Goal: Task Accomplishment & Management: Manage account settings

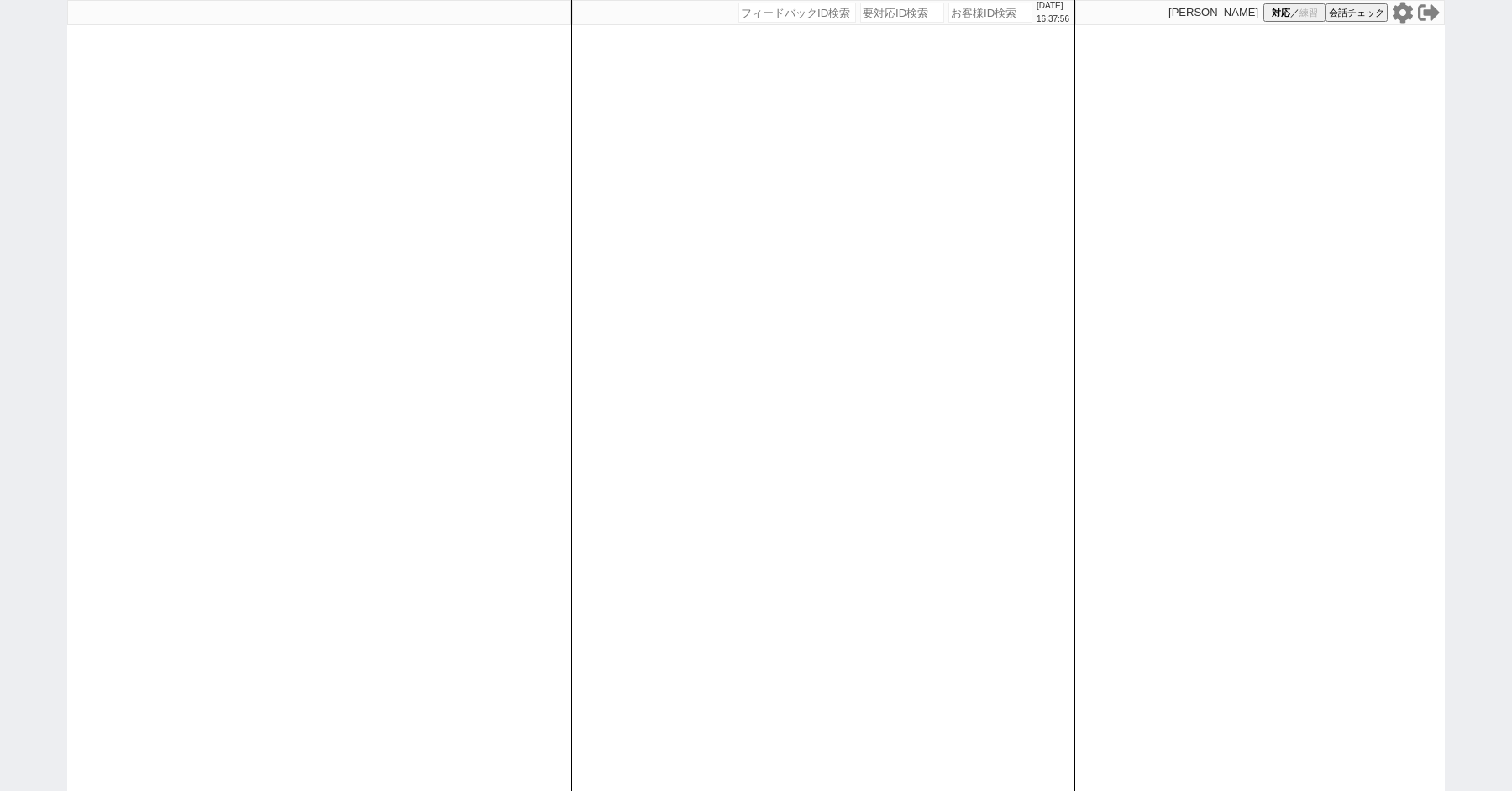
click at [16, 130] on div "[DATE] 16:37:56 候補物件を追加してしてください 紹介した物件一覧 他社物件を追加する 空室確認ページに追加・削除 紹介した物件一覧 他社物件を…" at bounding box center [756, 396] width 1512 height 791
paste input "617804"
type input "617804"
select select "100"
select select "5"
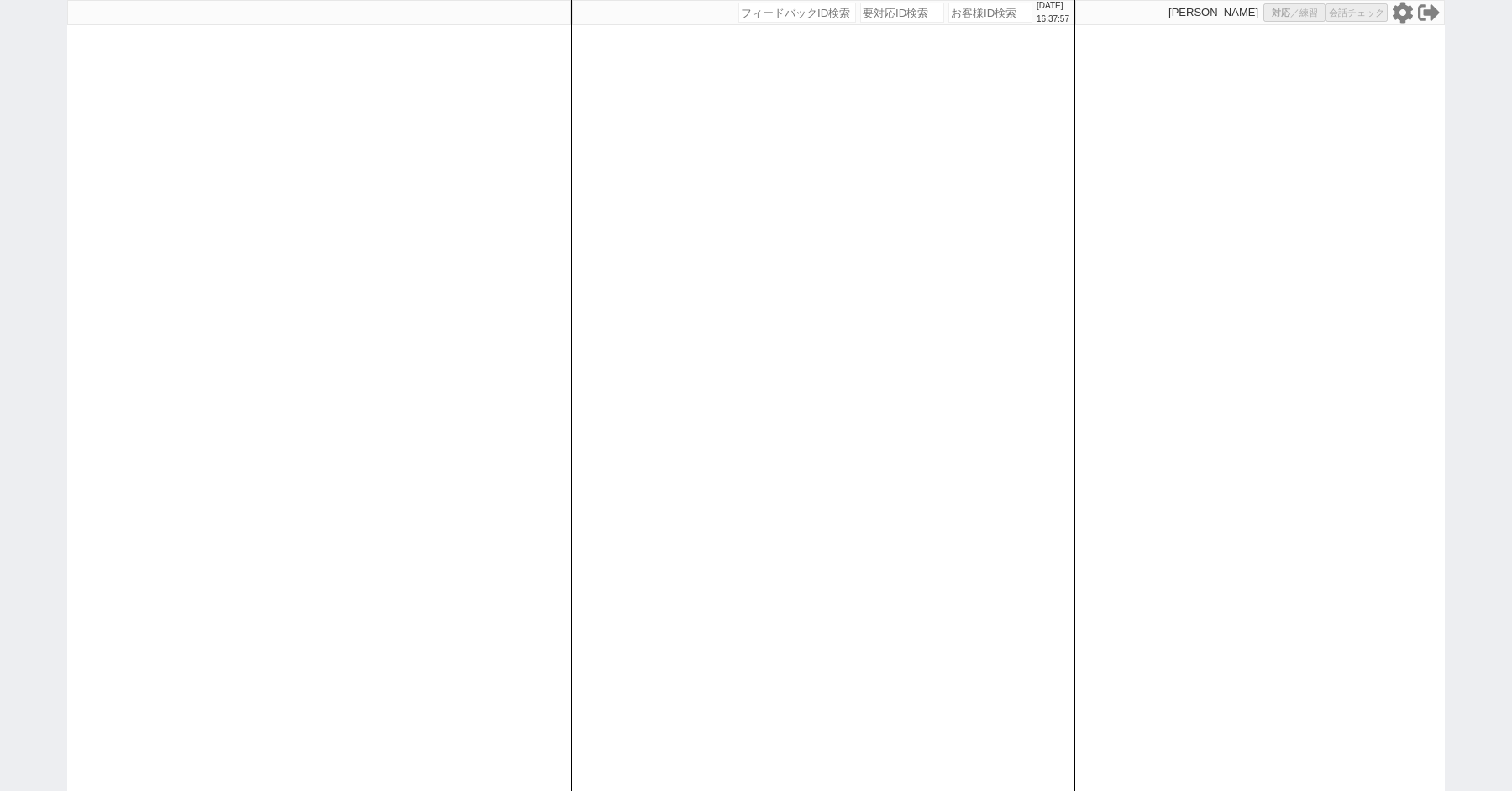
select select "5"
select select "2"
select select "5"
select select "8"
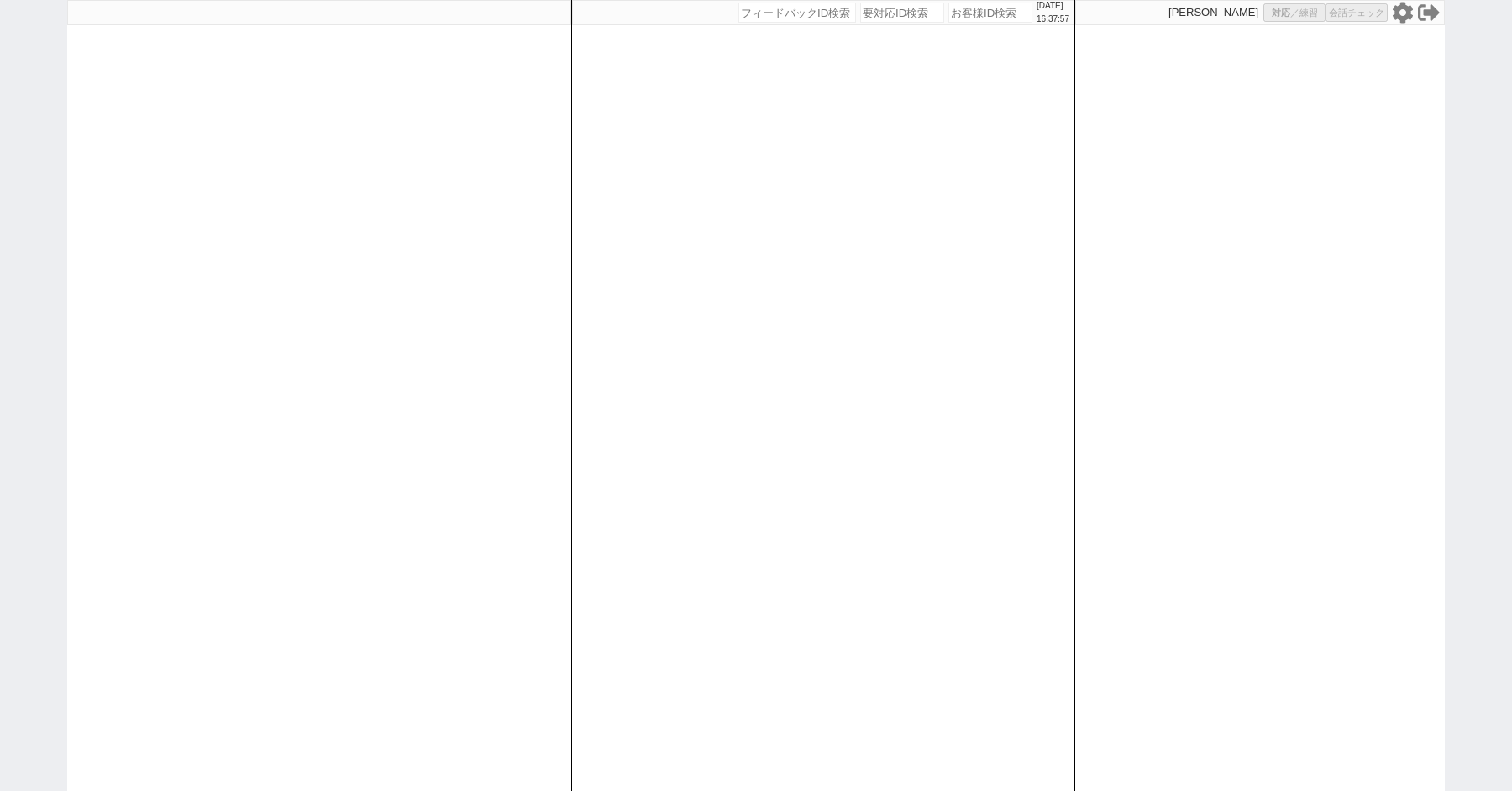
select select
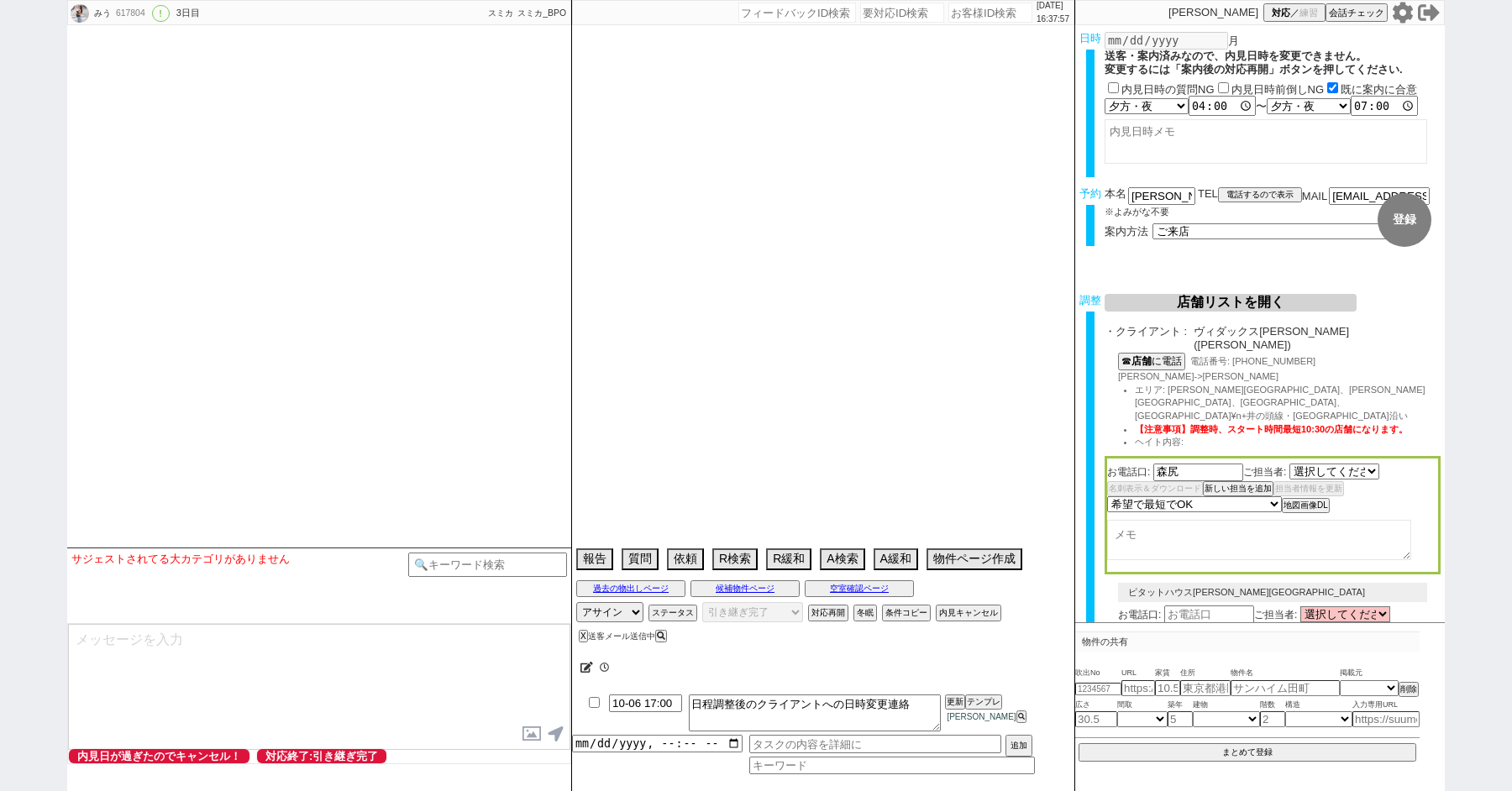
select select "2848"
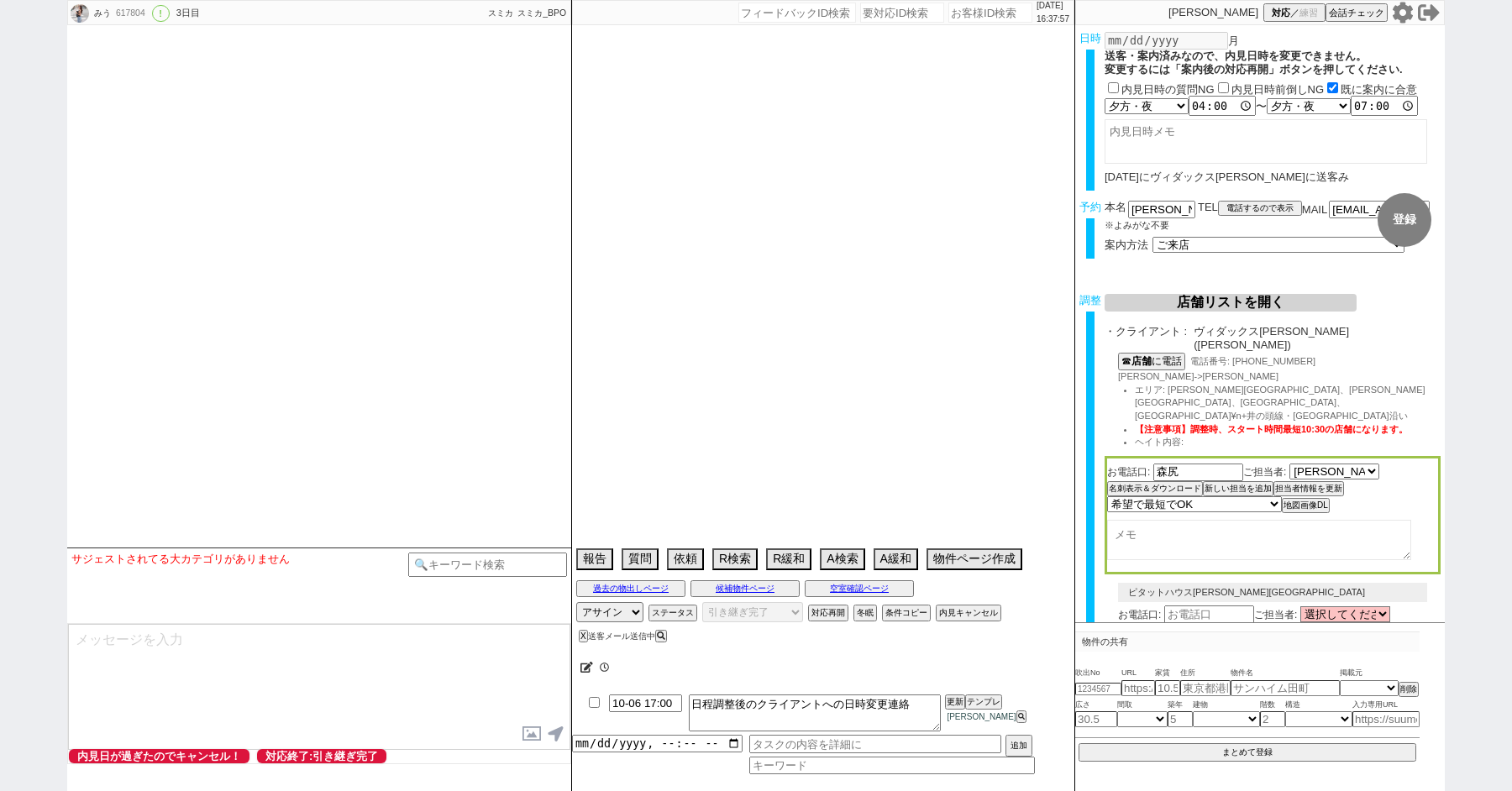
type textarea "他社なし"
select select "13"
select select "0"
select select "53"
select select "47"
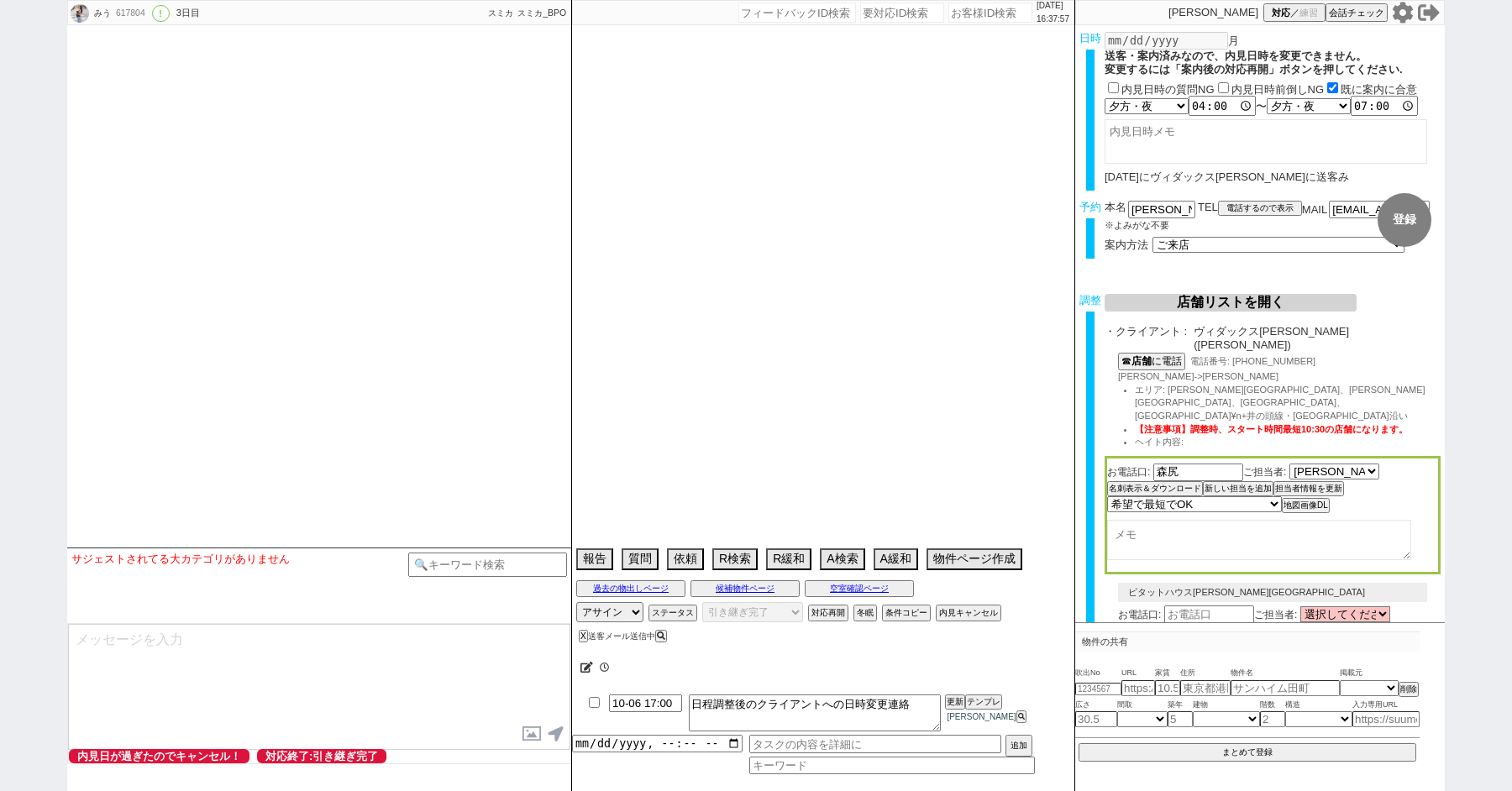
select select "1207"
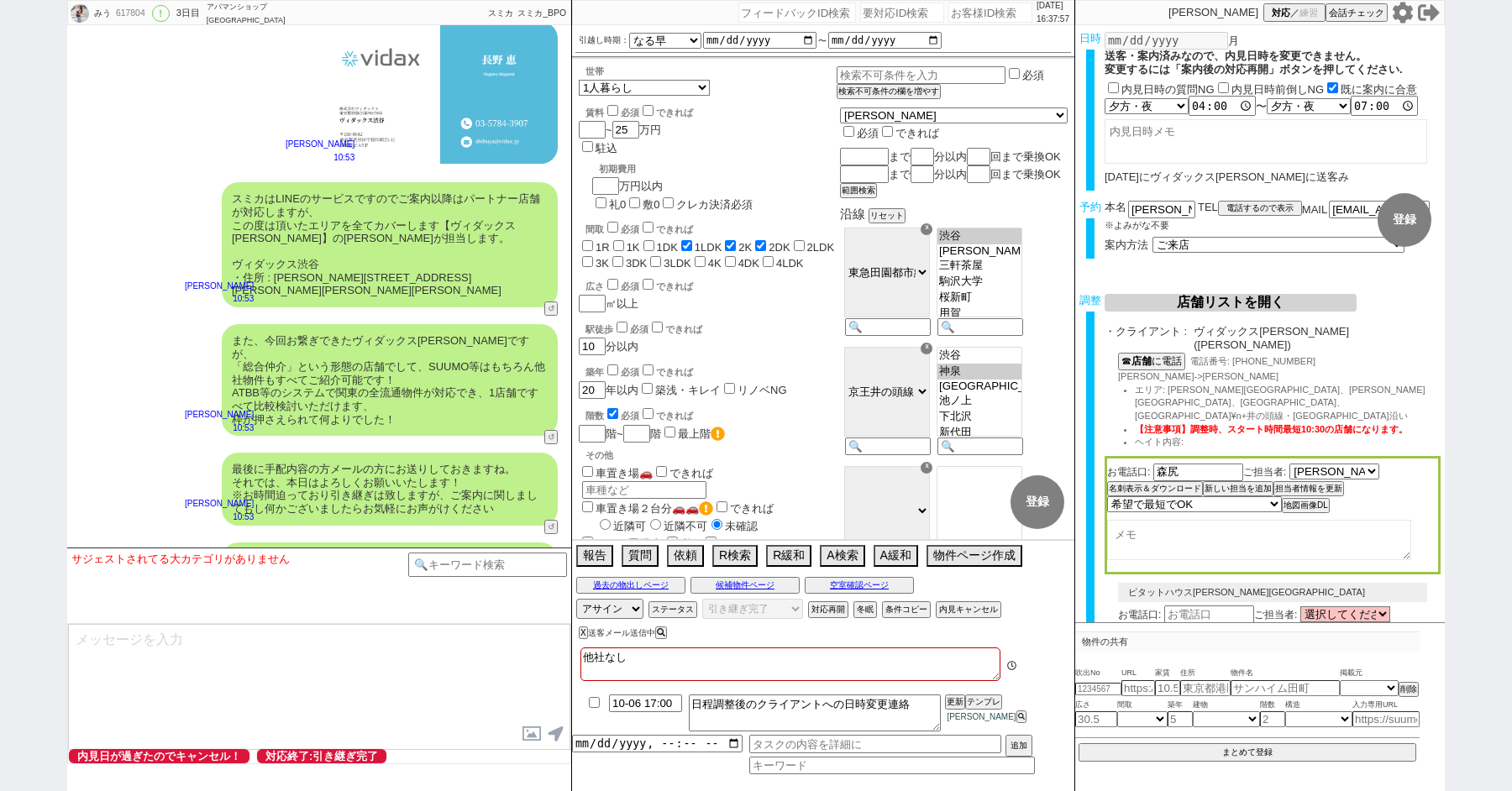
scroll to position [5818, 0]
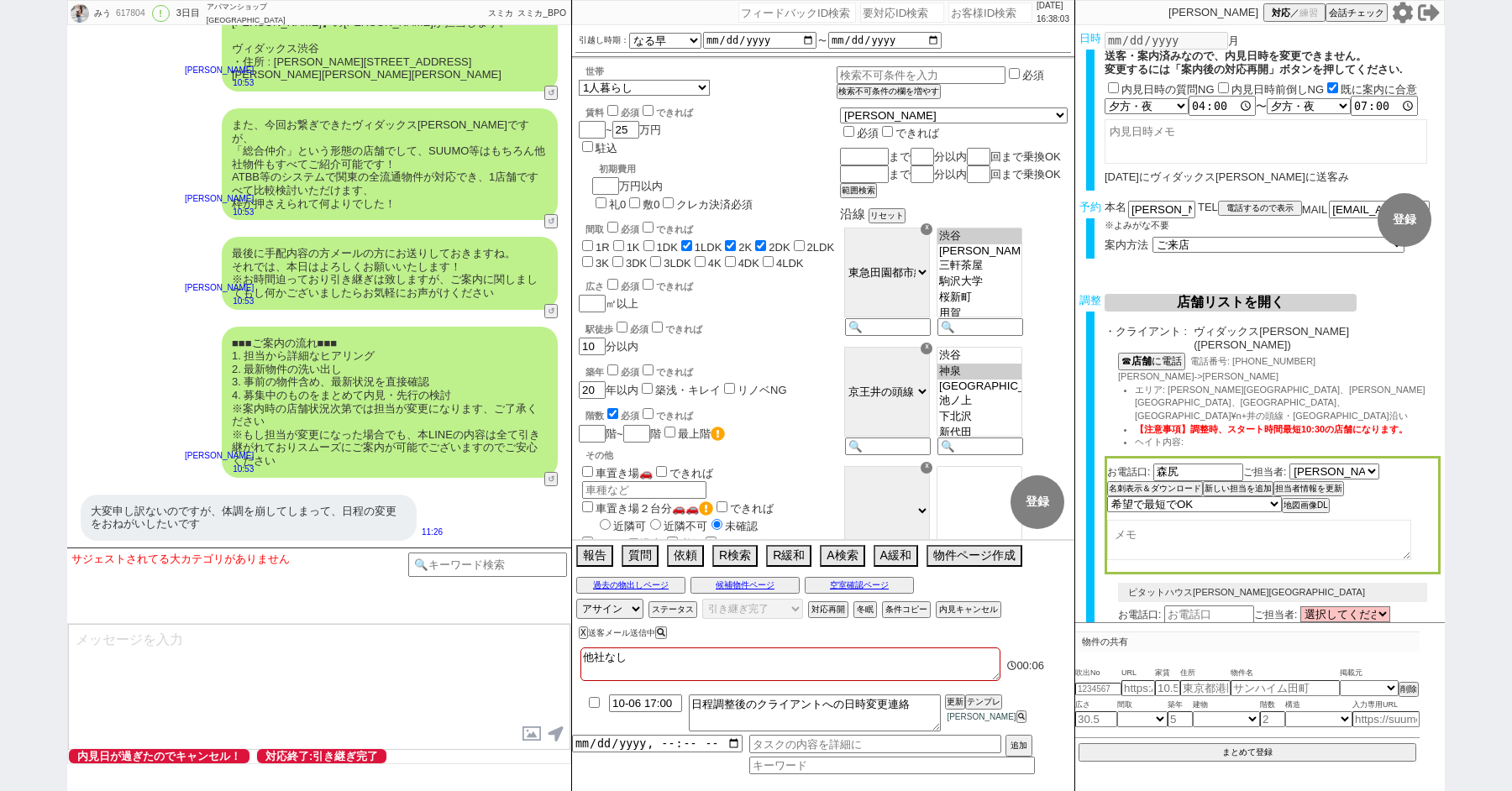
click at [168, 228] on div "最後に手配内容の方メールの方にお送りしておきますね。 それでは、本日はよろしくお願いいたします！ ※お時間迫っており引き継ぎは致しますが、ご案内に関しましても…" at bounding box center [319, 273] width 504 height 89
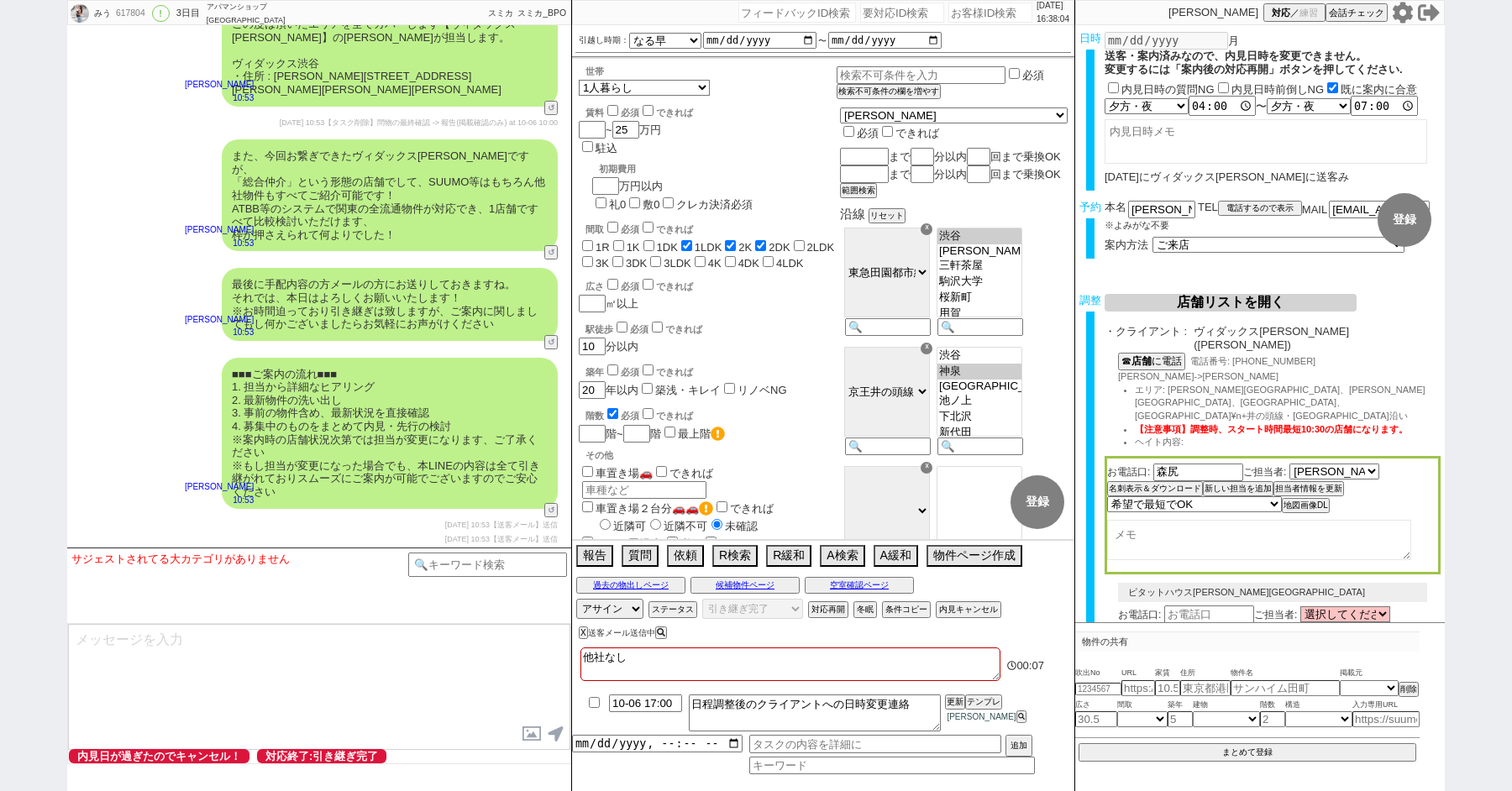
scroll to position [8240, 0]
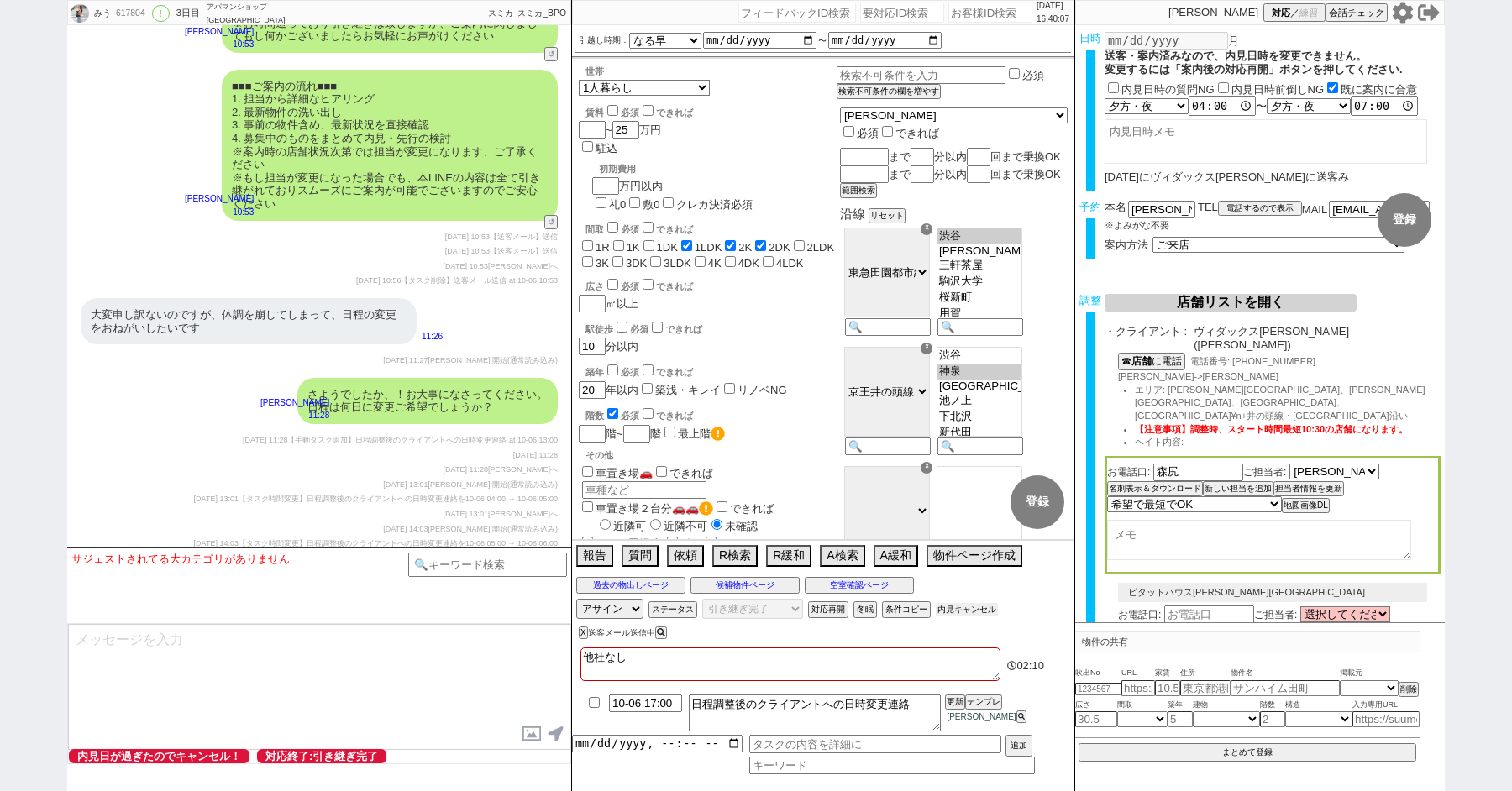
click at [971, 608] on button "内見キャンセル" at bounding box center [967, 609] width 62 height 14
radio input "true"
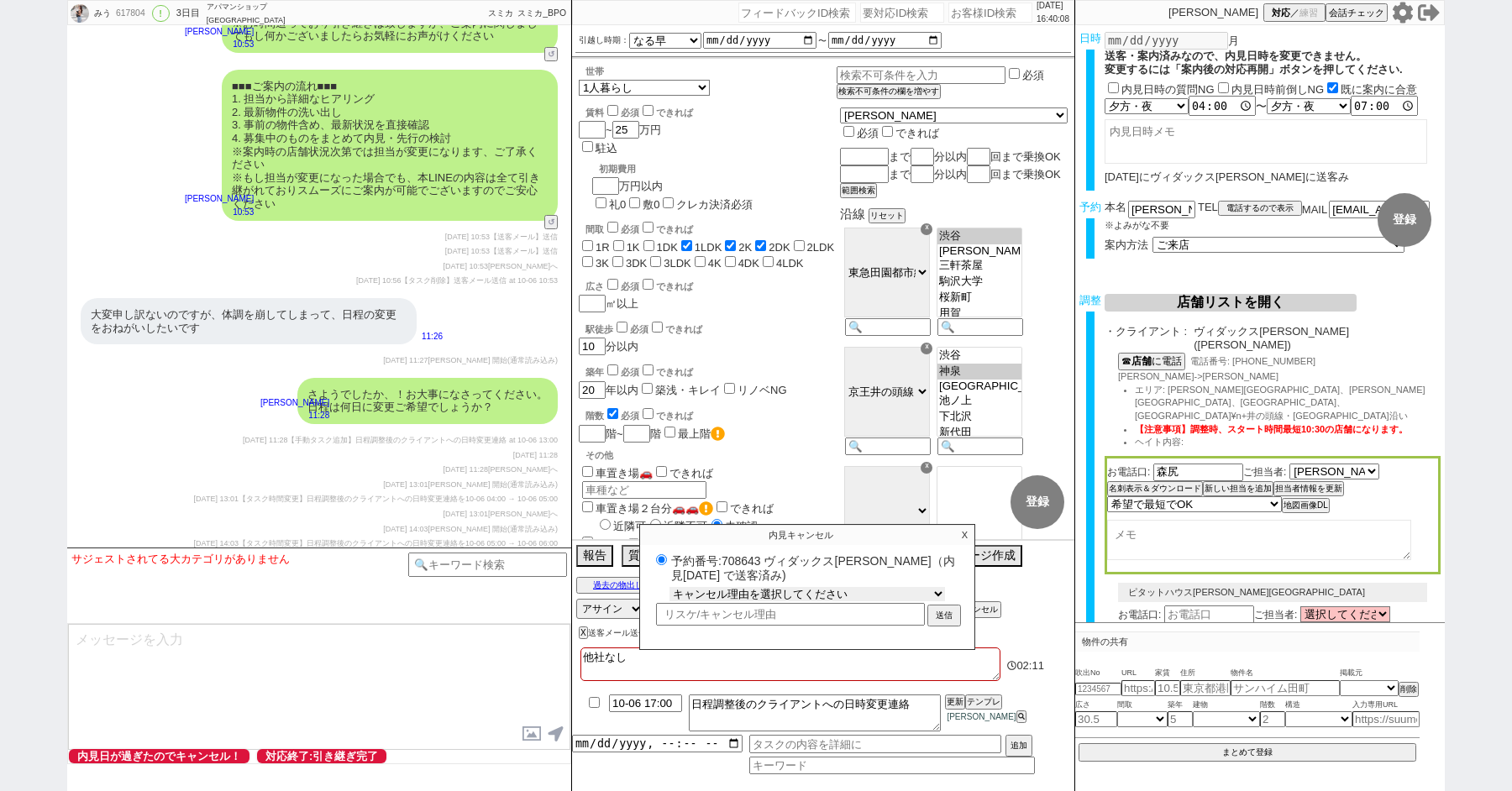
click at [712, 590] on select "キャンセル理由を選択してください 希望物件が出なかった 希望物件が見れなかった 返信がこなくなった 他決(日程調整前) 引越し自体消滅(日程調整前) 都合が変…" at bounding box center [807, 594] width 276 height 15
select select "112"
click at [670, 586] on select "キャンセル理由を選択してください 希望物件が出なかった 希望物件が見れなかった 返信がこなくなった 他決(日程調整前) 引越し自体消滅(日程調整前) 都合が変…" at bounding box center [807, 594] width 276 height 15
radio input "true"
click at [706, 613] on input "text" at bounding box center [790, 614] width 268 height 19
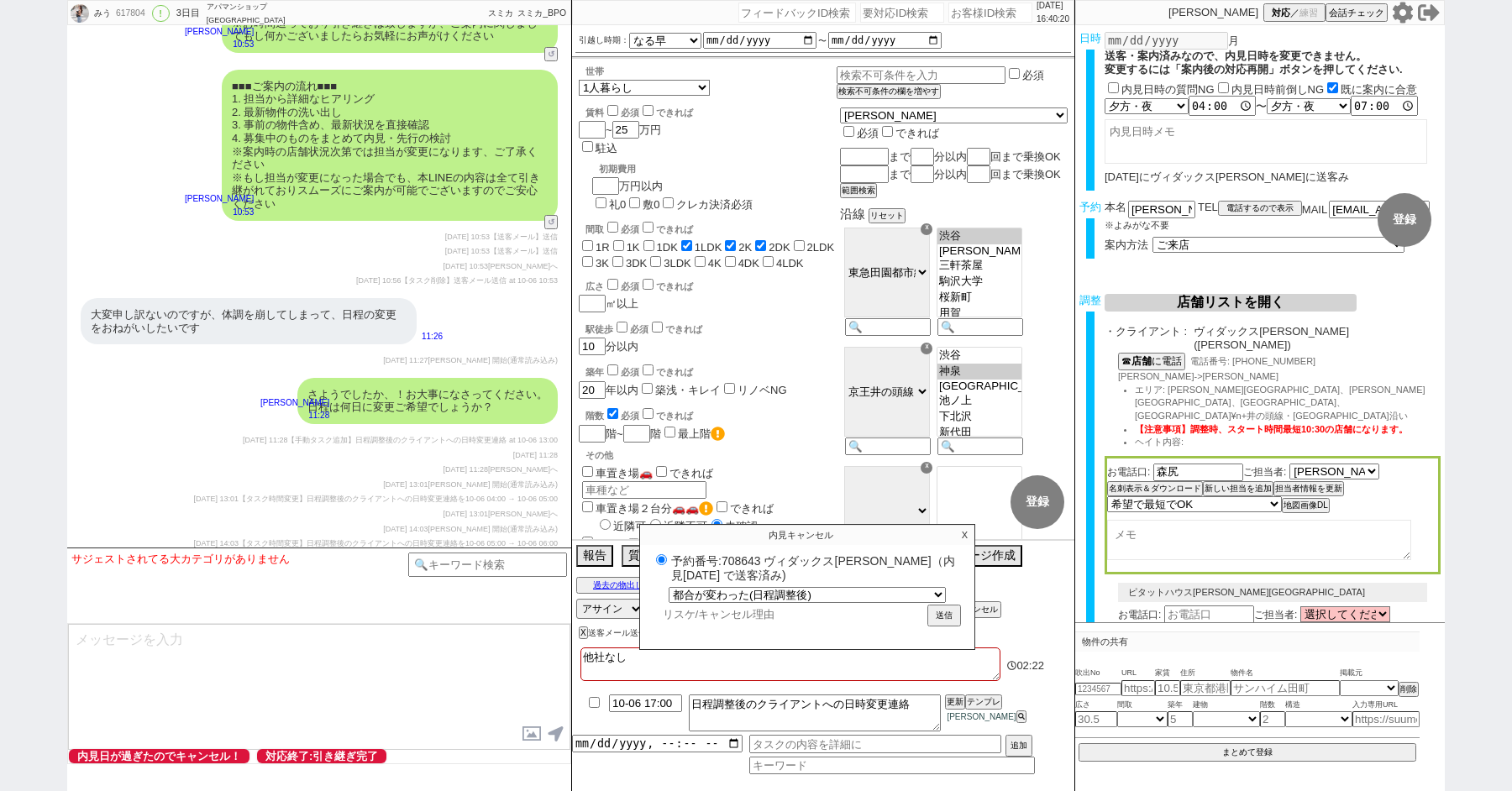
type input "t"
radio input "true"
type input "た"
radio input "true"
type input "たい"
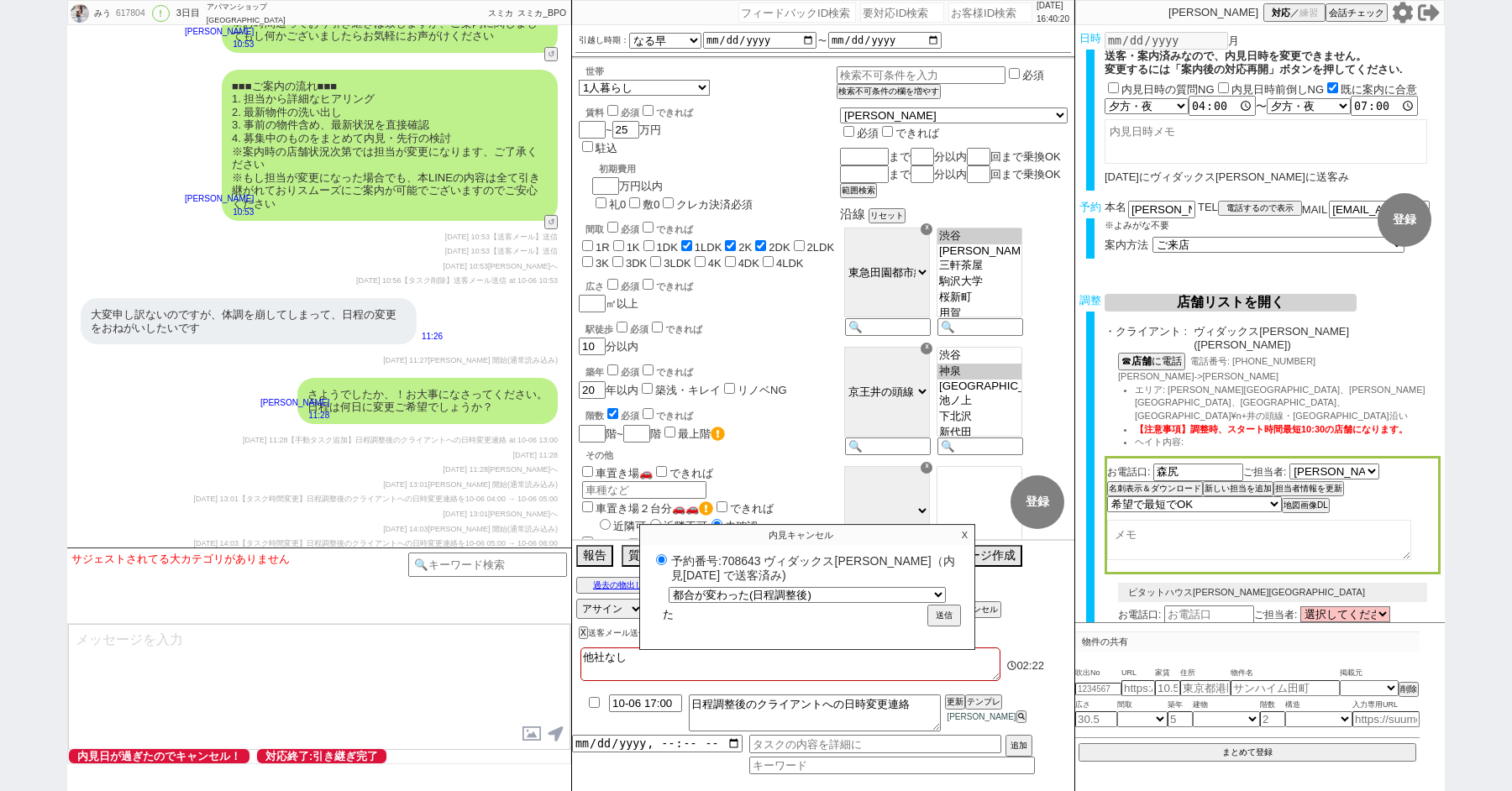
radio input "true"
type input "たいお"
radio input "true"
type input "たいおう"
radio input "true"
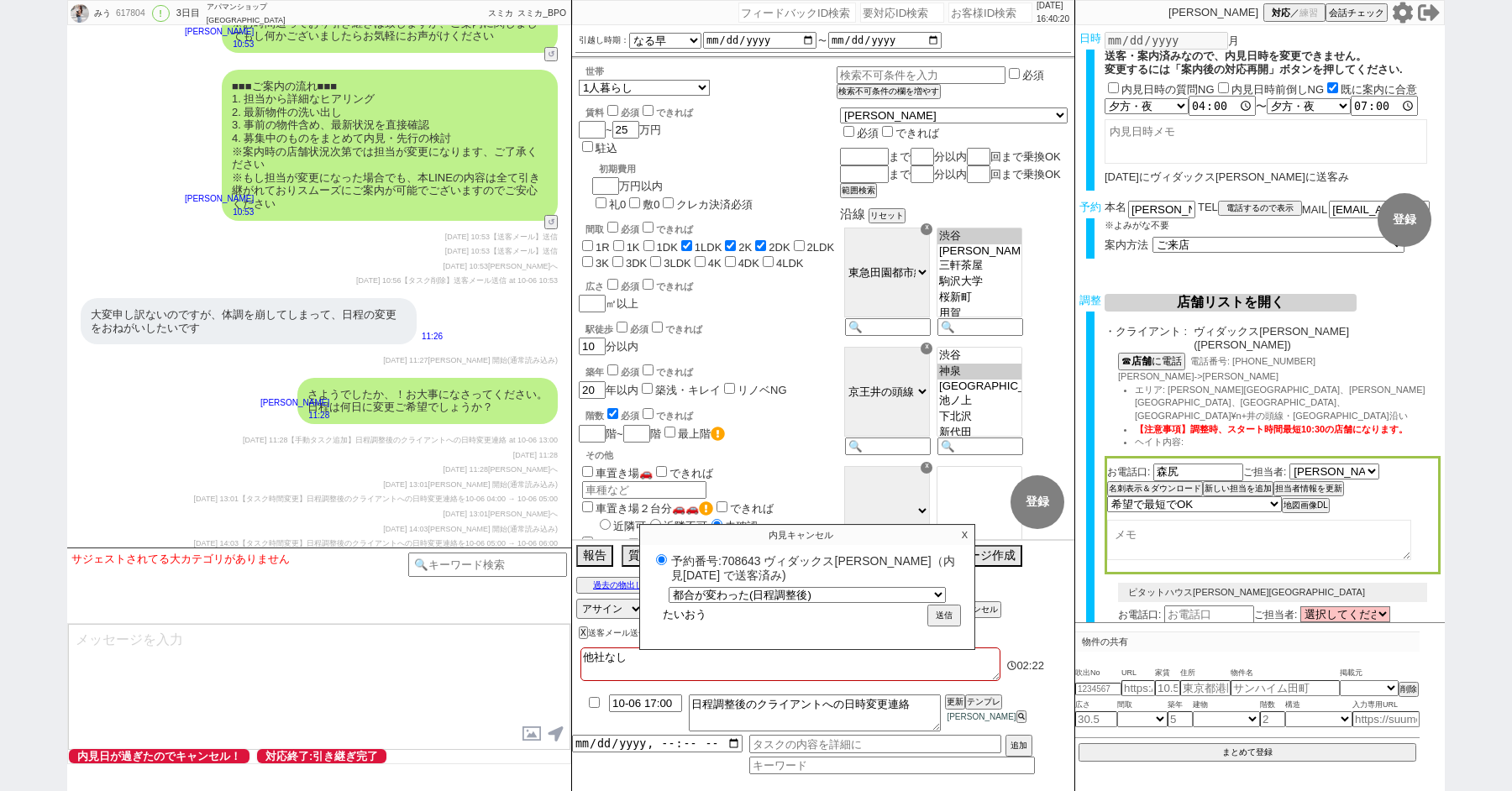
type input "対応"
radio input "true"
click at [714, 617] on input "対応" at bounding box center [790, 615] width 268 height 19
type input "対"
radio input "true"
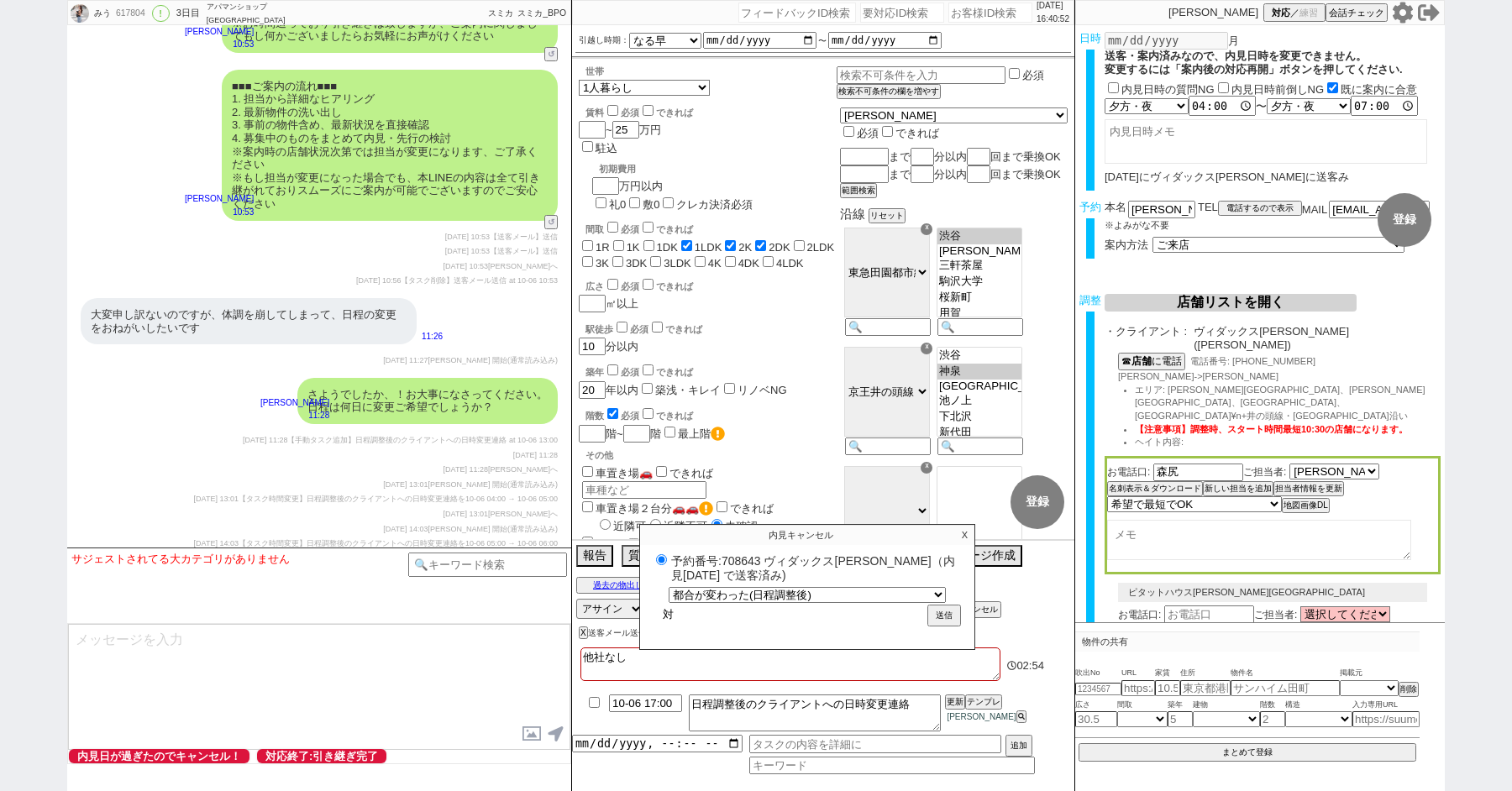
radio input "true"
type input "t"
radio input "true"
type input "ty"
radio input "true"
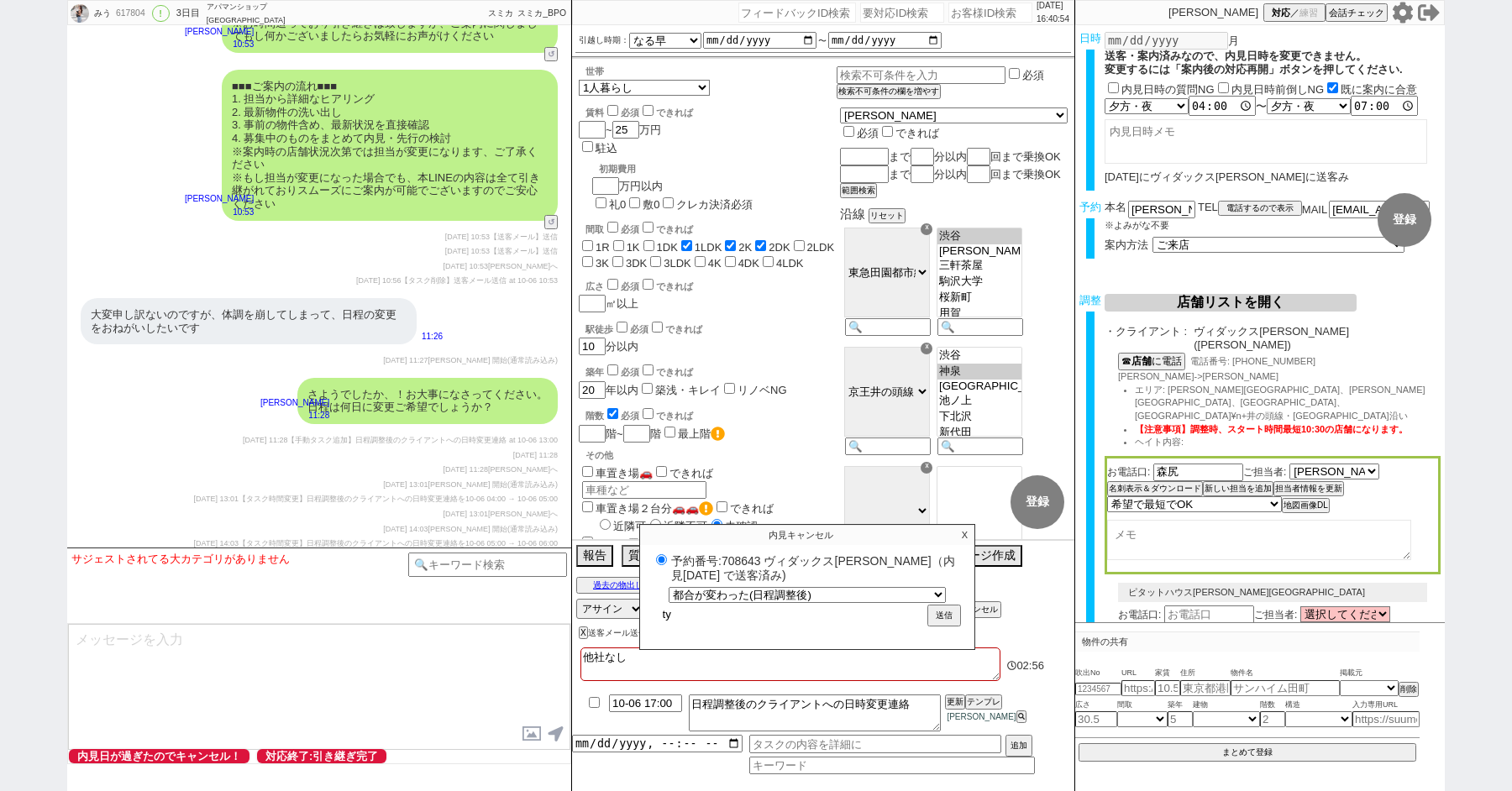
type input "ちょ"
radio input "true"
type input "ちょう"
radio input "true"
type input "ちょうs"
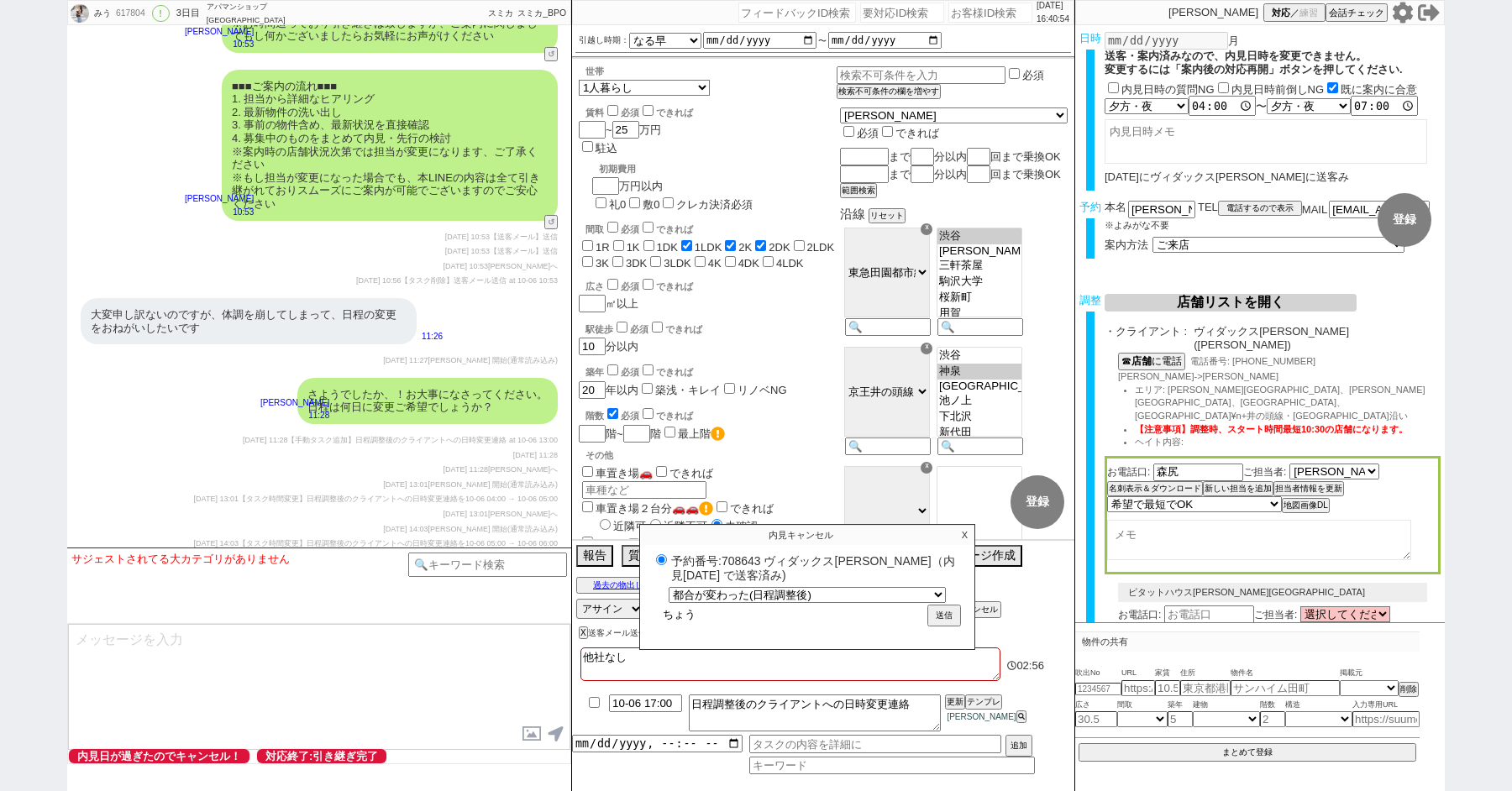
radio input "true"
type input "ちょうせ"
radio input "true"
type input "ちょうせい"
radio input "true"
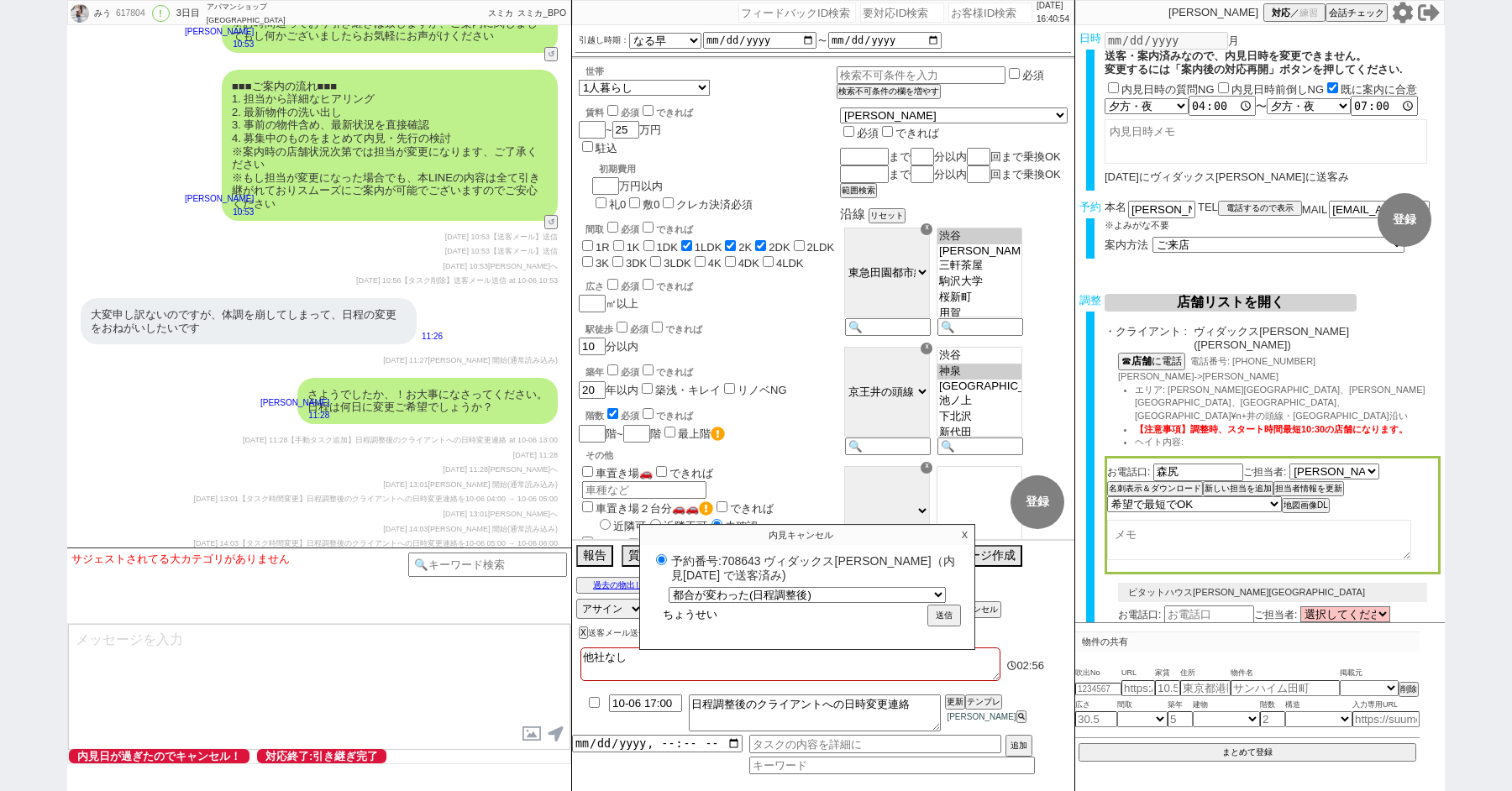
type input "ちょうせいg"
radio input "true"
type input "ちょうせいご"
radio input "true"
type input "調整後"
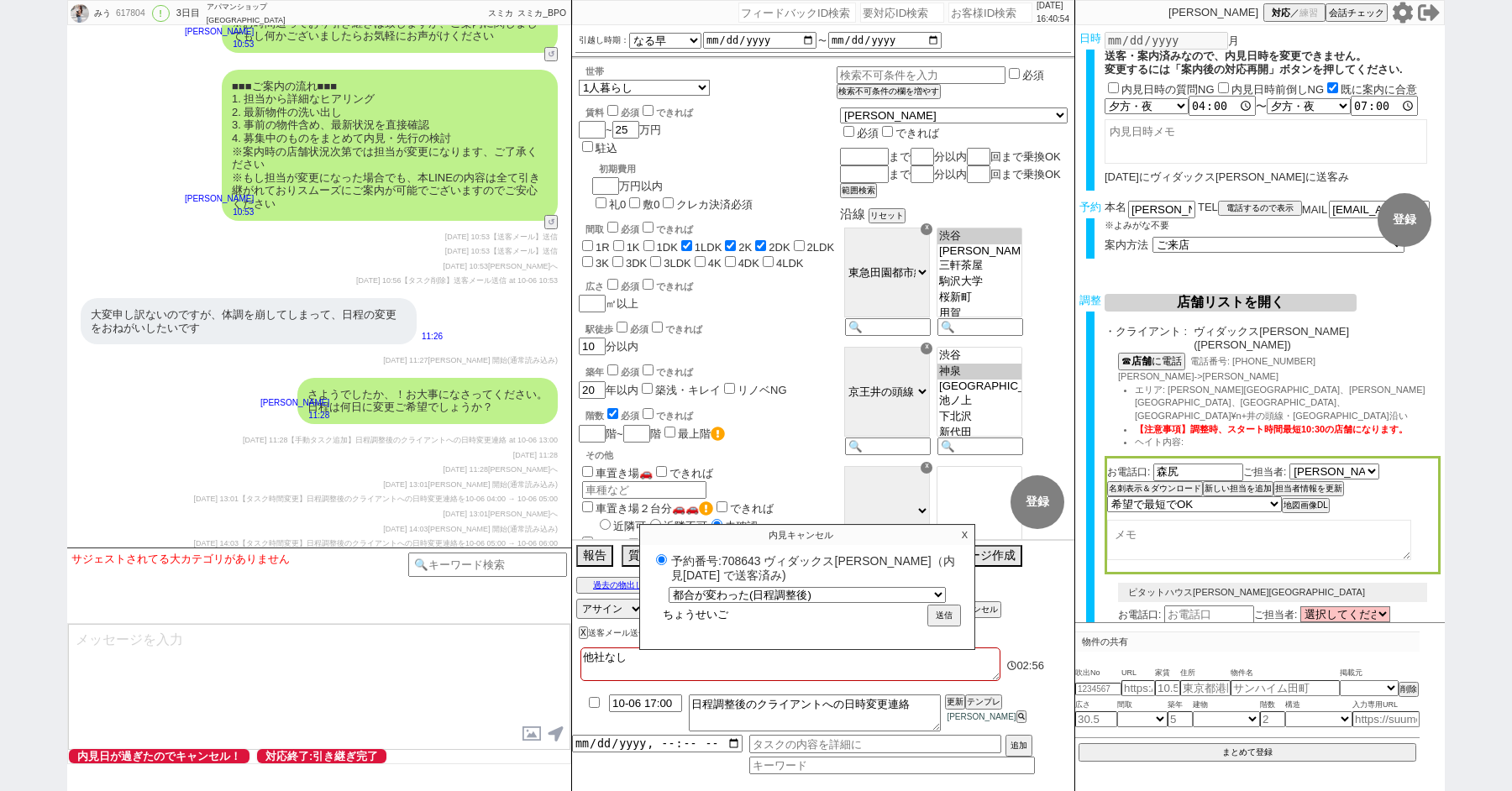
radio input "true"
type input "調整後r"
radio input "true"
type input "調整後り"
radio input "true"
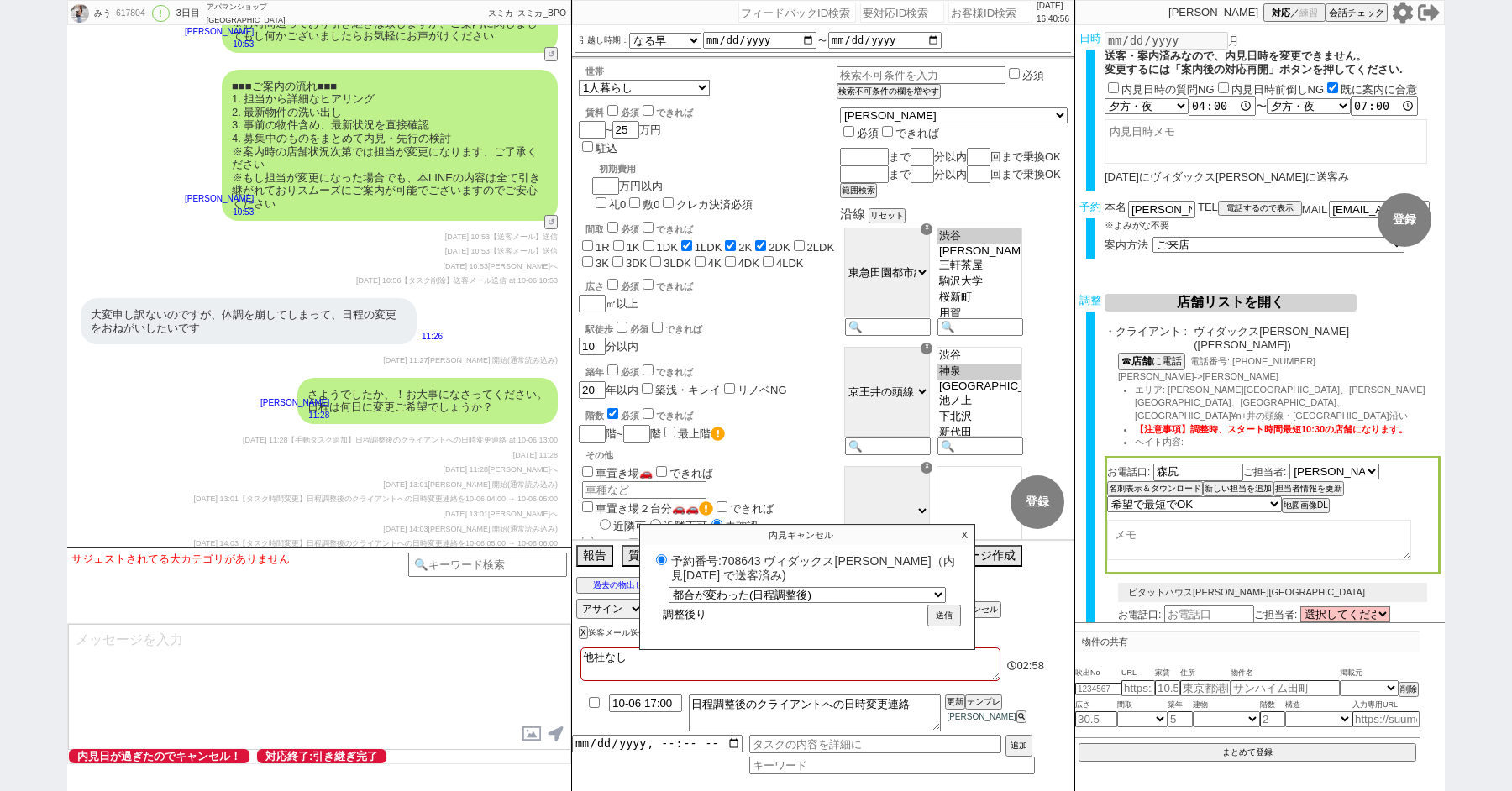
type input "調整後りs"
radio input "true"
type input "調整後りす"
radio input "true"
type input "調整後りすk"
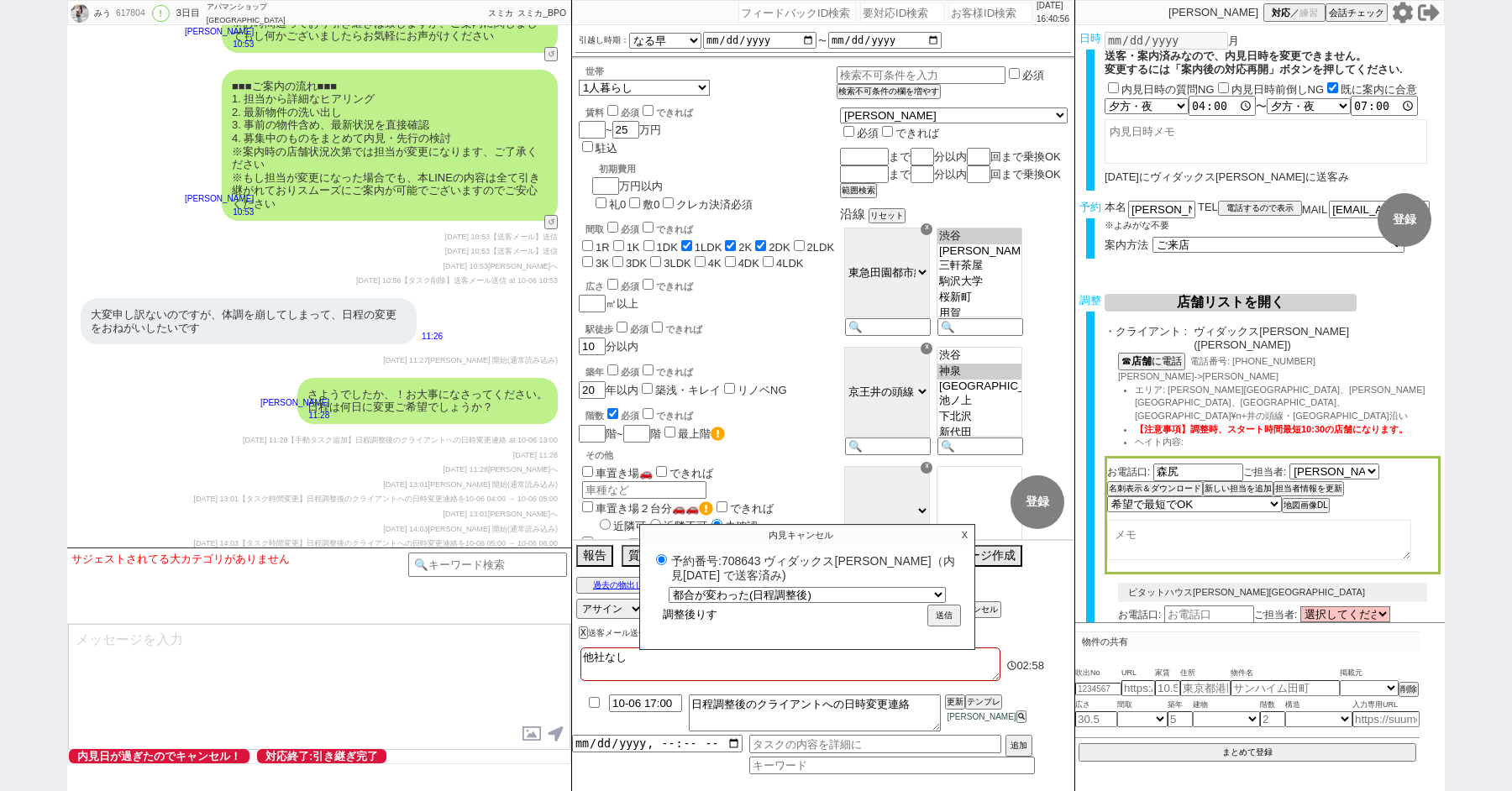
radio input "true"
type input "調整後りすけ"
radio input "true"
type input "調整後リスケ"
radio input "true"
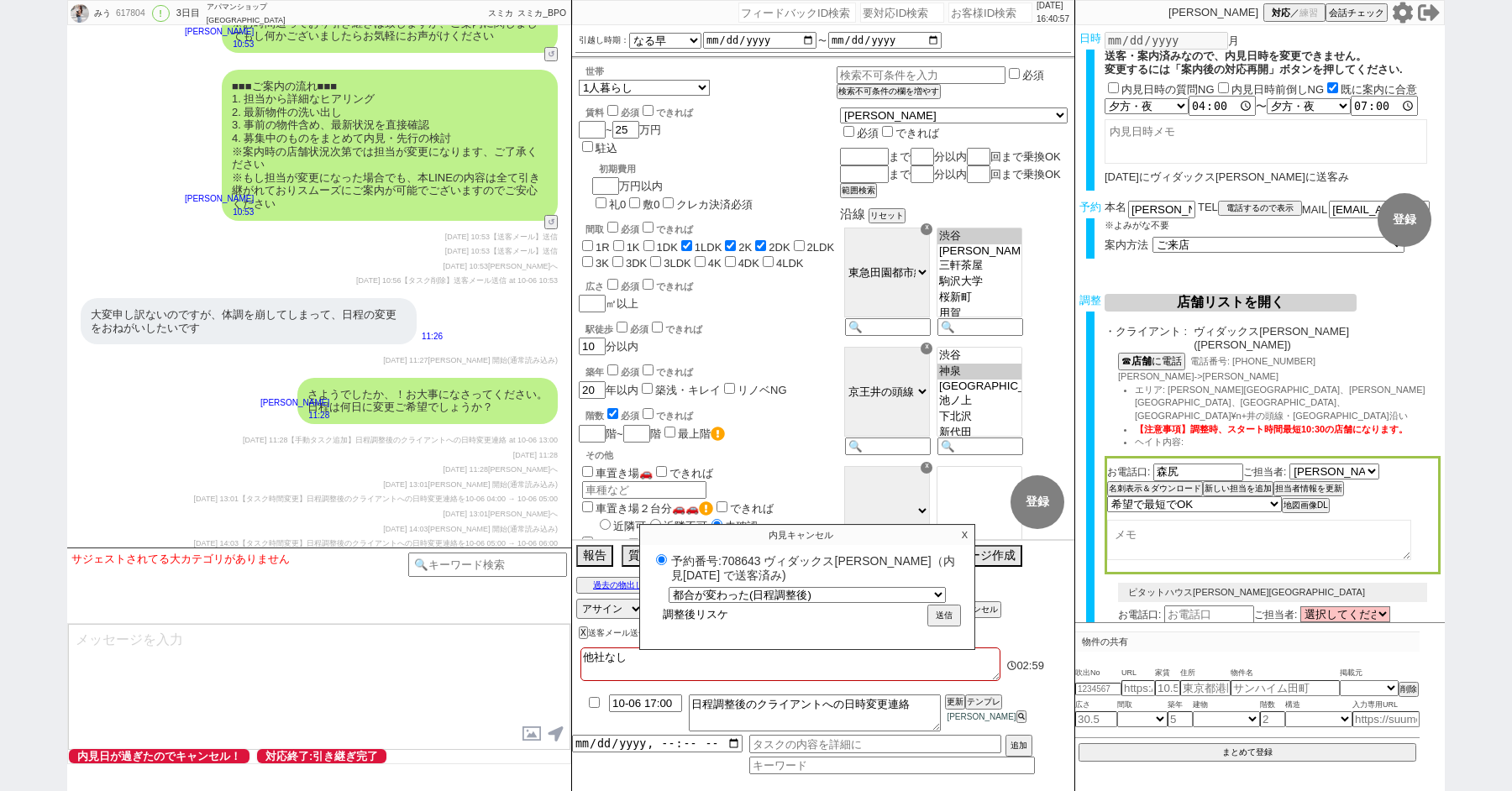
type input "調整後リスケk"
radio input "true"
type input "調整後リスケき"
radio input "true"
type input "調整後リスケきb"
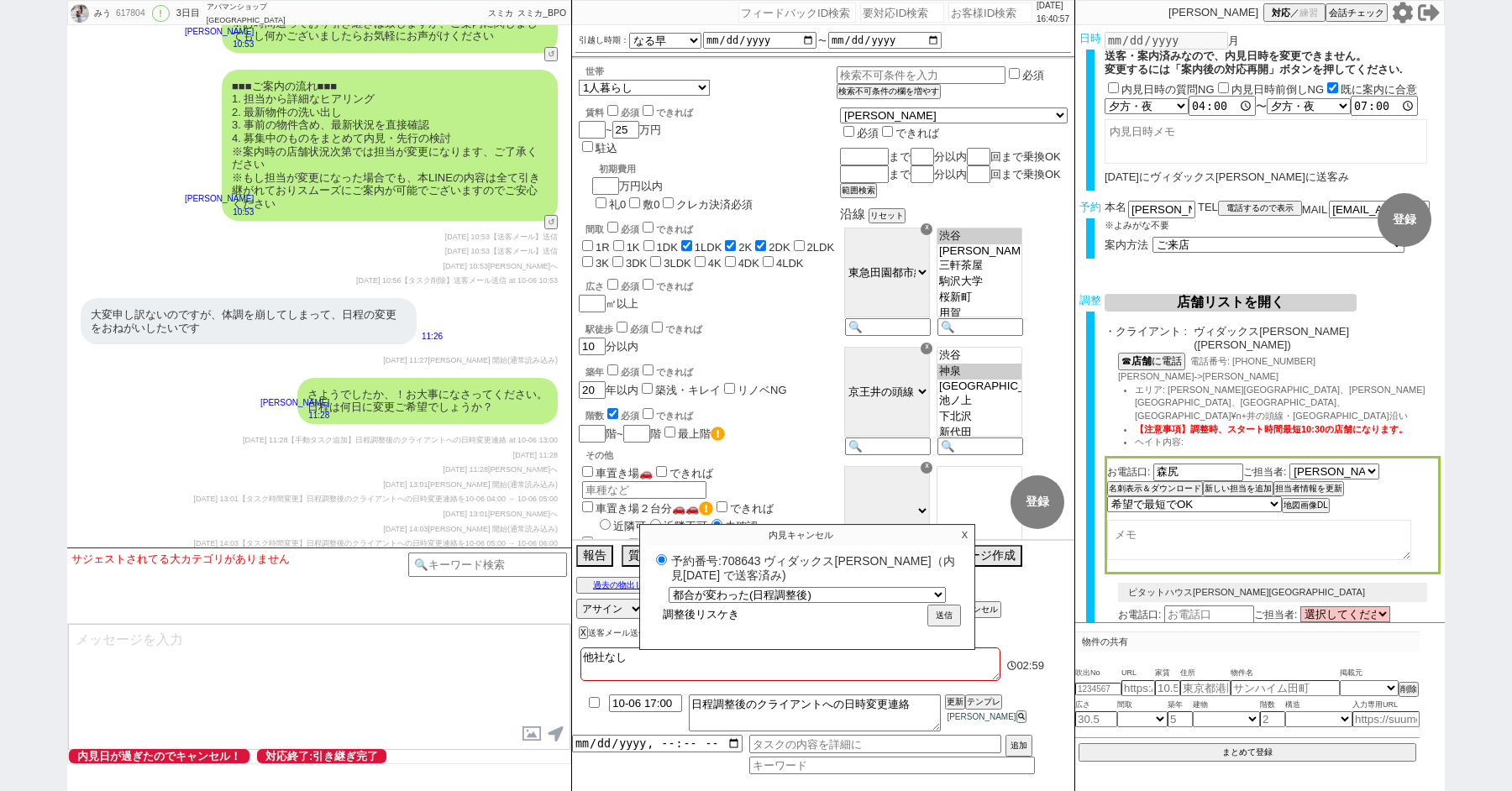
radio input "true"
type input "調整後リスケきぼ"
radio input "true"
type input "調整後リスケきぼう"
radio input "true"
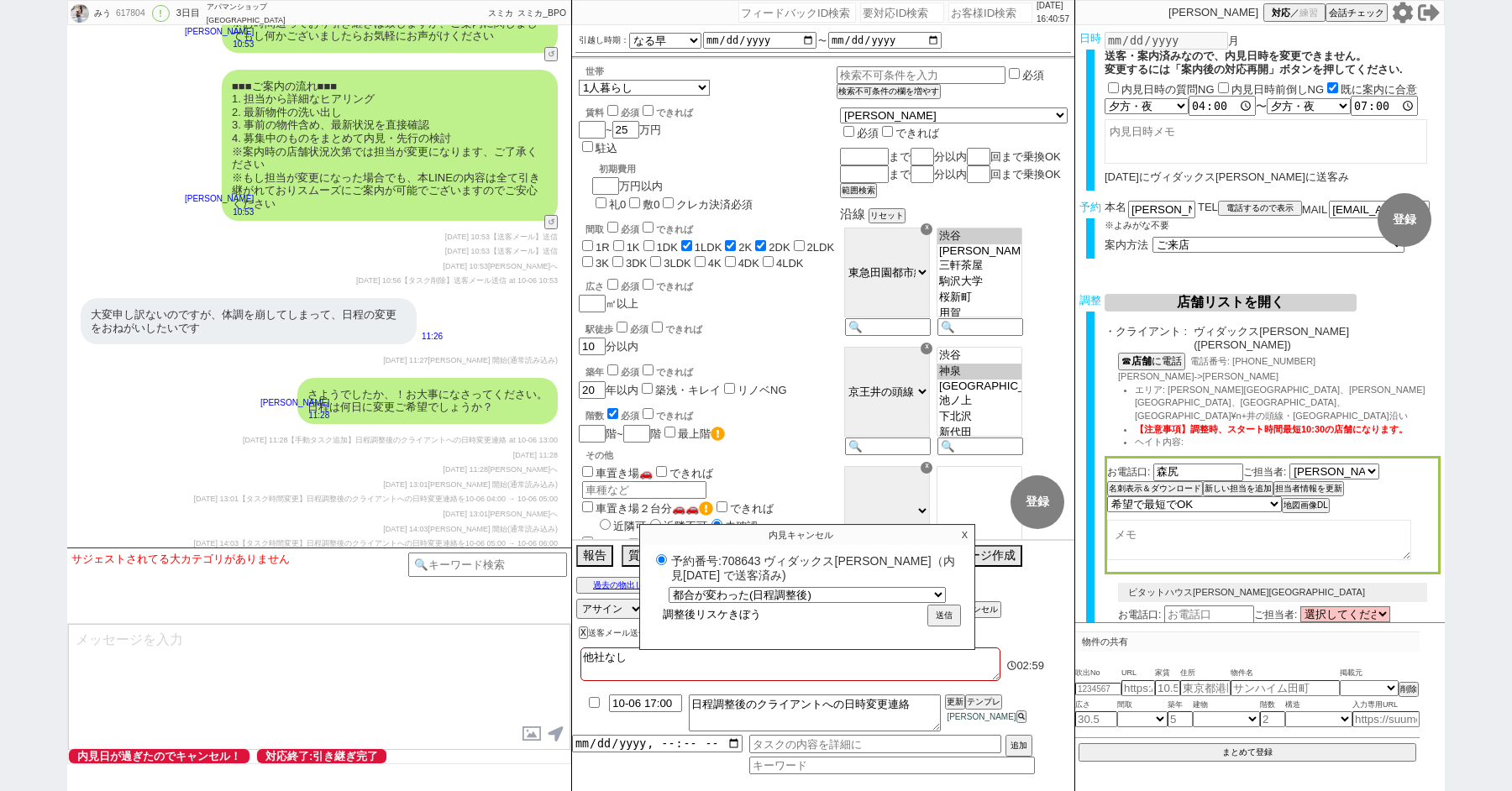
type input "調整後リスケ希望"
radio input "true"
type input "調整後リスケ希望"
radio input "true"
type input "調整後リスケ希望"
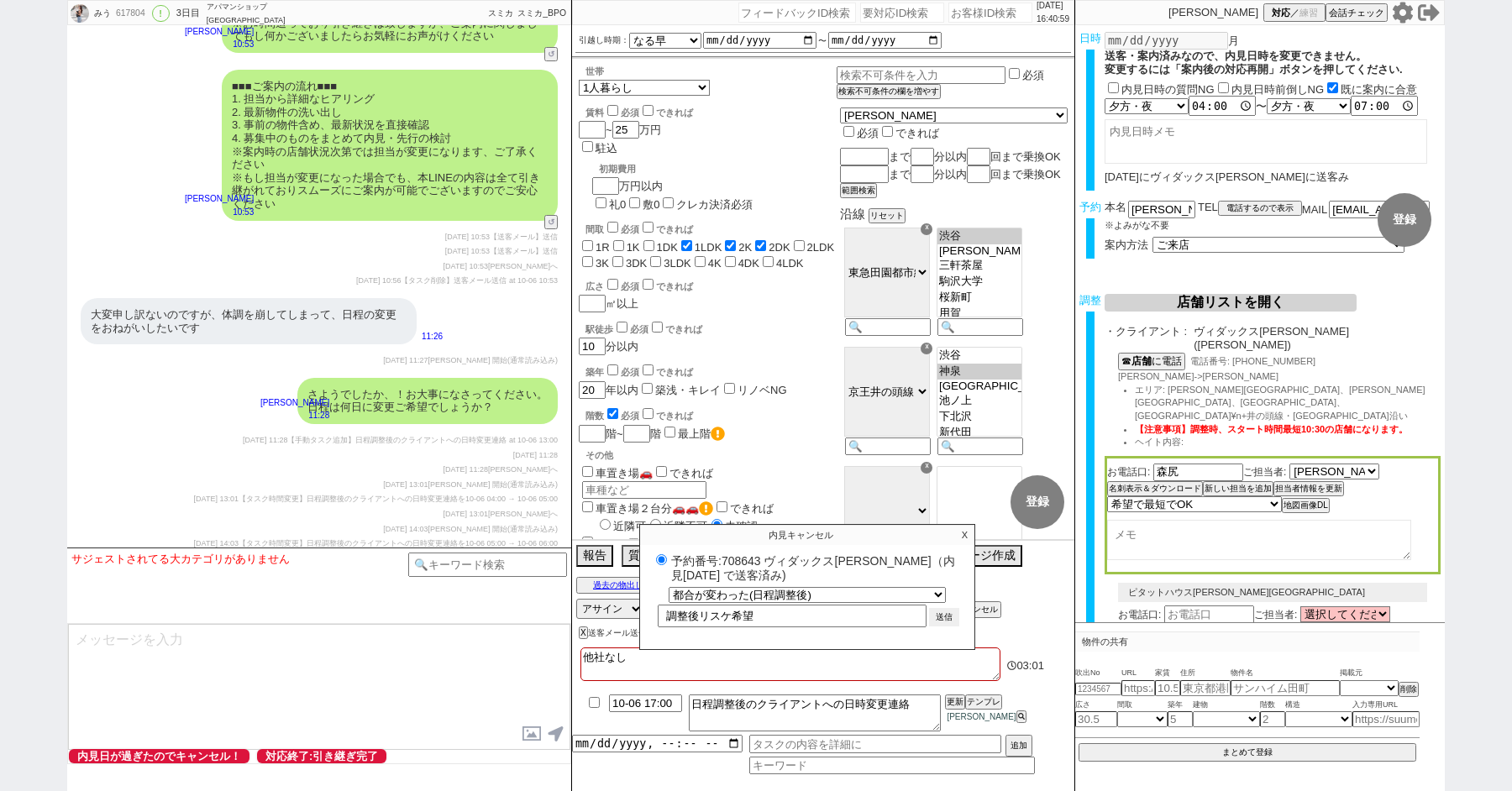
click at [943, 610] on button "送信" at bounding box center [943, 617] width 30 height 18
radio input "true"
type textarea "他社なし 調整後キャンセルあり"
checkbox input "false"
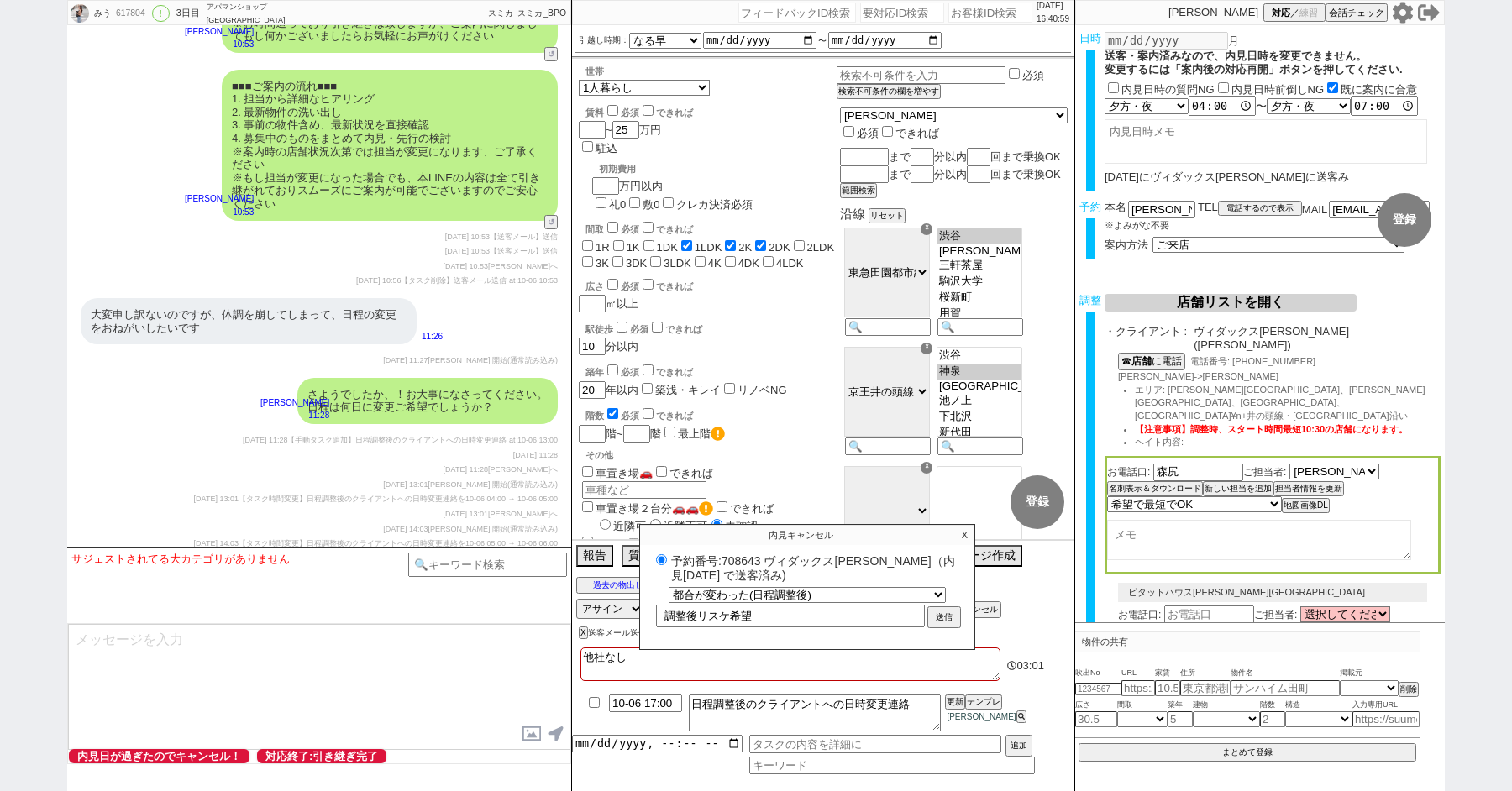
checkbox input "false"
checkbox input "true"
checkbox input "false"
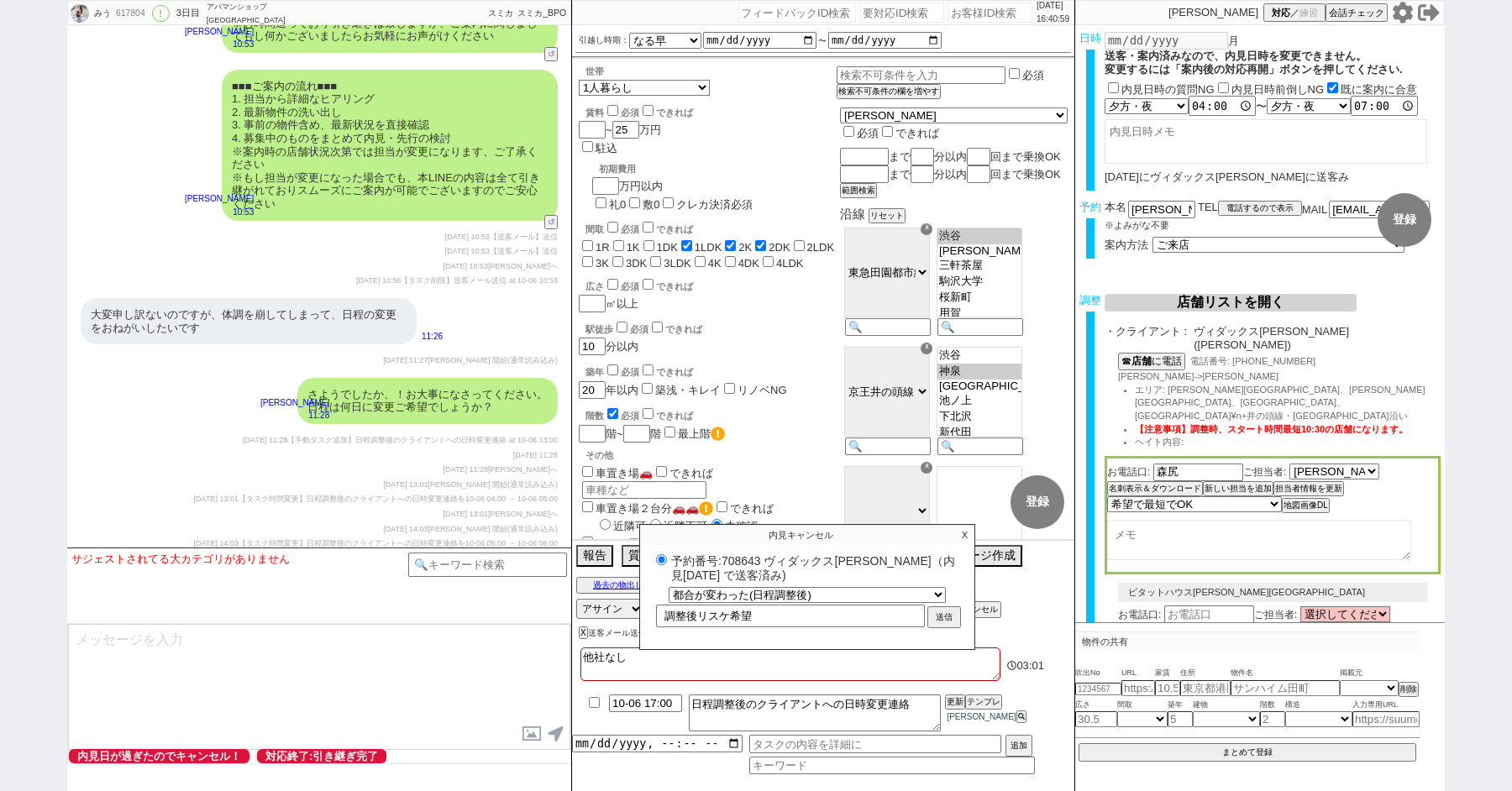
checkbox input "false"
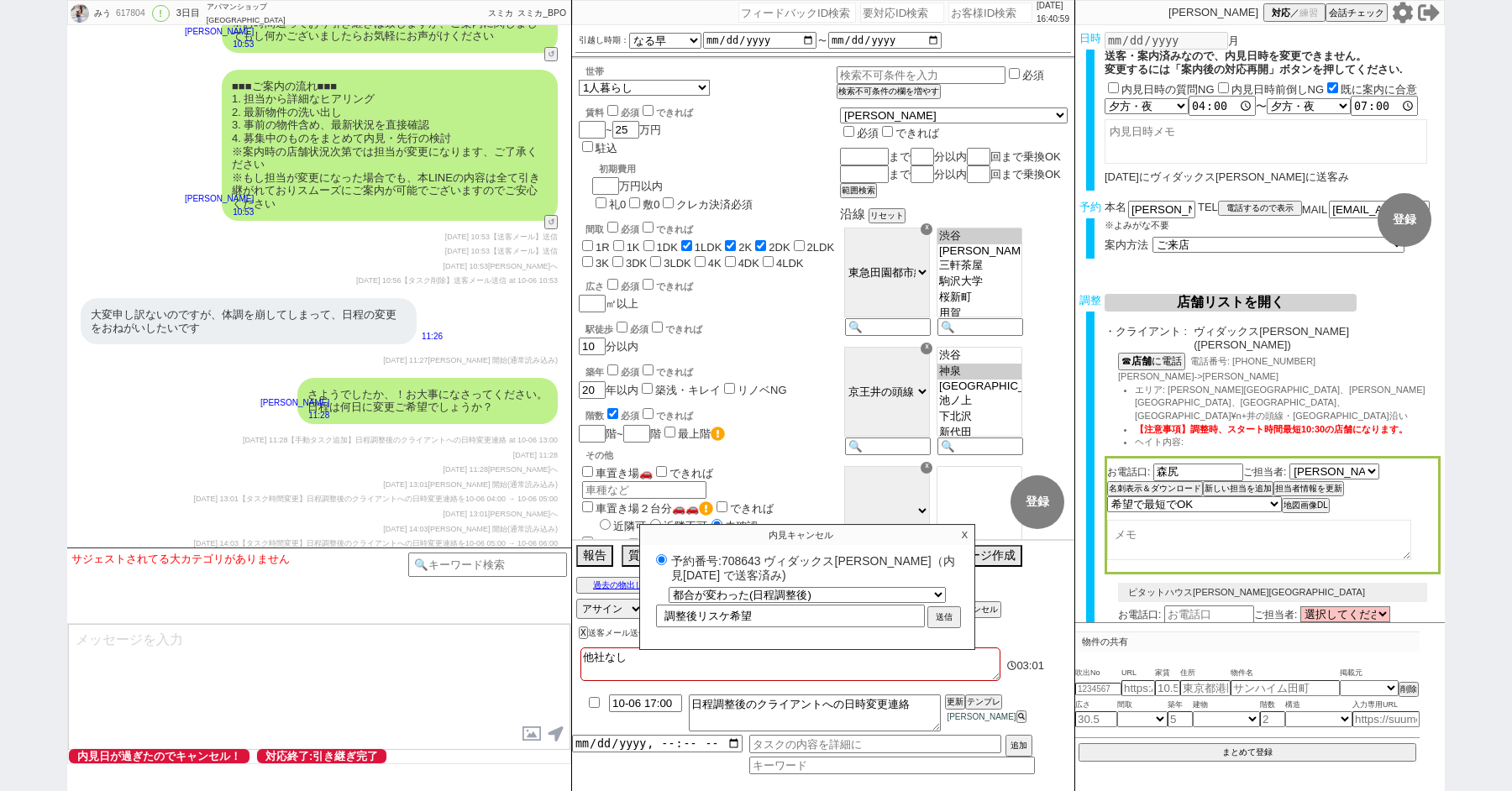
checkbox input "false"
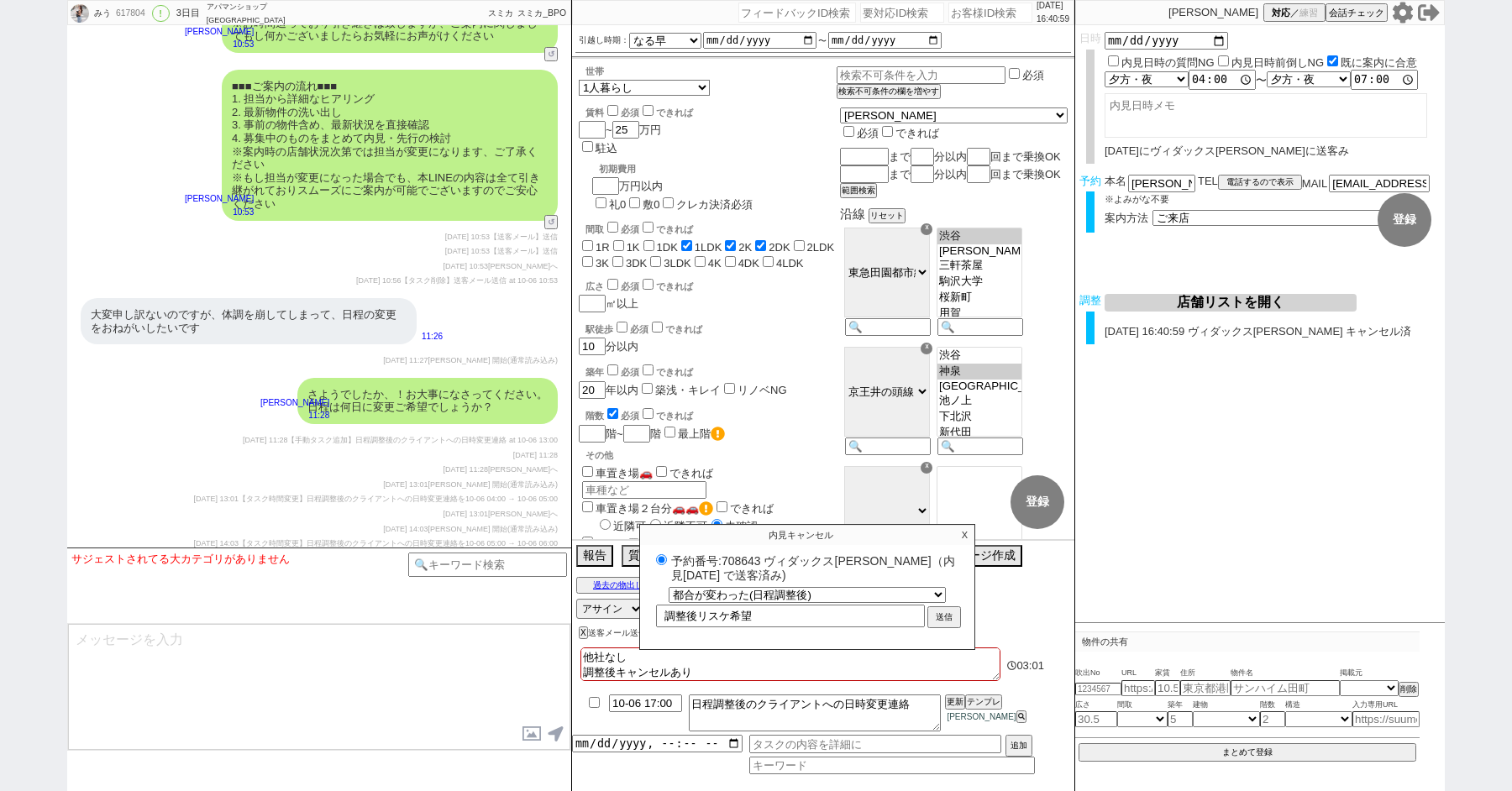
select select "0"
select select
select select "0"
radio input "true"
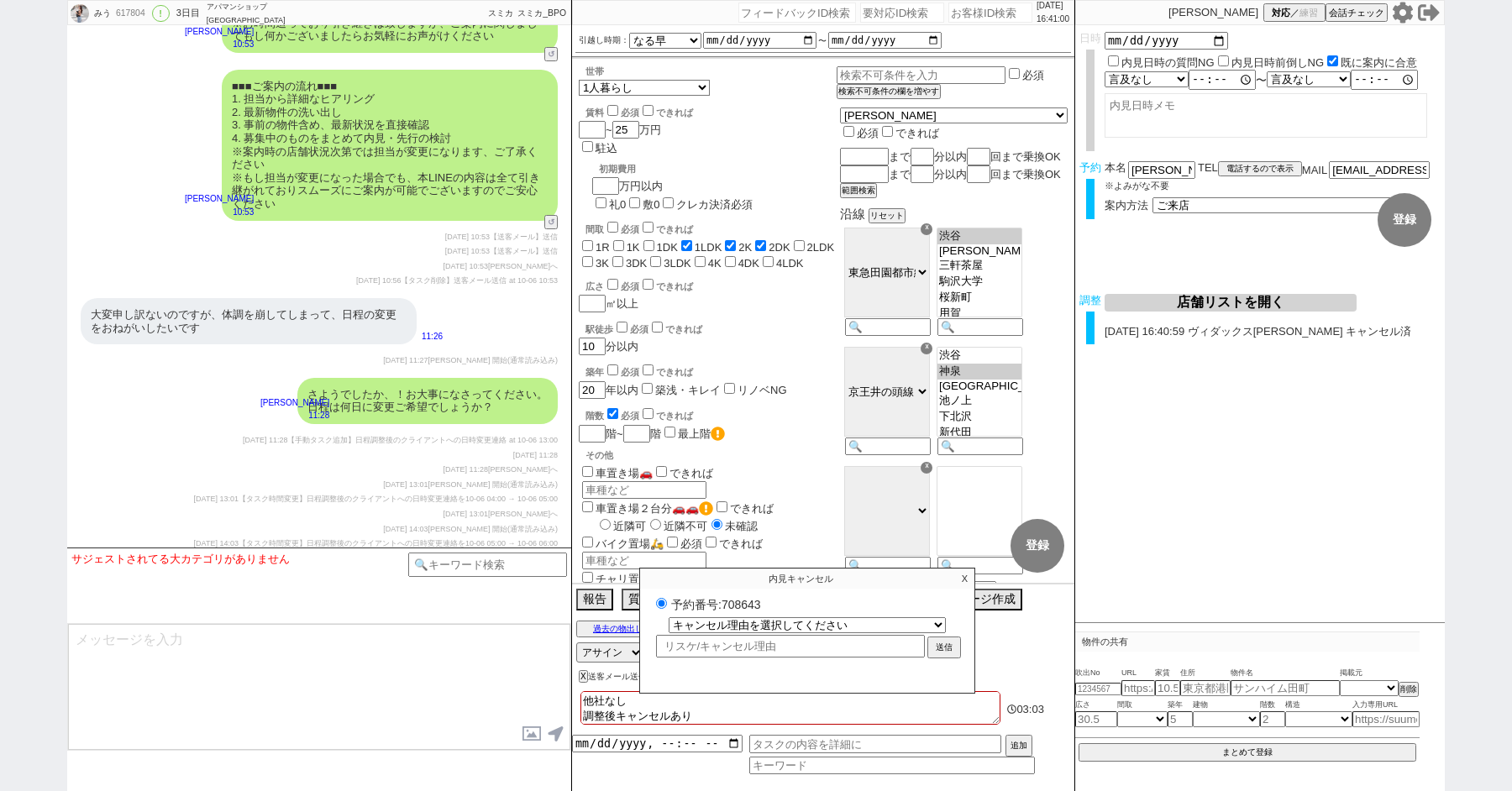
click at [731, 607] on label "予約番号:708643" at bounding box center [808, 604] width 311 height 16
click at [667, 607] on input "予約番号:708643" at bounding box center [661, 603] width 11 height 11
click at [731, 607] on label "予約番号:708643" at bounding box center [808, 604] width 311 height 16
click at [667, 607] on input "予約番号:708643" at bounding box center [661, 603] width 11 height 11
copy label "708643"
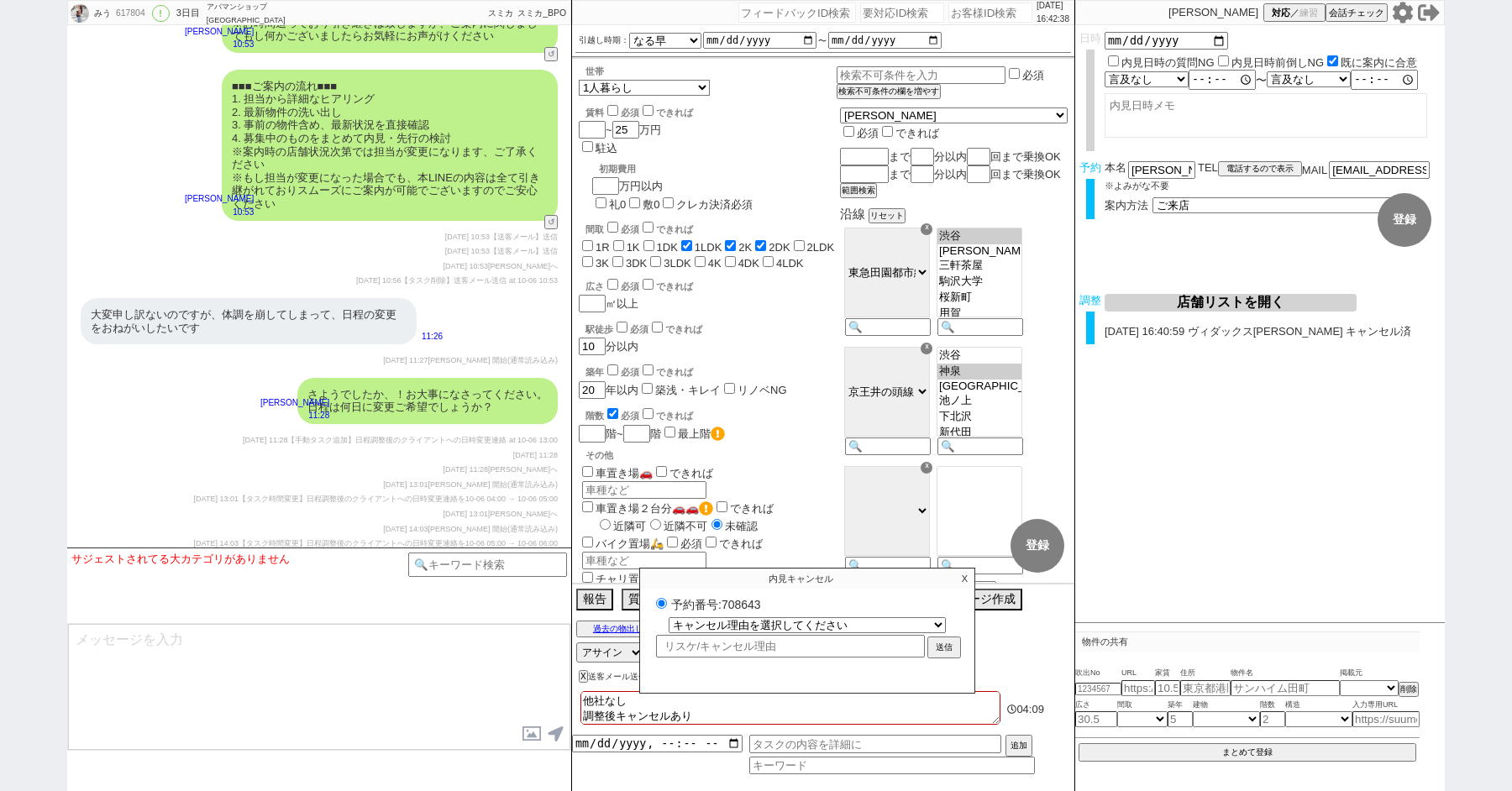
click at [142, 11] on div "617804" at bounding box center [130, 13] width 38 height 14
copy div "617804"
click at [962, 582] on p "X" at bounding box center [964, 578] width 19 height 20
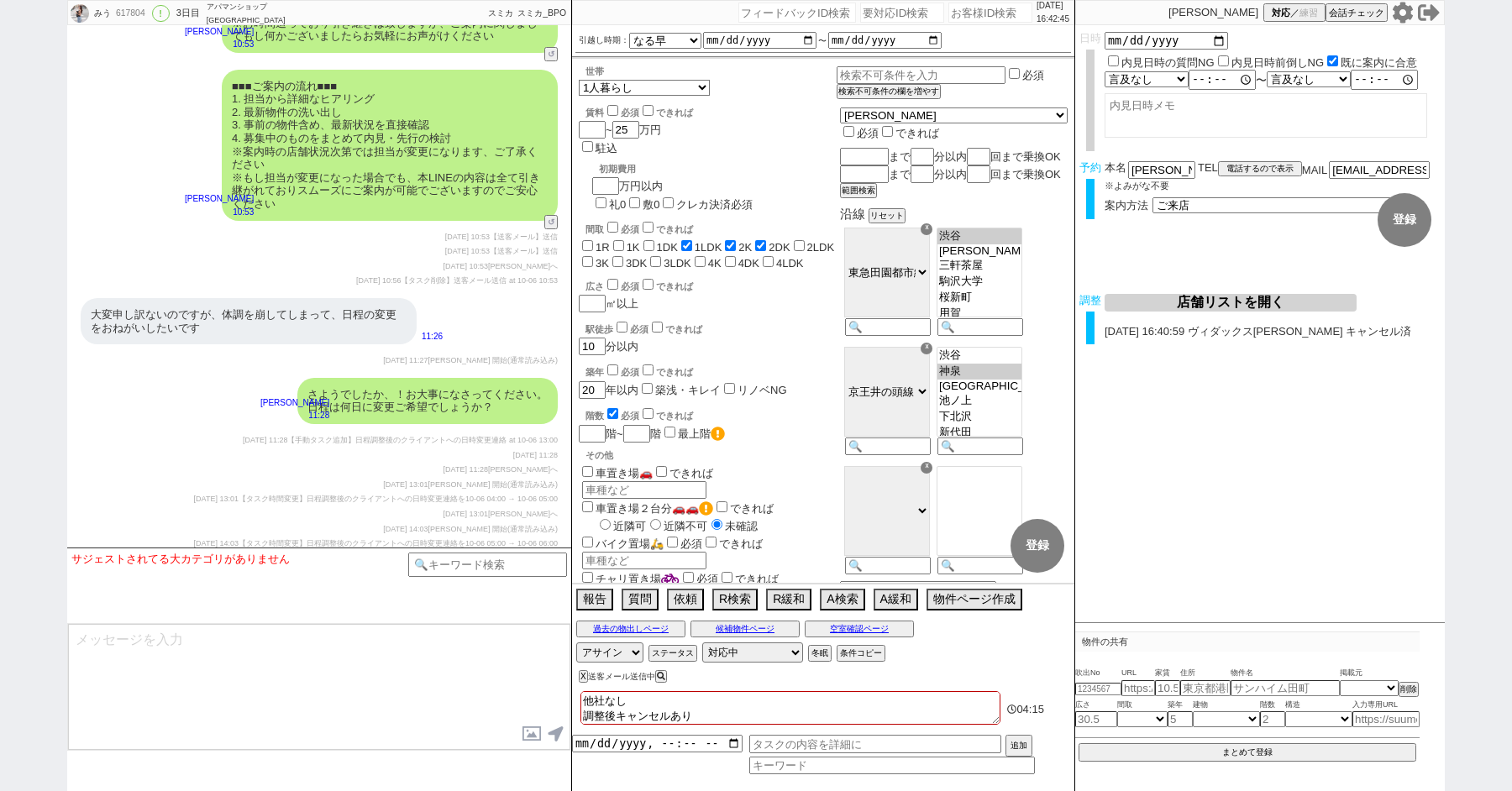
click at [129, 13] on div "617804" at bounding box center [130, 13] width 38 height 14
copy div "617804"
click at [700, 719] on textarea "他社なし 調整後キャンセルあり" at bounding box center [791, 707] width 420 height 34
type textarea "他社なし 調整後キャンセルあり："
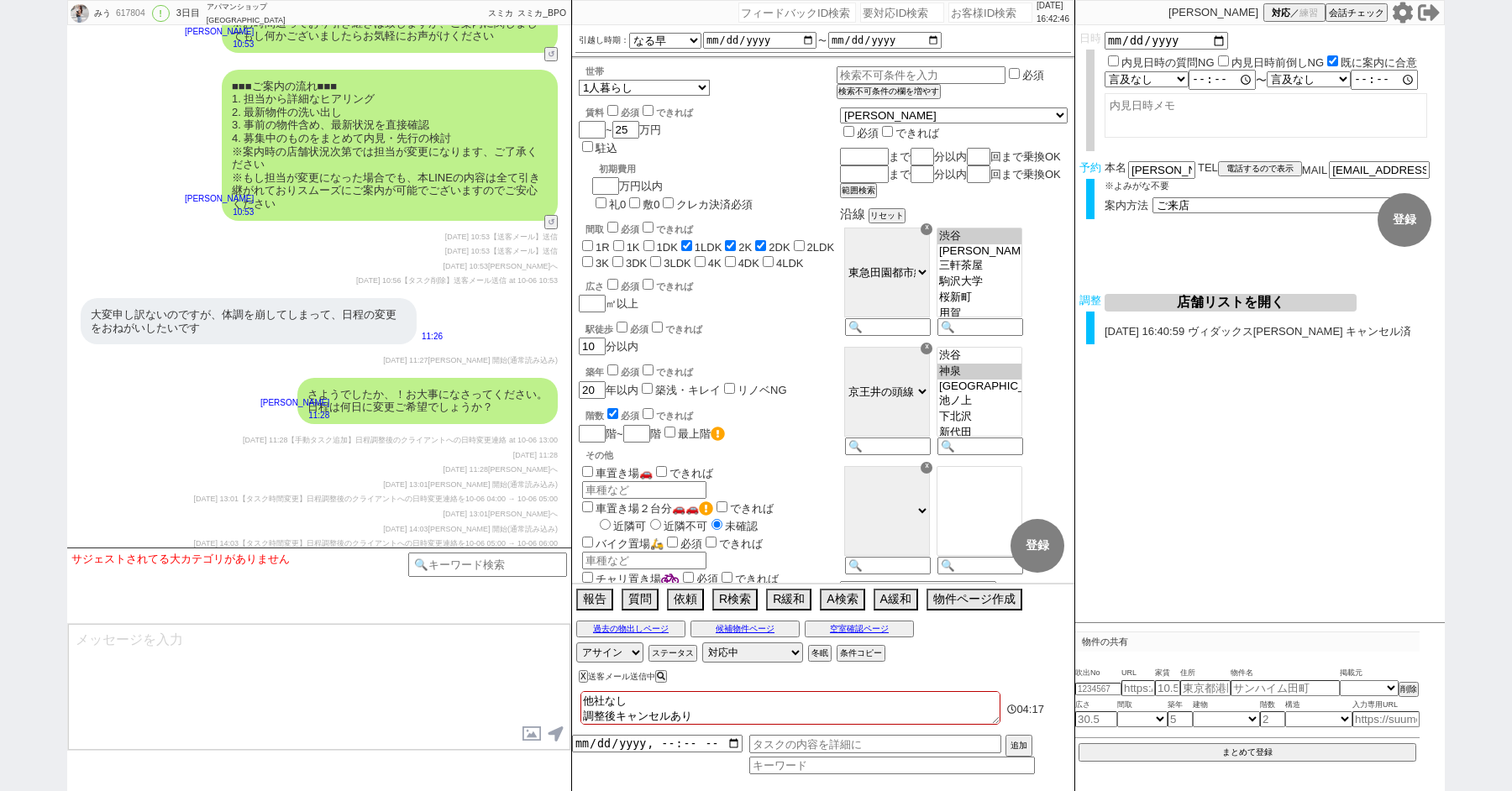
checkbox input "false"
checkbox input "true"
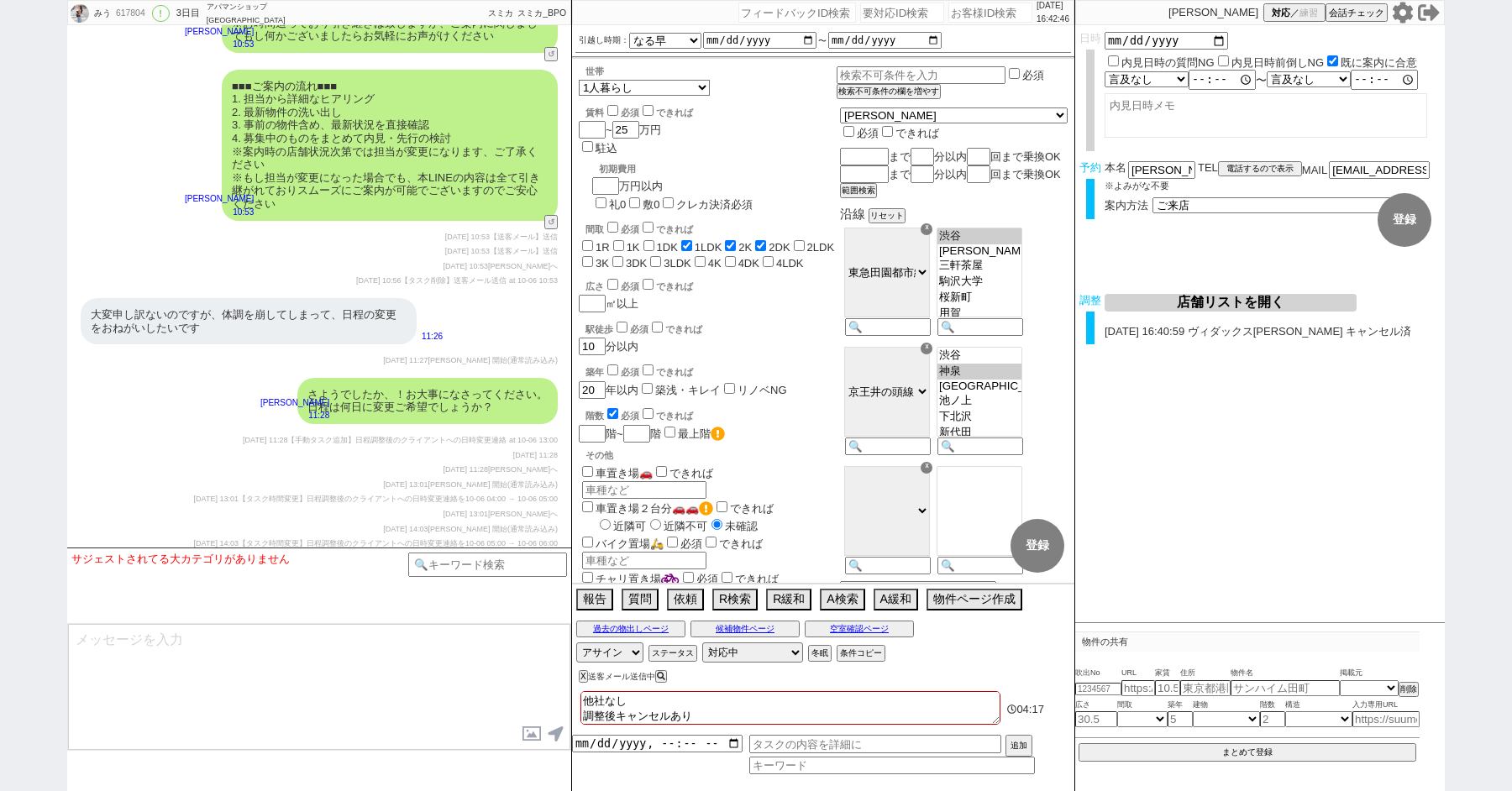
checkbox input "true"
checkbox input "false"
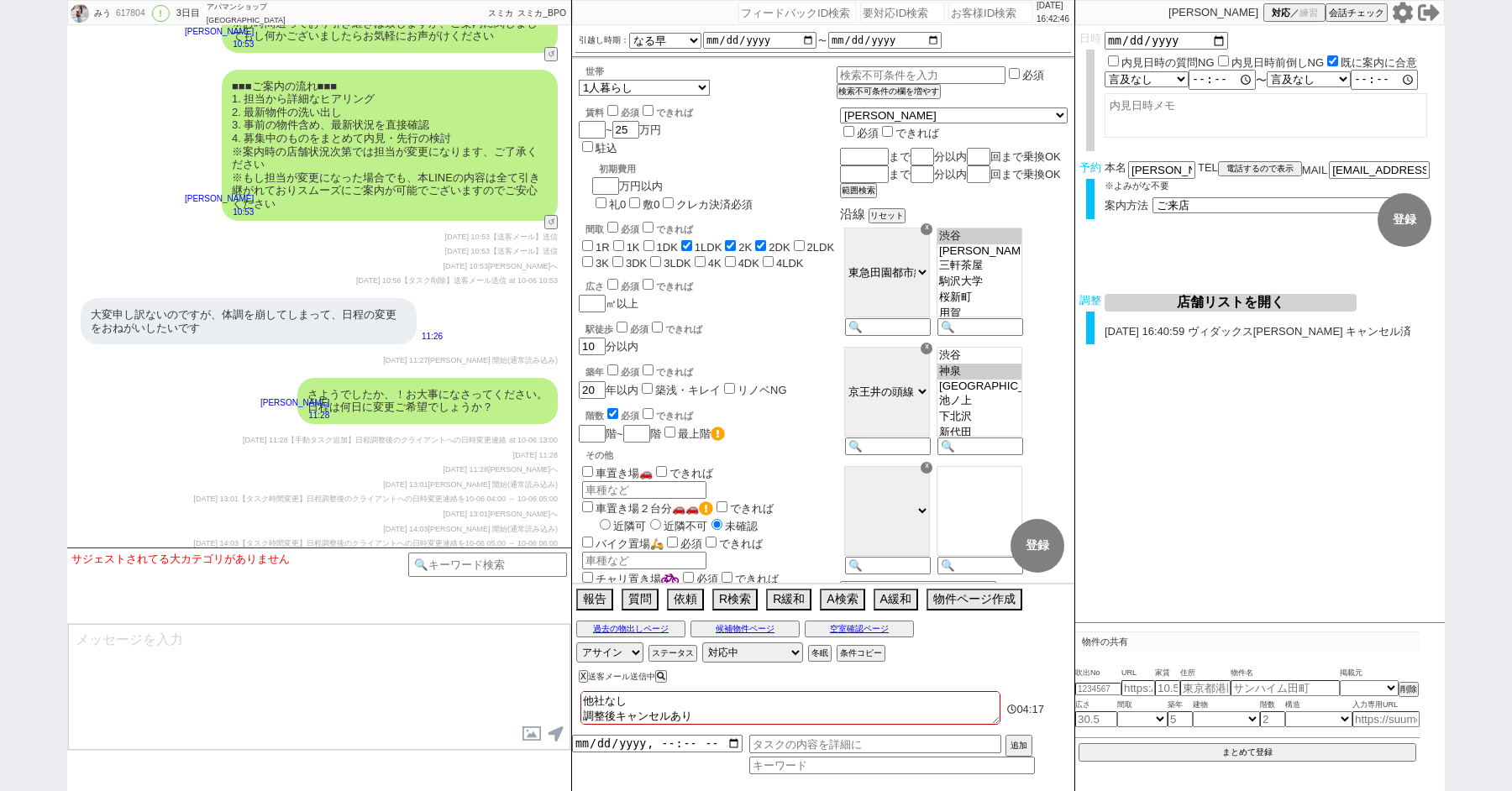
checkbox input "false"
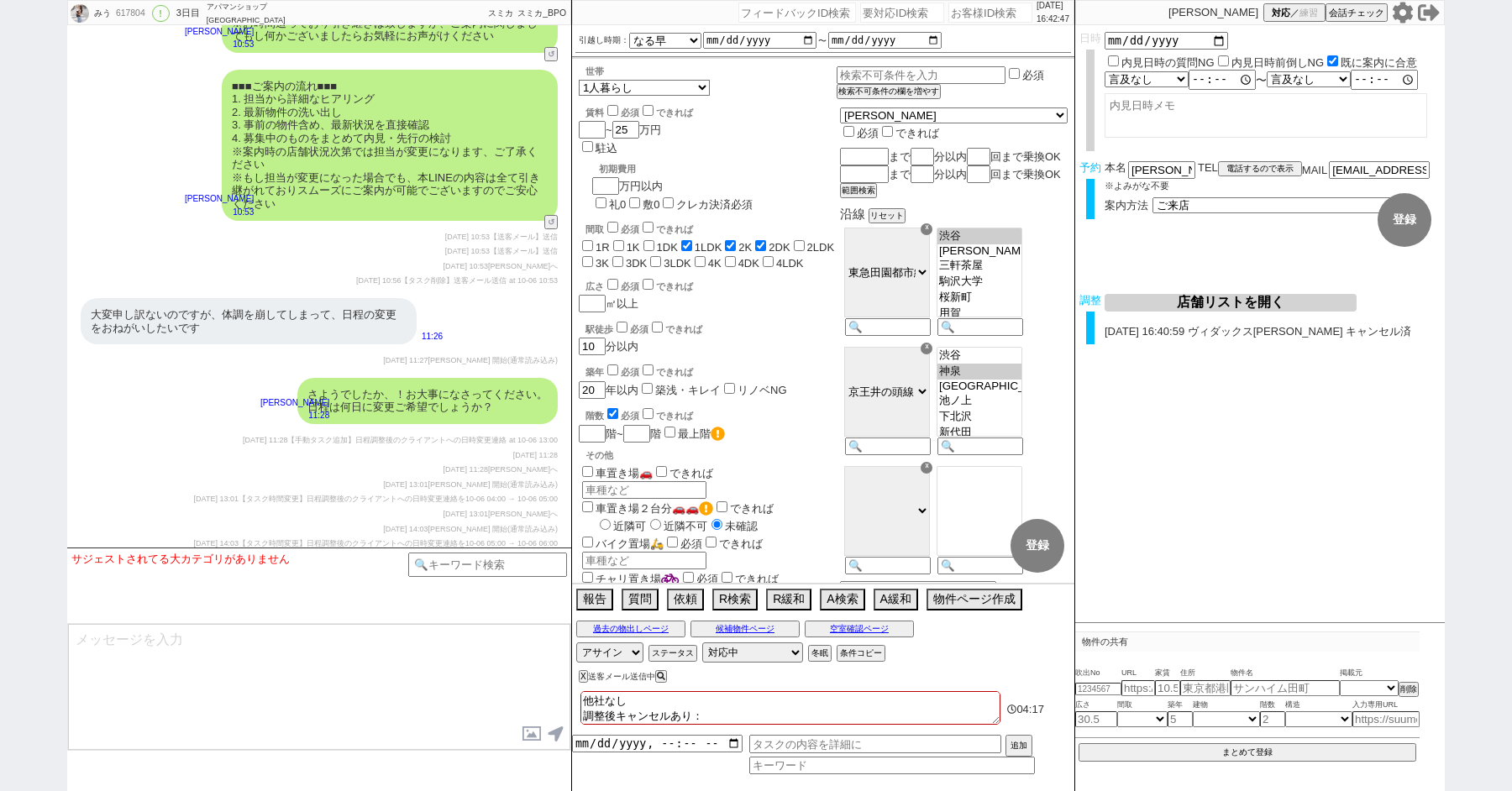
checkbox input "false"
checkbox input "true"
checkbox input "false"
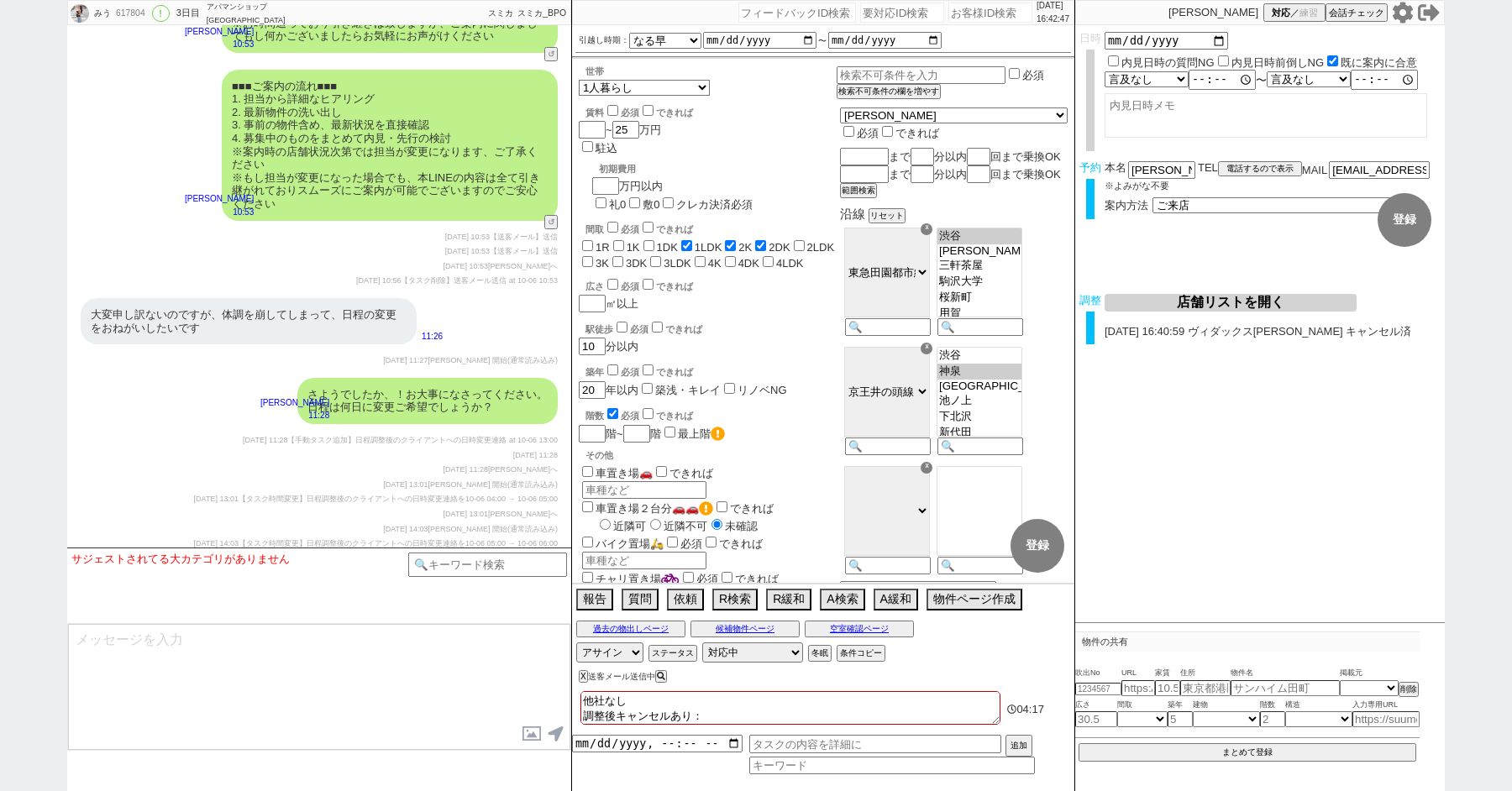
checkbox input "false"
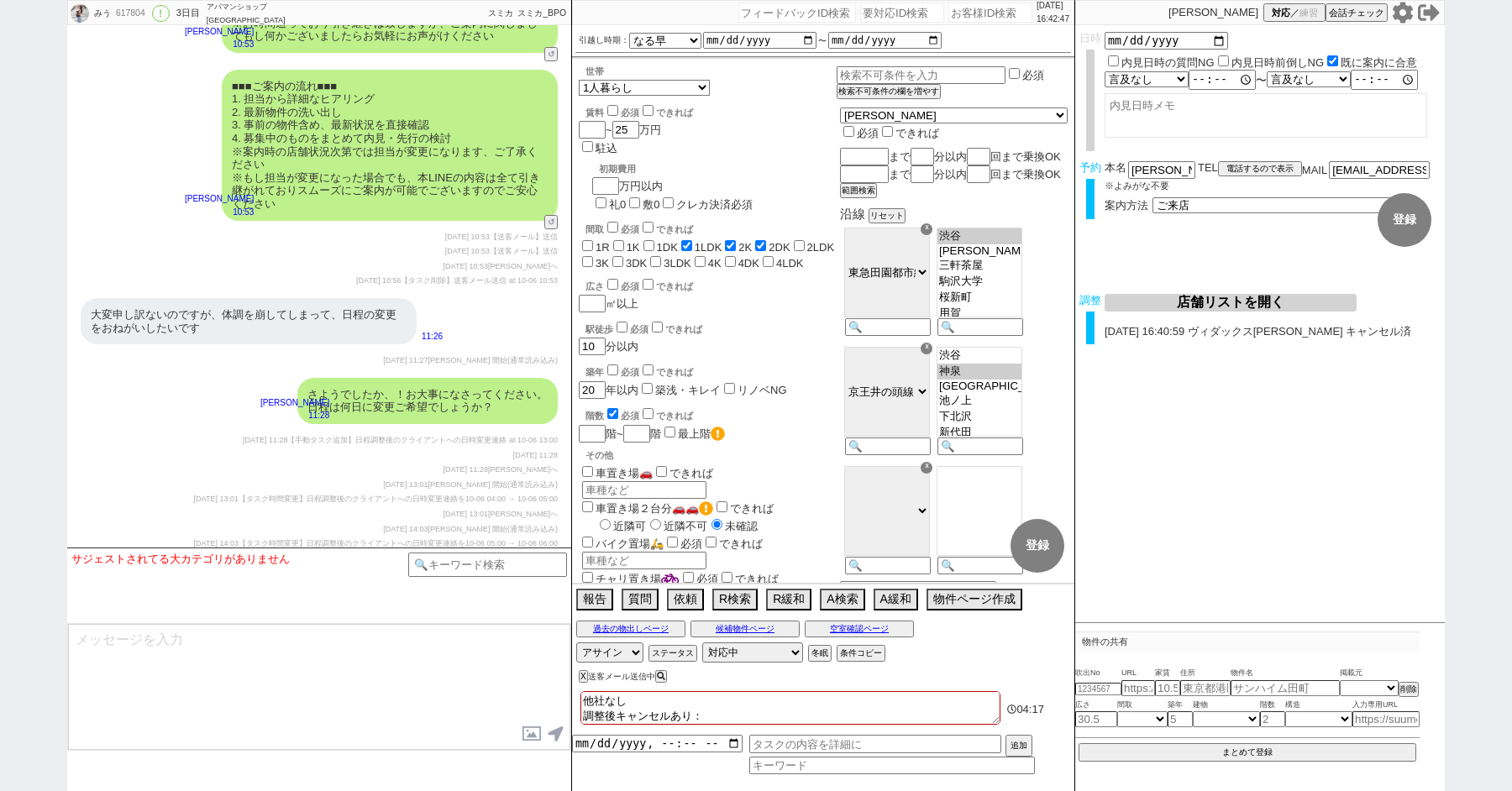
checkbox input "false"
type textarea "他社なし 調整後キャンセルあり：j"
checkbox input "false"
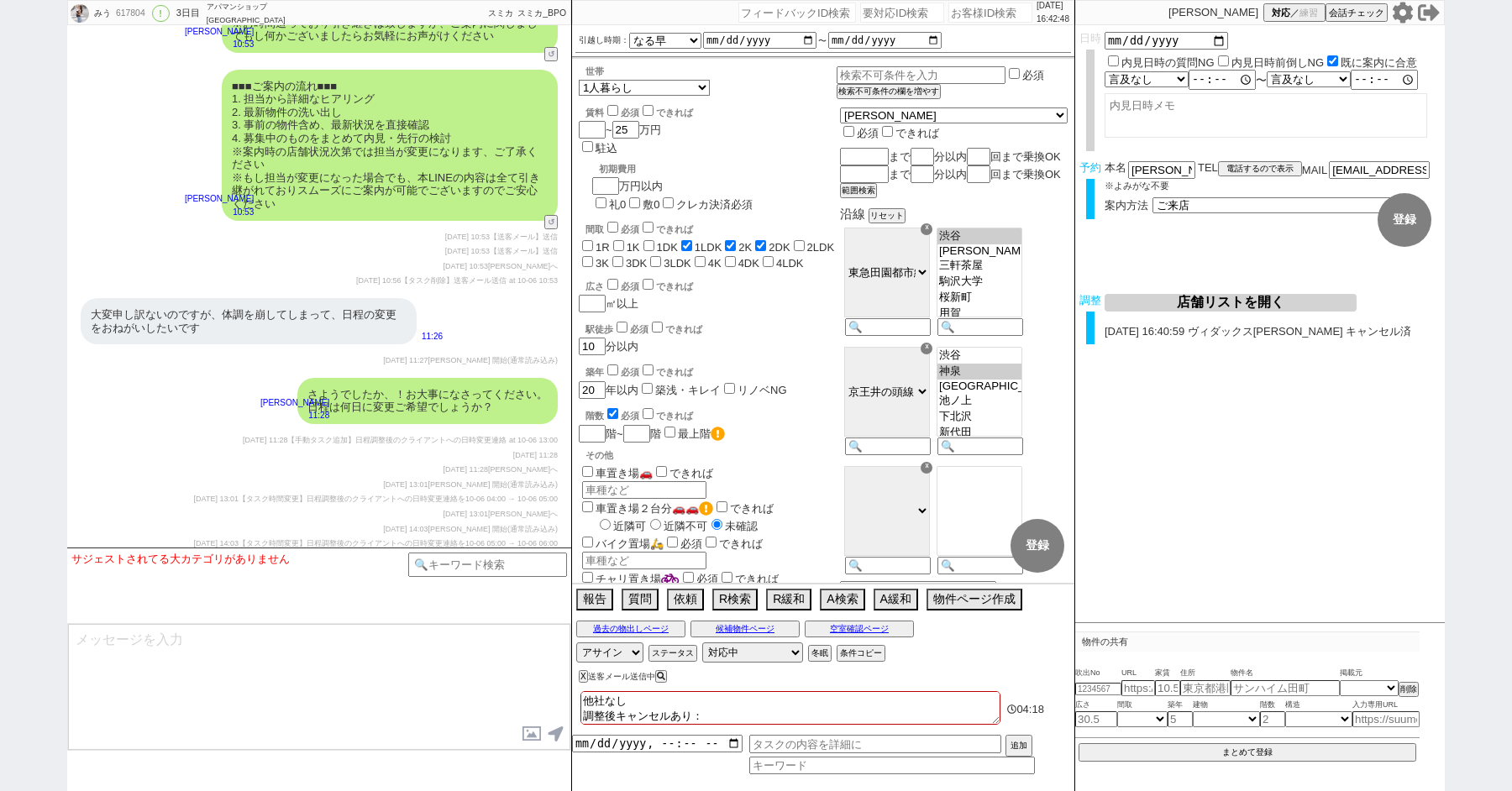
checkbox input "true"
checkbox input "false"
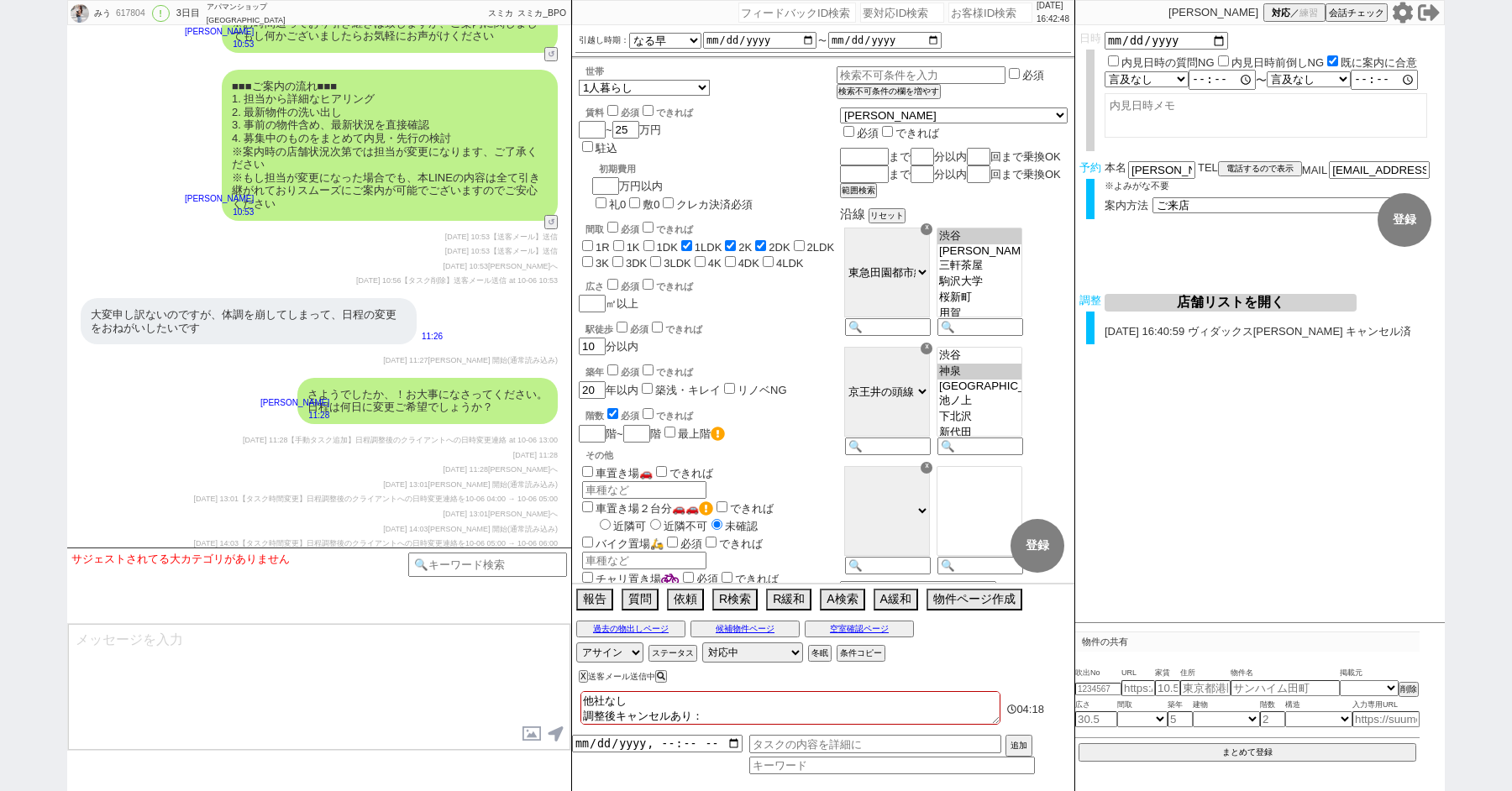
checkbox input "false"
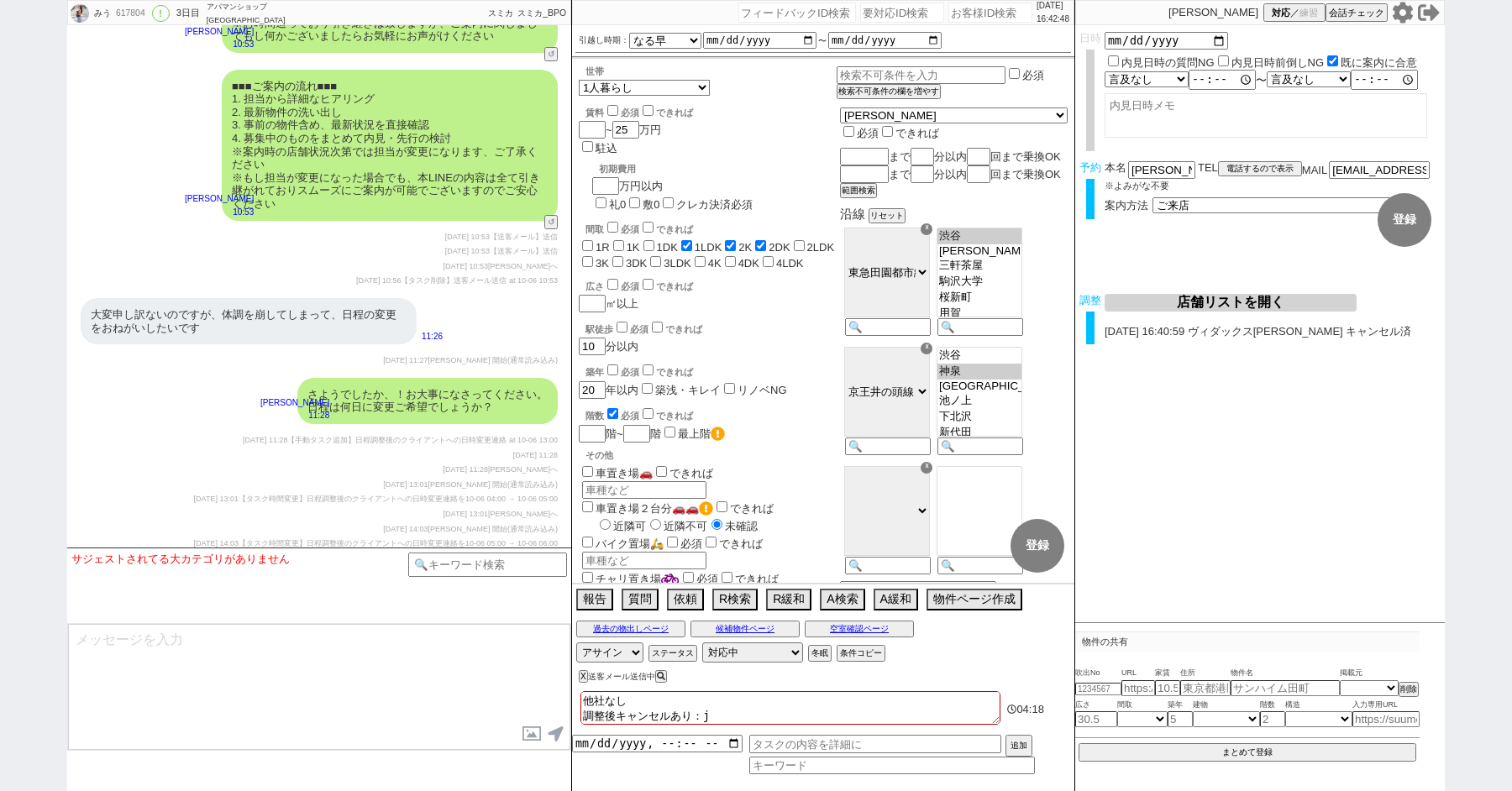
type textarea "他社なし 調整後キャンセルあり：じ"
checkbox input "false"
checkbox input "true"
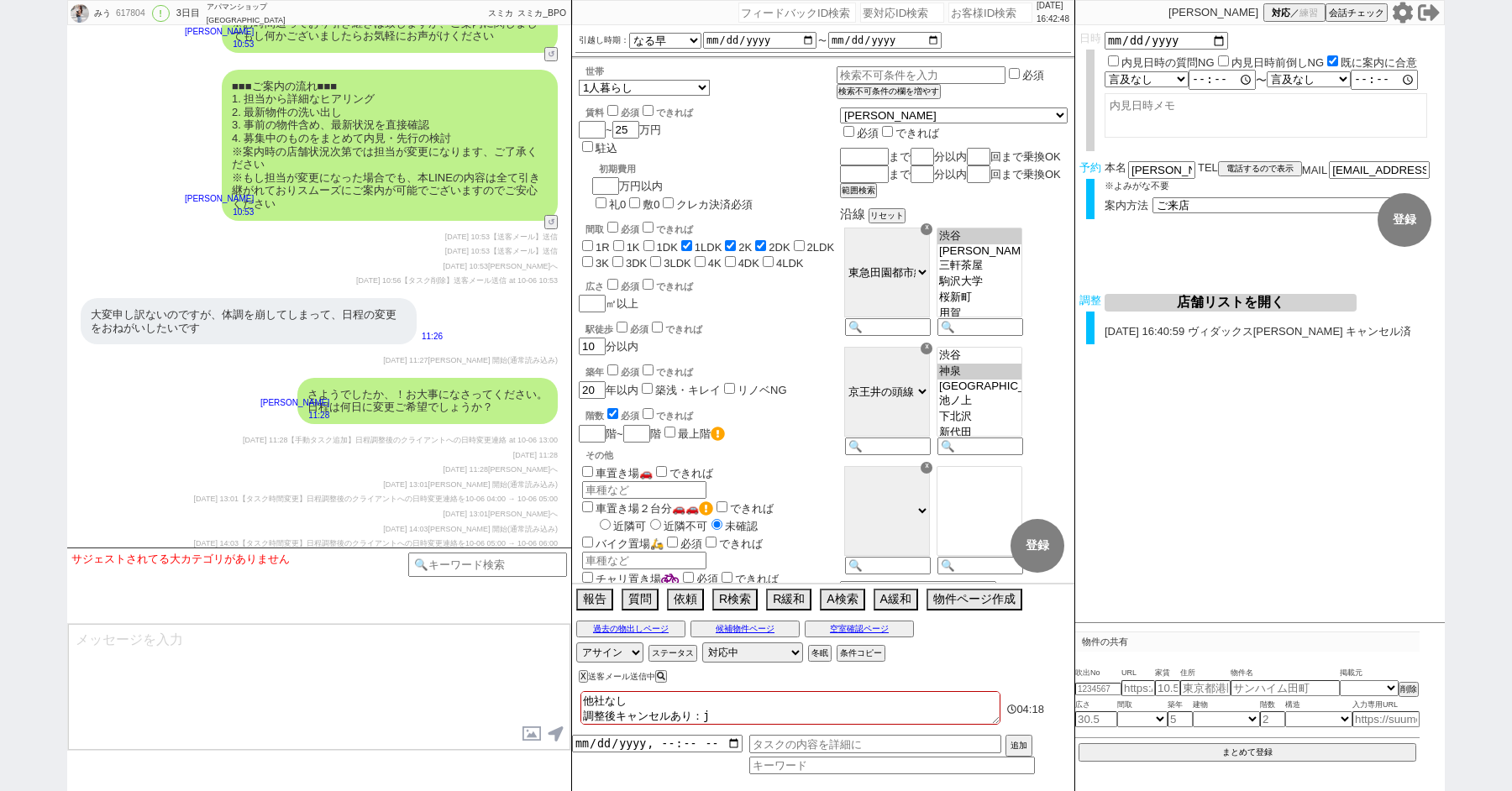
checkbox input "true"
checkbox input "false"
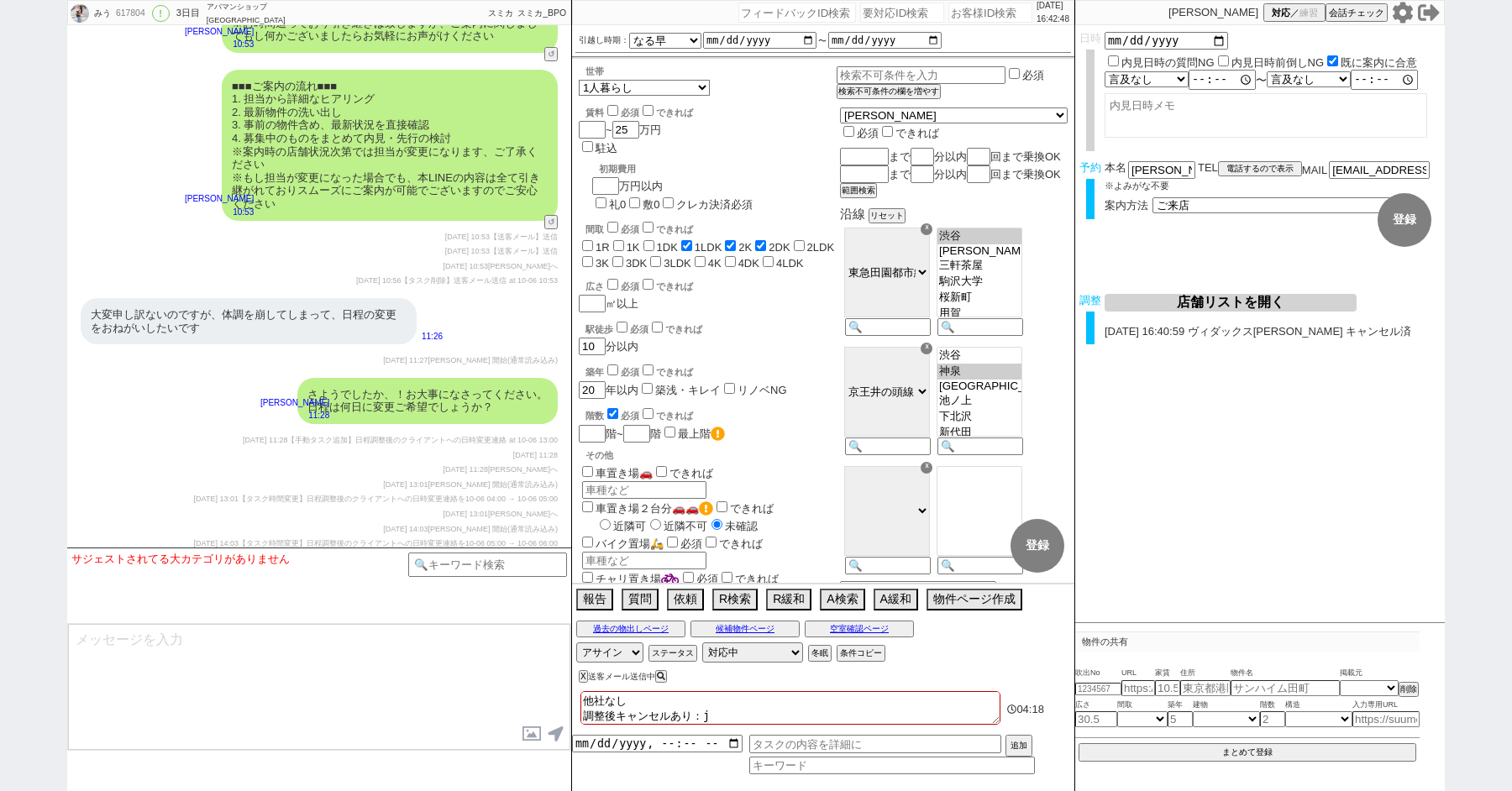
checkbox input "false"
type textarea "他社なし 調整後キャンセルあり：じk"
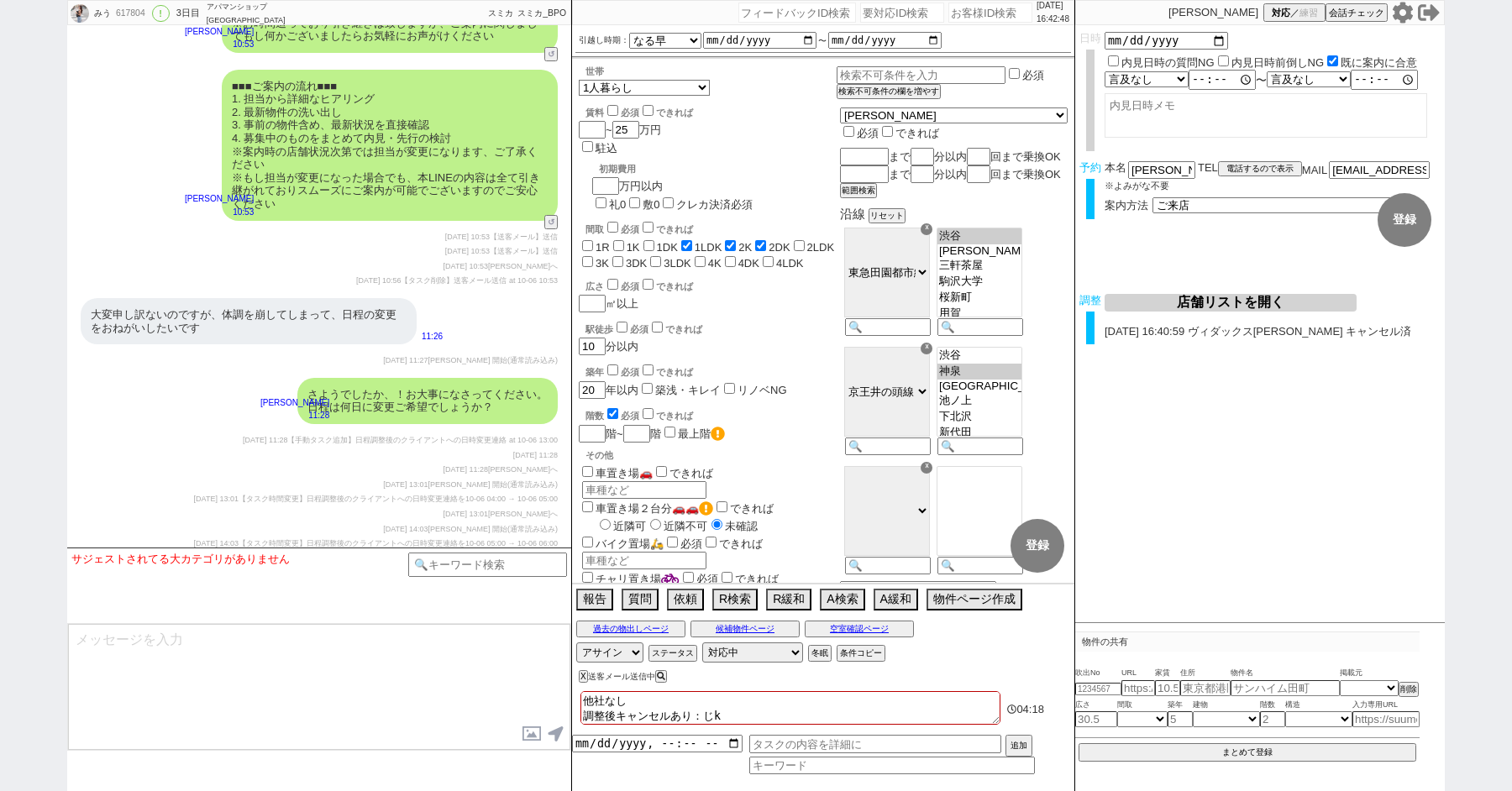
checkbox input "false"
checkbox input "true"
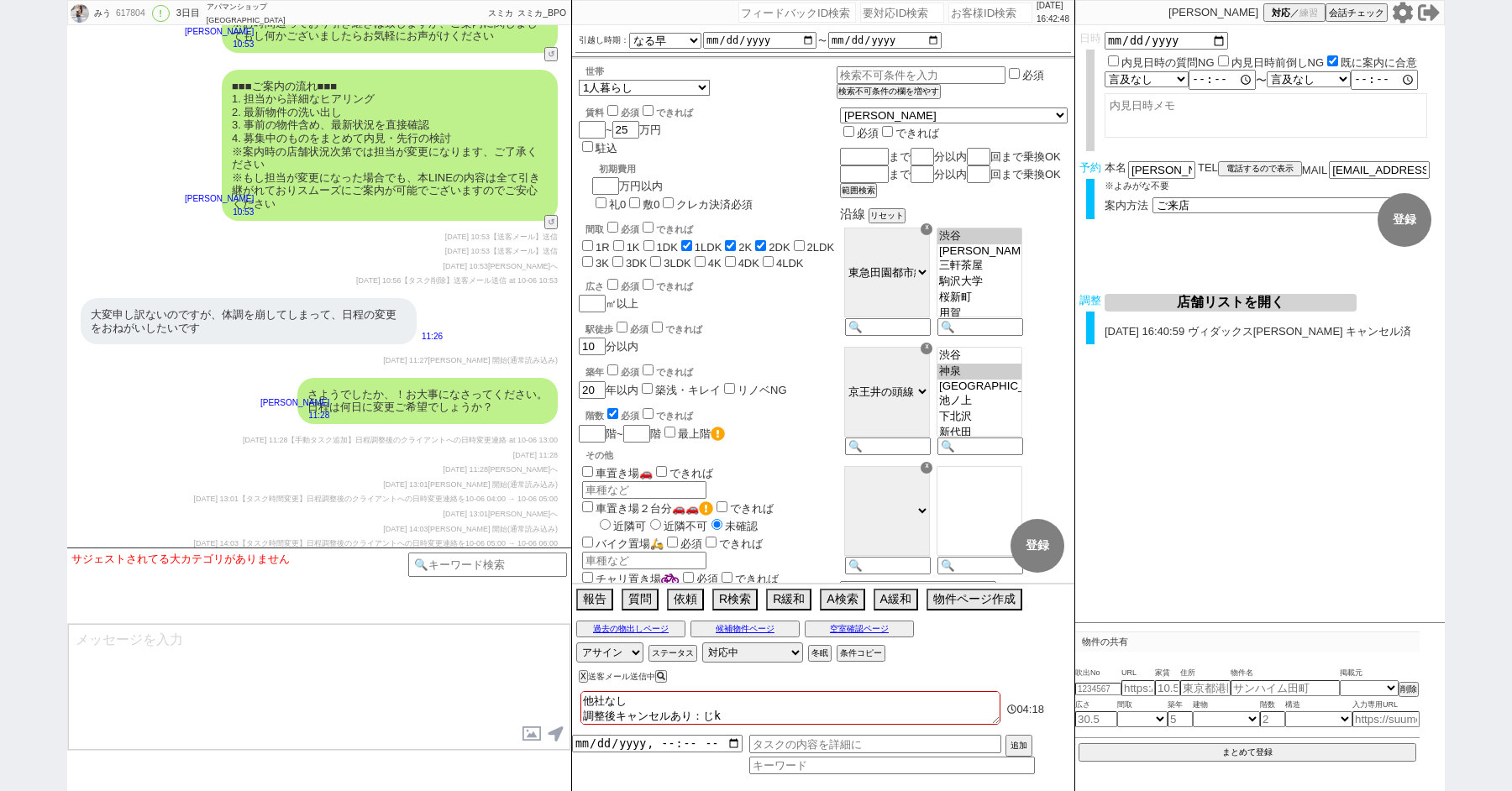
checkbox input "true"
checkbox input "false"
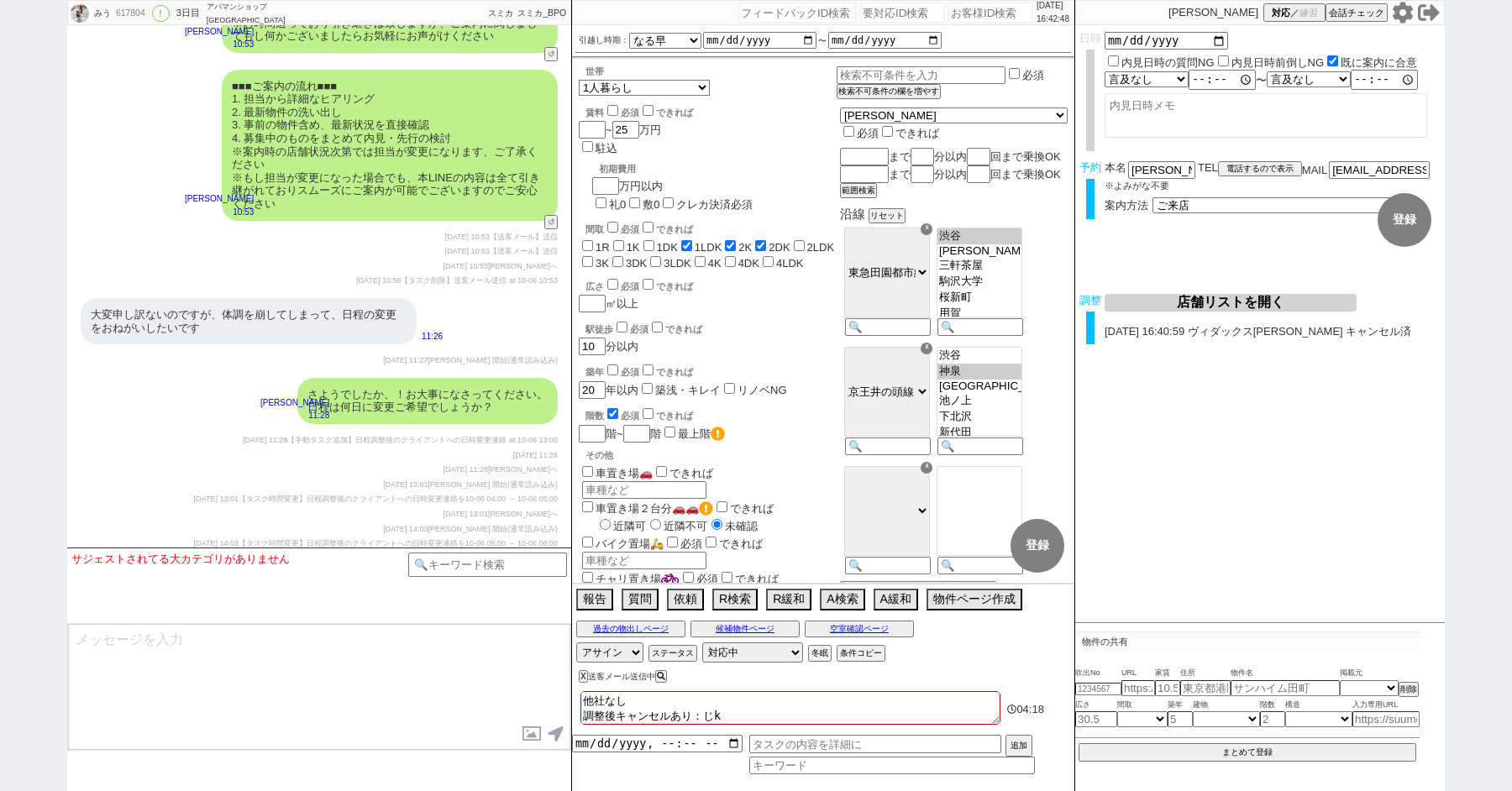
checkbox input "false"
type textarea "他社なし 調整後キャンセルあり：じか"
checkbox input "false"
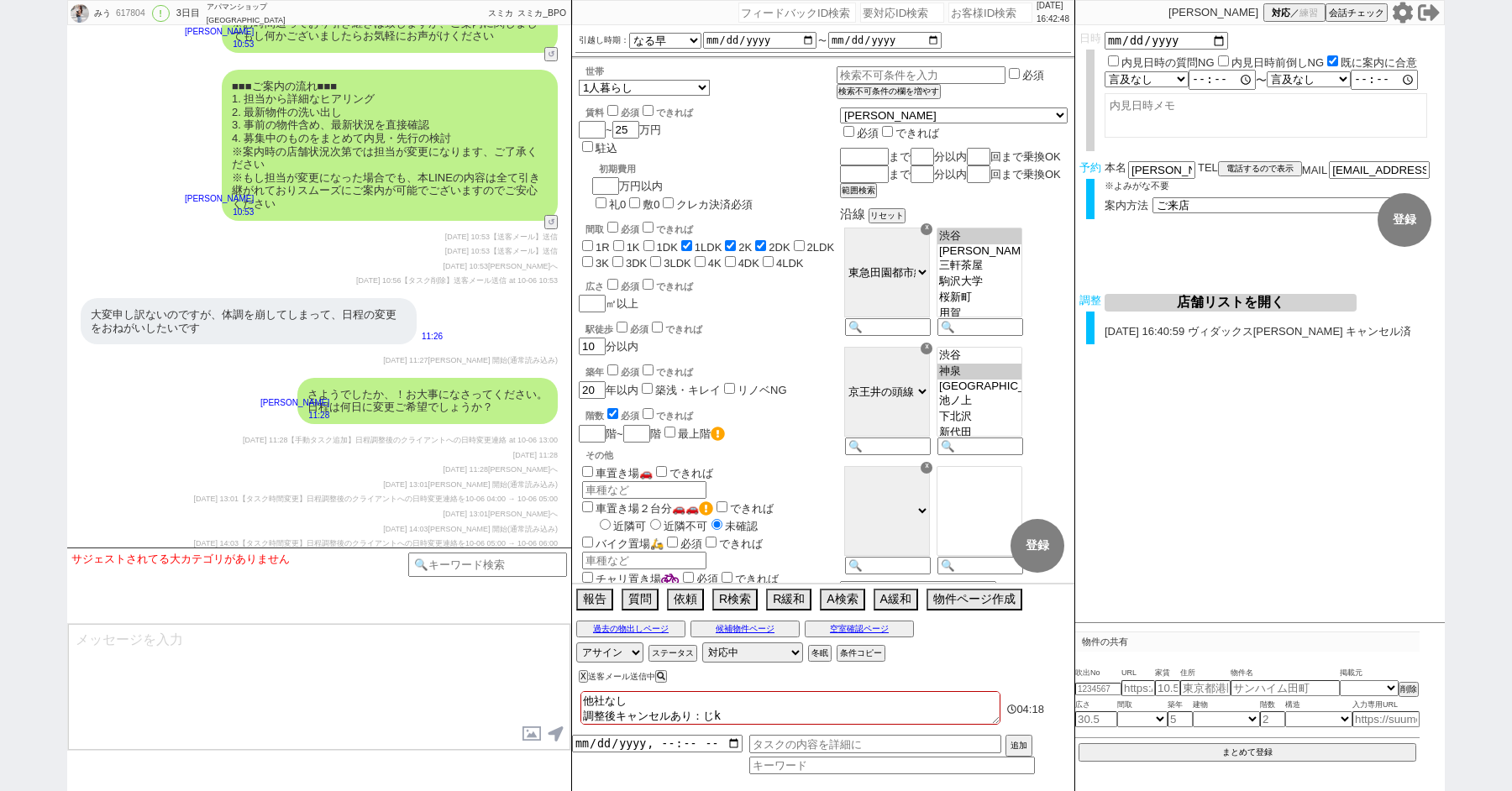
checkbox input "false"
checkbox input "true"
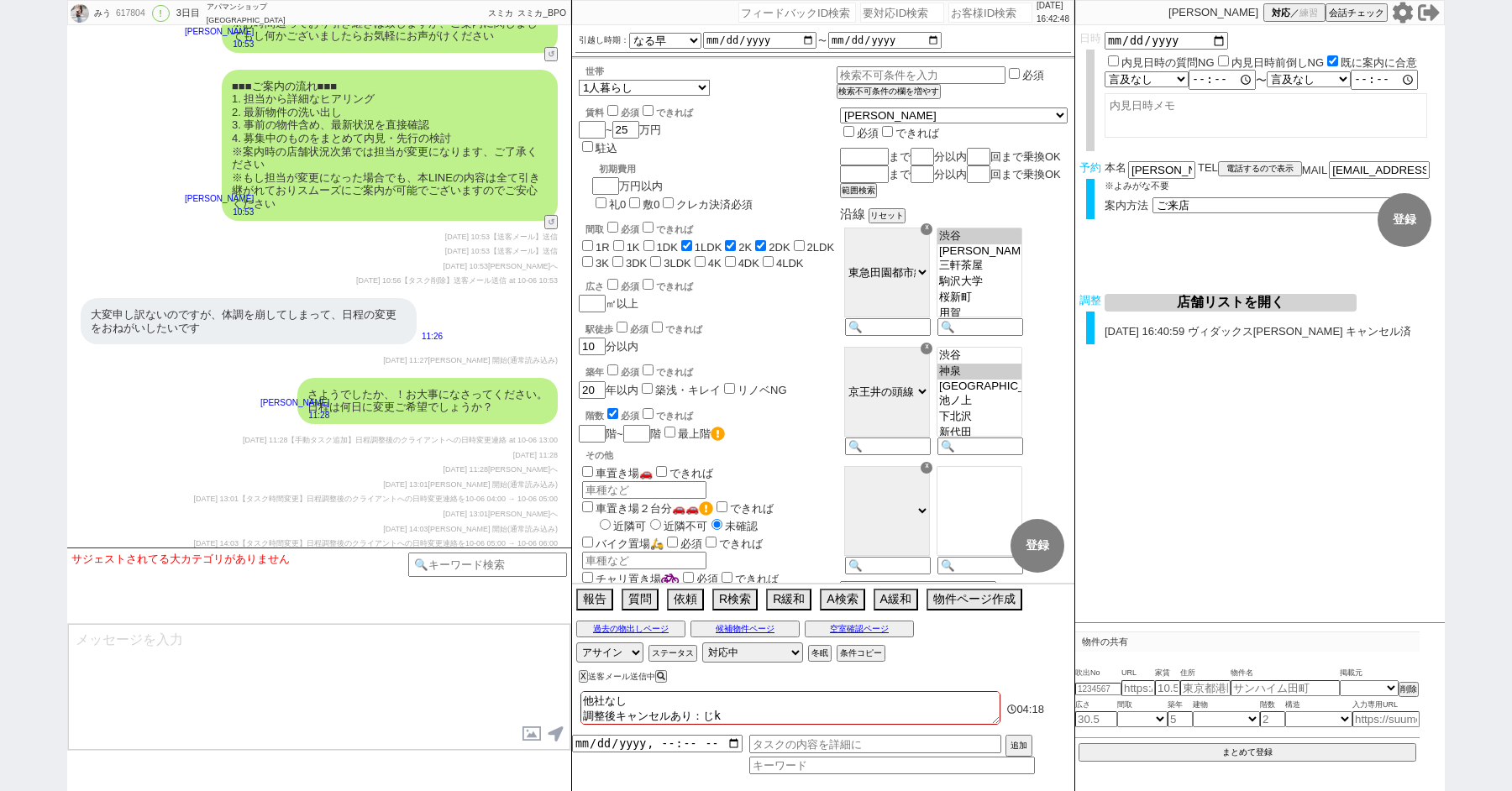
checkbox input "false"
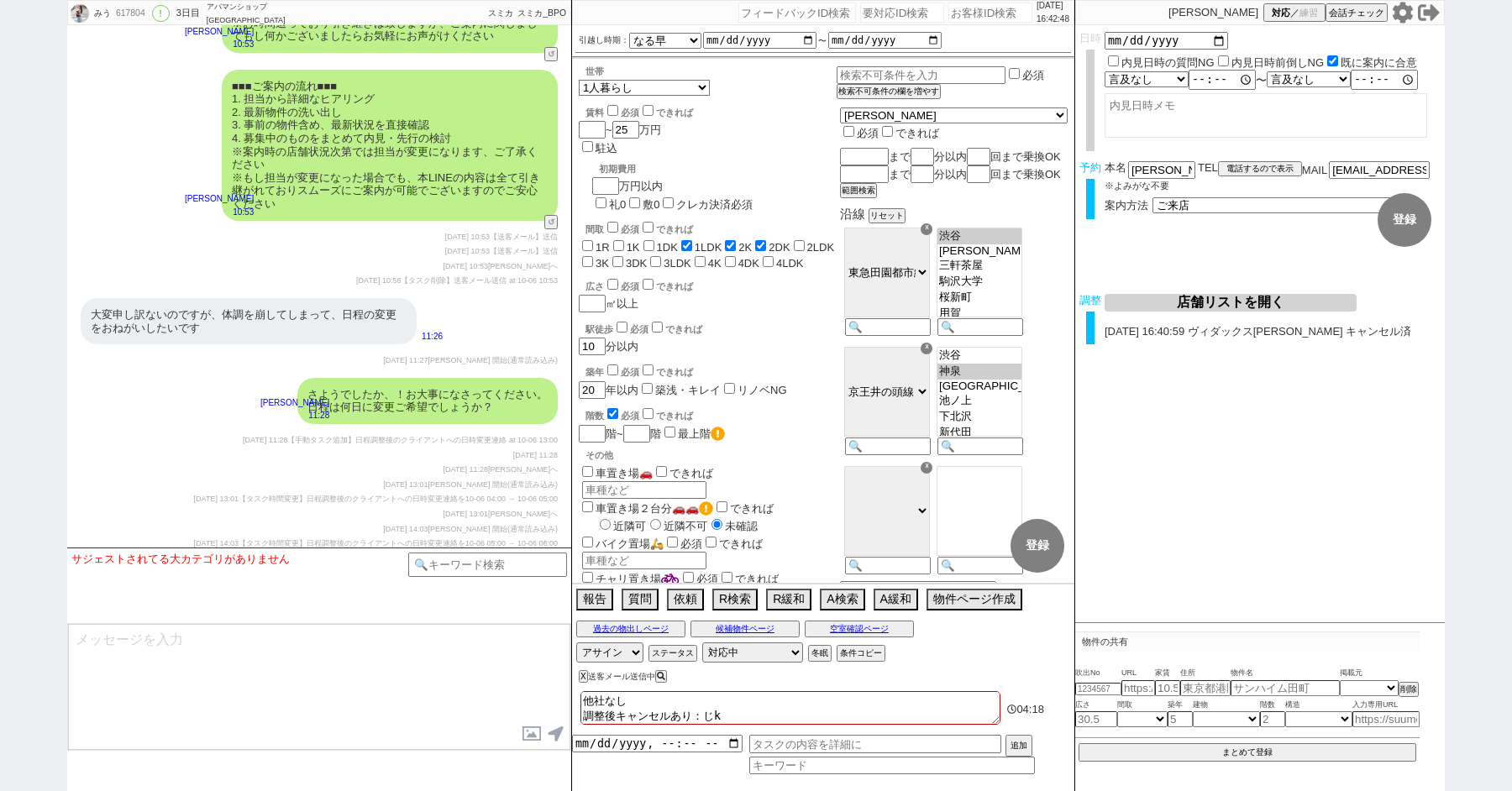
checkbox input "false"
type textarea "他社なし 調整後キャンセルあり：じかい"
checkbox input "false"
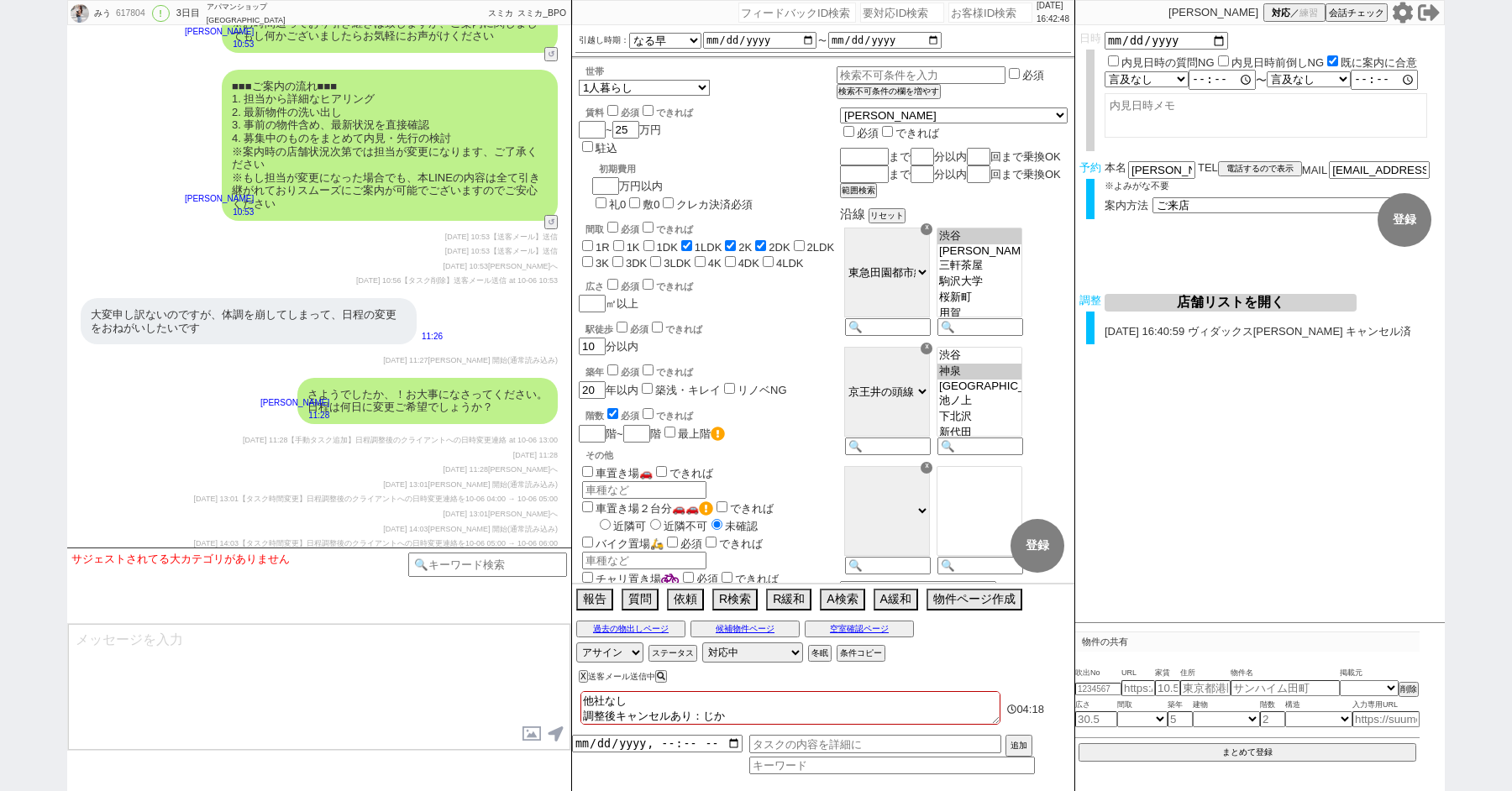
checkbox input "false"
checkbox input "true"
checkbox input "false"
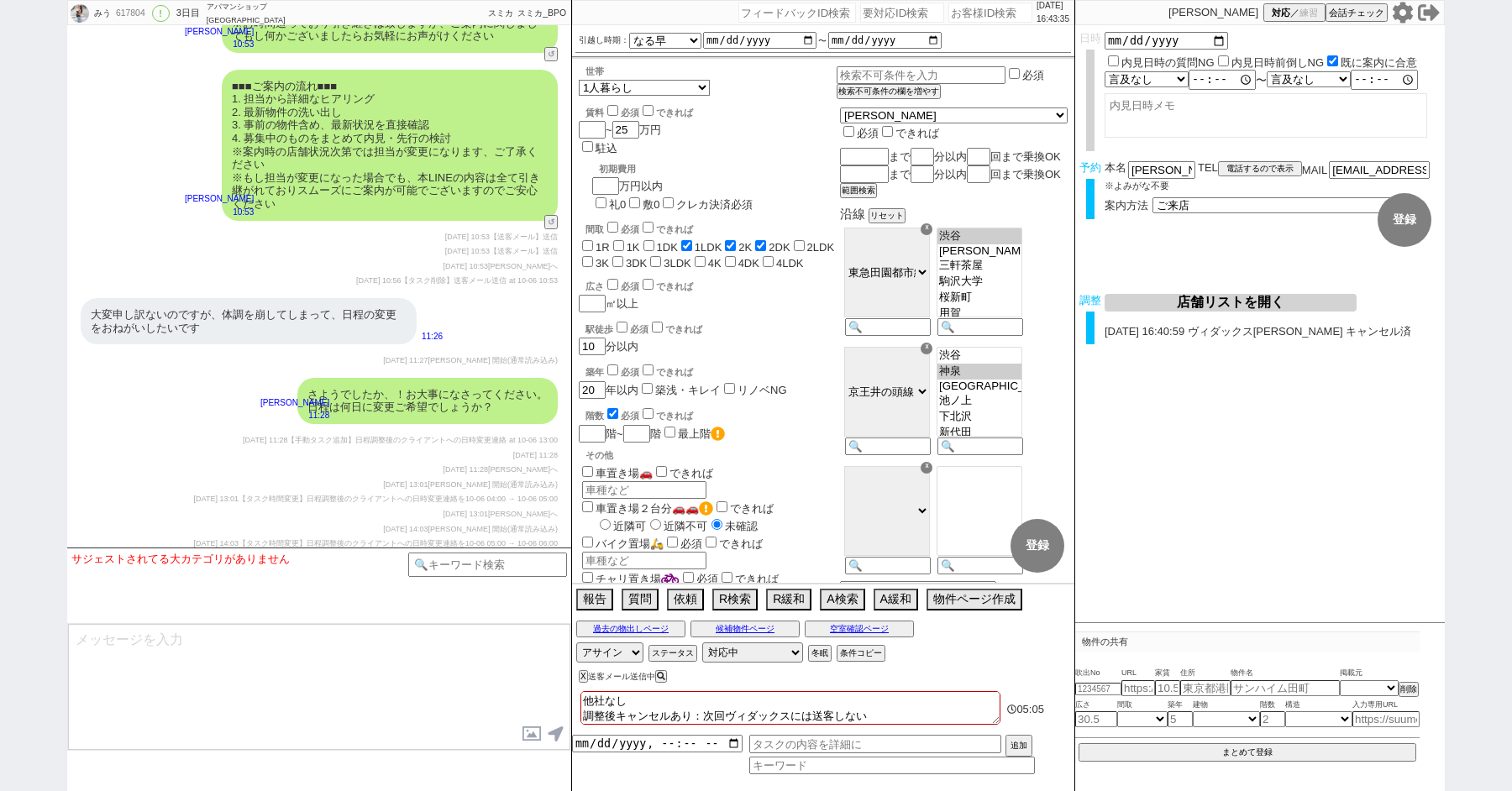
click at [156, 74] on div "■■■ご案内の流れ■■■ 1. 担当から詳細なヒアリング 2. 最新物件の洗い出し 3. 事前の物件含め、最新状況を直接確認 4. 募集中のものをまとめて内見…" at bounding box center [319, 145] width 504 height 168
paste input "529552"
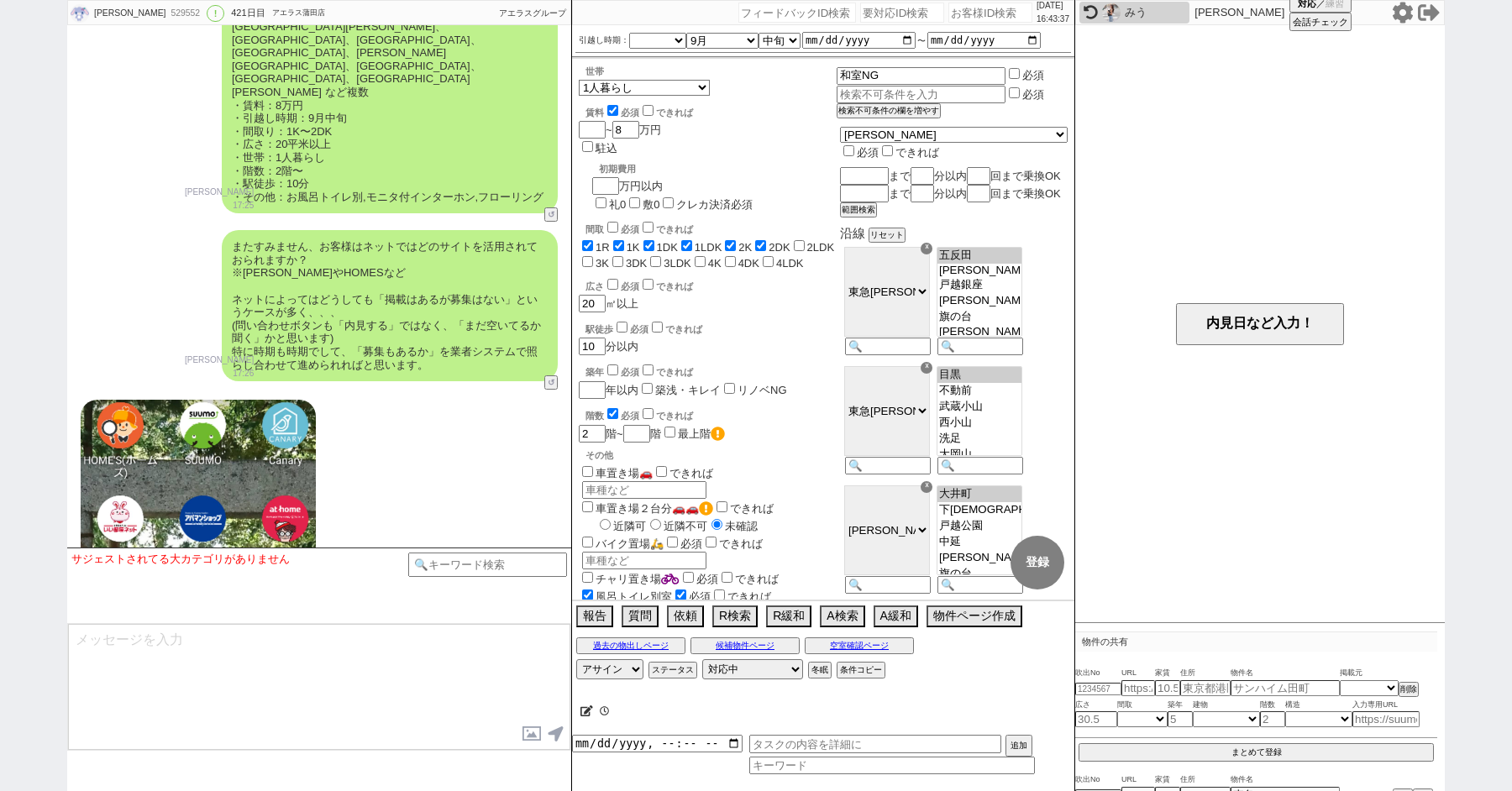
scroll to position [437, 0]
click at [0, 219] on div "美希 529552 ! 0 421日目 アエラス蒲田店 冬眠中 自社客 アエラスグループ スミカ_BPO チャット全表示 2024-07-22 ようこそLIN…" at bounding box center [756, 396] width 1512 height 791
paste input "616207"
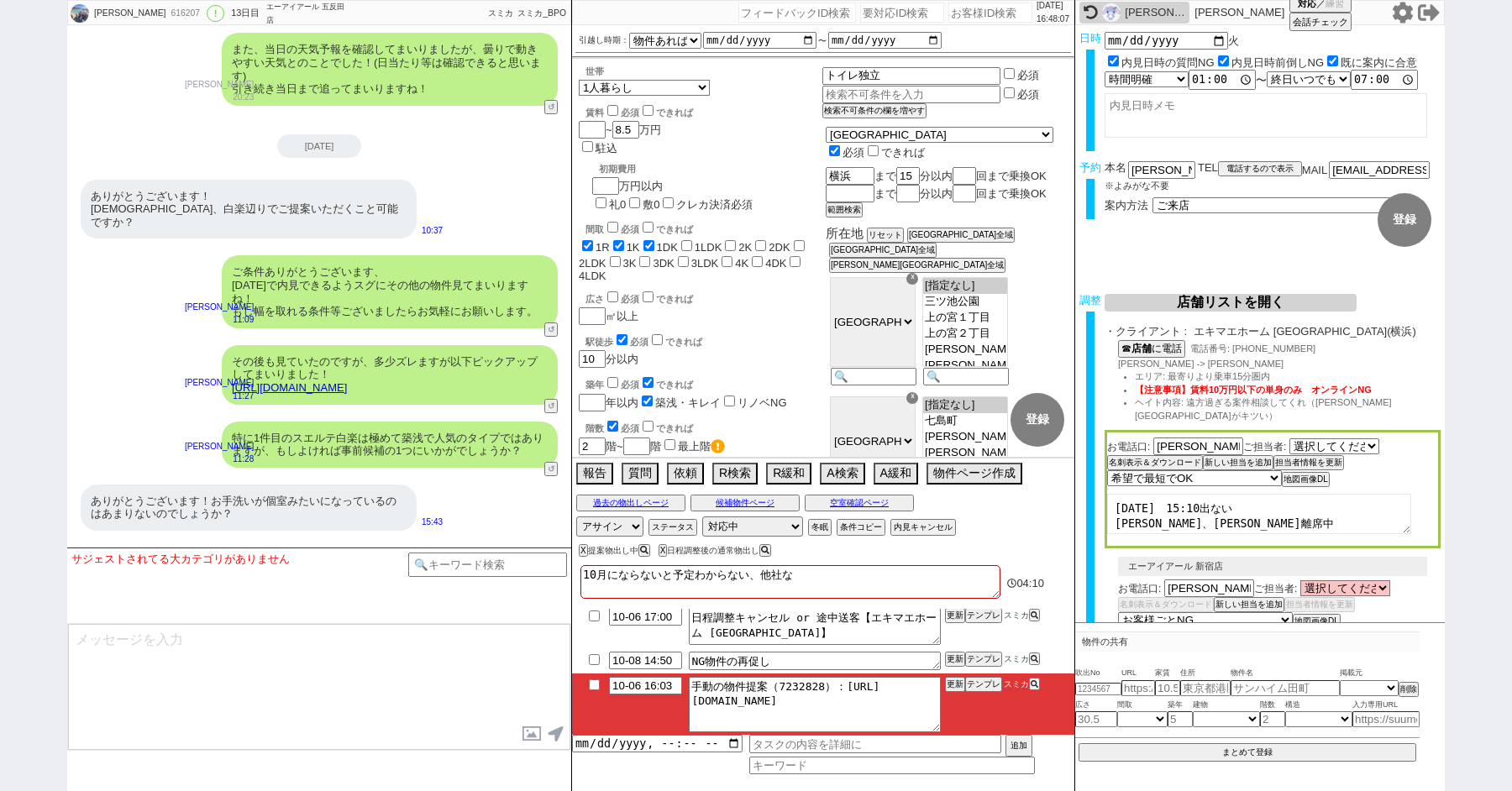
scroll to position [170, 0]
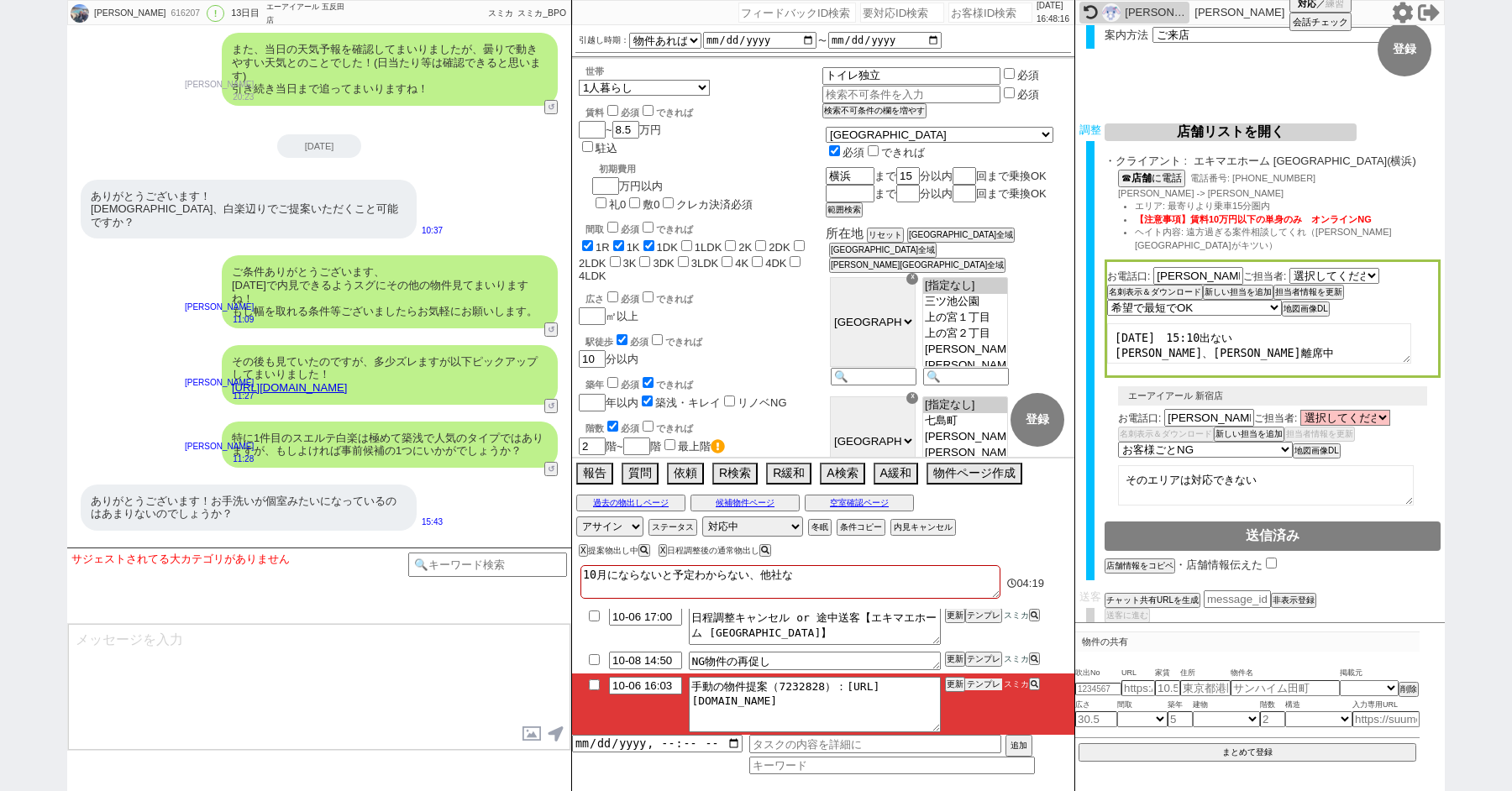
click at [977, 680] on button "テンプレ" at bounding box center [983, 684] width 37 height 12
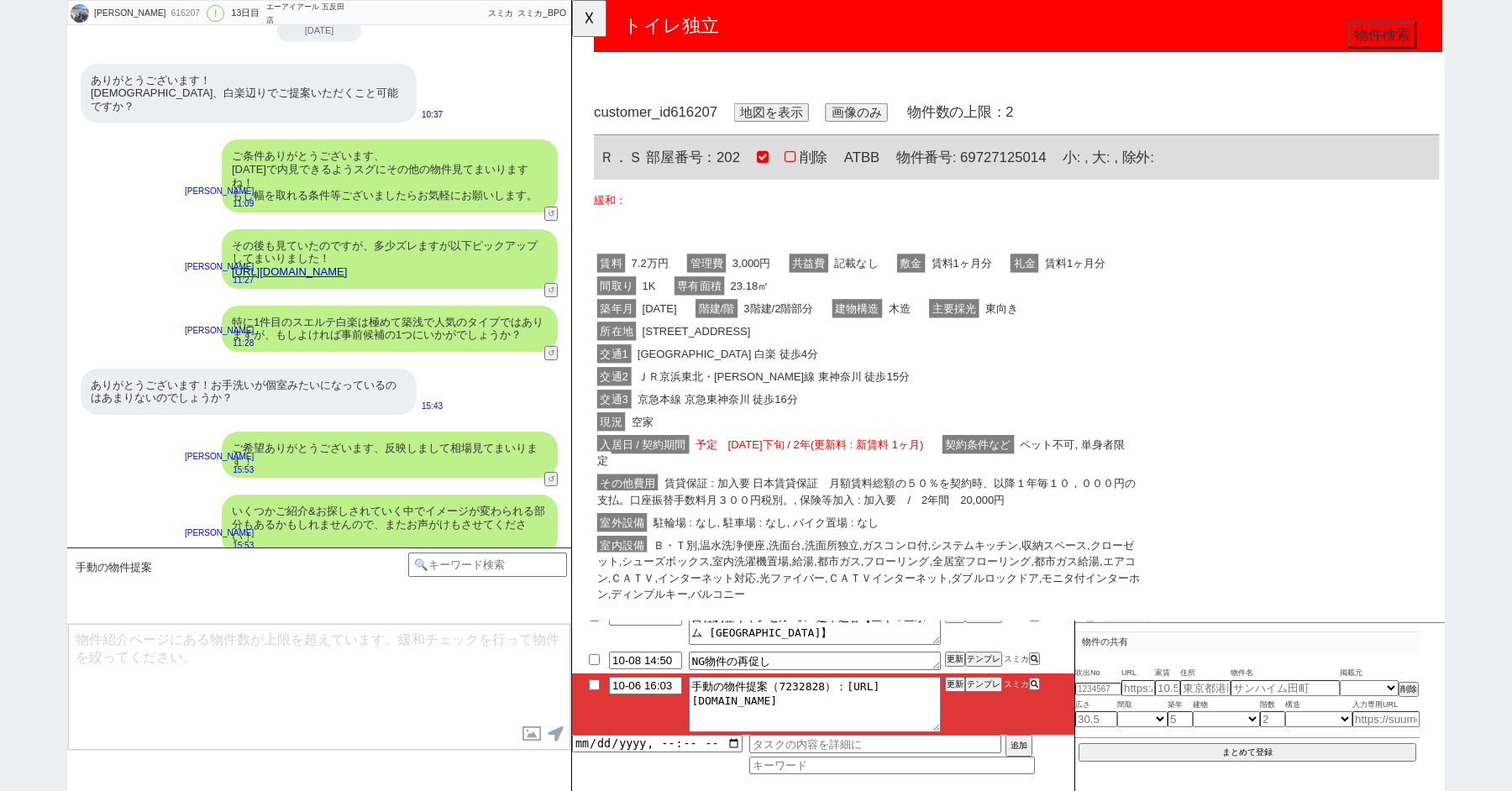
scroll to position [0, 0]
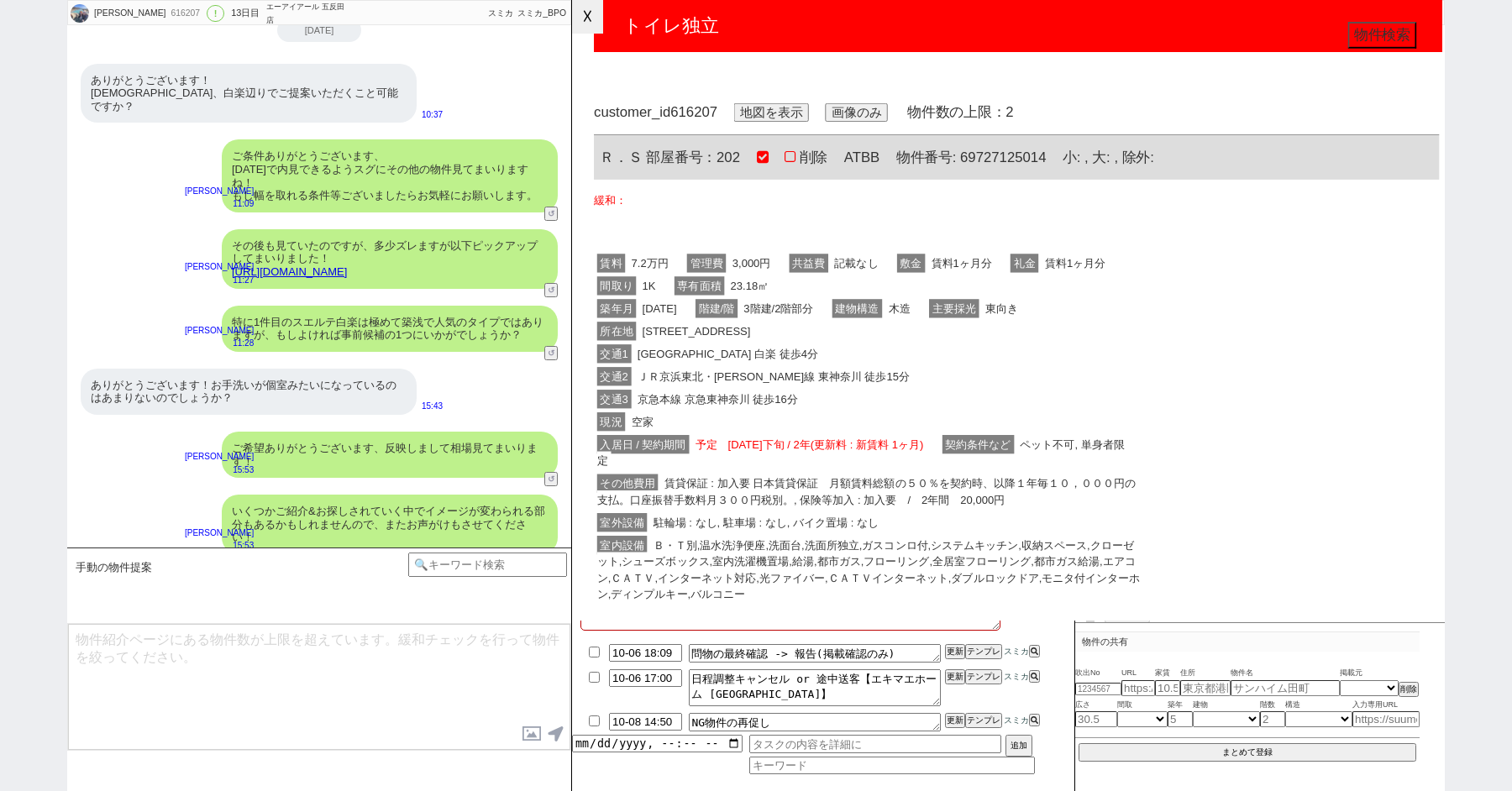
click at [580, 16] on button "☓" at bounding box center [588, 16] width 31 height 34
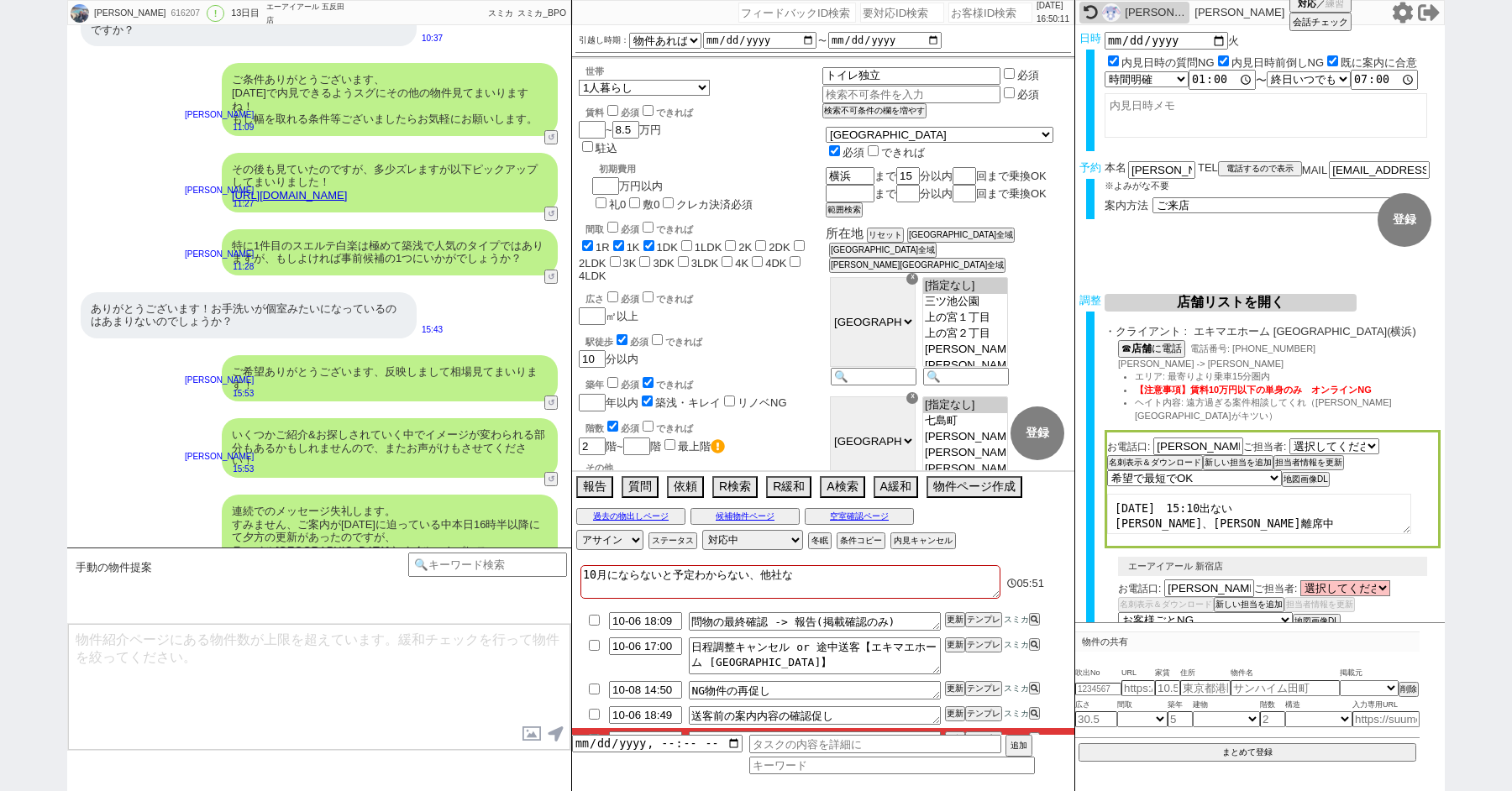
scroll to position [12018, 0]
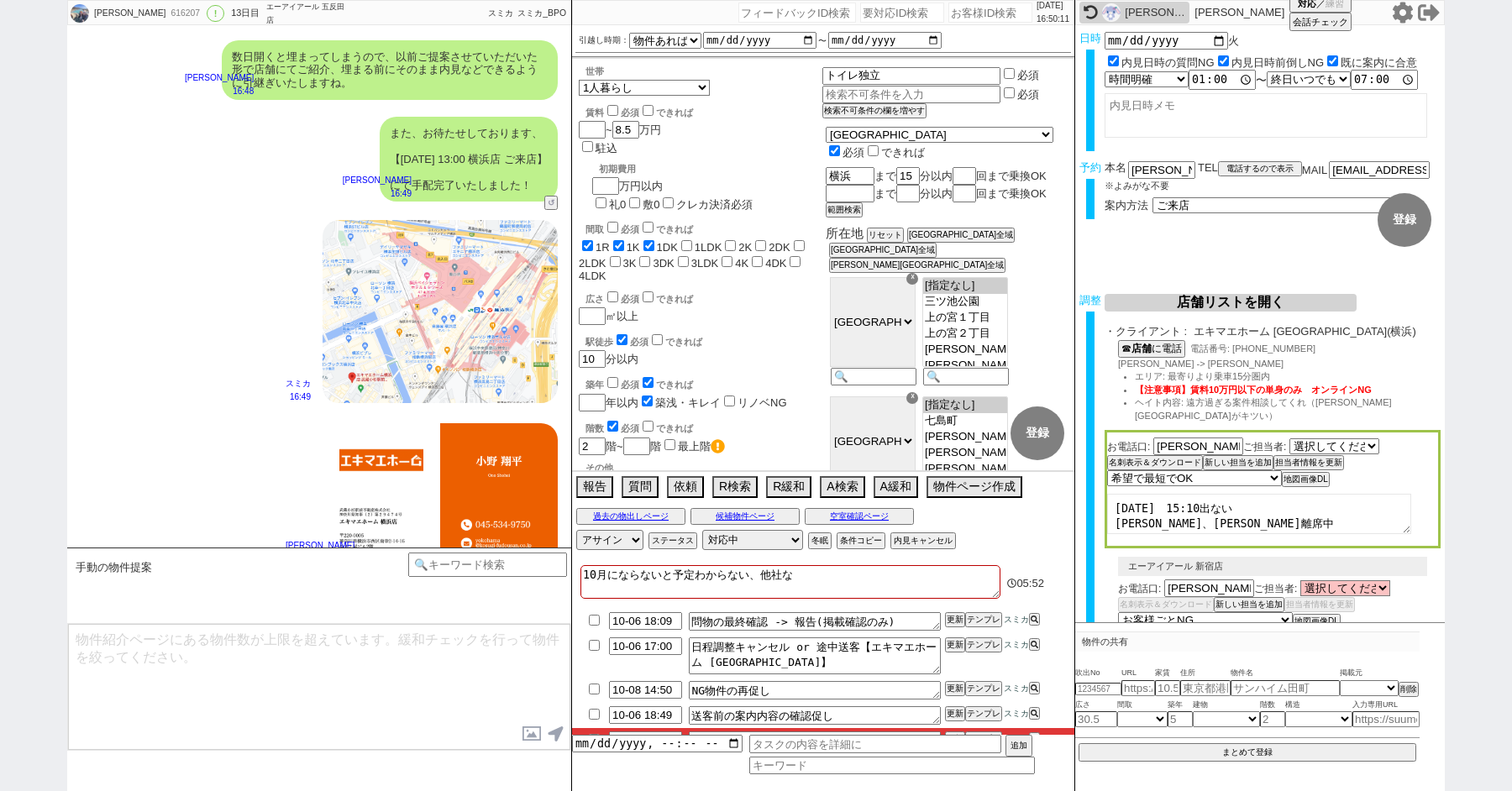
click at [1400, 15] on icon at bounding box center [1403, 12] width 20 height 21
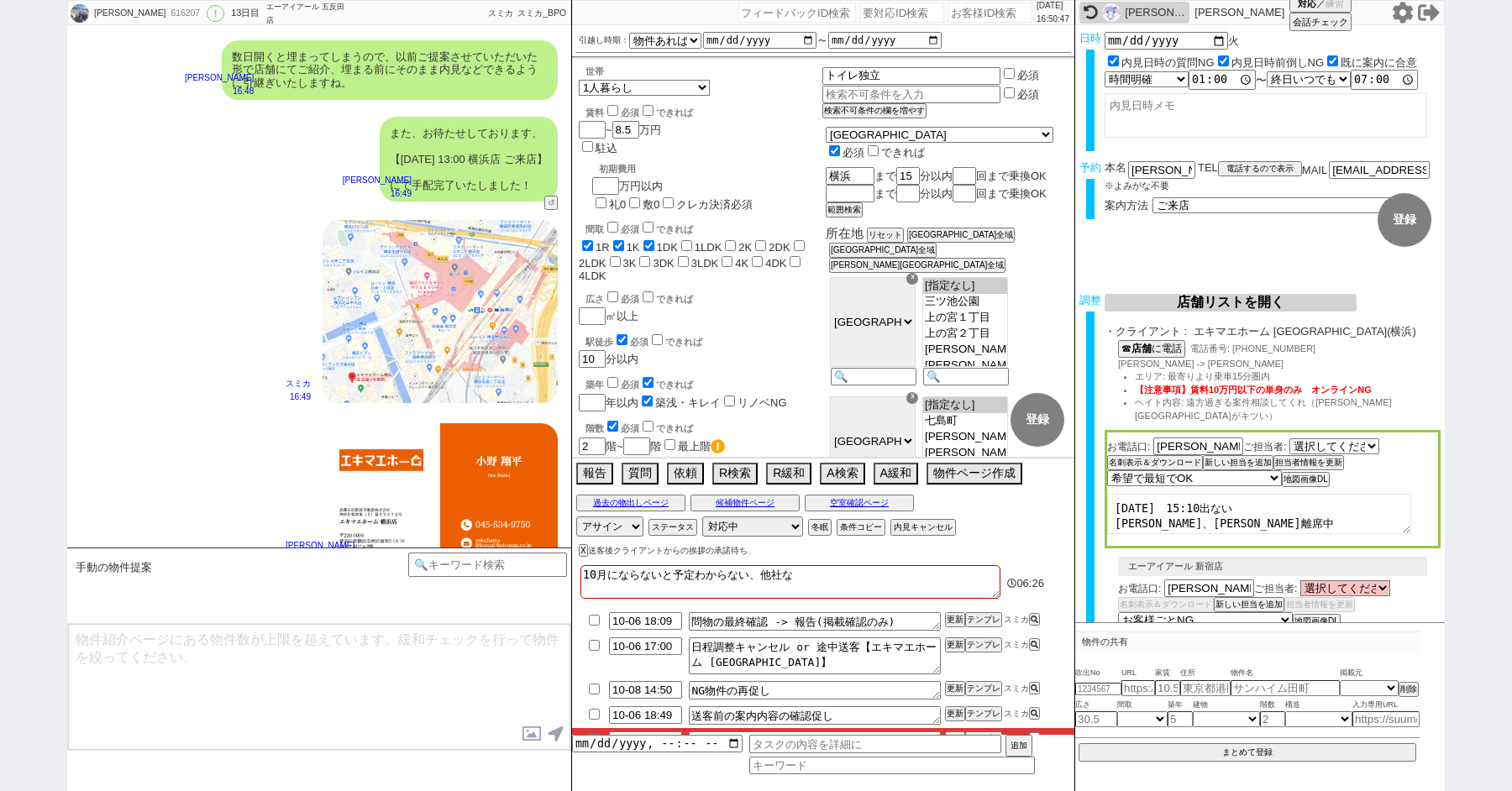
scroll to position [12235, 0]
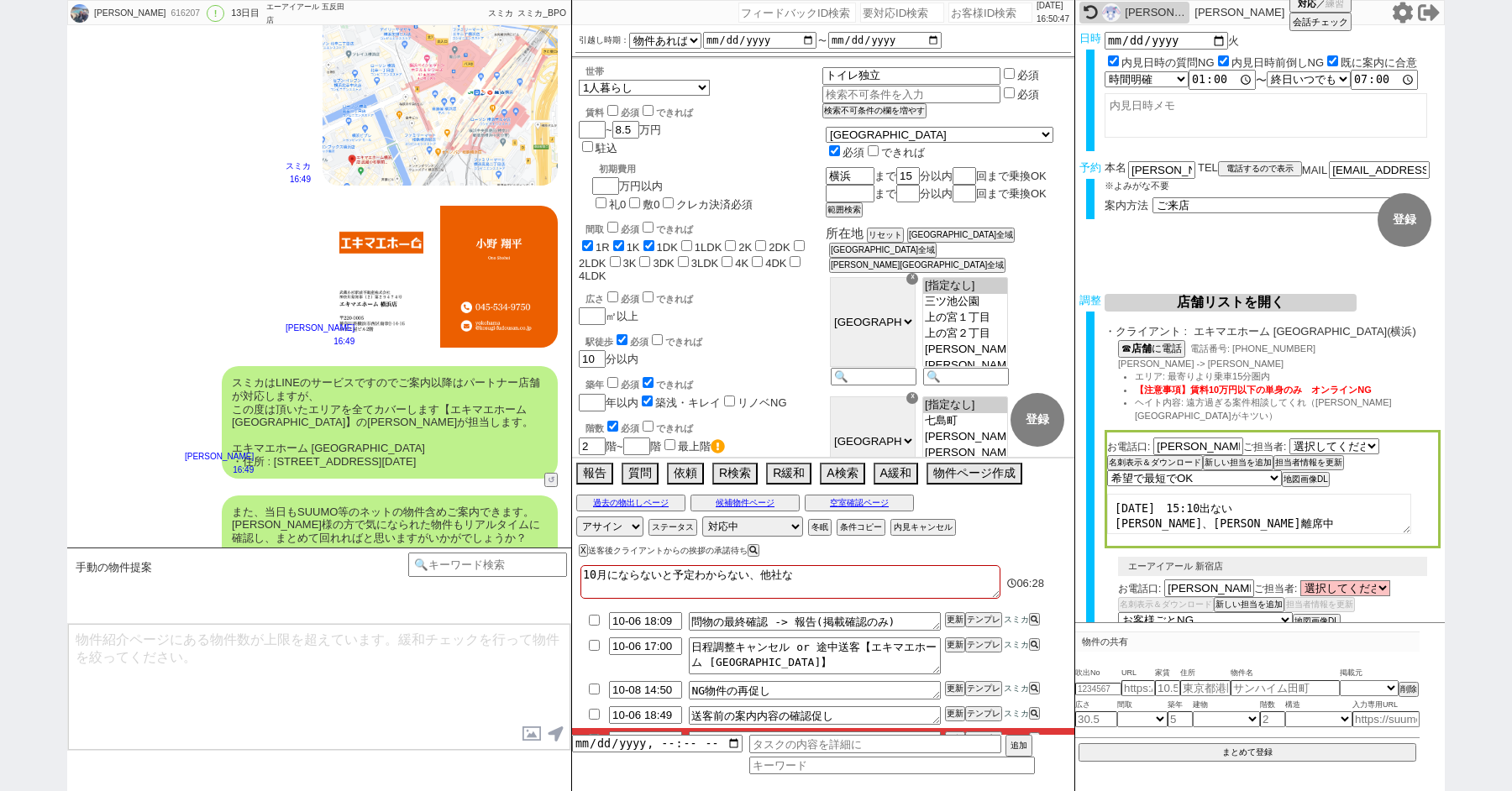
click at [1398, 13] on icon at bounding box center [1403, 12] width 20 height 21
click at [0, 221] on div "いのうえこのは 616207 ! 0 13日目 エーアイアール 五反田店 冬眠中 自社客 スミカ スミカ_BPO チャット全表示 2025-09-24 新しく…" at bounding box center [756, 396] width 1512 height 791
paste input "616207"
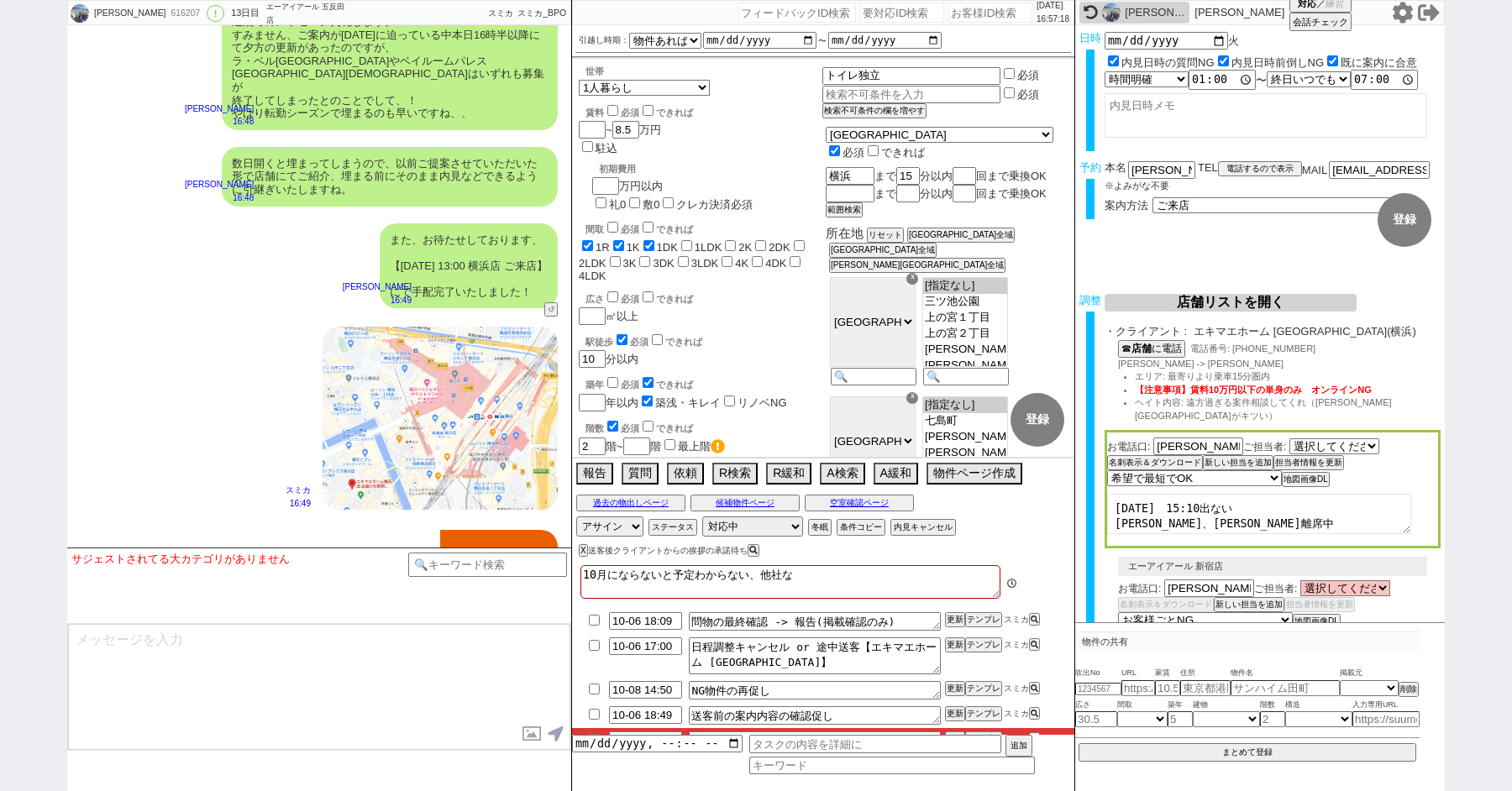
scroll to position [220, 0]
click at [792, 332] on div "駅徒歩 必須 できれば 10 分以内" at bounding box center [701, 350] width 244 height 36
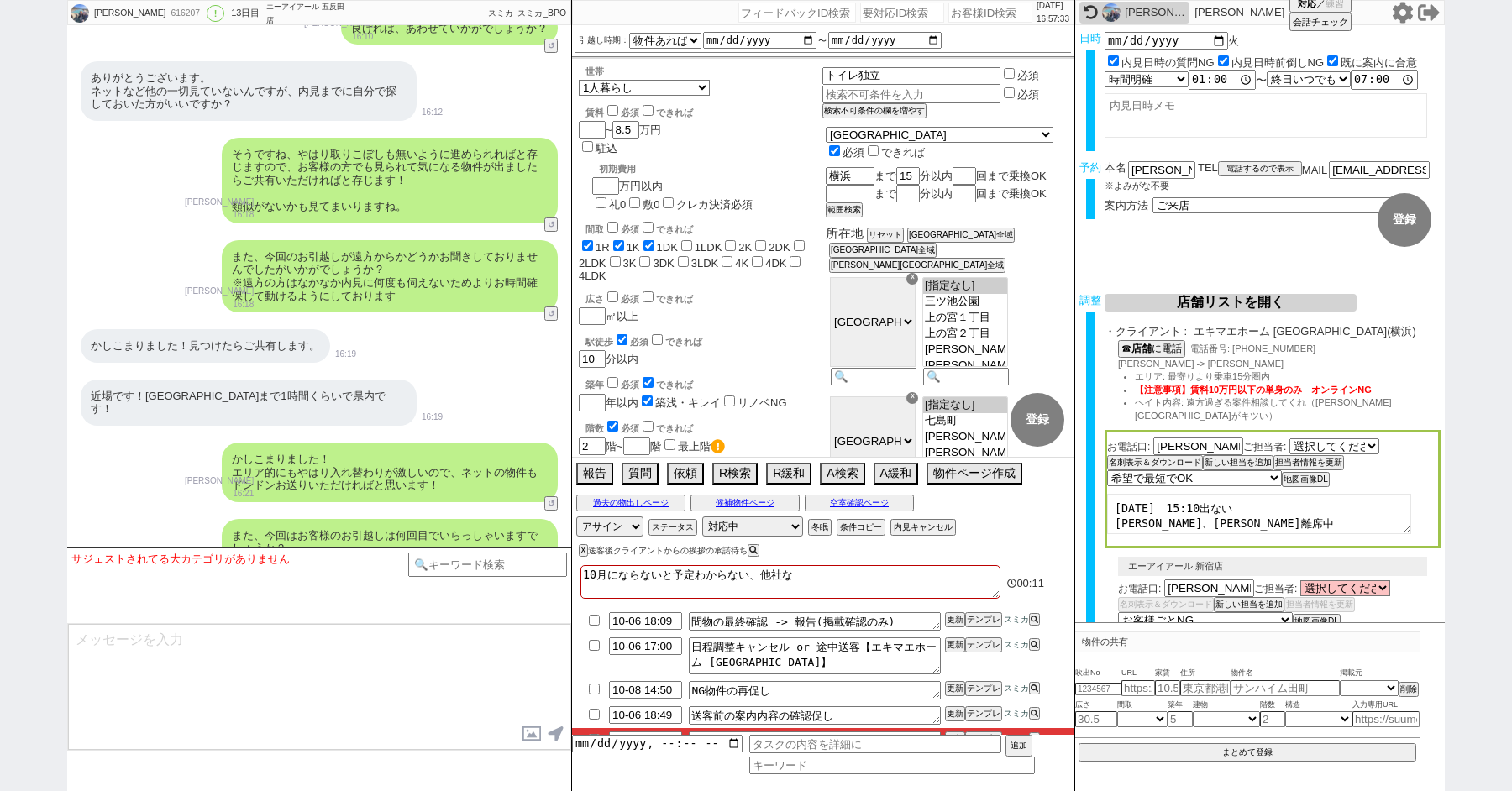
scroll to position [9640, 0]
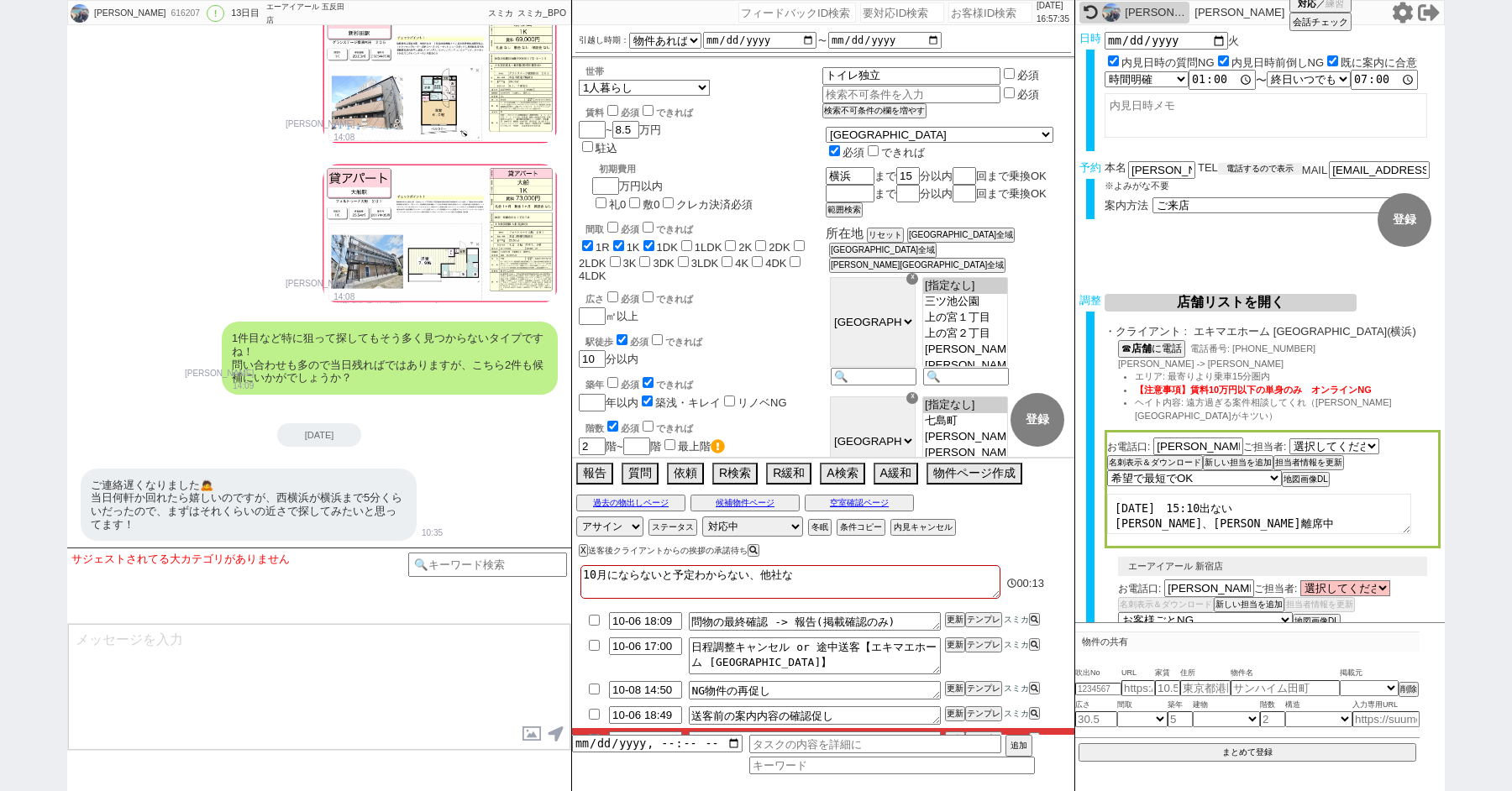
click at [1247, 170] on button "電話するので表示" at bounding box center [1260, 168] width 84 height 12
click at [0, 0] on select "電話の理由 356 初日調整での禊 357 問物漏れ回収 359 内見日が怪しいので前倒し&他社消し 360 調整まできて無言が長いマンを起こす 361 調整…" at bounding box center [0, 0] width 0 height 0
click select "電話の理由 356 初日調整での禊 357 問物漏れ回収 359 内見日が怪しいので前倒し&他社消し 360 調整まできて無言が長いマンを起こす 361 調整…" at bounding box center [1260, 168] width 84 height 15
click at [1149, 200] on b "お客様" at bounding box center [1139, 201] width 30 height 12
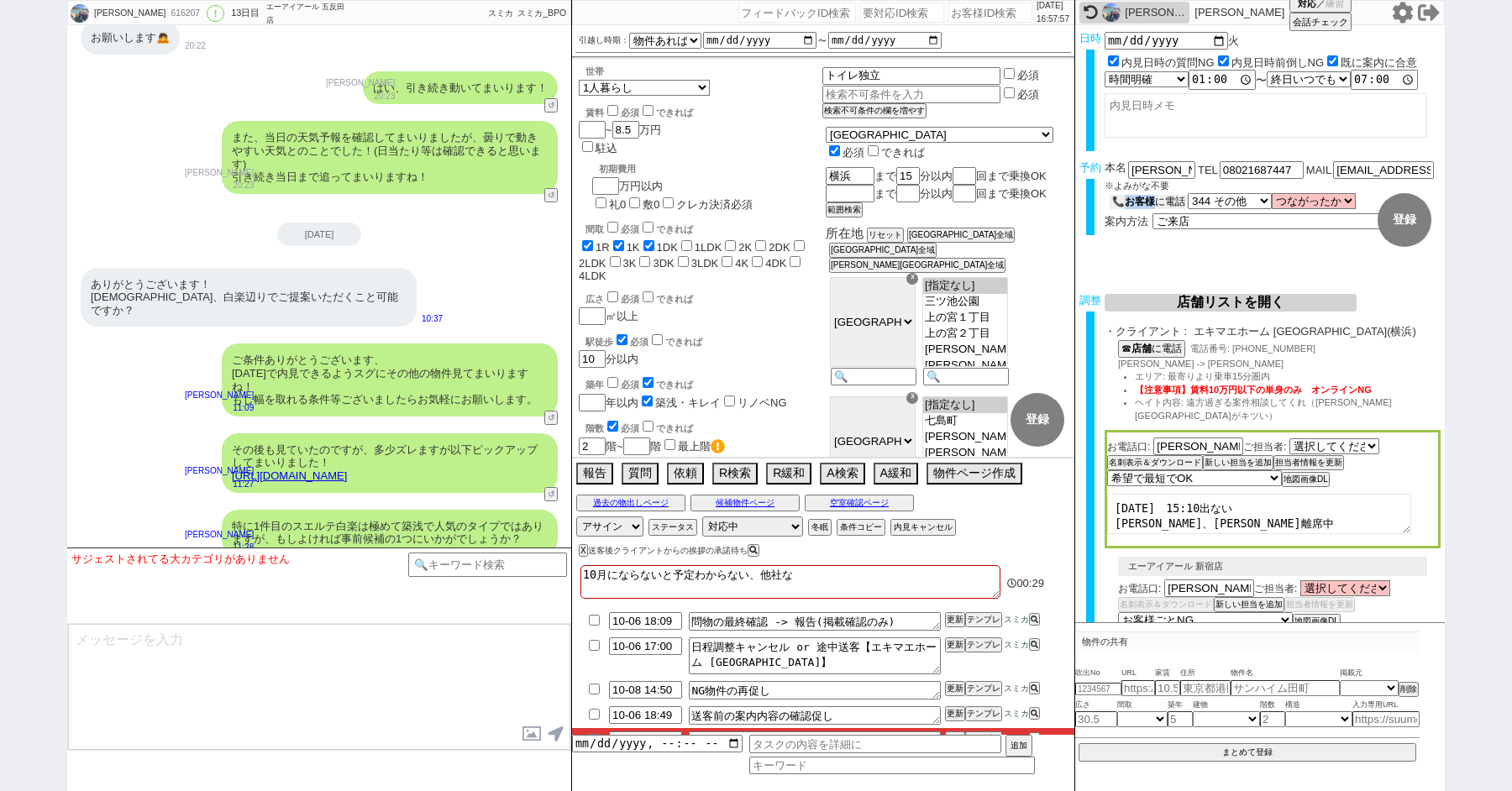
scroll to position [10934, 0]
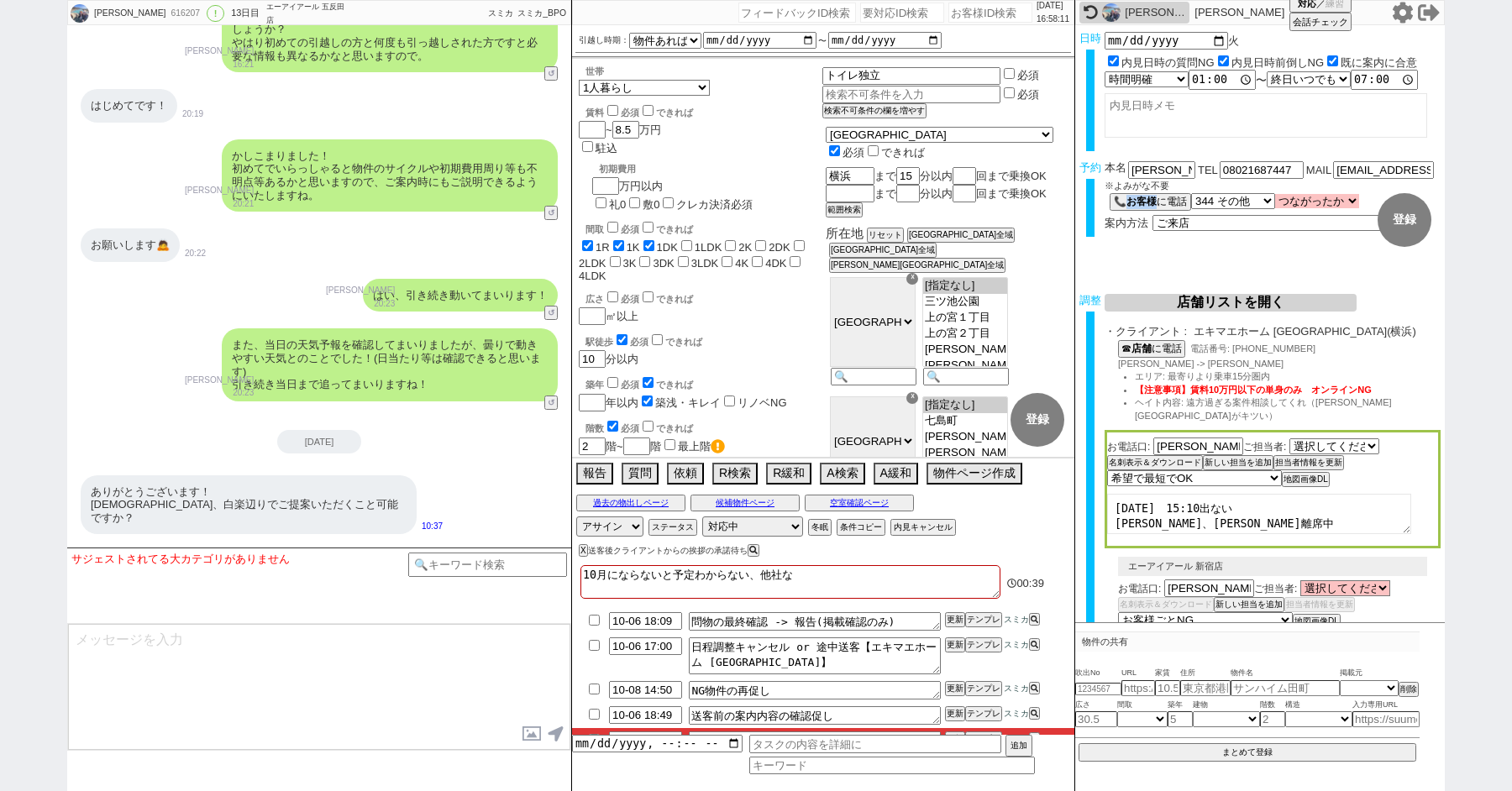
click at [1302, 199] on select "つながったか つながった つながらなかった" at bounding box center [1317, 201] width 84 height 15
click at [1276, 195] on select "つながったか つながった つながらなかった" at bounding box center [1317, 201] width 84 height 15
click at [805, 579] on textarea "10月にならないと予定わからない、他社な" at bounding box center [791, 581] width 420 height 34
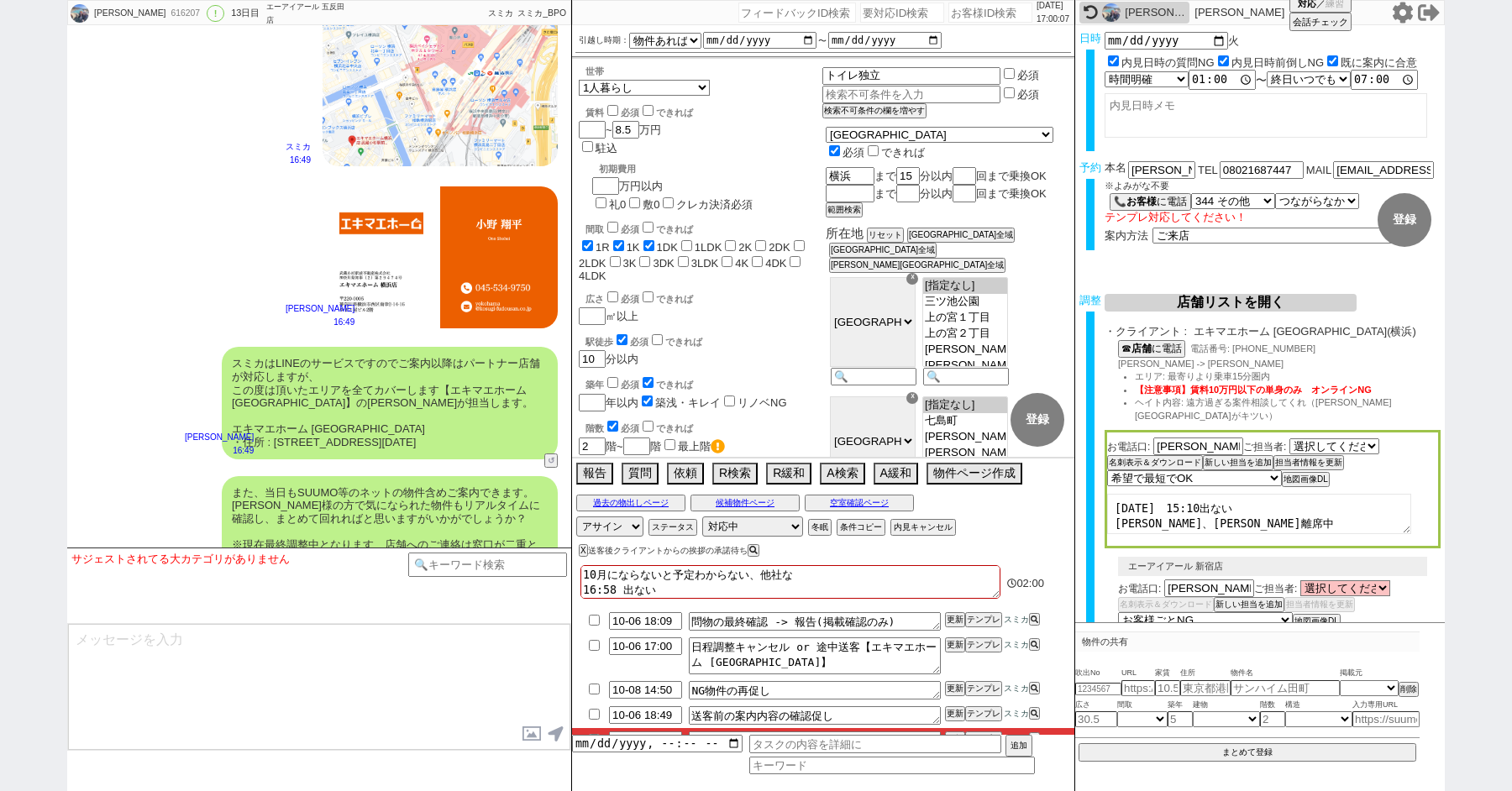
scroll to position [12268, 0]
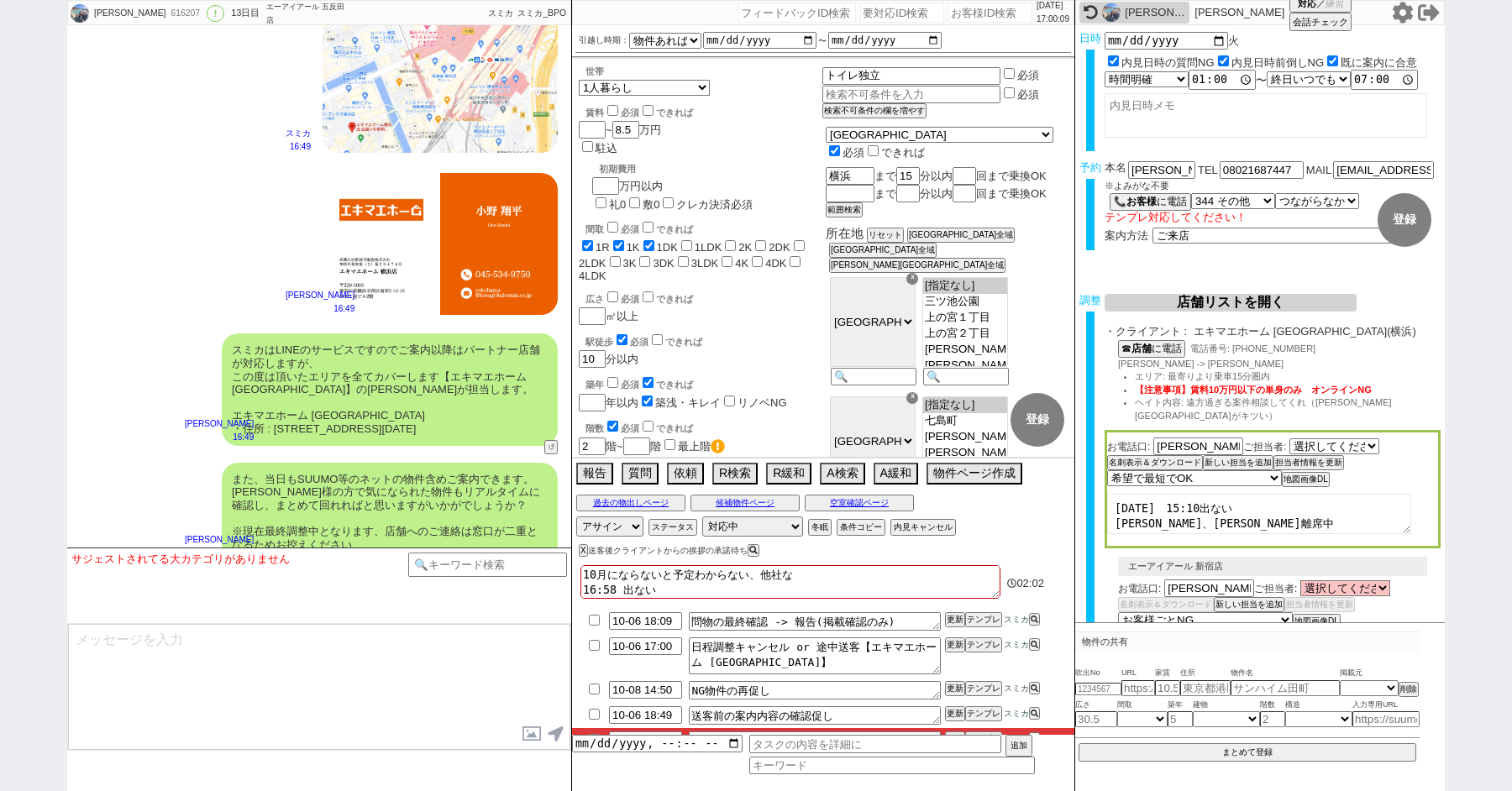
click at [174, 9] on div "616207" at bounding box center [185, 13] width 38 height 14
copy div "616207"
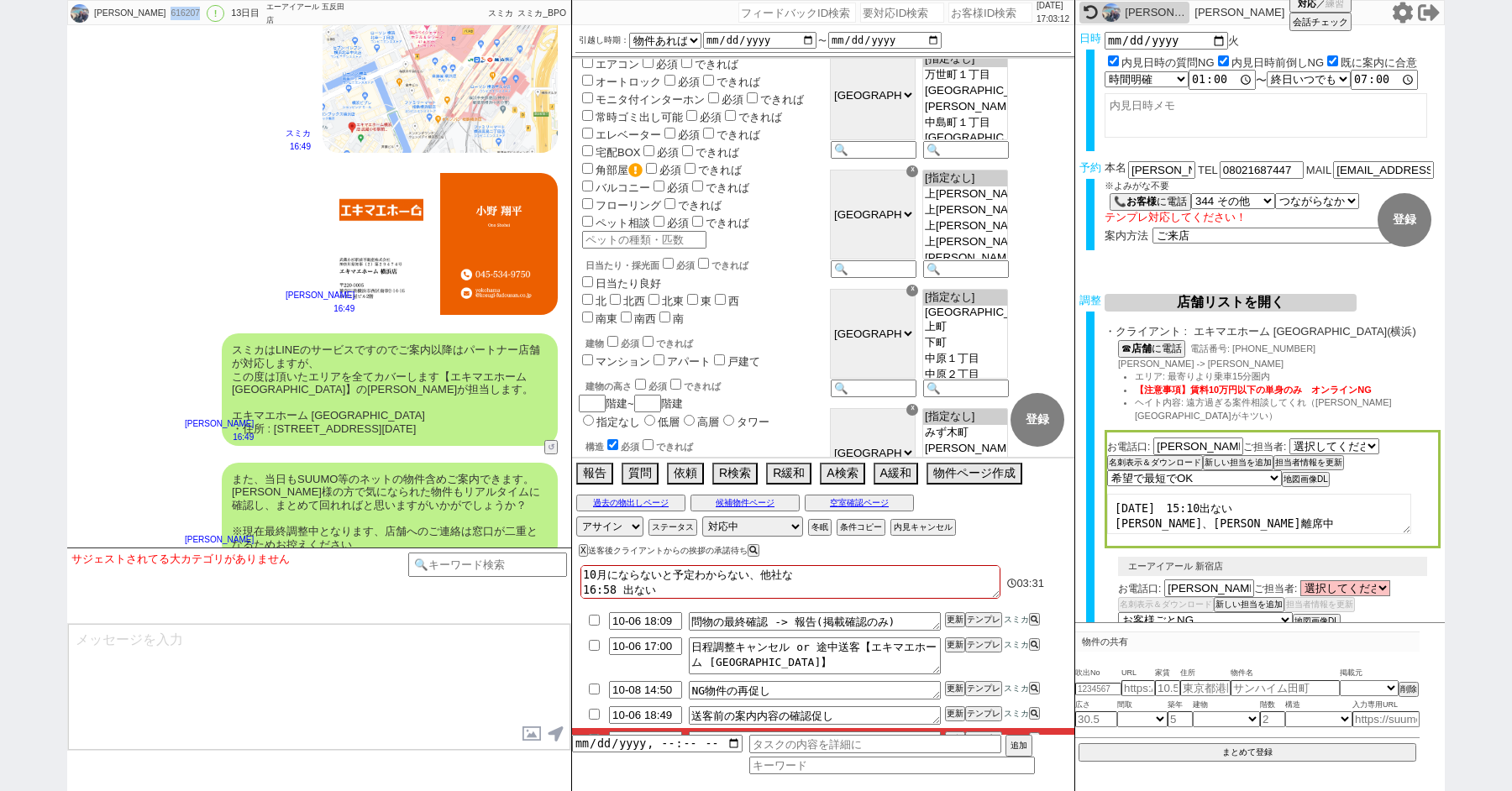
scroll to position [0, 0]
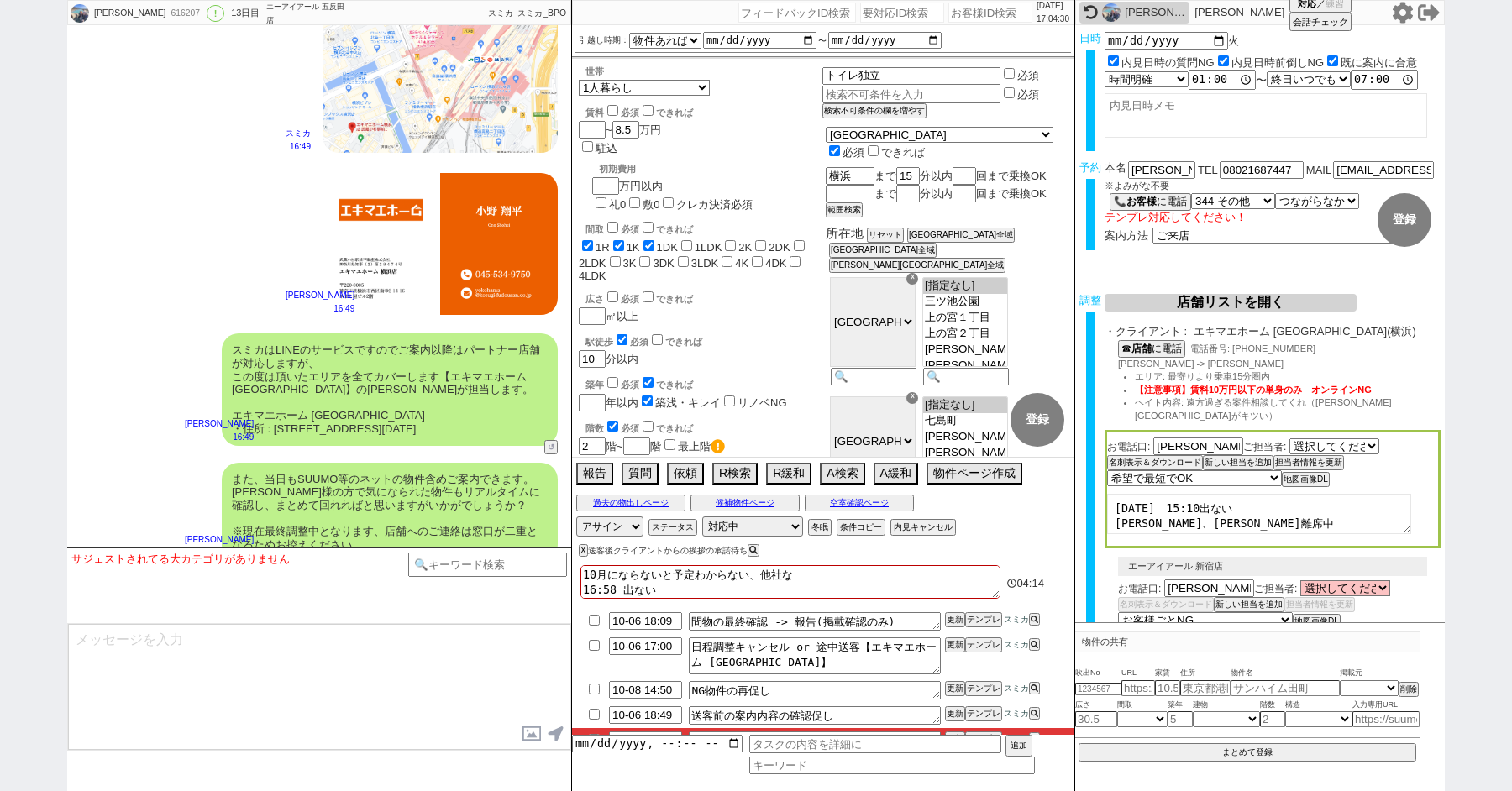
paste input "616207"
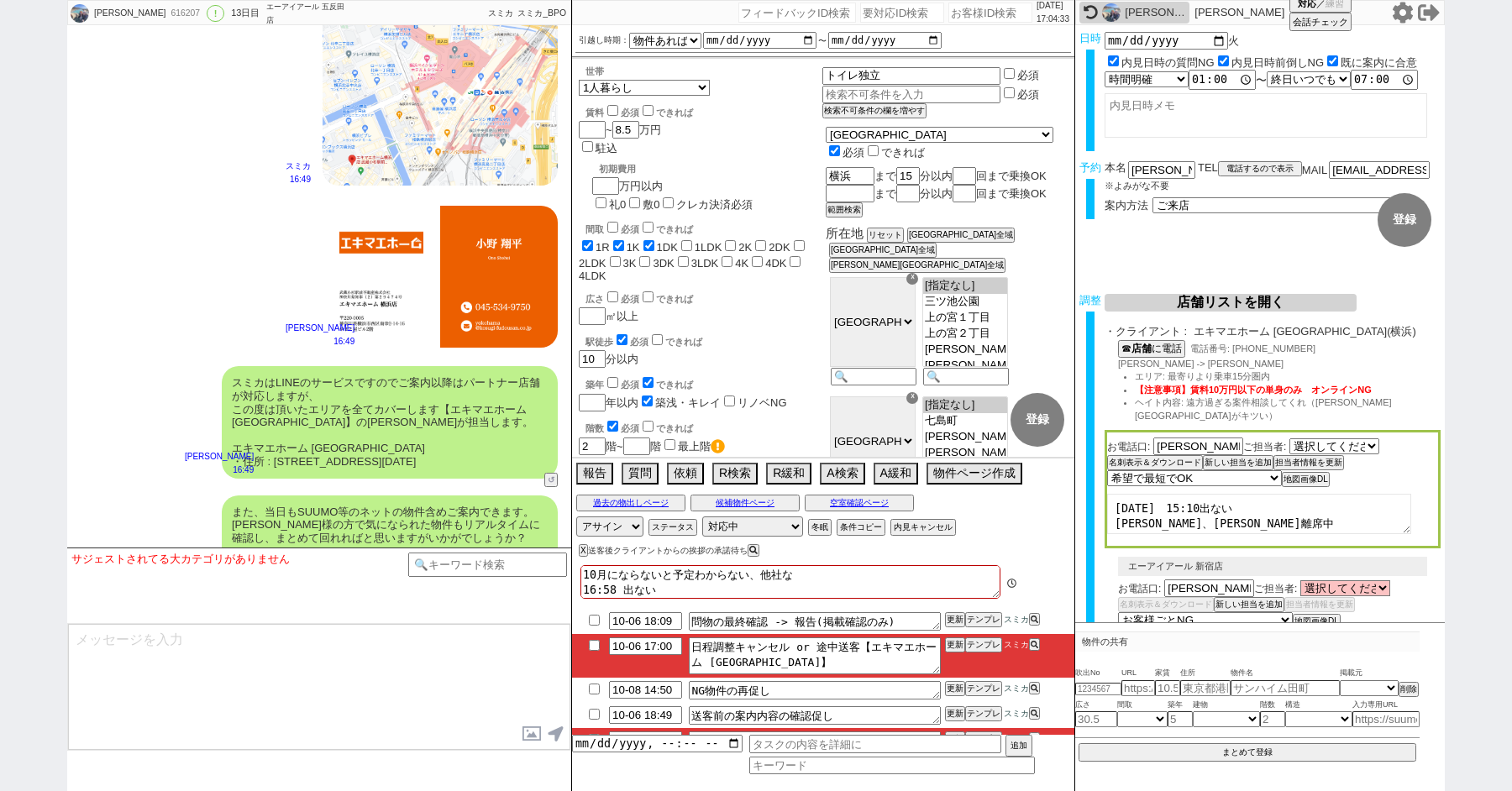
scroll to position [220, 0]
paste input "617329"
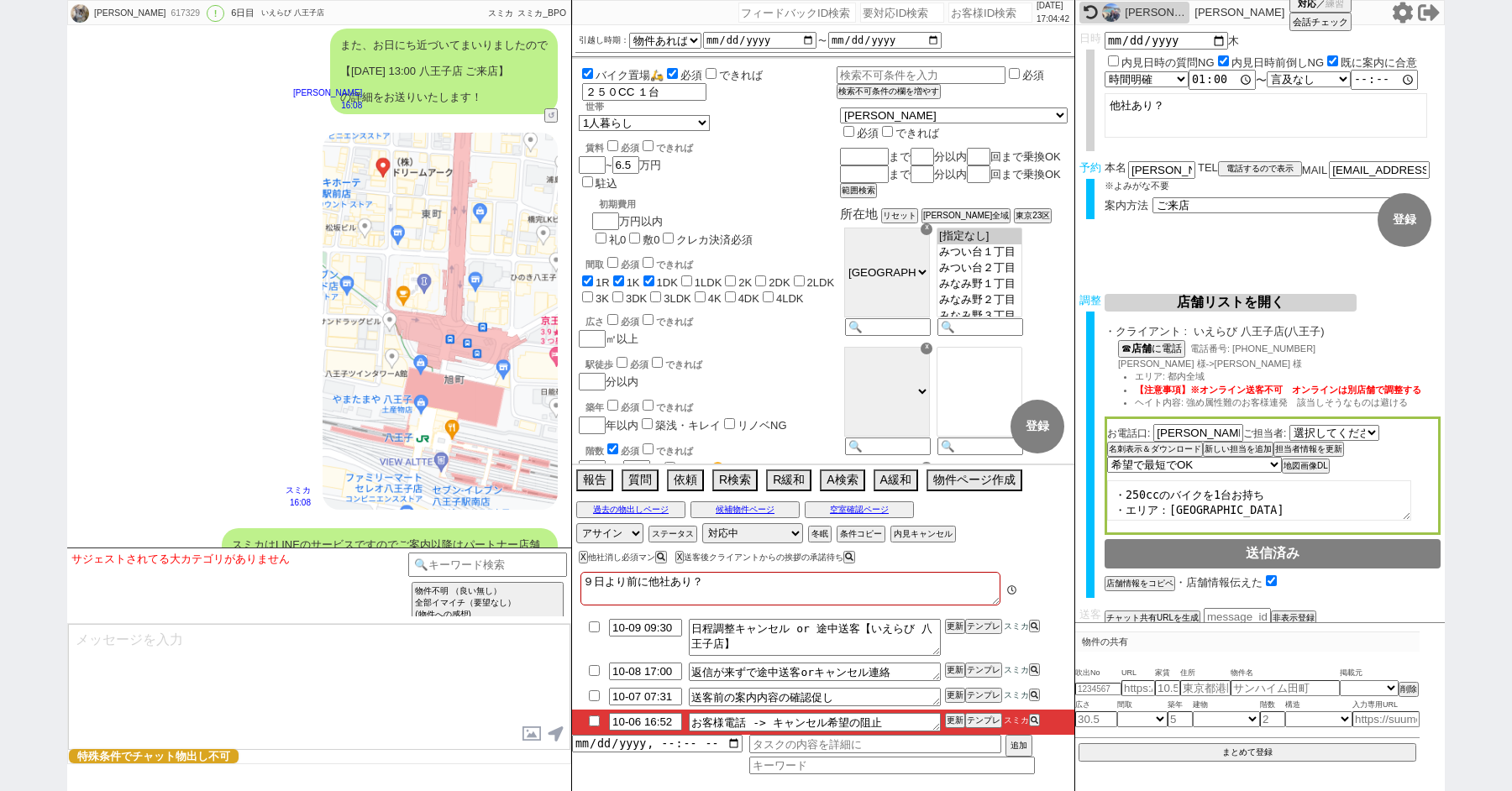
scroll to position [4623, 0]
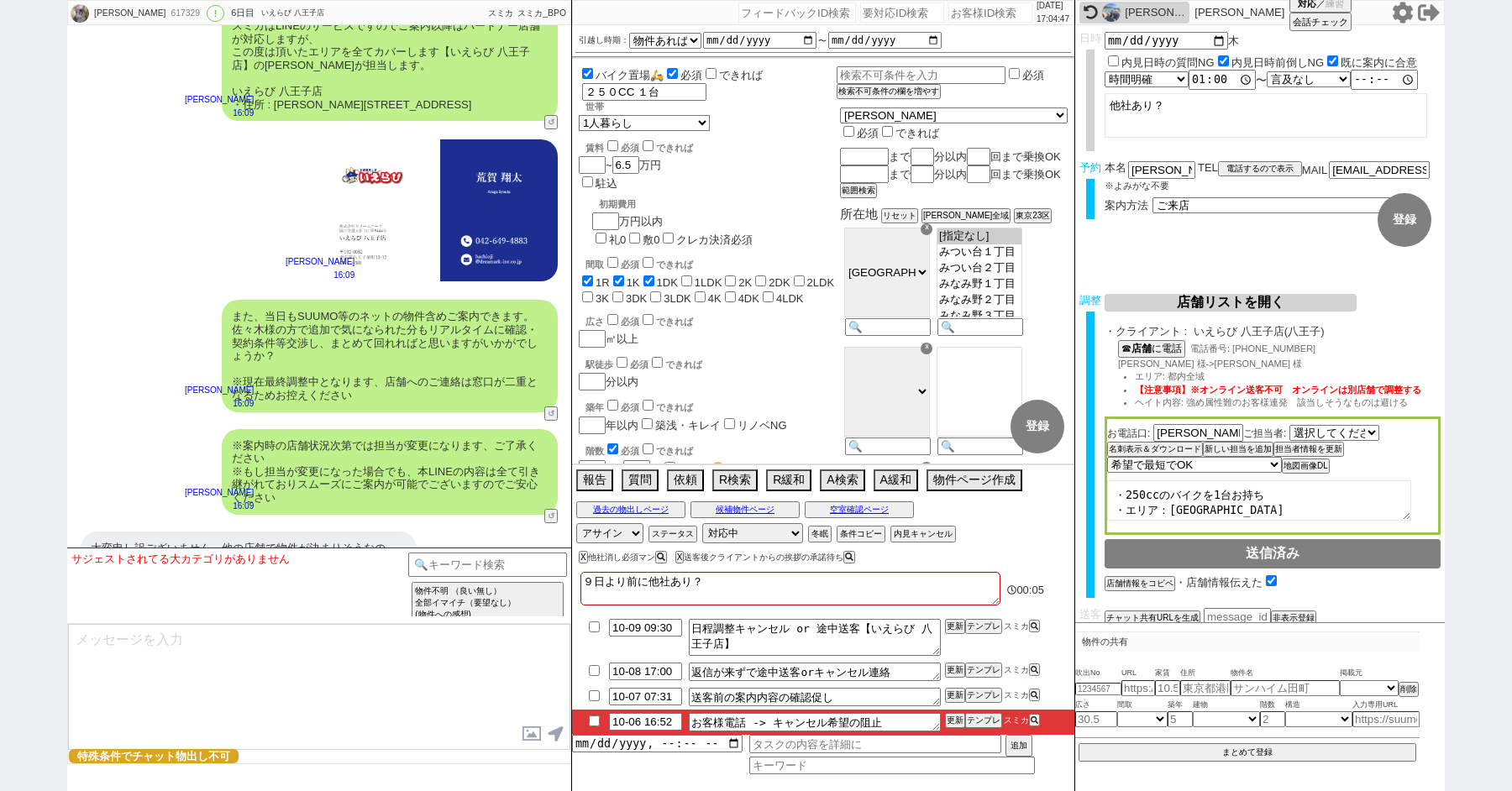
click at [229, 670] on textarea at bounding box center [319, 686] width 502 height 126
click at [593, 724] on input "checkbox" at bounding box center [594, 721] width 25 height 11
click at [281, 716] on textarea "さようでしたか！" at bounding box center [319, 686] width 502 height 126
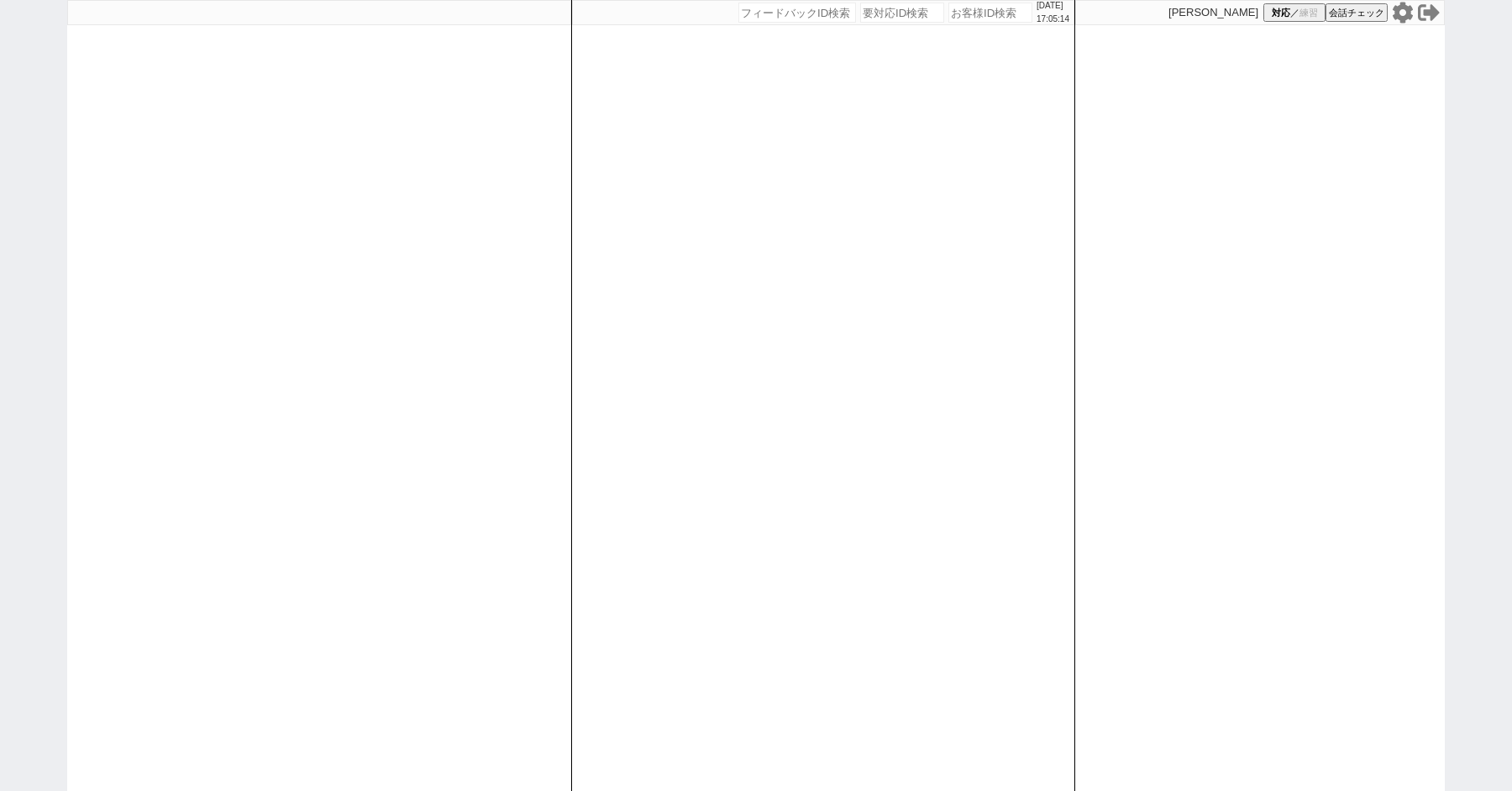
paste input "617664"
type input "617664"
select select "3"
select select "2"
select select "5"
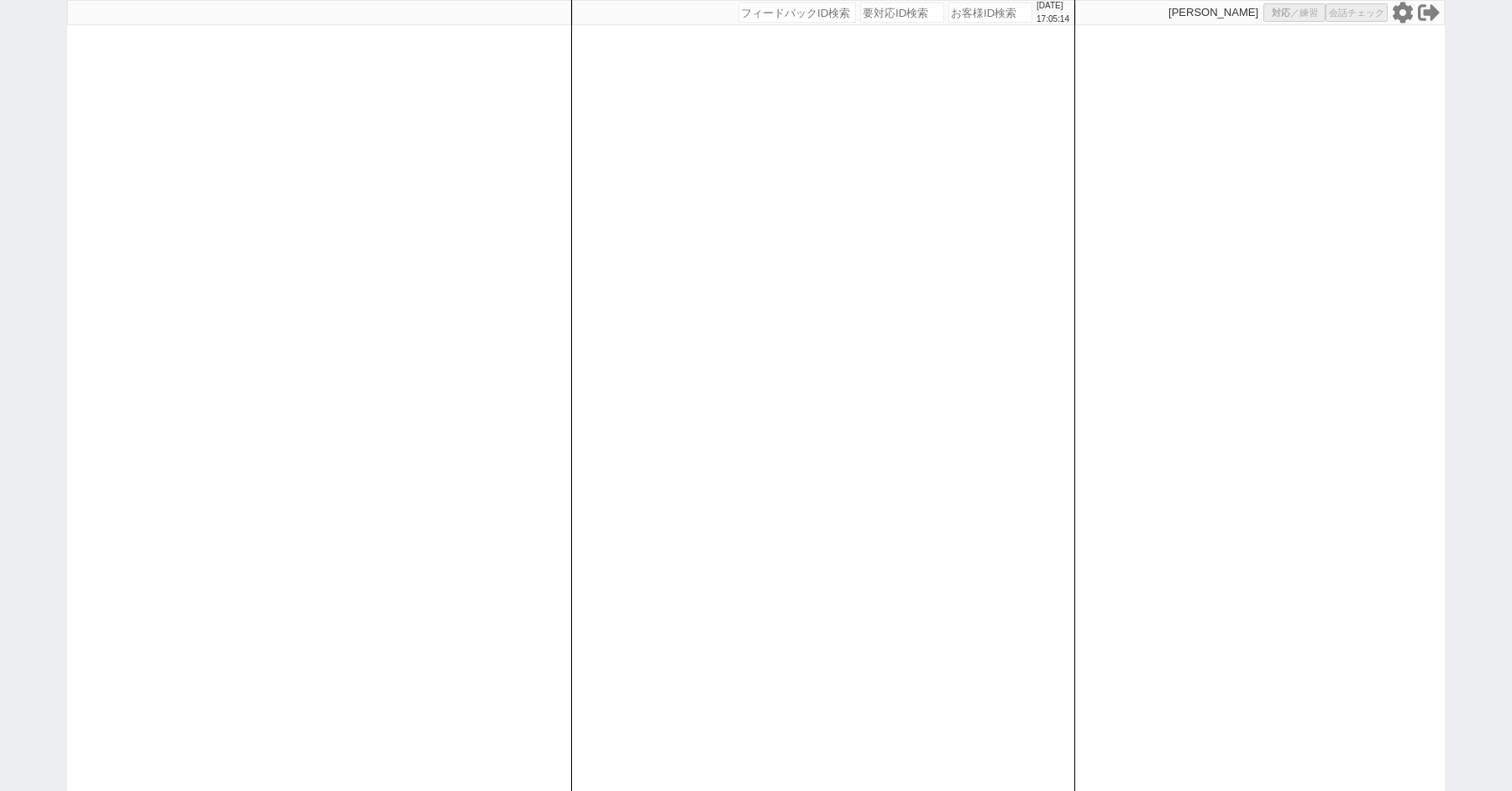
select select
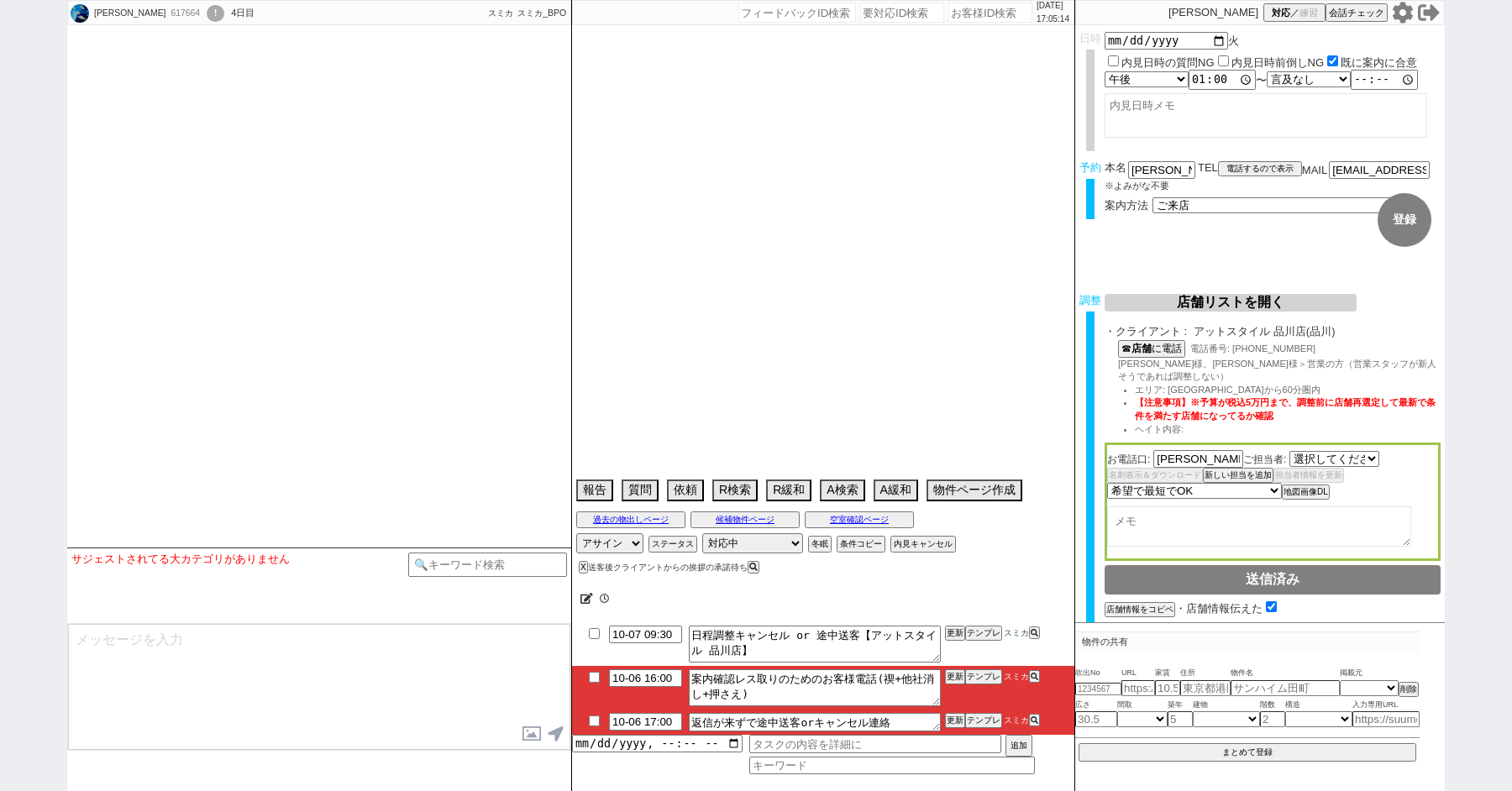
select select "2612"
type textarea "息子(26歳)の代理、他社なし"
select select "2025"
select select "11"
select select "36"
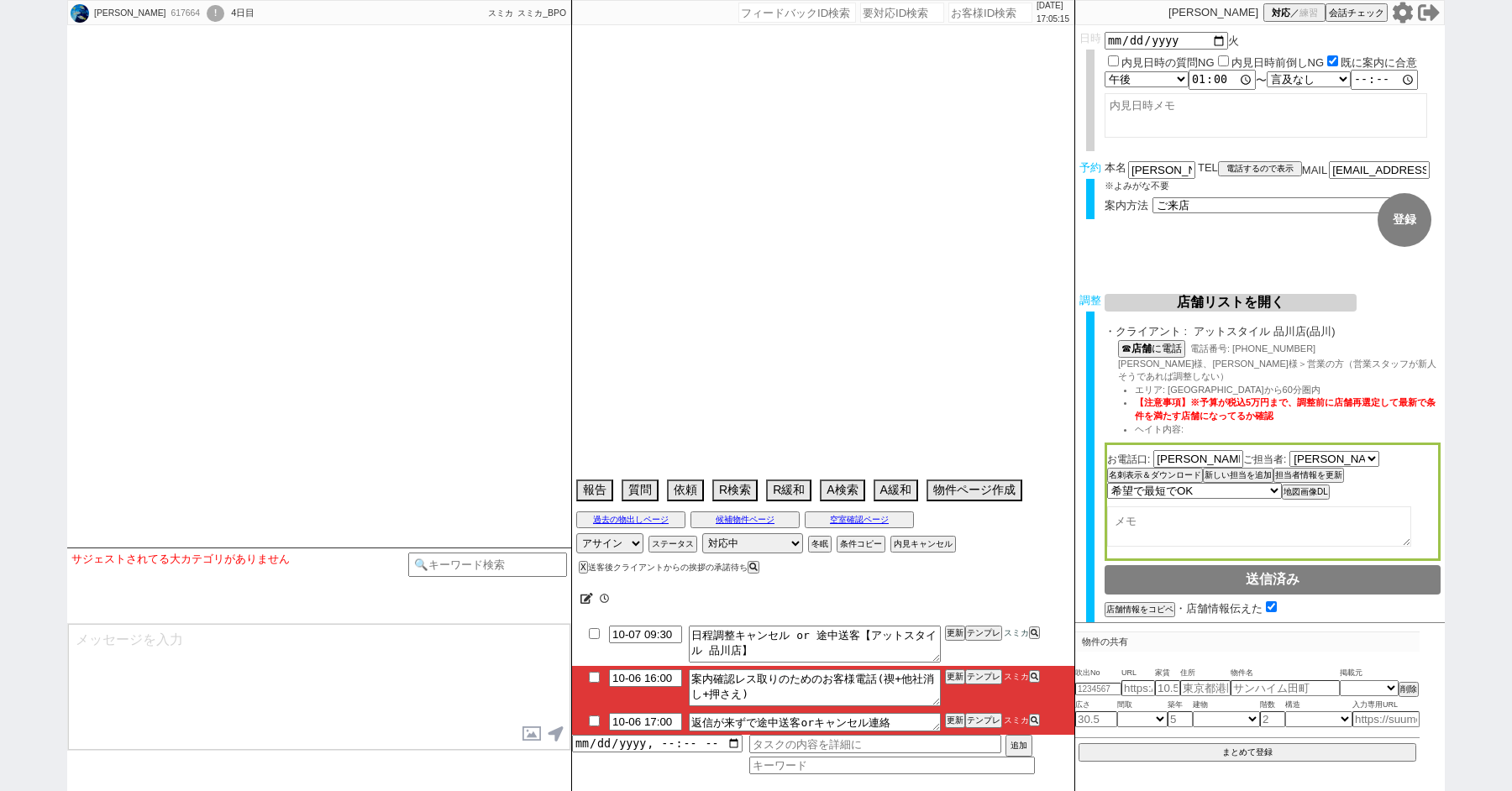
select select "0"
select select "65"
select select "1595"
select select "75"
select select "1801"
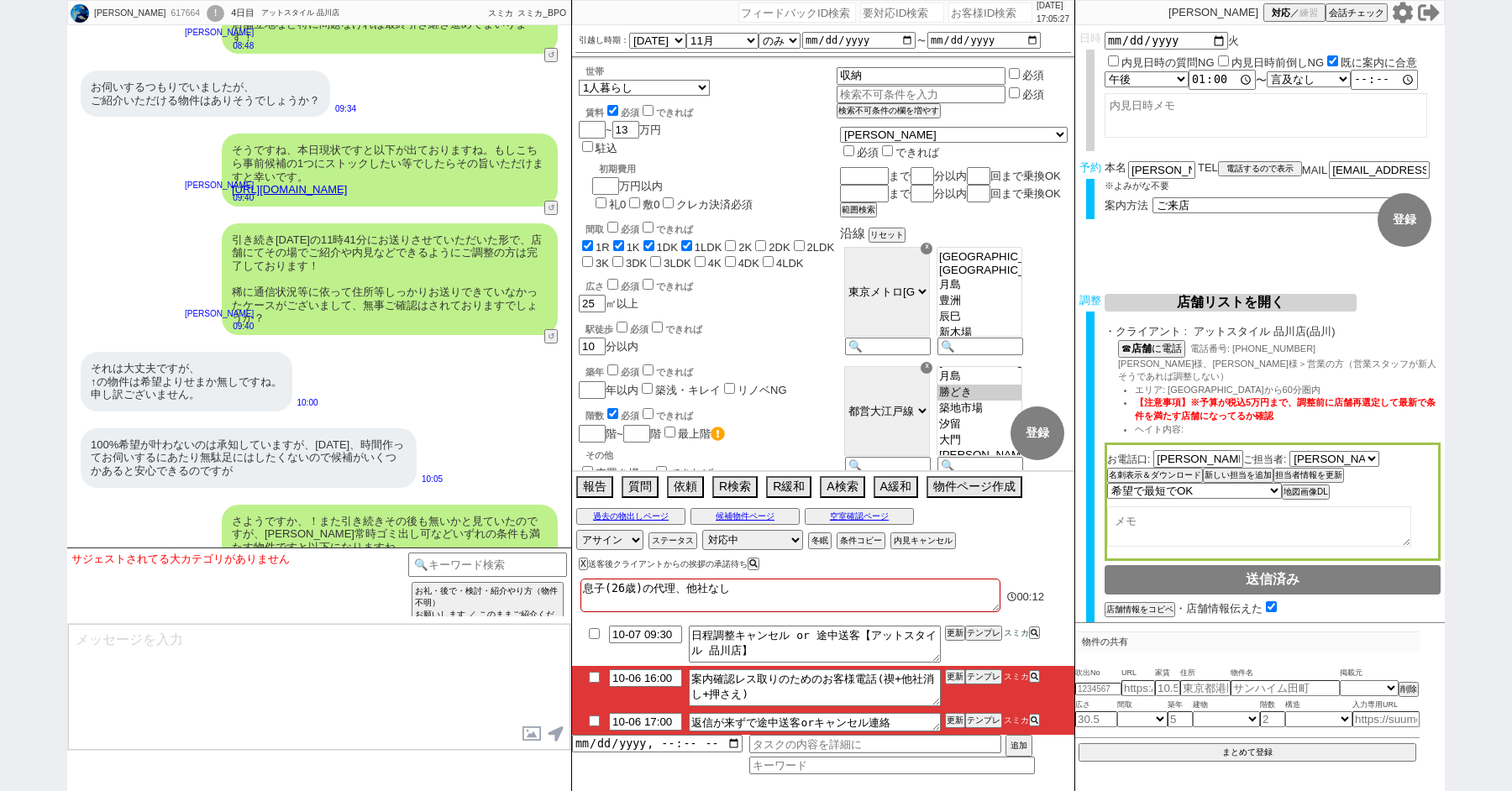
scroll to position [7579, 0]
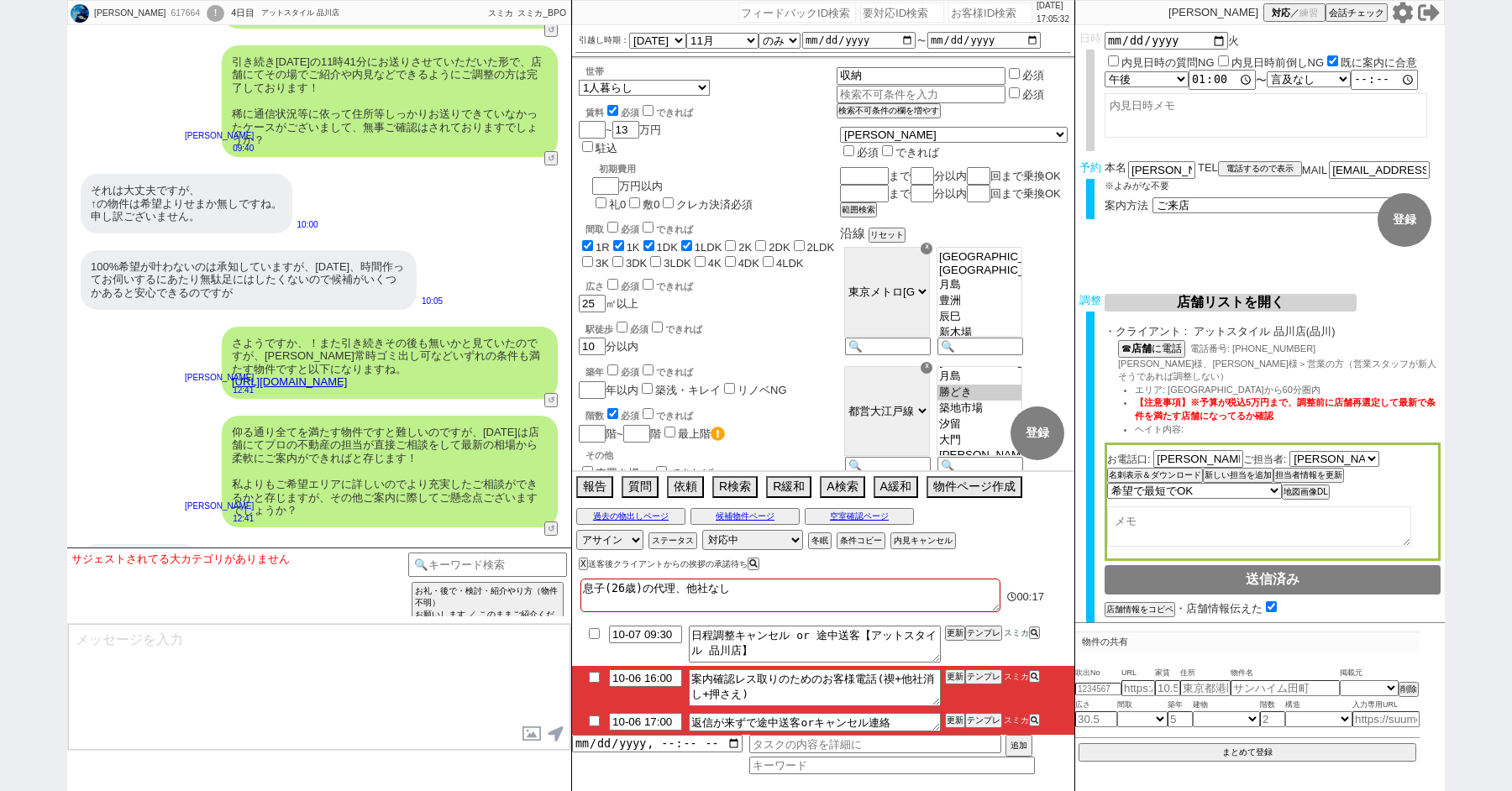
click at [595, 677] on input "checkbox" at bounding box center [594, 677] width 25 height 11
checkbox input "true"
click at [590, 716] on input "checkbox" at bounding box center [594, 721] width 25 height 11
checkbox input "true"
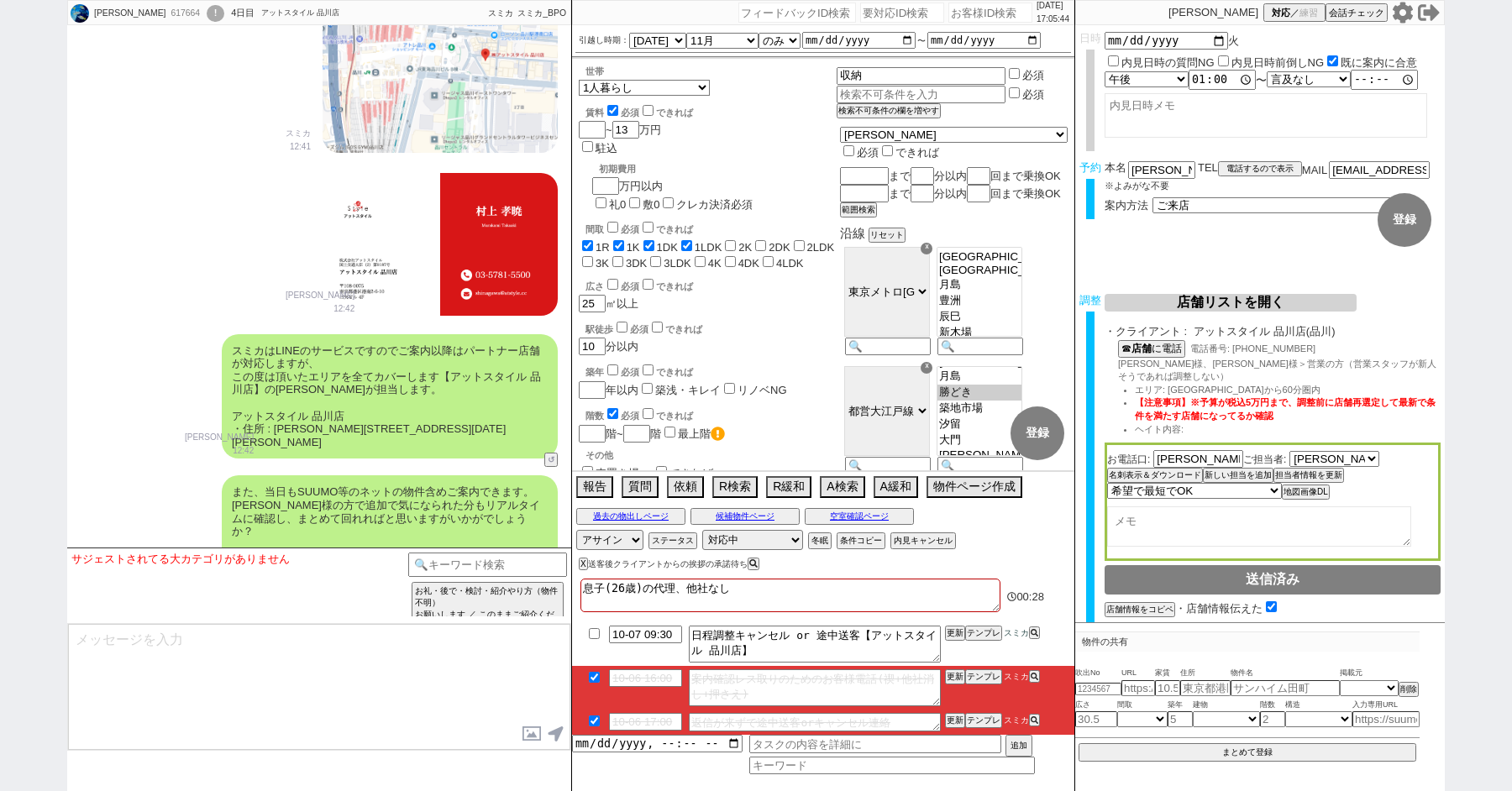
scroll to position [7124, 0]
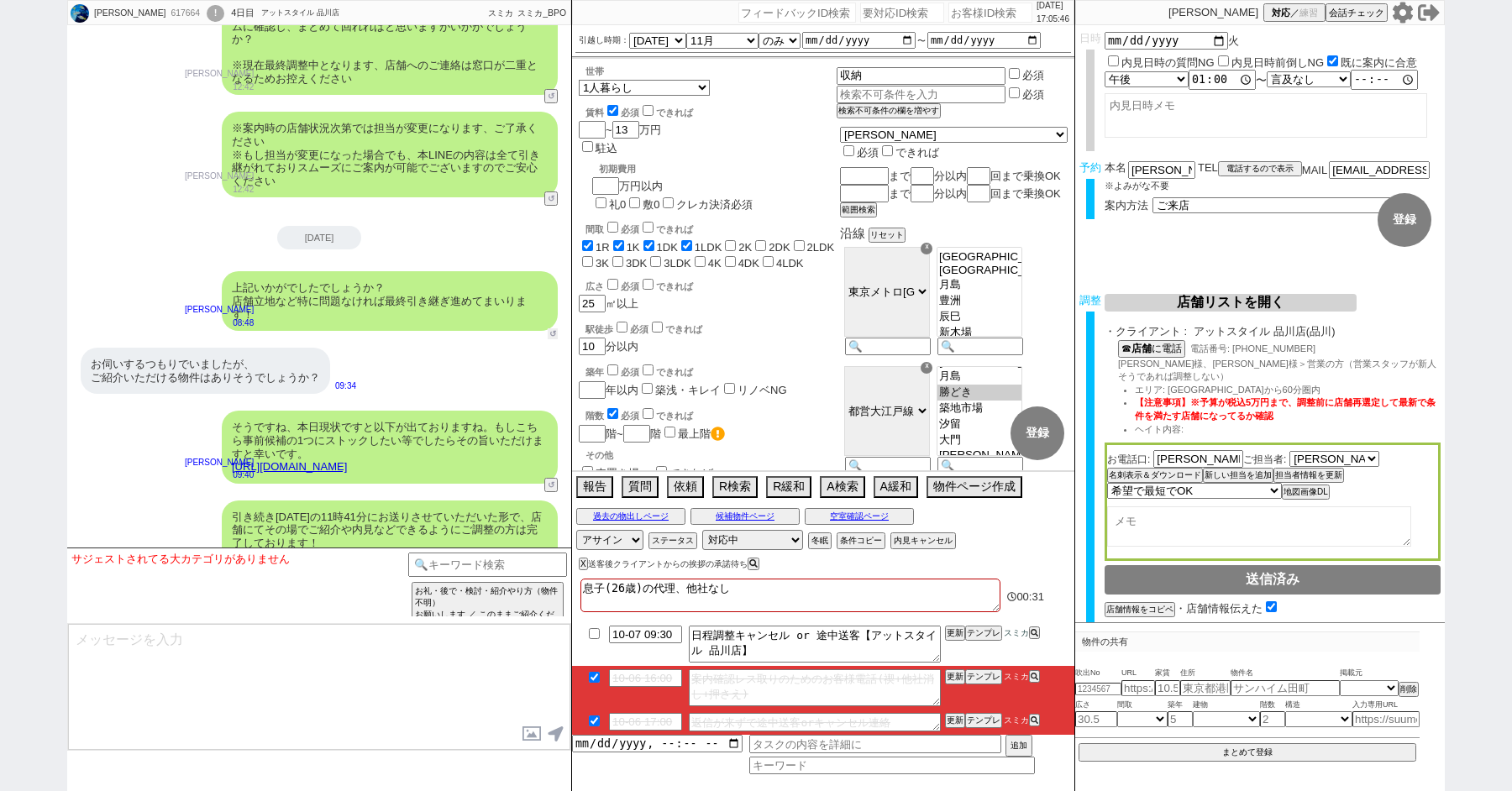
click at [551, 328] on button "↺" at bounding box center [552, 334] width 10 height 11
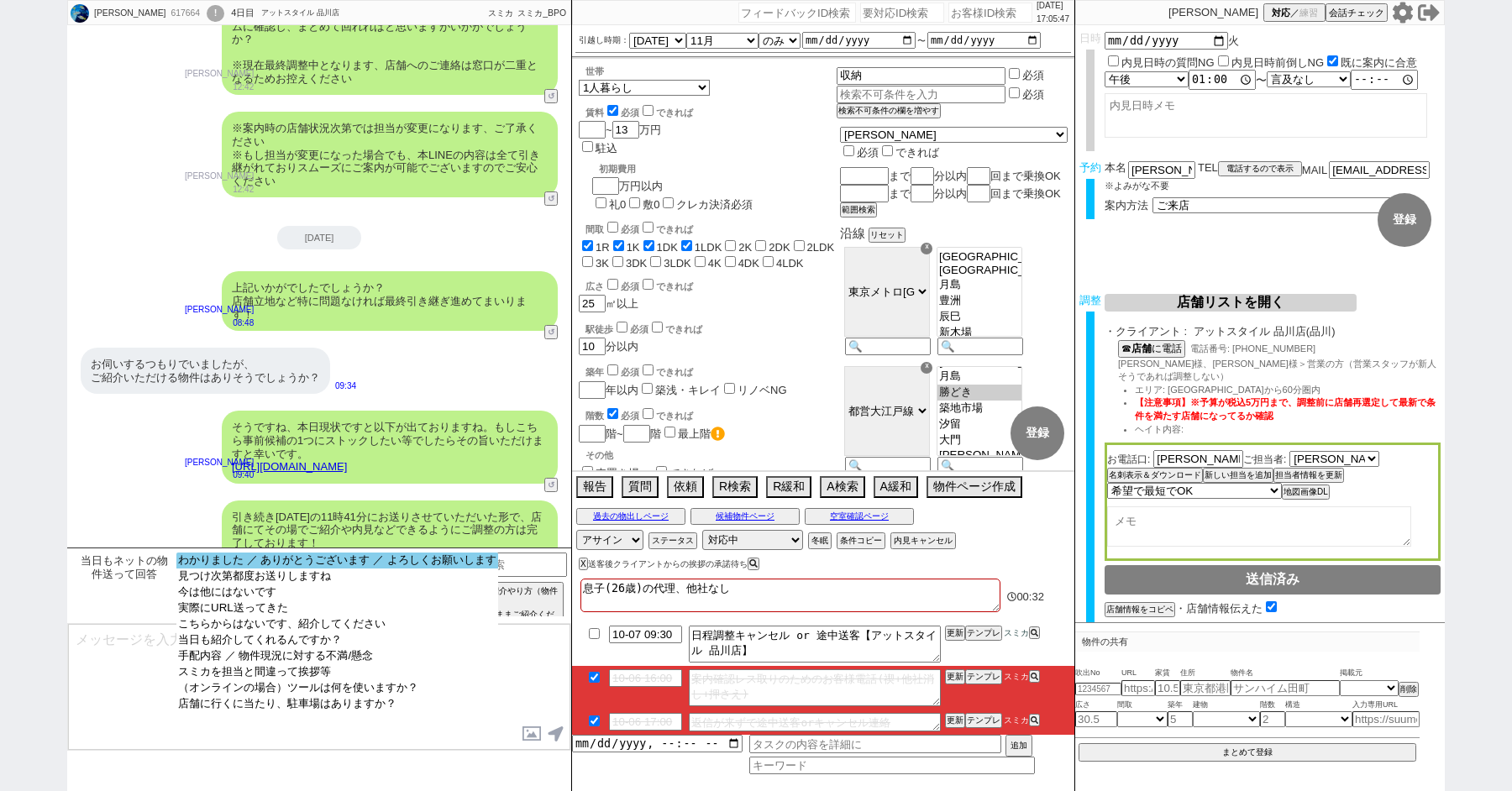
select select "わかりました ／ ありがとうございます ／ よろしくお願いします"
click at [203, 558] on option "わかりました ／ ありがとうございます ／ よろしくお願いします" at bounding box center [338, 561] width 322 height 16
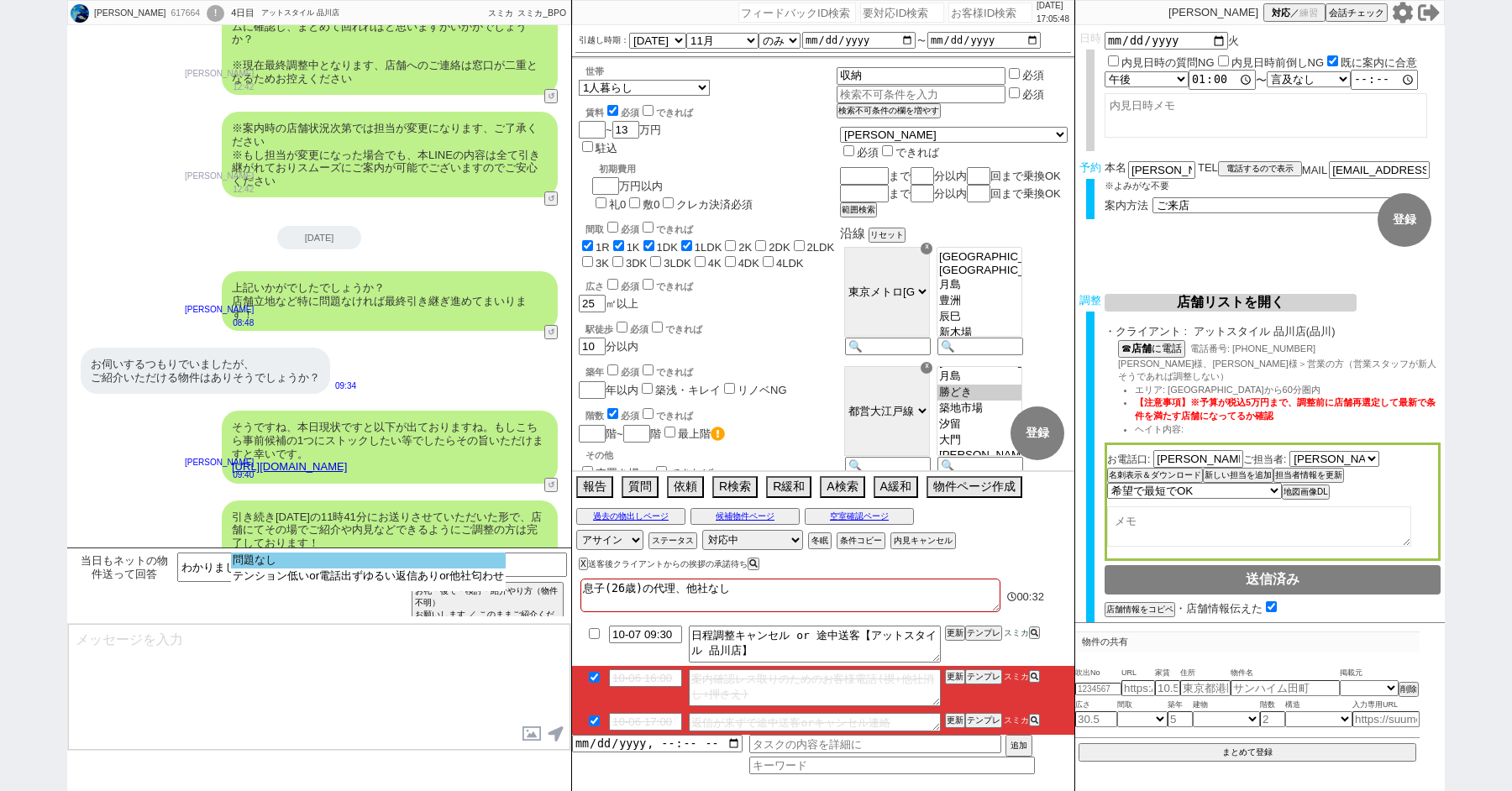
select select "問題なし"
click at [266, 568] on option "問題なし" at bounding box center [368, 561] width 275 height 16
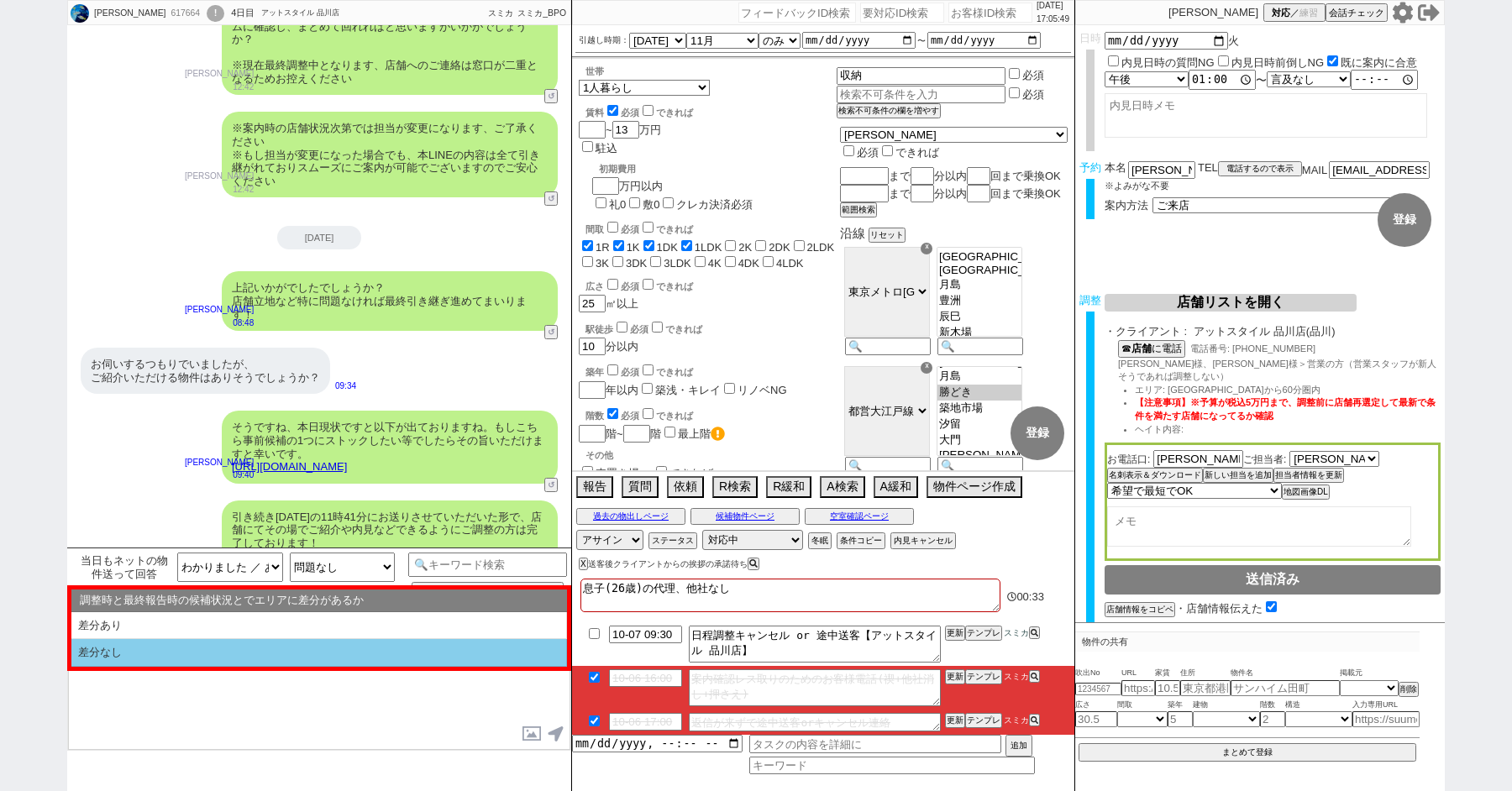
click at [187, 649] on li "差分なし" at bounding box center [318, 653] width 496 height 27
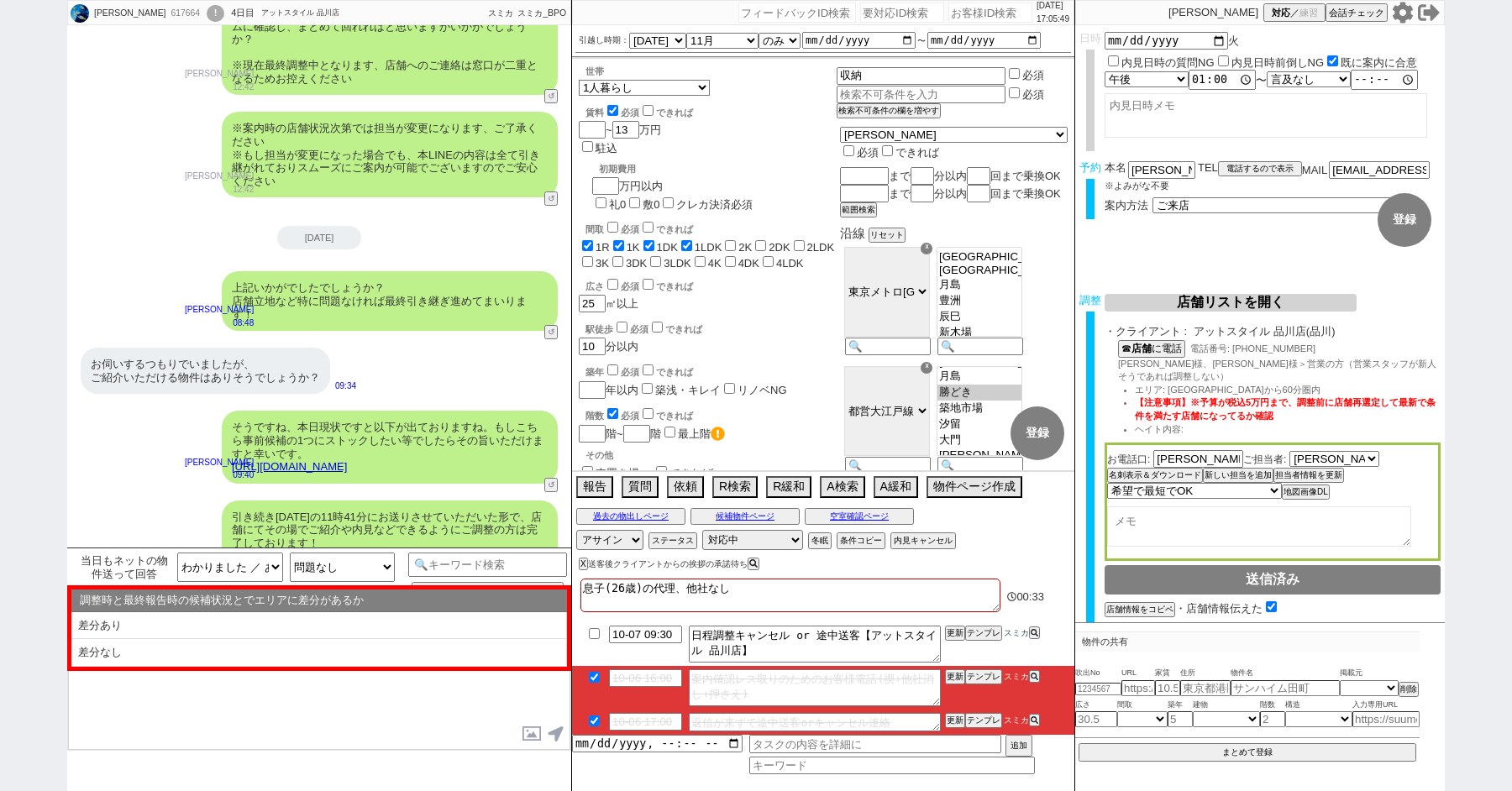
select select "差分なし"
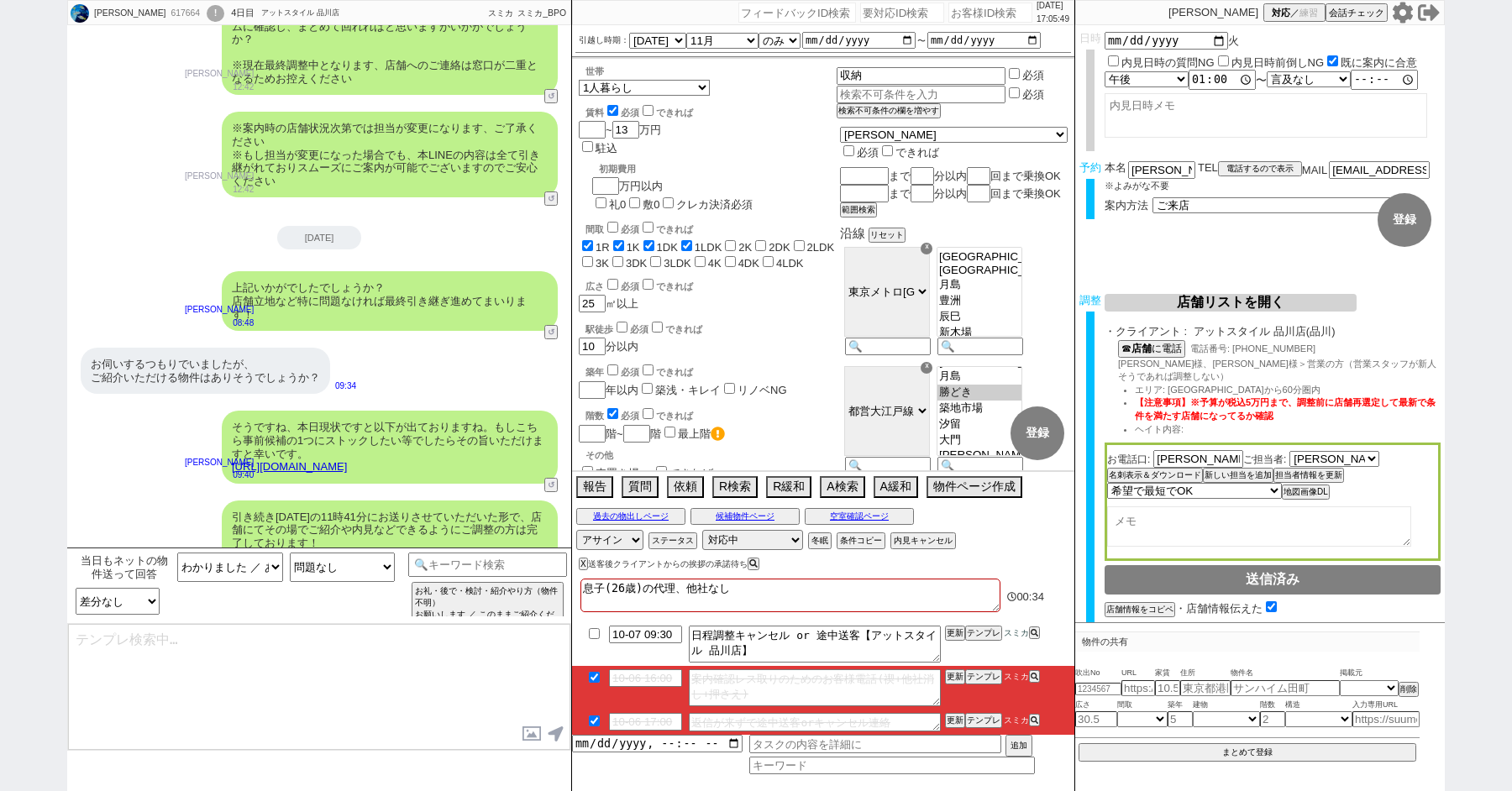
type textarea "ご確認ありがとうございます！ また、今回お繋ぎできたアットスタイル 品川店ですが、 東京〜神奈川に広く多店舗展開するエーアイアールグループの店舗でして、「総合…"
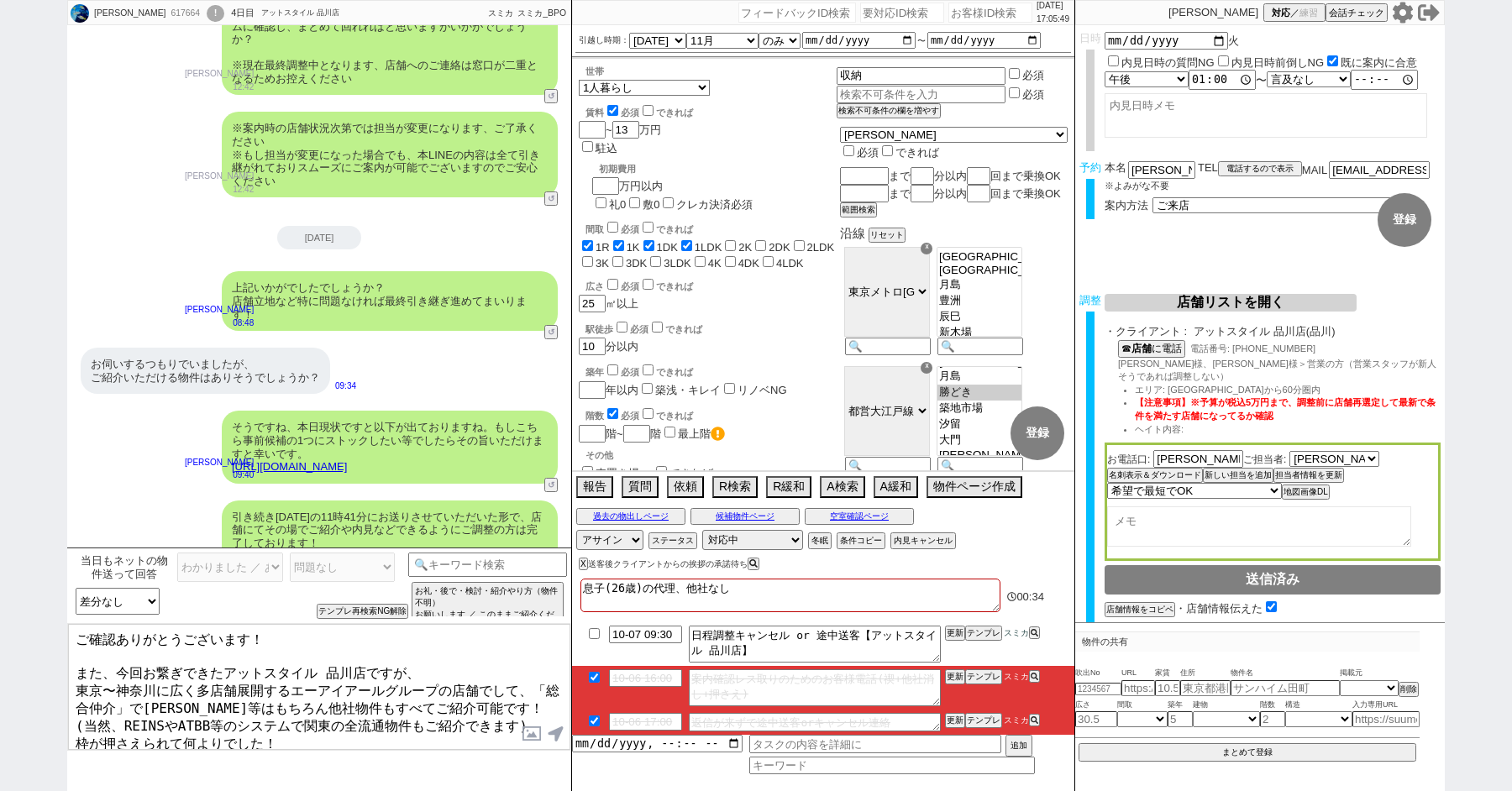
scroll to position [7579, 0]
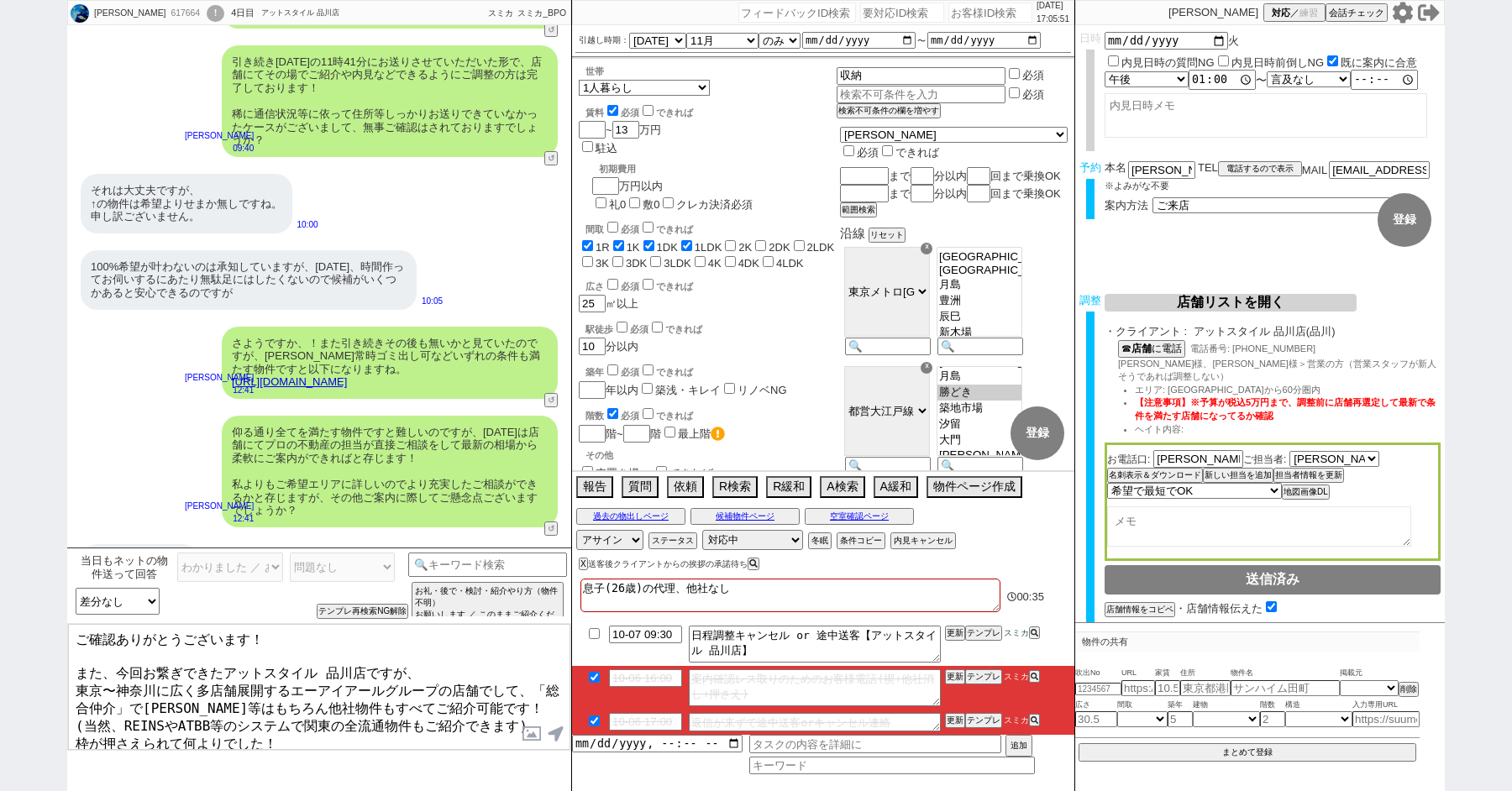
click at [221, 650] on textarea "ご確認ありがとうございます！ また、今回お繋ぎできたアットスタイル 品川店ですが、 東京〜神奈川に広く多店舗展開するエーアイアールグループの店舗でして、「総合…" at bounding box center [319, 686] width 502 height 126
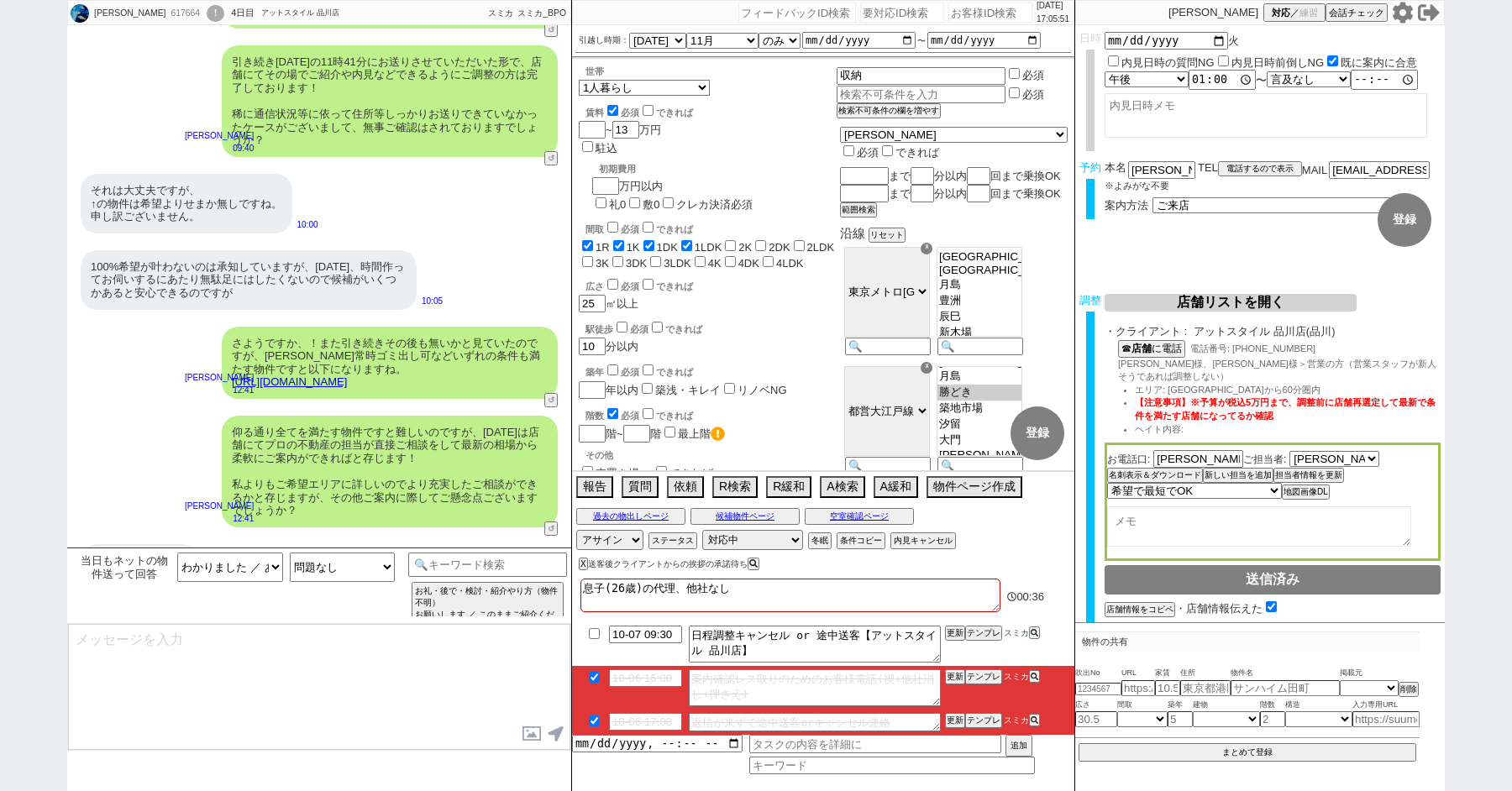
scroll to position [7774, 0]
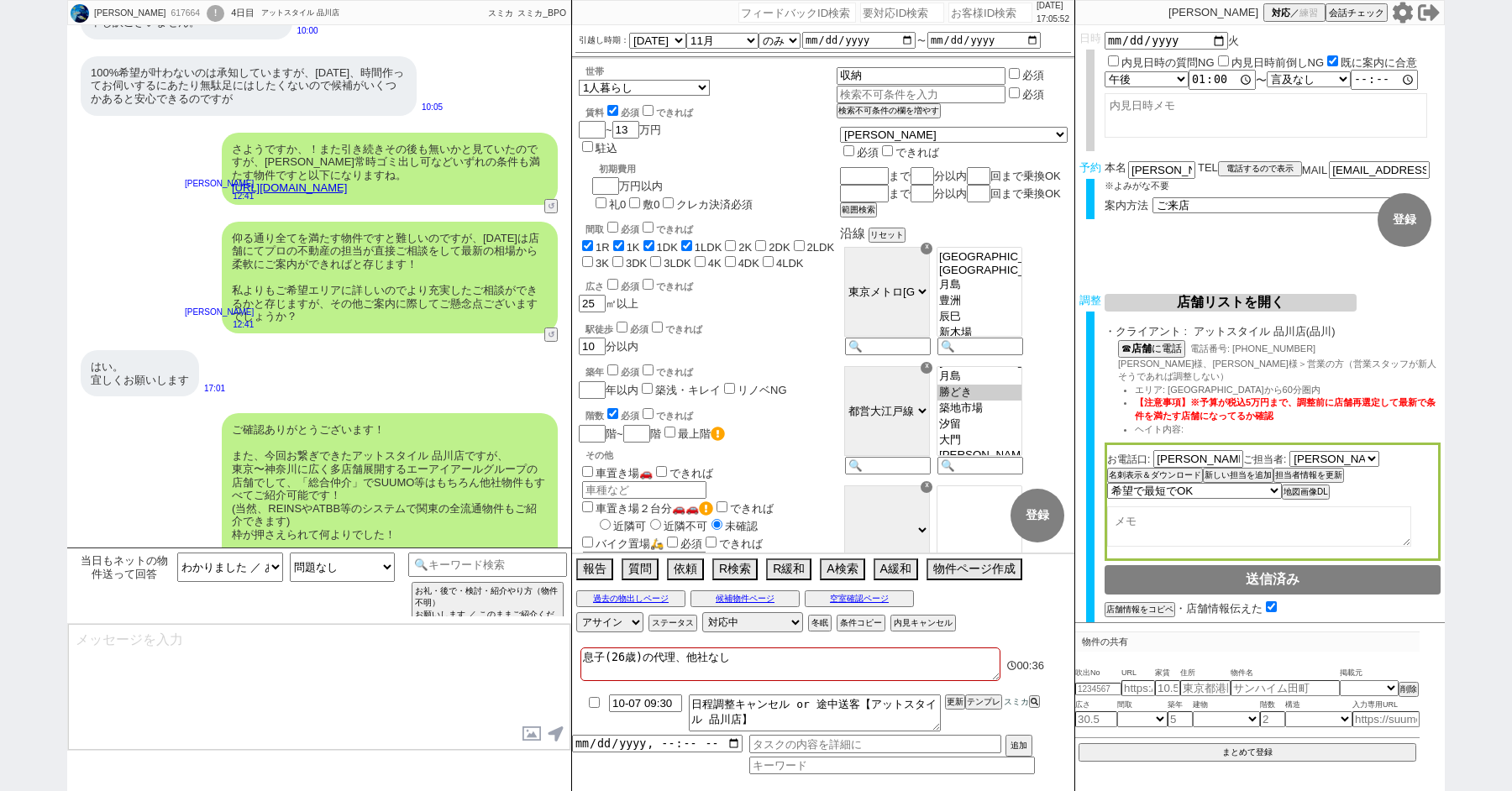
type textarea "手配内容も改めてメールにてお送りいたしますね。 当日はどうぞよろしくお願いいたします！"
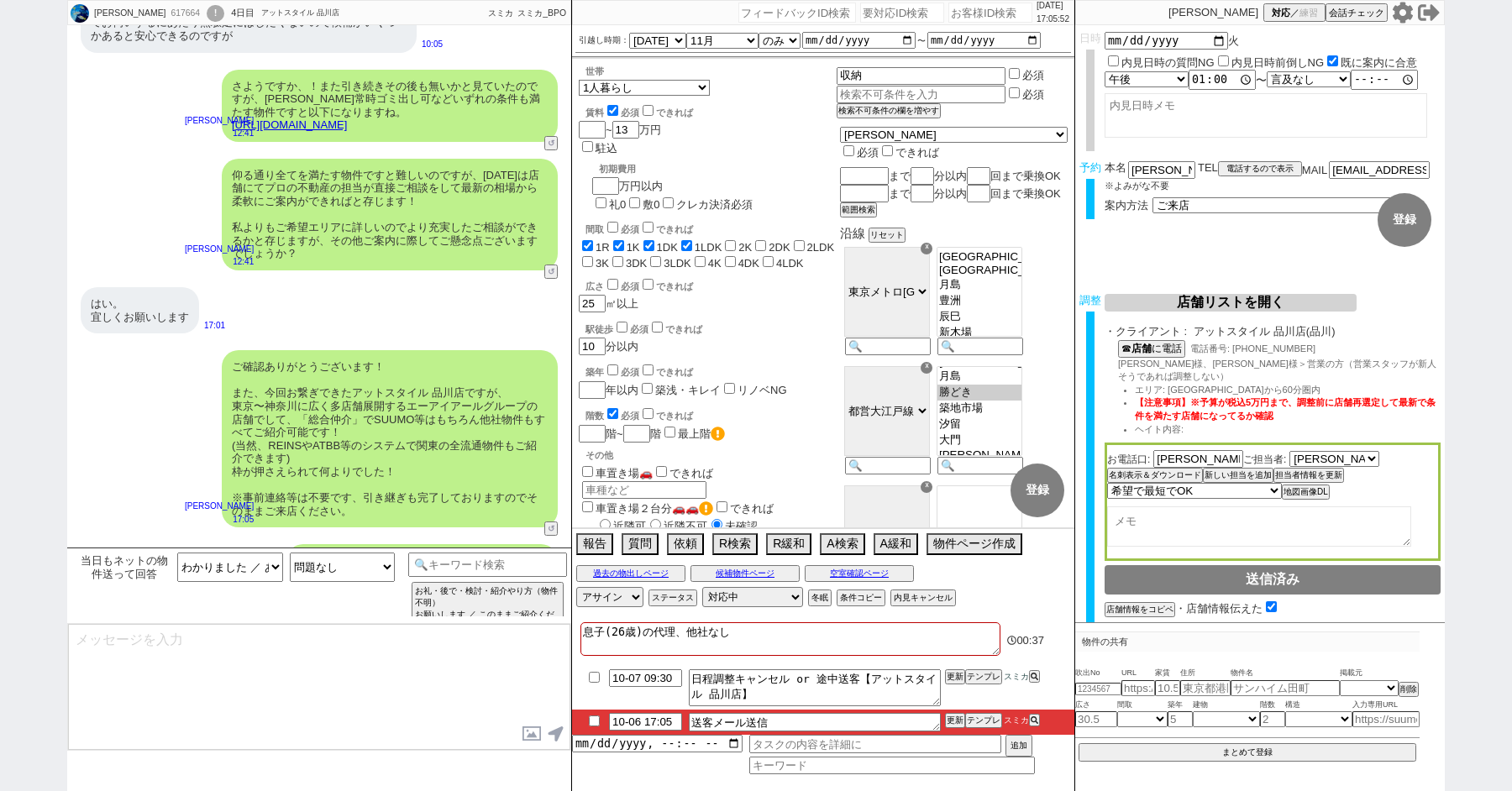
type textarea "■■■ご案内の流れ■■■ 1. 担当から詳細なヒアリング 2. 最新物件の洗い出し 3. 事前の物件含め、最新状況を直接確認 4. 募集中のものをまとめて内見…"
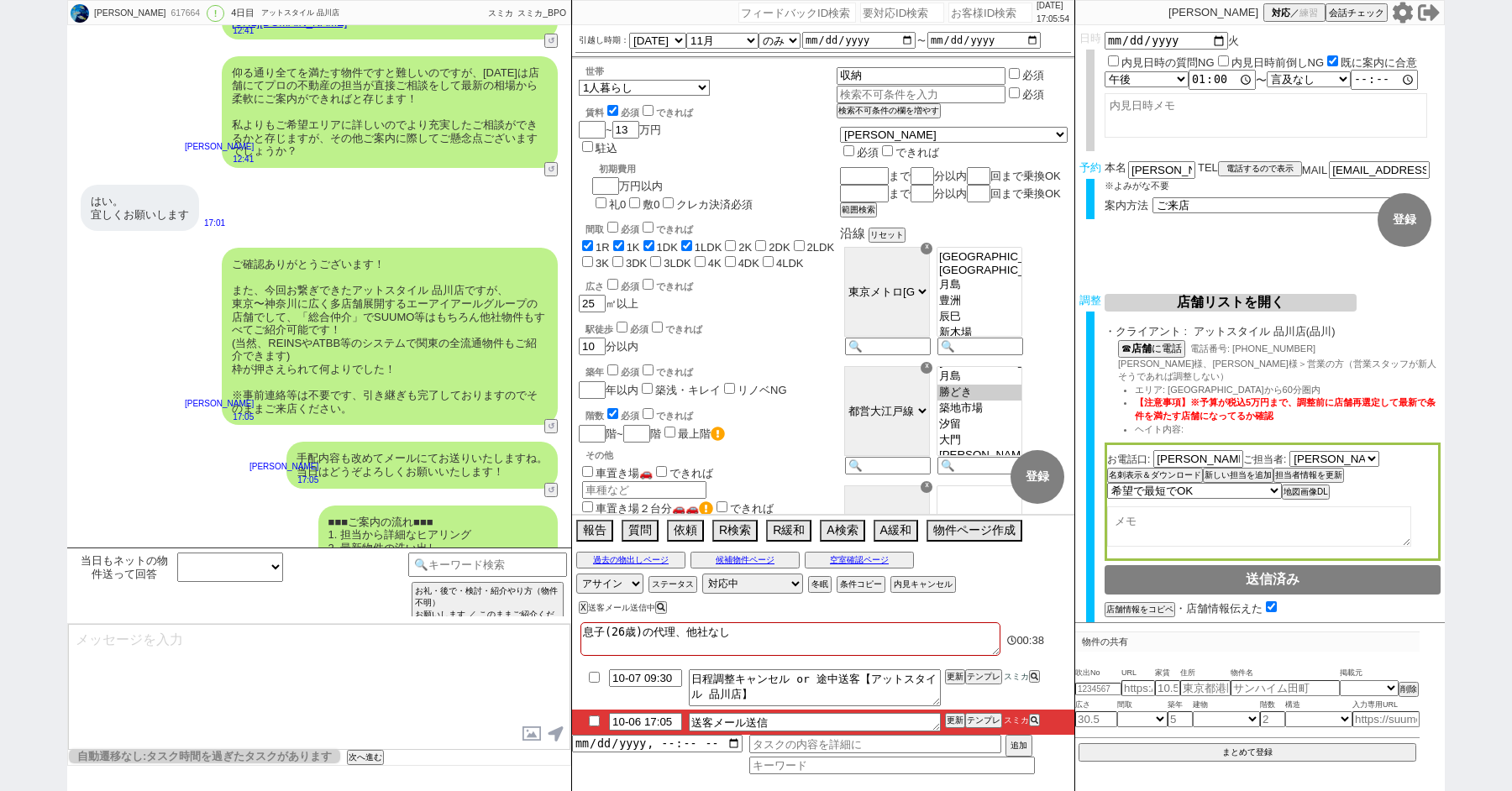
scroll to position [47, 0]
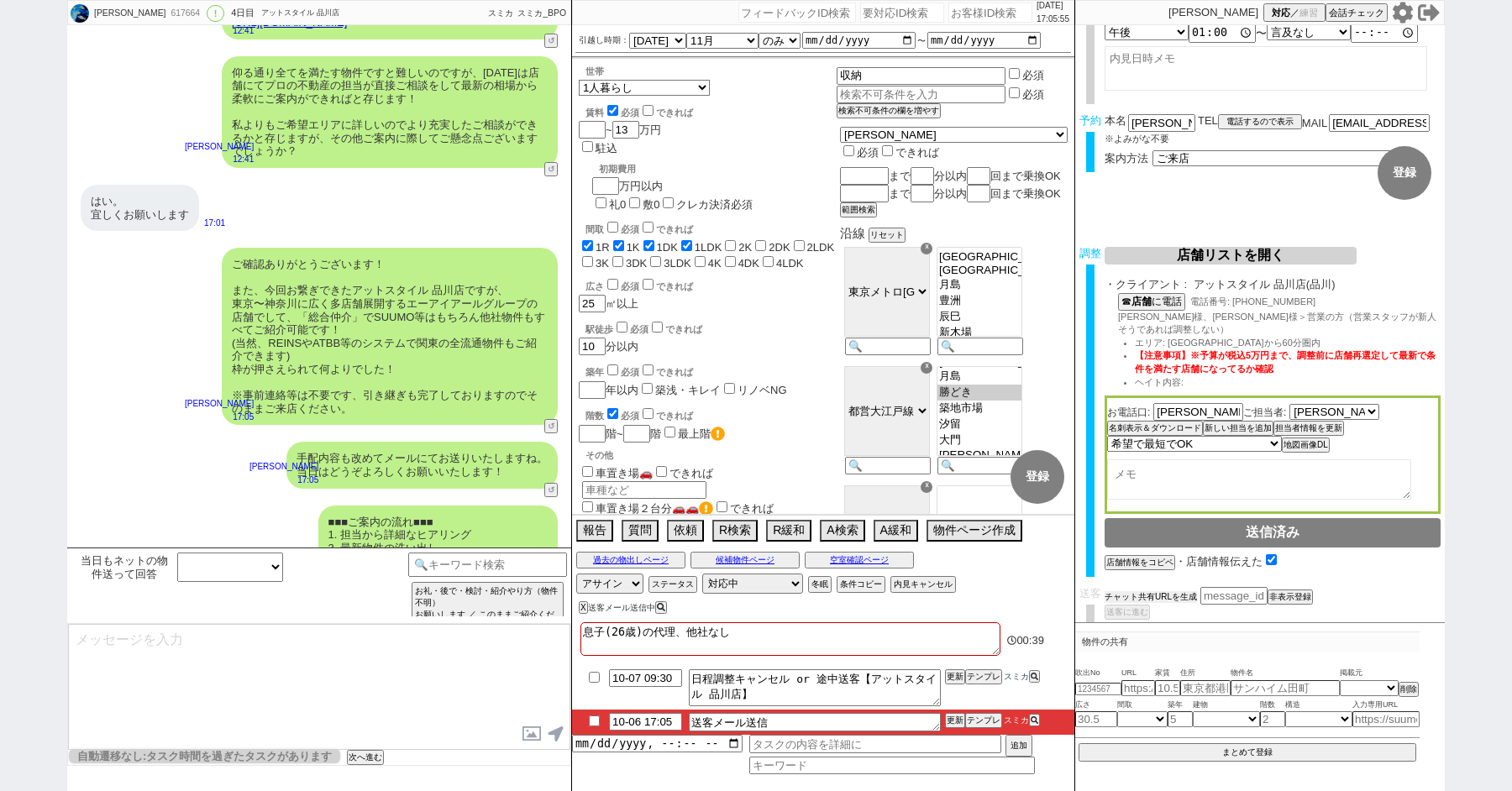
click at [1159, 591] on button "チャット共有URLを生成" at bounding box center [1151, 596] width 93 height 12
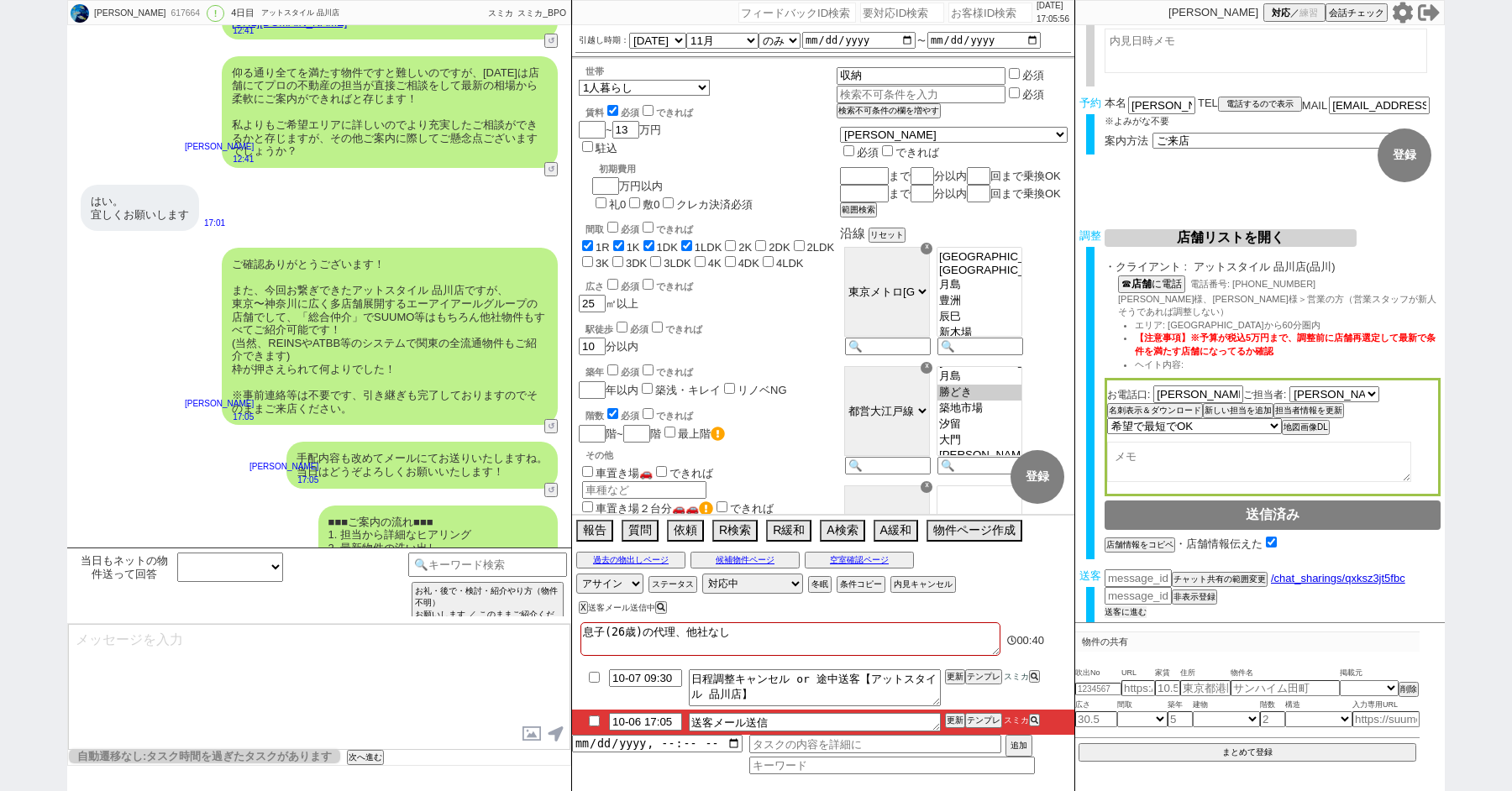
click at [1112, 606] on button "送客に進む" at bounding box center [1125, 612] width 42 height 12
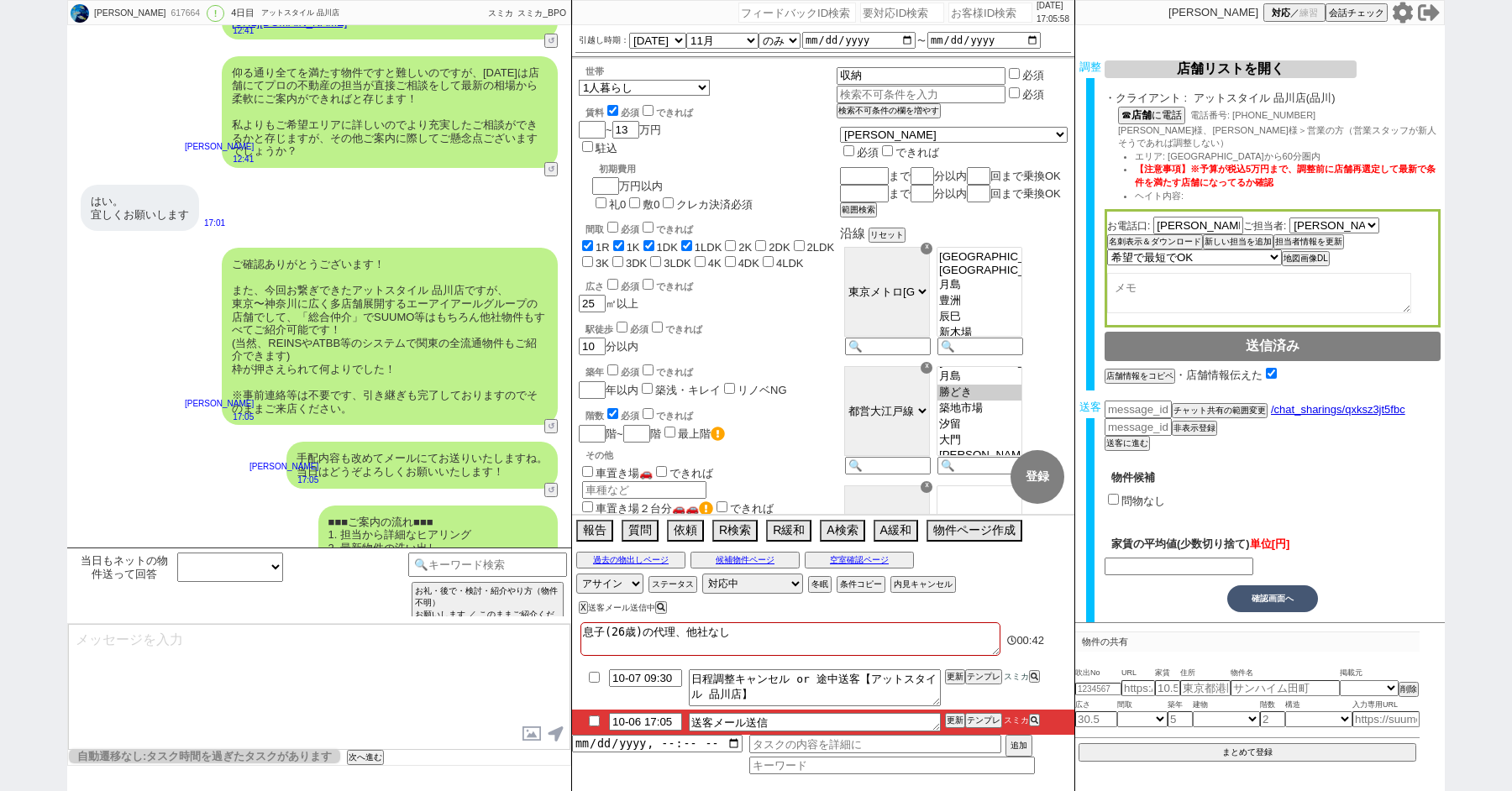
click at [1114, 494] on input "問物なし" at bounding box center [1114, 499] width 11 height 11
checkbox input "true"
type input "130000"
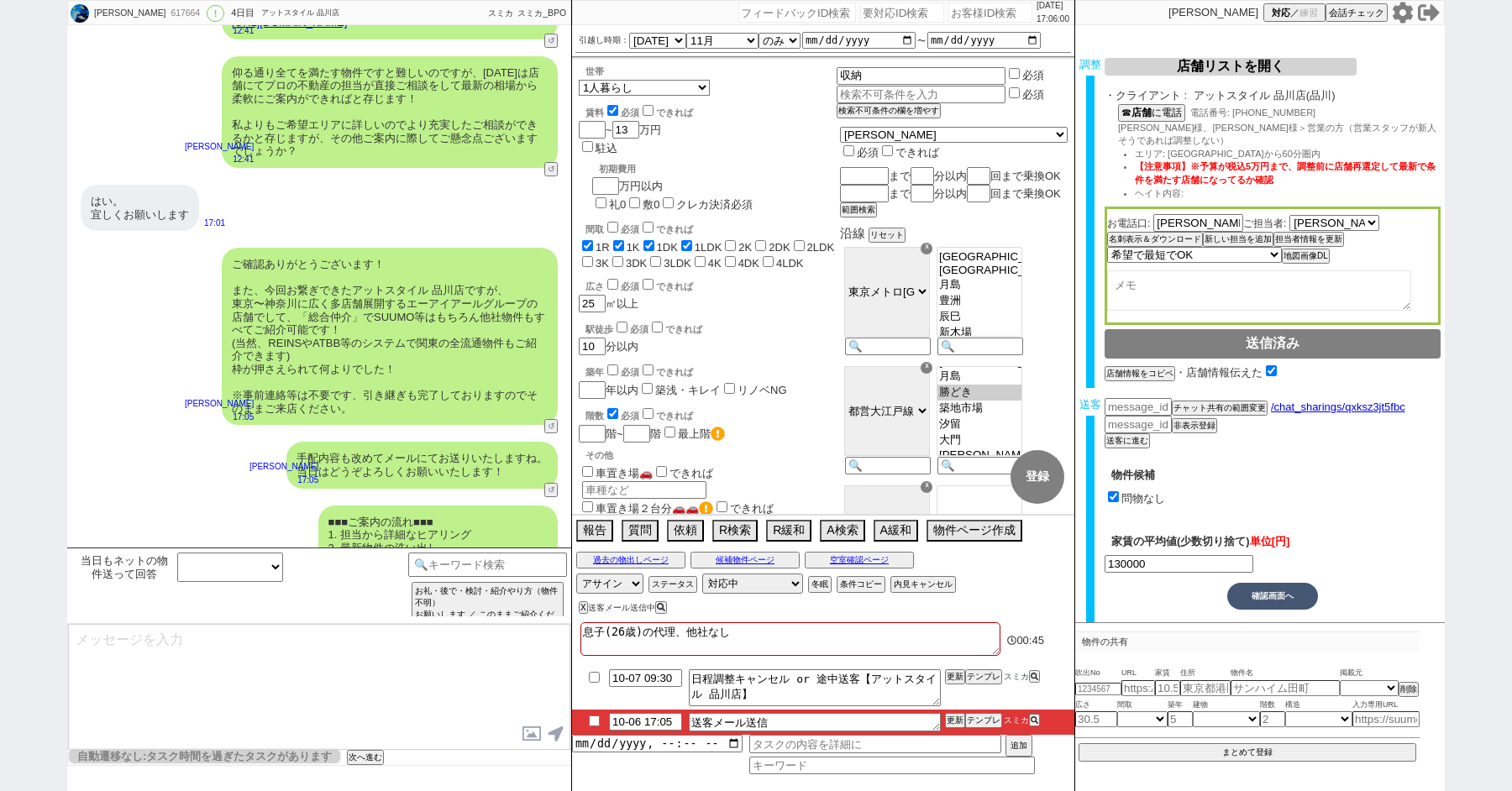
click at [1254, 583] on button "確認画面へ" at bounding box center [1273, 596] width 91 height 27
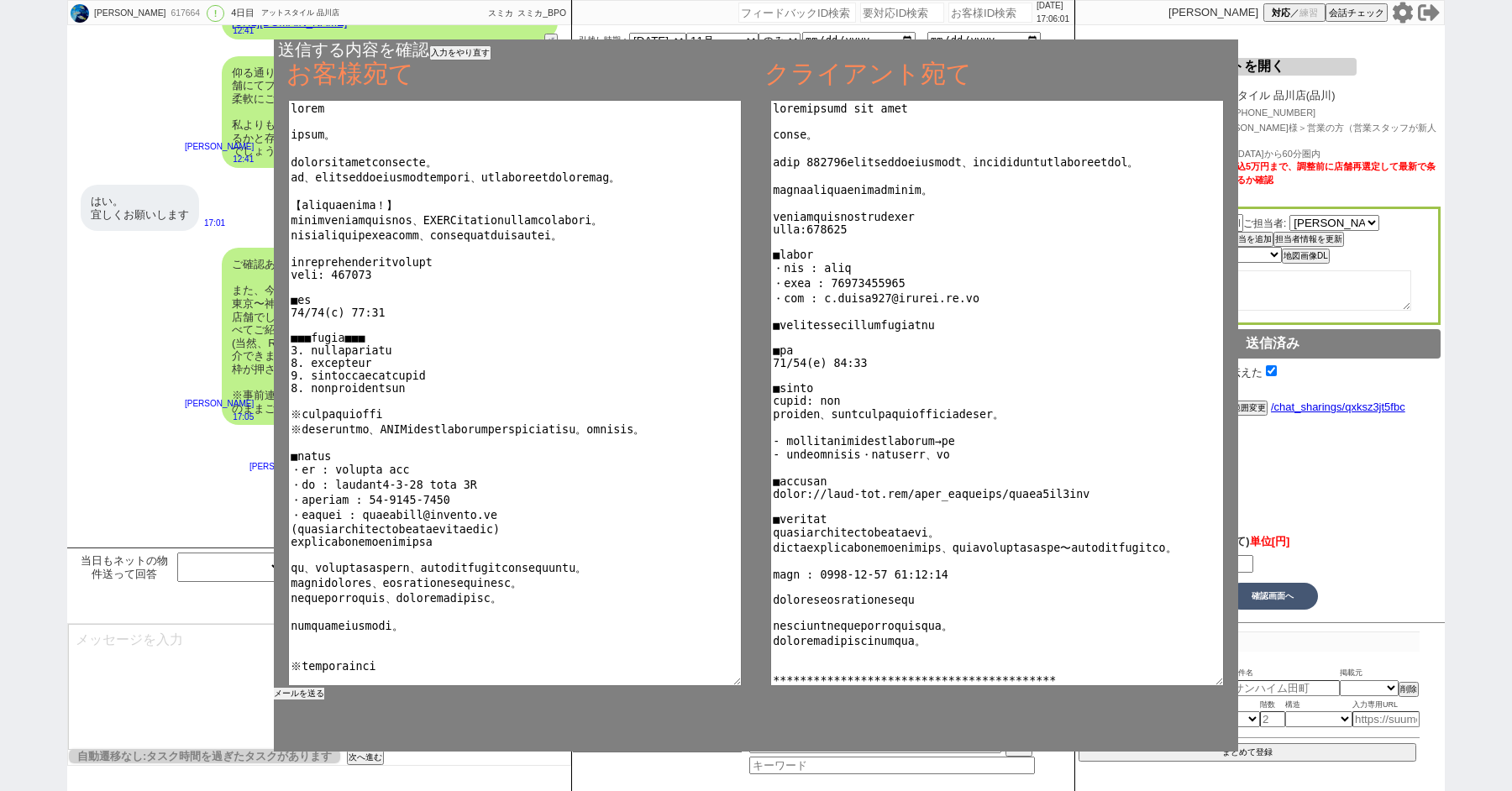
click at [307, 695] on button "メールを送る" at bounding box center [298, 693] width 50 height 12
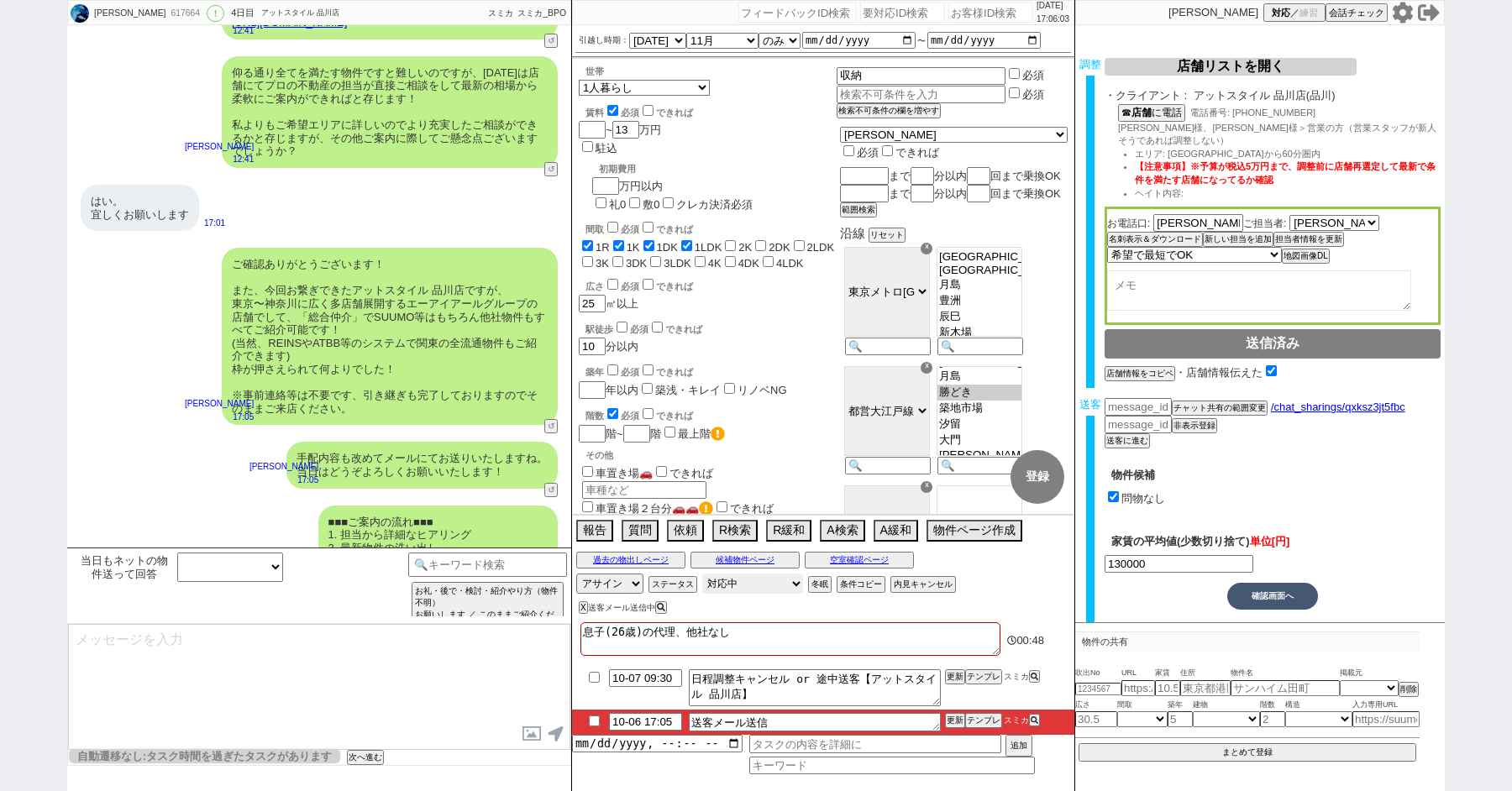
click at [739, 576] on select "対応中 引き継ぎ完了 ブロック 長期間返信なし 紹介不可 別の所で決まった 客の都合で引越しが無くなった 接客開始後に冬眠" at bounding box center [752, 584] width 101 height 20
select select "100"
click at [702, 574] on select "対応中 引き継ぎ完了 ブロック 長期間返信なし 紹介不可 別の所で決まった 客の都合で引越しが無くなった 接客開始後に冬眠" at bounding box center [752, 584] width 101 height 20
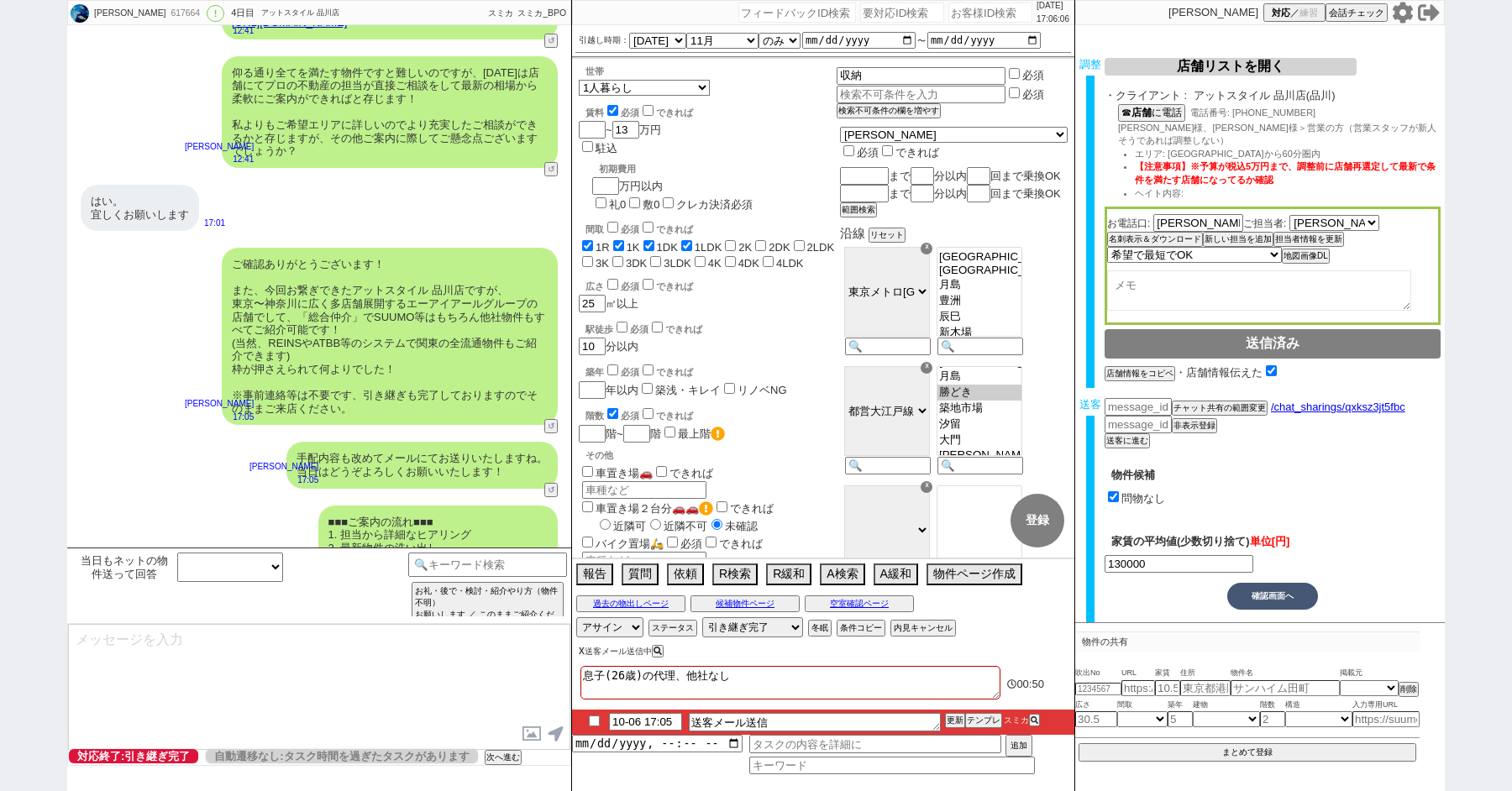
click at [580, 655] on button "X" at bounding box center [581, 651] width 5 height 9
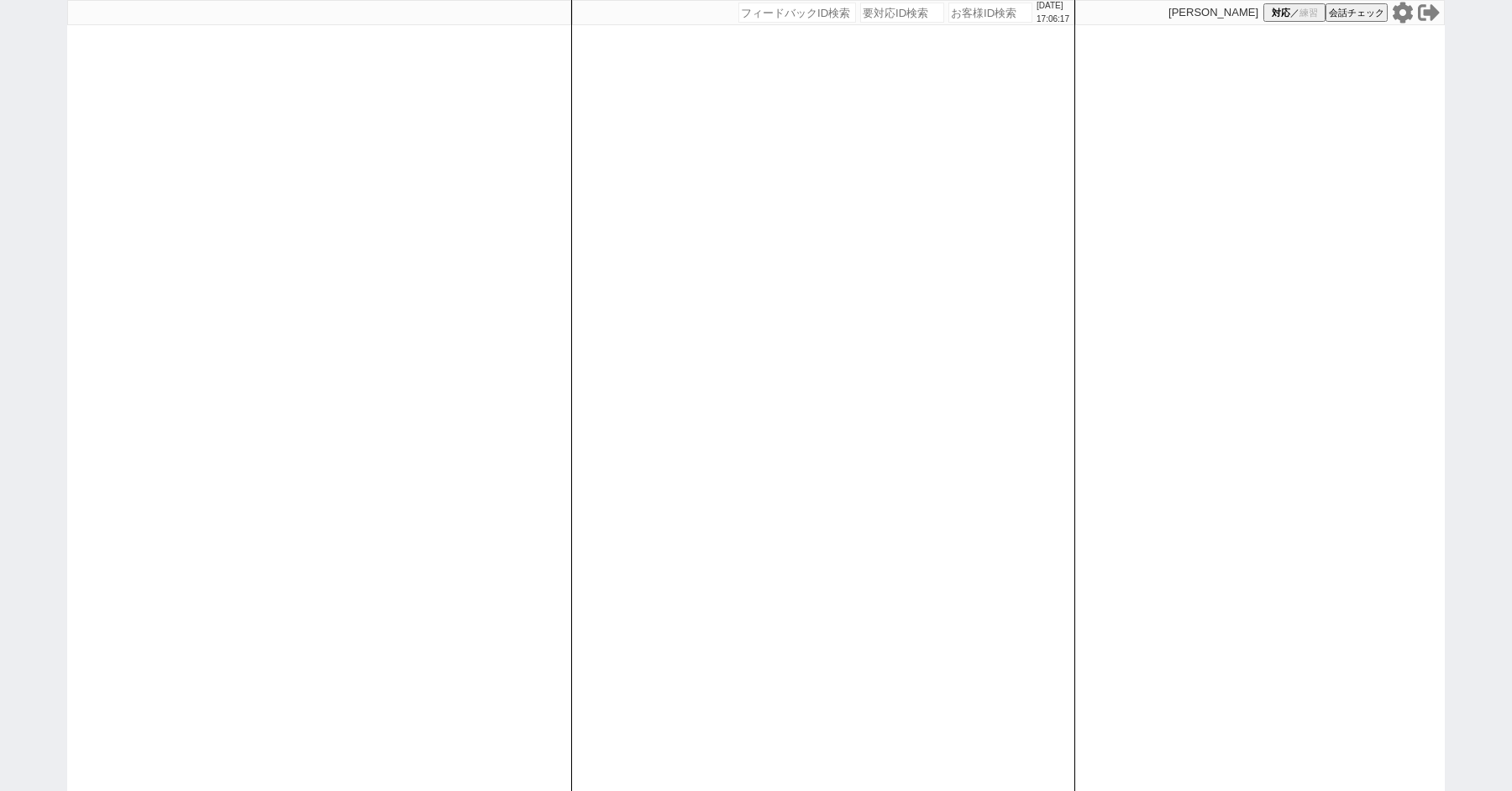
paste input "617994"
type input "617994"
select select "1"
select select "6"
select select "2"
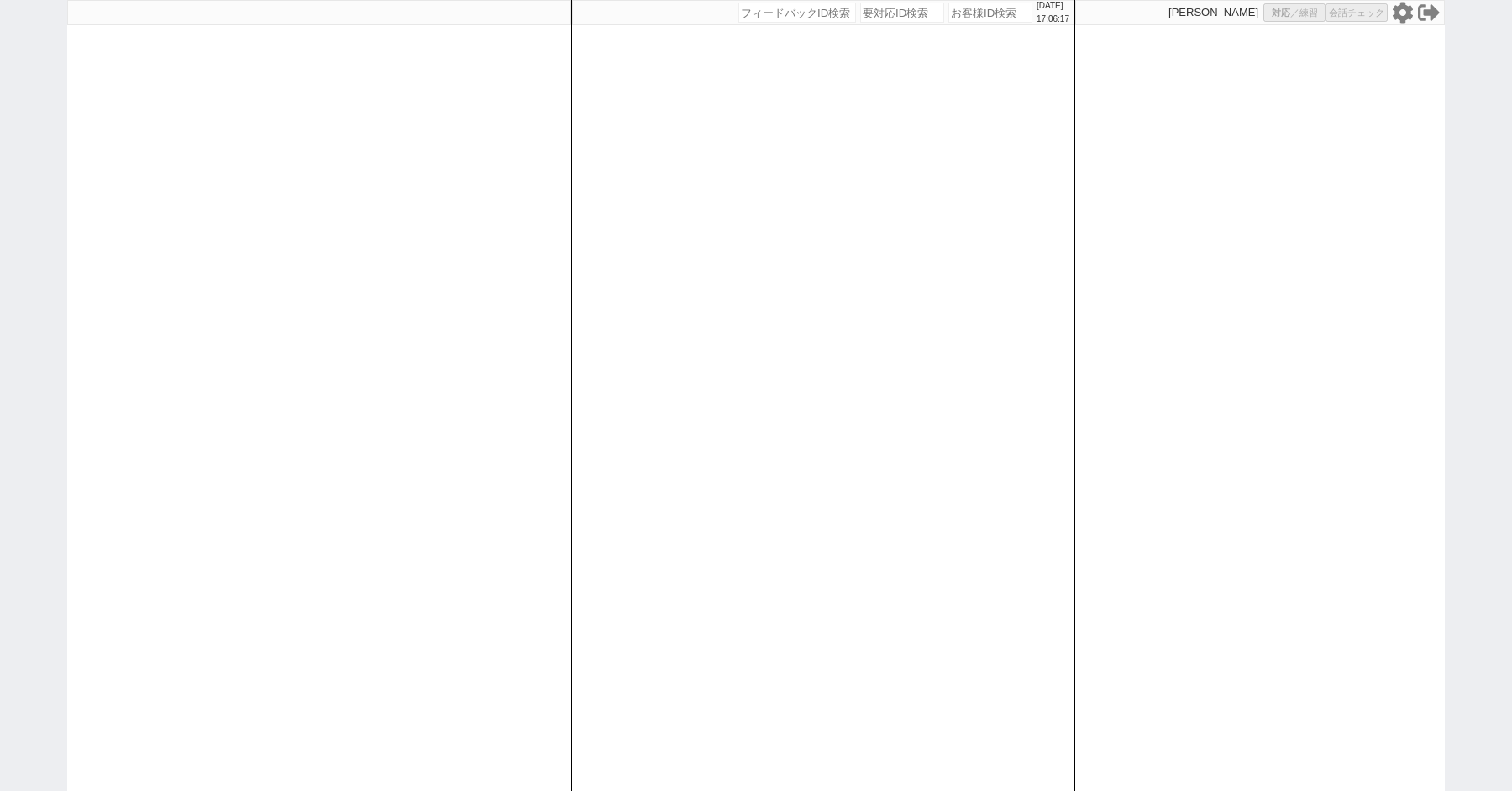
select select "5"
select select
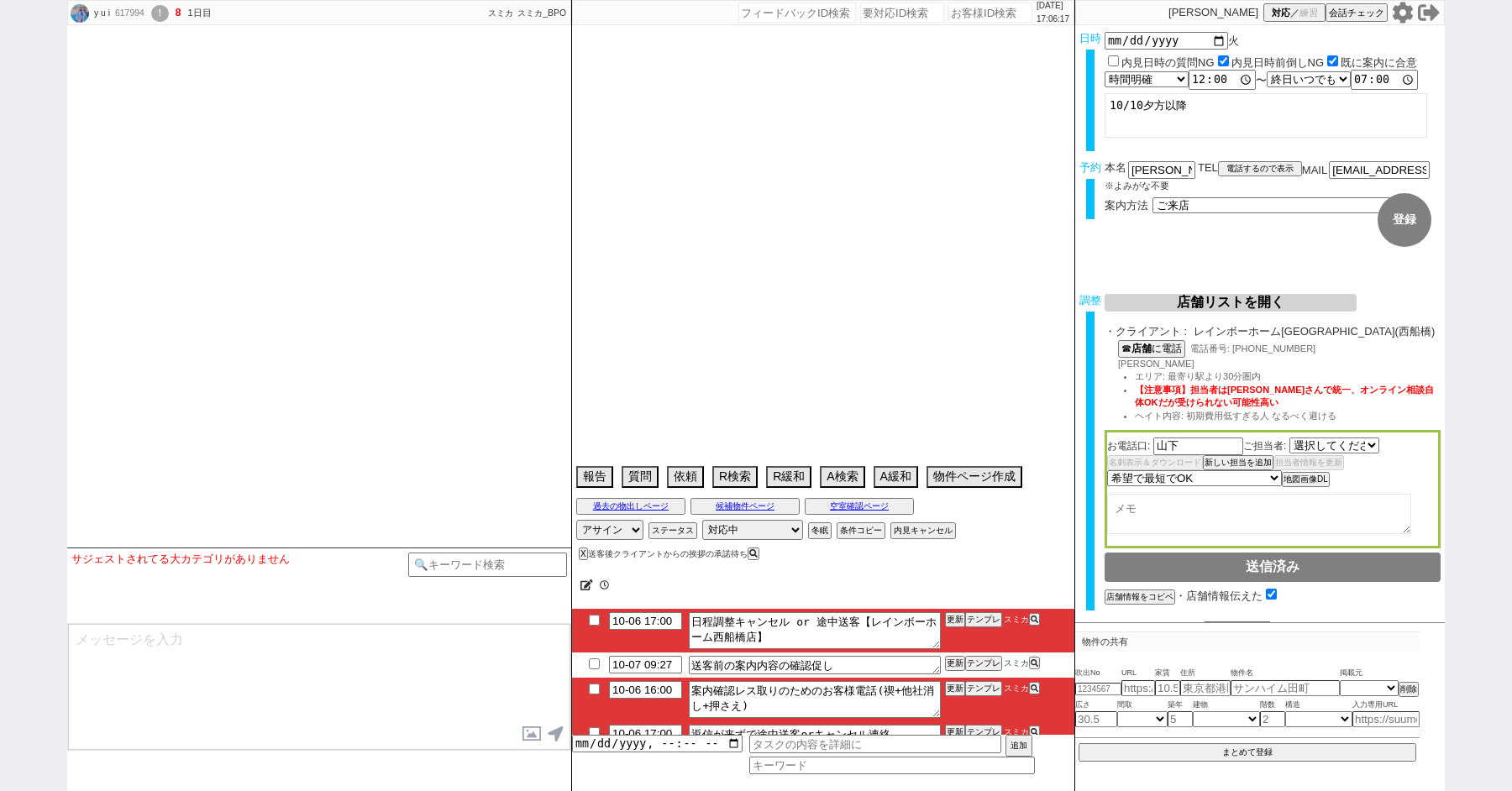
select select "1666"
type textarea "電話出られない"
select select "2025"
select select "10"
select select "36"
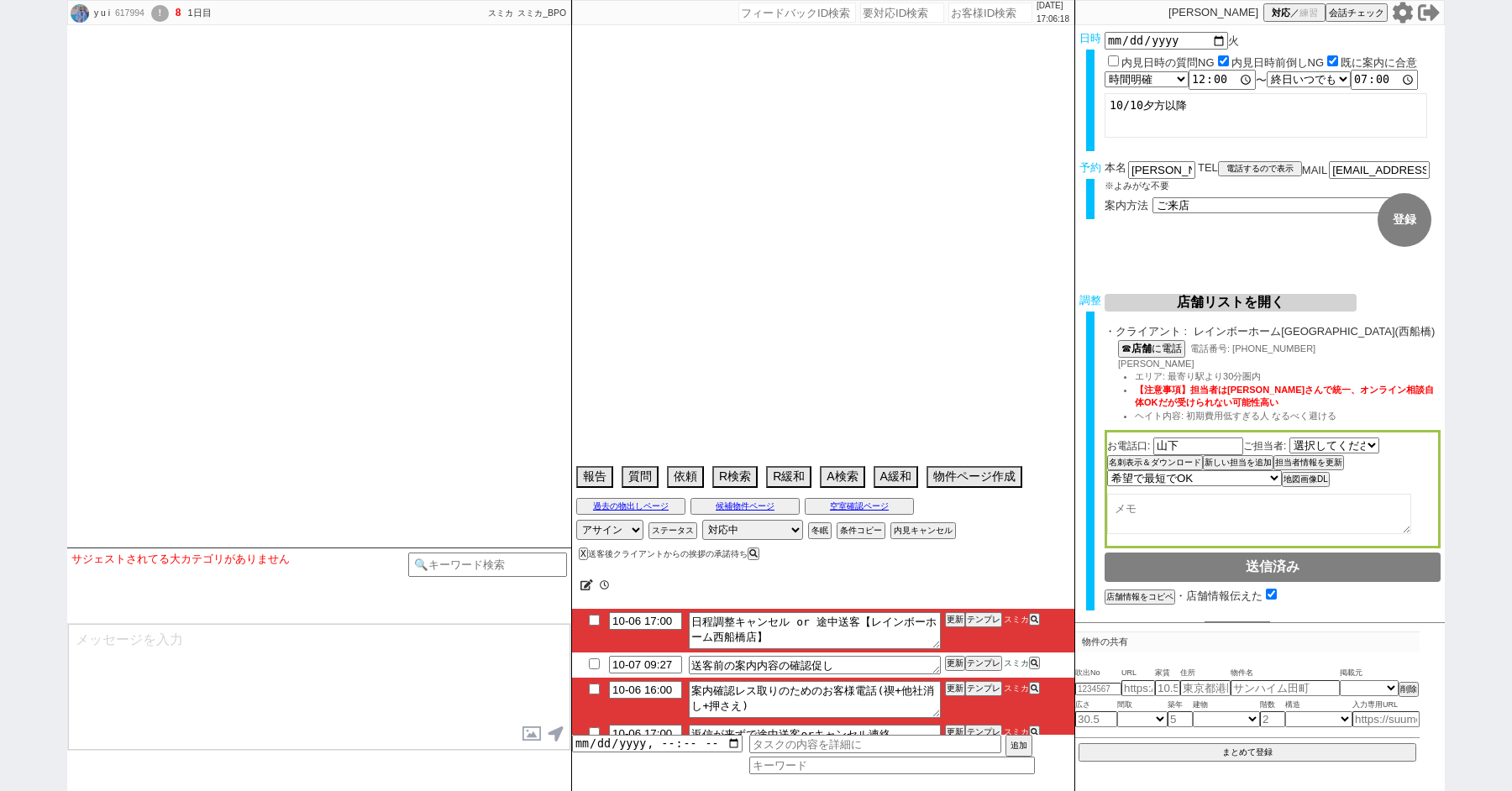
select select "1"
select select "12"
select select "128"
select select "815"
select select "16"
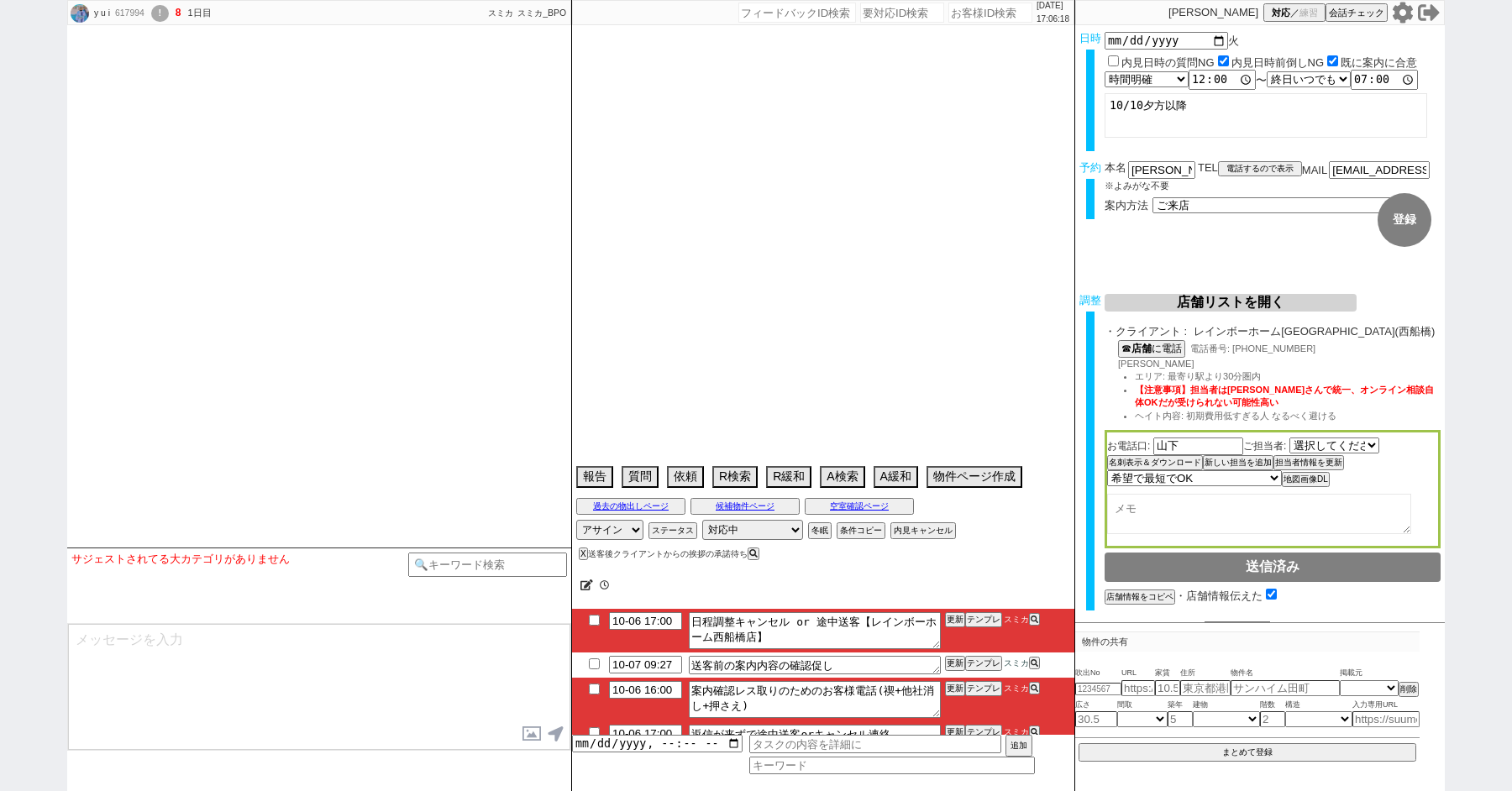
select select "551"
select select "12"
select select "434"
select select "29"
select select "889"
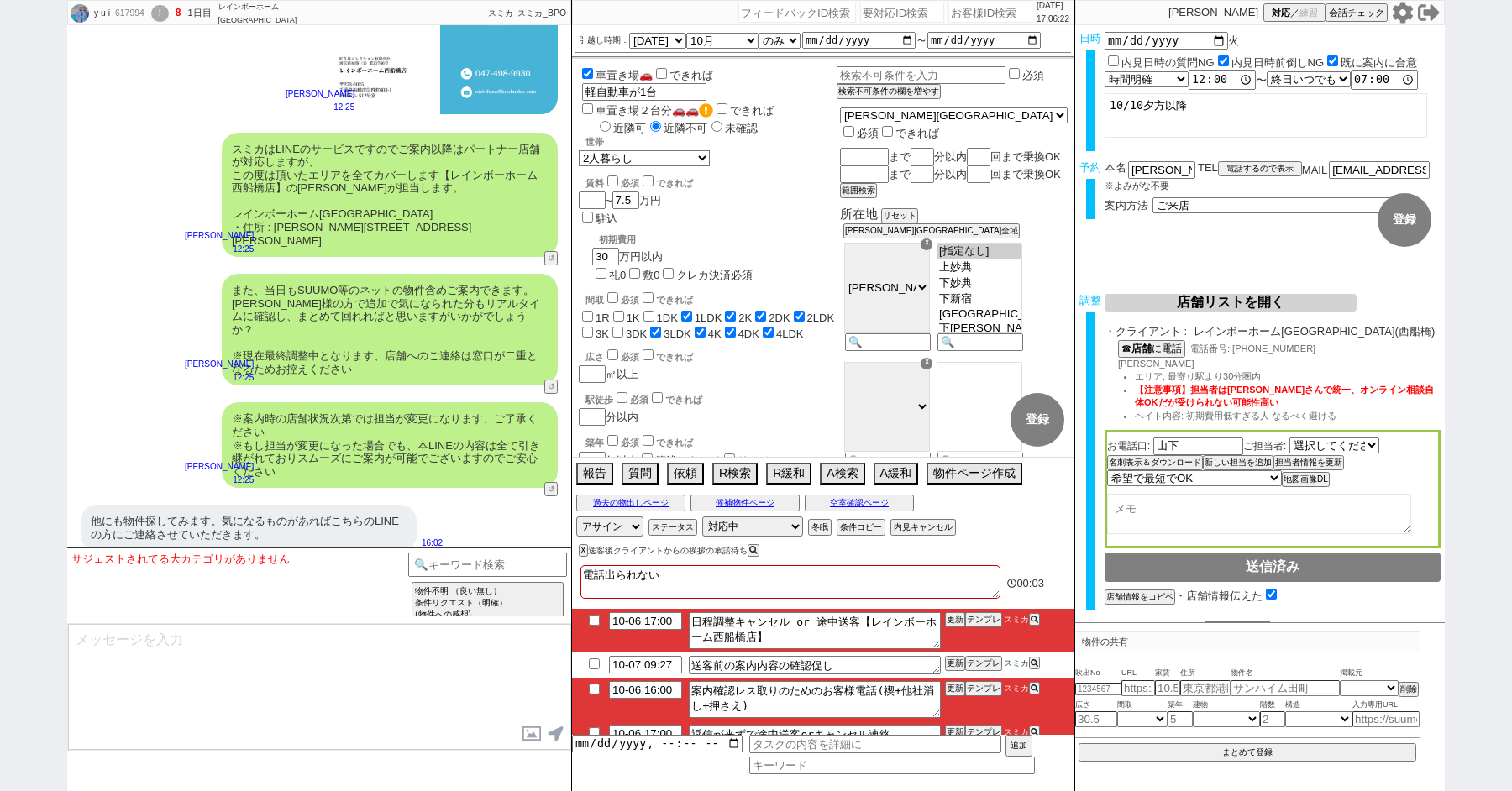
click at [595, 685] on input "checkbox" at bounding box center [594, 689] width 25 height 11
checkbox input "true"
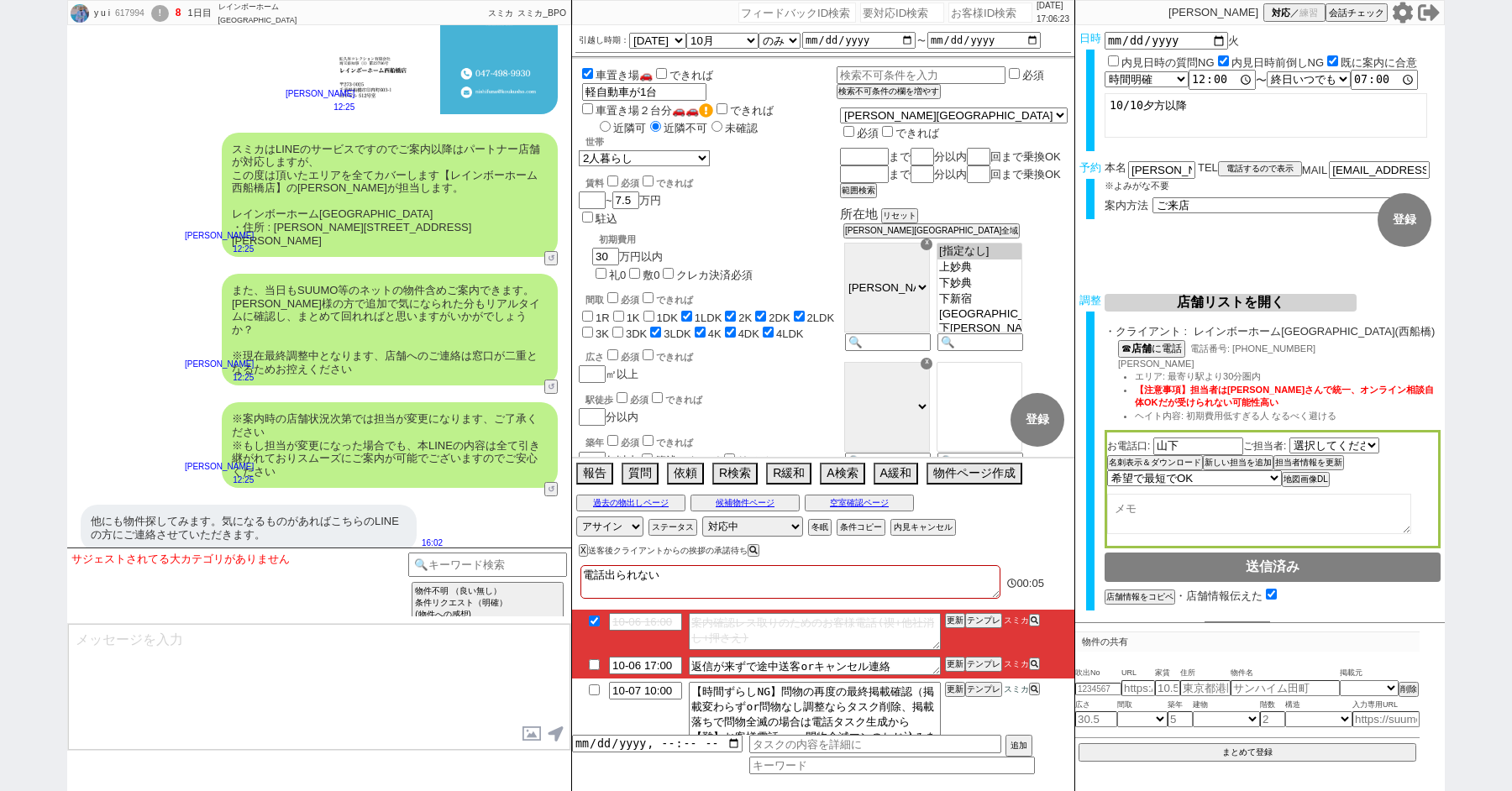
click at [595, 664] on input "checkbox" at bounding box center [594, 665] width 25 height 11
checkbox input "true"
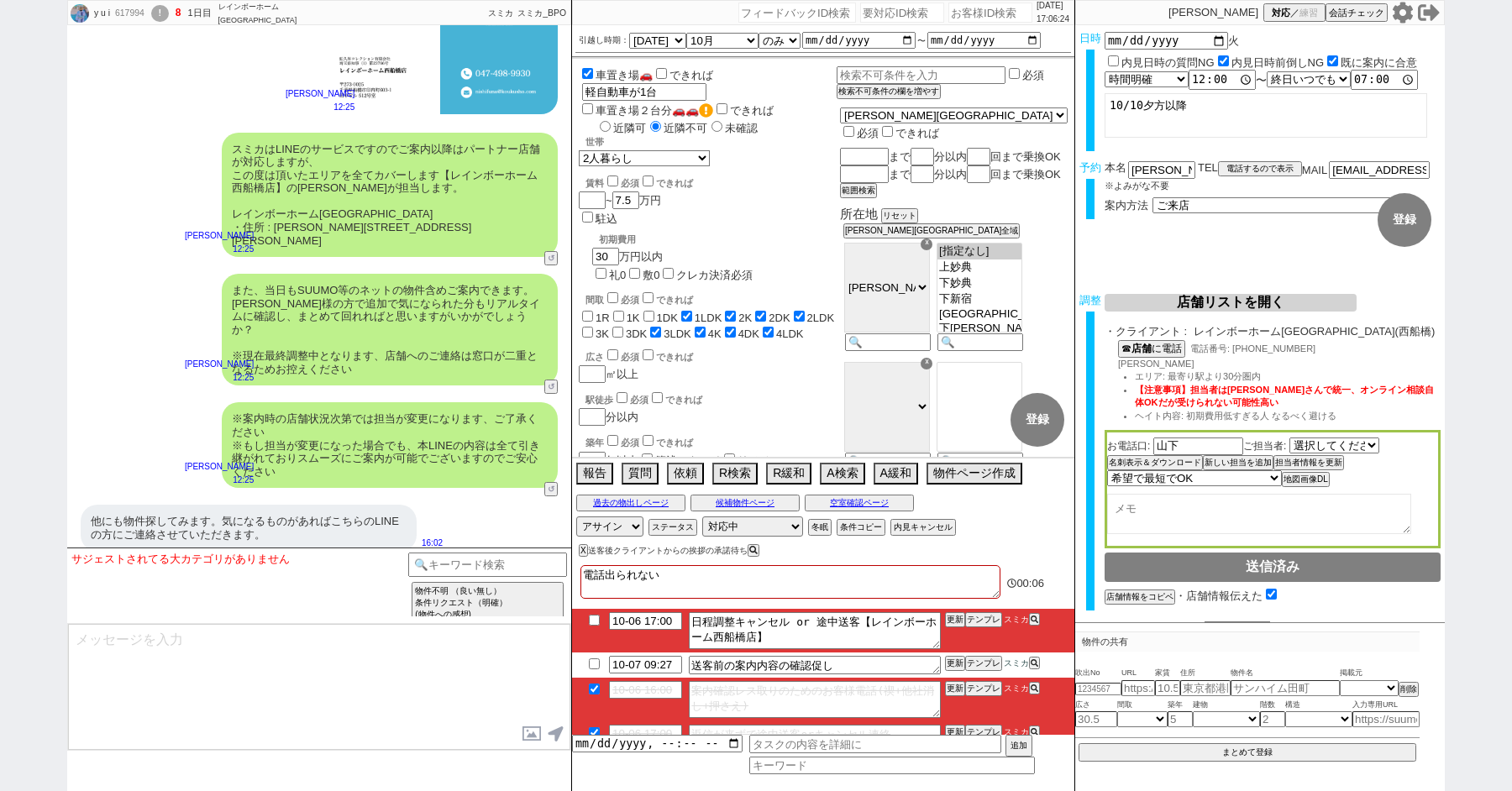
click at [592, 618] on input "checkbox" at bounding box center [594, 620] width 25 height 11
checkbox input "true"
click at [548, 476] on div "※案内時の店舗状況次第では担当が変更になります、ご了承ください ※もし担当が変更になった場合でも、本LINEの内容は全て引き継がれておりスムーズにご案内が可能…" at bounding box center [319, 445] width 504 height 103
click at [550, 486] on button "↺" at bounding box center [552, 491] width 10 height 11
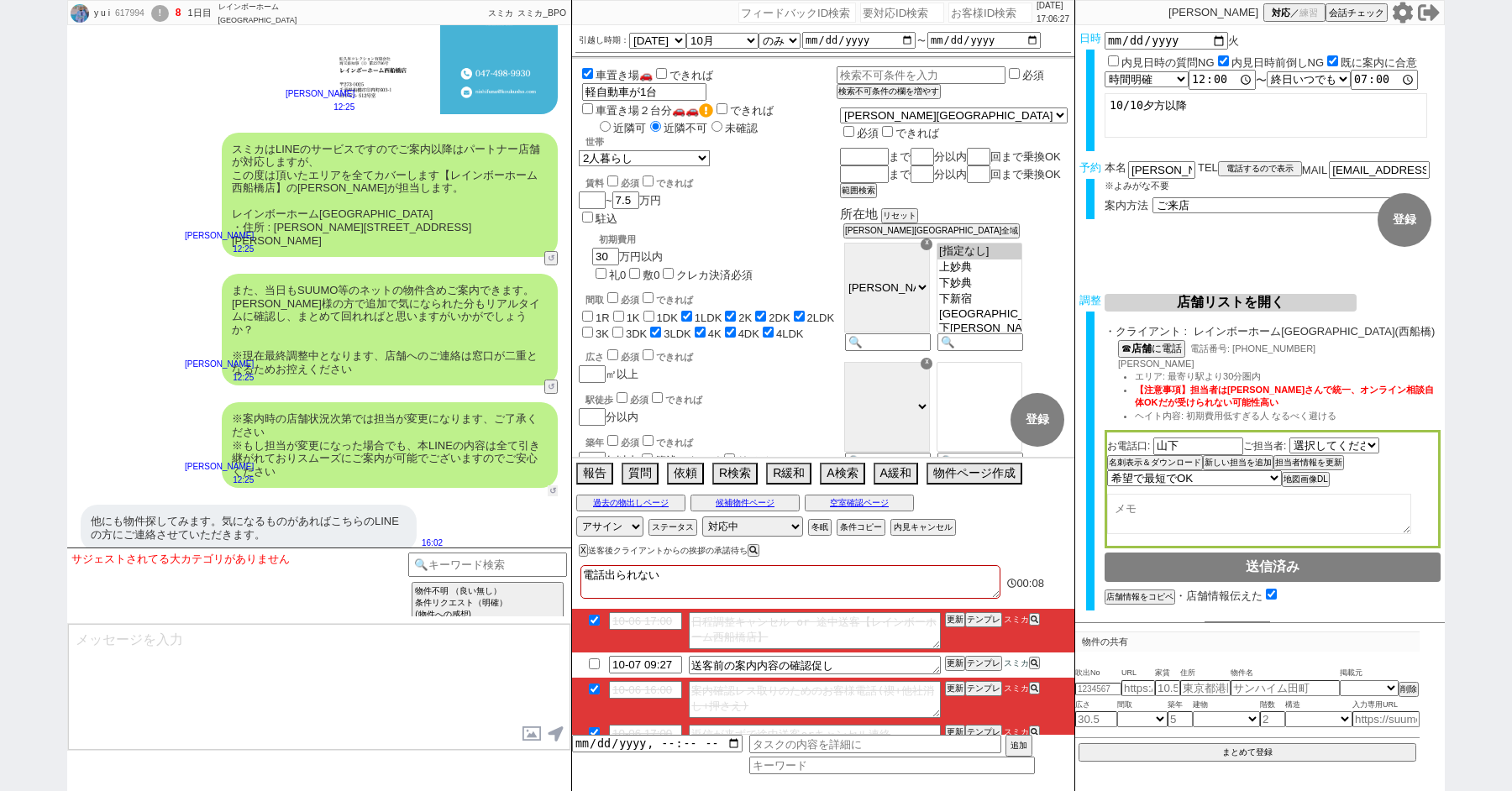
click at [550, 486] on button "↺" at bounding box center [552, 491] width 10 height 11
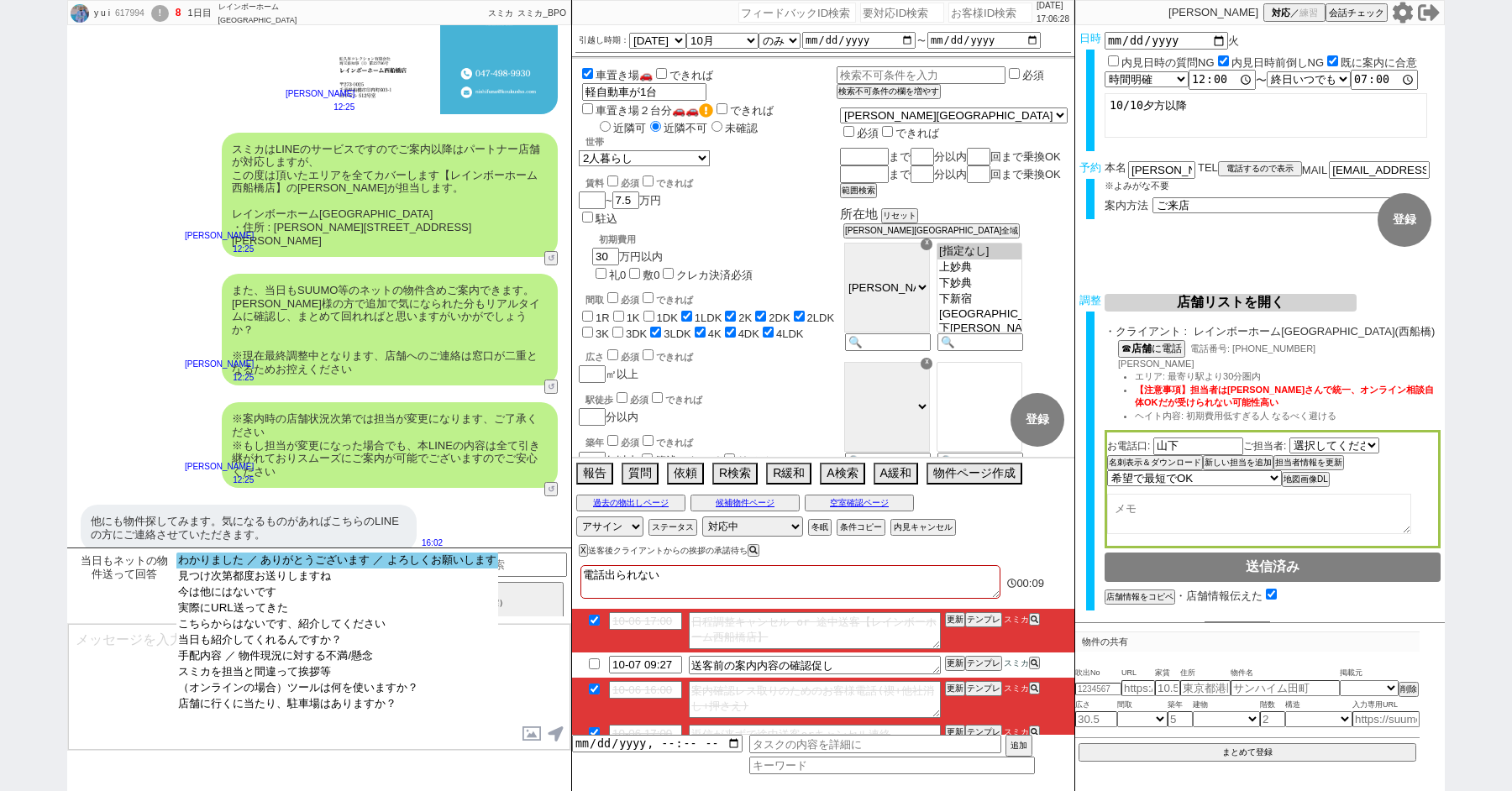
select select "わかりました ／ ありがとうございます ／ よろしくお願いします"
click at [235, 563] on option "わかりました ／ ありがとうございます ／ よろしくお願いします" at bounding box center [338, 561] width 322 height 16
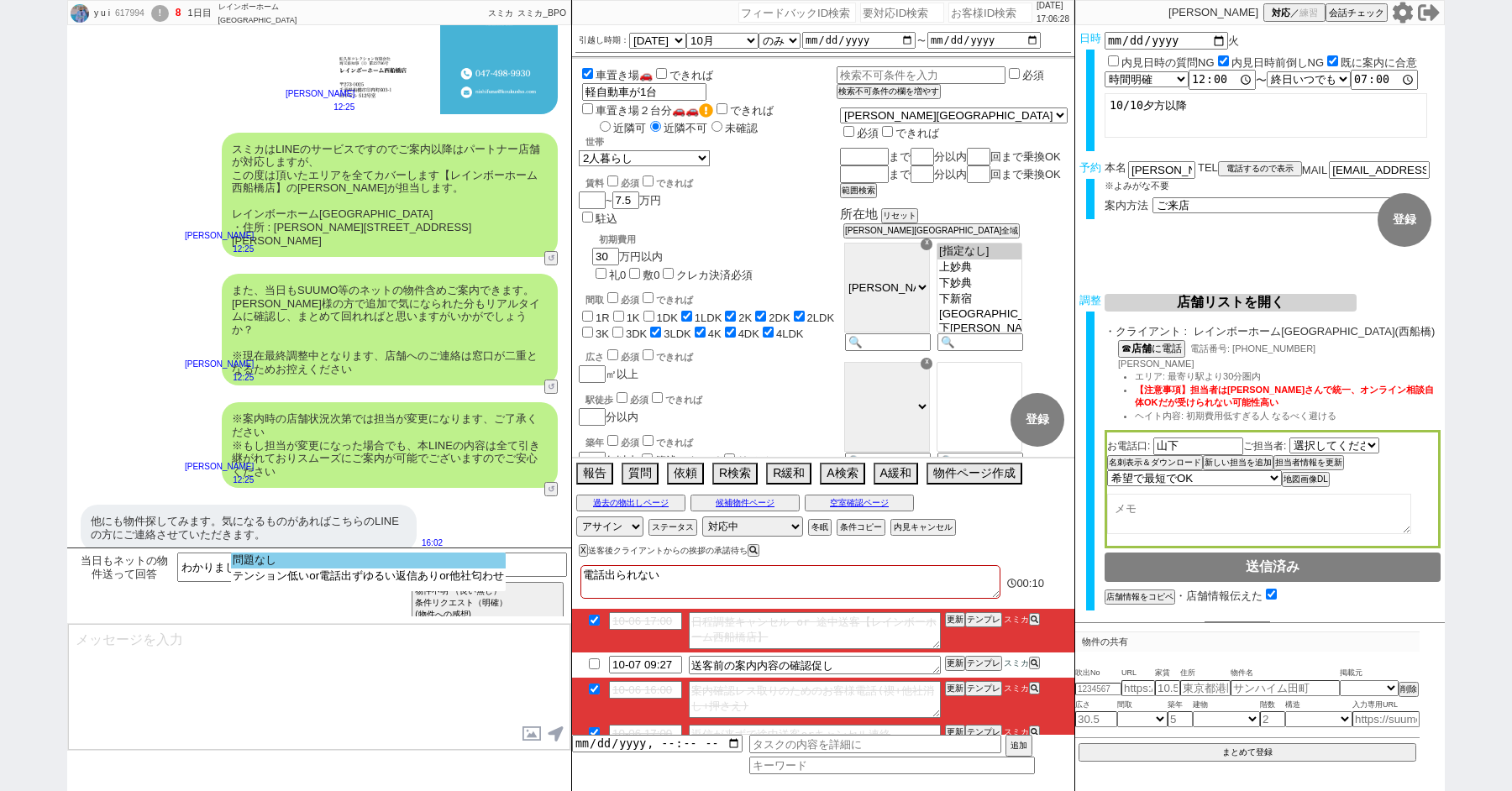
select select "問題なし"
click at [247, 565] on option "問題なし" at bounding box center [368, 561] width 275 height 16
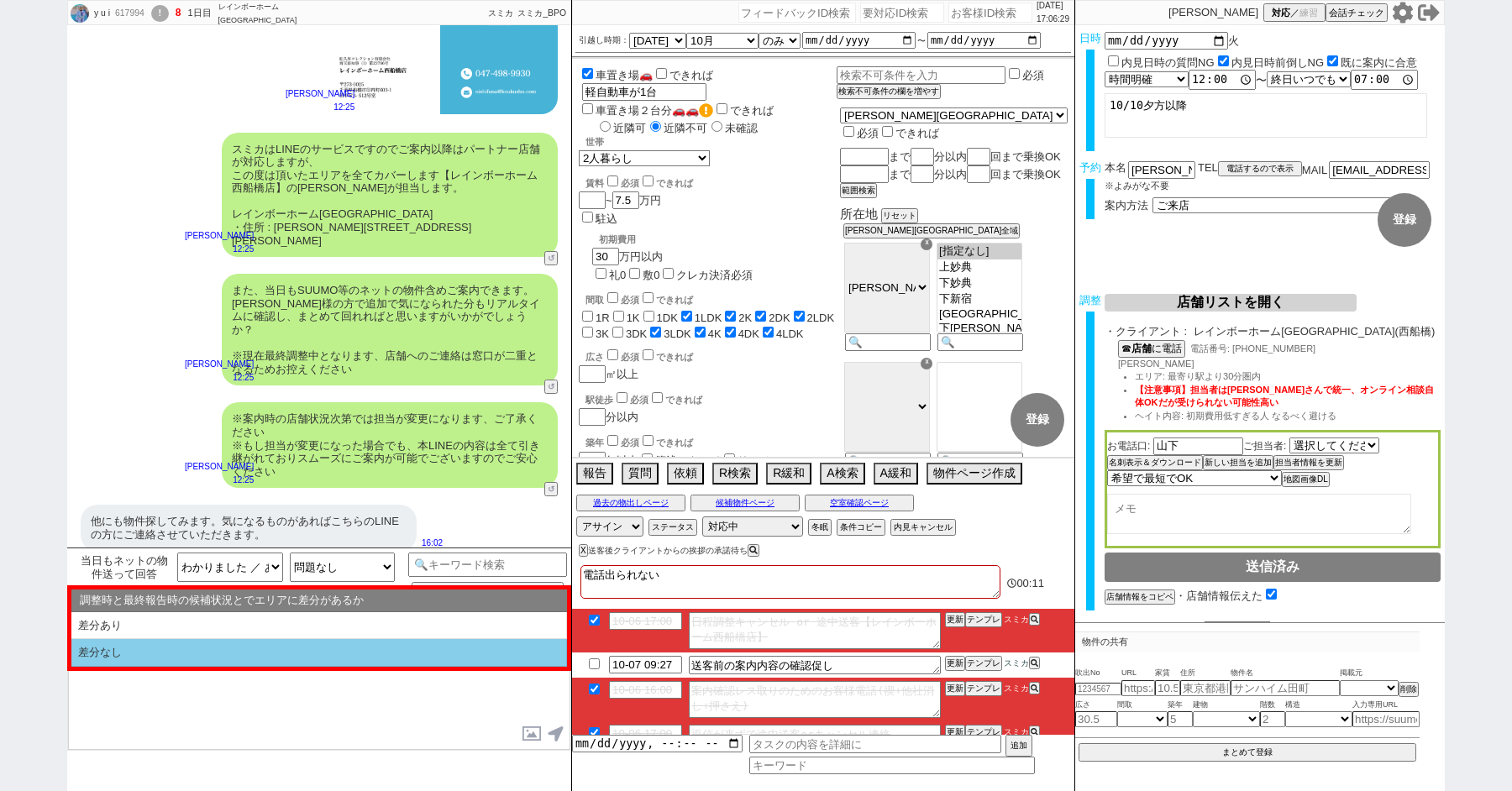
click at [216, 649] on li "差分なし" at bounding box center [318, 653] width 496 height 27
select select "差分なし"
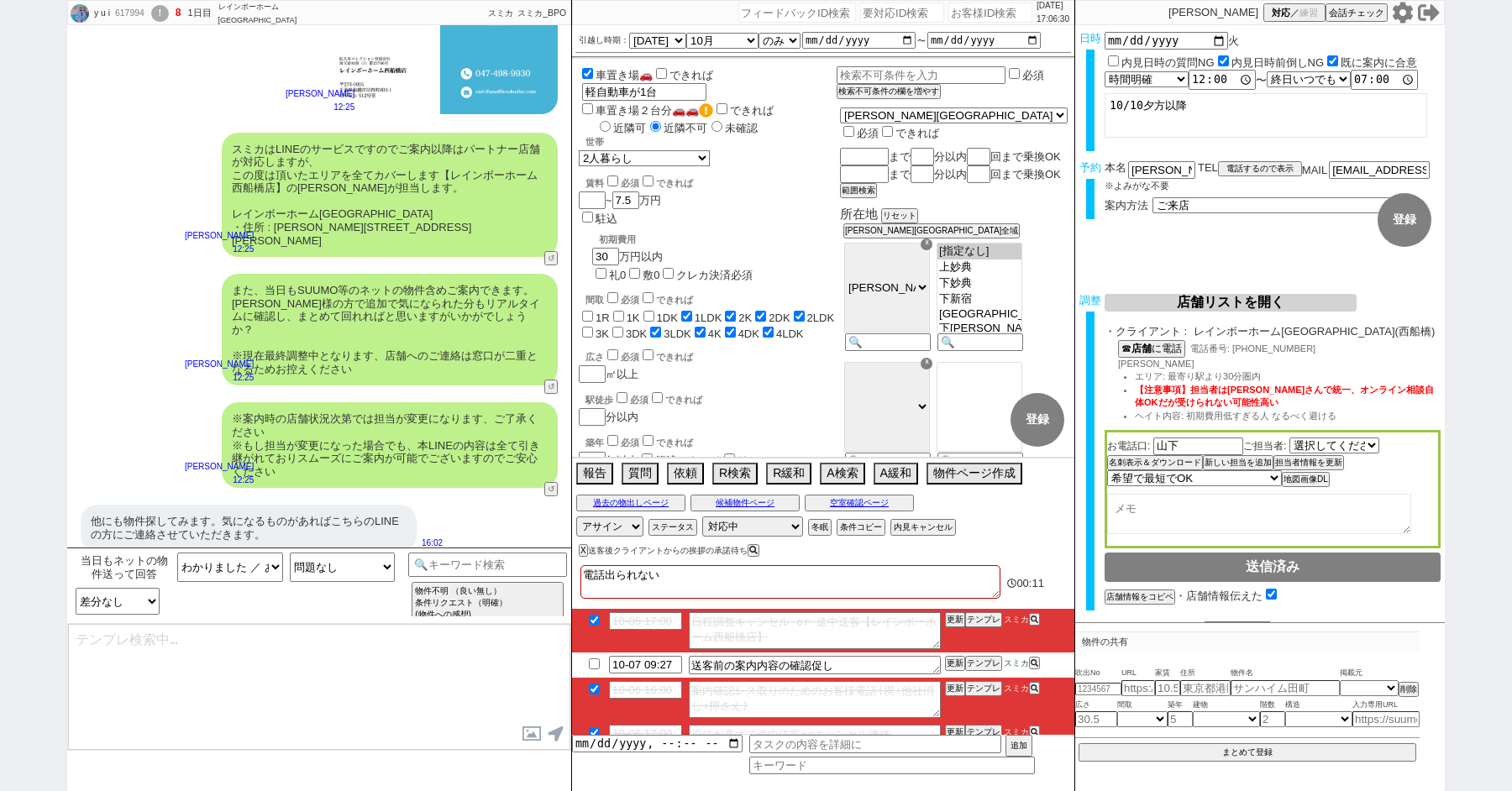
type textarea "ご確認ありがとうございます！ また、今回お繋ぎできたレインボーホーム西船橋店ですが、 「総合仲介」という形態の店舗でして、SUUMO等はもちろん他社物件もすべ…"
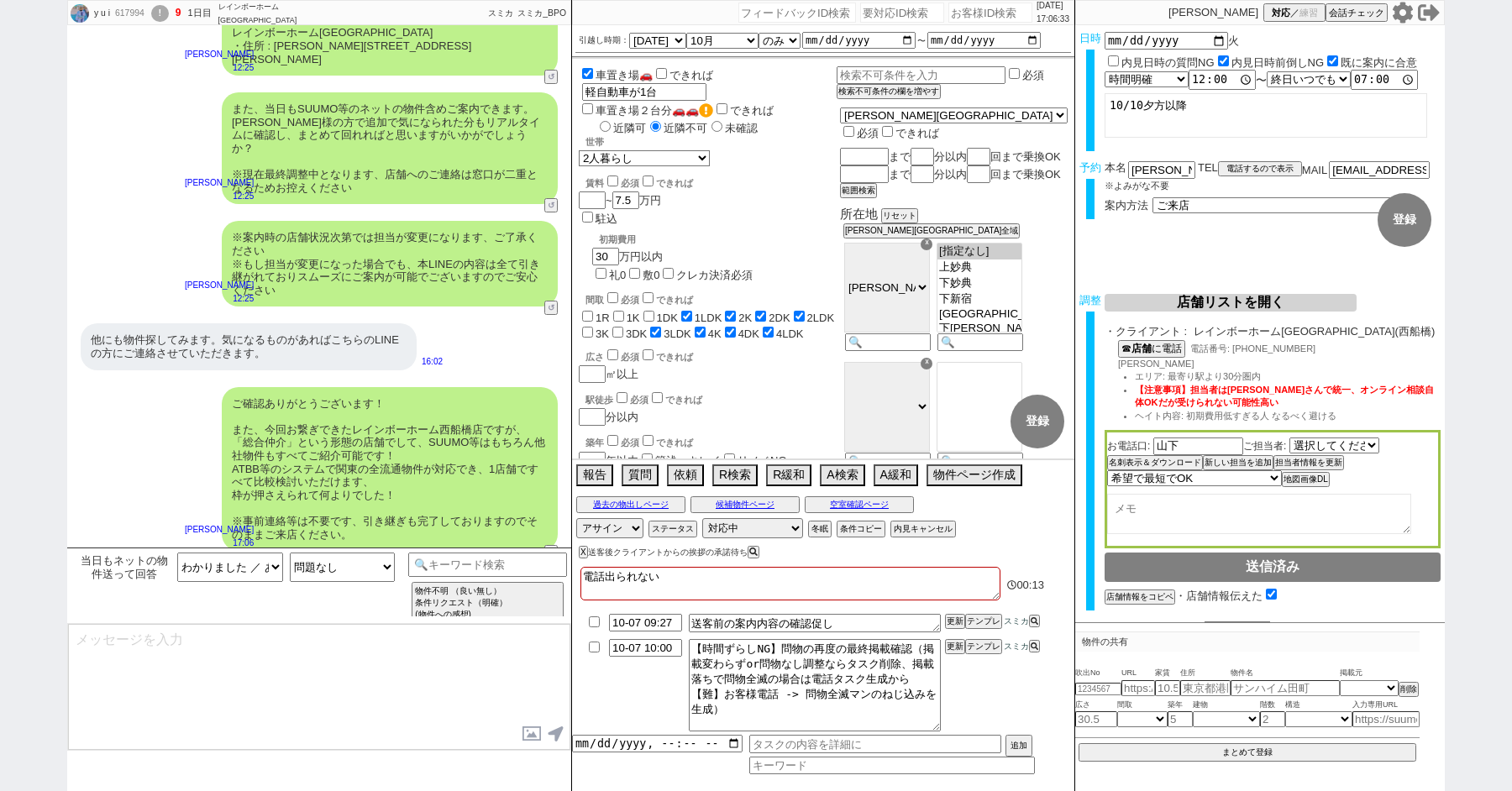
type textarea "手配内容も改めてメールにてお送りいたしますね。 当日はどうぞよろしくお願いいたします！"
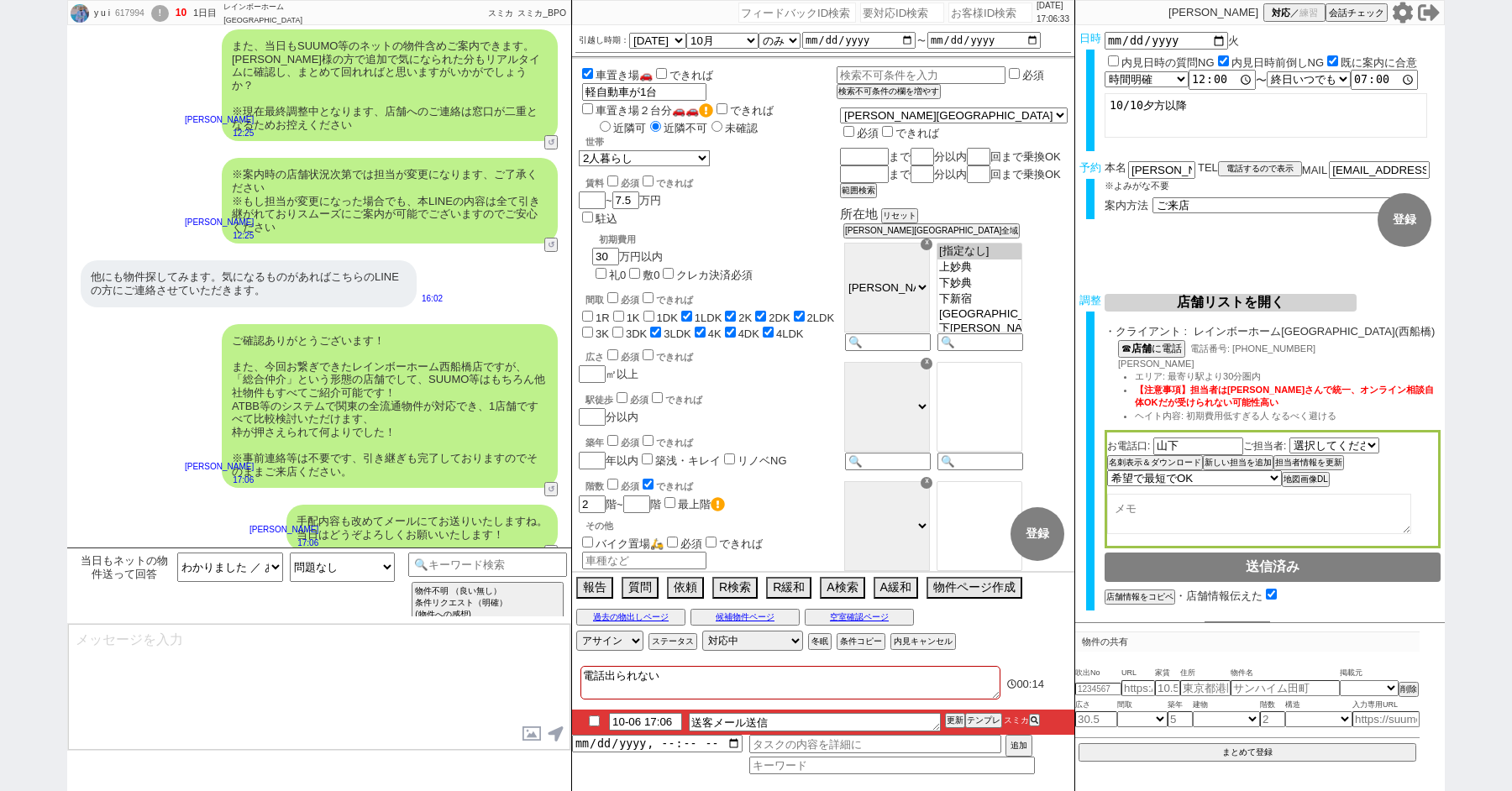
type textarea "■■■ご案内の流れ■■■ 1. 担当から詳細なヒアリング 2. 最新物件の洗い出し 3. 事前の物件含め、最新状況を直接確認 4. 募集中のものをまとめて内見…"
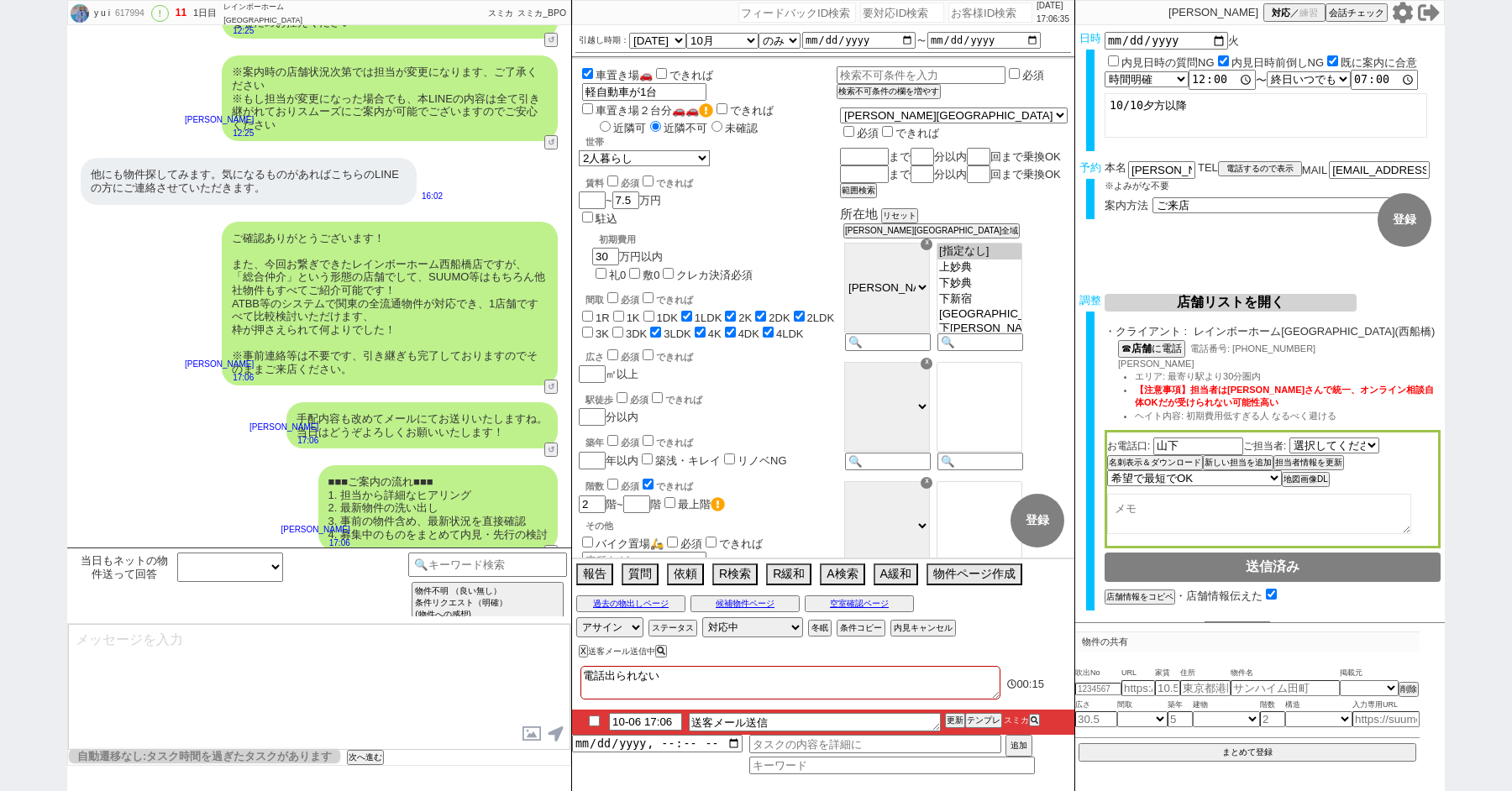
scroll to position [47, 0]
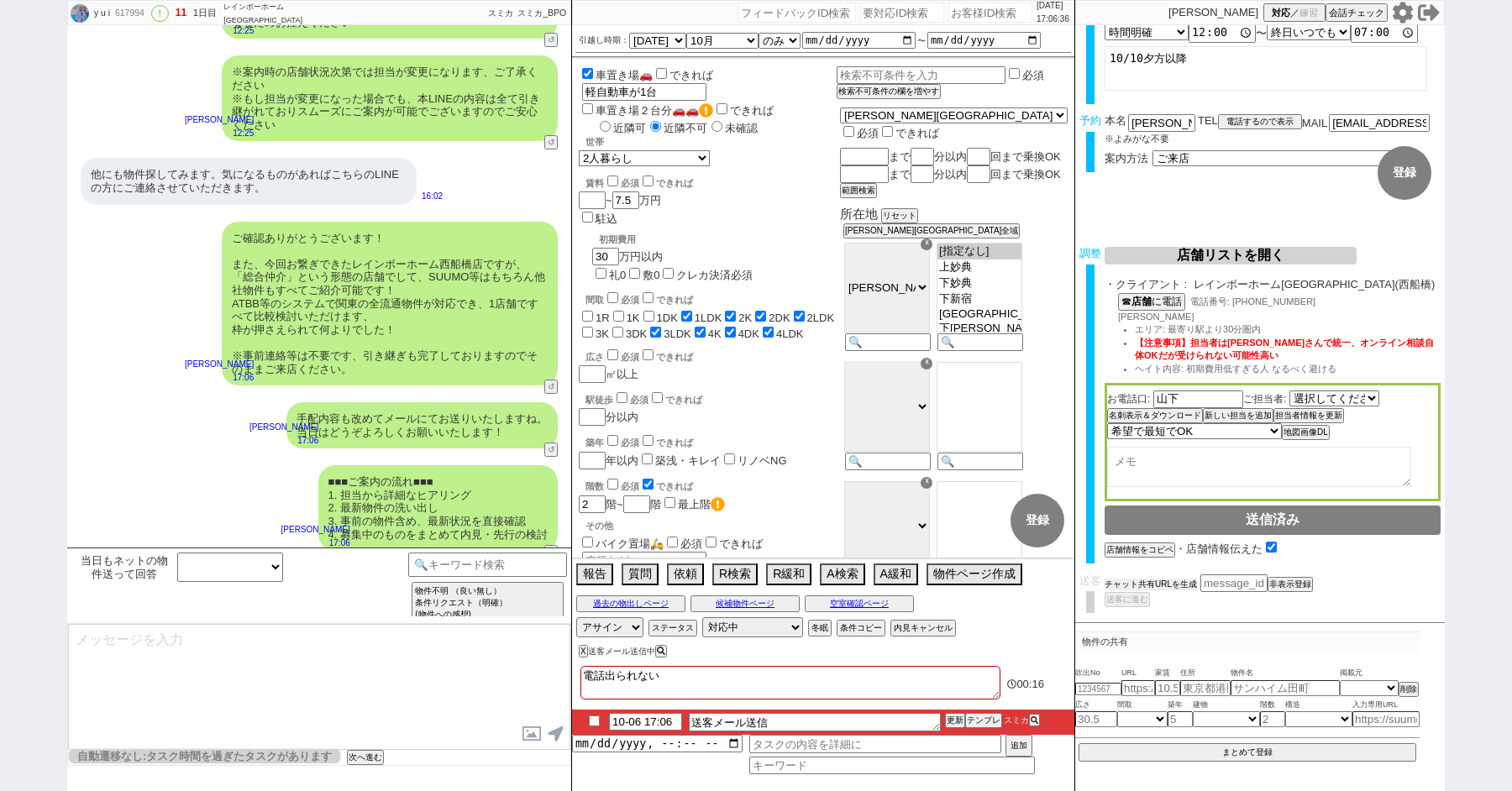
click at [1129, 580] on button "チャット共有URLを生成" at bounding box center [1151, 584] width 93 height 12
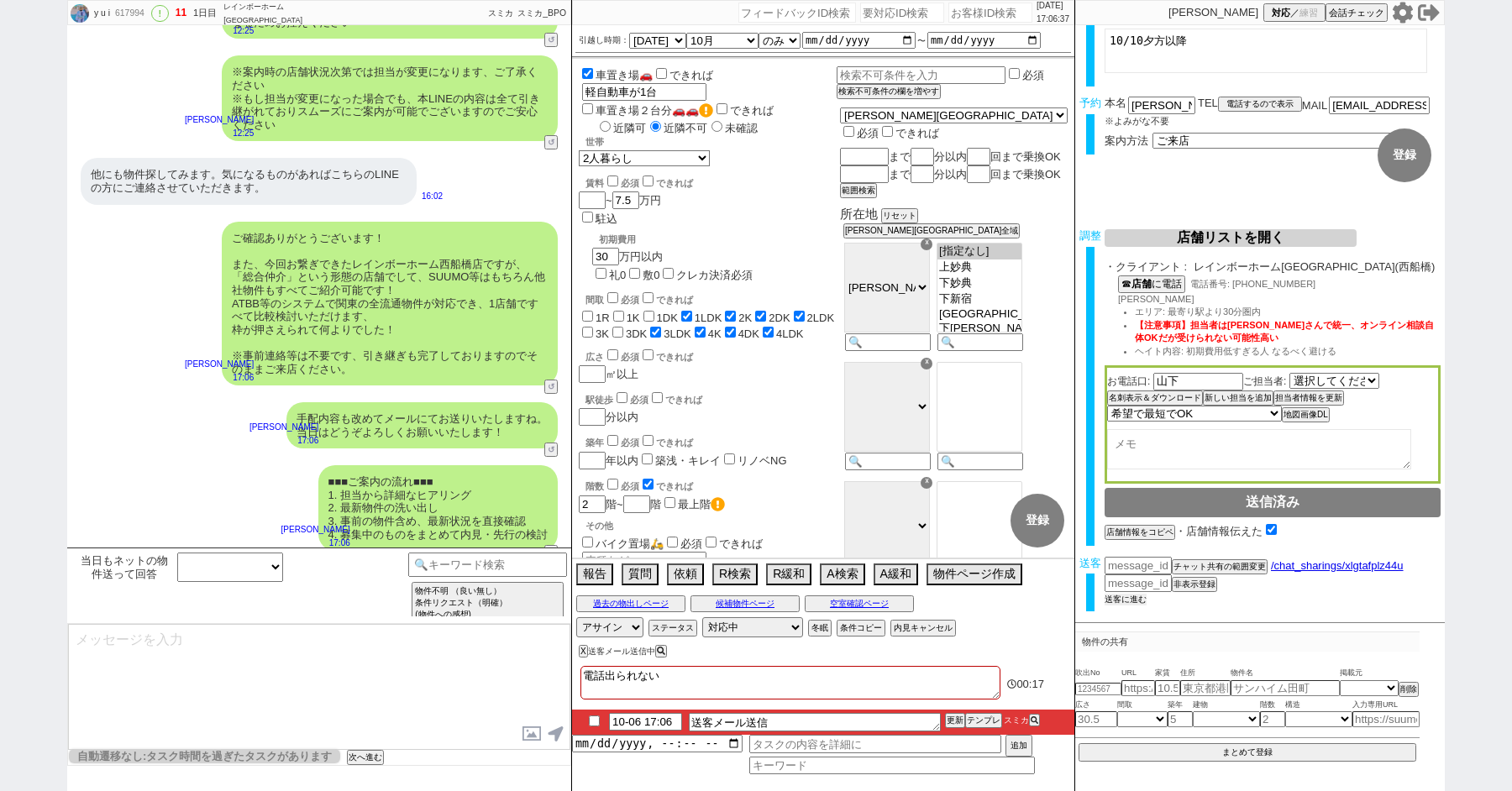
click at [1128, 601] on button "送客に進む" at bounding box center [1125, 599] width 42 height 12
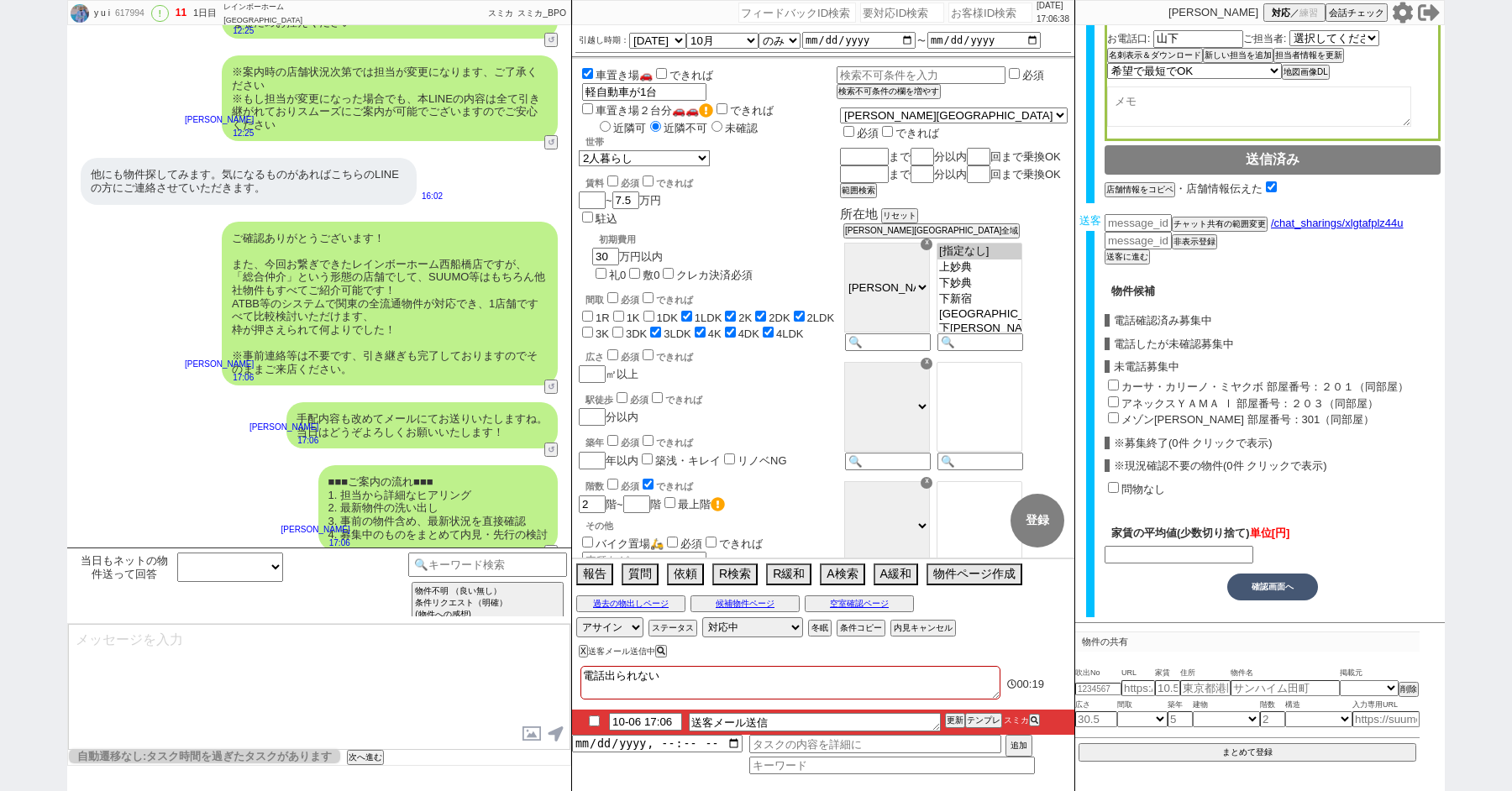
click at [1112, 381] on input "カーサ・カリーノ・ミヤクボ 部屋番号：２０１（同部屋）" at bounding box center [1114, 385] width 11 height 11
checkbox input "true"
type input "66500"
checkbox input "true"
checkbox input "false"
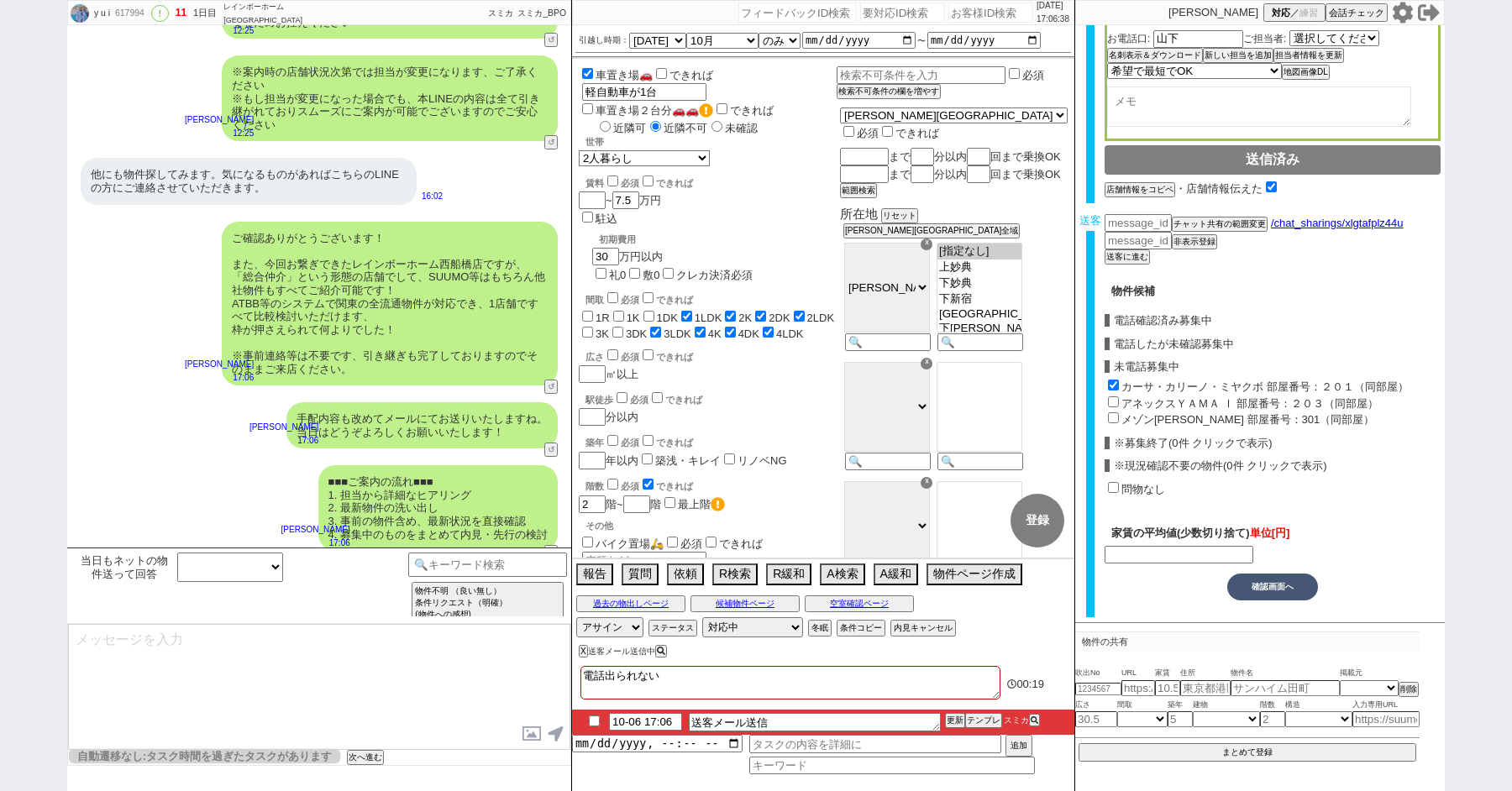
checkbox input "false"
checkbox input "true"
checkbox input "false"
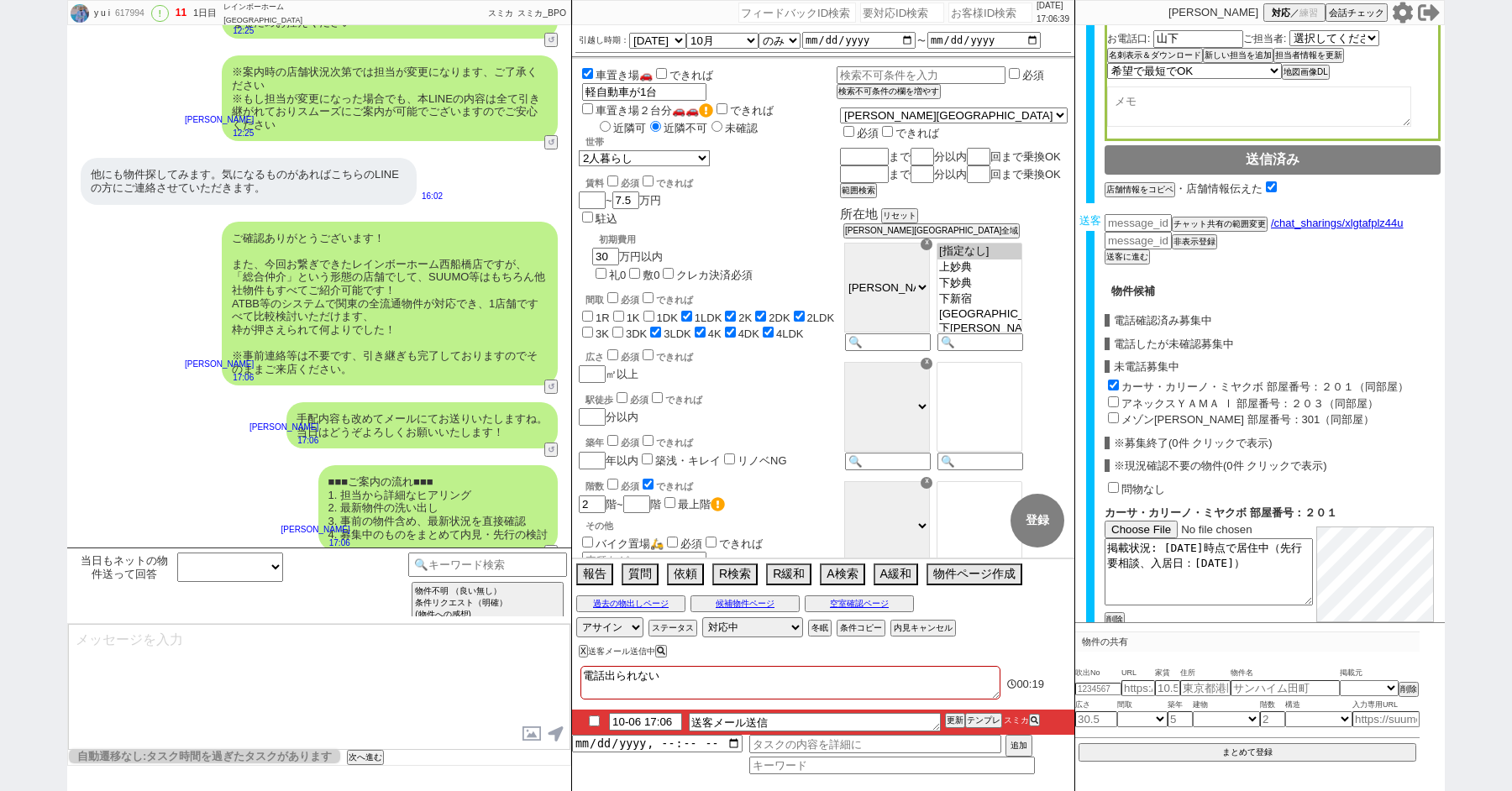
click at [1112, 399] on input "アネックスＹＡＭＡ Ⅰ 部屋番号：２０３（同部屋）" at bounding box center [1114, 402] width 11 height 11
checkbox input "true"
type input "69250"
checkbox input "true"
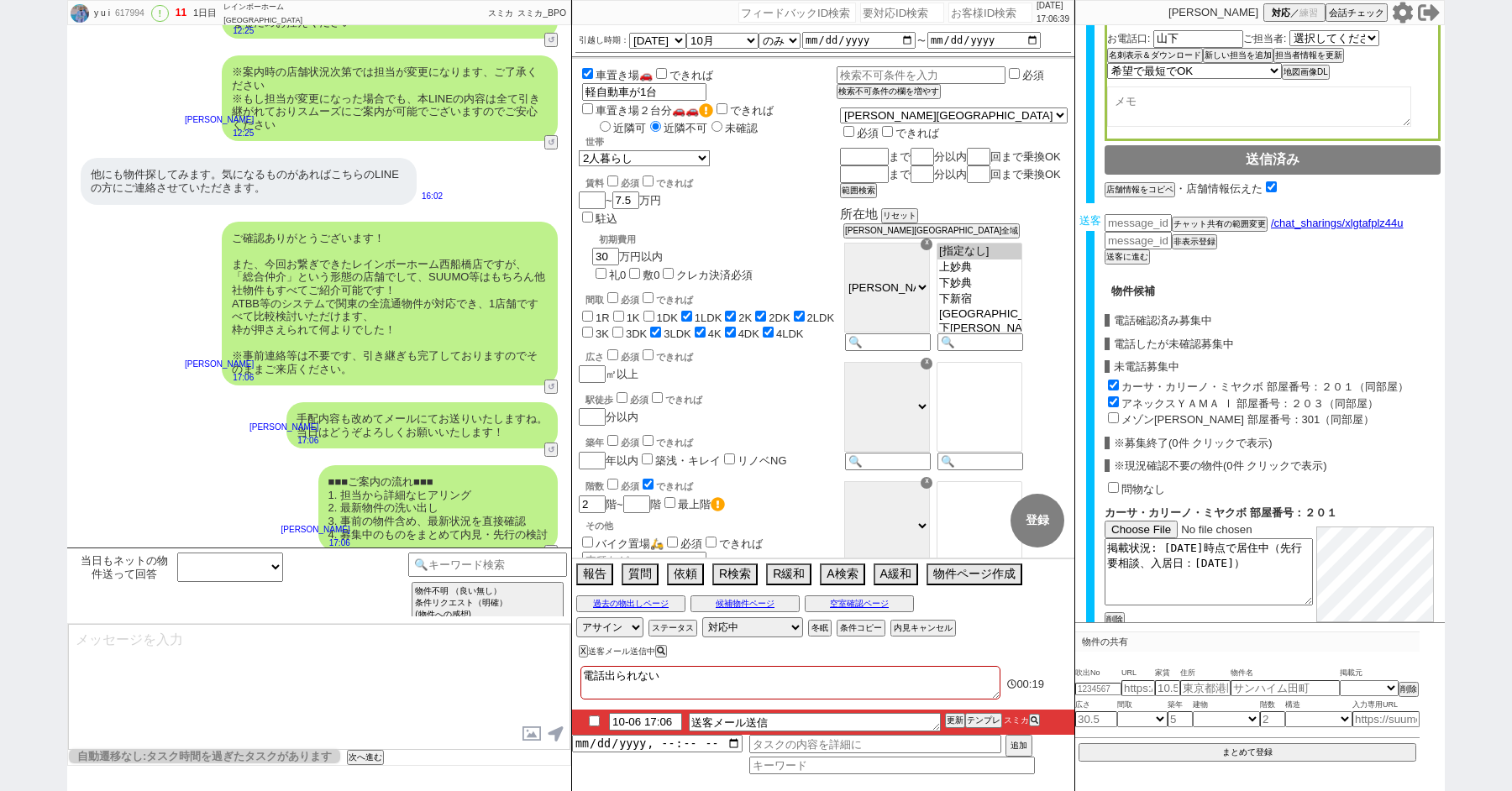
checkbox input "false"
checkbox input "true"
click at [1112, 416] on input "メゾン塩澤 部屋番号：301（同部屋）" at bounding box center [1114, 417] width 11 height 11
checkbox input "true"
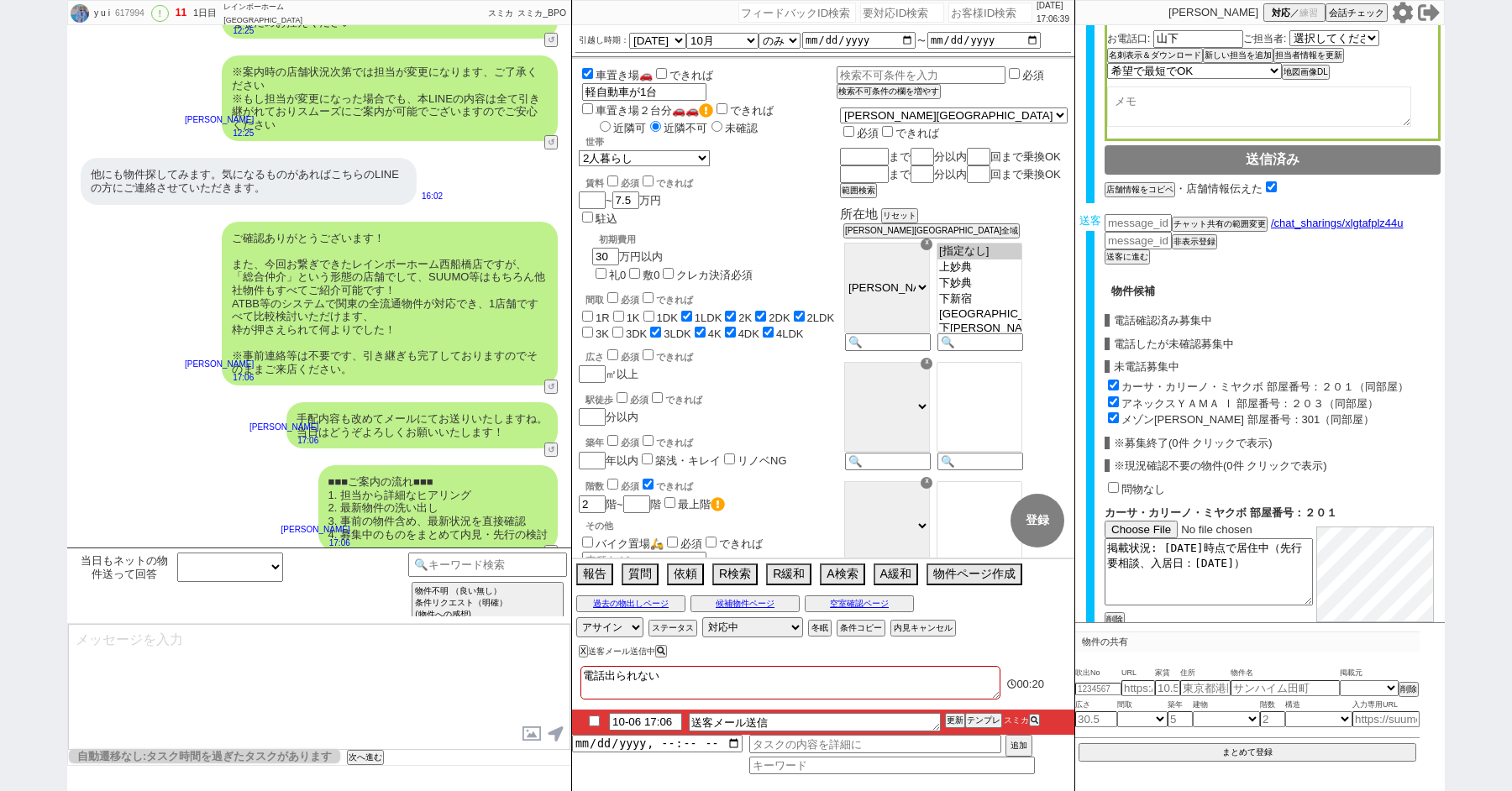
type input "70166"
checkbox input "true"
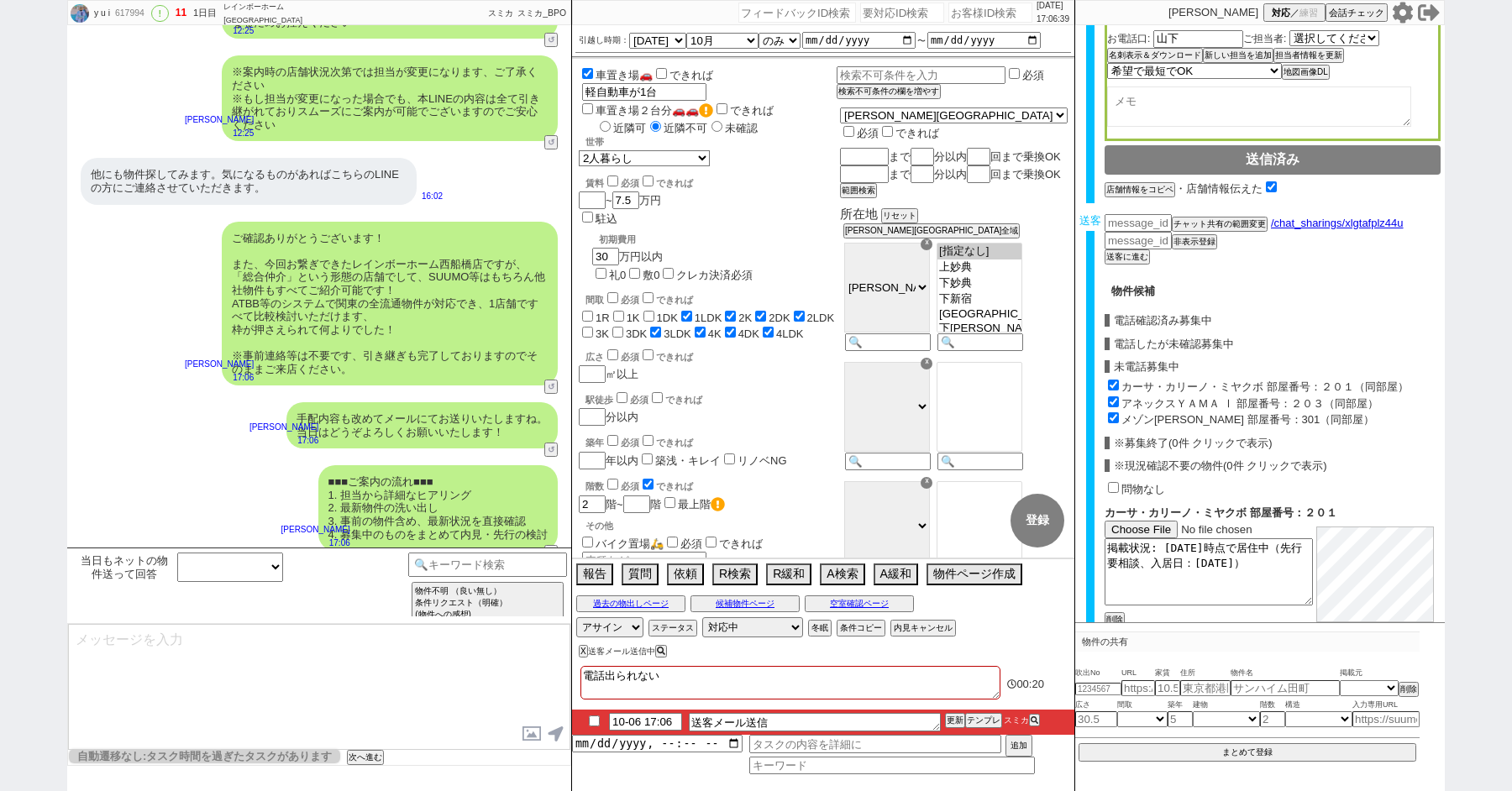
checkbox input "true"
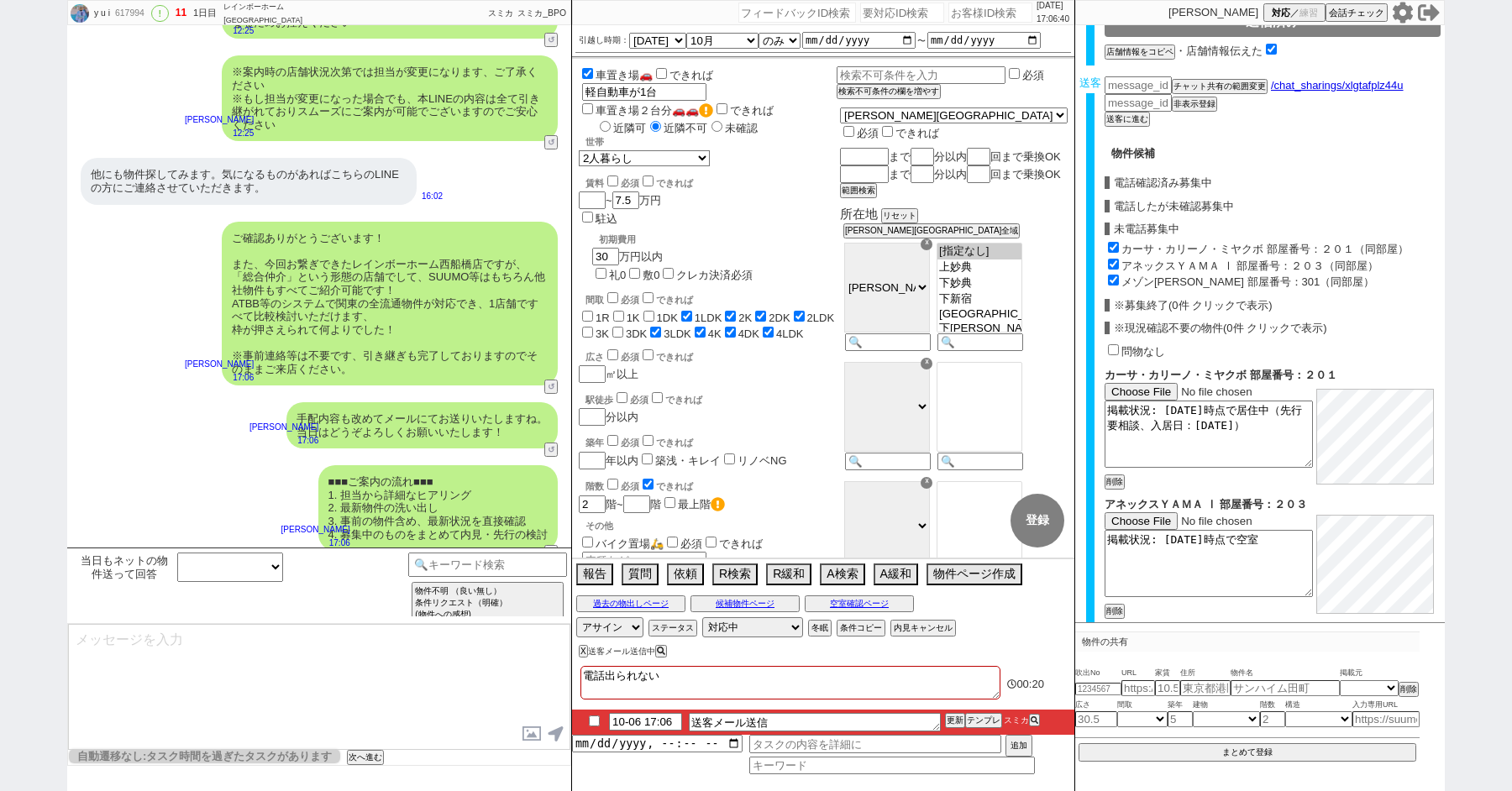
scroll to position [812, 0]
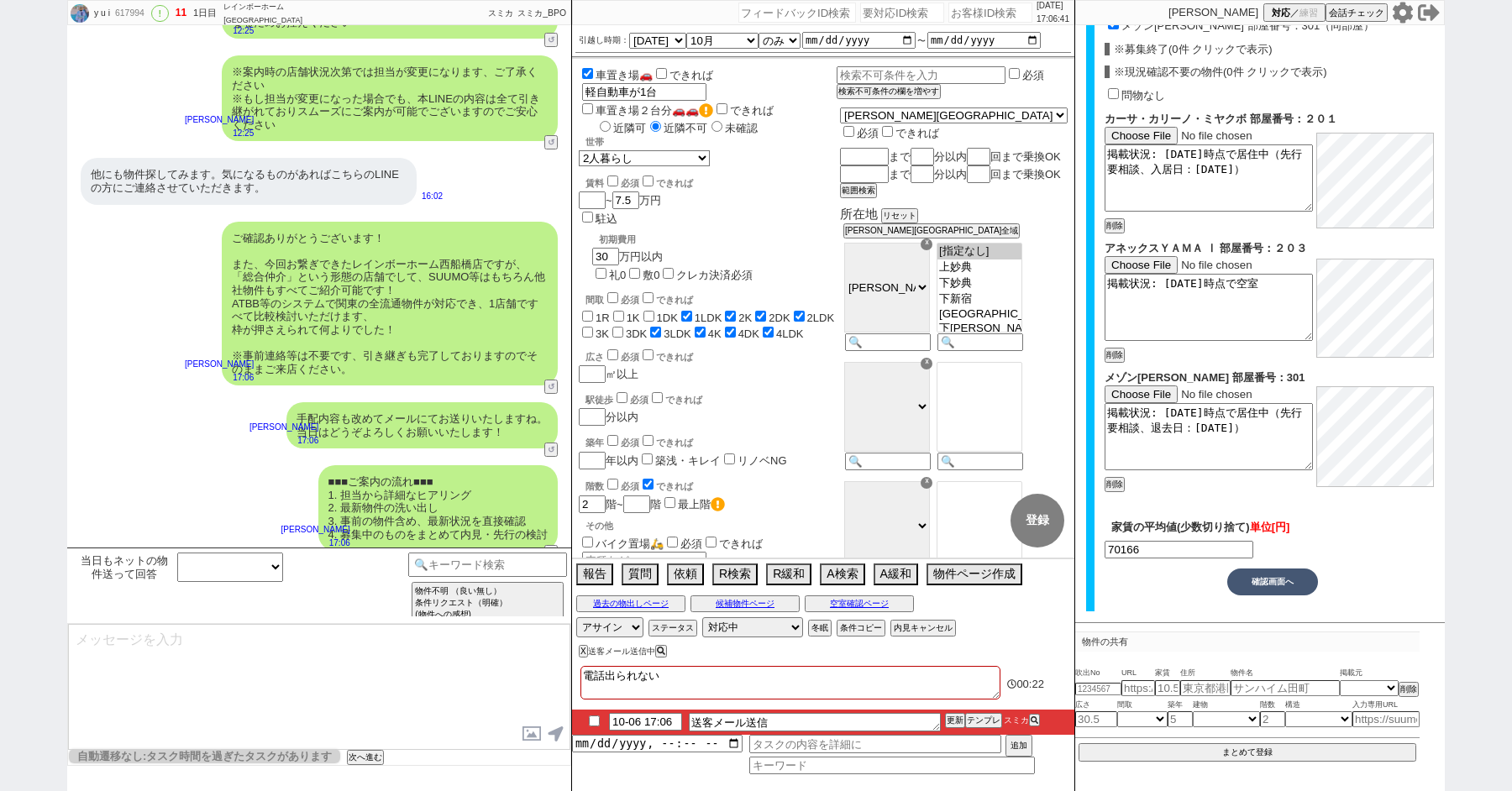
click at [1266, 582] on button "確認画面へ" at bounding box center [1273, 582] width 91 height 27
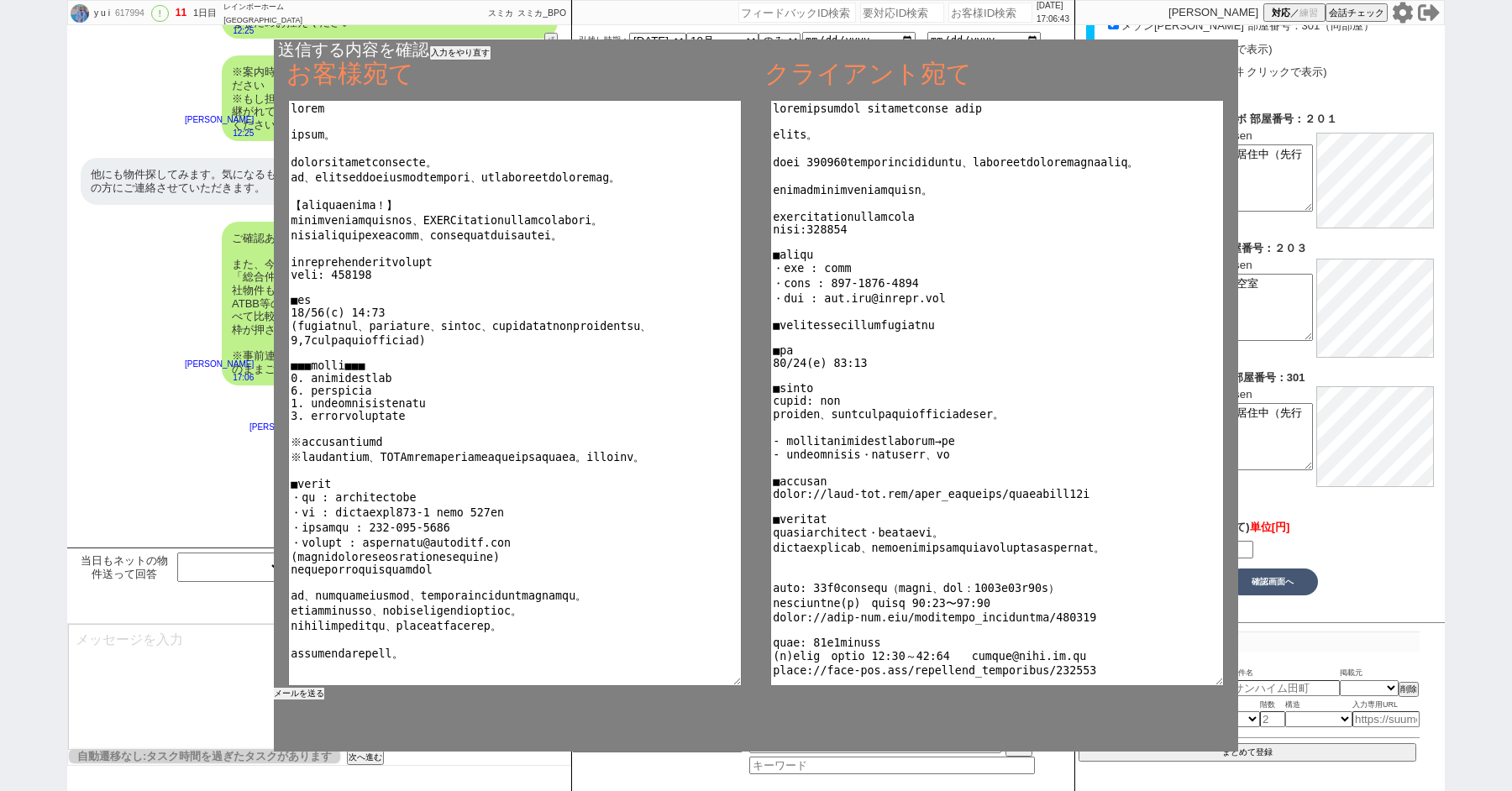
click at [290, 694] on button "メールを送る" at bounding box center [298, 693] width 50 height 12
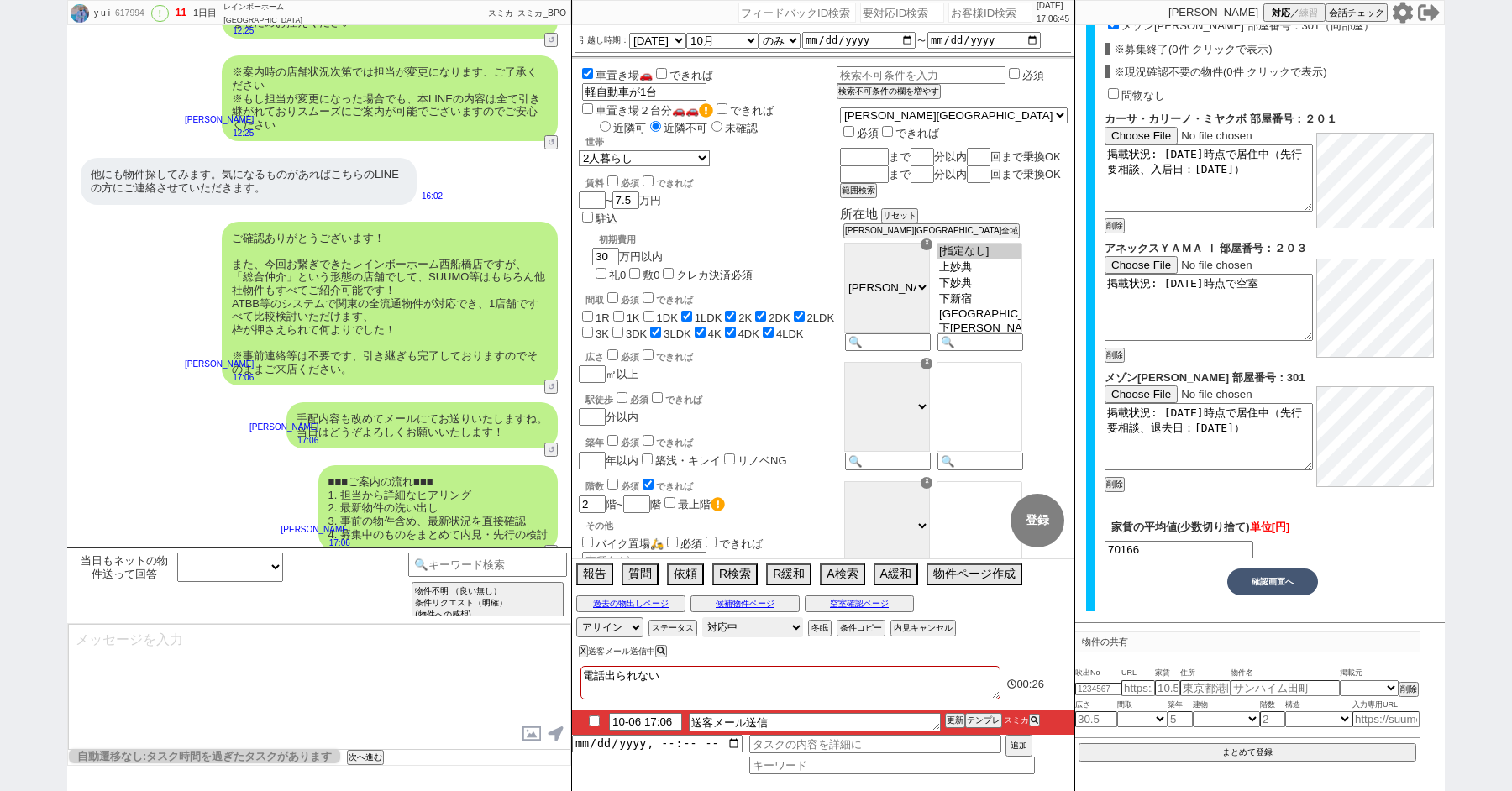
click at [725, 631] on select "対応中 引き継ぎ完了 ブロック 長期間返信なし 紹介不可 別の所で決まった 客の都合で引越しが無くなった 接客開始後に冬眠" at bounding box center [752, 627] width 101 height 20
select select "100"
click at [702, 617] on select "対応中 引き継ぎ完了 ブロック 長期間返信なし 紹介不可 別の所で決まった 客の都合で引越しが無くなった 接客開始後に冬眠" at bounding box center [752, 627] width 101 height 20
click at [580, 648] on button "X" at bounding box center [581, 651] width 5 height 9
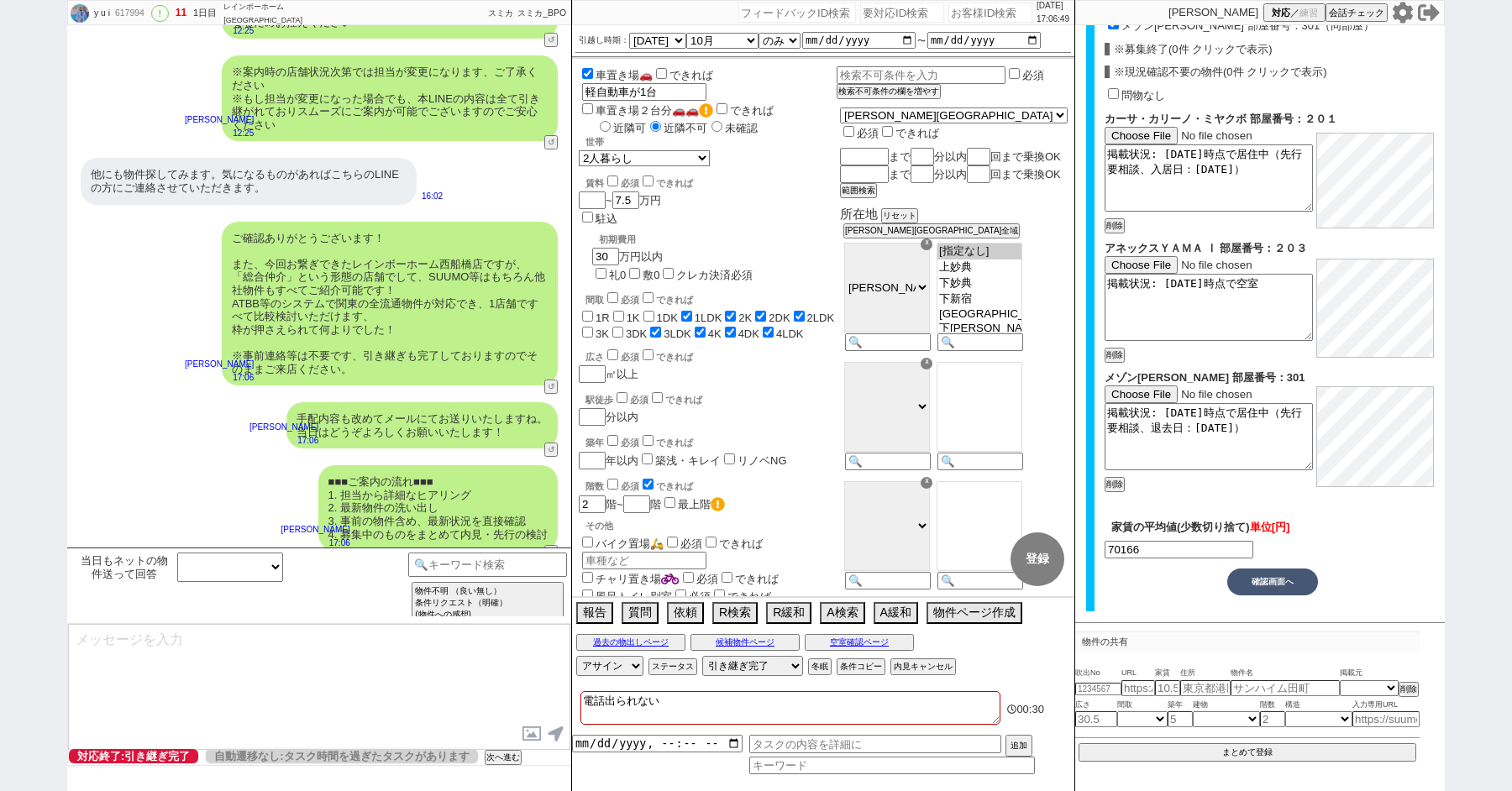
click at [221, 466] on div "■■■ご案内の流れ■■■ 1. 担当から詳細なヒアリング 2. 最新物件の洗い出し 3. 事前の物件含め、最新状況を直接確認 4. 募集中のものをまとめて内見…" at bounding box center [319, 507] width 504 height 103
click at [126, 8] on div "617994" at bounding box center [129, 13] width 38 height 14
copy div "617994"
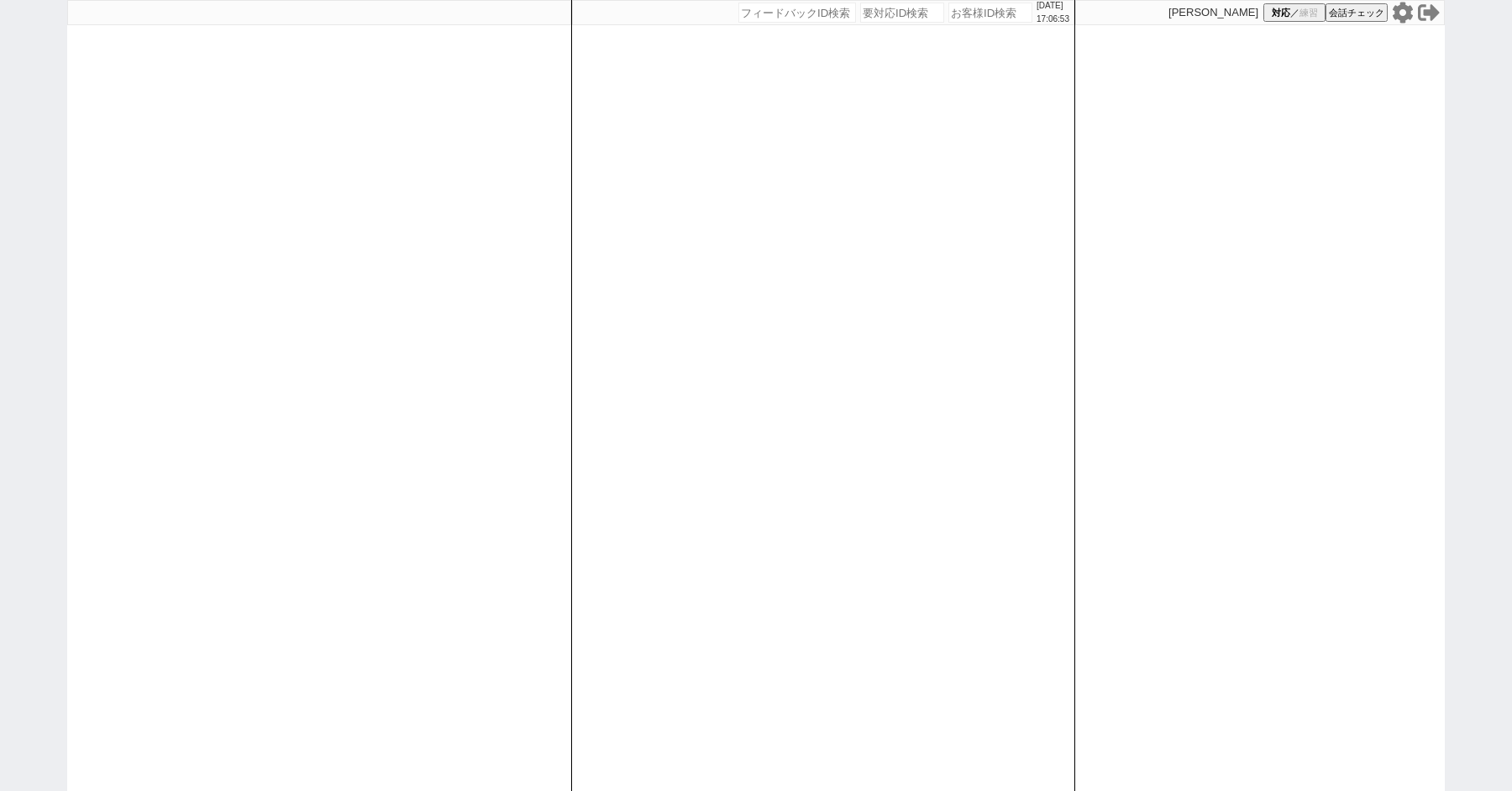
click at [12, 122] on div "[DATE] 17:06:53 候補物件を追加してしてください 紹介した物件一覧 他社物件を追加する 空室確認ページに追加・削除 紹介した物件一覧 他社物件を…" at bounding box center [756, 396] width 1512 height 791
paste input "617994"
type input "617994"
select select "100"
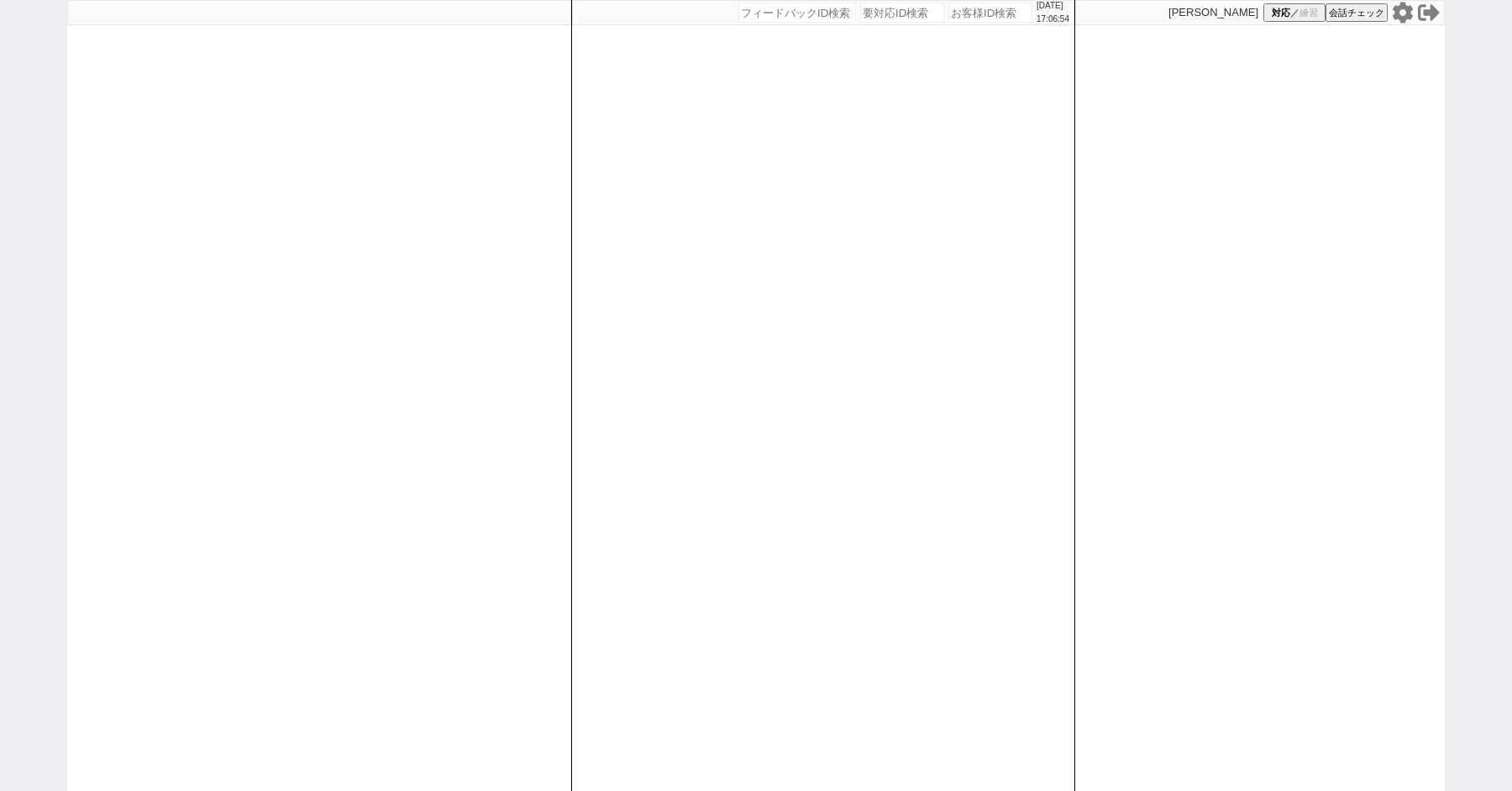
select select "1"
select select "6"
select select "2"
select select "5"
select select
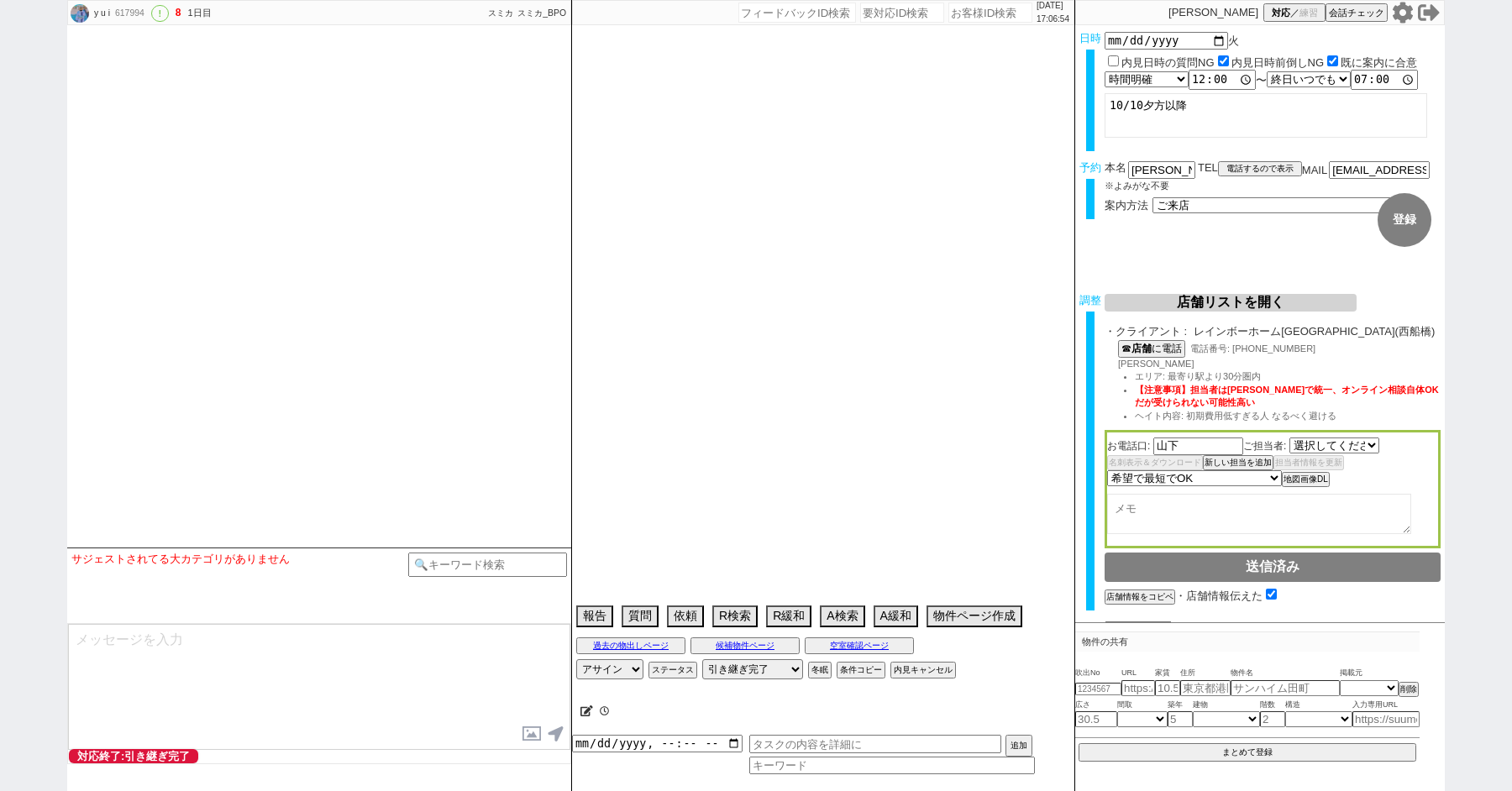
select select "[DATE]"
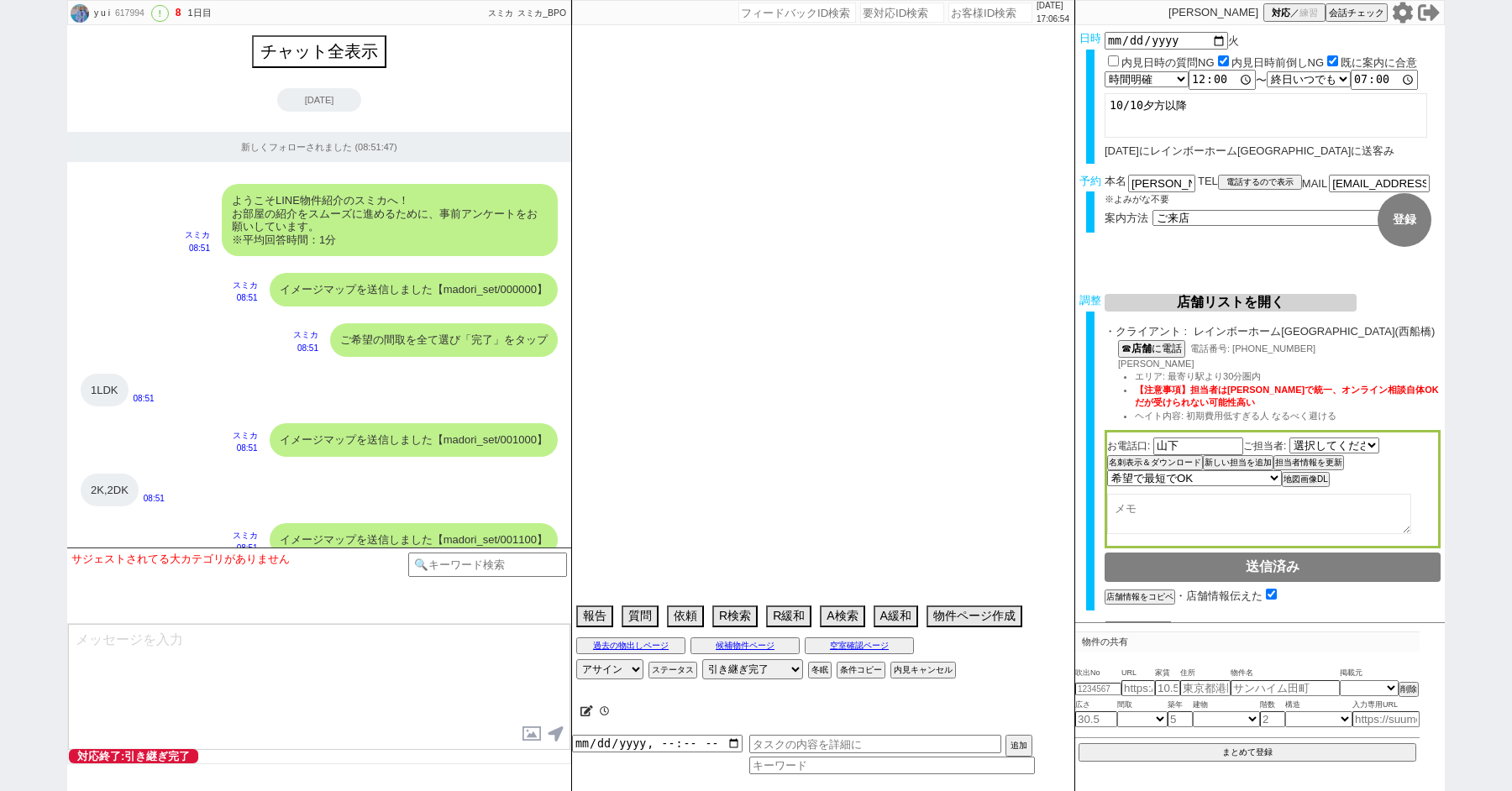
type textarea "電話出られない"
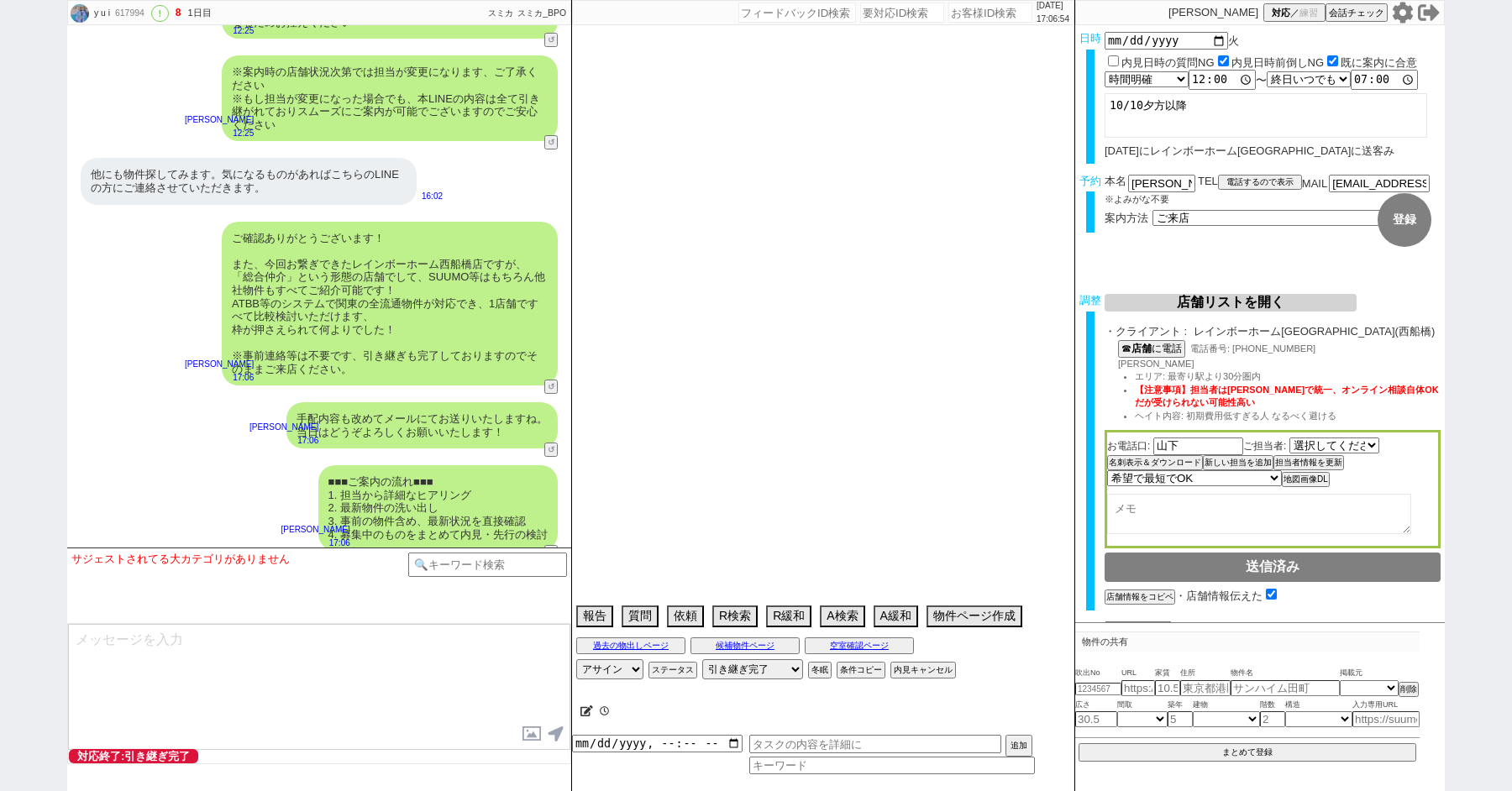
select select "2025"
select select "10"
select select "36"
select select "1"
select select "12"
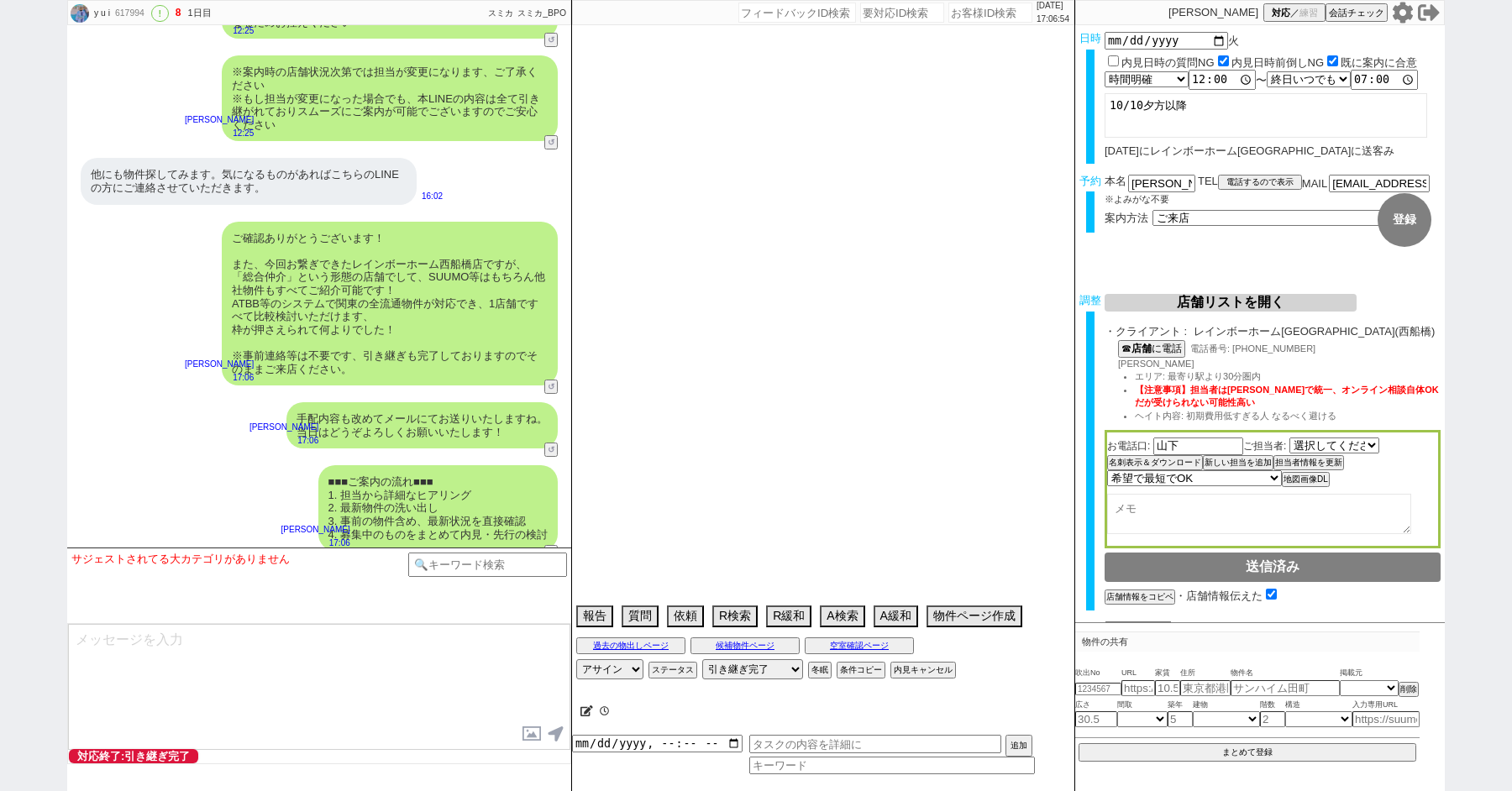
select select "128"
select select "815"
select select "16"
select select "551"
select select "12"
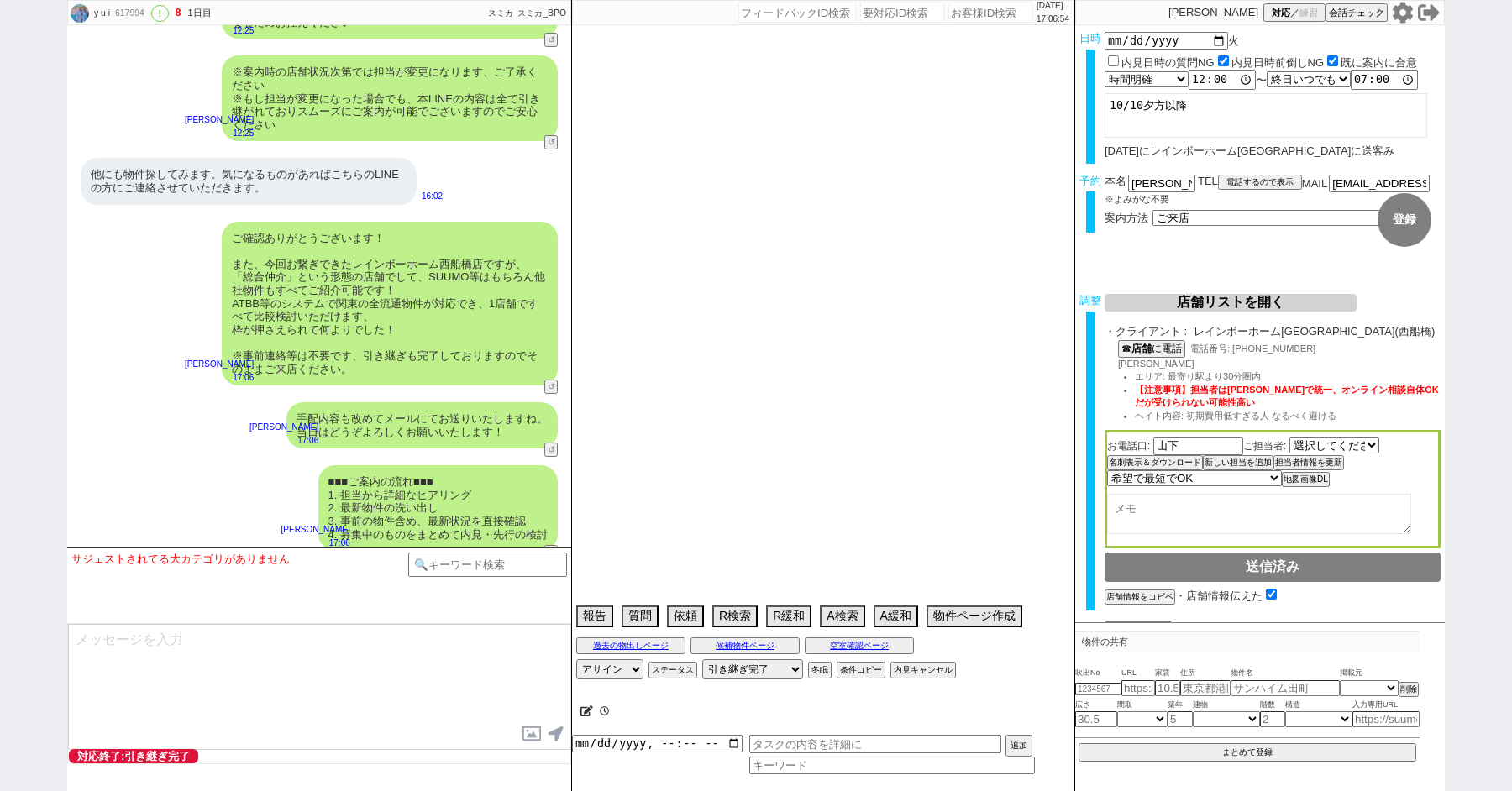
select select "434"
select select "29"
select select "889"
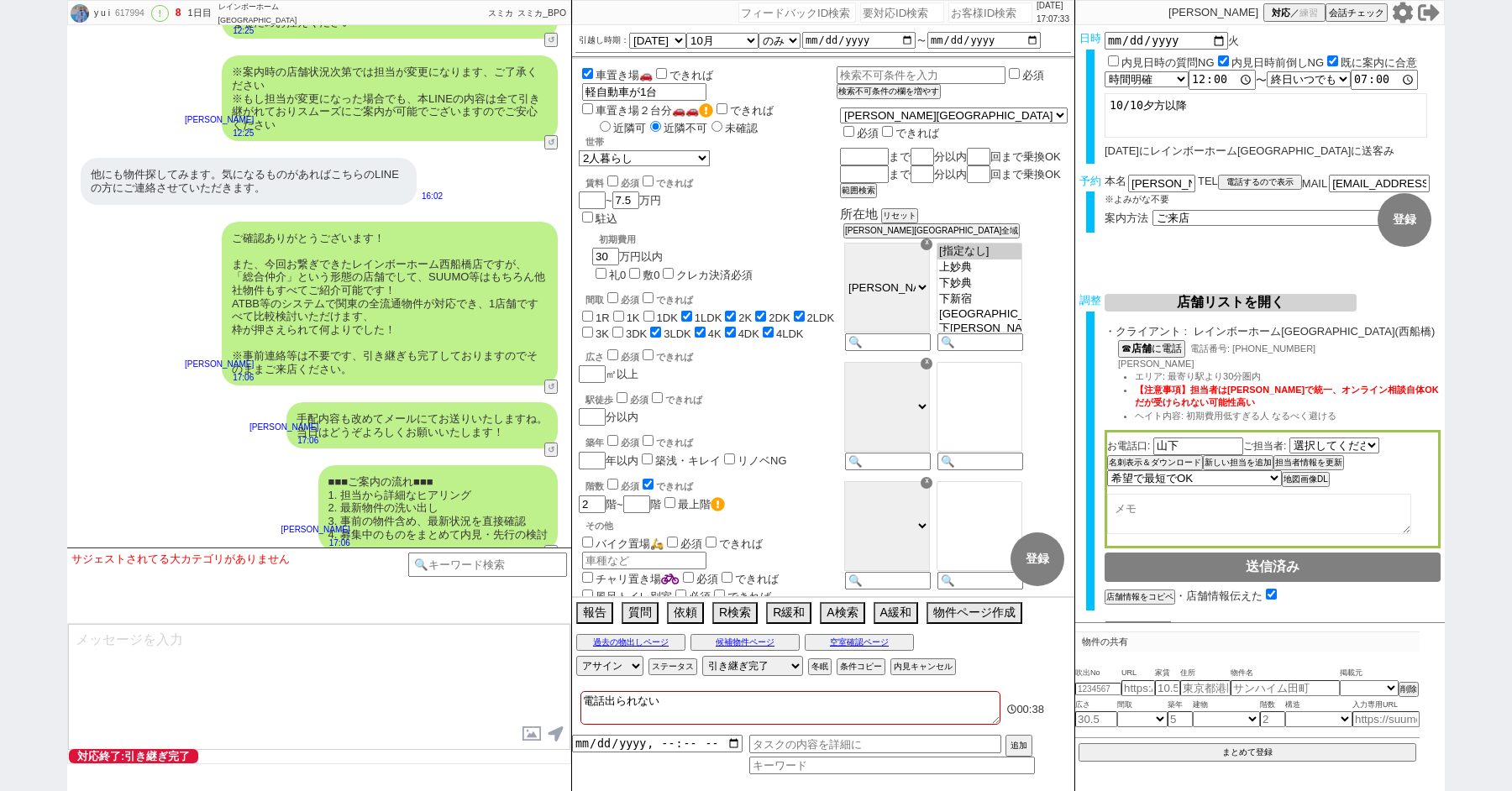
scroll to position [129, 0]
paste input "533222"
type input "533222"
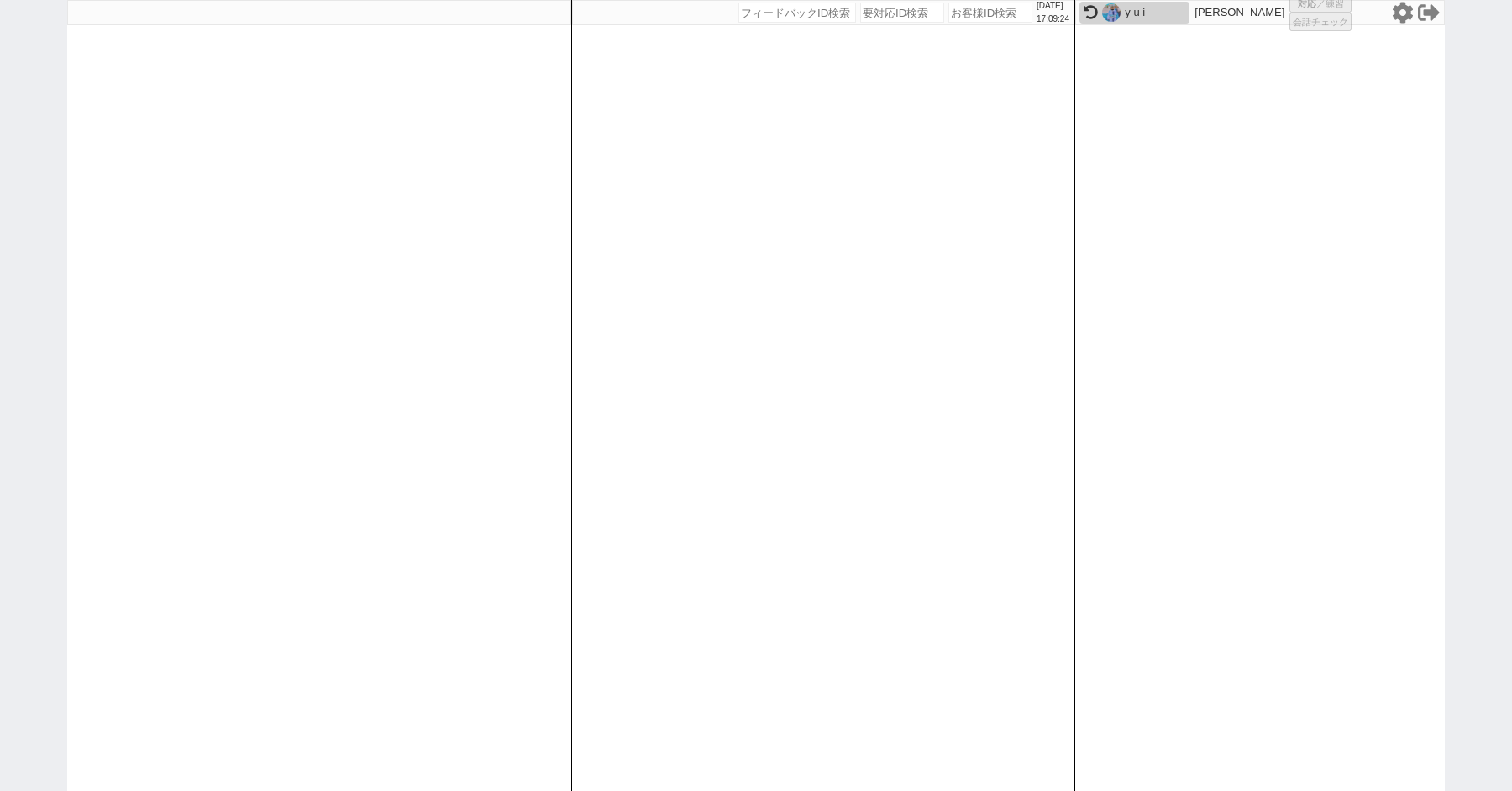
select select "100"
select select "1"
select select "2"
select select "5"
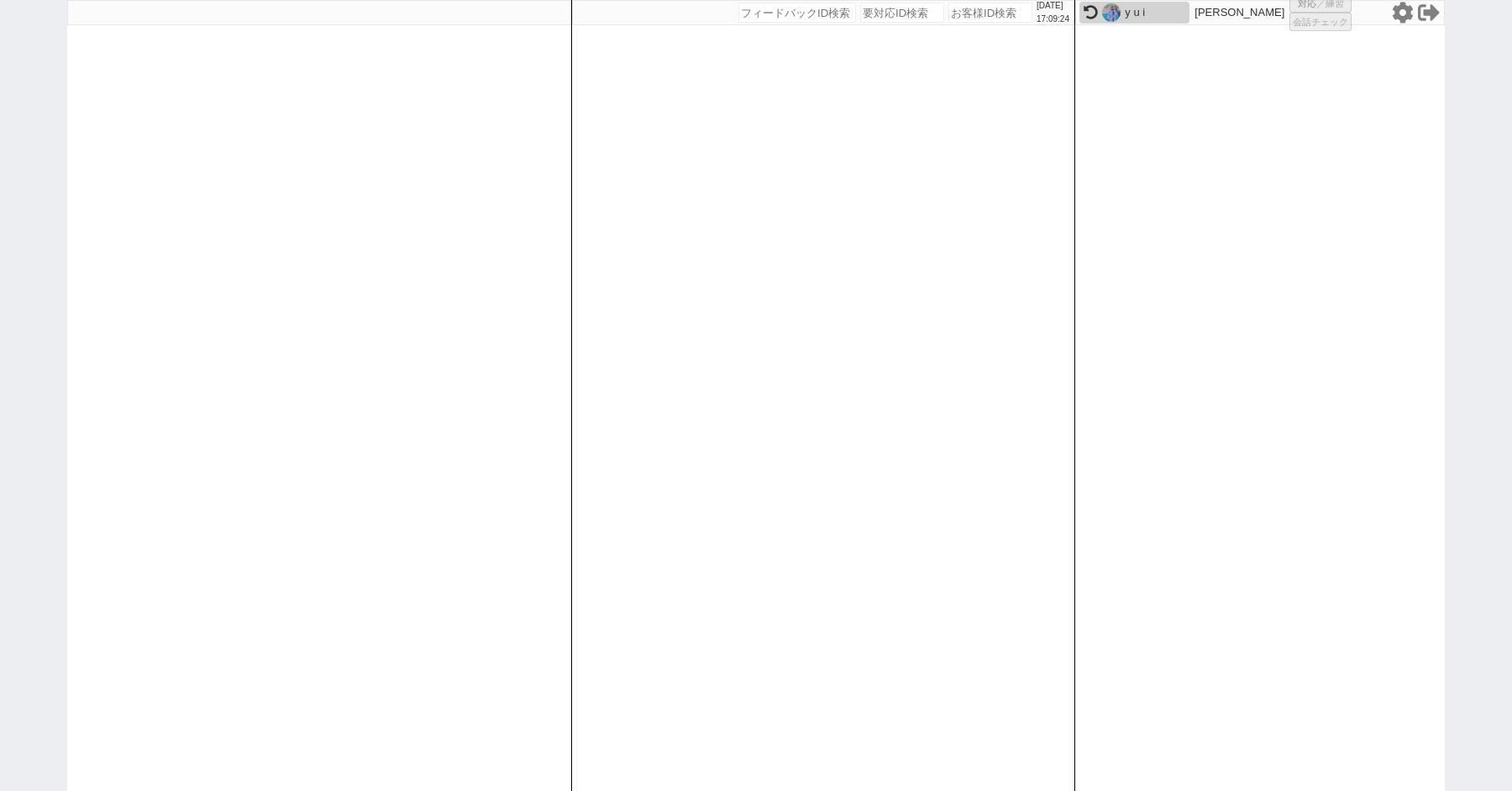
select select
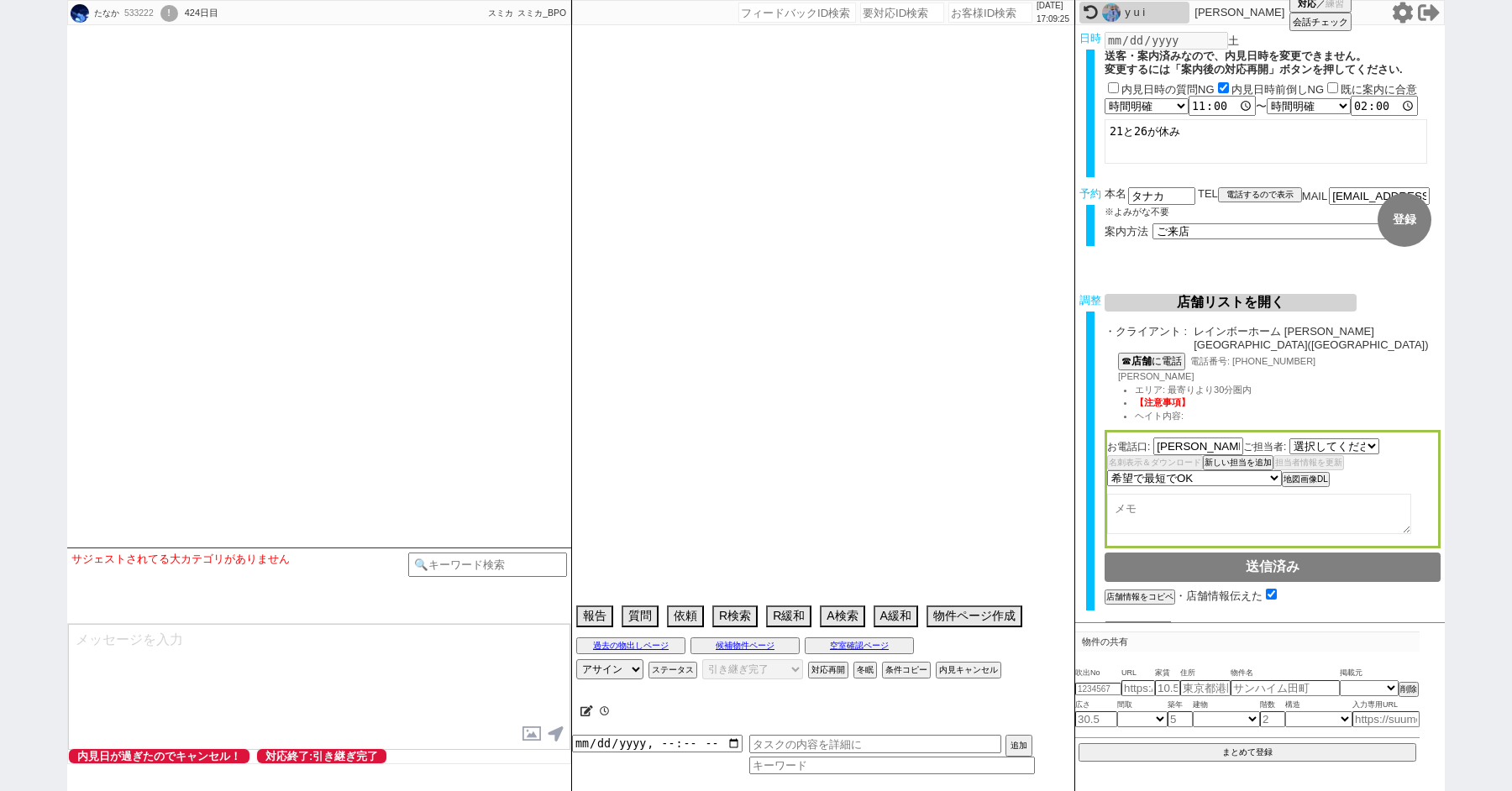
select select "[DATE]"
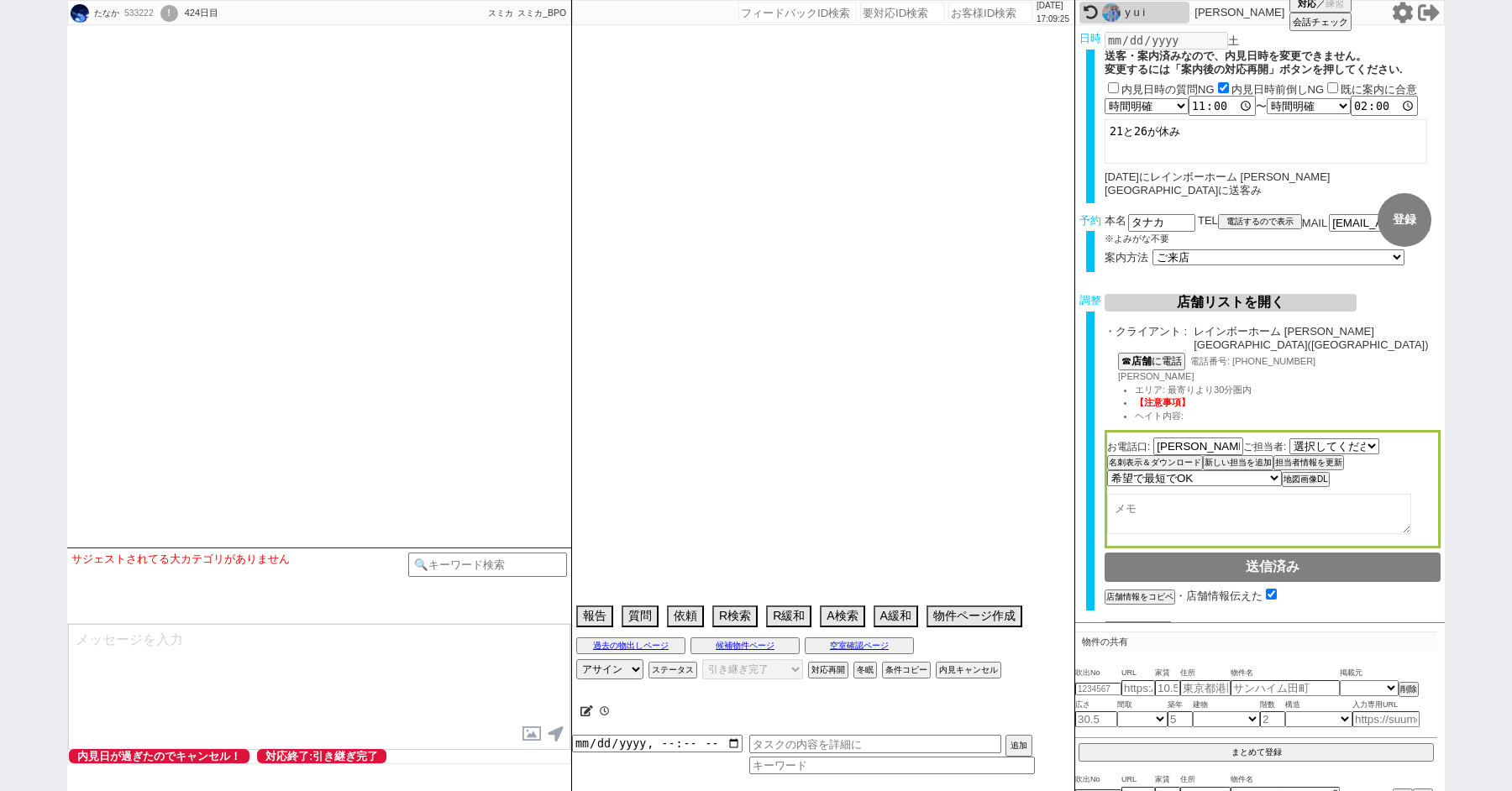
type textarea "内見日まで他社無し"
select select "[DATE]"
select select "10"
select select "36"
select select "0"
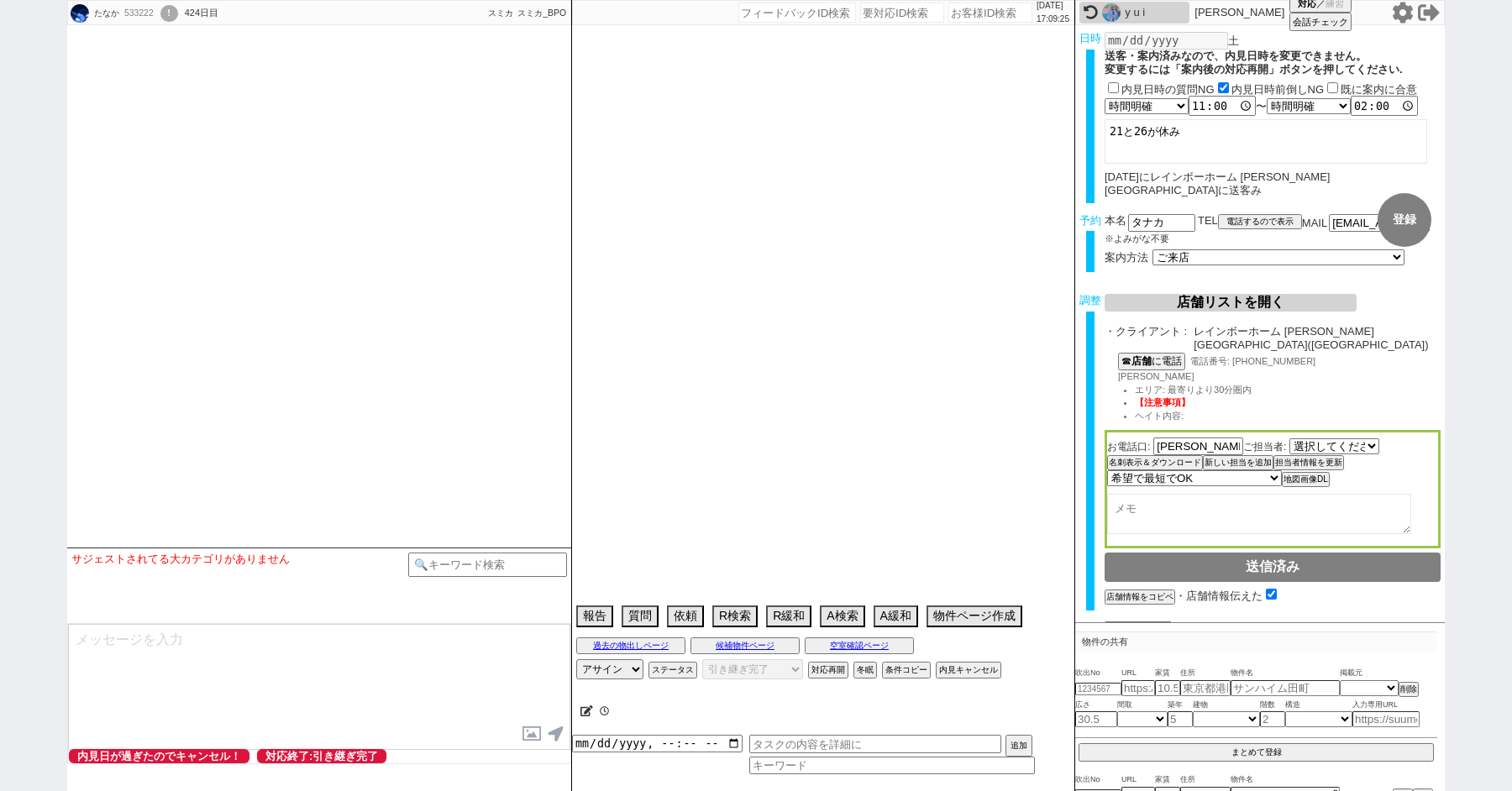
select select "12"
select select "16"
select select "547"
select select "12"
select select "438"
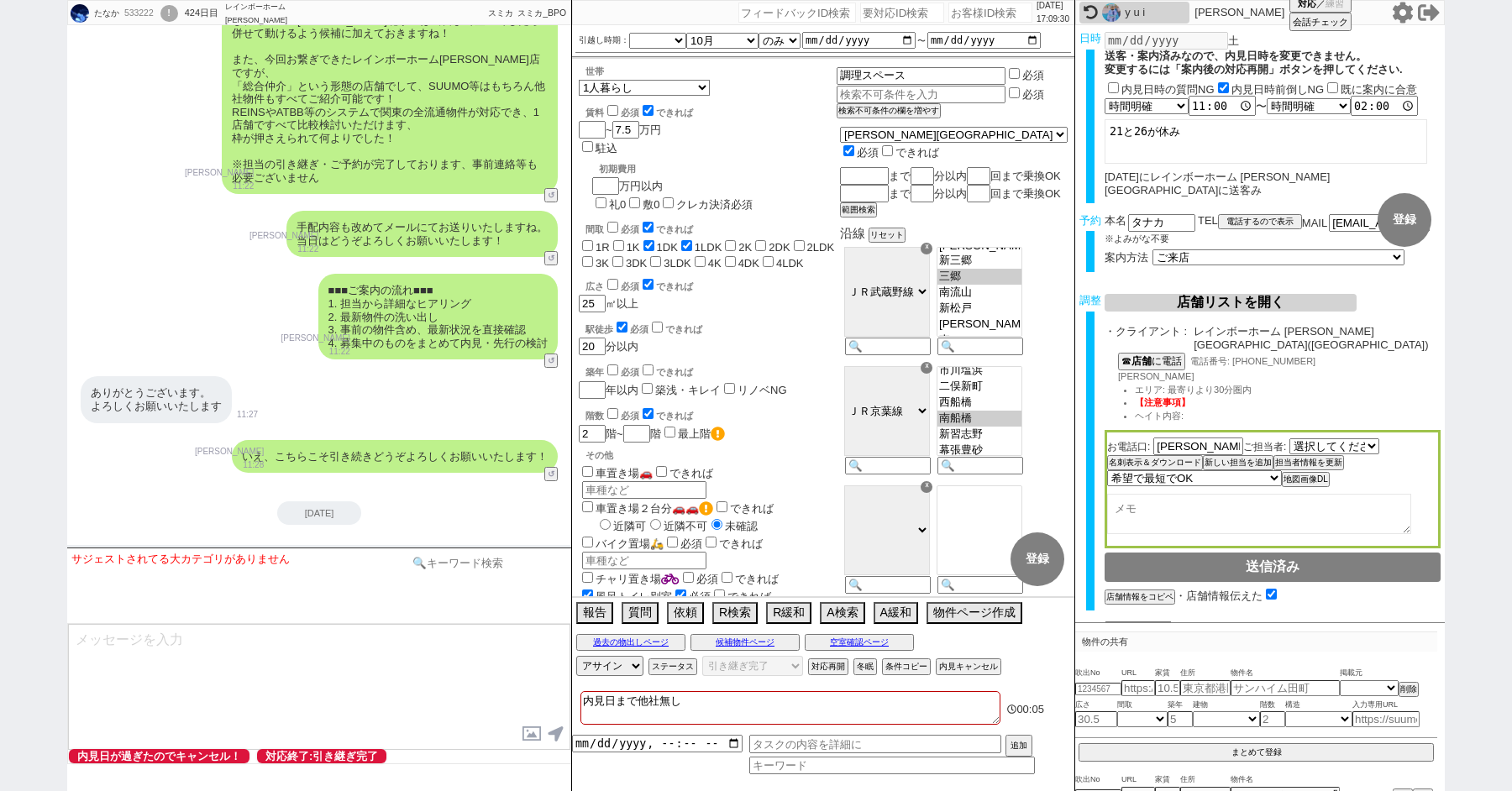
click at [471, 569] on input at bounding box center [488, 563] width 159 height 21
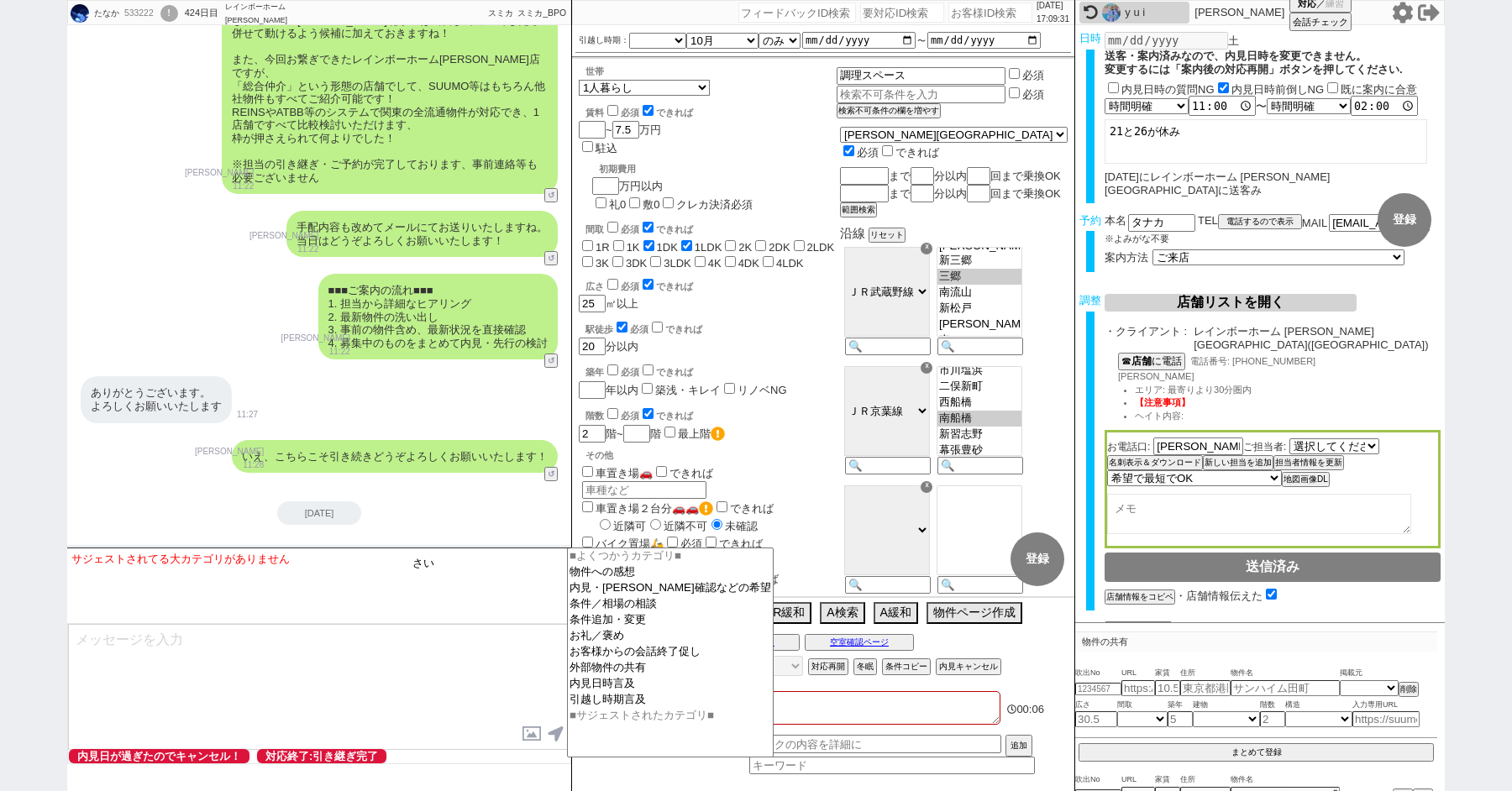
type input "さ"
type input "再フォロー"
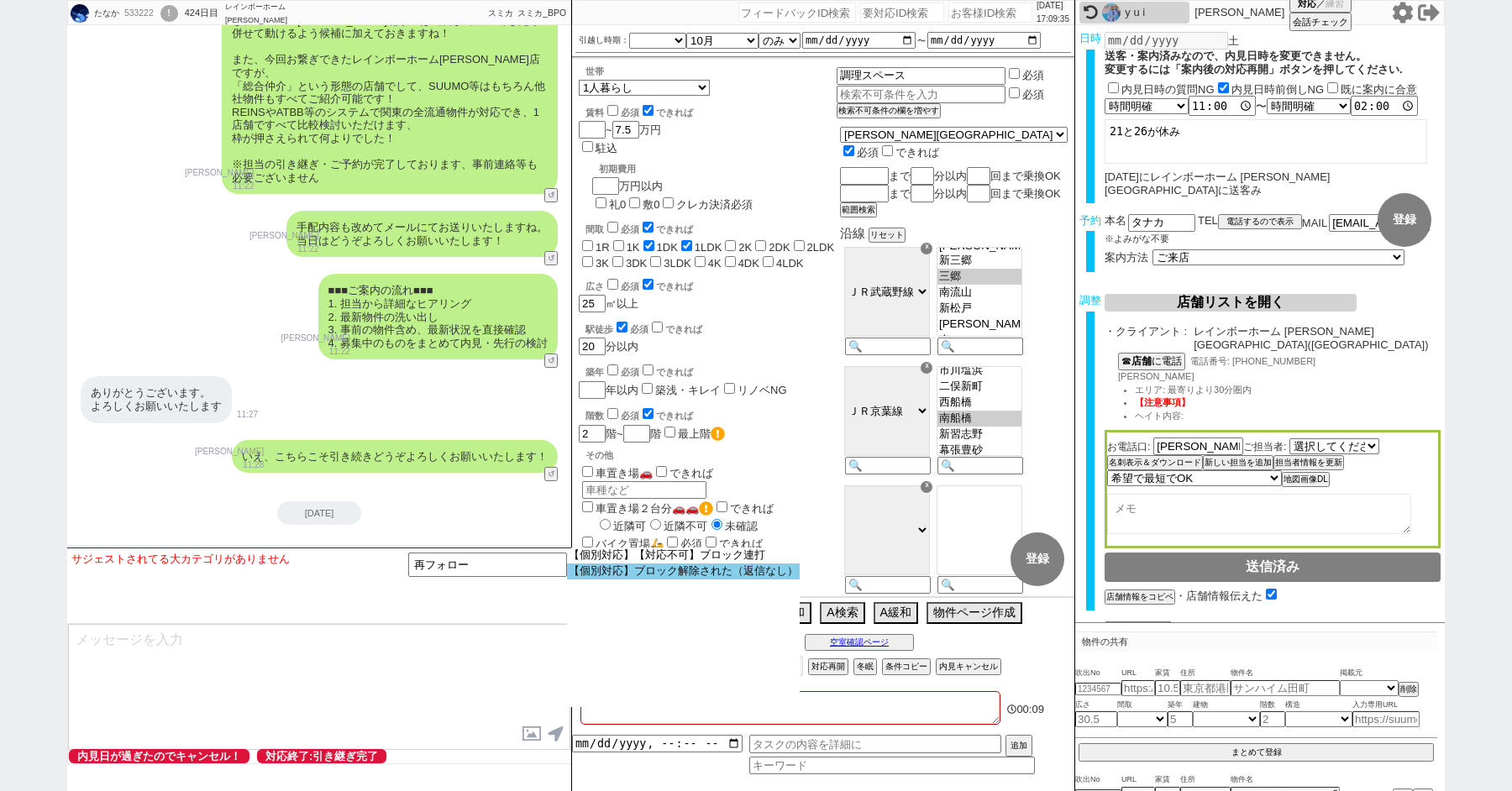
click at [726, 572] on option "【個別対応】ブロック解除された（返信なし）" at bounding box center [683, 572] width 233 height 16
select select "ブロック解除された（返信なし）"
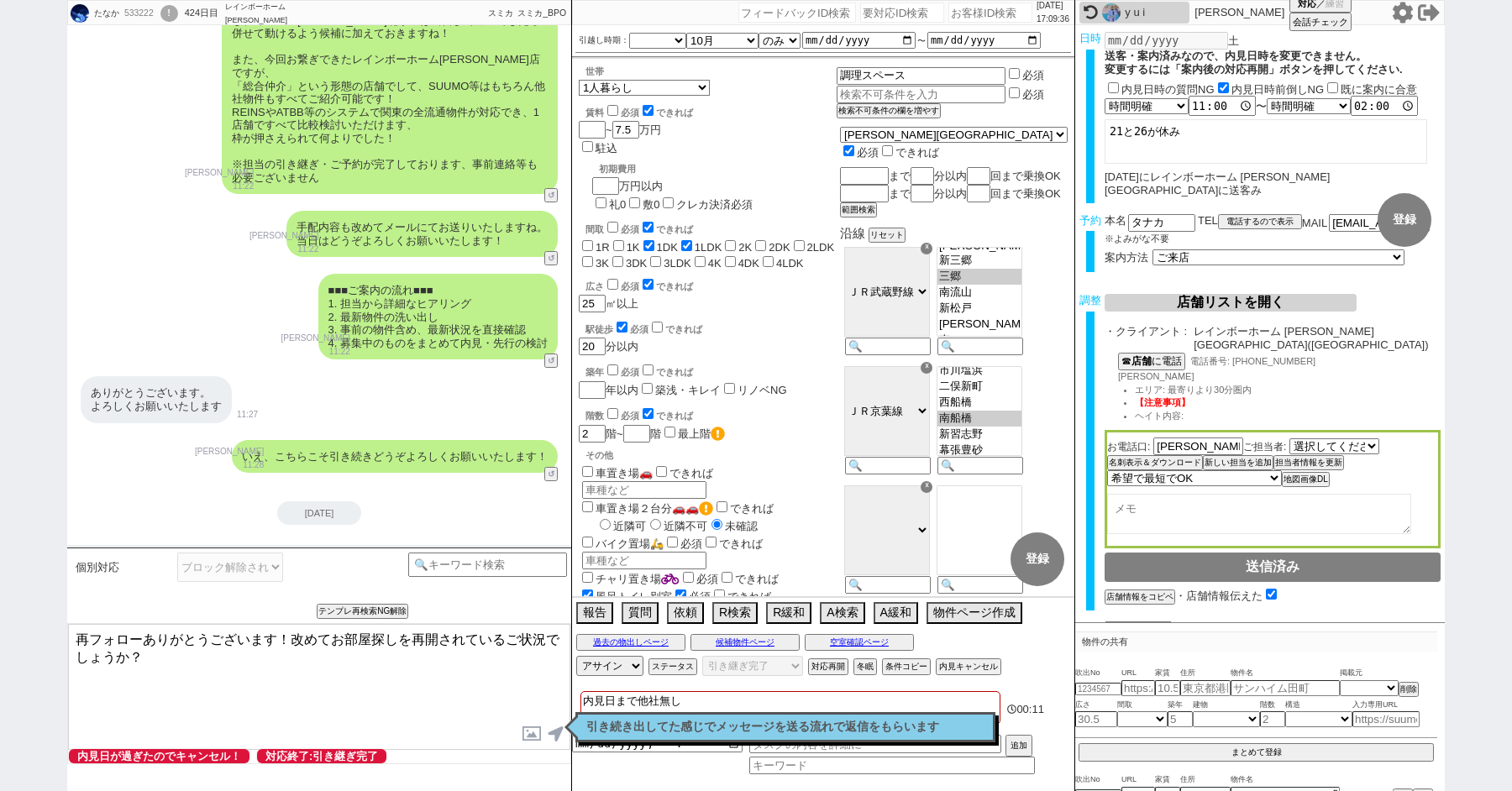
type textarea "再フォローありがとうございます！改めてお部屋探しを再開されているご状況でしょうか？"
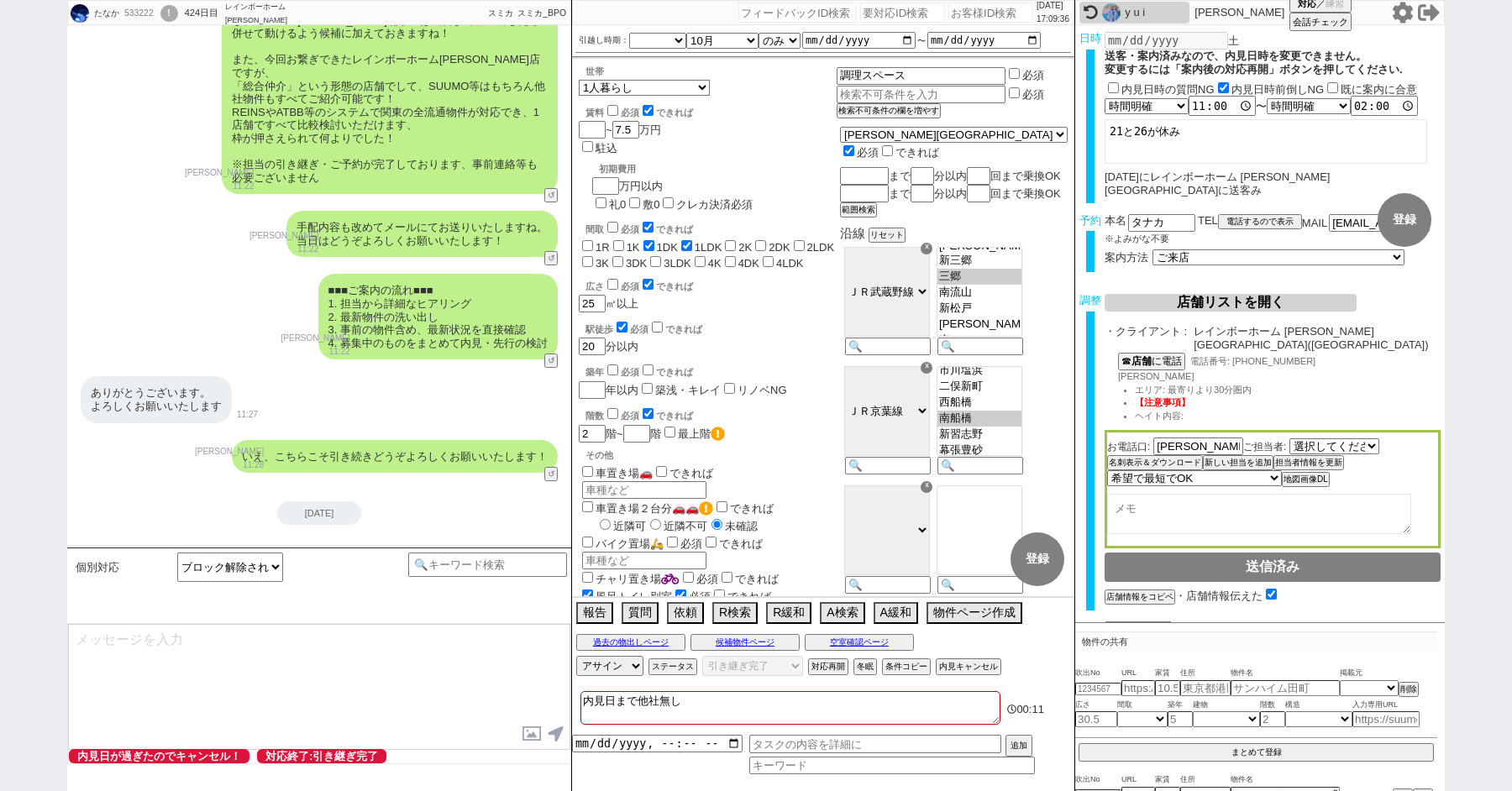
type textarea "すぐに最新の相場を業者サイトからご紹介できればと思います。 前回のご希望条件から変更はあるか、お引越し時期はいつ頃かをいただけますと幸いです！"
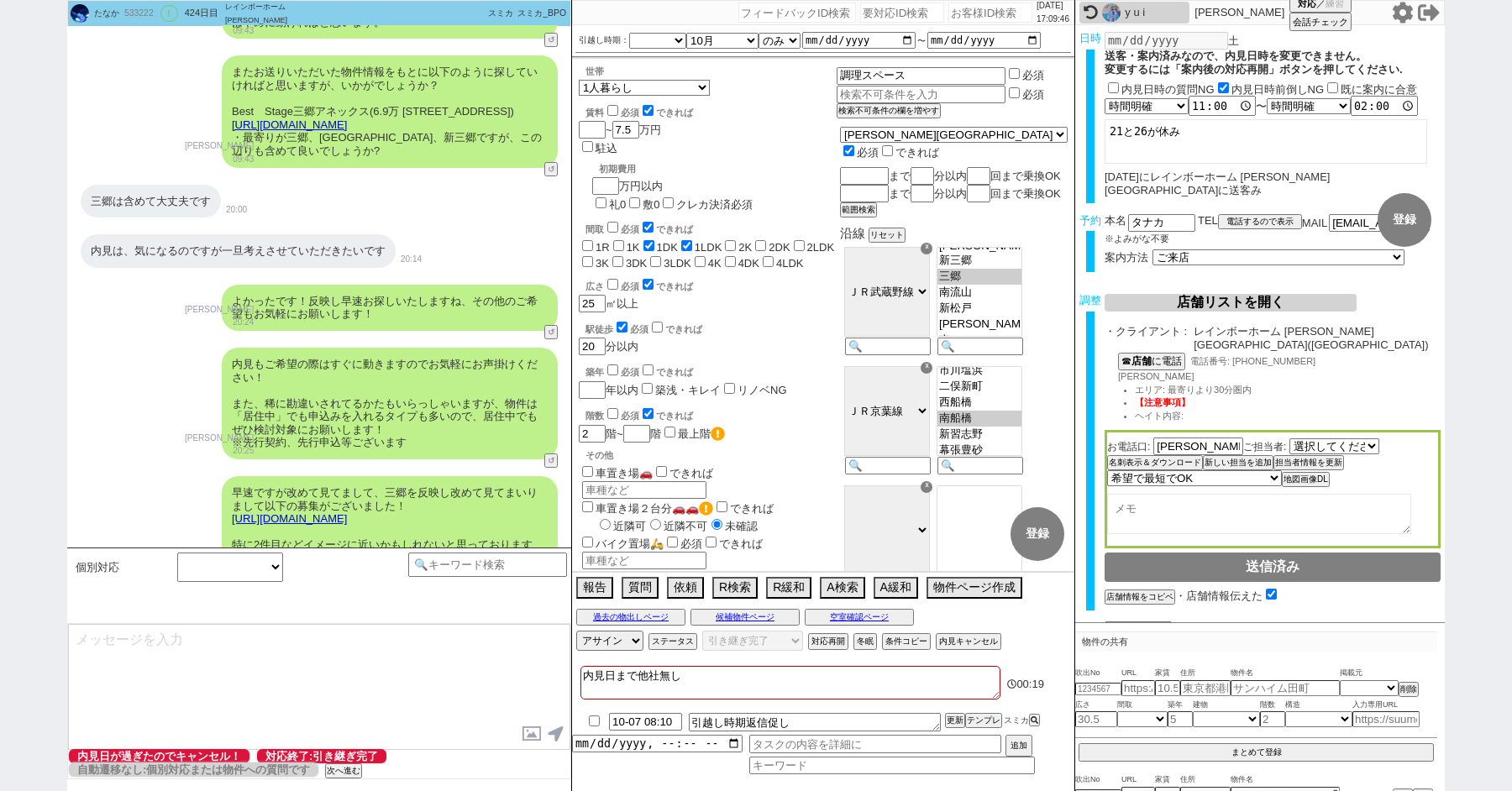
scroll to position [9516, 0]
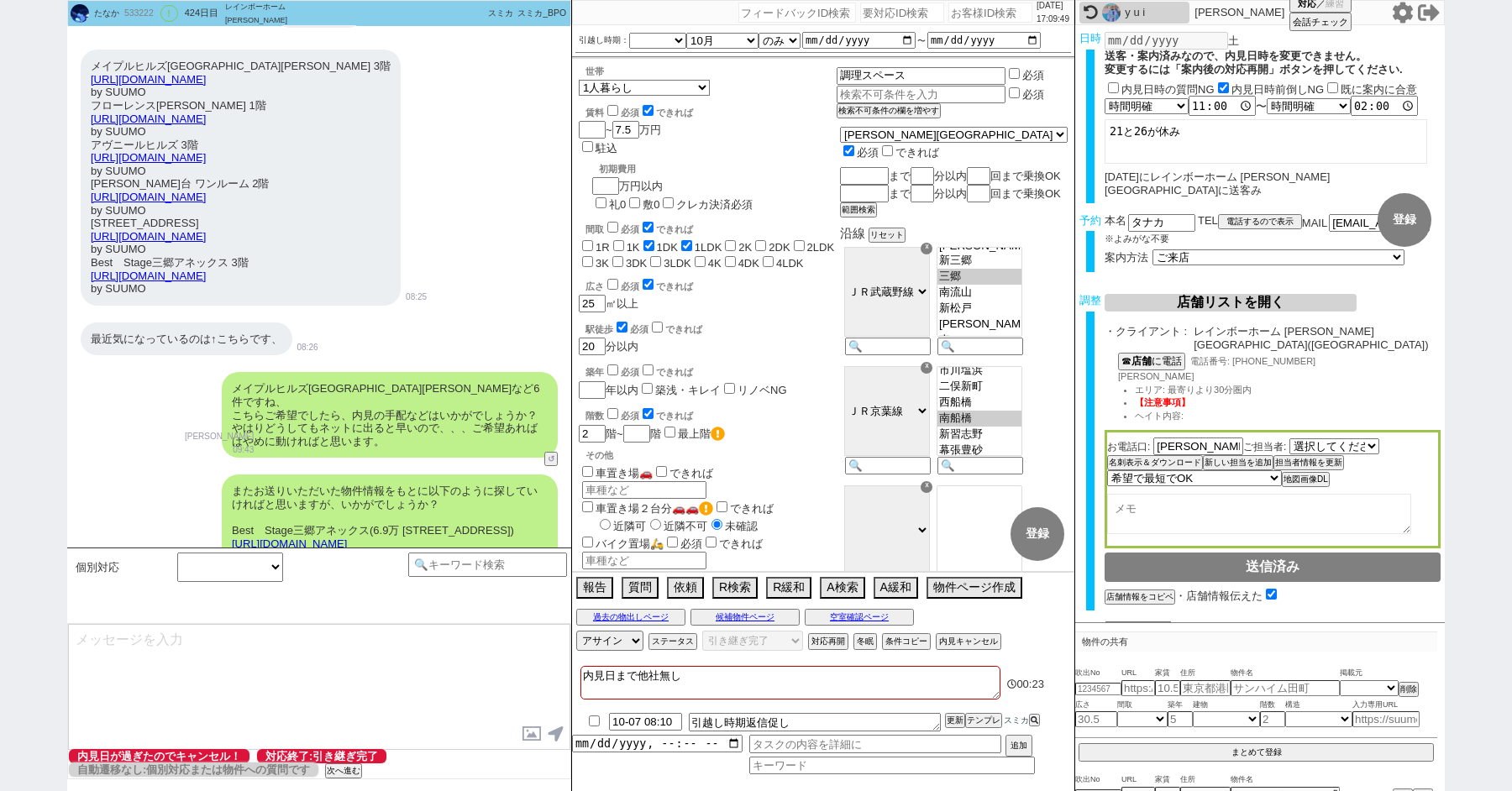
paste input "556426"
type input "556426"
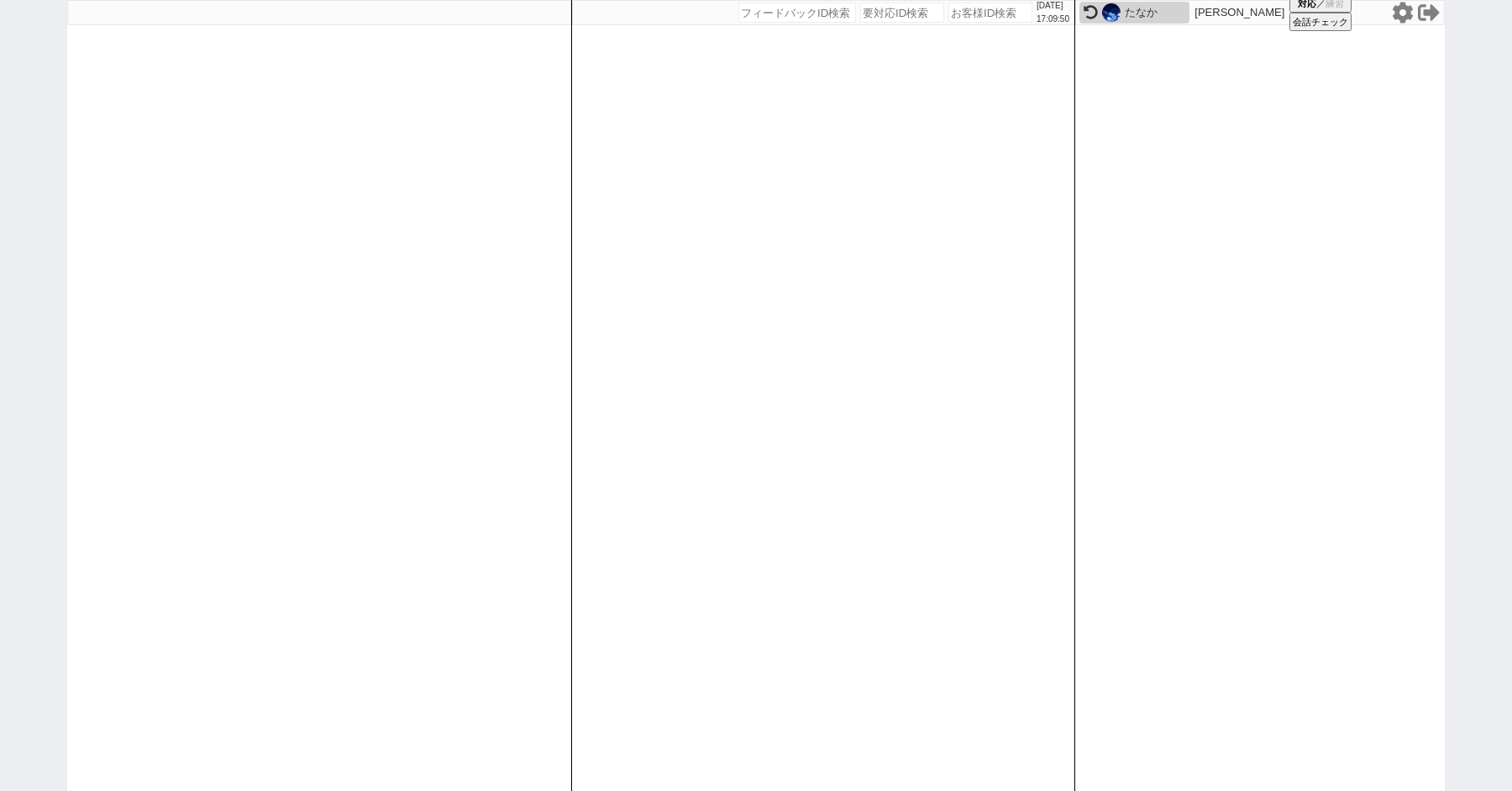
select select
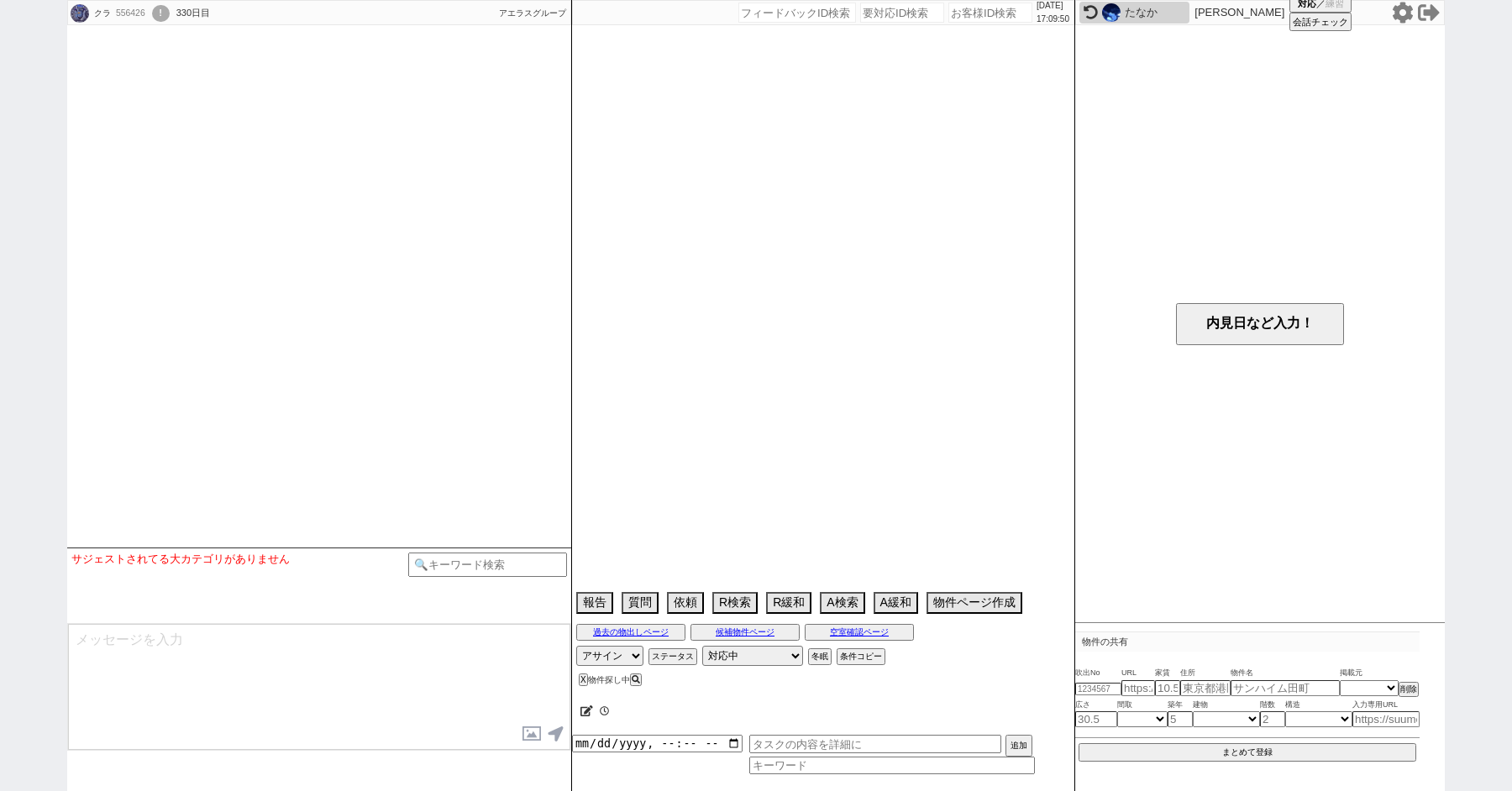
select select "2024"
select select "12"
select select "7"
select select "0"
select select "12"
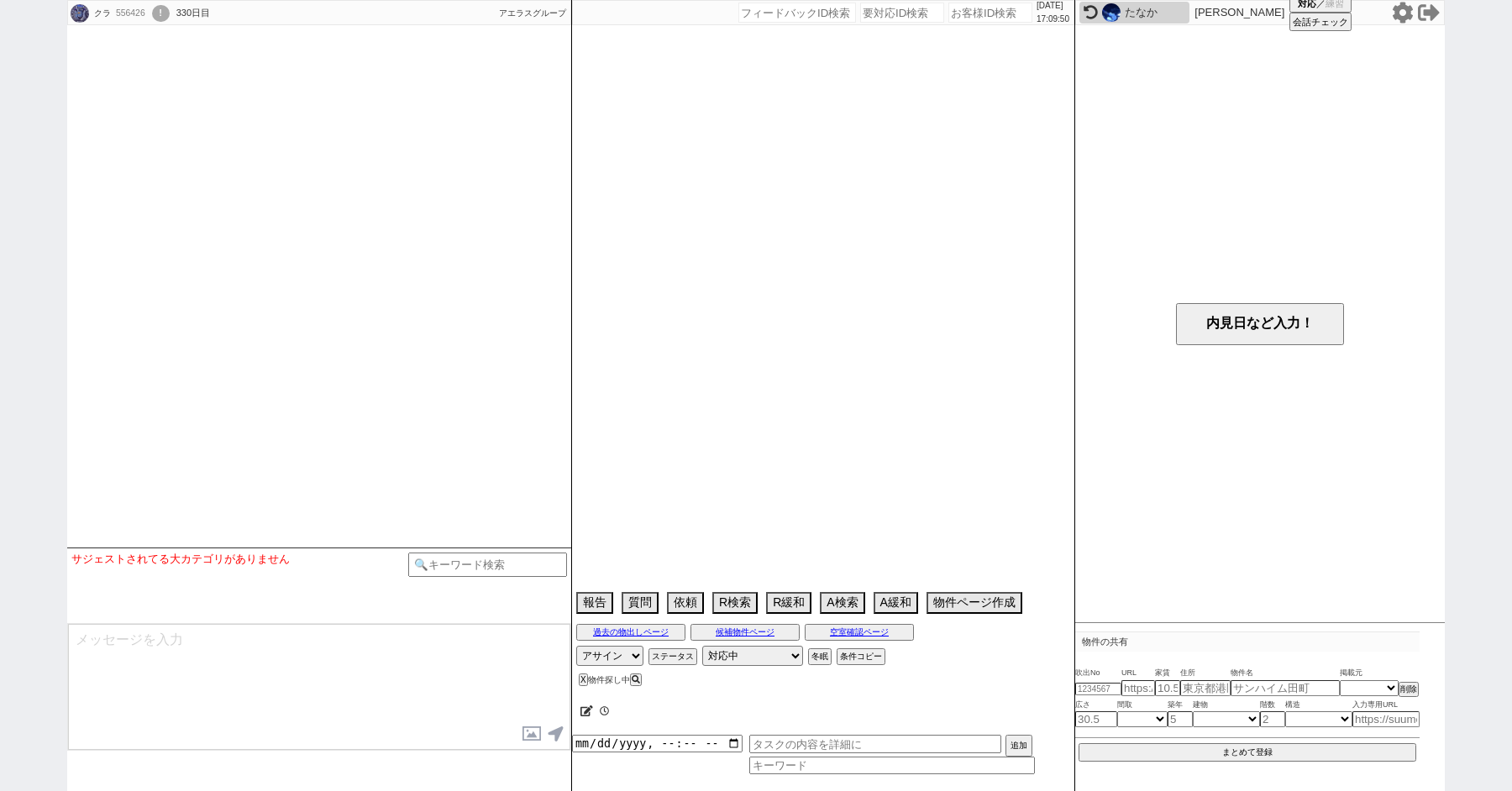
select select "115"
select select "2881"
select select "119"
select select "2948"
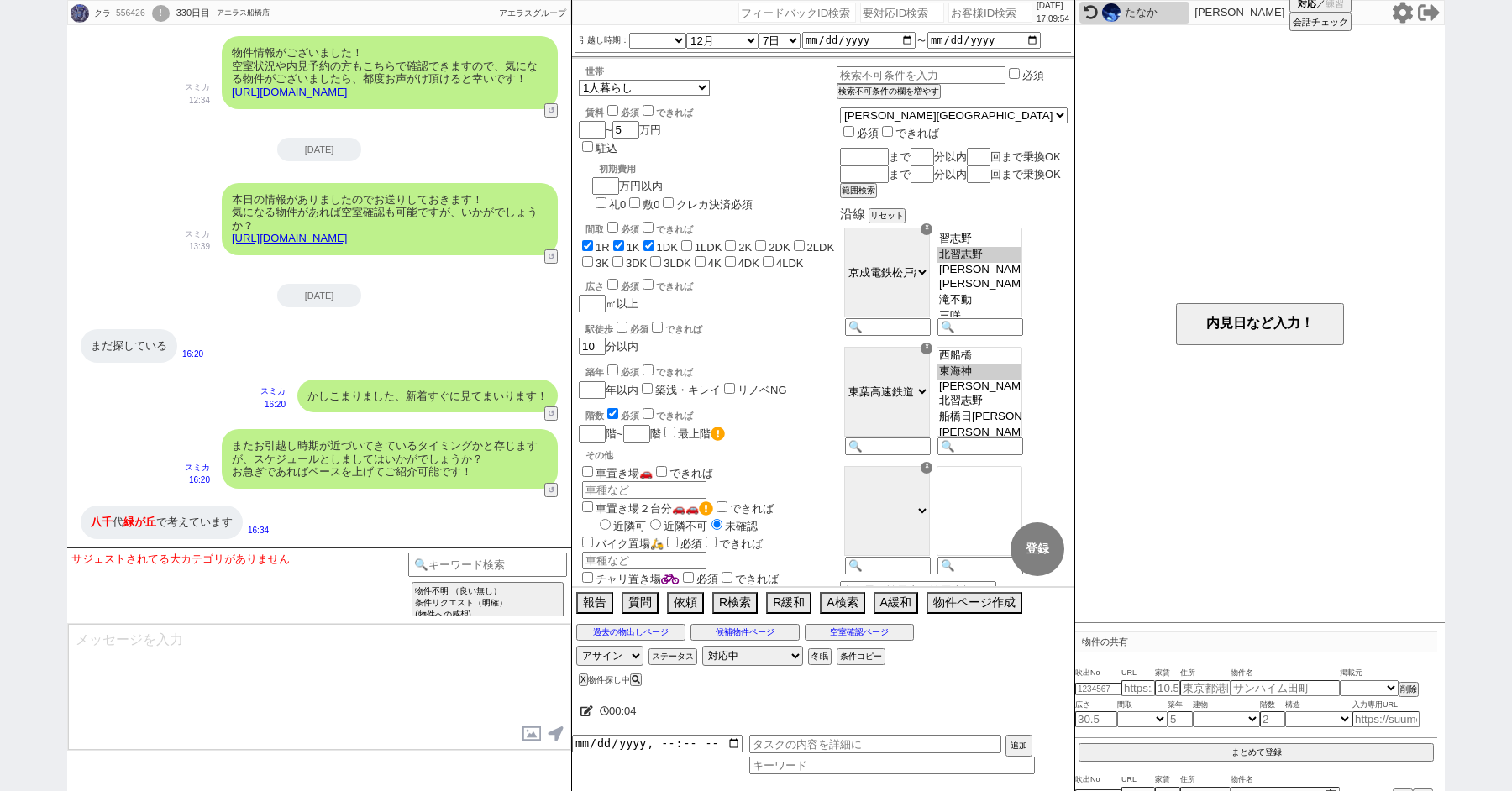
scroll to position [69, 0]
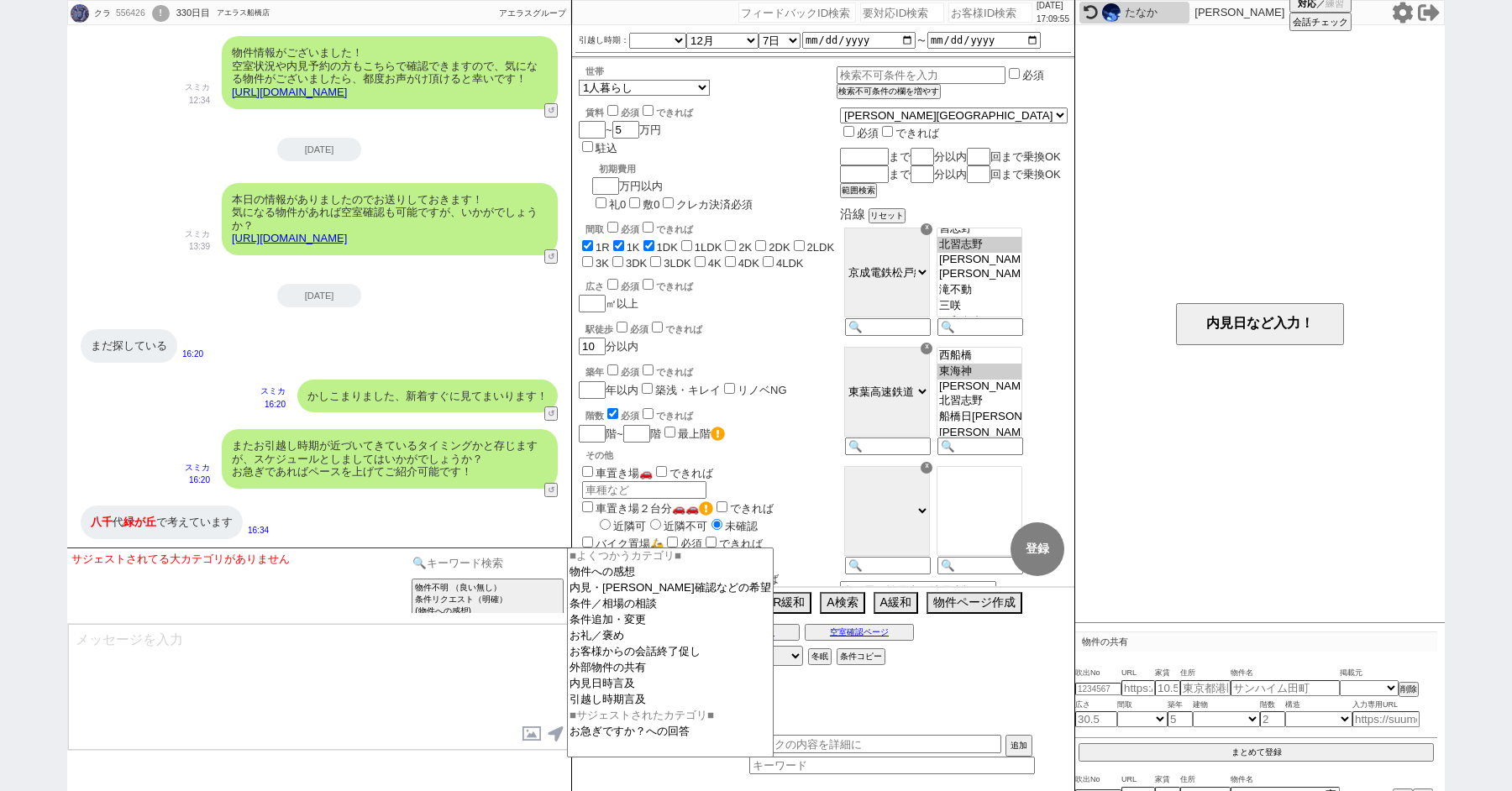
click at [427, 559] on input at bounding box center [488, 563] width 159 height 21
click at [637, 626] on option "条件追加・変更" at bounding box center [670, 620] width 205 height 16
select select
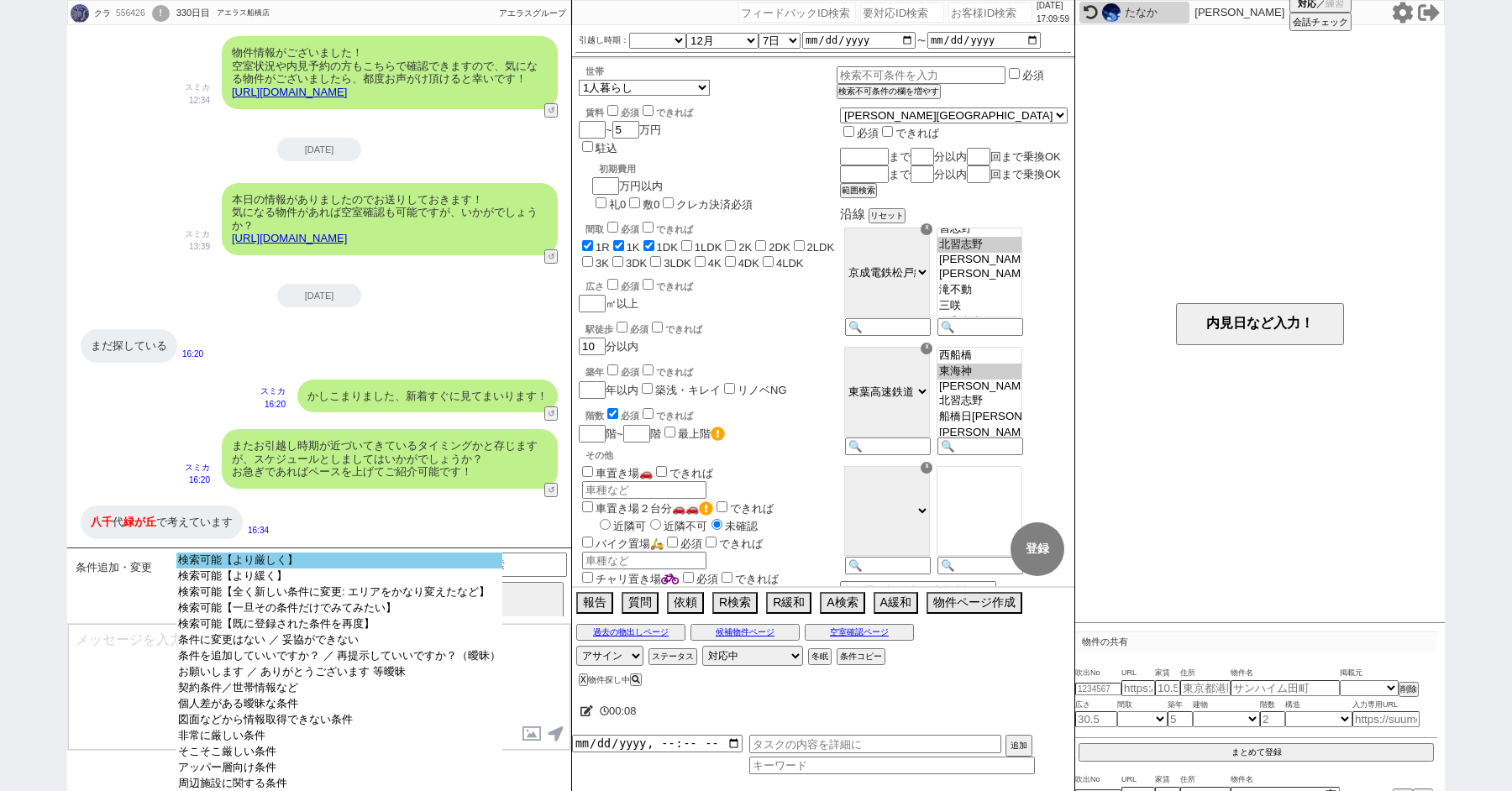
click at [229, 561] on option "検索可能【より厳しく】" at bounding box center [339, 561] width 326 height 16
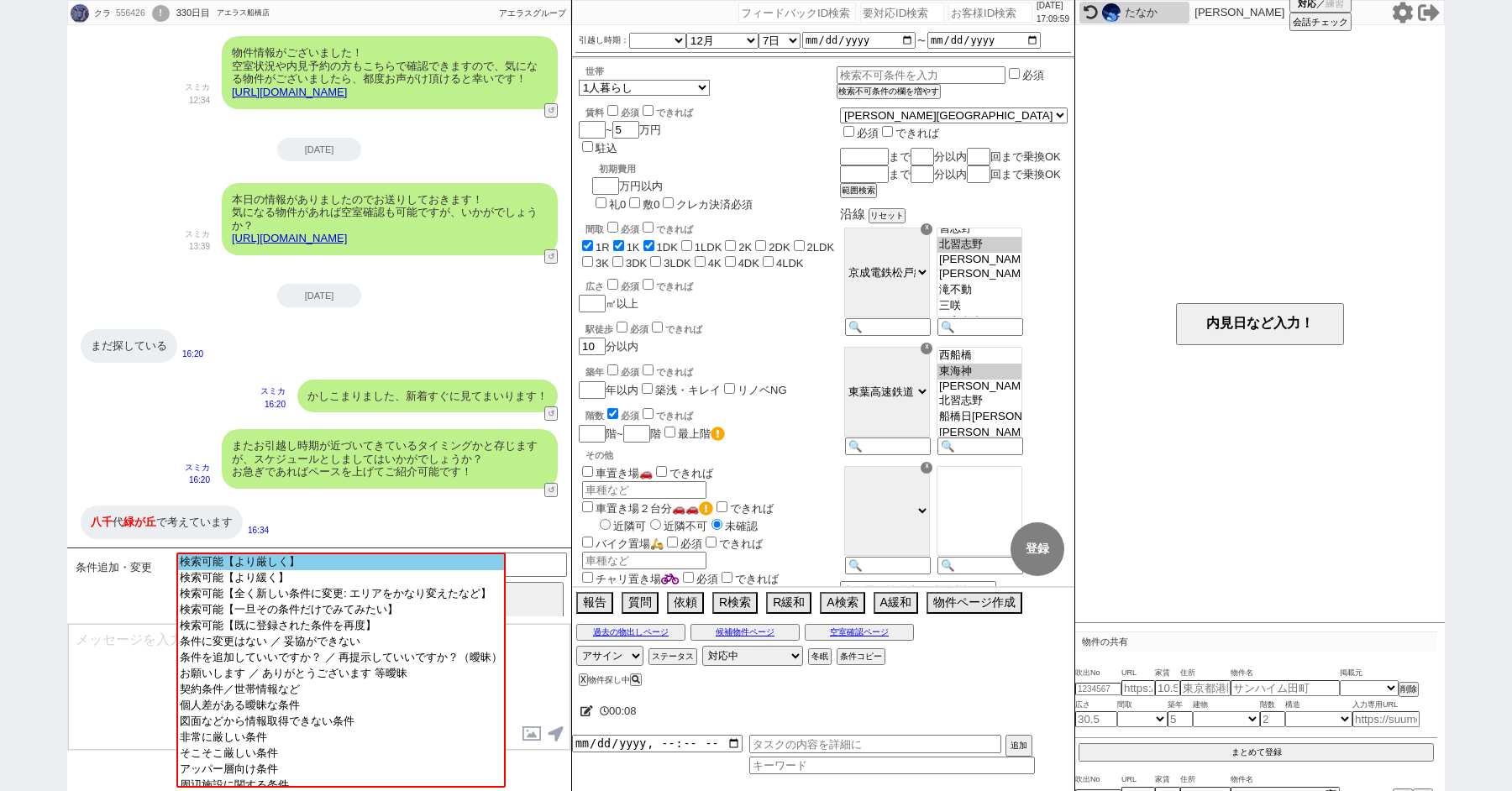
scroll to position [5473, 0]
select select "12"
select select "115"
select select "2881"
select select "119"
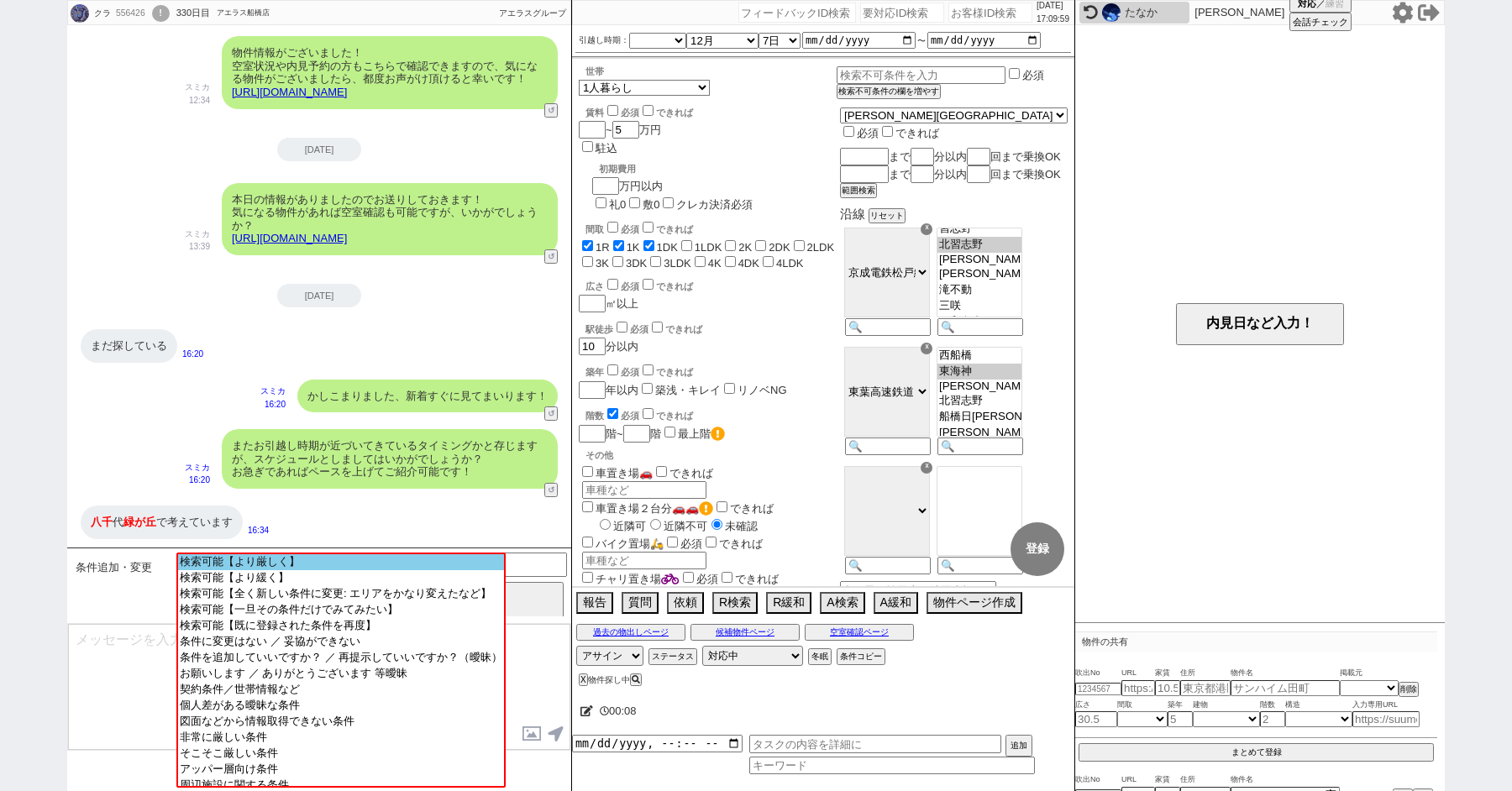
select select "2948"
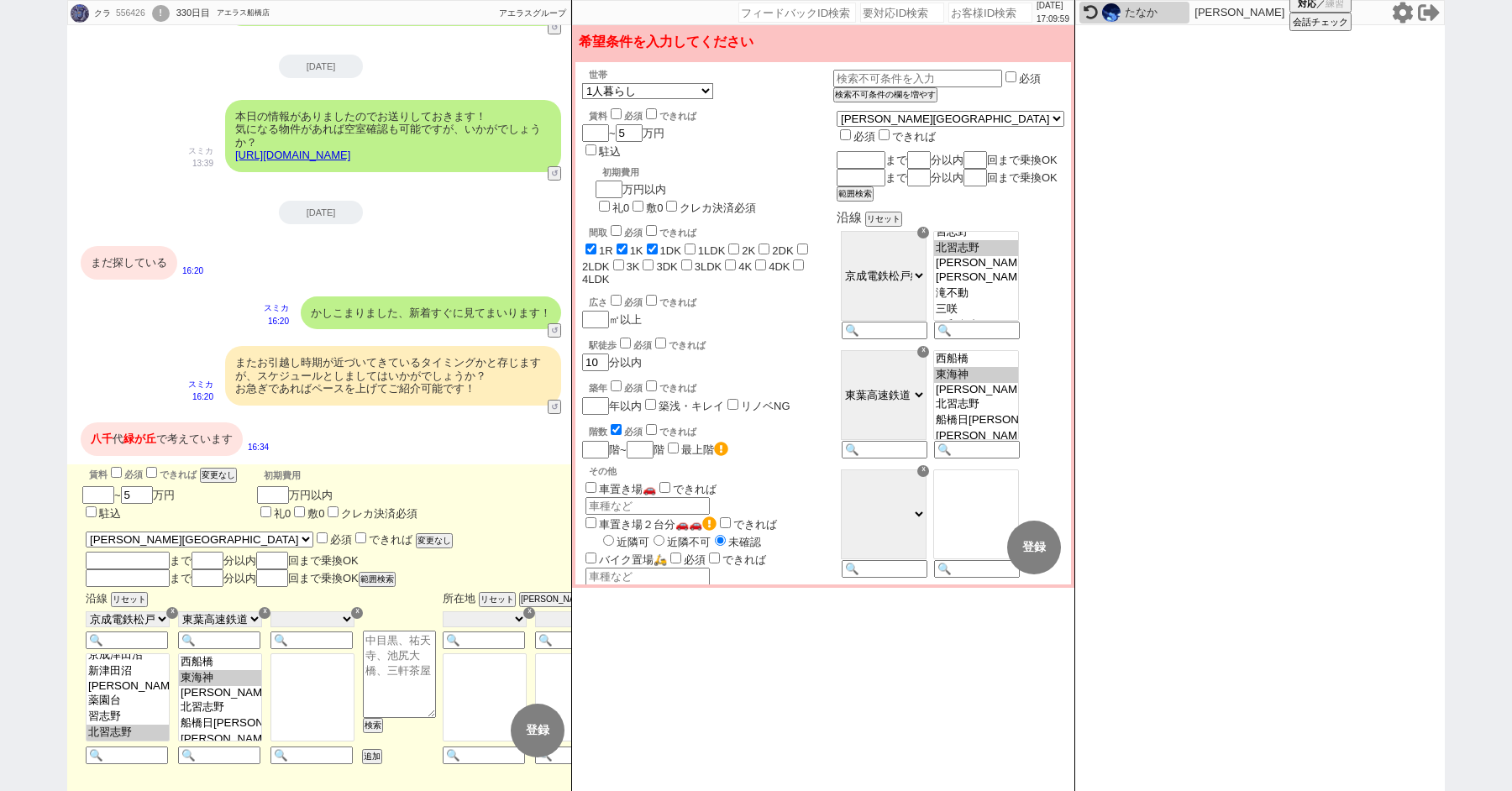
scroll to position [22, 0]
click at [929, 238] on div "☓" at bounding box center [922, 232] width 12 height 12
click at [929, 345] on div "☓" at bounding box center [922, 351] width 12 height 12
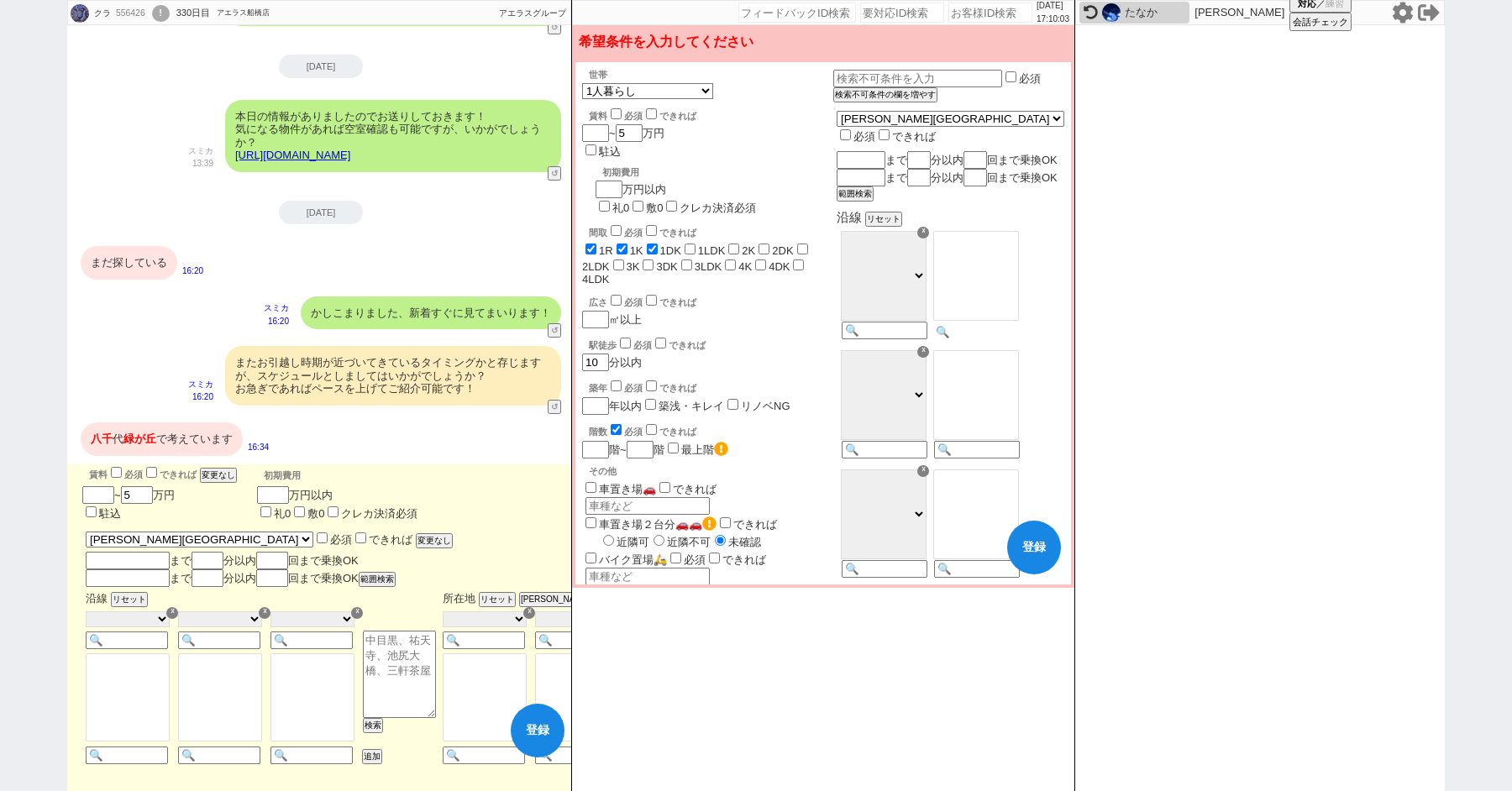
click at [1016, 339] on input at bounding box center [975, 332] width 82 height 15
type input "八千代緑が丘"
select select "119"
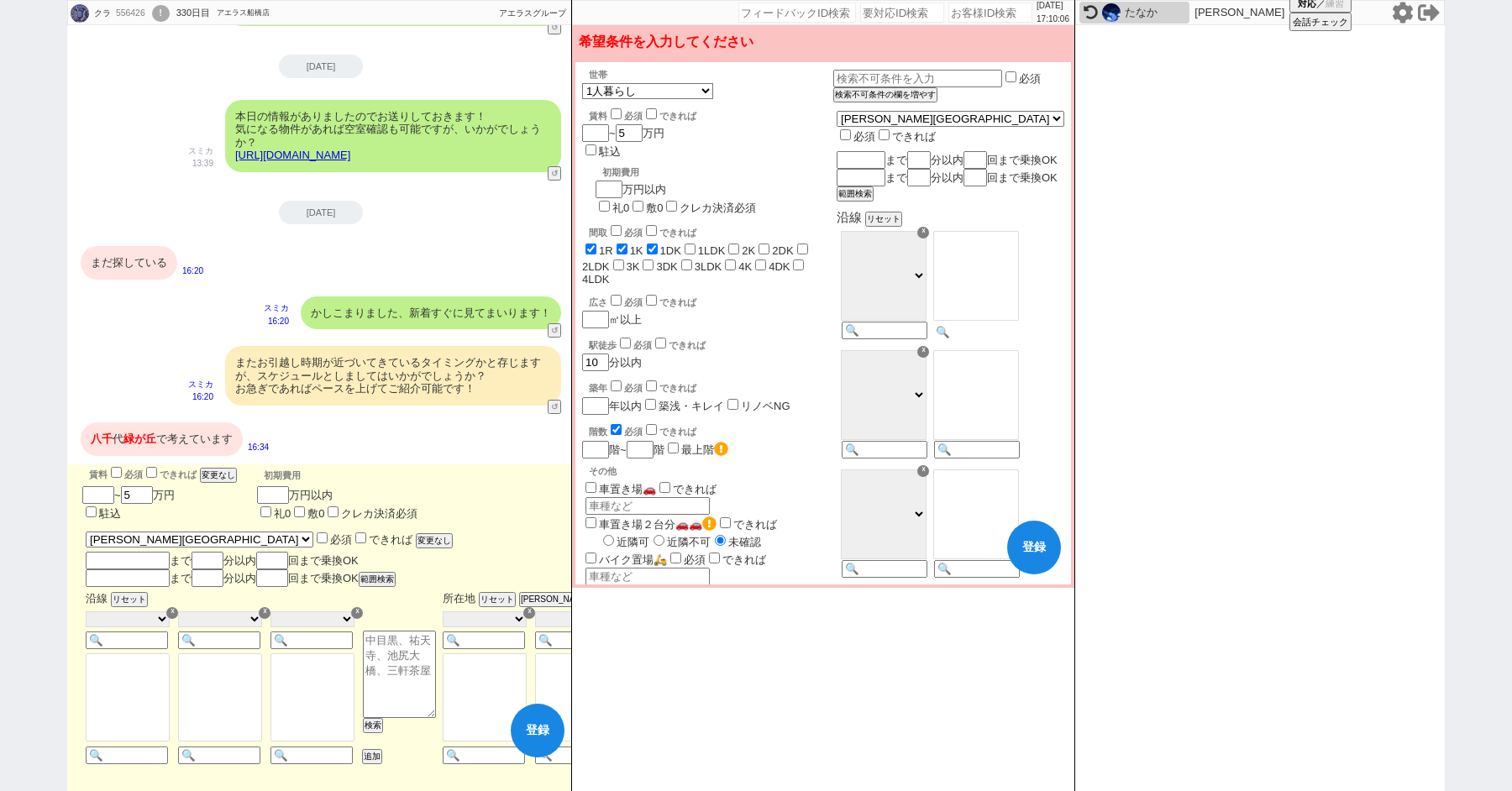
select select "119"
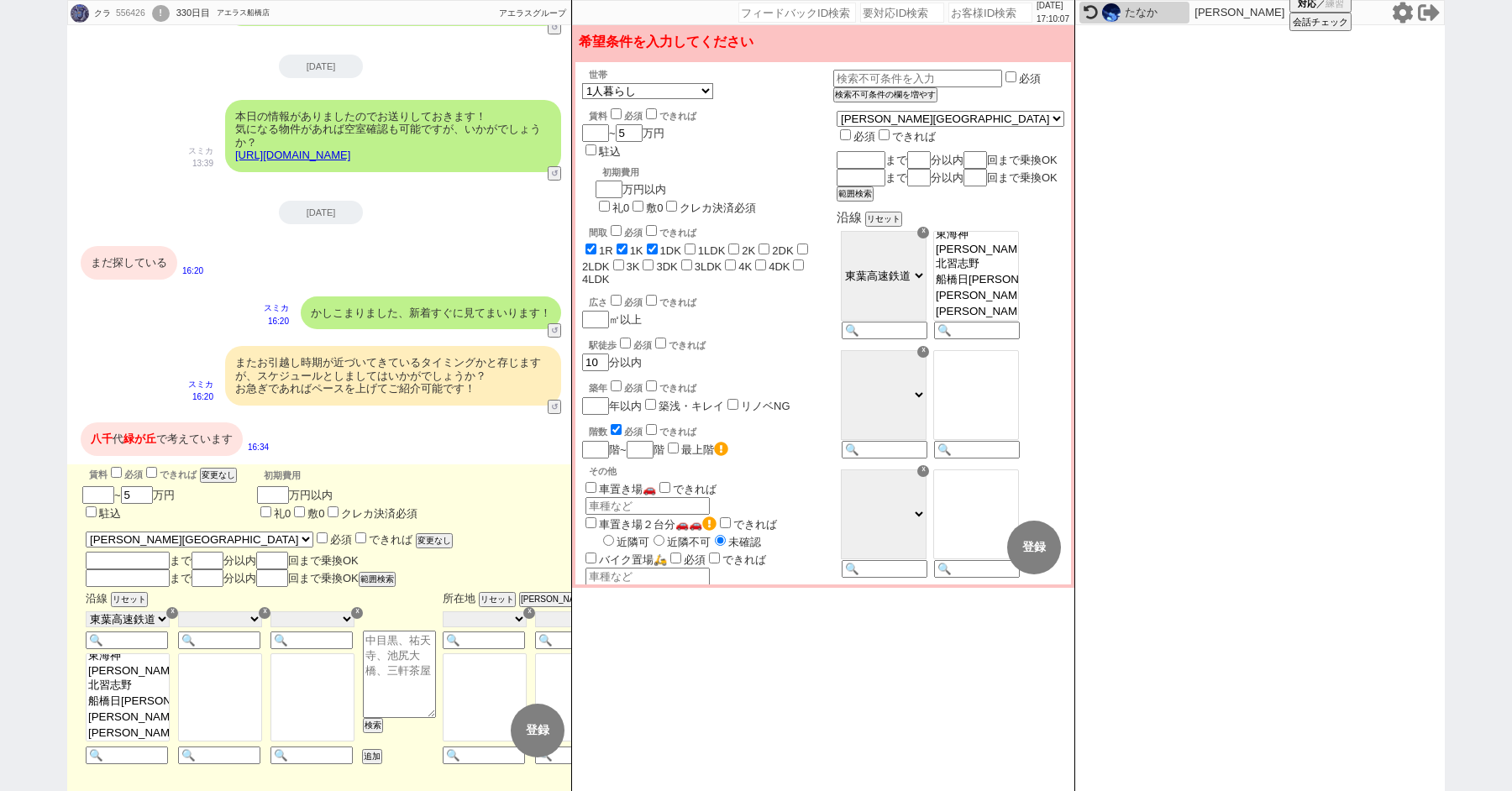
checkbox input "true"
checkbox input "false"
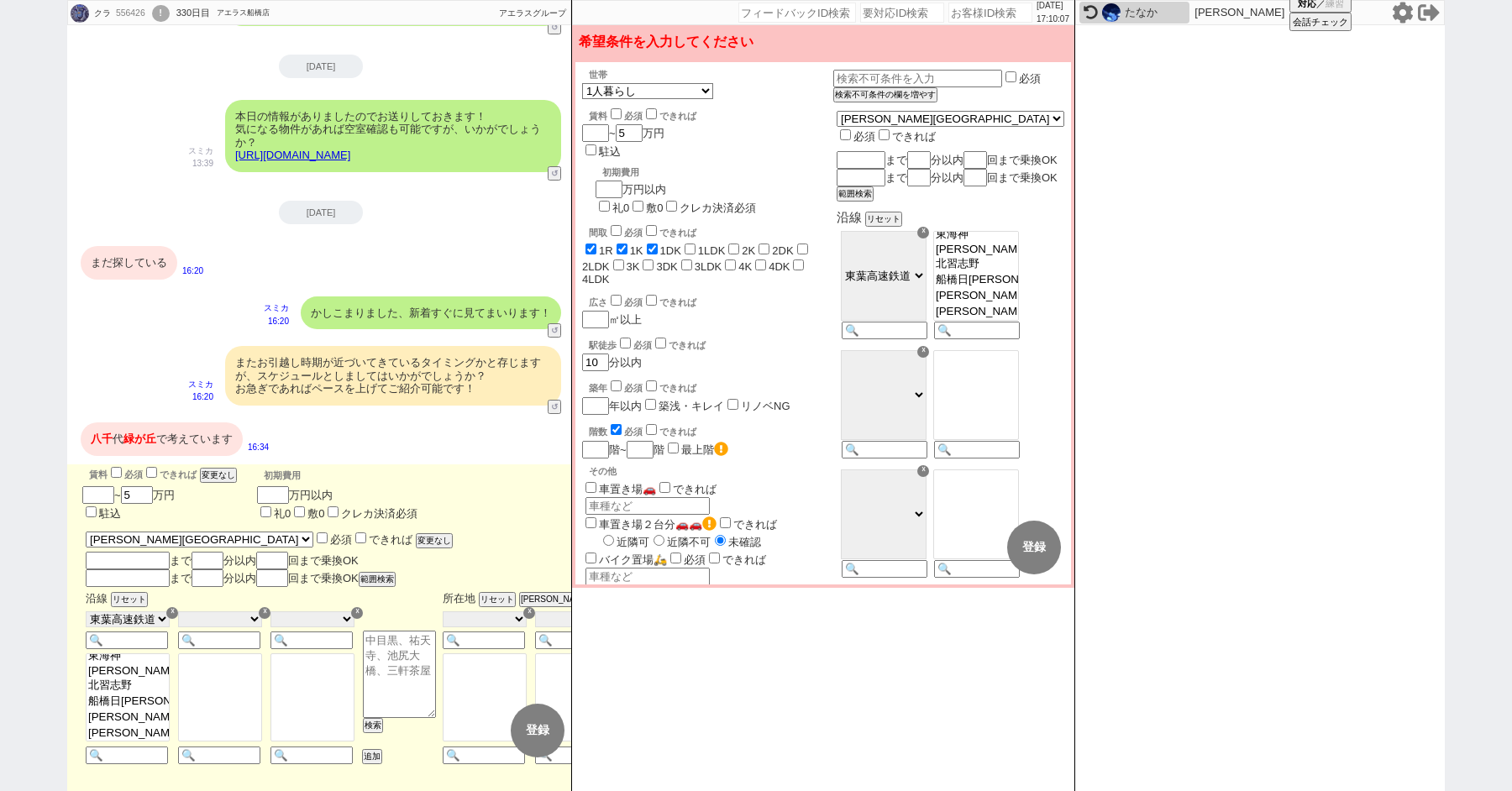
checkbox input "false"
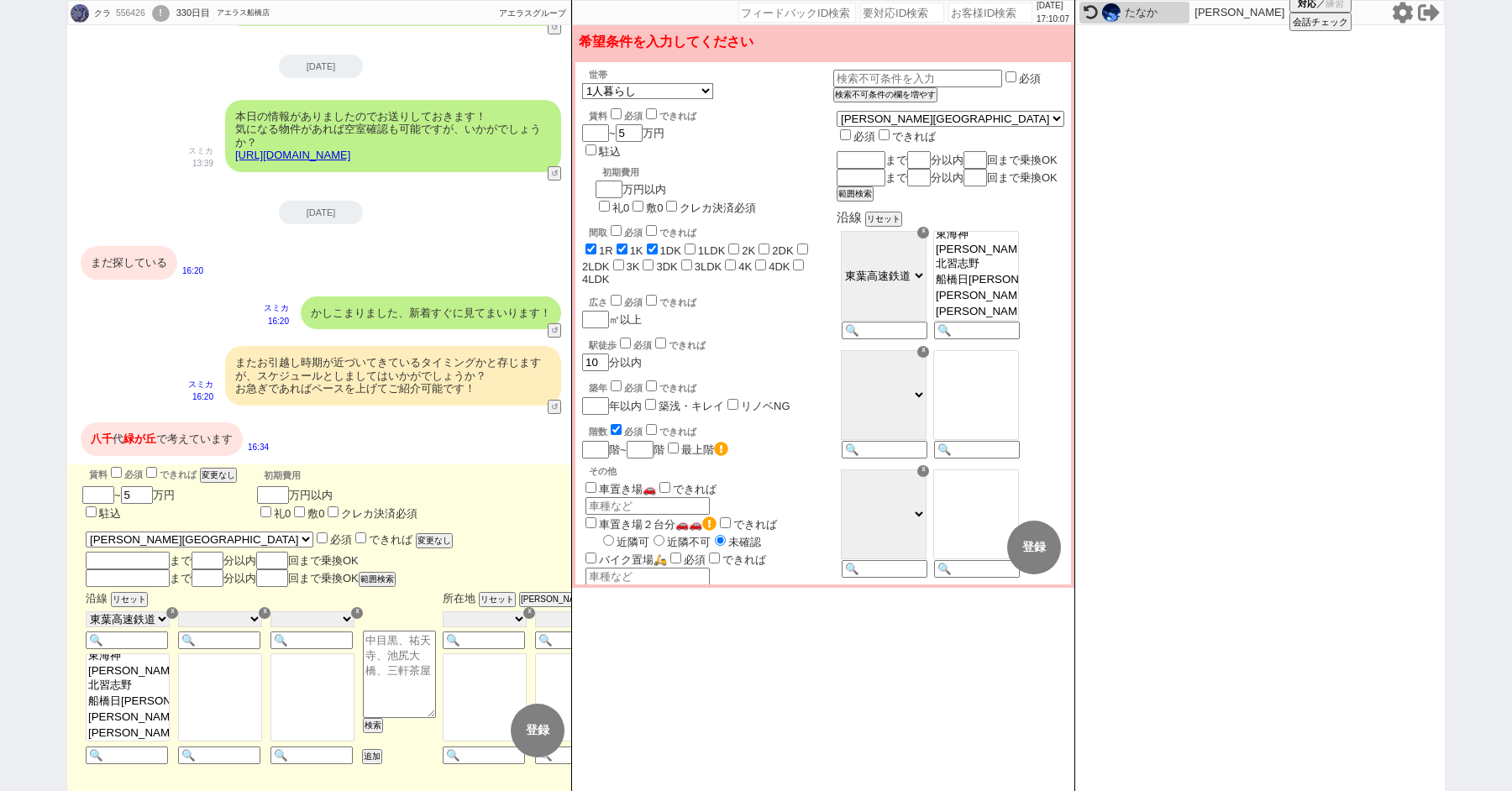
checkbox input "false"
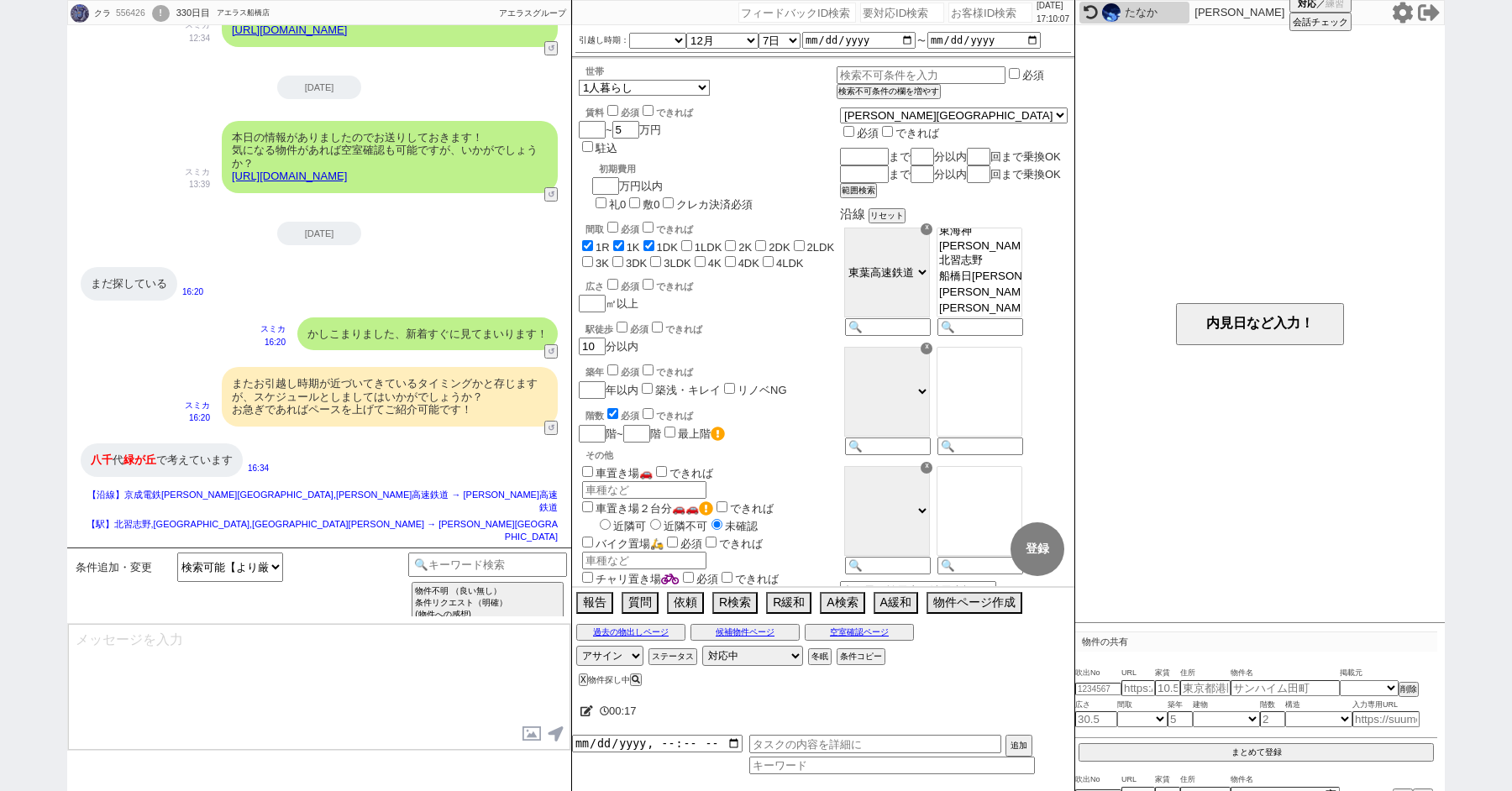
scroll to position [5458, 0]
select select "119"
select select "2952"
type textarea "反映して相場を見ていきますね。 ※物件はやはり出にくくなりますので、必須でなければお声がけください"
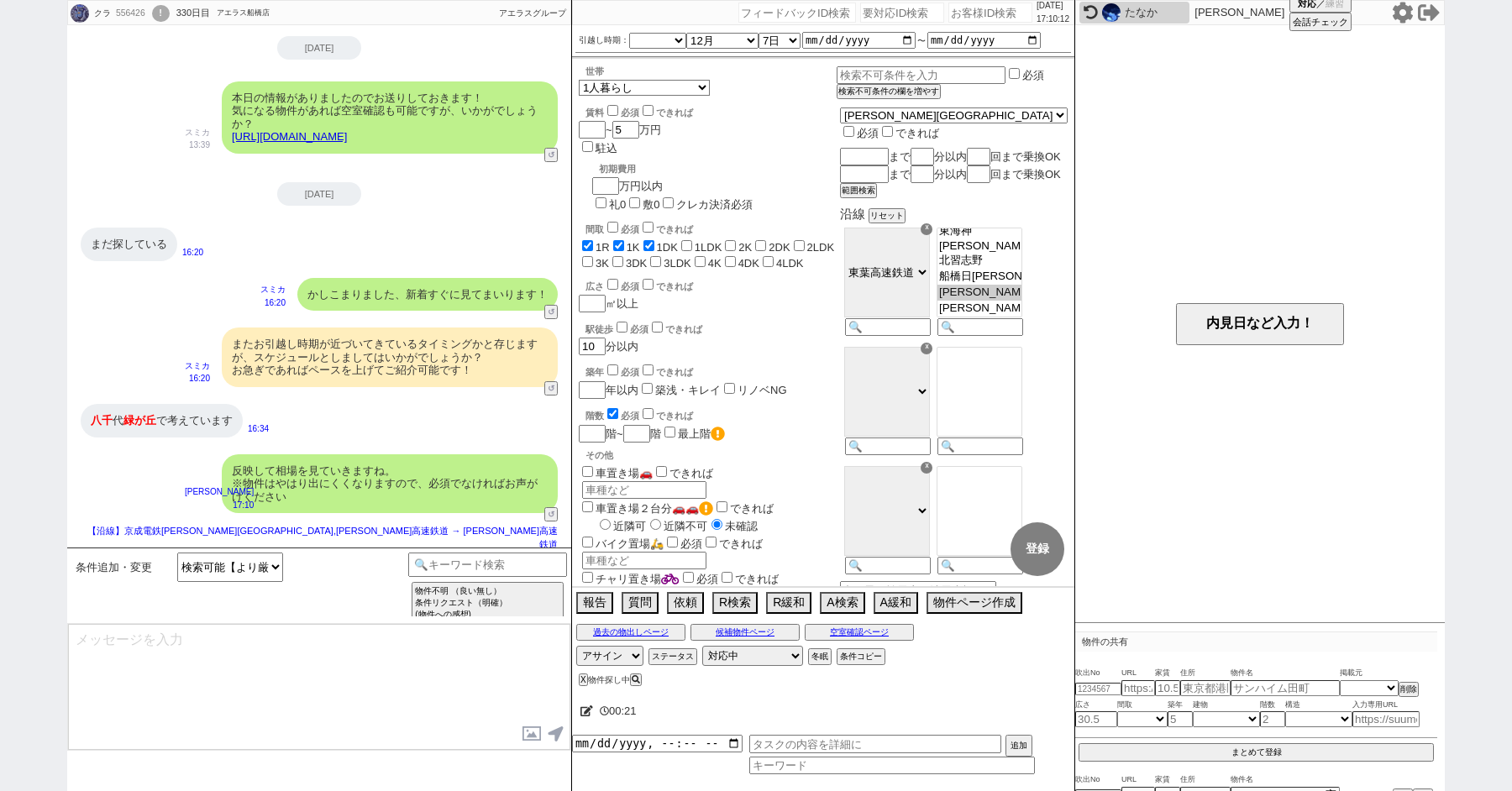
scroll to position [5535, 0]
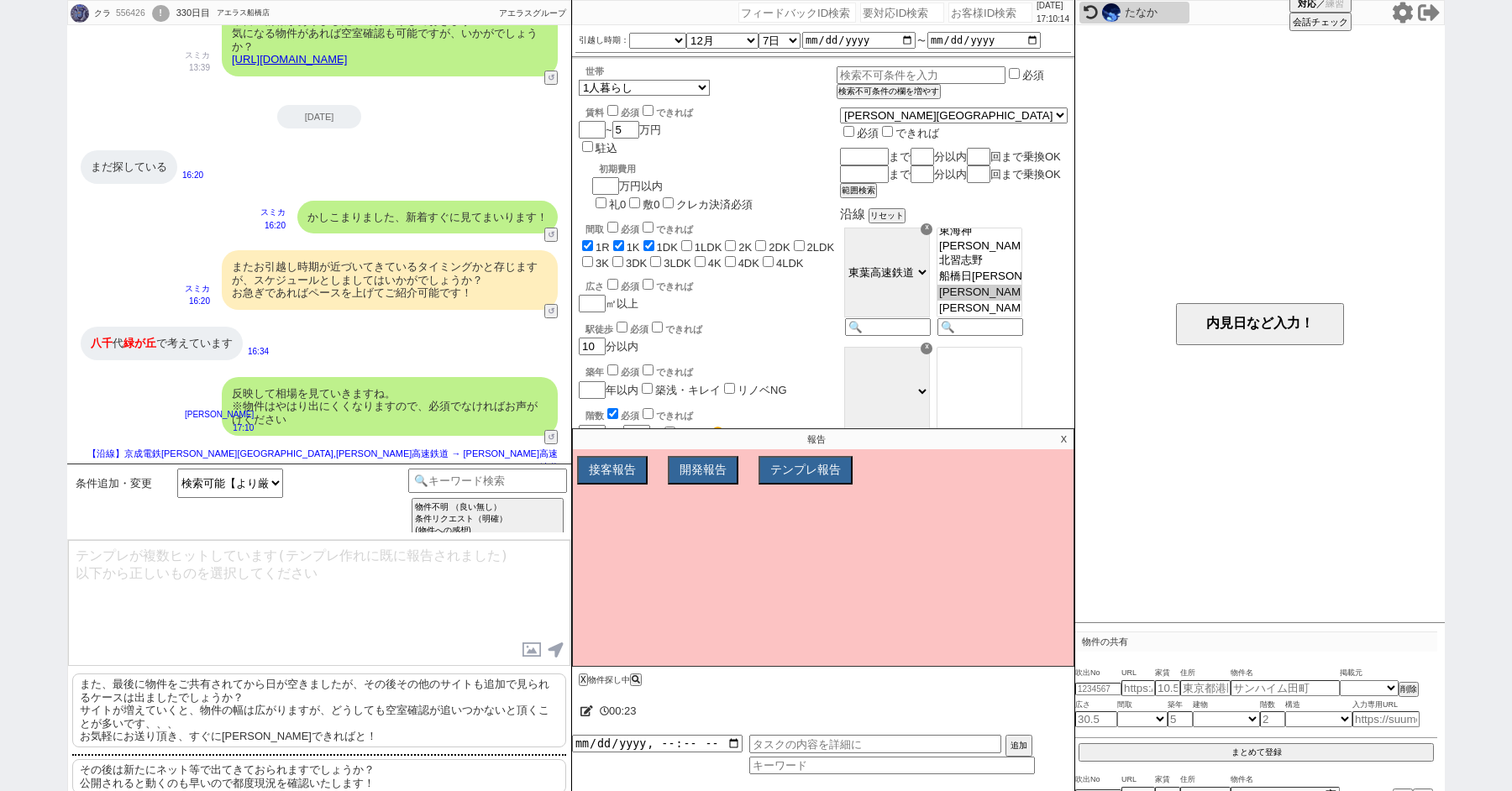
click at [248, 692] on p "また、最後に物件をご共有されてから日が空きましたが、その後その他のサイトも追加で見られるケースは出ましたでしょうか？ サイトが増えていくと、物件の幅は広がりま…" at bounding box center [318, 710] width 494 height 74
type textarea "また、最後に物件をご共有されてから日が空きましたが、その後その他のサイトも追加で見られるケースは出ましたでしょうか？ サイトが増えていくと、物件の幅は広がりま…"
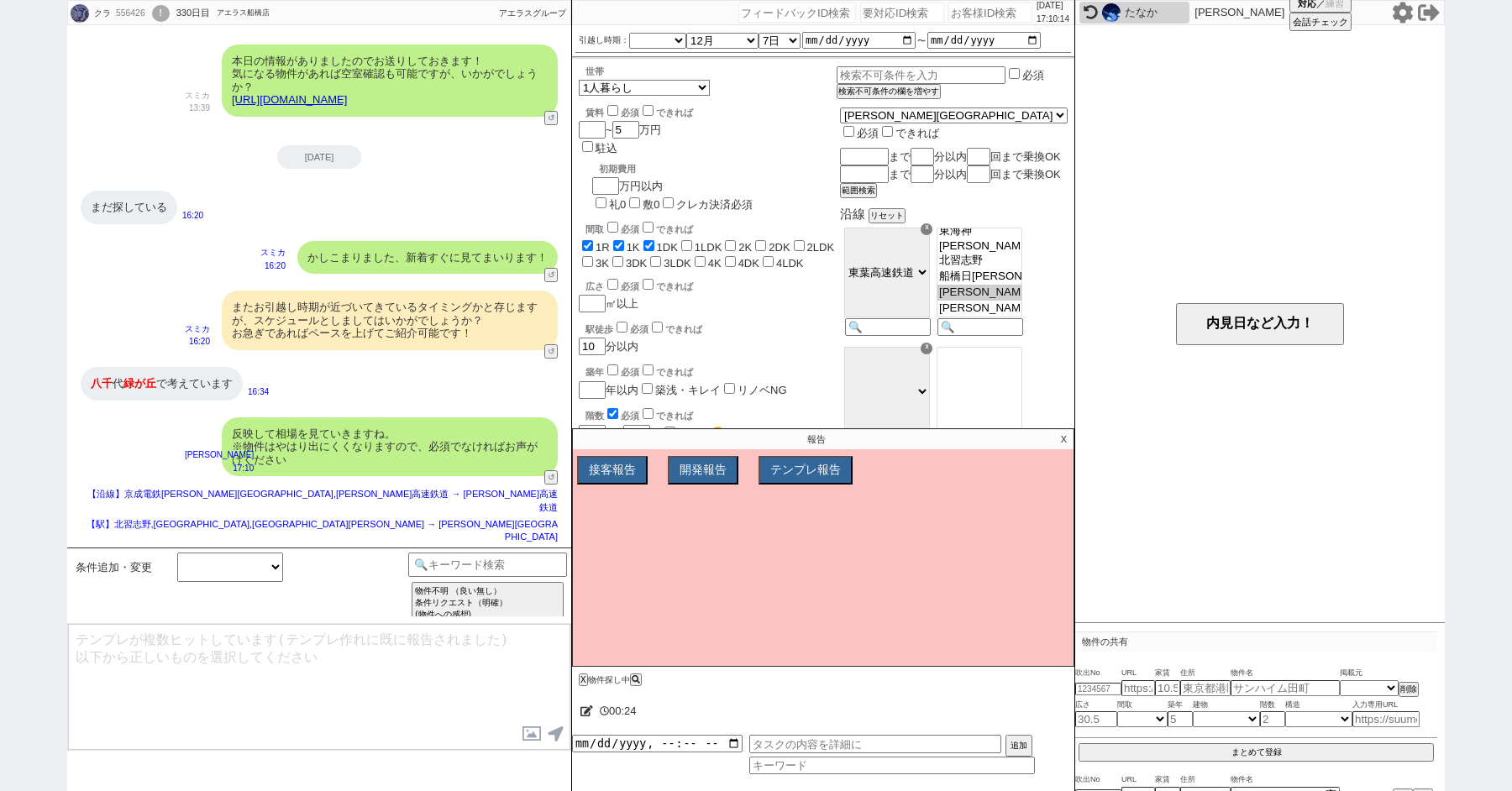
scroll to position [5650, 0]
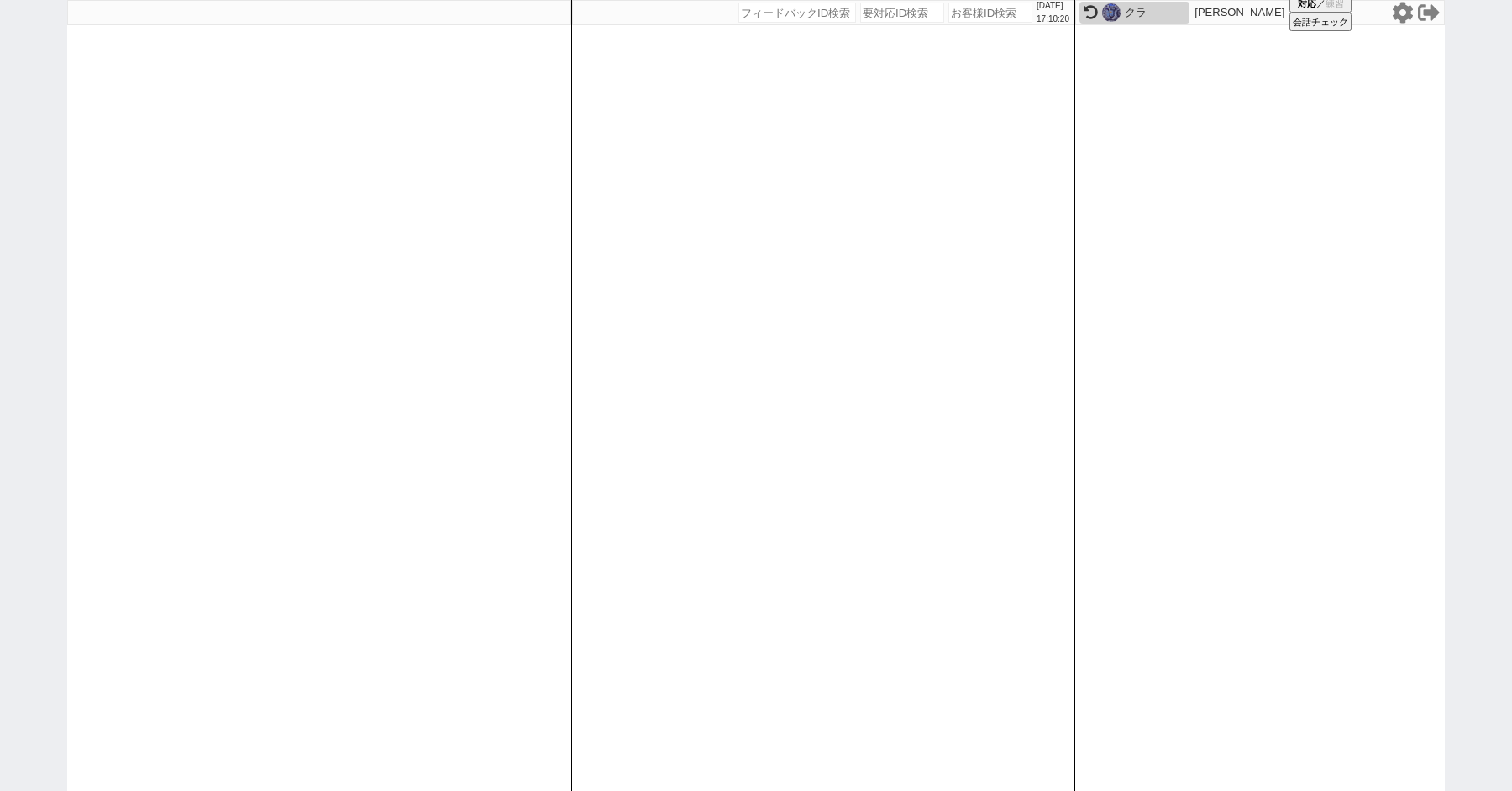
paste input "607485"
type input "607485"
select select
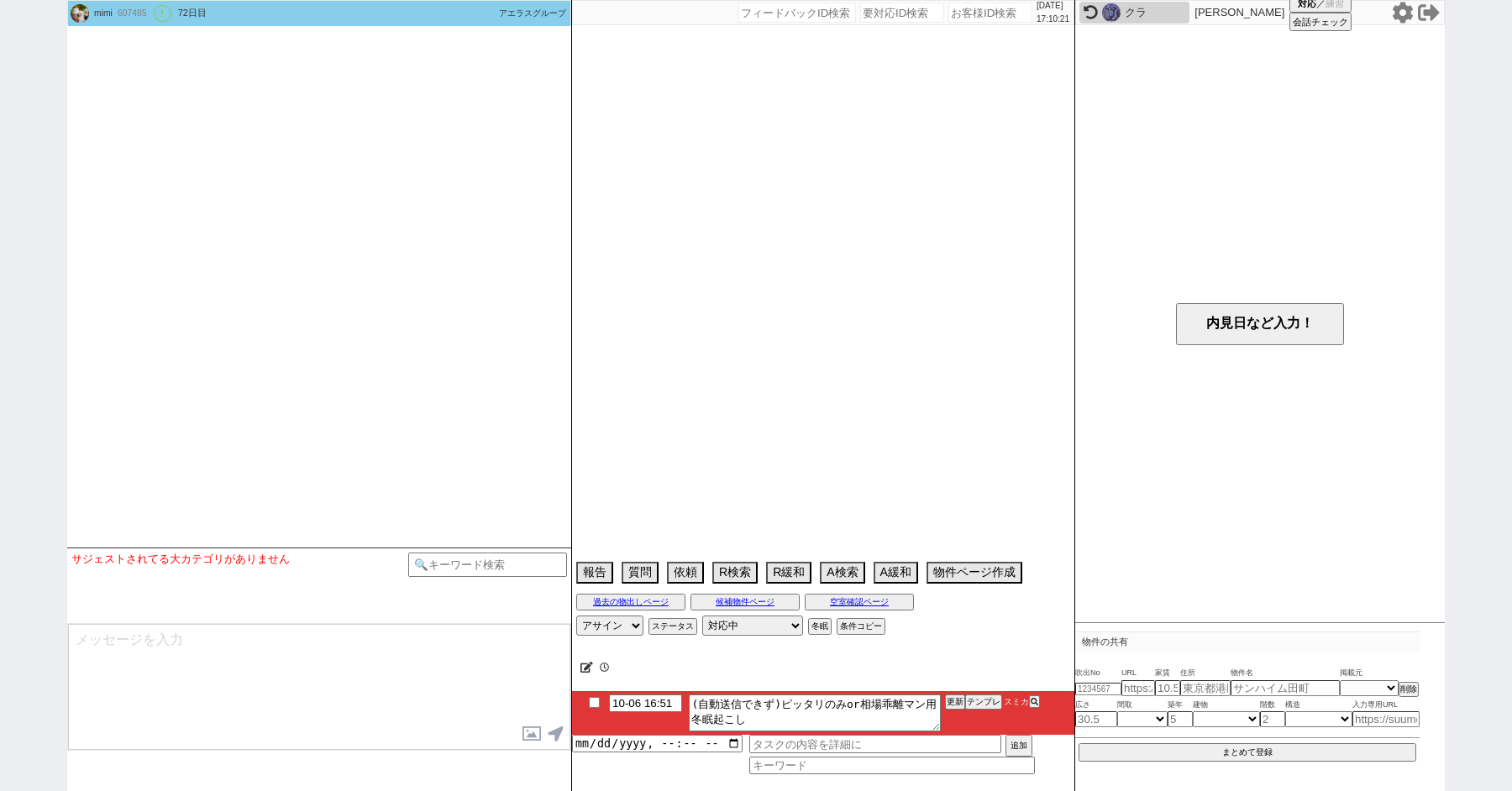
select select "15"
select select "1"
select select "12"
select select "432"
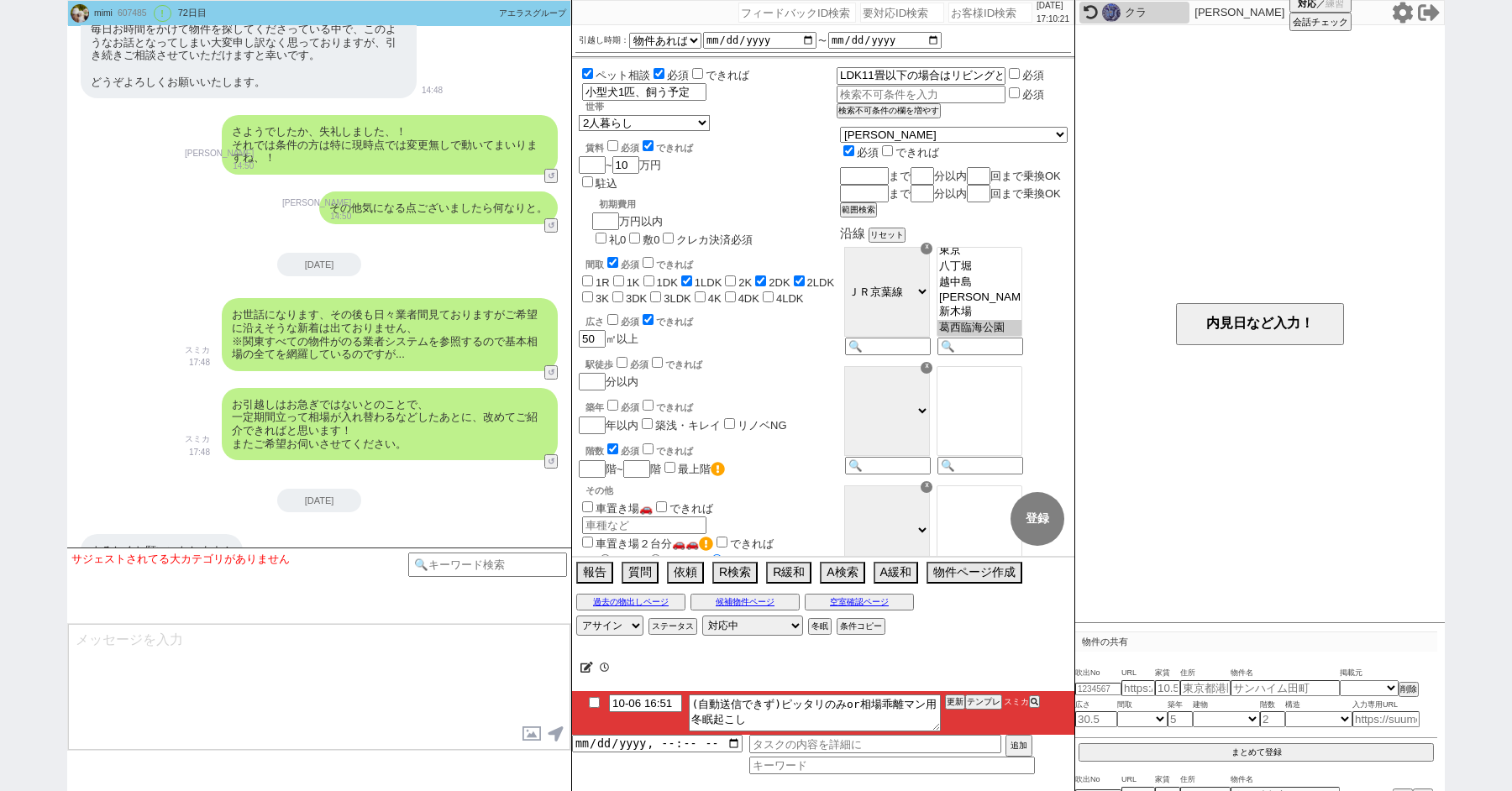
scroll to position [21, 0]
click at [988, 696] on button "テンプレ" at bounding box center [983, 701] width 37 height 12
type textarea "ご無沙汰しております！ 以前から比べて相場も入れ替わる時期になり、ご連絡させて頂きました。"
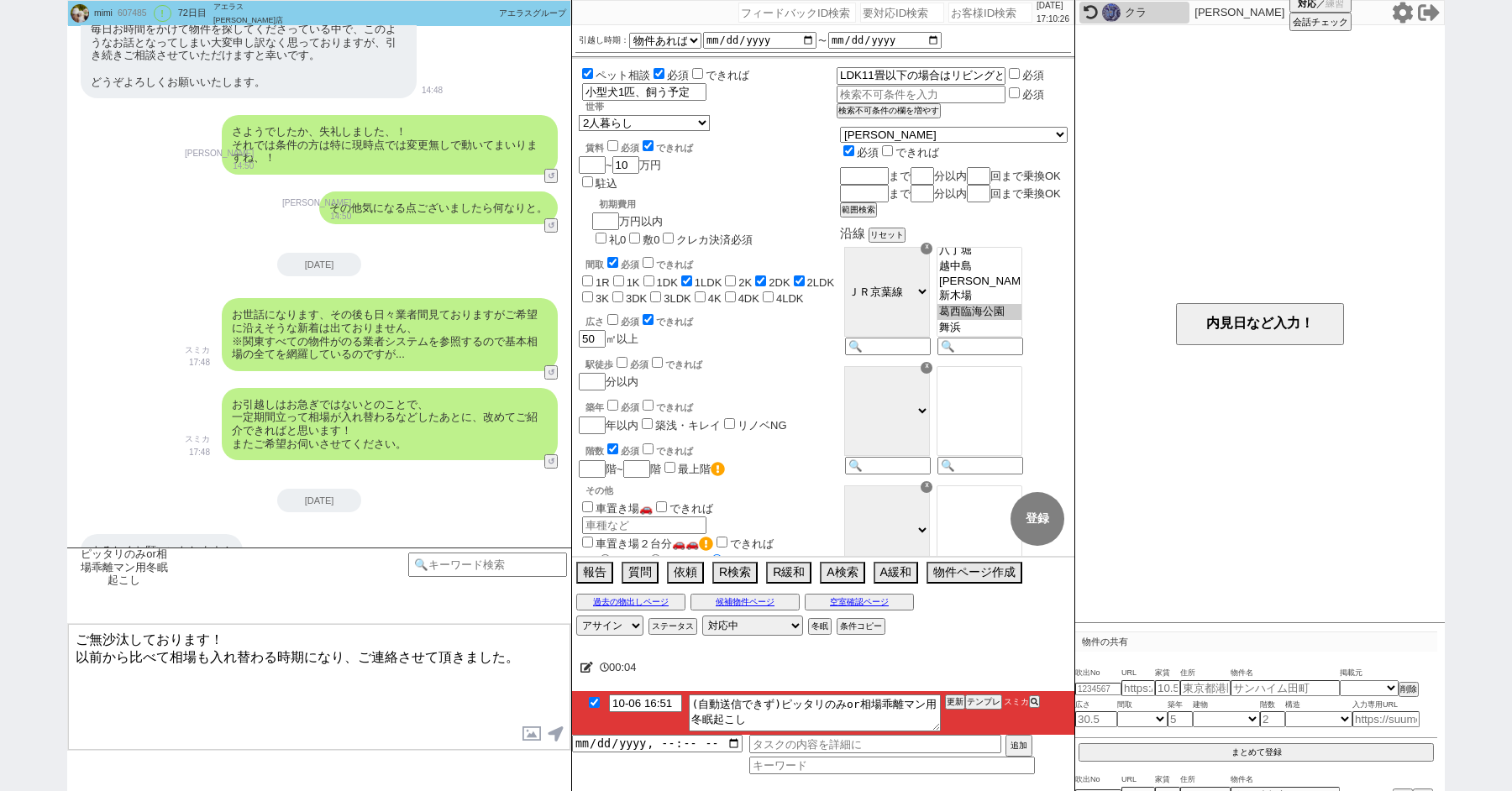
checkbox input "true"
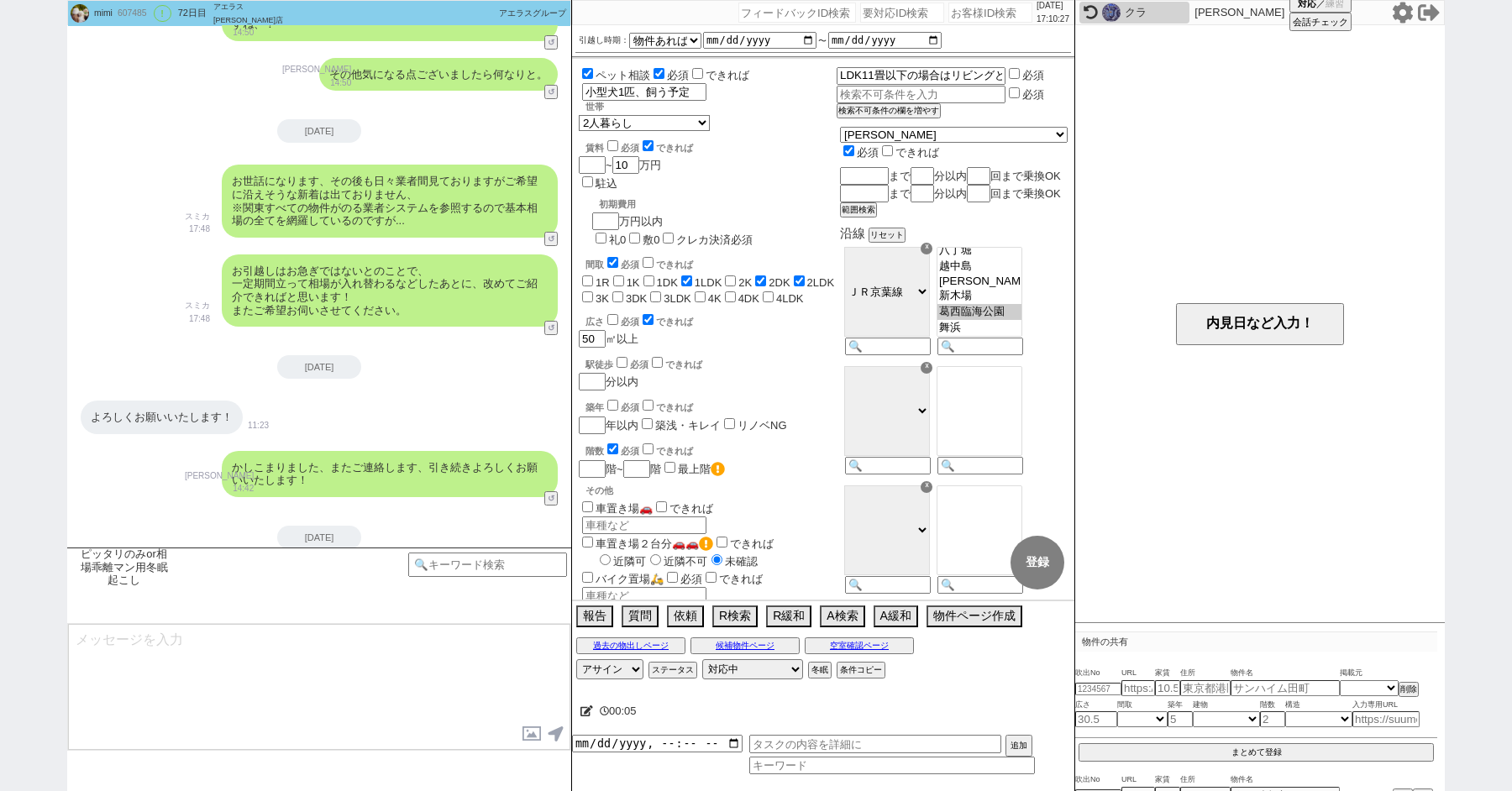
type textarea "その後、改めてお探しのご条件はいかがでしょうか？ 最新のお探しのエリア、賃料、間取り、その他条件等を、お手すきの際に頂けますと幸いです！ すぐにご紹介に動いて…"
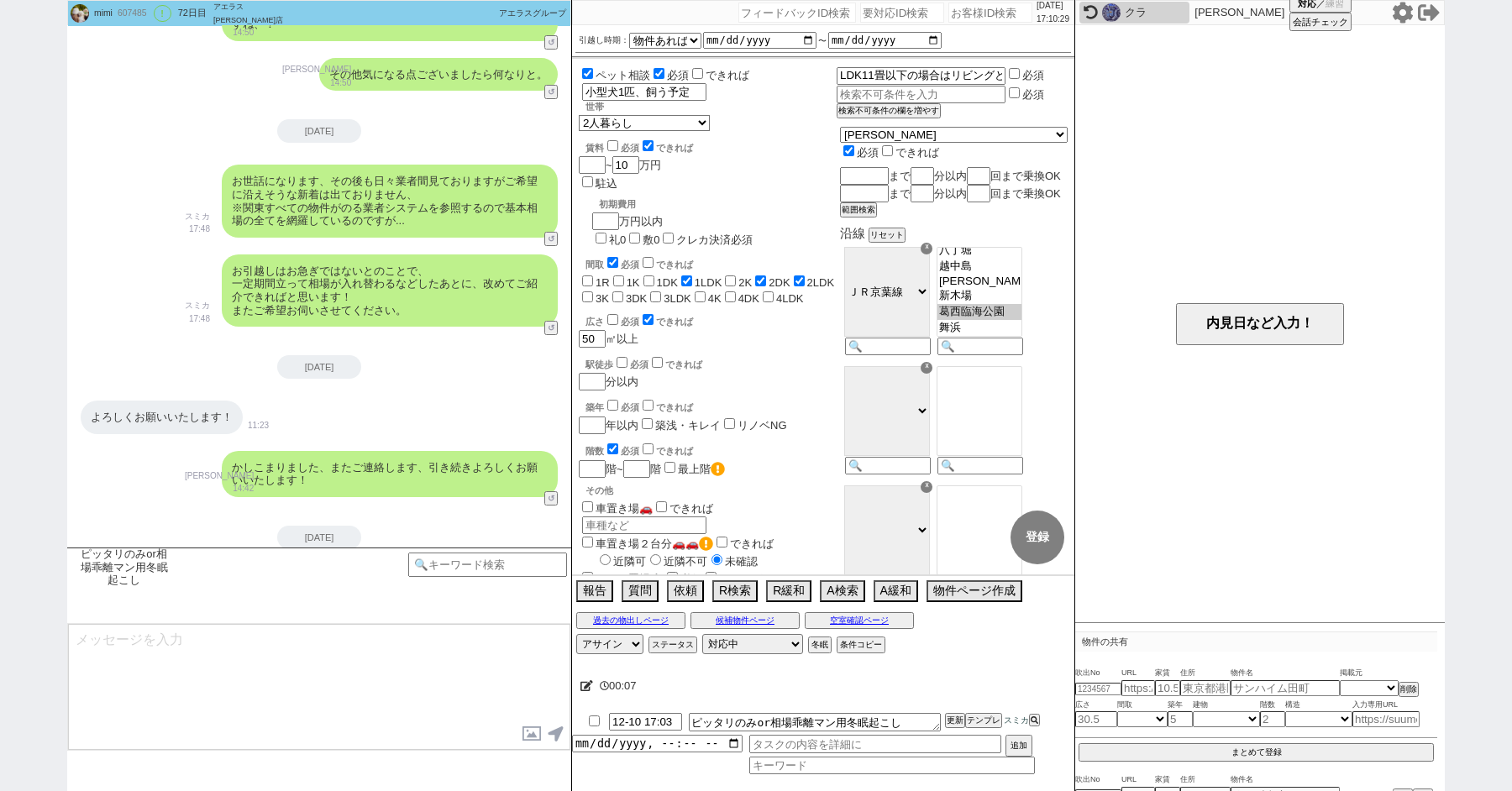
scroll to position [7564, 0]
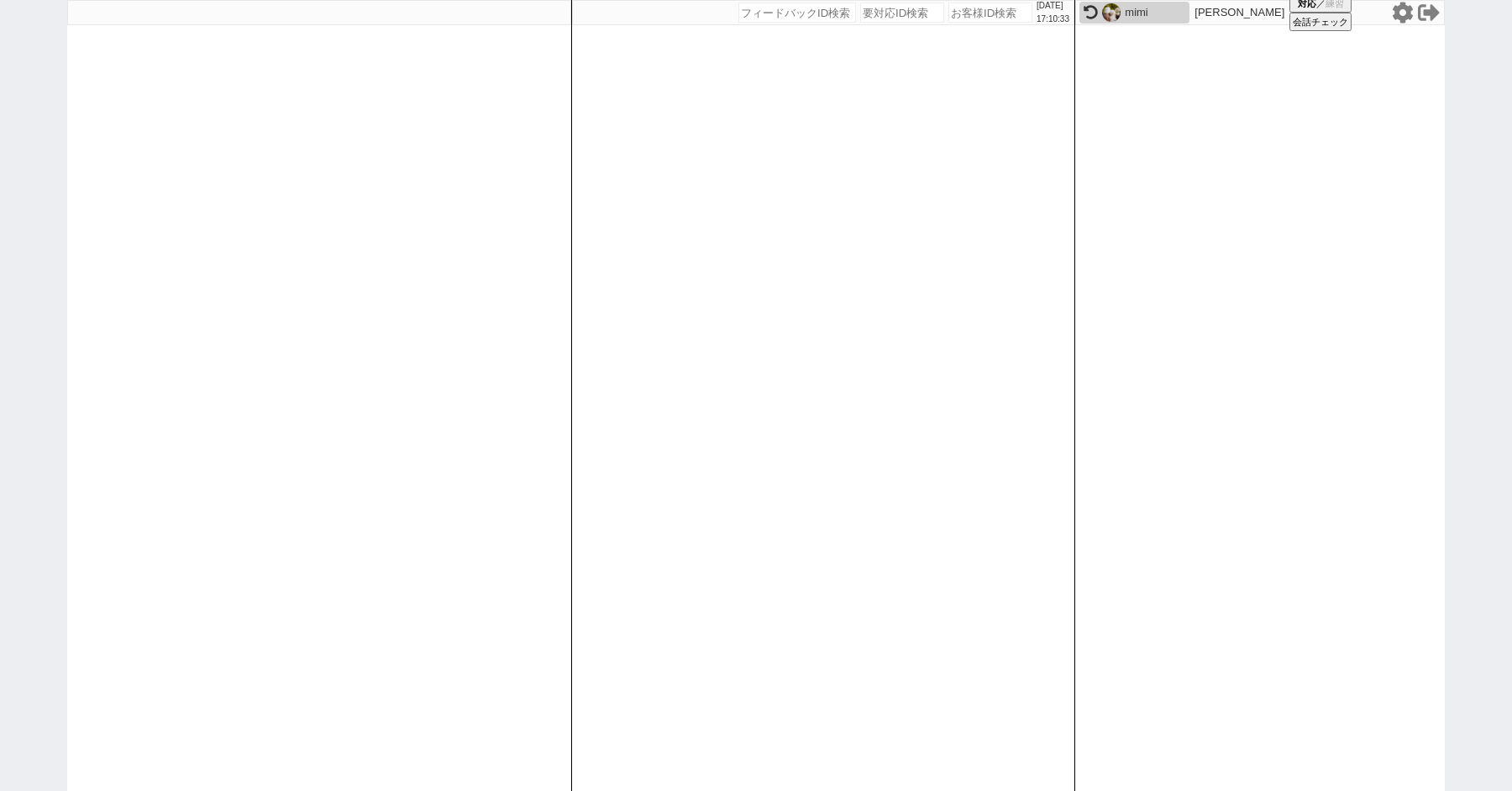
paste input "608773"
type input "608773"
select select
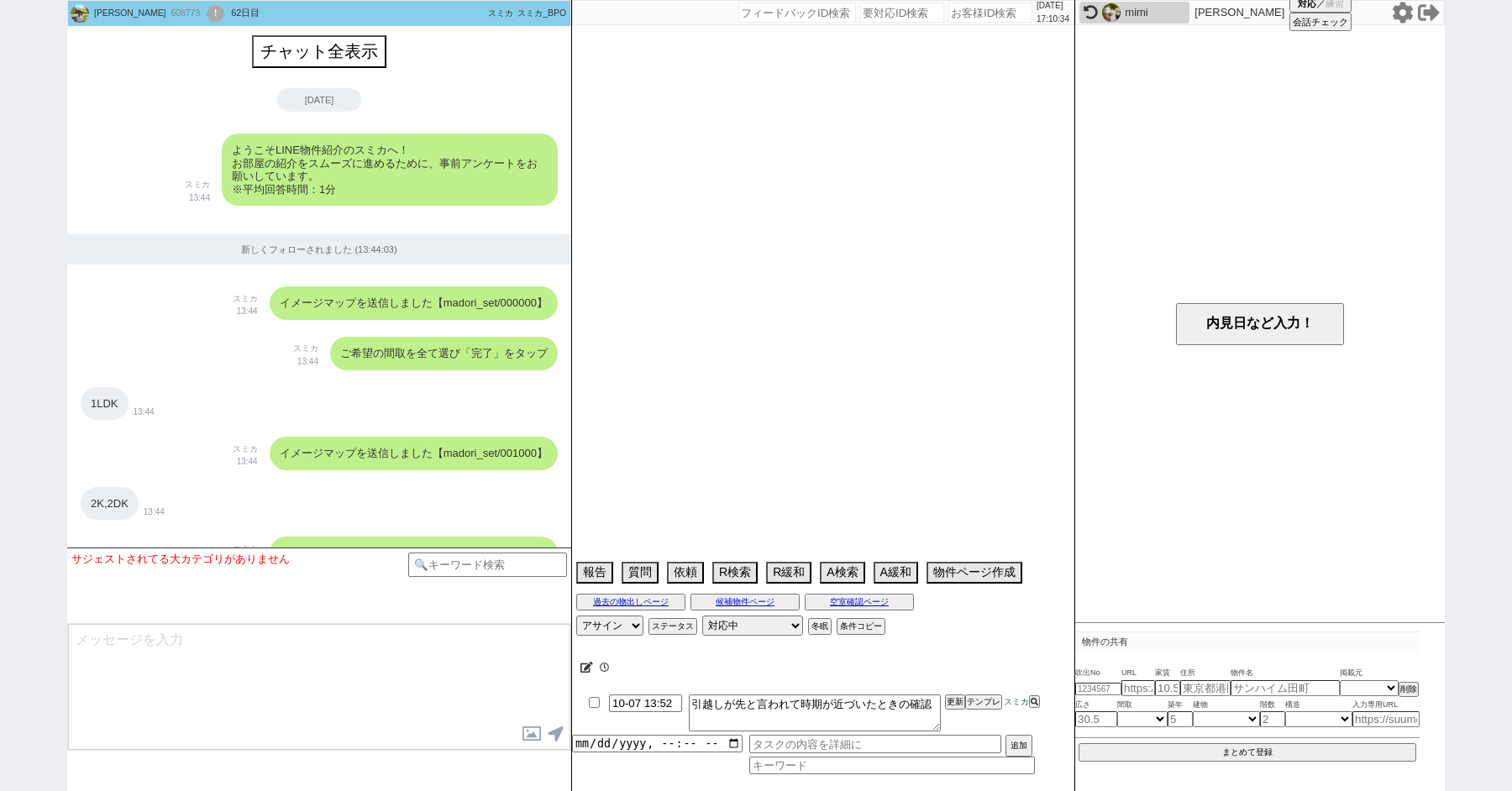
scroll to position [1989, 0]
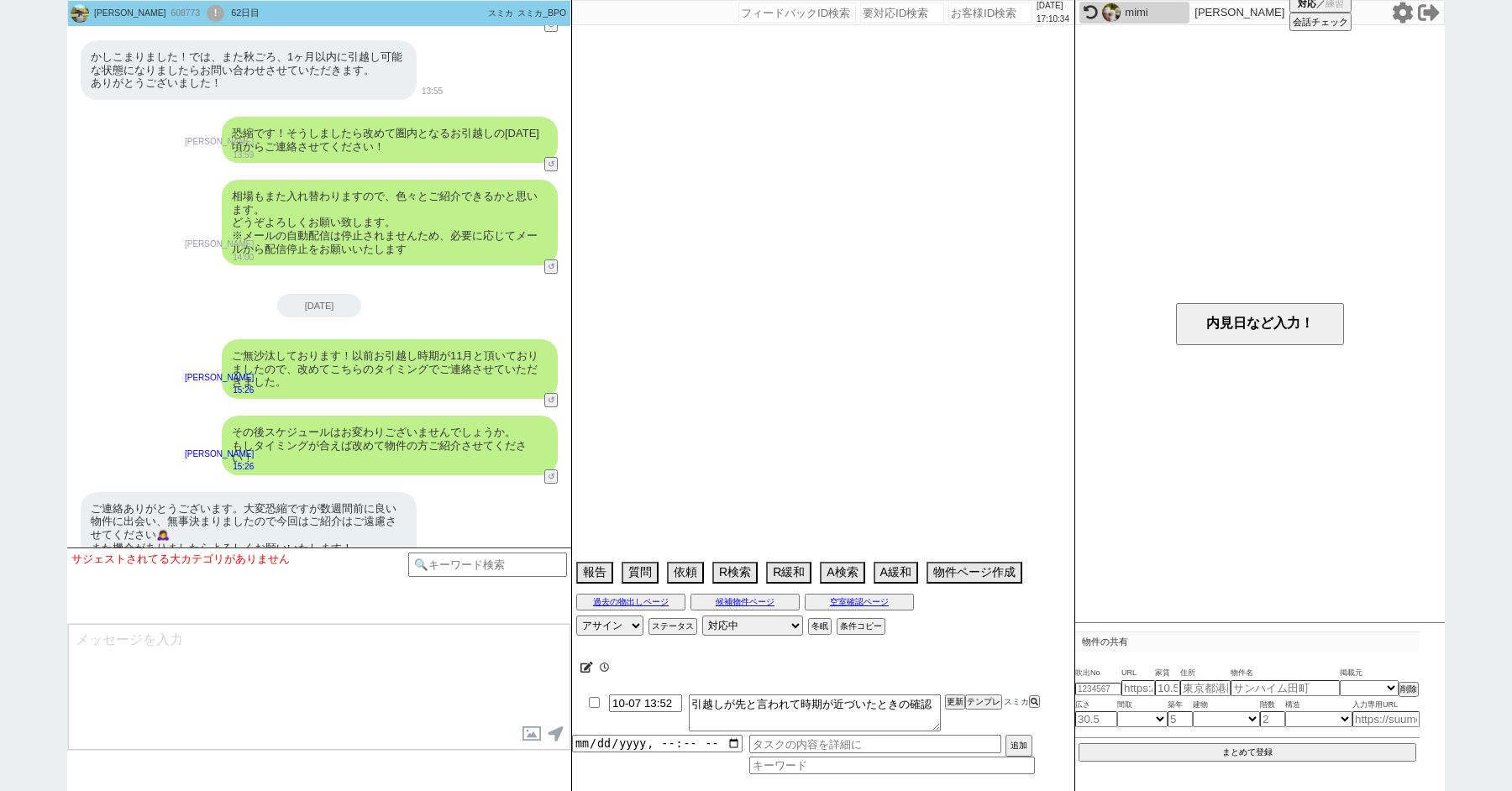
select select "2025"
select select "11"
select select "36"
select select "1"
select select "23"
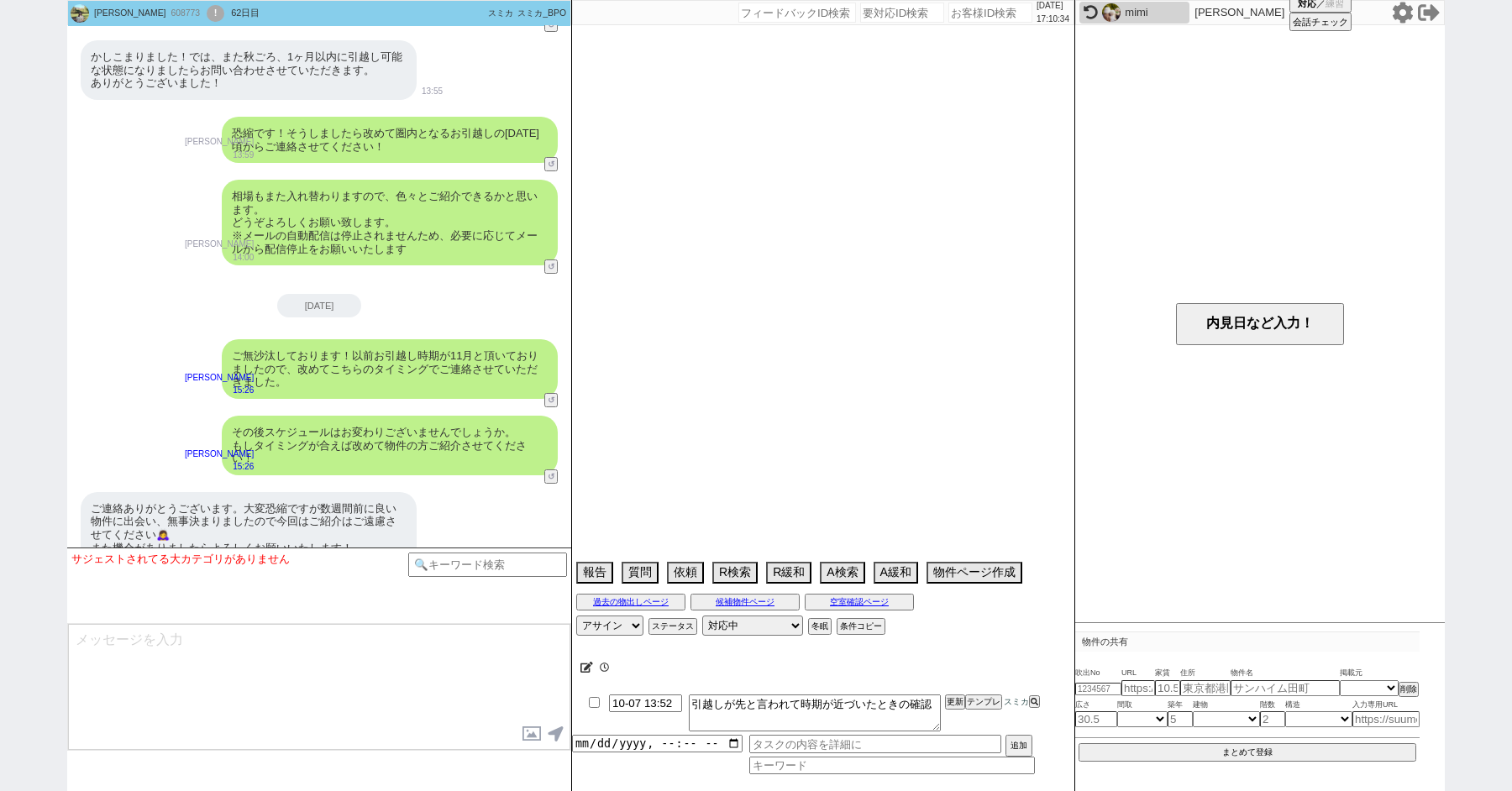
select select "749"
select select "54"
select select "1360"
select select "69"
select select "1669"
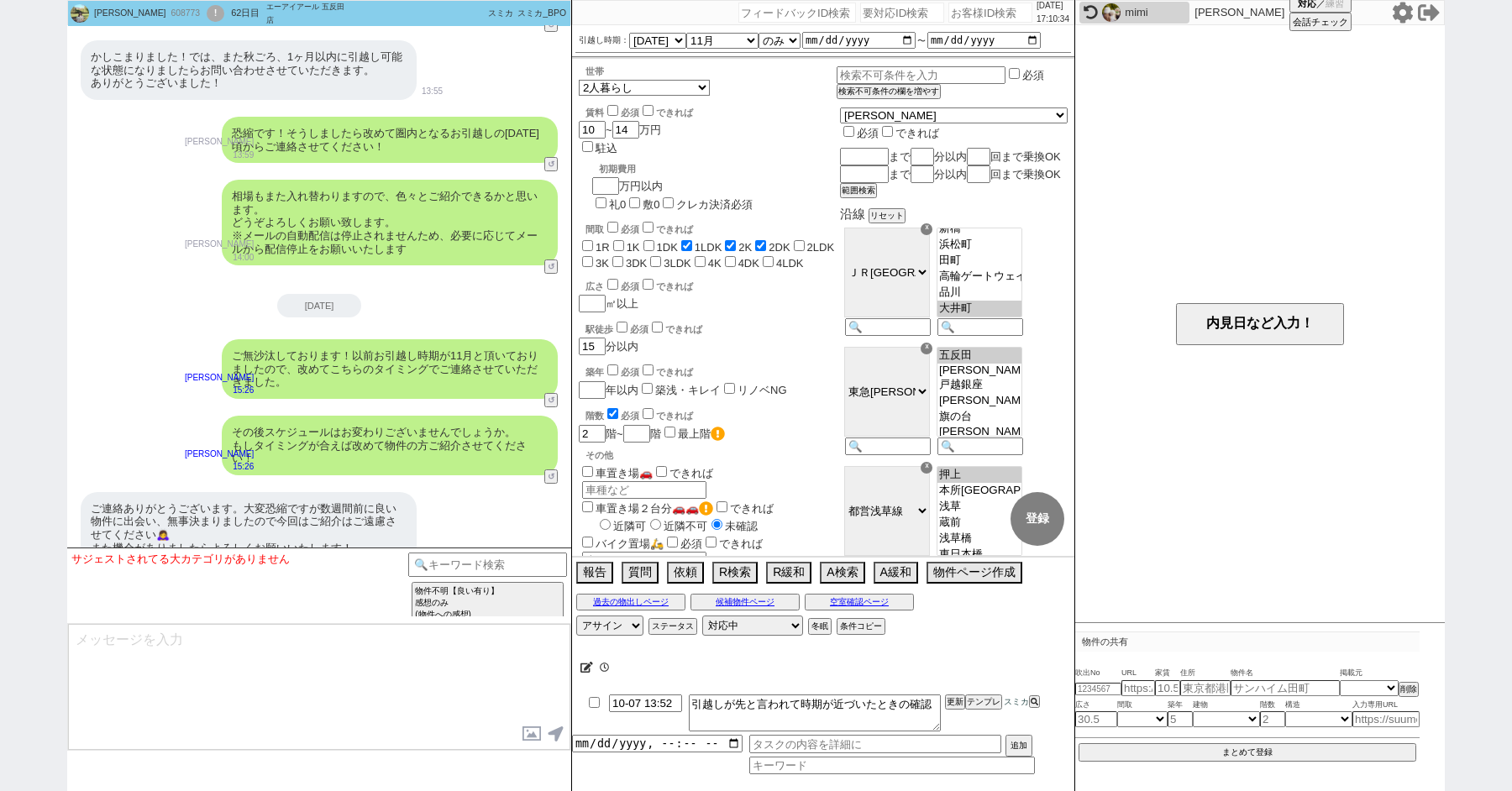
scroll to position [220, 0]
click at [553, 473] on button "↺" at bounding box center [552, 478] width 10 height 11
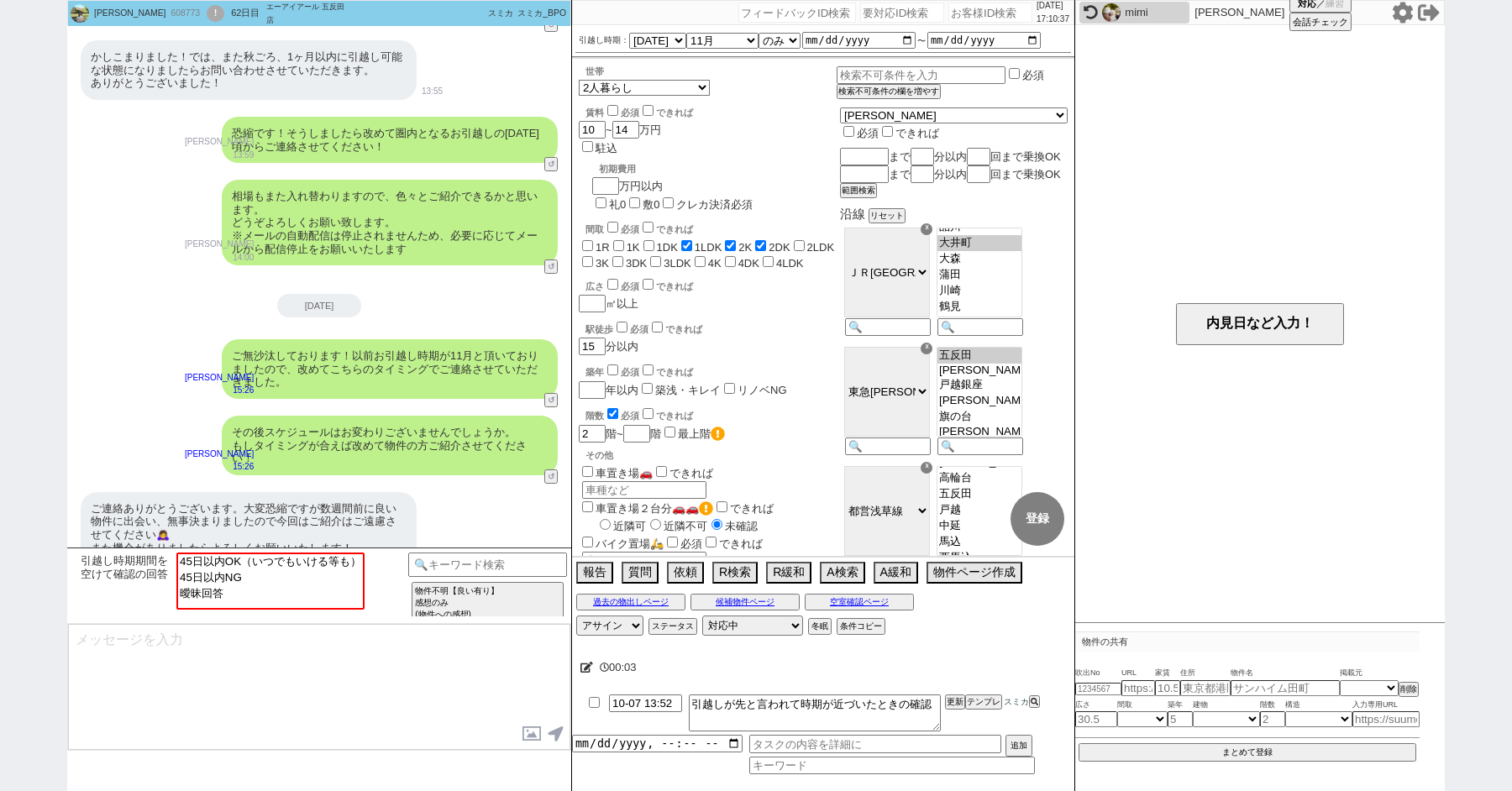
click at [267, 649] on textarea at bounding box center [319, 686] width 502 height 126
click at [495, 566] on input at bounding box center [488, 563] width 159 height 21
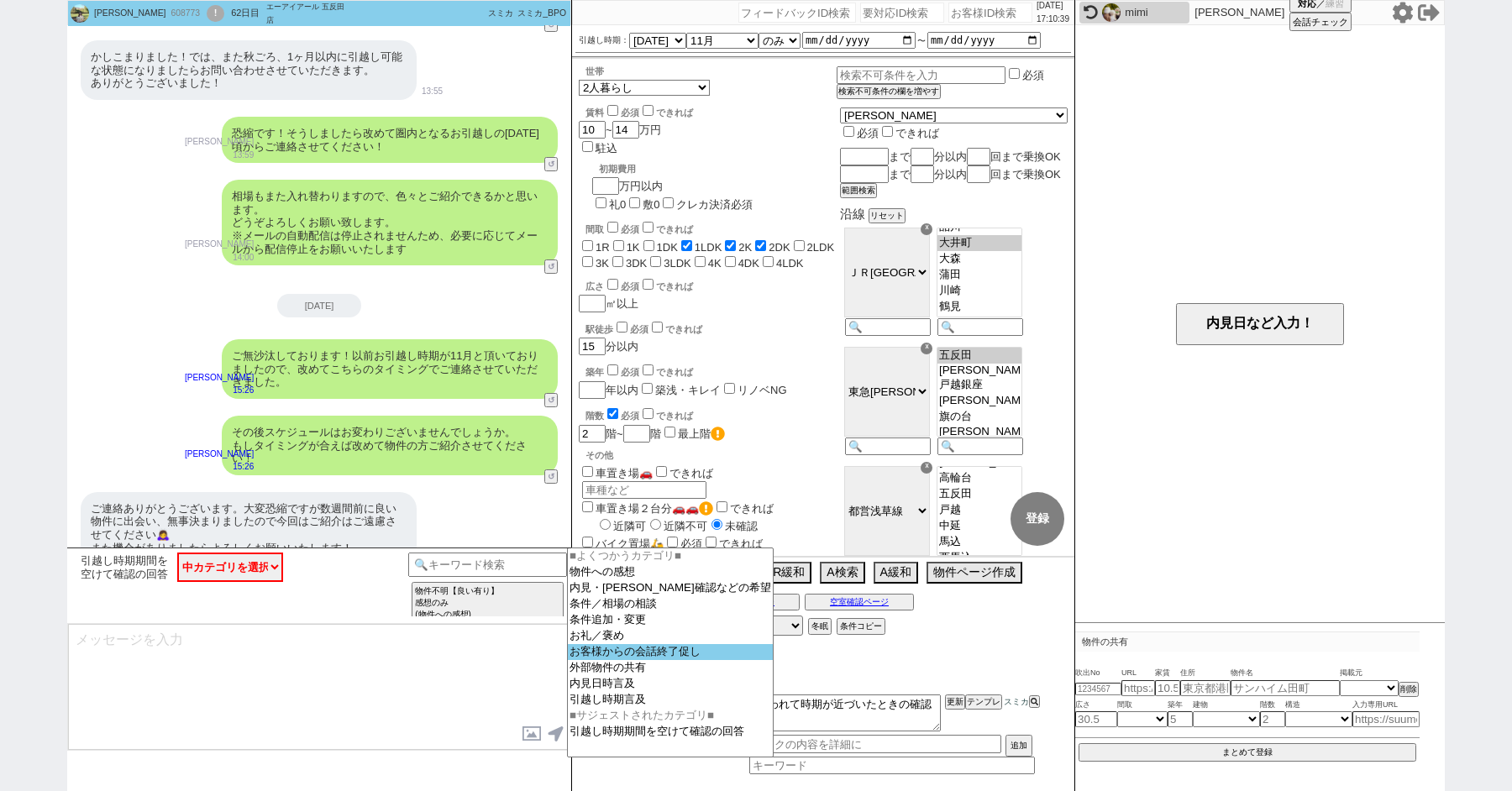
click at [670, 660] on option "お客様からの会話終了促し" at bounding box center [670, 652] width 205 height 16
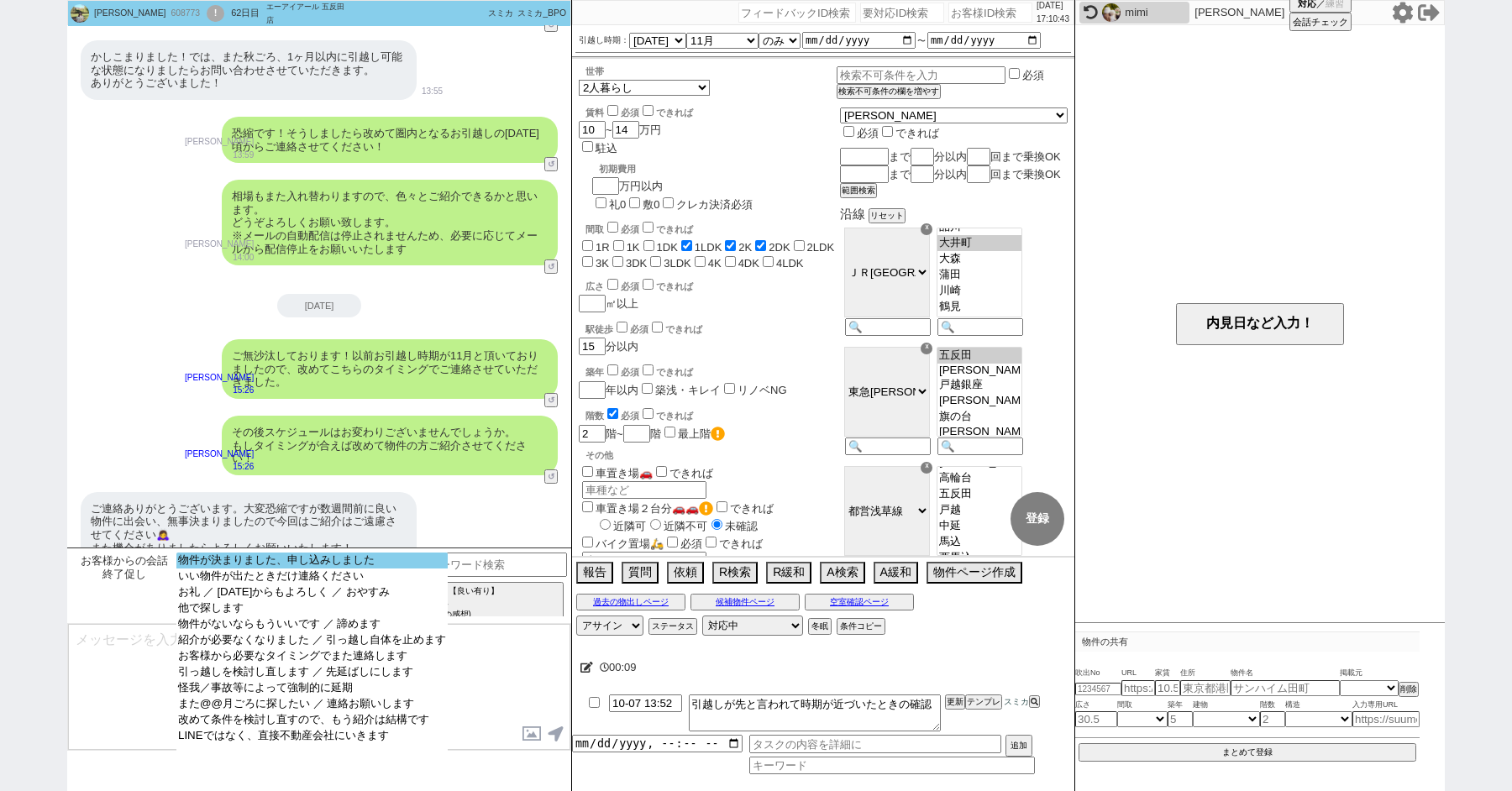
select select "物件が決まりました、申し込みしました"
click at [286, 559] on option "物件が決まりました、申し込みしました" at bounding box center [312, 561] width 271 height 16
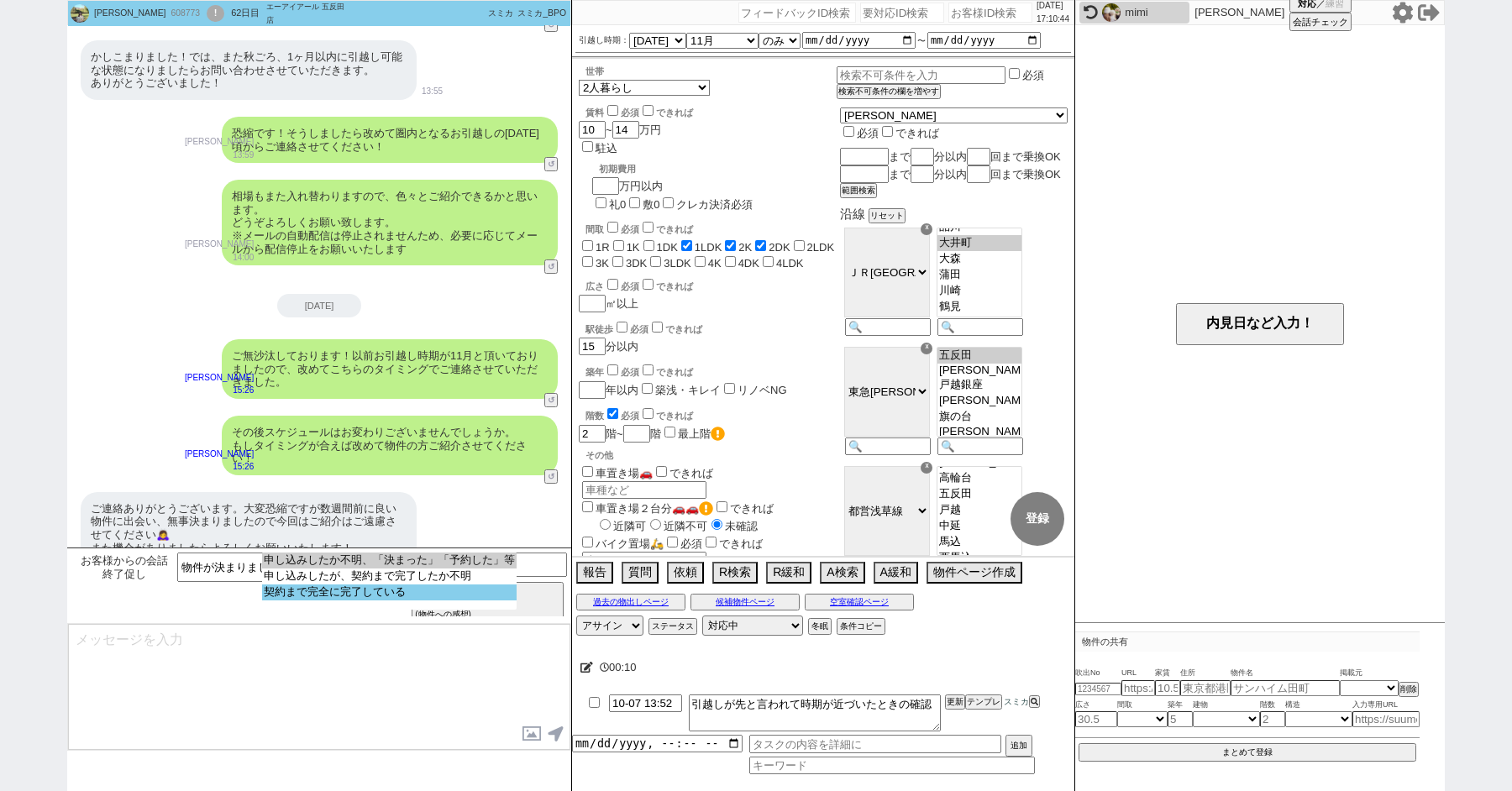
select select "契約まで完全に完了している"
click at [350, 600] on option "契約まで完全に完了している" at bounding box center [389, 593] width 255 height 16
type textarea "かしこまりました、もしまた機会がございましたらお気軽にお声がけ頂けますと幸いです！"
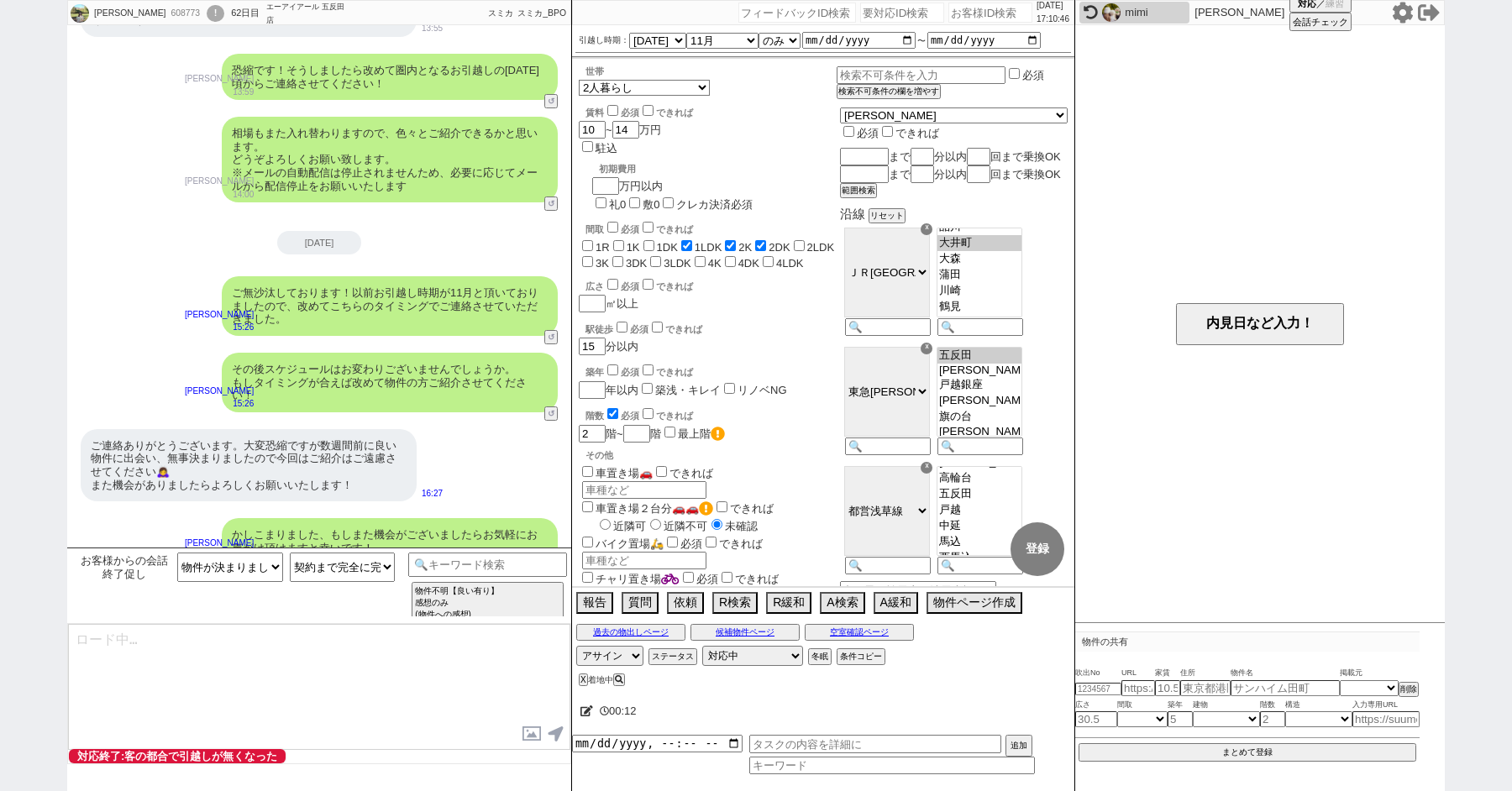
select select "600"
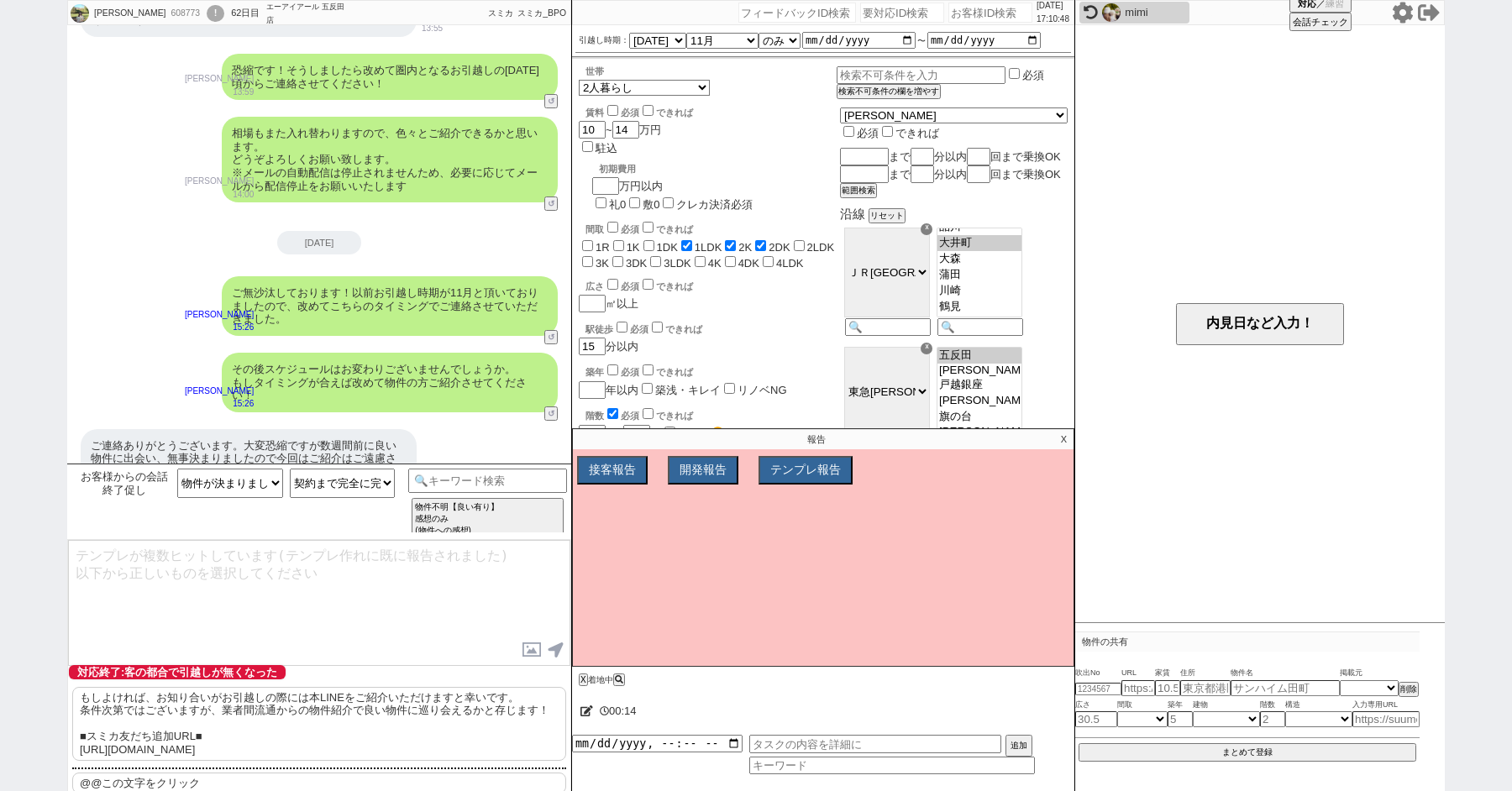
click at [247, 723] on p "もしよければ、お知り合いがお引越しの際には本LINEをご紹介いただけますと幸いです。 条件次第ではございますが、業者間流通からの物件紹介で良い物件に巡り会える…" at bounding box center [318, 723] width 494 height 74
type textarea "もしよければ、お知り合いがお引越しの際には本LINEをご紹介いただけますと幸いです。 条件次第ではございますが、業者間流通からの物件紹介で良い物件に巡り会える…"
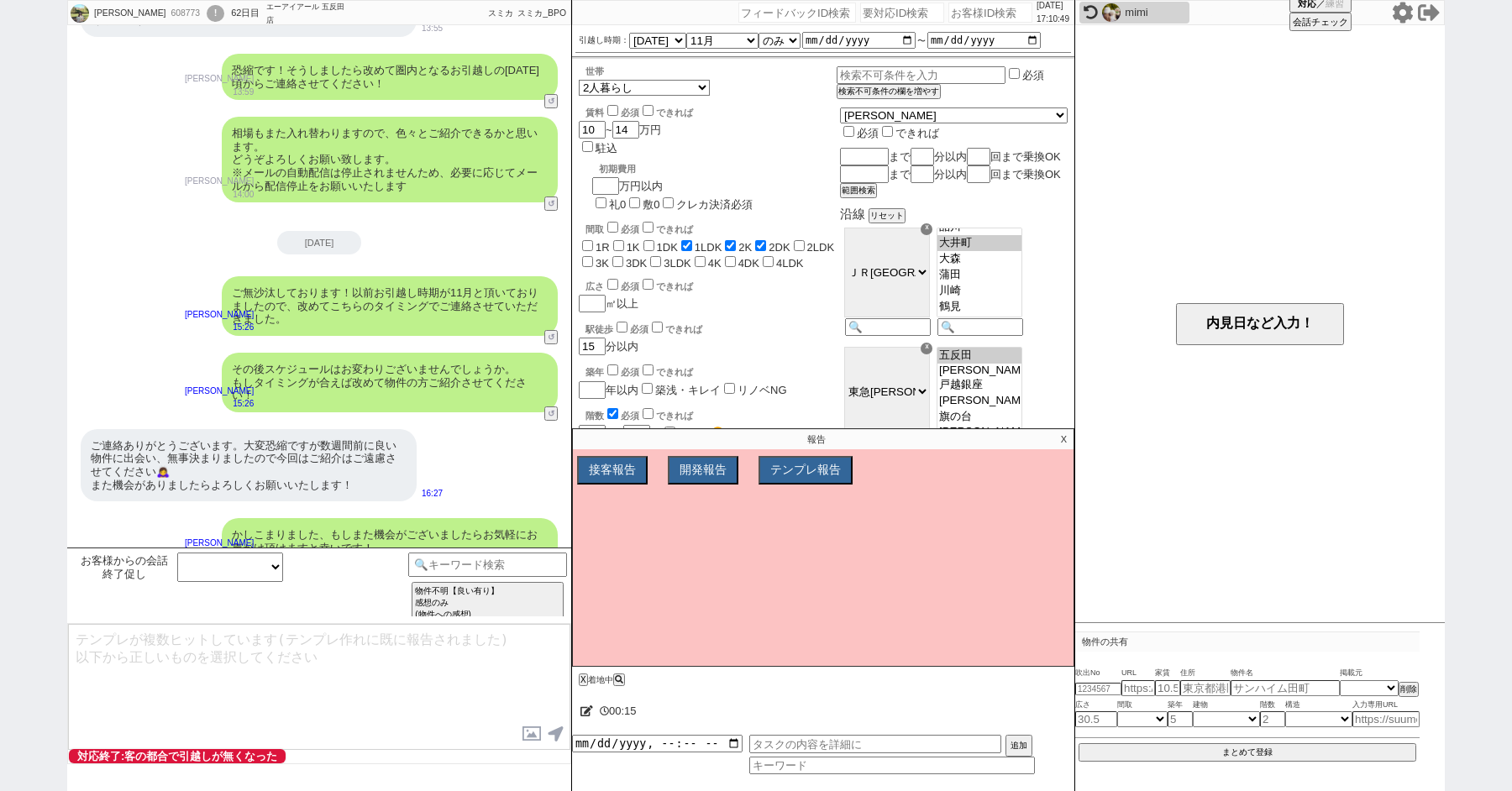
scroll to position [2181, 0]
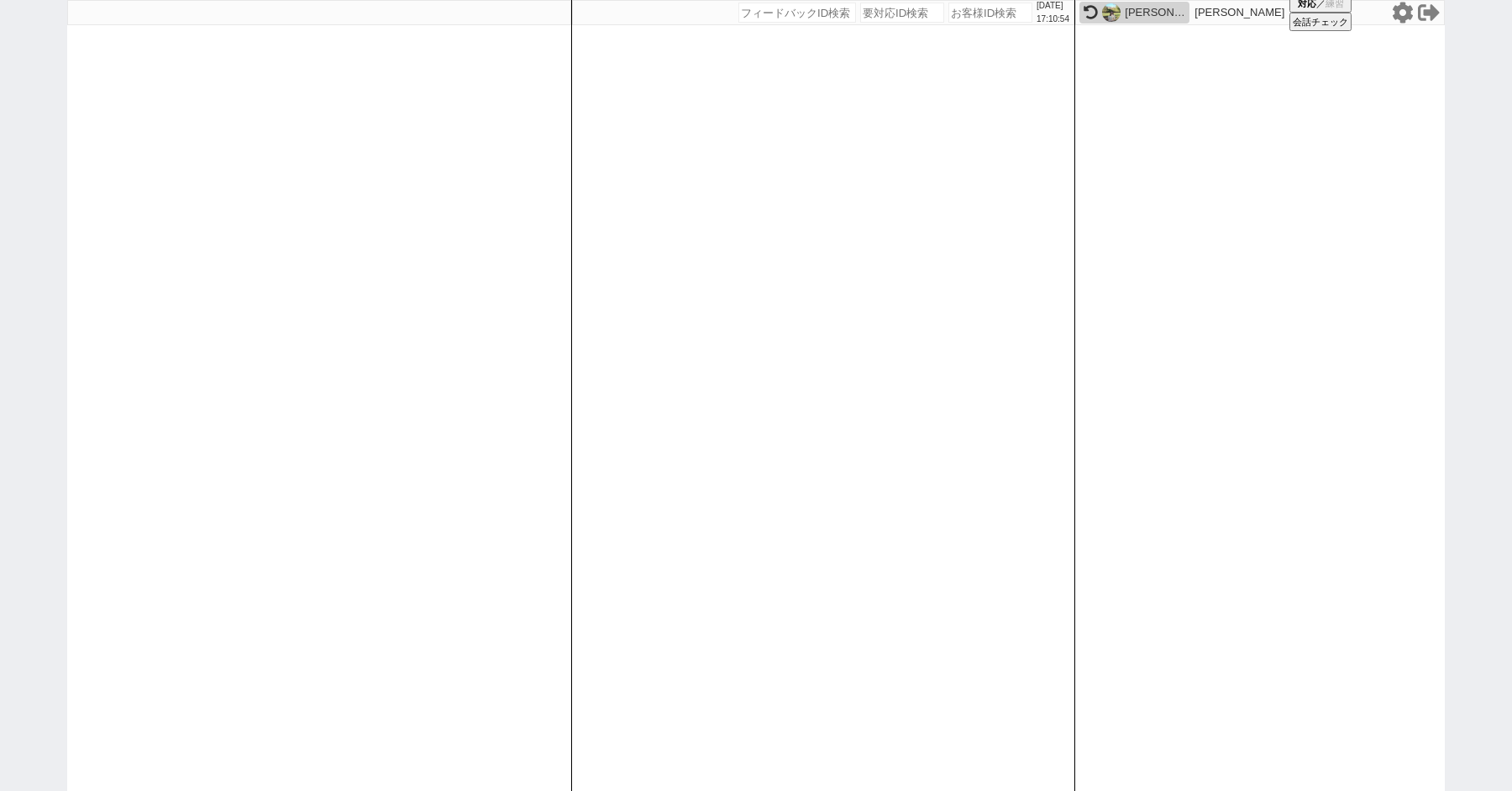
paste input "612142"
type input "612142"
select select
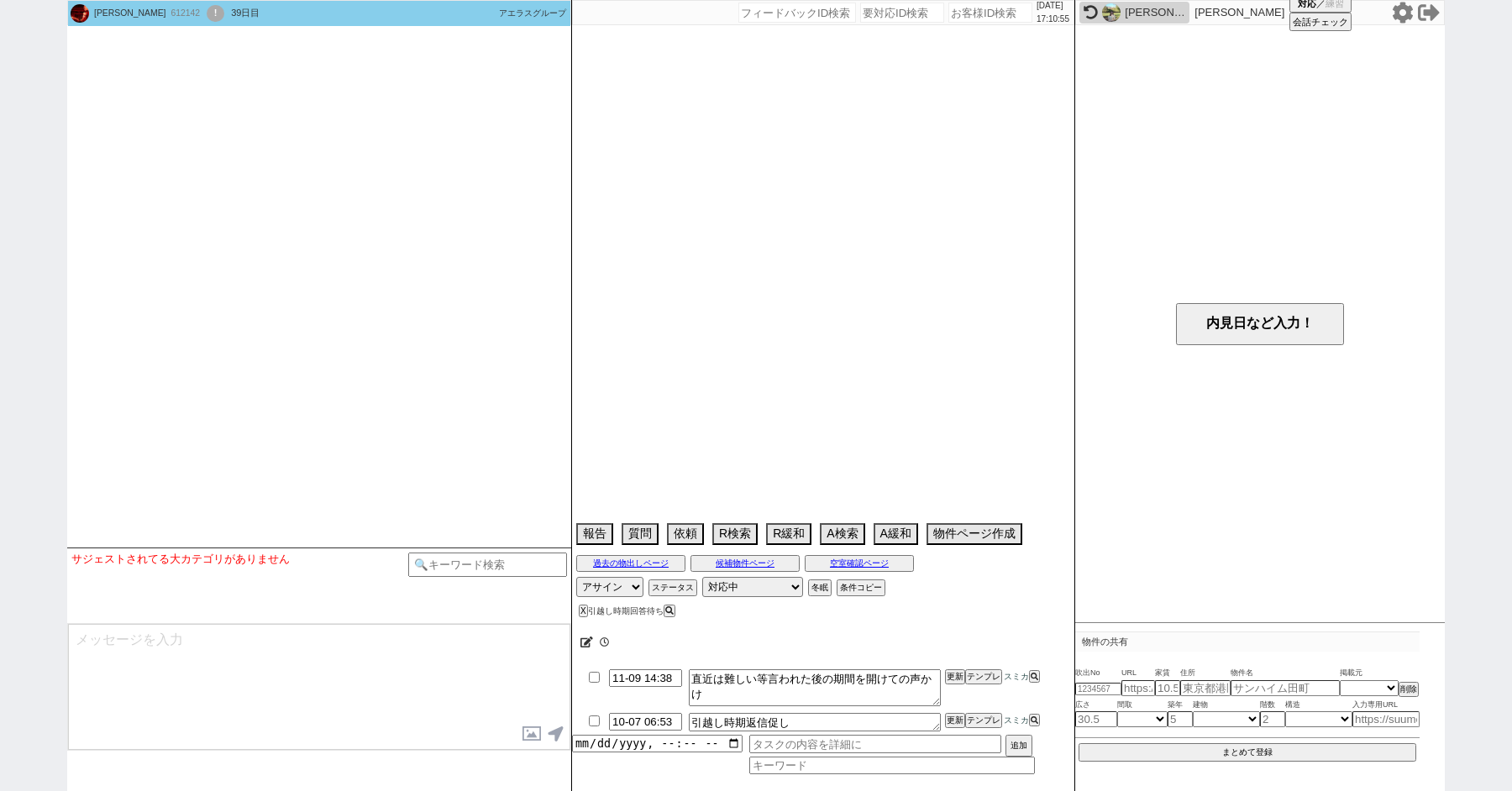
type textarea "@531591は別アカウント判断"
select select "2025"
select select "10"
select select "35"
select select "0"
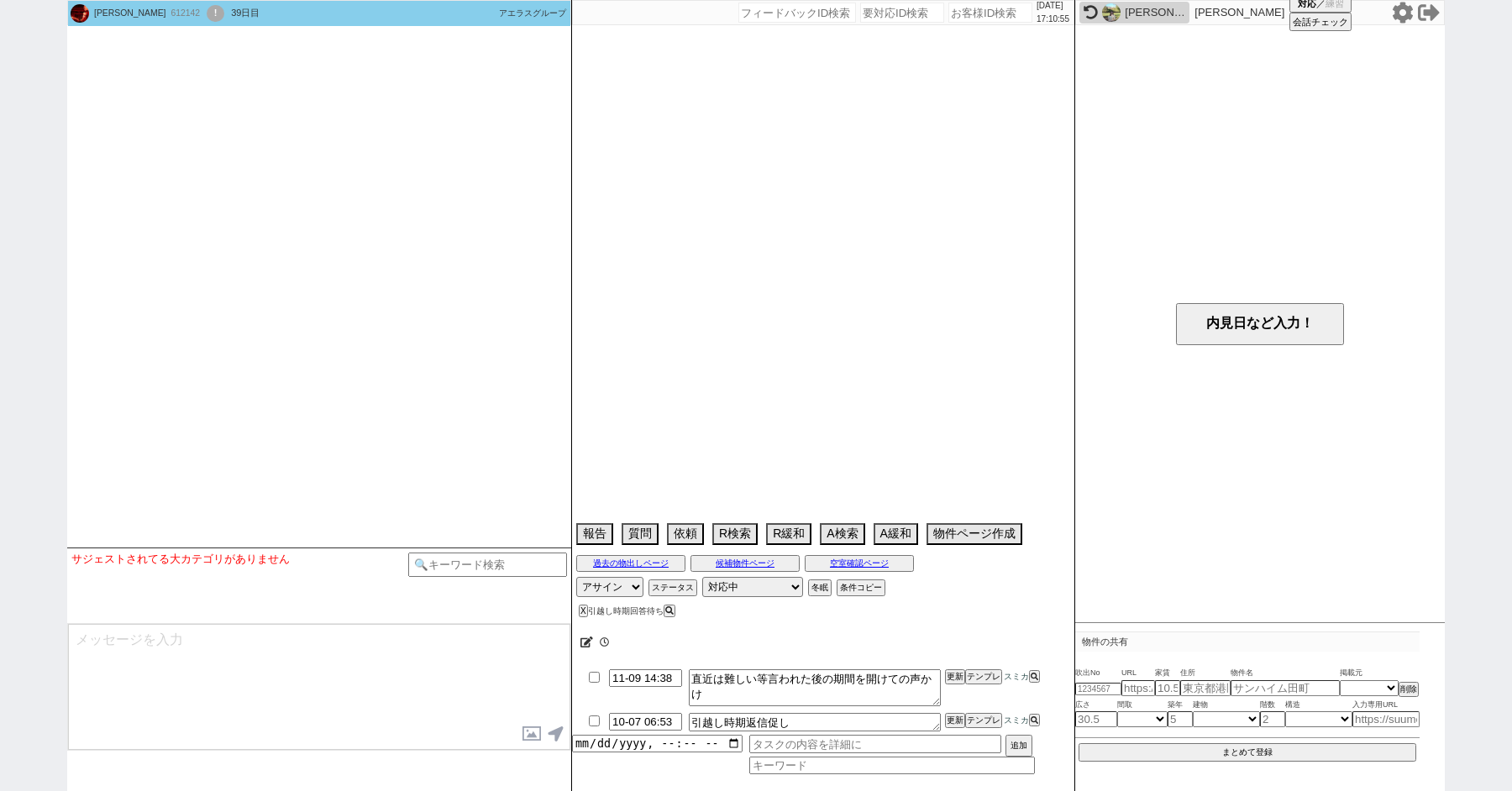
select select "11"
select select "730"
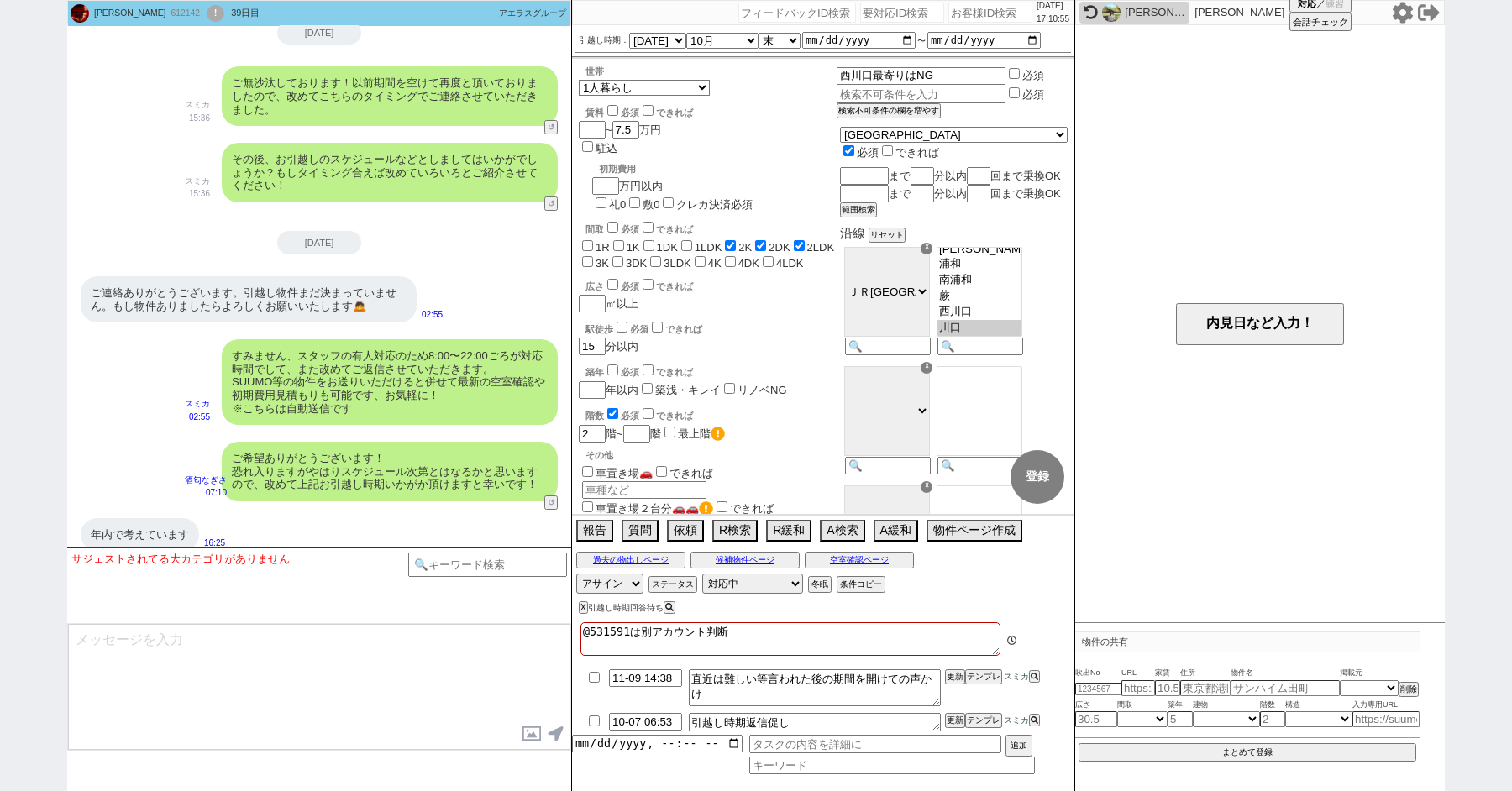
scroll to position [75, 0]
click at [552, 498] on button "↺" at bounding box center [552, 504] width 10 height 11
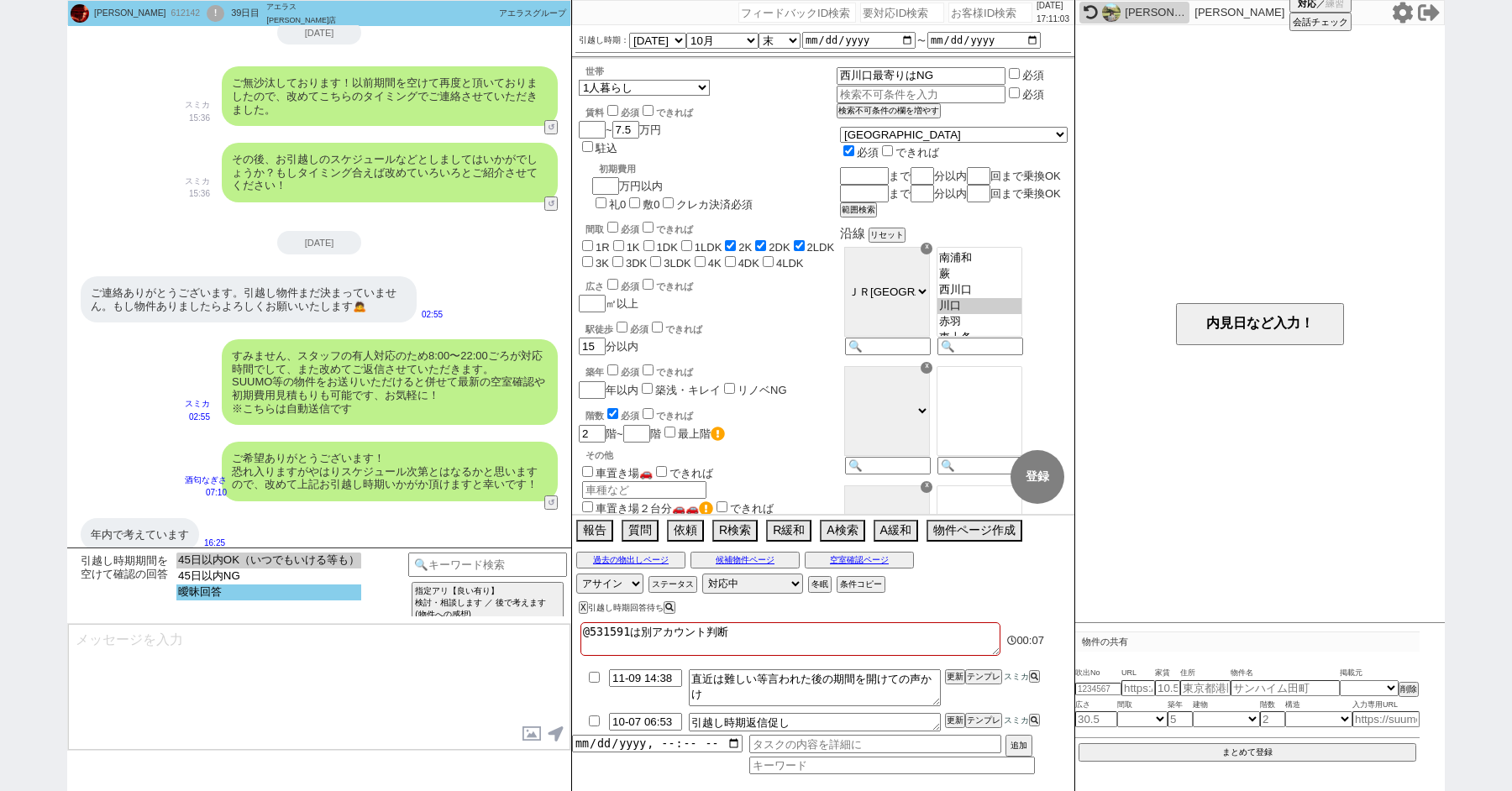
select select "曖昧回答"
click at [228, 600] on option "曖昧回答" at bounding box center [268, 593] width 185 height 16
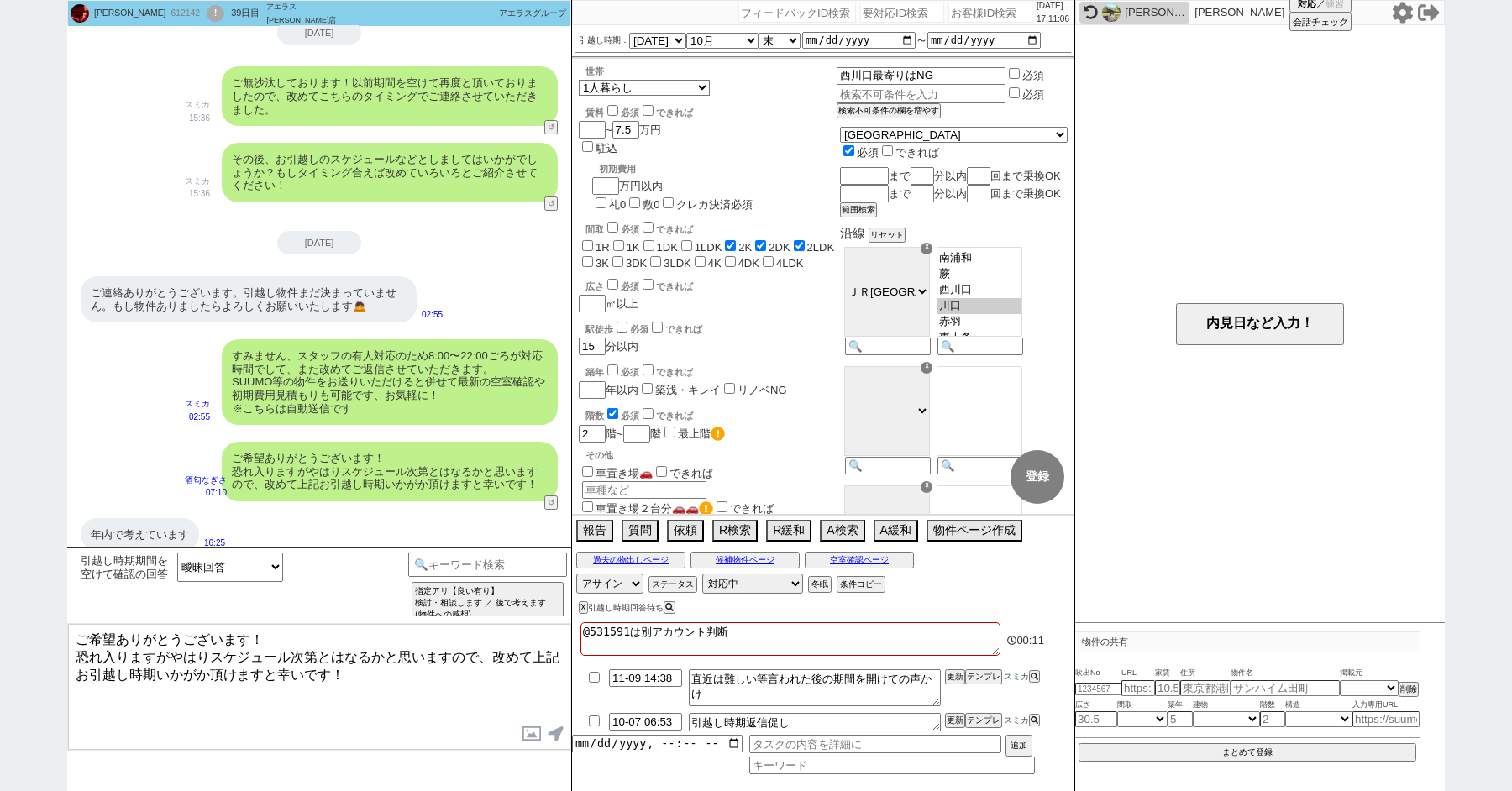
type textarea "ご希望ありがとうございます！ 恐れ入りますがやはりスケジュール次第とはなるかと思いますので、改めて上記お引越し時期いかがか頂けますと幸いです！"
click at [749, 41] on select "なる早 未定 いつでも 物件あれば 年内 来年 1月 2月 3月 4月 5月 6月 7月 8月 9月 10月 11月 12月 春 夏 秋 冬" at bounding box center [721, 41] width 72 height 15
select select "16"
click at [686, 34] on select "なる早 未定 いつでも 物件あれば 年内 来年 1月 2月 3月 4月 5月 6月 7月 8月 9月 10月 11月 12月 春 夏 秋 冬" at bounding box center [721, 41] width 72 height 15
type input "[DATE]"
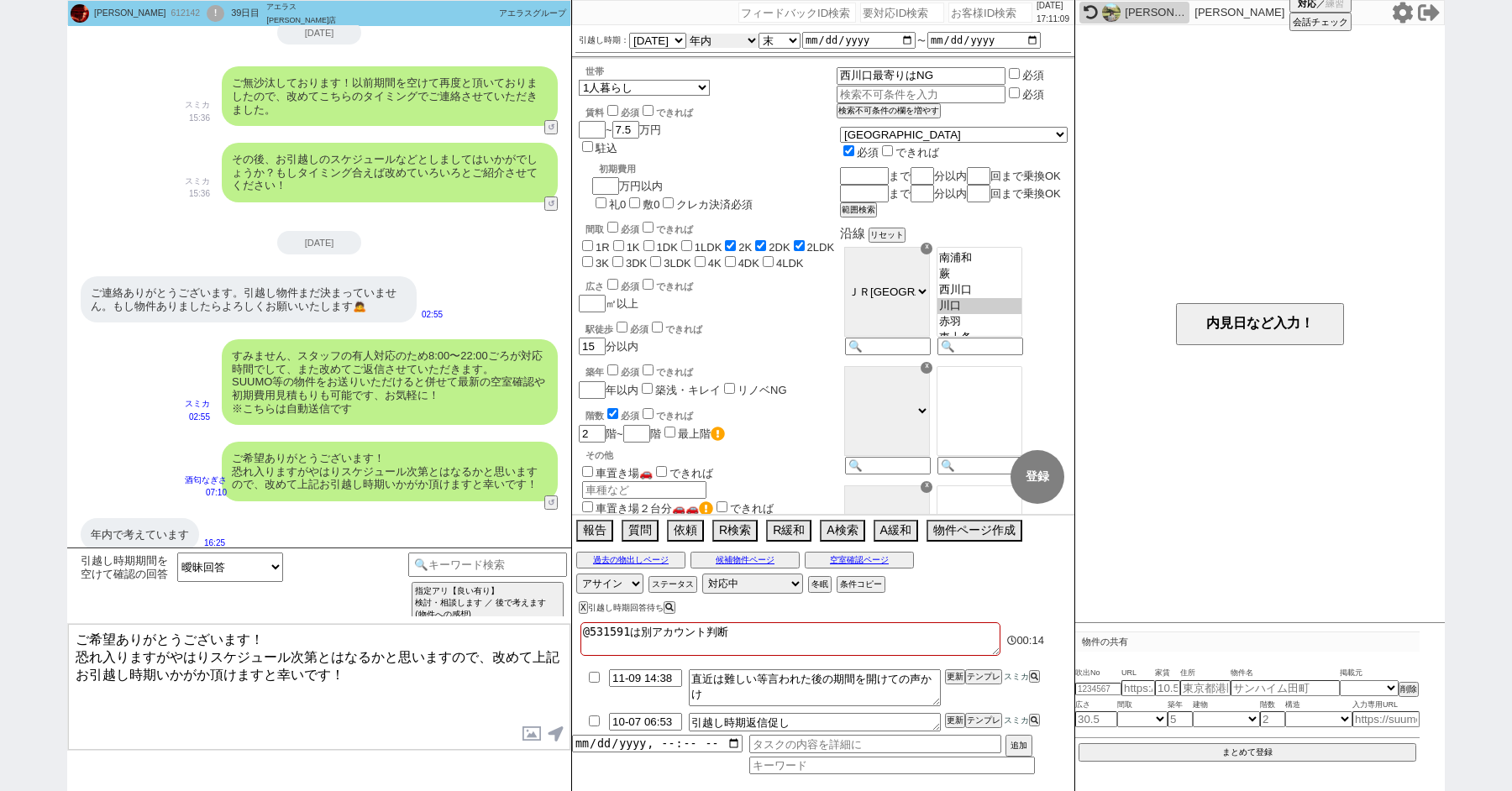
type input "2025-12-31"
checkbox input "false"
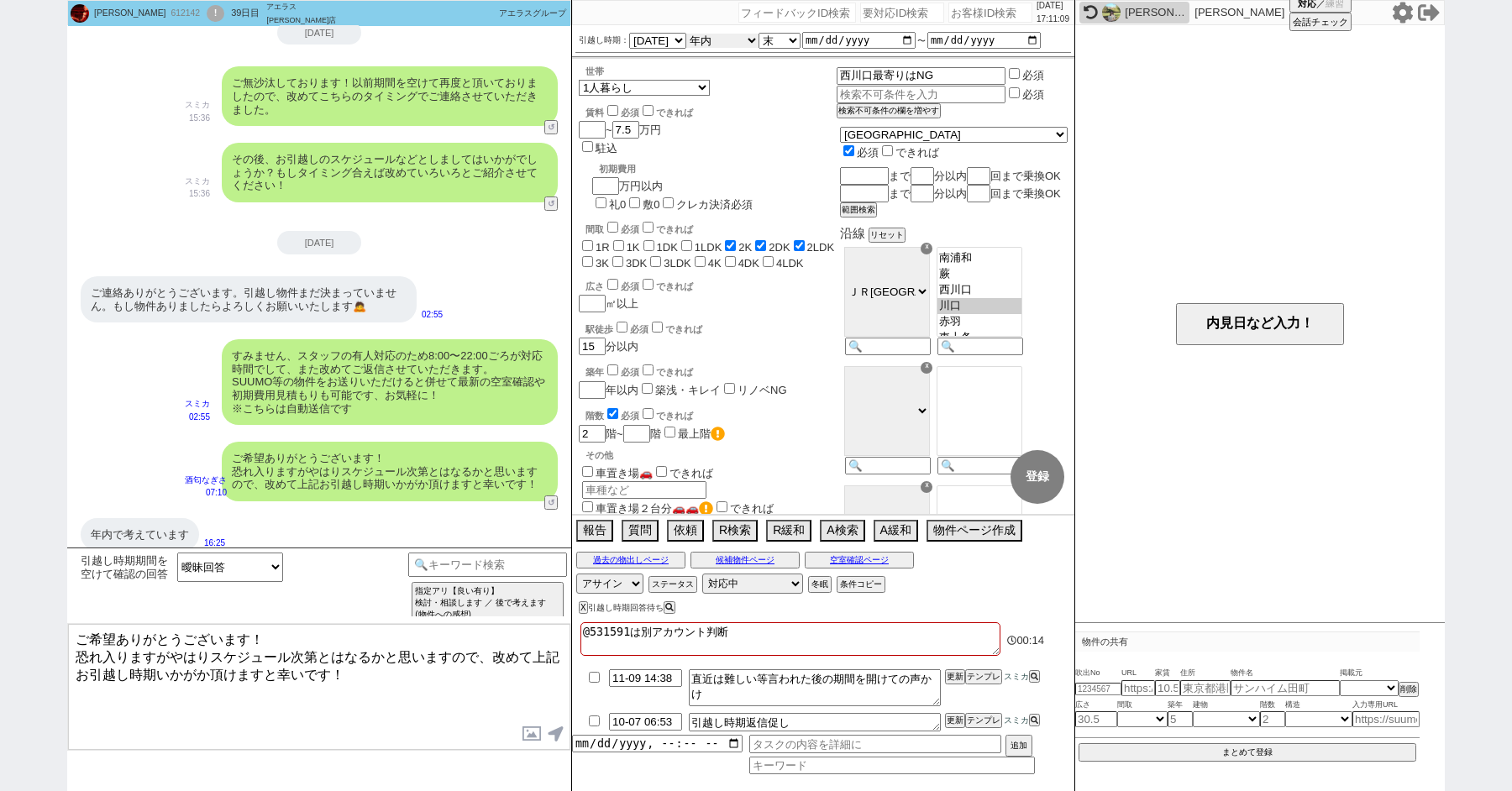
checkbox input "true"
checkbox input "false"
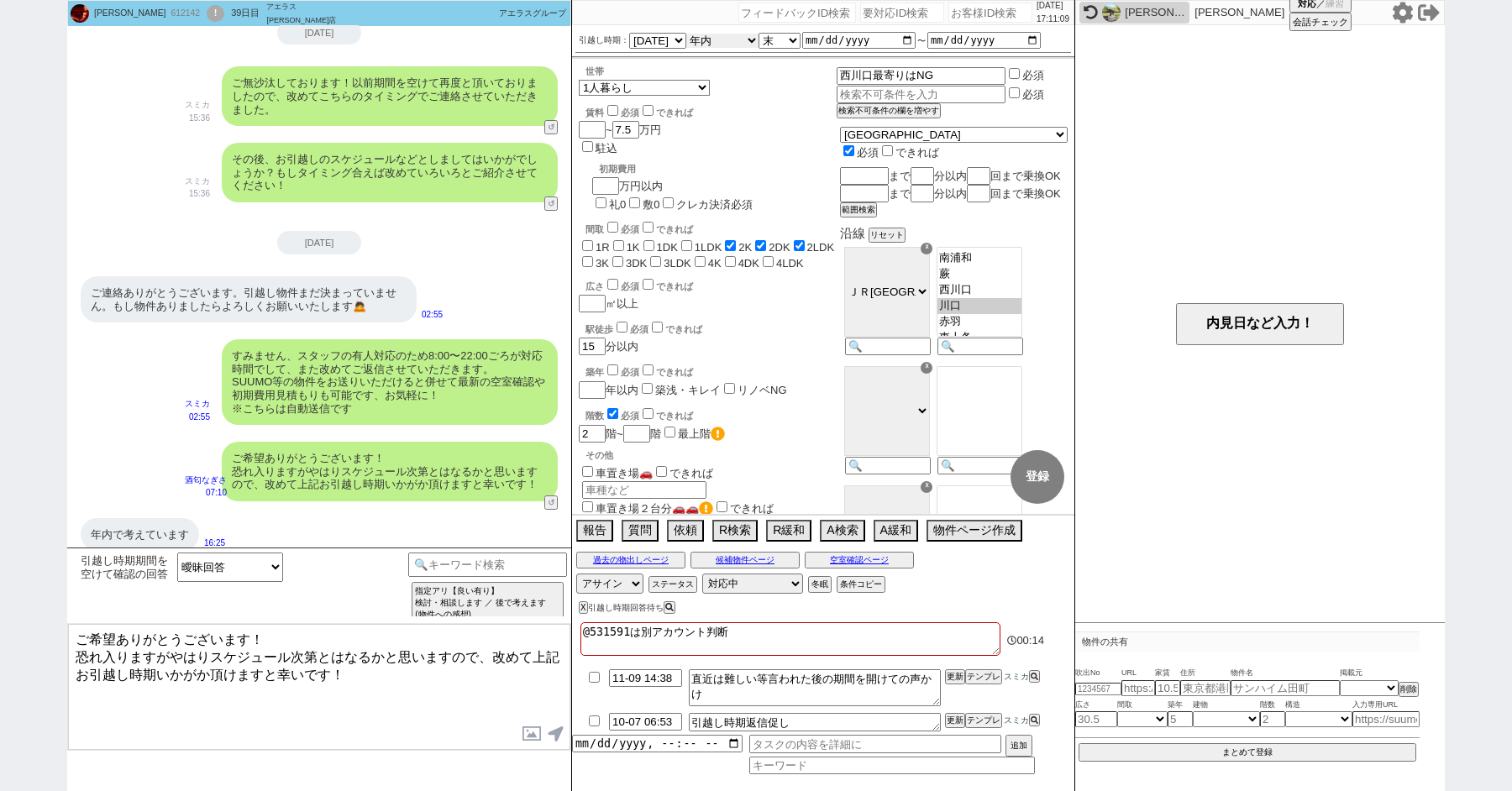
checkbox input "false"
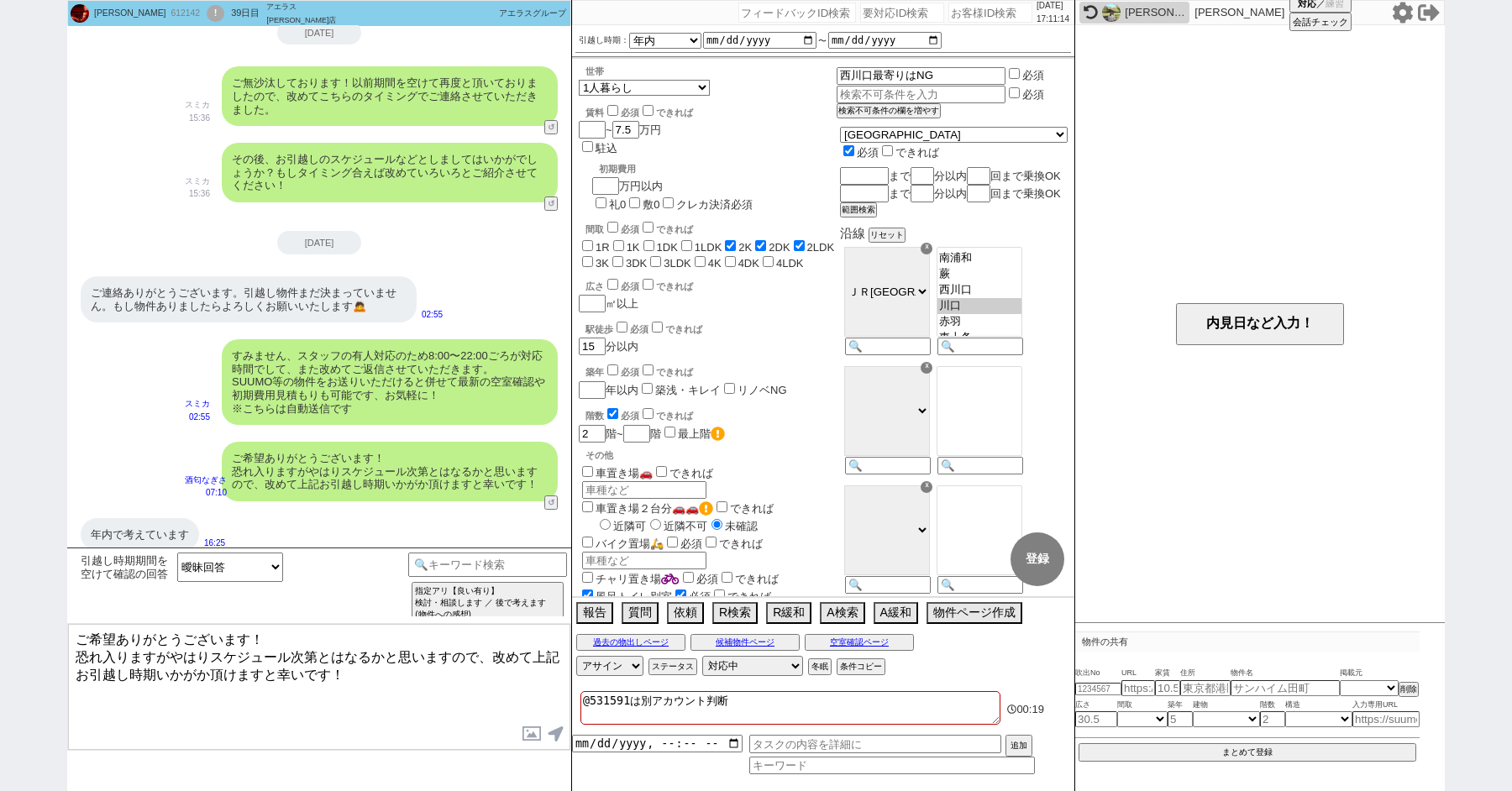
drag, startPoint x: 77, startPoint y: 649, endPoint x: 328, endPoint y: 666, distance: 251.6
click at [328, 666] on textarea "ご希望ありがとうございます！ 恐れ入りますがやはりスケジュール次第とはなるかと思いますので、改めて上記お引越し時期いかがか頂けますと幸いです！" at bounding box center [319, 686] width 502 height 126
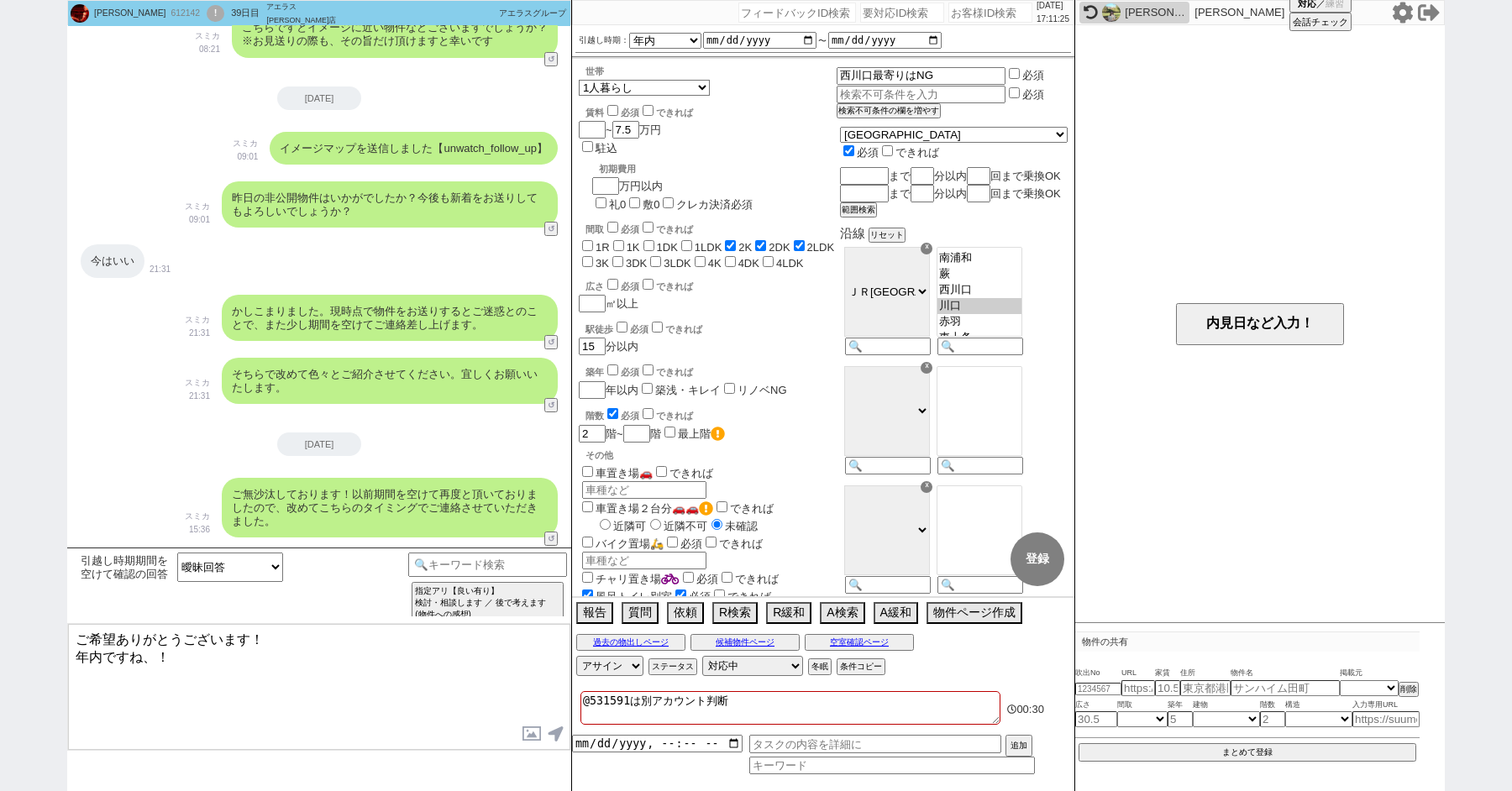
scroll to position [2483, 0]
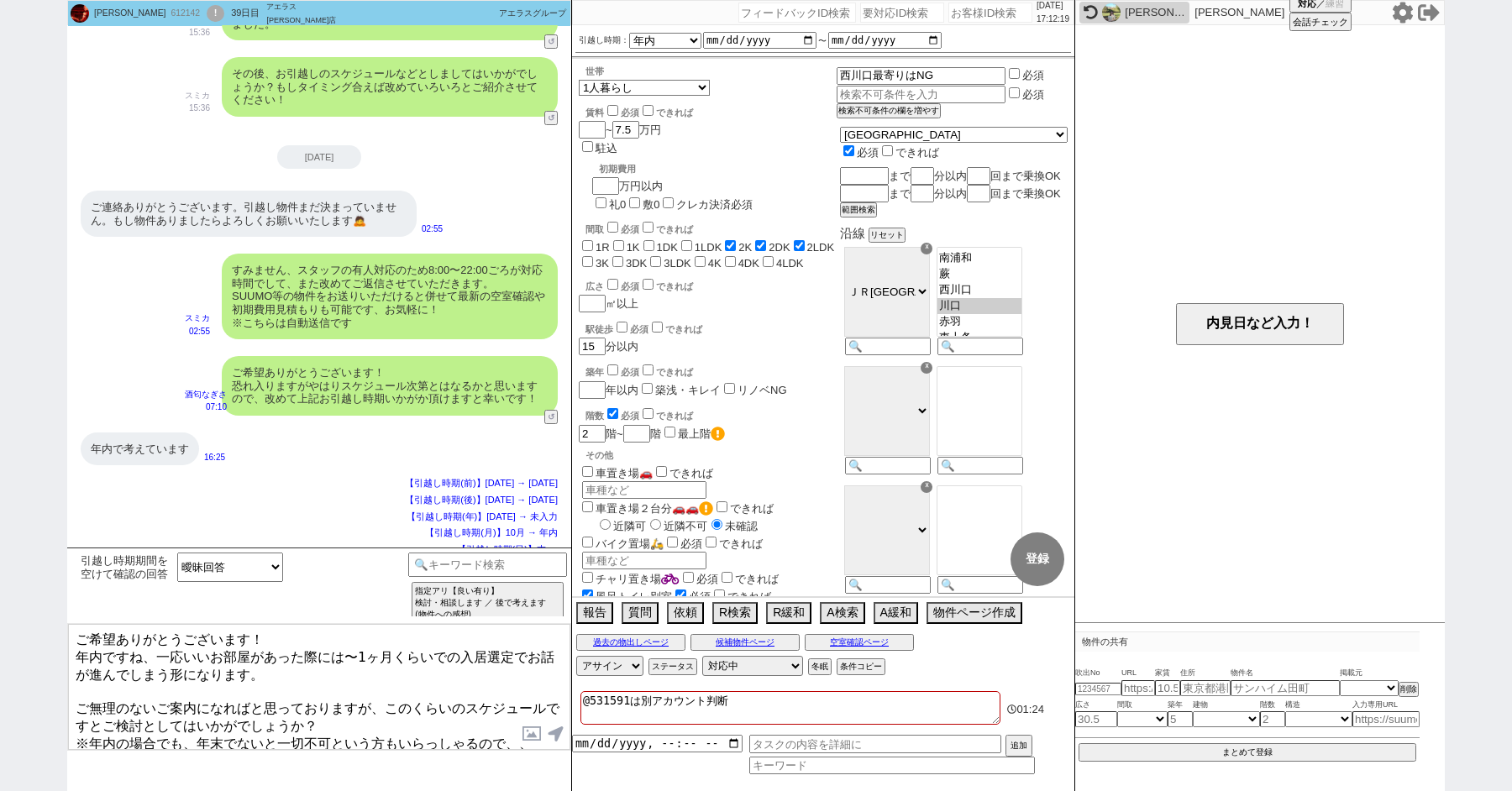
type textarea "ご希望ありがとうございます！ 年内ですね、一応いいお部屋があった際には〜1ヶ月くらいでの入居選定でお話が進んでしまう形になります。 ご無理のないご案内になれば…"
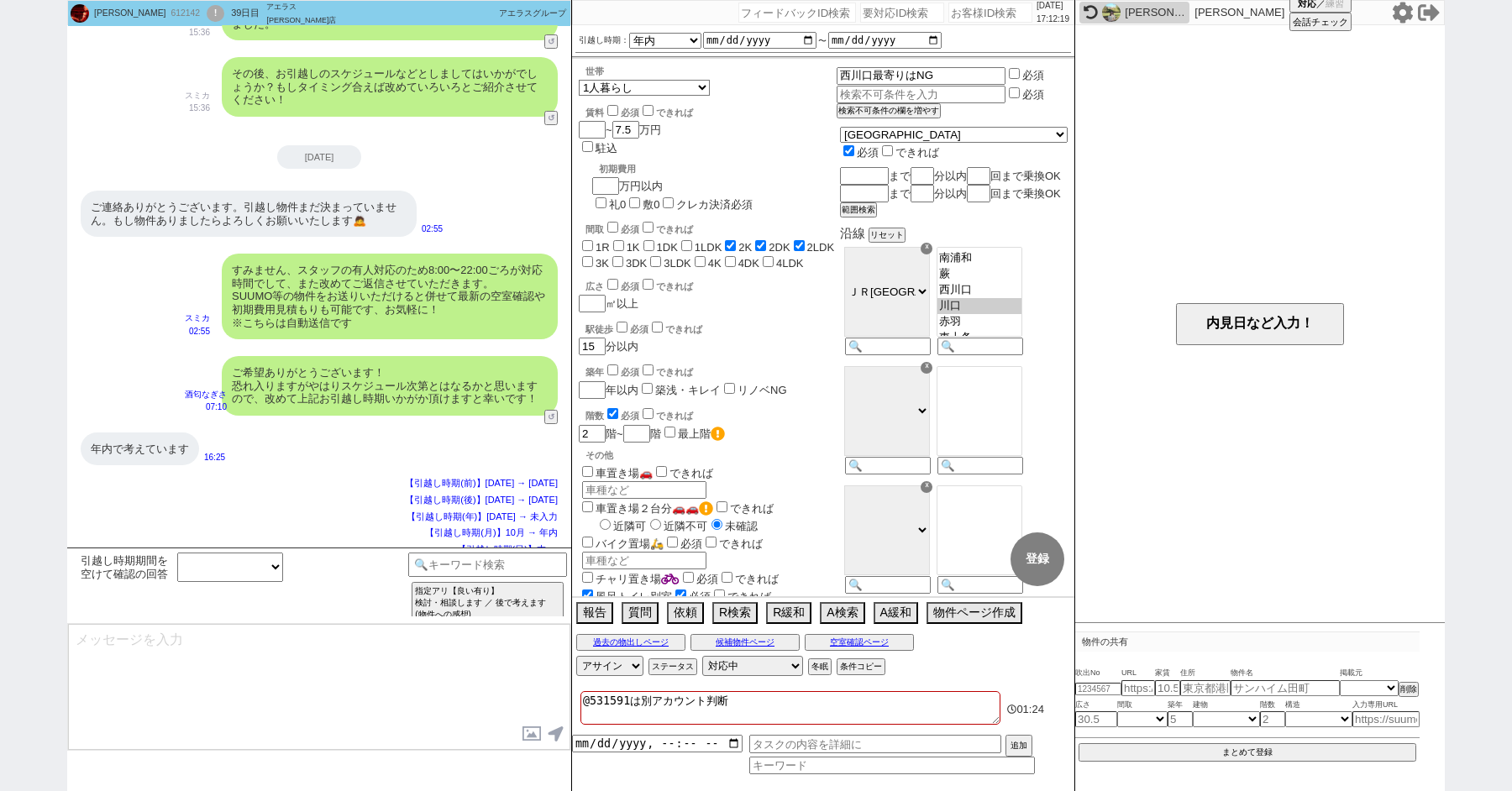
scroll to position [2625, 0]
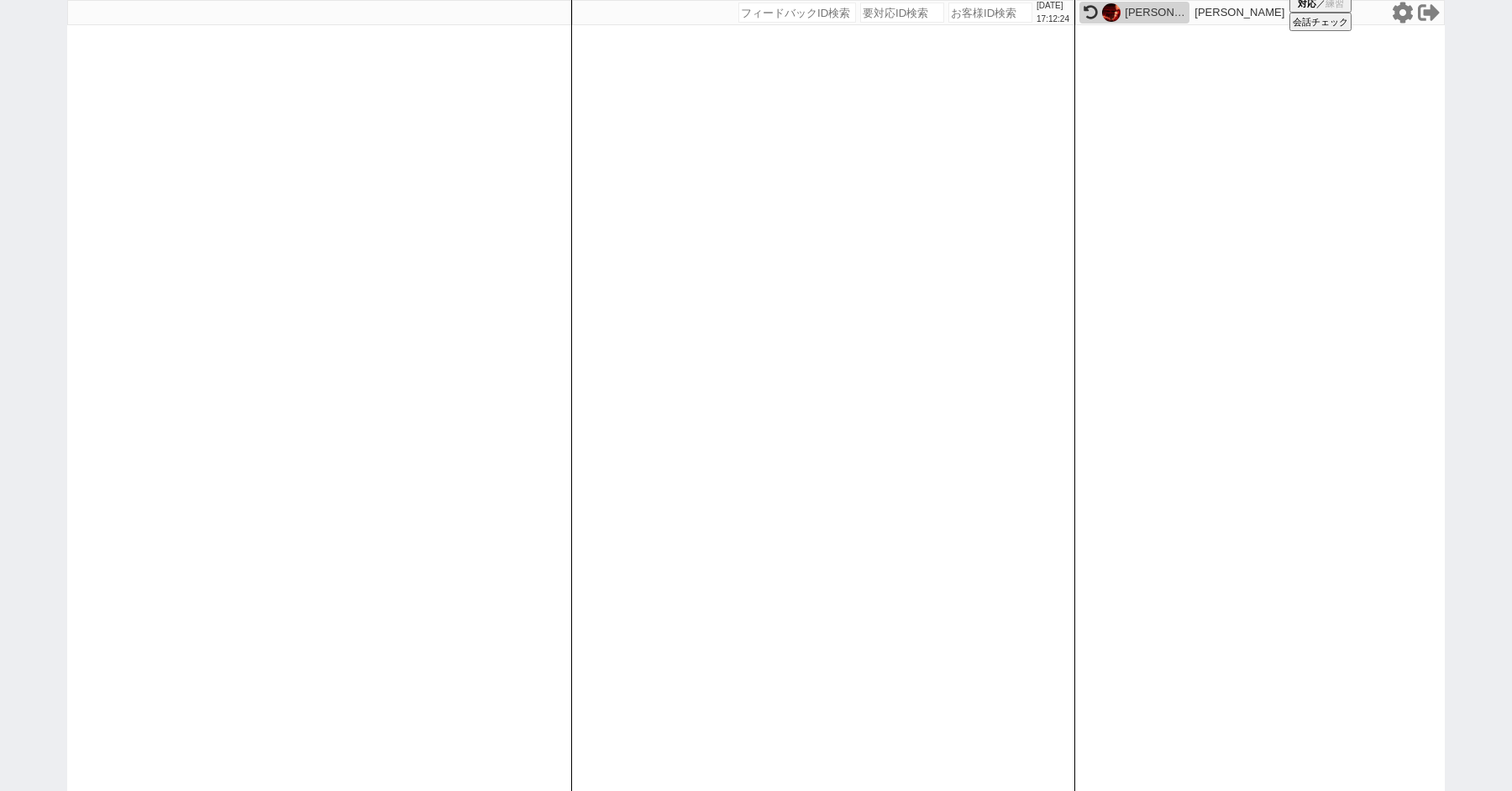
paste input "616692"
type input "616692"
select select "100"
select select "1"
select select "2"
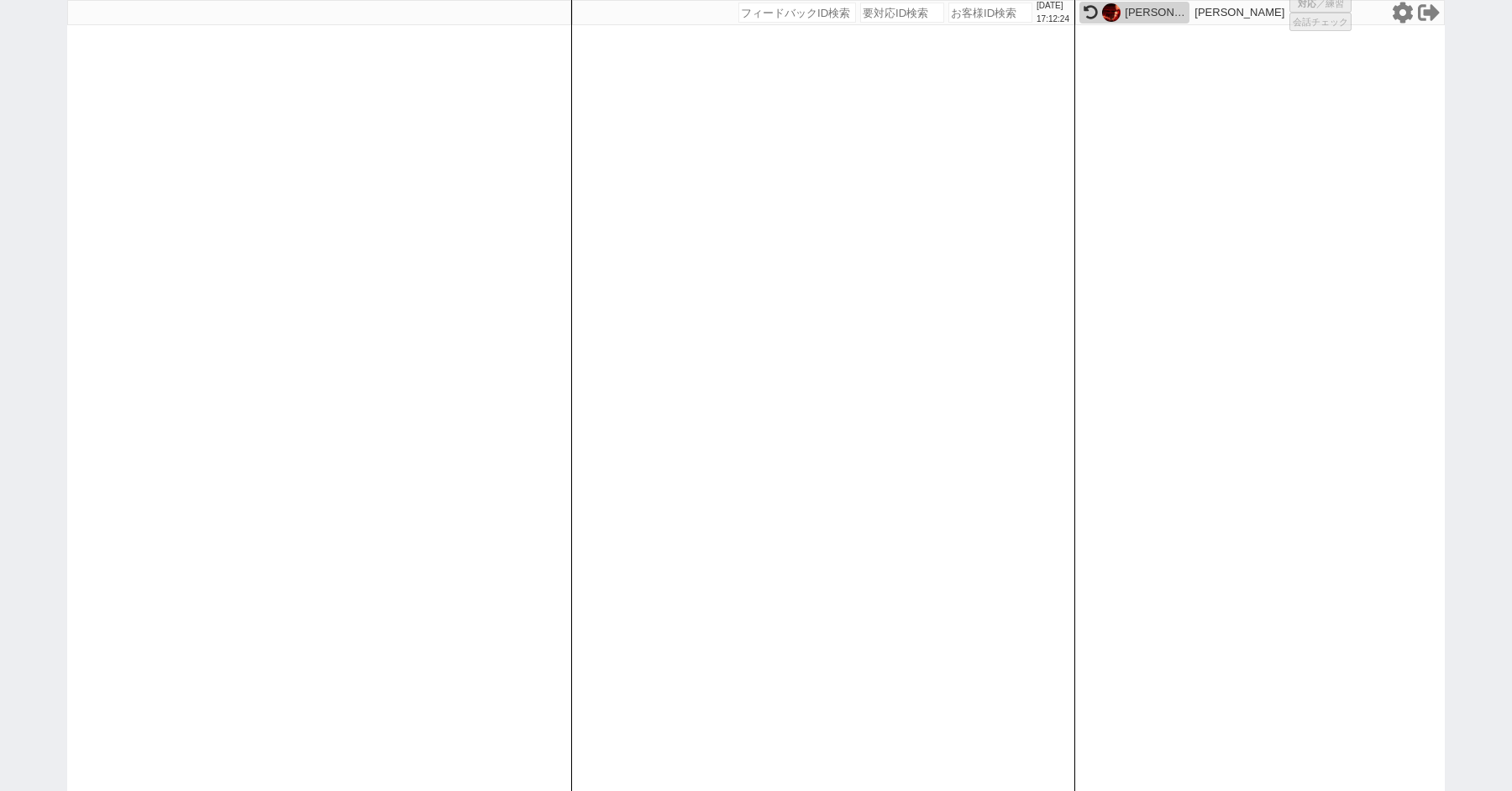
select select "5"
select select
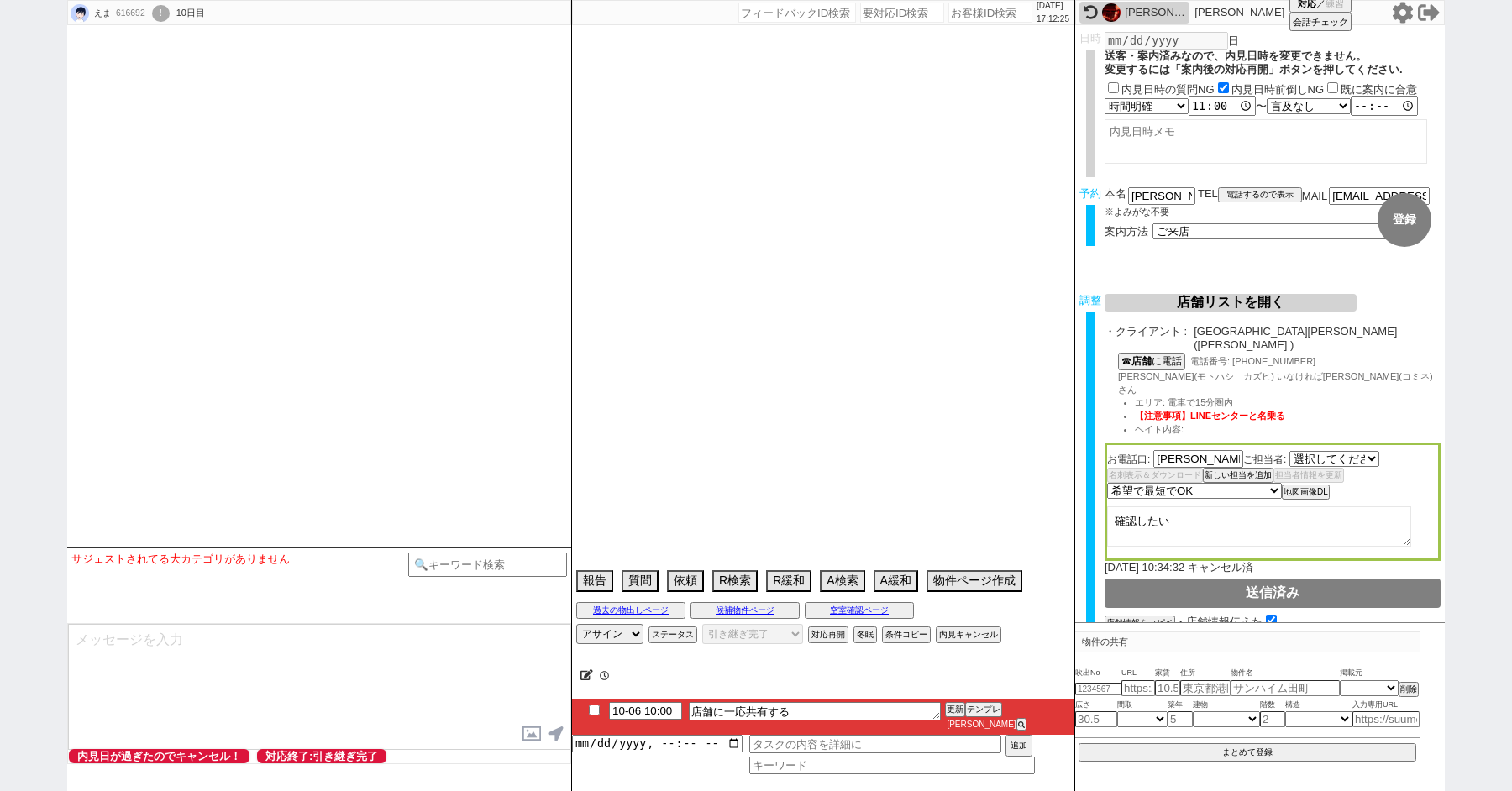
select select "2822"
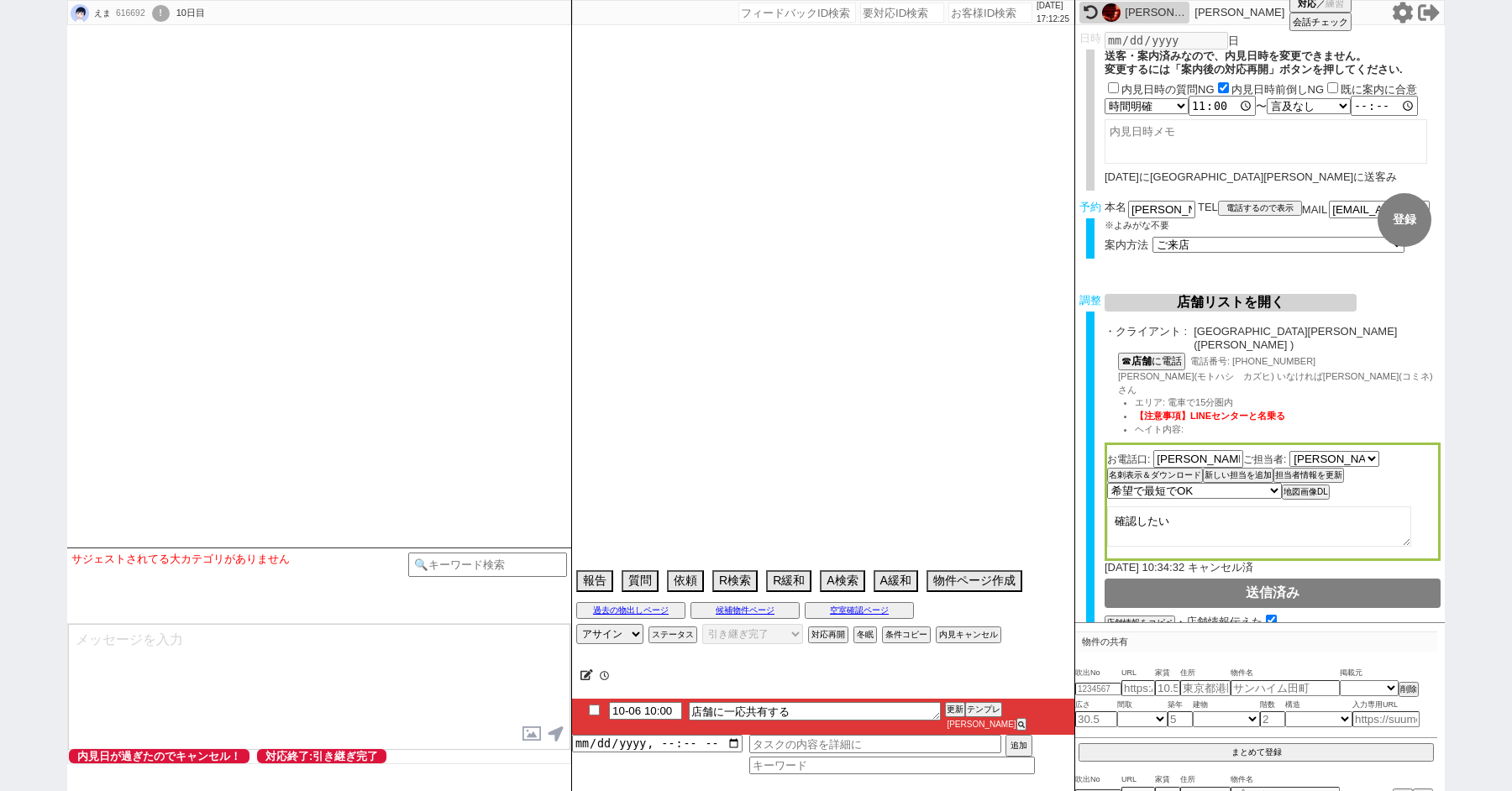
type textarea "物件埋まったらキャンセル発言あり、調整前キャンセル"
select select "2025"
select select "11"
select select "33"
select select "0"
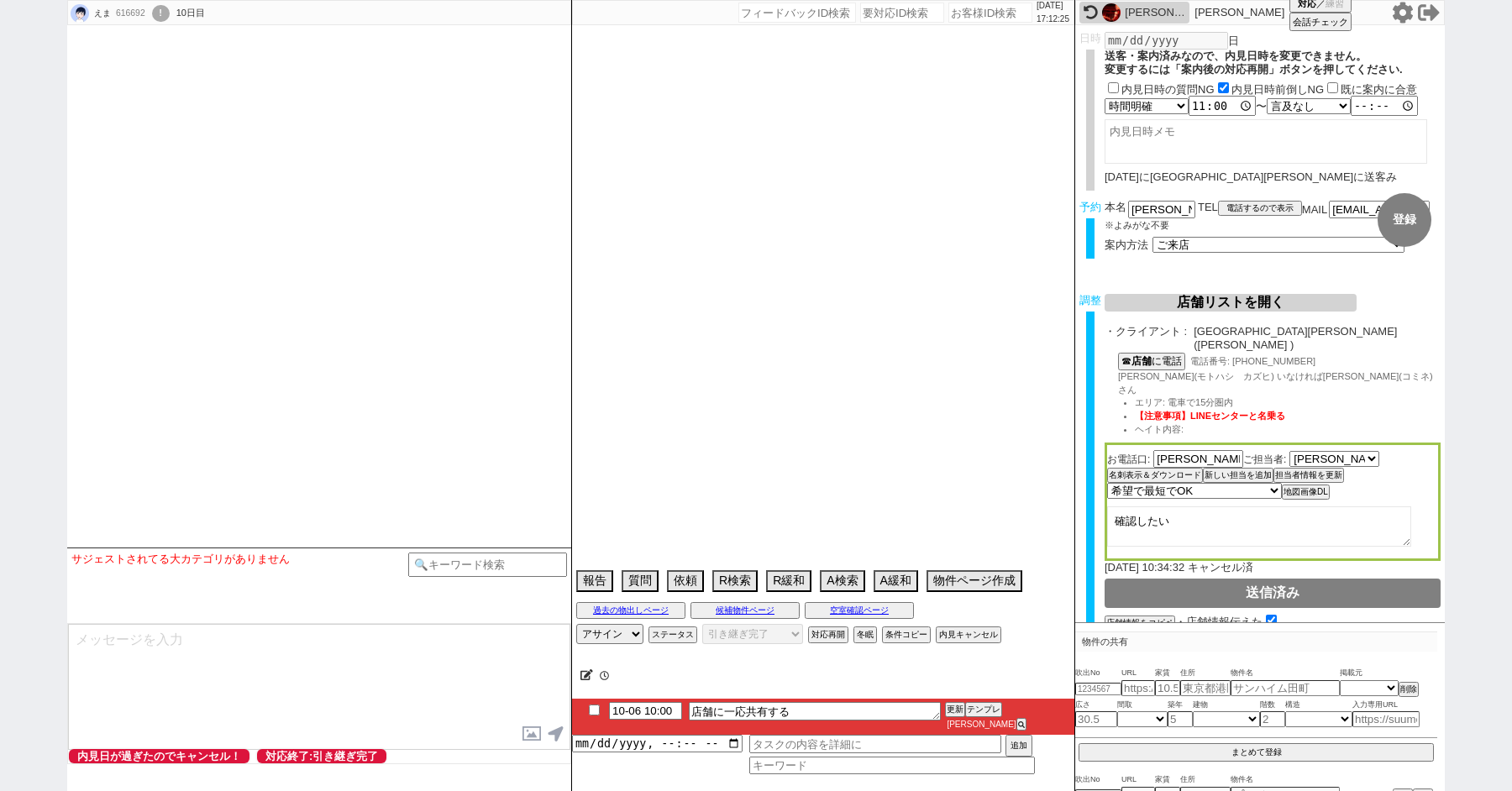
select select "35"
select select "1018"
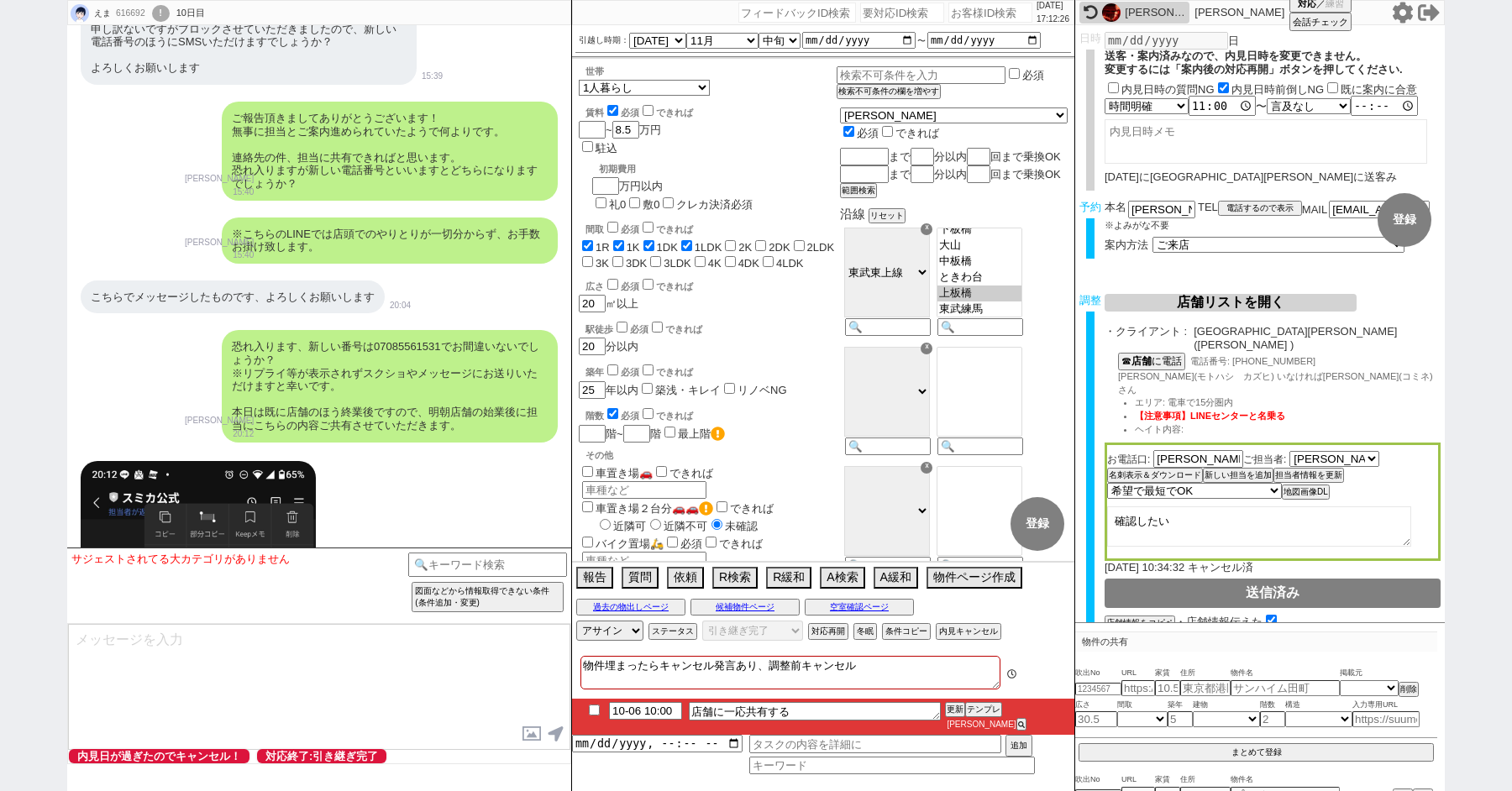
scroll to position [19040, 0]
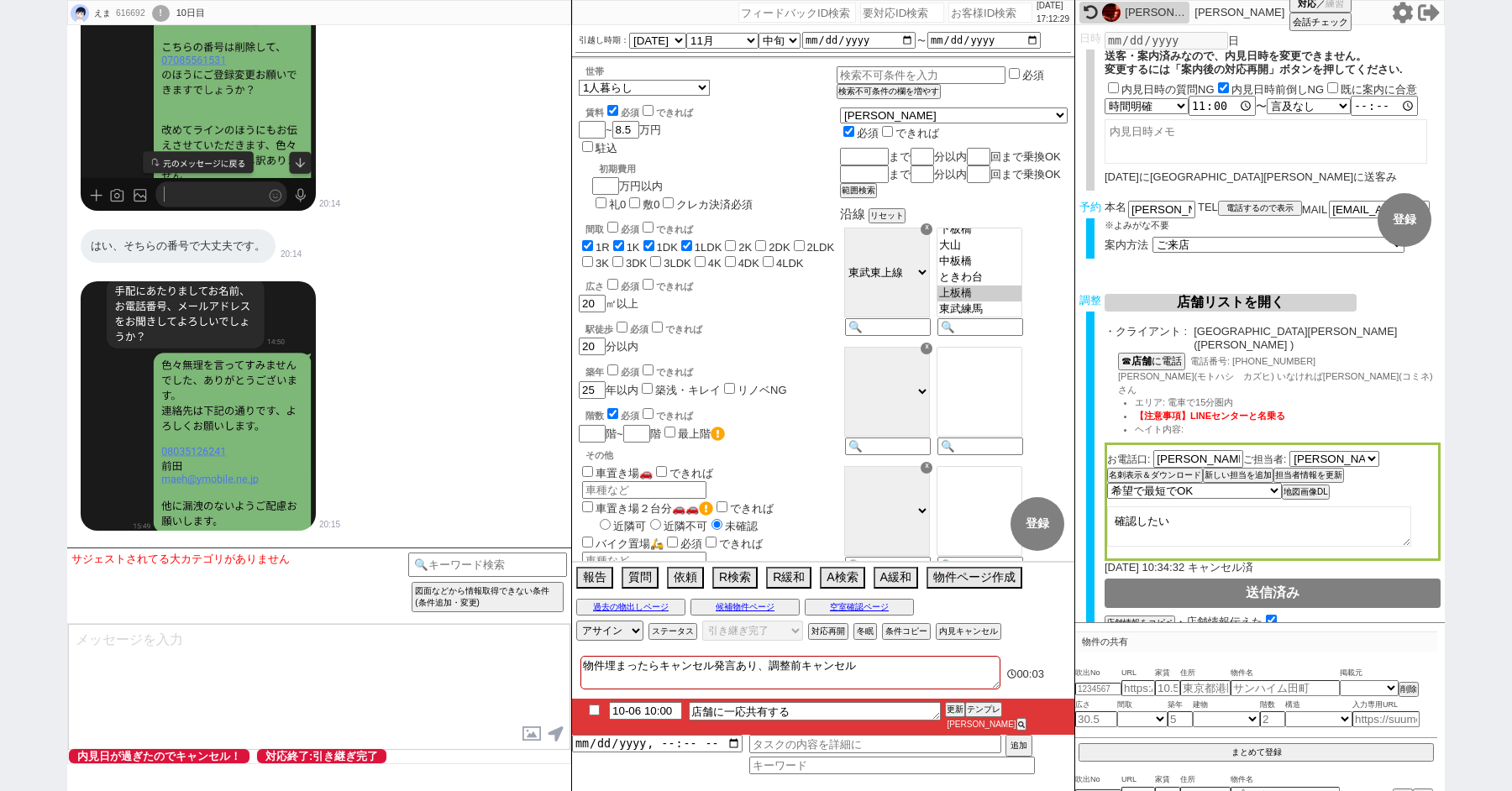
click at [593, 716] on input "checkbox" at bounding box center [594, 710] width 25 height 11
checkbox input "true"
click at [948, 638] on button "内見キャンセル" at bounding box center [967, 631] width 62 height 14
radio input "true"
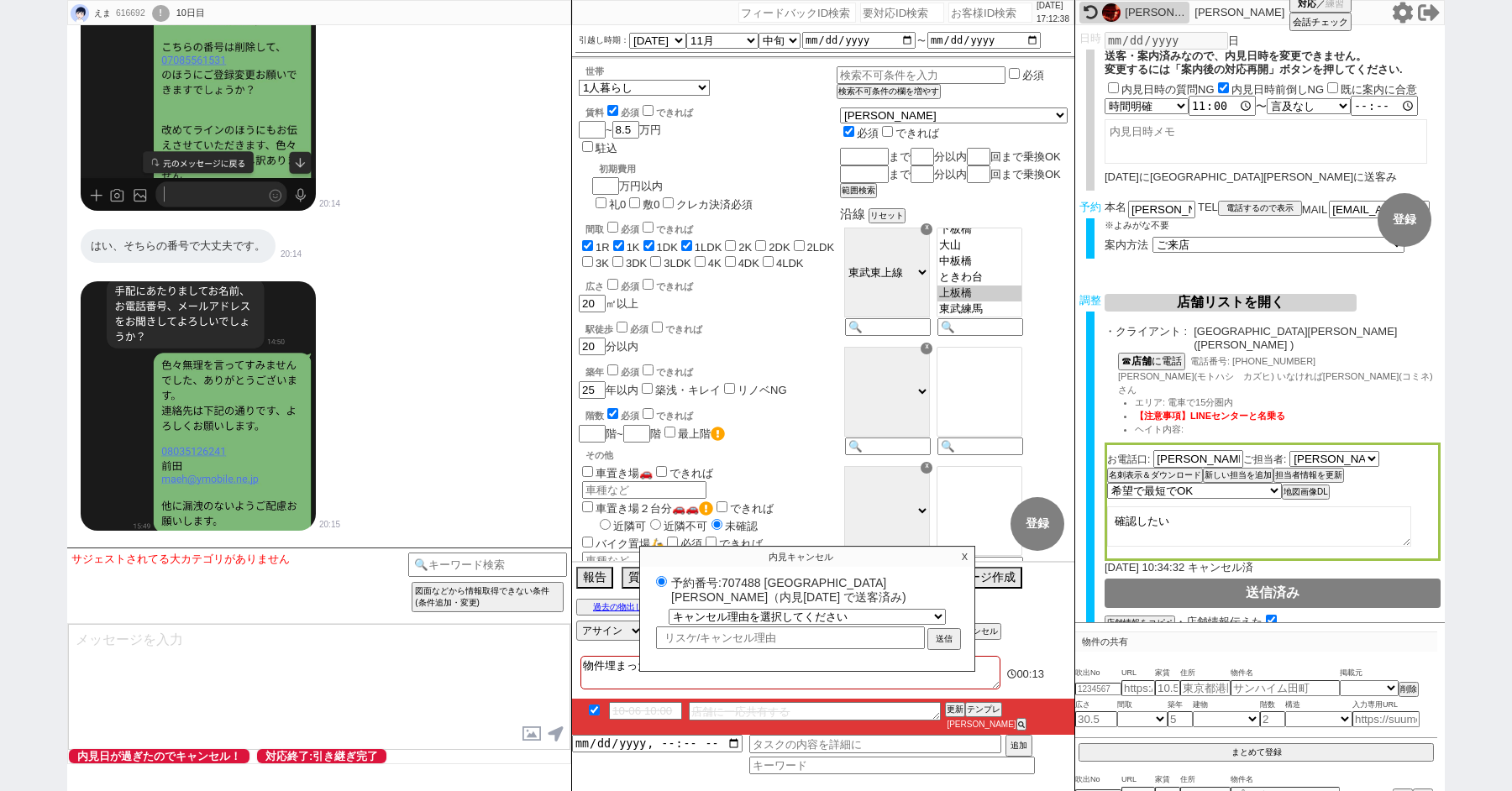
click at [736, 588] on label "予約番号:707488 アエラス大山店（内見日 2025/10/05 で送客済み)" at bounding box center [808, 589] width 311 height 31
click at [667, 586] on input "予約番号:707488 アエラス大山店（内見日 2025/10/05 で送客済み)" at bounding box center [661, 581] width 11 height 11
click at [736, 588] on label "予約番号:707488 アエラス大山店（内見日 2025/10/05 で送客済み)" at bounding box center [808, 589] width 311 height 31
click at [667, 586] on input "予約番号:707488 アエラス大山店（内見日 2025/10/05 で送客済み)" at bounding box center [661, 581] width 11 height 11
copy label "707488"
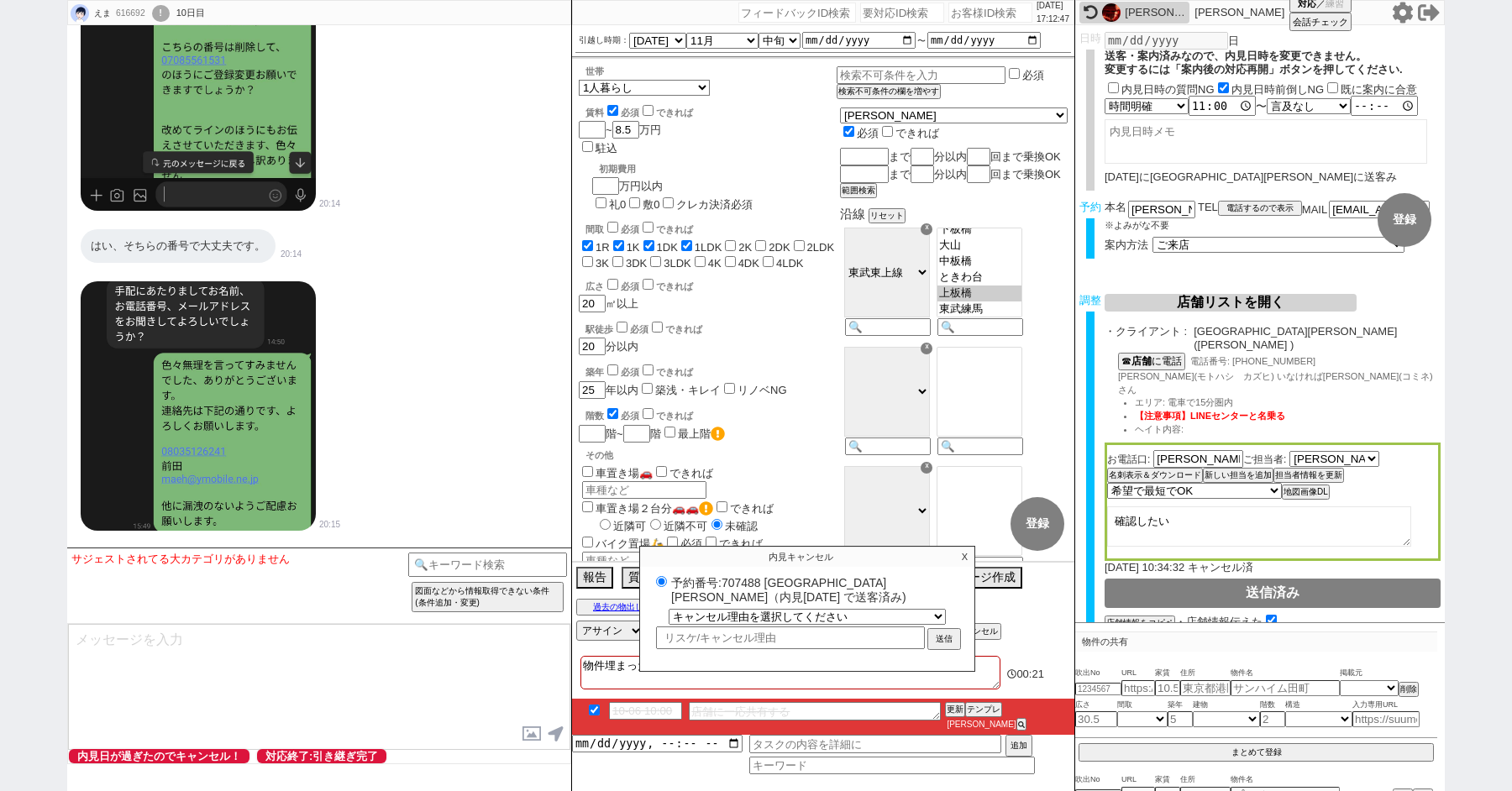
click at [962, 564] on p "X" at bounding box center [964, 556] width 19 height 20
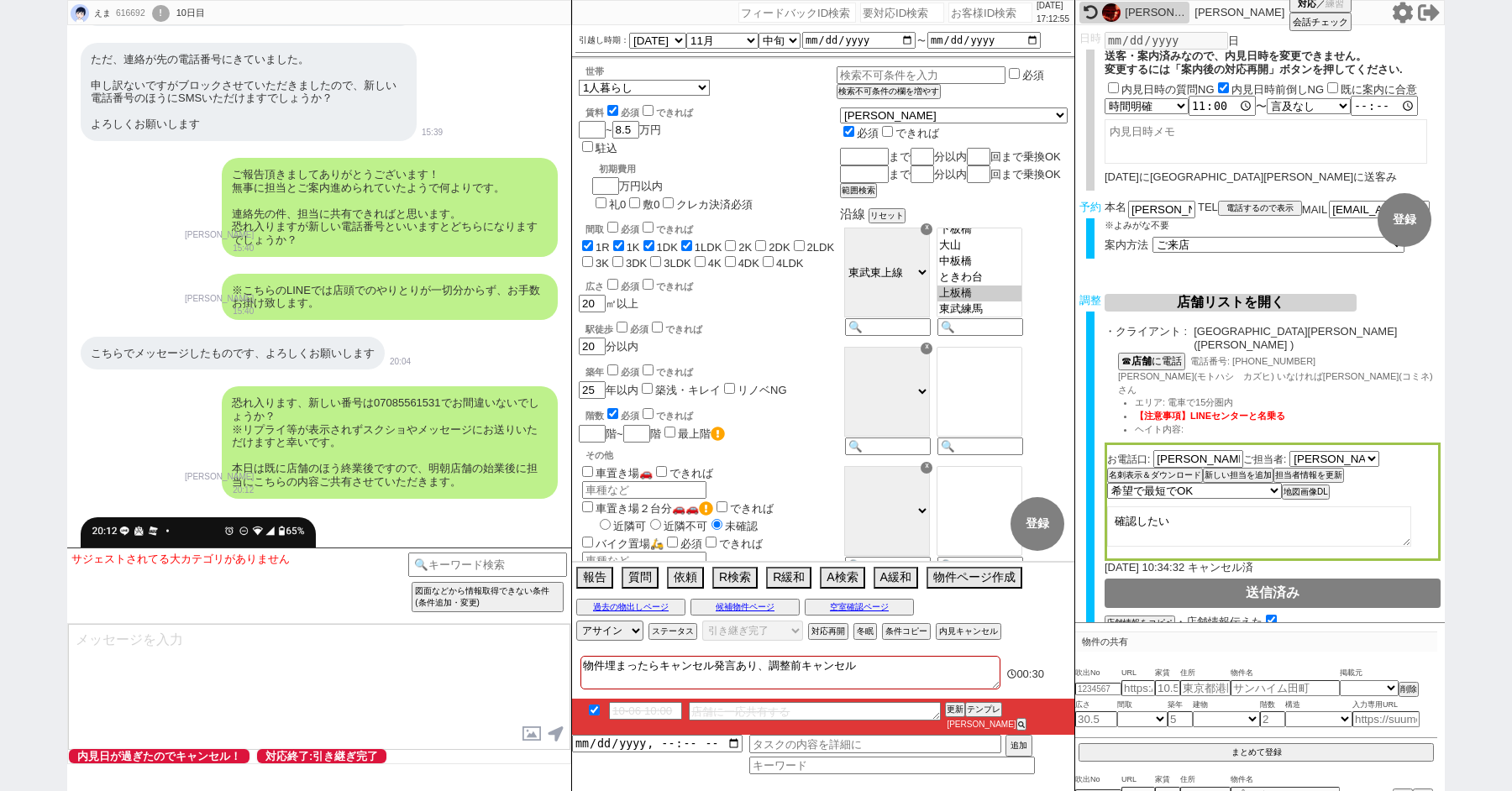
scroll to position [17005, 0]
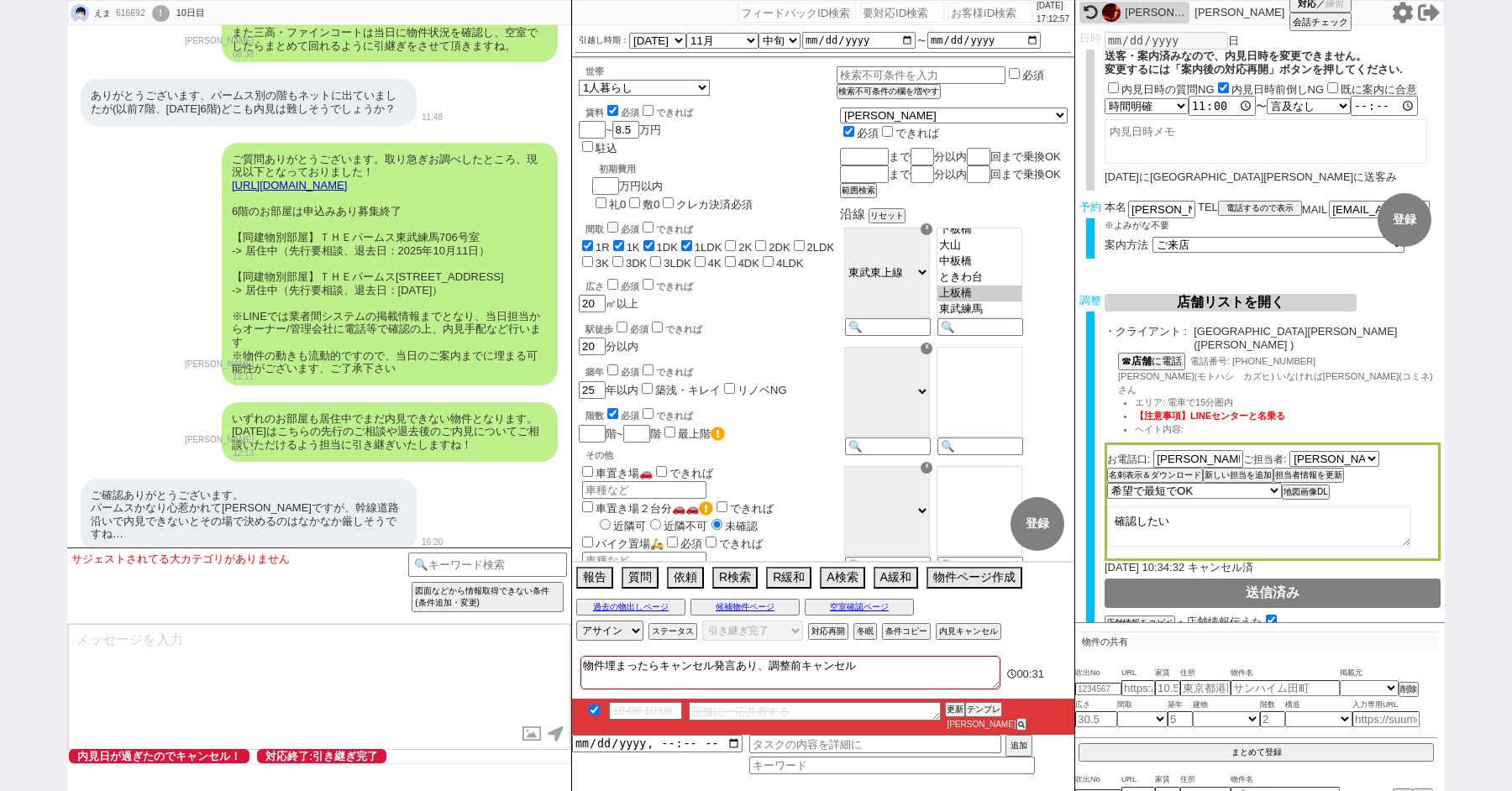
click at [170, 11] on div "!" at bounding box center [160, 14] width 17 height 16
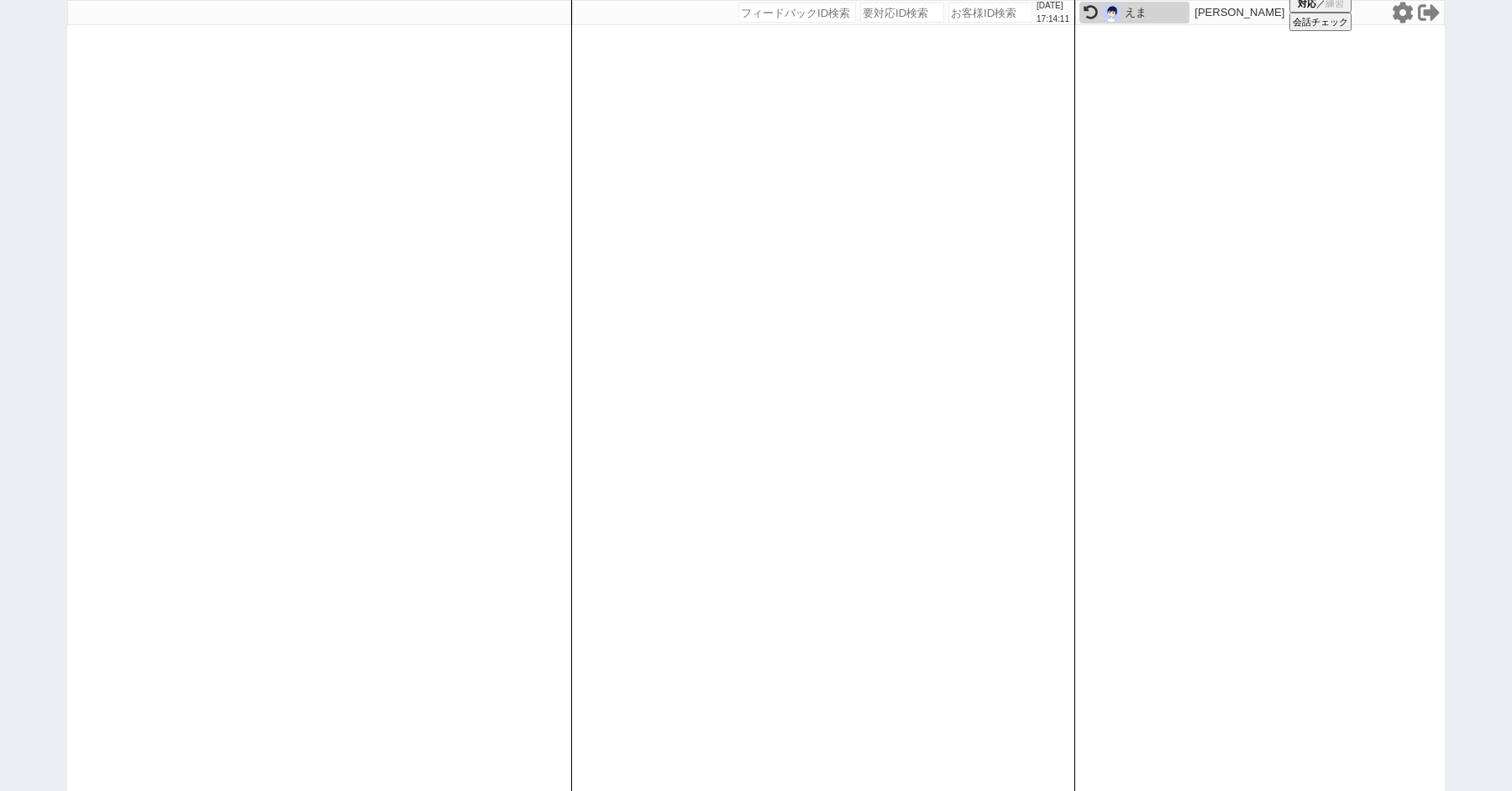
paste input "617103"
type input "617103"
select select
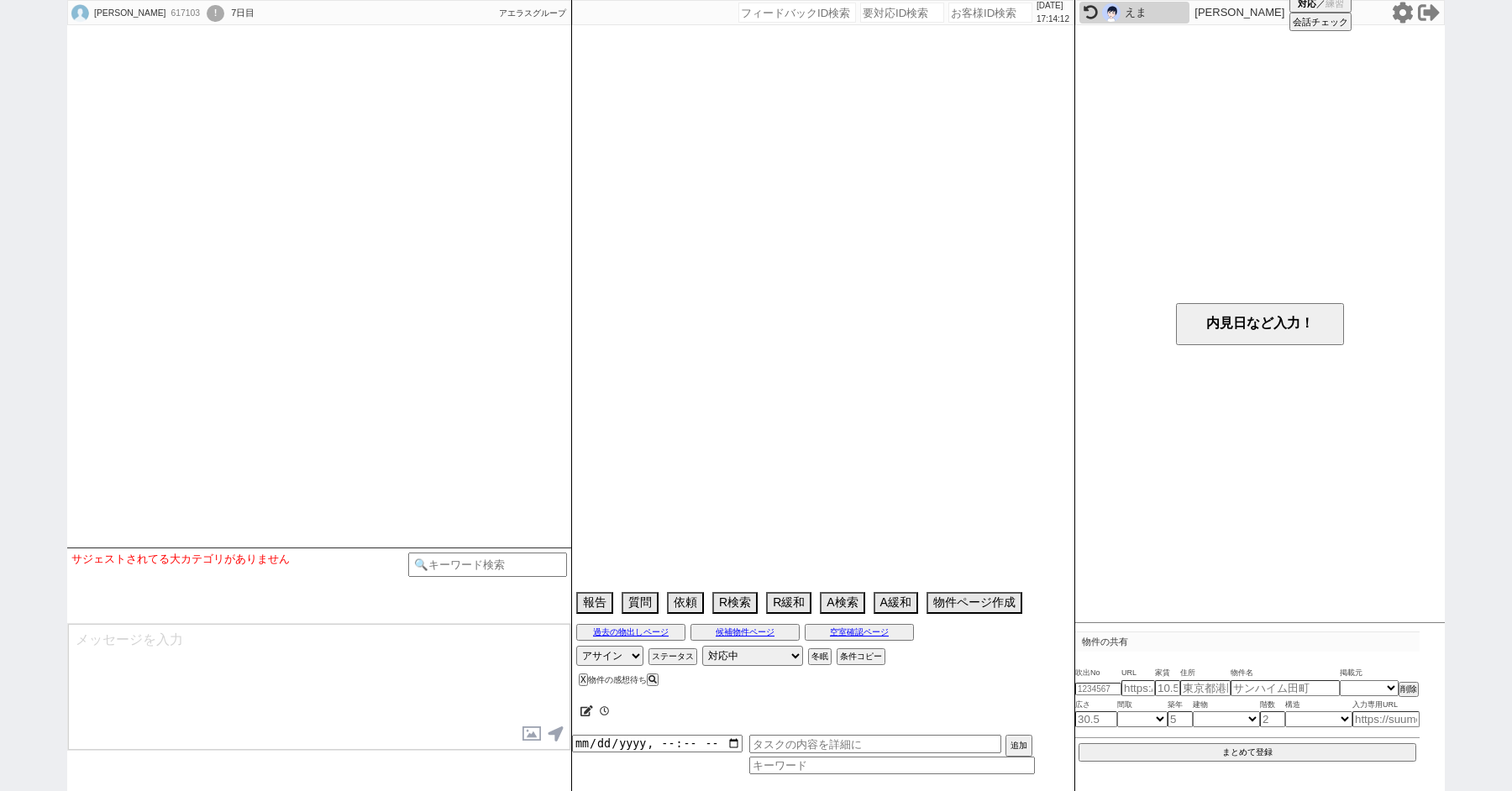
select select "2025"
select select "12"
select select "37"
select select "0"
select select "35"
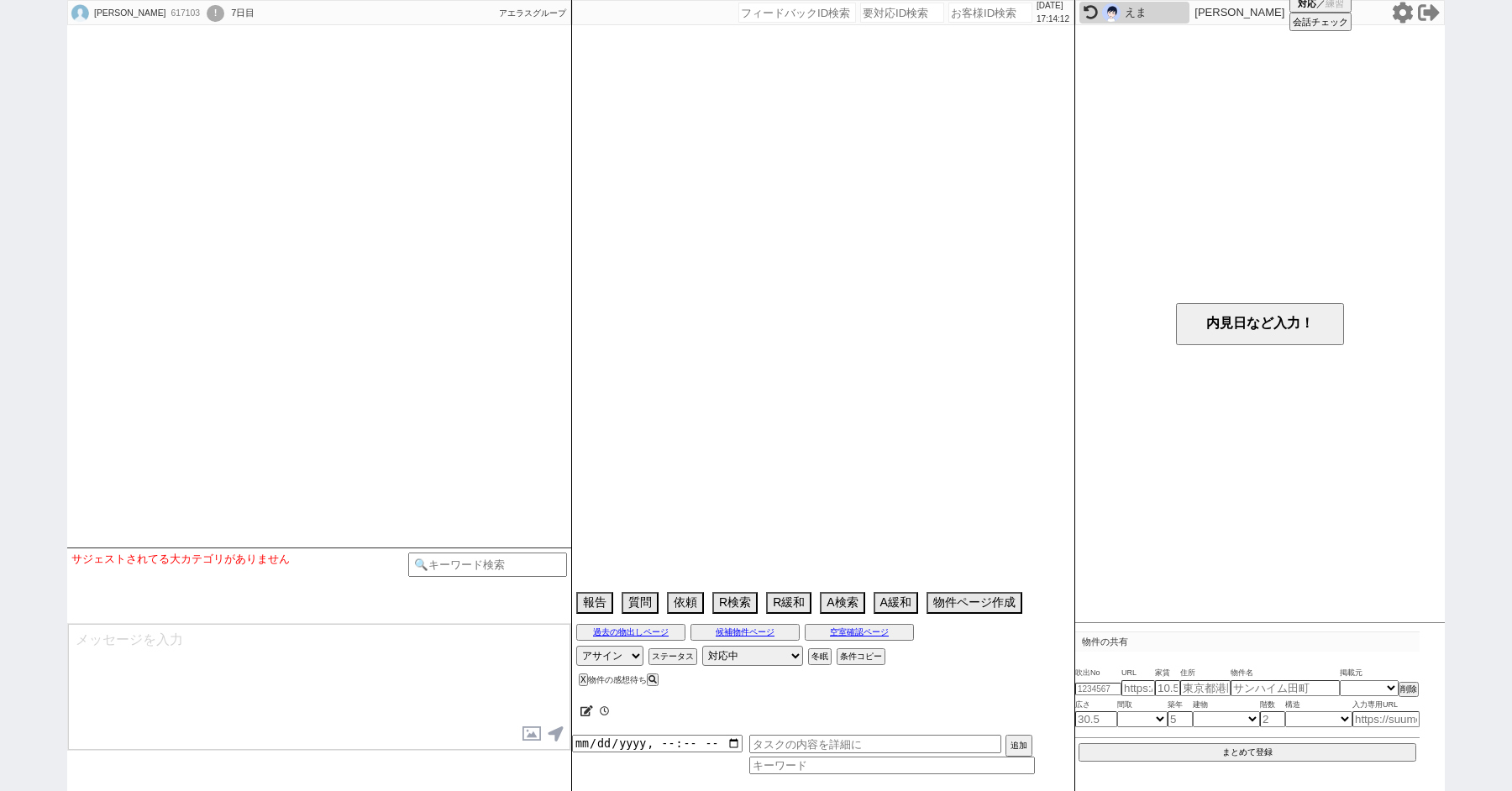
select select "1016"
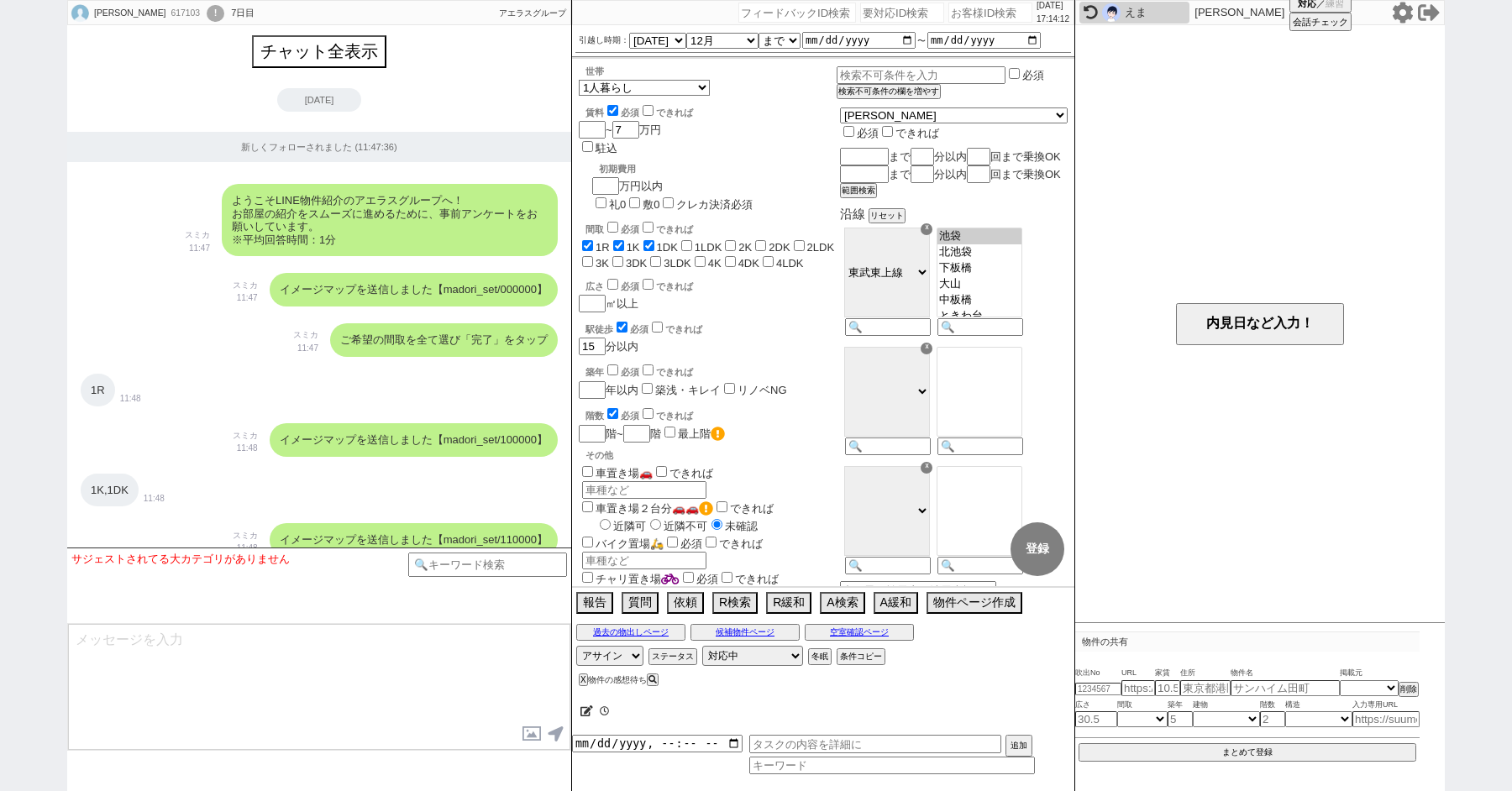
scroll to position [3, 0]
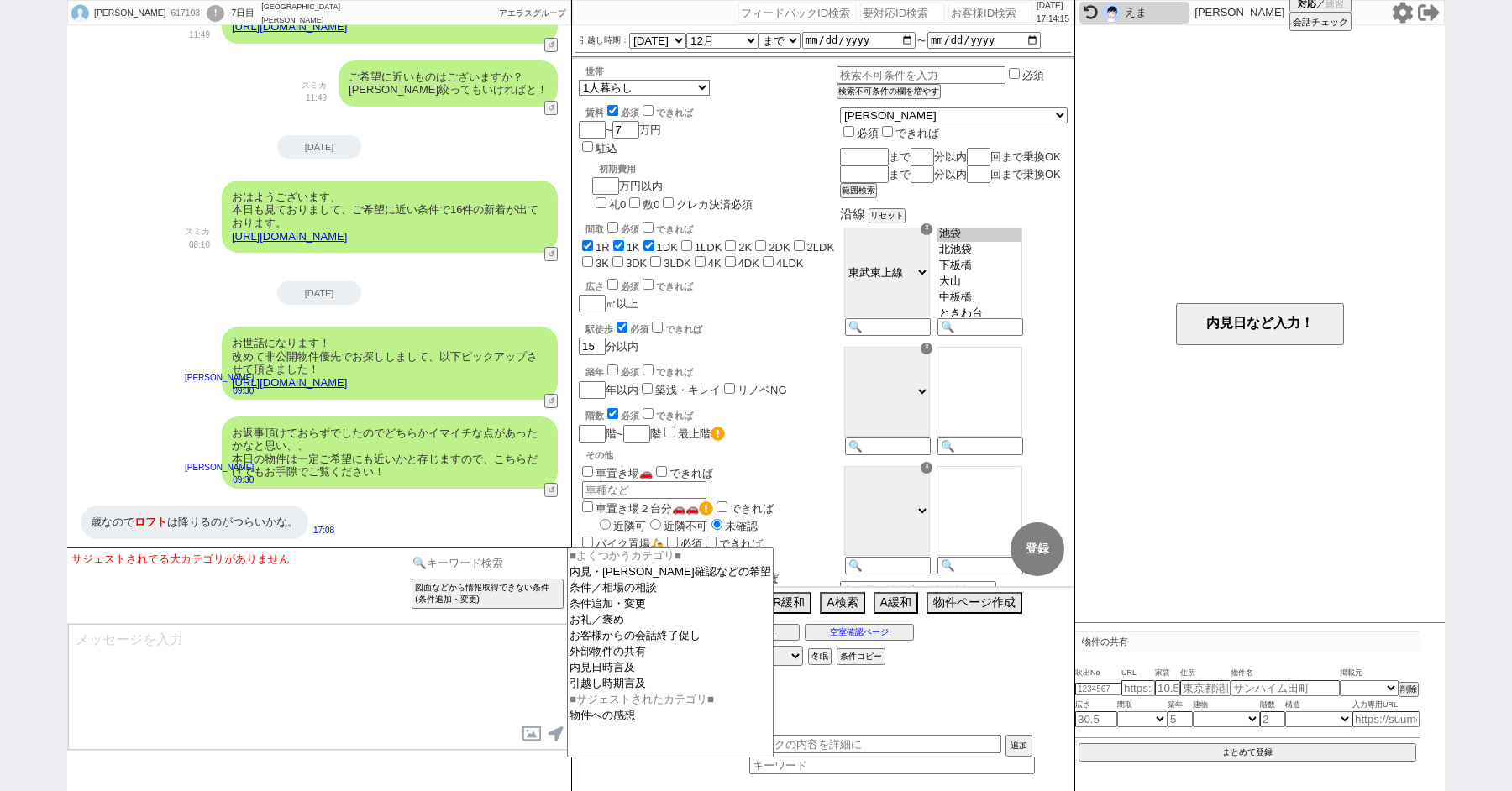
click at [477, 563] on input at bounding box center [488, 563] width 159 height 21
type input "高齢"
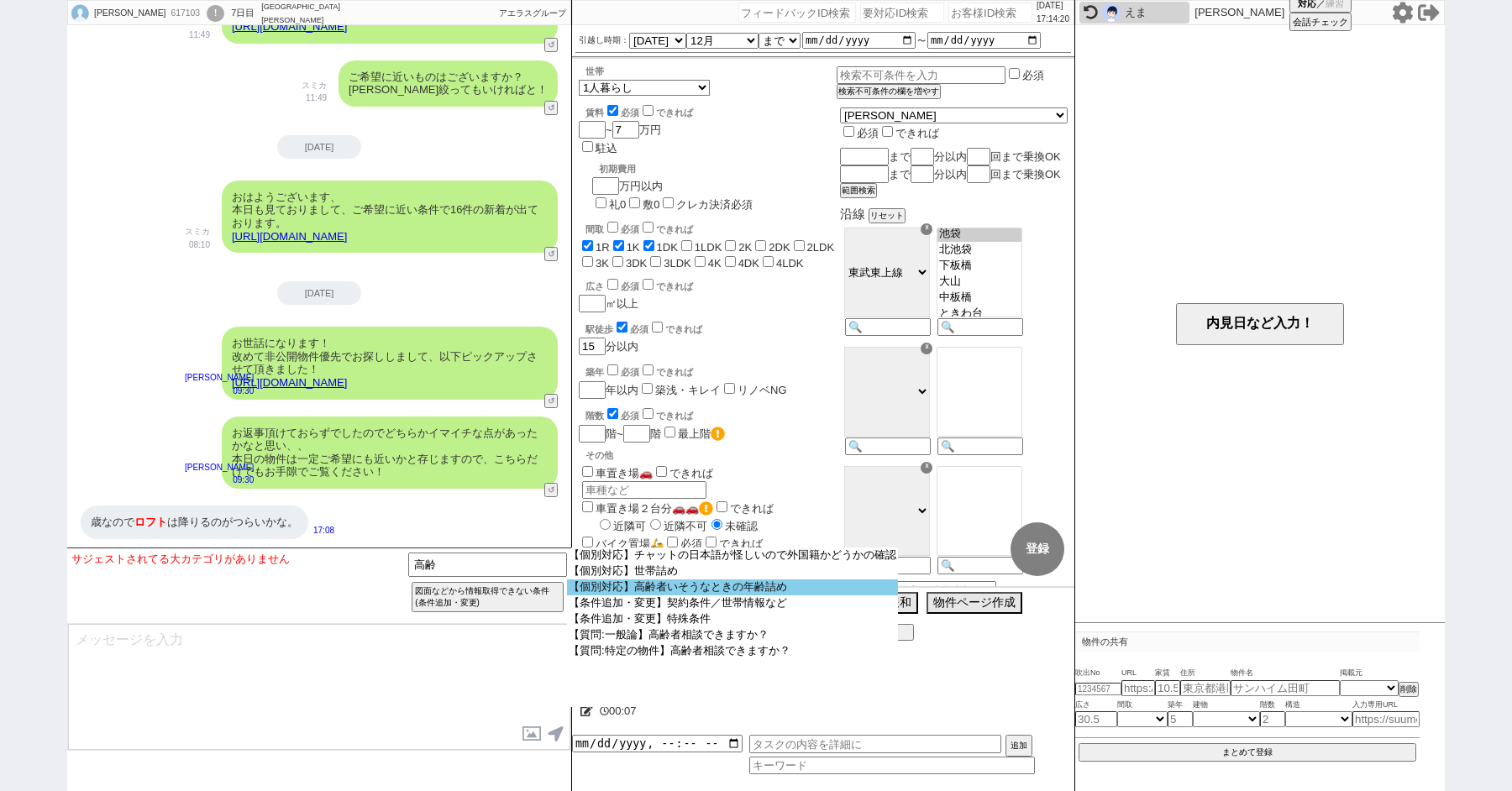
click at [682, 596] on option "【個別対応】高齢者いそうなときの年齢詰め" at bounding box center [732, 587] width 331 height 16
type textarea "@@恐れ入ります、@@【怪しい発言の言い換え&復唱】とのことですが、ご高齢の方が入居される形でしょうか？ 入居条件に年齢は入ってまいりますので、事前に頂けます…"
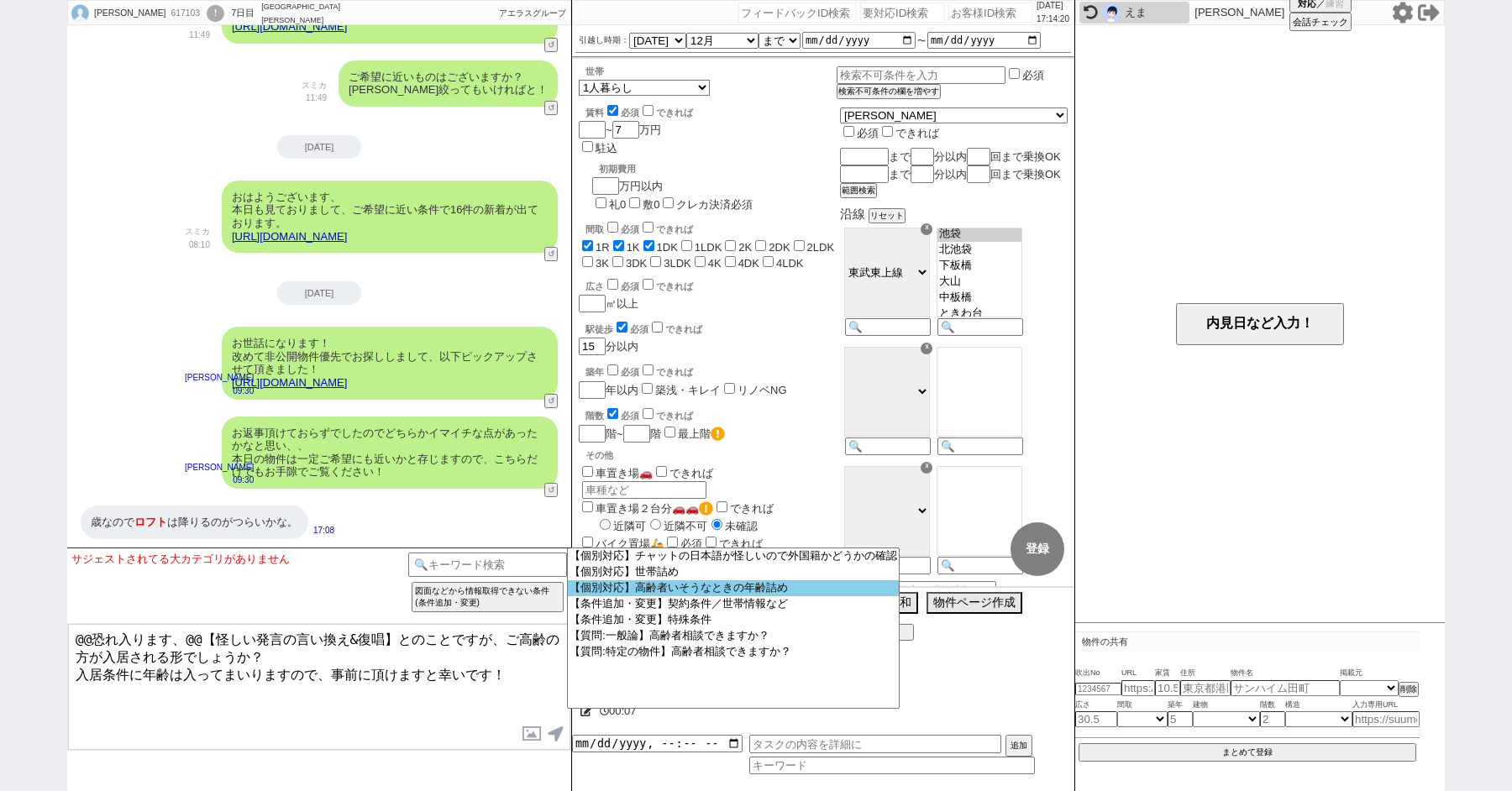
select select "高齢者いそうなときの年齢詰め"
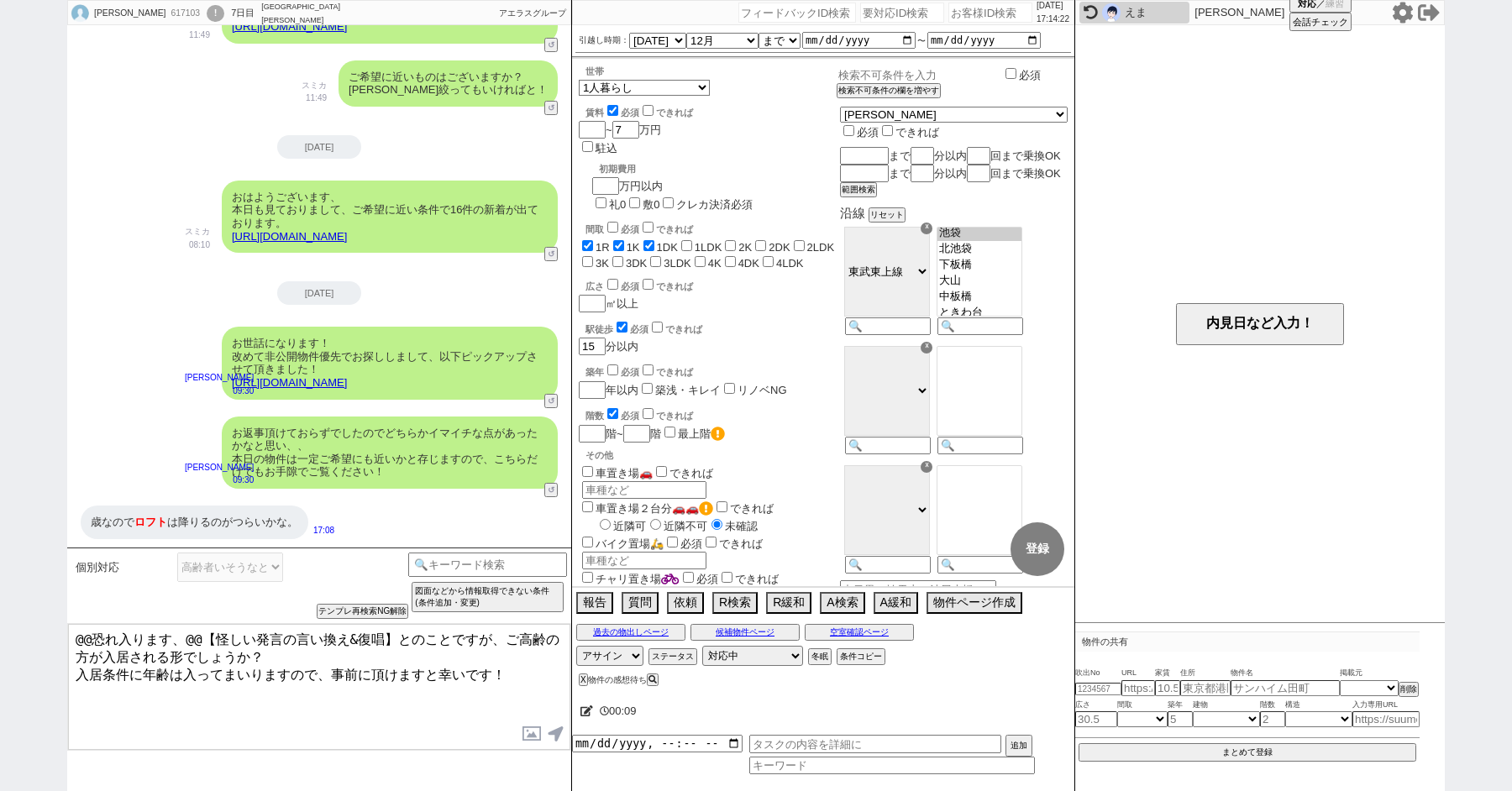
click at [904, 78] on input "text" at bounding box center [920, 75] width 166 height 15
type input "ロフトNG"
click at [764, 319] on div "駅徒歩 必須 できれば" at bounding box center [711, 327] width 251 height 16
checkbox input "true"
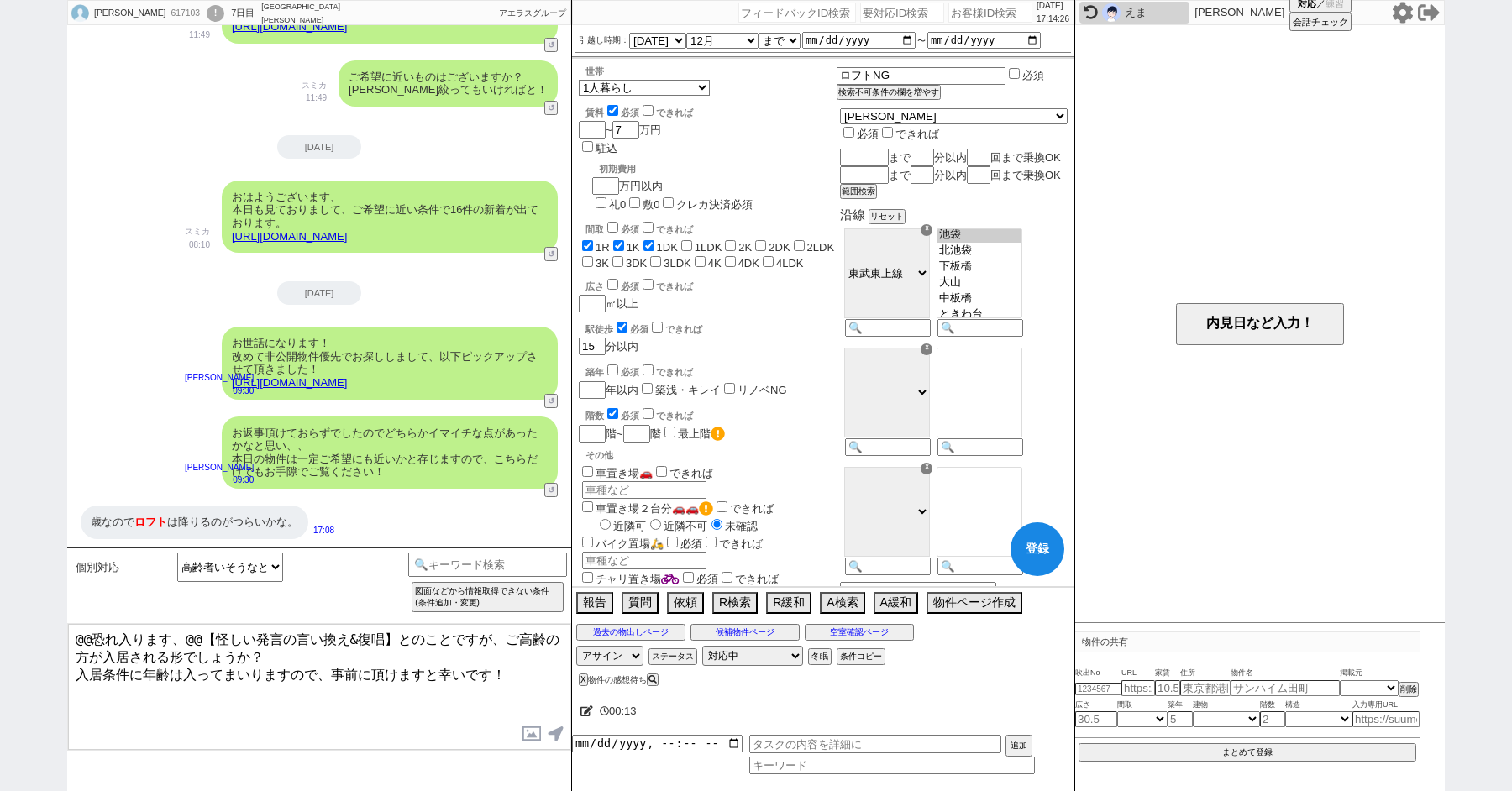
checkbox input "true"
checkbox input "false"
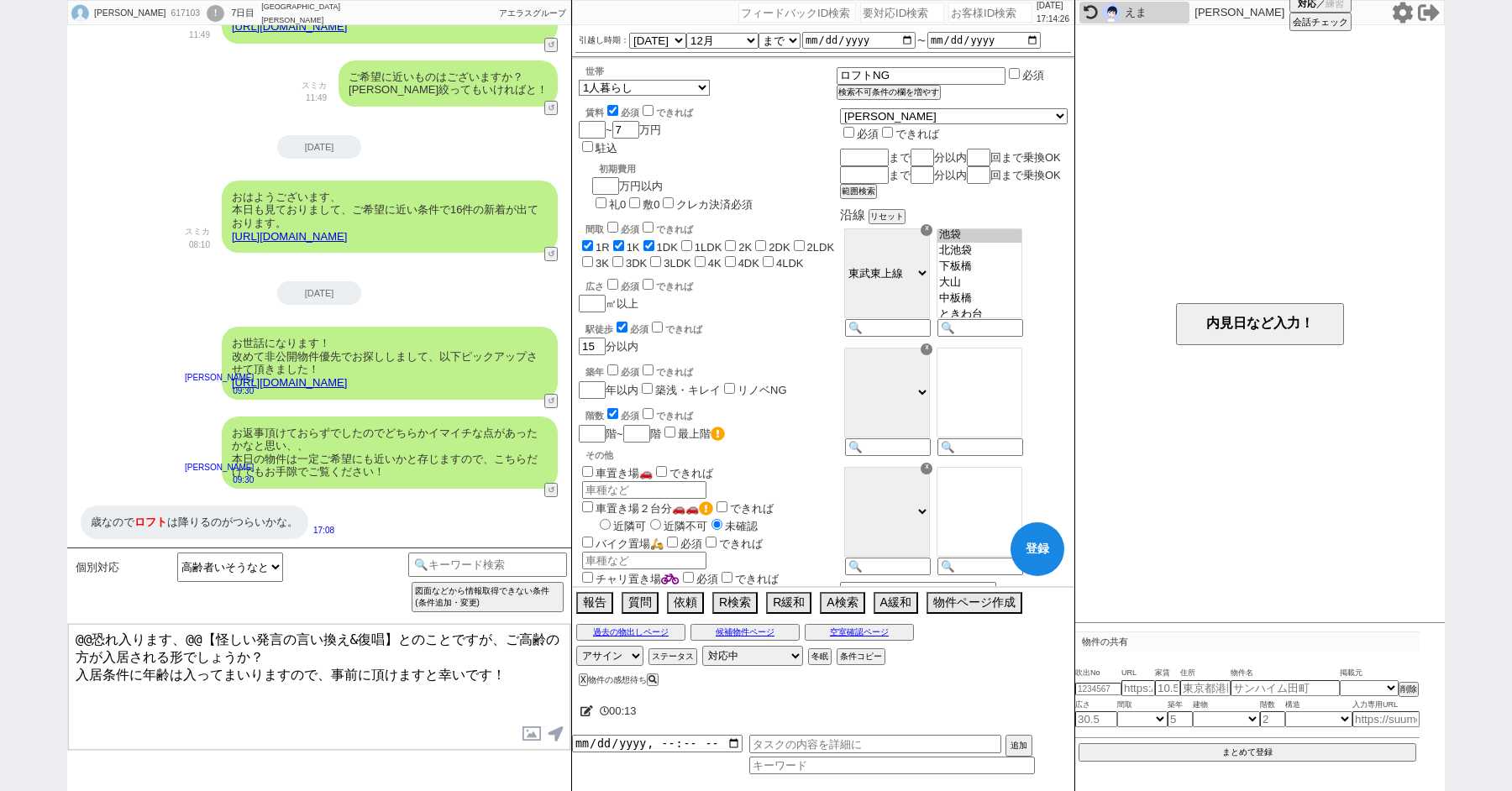
checkbox input "false"
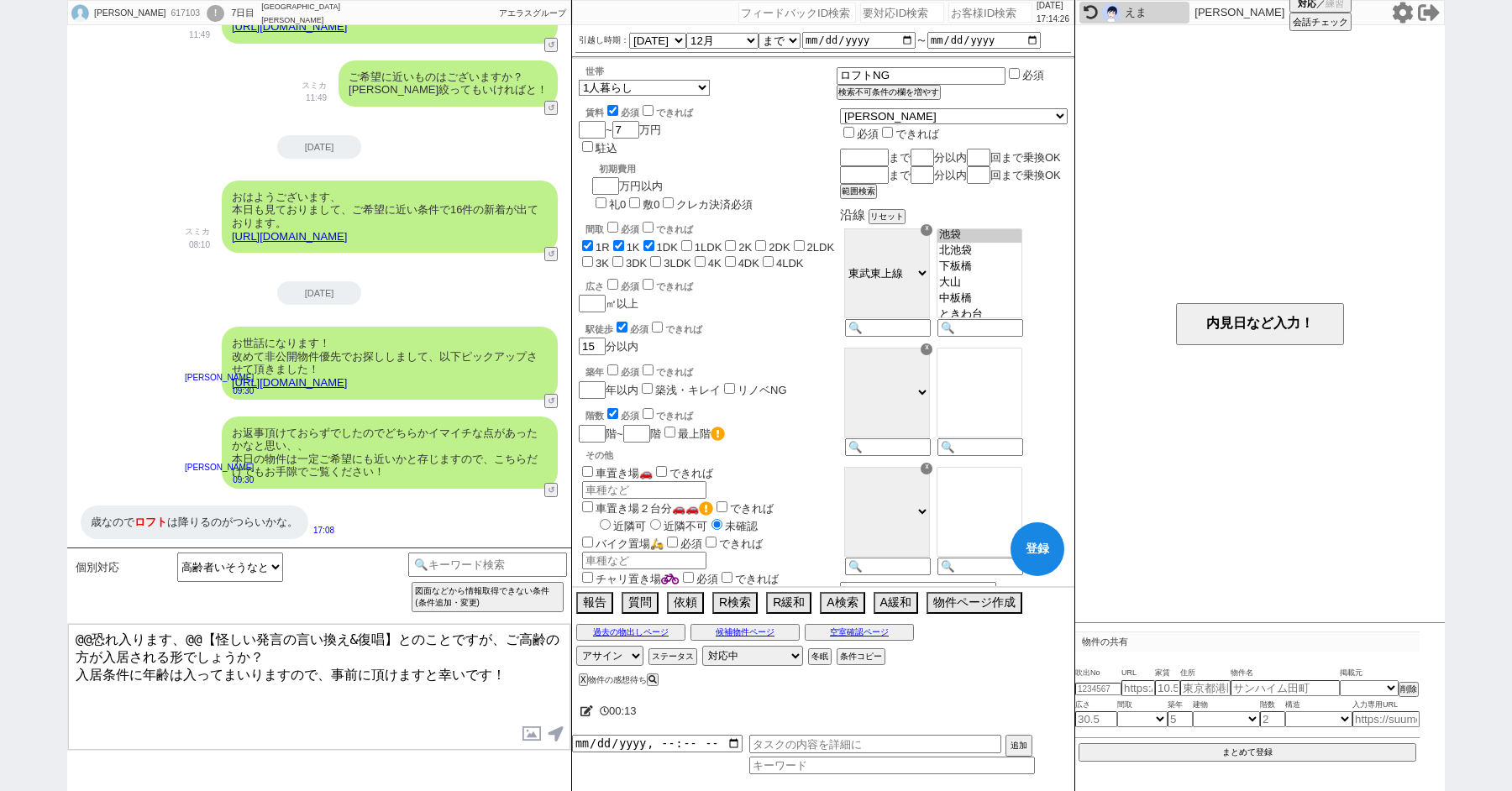
checkbox input "false"
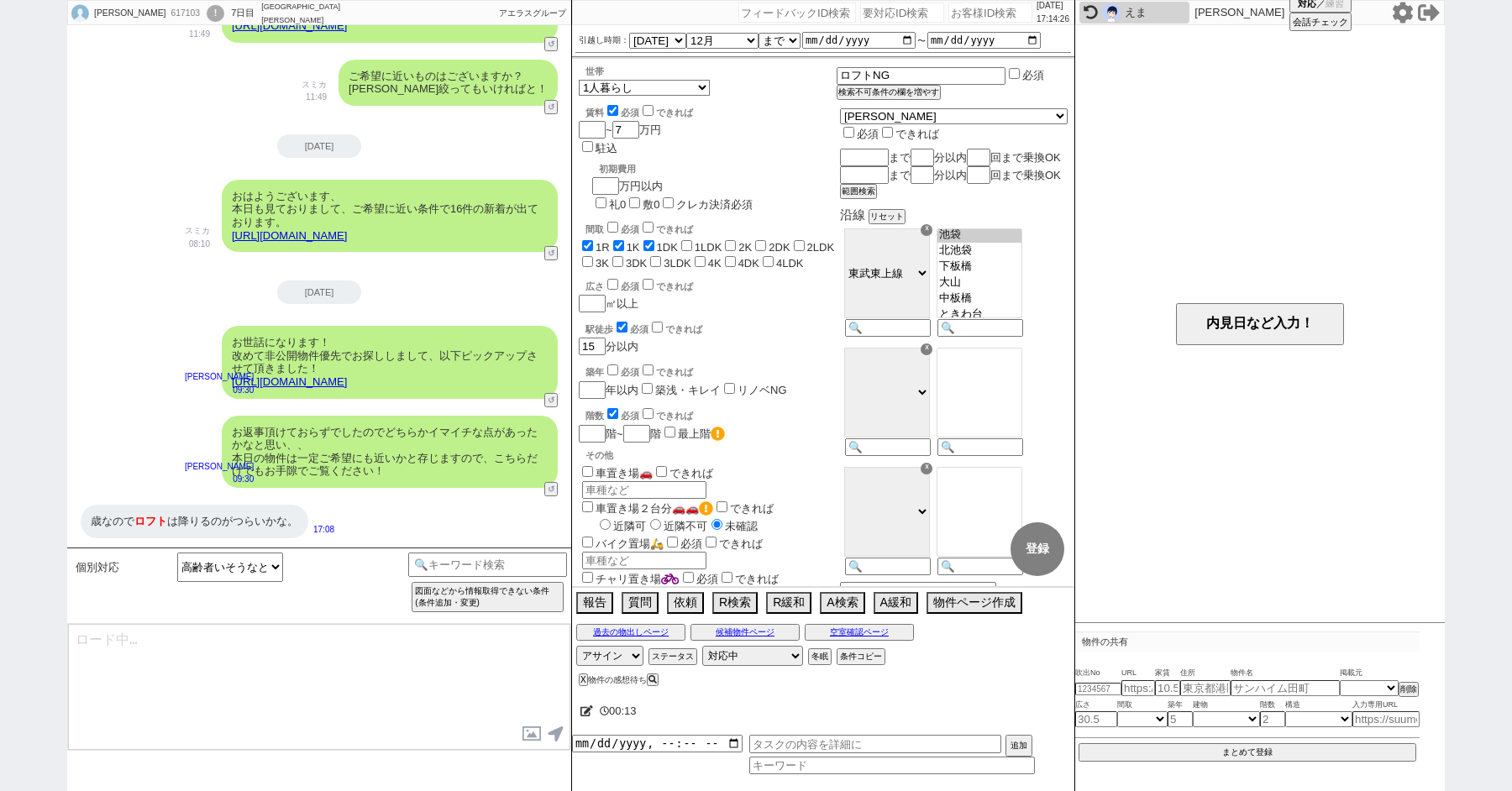
type textarea "@@恐れ入ります、@@【怪しい発言の言い換え&復唱】とのことですが、ご高齢の方が入居される形でしょうか？ 入居条件に年齢は入ってまいりますので、事前に頂けます…"
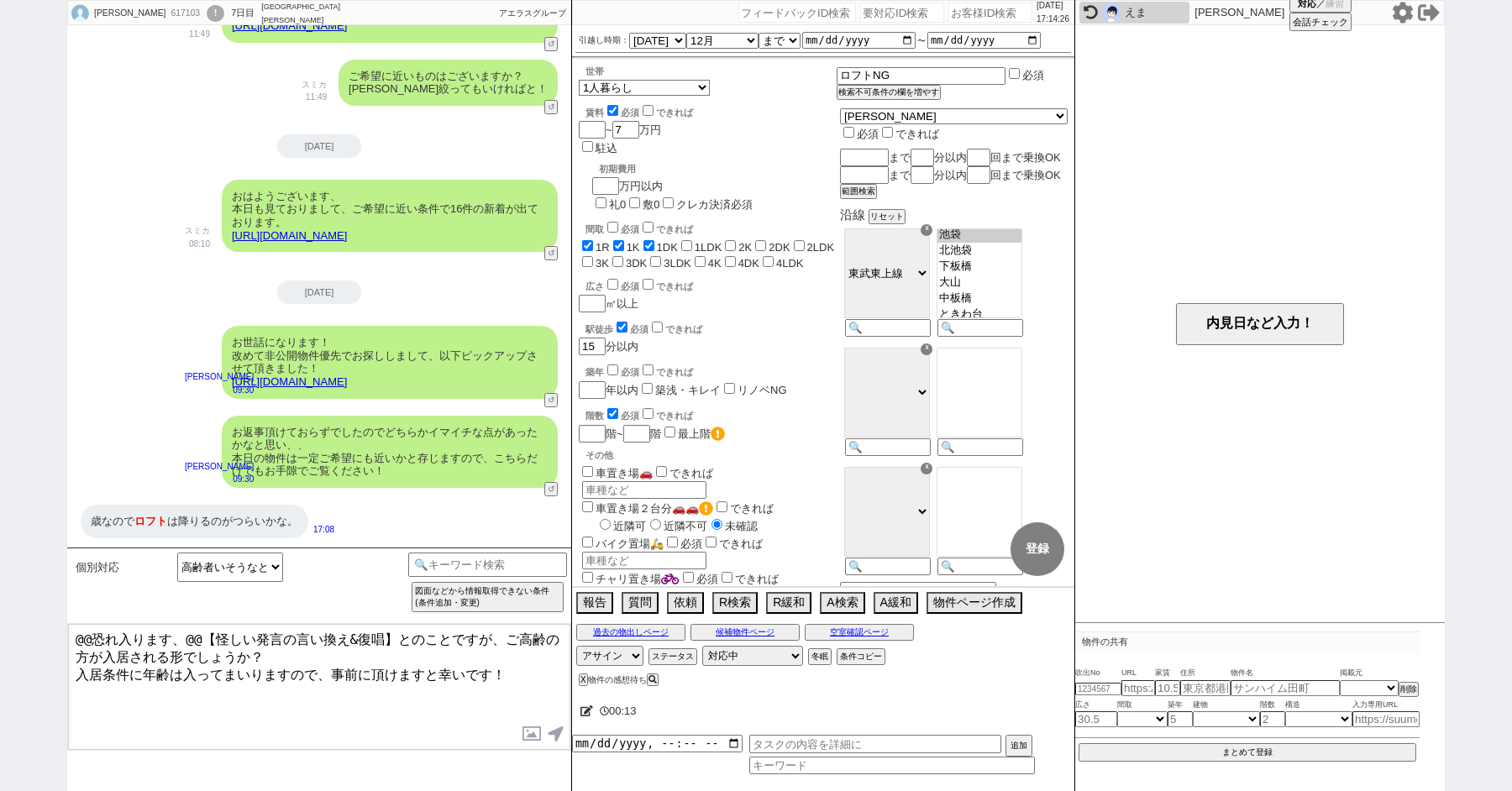
select select "35"
select select "1016"
drag, startPoint x: 390, startPoint y: 638, endPoint x: 69, endPoint y: 603, distance: 322.9
click at [112, 608] on div "個別対応 チャットの日本語が怪しいので外国籍かどうかの確認 世帯詰め 高齢者いそうなときの年齢詰め チャンネルサービス名 !=アエラスグループ&&!=グランデ…" at bounding box center [319, 669] width 504 height 244
click at [293, 646] on textarea "かしこまりました。 また「歳なので」とのことですが、ご高齢の方が入居される形でしょうか？ 入居条件に年齢は入ってまいりますので、事前に頂けますと幸いです！" at bounding box center [319, 686] width 502 height 126
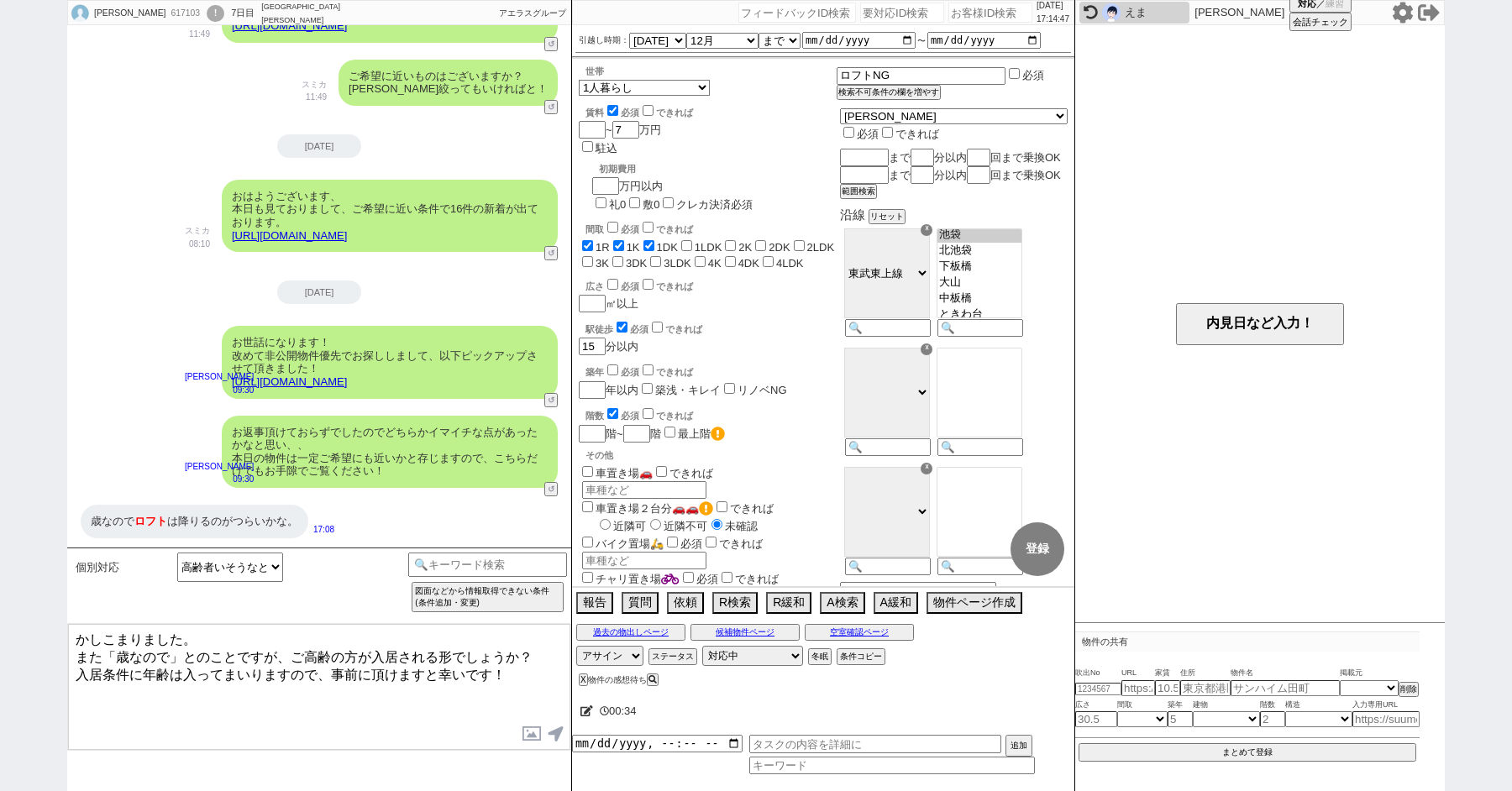
drag, startPoint x: 286, startPoint y: 652, endPoint x: 516, endPoint y: 651, distance: 230.0
click at [516, 651] on textarea "かしこまりました。 また「歳なので」とのことですが、ご高齢の方が入居される形でしょうか？ 入居条件に年齢は入ってまいりますので、事前に頂けますと幸いです！" at bounding box center [319, 686] width 502 height 126
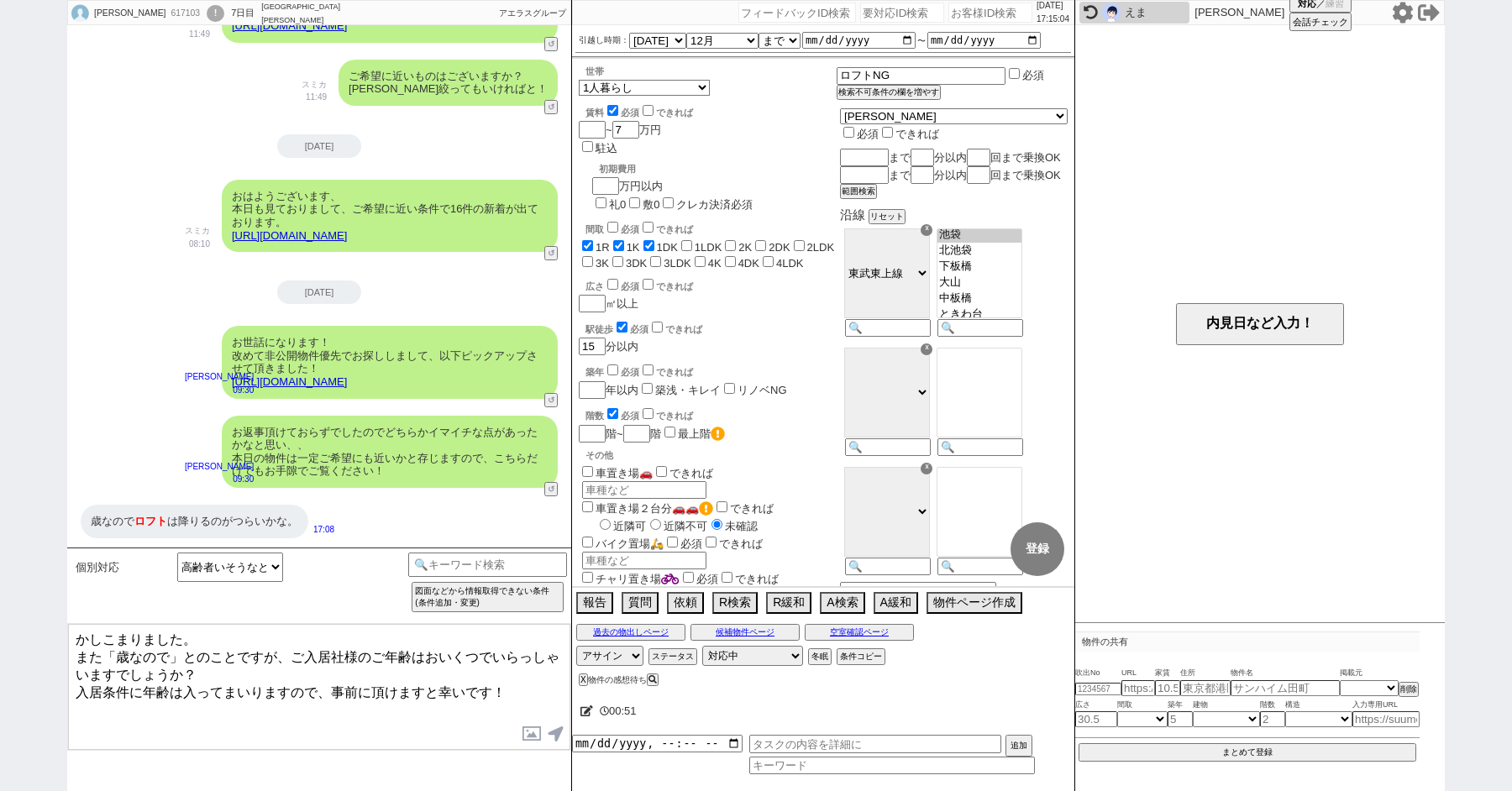
type textarea "かしこまりました。 また「歳なので」とのことですが、ご入居社様のご年齢はおいくつでいらっしゃいますでしょうか？ 入居条件に年齢は入ってまいりますので、事前に頂…"
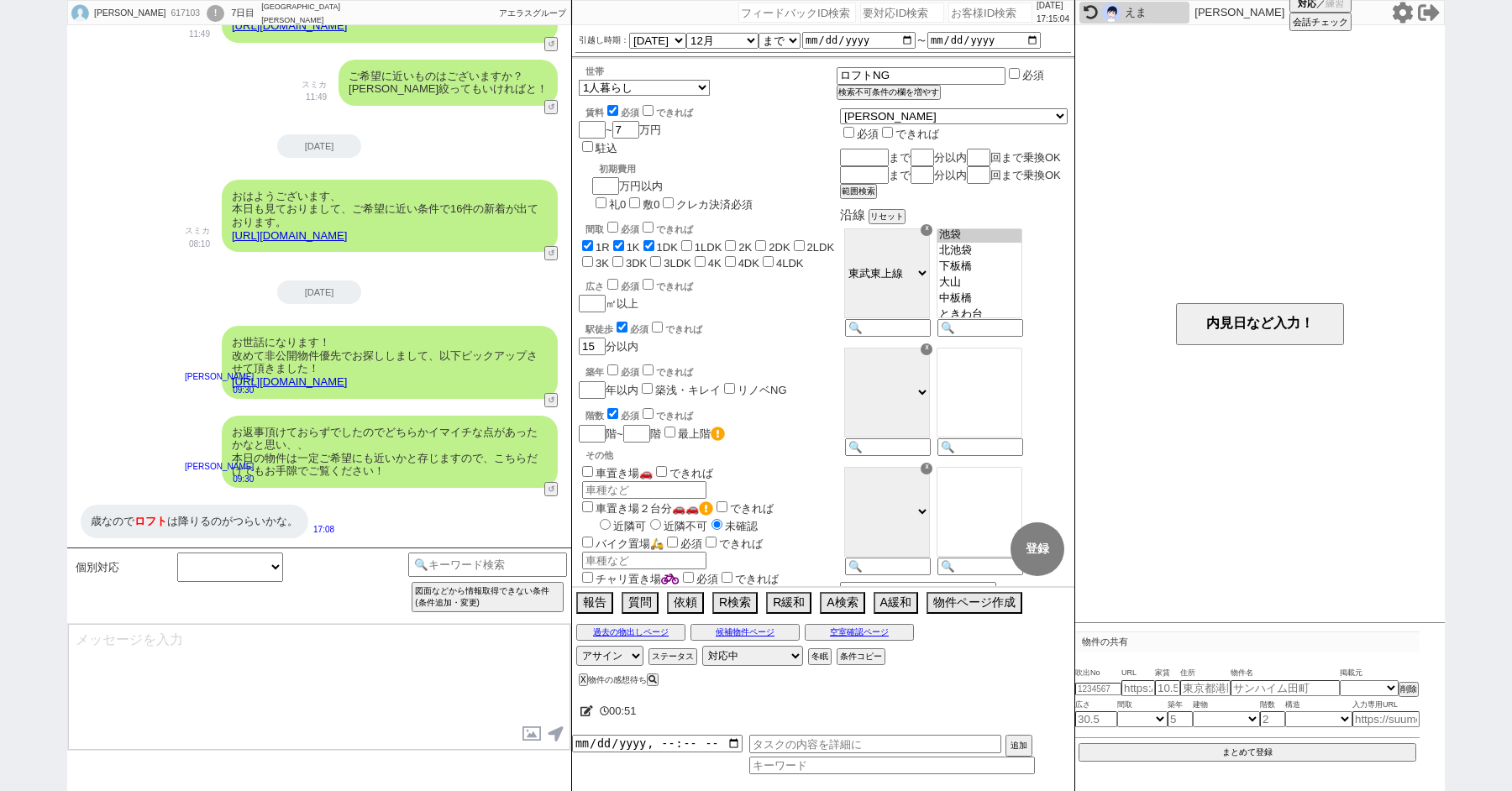
scroll to position [3880, 0]
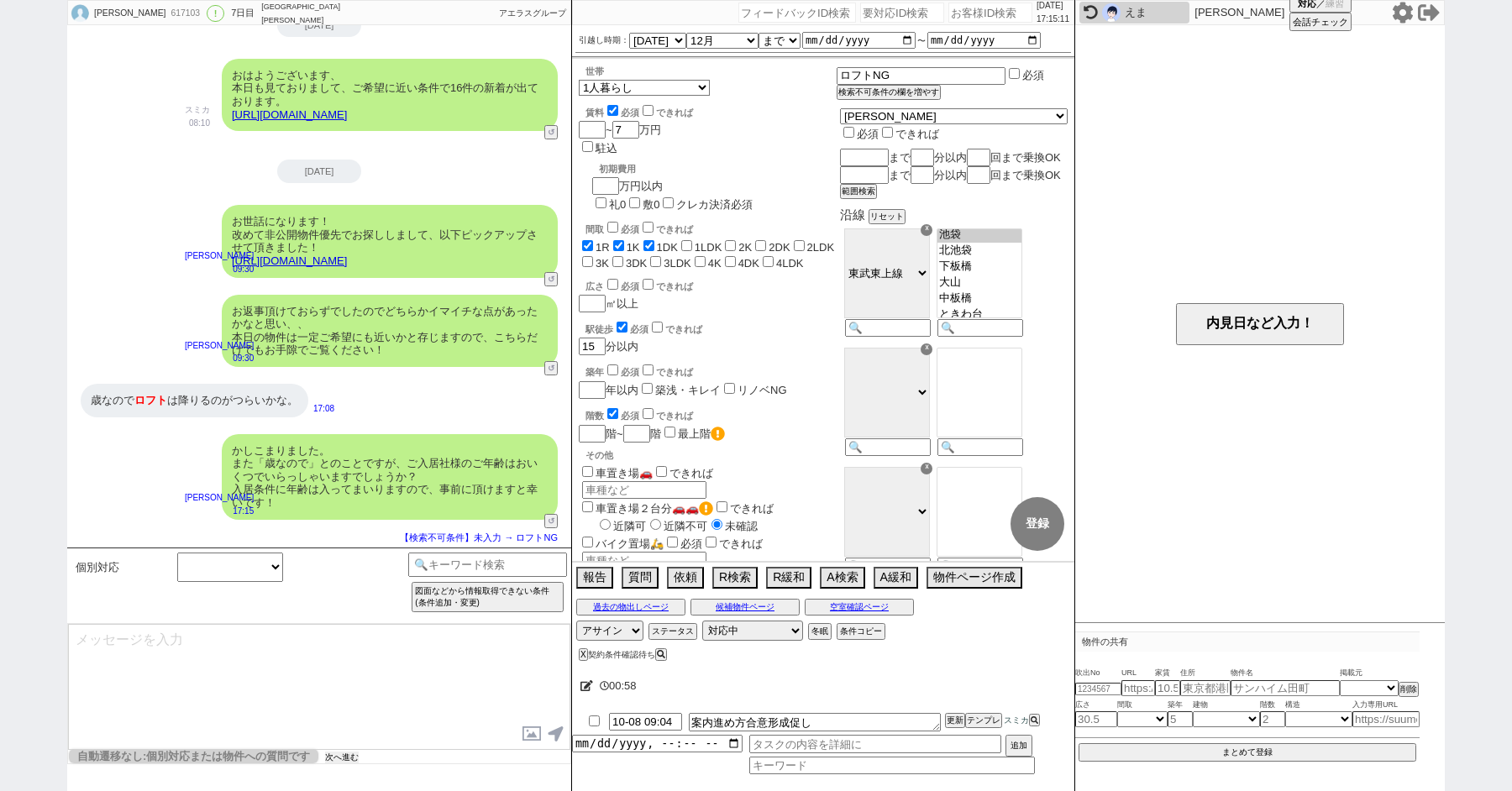
click at [340, 756] on button "次へ進む" at bounding box center [341, 756] width 34 height 12
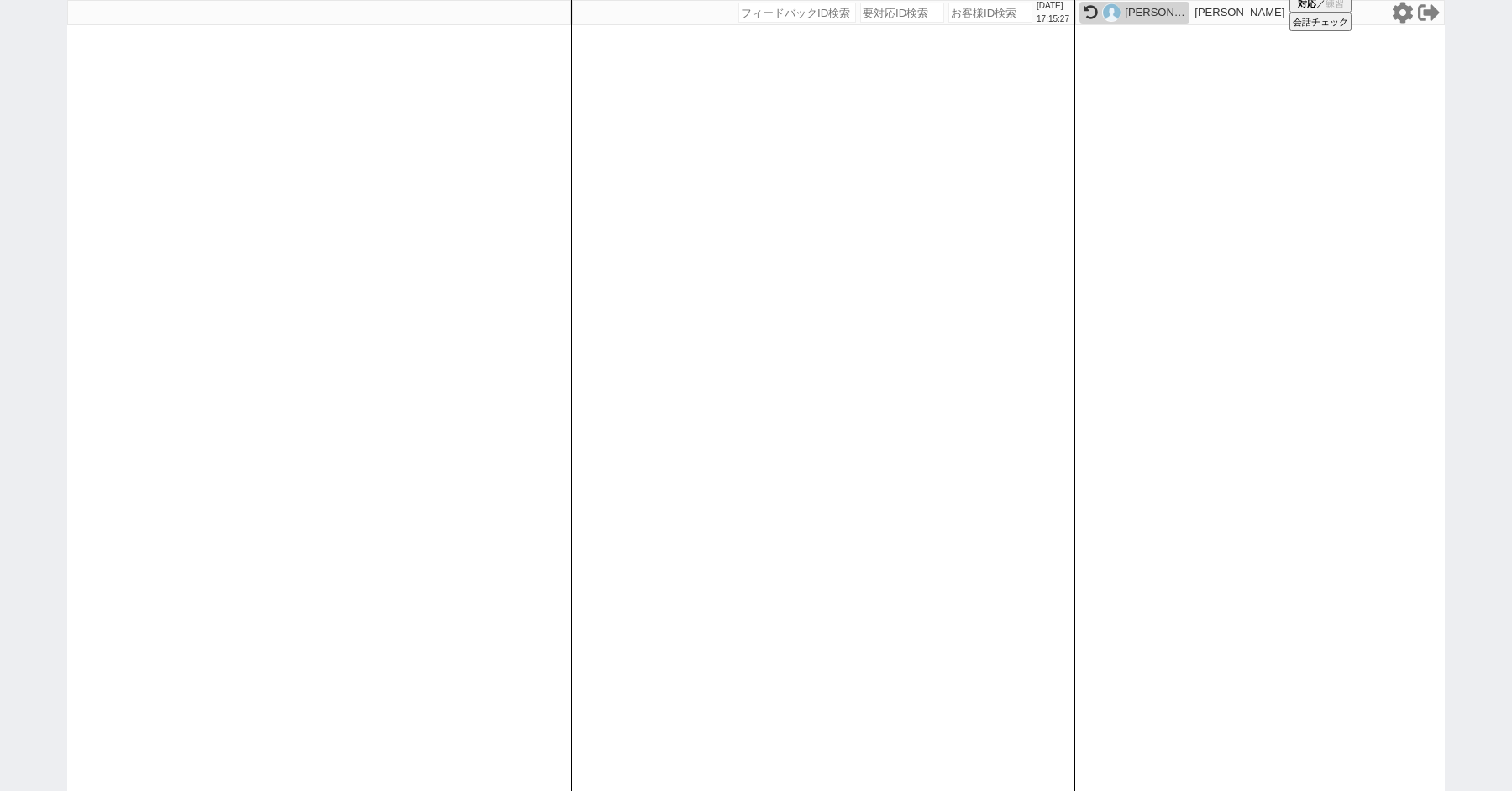
paste input "617591"
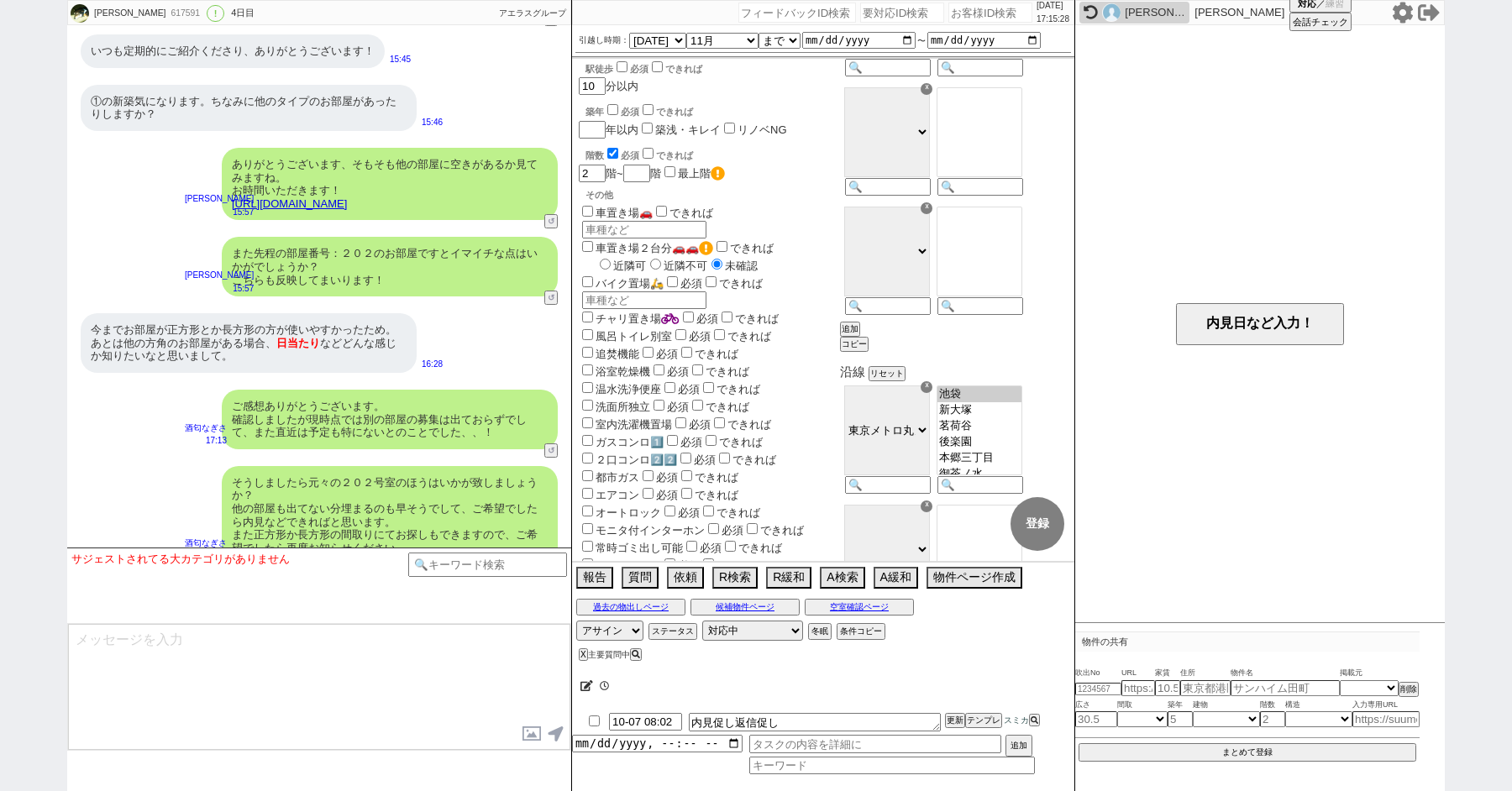
scroll to position [946, 0]
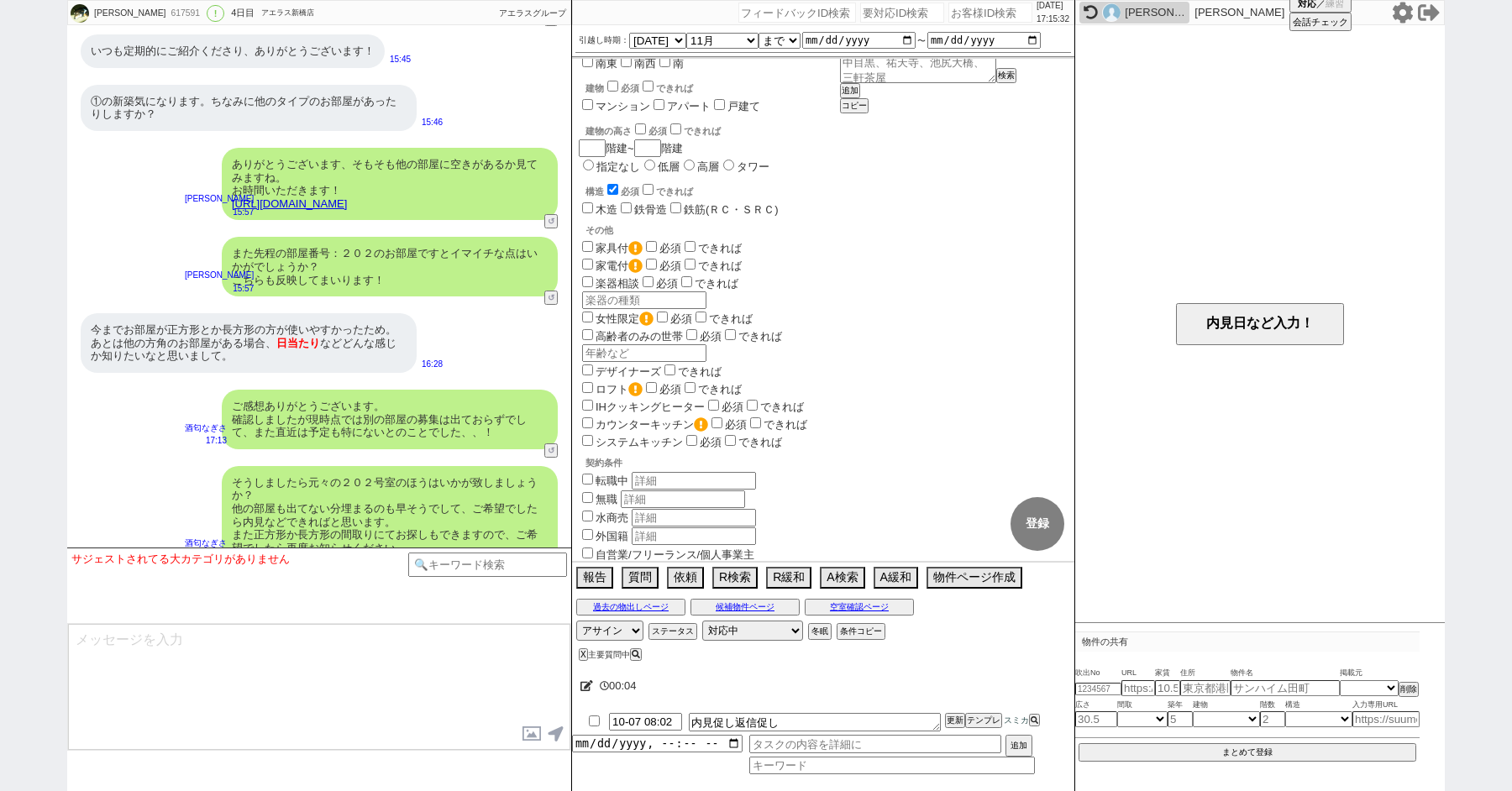
paste input "617910"
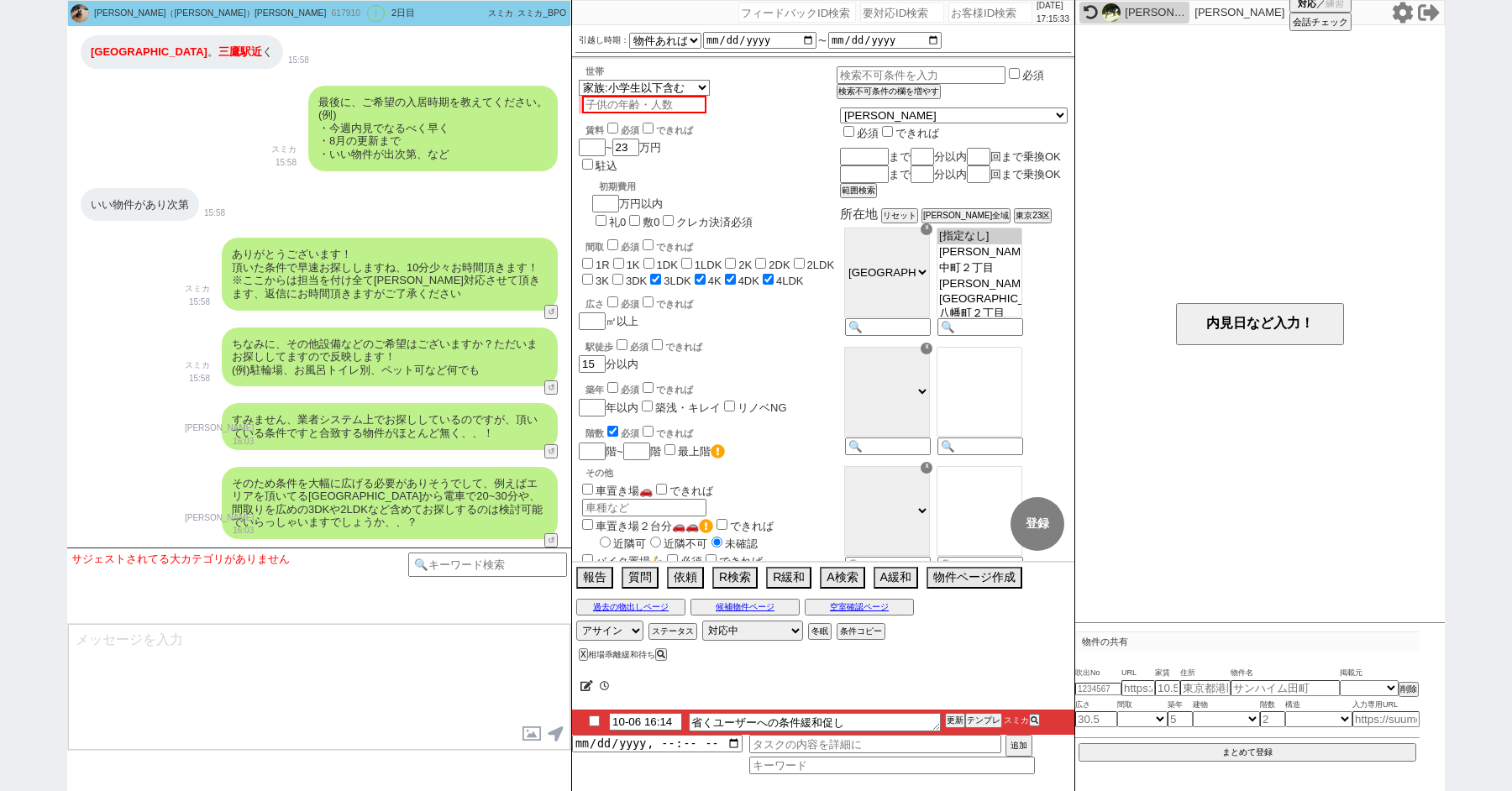
scroll to position [619, 0]
click at [988, 720] on button "テンプレ" at bounding box center [983, 720] width 37 height 12
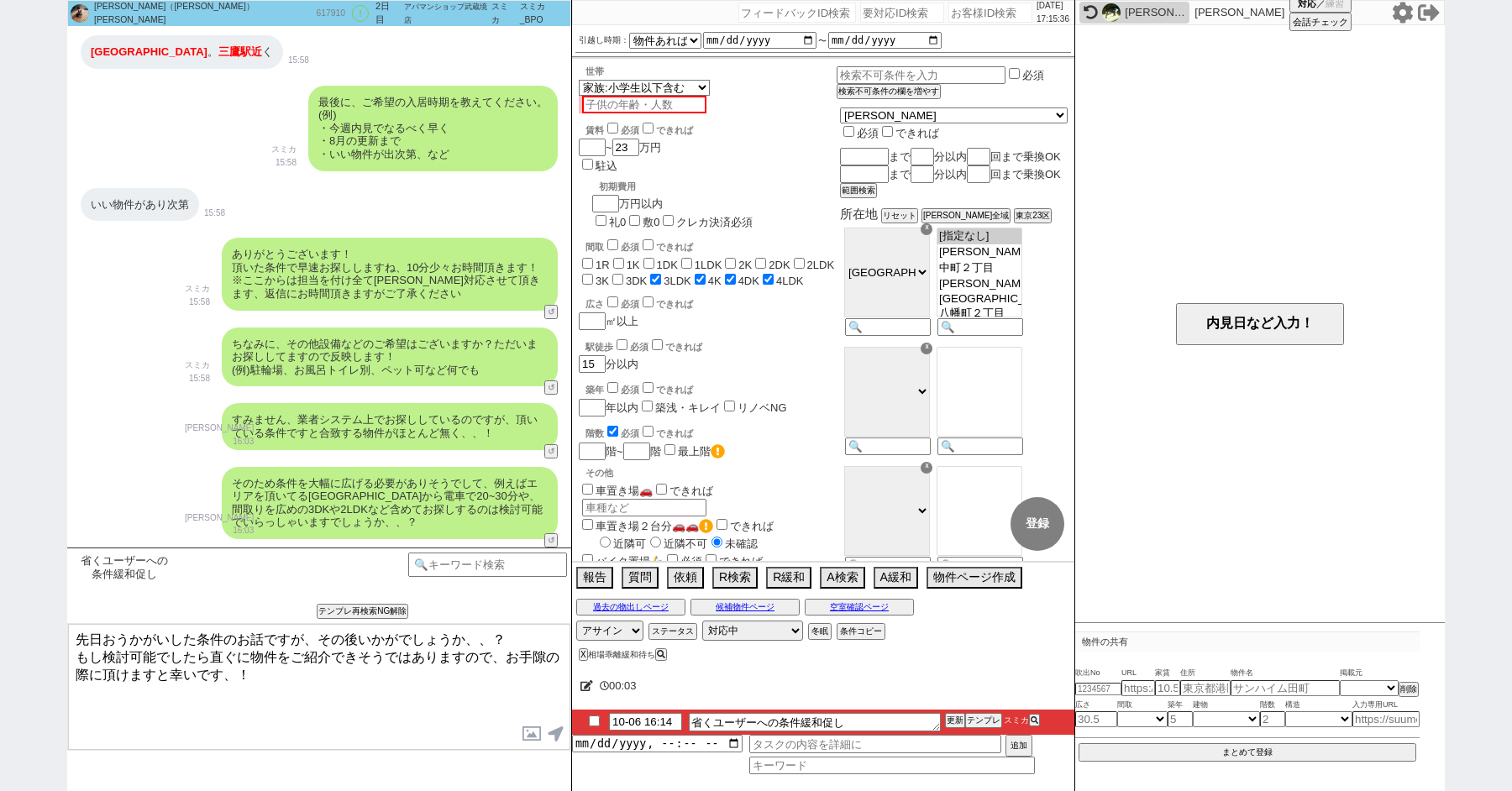
click at [272, 682] on textarea "先日おうかがいした条件のお話ですが、その後いかがでしょうか、、？ もし検討可能でしたら直ぐに物件をご紹介できそうではありますので、お手隙の際に頂けますと幸いで…" at bounding box center [319, 686] width 502 height 126
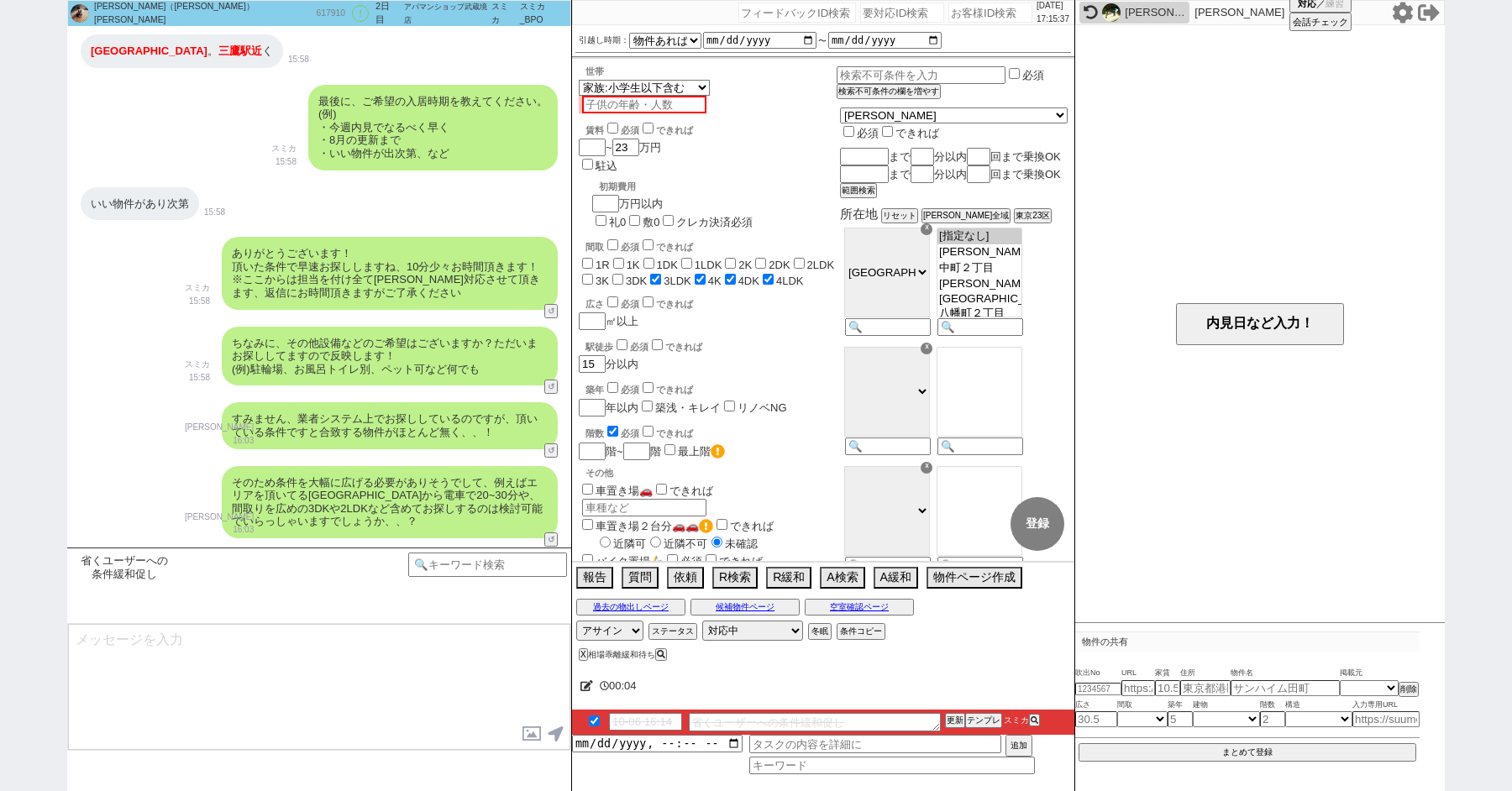
scroll to position [1291, 0]
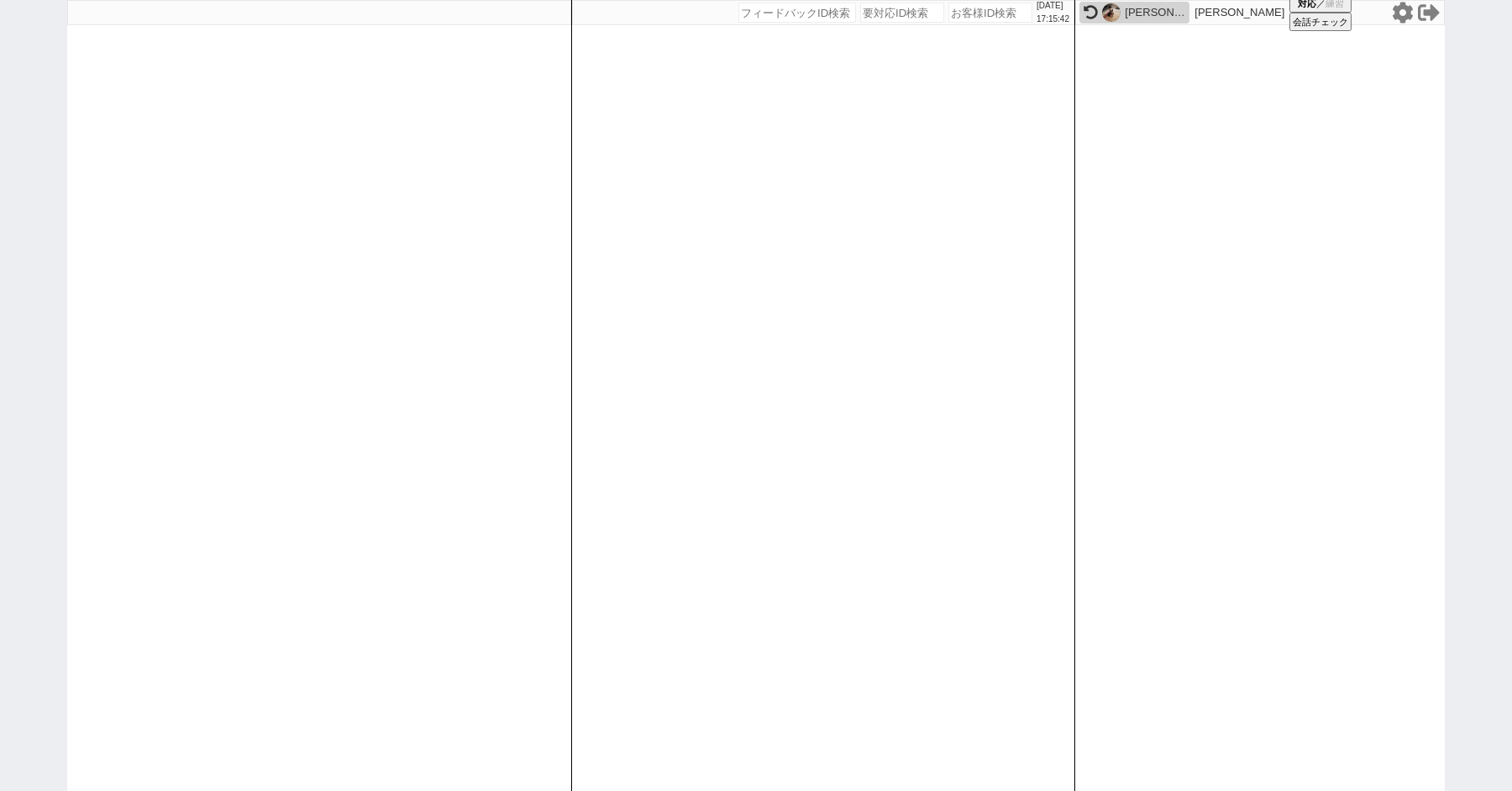
paste input "618060"
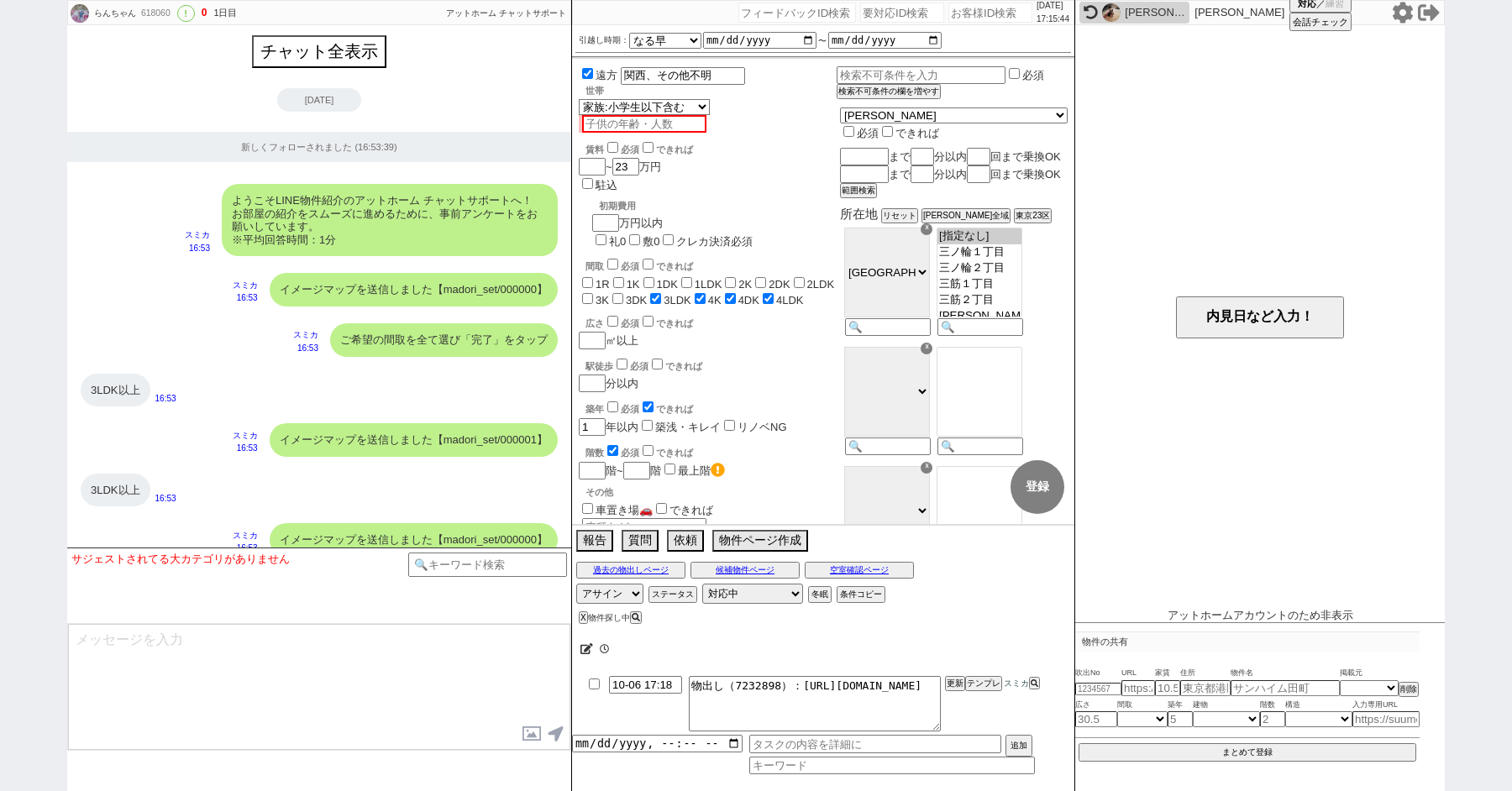
scroll to position [1973, 0]
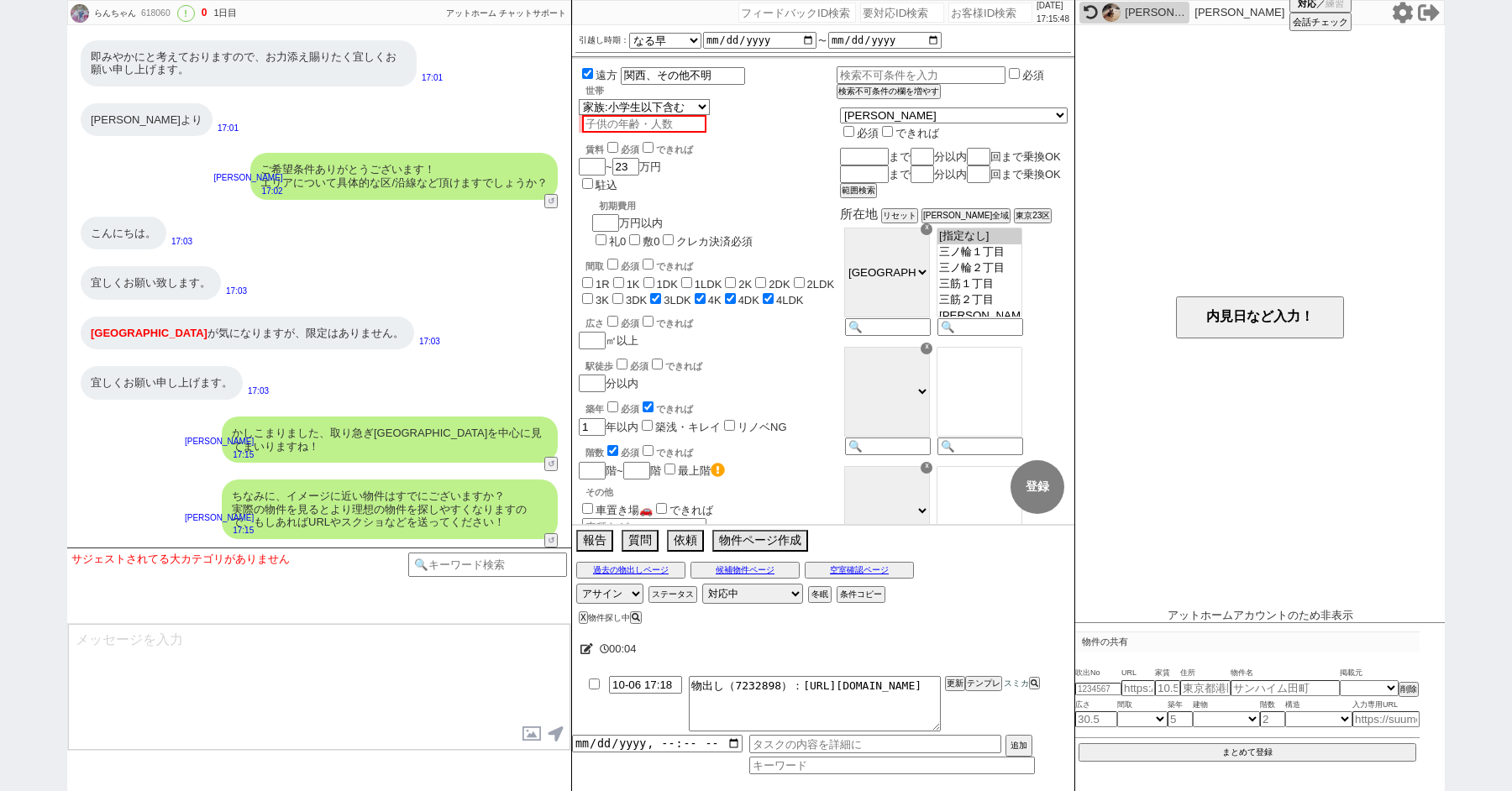
paste input "618061"
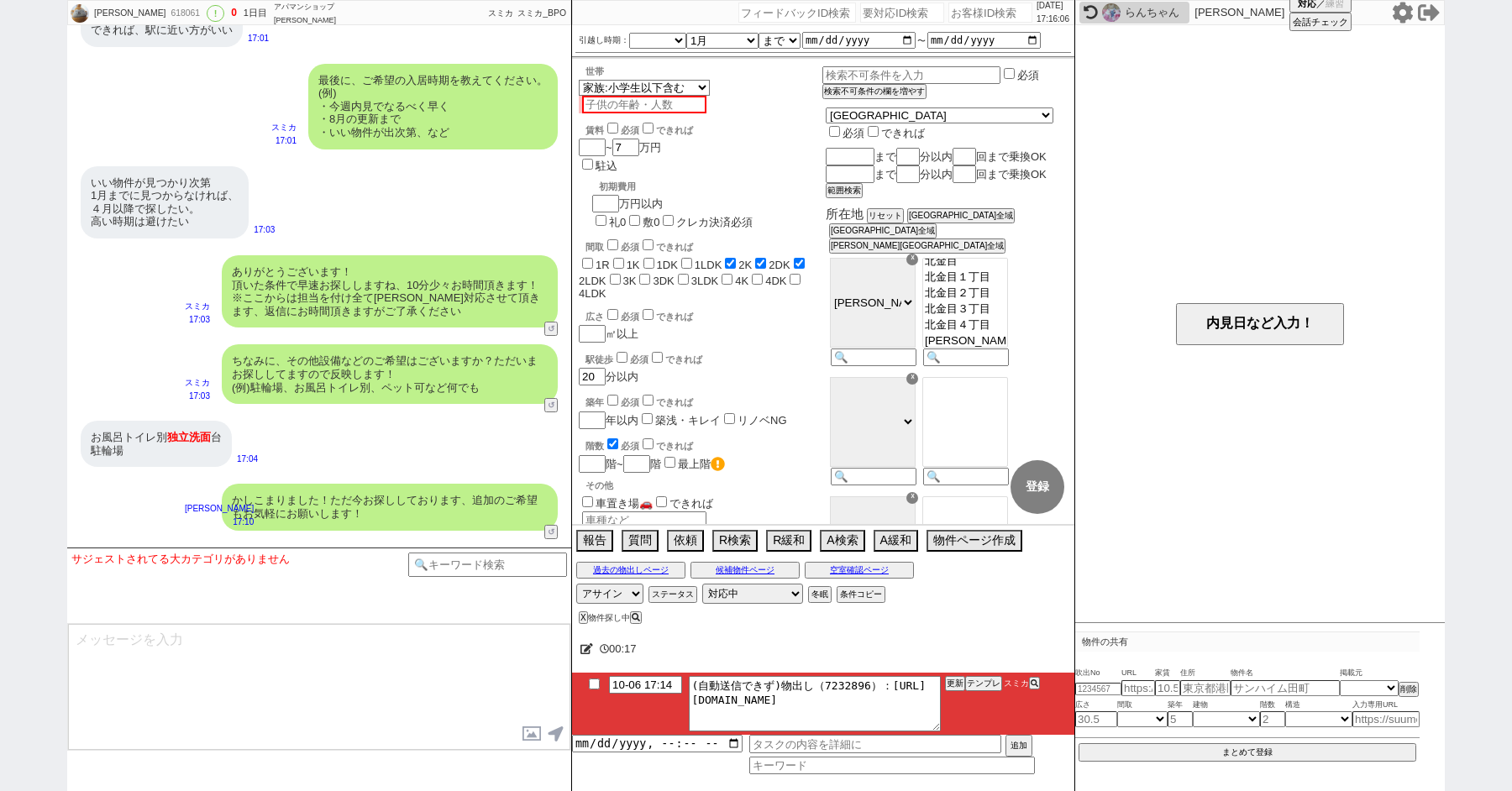
scroll to position [1234, 0]
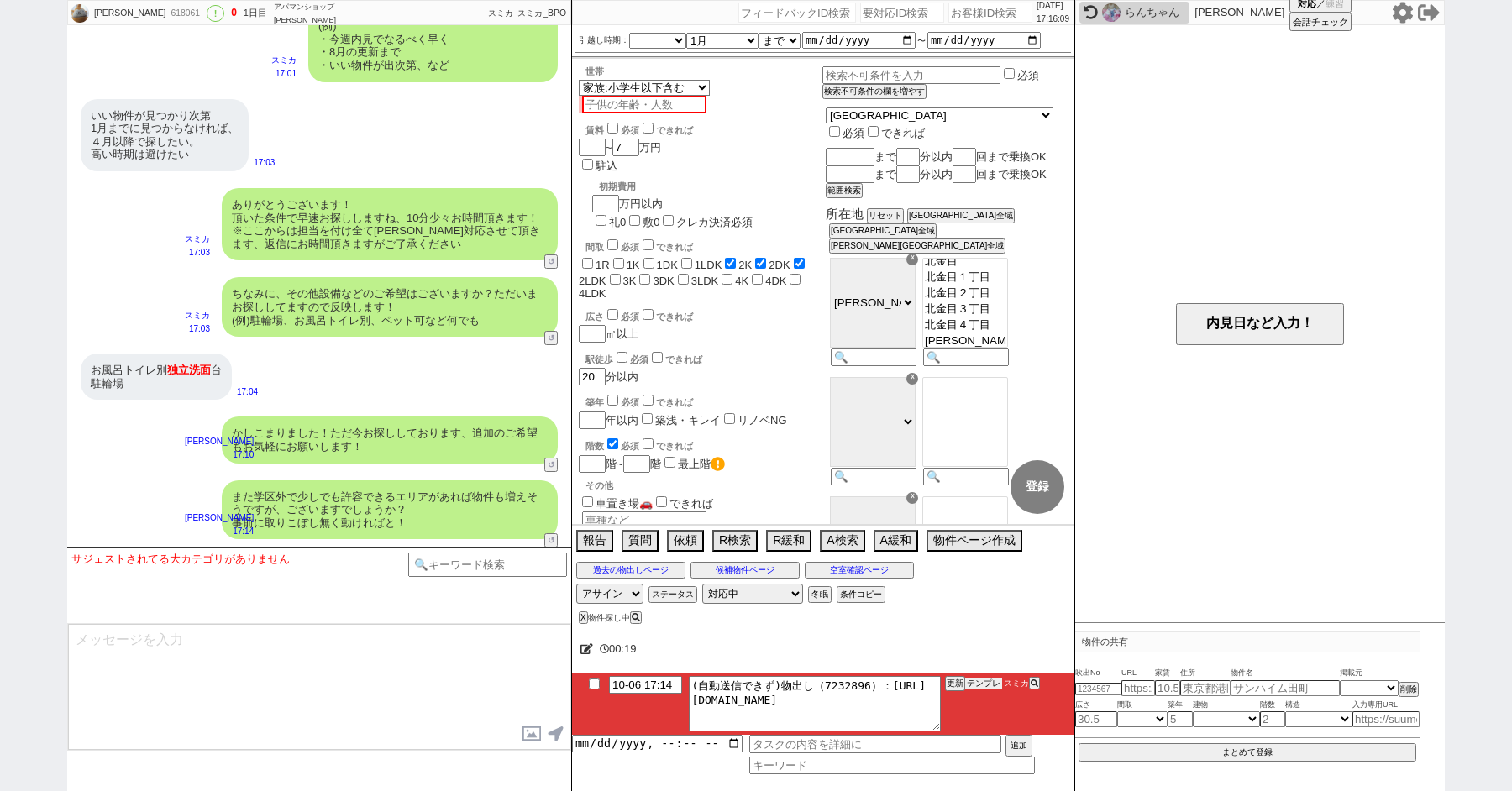
click at [982, 683] on button "テンプレ" at bounding box center [983, 683] width 37 height 12
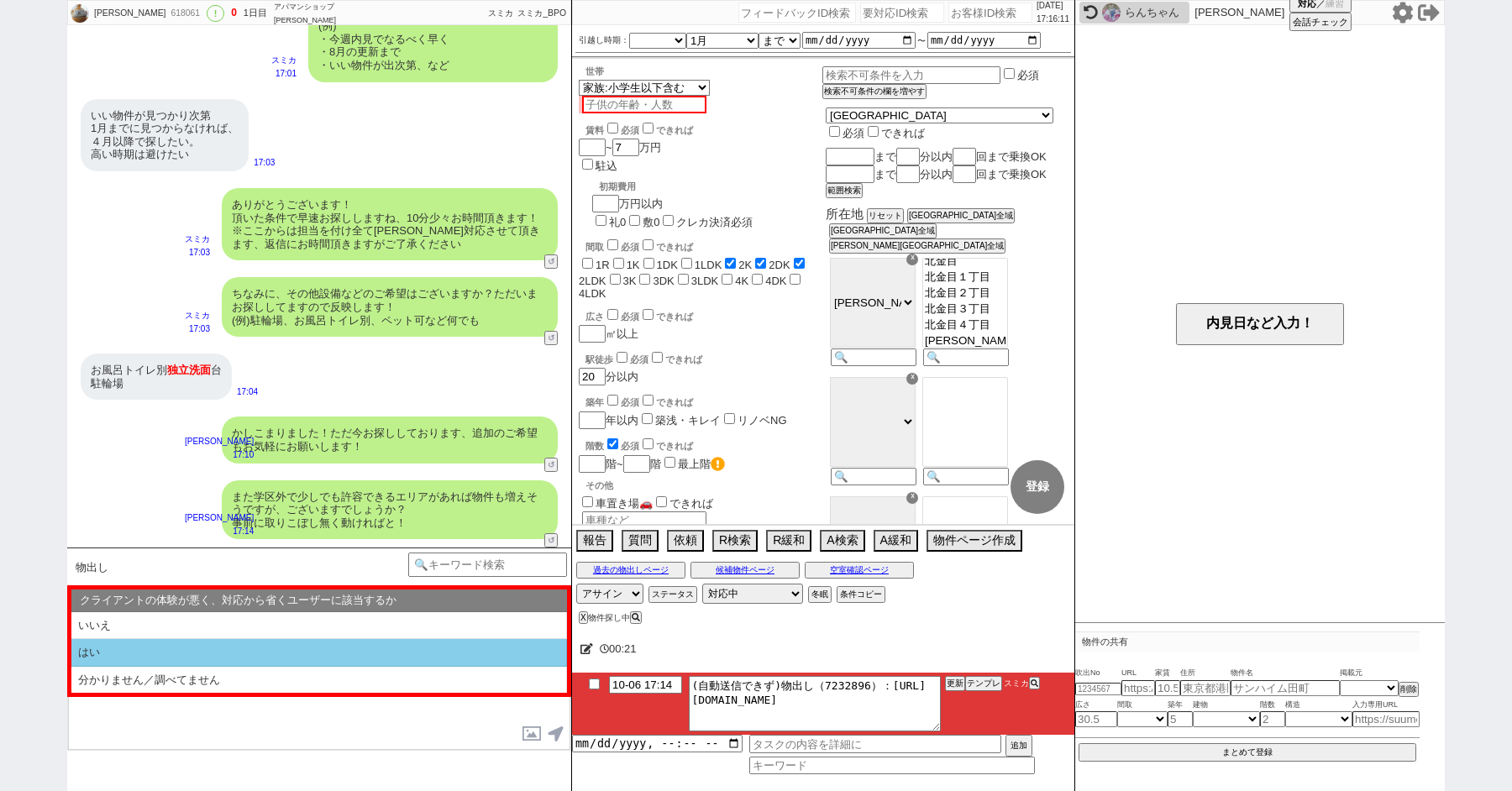
click at [237, 642] on li "はい" at bounding box center [318, 653] width 496 height 27
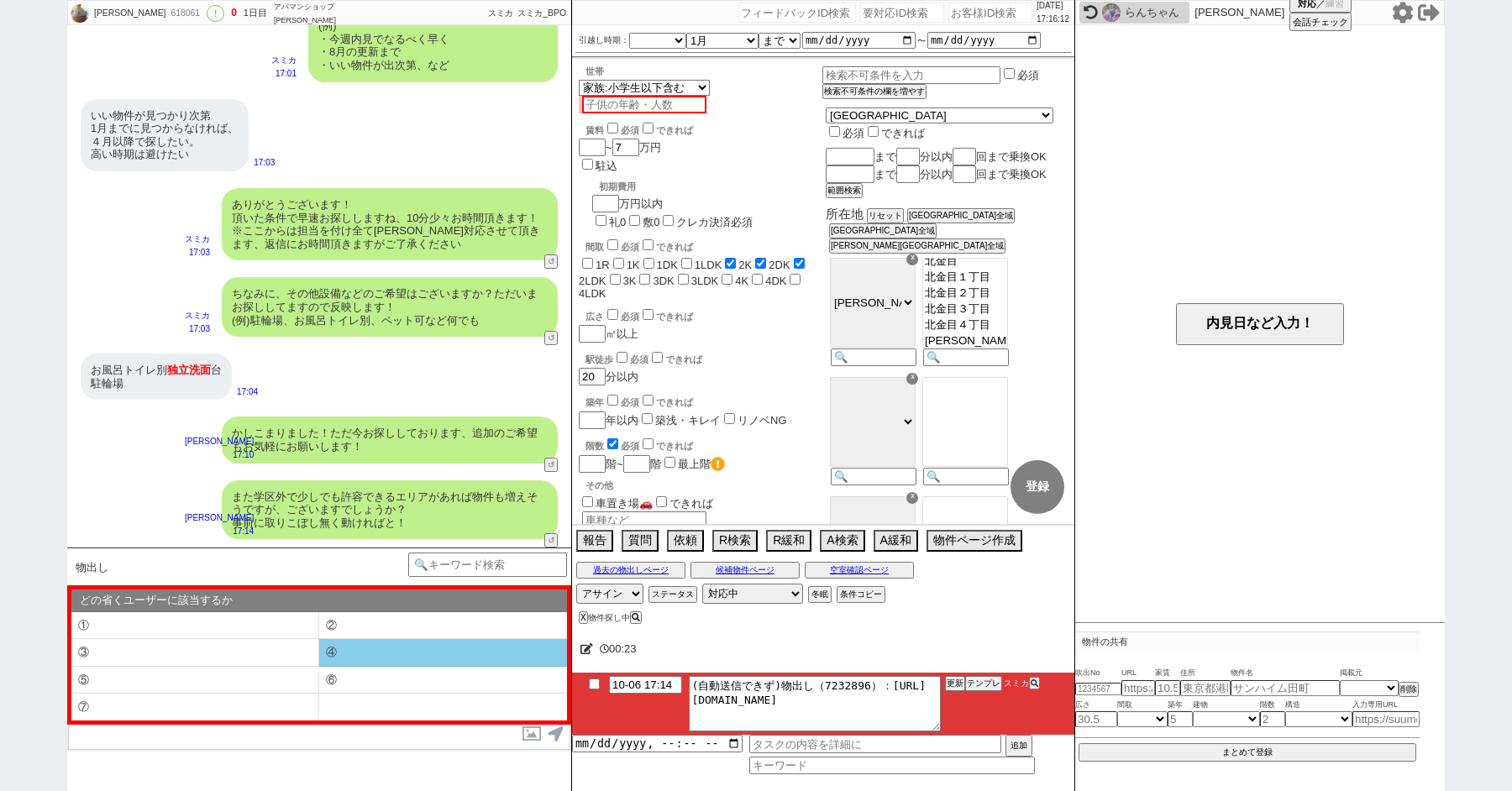
click at [339, 650] on li "④" at bounding box center [443, 653] width 247 height 27
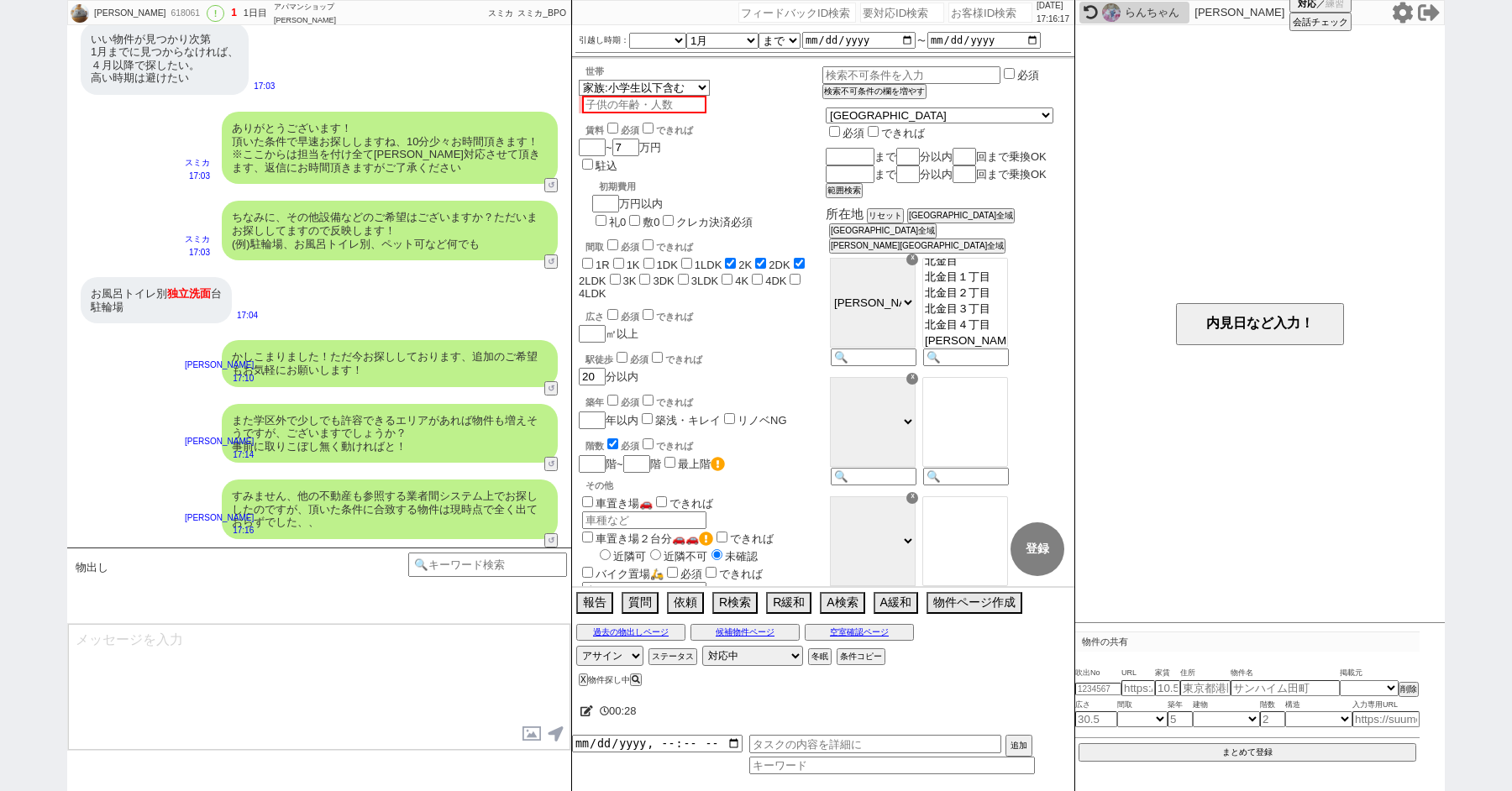
scroll to position [1374, 0]
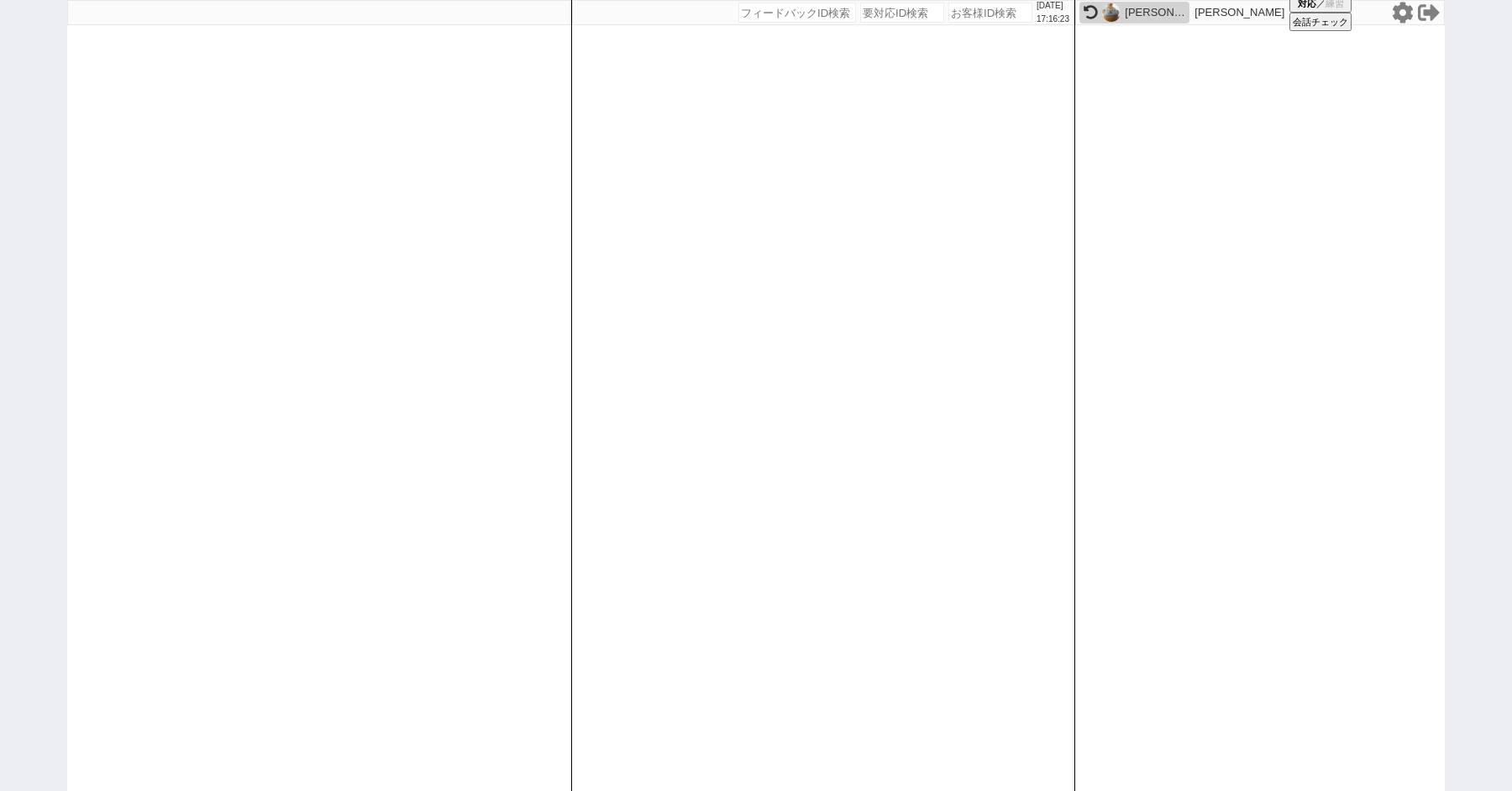
paste input "618063"
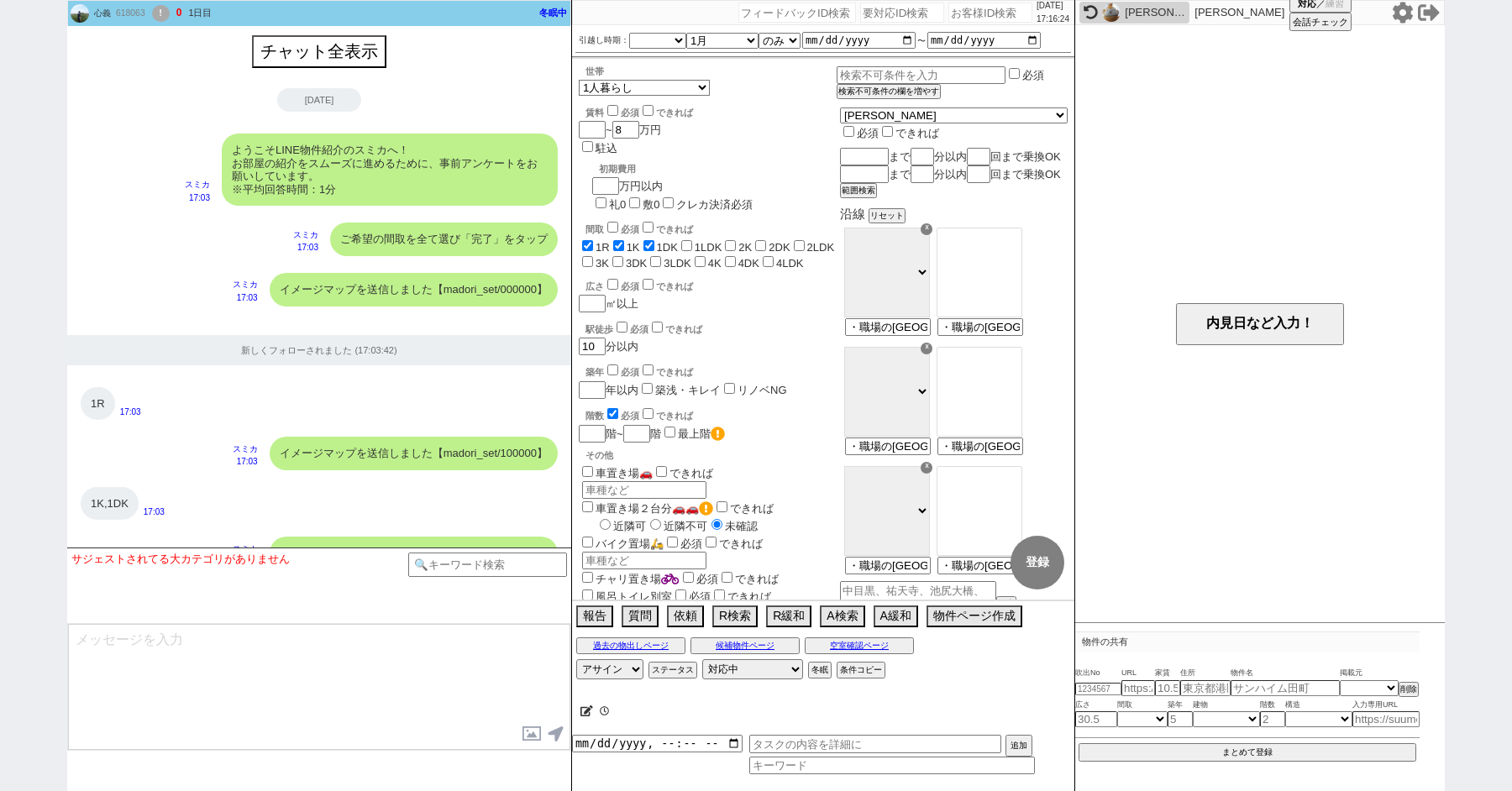
scroll to position [1257, 0]
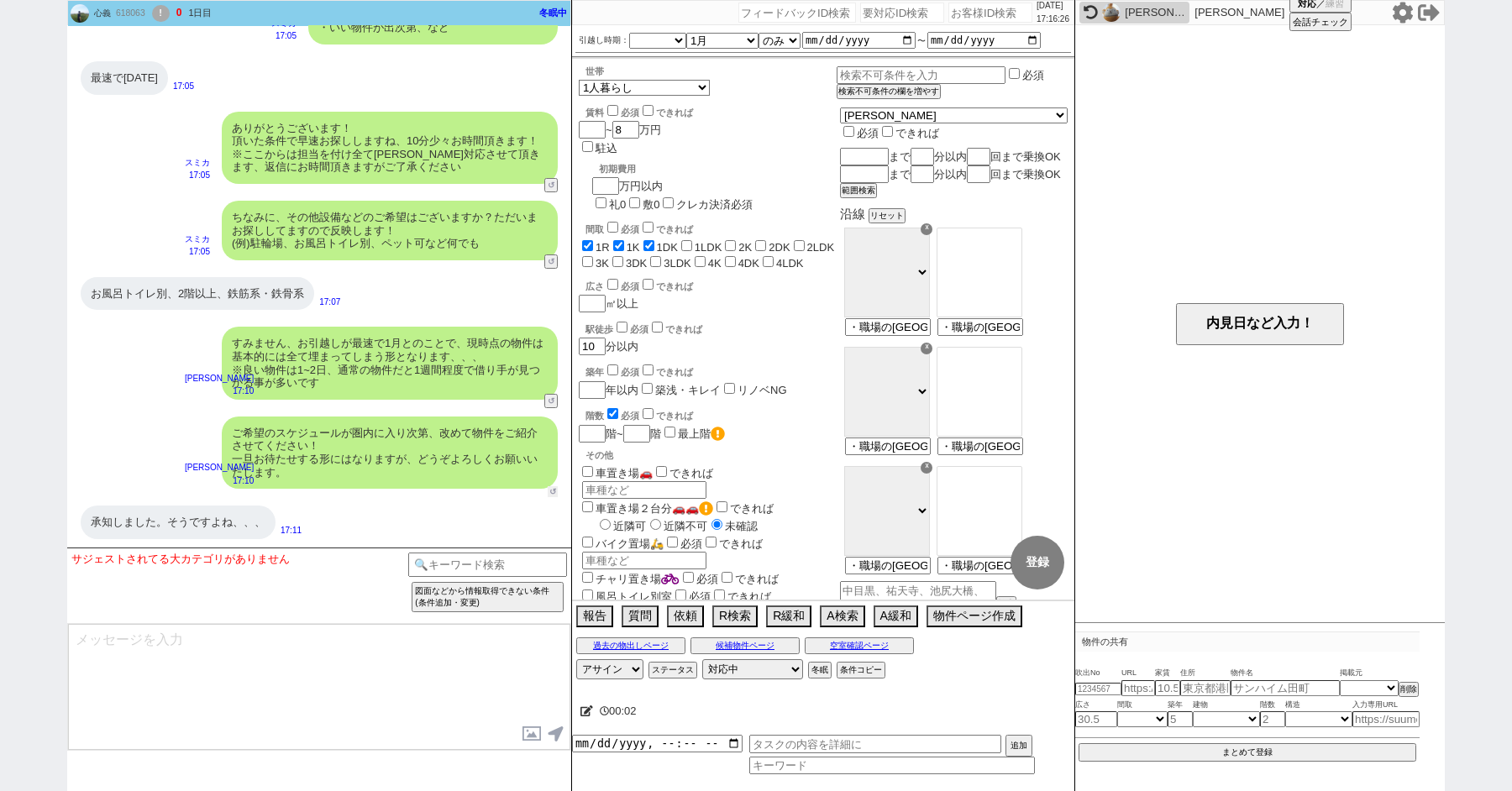
click at [550, 492] on button "↺" at bounding box center [552, 492] width 10 height 11
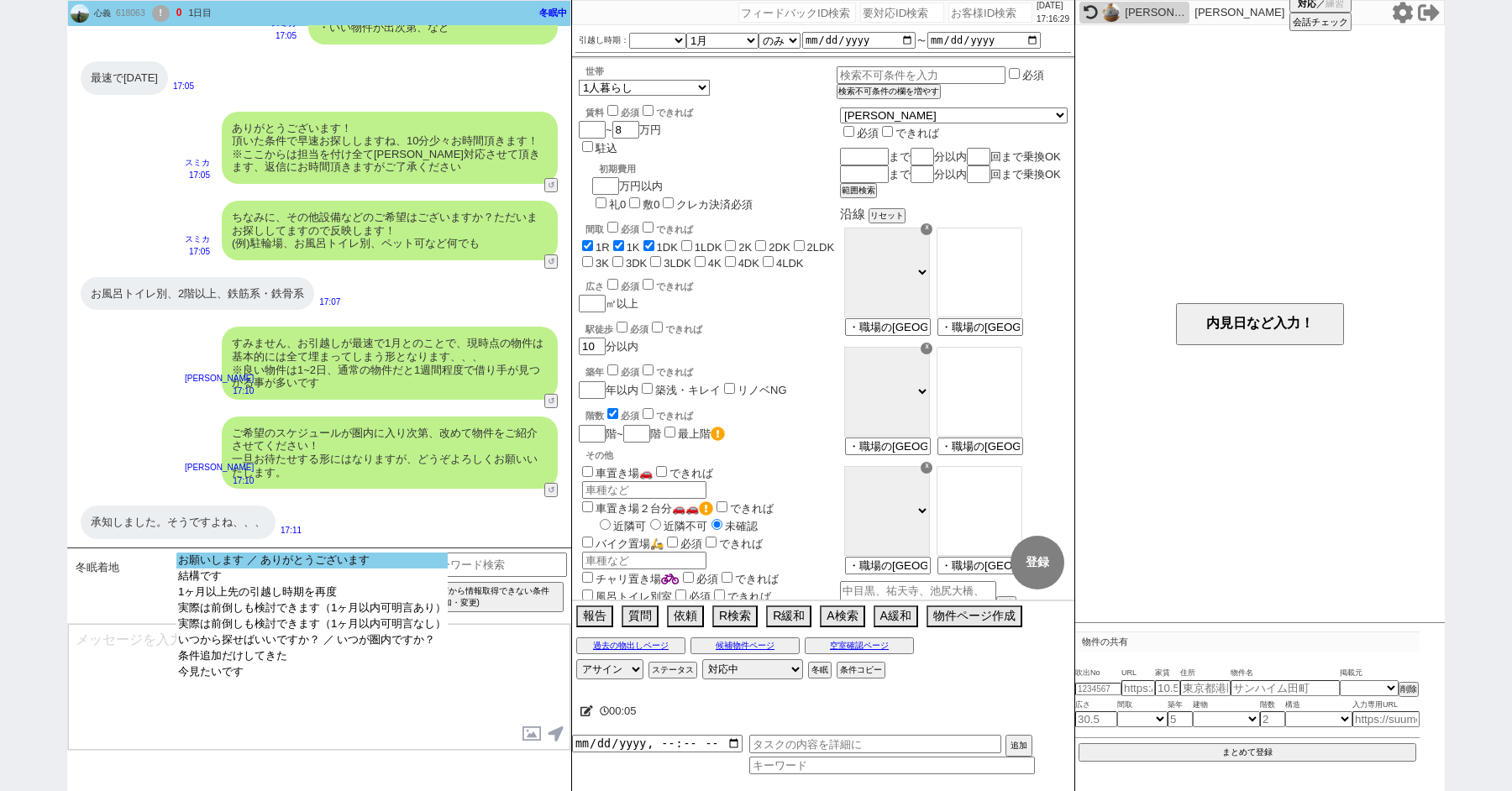
click at [305, 555] on option "お願いします ／ ありがとうございます" at bounding box center [312, 561] width 271 height 16
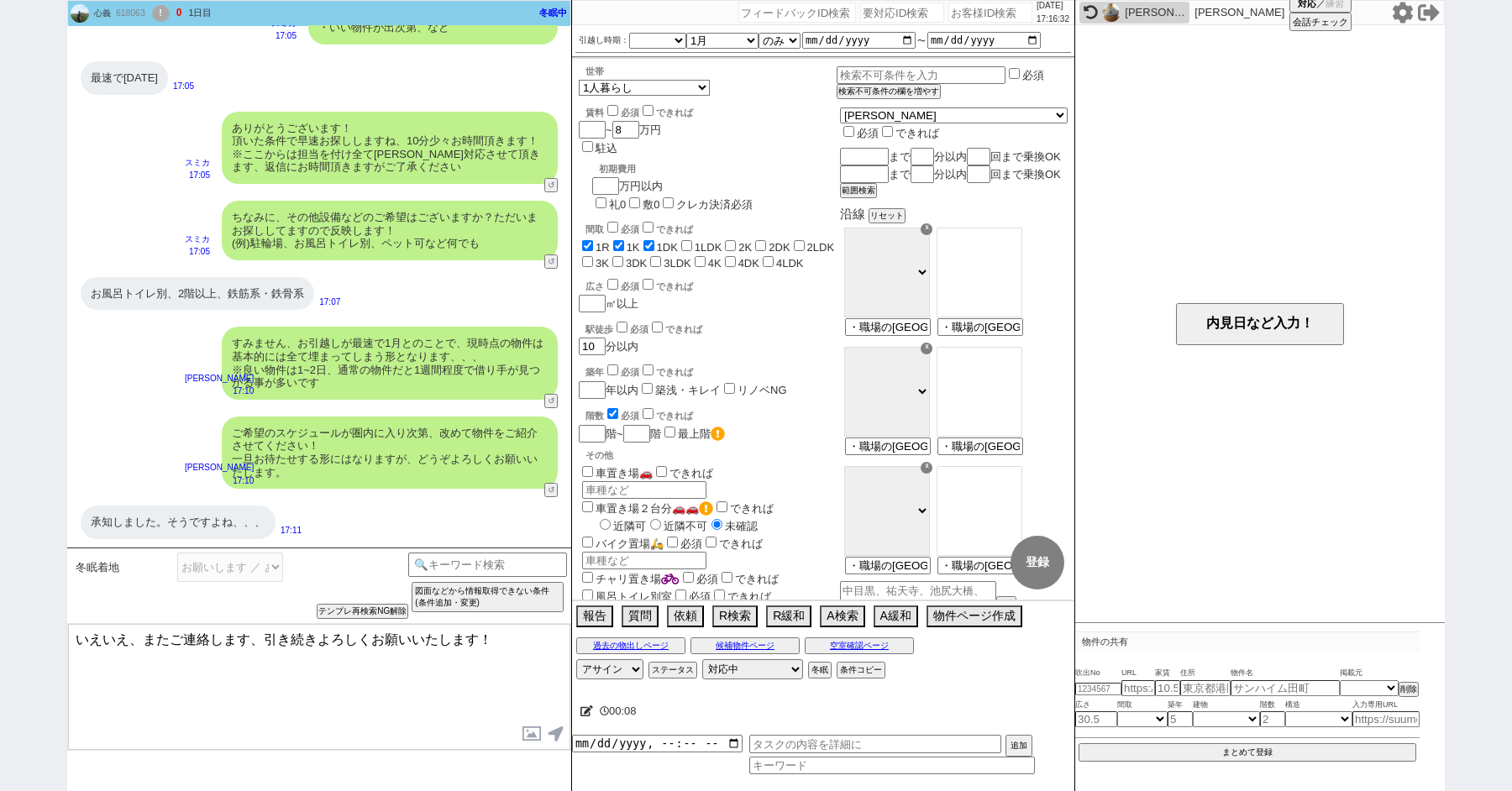
drag, startPoint x: 146, startPoint y: 639, endPoint x: 13, endPoint y: 631, distance: 133.2
click at [18, 632] on div "心義 618063 ! 0 1日目 冬眠中 自社客 スミカ スミカ_BPO チャット全表示 2025-10-06 ようこそLINE物件紹介のスミカへ！ お部屋…" at bounding box center [756, 396] width 1512 height 791
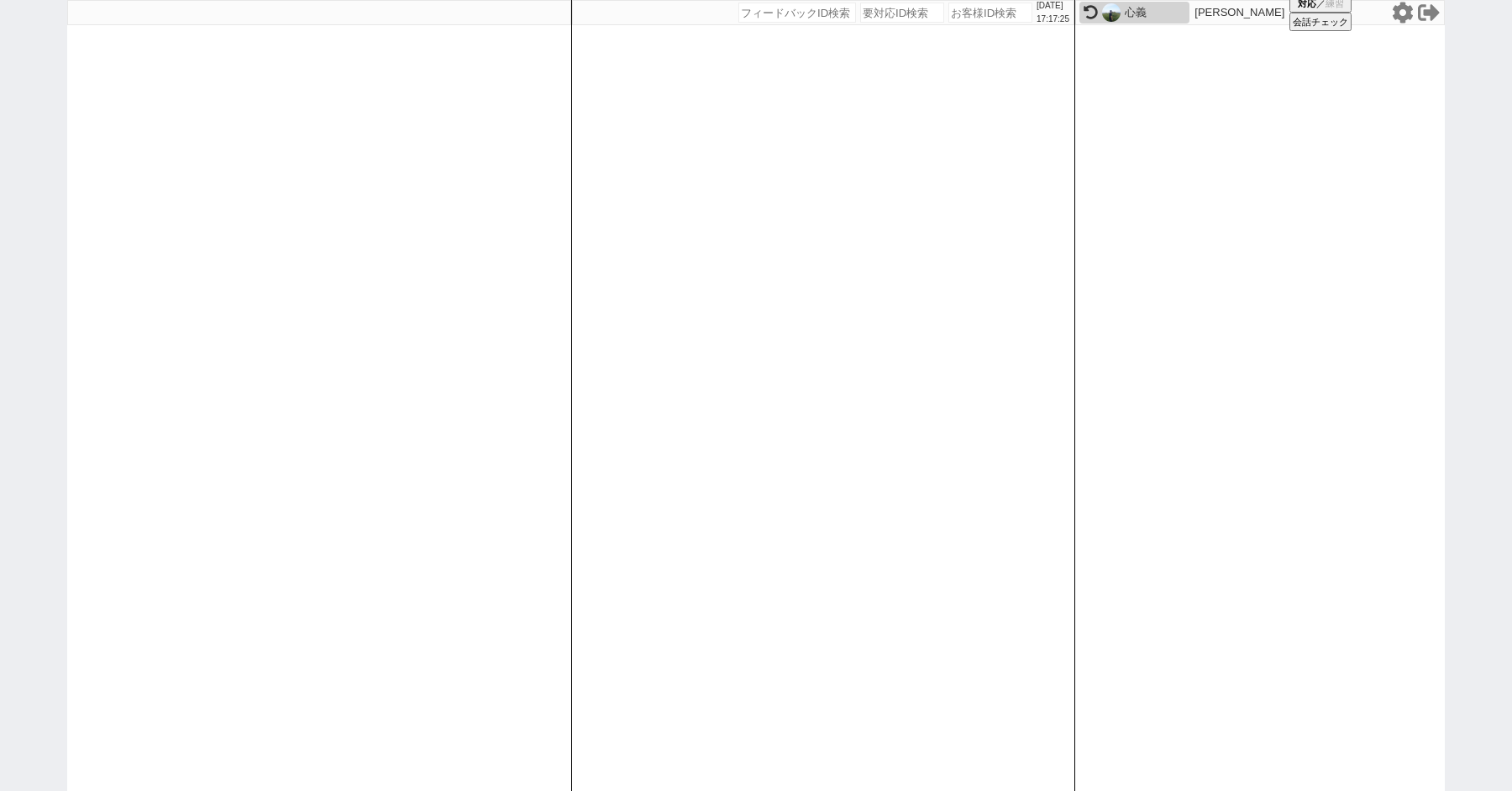
paste input "616207"
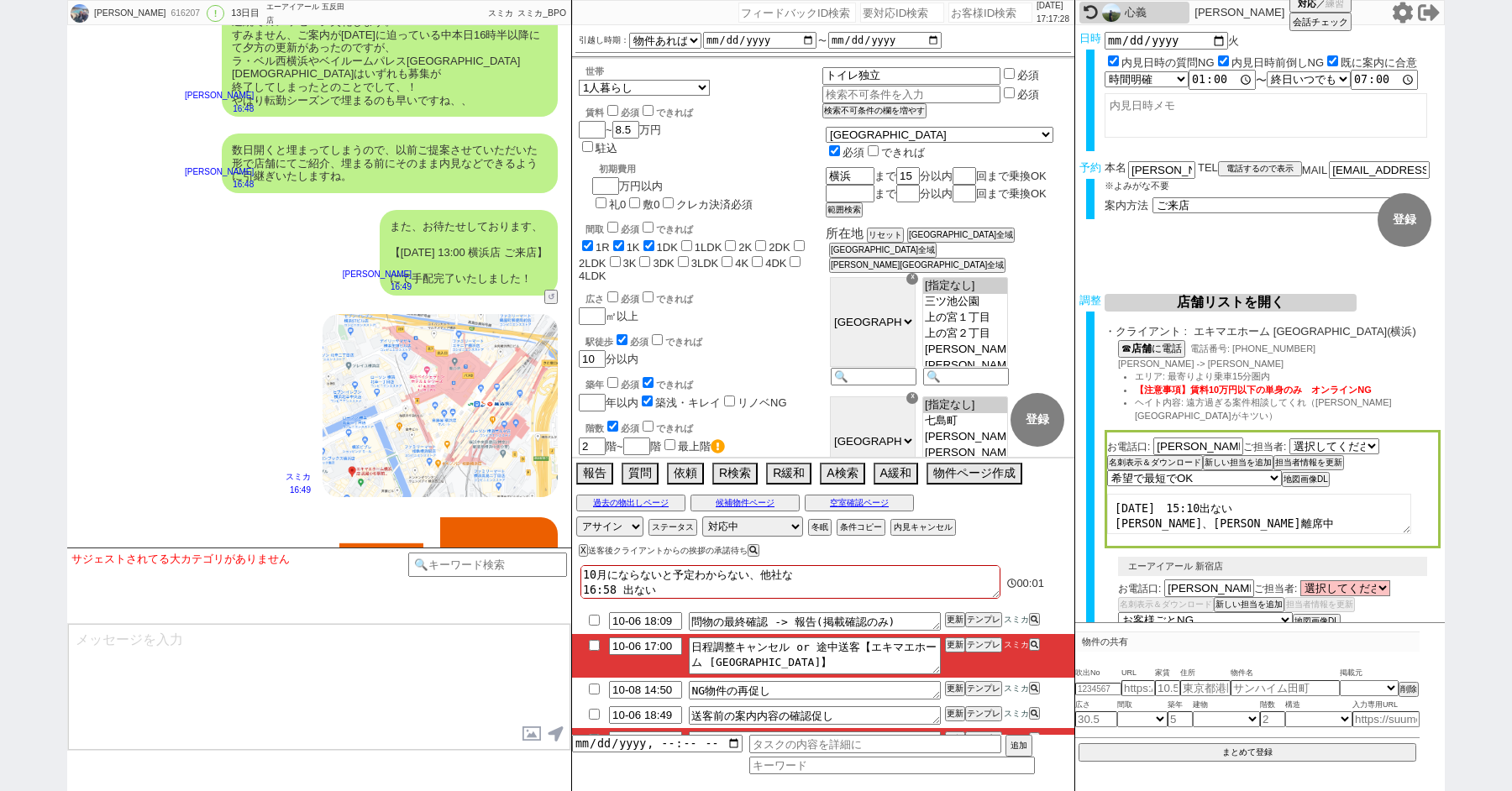
scroll to position [12235, 0]
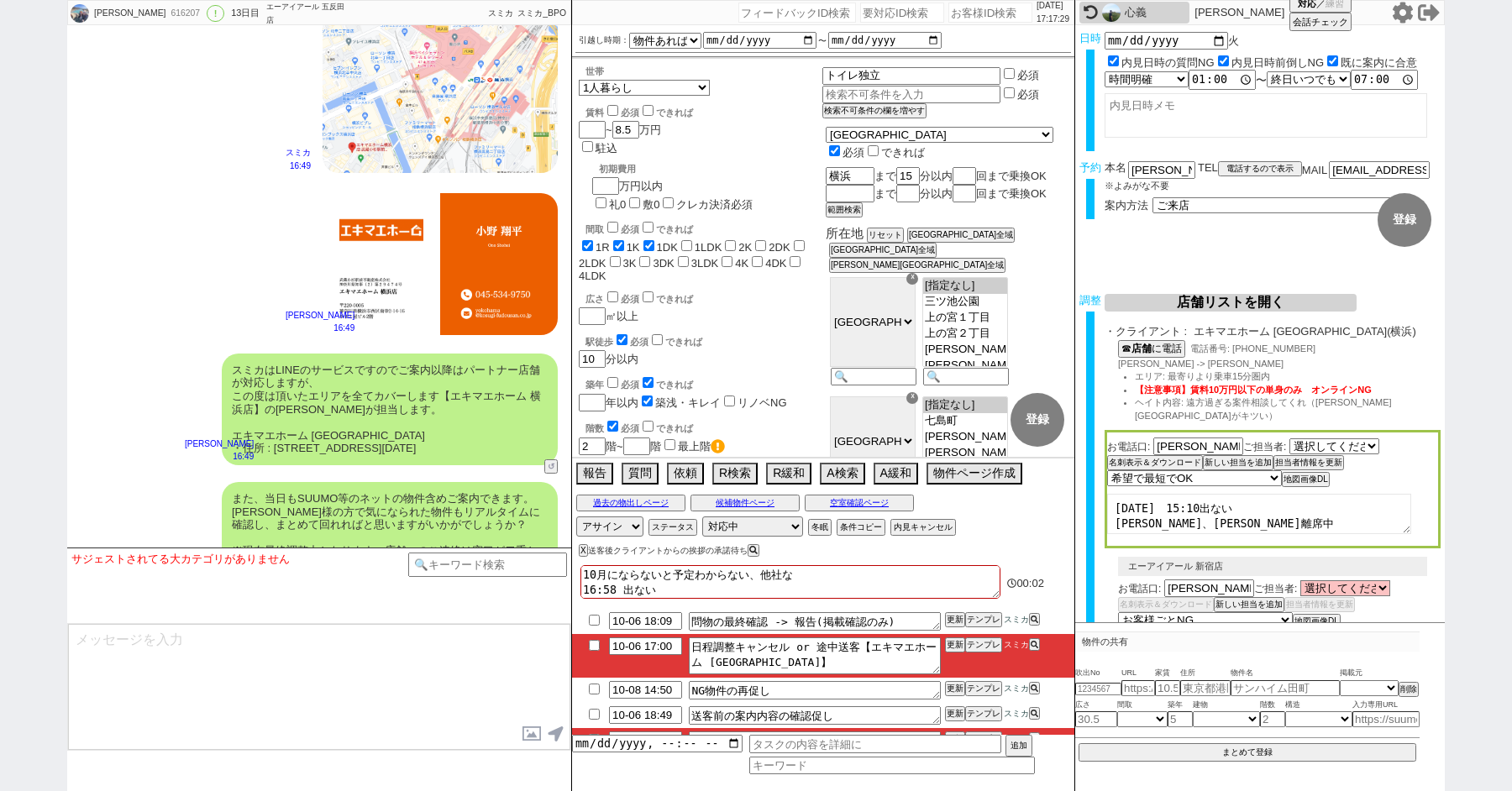
click at [589, 641] on input "checkbox" at bounding box center [594, 646] width 25 height 11
click at [589, 636] on li "10-06 17:00 日程調整キャンセル or 途中送客【エキマエホーム 横浜店】 更新 テンプレ スミカ" at bounding box center [823, 656] width 502 height 44
click at [595, 643] on input "checkbox" at bounding box center [594, 646] width 25 height 11
click at [654, 646] on input "10-06 17:00" at bounding box center [645, 645] width 73 height 15
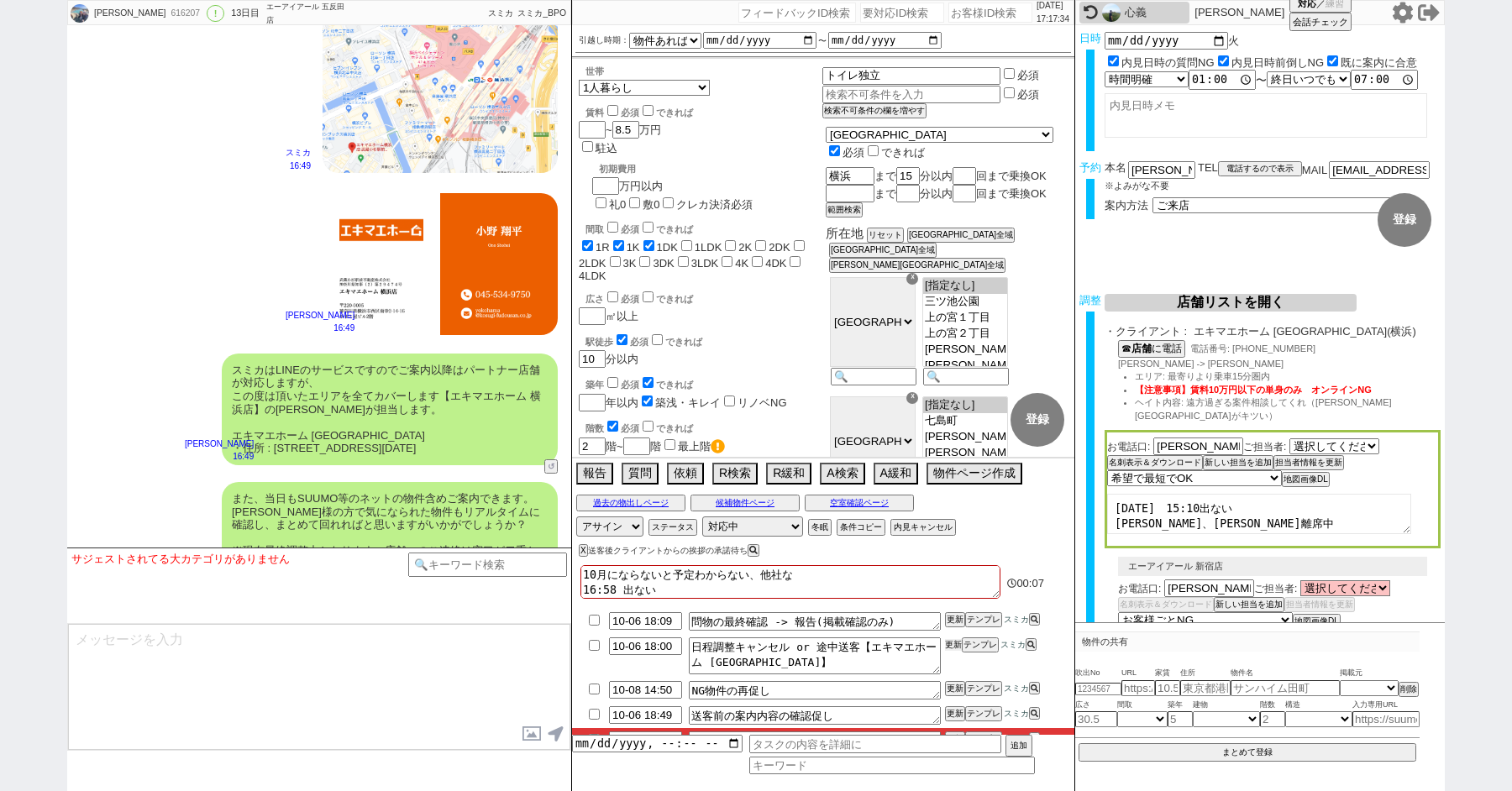
click at [960, 643] on button "更新" at bounding box center [953, 645] width 16 height 12
click at [599, 617] on input "checkbox" at bounding box center [594, 620] width 25 height 11
click at [598, 691] on input "checkbox" at bounding box center [594, 689] width 25 height 11
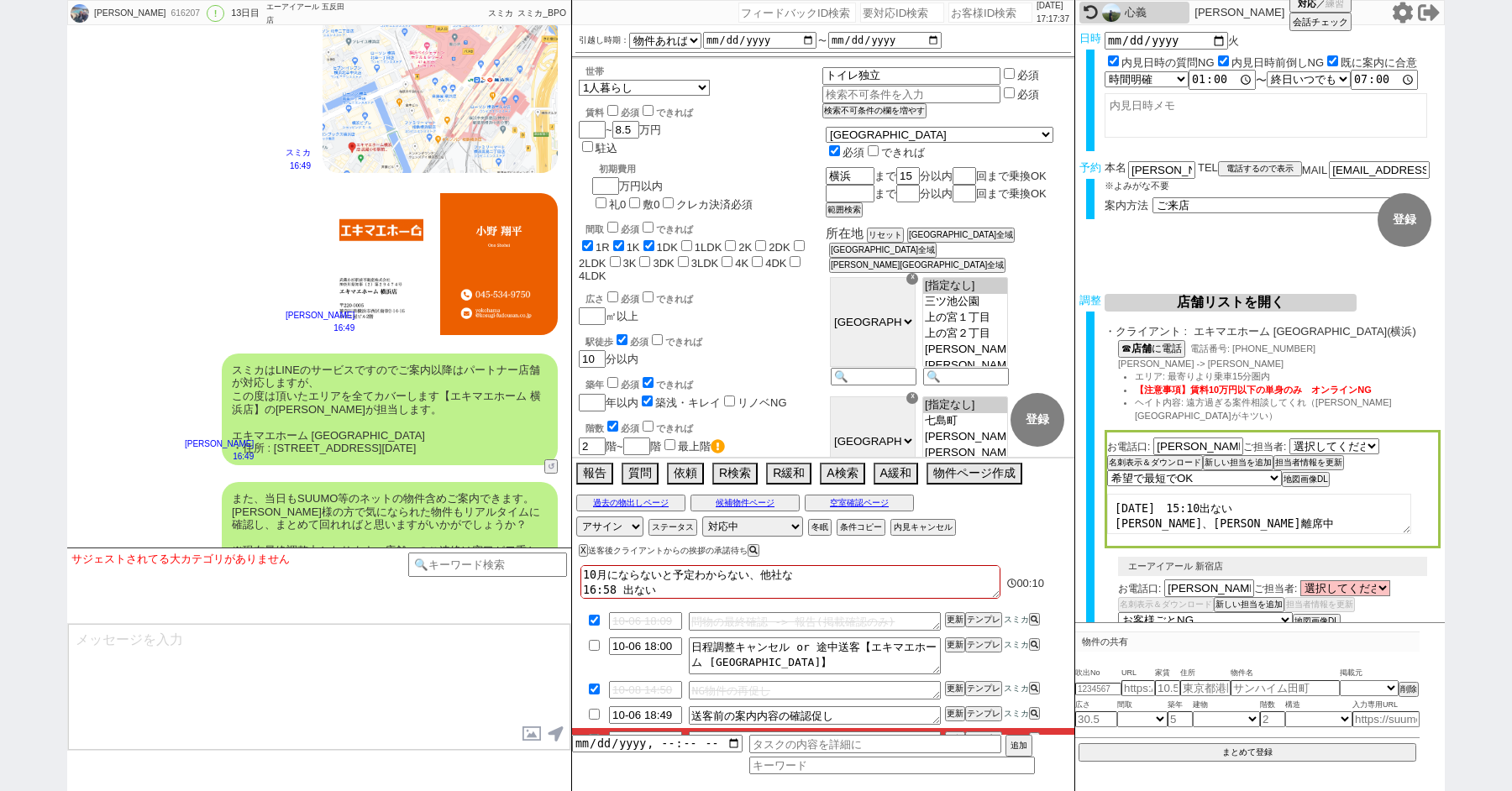
click at [598, 719] on li "10-06 18:49 送客前の案内内容の確認促し 更新 テンプレ スミカ" at bounding box center [823, 716] width 502 height 25
click at [585, 708] on input "checkbox" at bounding box center [594, 714] width 25 height 11
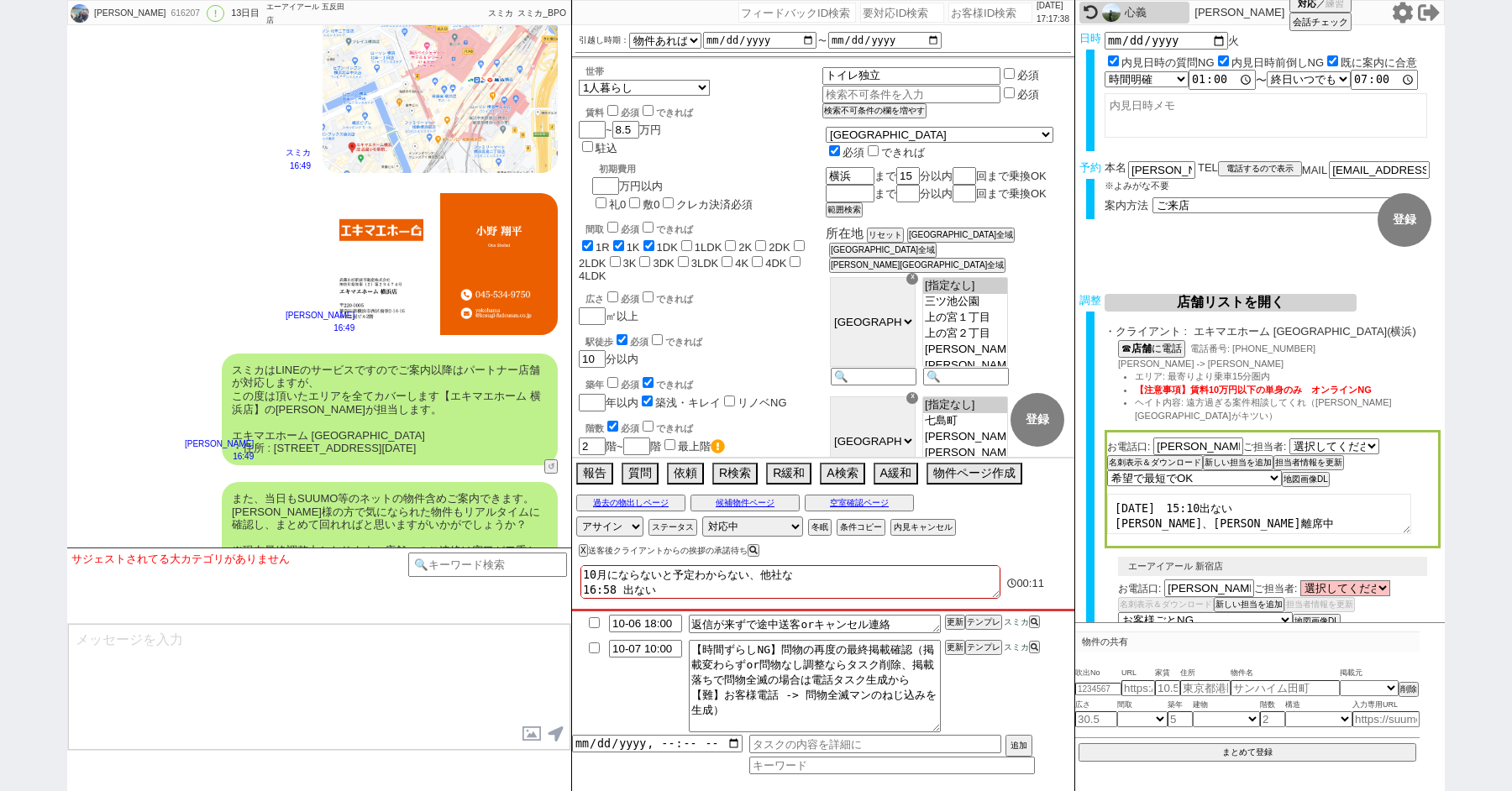
scroll to position [95, 0]
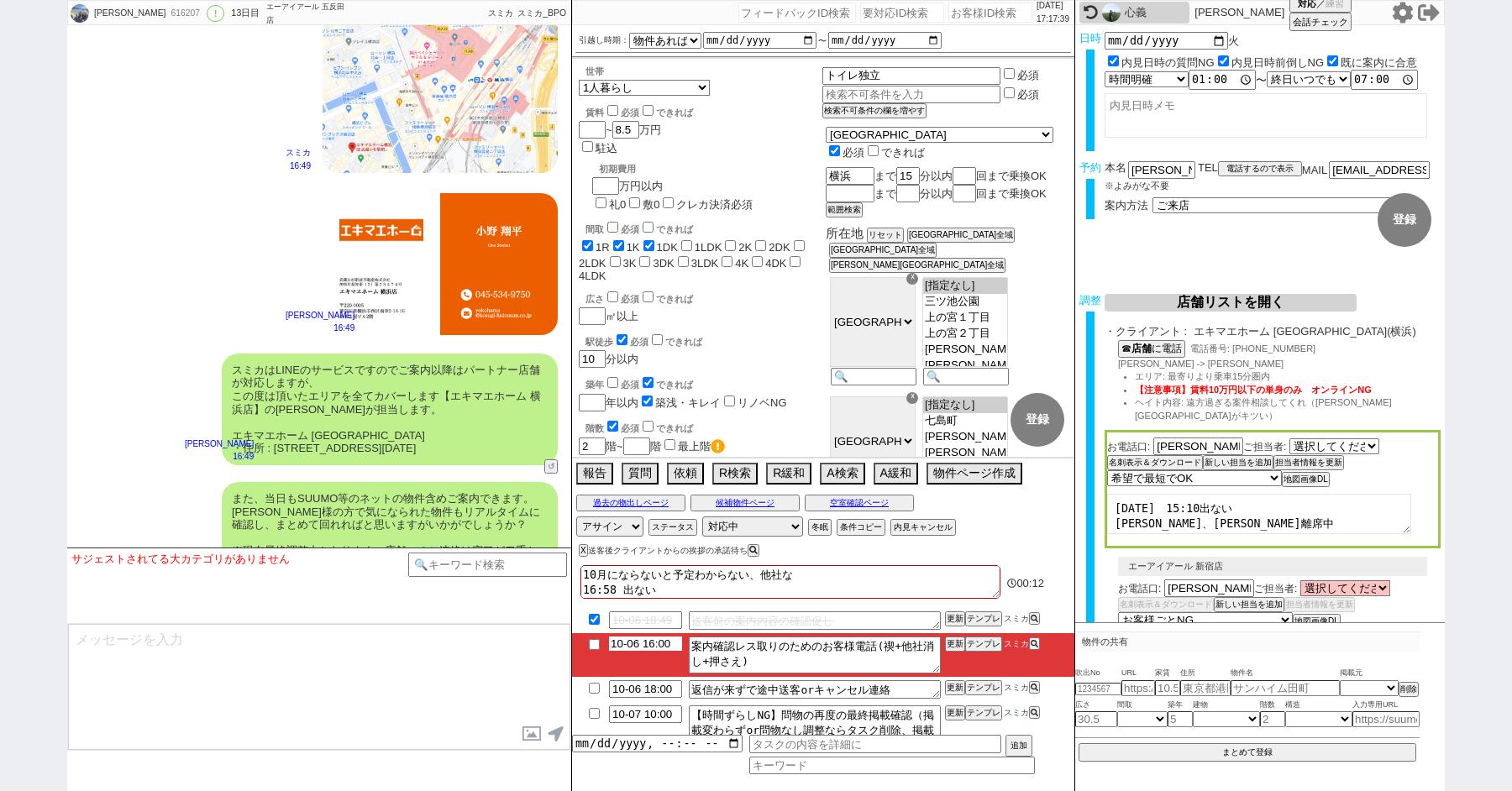
click at [649, 644] on input "10-06 16:00" at bounding box center [645, 644] width 73 height 15
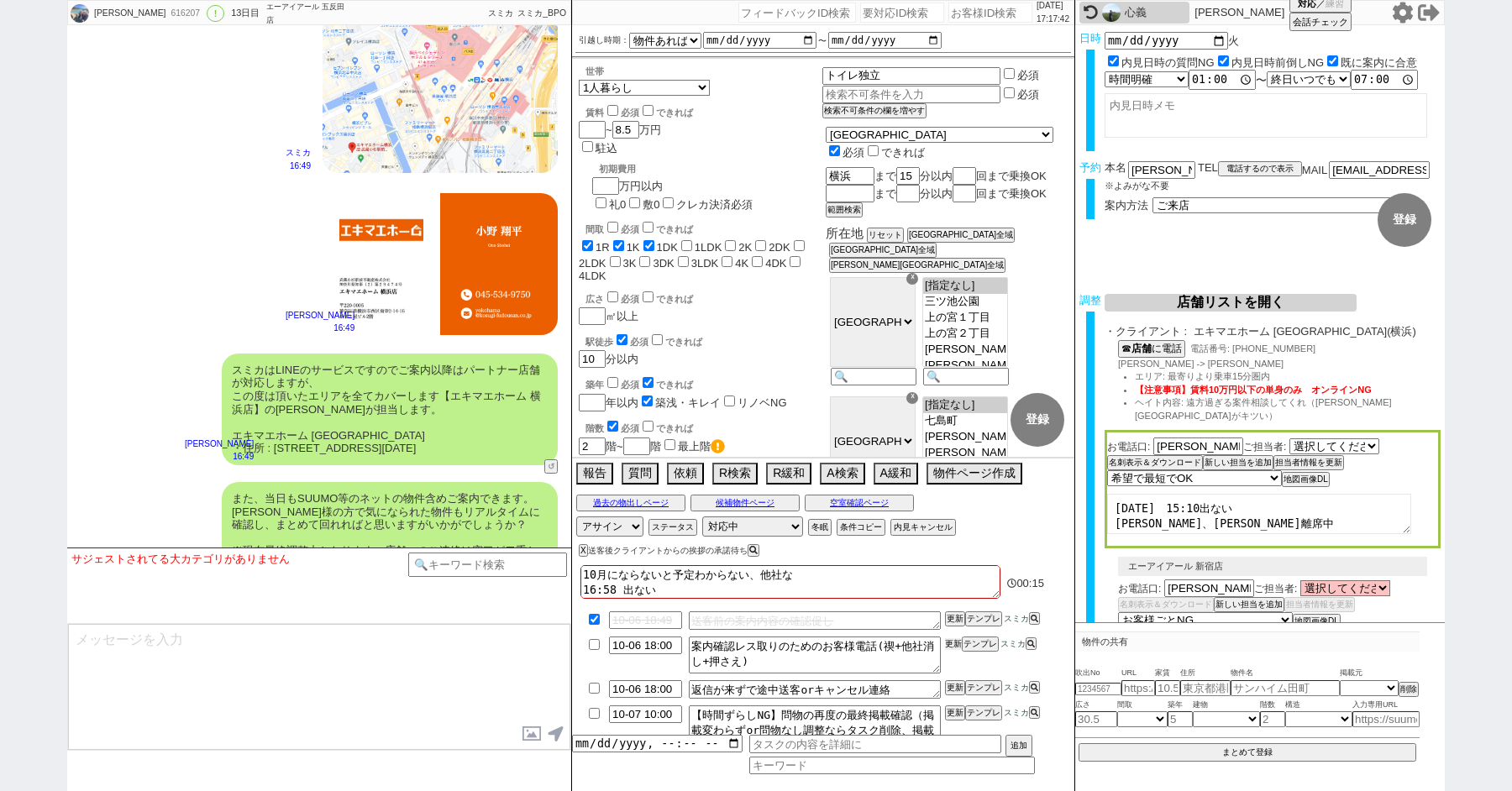
click at [958, 644] on button "更新" at bounding box center [953, 644] width 16 height 12
click at [592, 711] on input "checkbox" at bounding box center [594, 713] width 25 height 11
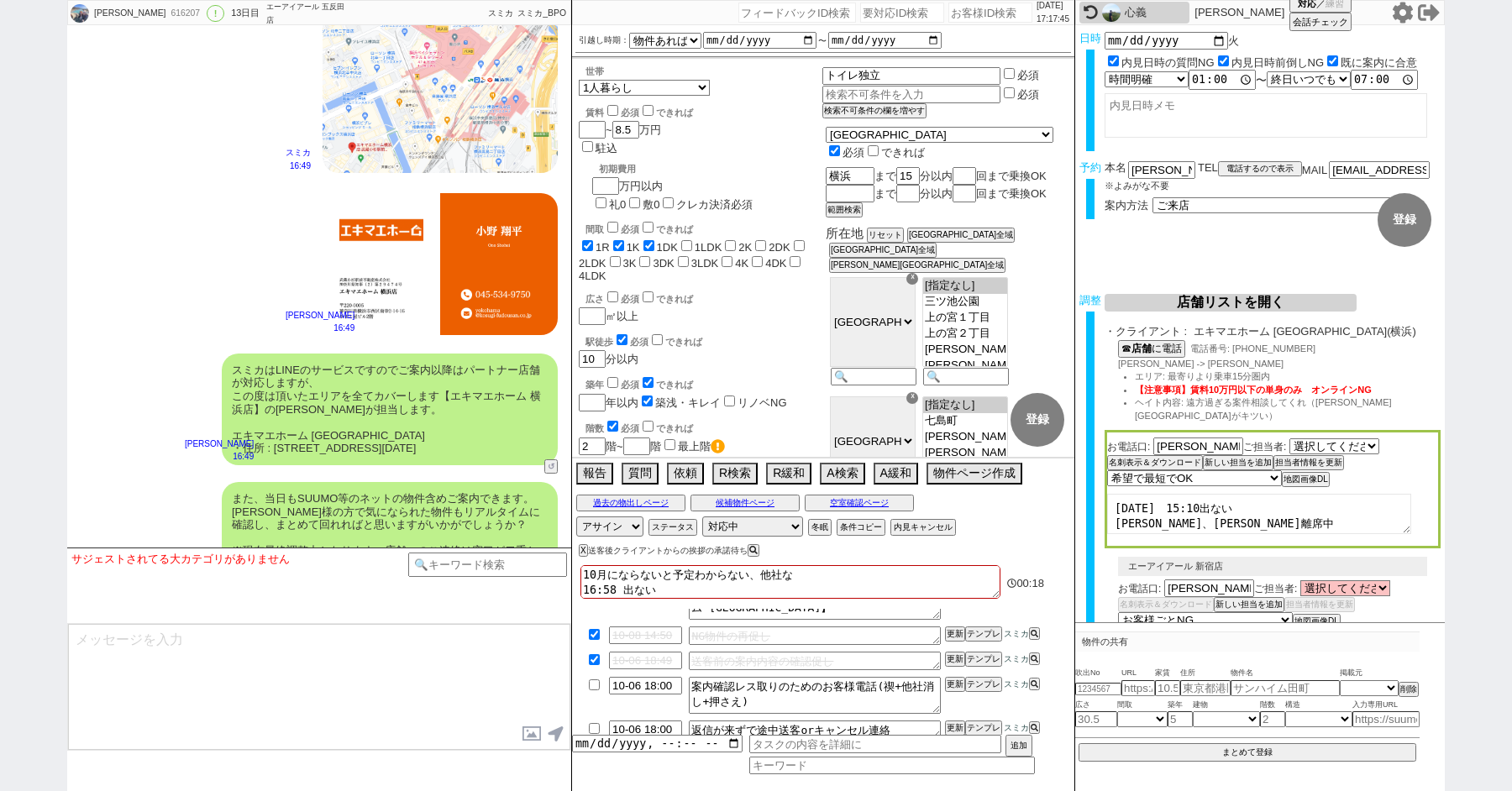
scroll to position [55, 0]
click at [592, 683] on input "checkbox" at bounding box center [594, 684] width 25 height 11
click at [166, 15] on div "616207" at bounding box center [185, 13] width 38 height 14
copy div "616207"
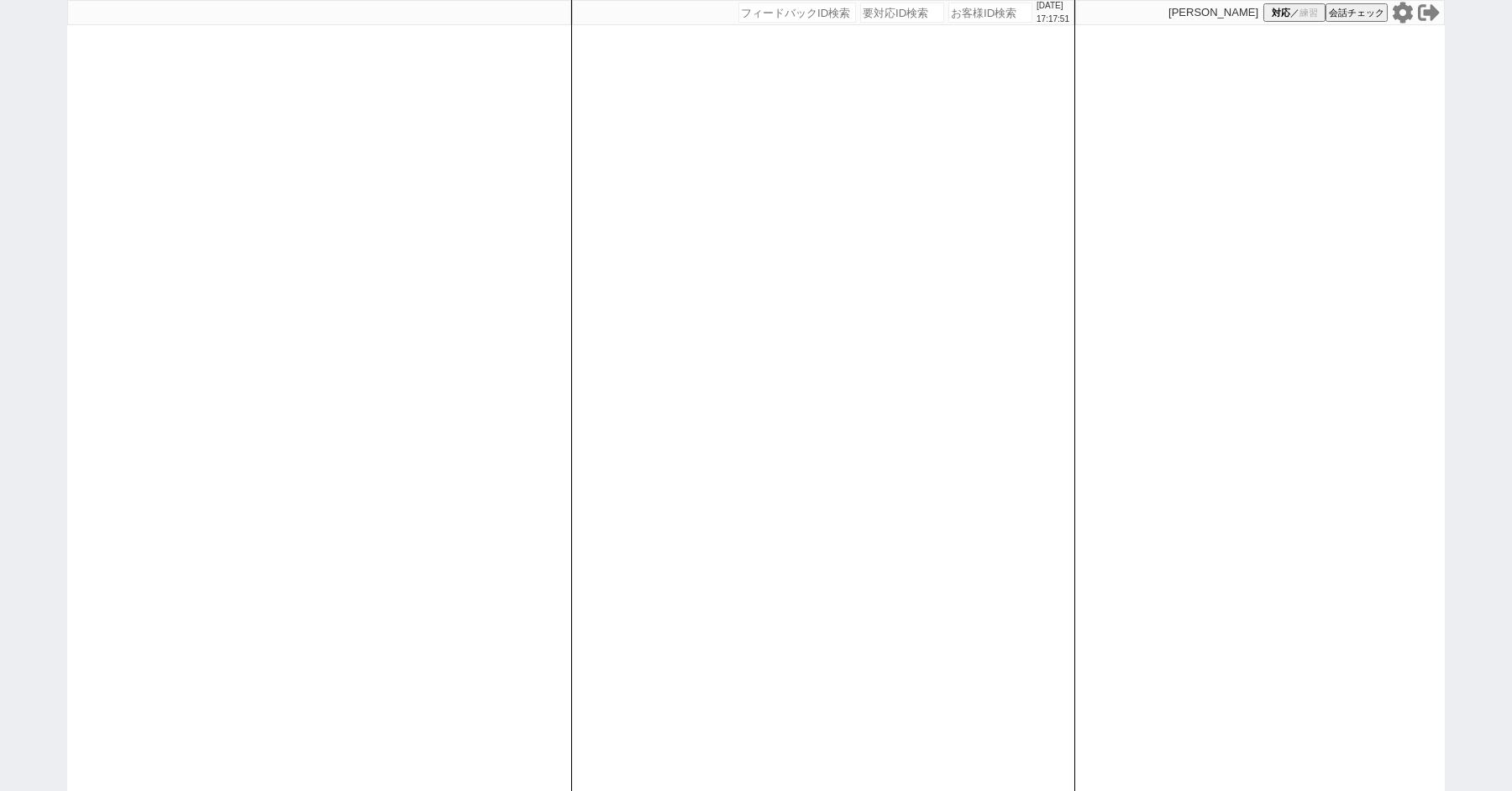
click at [0, 271] on div "[DATE] 17:17:51 候補物件を追加してしてください 紹介した物件一覧 他社物件を追加する 空室確認ページに追加・削除 紹介した物件一覧 他社物件を…" at bounding box center [756, 396] width 1512 height 791
paste input "616207"
type input "616207"
select select "1"
select select "6"
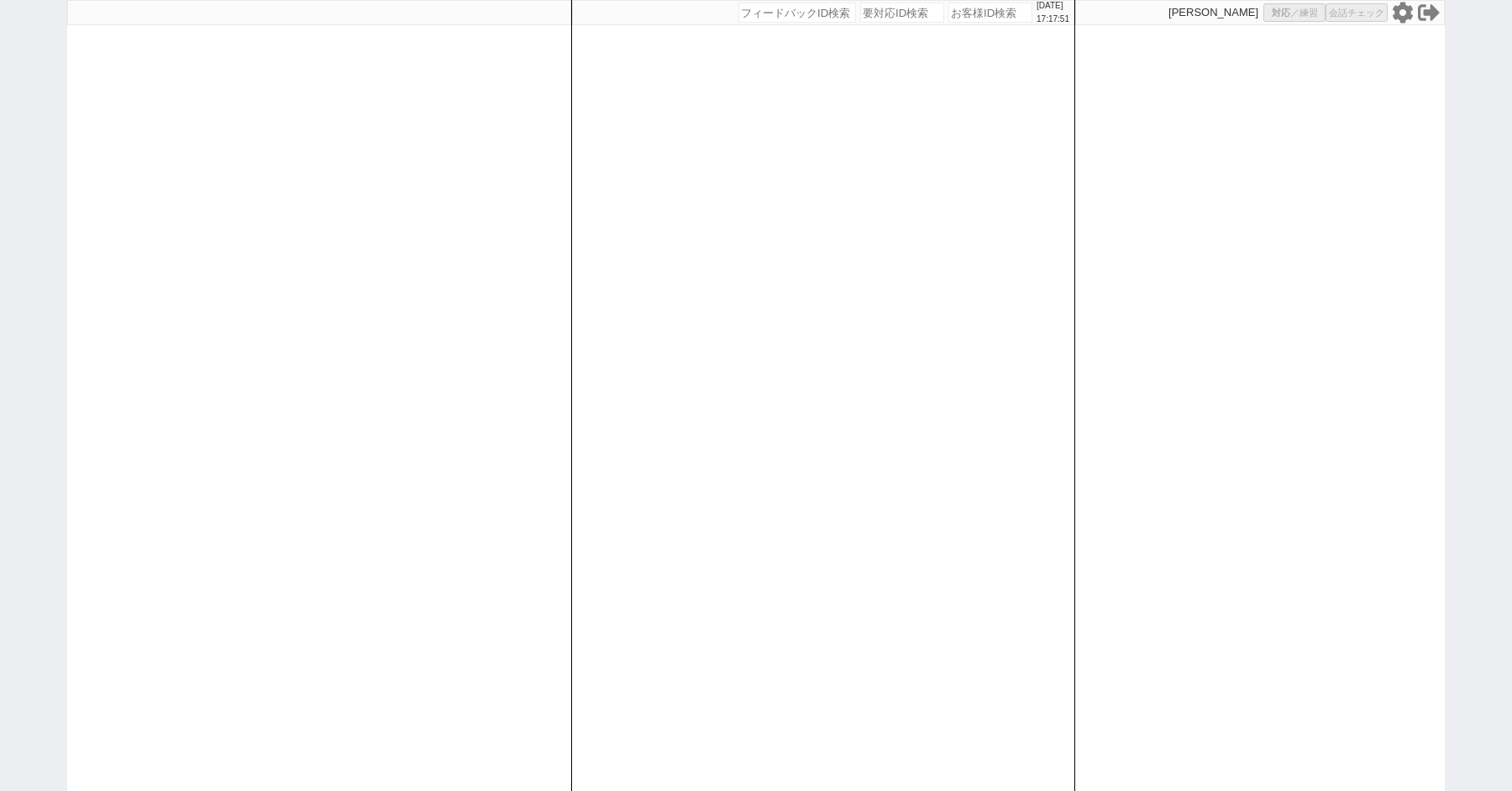
select select "2"
select select "5"
select select "9"
select select
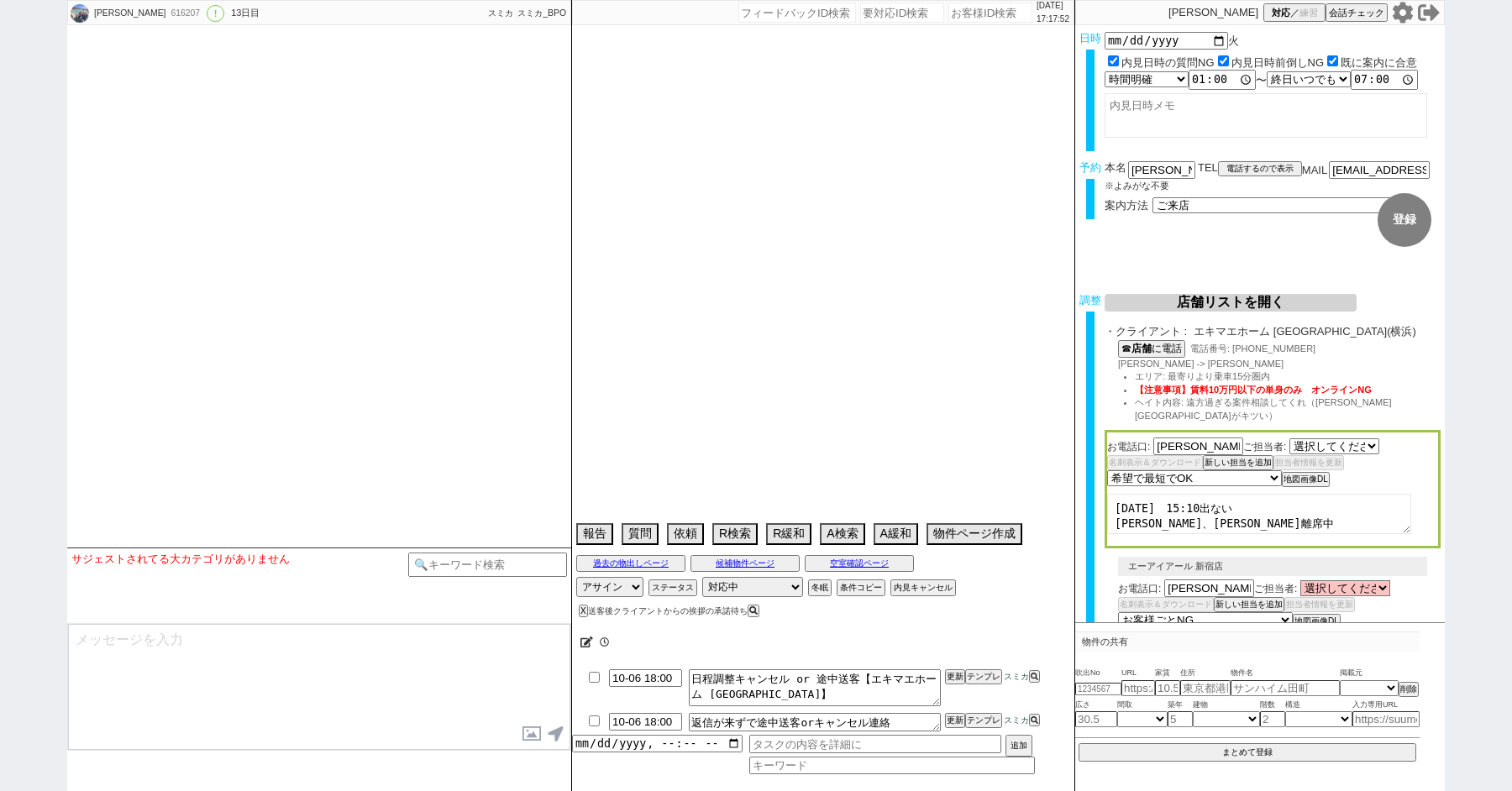
select select "[DATE]"
type textarea "10月にならないと予定わからない、他社な 16:58 出ない"
select select "15"
select select "0"
select select "14"
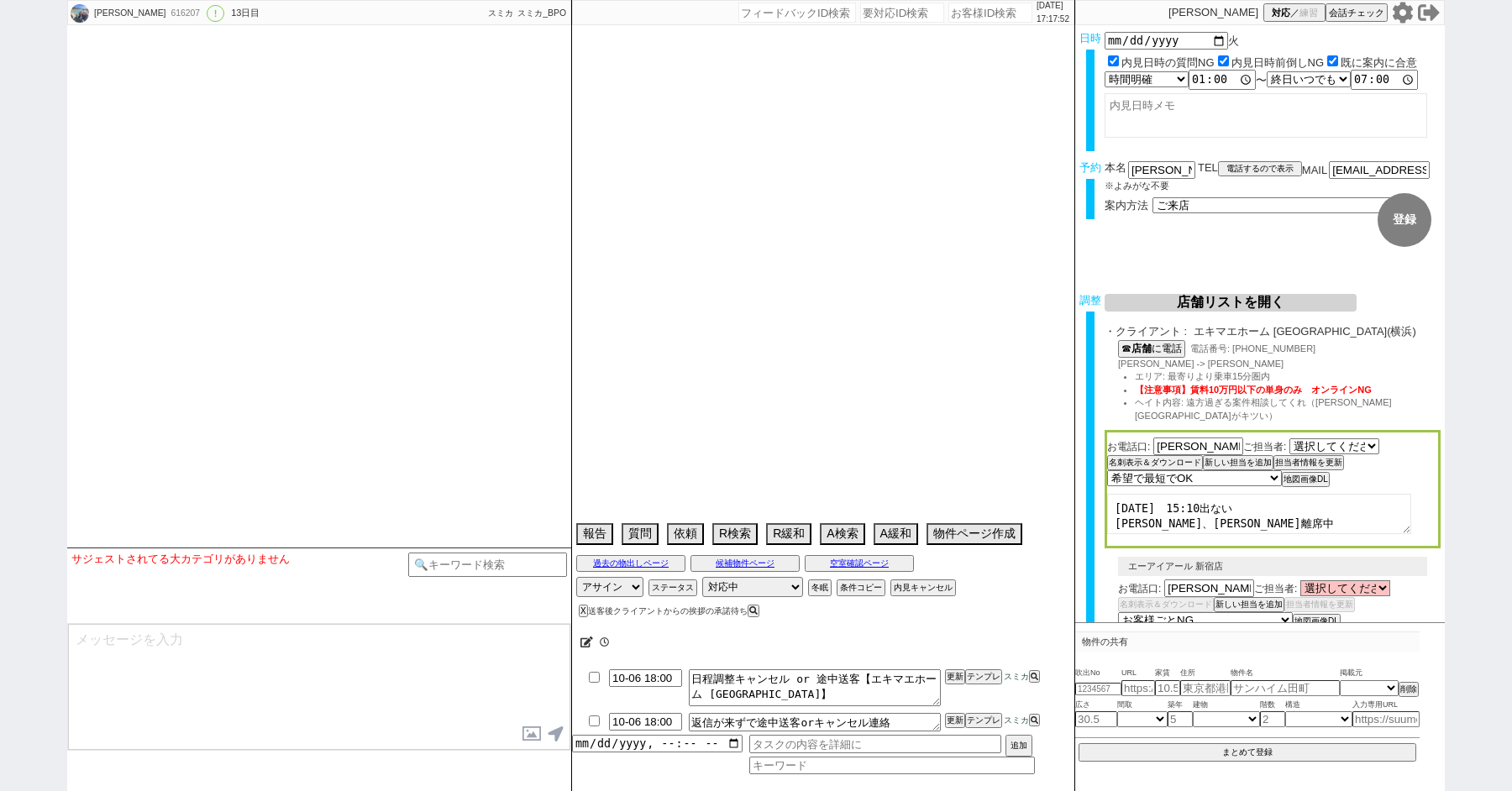
select select "64"
select select "65"
select select "66"
select select "67"
select select "68"
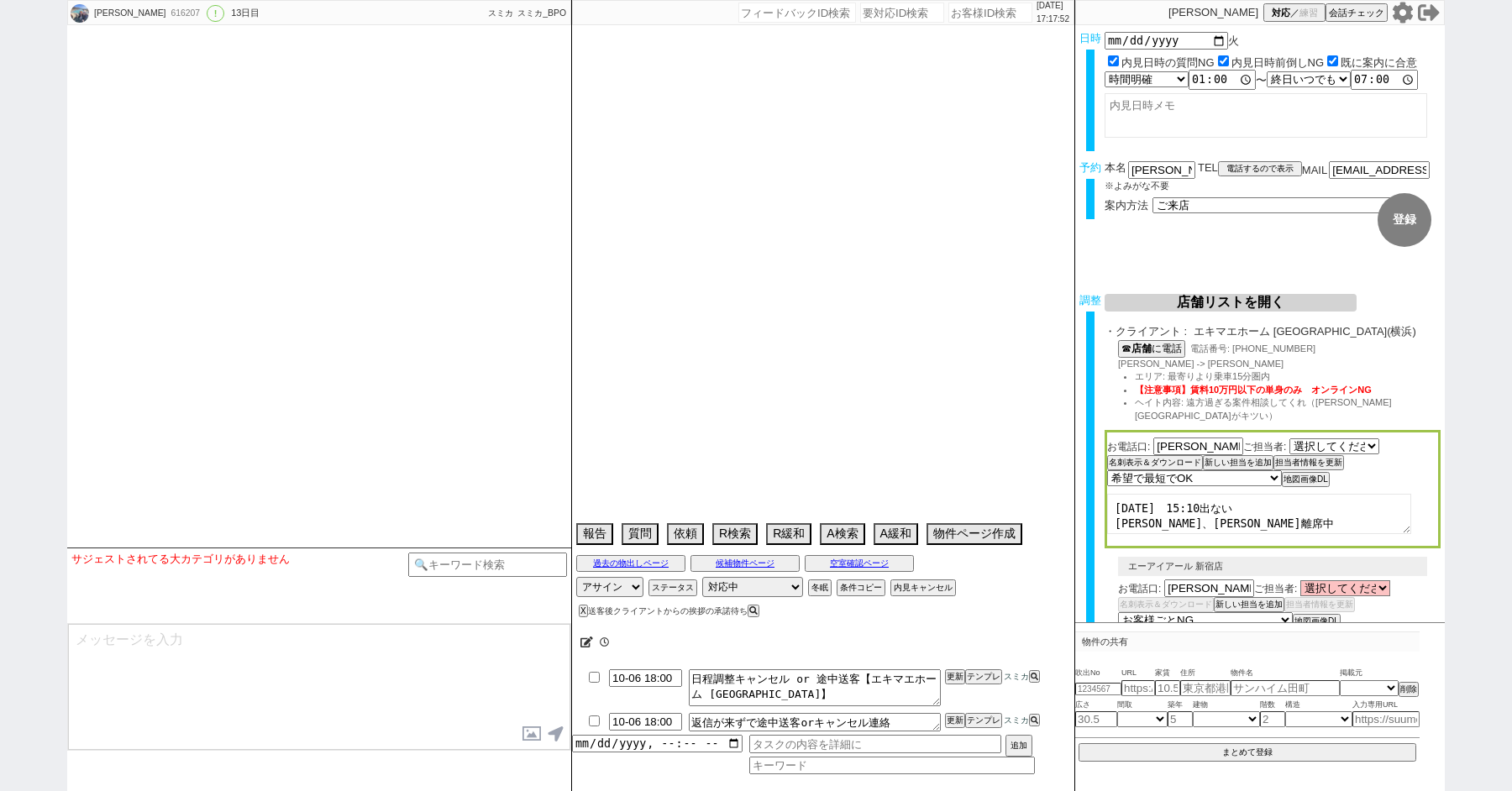
select select "69"
select select "70"
select select "71"
select select "72"
select select "73"
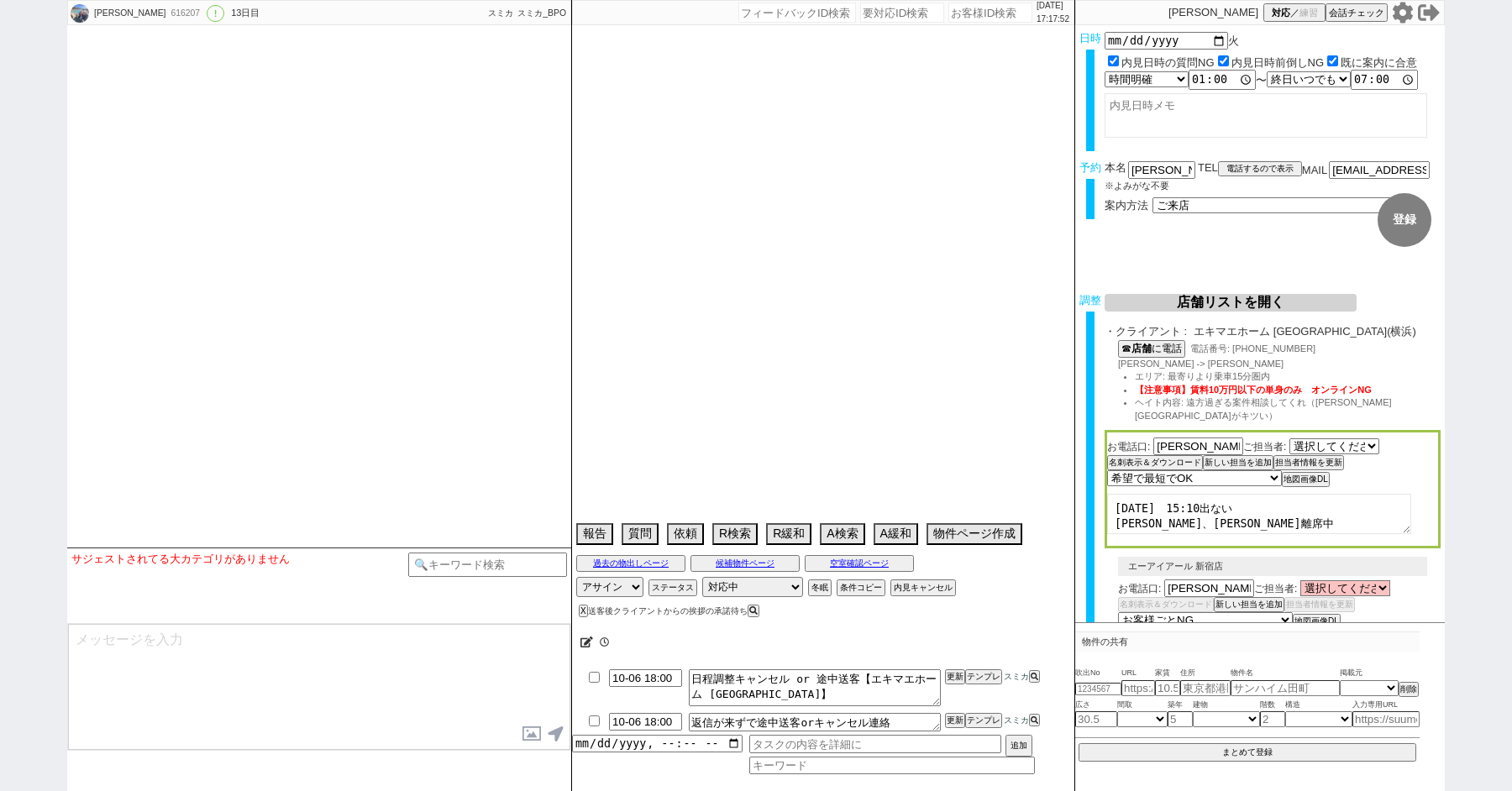
select select "74"
select select "75"
select select "76"
select select "77"
select select "78"
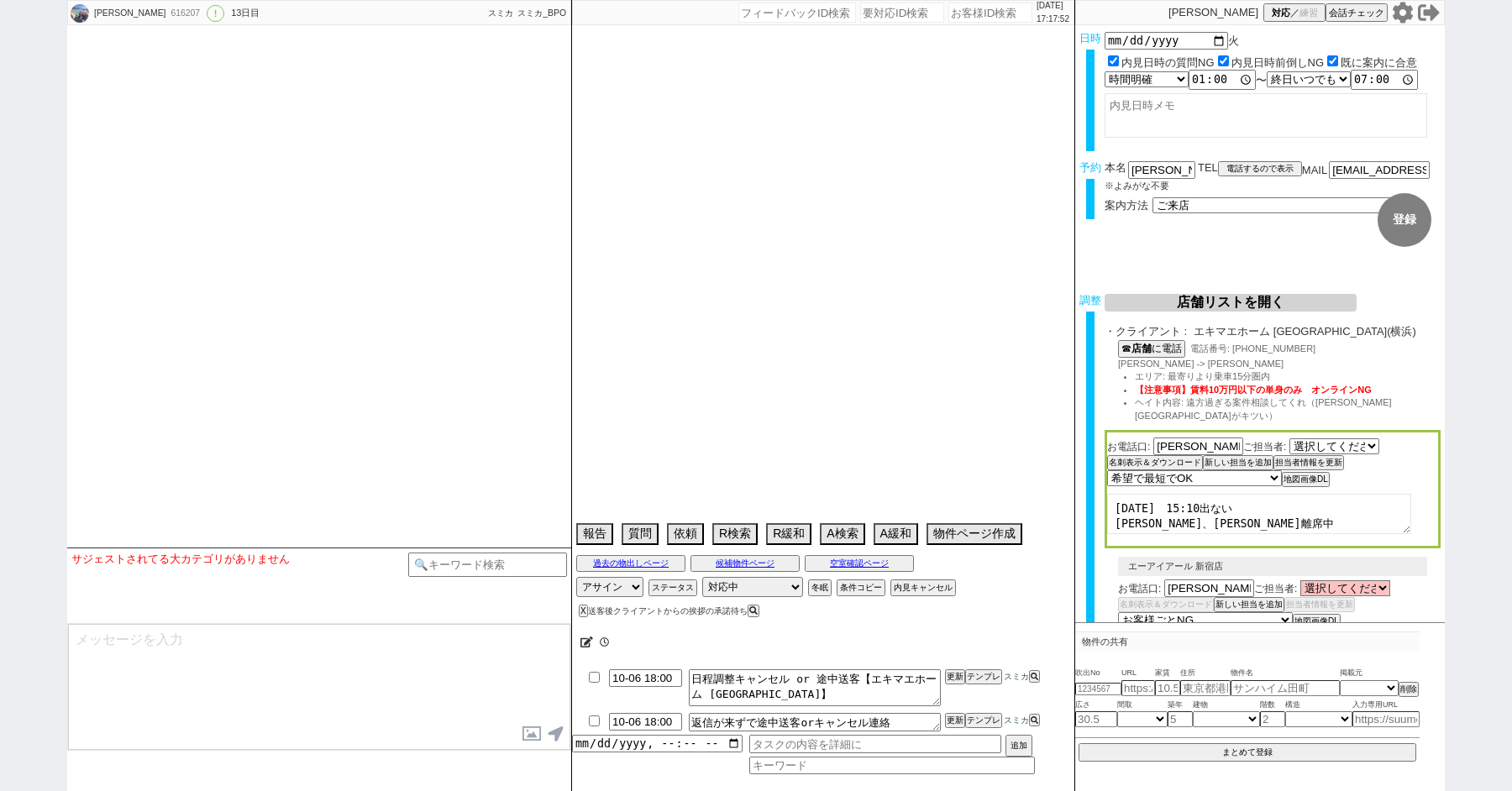
select select "79"
select select "80"
select select "81"
select select "82"
select select "83"
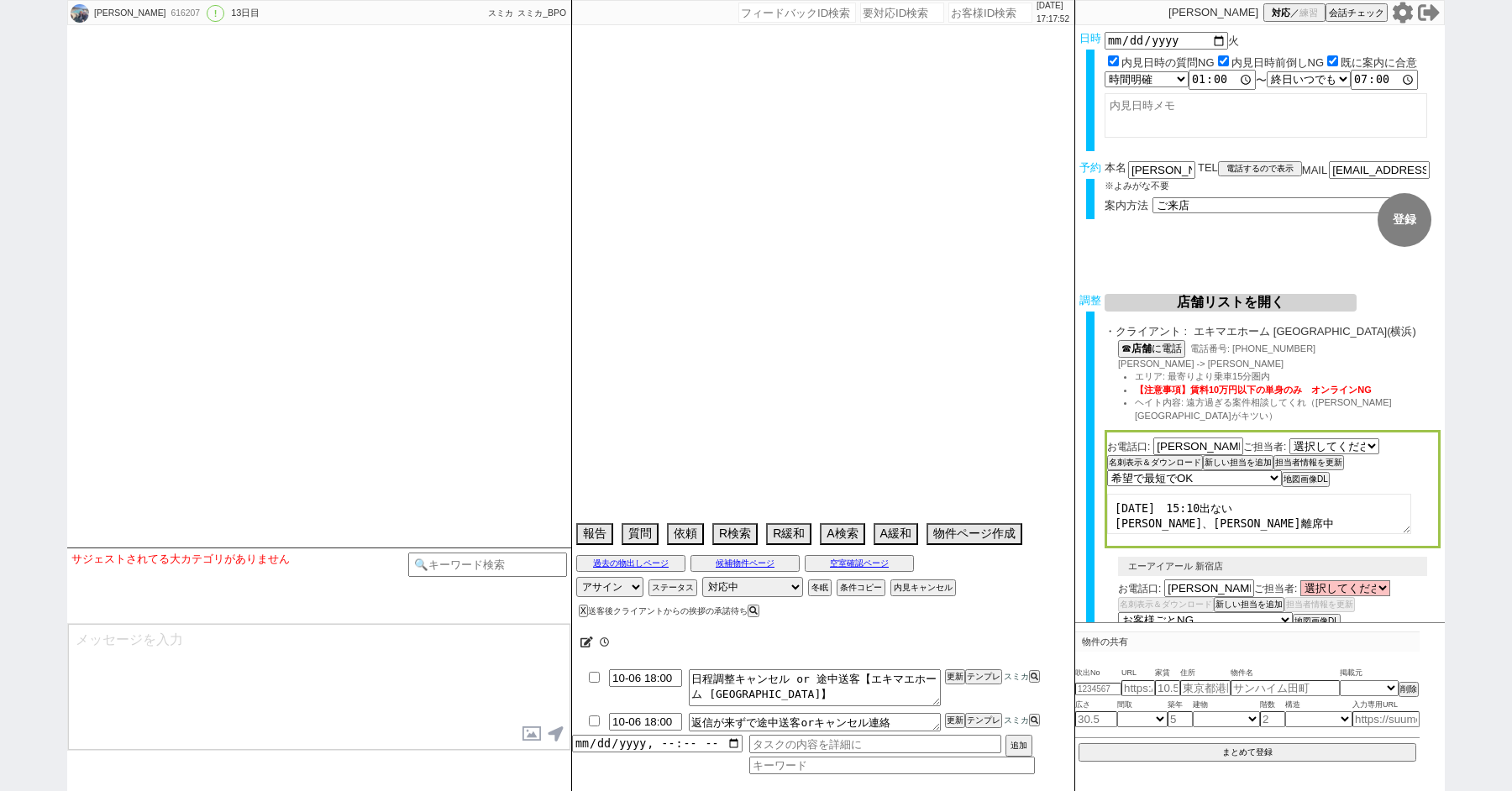
select select "84"
select select "85"
select select "86"
select select "87"
select select "88"
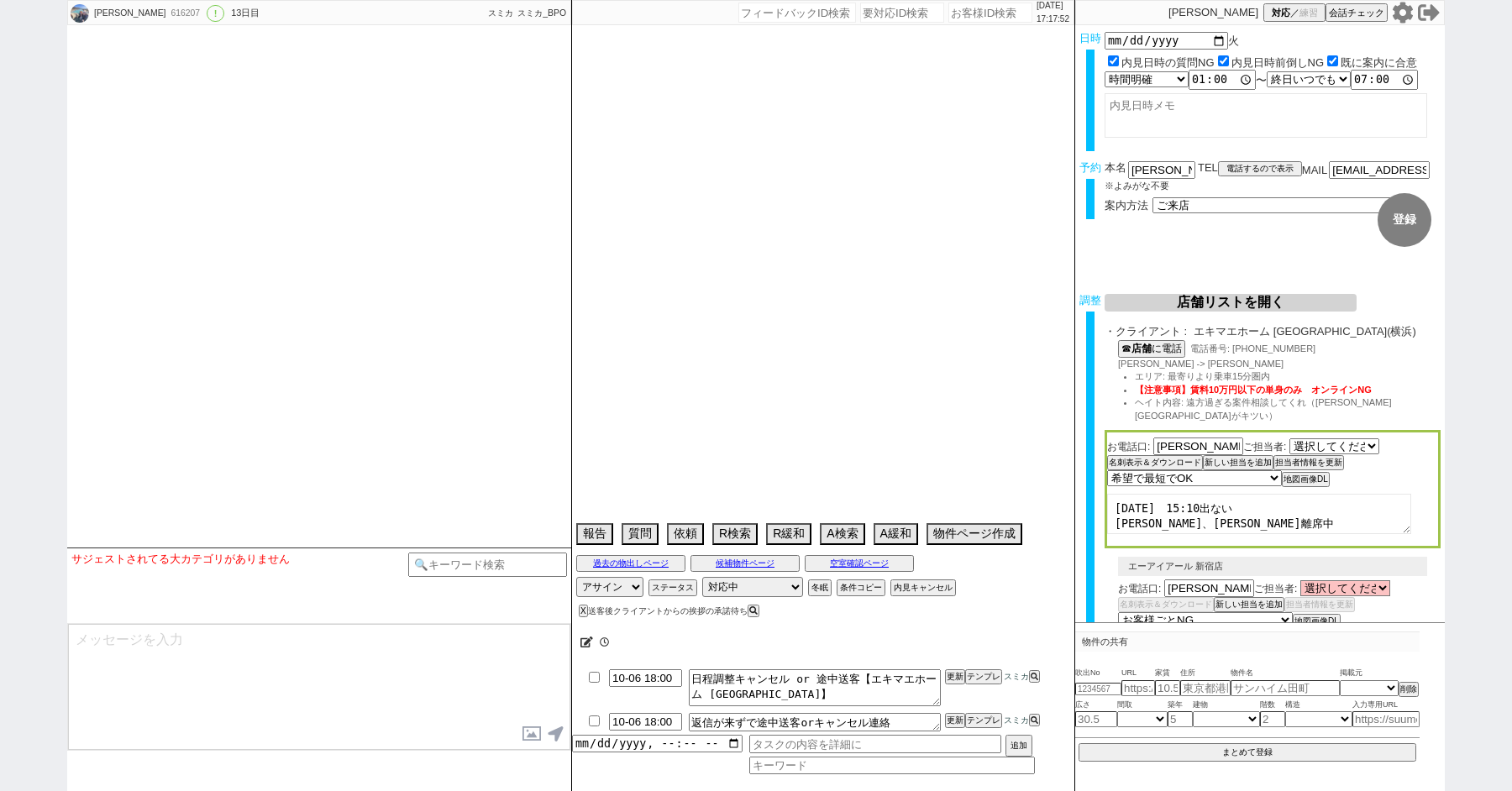
select select "89"
select select "90"
select select "91"
select select "92"
select select "93"
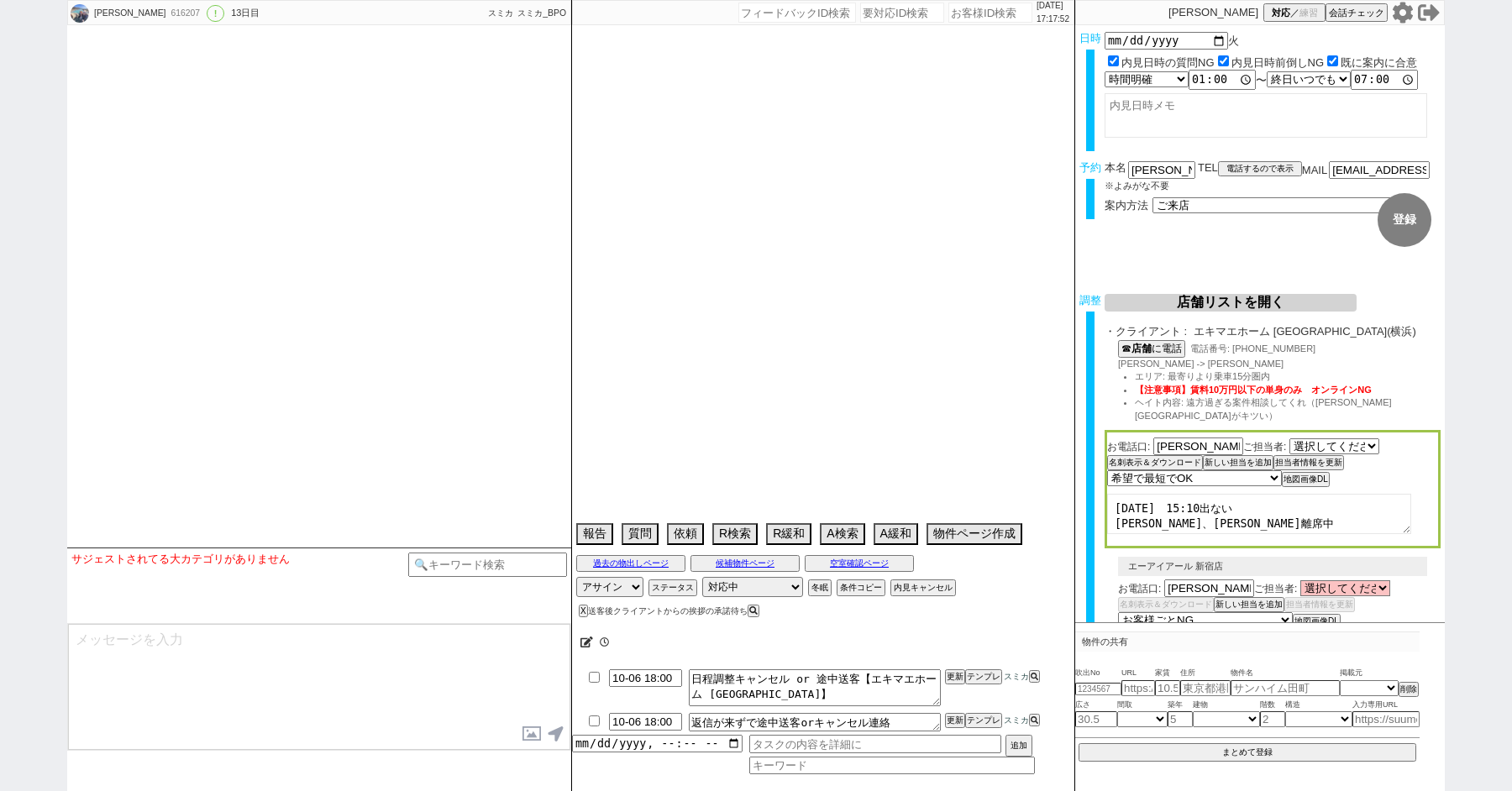
select select "94"
select select "95"
select select "96"
select select "97"
select select "98"
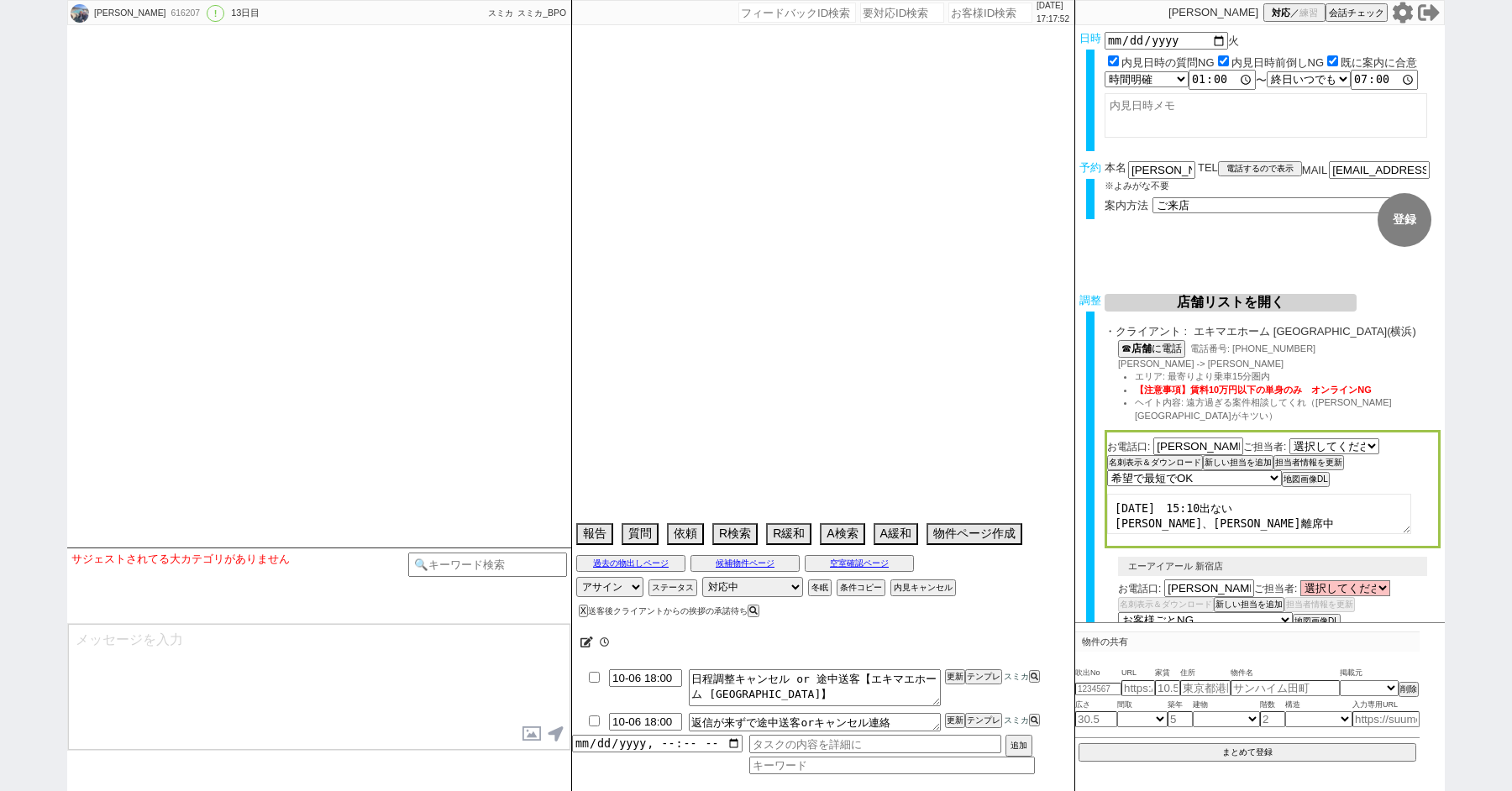
select select "99"
select select "100"
select select "101"
select select "102"
select select "103"
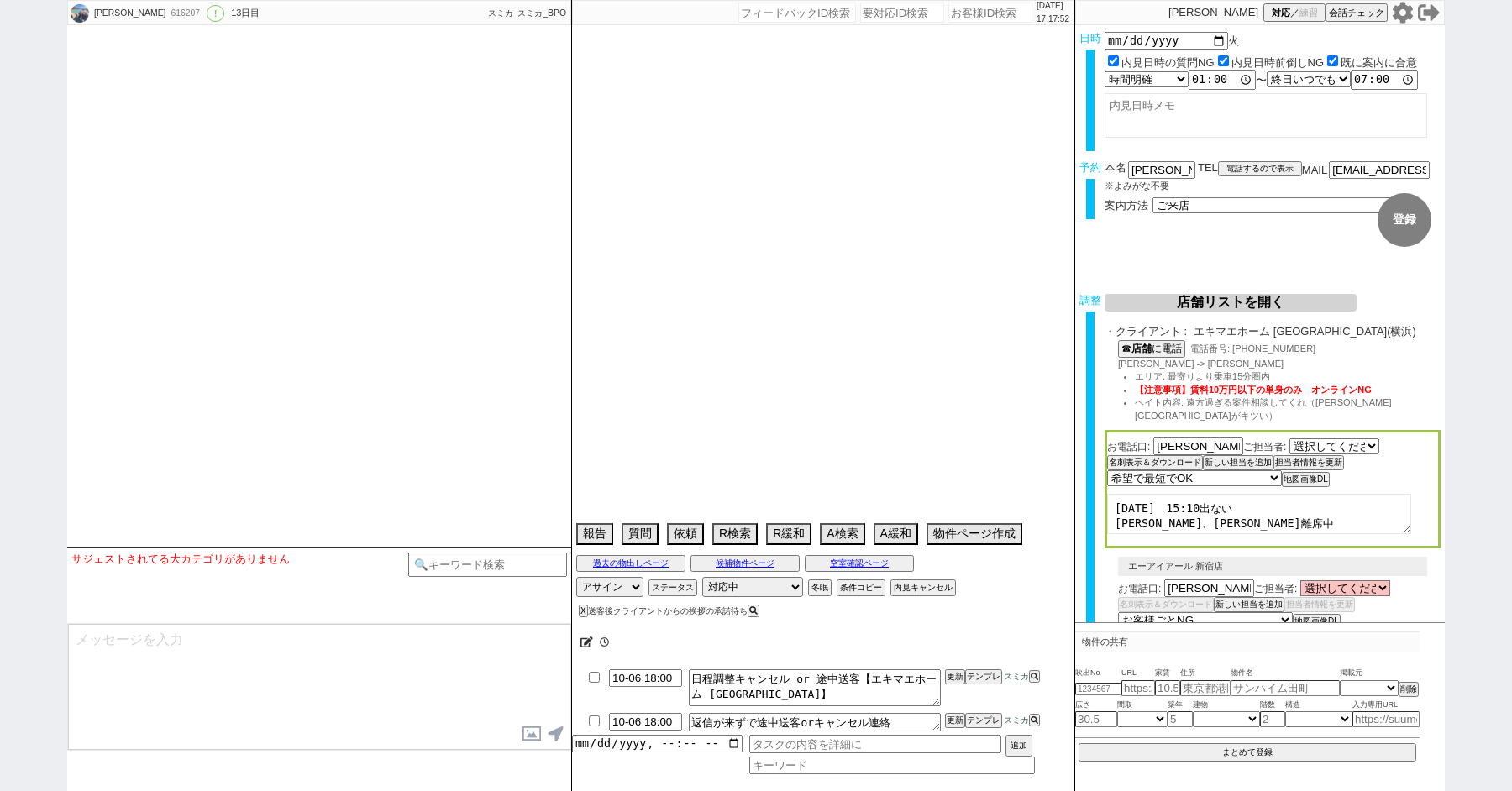
select select "104"
select select "105"
select select "108"
select select "109"
select select "110"
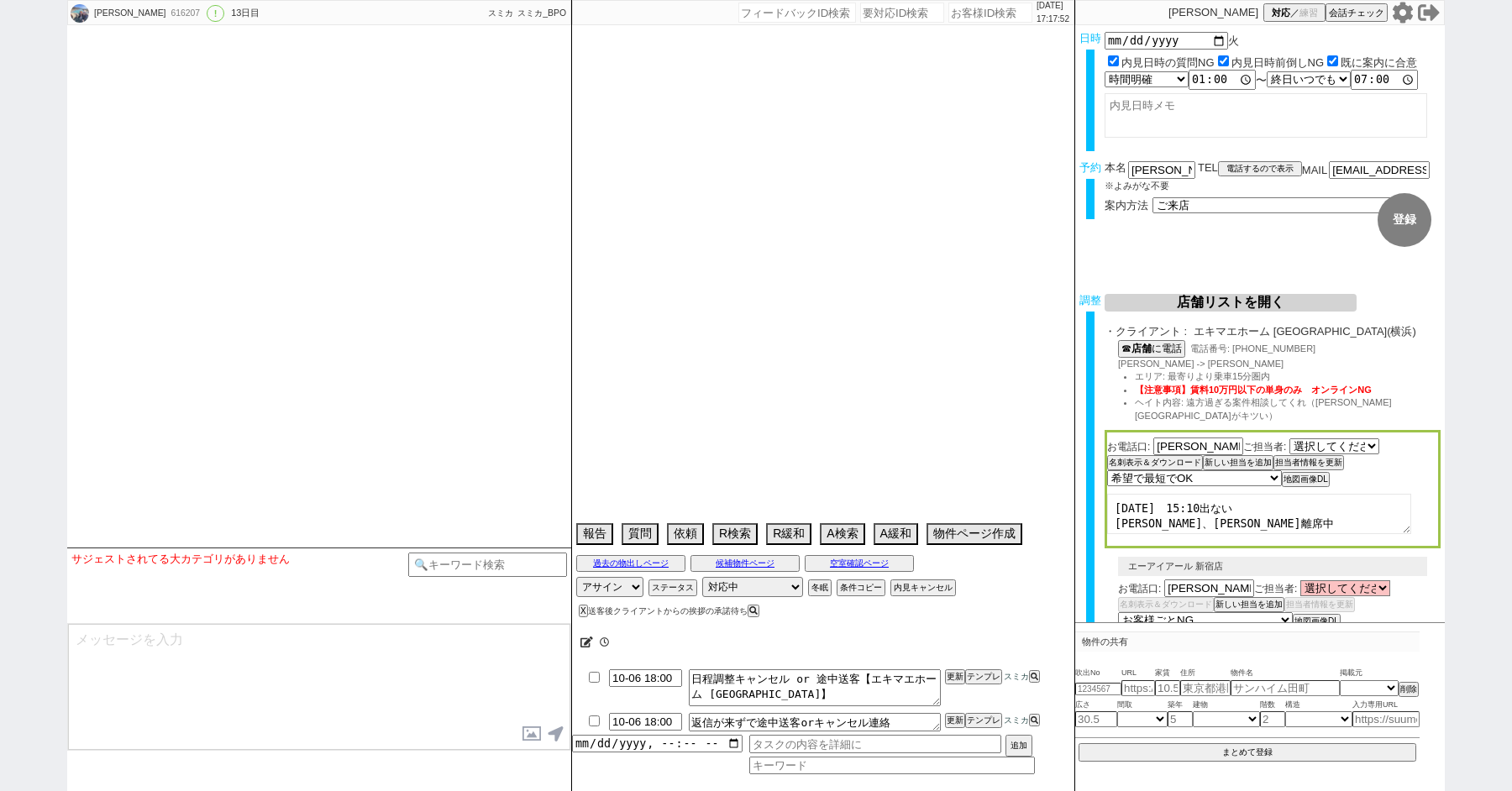
select select "113"
select select "115"
select select "116"
select select "117"
select select "118"
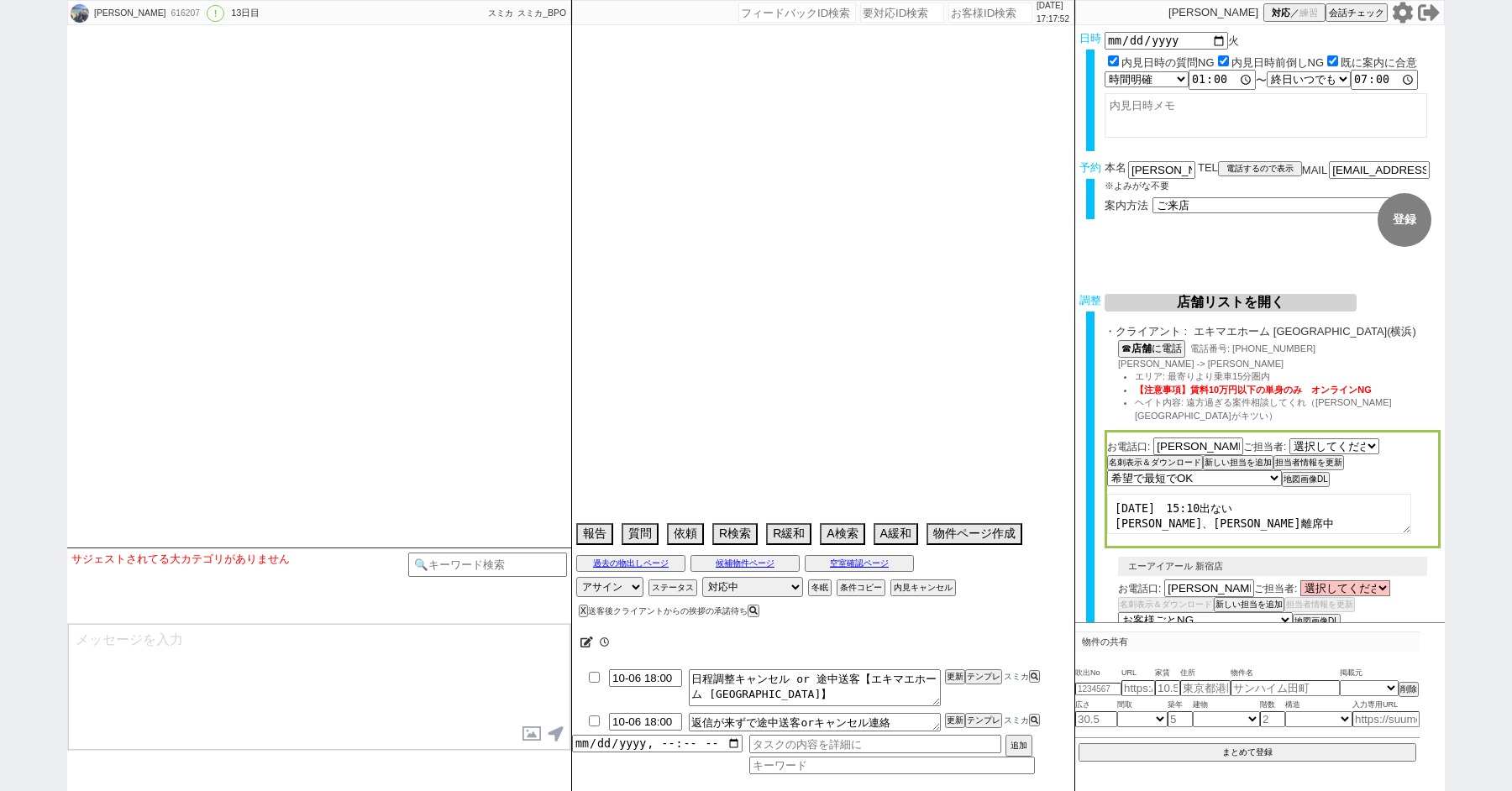
select select "1297"
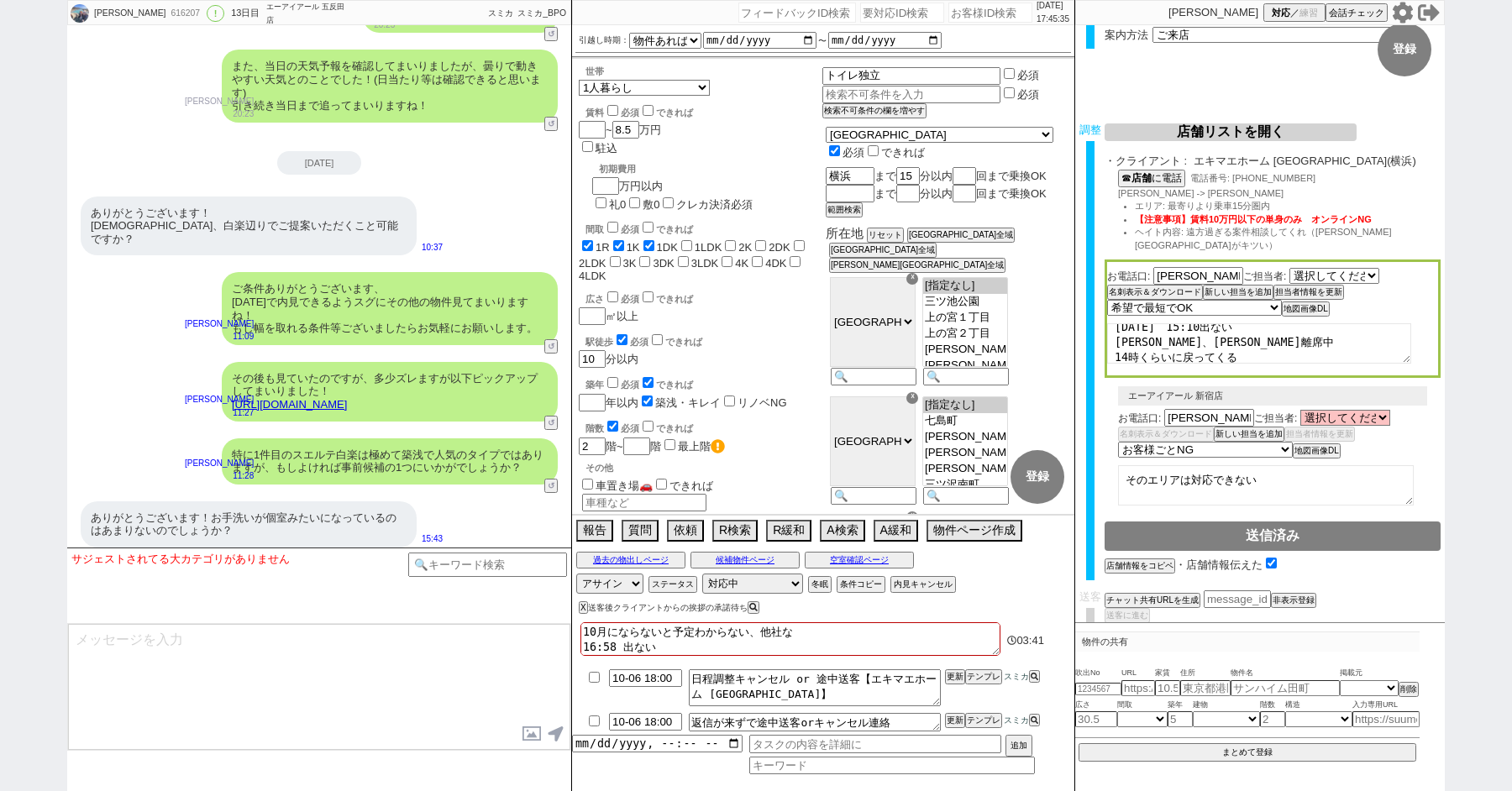
scroll to position [12235, 0]
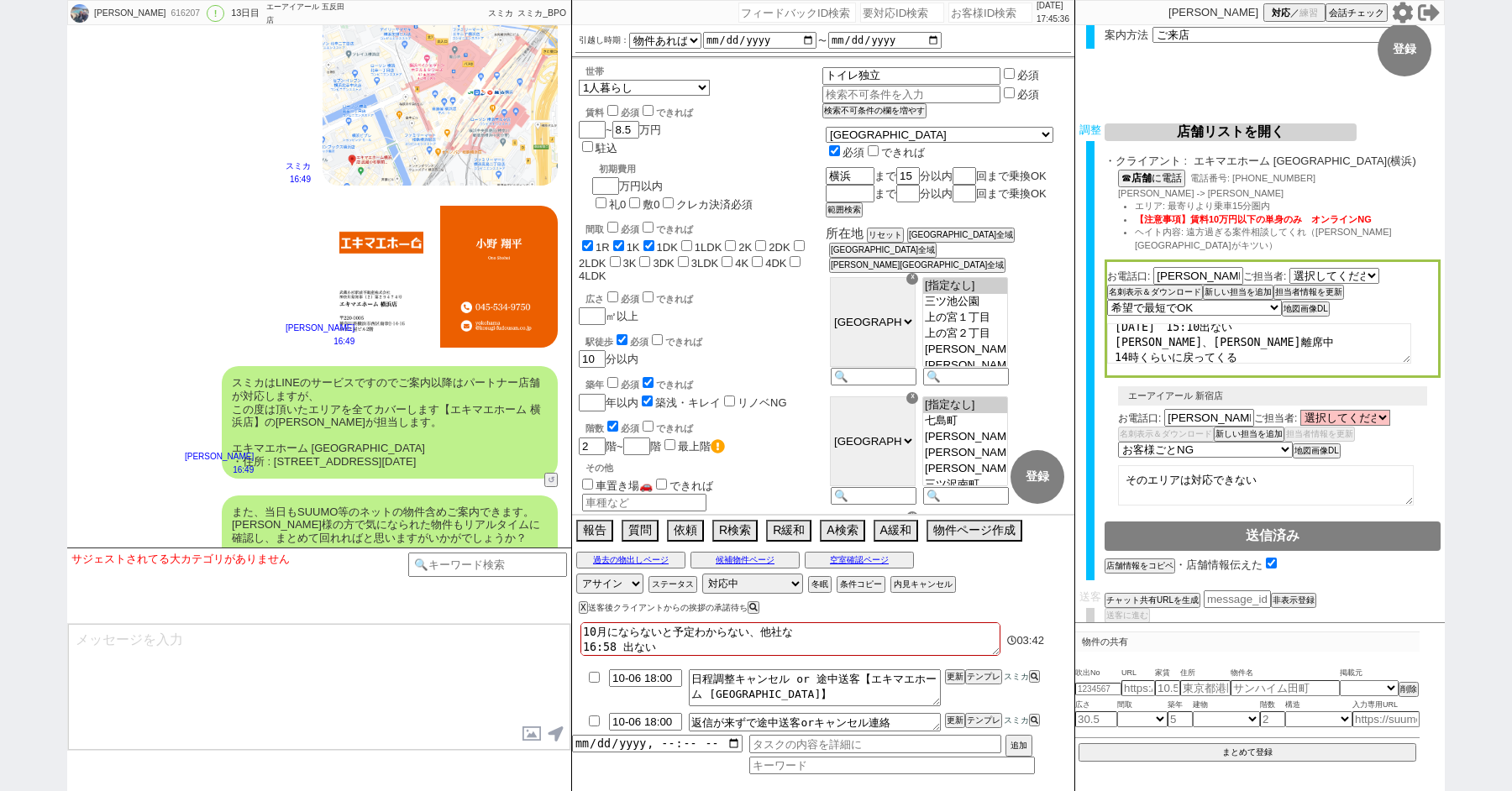
click at [328, 648] on textarea at bounding box center [319, 686] width 502 height 126
type textarea "小"
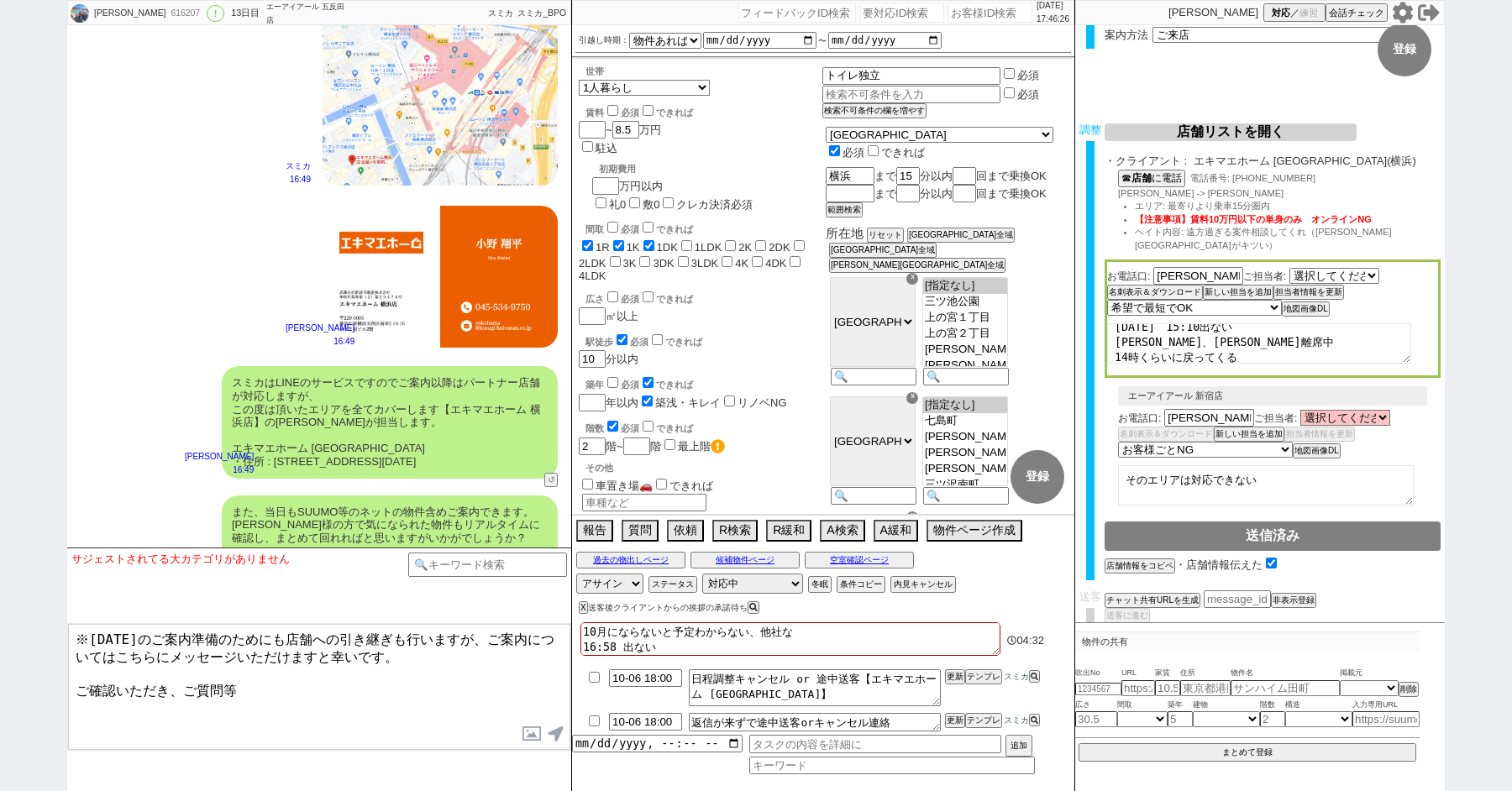
click at [247, 677] on textarea "※明日のご案内準備のためにも店舗への引き継ぎも行いますが、ご案内についてはこちらにメッセージいただけますと幸いです。 ご確認いただき、ご質問等" at bounding box center [319, 686] width 502 height 126
type textarea "※明日のご案内準備のためにも店舗への引き継ぎも行いますが、ご案内についてはこちらにメッセージいただけますと幸いです。 ご確認いただき、ご質問等お気軽にお願い致…"
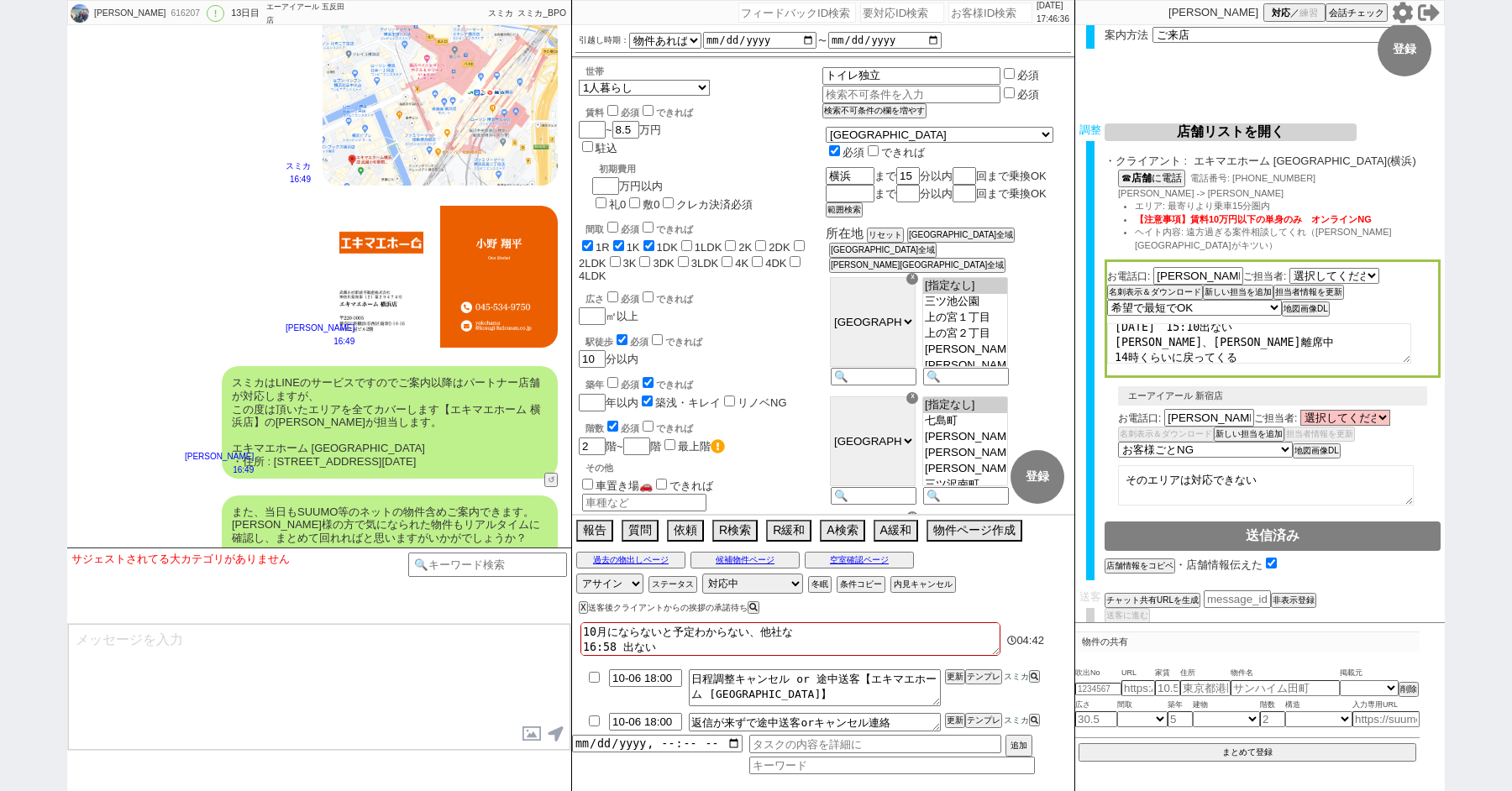
scroll to position [12338, 0]
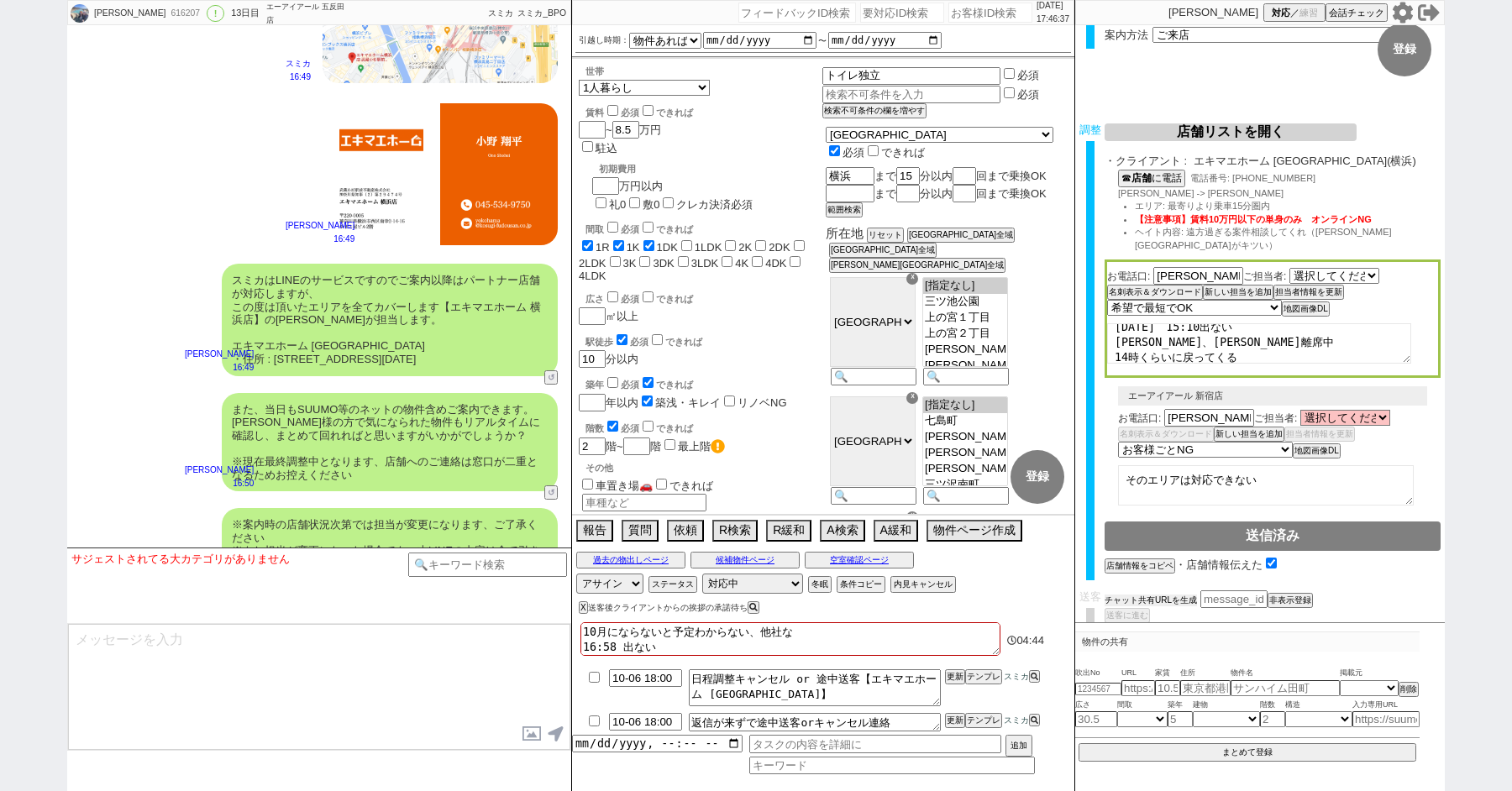
click at [1113, 595] on button "チャット共有URLを生成" at bounding box center [1151, 600] width 93 height 12
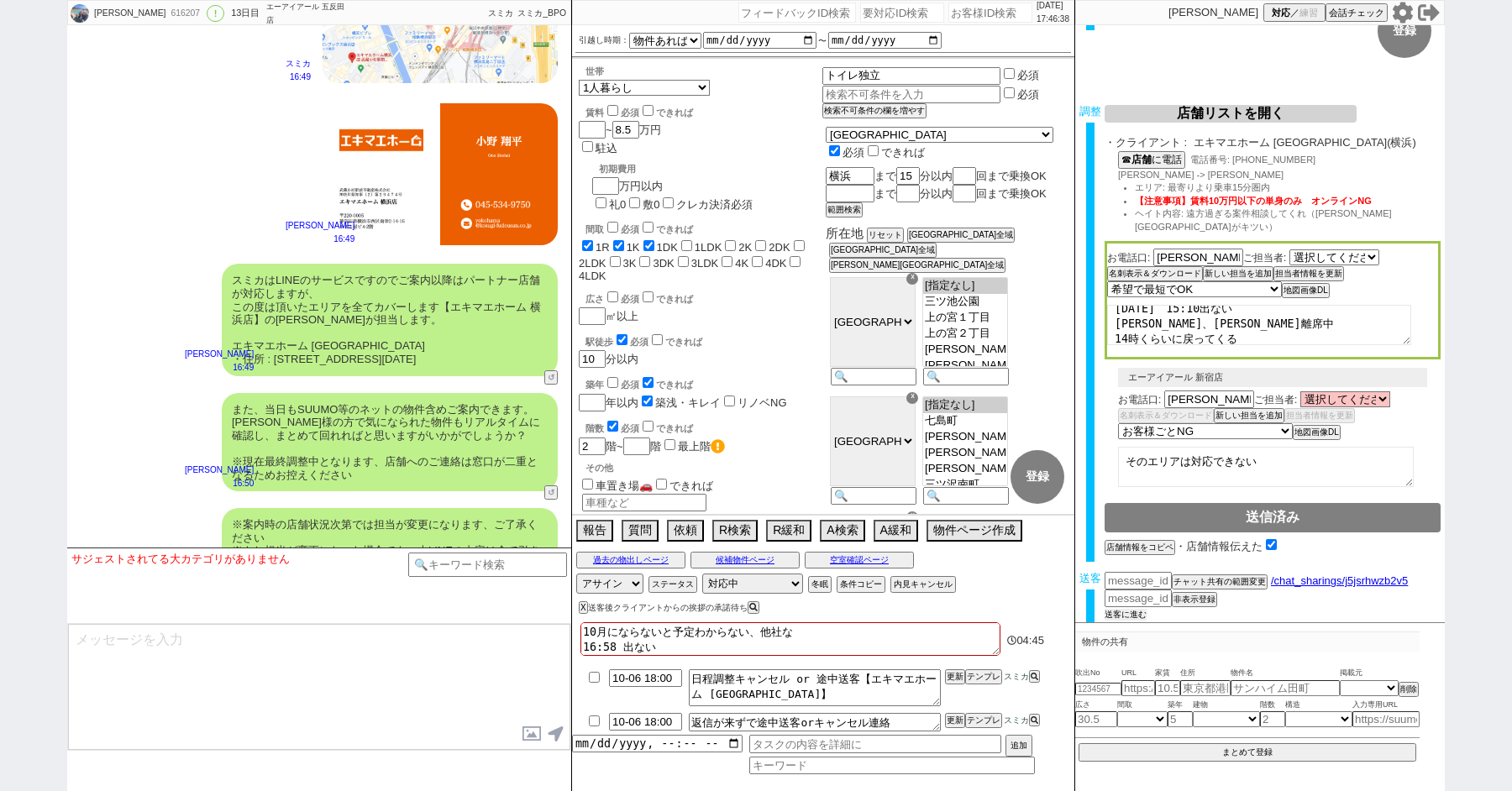
click at [1134, 608] on button "送客に進む" at bounding box center [1125, 614] width 42 height 12
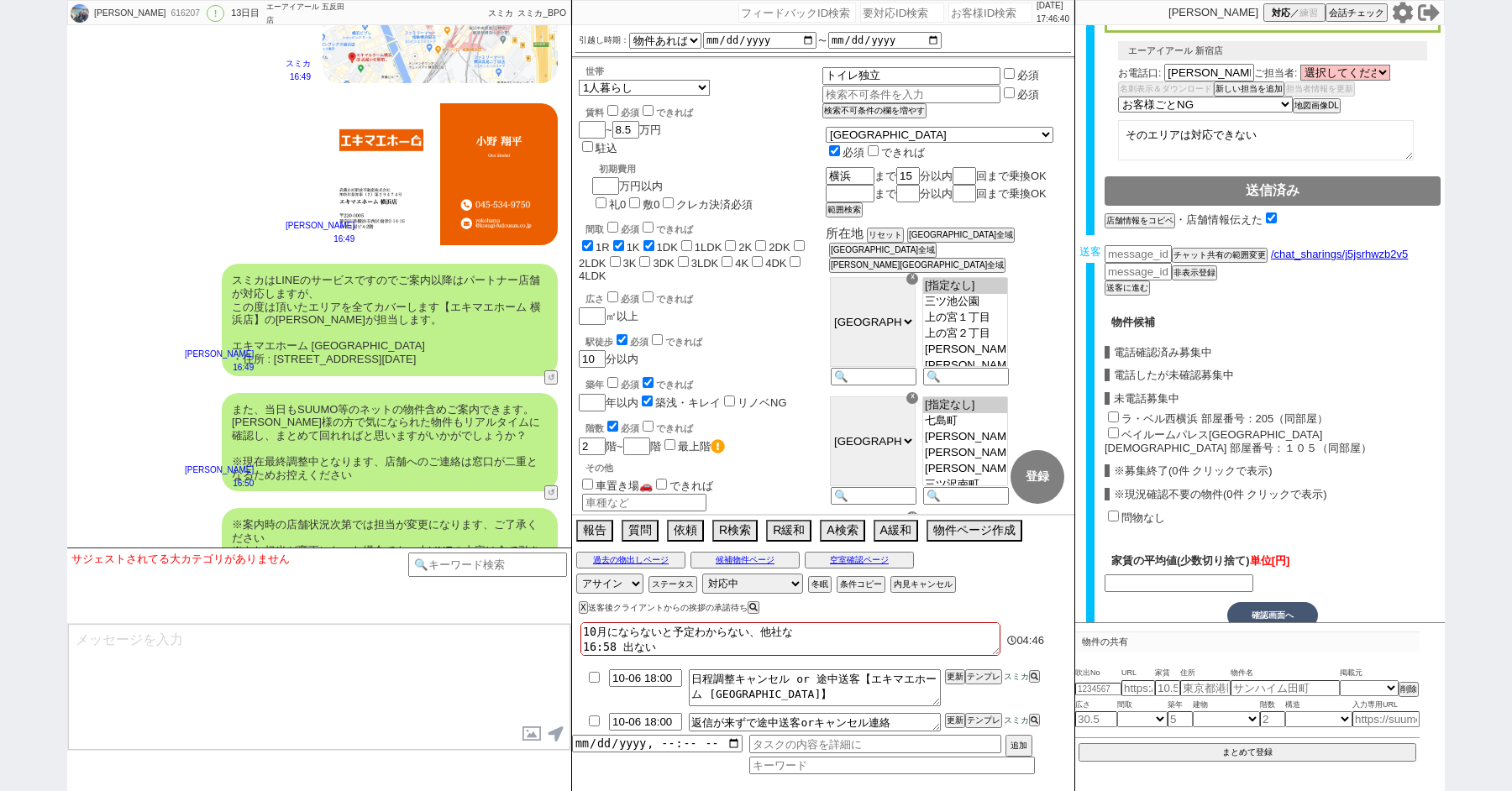
click at [1113, 510] on input "問物なし" at bounding box center [1114, 516] width 11 height 11
checkbox input "true"
type input "85000"
checkbox input "false"
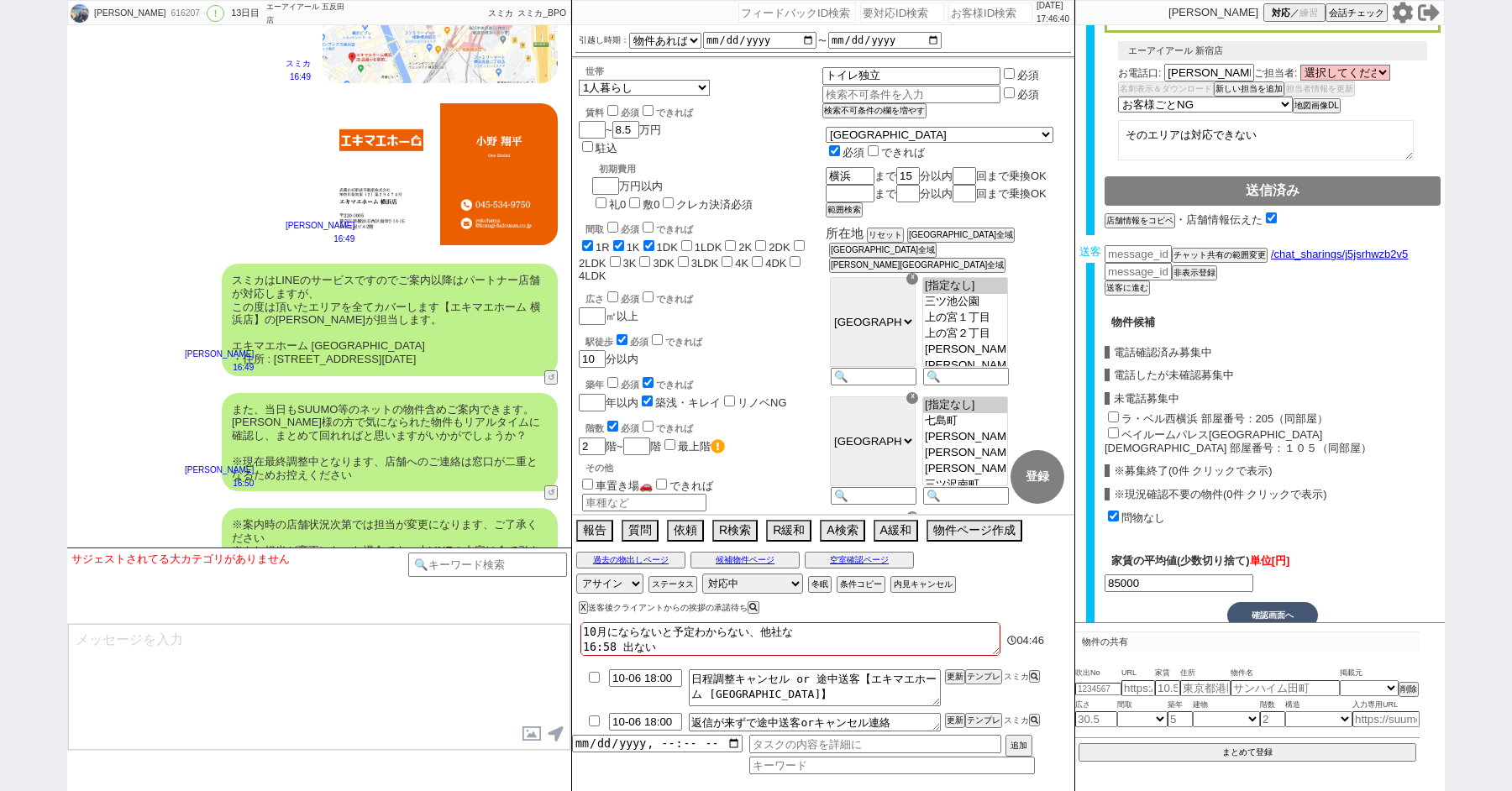
scroll to position [517, 0]
click at [1245, 600] on button "確認画面へ" at bounding box center [1273, 614] width 91 height 27
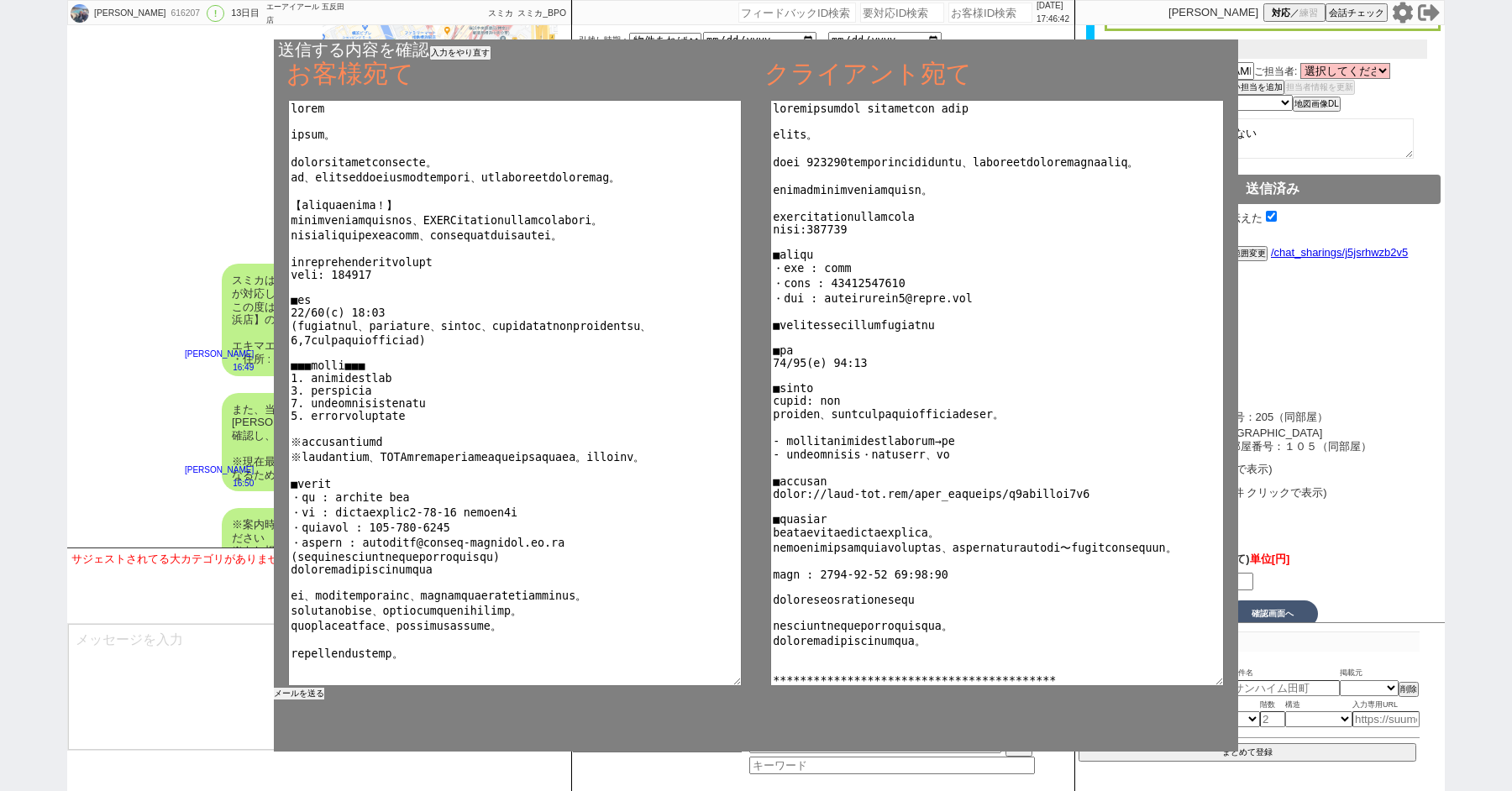
click at [307, 691] on button "メールを送る" at bounding box center [298, 693] width 50 height 12
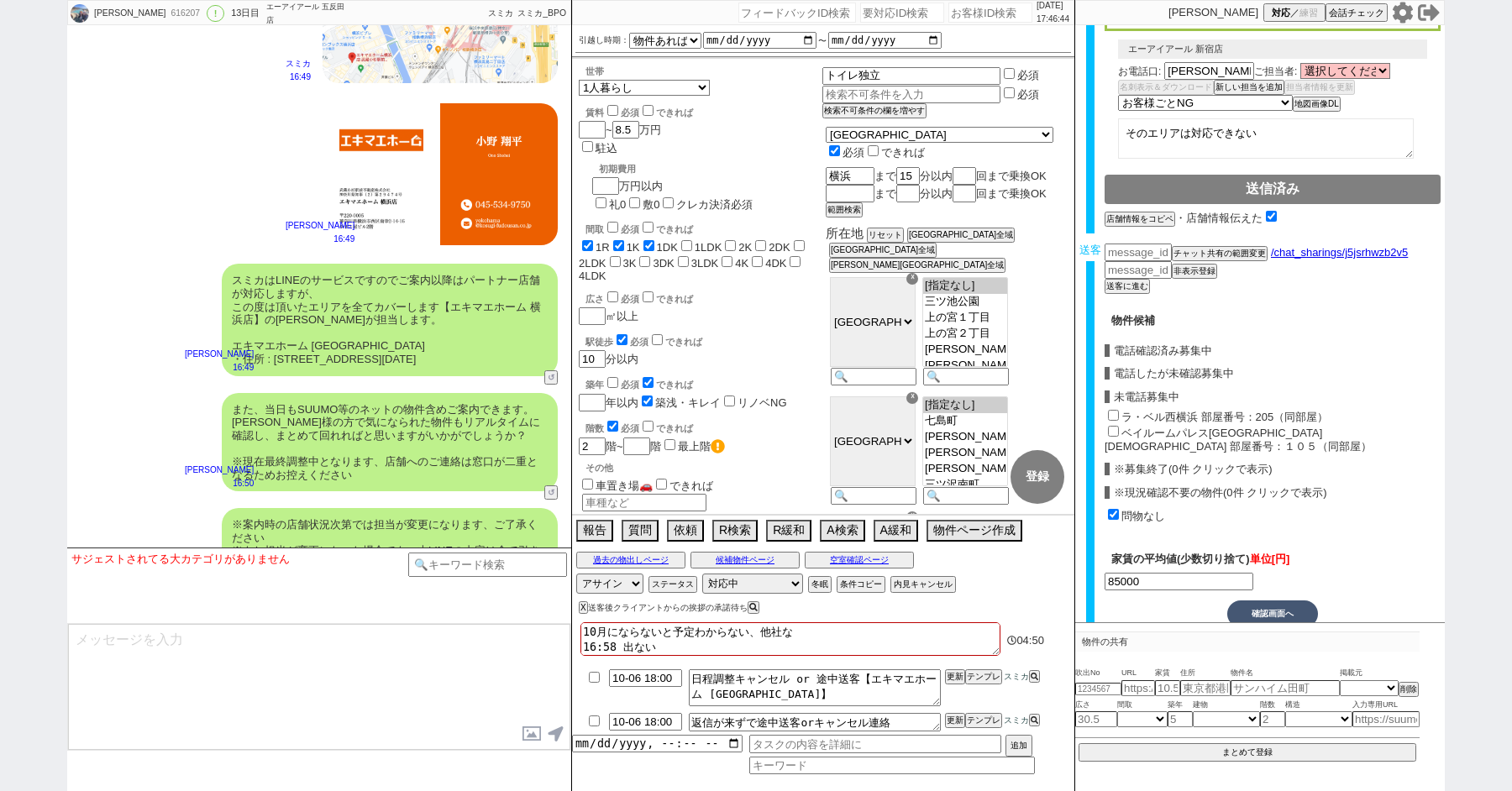
click at [596, 677] on input "checkbox" at bounding box center [594, 677] width 25 height 11
checkbox input "true"
click at [594, 717] on input "checkbox" at bounding box center [594, 721] width 25 height 11
checkbox input "true"
click at [741, 589] on select "対応中 引き継ぎ完了 ブロック 長期間返信なし 紹介不可 別の所で決まった 客の都合で引越しが無くなった 接客開始後に冬眠" at bounding box center [752, 584] width 101 height 20
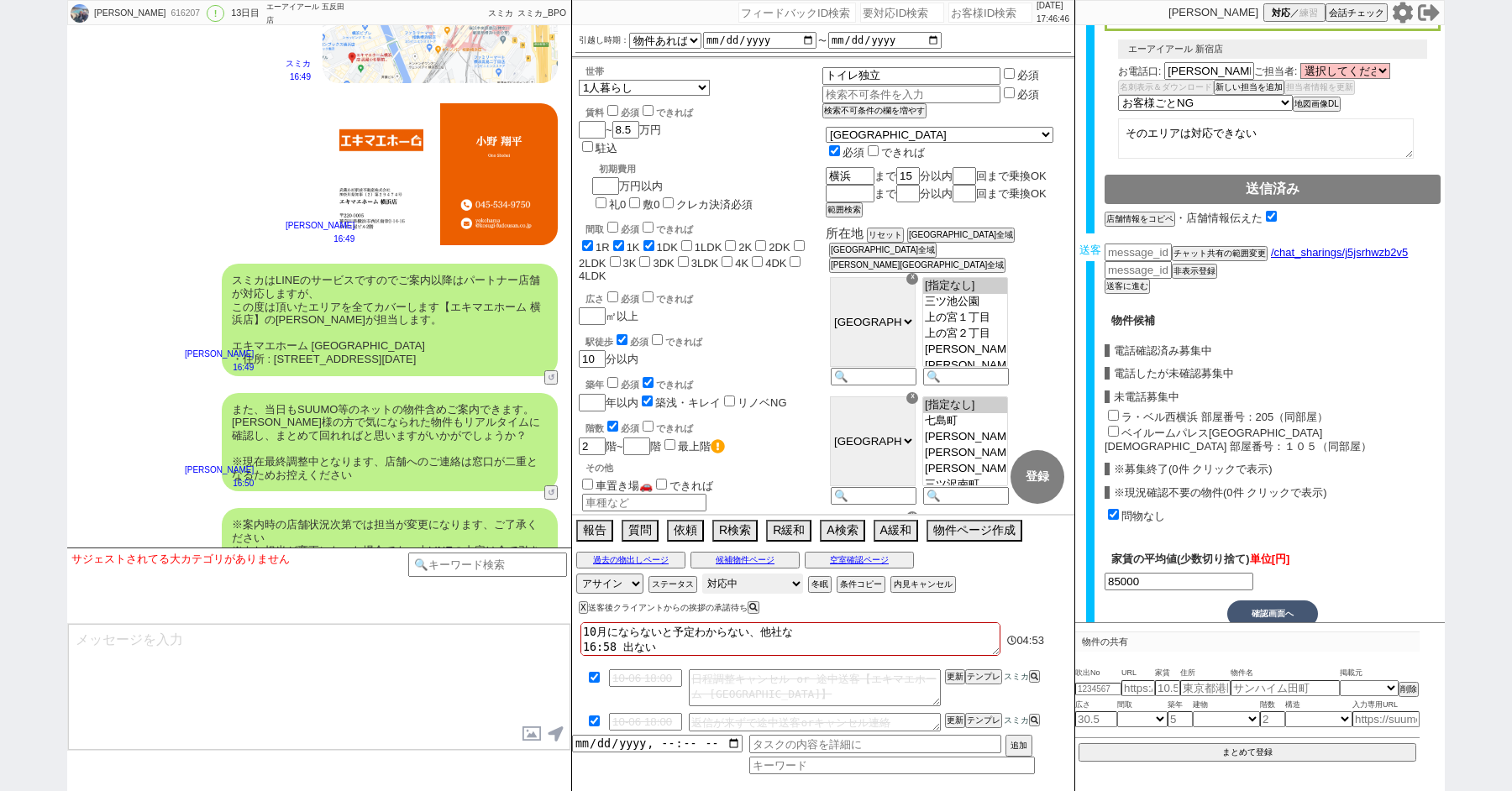
select select "100"
click at [702, 574] on select "対応中 引き継ぎ完了 ブロック 長期間返信なし 紹介不可 別の所で決まった 客の都合で引越しが無くなった 接客開始後に冬眠" at bounding box center [752, 584] width 101 height 20
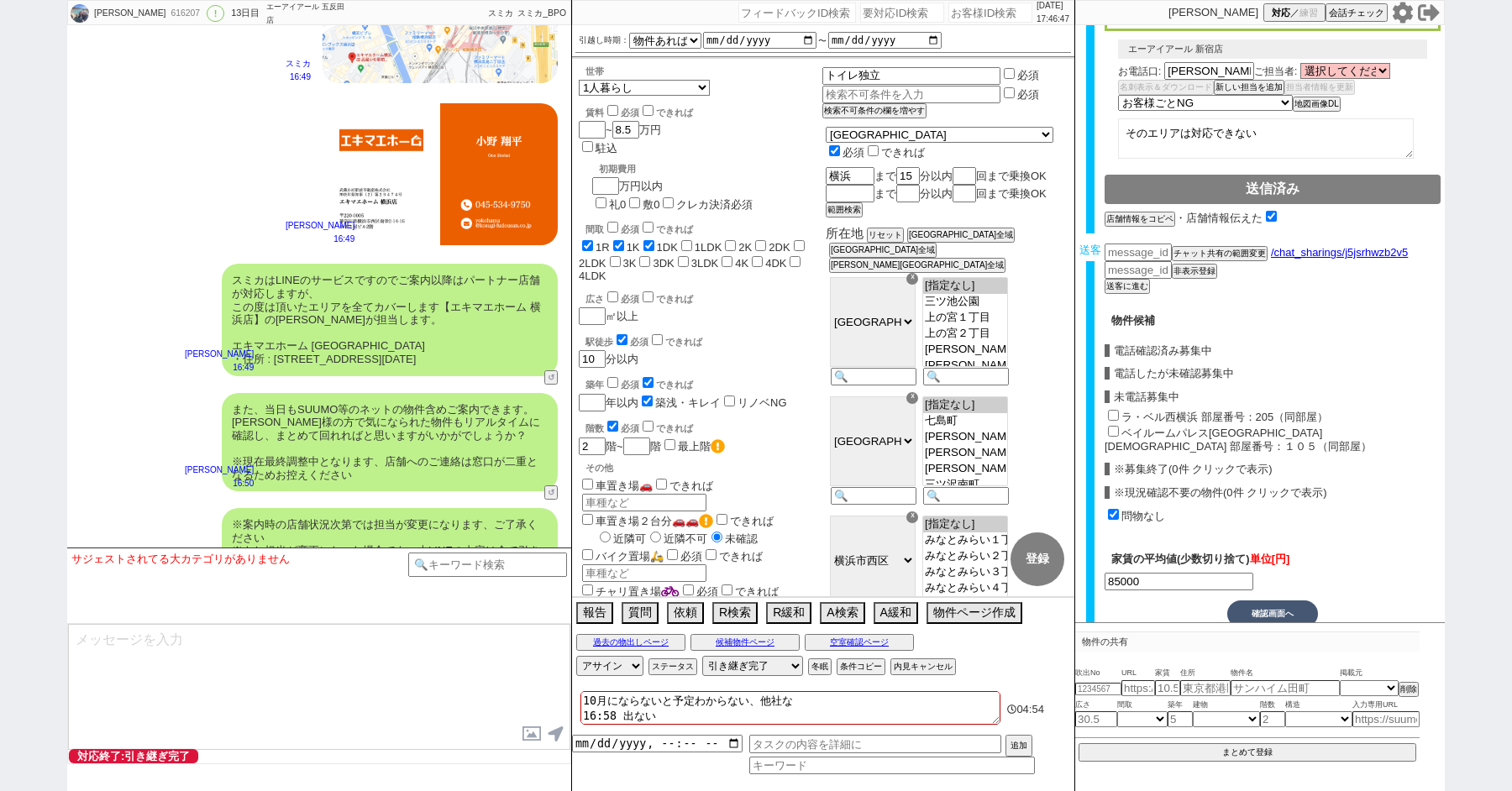
drag, startPoint x: 653, startPoint y: 714, endPoint x: 553, endPoint y: 713, distance: 100.0
click at [555, 714] on div "いのうえこのは 616207 ! 0 13日目 エーアイアール 五反田店 冬眠中 自社客 スミカ スミカ_BPO チャット全表示 2025-09-24 新しく…" at bounding box center [756, 396] width 1377 height 791
type textarea "10月にならないと予定わからない、他社な"
checkbox input "true"
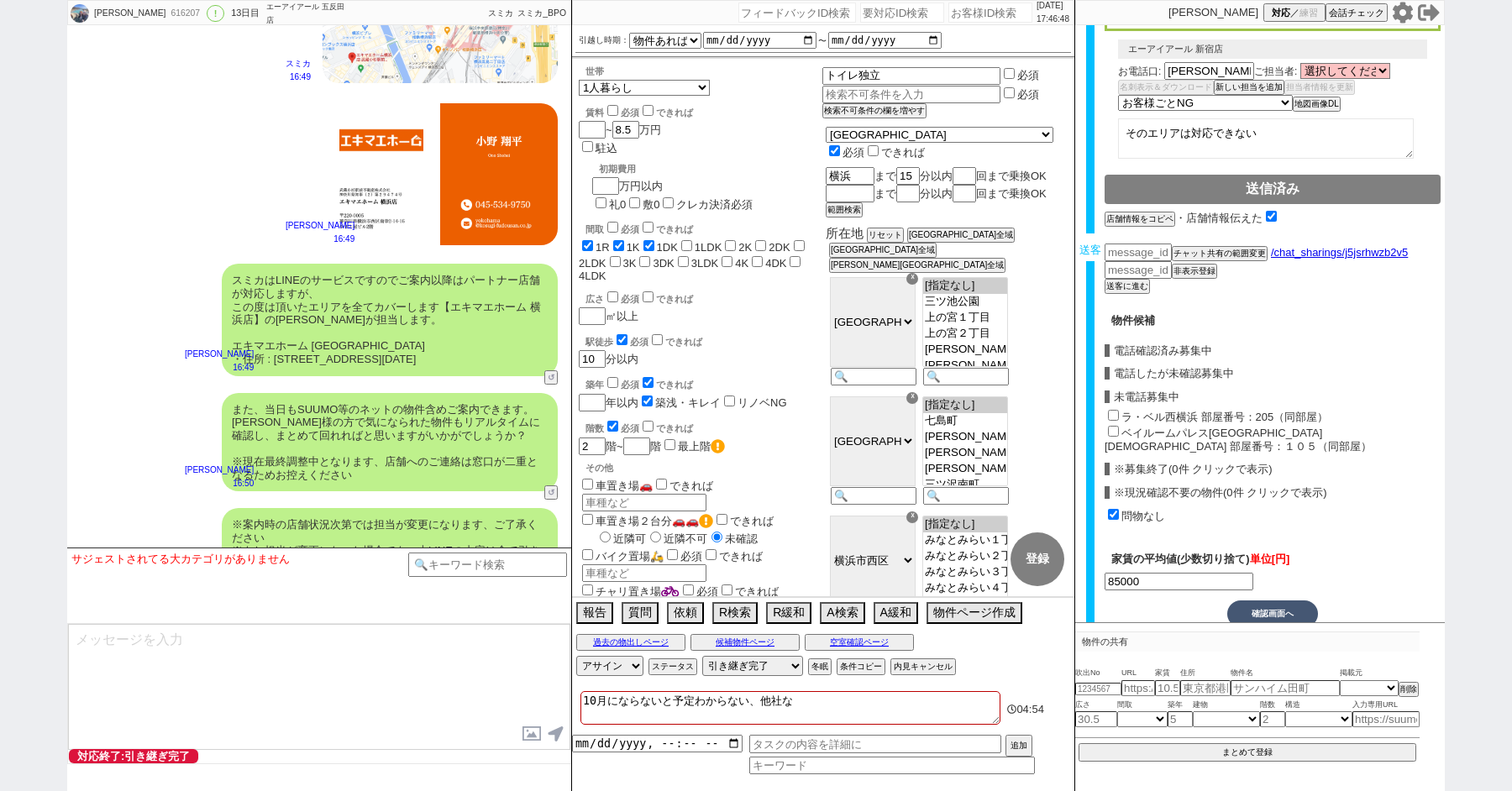
checkbox input "true"
checkbox input "false"
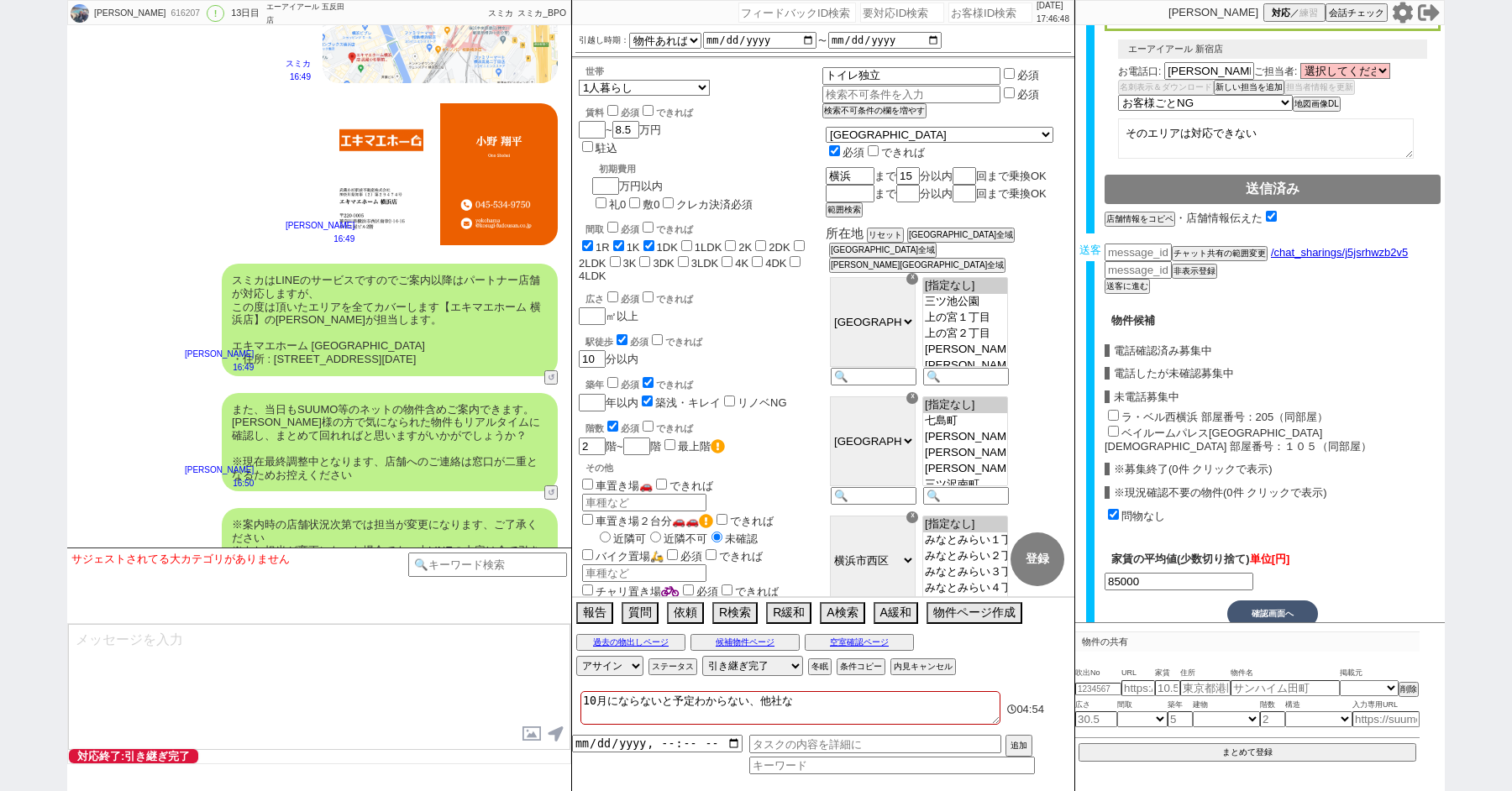
checkbox input "false"
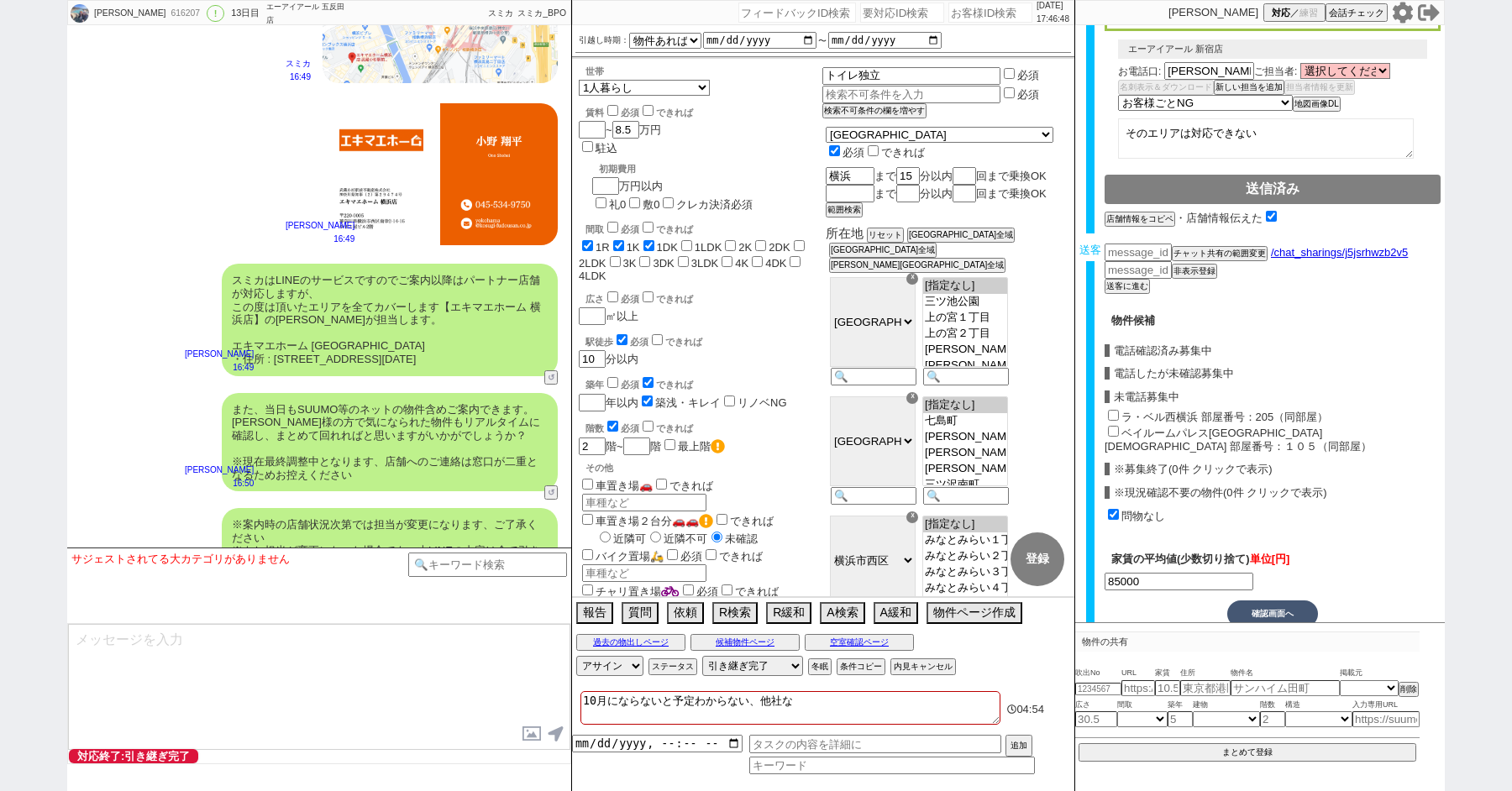
checkbox input "false"
type textarea "10月にならないと予定わからない、他社な そ"
checkbox input "true"
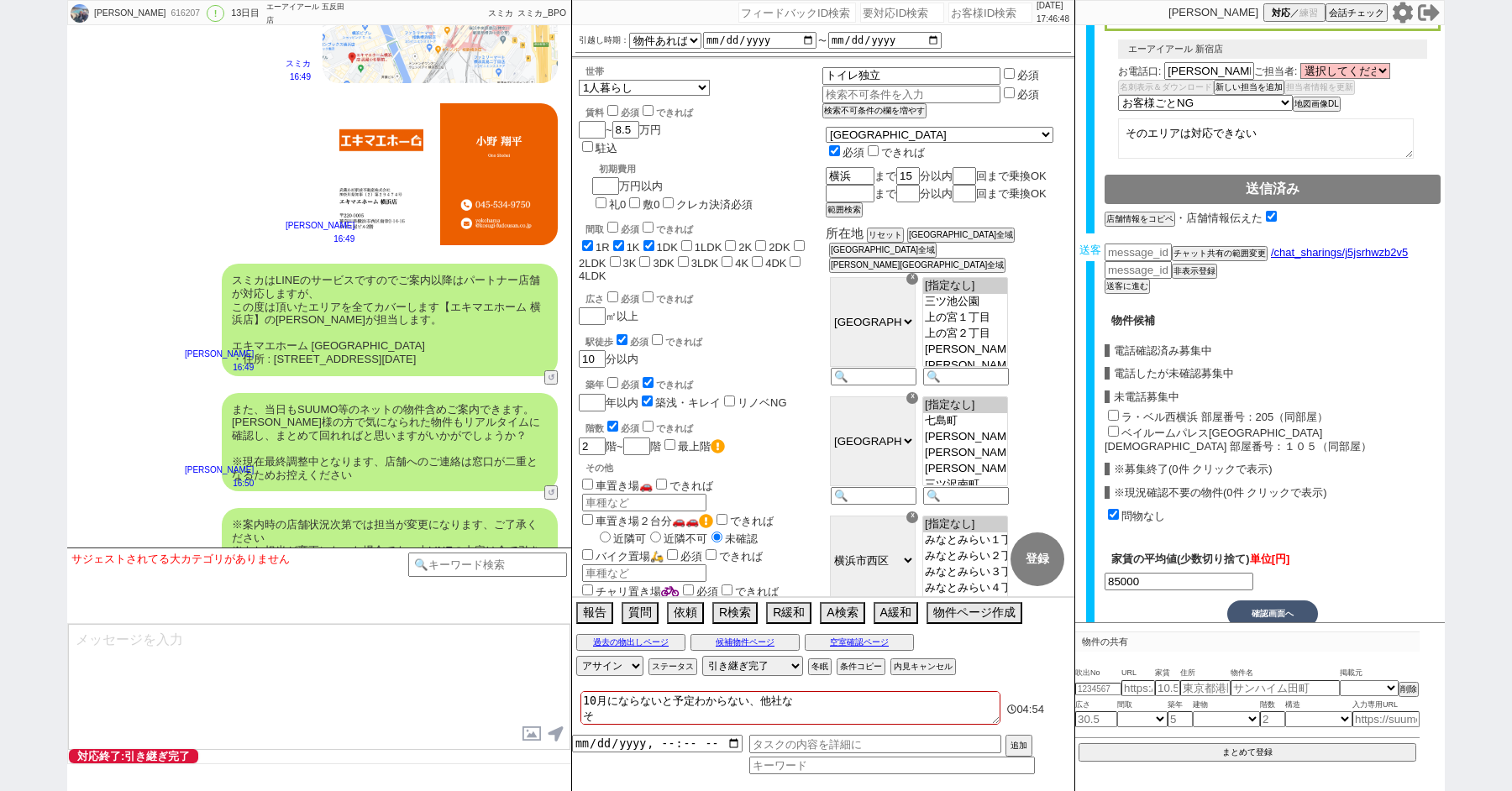
checkbox input "false"
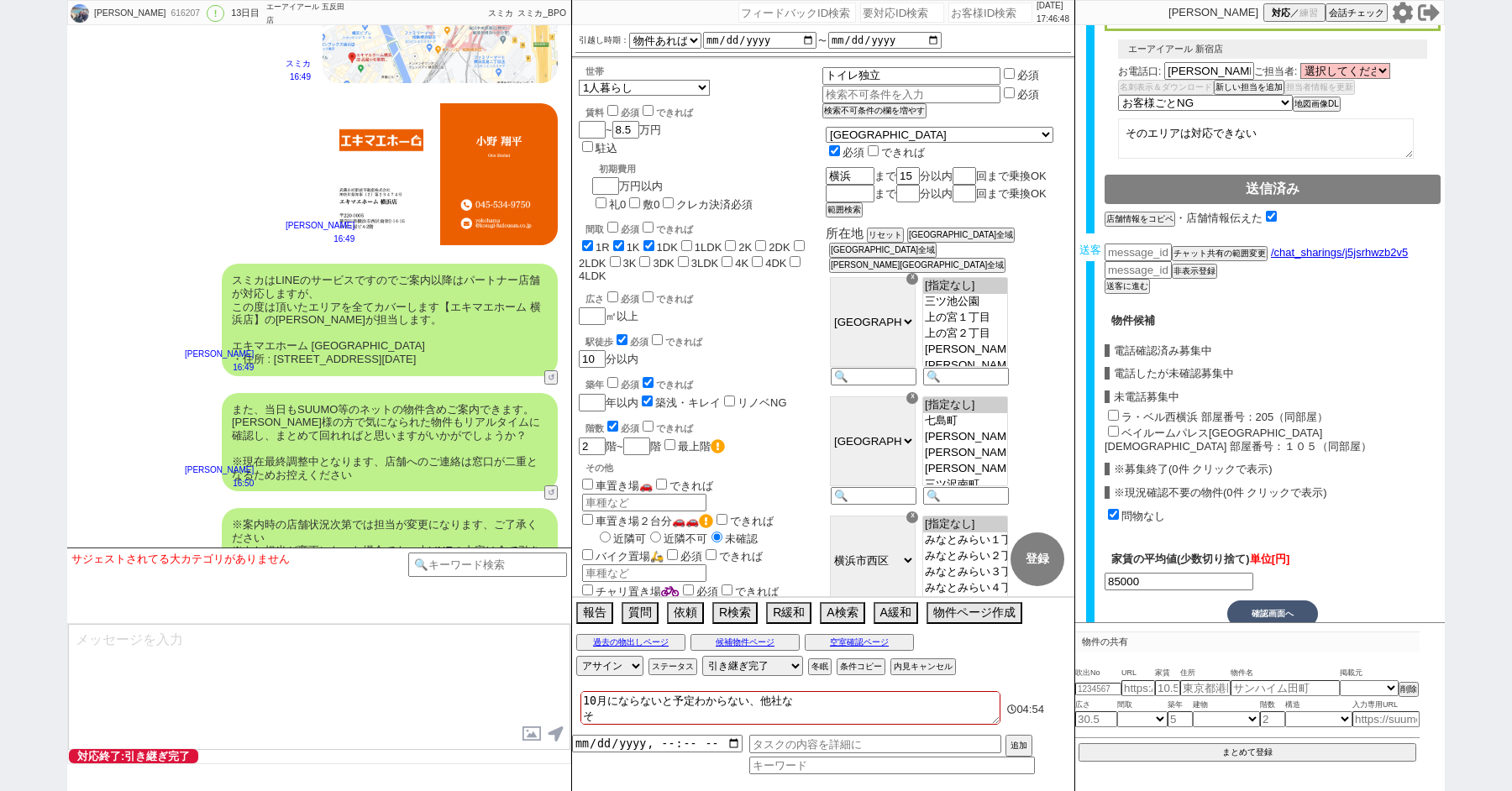
checkbox input "false"
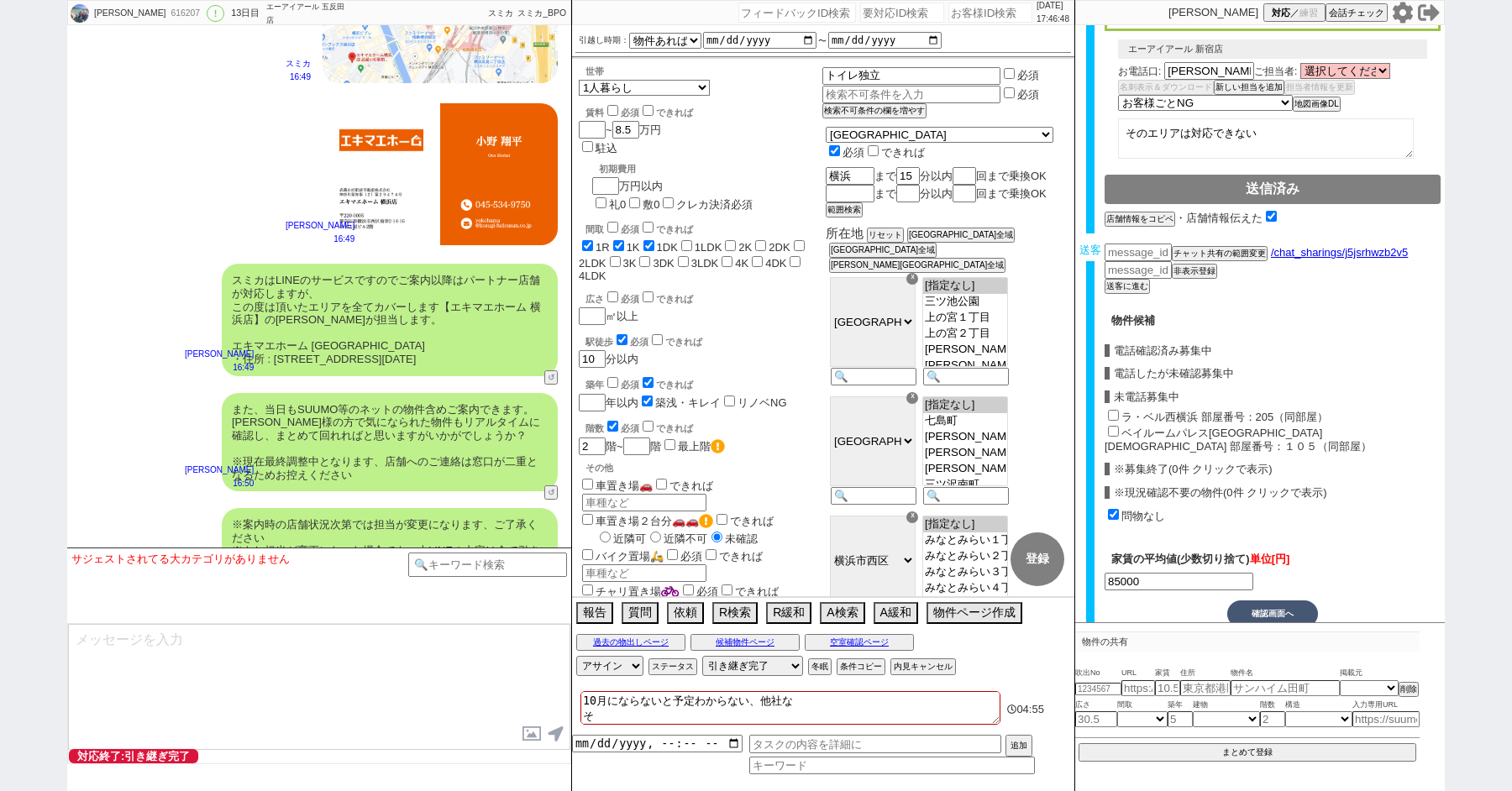
type textarea "10月にならないと予定わからない、他社な そう"
checkbox input "true"
checkbox input "false"
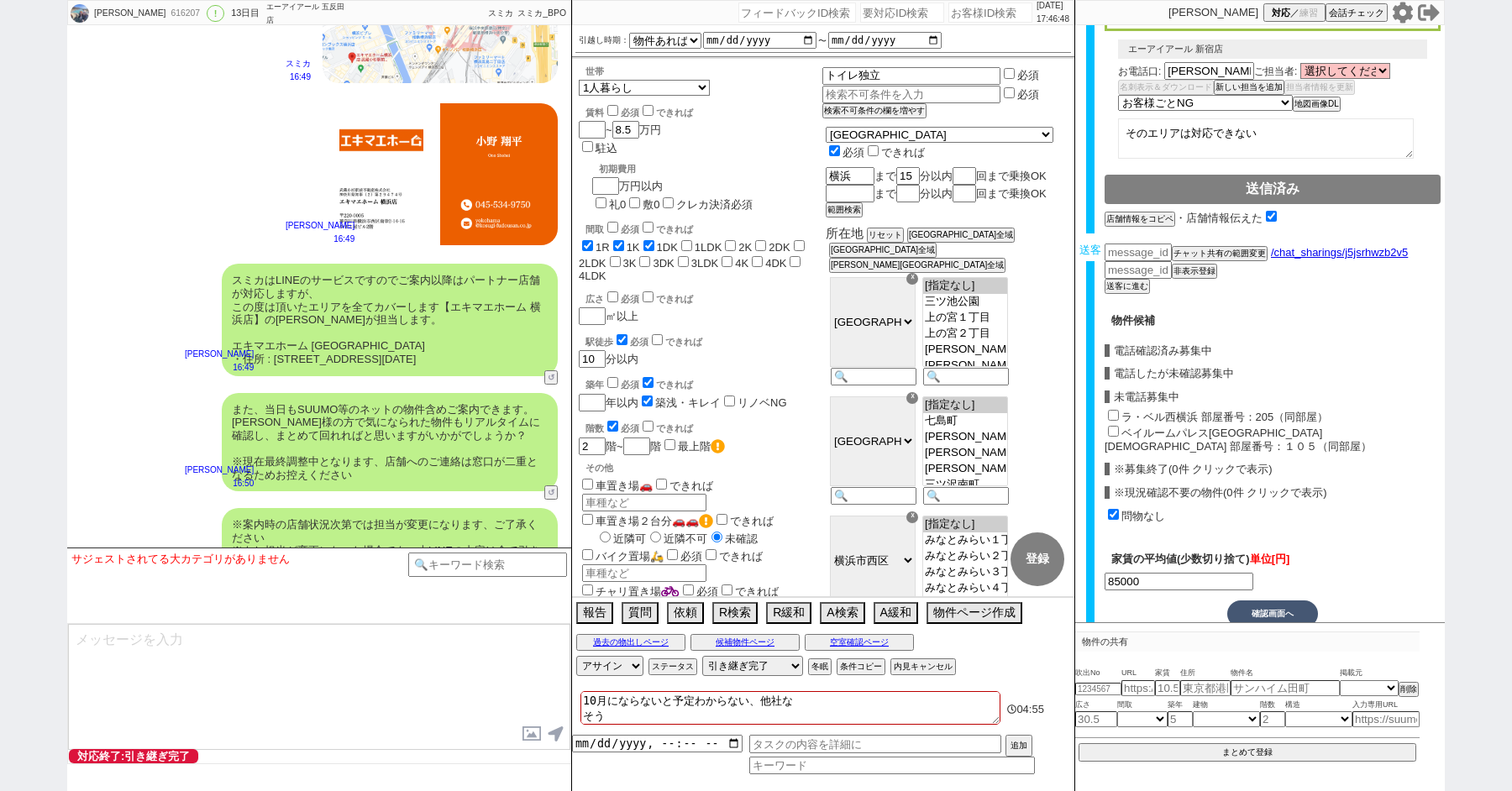
checkbox input "false"
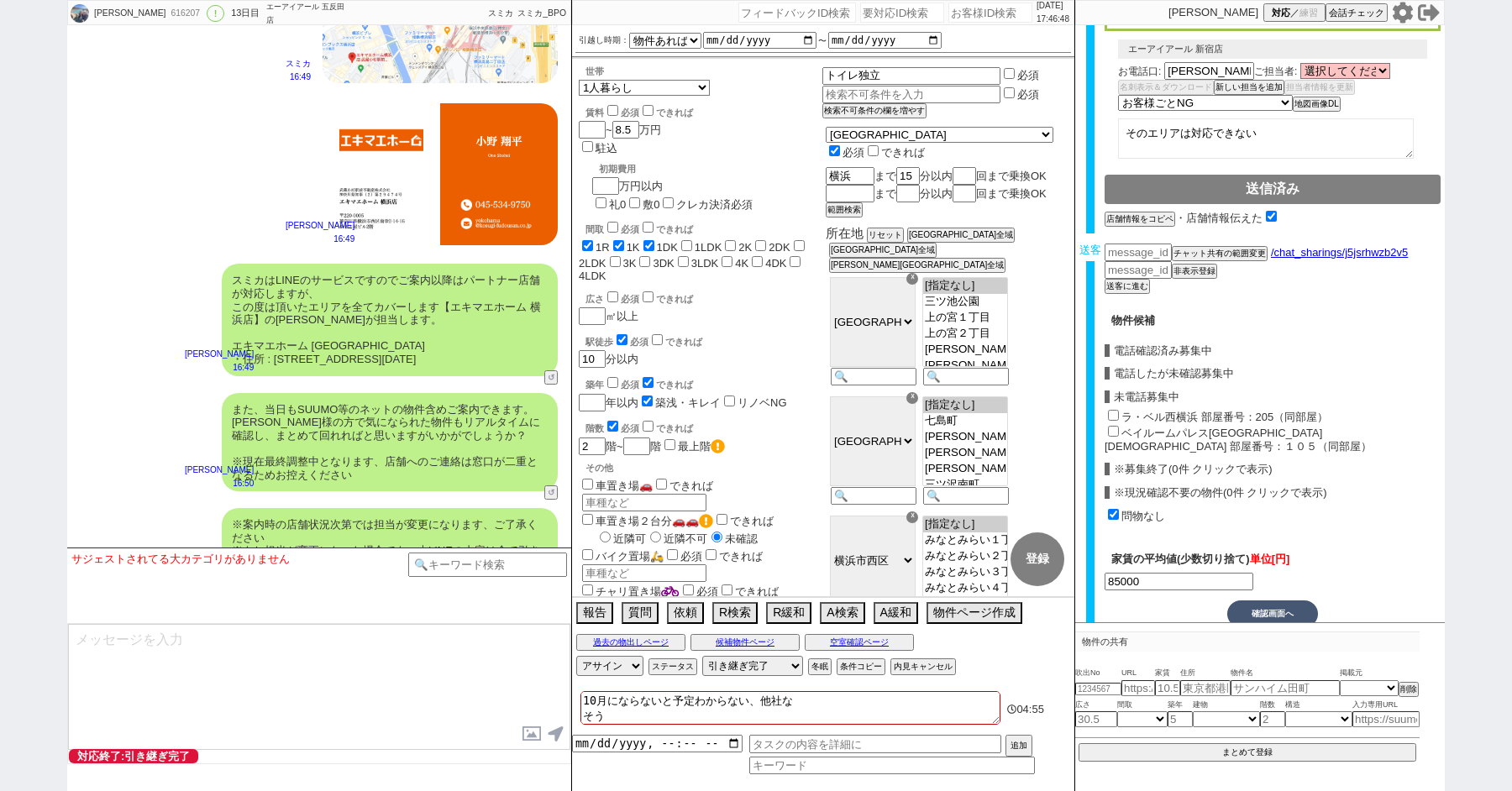
checkbox input "false"
type textarea "10月にならないと予定わからない、他社な そうk"
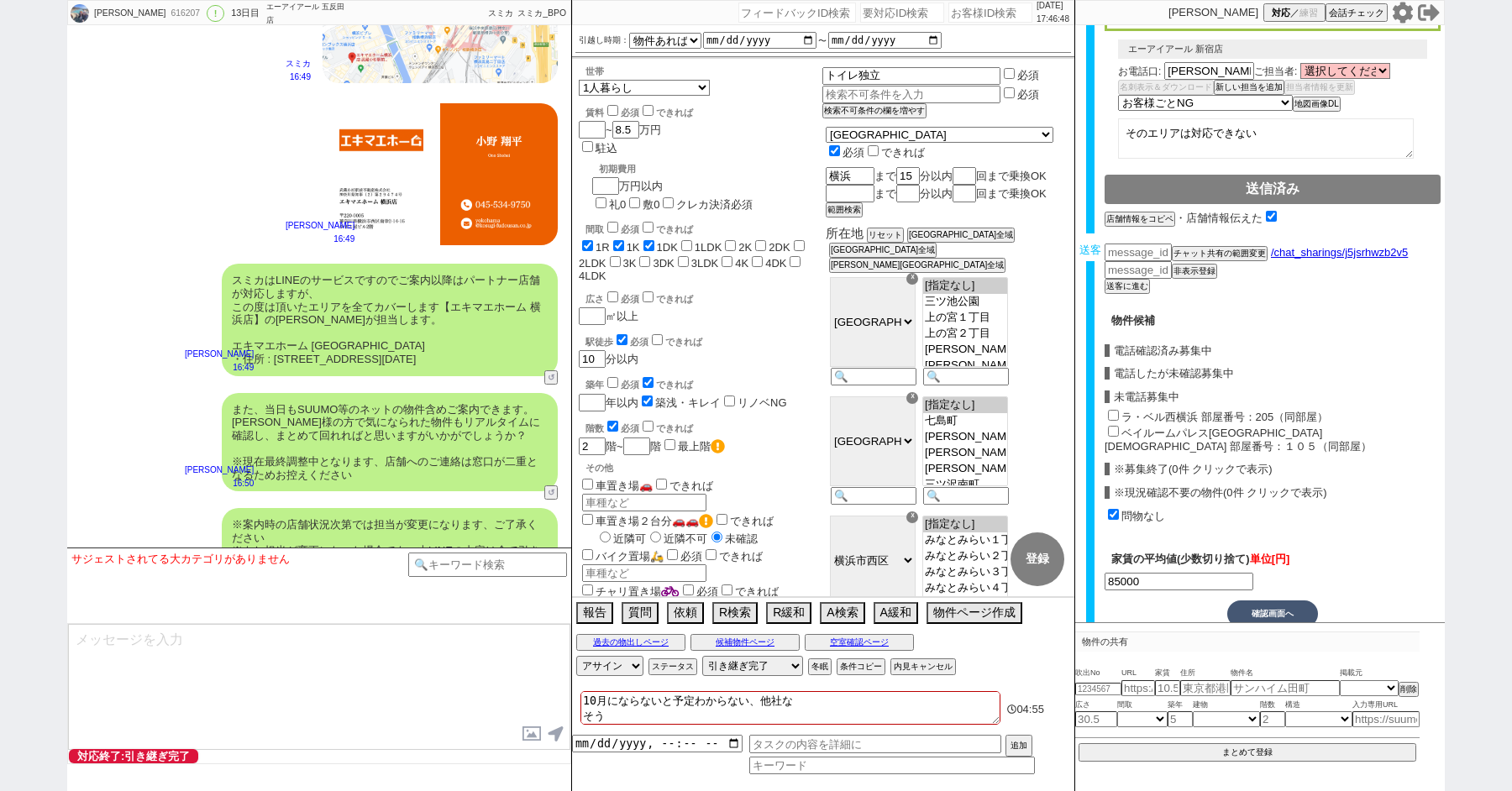
checkbox input "true"
checkbox input "false"
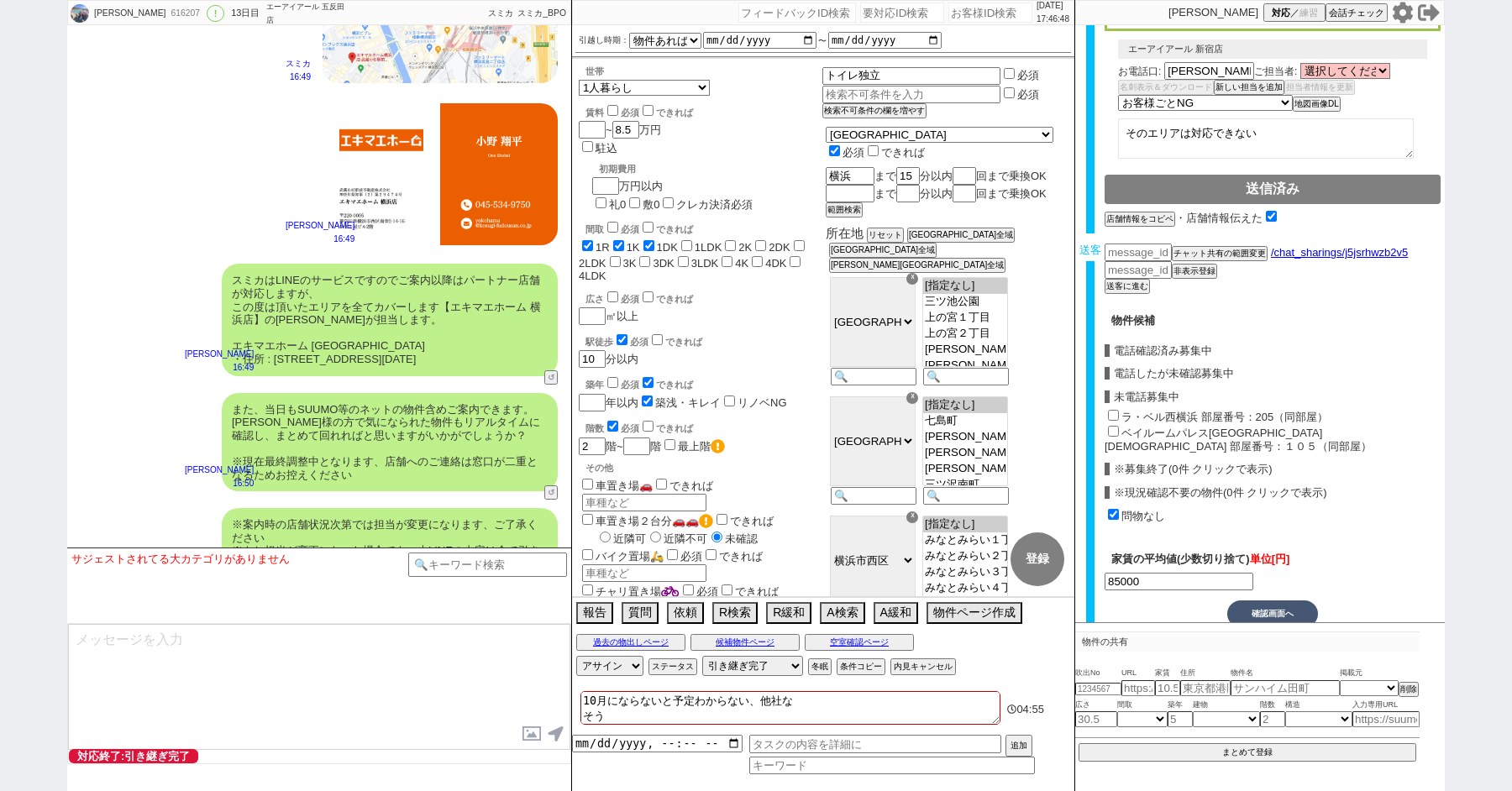
checkbox input "false"
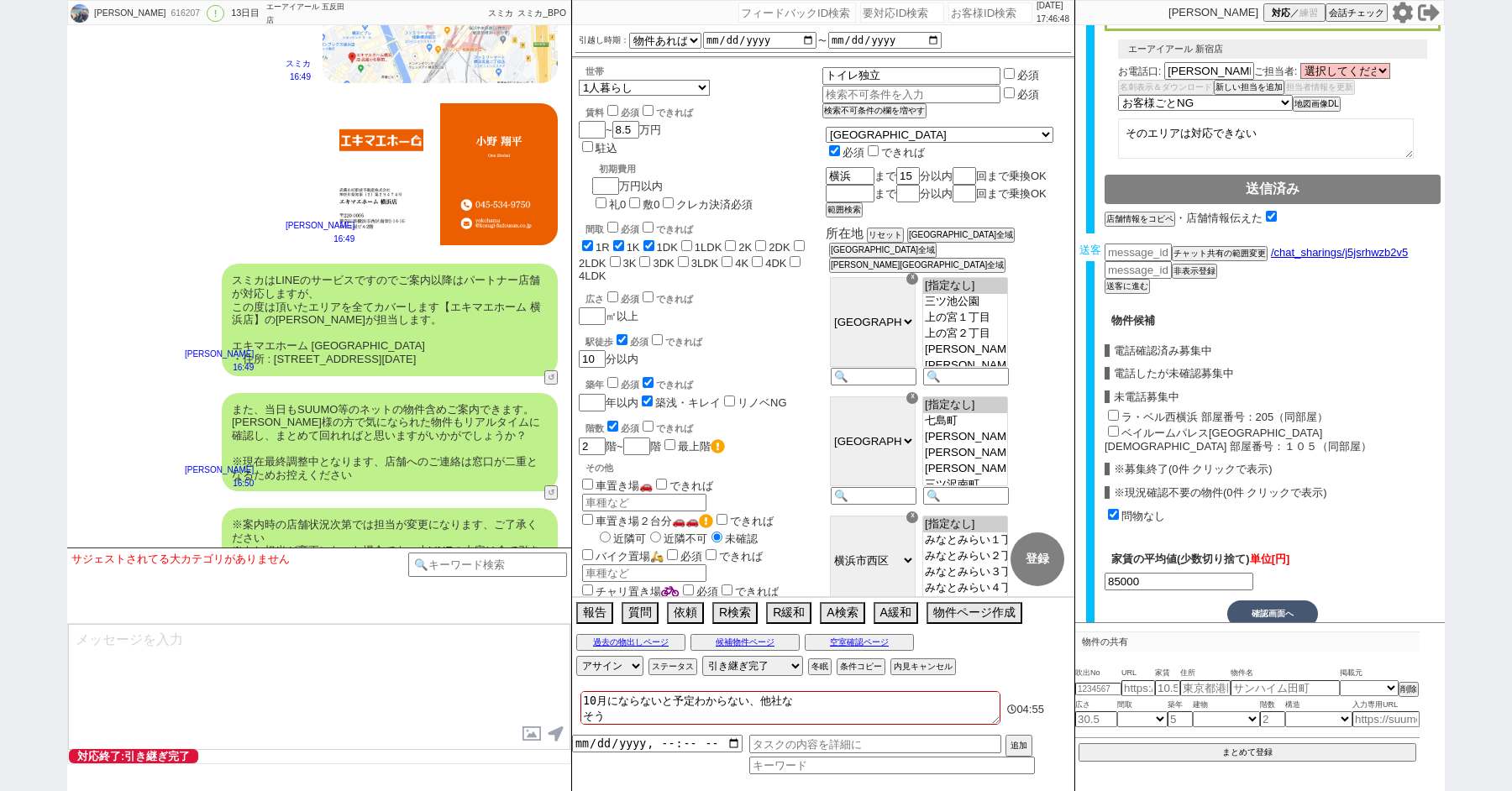
checkbox input "false"
type textarea "10月にならないと予定わからない、他社な そうky"
checkbox input "true"
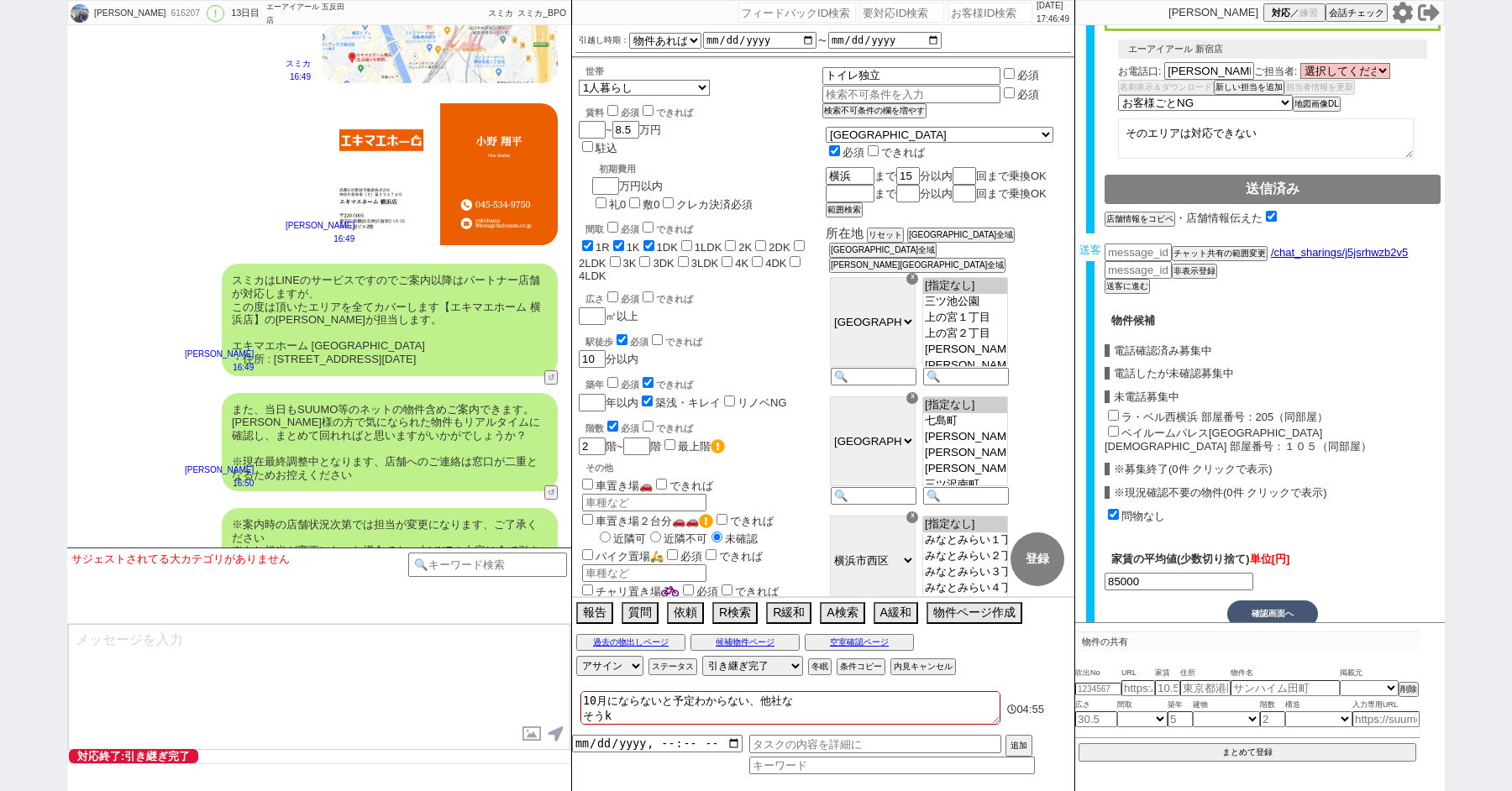
checkbox input "true"
checkbox input "false"
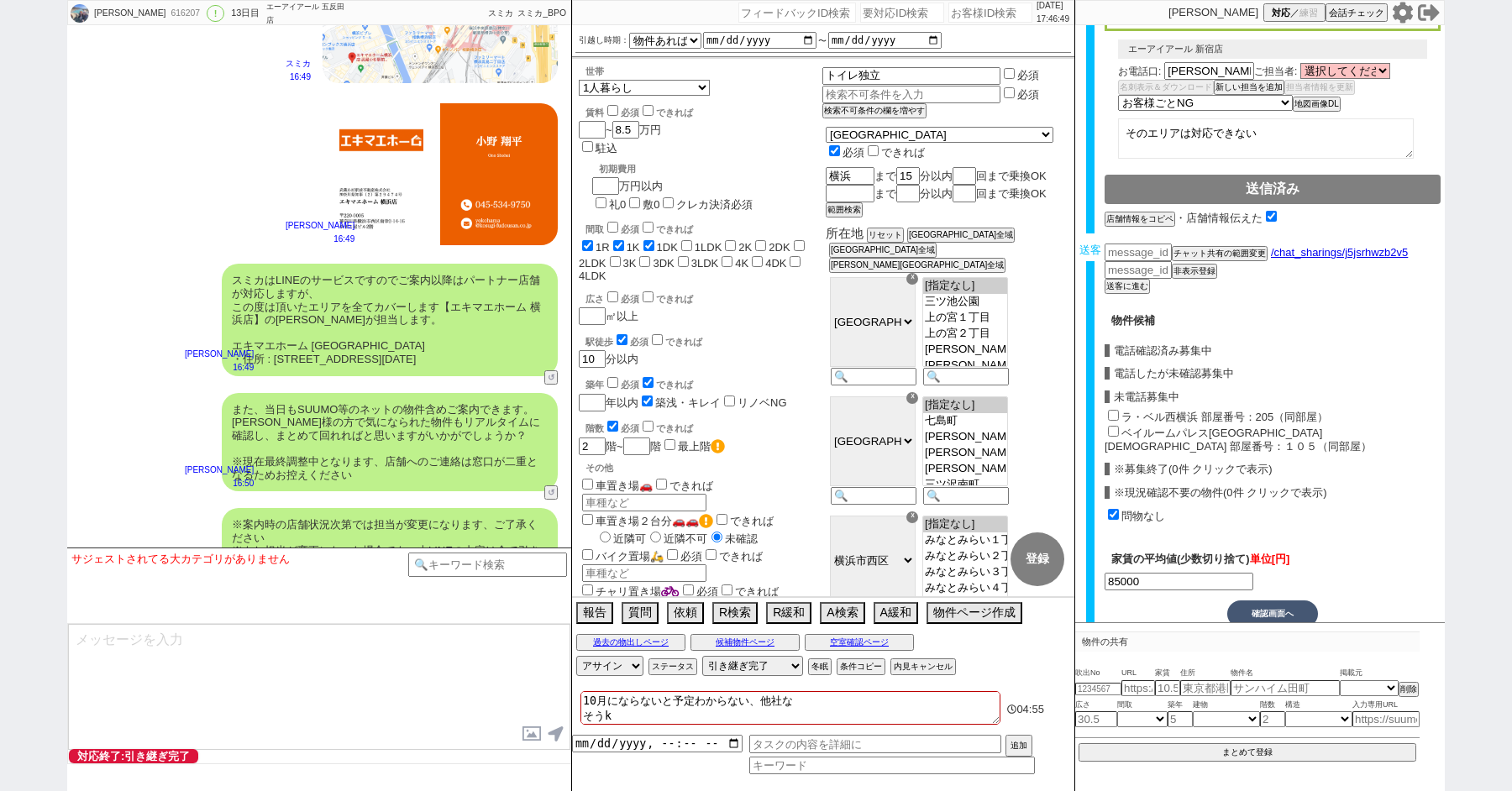
checkbox input "false"
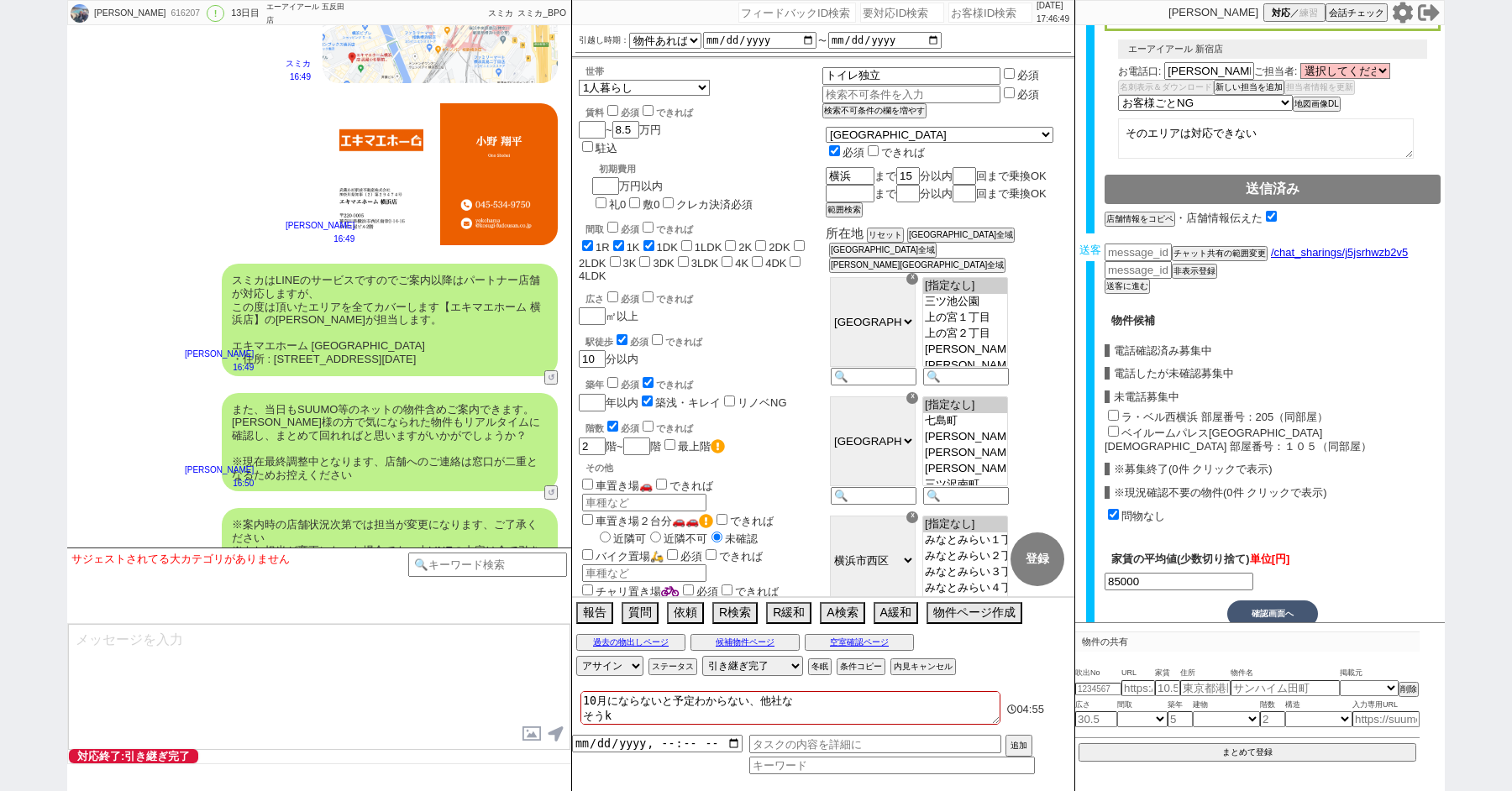
checkbox input "false"
type textarea "10月にならないと予定わからない、他社な そうきゃ"
checkbox input "true"
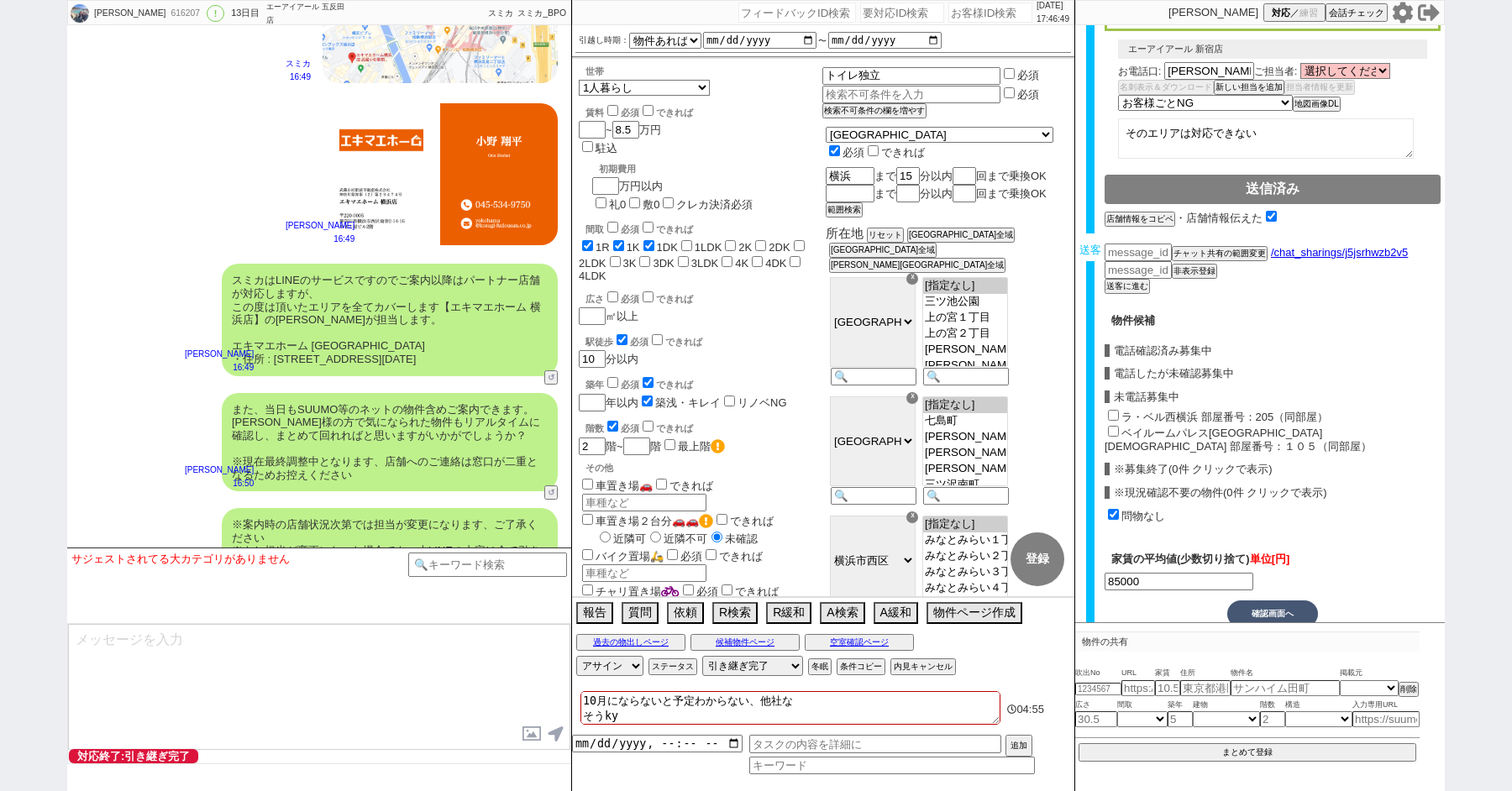
checkbox input "true"
checkbox input "false"
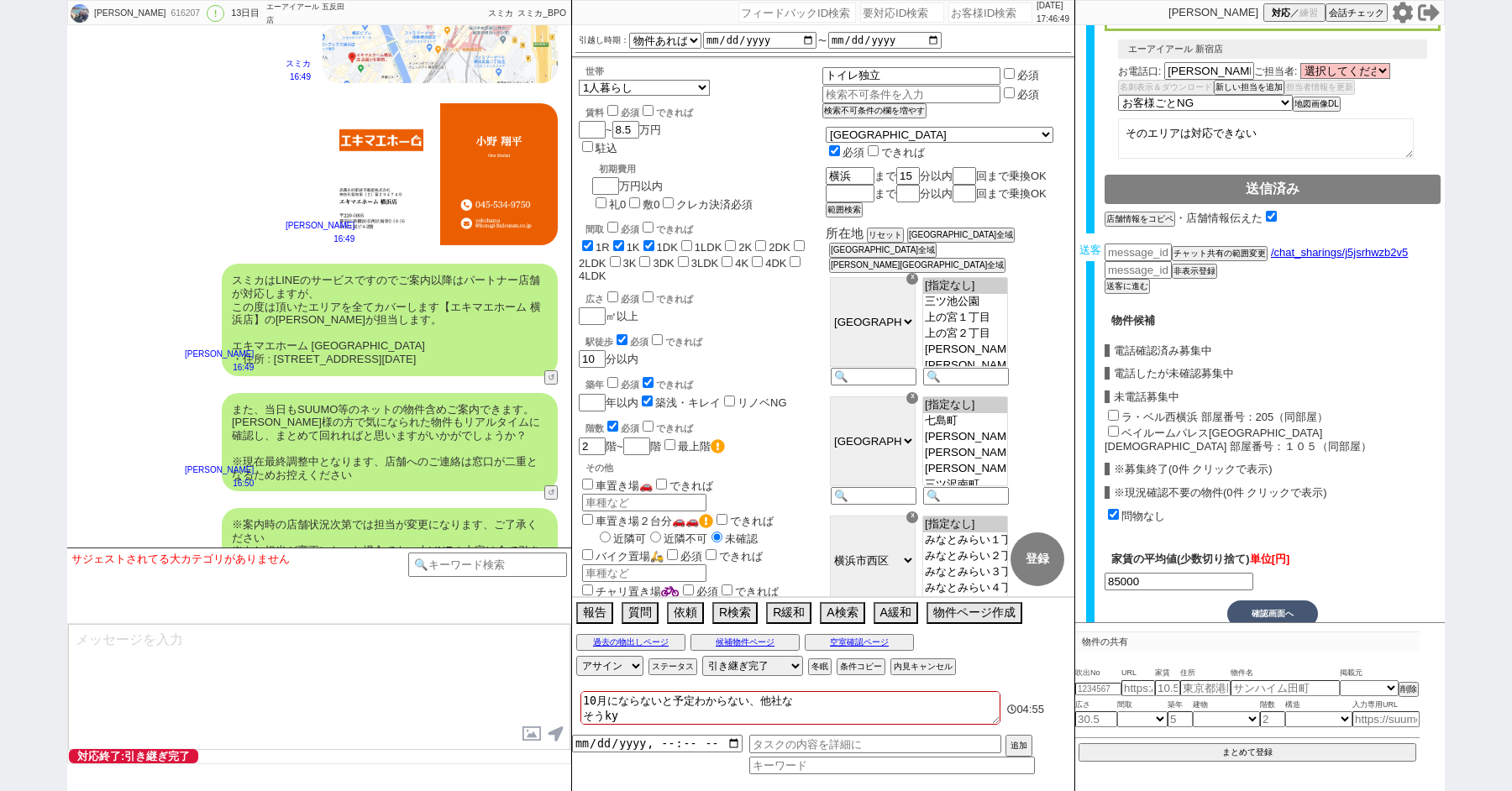
checkbox input "false"
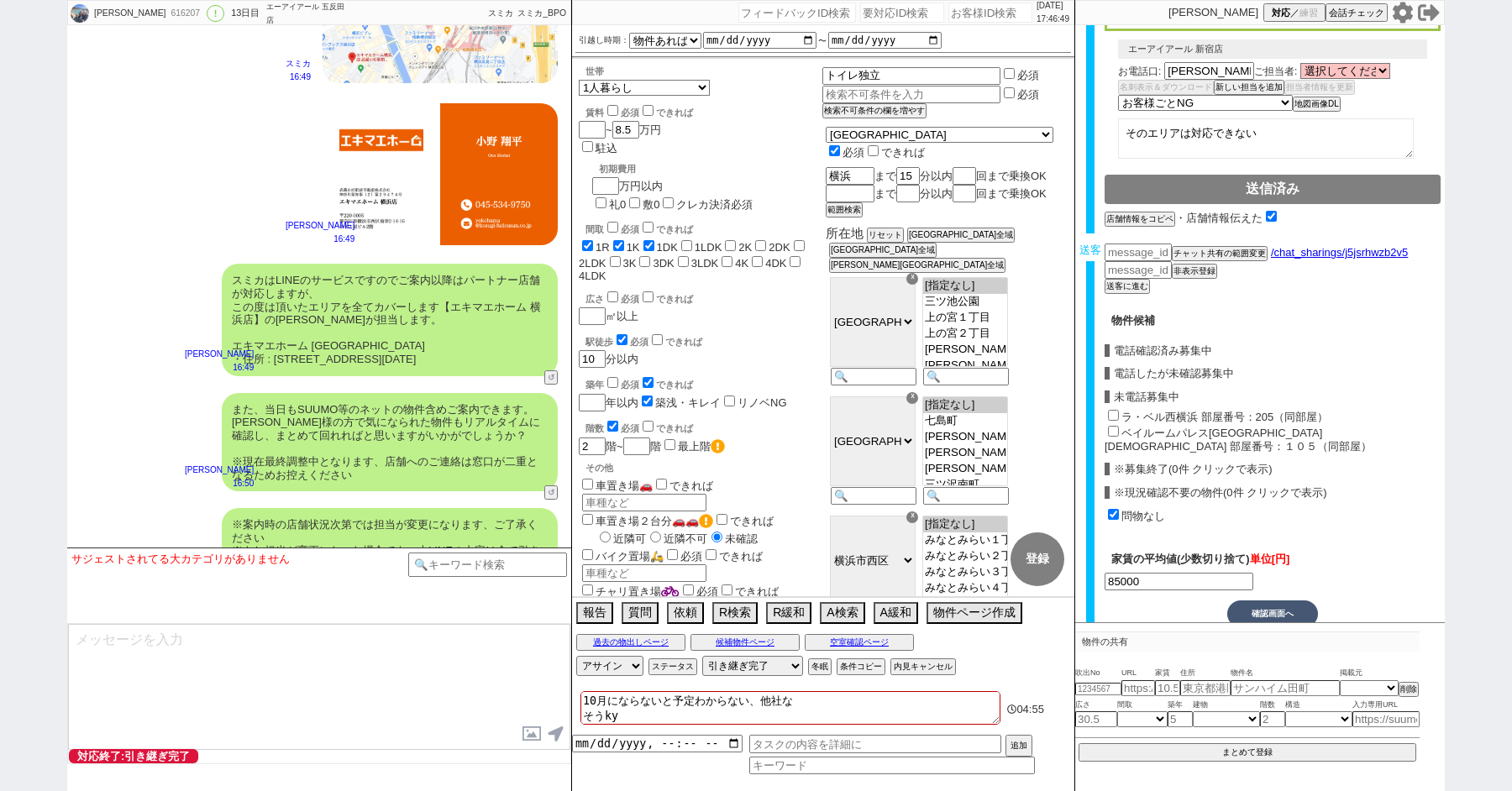
checkbox input "false"
type textarea "10月にならないと予定わからない、他社な そうきゃk"
checkbox input "true"
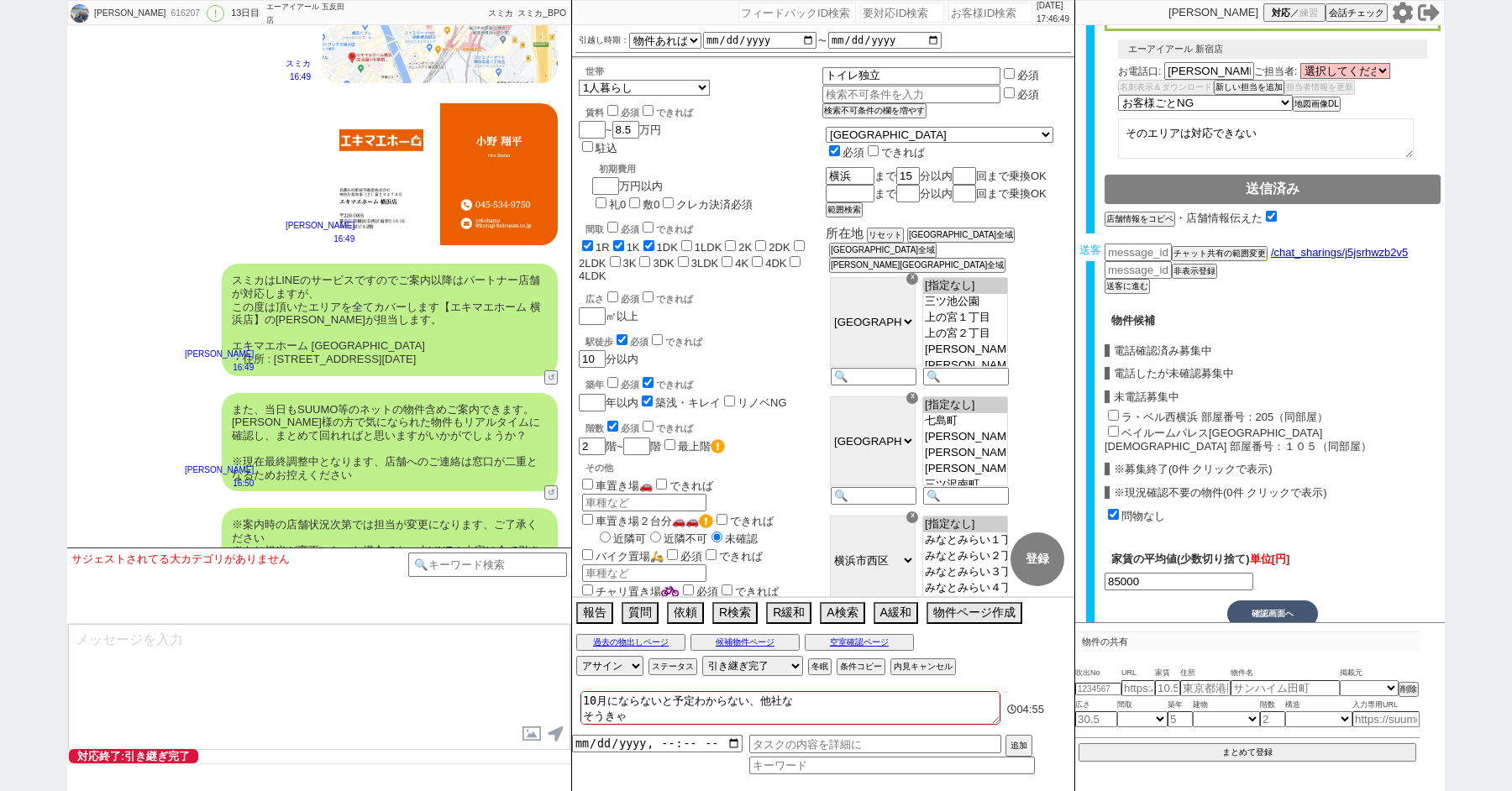
checkbox input "false"
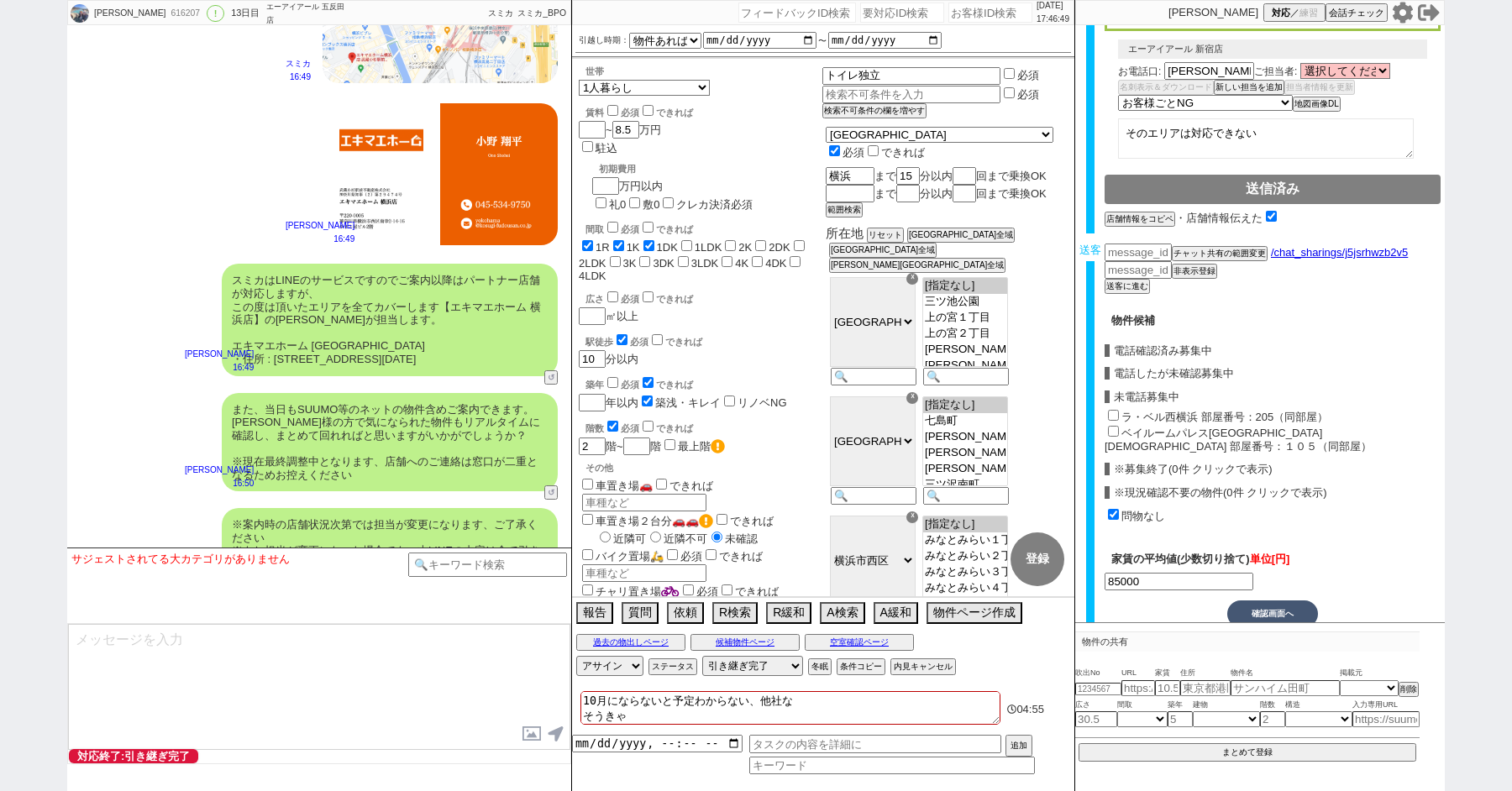
checkbox input "false"
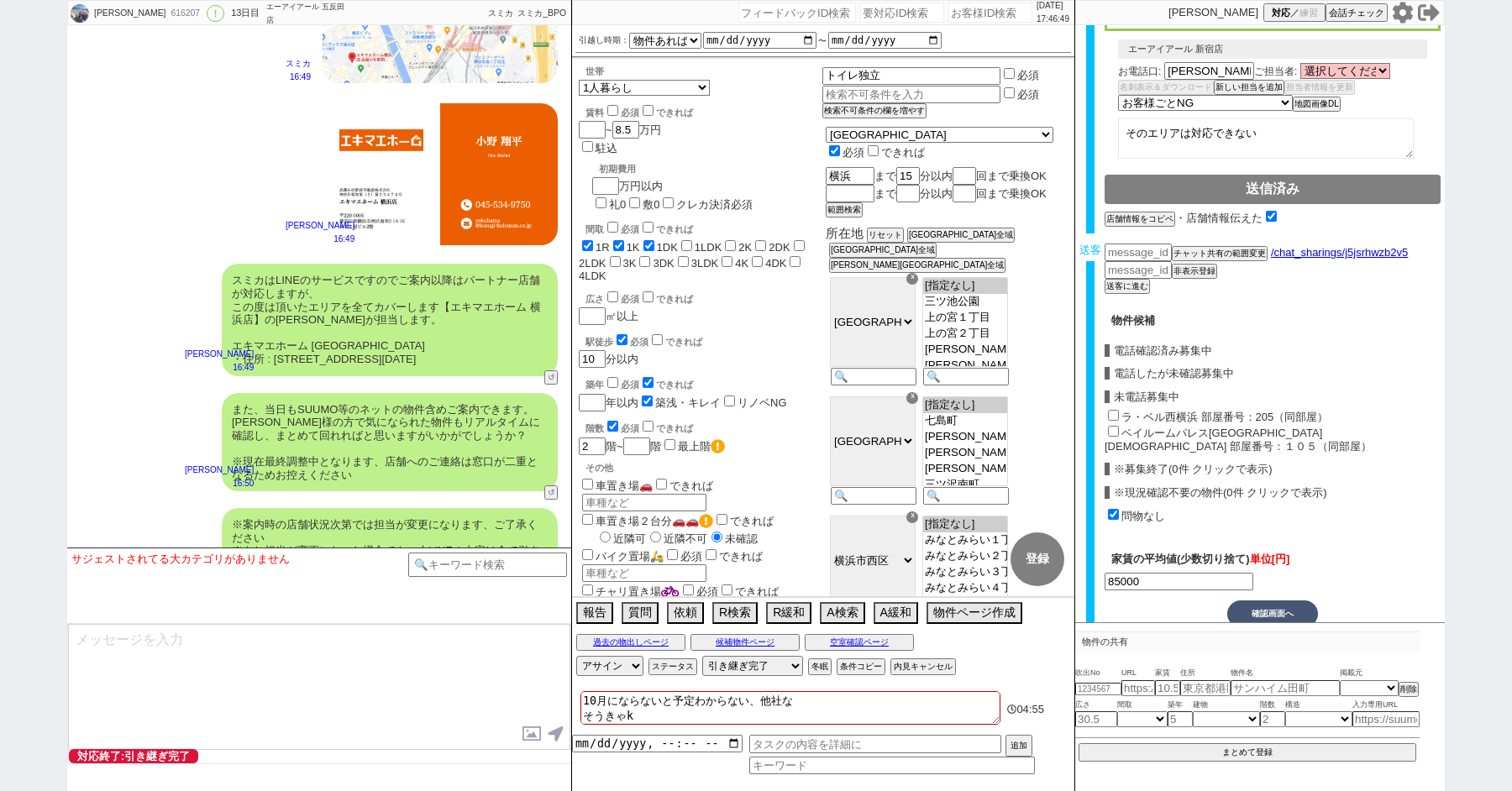
type textarea "10月にならないと予定わからない、他社な そうきゃく"
checkbox input "true"
checkbox input "false"
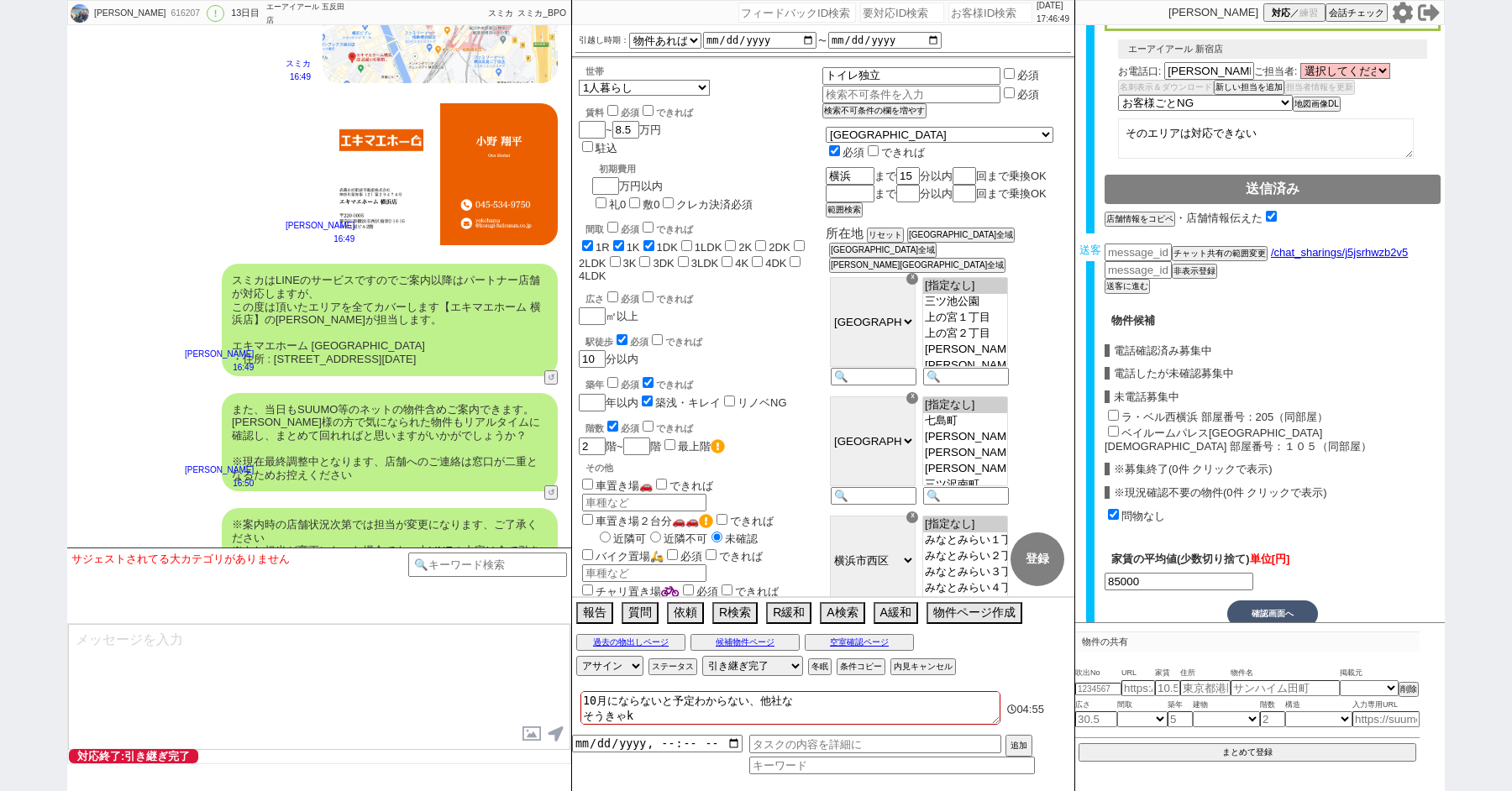
checkbox input "false"
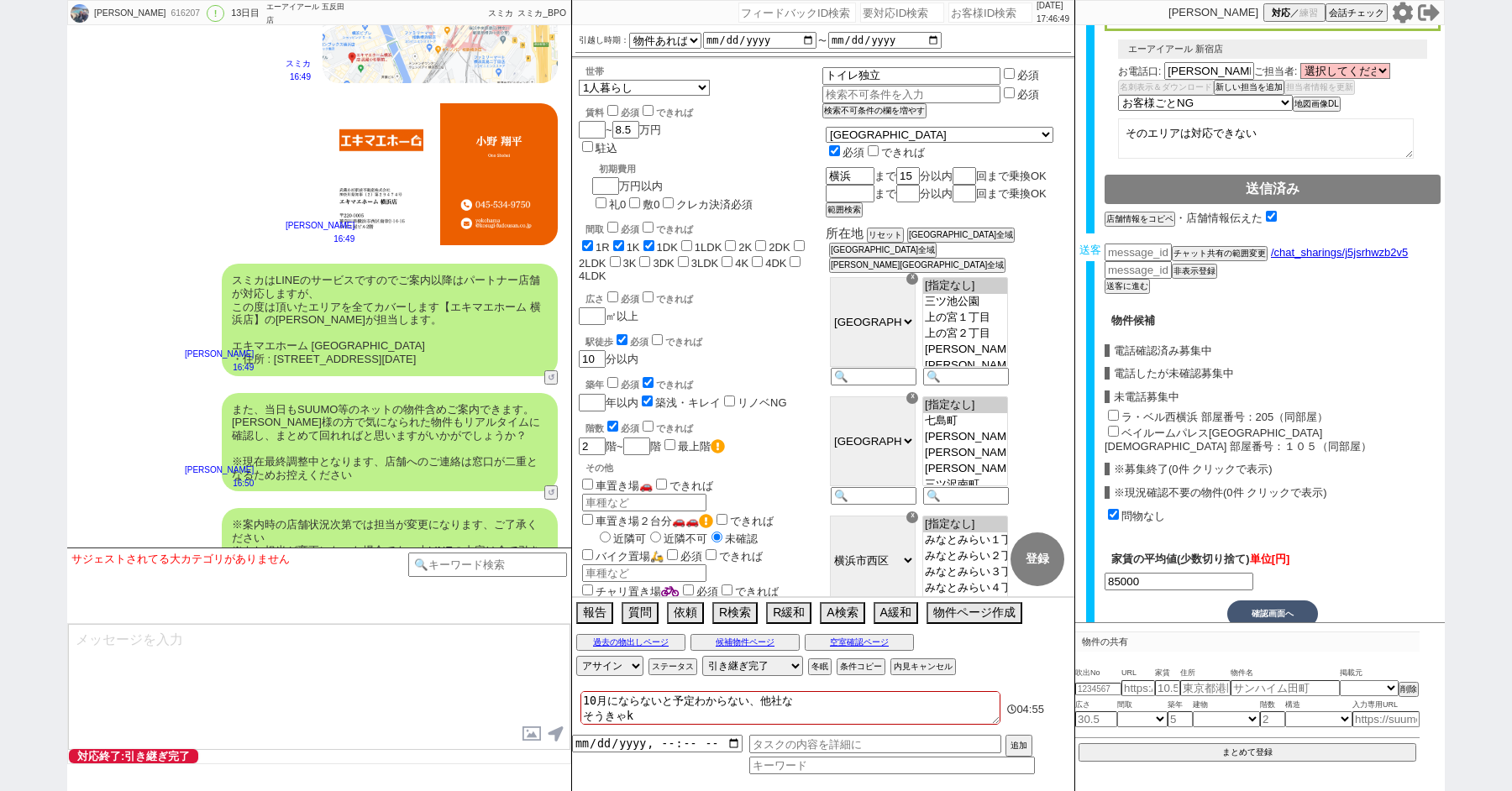
checkbox input "false"
type textarea "10月にならないと予定わからない、他社な そうきゃくは"
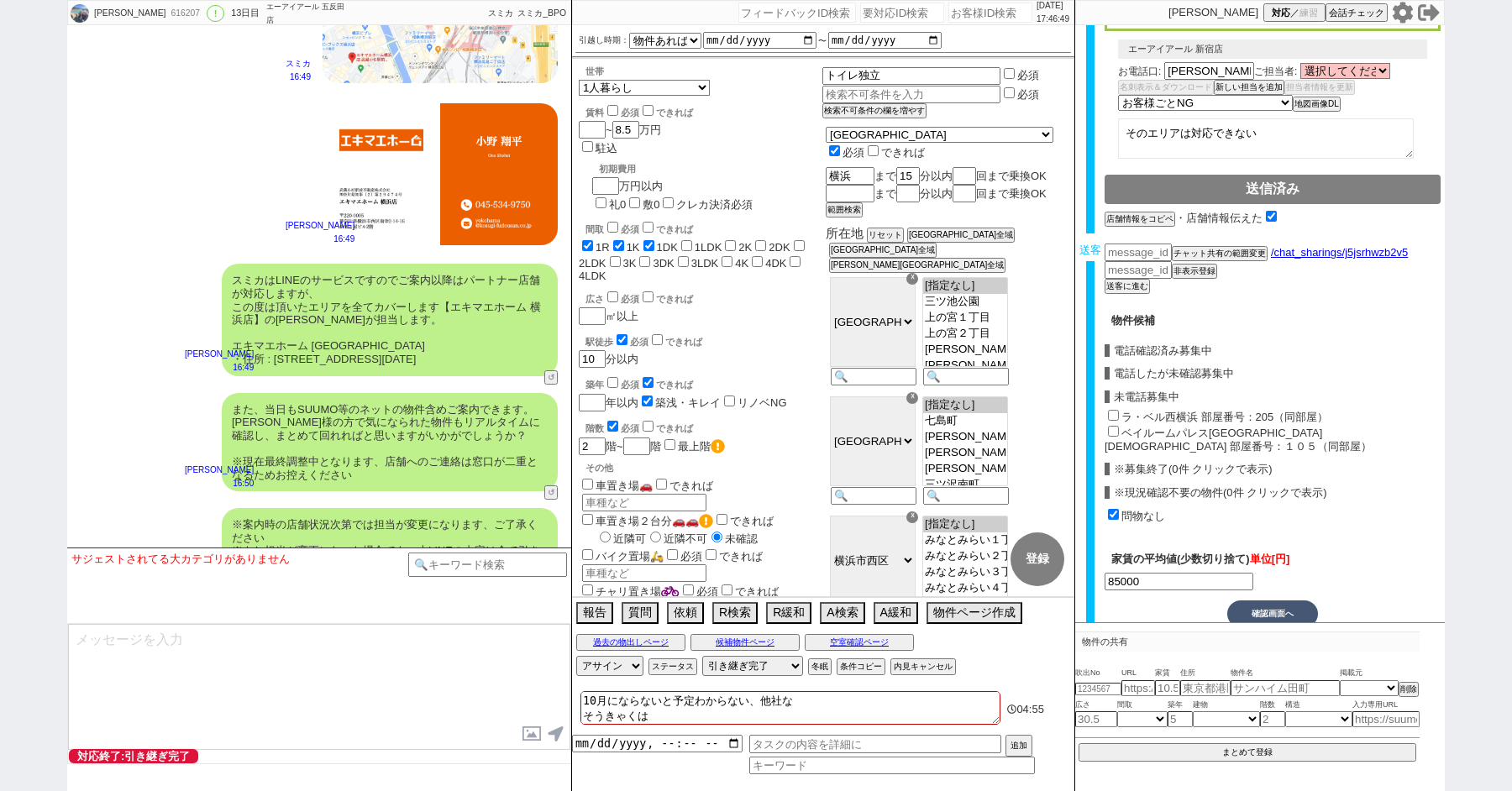
checkbox input "true"
checkbox input "false"
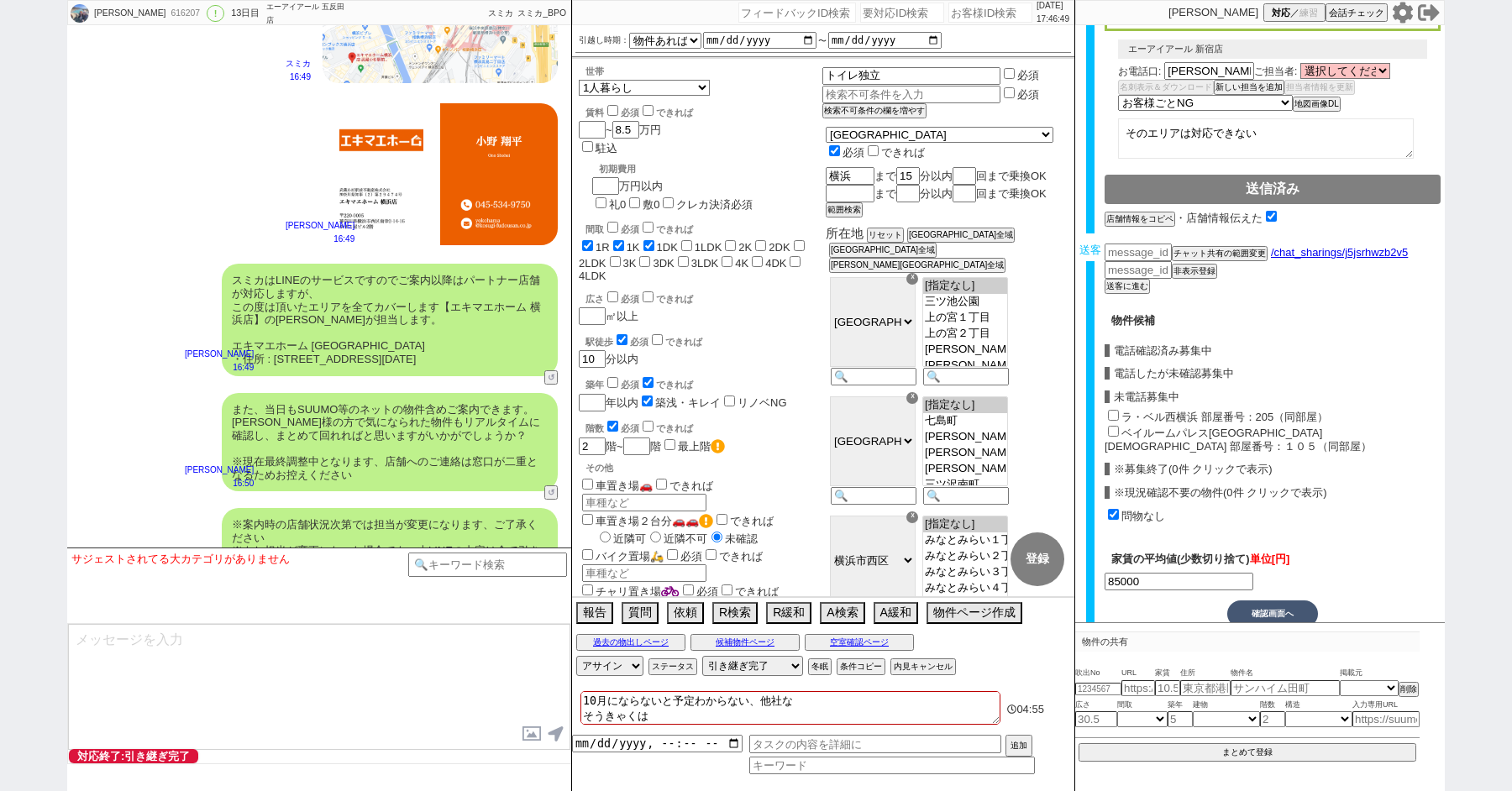
checkbox input "false"
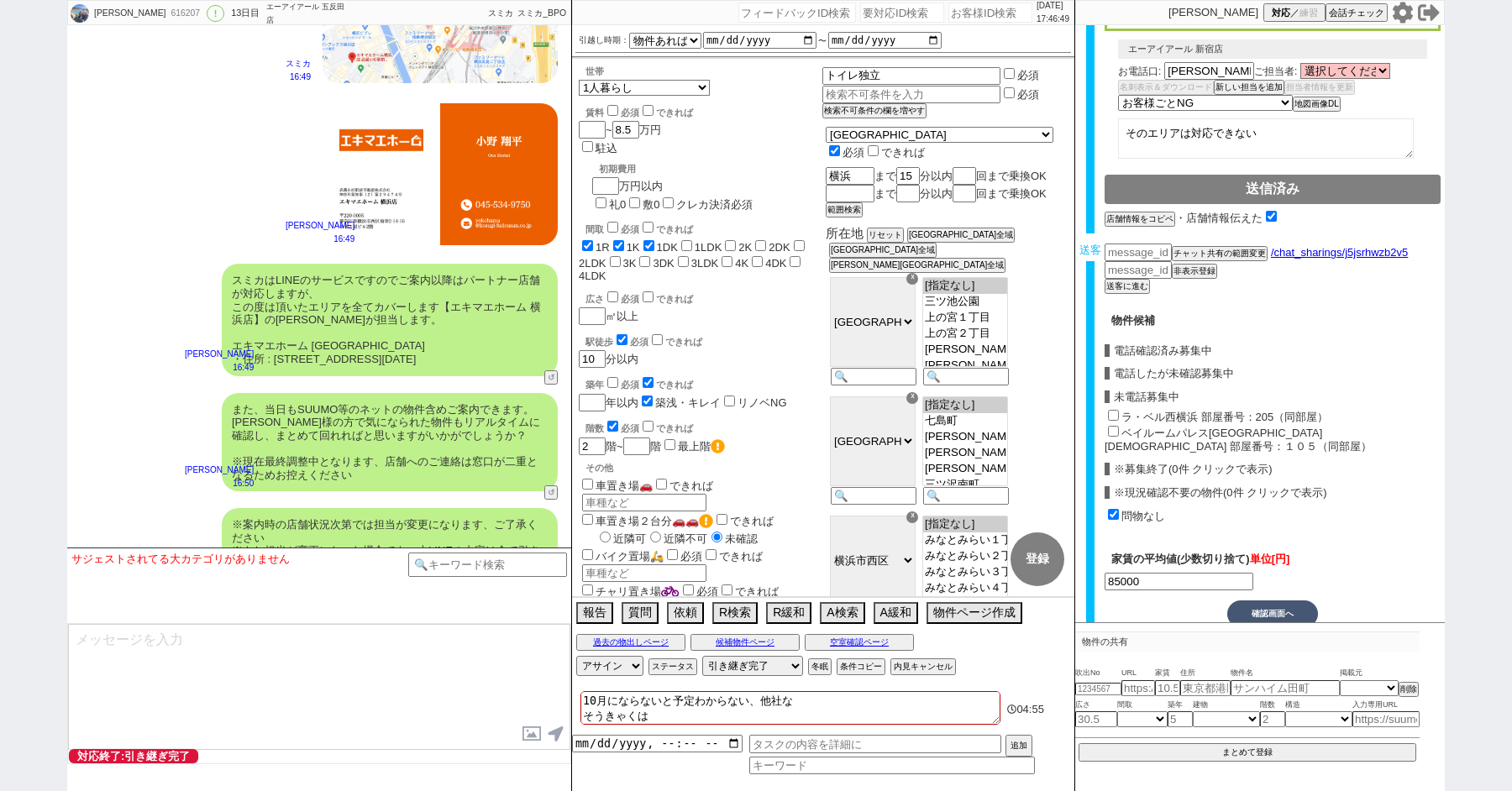
checkbox input "false"
click at [644, 744] on input "datetime-local" at bounding box center [657, 742] width 170 height 15
click at [820, 746] on input "text" at bounding box center [875, 744] width 252 height 18
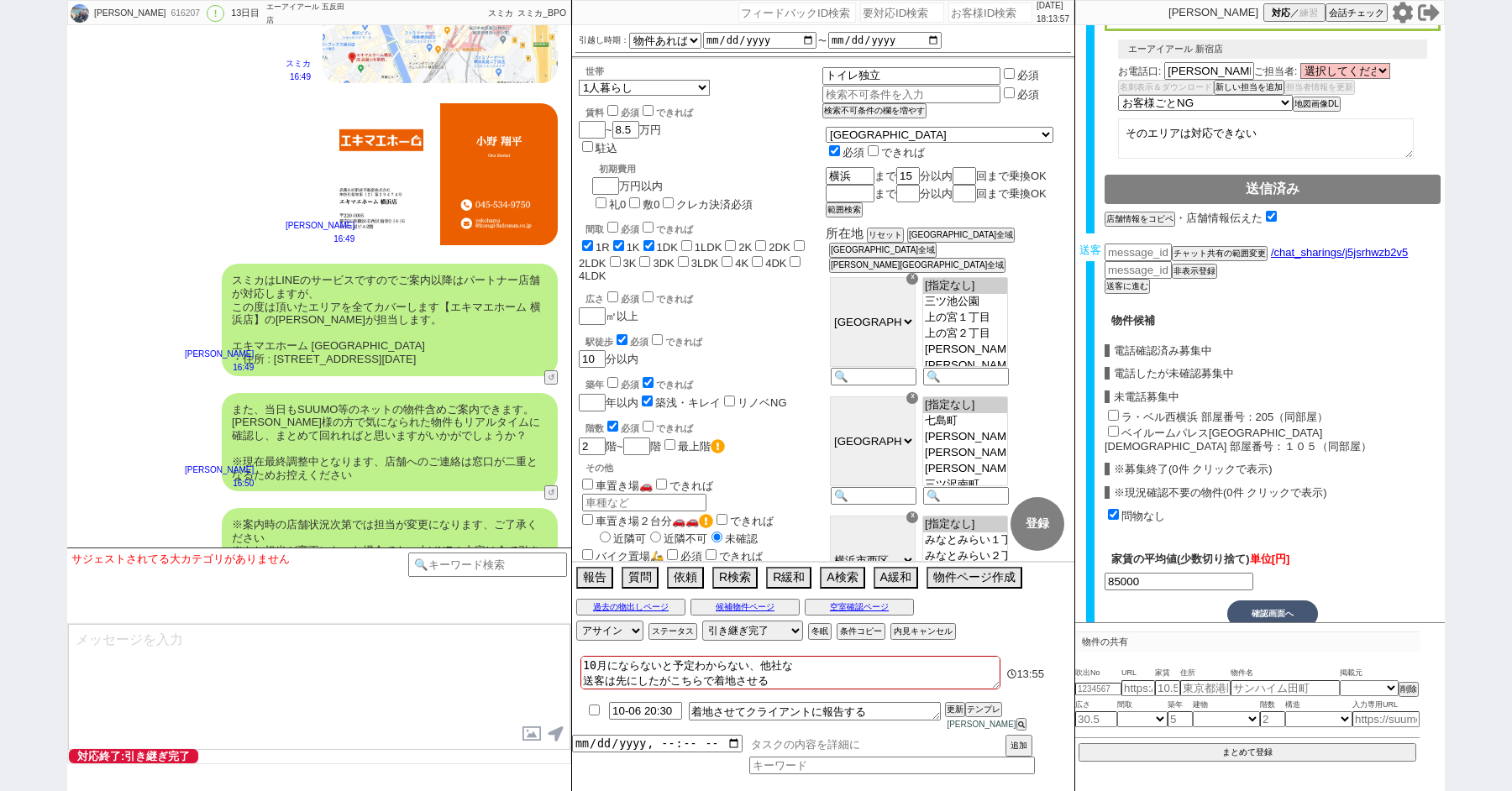
scroll to position [12371, 0]
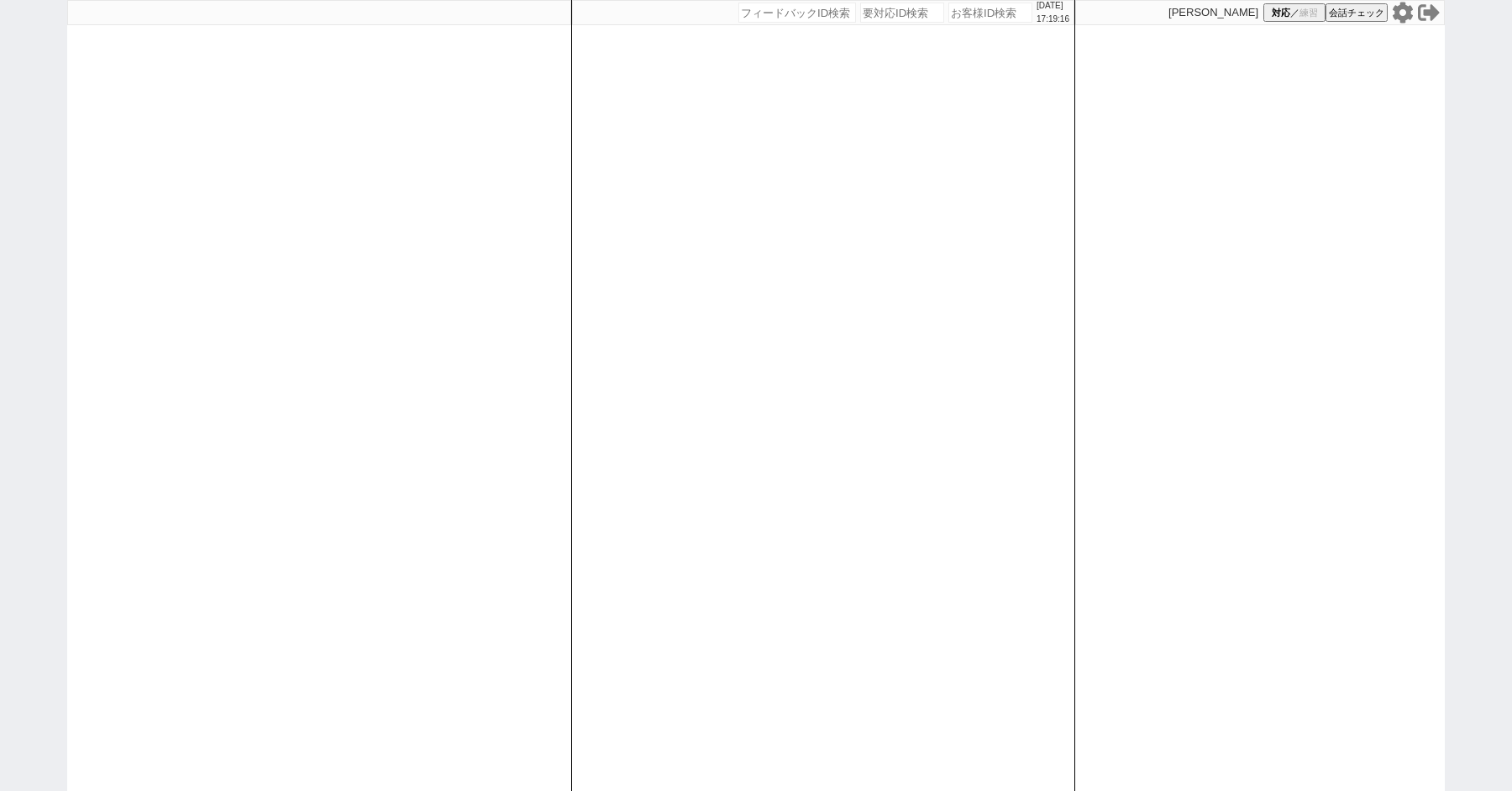
click at [0, 334] on div "[DATE] 17:19:16 候補物件を追加してしてください 紹介した物件一覧 他社物件を追加する 空室確認ページに追加・削除 紹介した物件一覧 他社物件を…" at bounding box center [756, 396] width 1512 height 791
paste input "617296"
type input "617296"
select select "1"
select select "2"
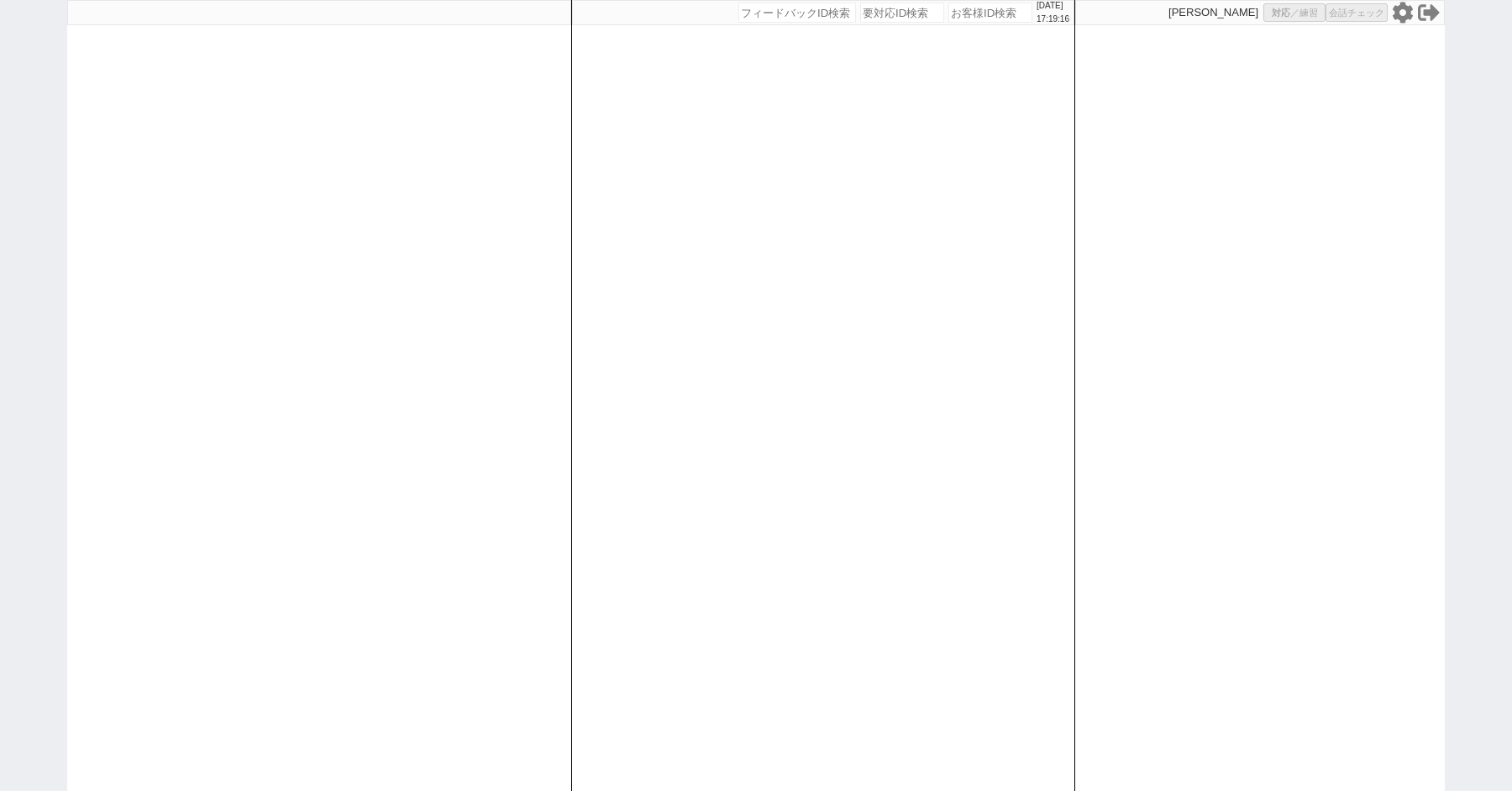
select select "5"
select select
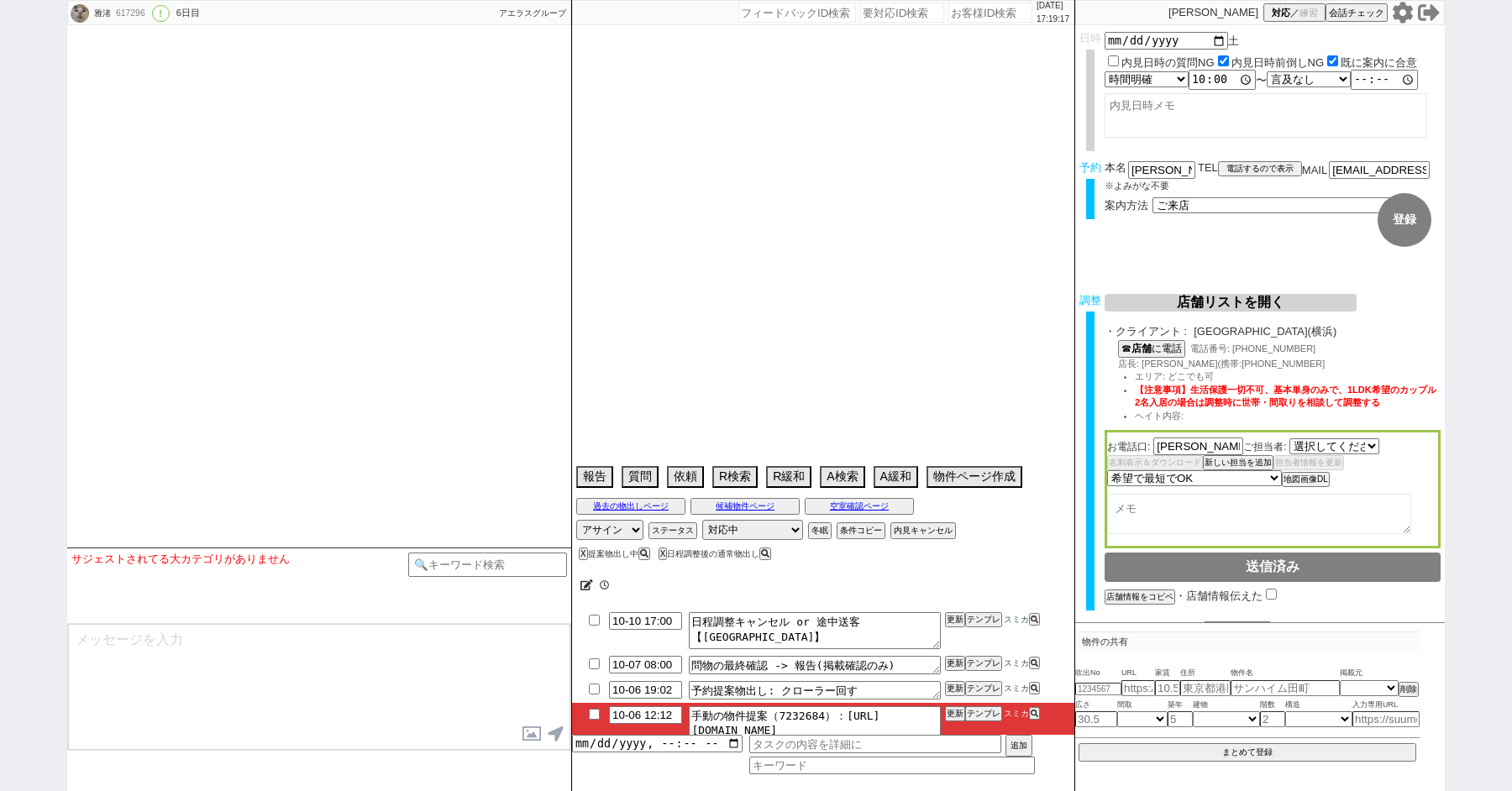
select select "520"
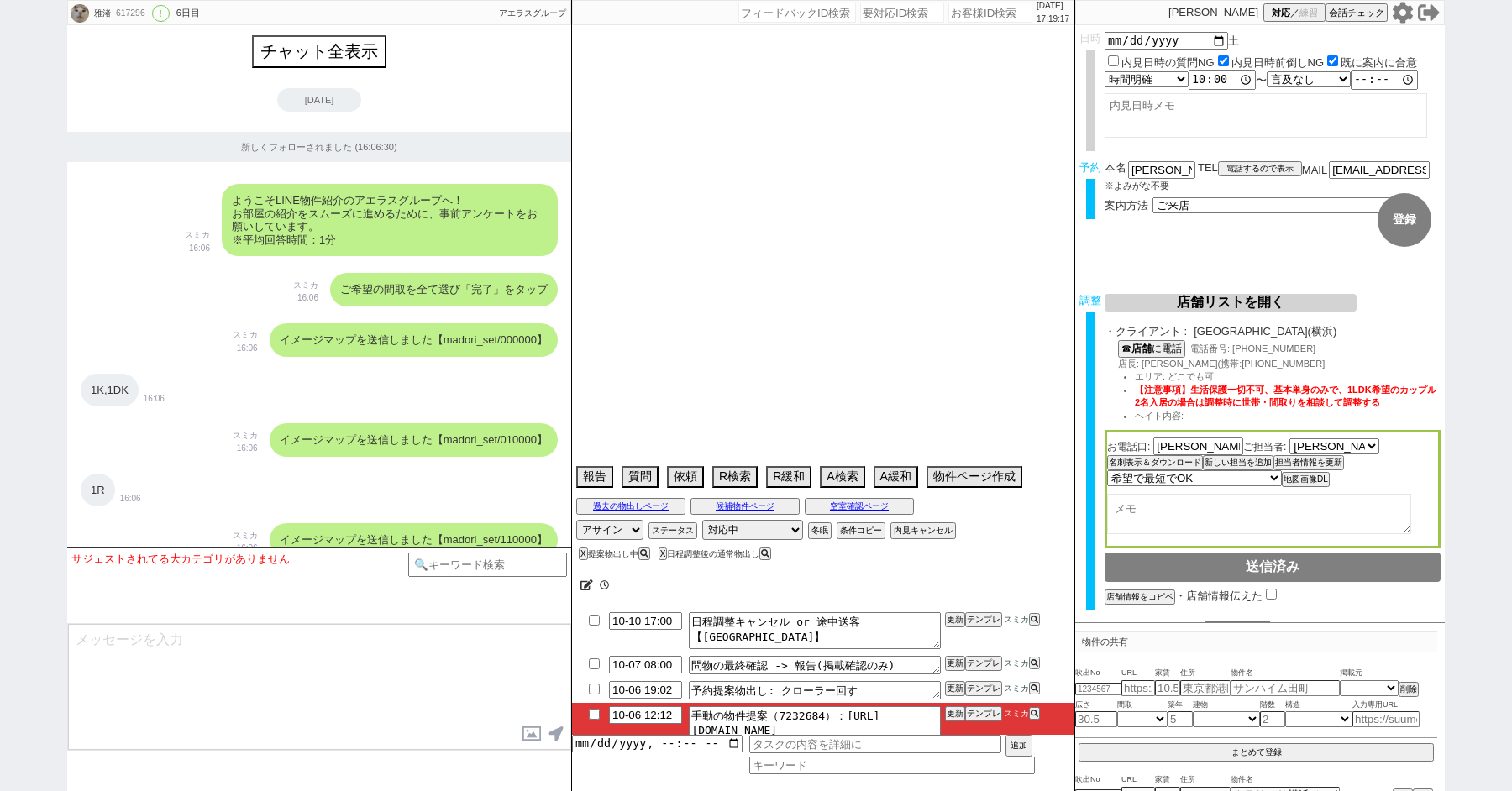
scroll to position [7498, 0]
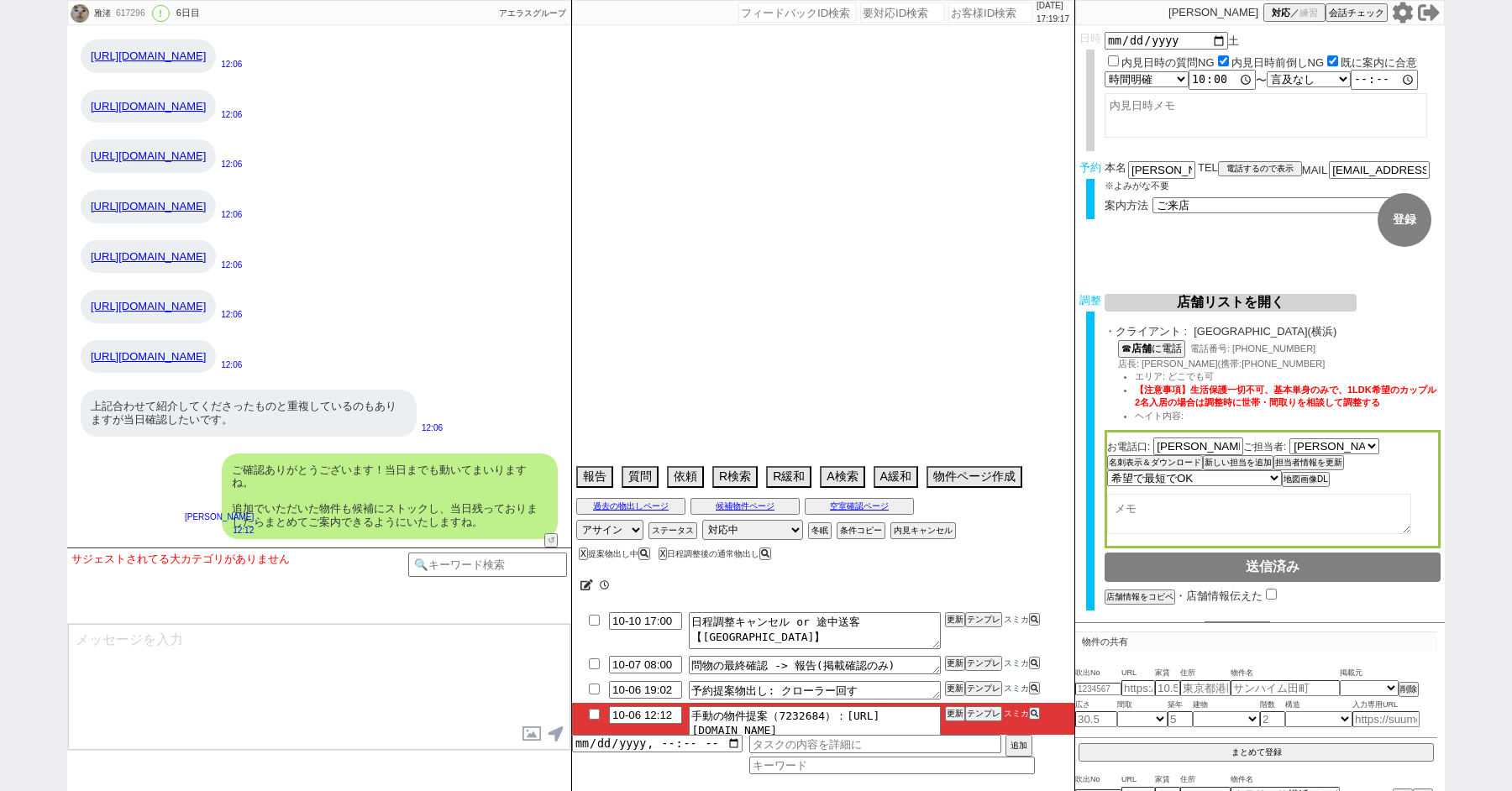
select select "15"
select select "0"
select select "14"
select select "23"
select select "752"
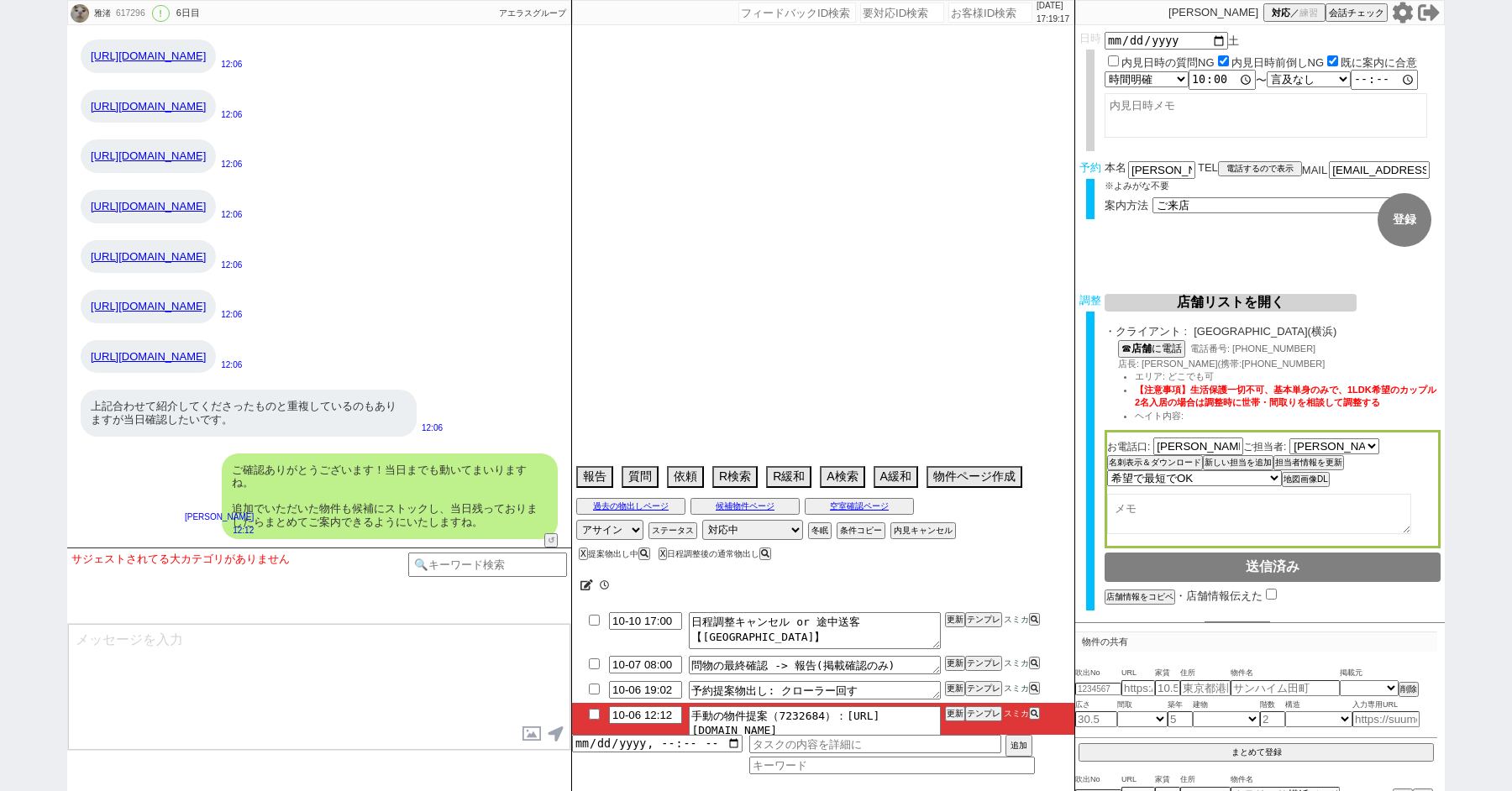
select select "91"
select select "2509"
select select "57"
select select "[DATE]"
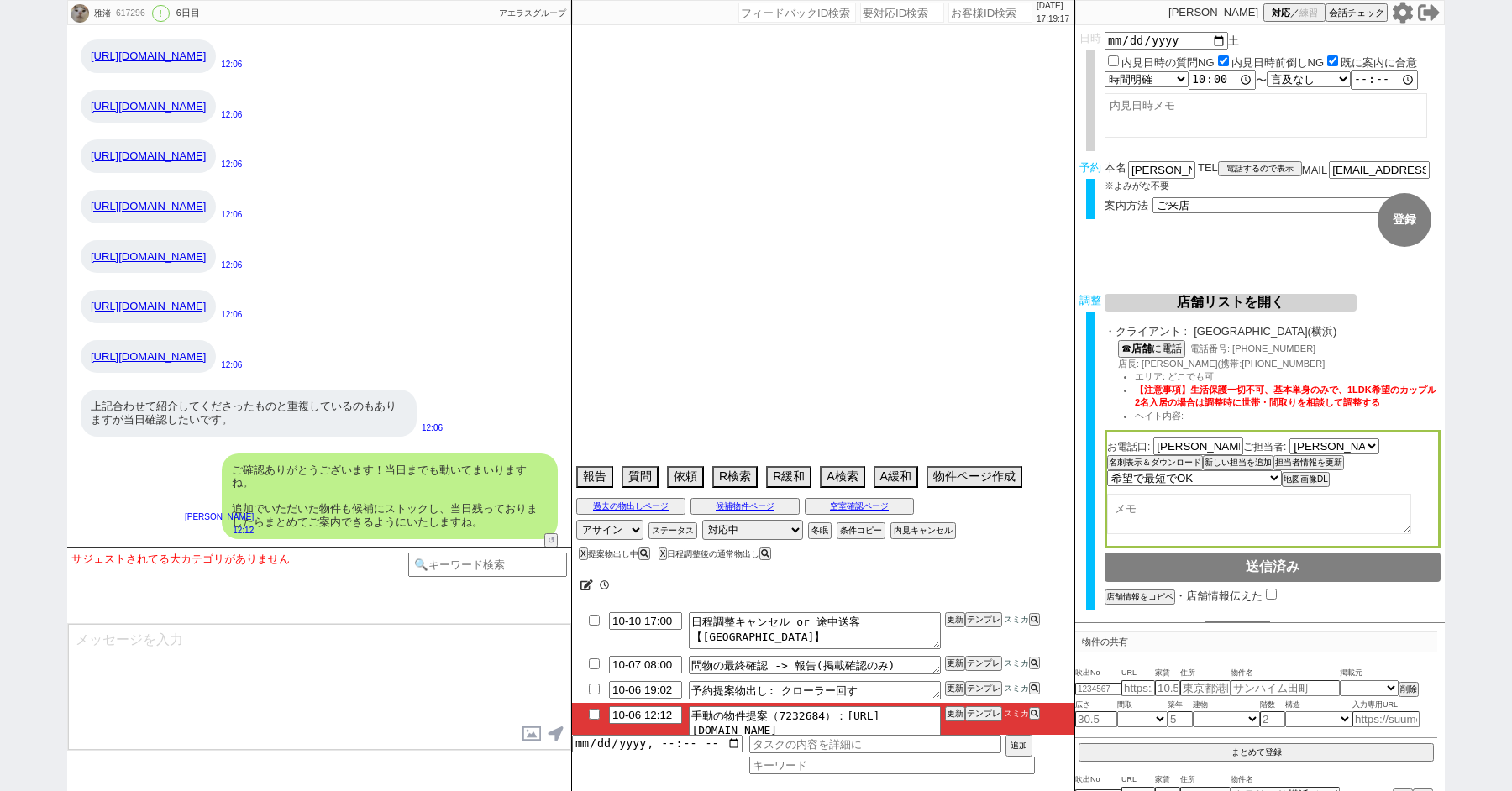
select select "17"
select select "89"
select select "93"
select select "9"
select select "342"
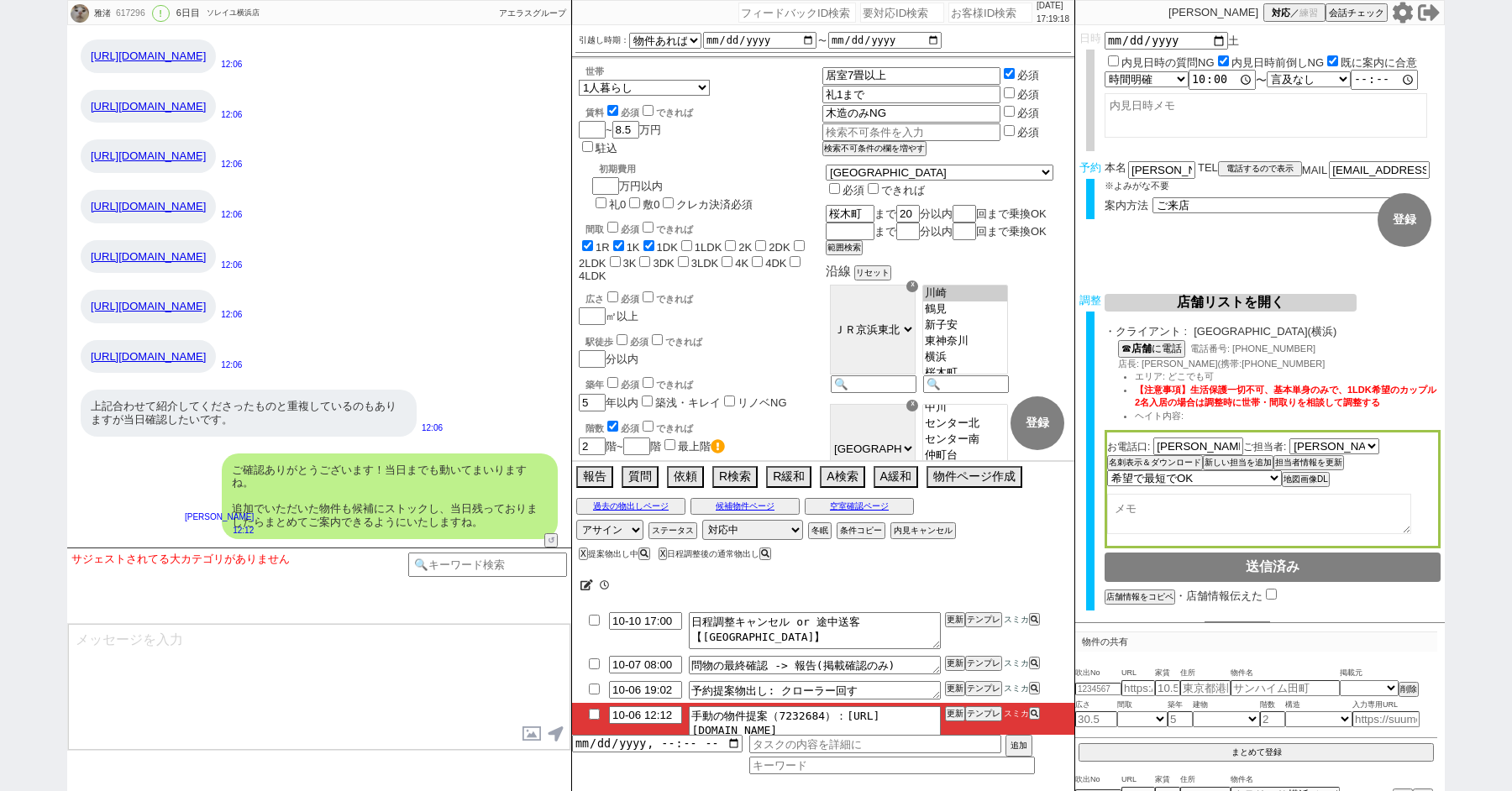
scroll to position [29, 0]
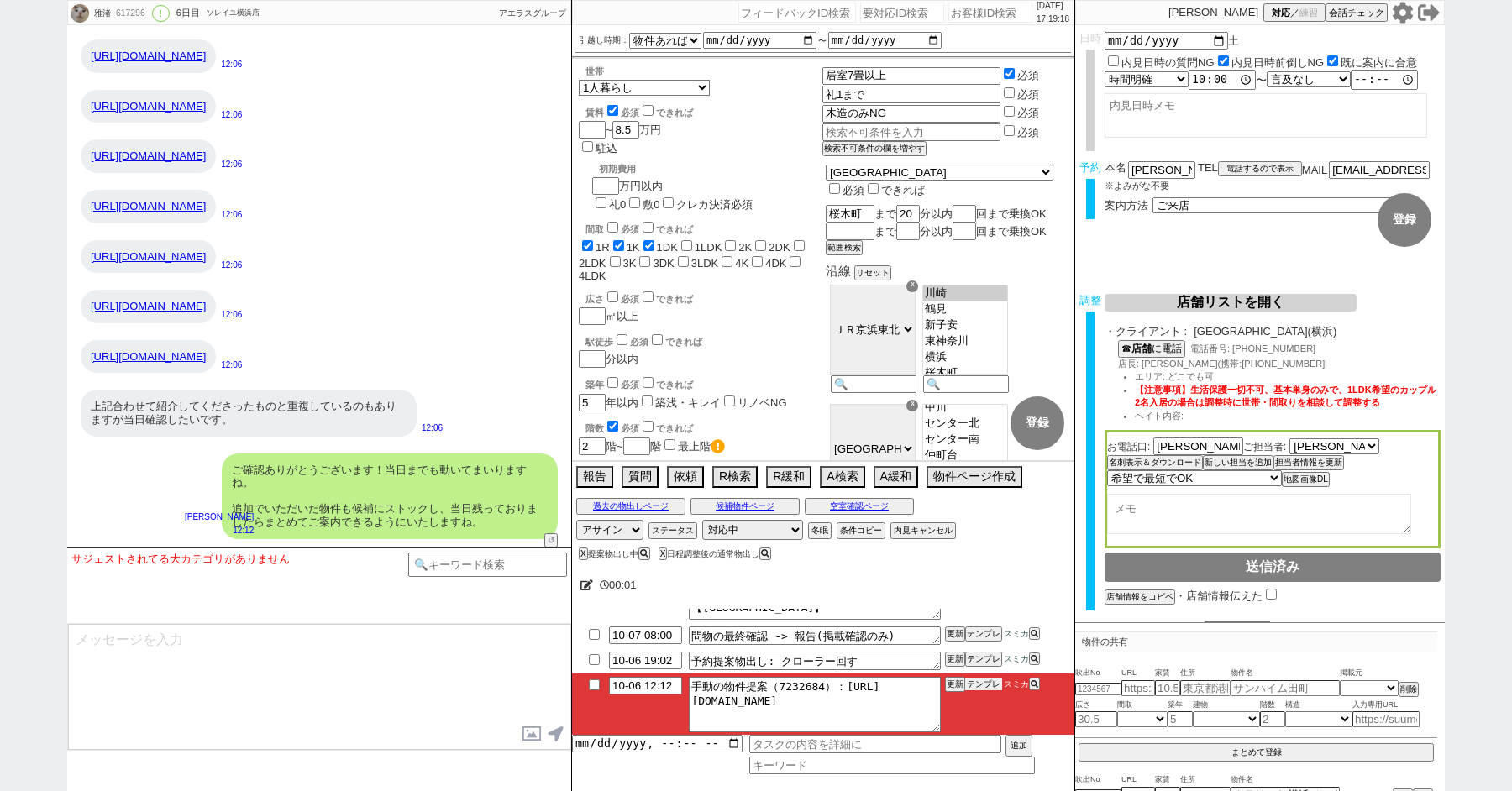
click at [982, 684] on button "テンプレ" at bounding box center [983, 684] width 37 height 12
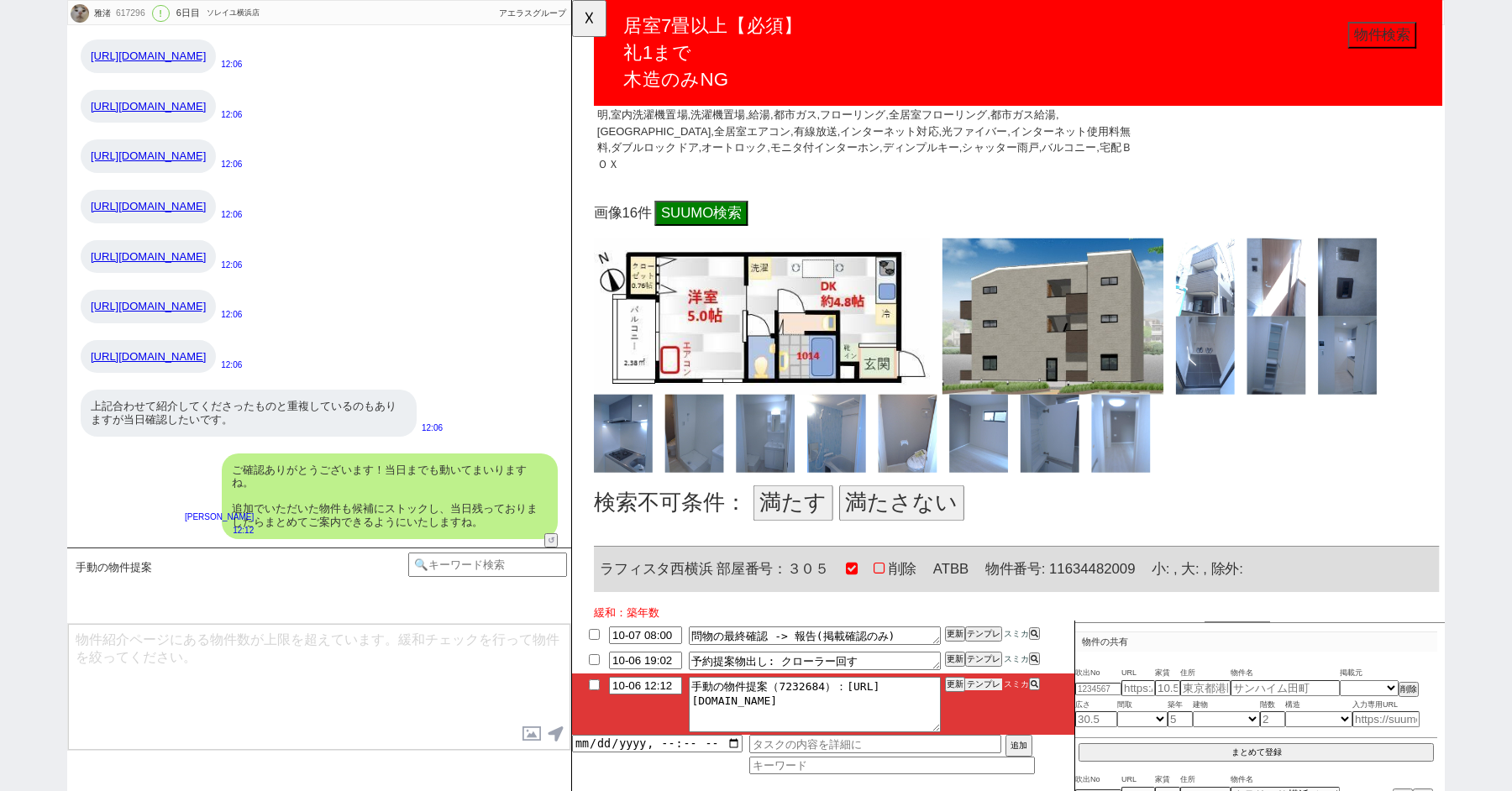
scroll to position [670, 0]
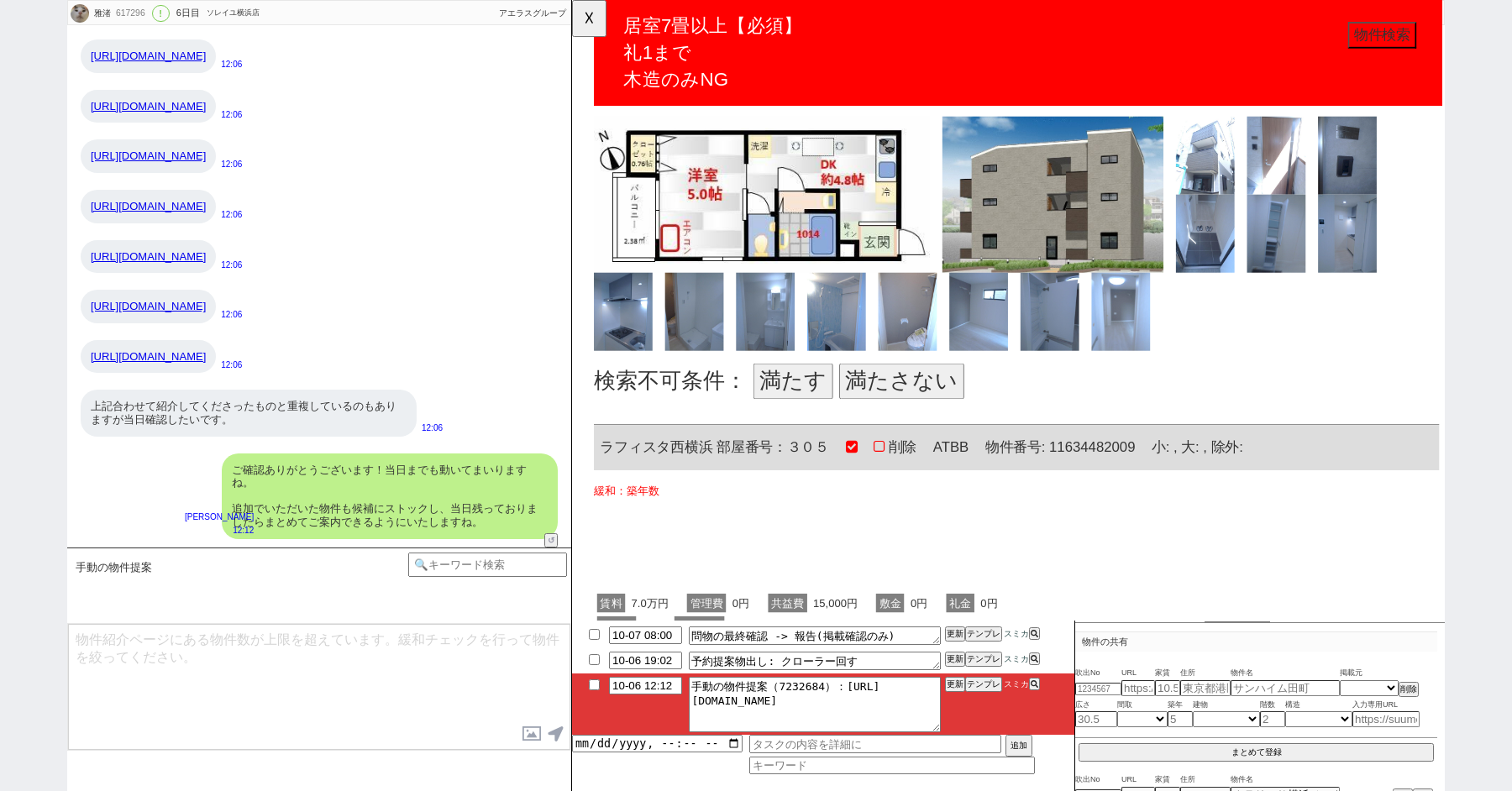
click at [922, 390] on button "満たさない" at bounding box center [927, 409] width 135 height 38
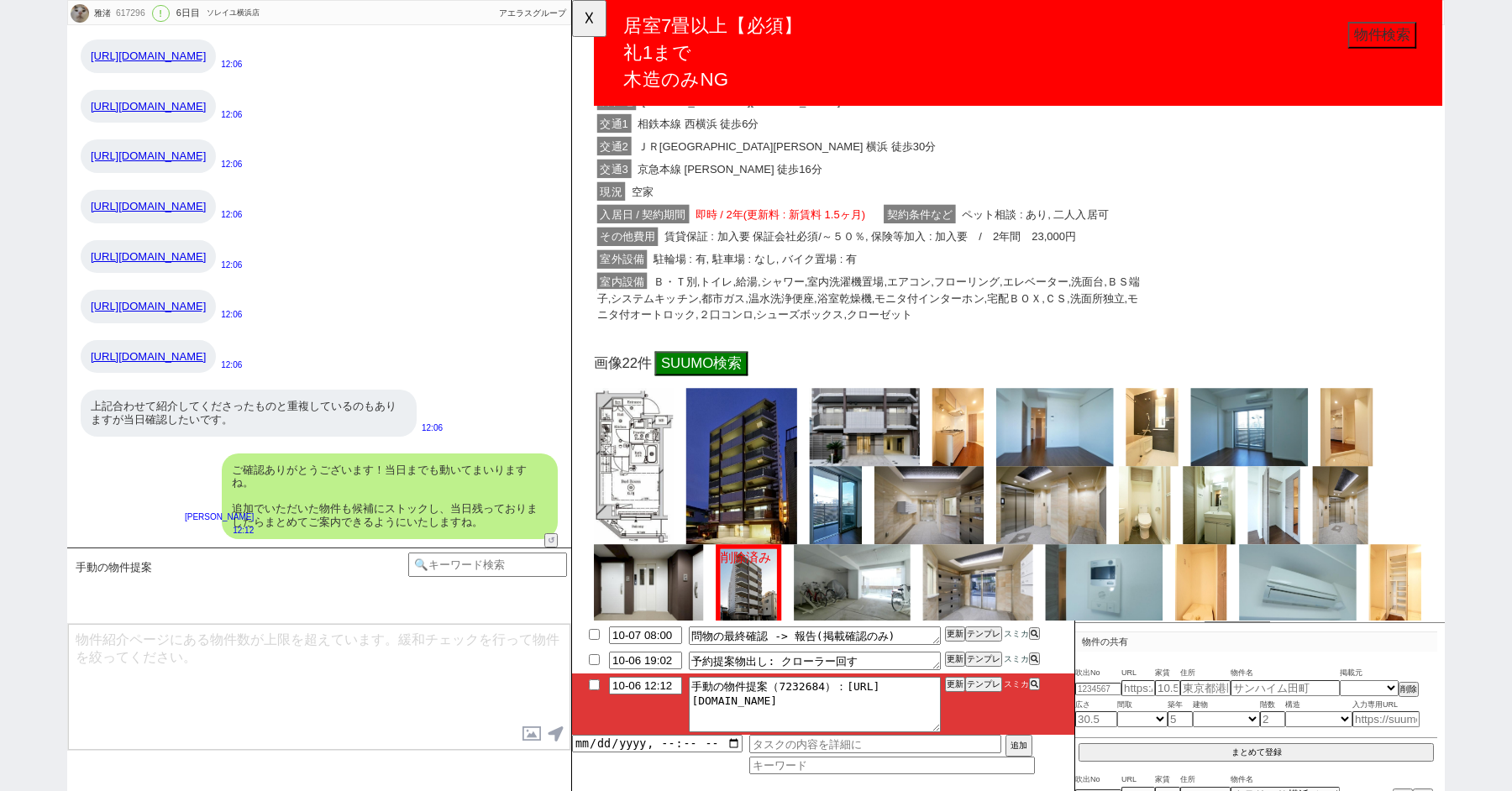
scroll to position [1450, 0]
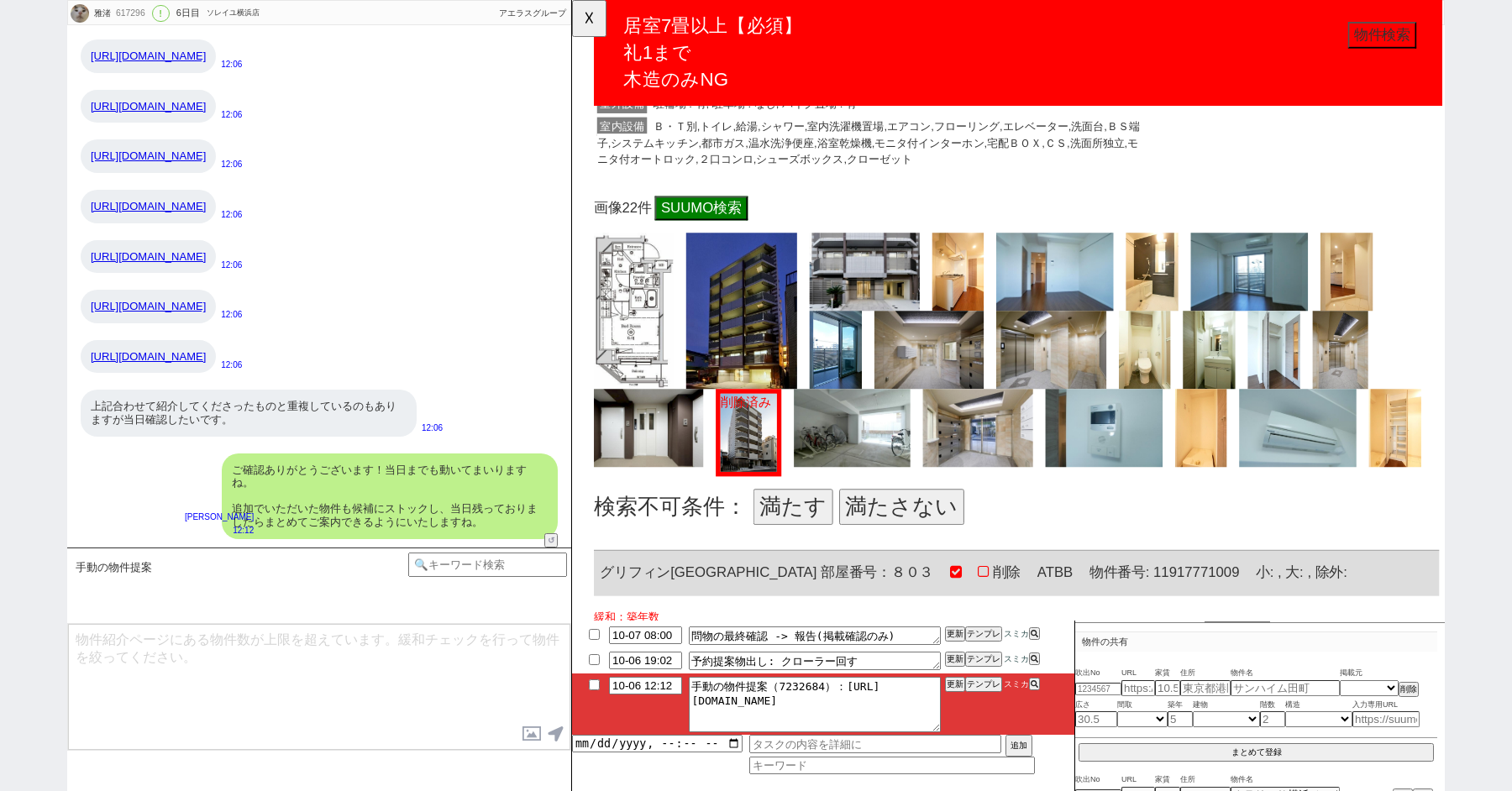
click at [889, 526] on button "満たさない" at bounding box center [927, 545] width 135 height 38
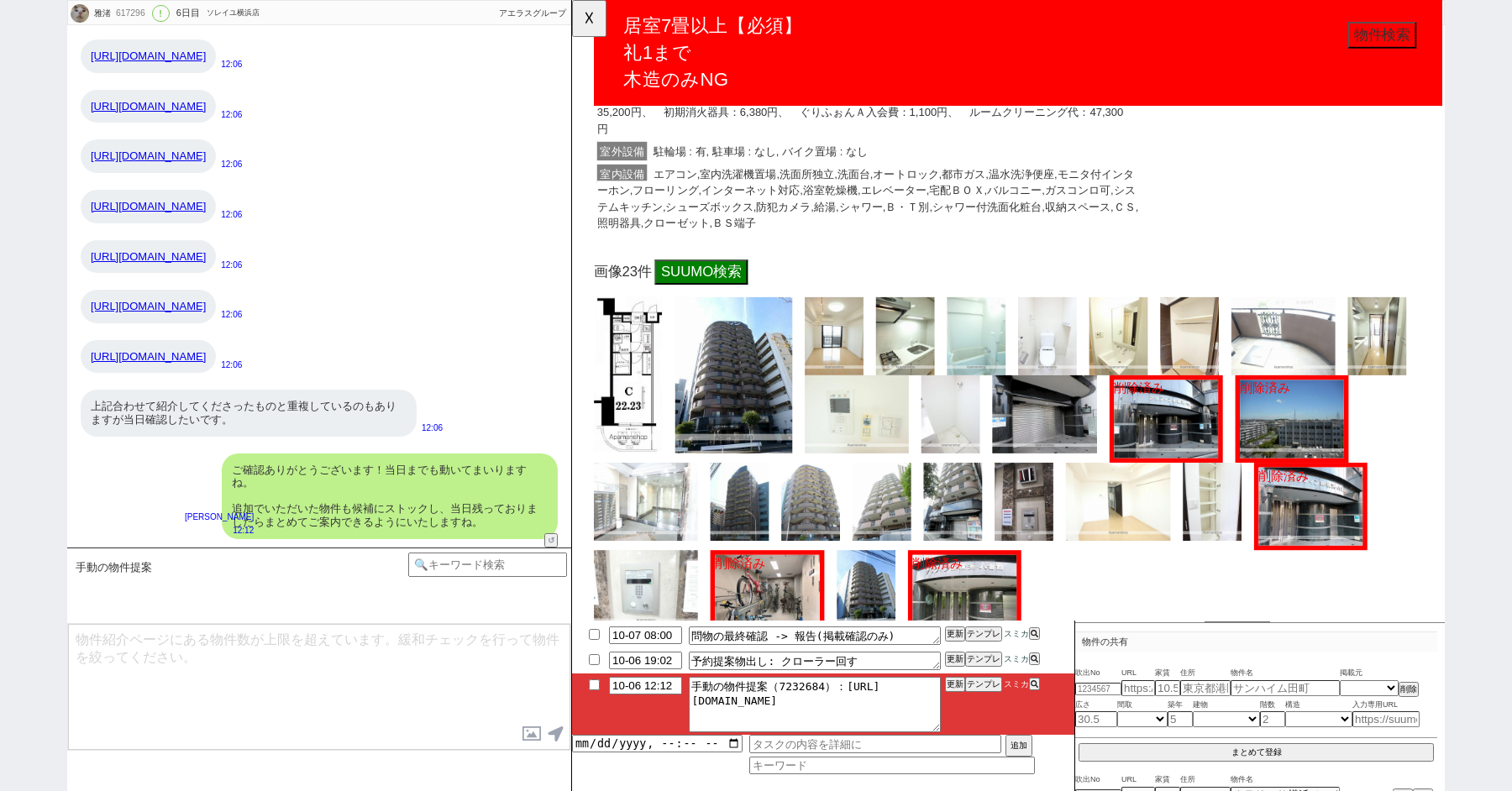
scroll to position [2394, 0]
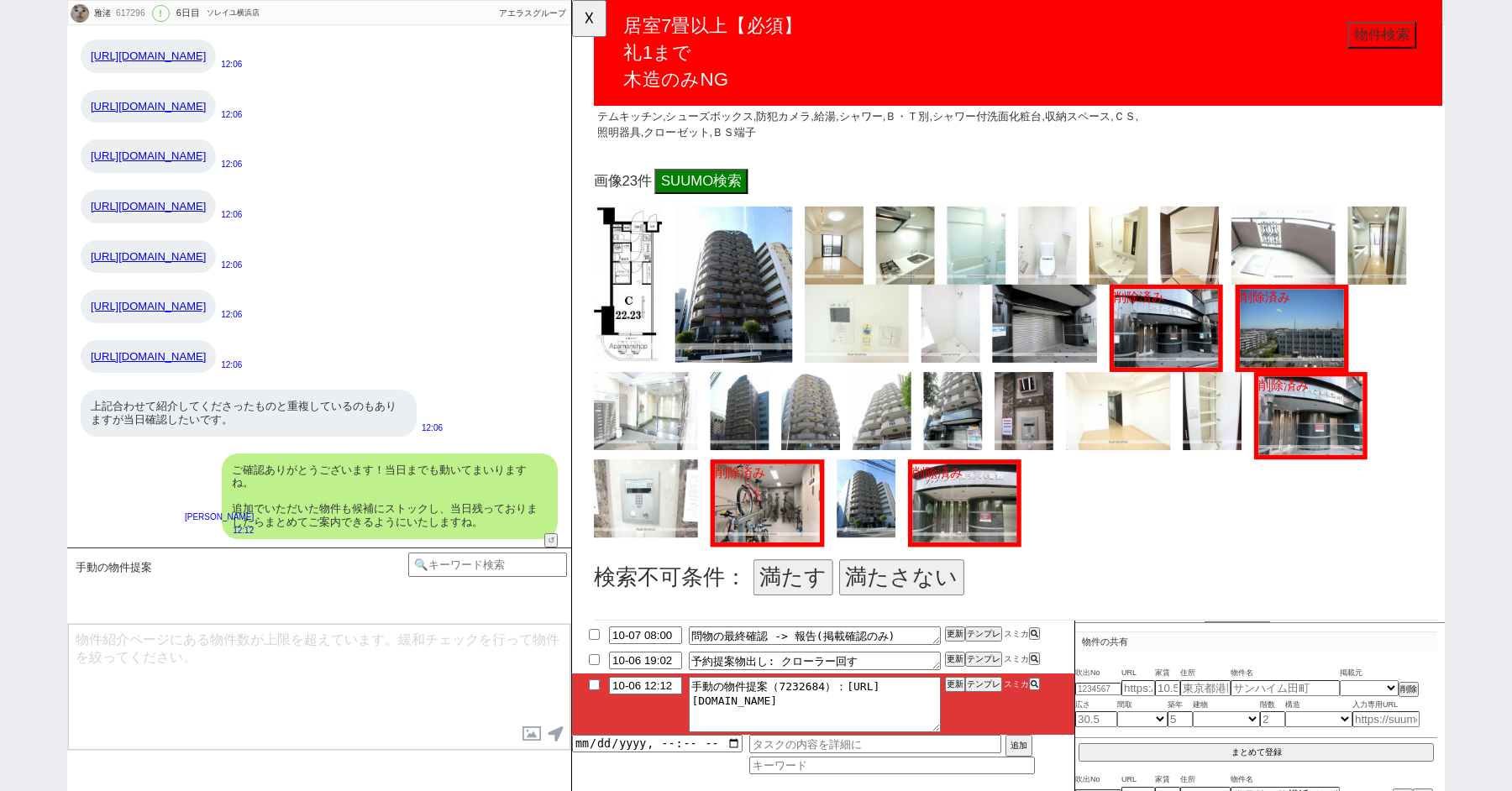
click at [796, 601] on button "満たす" at bounding box center [810, 620] width 86 height 38
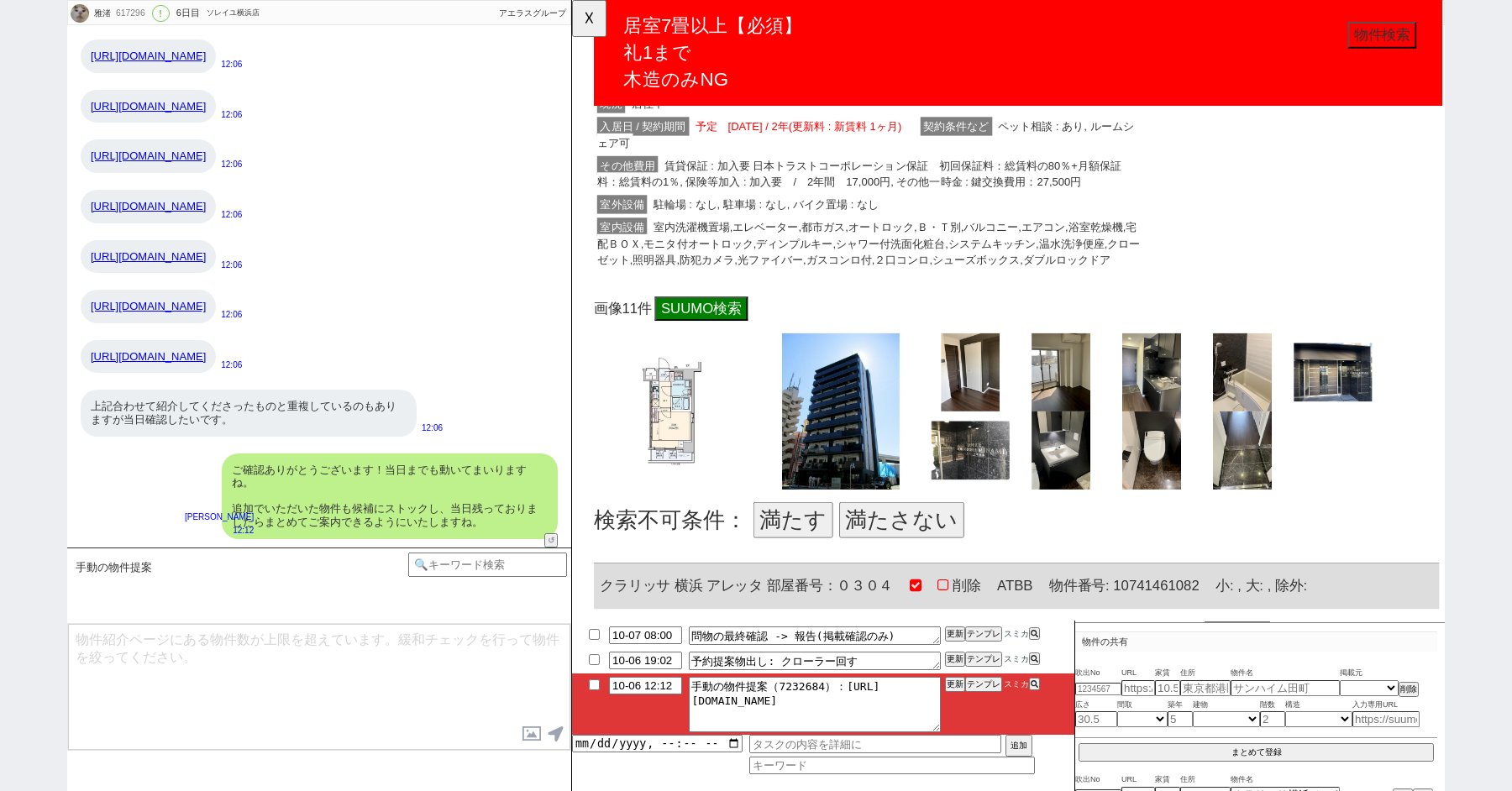
scroll to position [3384, 0]
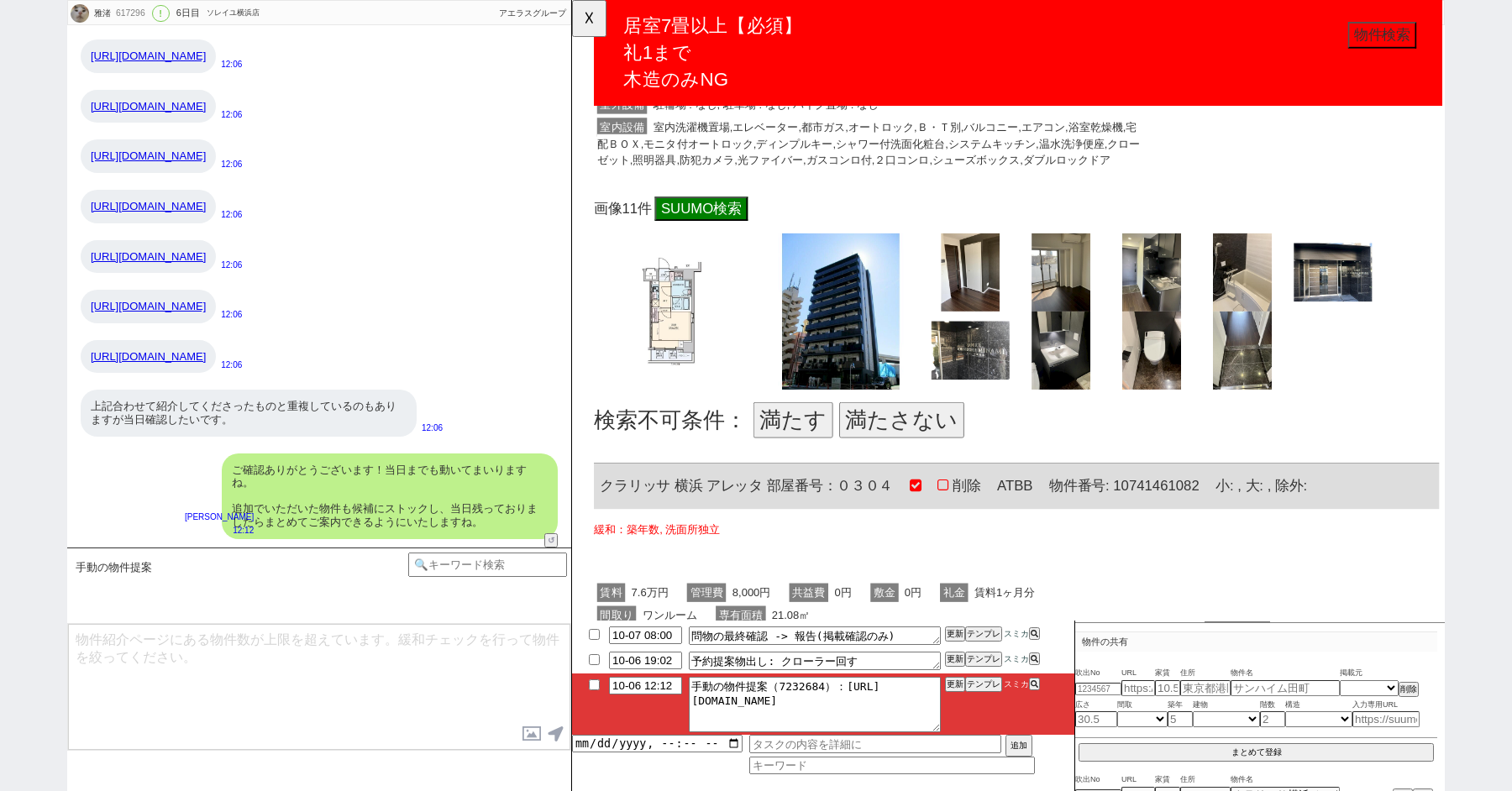
click at [901, 433] on button "満たさない" at bounding box center [927, 452] width 135 height 38
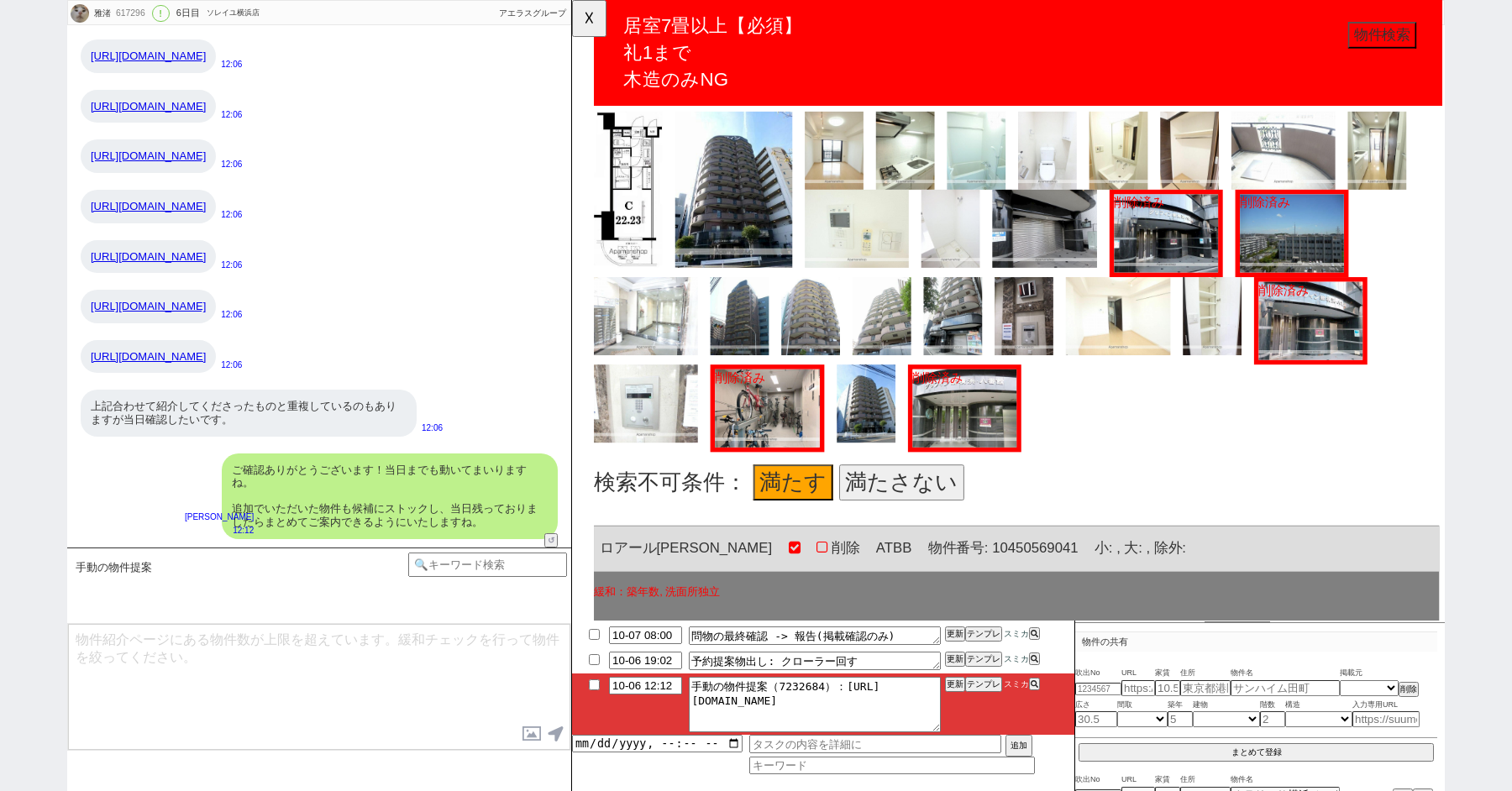
scroll to position [2469, 0]
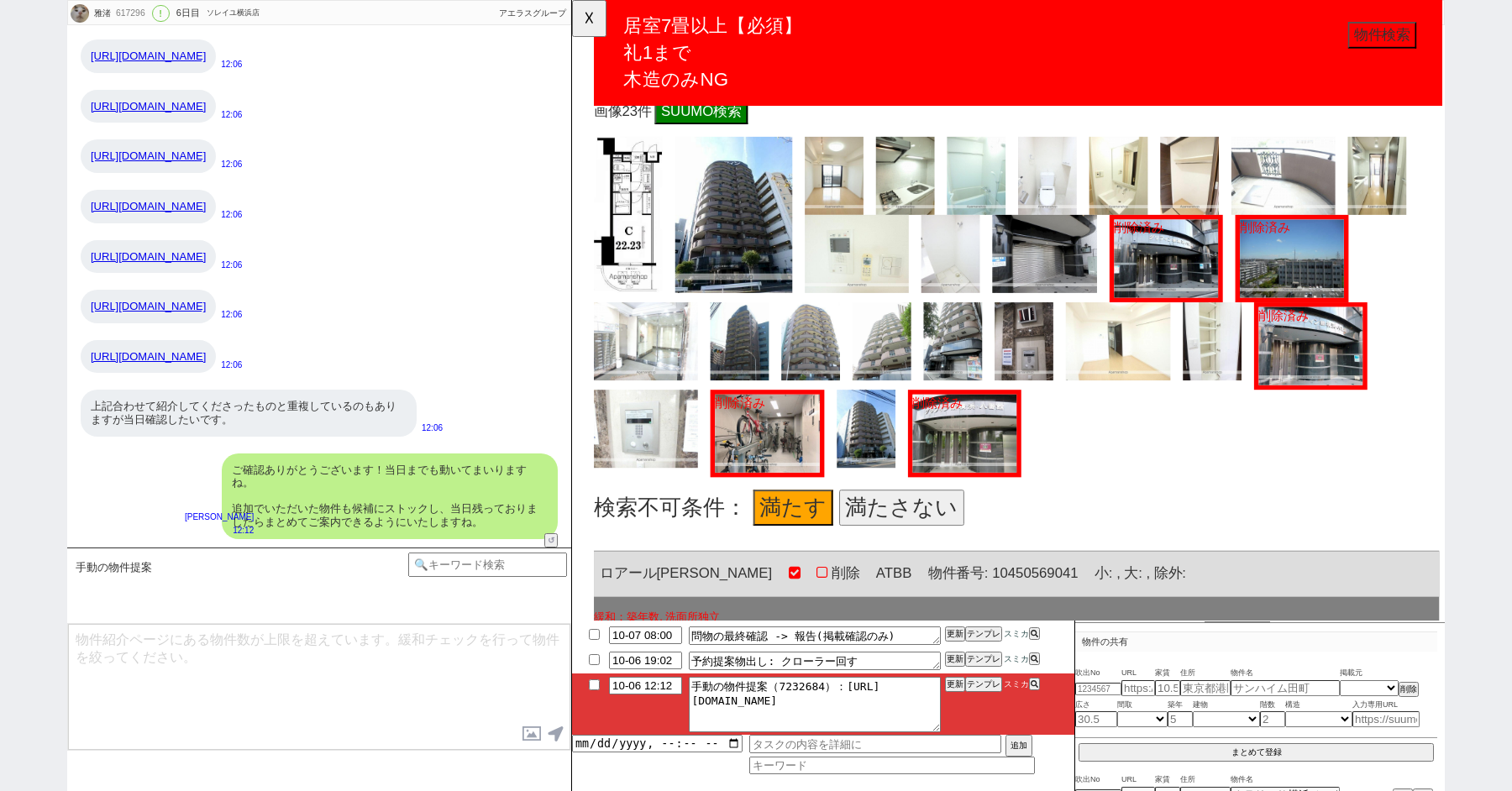
click at [931, 536] on button "満たさない" at bounding box center [927, 546] width 135 height 38
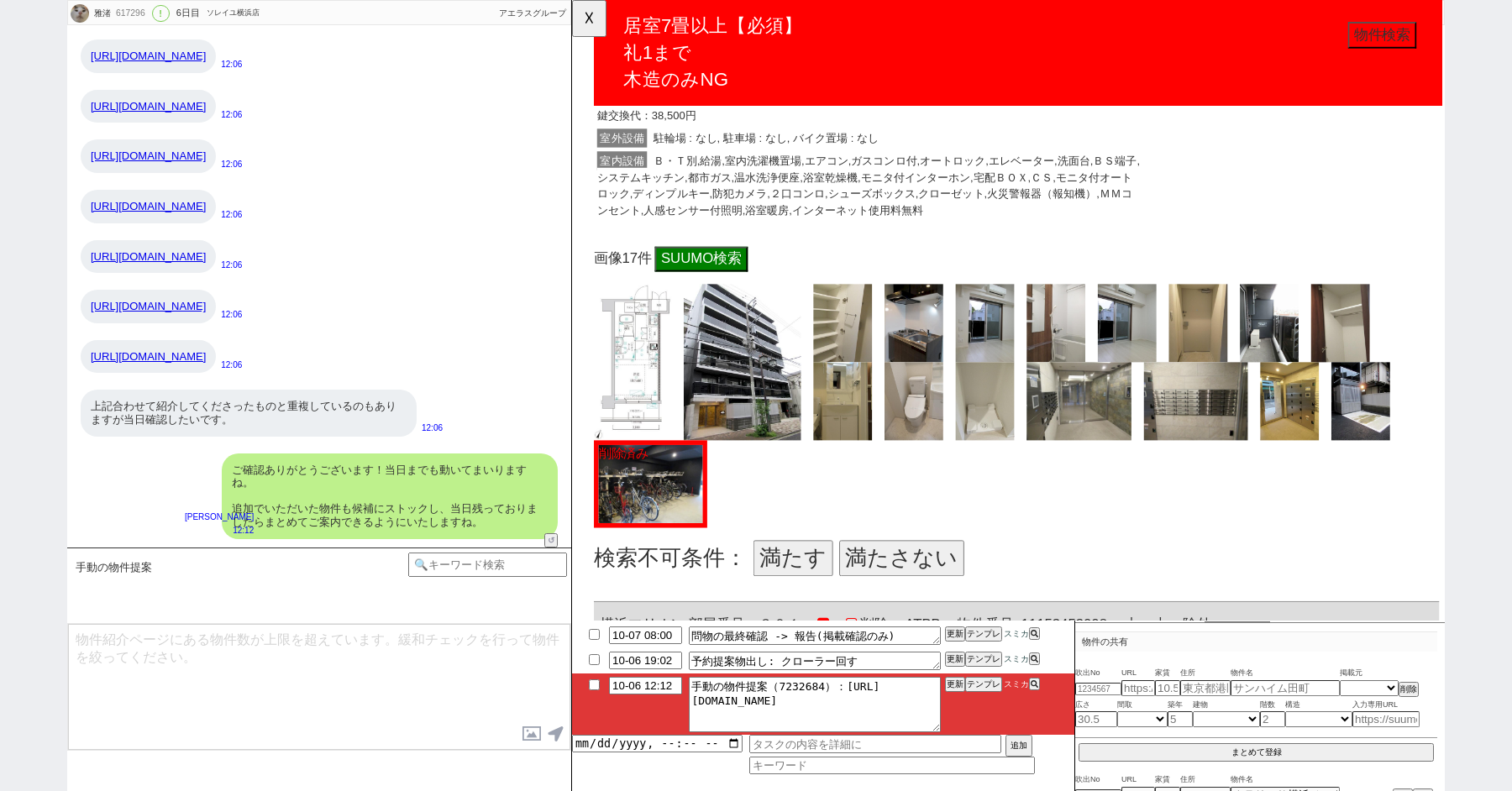
scroll to position [4220, 0]
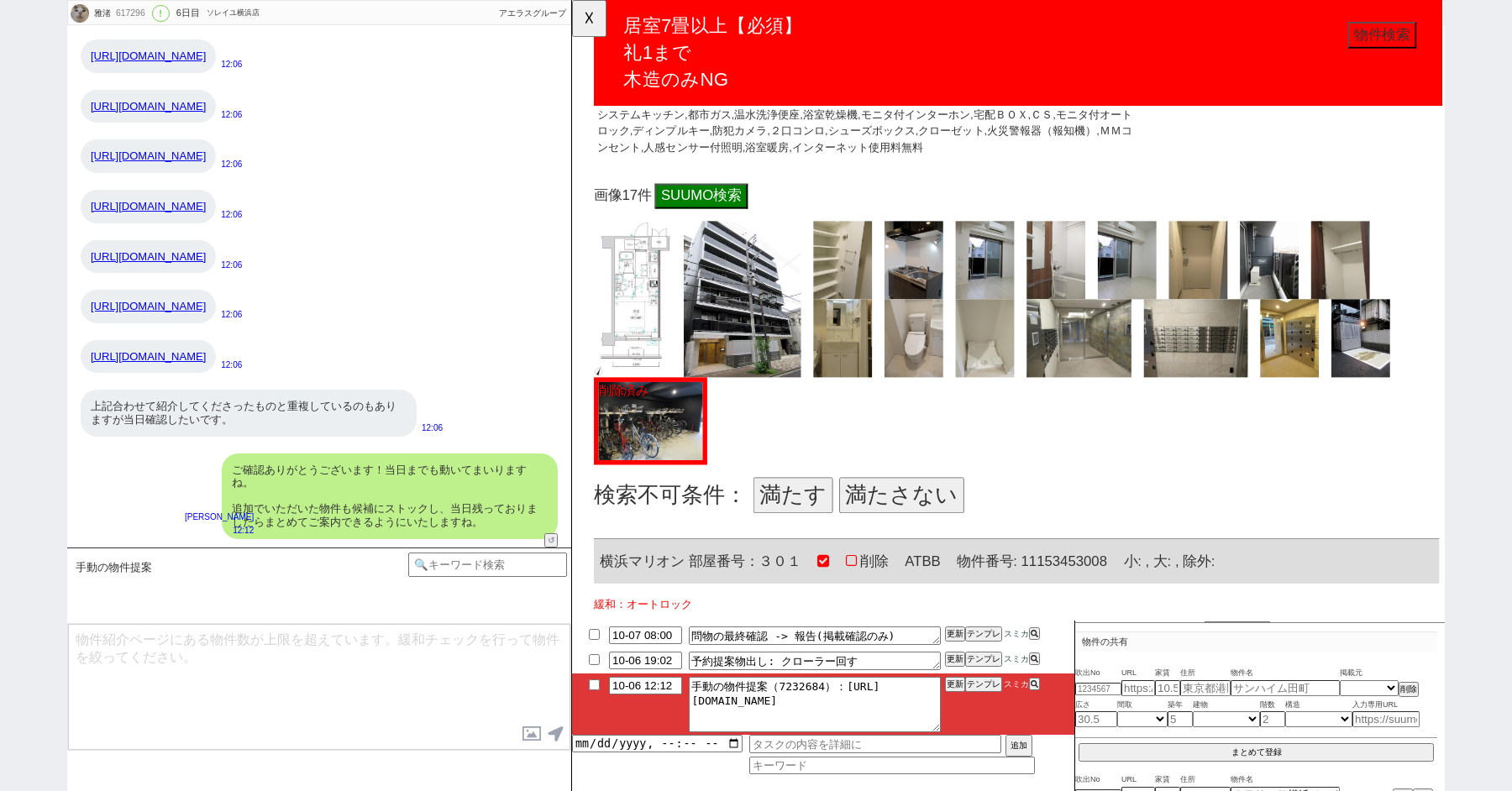
click at [795, 513] on button "満たす" at bounding box center [810, 532] width 86 height 38
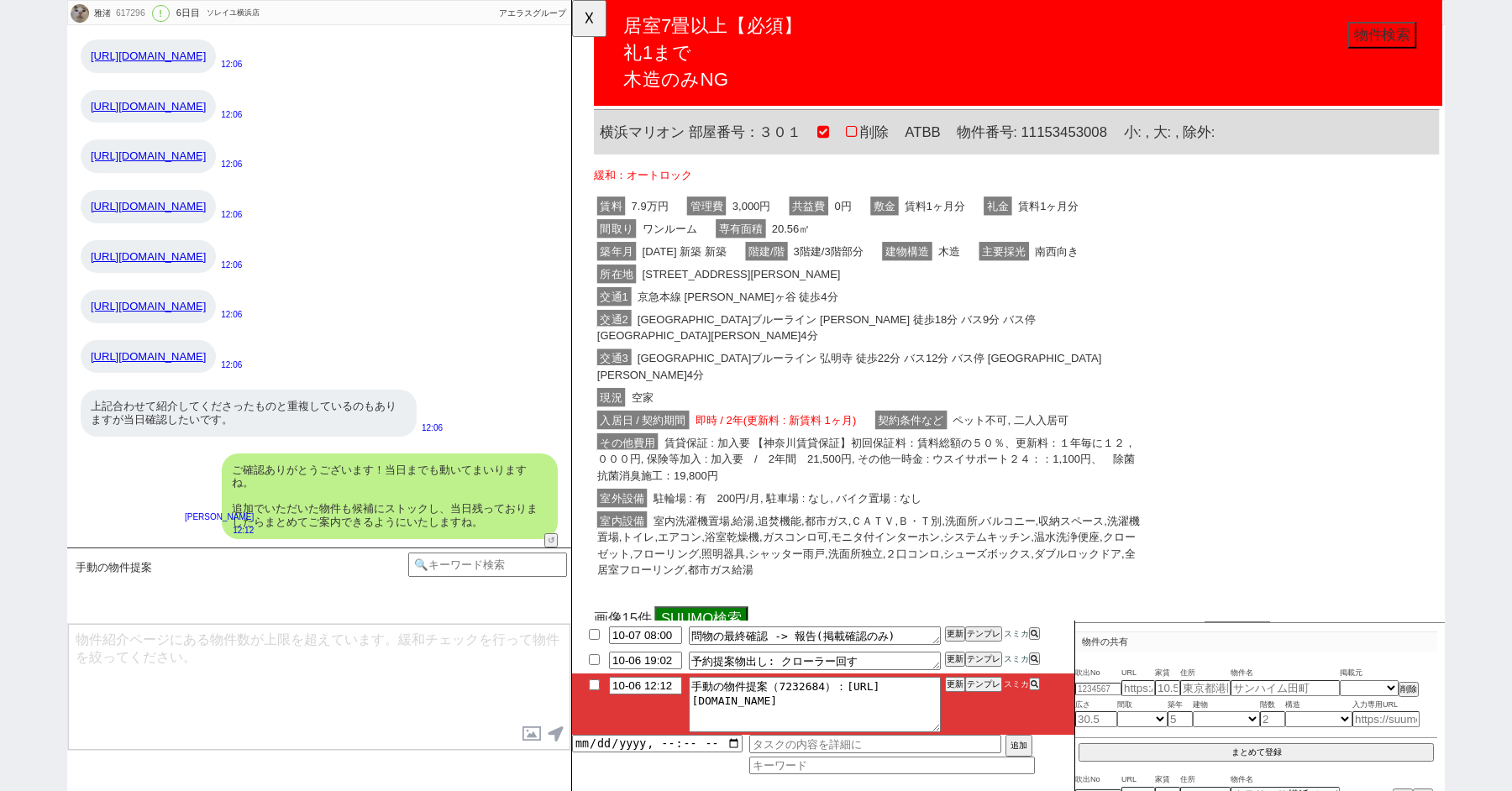
scroll to position [5065, 0]
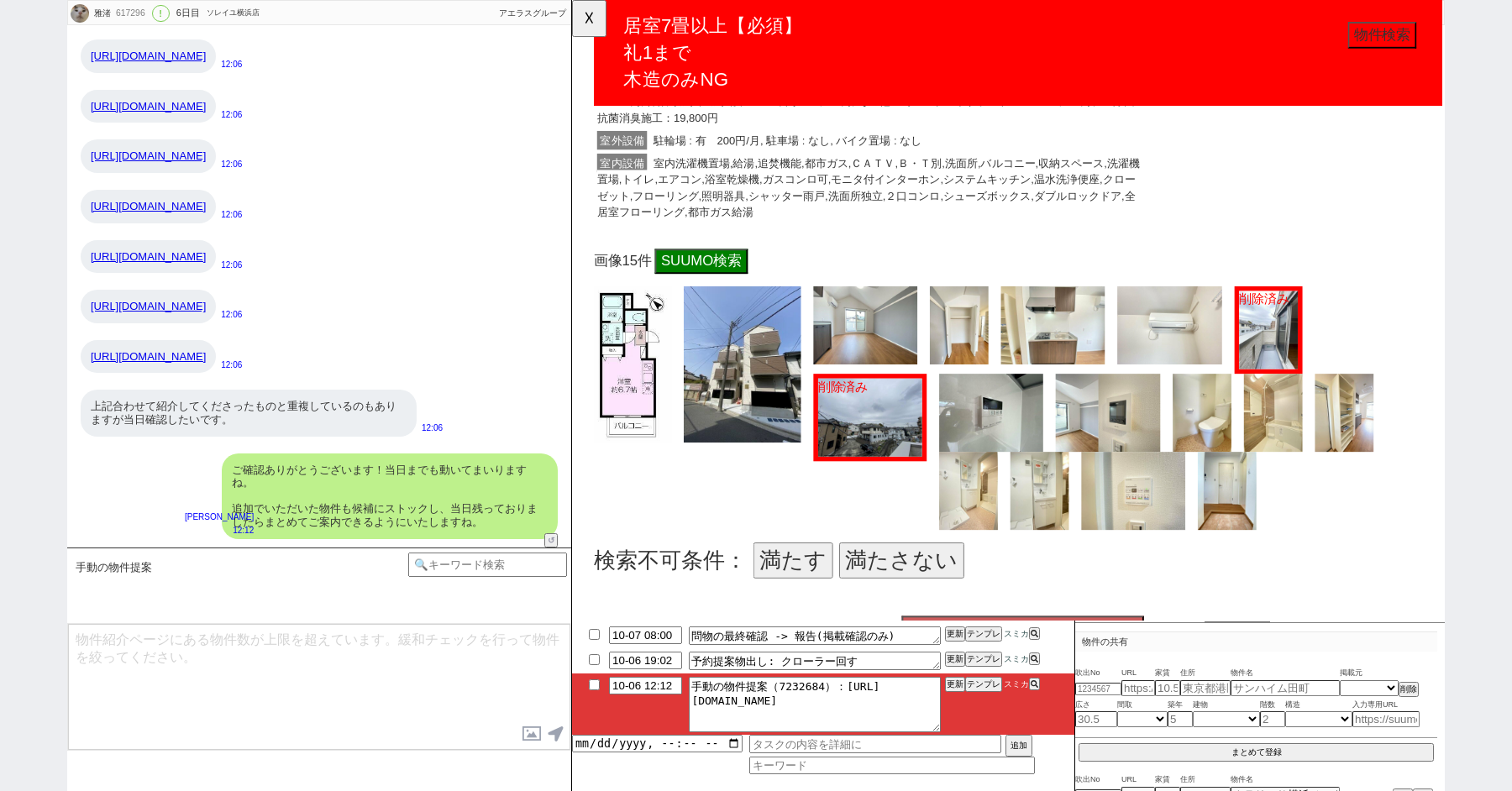
click at [889, 584] on button "満たさない" at bounding box center [927, 603] width 135 height 38
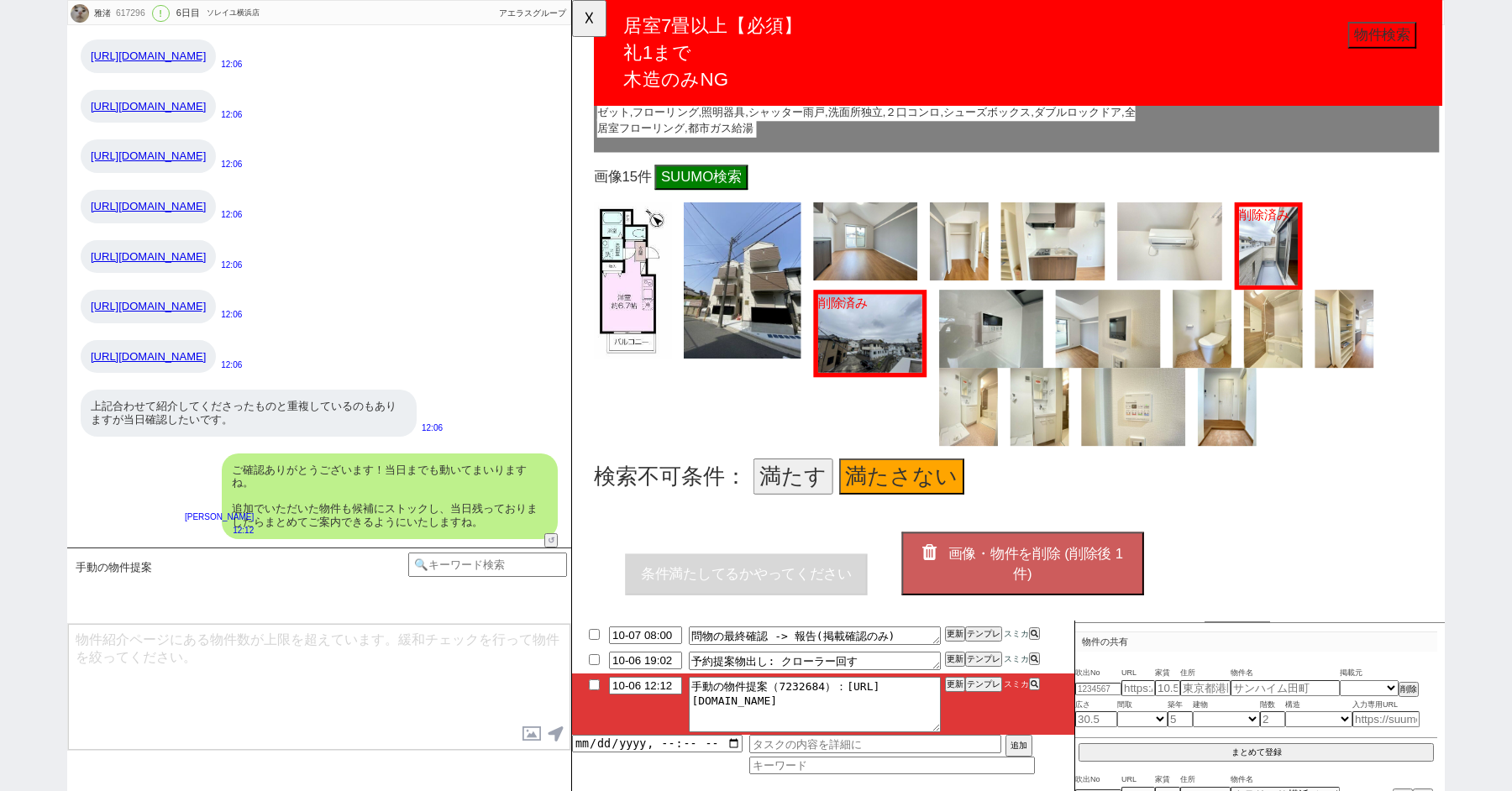
scroll to position [5181, 0]
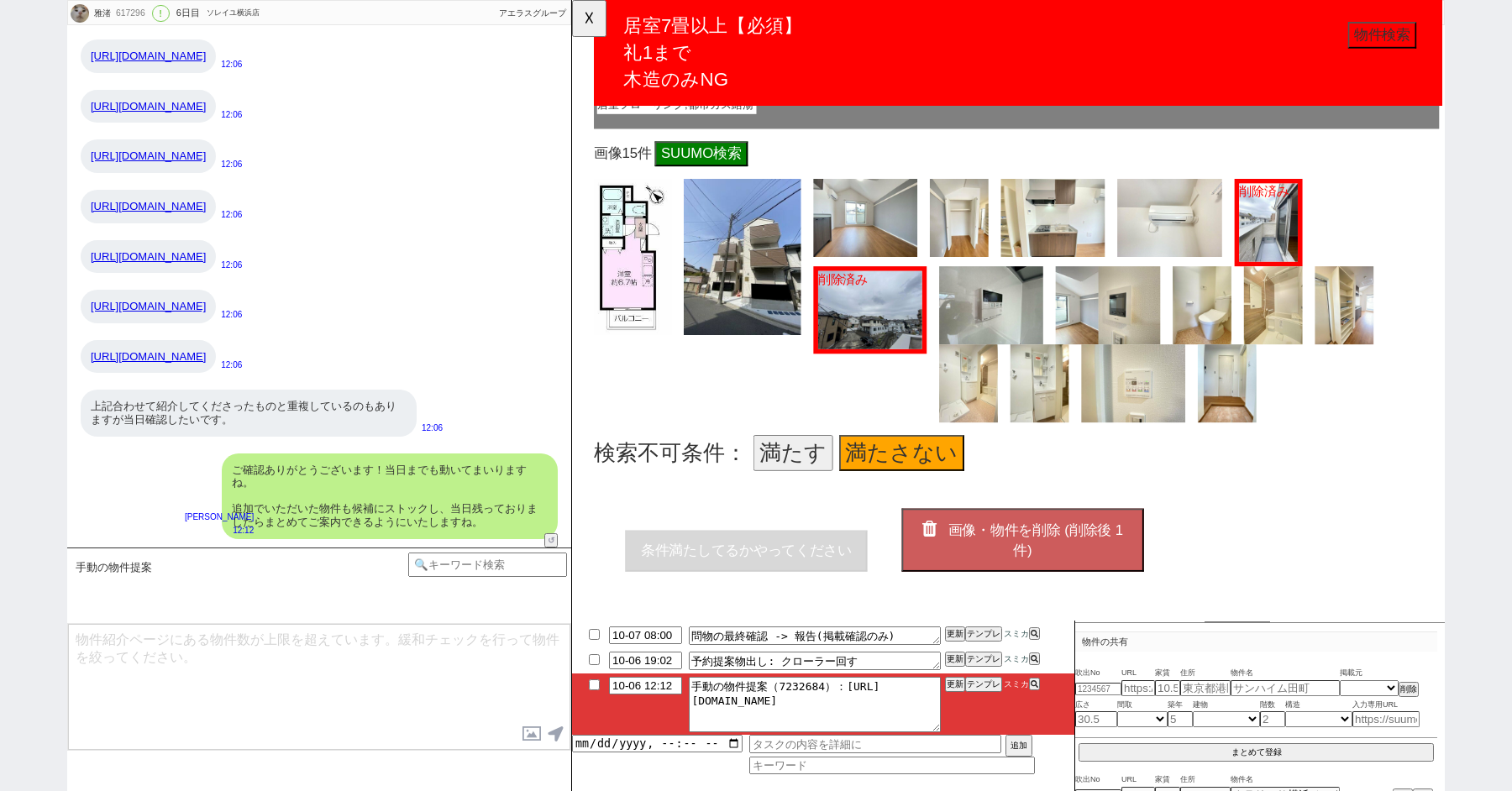
click at [1049, 546] on button "画像・物件を削除 (削除後 1 件)" at bounding box center [1056, 580] width 260 height 68
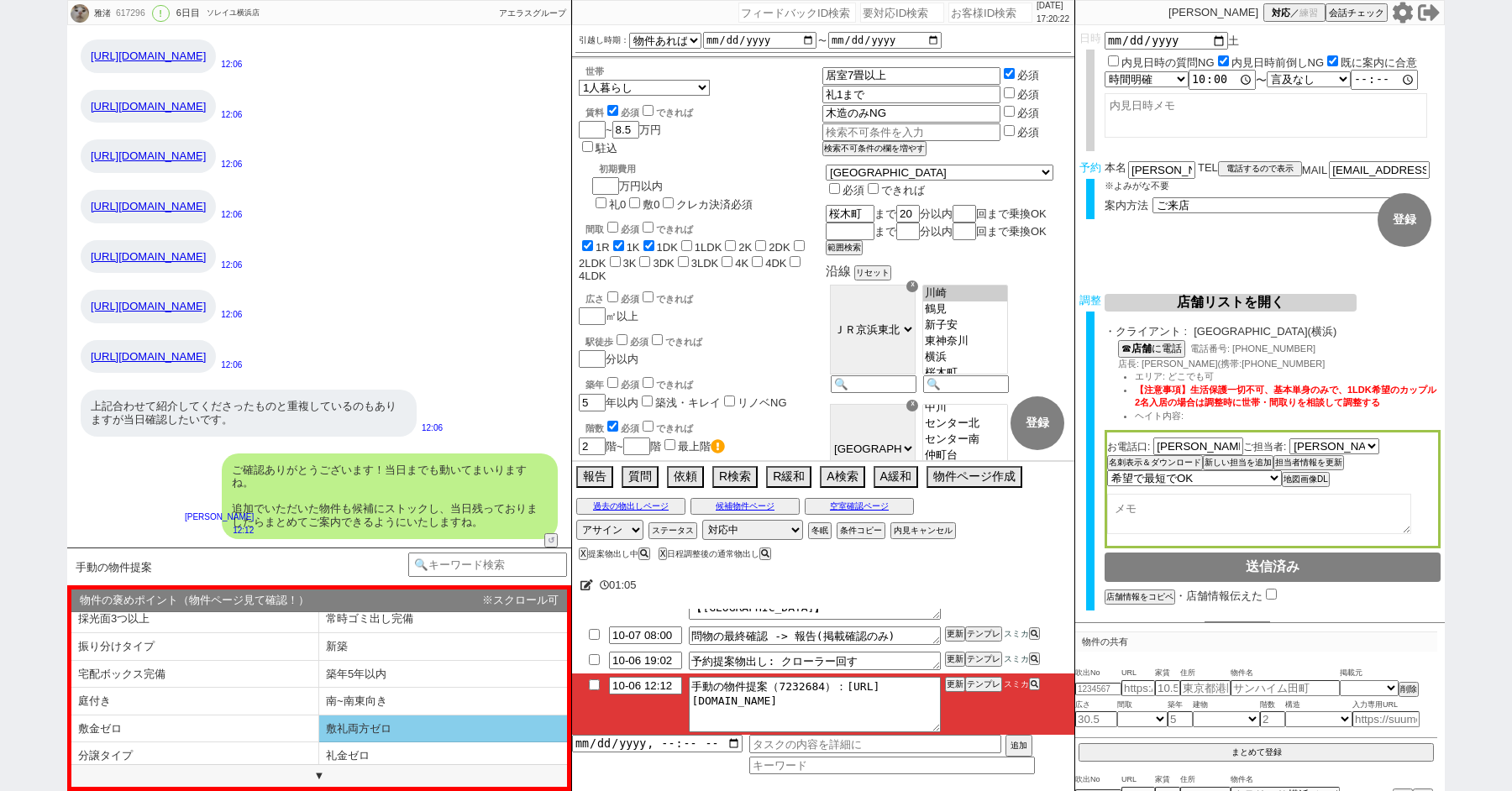
scroll to position [0, 0]
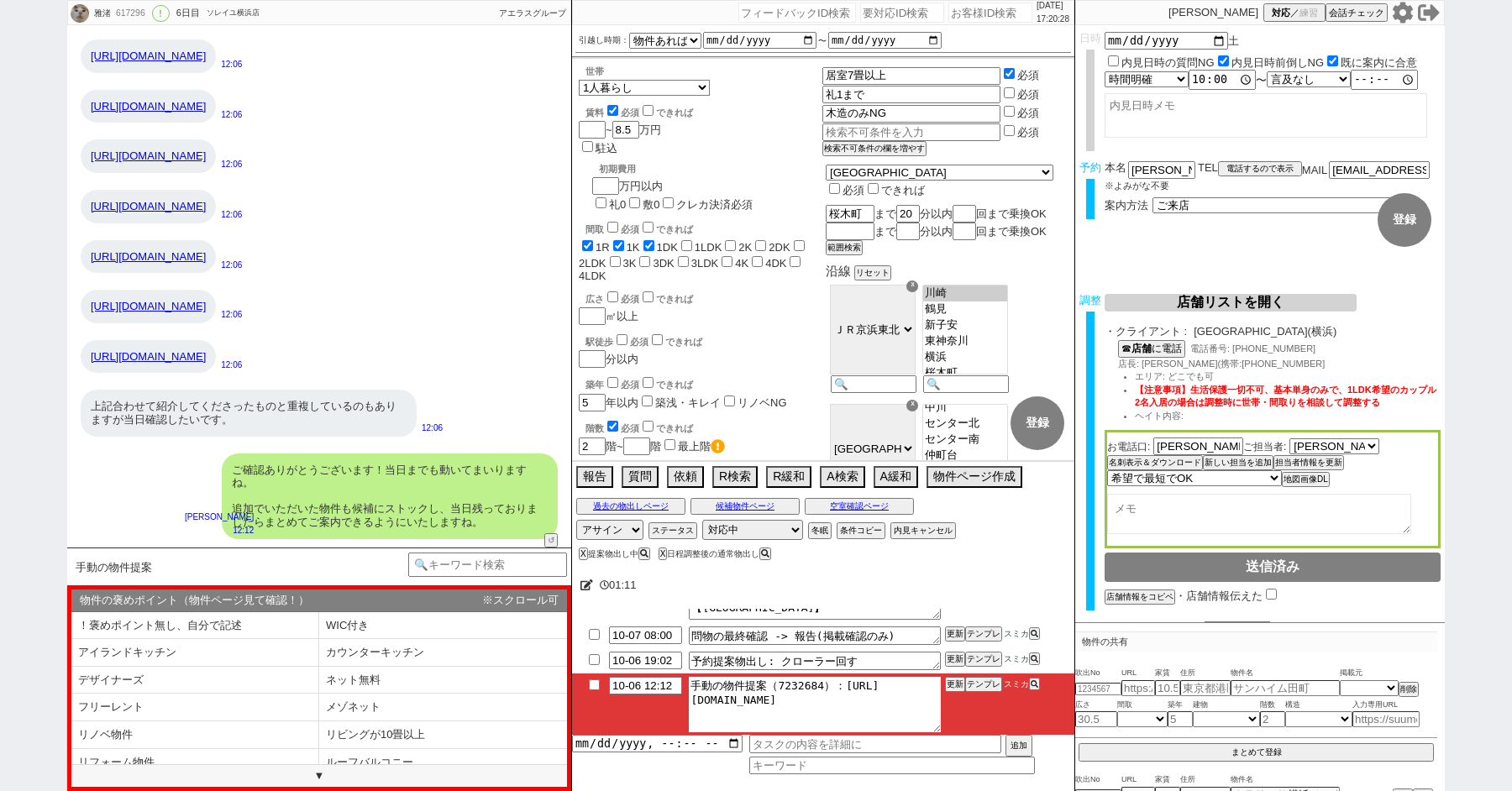
drag, startPoint x: 835, startPoint y: 687, endPoint x: 937, endPoint y: 724, distance: 108.5
click at [937, 724] on textarea "手動の物件提案（7232684）：[URL][DOMAIN_NAME]" at bounding box center [814, 704] width 252 height 55
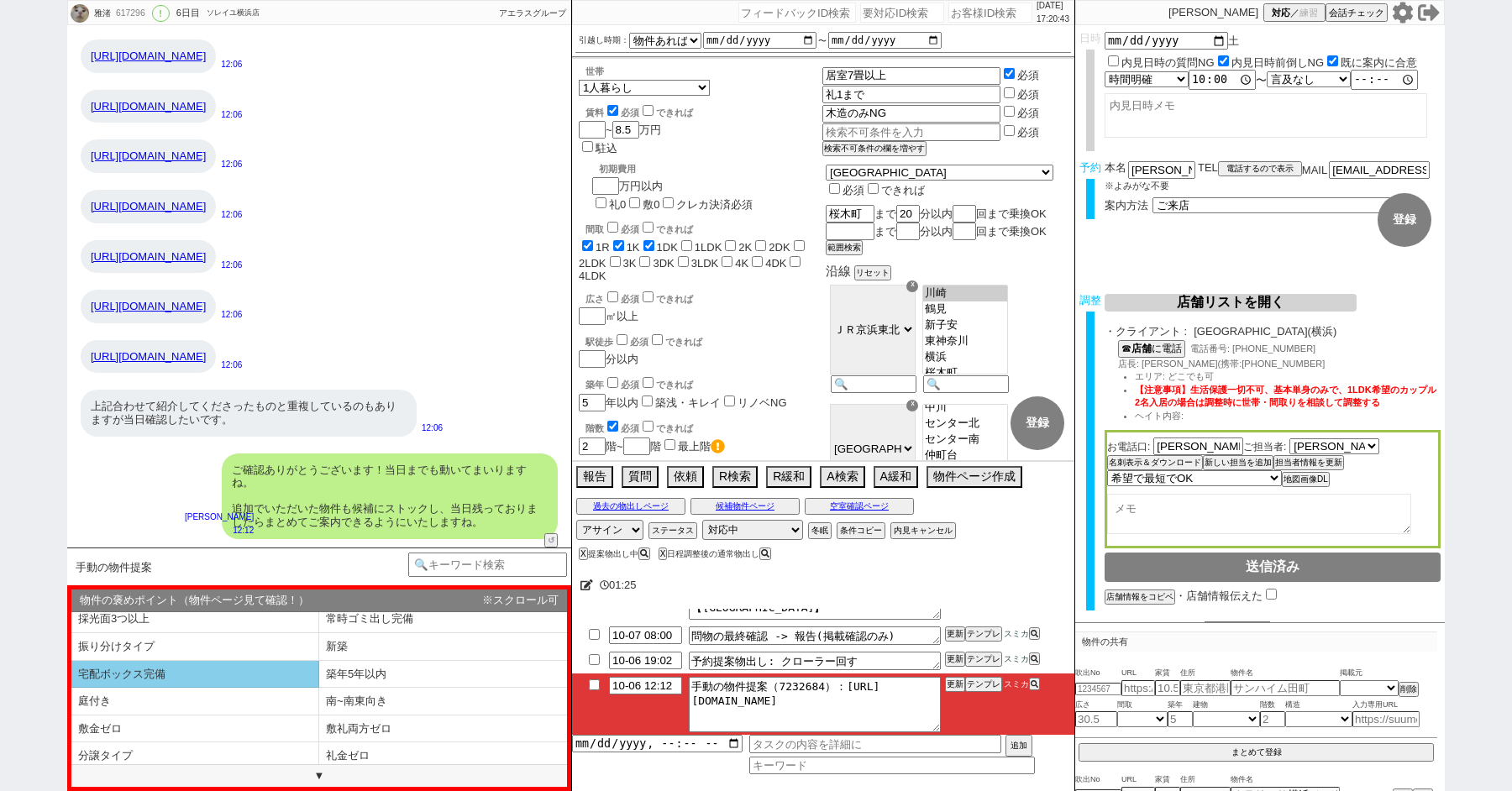
click at [181, 674] on li "宅配ボックス完備" at bounding box center [195, 675] width 247 height 27
select select "宅配ボックス完備"
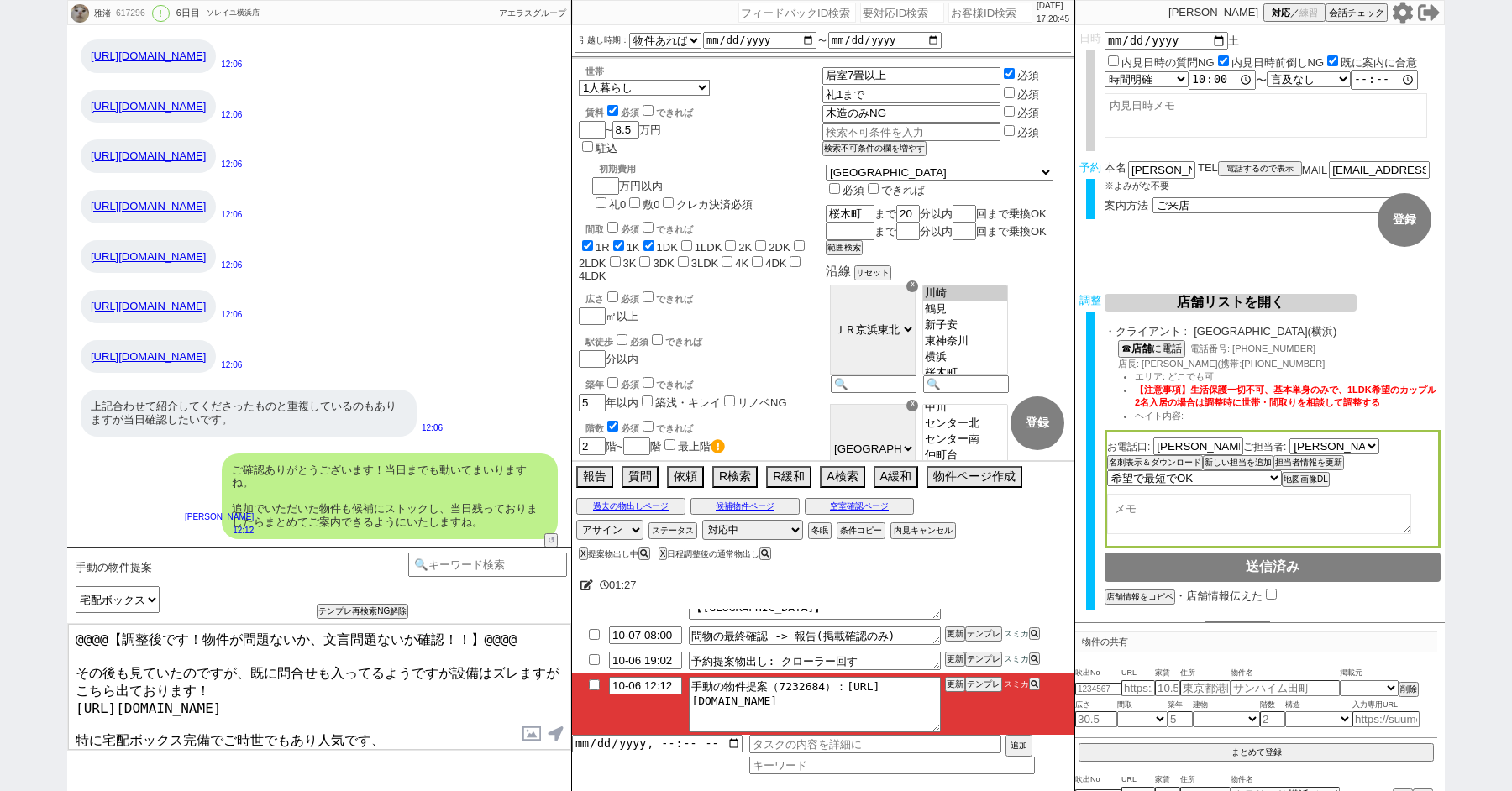
drag, startPoint x: 77, startPoint y: 663, endPoint x: 5, endPoint y: 513, distance: 166.4
click at [14, 543] on div "雅渚 617296 ! 0 6日目 ソレイユ横浜店 冬眠中 自社客 アエラスグループ スミカ_BPO チャット全表示 [DATE] 新しくフォローされました …" at bounding box center [756, 396] width 1512 height 791
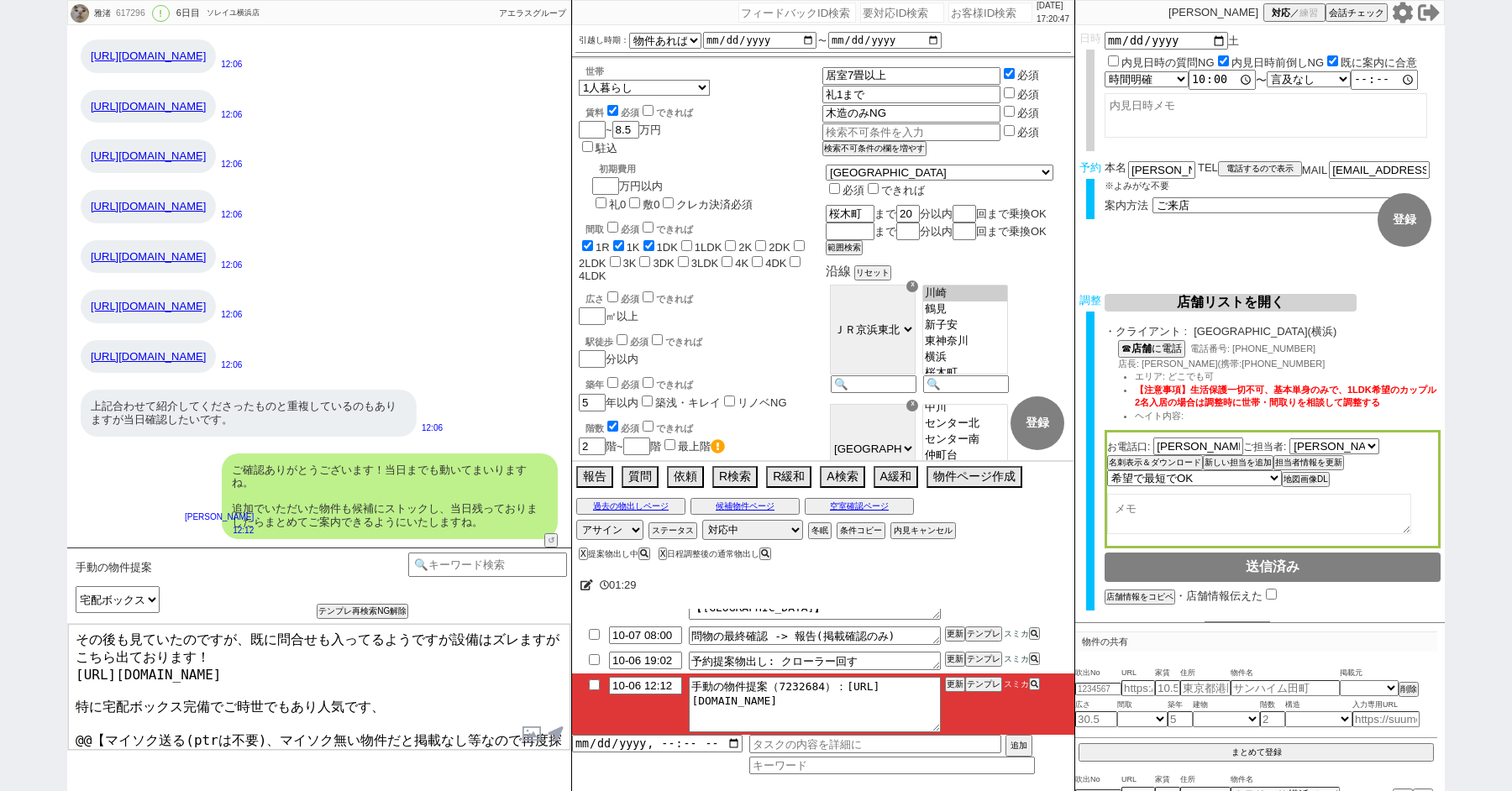
scroll to position [2, 0]
drag, startPoint x: 76, startPoint y: 718, endPoint x: 341, endPoint y: 791, distance: 274.9
click at [341, 790] on div "手動の物件提案 あなたはパートナーですか？ 0 0||null 1 内見日までの日数 -1 !=0 !=0&&!=1 !=4&&<9 !=null !=nul…" at bounding box center [319, 669] width 504 height 244
type textarea "その後も見ていたのですが、既に問合せも入ってるようですが設備はズレますがこちら出ております！ [URL][DOMAIN_NAME] 特に宅配ボックス完備でご時…"
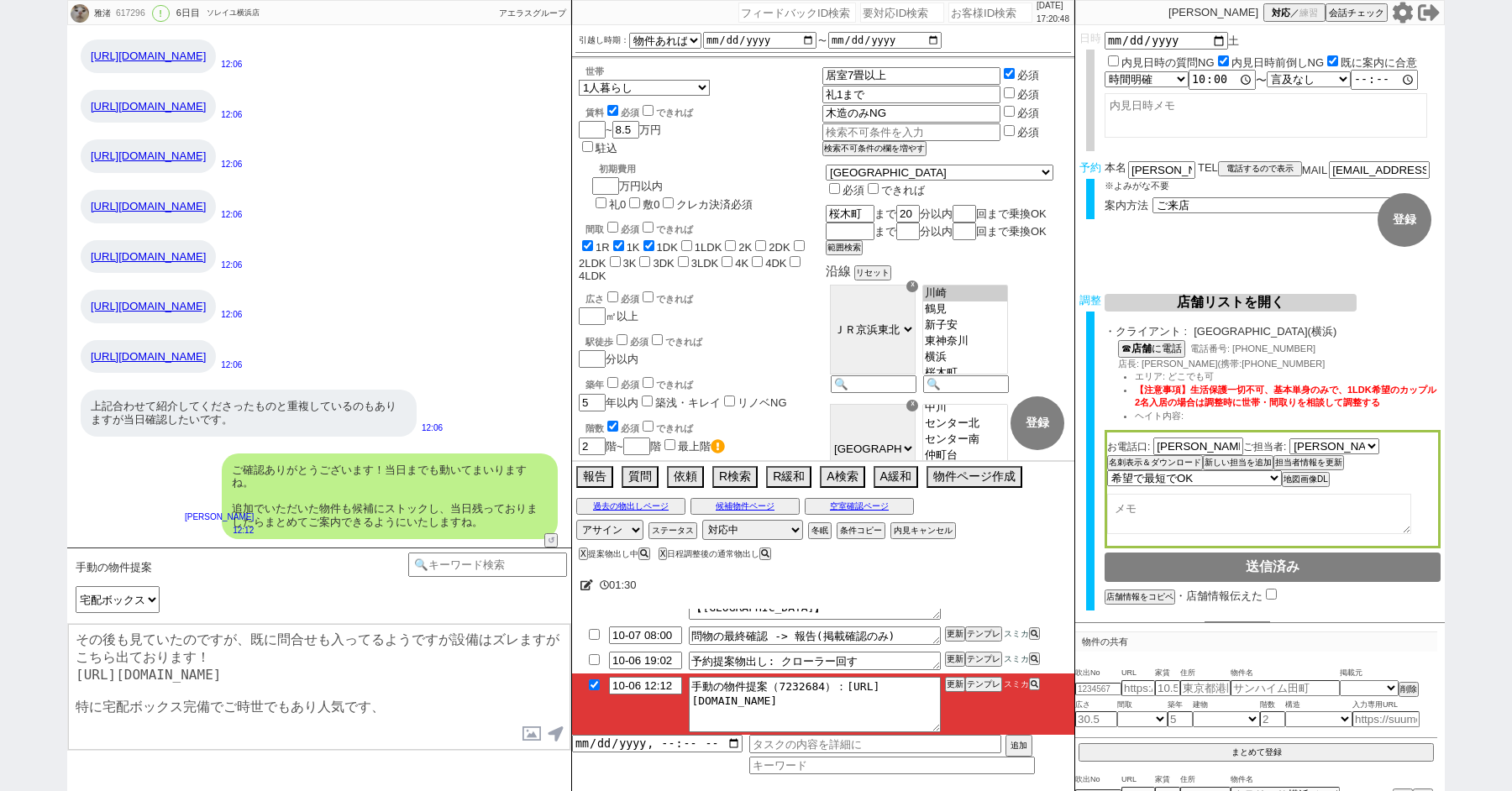
checkbox input "true"
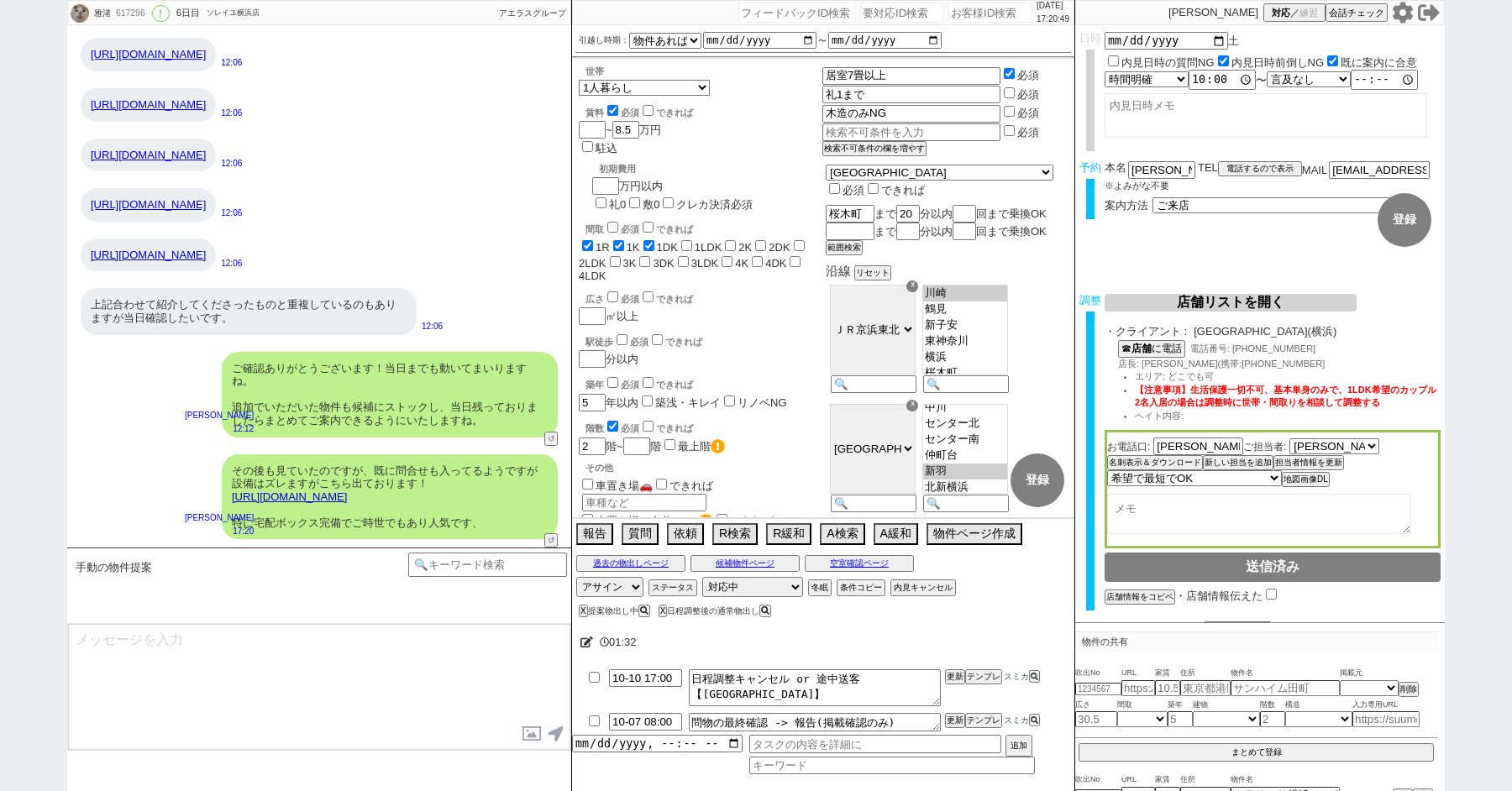
type textarea "良ければ、あわせていかがでしょうか？"
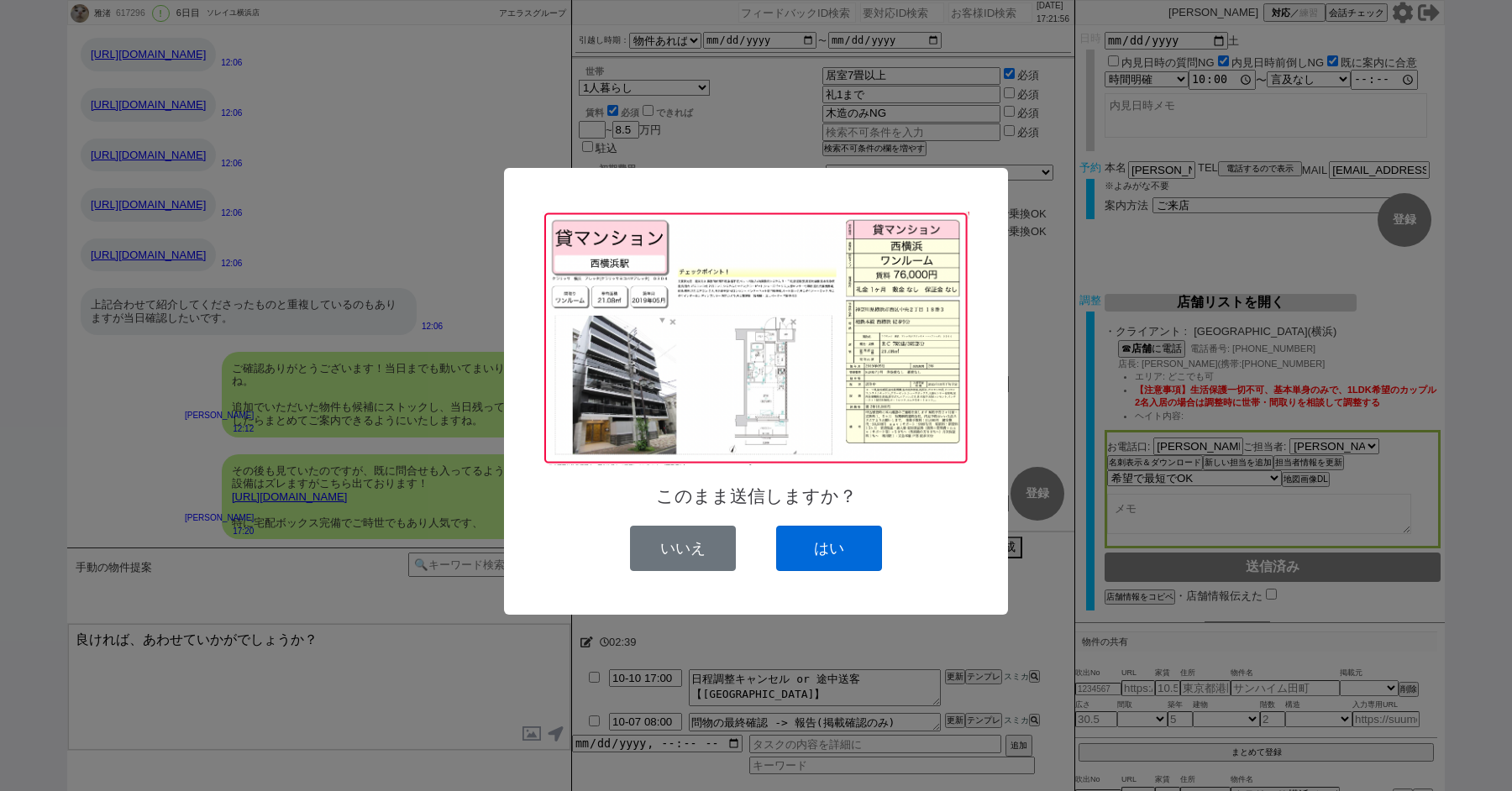
click at [847, 562] on button "はい" at bounding box center [829, 548] width 106 height 45
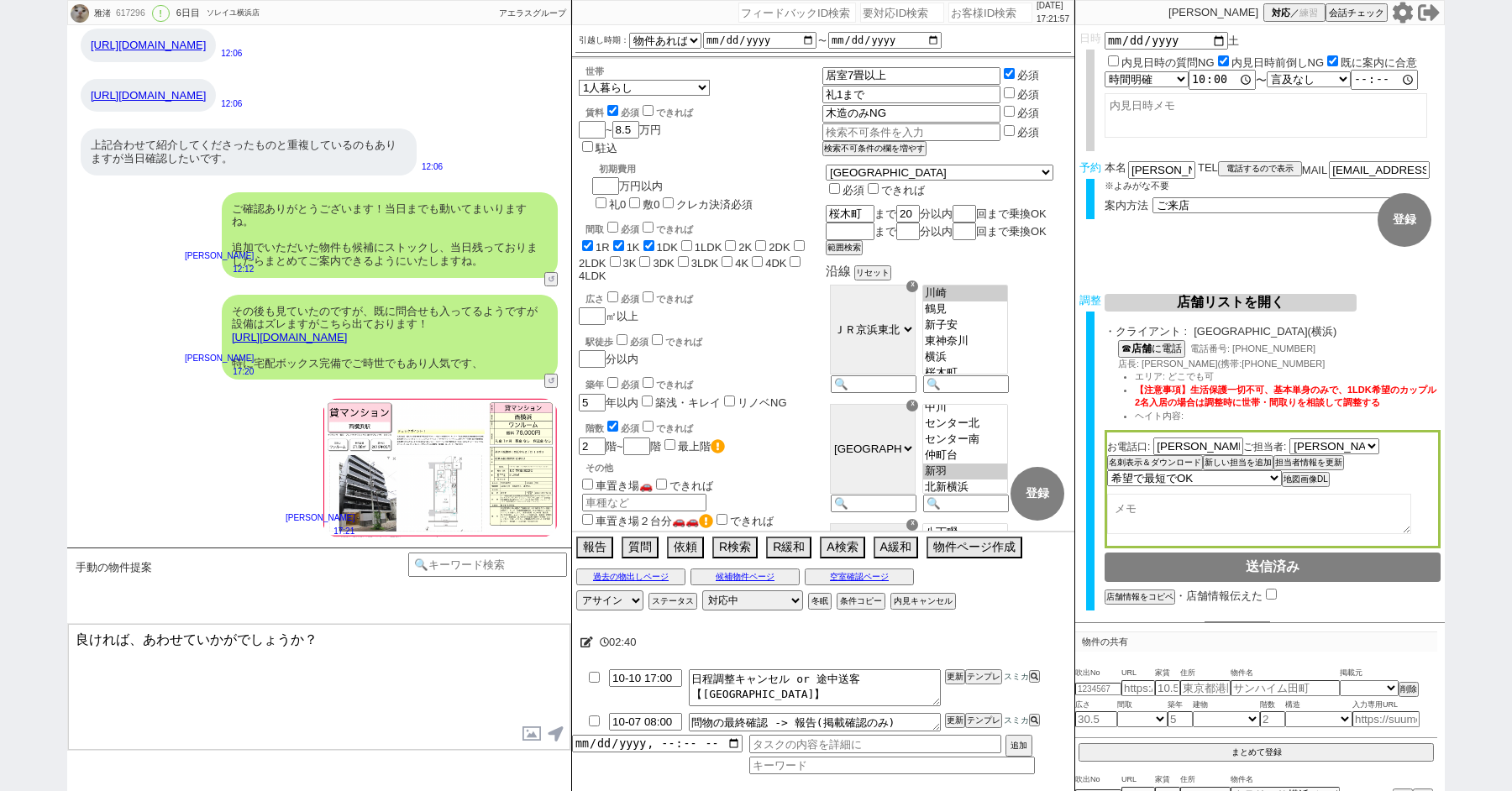
click at [444, 642] on textarea "良ければ、あわせていかがでしょうか？" at bounding box center [319, 686] width 502 height 126
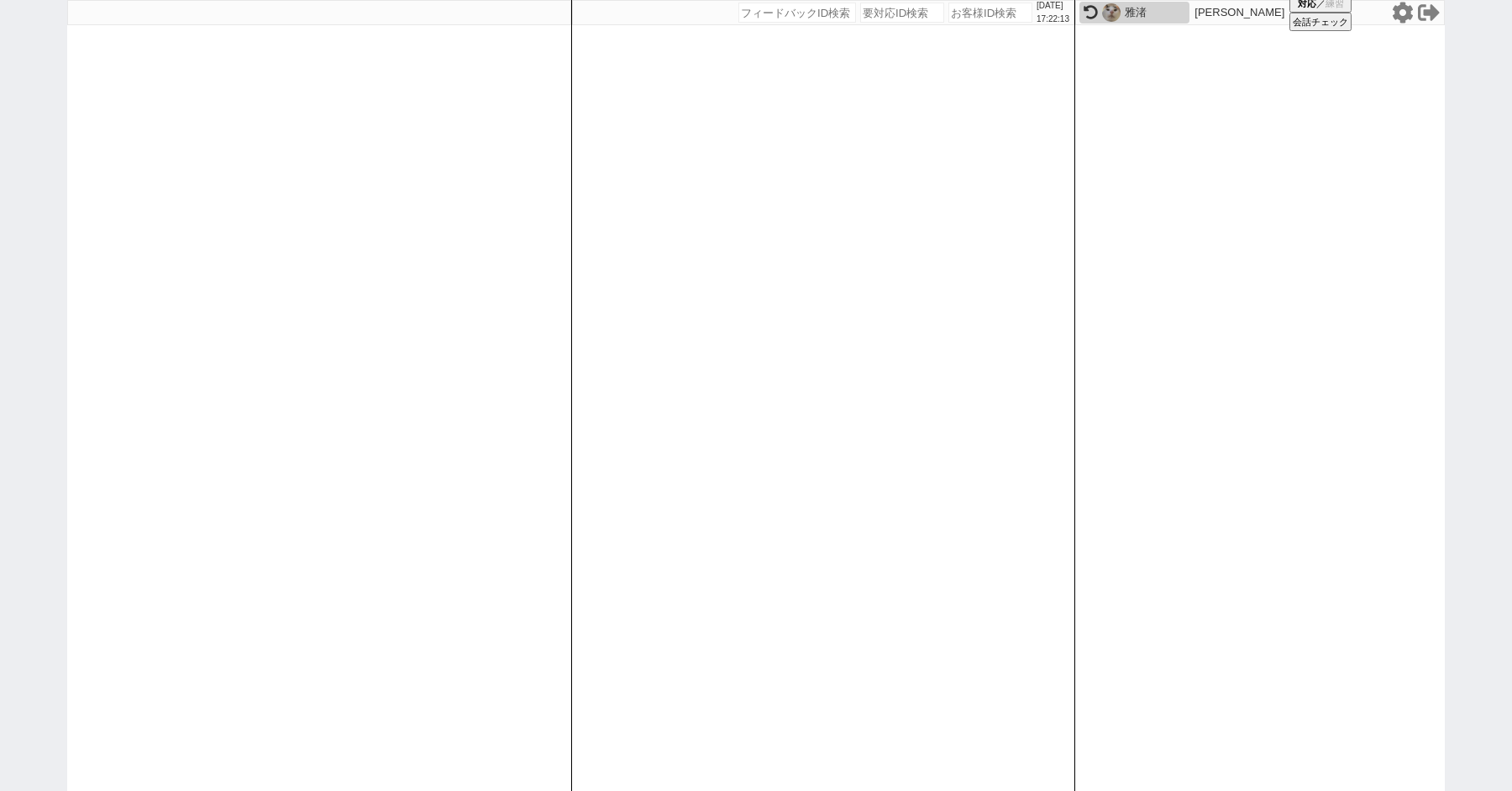
click at [0, 346] on div "[DATE] 17:22:13 候補物件を追加してしてください 紹介した物件一覧 他社物件を追加する 空室確認ページに追加・削除 紹介した物件一覧 他社物件を…" at bounding box center [756, 396] width 1512 height 791
paste input "602658"
type input "602658"
select select "1"
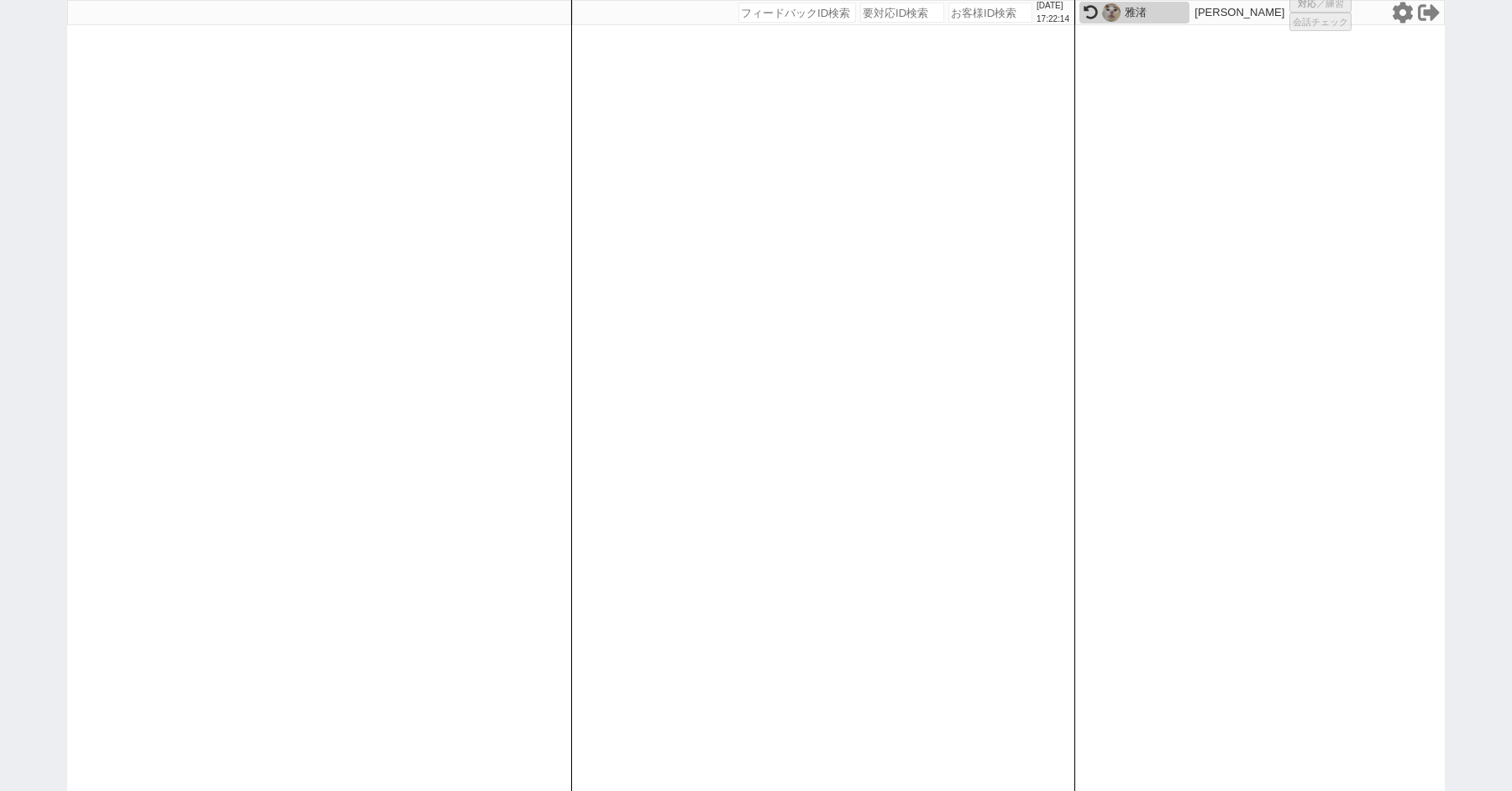
select select "2"
select select "5"
select select
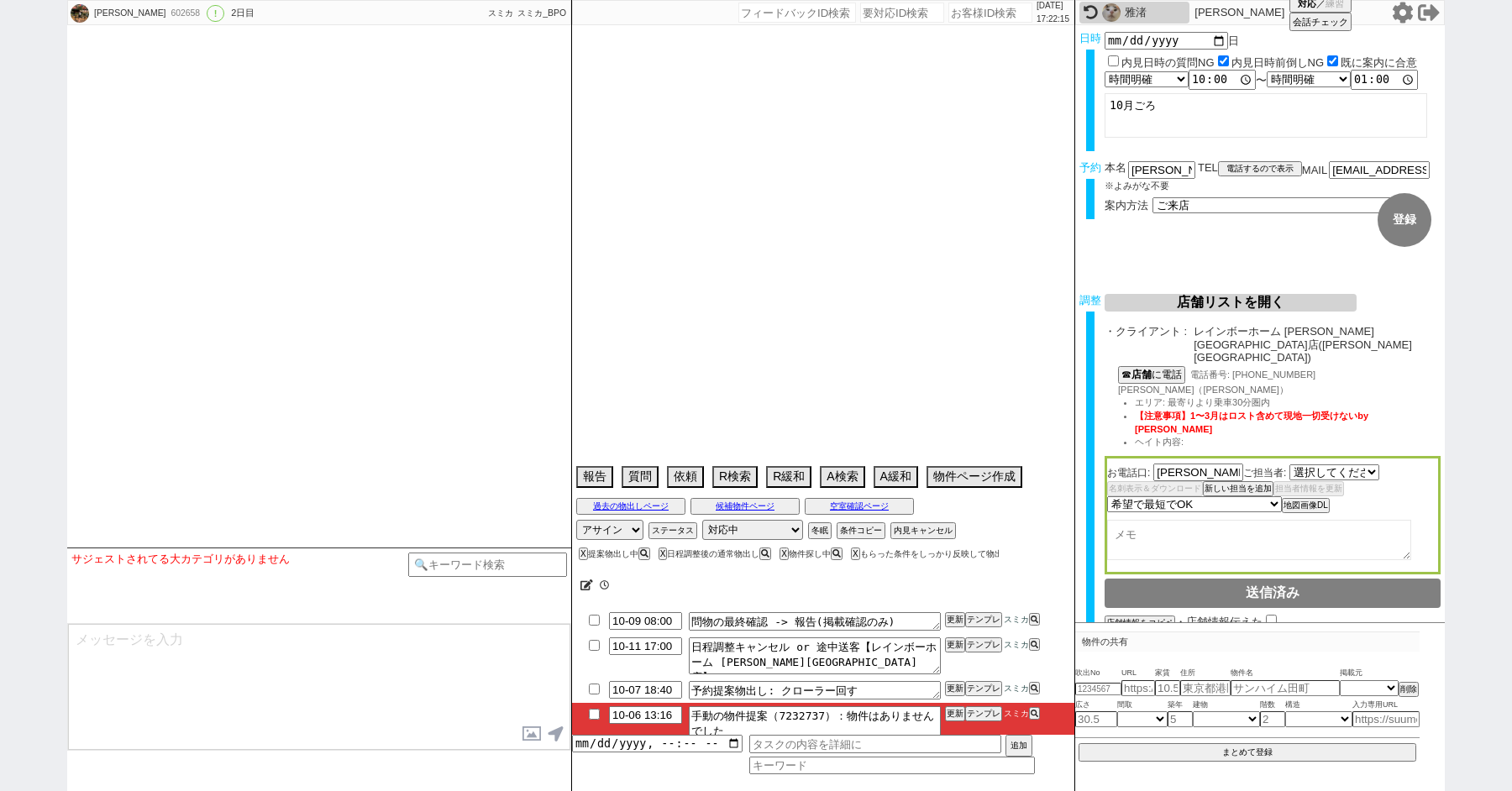
select select "2276"
select select "2025"
select select "11"
select select "36"
select select "6"
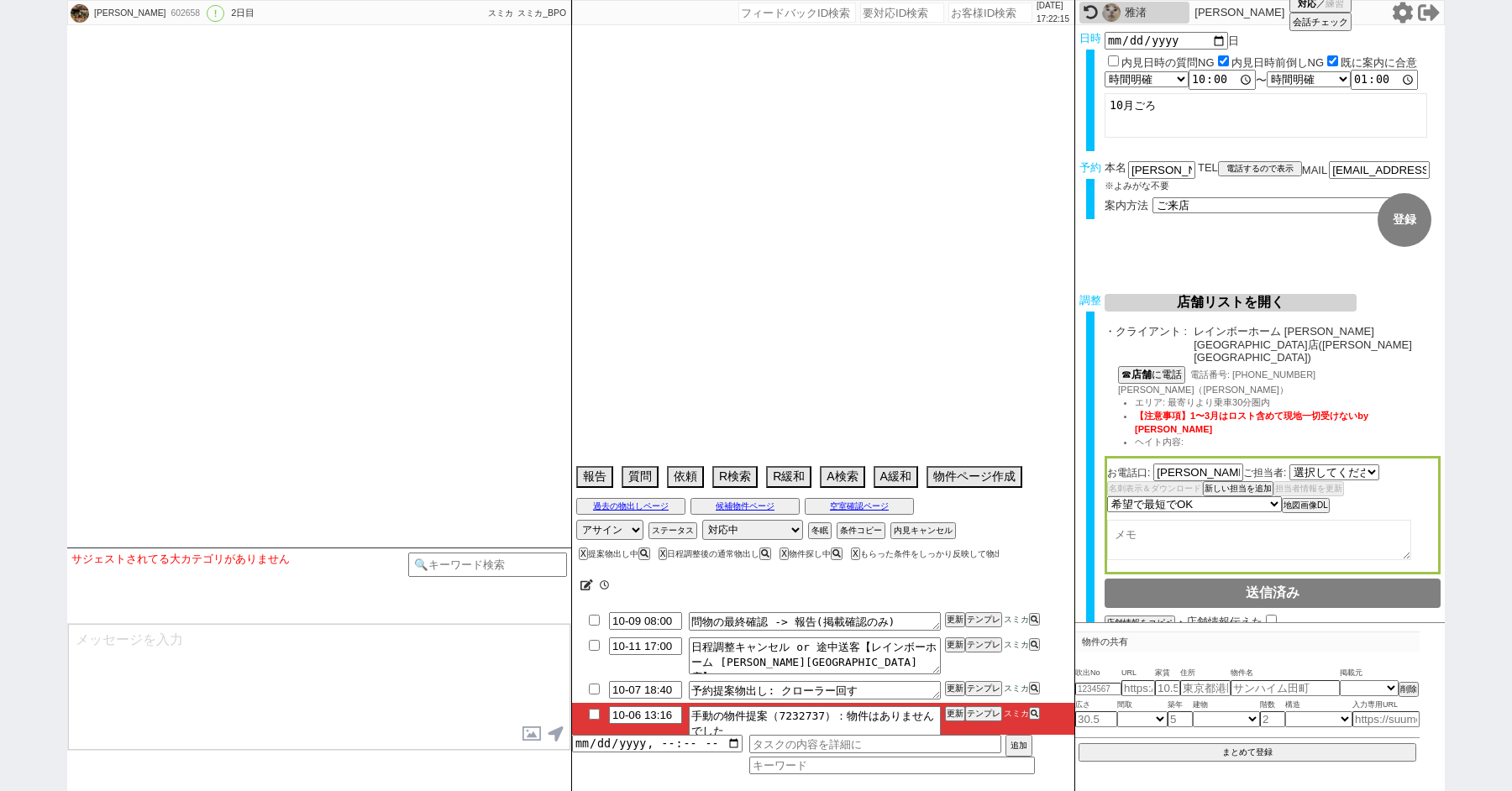
select select "70"
select select "[DATE]"
select select "35"
select select "[DATE]"
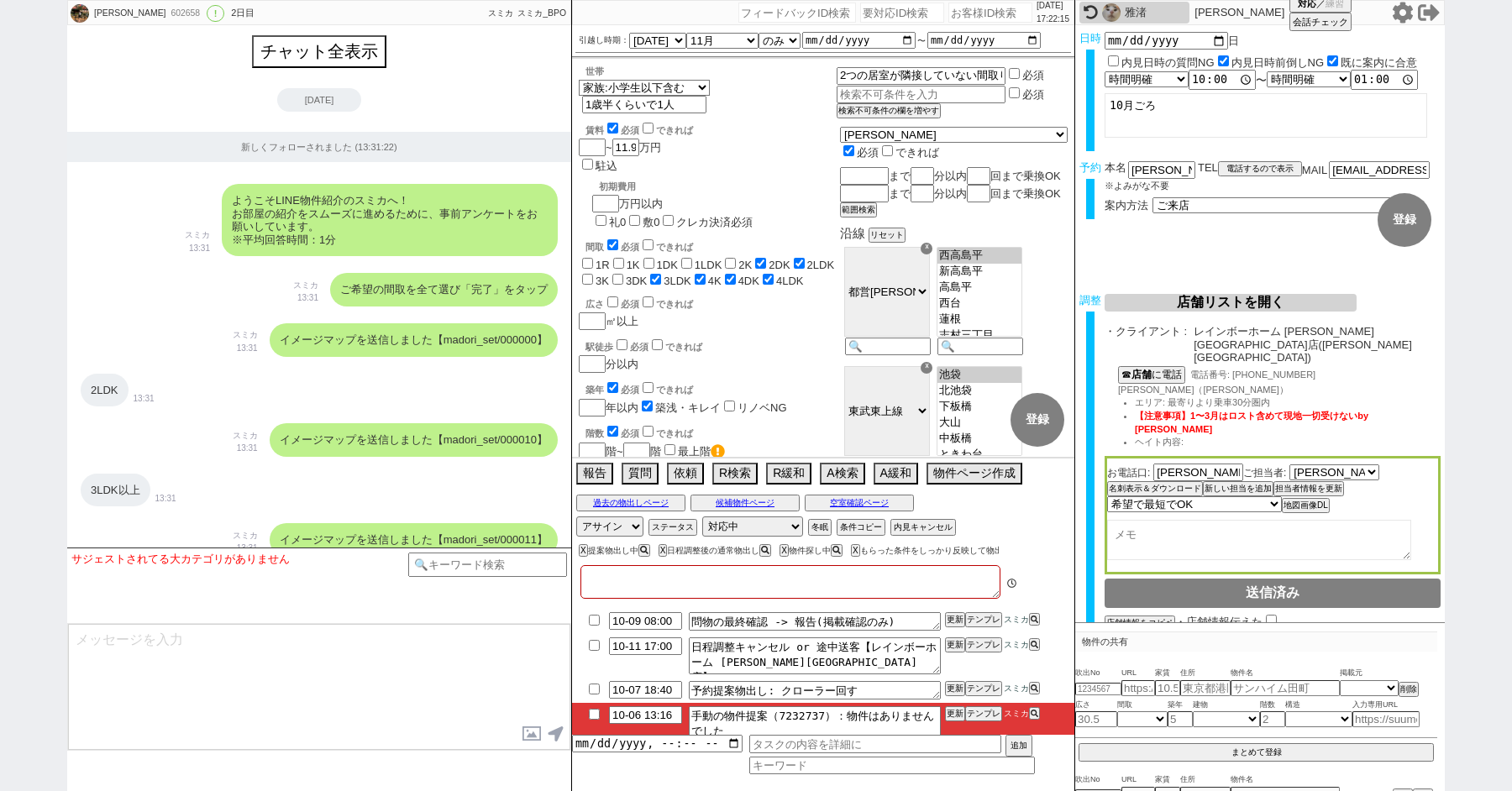
type textarea "他社なし"
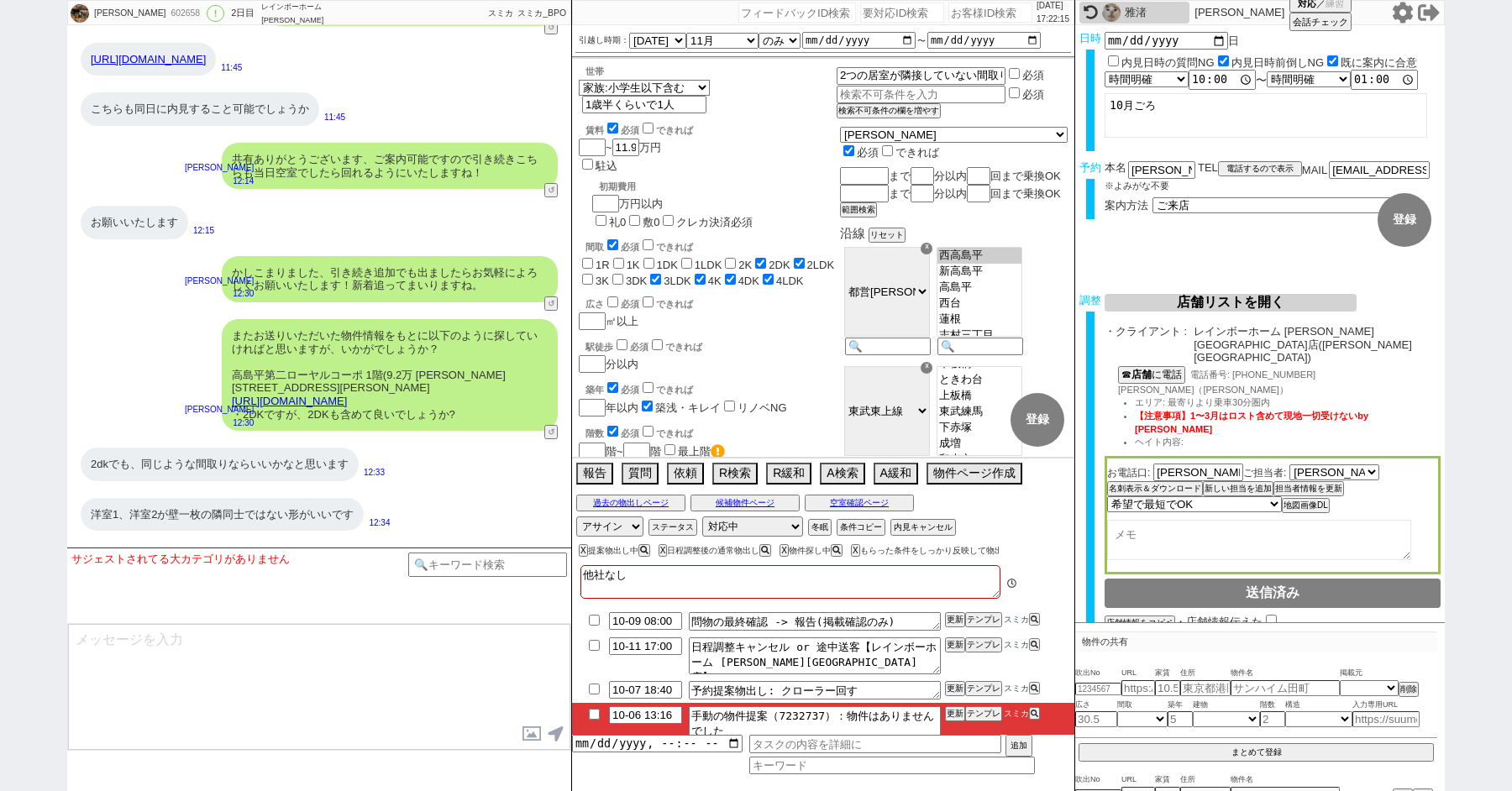
scroll to position [11, 0]
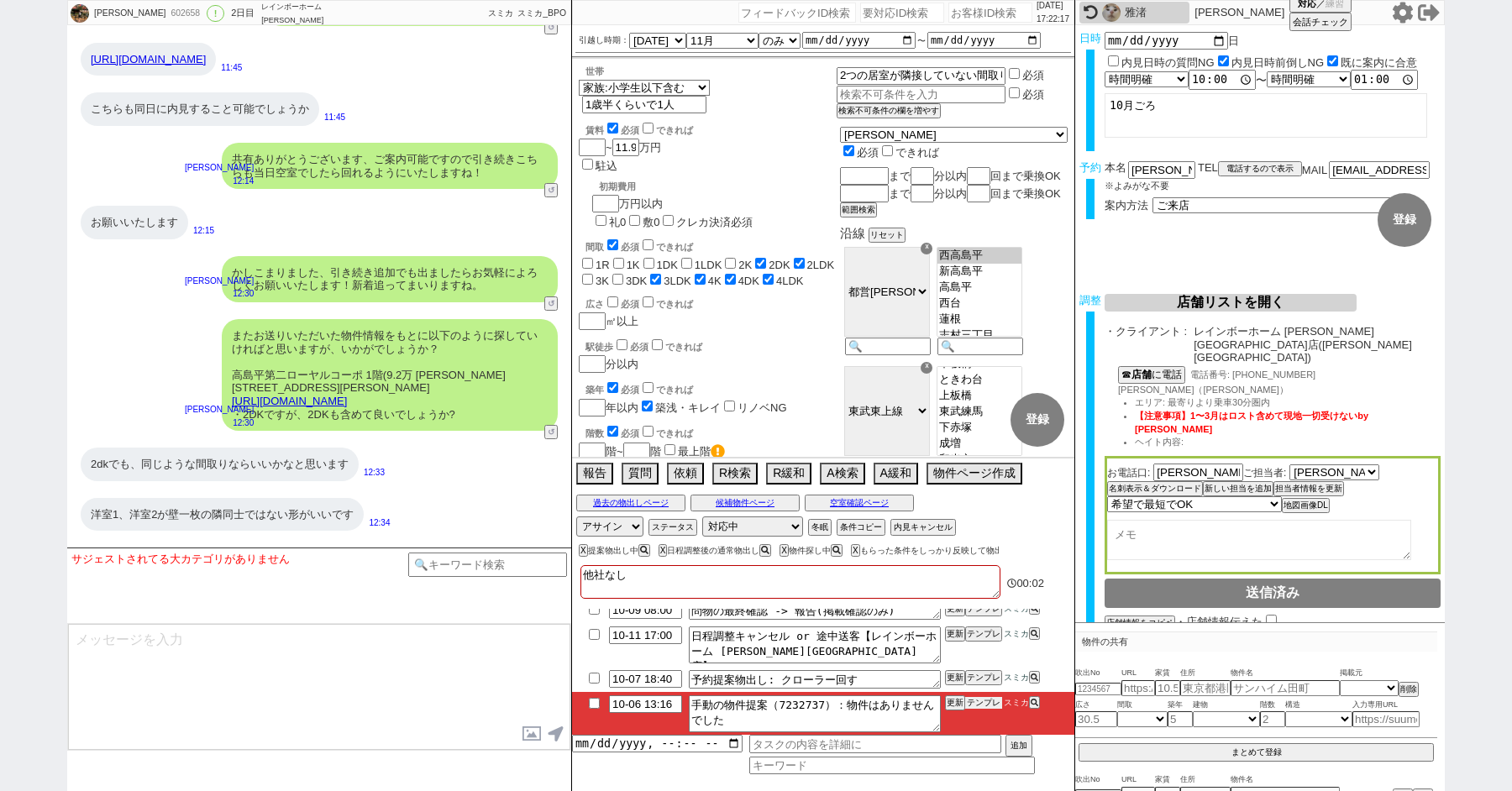
click at [982, 697] on button "テンプレ" at bounding box center [983, 702] width 37 height 12
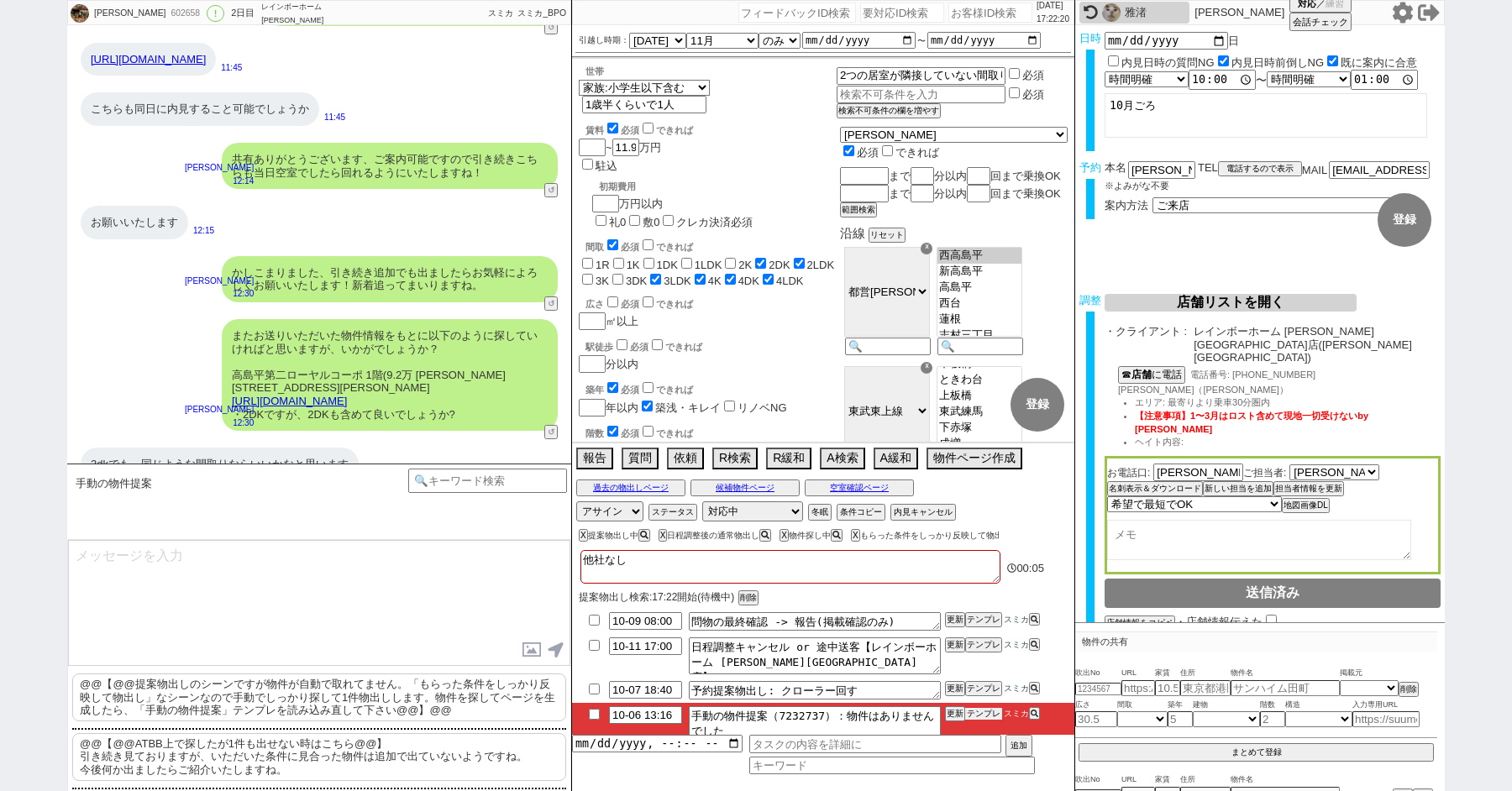
scroll to position [5, 0]
click at [315, 686] on p "@@【@@提案物出しのシーンですが物件が自動で取れてません。「もらった条件をしっかり反映して物出し」なシーンなので手動でしっかり探して1件物出しします。物件を…" at bounding box center [318, 693] width 494 height 48
type textarea "@@【@@提案物出しのシーンですが物件が自動で取れてません。「もらった条件をしっかり反映して物出し」なシーンなので手動でしっかり探して1件物出しします。物件を…"
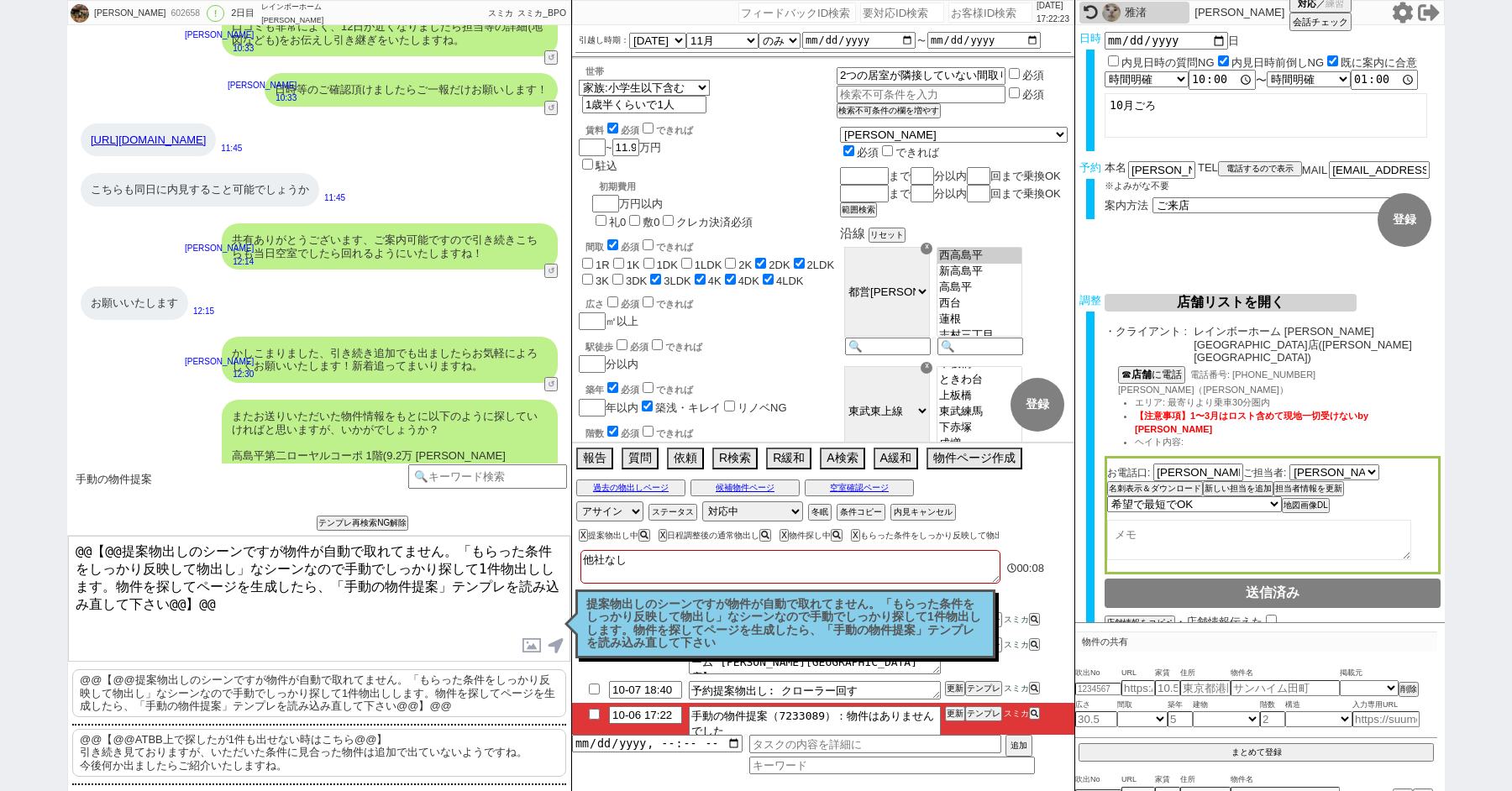
scroll to position [10250, 0]
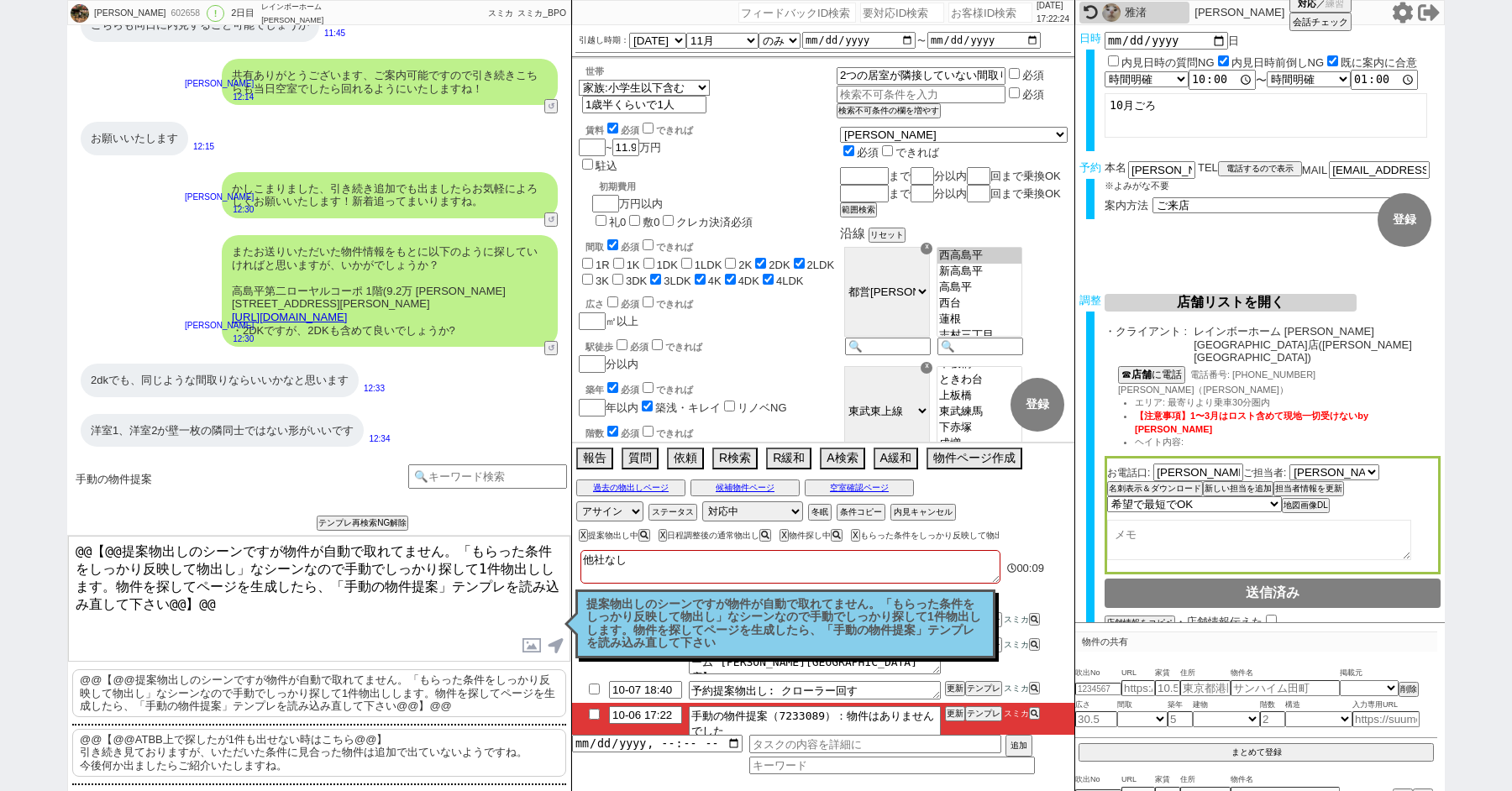
click at [753, 600] on p "提案物出しのシーンですが物件が自動で取れてません。「もらった条件をしっかり反映して物出し」なシーンなので手動でしっかり探して1件物出しします。物件を探してペー…" at bounding box center [786, 623] width 398 height 52
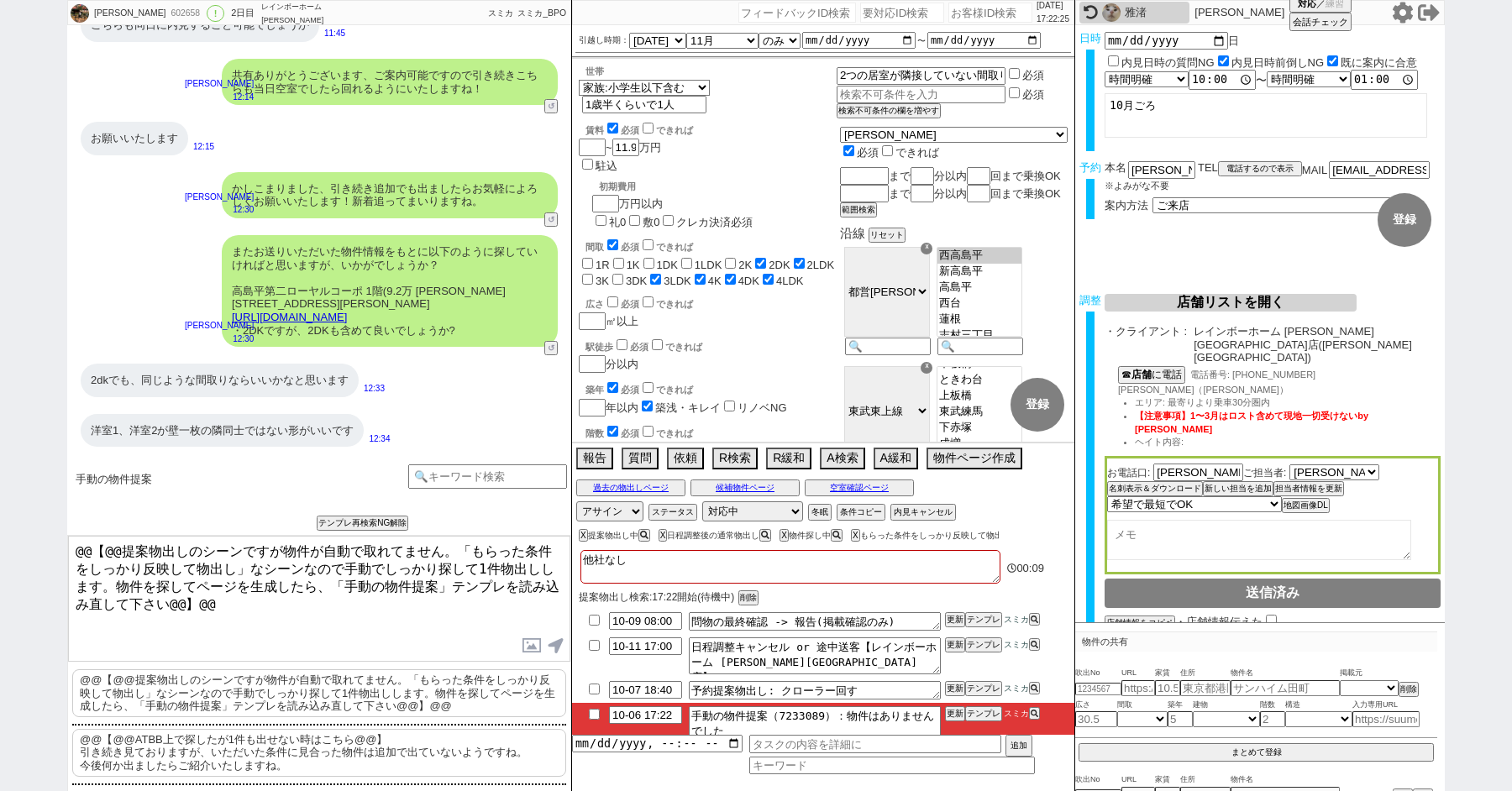
scroll to position [11, 0]
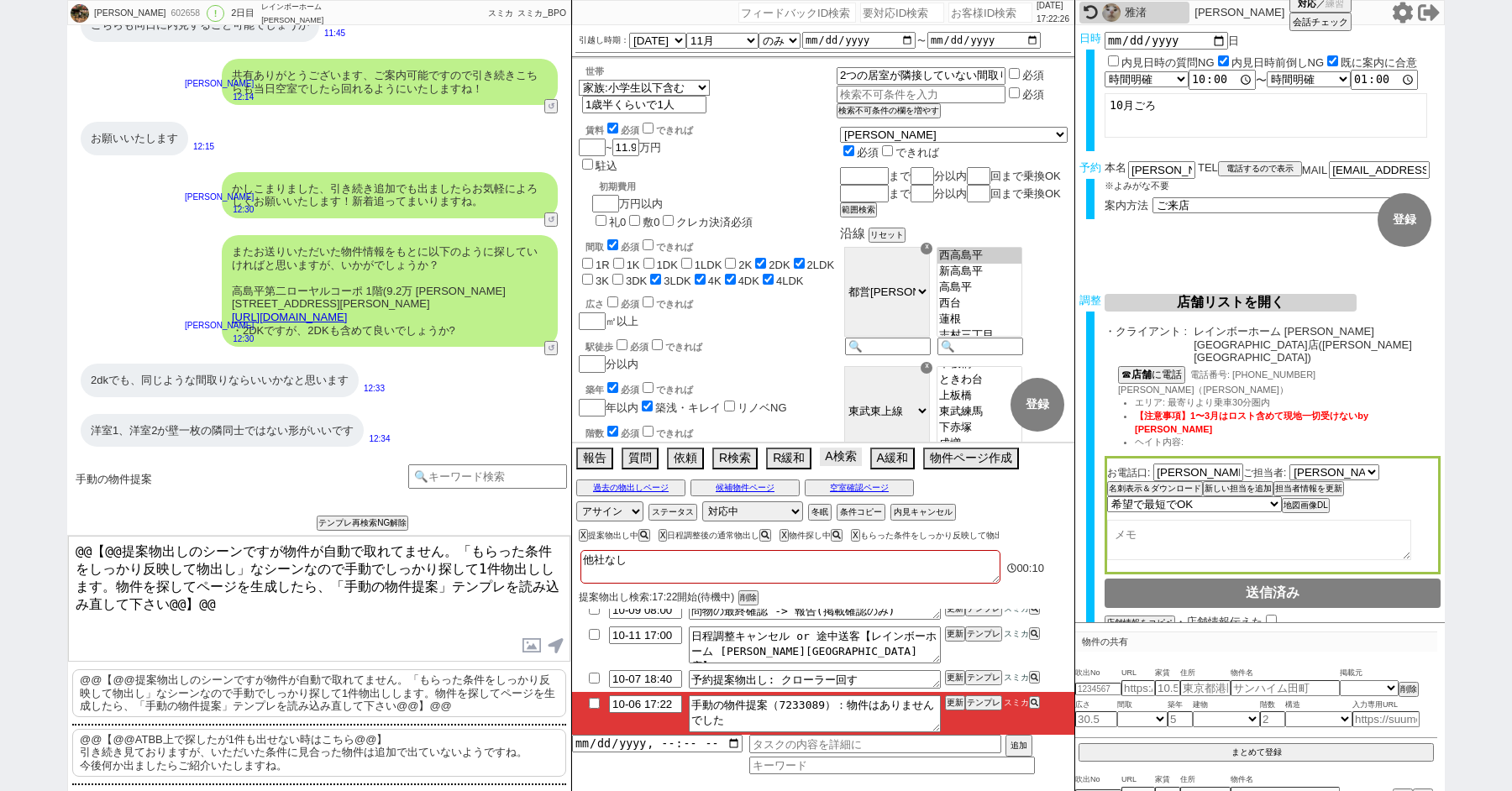
click at [844, 456] on button "A検索" at bounding box center [840, 456] width 41 height 18
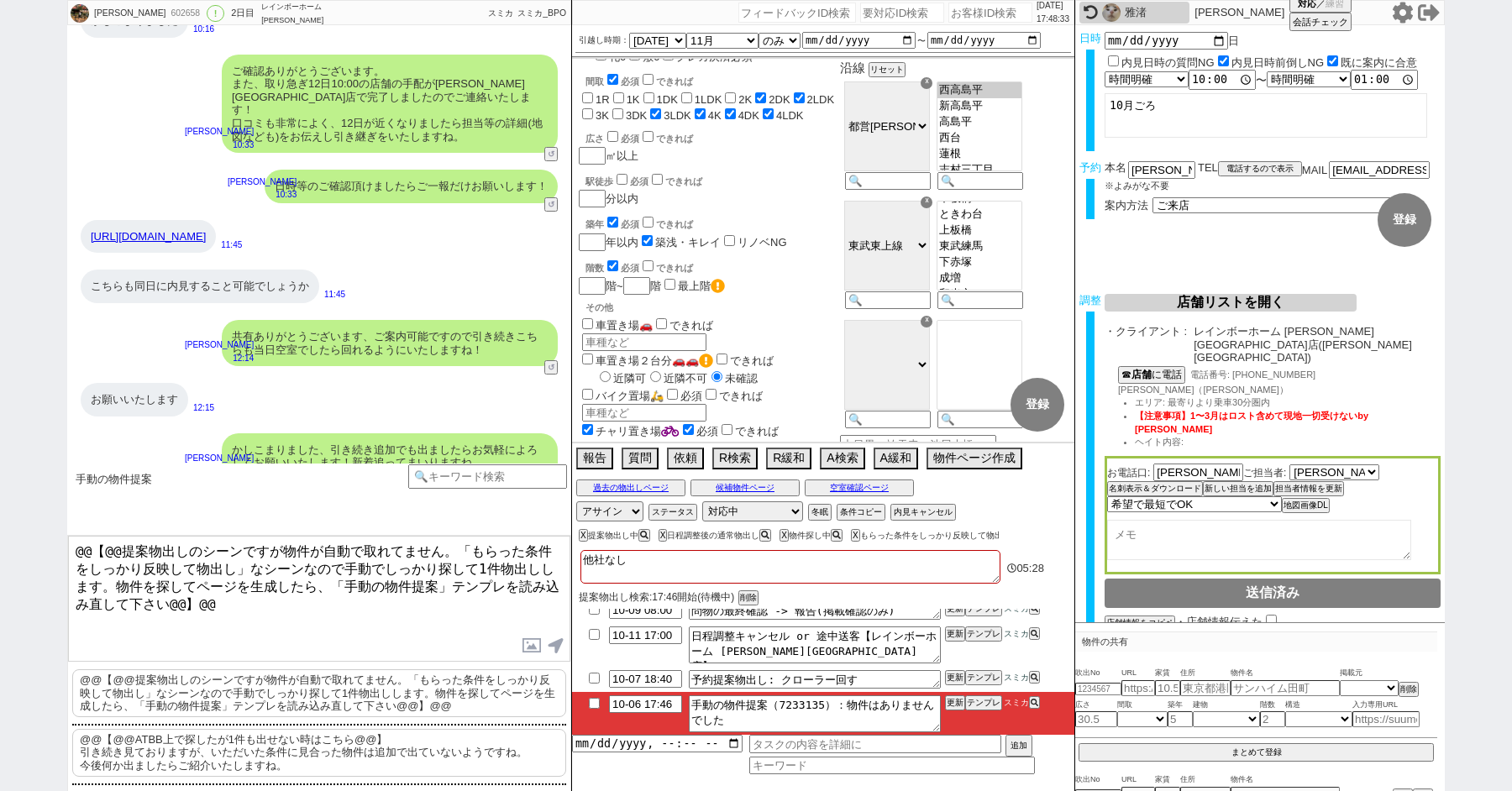
scroll to position [175, 0]
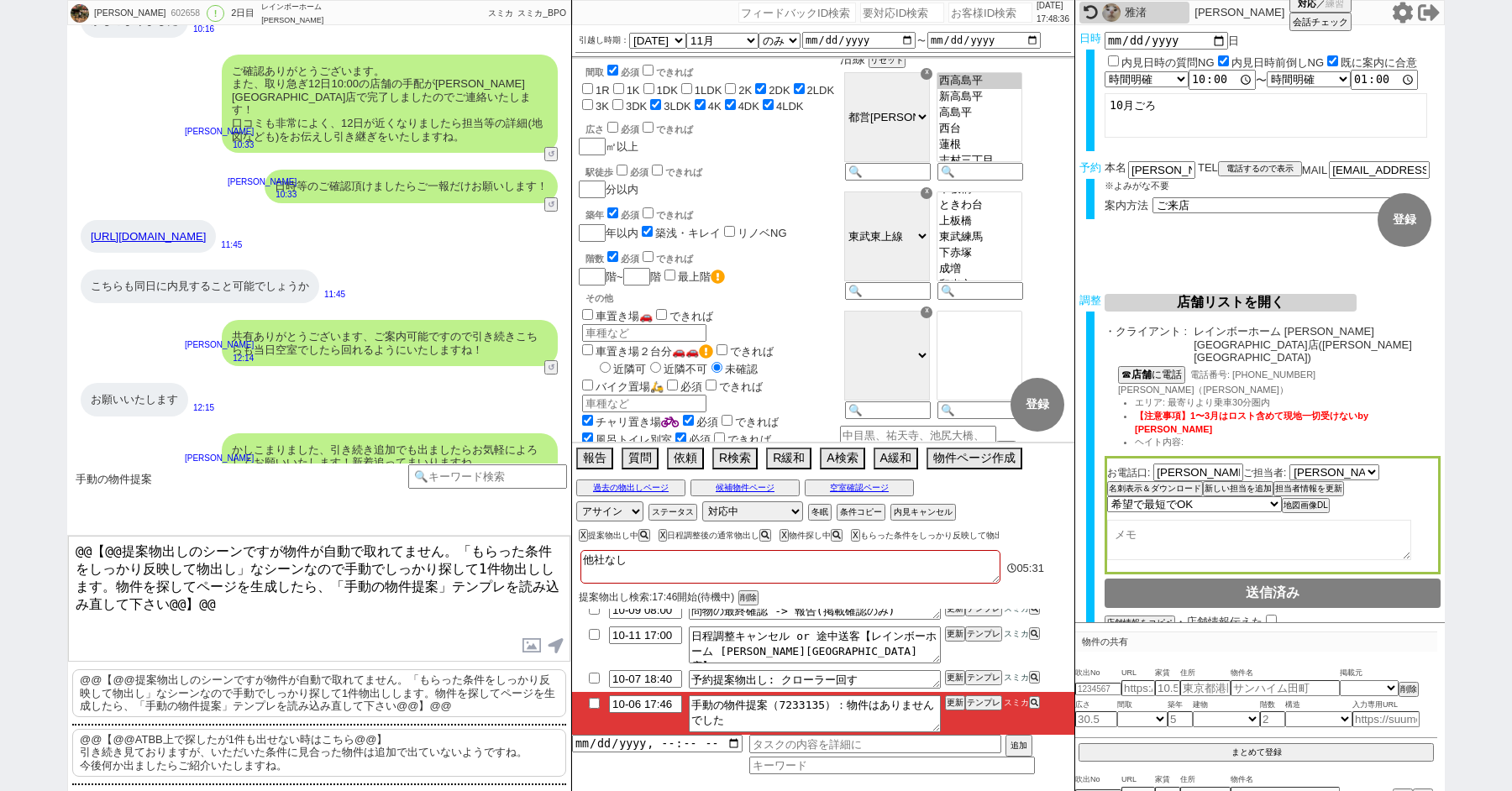
click at [206, 230] on link "[URL][DOMAIN_NAME]" at bounding box center [148, 236] width 116 height 13
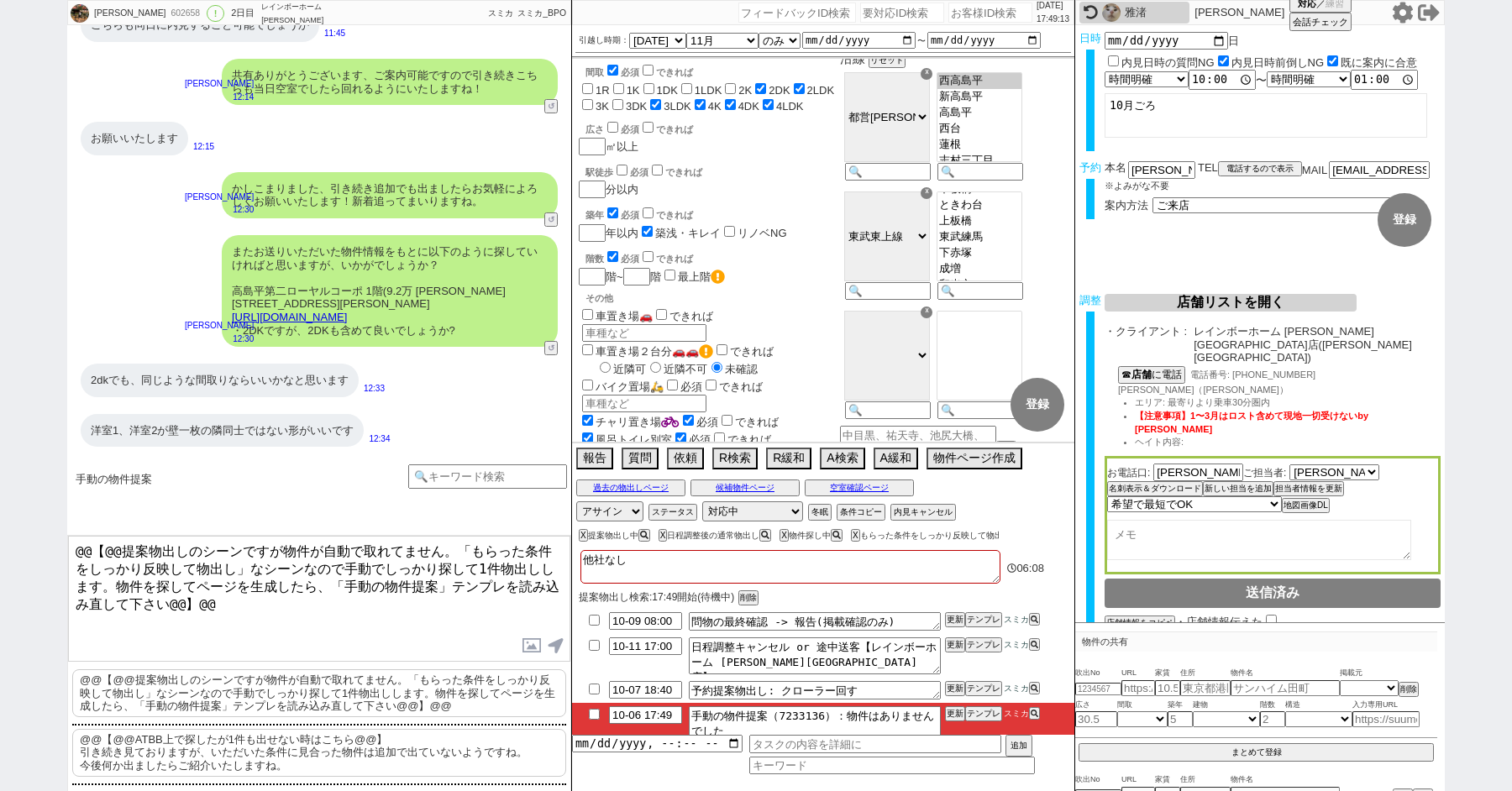
scroll to position [11, 0]
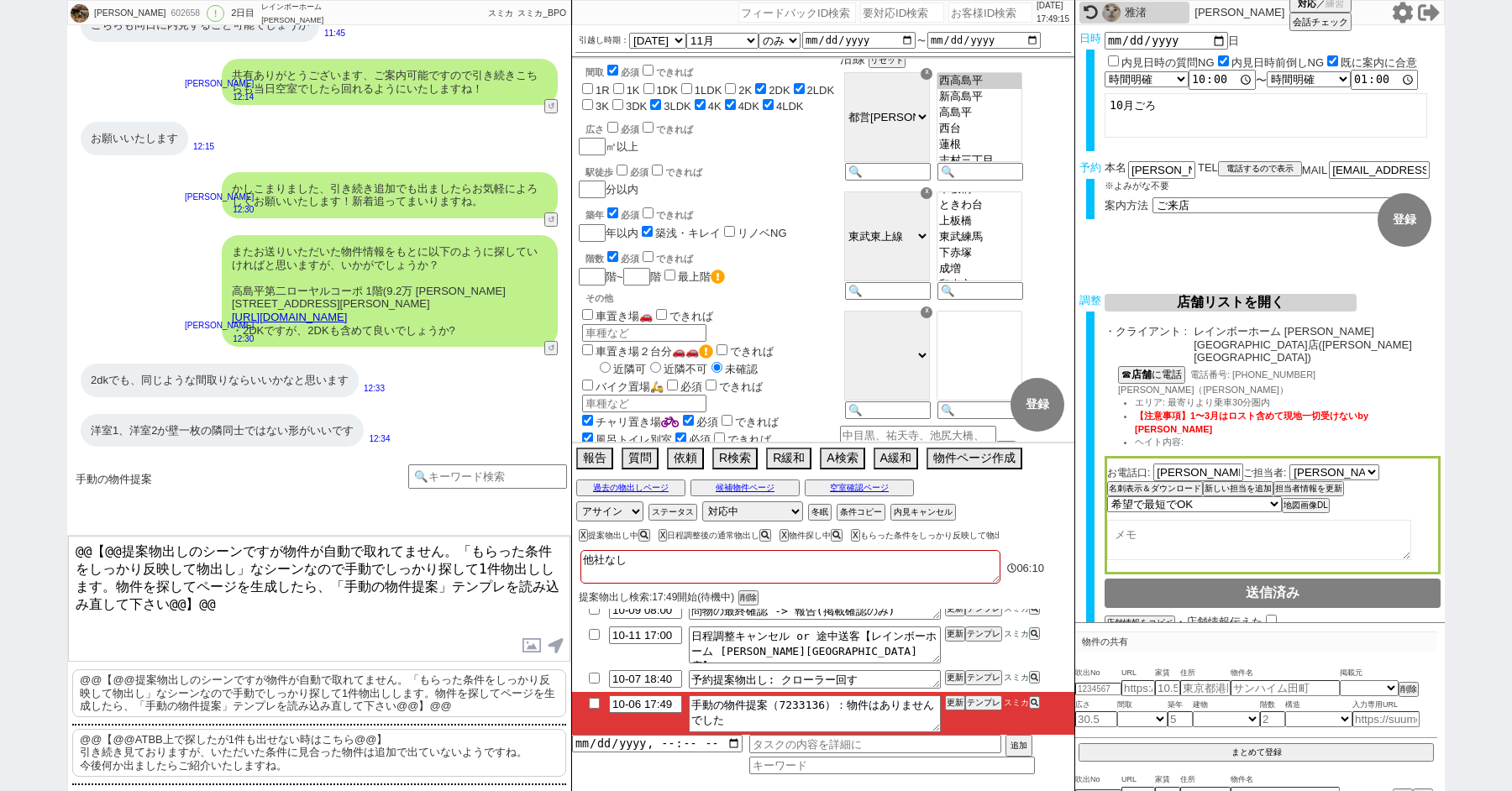
click at [592, 699] on input "checkbox" at bounding box center [594, 703] width 25 height 11
checkbox input "true"
click at [630, 487] on button "過去の物出しページ" at bounding box center [630, 487] width 109 height 14
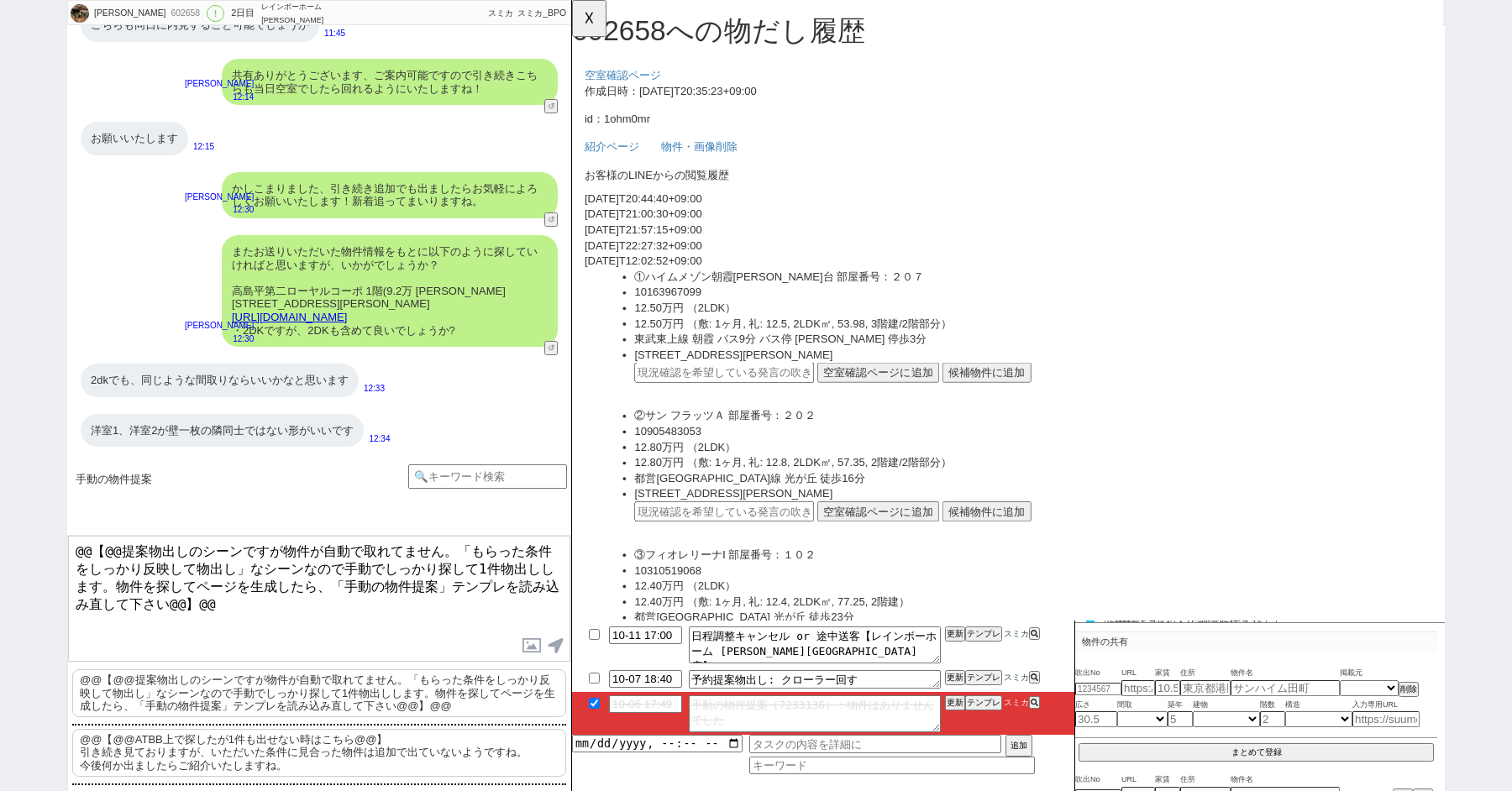
scroll to position [0, 0]
click at [465, 474] on input at bounding box center [488, 475] width 159 height 21
type input "手動"
click at [584, 22] on button "☓" at bounding box center [588, 16] width 31 height 34
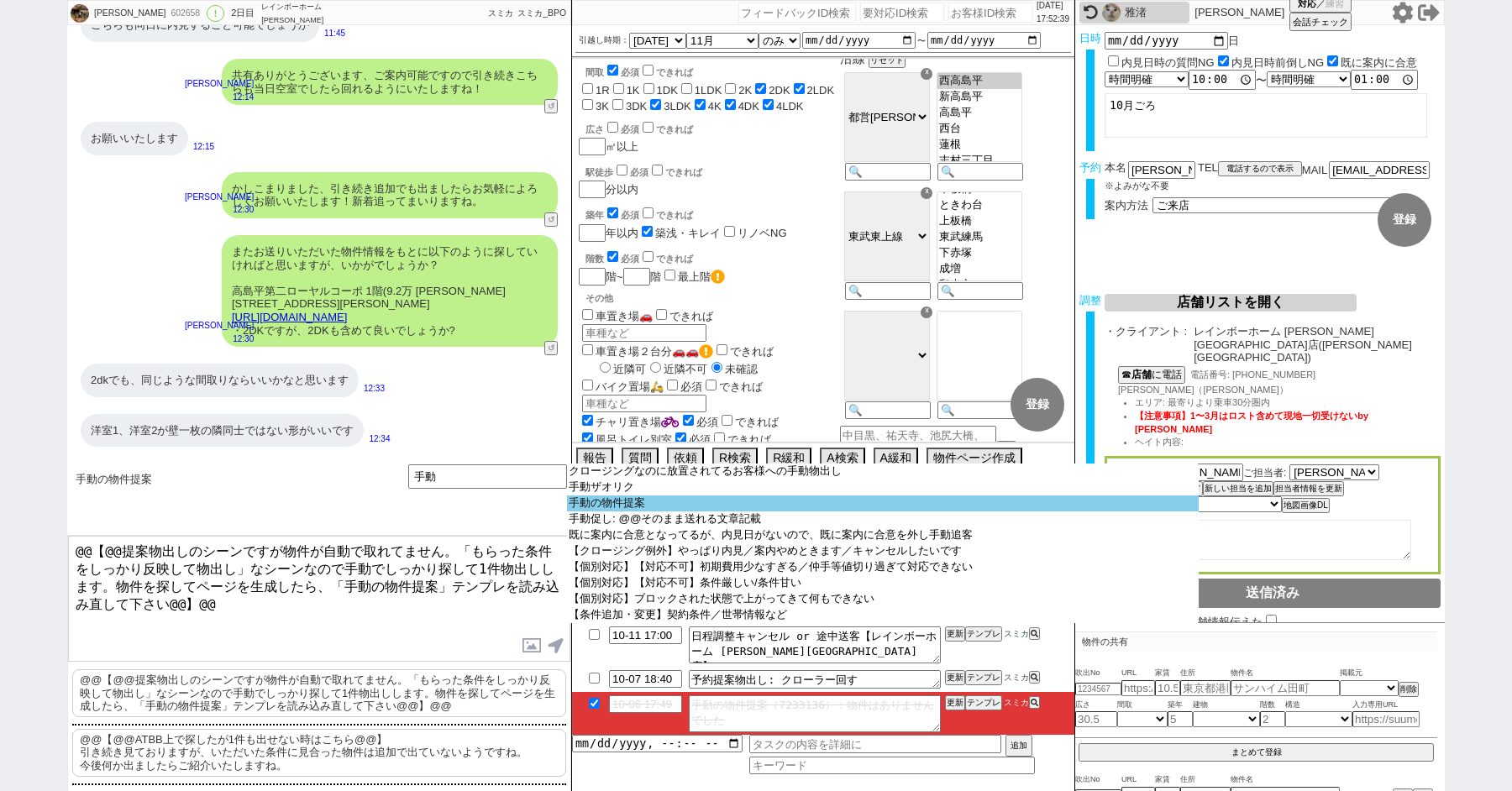
click at [640, 511] on option "手動の物件提案" at bounding box center [882, 504] width 631 height 16
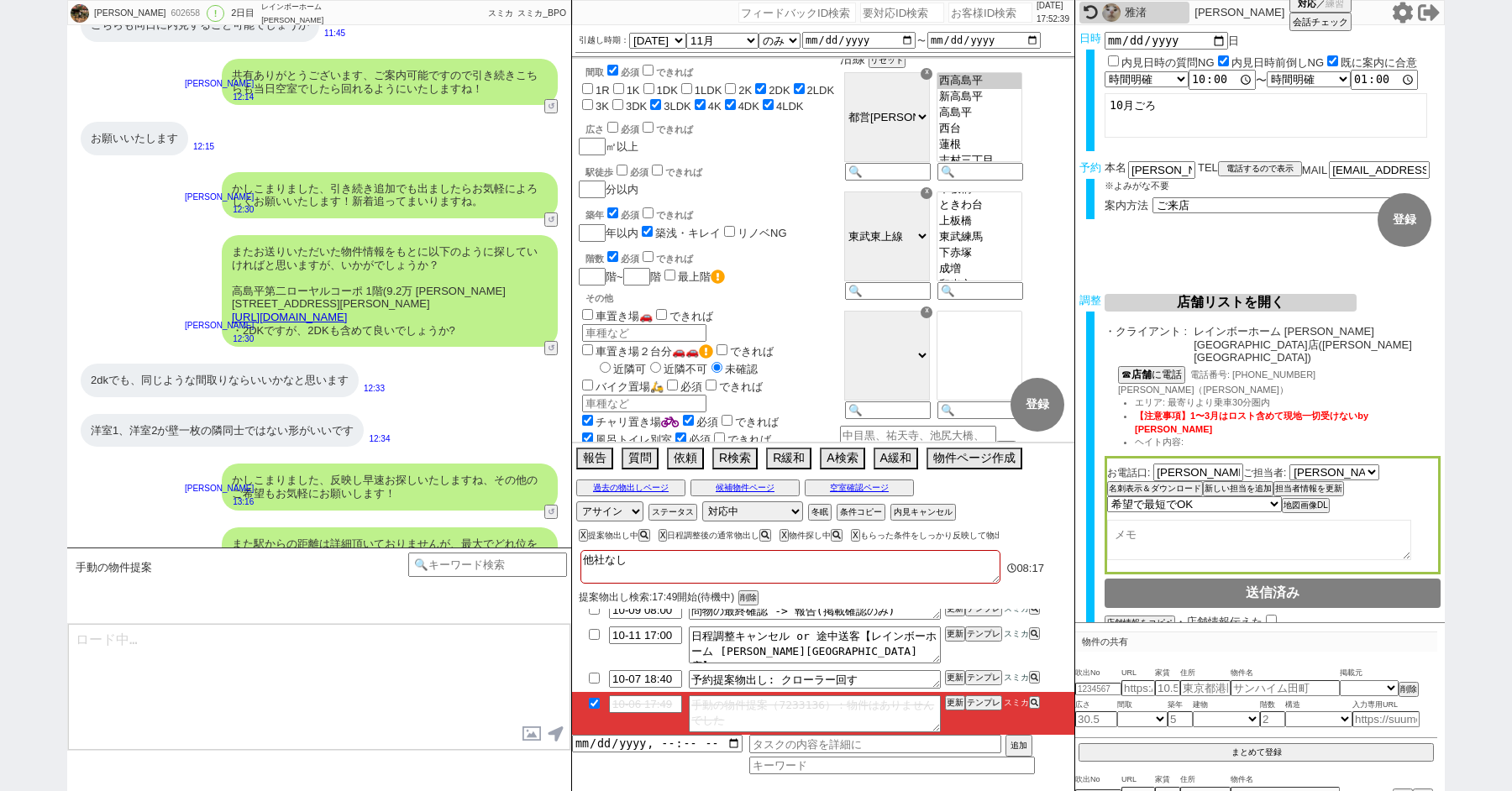
scroll to position [10167, 0]
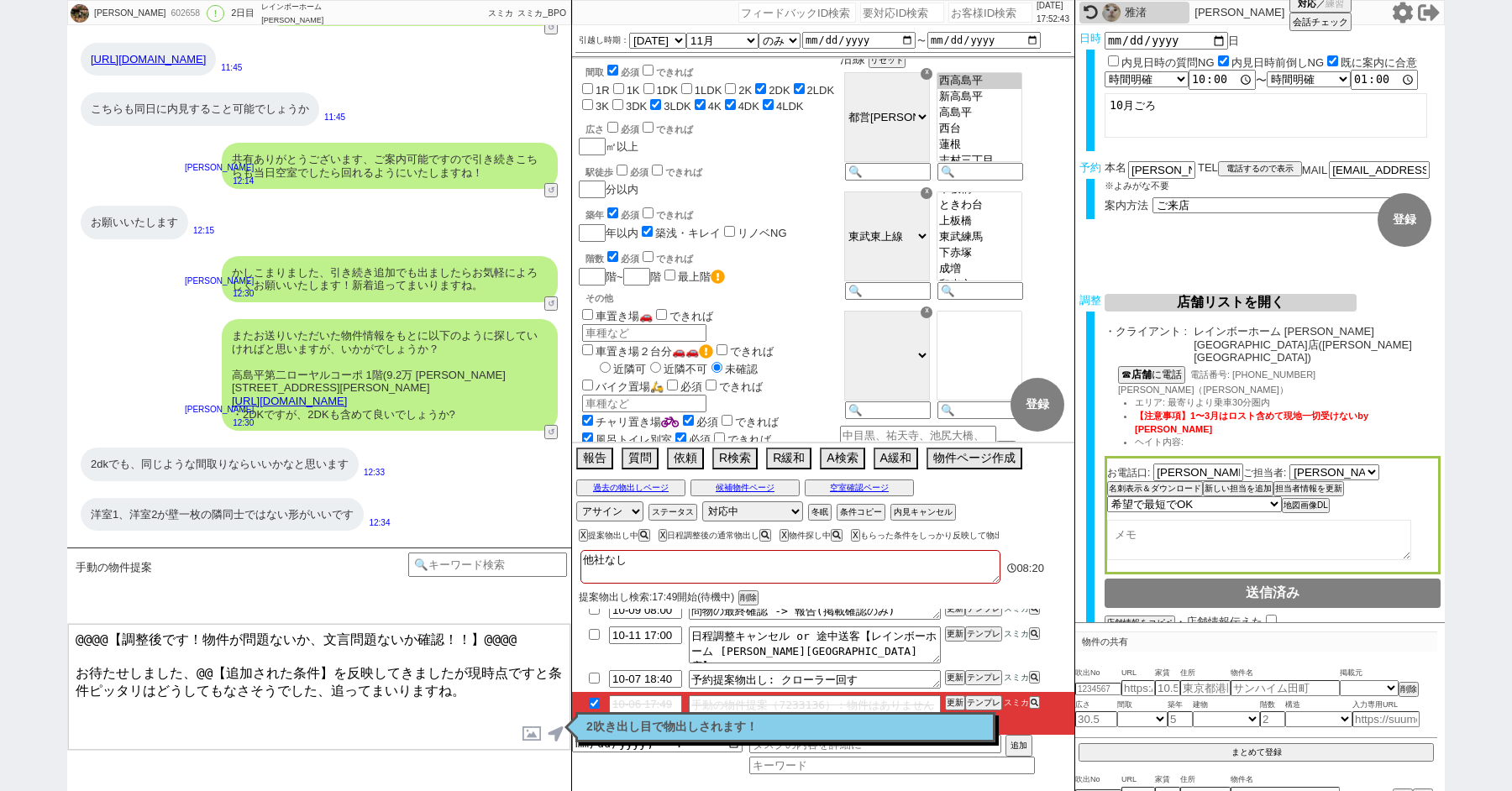
drag, startPoint x: 77, startPoint y: 665, endPoint x: 71, endPoint y: 471, distance: 194.1
click at [71, 476] on div "[PERSON_NAME] 602658 ! 0 2日目 レインボーホーム [PERSON_NAME][GEOGRAPHIC_DATA]店 冬眠中 自社客 ス…" at bounding box center [319, 396] width 504 height 791
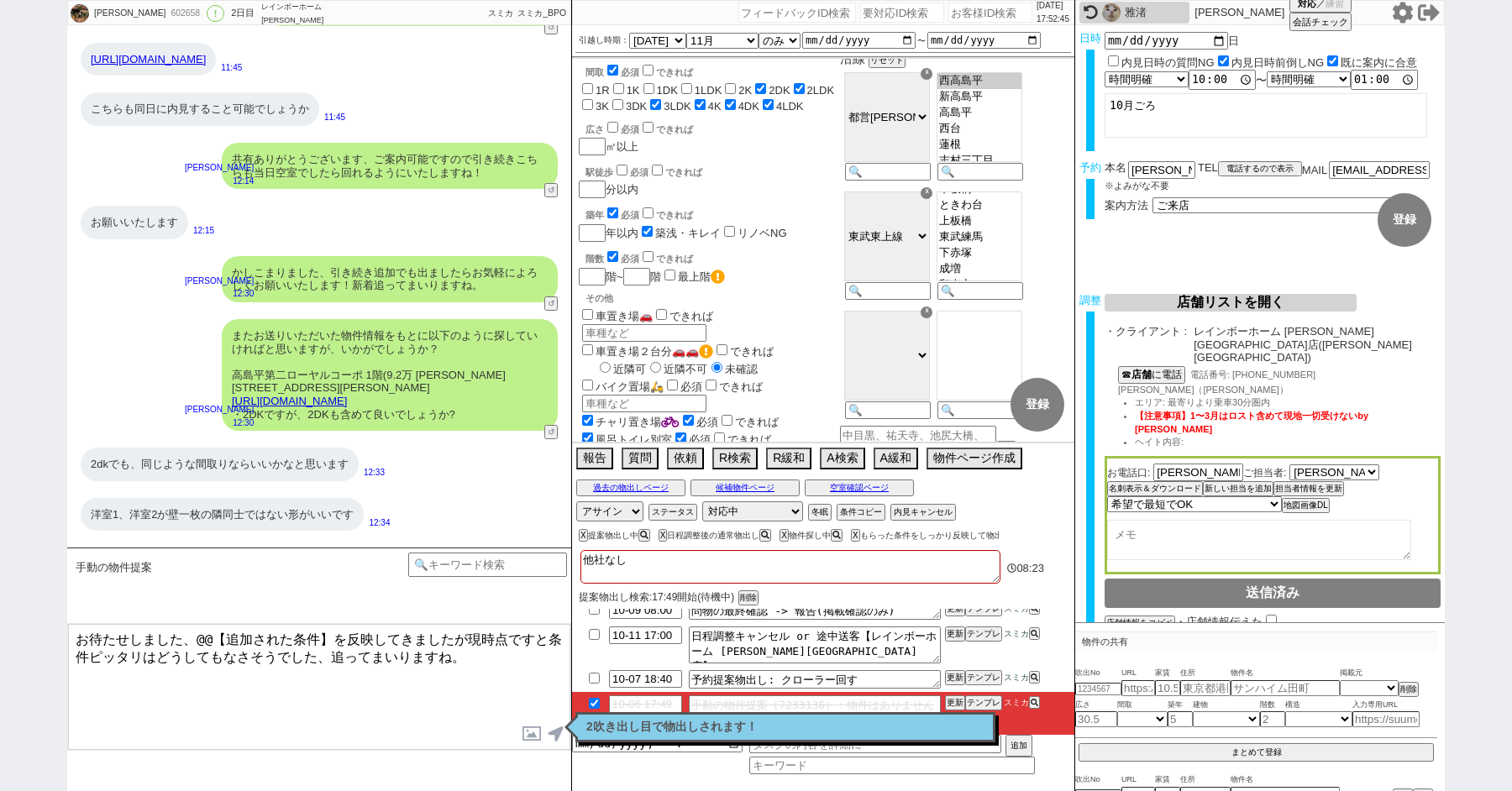
drag, startPoint x: 328, startPoint y: 636, endPoint x: 193, endPoint y: 635, distance: 135.0
click at [193, 636] on textarea "お待たせしました、@@【追加された条件】を反映してきましたが現時点ですと条件ピッタリはどうしてもなさそうでした、追ってまいりますね。" at bounding box center [319, 686] width 502 height 126
drag, startPoint x: 409, startPoint y: 639, endPoint x: 271, endPoint y: 639, distance: 138.0
click at [271, 639] on textarea "お待たせしました、浴室乾燥含めを反映してきましたが現時点ですと条件ピッタリはどうしてもなさそうでした、追ってまいりますね。" at bounding box center [319, 686] width 502 height 126
click at [194, 641] on textarea "お待たせしました、浴室乾燥含め現時点ですと条件ピッタリはどうしてもなさそうでした、追ってまいりますね。" at bounding box center [319, 686] width 502 height 126
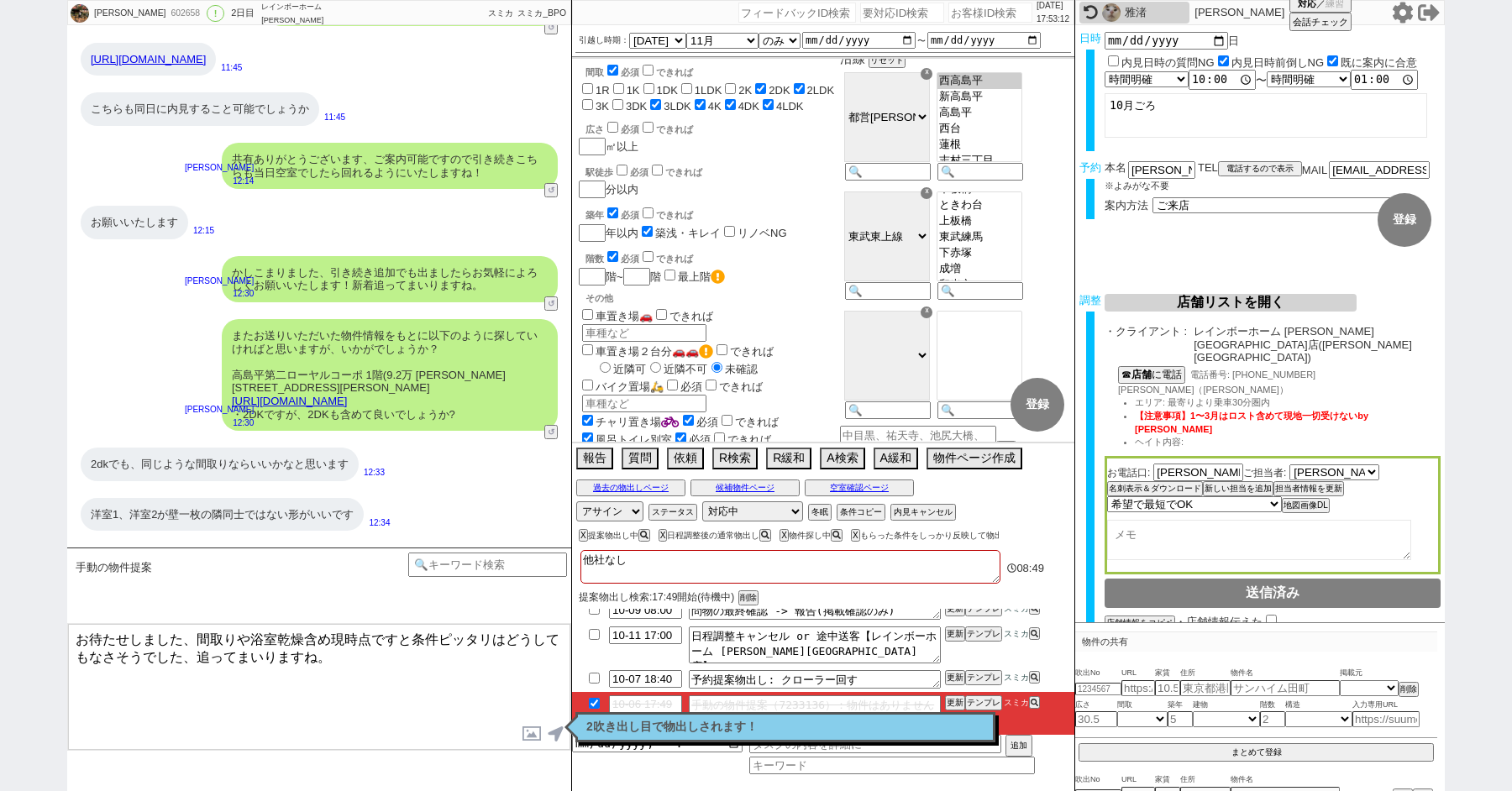
click at [377, 663] on textarea "お待たせしました、間取りや浴室乾燥含め現時点ですと条件ピッタリはどうしてもなさそうでした、追ってまいりますね。" at bounding box center [319, 686] width 502 height 126
type textarea "お待たせしました、間取りや浴室乾燥含め現時点ですと条件ピッタリはどうしてもなさそうでした、追ってまいりますね。"
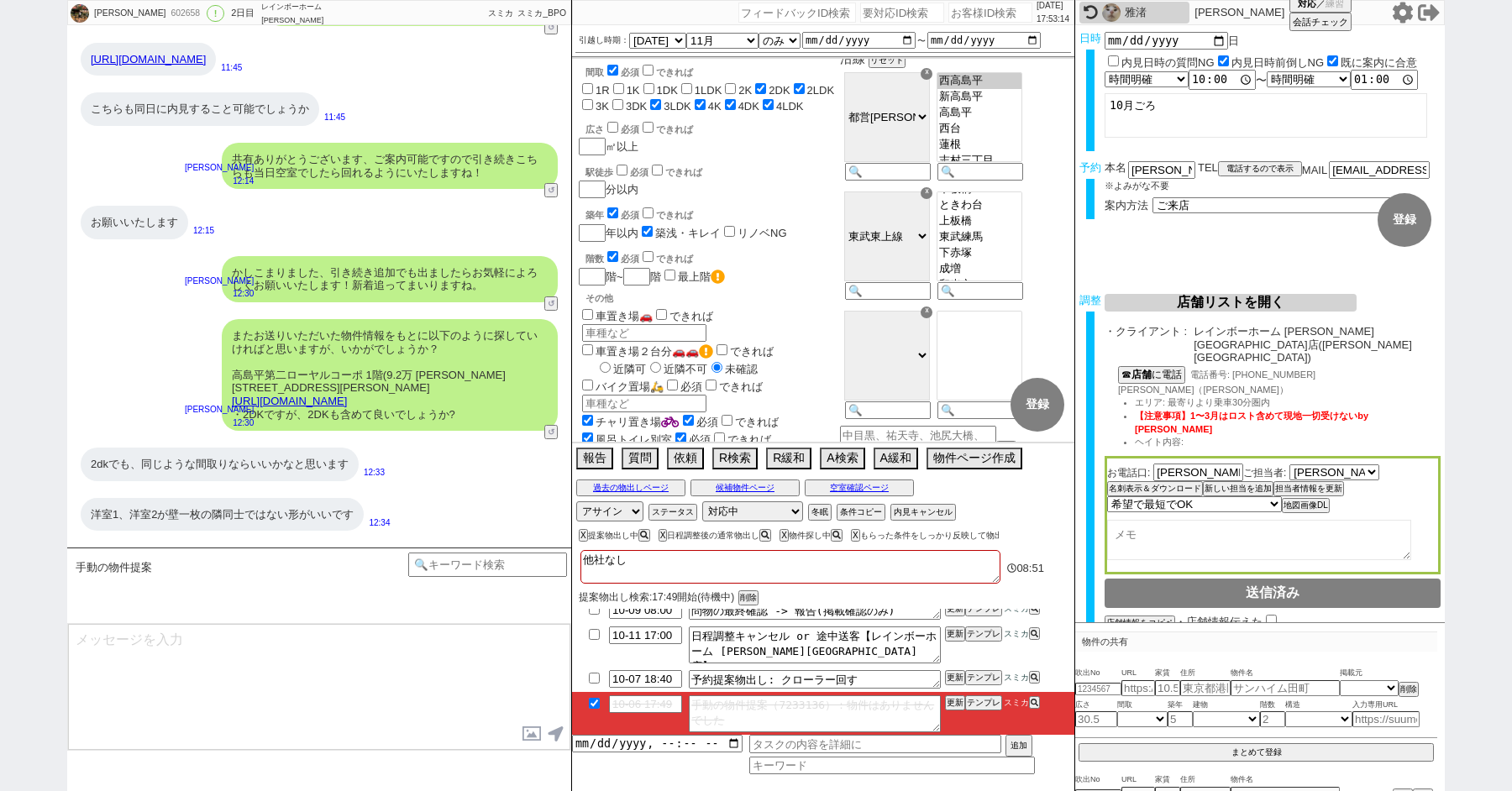
scroll to position [10230, 0]
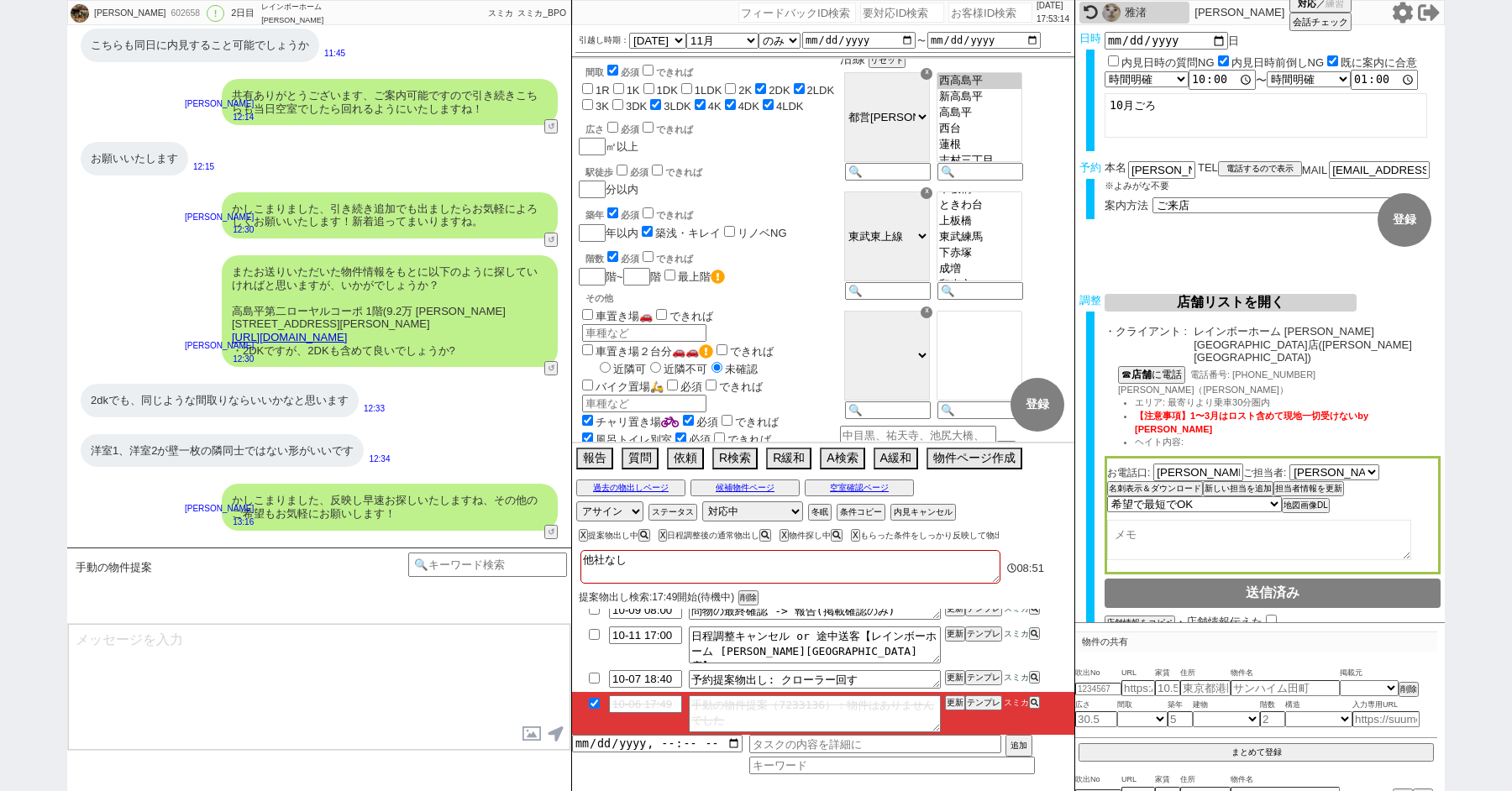
checkbox input "false"
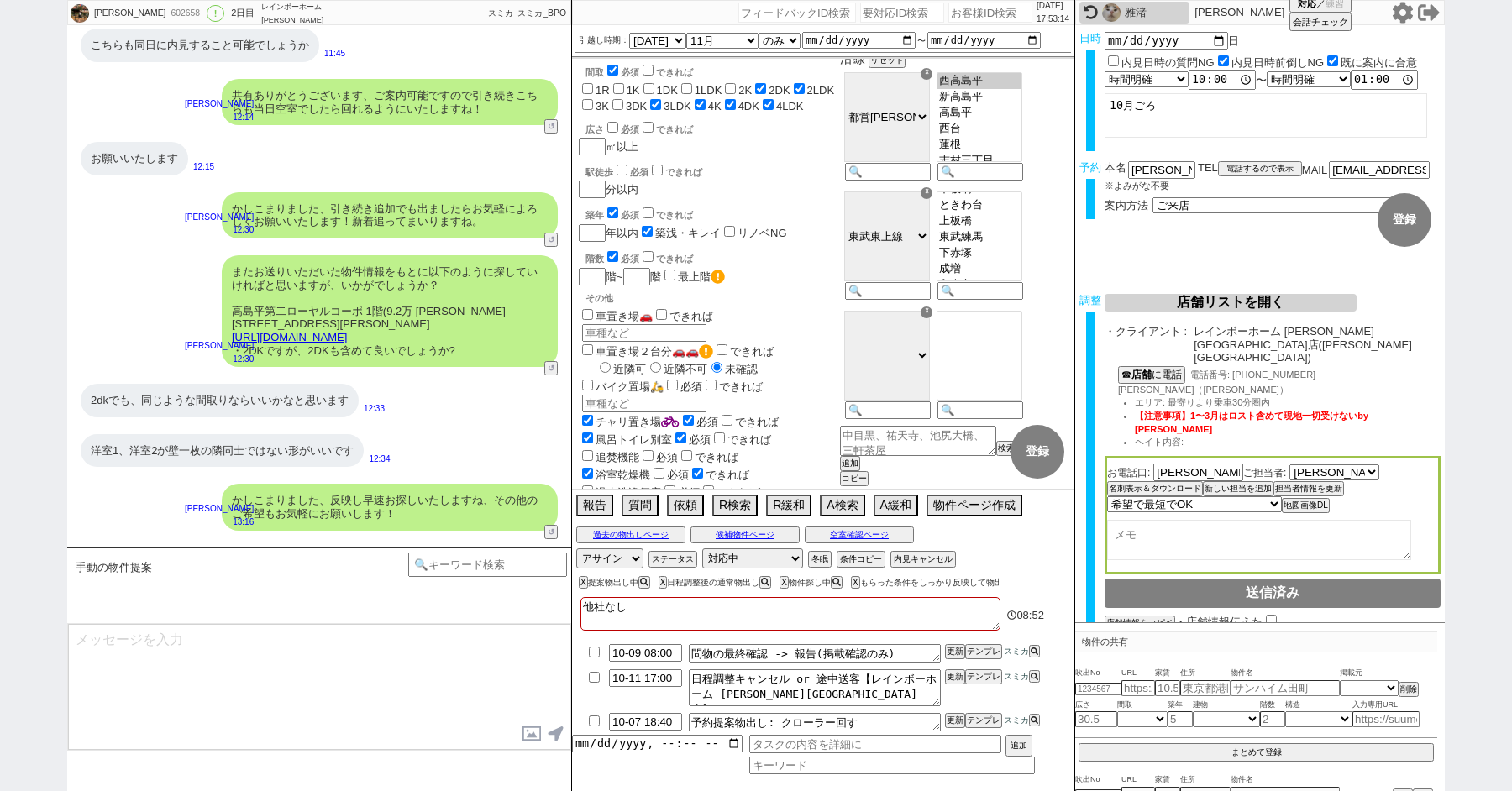
scroll to position [0, 0]
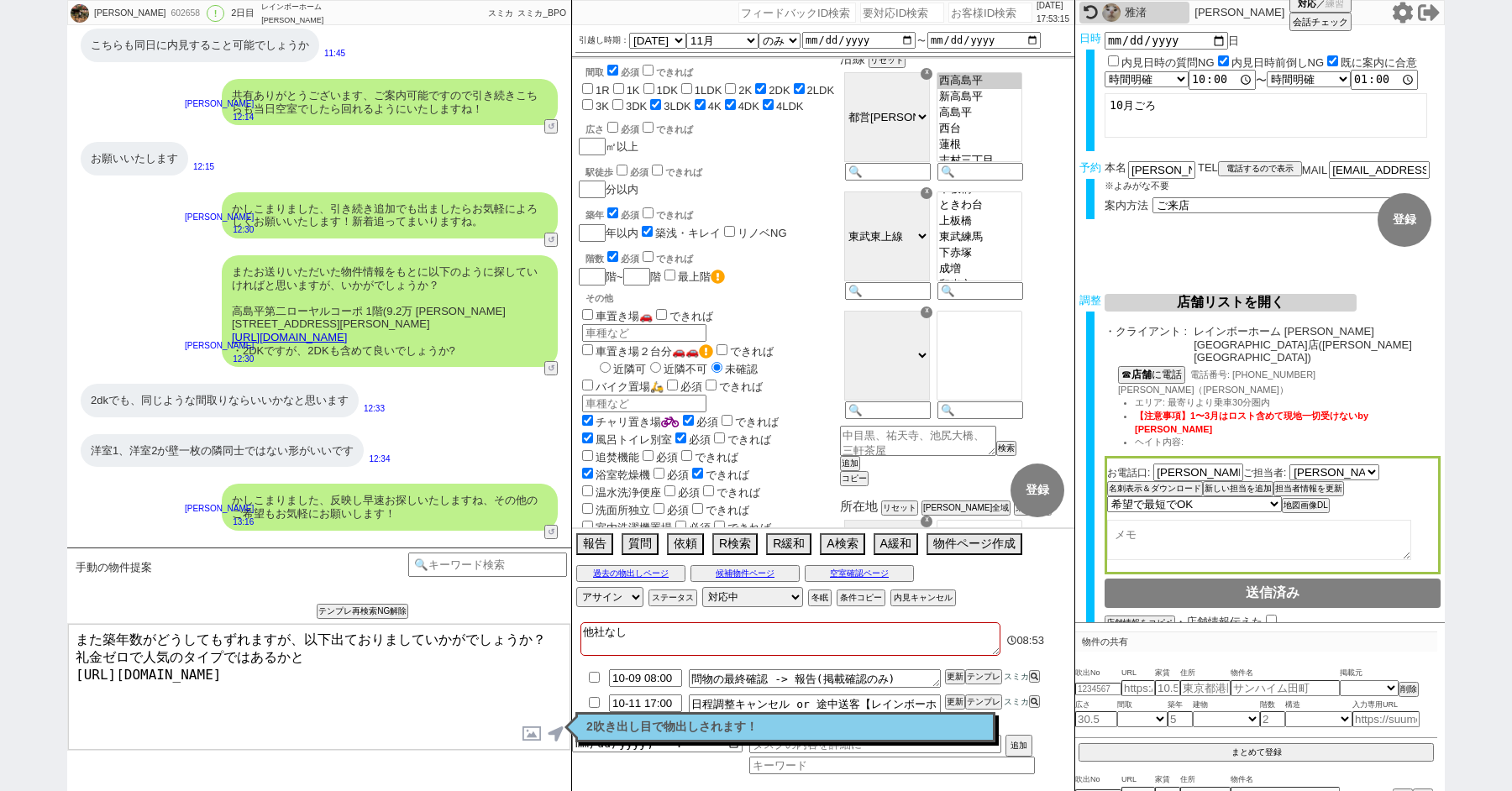
click at [418, 672] on textarea "また築年数がどうしてもずれますが、以下出ておりましていかがでしょうか？ 礼金ゼロで人気のタイプではあるかと [URL][DOMAIN_NAME]" at bounding box center [319, 686] width 502 height 126
click at [104, 639] on textarea "また築年数がどうしてもずれますが、以下出ておりましていかがでしょうか？ 礼金ゼロで人気のタイプではあるかと [URL][DOMAIN_NAME]" at bounding box center [319, 686] width 502 height 126
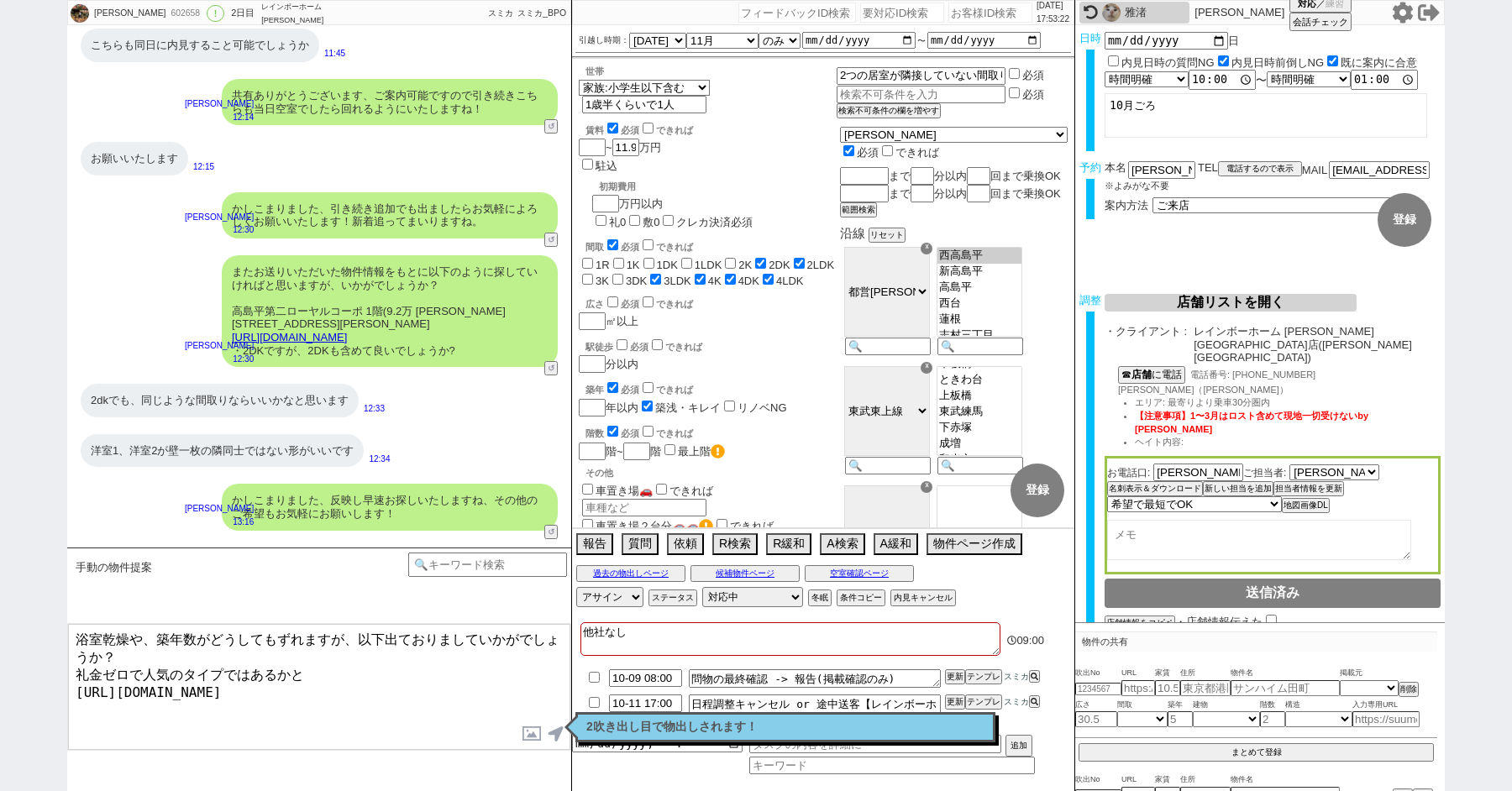
click at [369, 656] on textarea "浴室乾燥や、築年数がどうしてもずれますが、以下出ておりましていかがでしょうか？ 礼金ゼロで人気のタイプではあるかと [URL][DOMAIN_NAME]" at bounding box center [319, 686] width 502 height 126
type textarea "浴室乾燥や、築年数がどうしてもずれますが、以下出ておりましていかがでしょうか？ 礼金ゼロで人気のタイプではあるかと [URL][DOMAIN_NAME]"
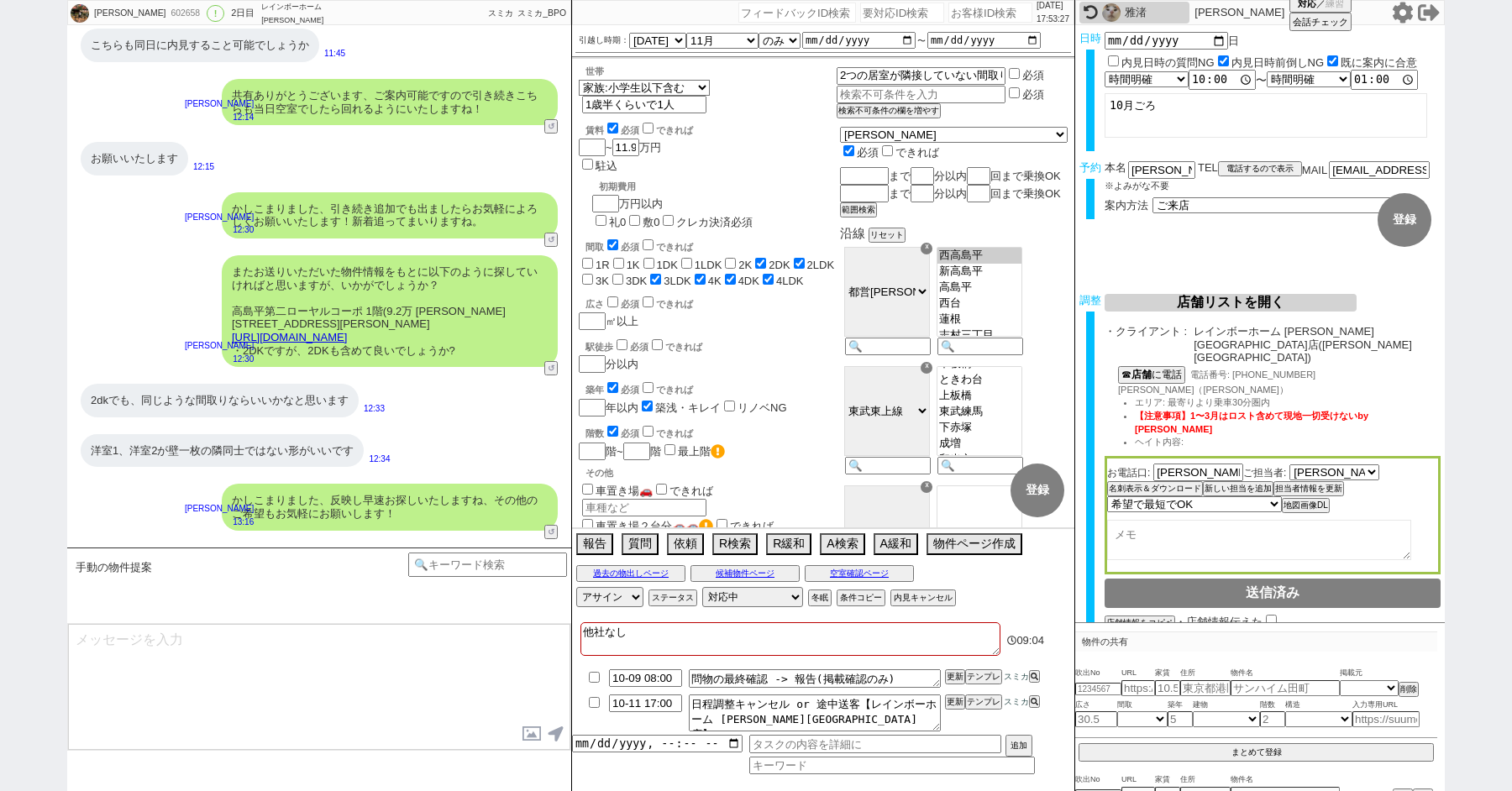
scroll to position [10319, 0]
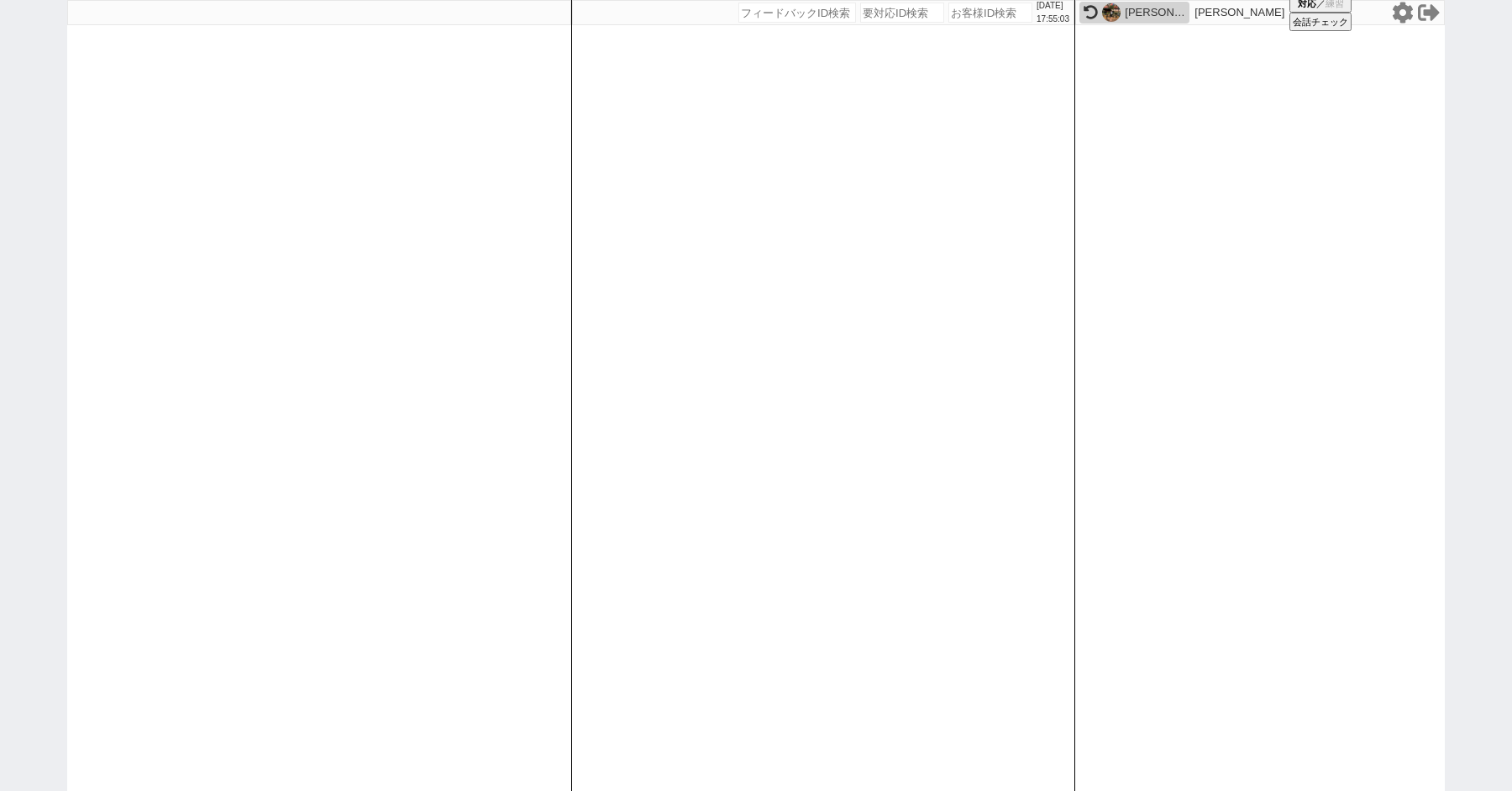
click at [138, 175] on div at bounding box center [319, 396] width 504 height 791
paste input "617369"
type input "617369"
select select "100"
select select "6"
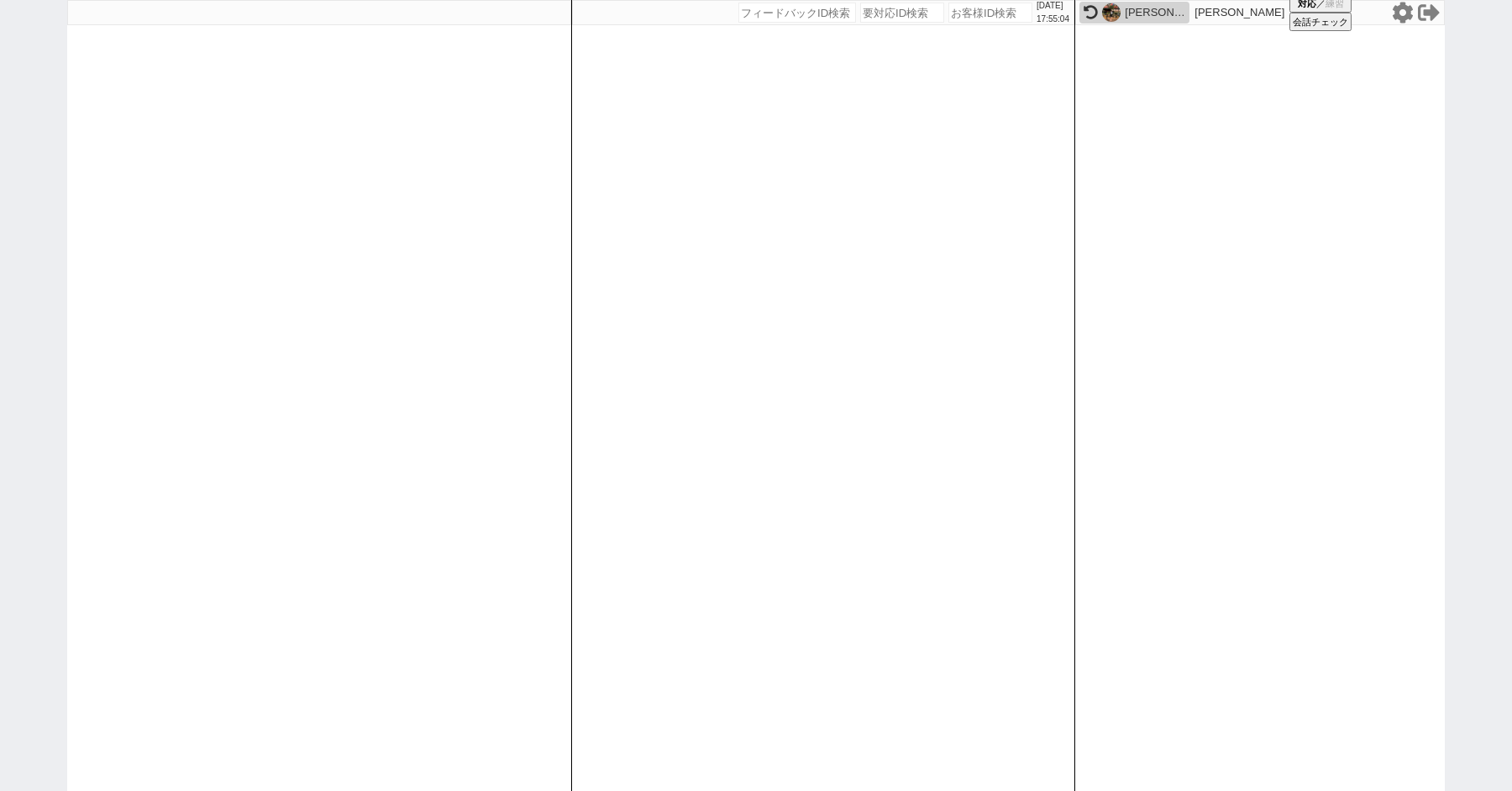
select select "6"
select select "2"
select select "5"
select select
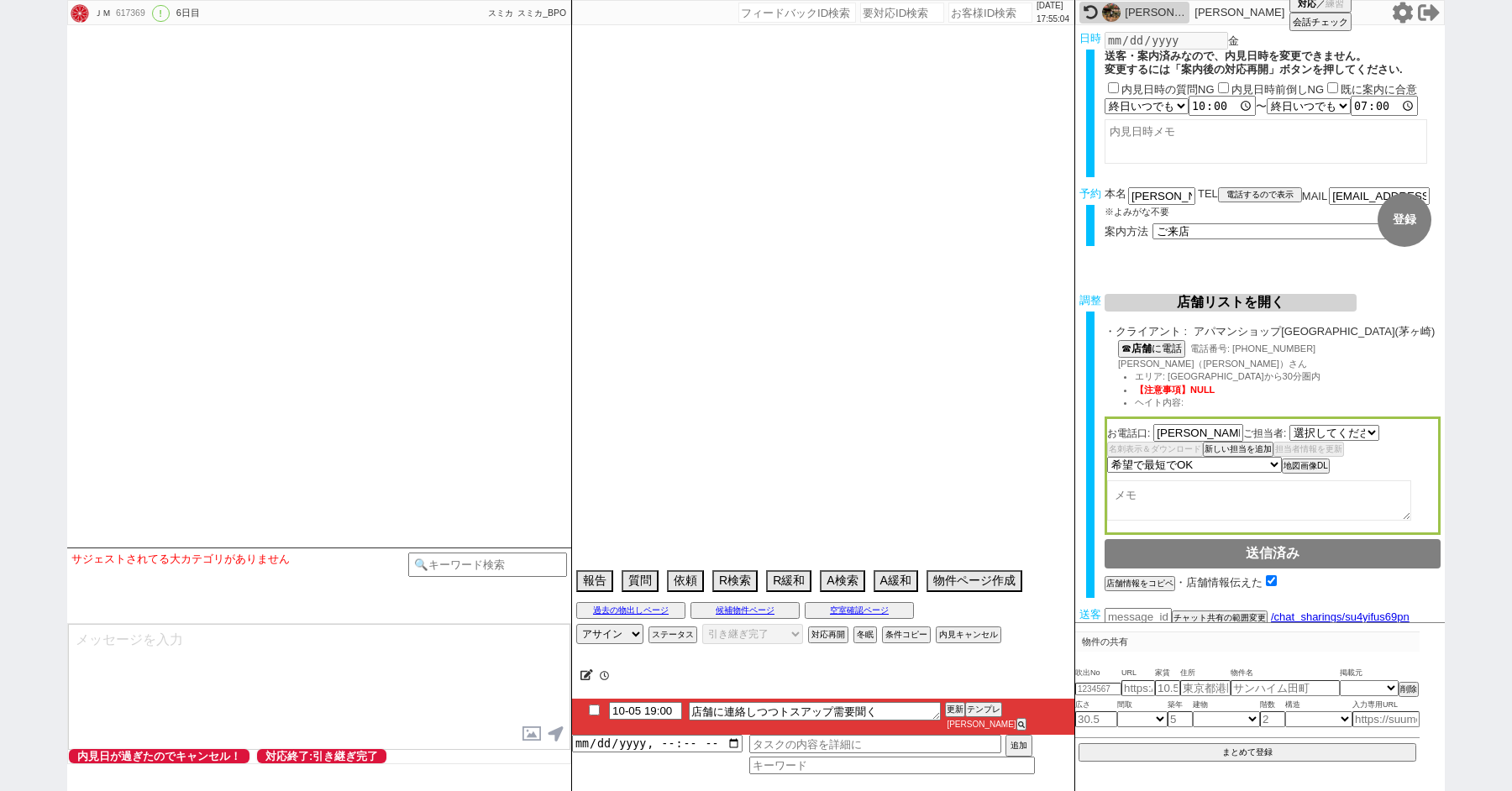
select select "2843"
select select "13"
select select "0"
select select "14"
select select "13"
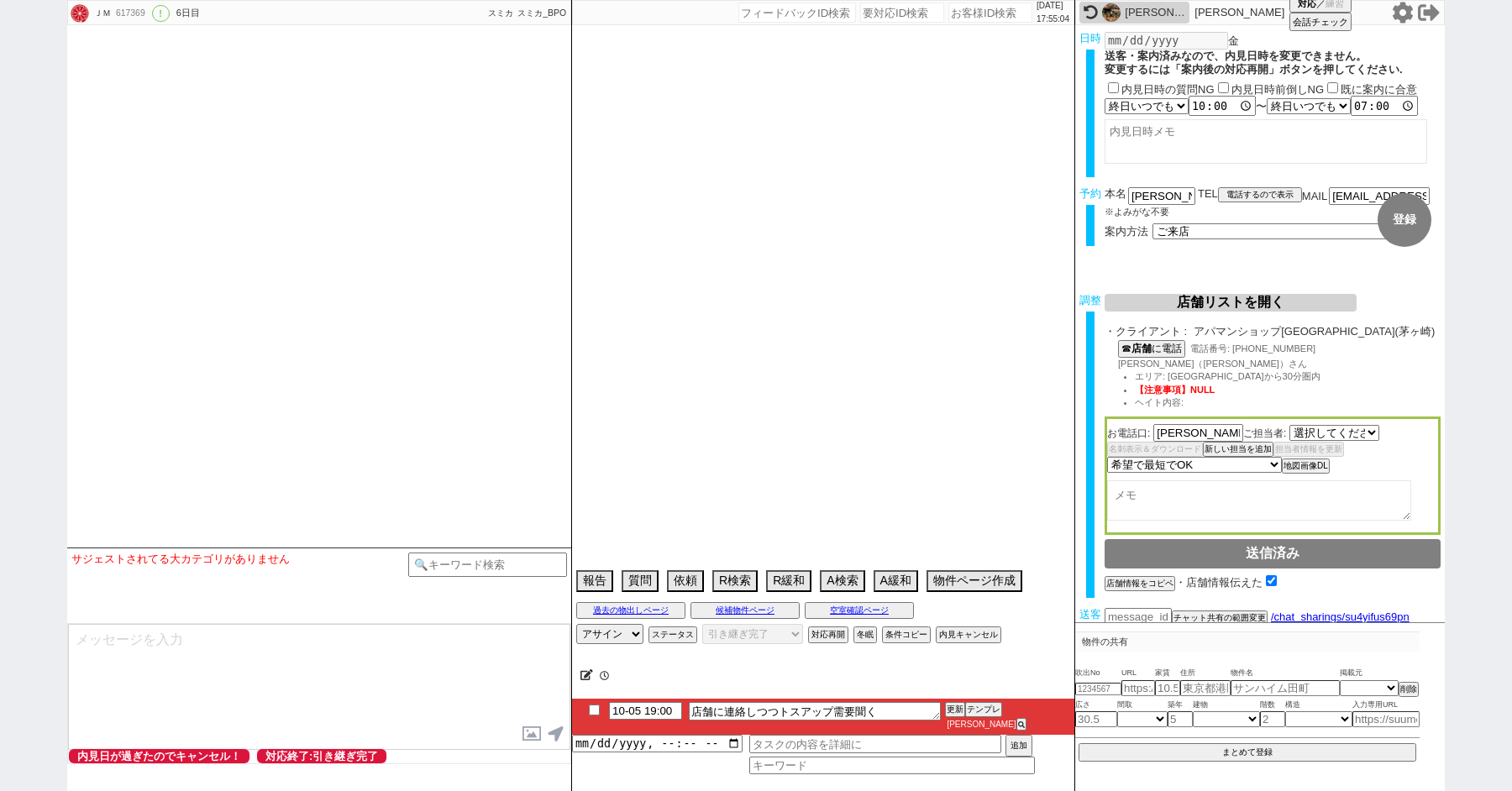
select select "455"
select select "83"
select select "2110"
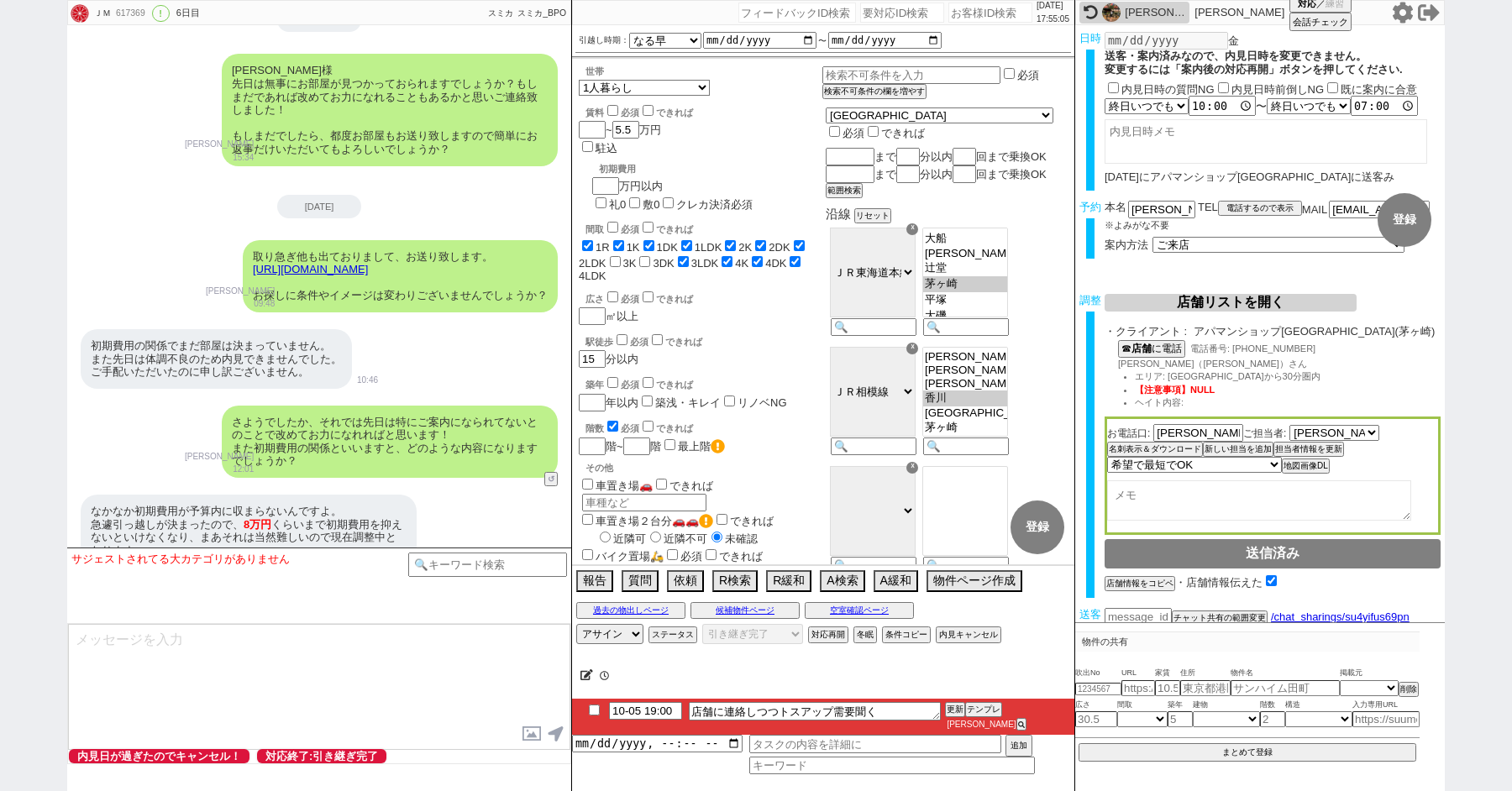
scroll to position [6282, 0]
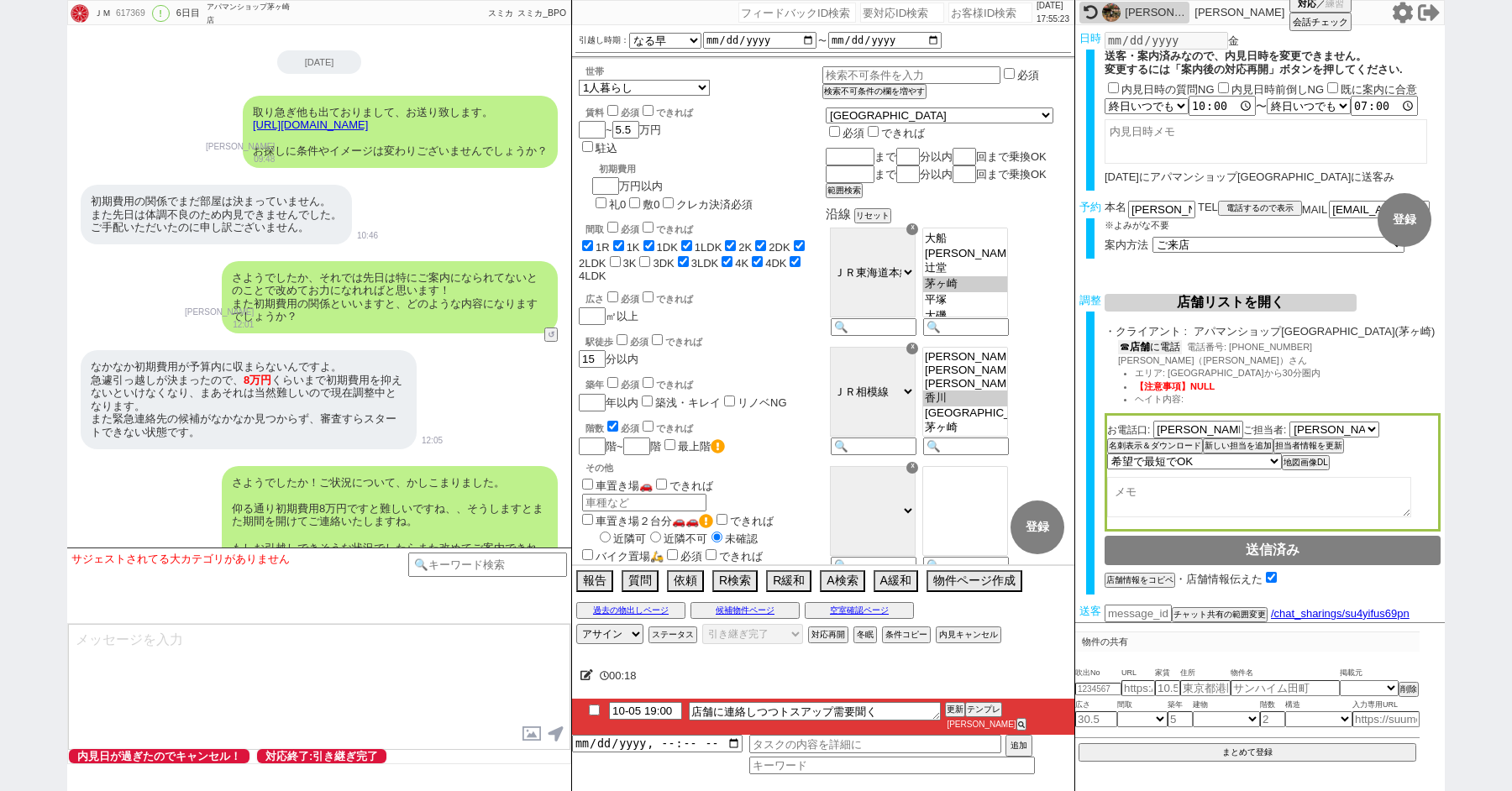
click at [1145, 351] on b "店舗" at bounding box center [1140, 346] width 20 height 12
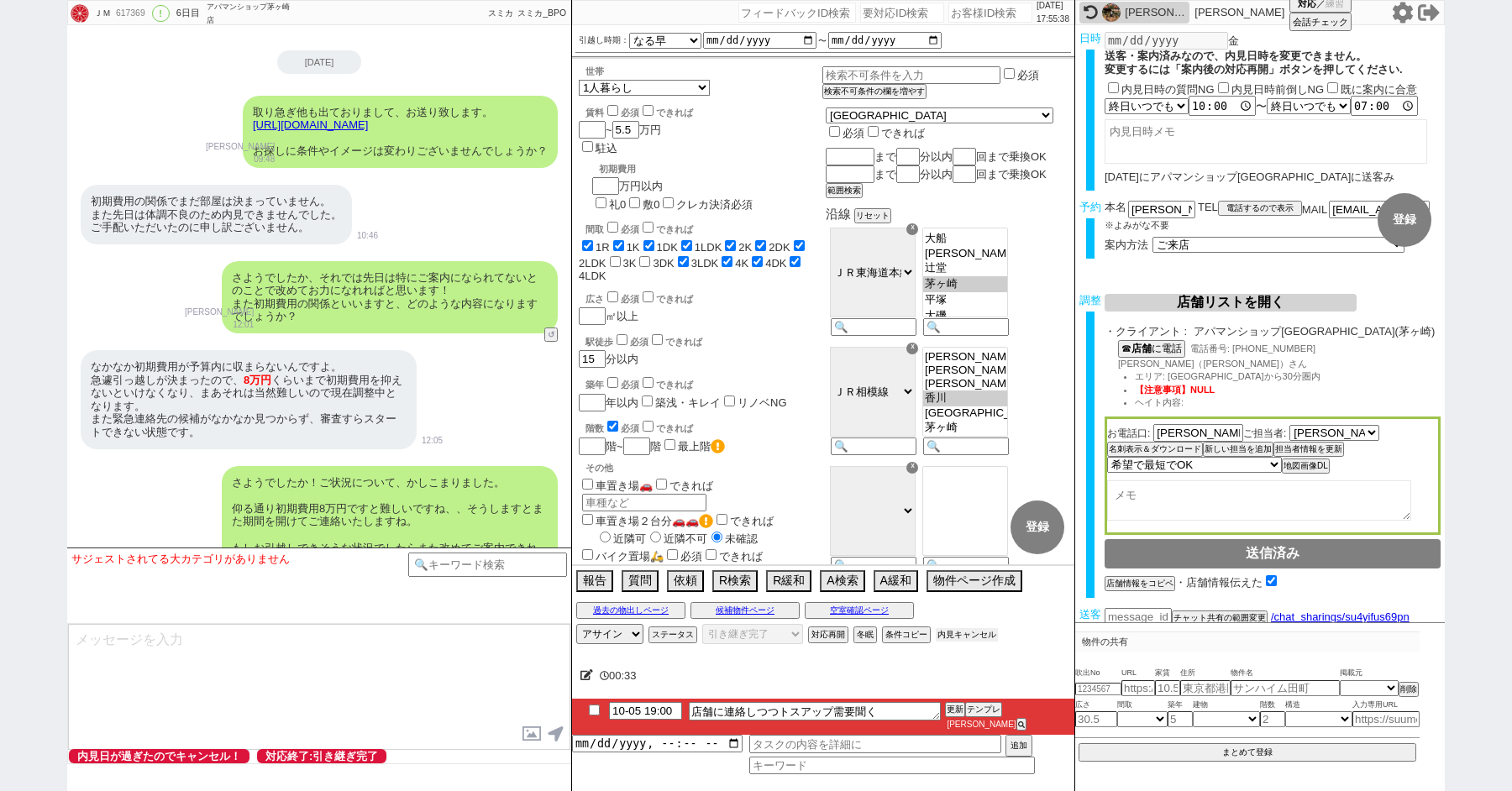
click at [964, 640] on button "内見キャンセル" at bounding box center [967, 635] width 62 height 14
radio input "true"
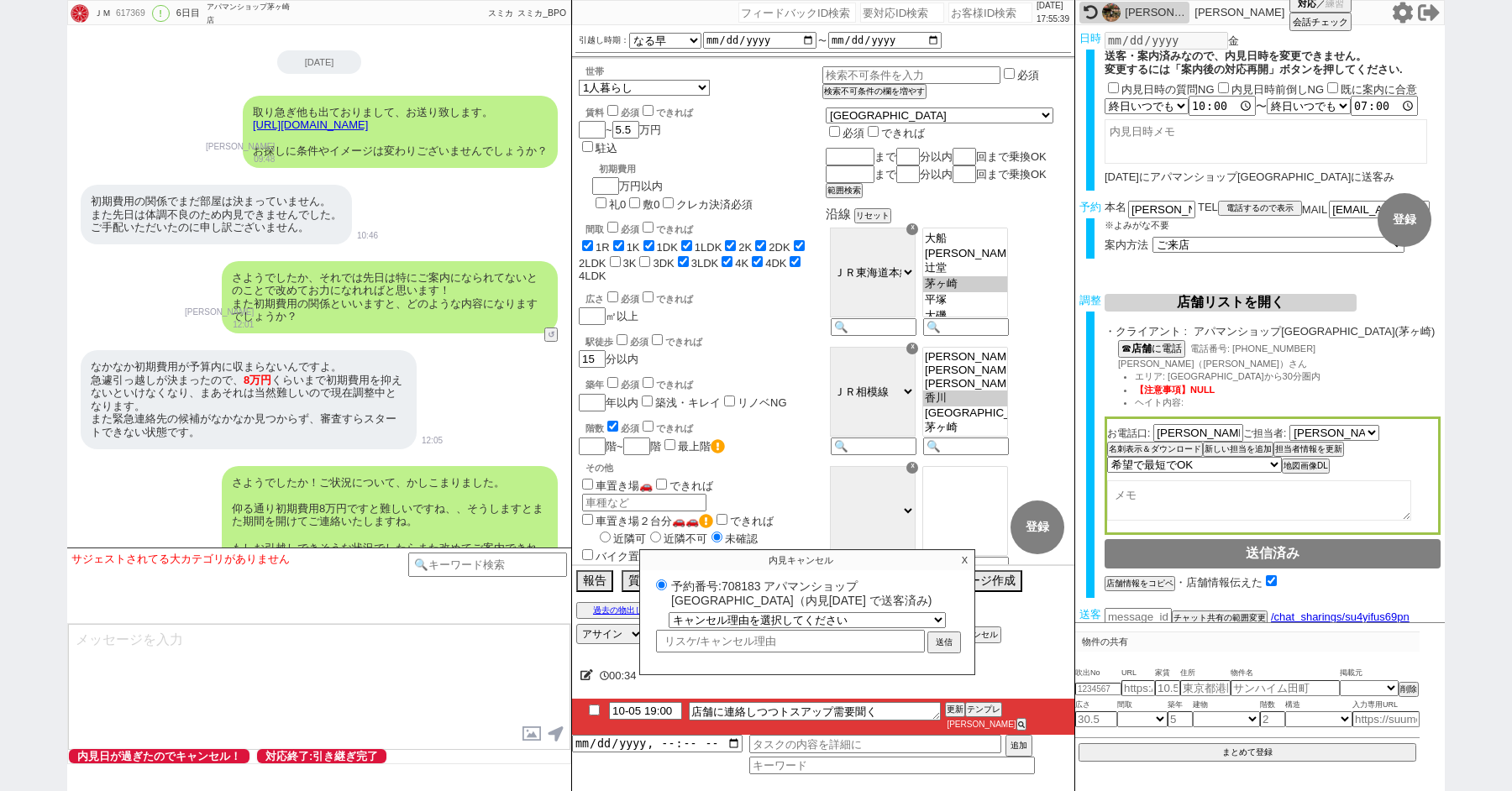
click at [760, 597] on label "予約番号:708183 アパマンショップ[GEOGRAPHIC_DATA]（内見[DATE] で送客済み)" at bounding box center [808, 592] width 311 height 31
click at [667, 590] on input "予約番号:708183 アパマンショップ[GEOGRAPHIC_DATA]（内見[DATE] で送客済み)" at bounding box center [661, 585] width 11 height 11
click at [740, 597] on label "予約番号:708183 アパマンショップ[GEOGRAPHIC_DATA]（内見[DATE] で送客済み)" at bounding box center [808, 592] width 311 height 31
click at [667, 590] on input "予約番号:708183 アパマンショップ[GEOGRAPHIC_DATA]（内見[DATE] で送客済み)" at bounding box center [661, 585] width 11 height 11
click at [740, 597] on label "予約番号:708183 アパマンショップ[GEOGRAPHIC_DATA]（内見[DATE] で送客済み)" at bounding box center [808, 592] width 311 height 31
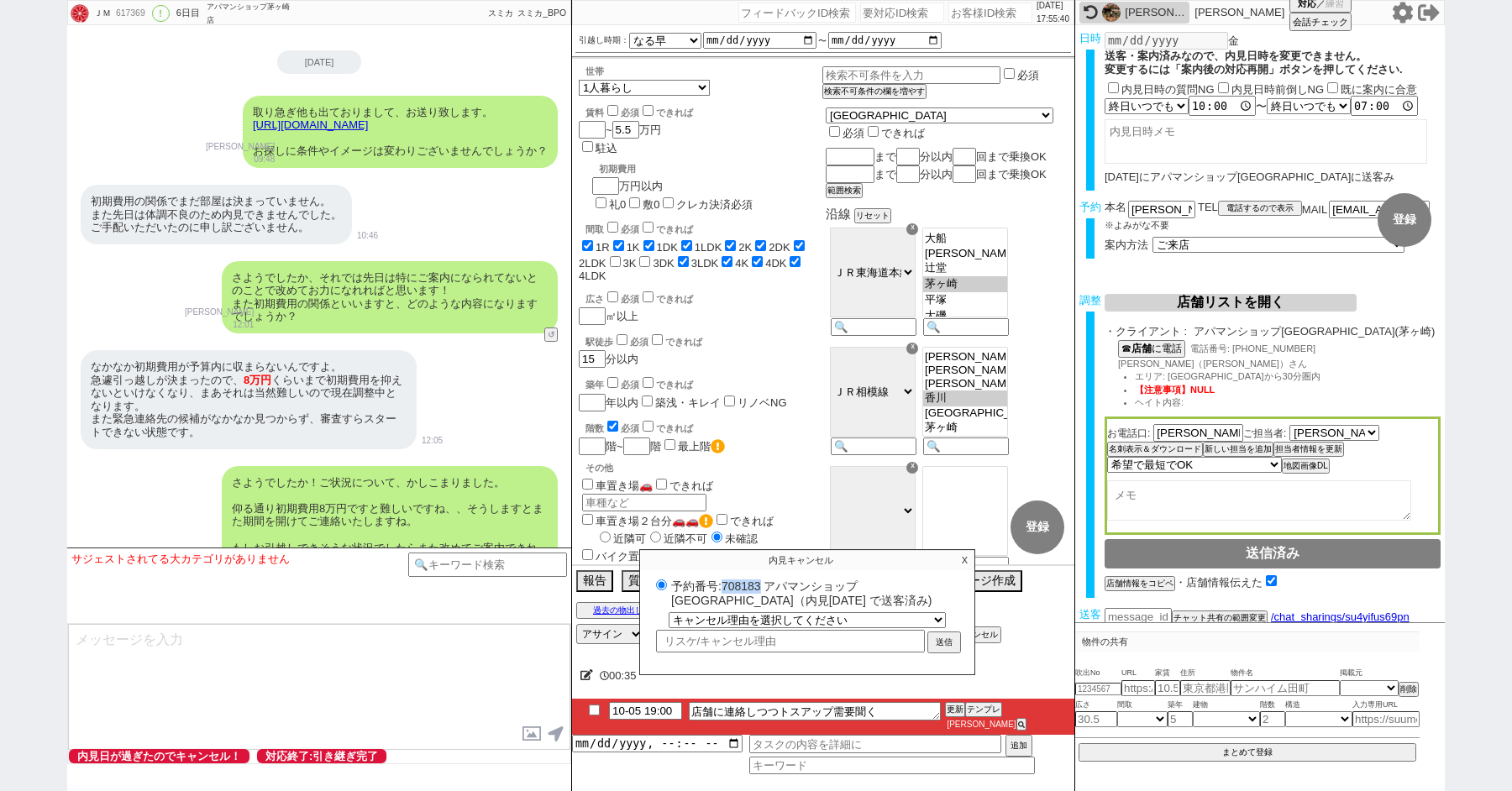
click at [667, 590] on input "予約番号:708183 アパマンショップ[GEOGRAPHIC_DATA]（内見[DATE] で送客済み)" at bounding box center [661, 585] width 11 height 11
copy label "708183"
click at [964, 570] on p "X" at bounding box center [964, 560] width 19 height 20
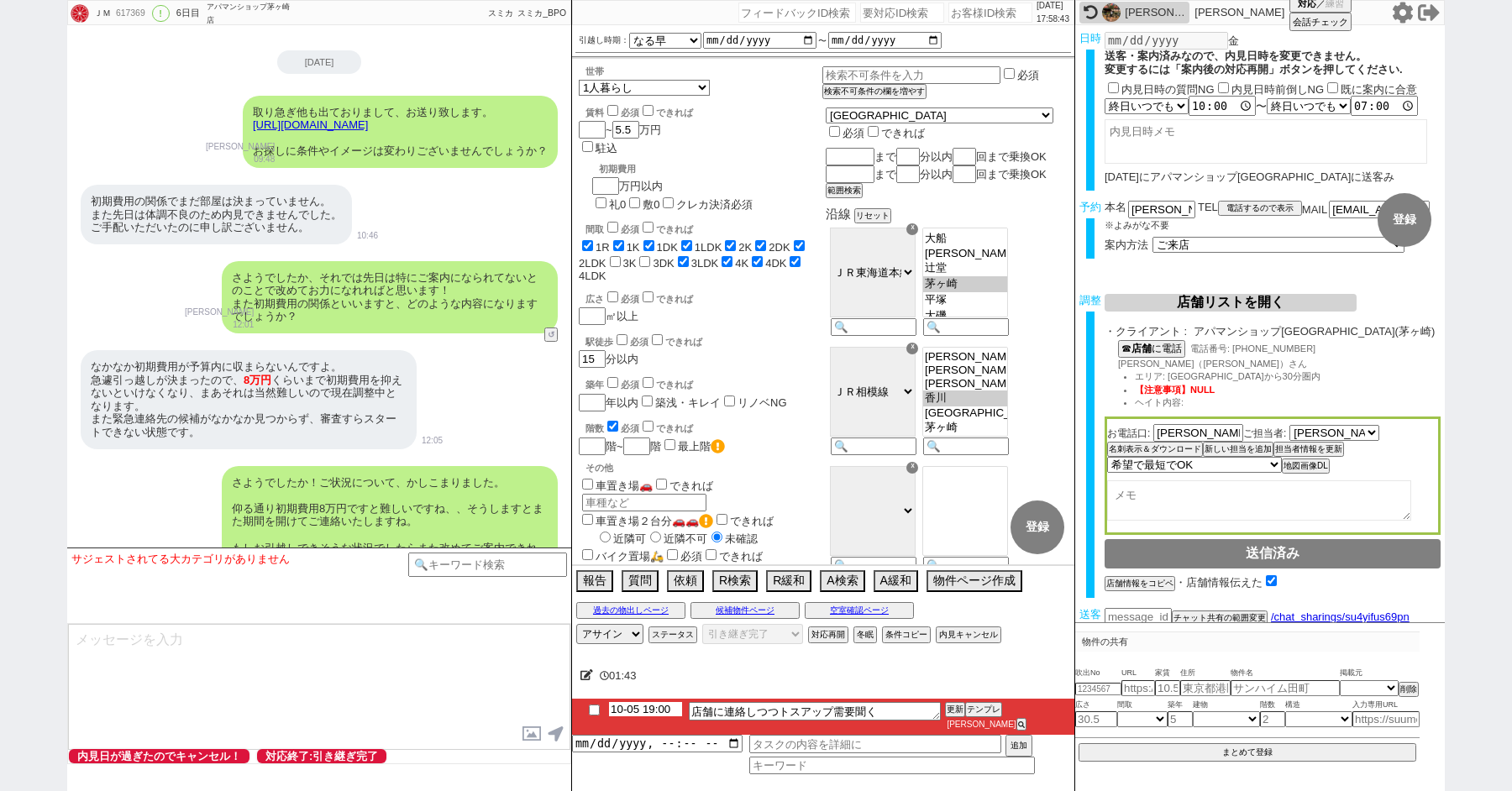
click at [640, 716] on input "10-05 19:00" at bounding box center [645, 709] width 73 height 15
type input "10-06 19:00"
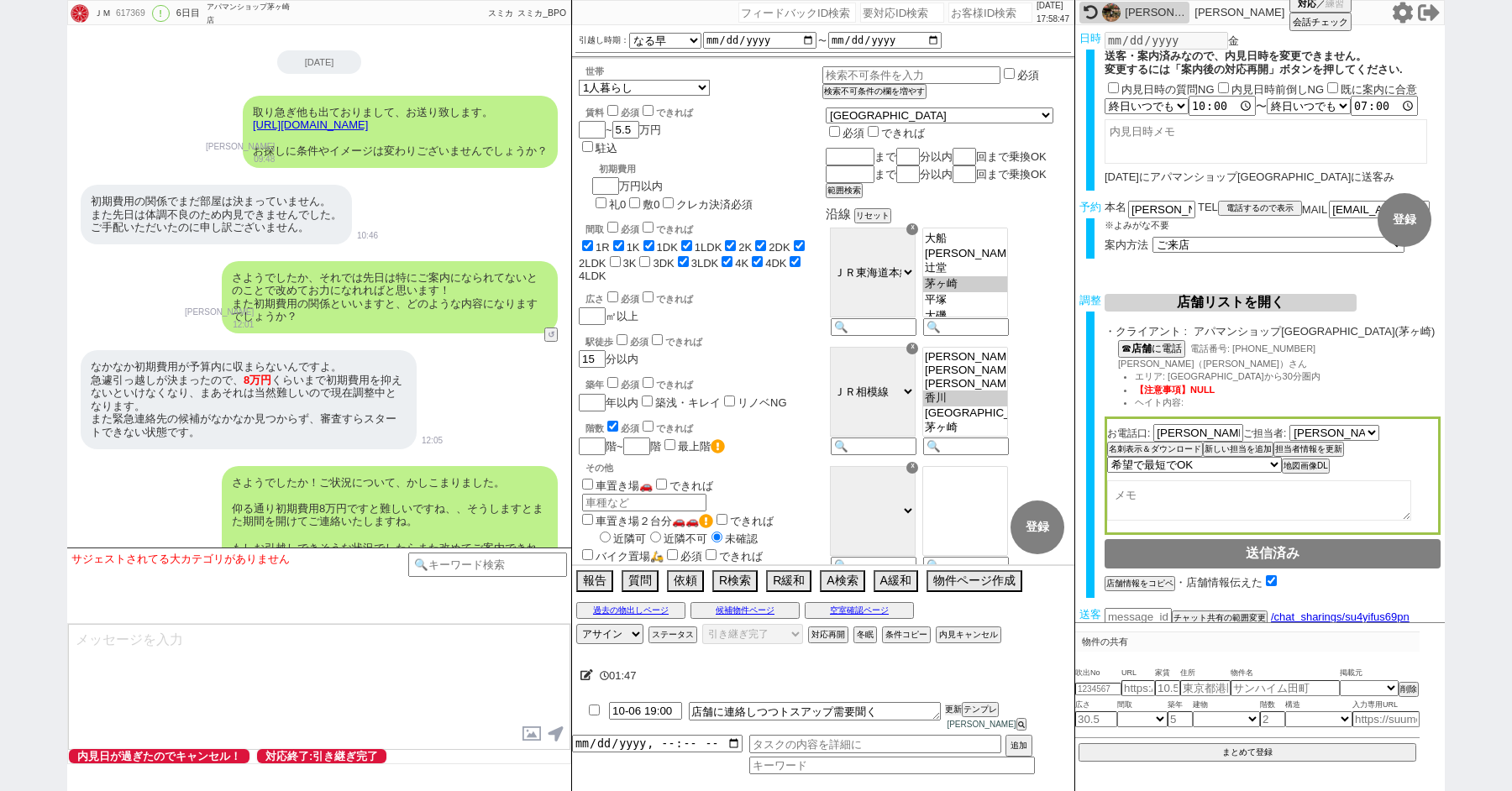
click at [953, 716] on button "更新" at bounding box center [953, 709] width 16 height 12
click at [951, 641] on button "内見キャンセル" at bounding box center [967, 635] width 62 height 14
radio input "true"
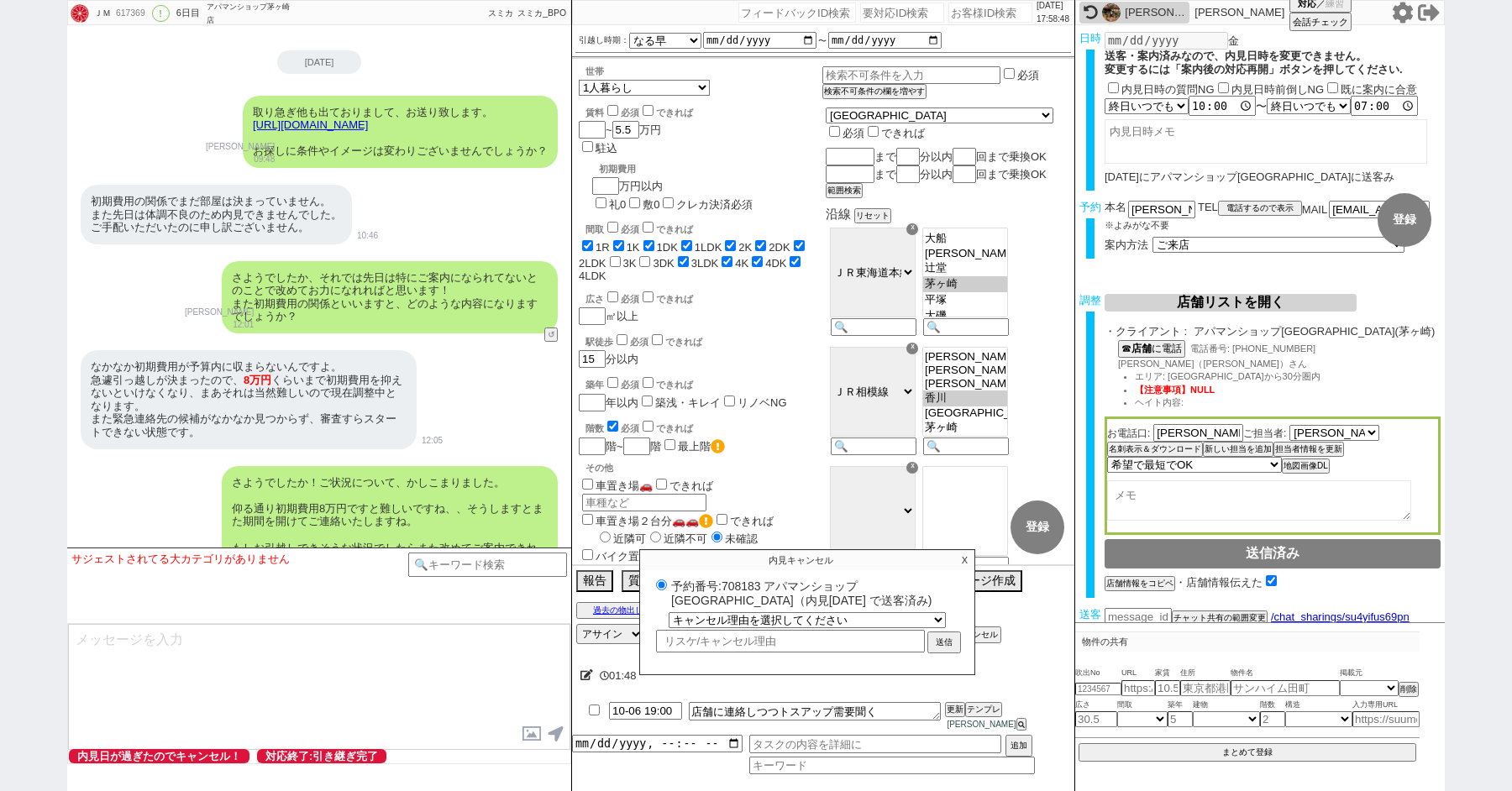
click at [740, 598] on label "予約番号:708183 アパマンショップ[GEOGRAPHIC_DATA]（内見[DATE] で送客済み)" at bounding box center [808, 592] width 311 height 31
click at [667, 590] on input "予約番号:708183 アパマンショップ[GEOGRAPHIC_DATA]（内見[DATE] で送客済み)" at bounding box center [661, 585] width 11 height 11
click at [740, 598] on label "予約番号:708183 アパマンショップ[GEOGRAPHIC_DATA]（内見[DATE] で送客済み)" at bounding box center [808, 592] width 311 height 31
click at [667, 590] on input "予約番号:708183 アパマンショップ[GEOGRAPHIC_DATA]（内見[DATE] で送客済み)" at bounding box center [661, 585] width 11 height 11
copy label "708183"
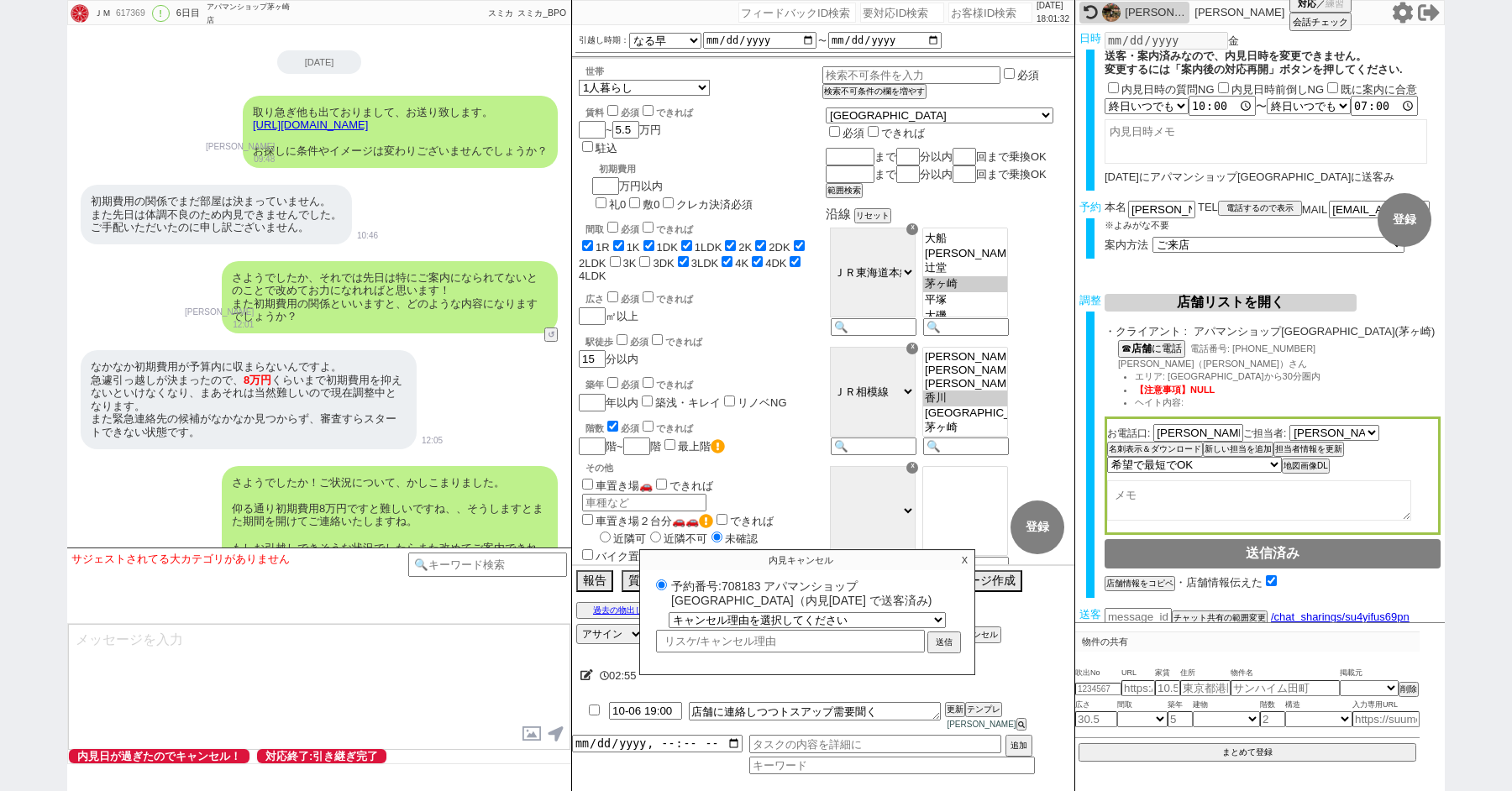
click at [965, 566] on p "X" at bounding box center [964, 560] width 19 height 20
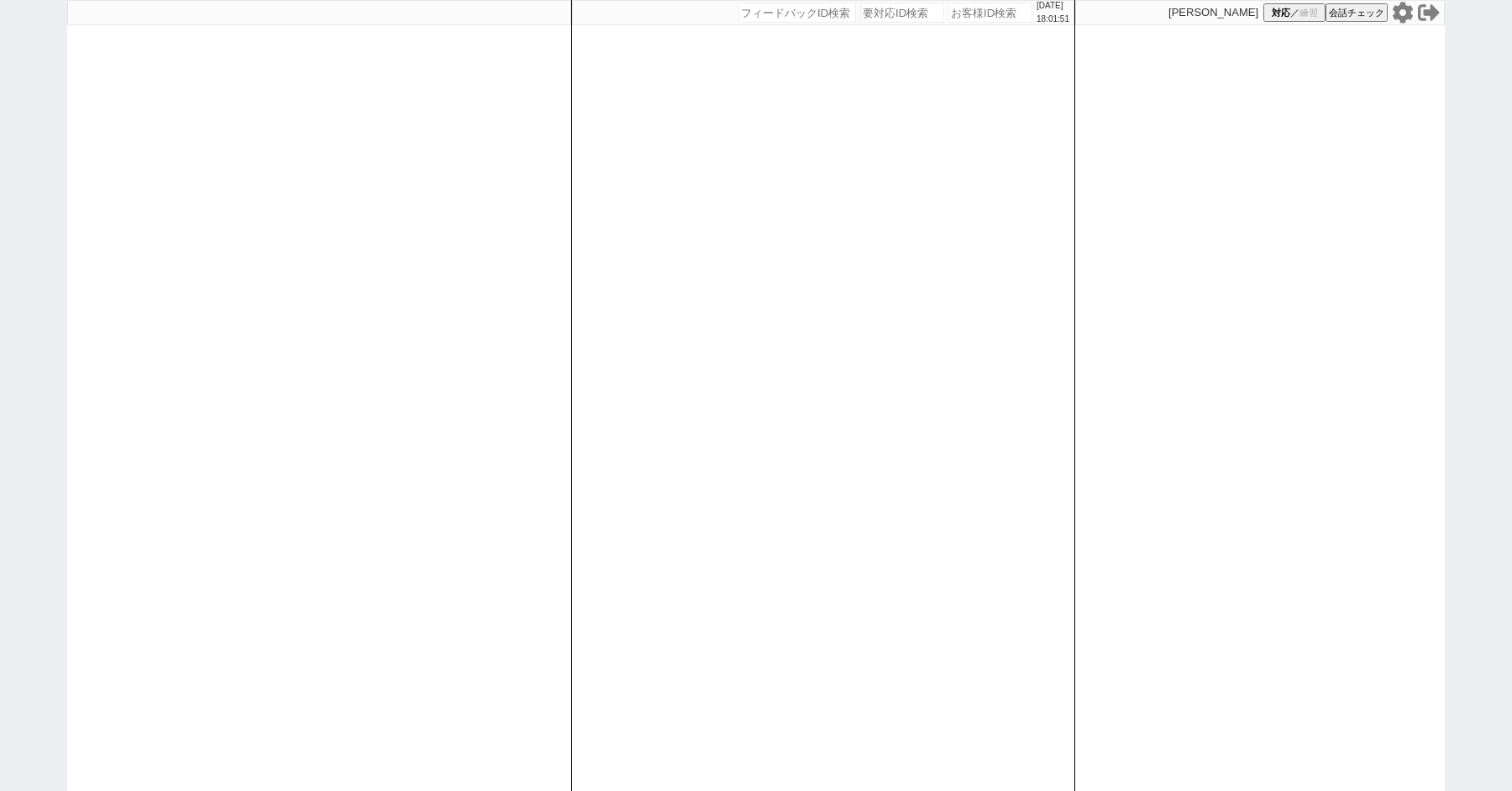
paste input "611727"
type input "611727"
select select "6"
select select "2"
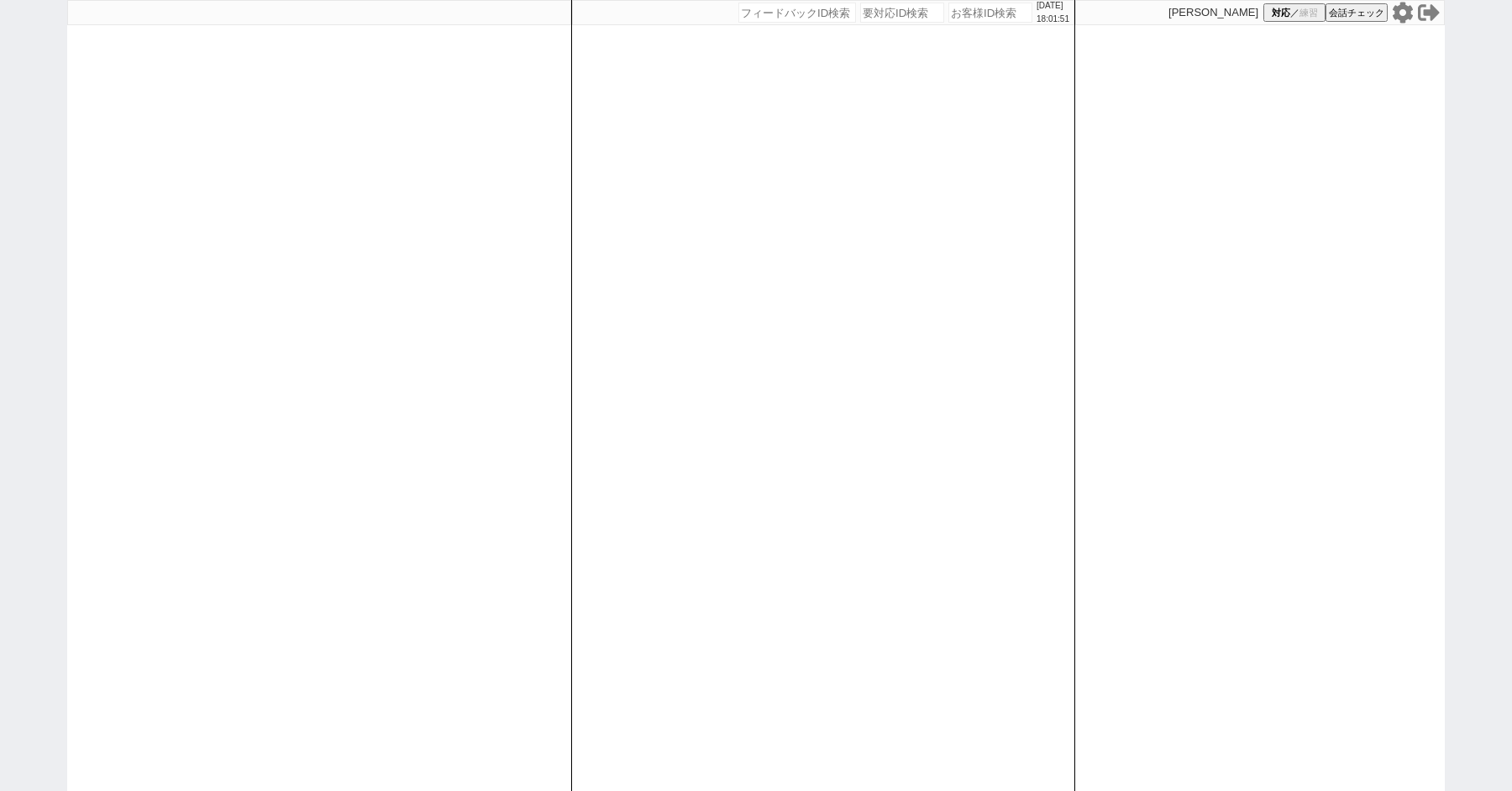
select select "10"
select select "3"
select select
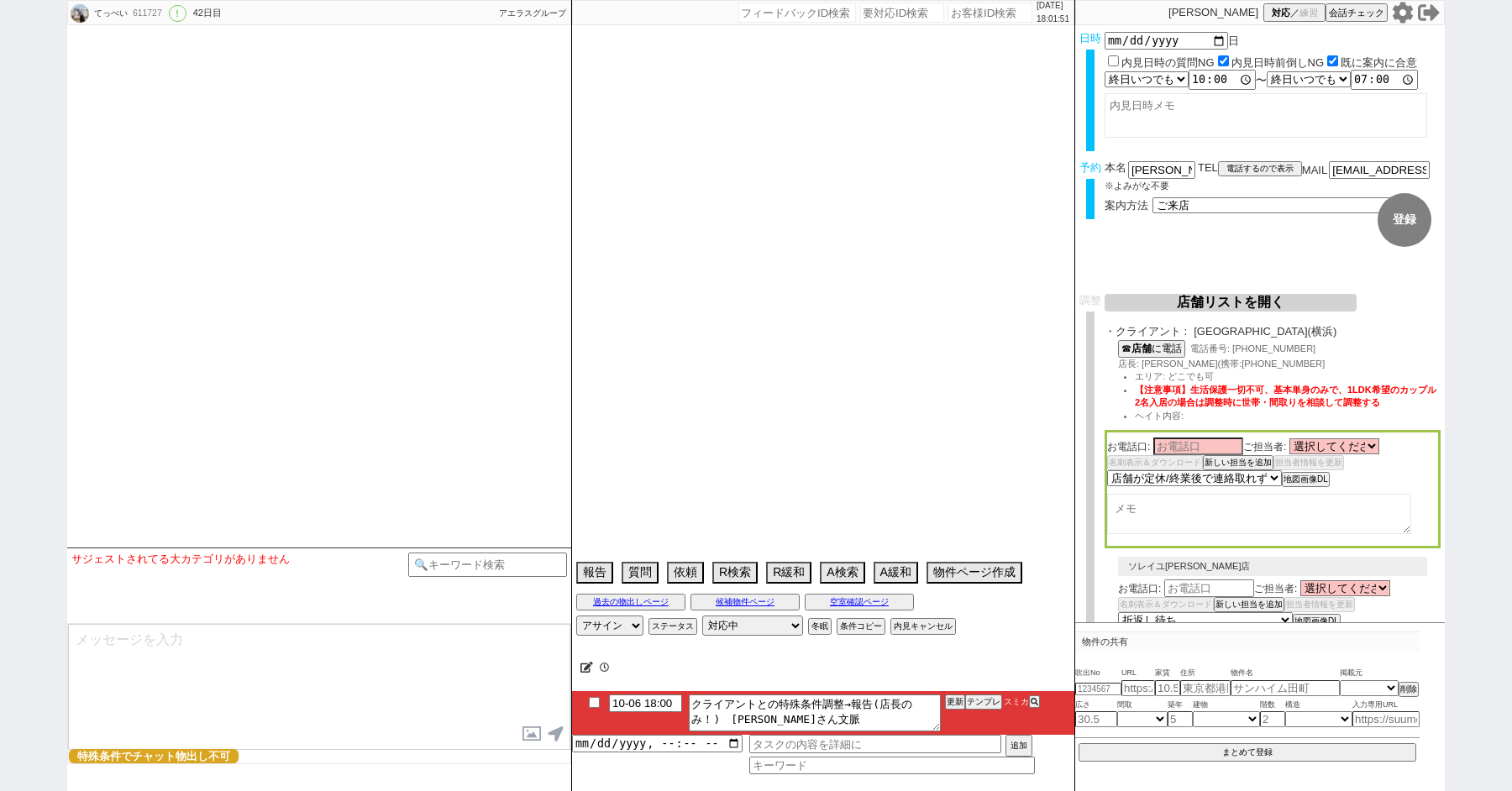
type textarea "住民票の住所聞いて、住めるところに住む感じにするがいいか？だけ合意とって来店させる"
select select "15"
select select "0"
select select "14"
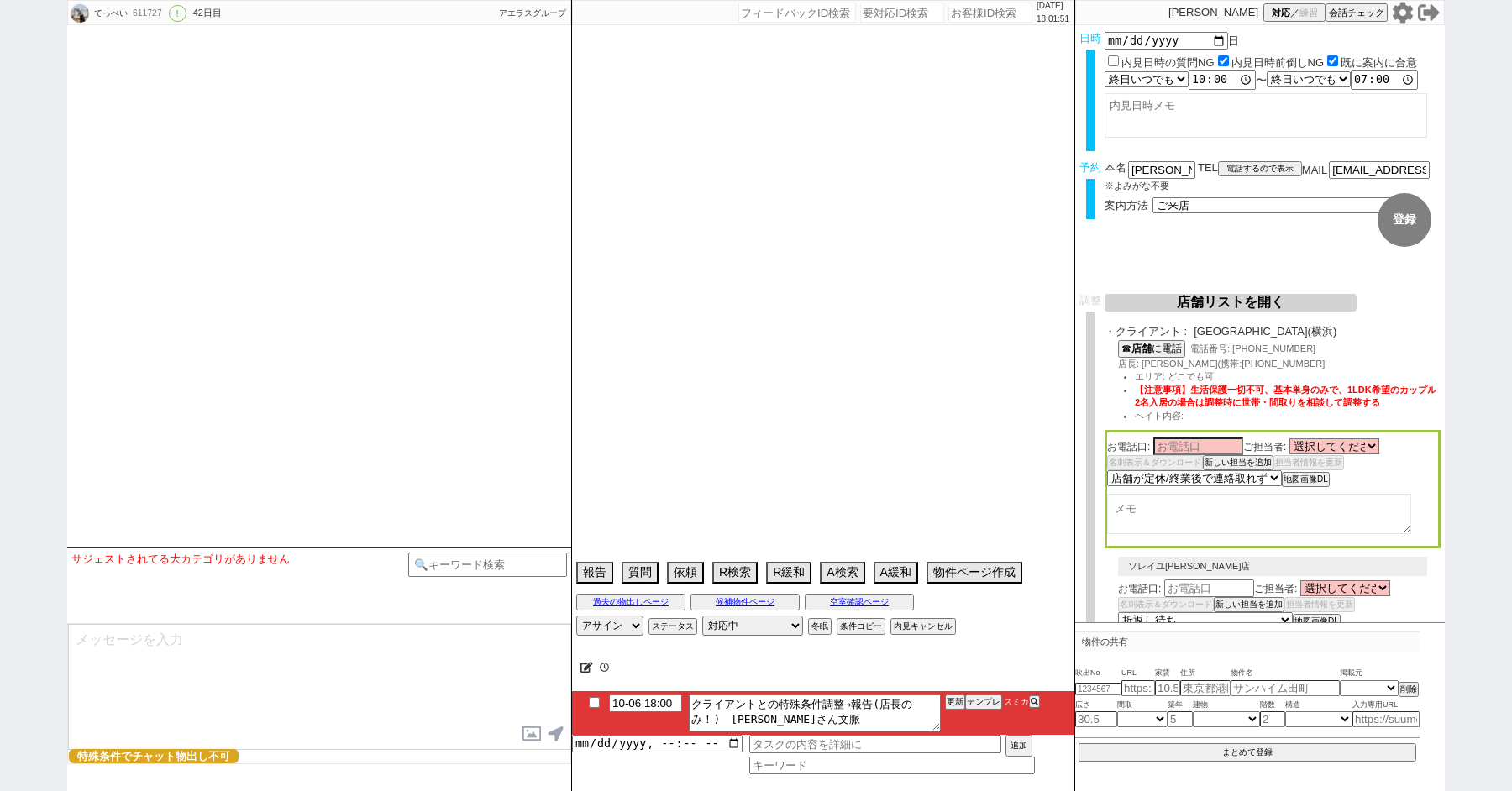
select select "57"
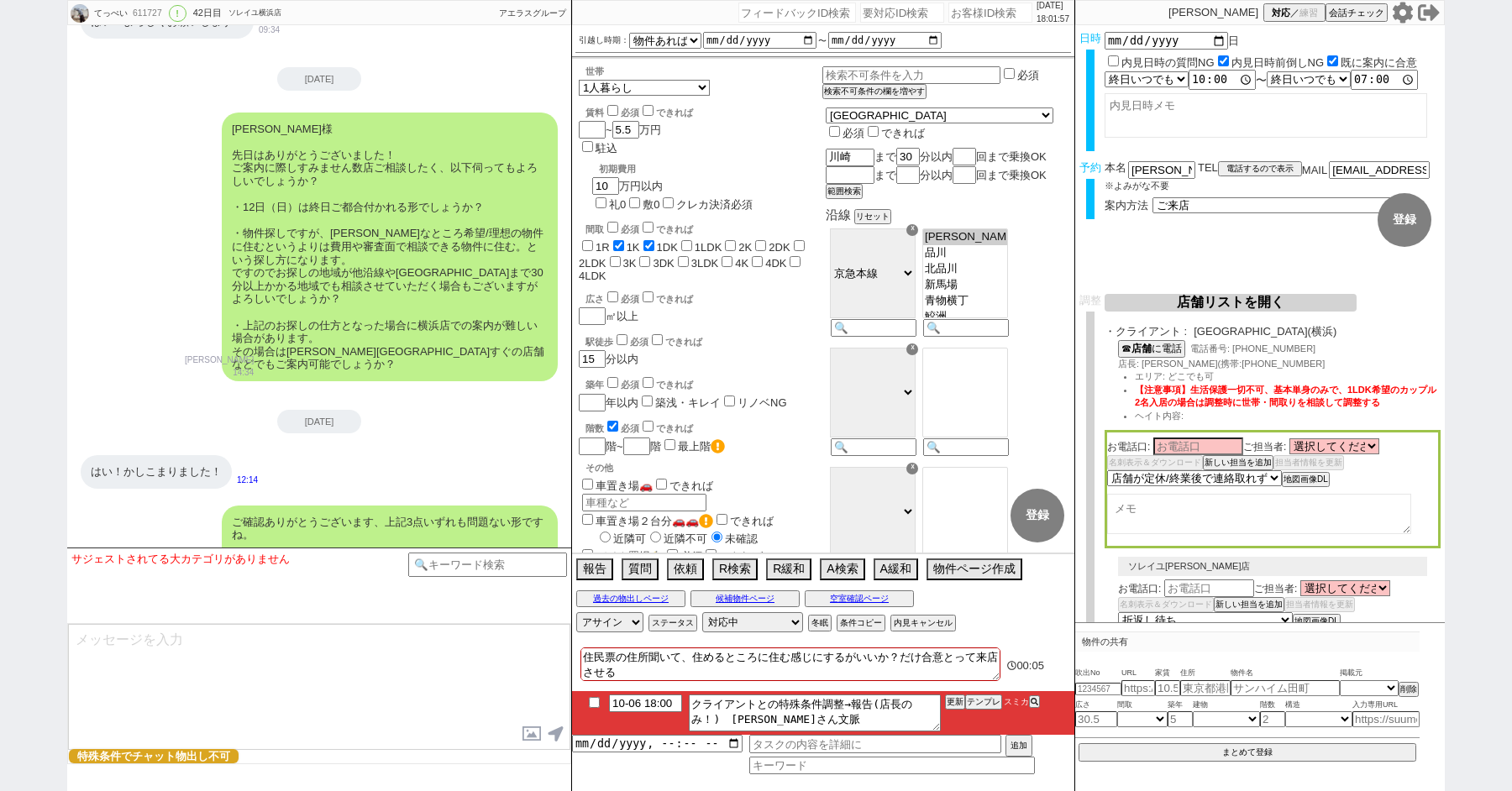
click at [289, 646] on textarea at bounding box center [319, 686] width 502 height 126
type textarea "そ"
click at [1194, 298] on button "店舗リストを開く" at bounding box center [1230, 302] width 252 height 17
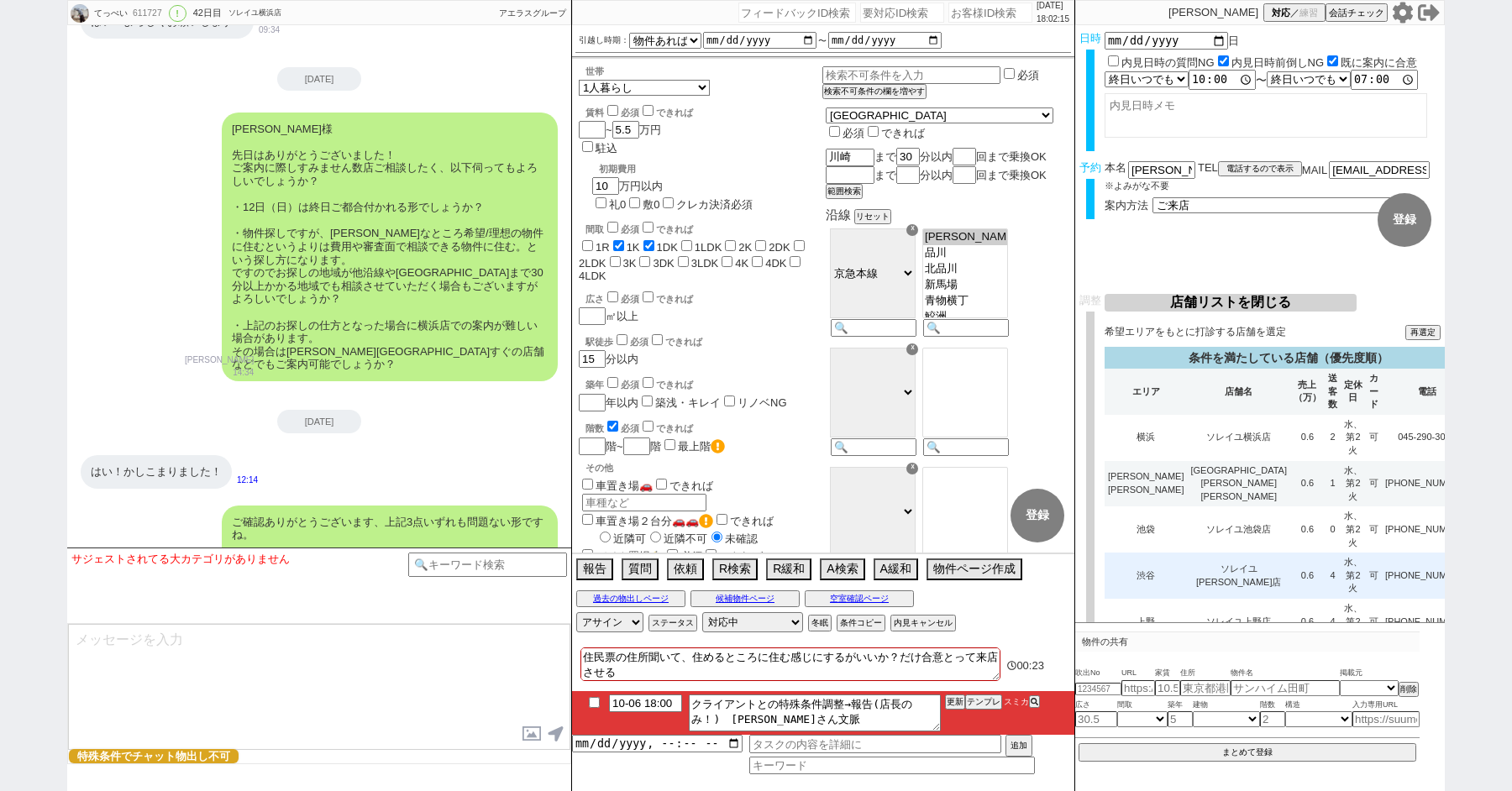
click at [1228, 553] on td "ソレイユ[PERSON_NAME]店" at bounding box center [1239, 576] width 104 height 46
select select "3"
select select "10"
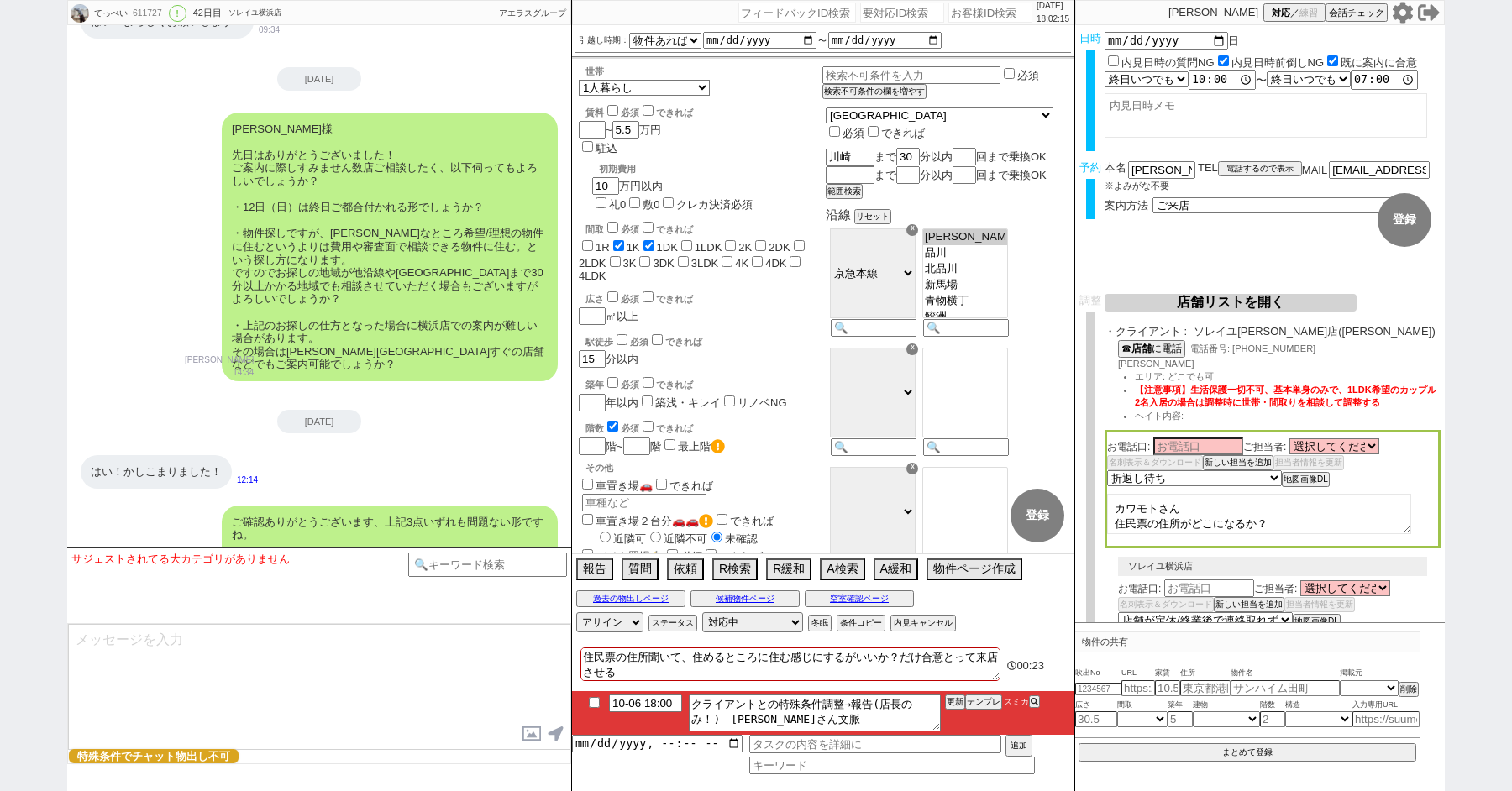
type input "10-06 19:00"
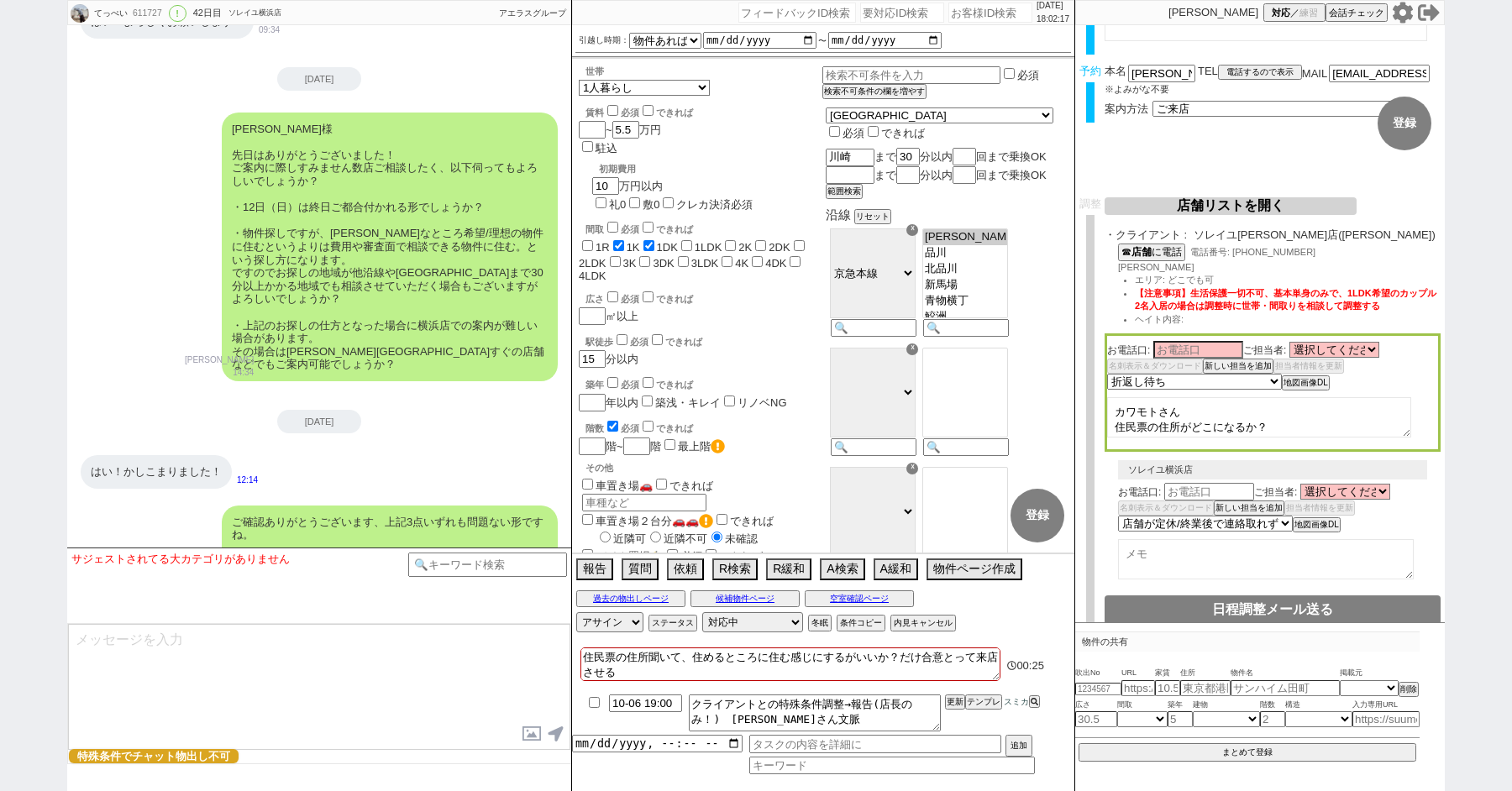
scroll to position [7201, 0]
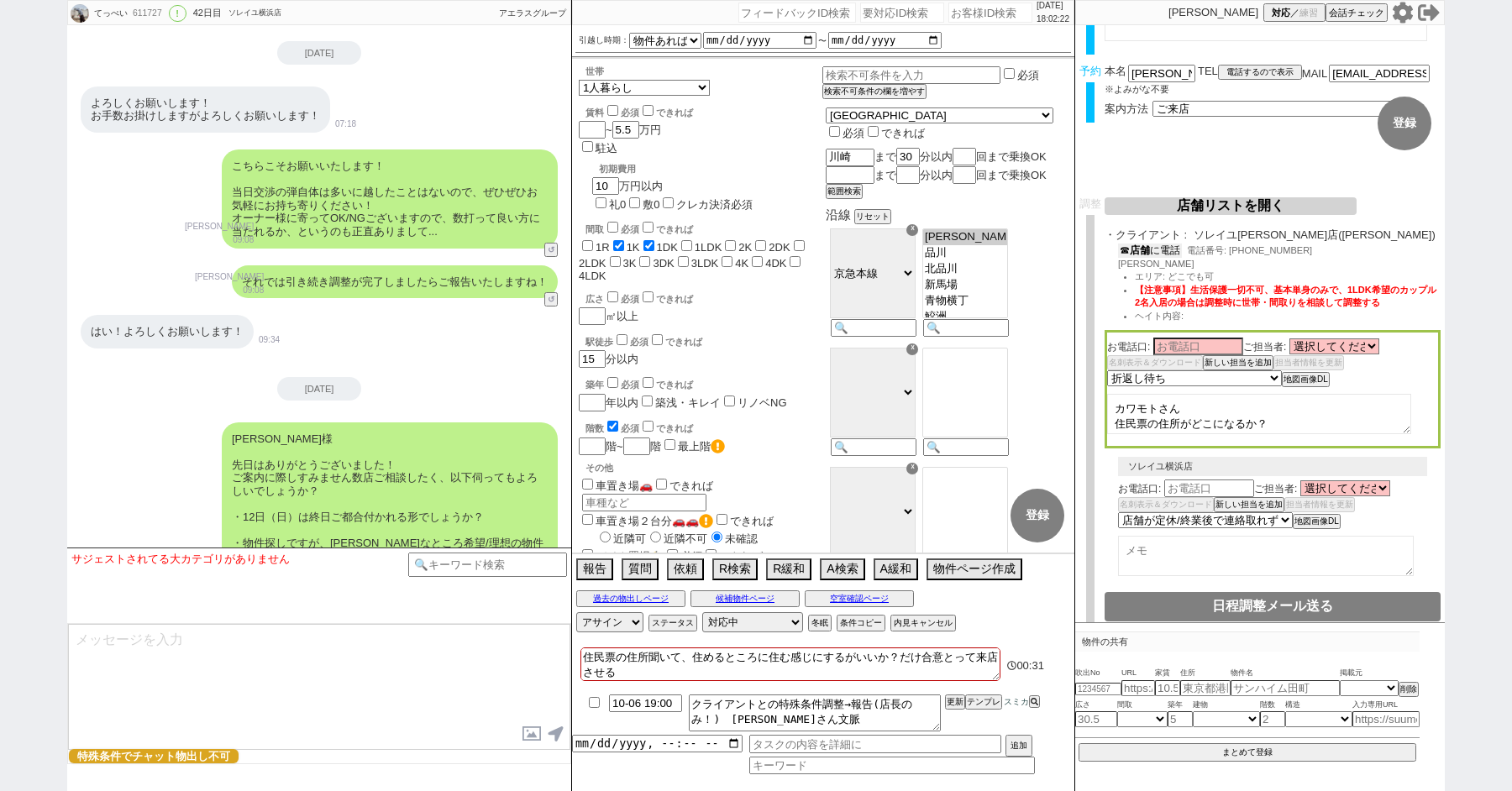
click at [1150, 251] on b "店舗" at bounding box center [1140, 250] width 20 height 12
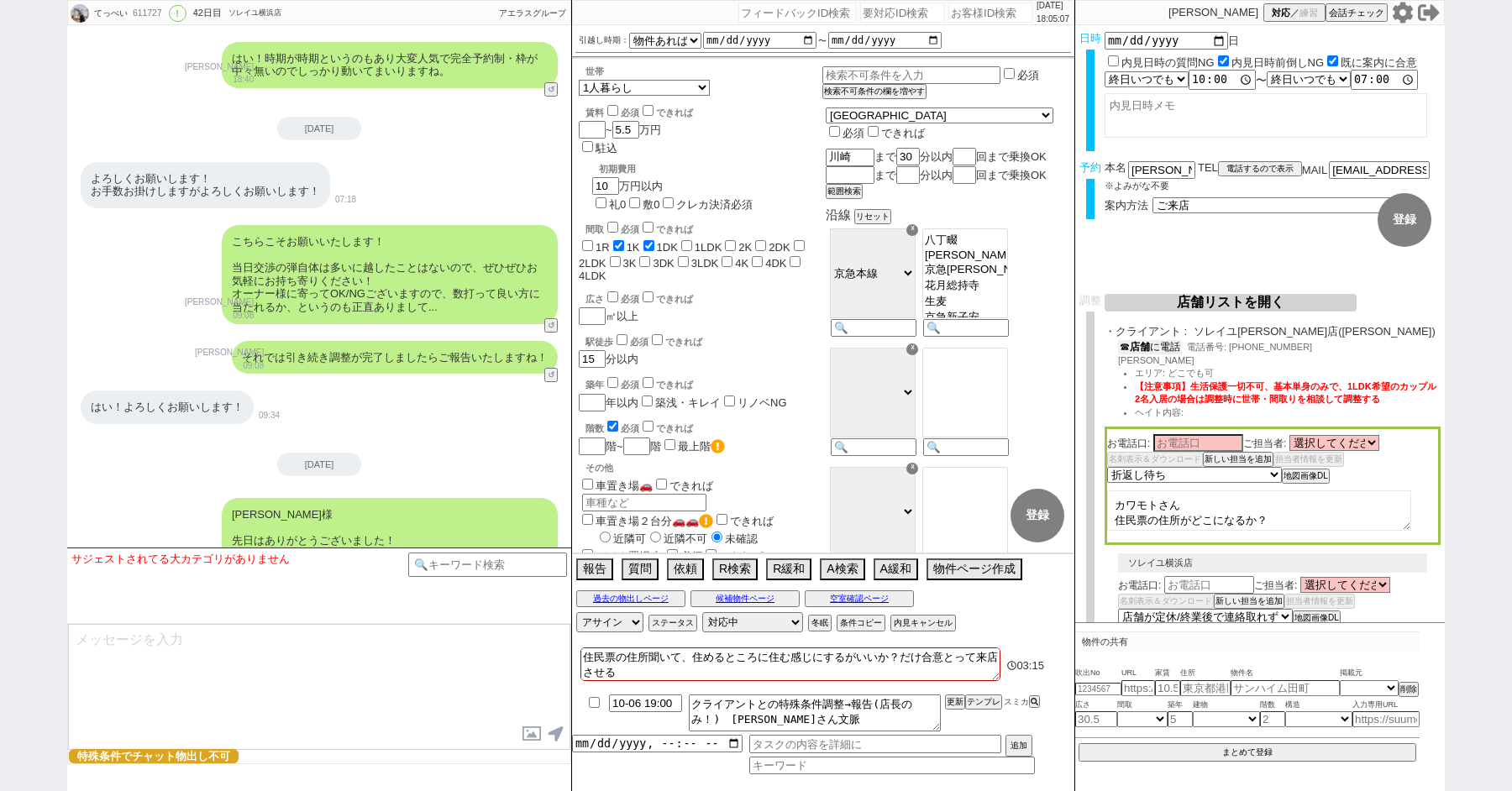
scroll to position [7511, 0]
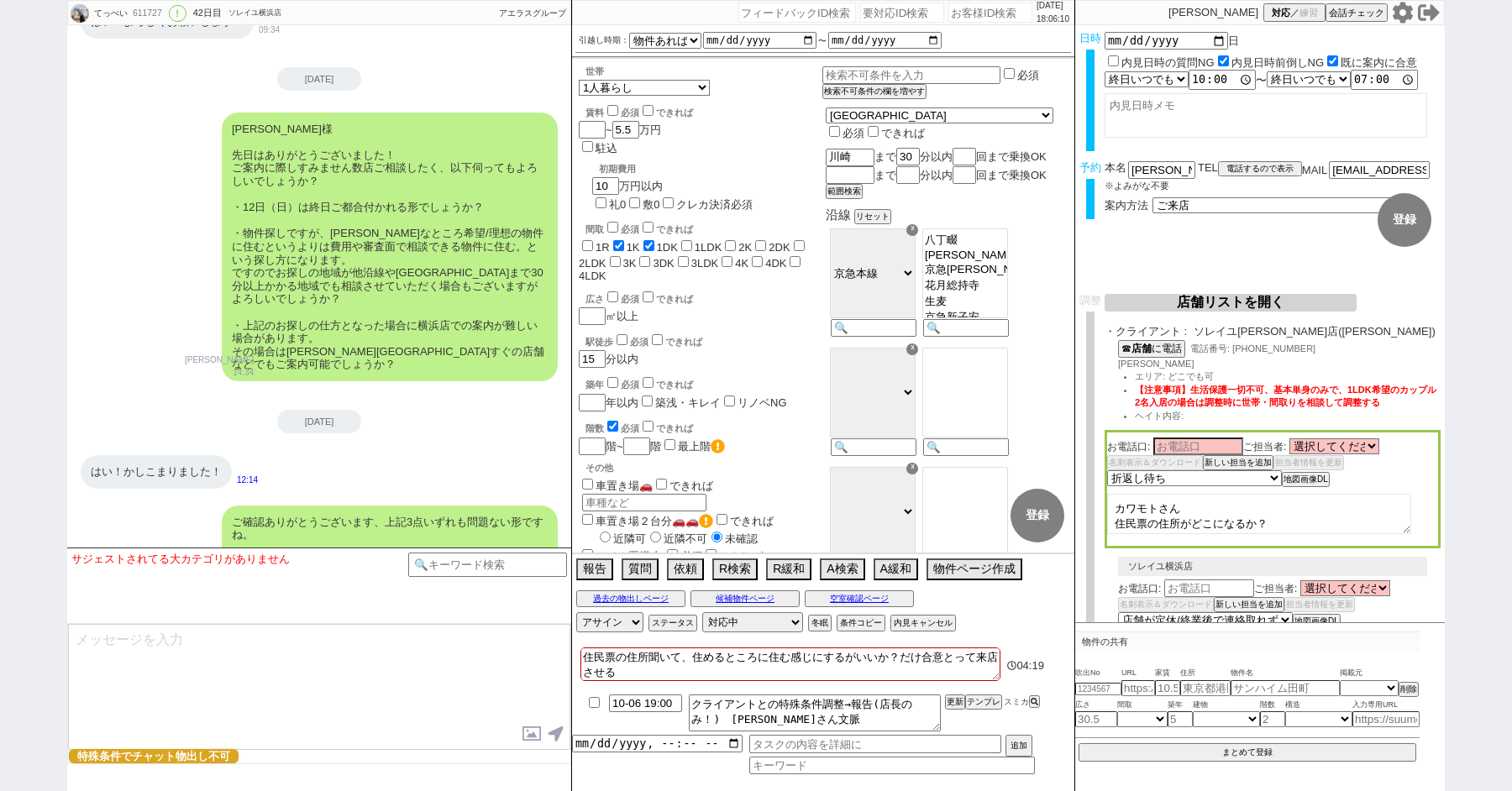
click at [265, 709] on textarea at bounding box center [319, 686] width 502 height 126
drag, startPoint x: 1152, startPoint y: 166, endPoint x: 1033, endPoint y: 166, distance: 119.0
click at [1039, 166] on div "てっぺい 611727 ! 0 42日目 ソレイユ横浜店 冬眠中 自社客 アエラスグループ スミカ_BPO チャット全表示 [DATE] ようこそLINE物件…" at bounding box center [756, 396] width 1377 height 791
click at [1144, 166] on input "[PERSON_NAME]" at bounding box center [1162, 168] width 67 height 15
drag, startPoint x: 1150, startPoint y: 168, endPoint x: 1122, endPoint y: 168, distance: 28.0
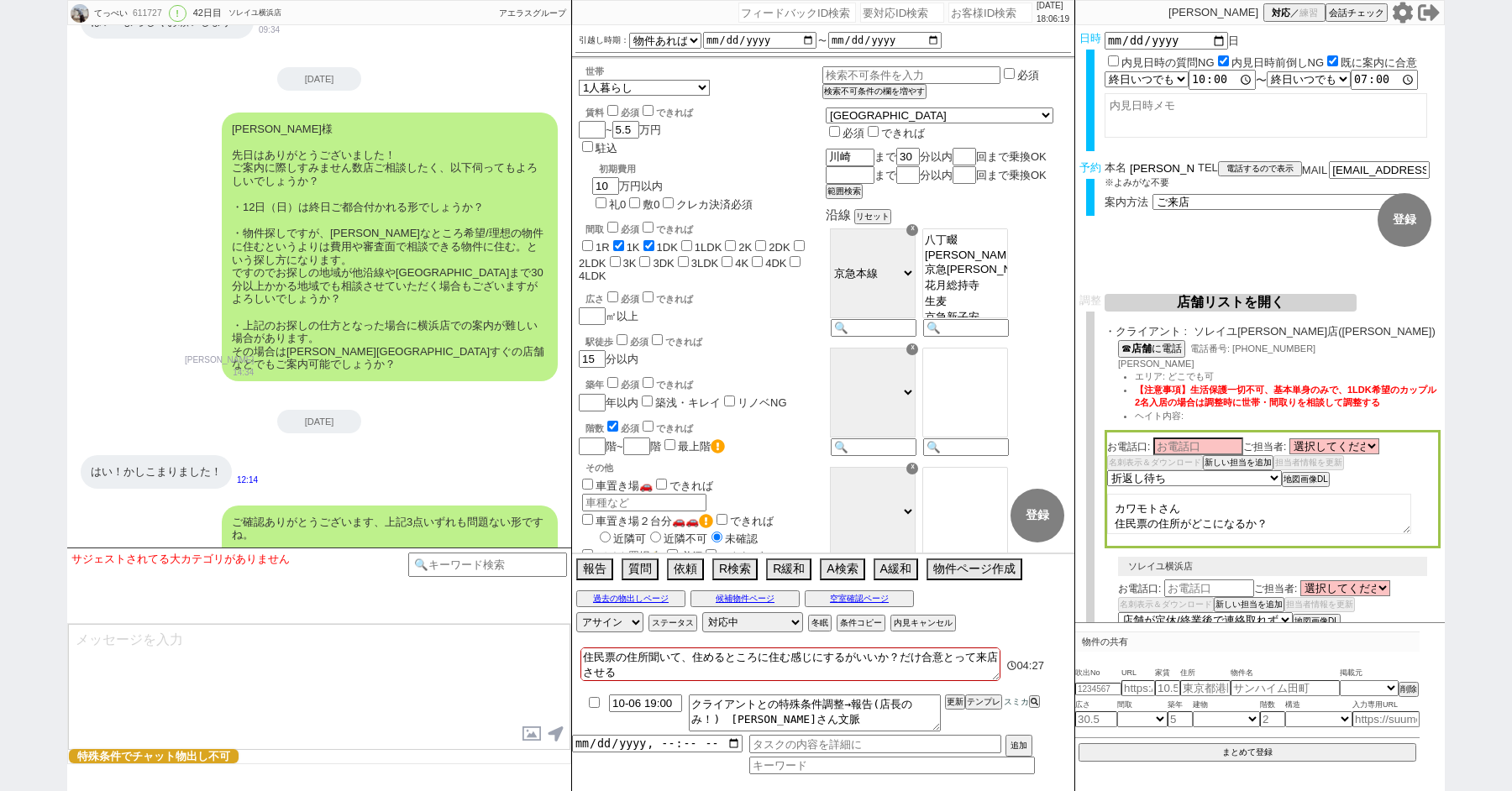
click at [1122, 168] on div "本名 [PERSON_NAME]" at bounding box center [1151, 168] width 93 height 15
click at [198, 646] on textarea at bounding box center [319, 686] width 502 height 126
paste textarea "[PERSON_NAME]"
click at [177, 691] on textarea "[PERSON_NAME]様" at bounding box center [319, 686] width 502 height 126
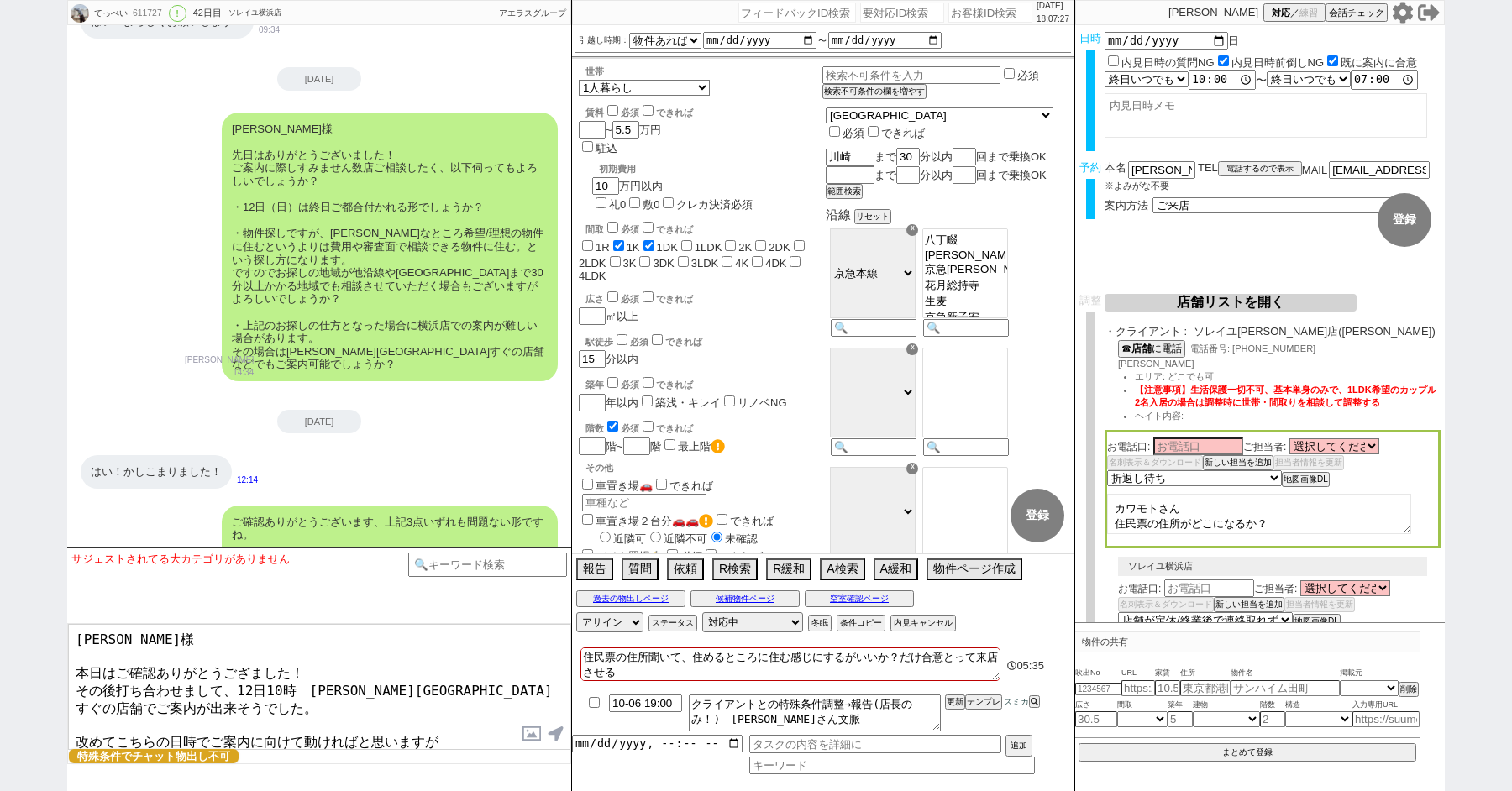
click at [197, 723] on textarea "[PERSON_NAME]様 本日はご確認ありがとうござました！ その後打ち合わせまして、12日10時　[PERSON_NAME][GEOGRAPHIC_DA…" at bounding box center [319, 686] width 502 height 126
click at [484, 728] on textarea "[PERSON_NAME]様 本日はご確認ありがとうござました！ その後打ち合わせまして、12日10時　[PERSON_NAME][GEOGRAPHIC_DA…" at bounding box center [319, 686] width 502 height 126
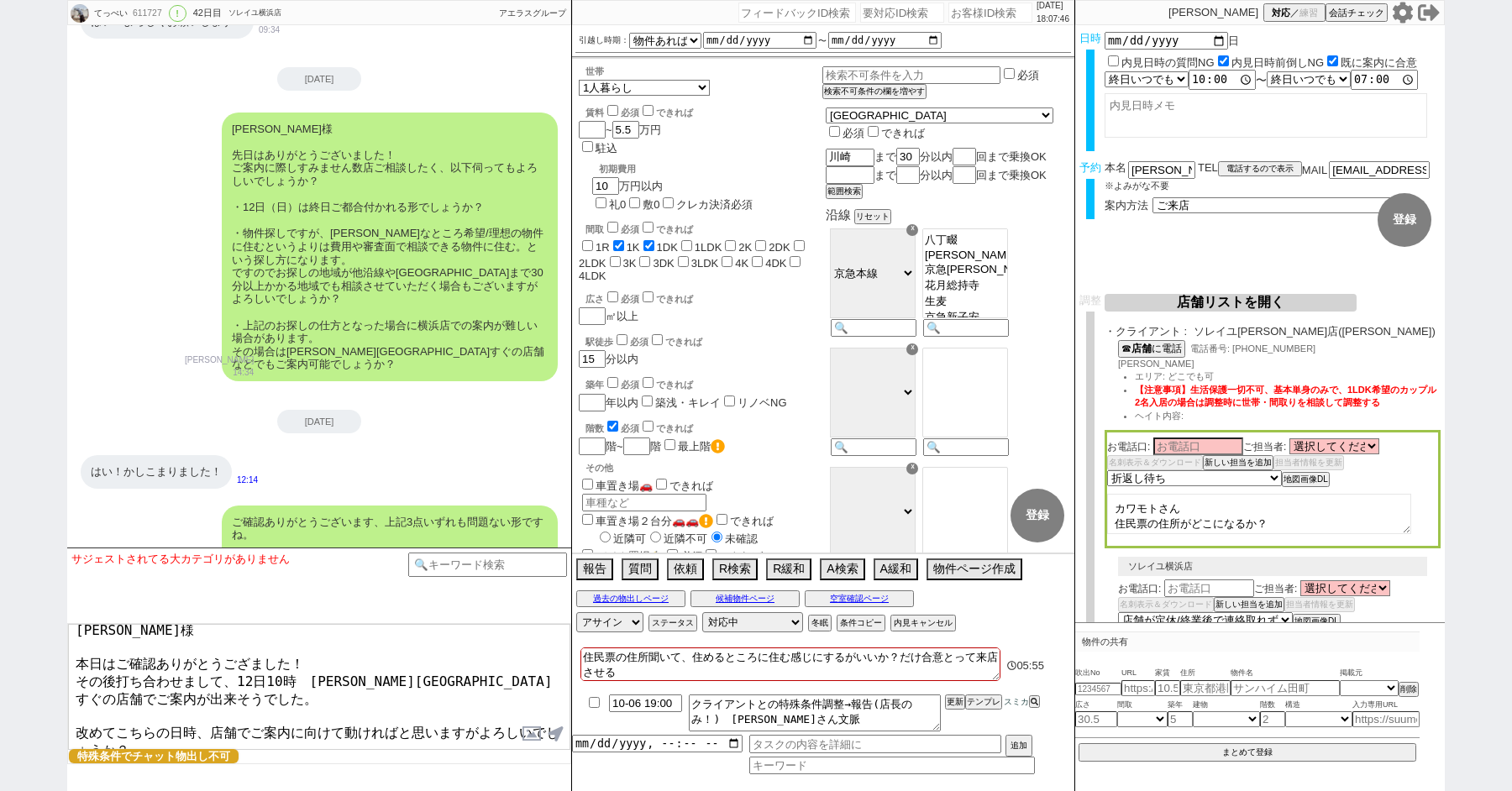
scroll to position [24, 0]
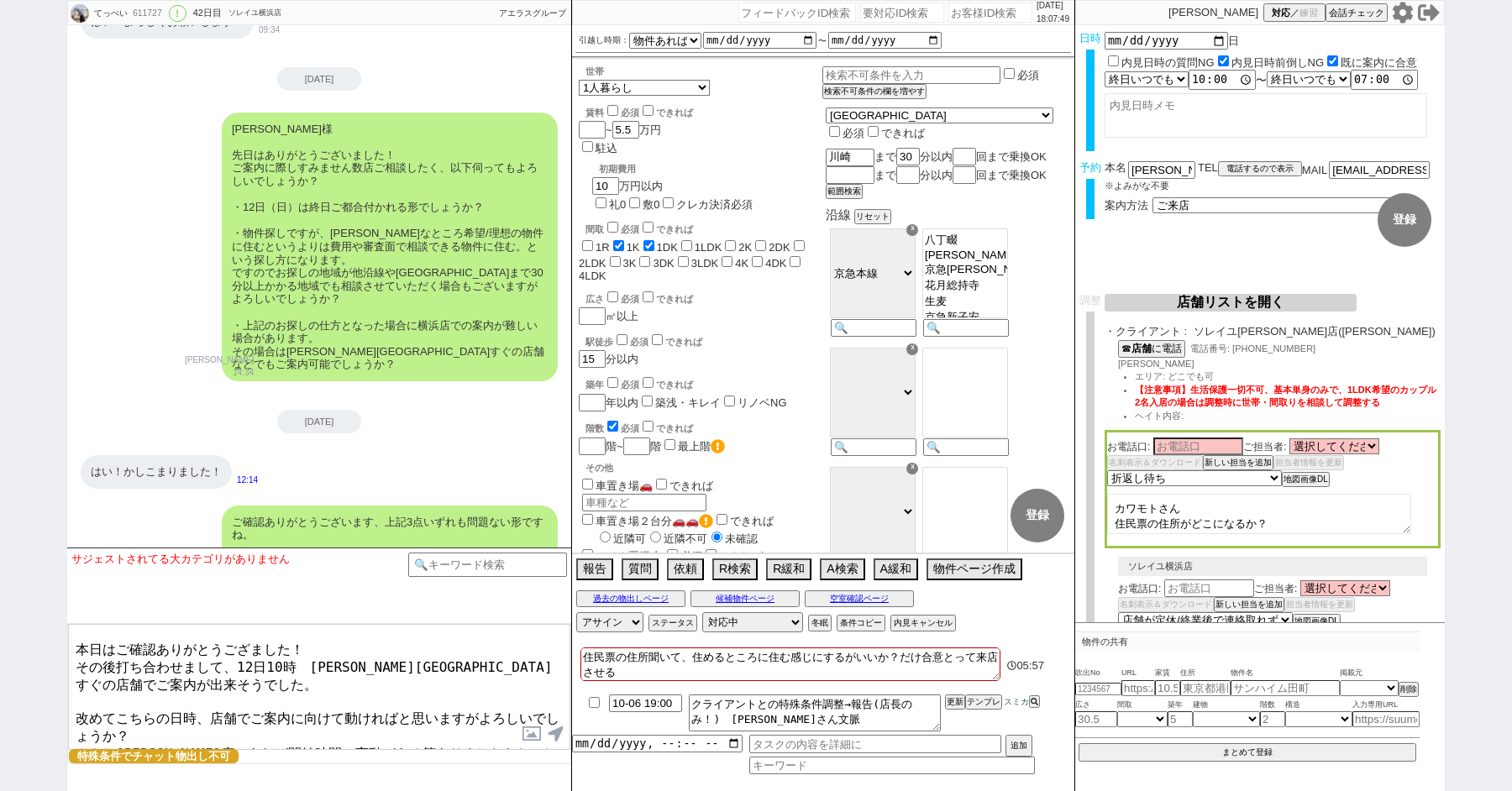
type textarea "[PERSON_NAME]様 本日はご確認ありがとうござました！ その後打ち合わせまして、12日10時　[PERSON_NAME][GEOGRAPHIC_DA…"
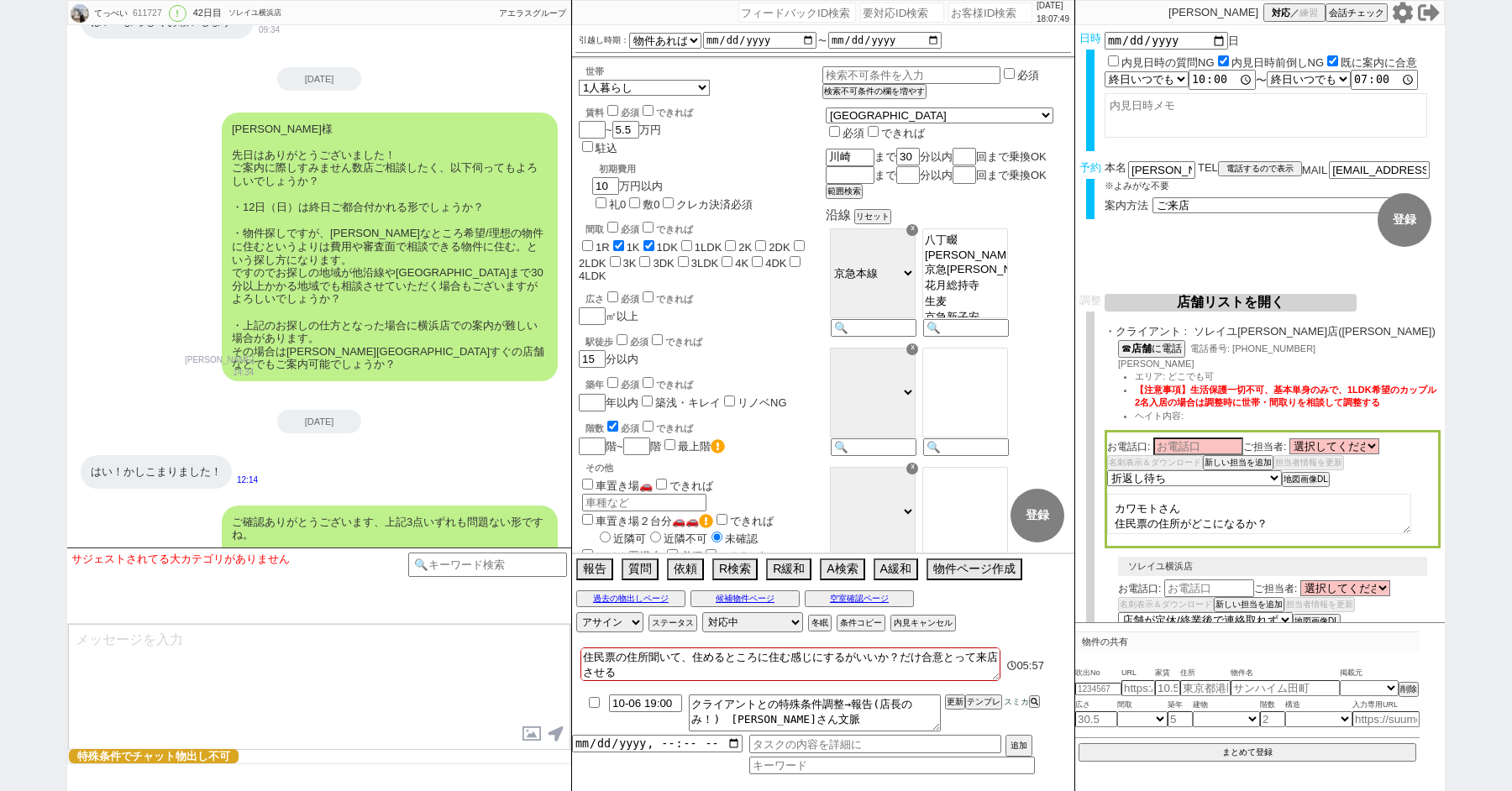
scroll to position [7678, 0]
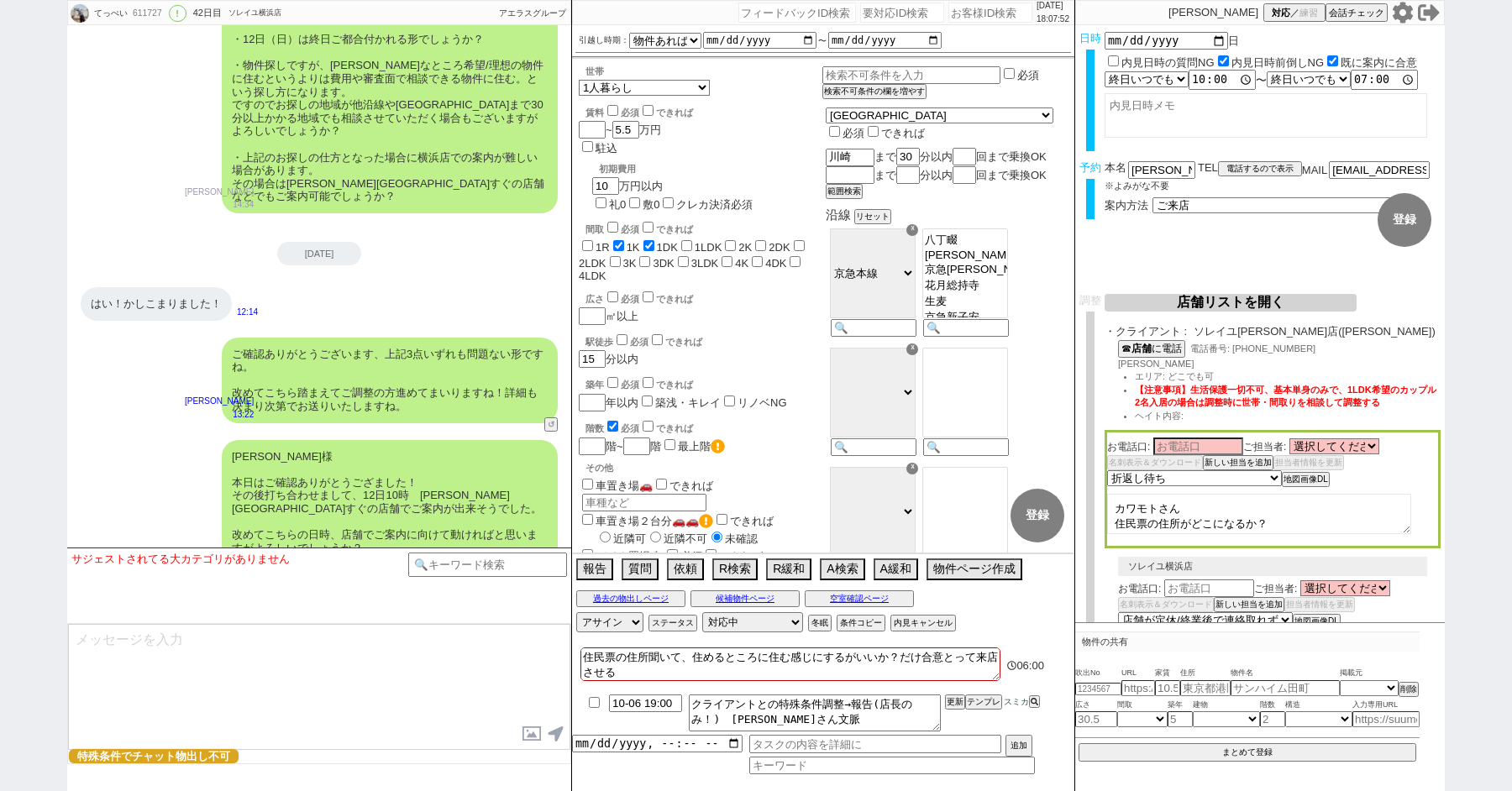
drag, startPoint x: 1287, startPoint y: 518, endPoint x: 1134, endPoint y: 374, distance: 210.1
click at [1134, 374] on div "・クライアント : ソレイユ渋谷店(渋谷) ☎ 店舗 に電話 電話番号: 03-3770-7111 橋口 エリア: どこでも可 【注意事項】生活保護一切不可…" at bounding box center [1272, 506] width 336 height 363
type textarea "物件選ぶ感じには無理だけど来店ならばやれる （エリアと賃料と間取りは言ってない段階です）"
drag, startPoint x: 1362, startPoint y: 521, endPoint x: 1092, endPoint y: 364, distance: 312.3
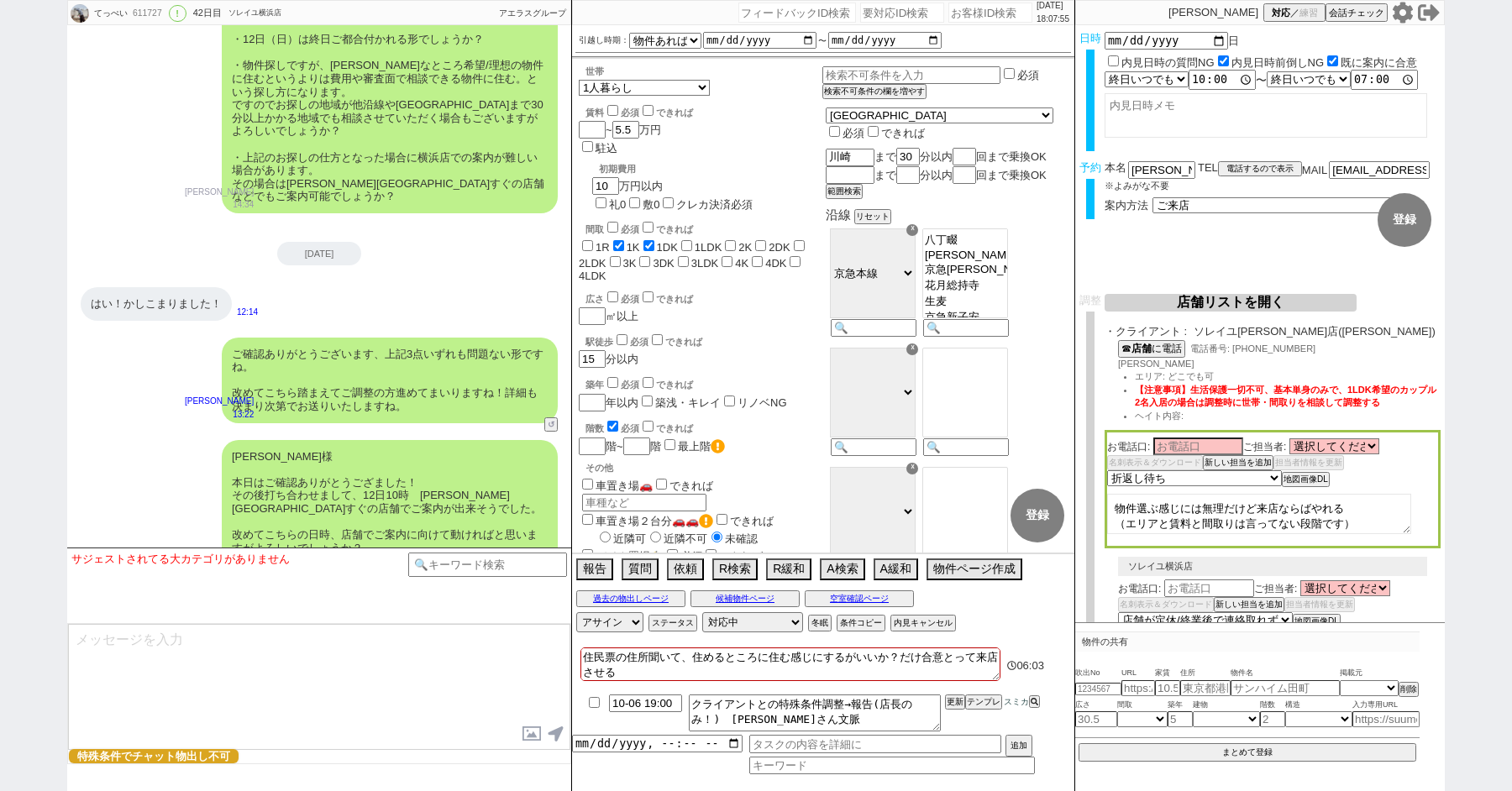
click at [1107, 376] on div "・クライアント : ソレイユ渋谷店(渋谷) ☎ 店舗 に電話 電話番号: 03-3770-7111 橋口 エリア: どこでも可 【注意事項】生活保護一切不可…" at bounding box center [1272, 506] width 336 height 363
click at [1163, 512] on textarea at bounding box center [1259, 514] width 304 height 40
paste textarea "※お電話でお話しした、以下物件が出ずらい条件のお客さまとなります。 すり合わせした内容 世帯： エリア： 間取り： 賃料： 設備： その他:"
type textarea "※お電話でお話しした、以下物件が出ずらい条件のお客さまとなります。 すり合わせした内容 世帯： エリア： 間取り： 賃料： 設備： その他:"
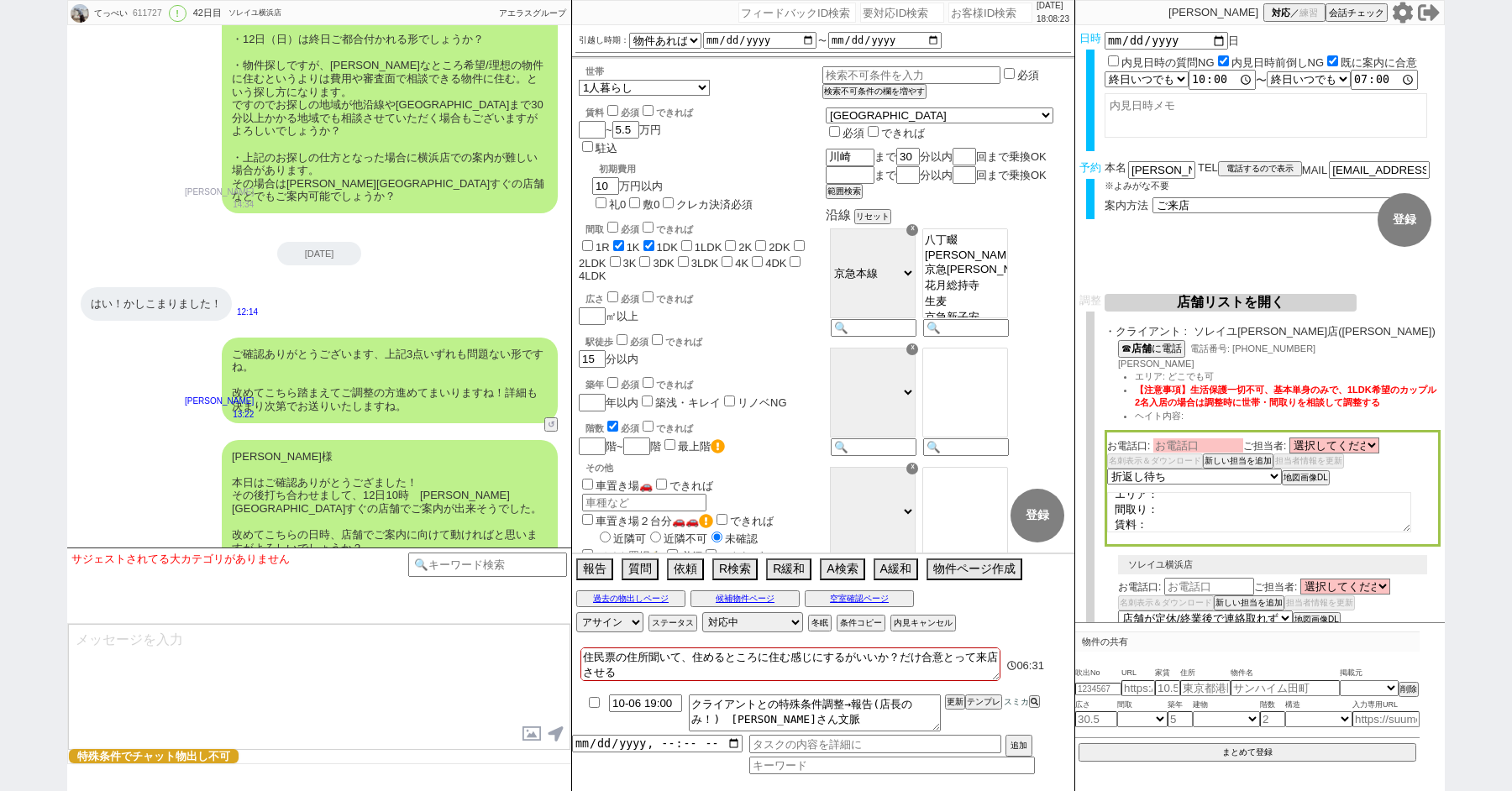
click at [1179, 449] on input at bounding box center [1198, 446] width 90 height 15
type input "河本"
drag, startPoint x: 1185, startPoint y: 518, endPoint x: 1065, endPoint y: 308, distance: 241.9
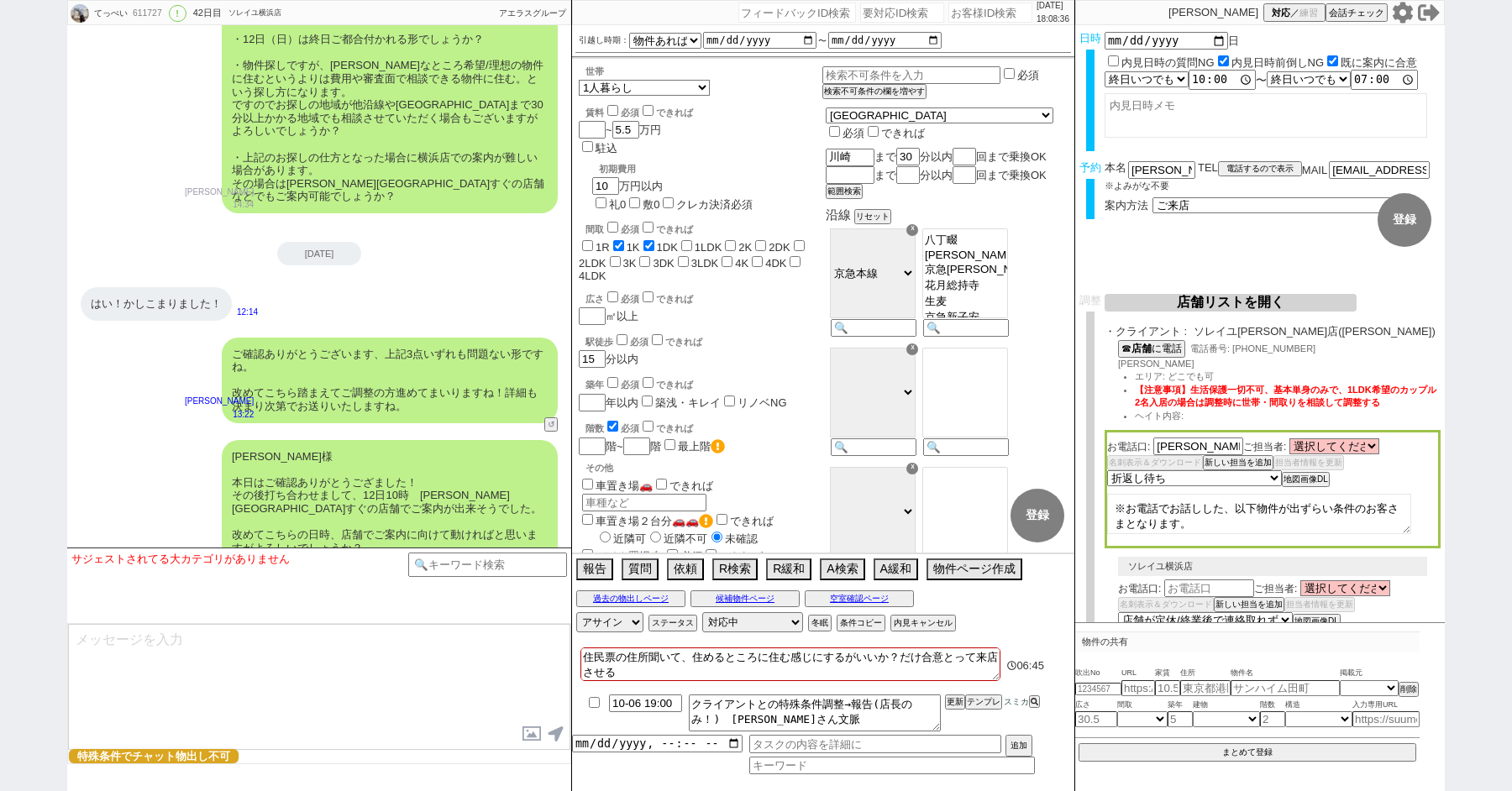
click at [1065, 309] on div "てっぺい 611727 ! 0 42日目 ソレイユ横浜店 冬眠中 自社客 アエラスグループ スミカ_BPO チャット全表示 2025-08-26 ようこそLI…" at bounding box center [756, 396] width 1377 height 791
paste textarea "※お電話でお話しした、以下特殊条件をお持ちのお客さまです 〇〇（何が特殊条件にあたるか？を必ず記載する） その他すり合わせした内容 世帯： エリア： 間取り：…"
click at [1384, 512] on textarea "※お電話でお話しした、以下特殊条件をお持ちのお客さまです 〇〇（何が特殊条件にあたるか？を必ず記載する） その他すり合わせした内容 世帯： エリア： 間取り：…" at bounding box center [1259, 514] width 304 height 40
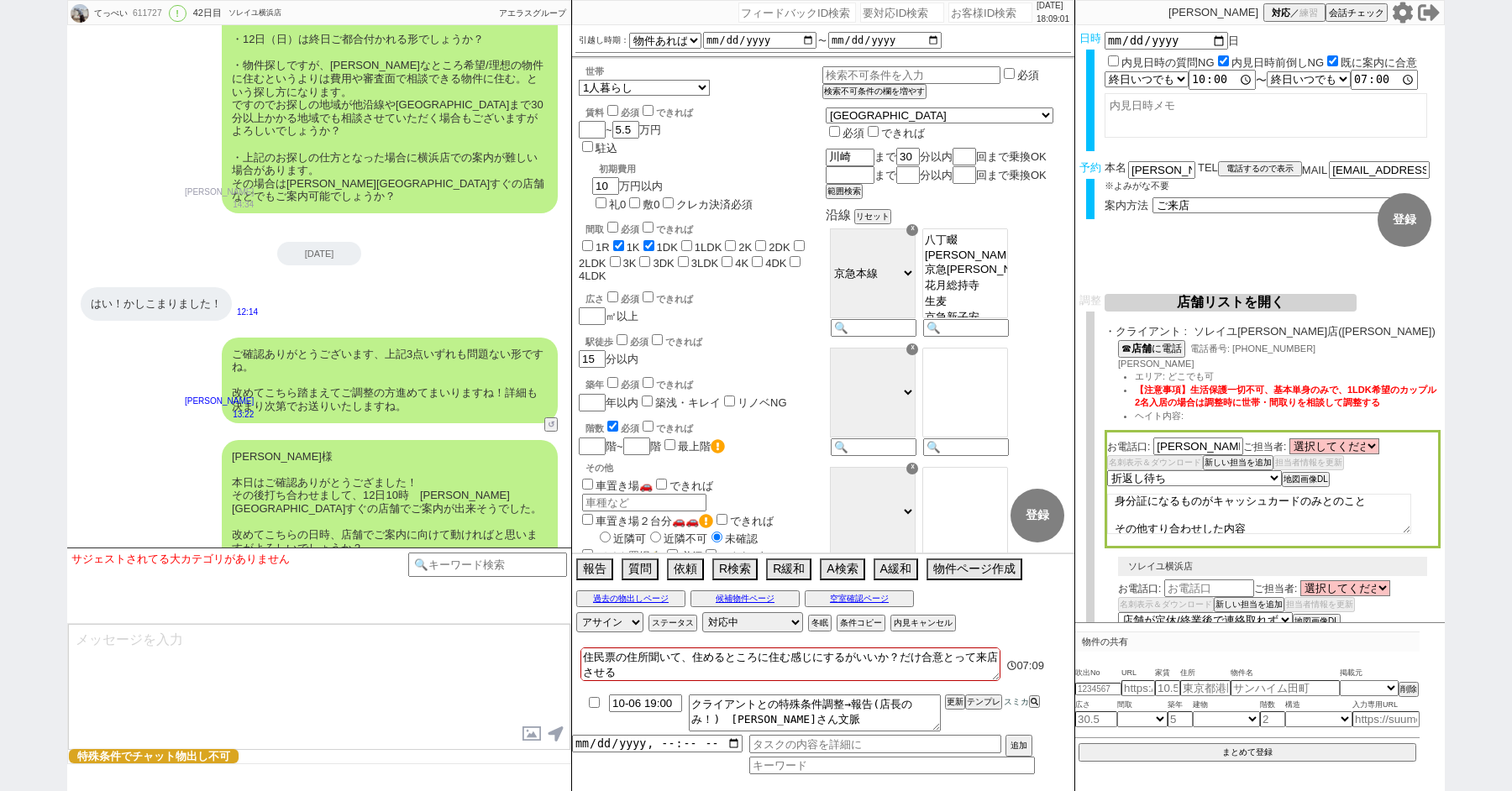
click at [1250, 527] on textarea "※お電話でお話しした、以下特殊条件をお持ちのお客さまです 初期費用10万円以下 身分証になるものがキャッシュカードのみとのこと その他すり合わせした内容 世帯…" at bounding box center [1259, 514] width 304 height 40
click at [1213, 524] on textarea "※お電話でお話しした、以下特殊条件をお持ちのお客さまです 初期費用10万円以下 身分証になるものがキャッシュカードのみとのこと その他すり合わせした内容 世帯…" at bounding box center [1259, 514] width 304 height 40
click at [1184, 523] on textarea "※お電話でお話しした、以下特殊条件をお持ちのお客さまです 初期費用10万円以下 身分証になるものがキャッシュカードのみとのこと その他すり合わせした内容 世帯…" at bounding box center [1259, 514] width 304 height 40
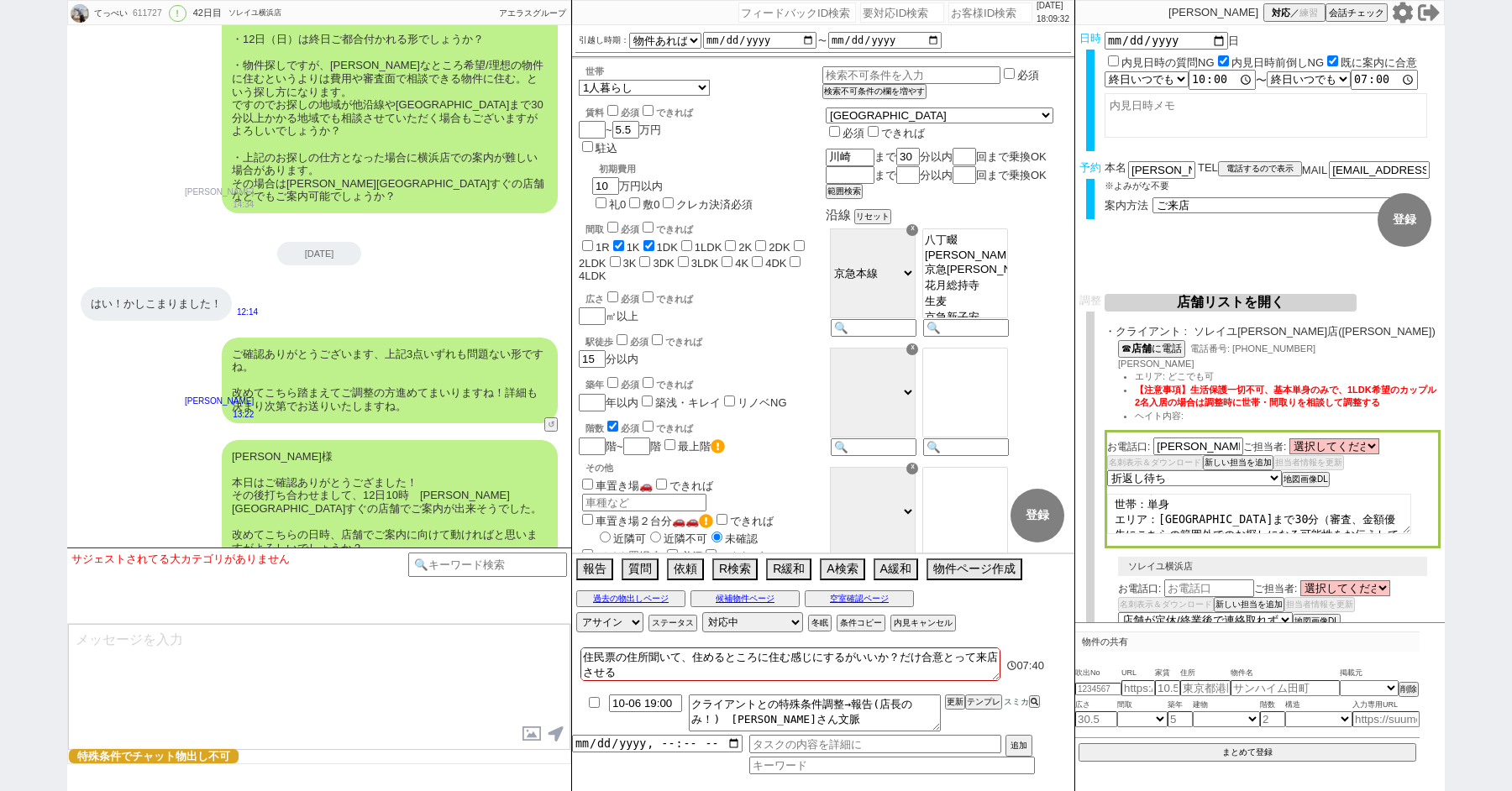
scroll to position [102, 0]
click at [1175, 525] on textarea "※お電話でお話しした、以下特殊条件をお持ちのお客さまです 初期費用10万円以下 身分証になるものがキャッシュカードのみとのこと その他すり合わせした内容 世帯…" at bounding box center [1259, 514] width 304 height 40
click at [1192, 520] on textarea "※お電話でお話しした、以下特殊条件をお持ちのお客さまです 初期費用10万円以下 身分証になるものがキャッシュカードのみとのこと その他すり合わせした内容 世帯…" at bounding box center [1259, 514] width 304 height 40
click at [1295, 520] on textarea "※お電話でお話しした、以下特殊条件をお持ちのお客さまです 初期費用10万円以下 身分証になるものがキャッシュカードのみとのこと その他すり合わせした内容 世帯…" at bounding box center [1259, 514] width 304 height 40
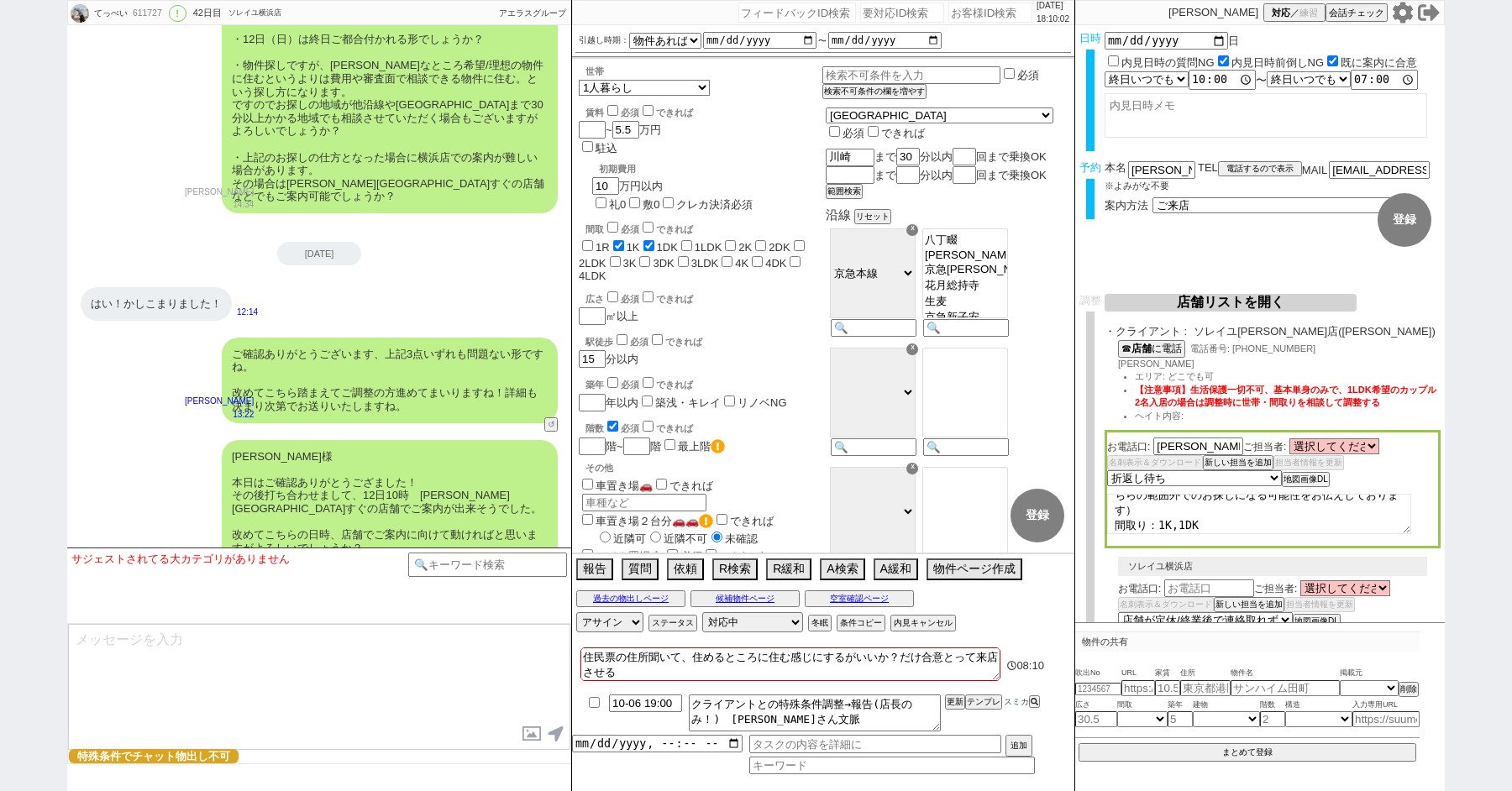
scroll to position [144, 0]
click at [1193, 514] on textarea "※お電話でお話しした、以下特殊条件をお持ちのお客さまです 初期費用10万円以下 身分証になるものがキャッシュカードのみとのこと その他すり合わせした内容 世帯…" at bounding box center [1259, 514] width 304 height 40
click at [1230, 526] on textarea "※お電話でお話しした、以下特殊条件をお持ちのお客さまです 初期費用10万円以下 身分証になるものがキャッシュカードのみとのこと その他すり合わせした内容 世帯…" at bounding box center [1259, 514] width 304 height 40
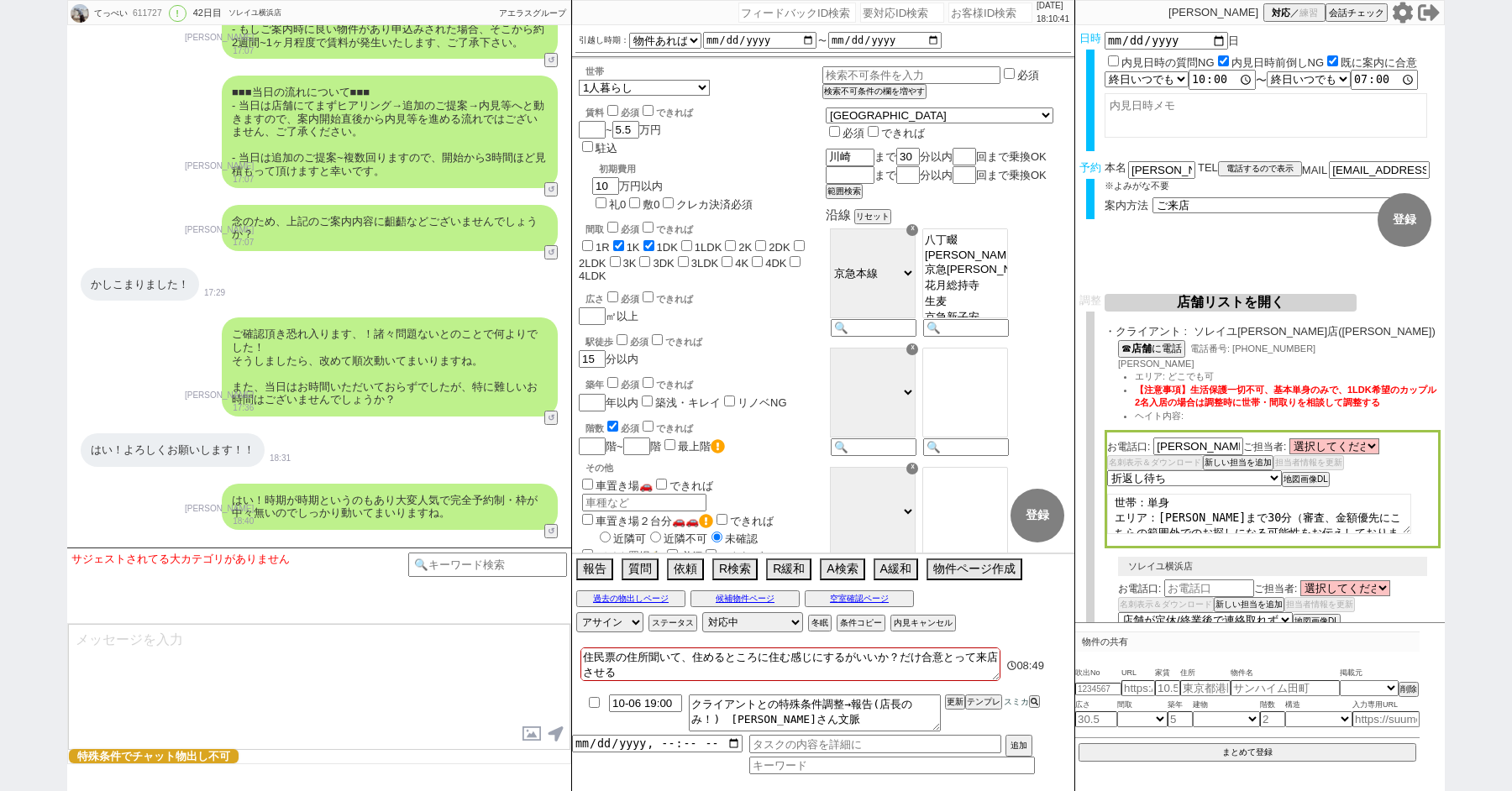
scroll to position [7678, 0]
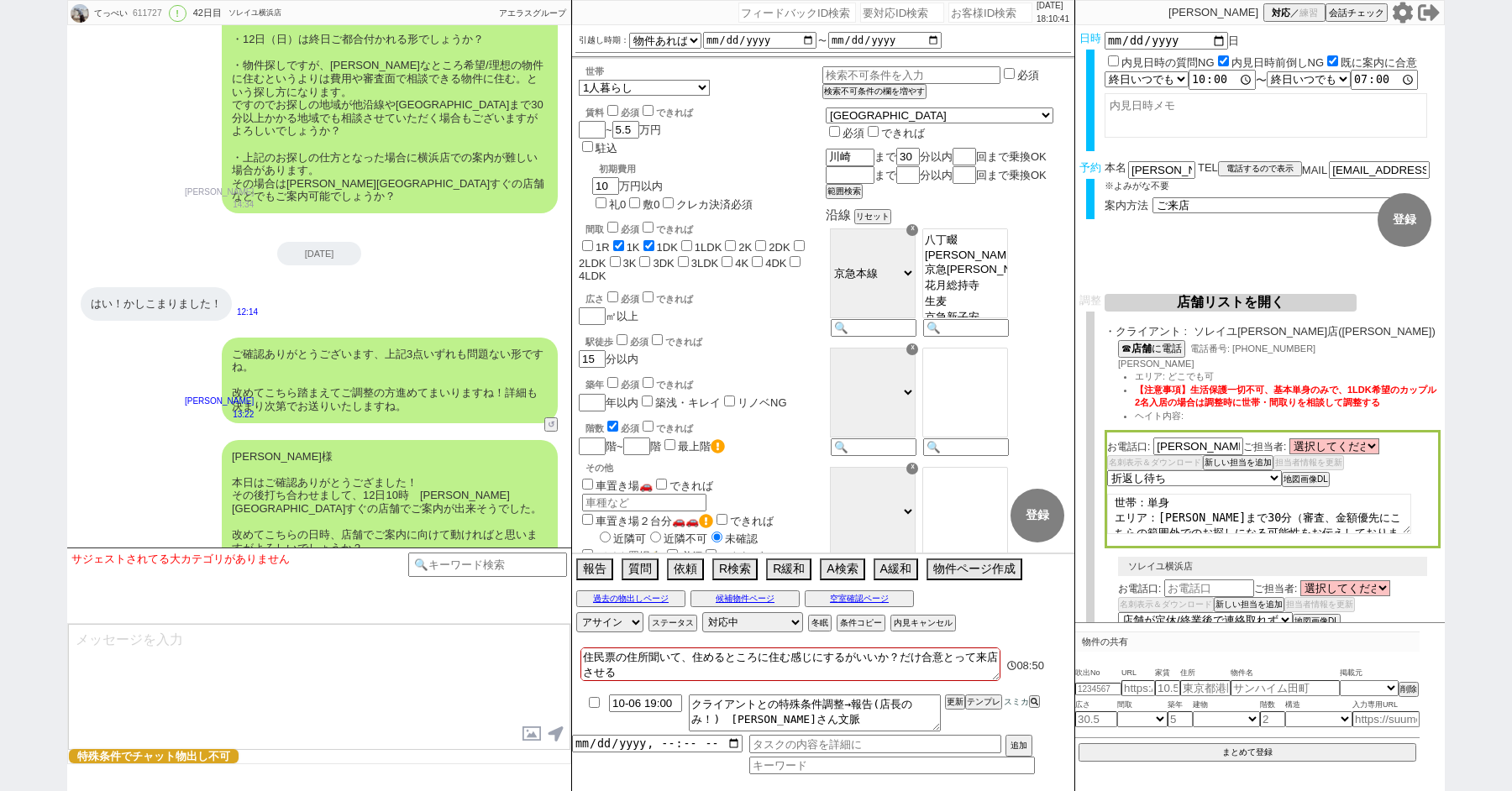
type textarea "※お電話でお話しした、以下特殊条件をお持ちのお客さまです 初期費用10万円以下 身分証になるものがキャッシュカードのみとのこと その他すり合わせした内容 世帯…"
click at [100, 432] on div "松倉様 本日はご確認ありがとうござました！ その後打ち合わせまして、12日10時　渋谷駅すぐの店舗でご案内が出来そうでした。 改めてこちらの日時、店舗でご案内…" at bounding box center [319, 516] width 504 height 168
click at [169, 438] on div "松倉様 本日はご確認ありがとうござました！ その後打ち合わせまして、12日10時　渋谷駅すぐの店舗でご案内が出来そうでした。 改めてこちらの日時、店舗でご案内…" at bounding box center [319, 516] width 504 height 168
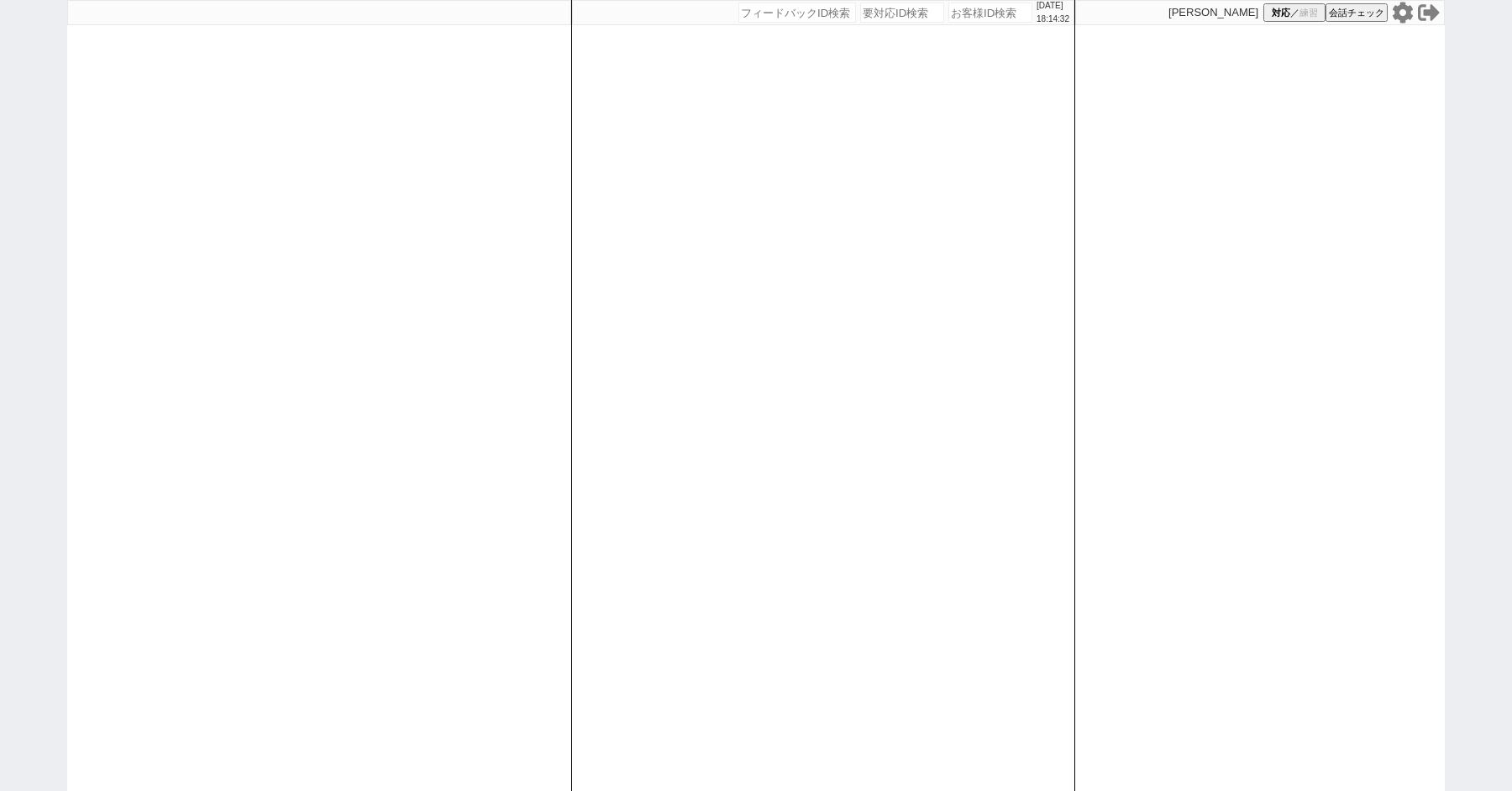
click at [59, 279] on div "[DATE] 18:14:32 候補物件を追加してしてください 紹介した物件一覧 他社物件を追加する 空室確認ページに追加・削除 紹介した物件一覧 他社物件を…" at bounding box center [756, 396] width 1512 height 791
select select
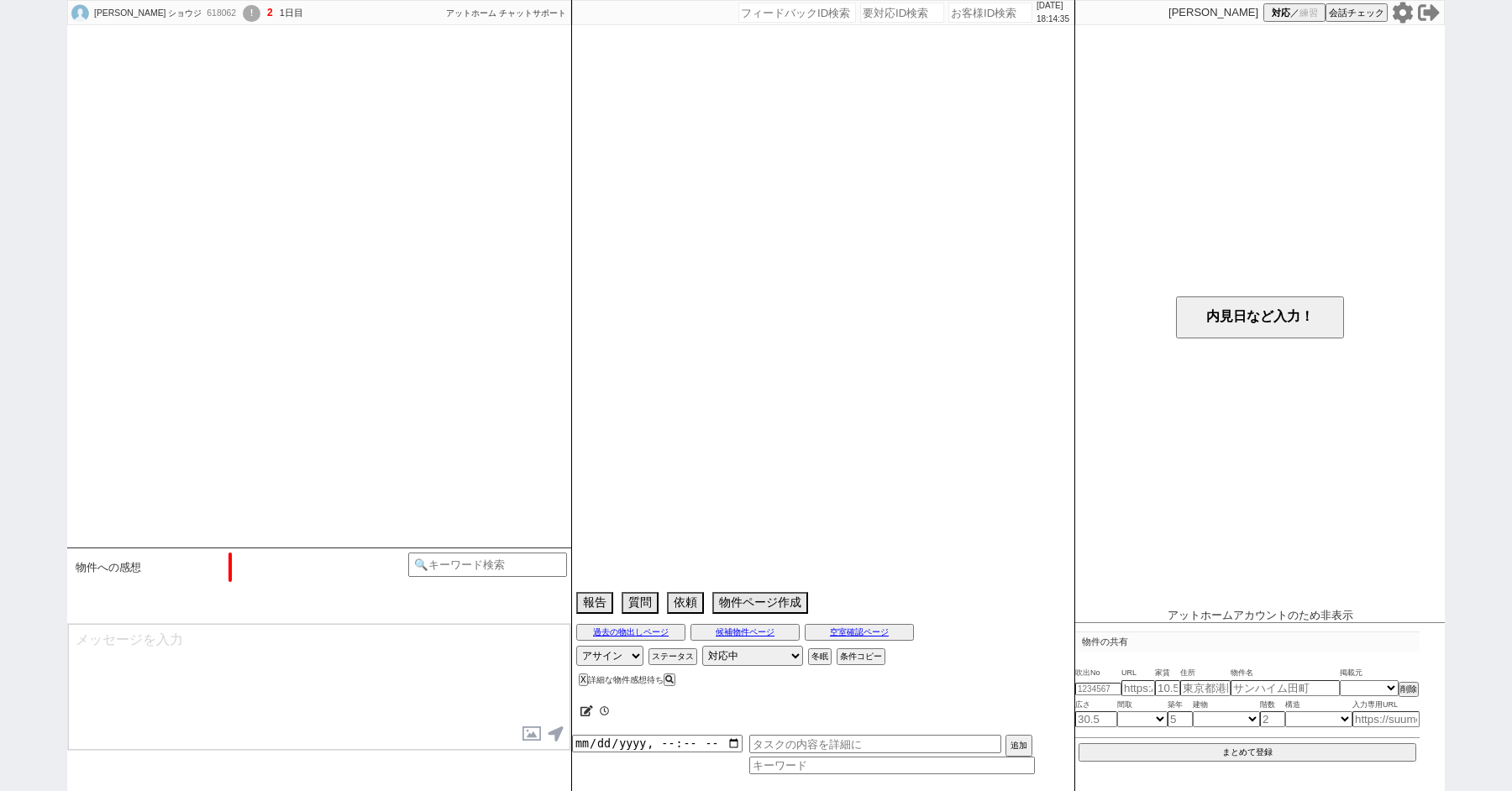
scroll to position [339, 0]
select select "2025"
select select "12"
select select "33"
select select "1"
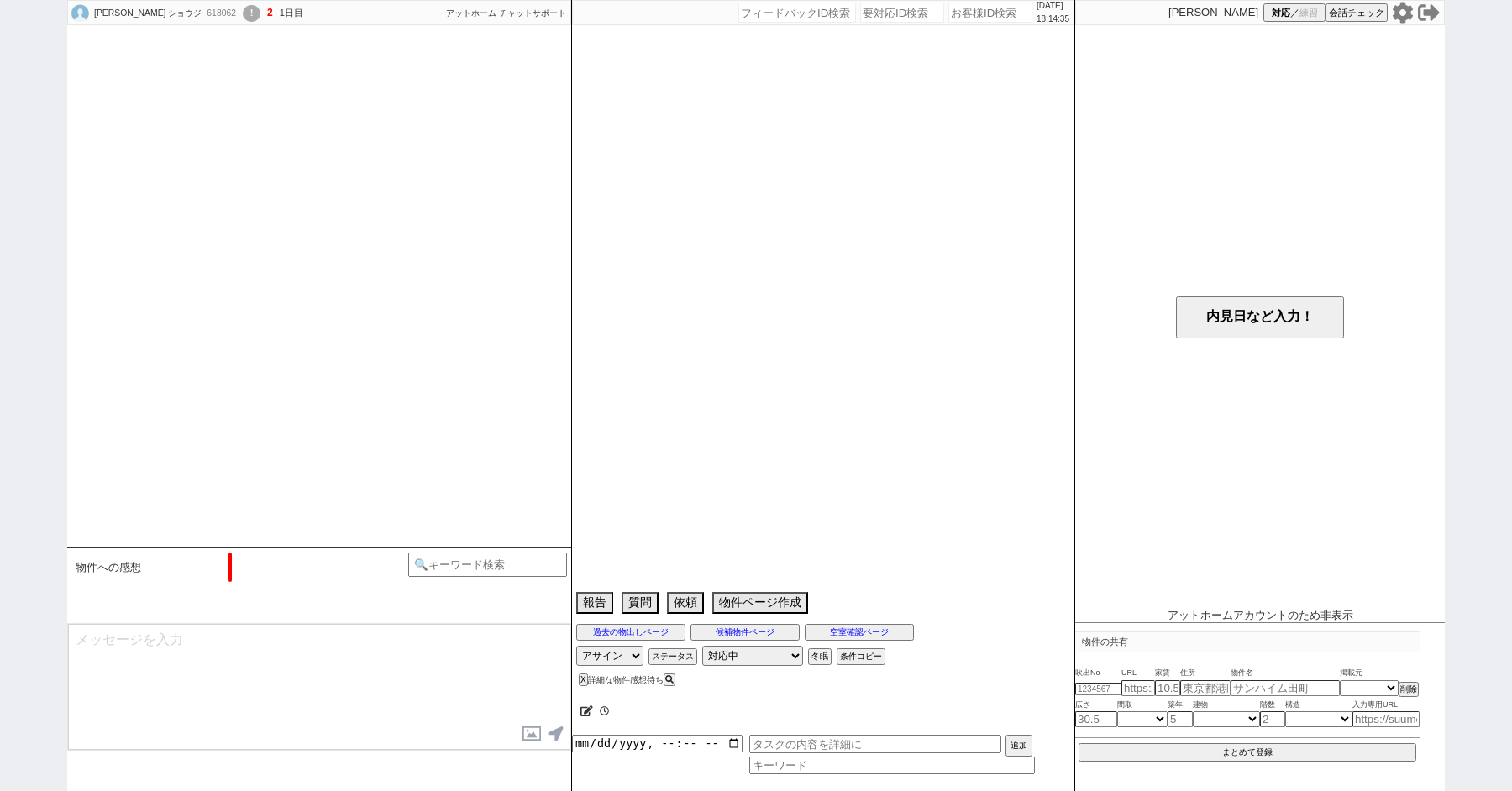
select select "40"
select select "369"
select select "373"
select select "197"
select select "4262"
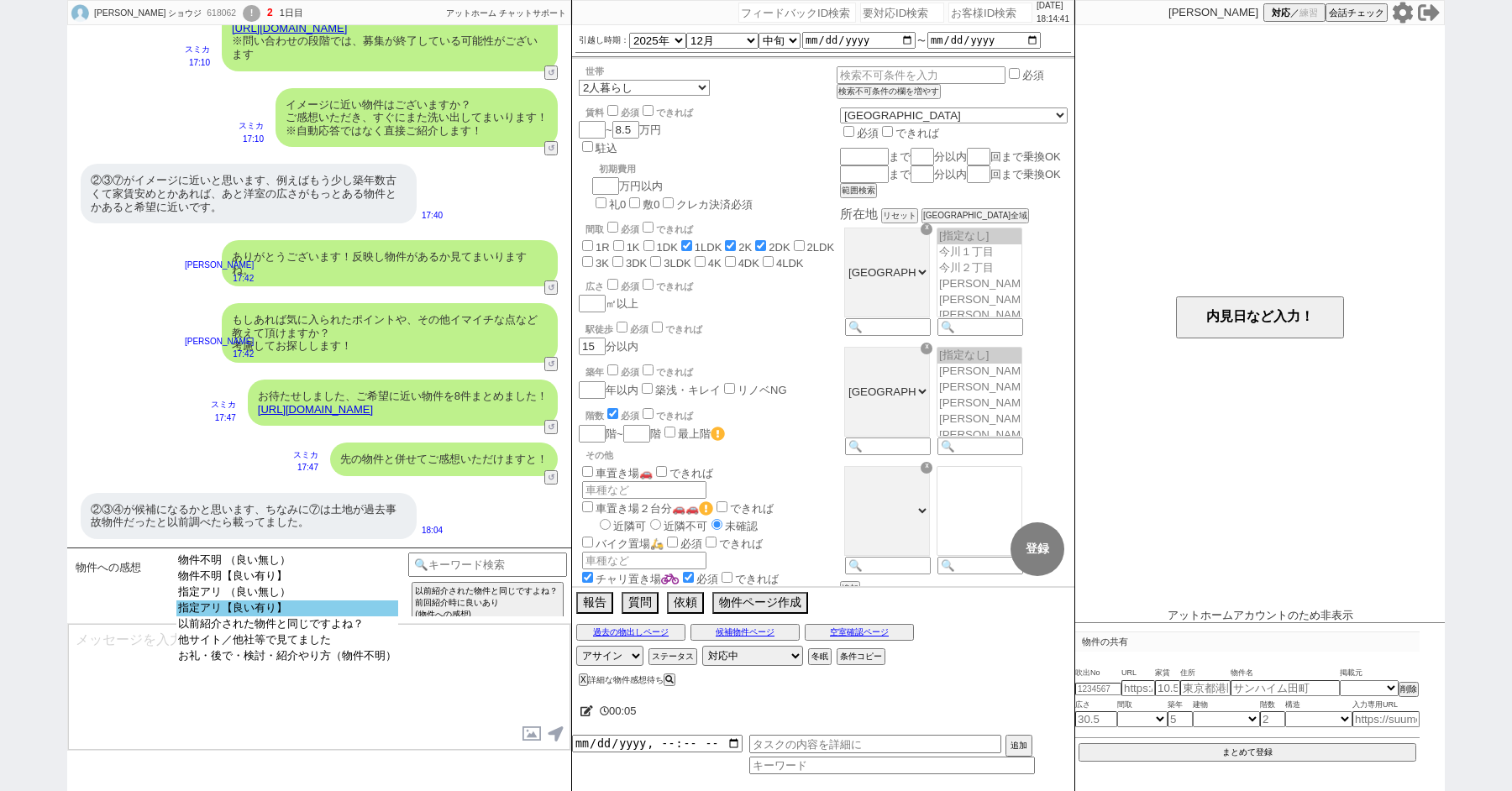
select select "指定アリ【良い有り】"
click at [288, 608] on option "指定アリ【良い有り】" at bounding box center [287, 608] width 222 height 16
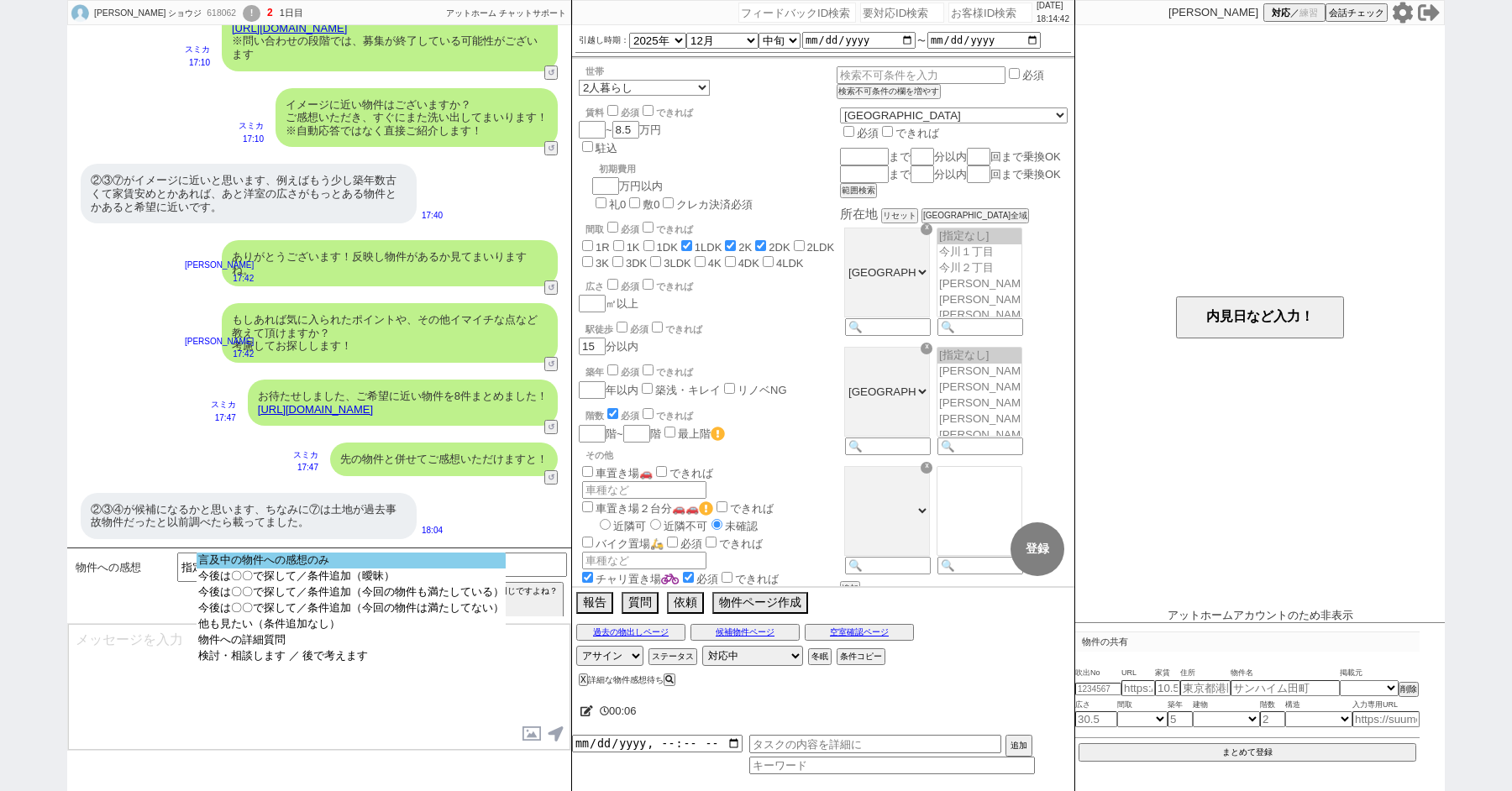
select select "言及中の物件への感想のみ"
click at [292, 565] on option "言及中の物件への感想のみ" at bounding box center [351, 561] width 309 height 16
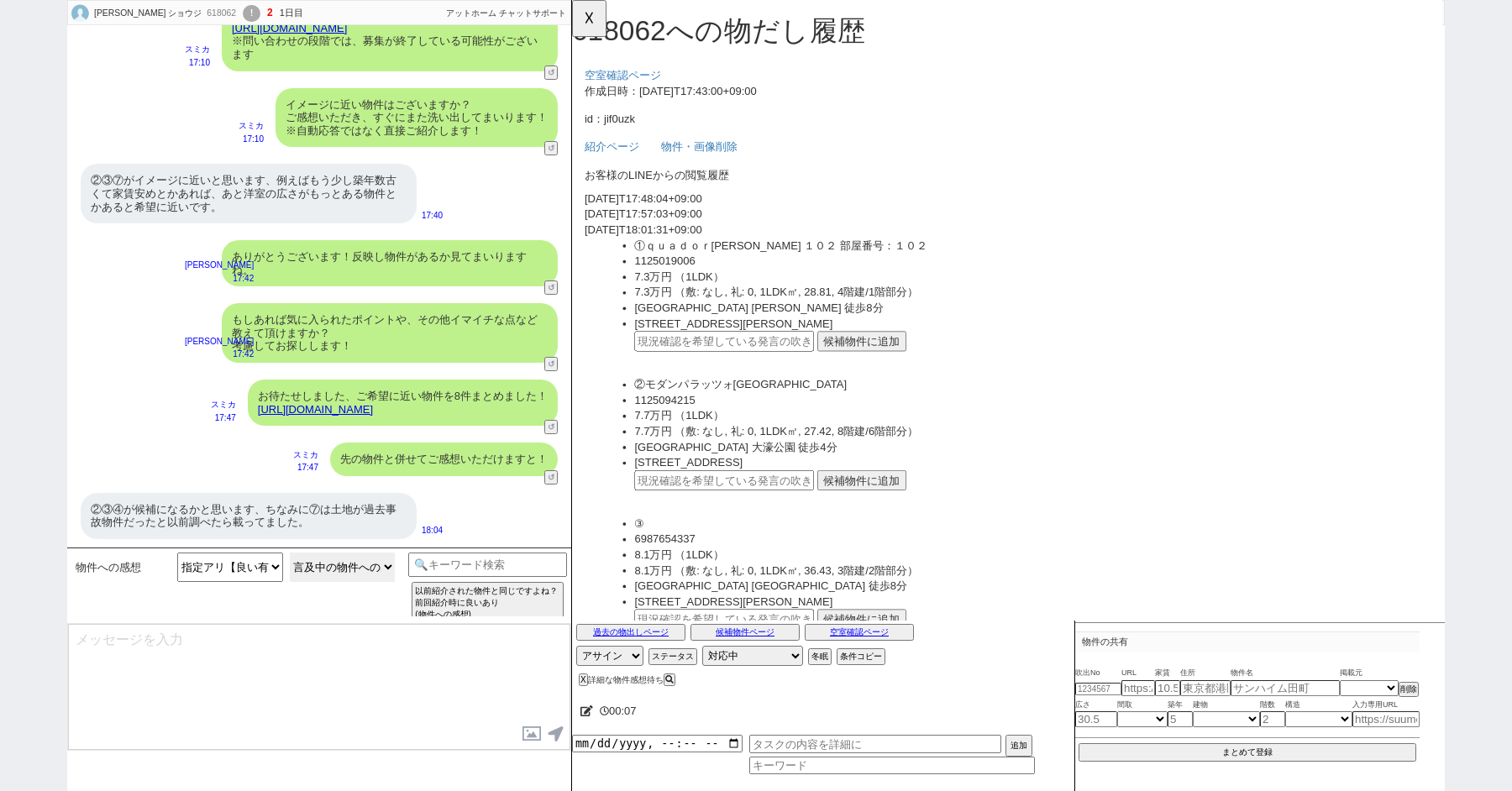
scroll to position [0, 0]
click at [244, 531] on div "②③④が候補になるかと思います、ちなみに⑦は土地が過去事故物件だったと以前調べたら載ってました。" at bounding box center [248, 516] width 336 height 46
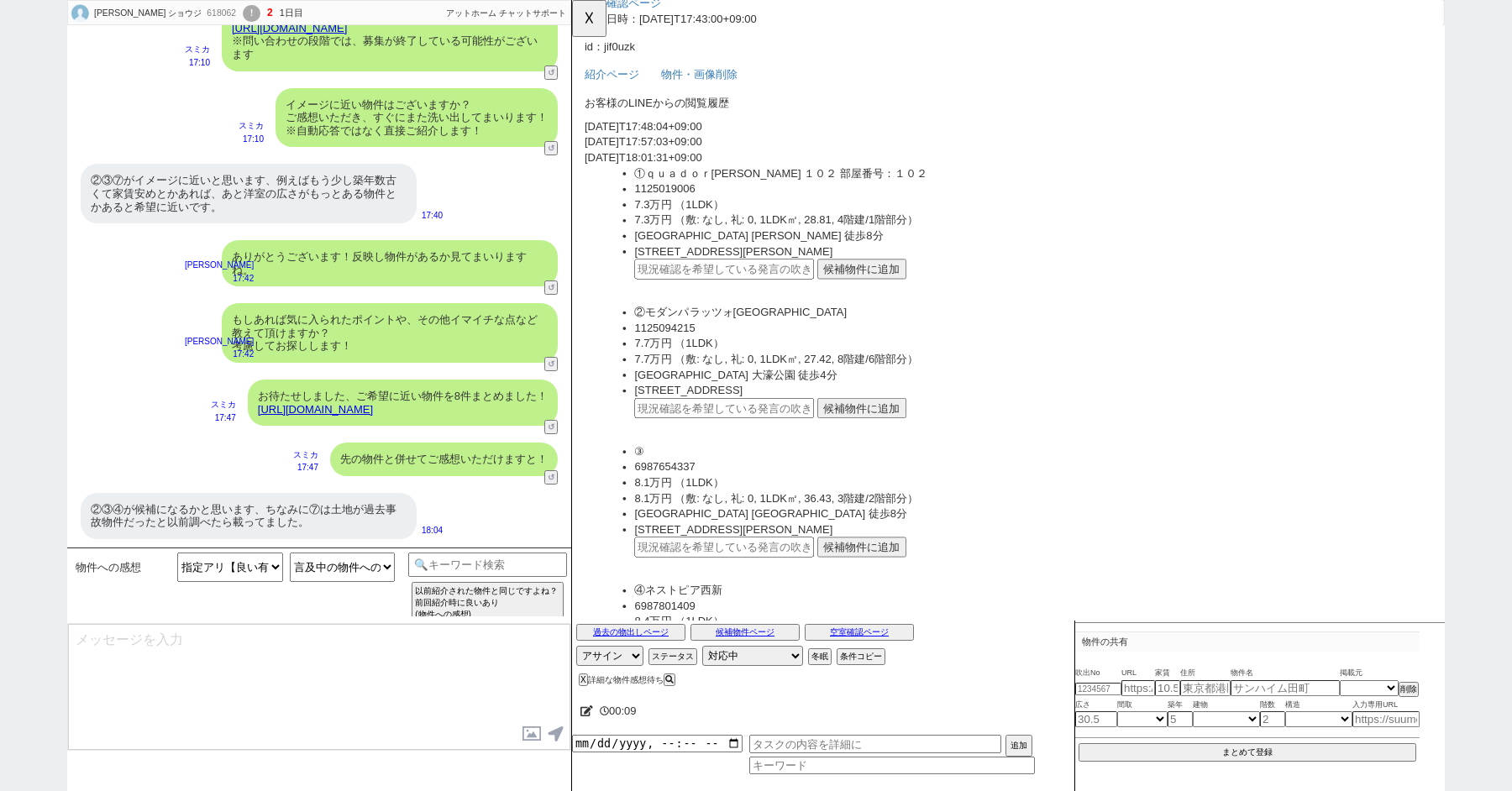
scroll to position [220, 0]
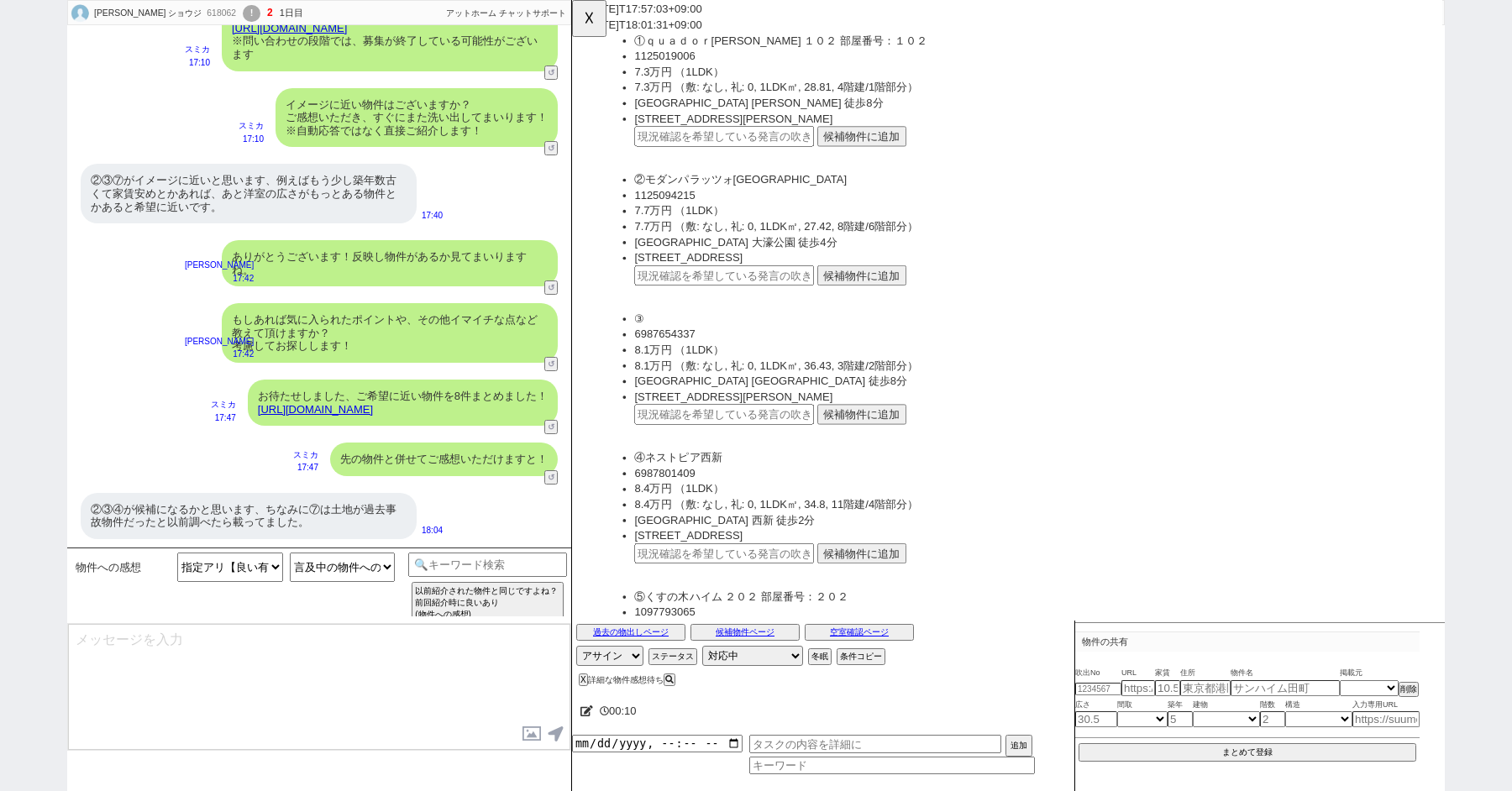
click at [670, 295] on input "text" at bounding box center [736, 296] width 193 height 22
paste input "37264191"
type input "37264191"
click at [665, 444] on input "text" at bounding box center [736, 446] width 193 height 22
paste input "37264191"
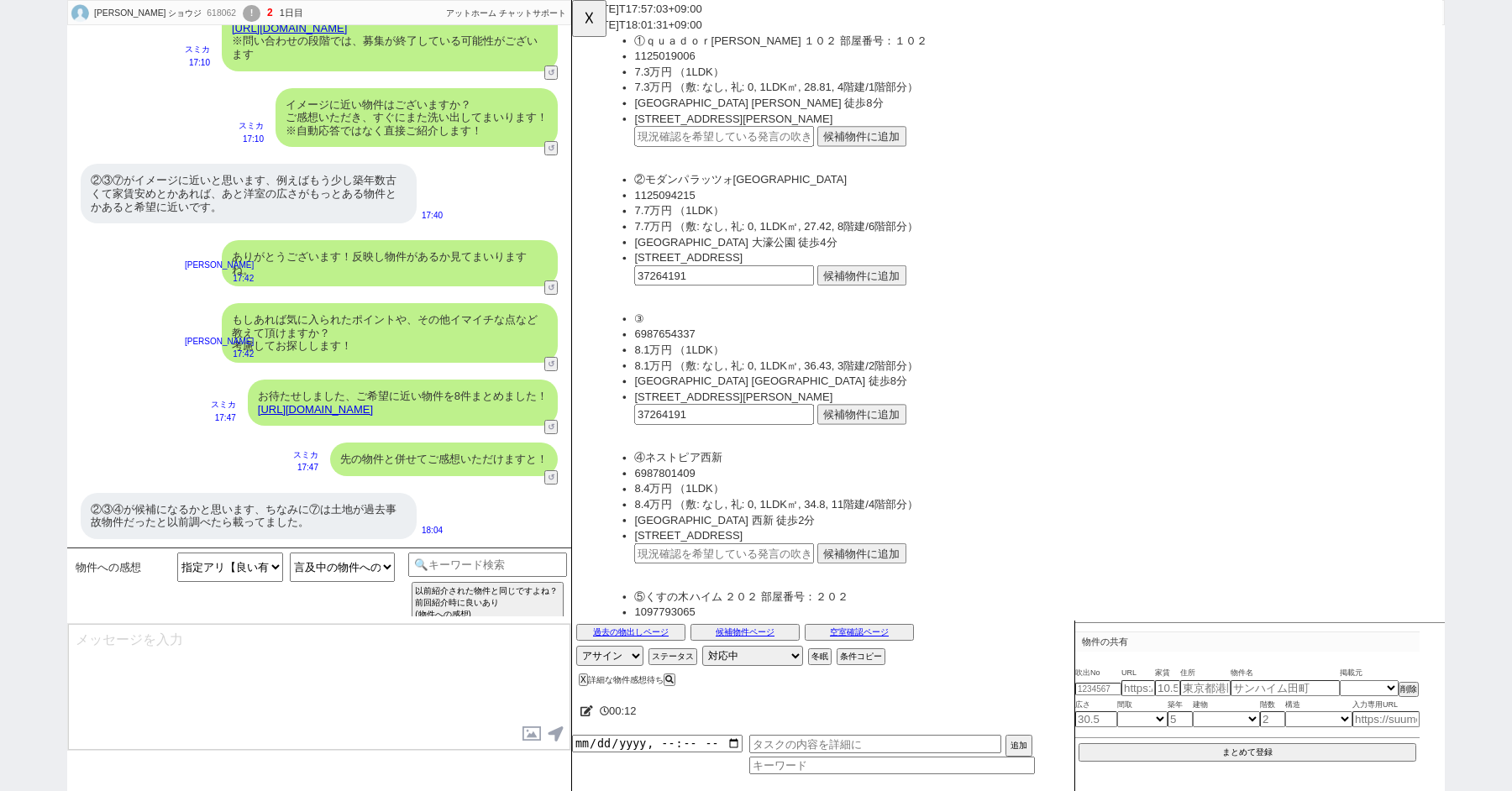
type input "37264191"
click at [672, 595] on input "text" at bounding box center [736, 596] width 193 height 22
paste input "37264191"
type input "37264191"
click at [904, 300] on button "候補物件に追加" at bounding box center [883, 296] width 96 height 22
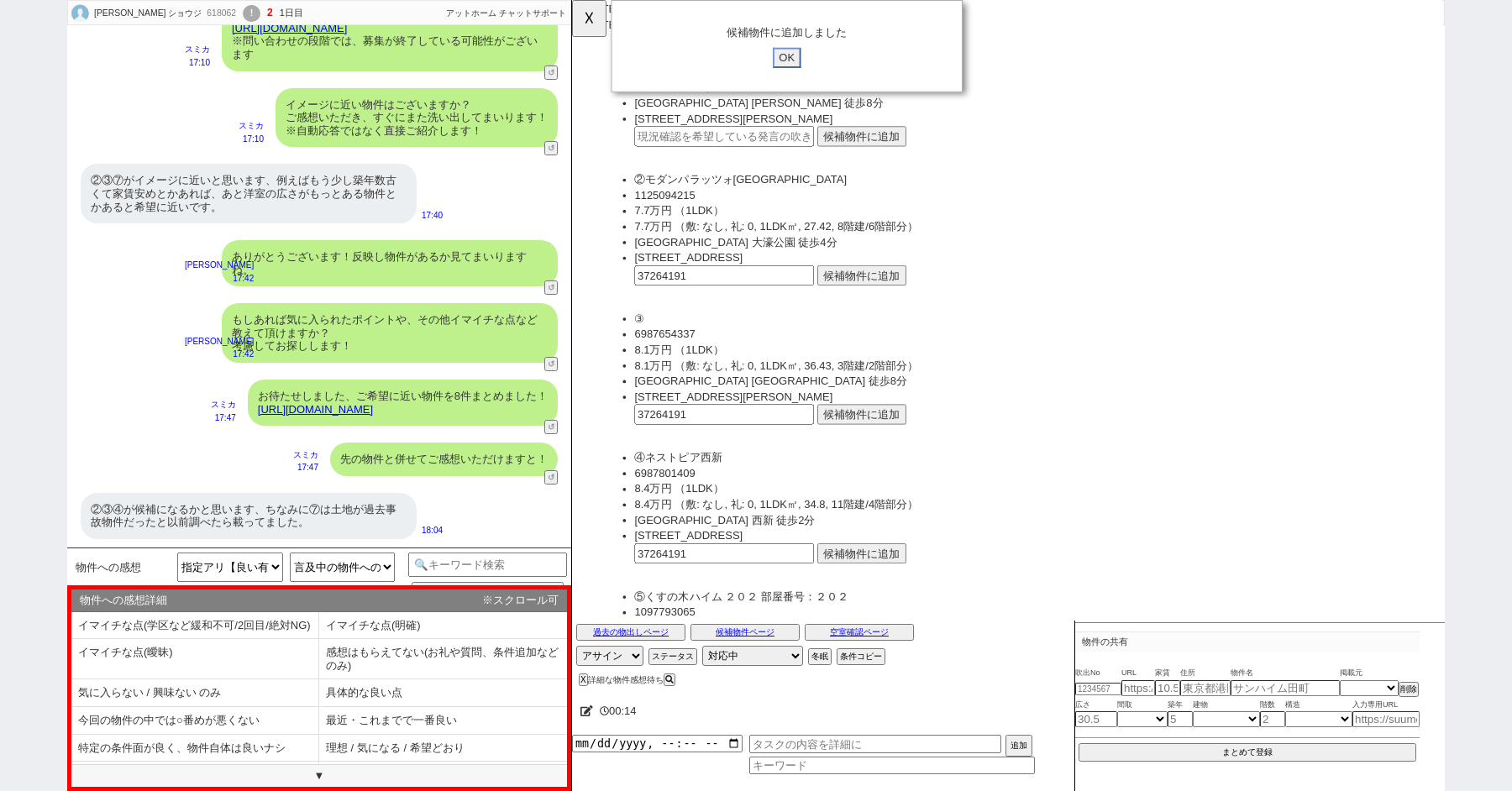
click input "OK" at bounding box center [802, 62] width 30 height 22
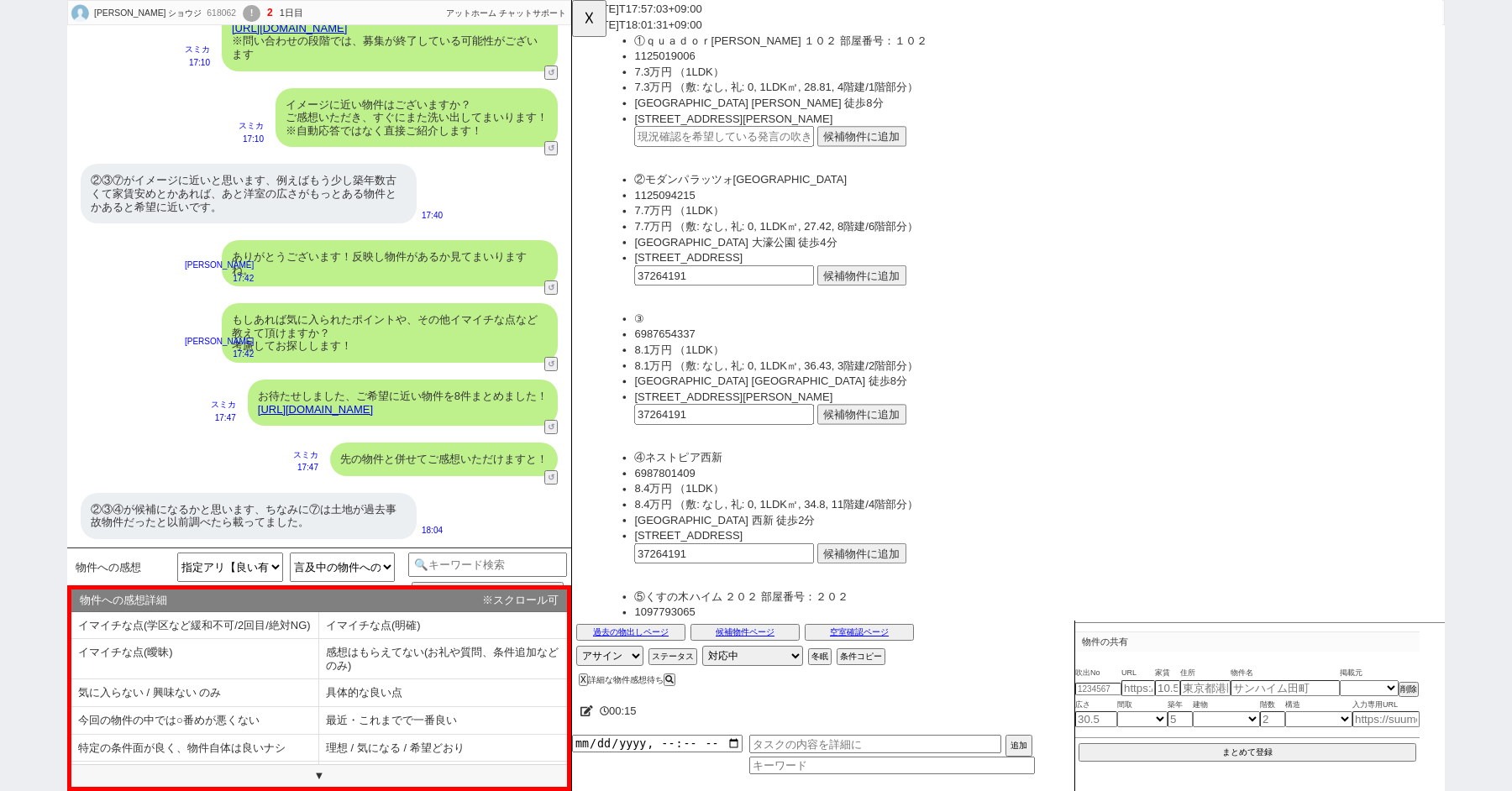
click at [859, 444] on button "候補物件に追加" at bounding box center [883, 446] width 96 height 22
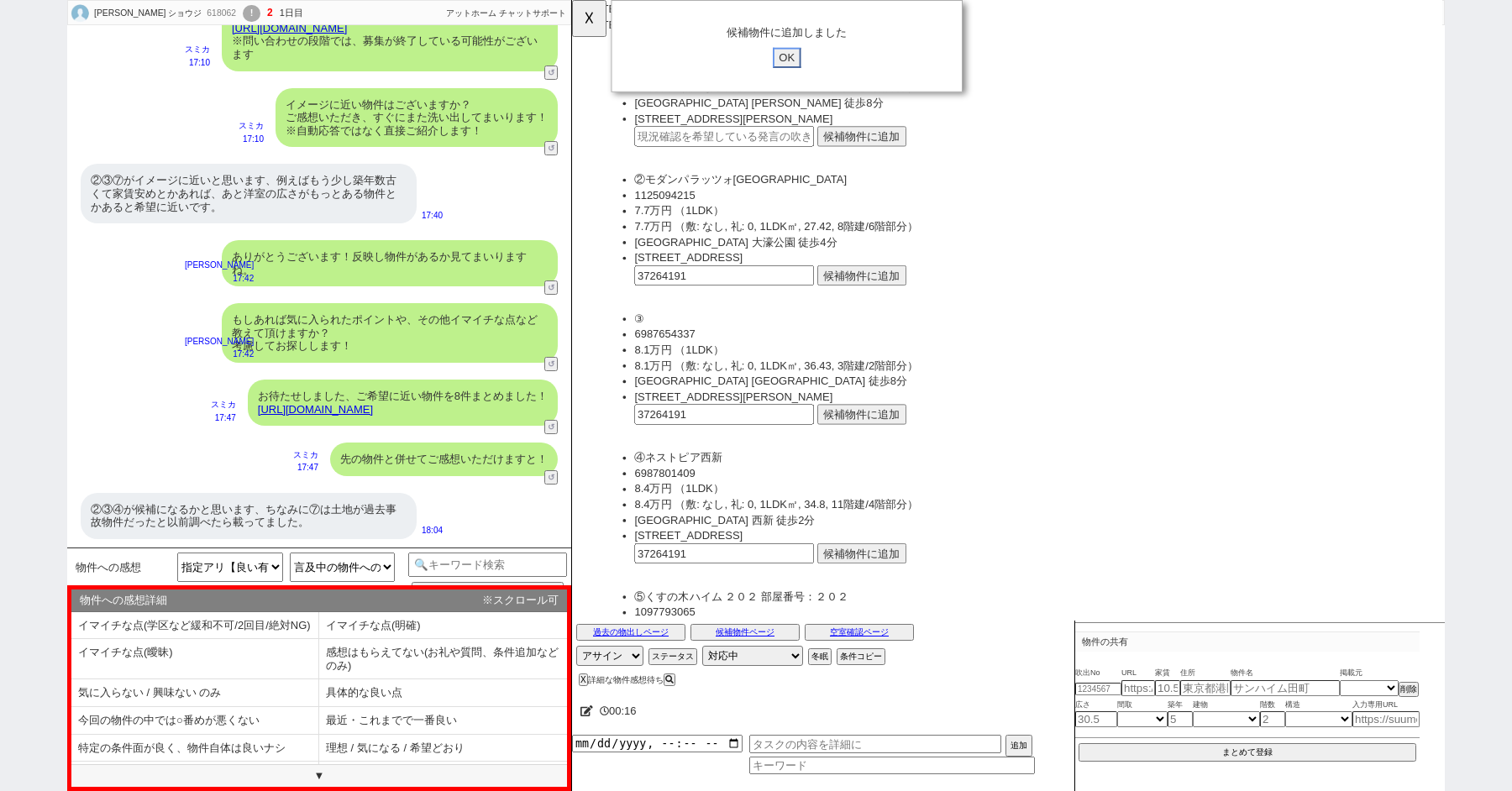
click input "OK" at bounding box center [802, 62] width 30 height 22
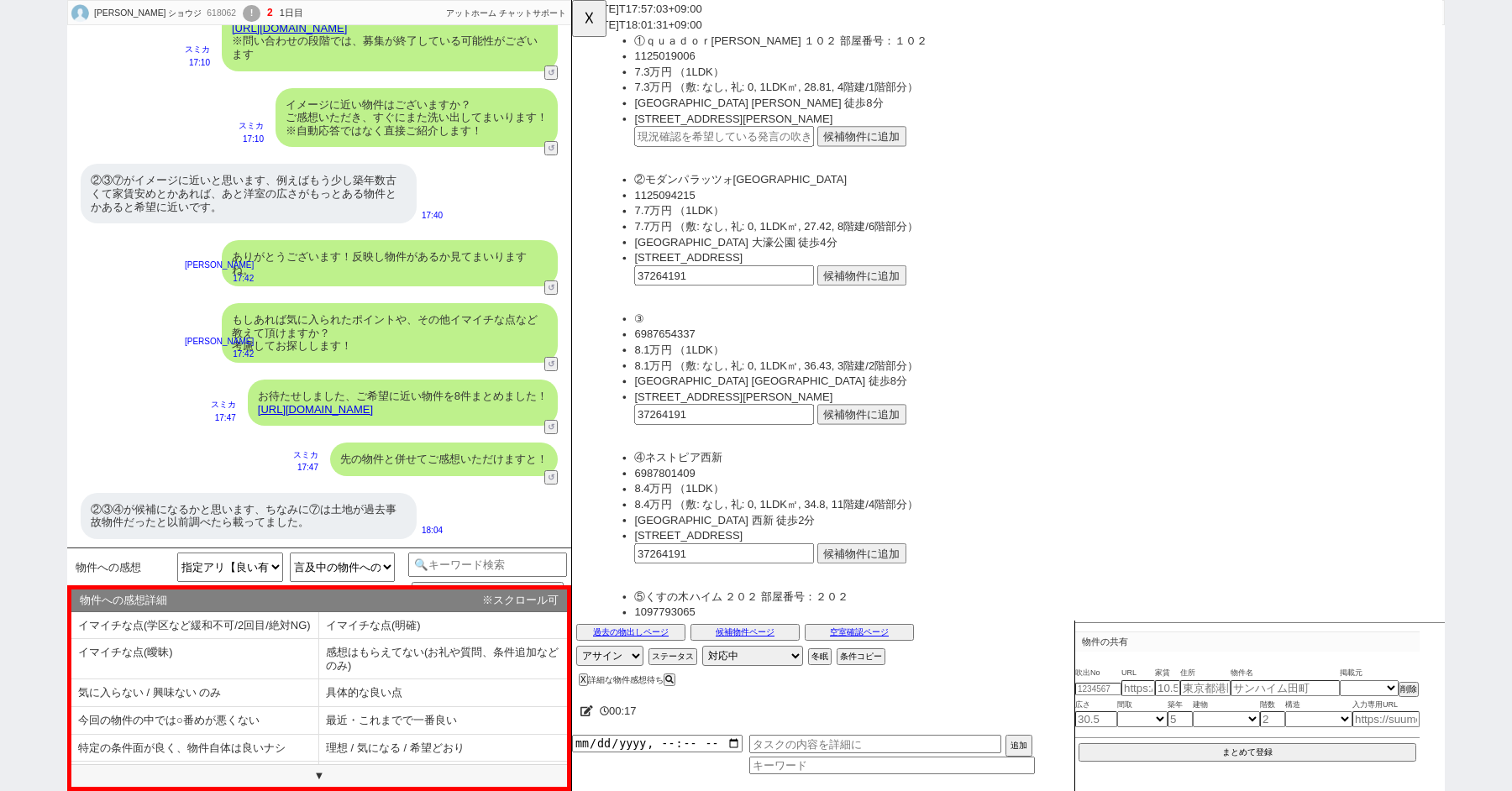
click at [872, 597] on button "候補物件に追加" at bounding box center [883, 596] width 96 height 22
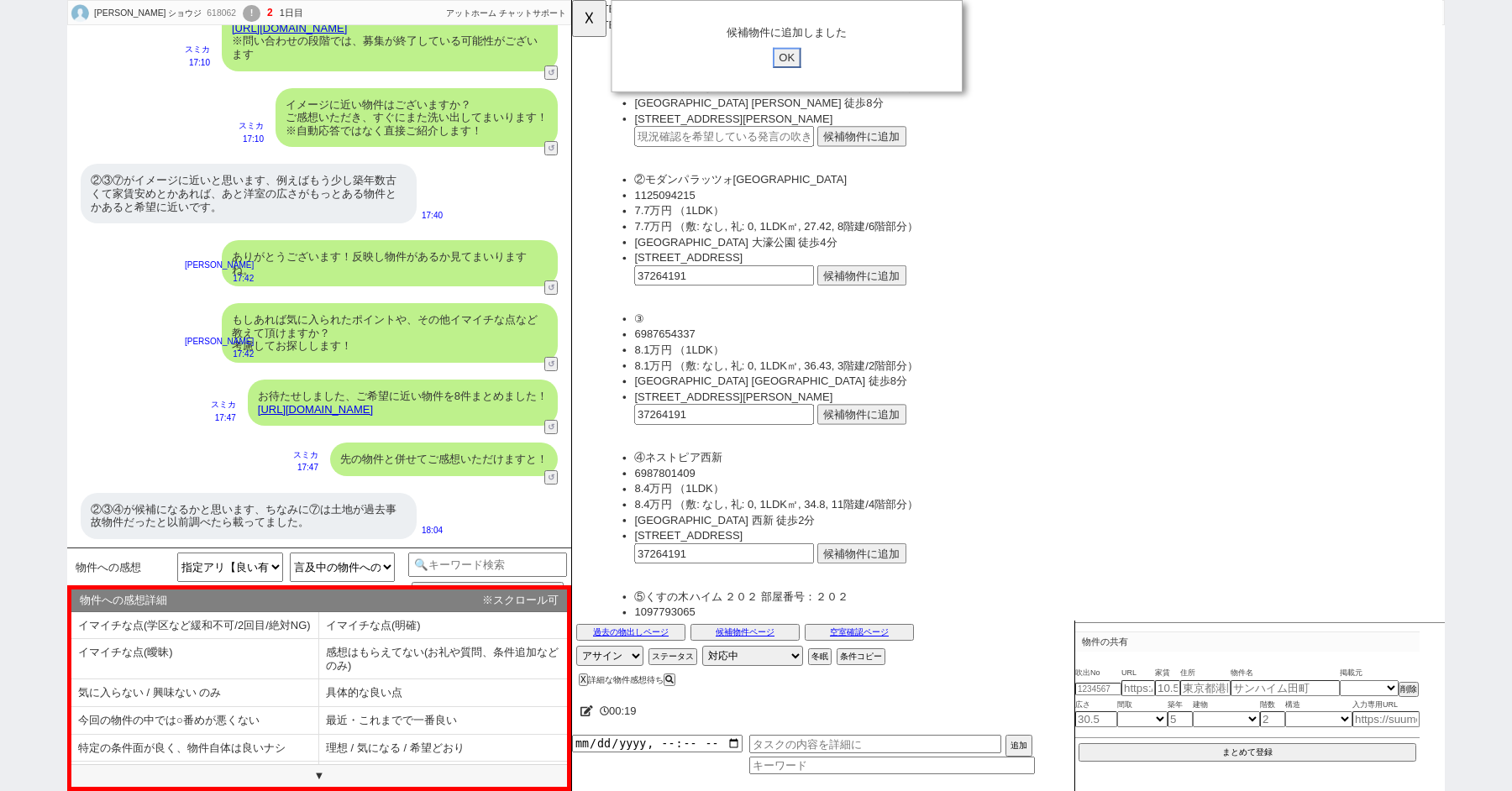
click input "OK" at bounding box center [802, 62] width 30 height 22
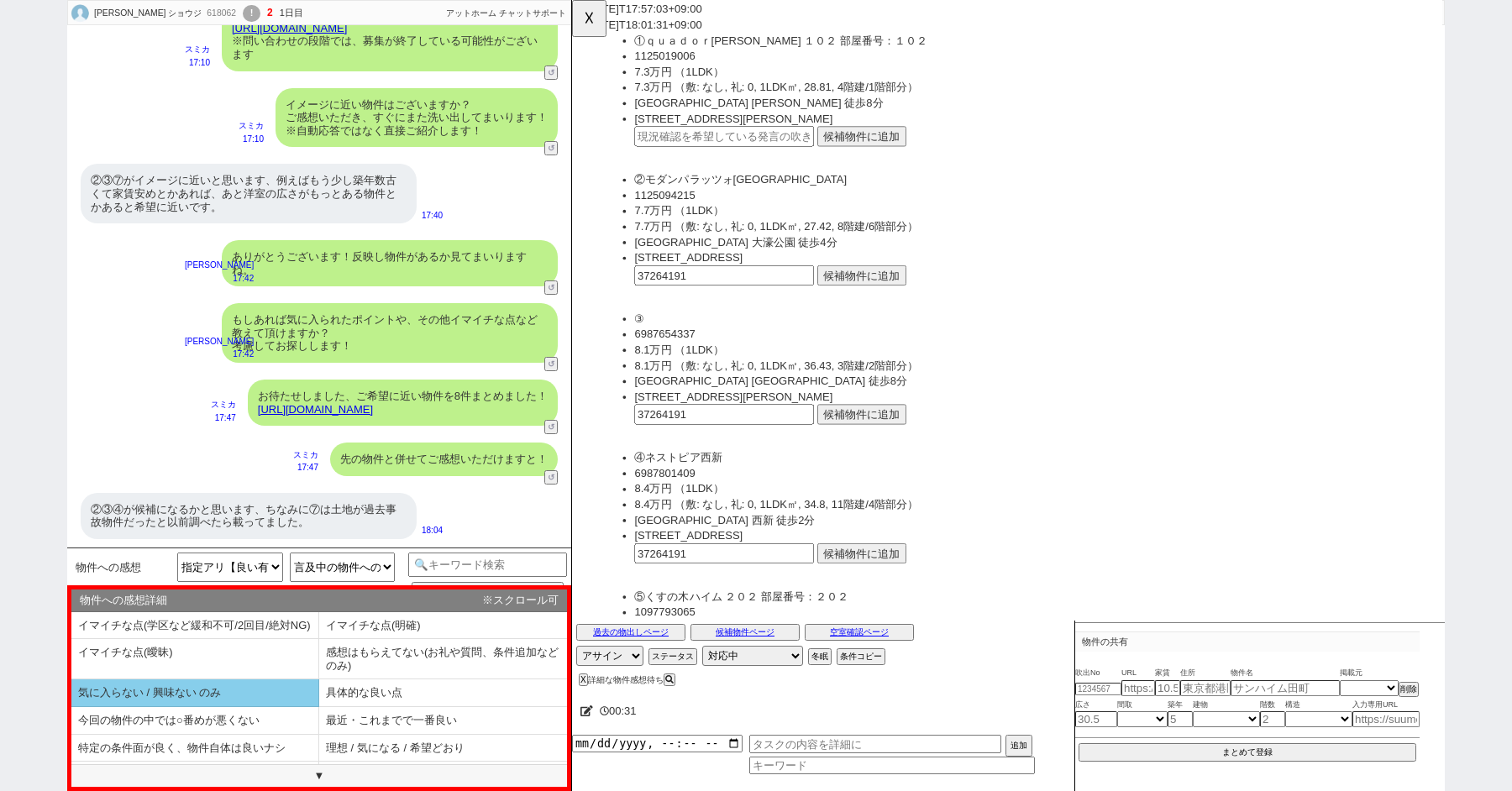
scroll to position [35, 0]
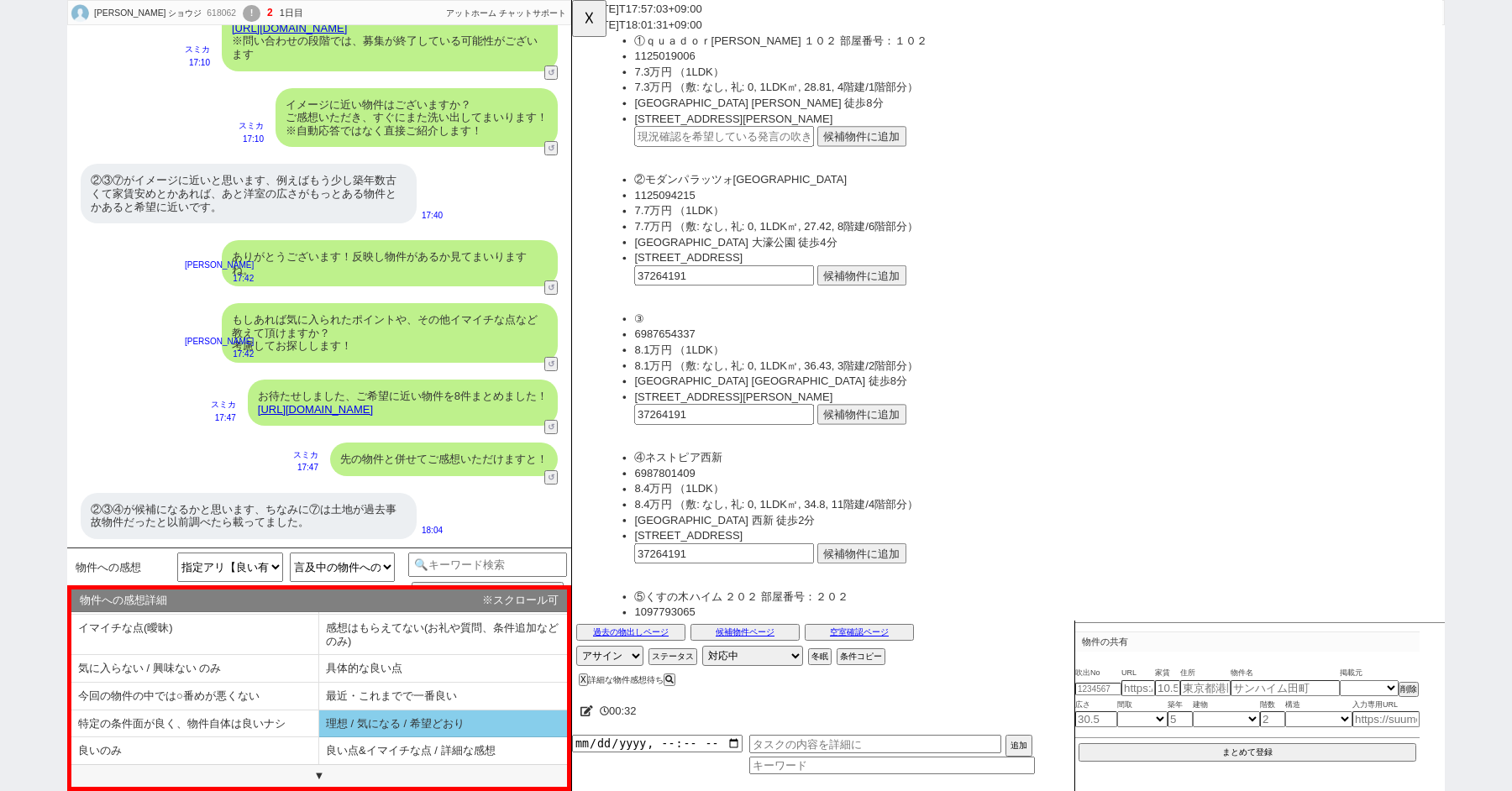
click at [368, 712] on li "理想 / 気になる / 希望どおり" at bounding box center [443, 724] width 247 height 27
select select "理想 / 気になる / 希望どおり"
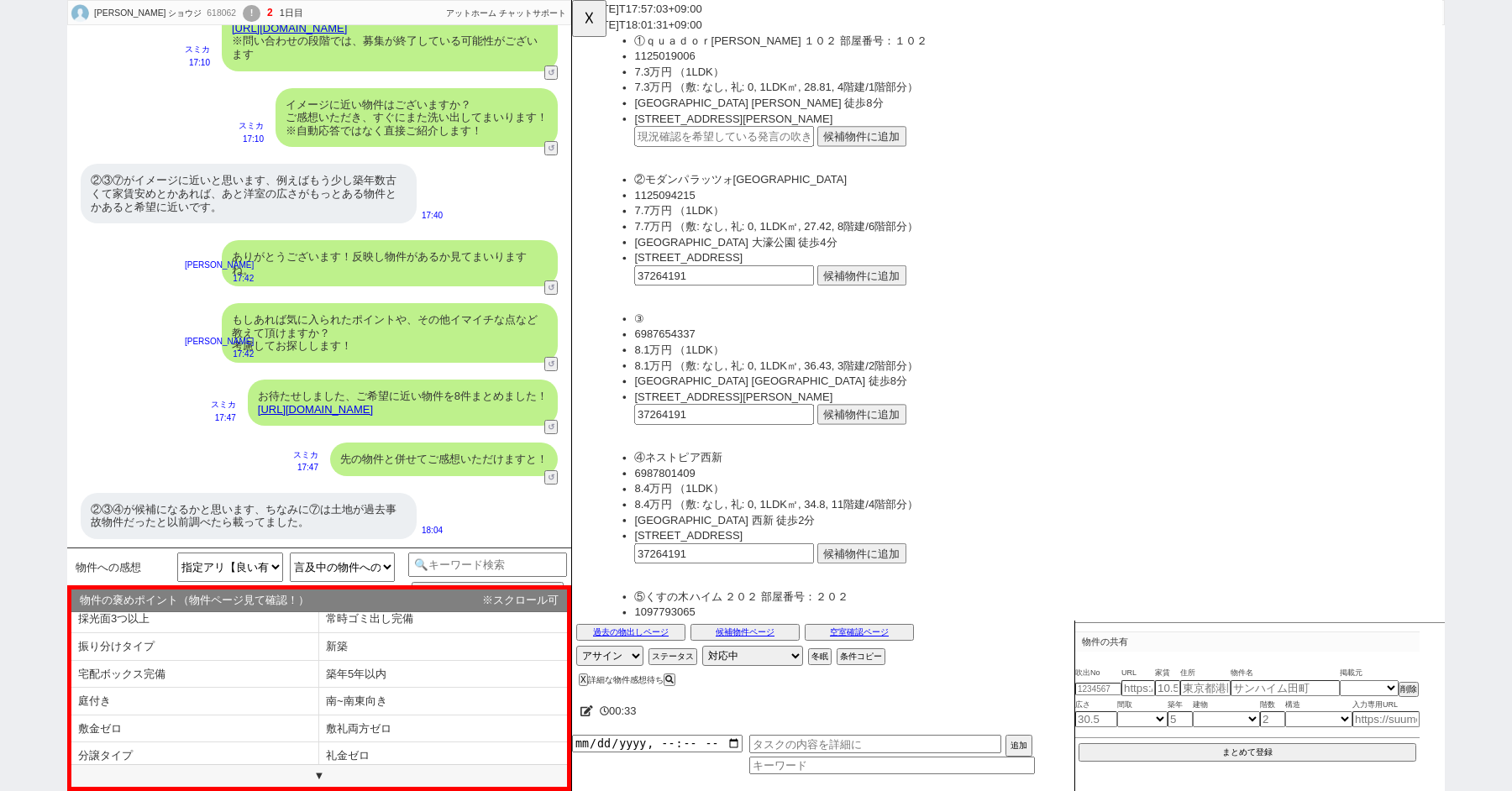
scroll to position [0, 0]
click at [346, 407] on link "[URL][DOMAIN_NAME]" at bounding box center [315, 409] width 116 height 13
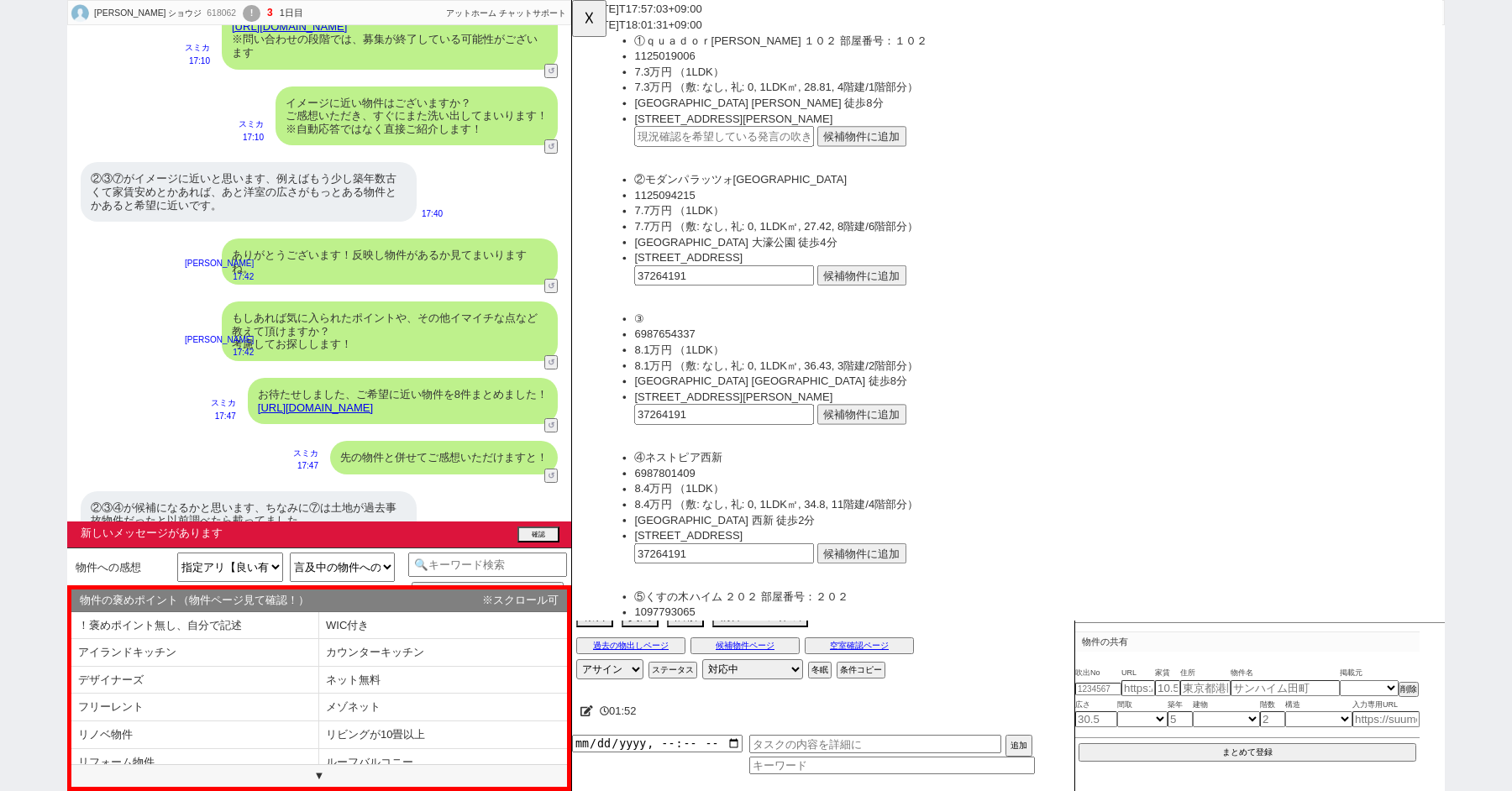
scroll to position [429, 0]
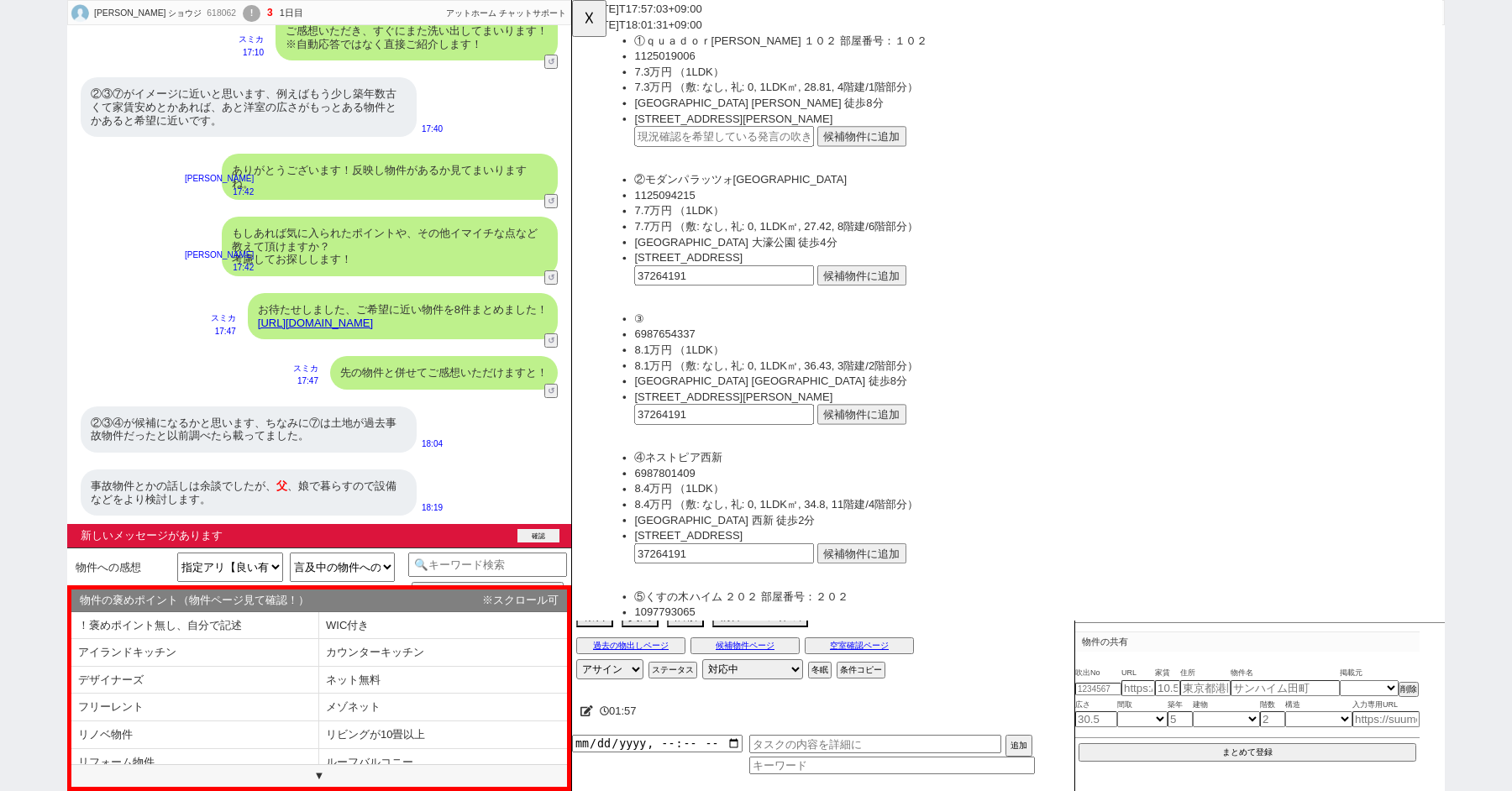
click at [543, 526] on div "新しいメッセージがあります 確認" at bounding box center [319, 536] width 504 height 24
click at [533, 537] on button "確認" at bounding box center [539, 536] width 42 height 14
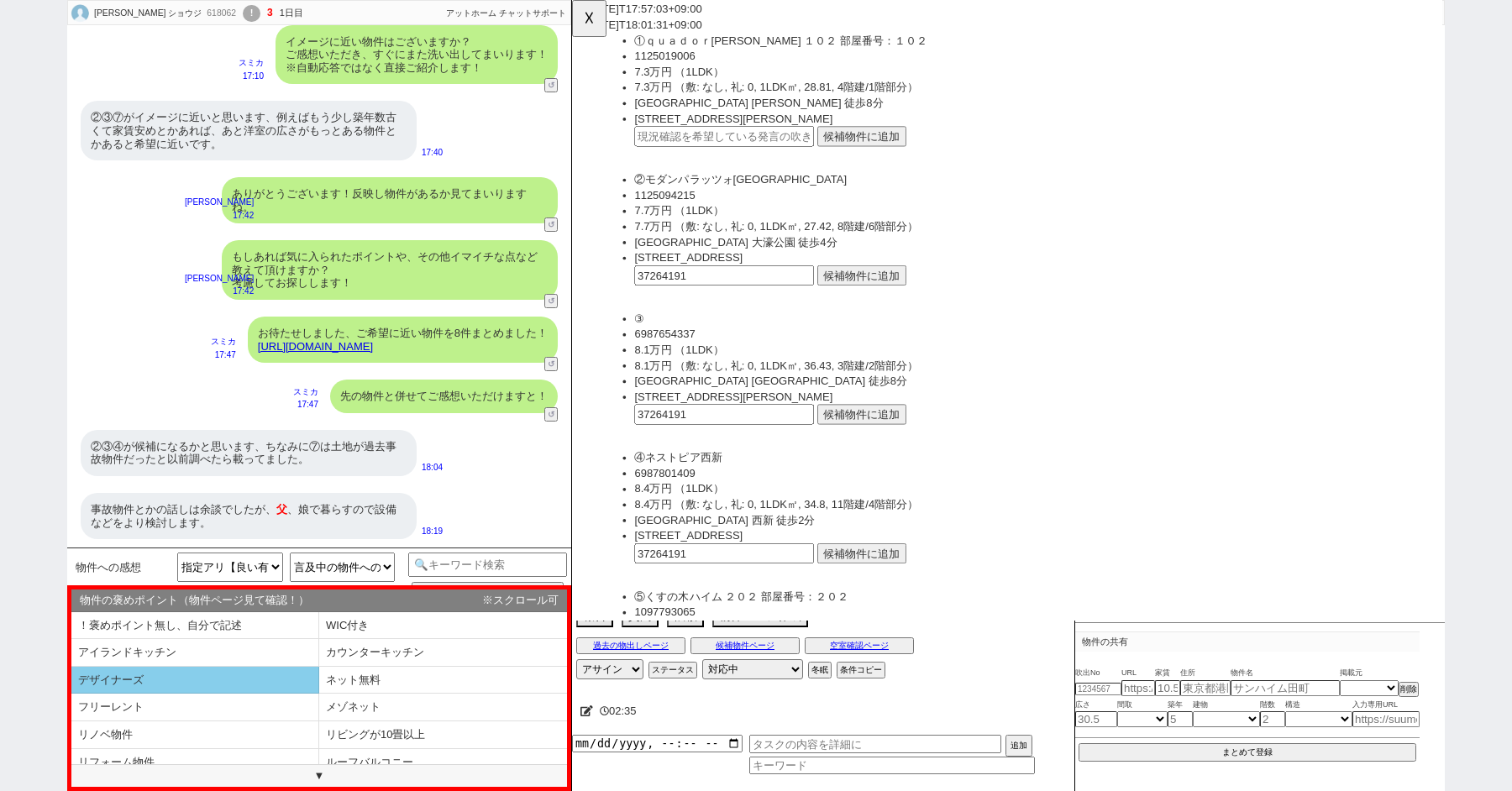
scroll to position [74, 0]
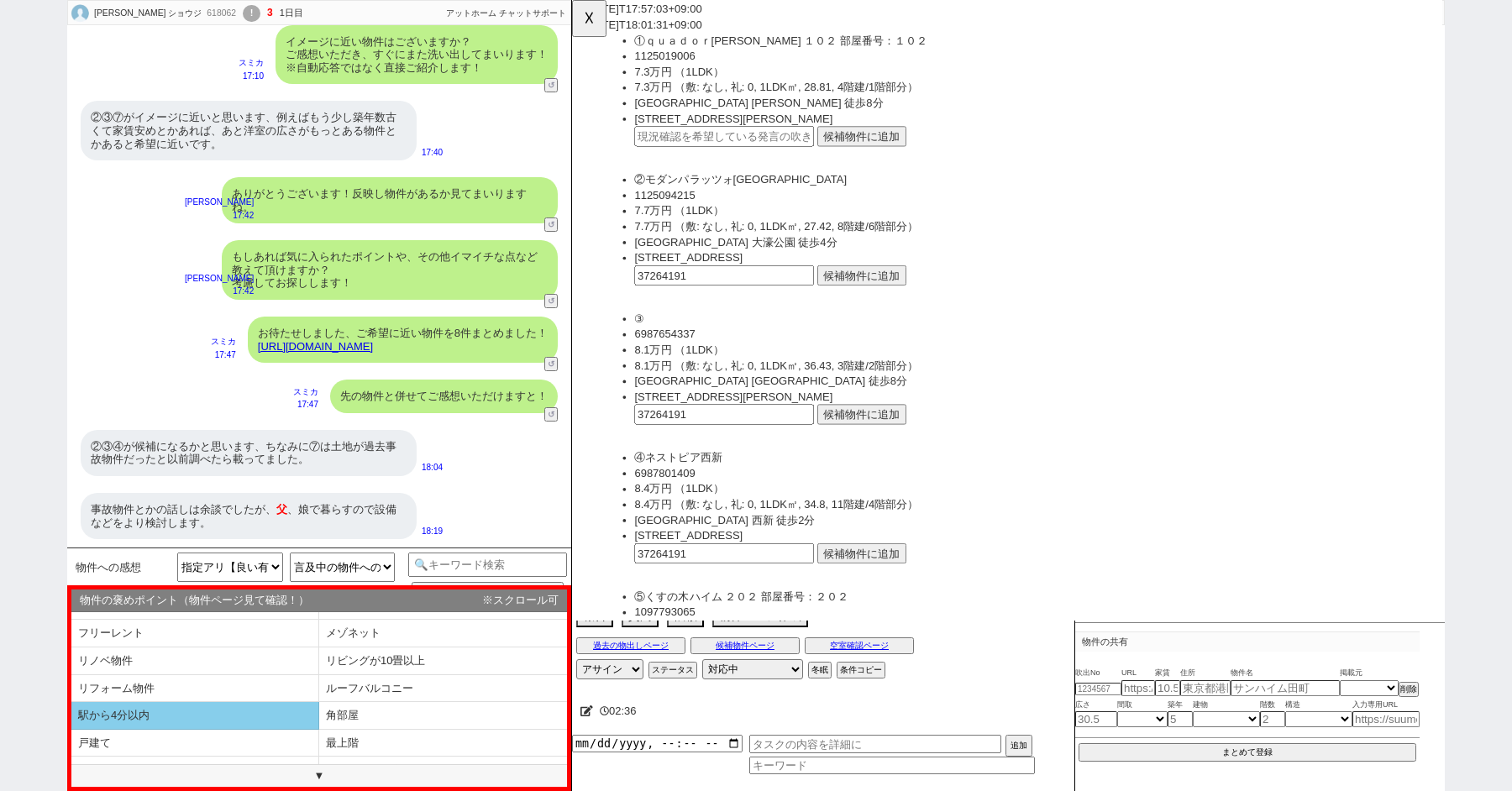
click at [241, 709] on li "駅から4分以内" at bounding box center [195, 716] width 247 height 27
select select "理想 / 気になる / 希望どおり"
select select "駅から4分以内"
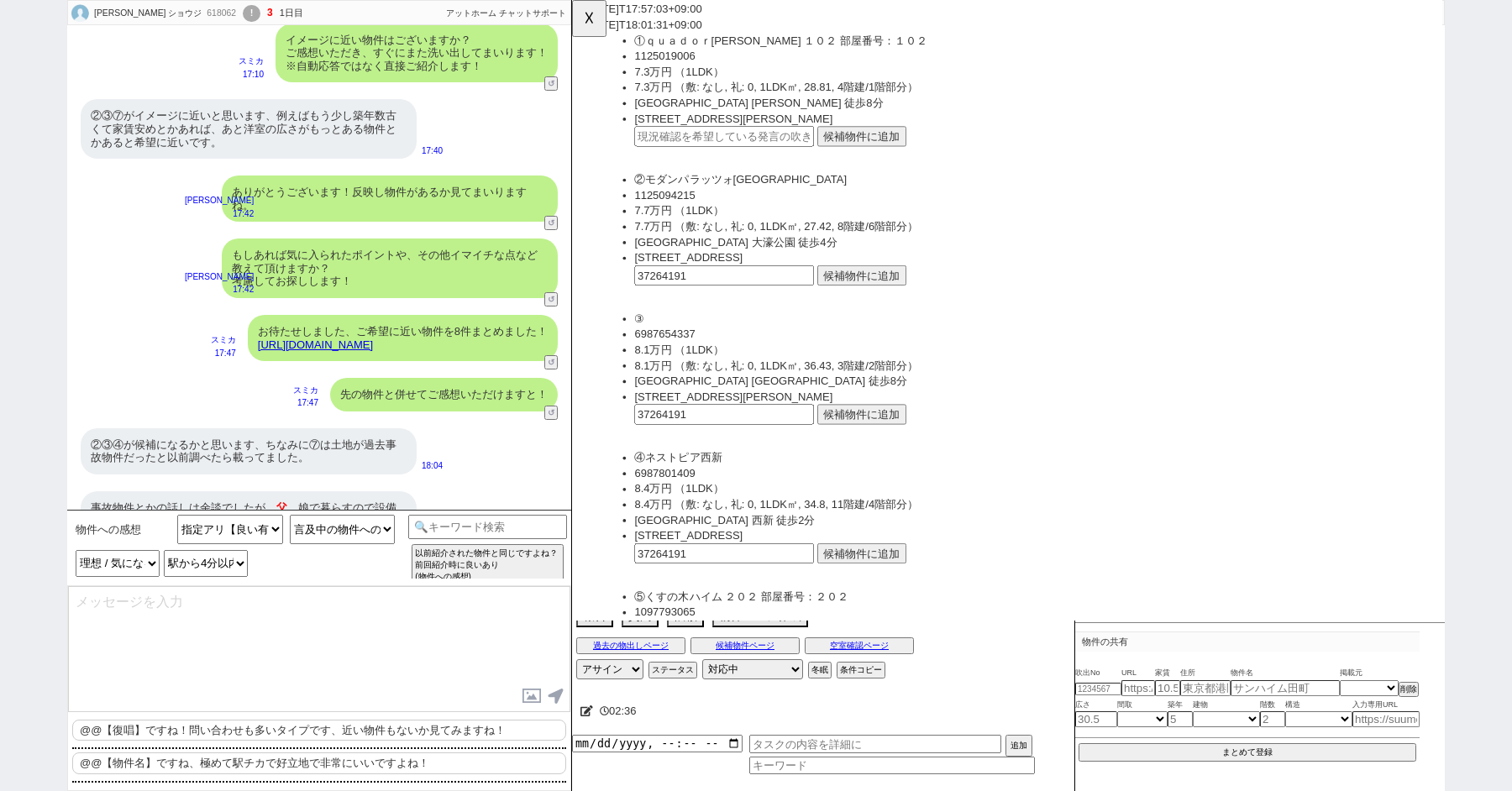
scroll to position [429, 0]
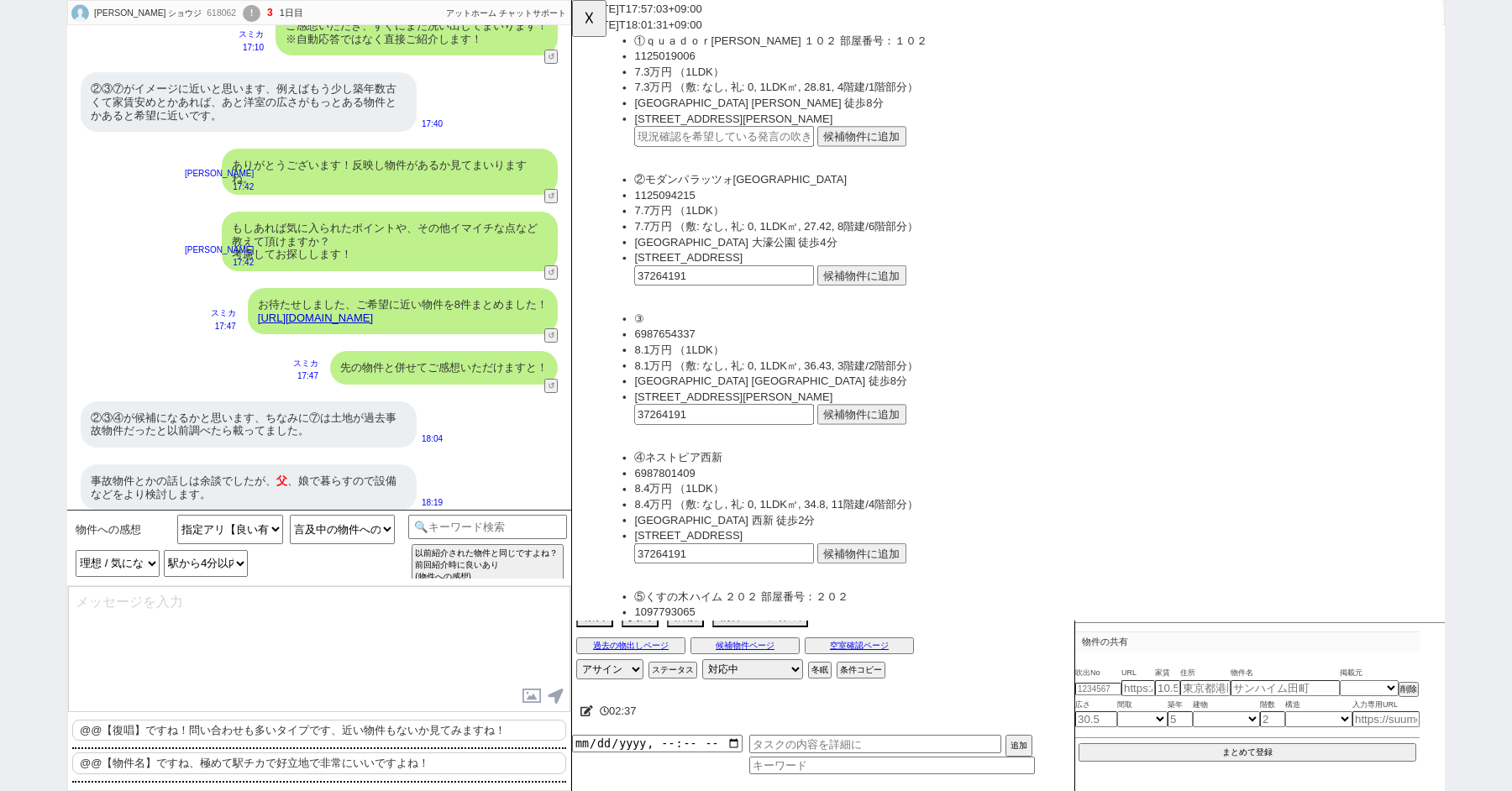
click at [207, 737] on p "@@【復唱】ですね！問い合わせも多いタイプです、近い物件もないか見てみますね！" at bounding box center [318, 730] width 494 height 22
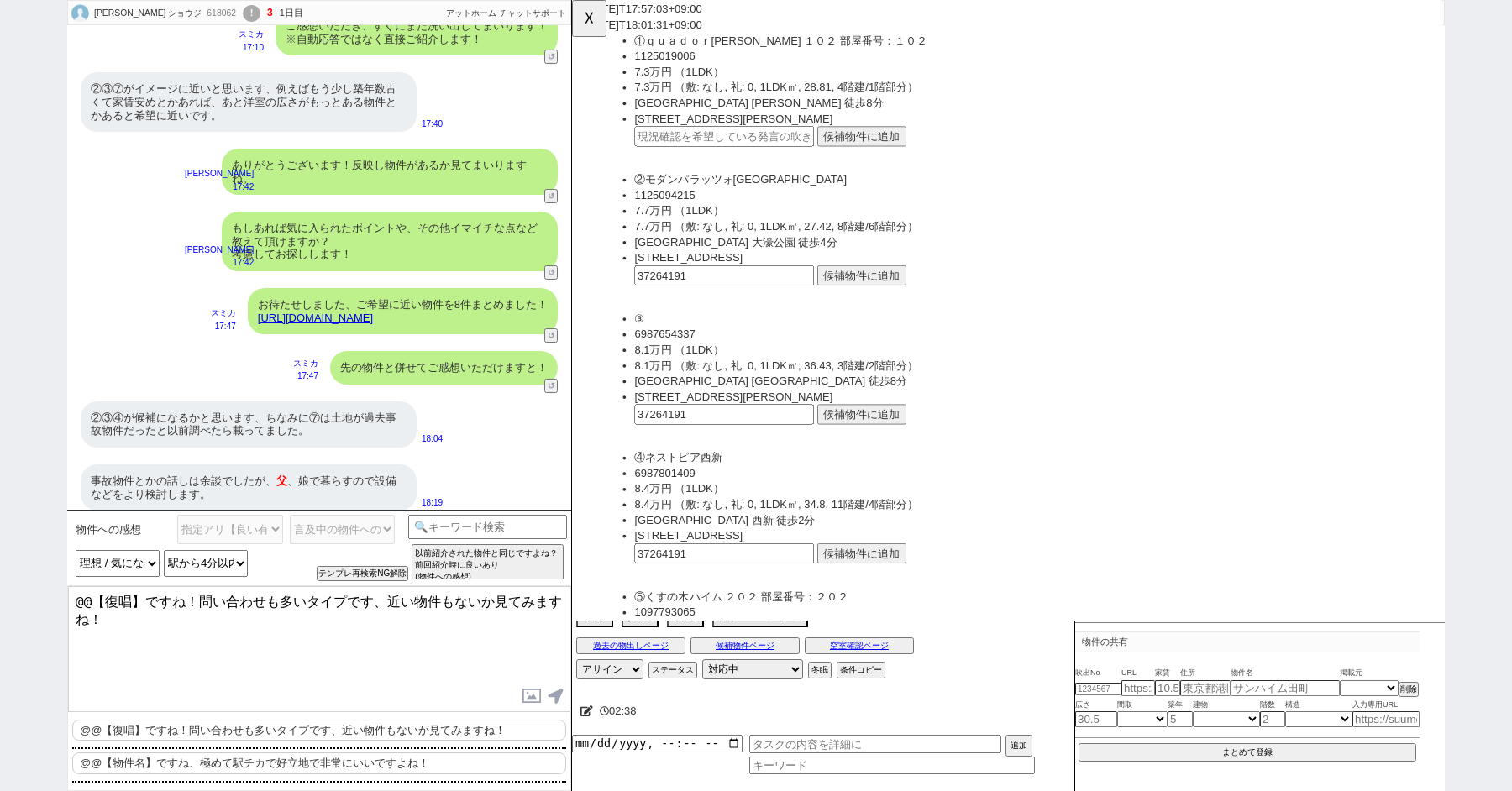
drag, startPoint x: 142, startPoint y: 601, endPoint x: 55, endPoint y: 571, distance: 92.0
click at [64, 572] on div "[PERSON_NAME] ショウジ 618062 ! 3 1日目 冬眠中 自社客 アットホーム チャットサポート スミカ_BPO チャット全表示 [DATE…" at bounding box center [756, 396] width 1512 height 791
click at [324, 637] on textarea "2,3,4件目ですね！問い合わせも多いタイプです、近い物件もないか見てみますね！" at bounding box center [319, 649] width 502 height 126
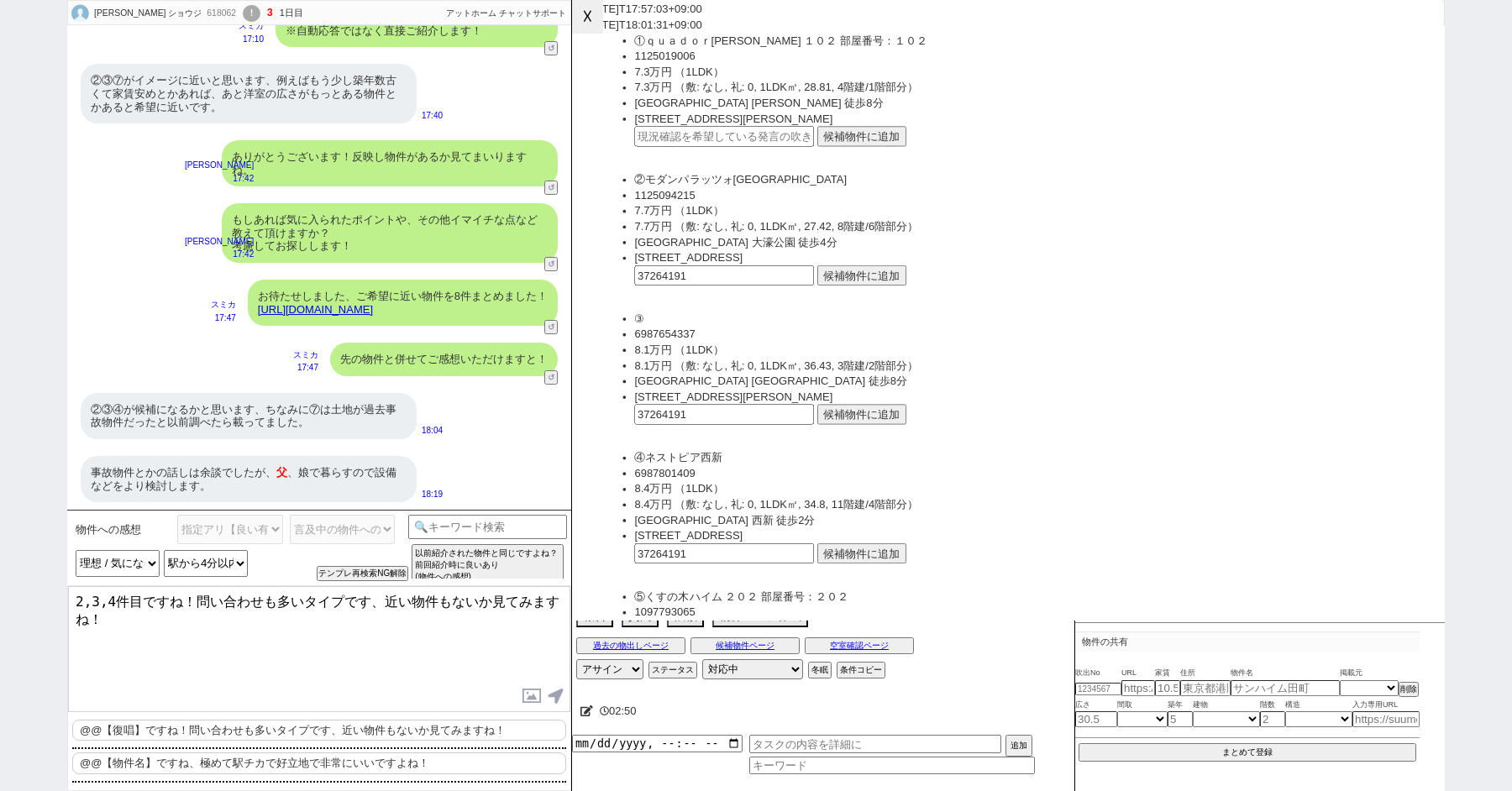
click at [584, 28] on button "☓" at bounding box center [588, 16] width 31 height 34
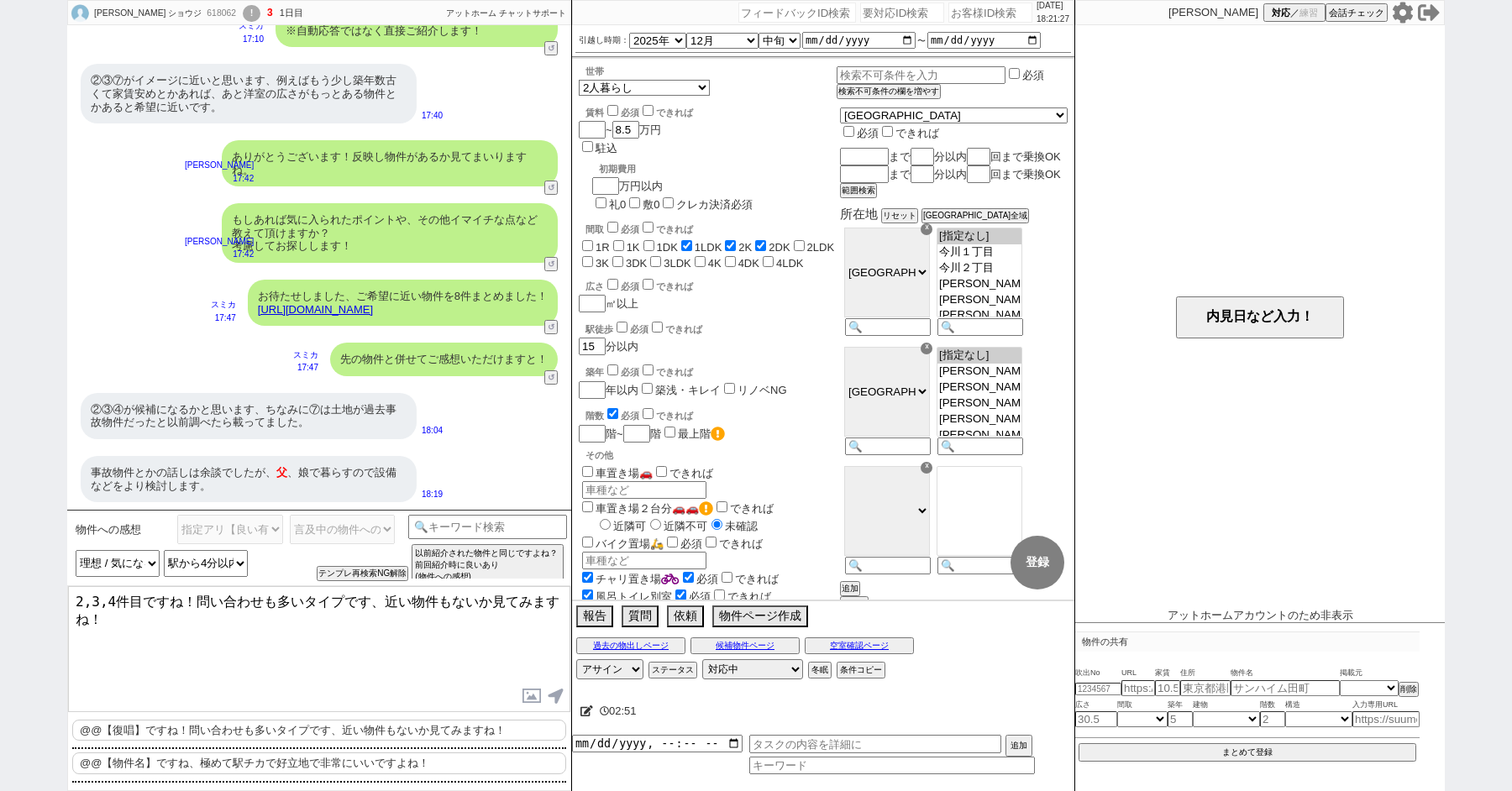
click at [139, 614] on textarea "2,3,4件目ですね！問い合わせも多いタイプです、近い物件もないか見てみますね！" at bounding box center [319, 649] width 502 height 126
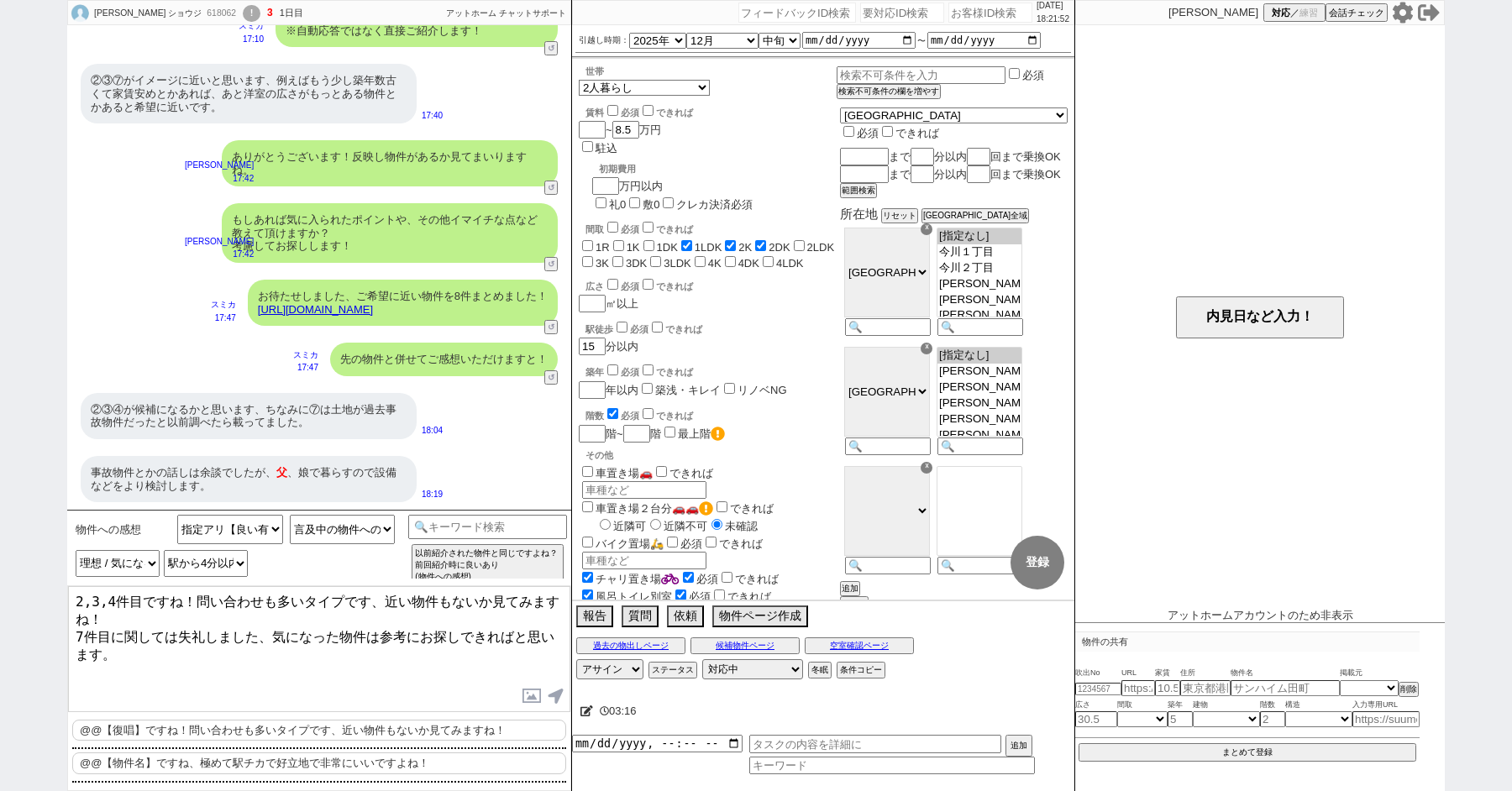
type textarea "2,3,4件目ですね！問い合わせも多いタイプです、近い物件もないか見てみますね！ 7件目に関しては失礼しました、気になった物件は参考にお探しできればと思います。"
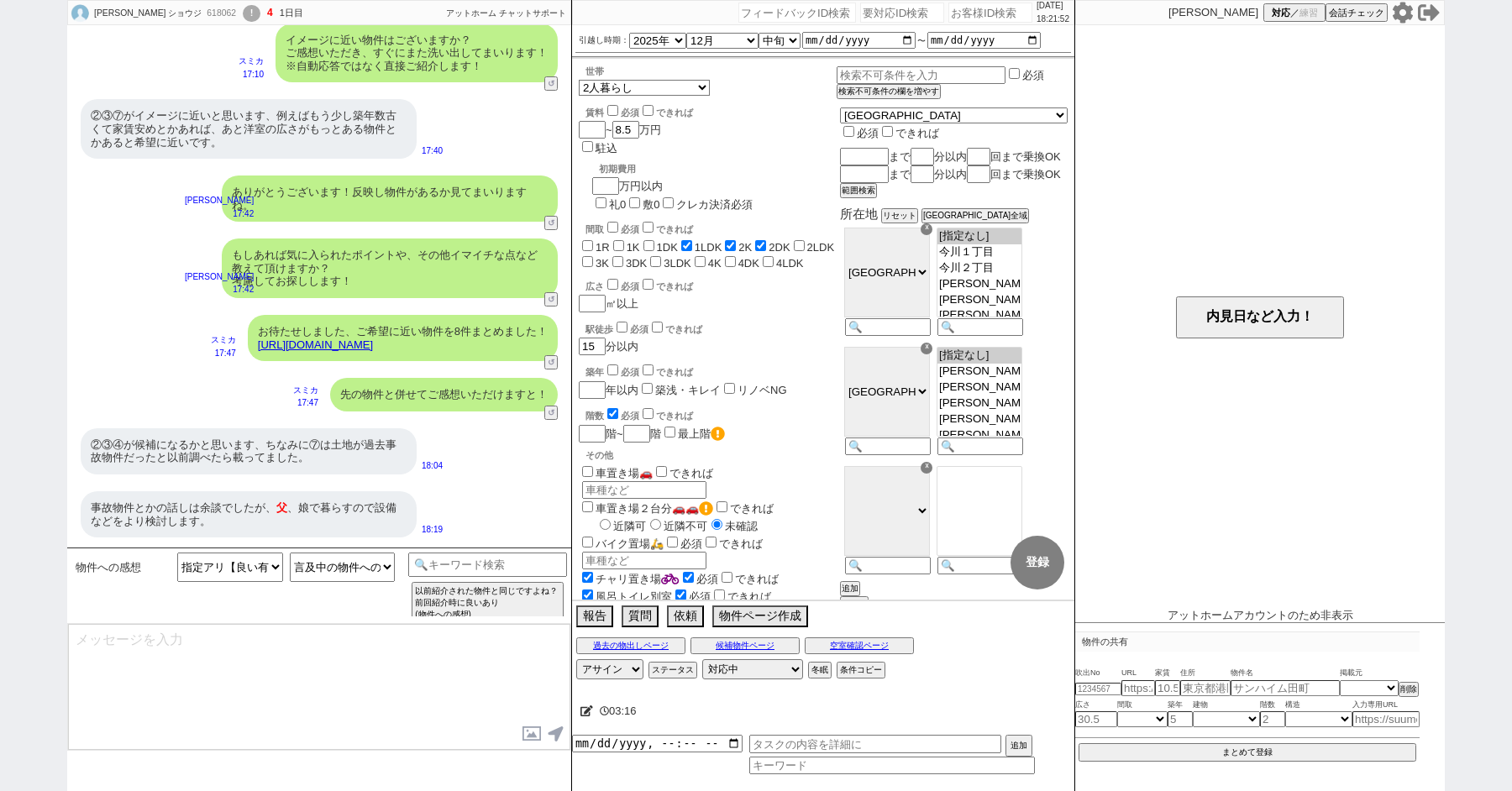
scroll to position [491, 0]
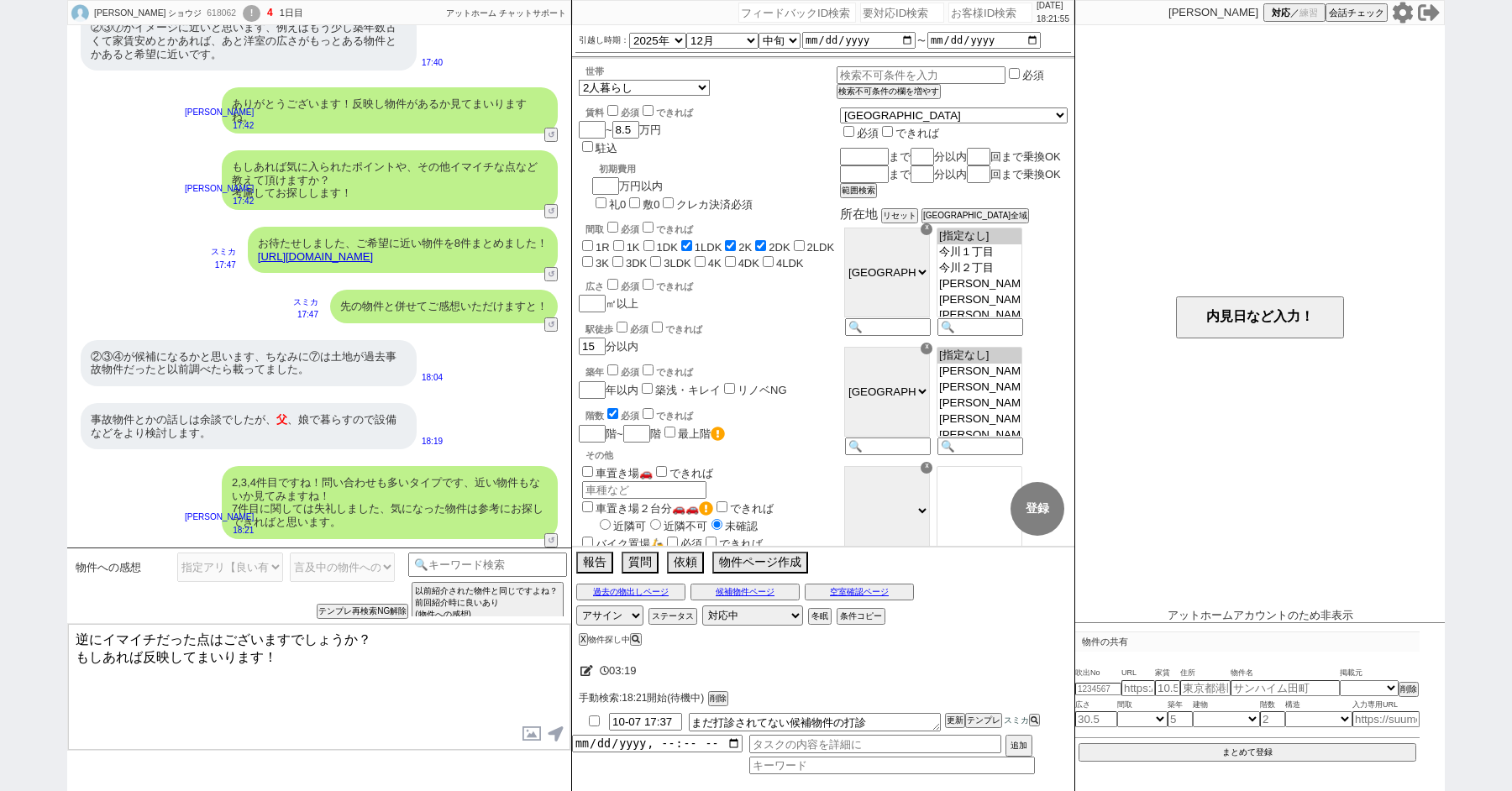
click at [298, 665] on textarea "逆にイマイチだった点はございますでしょうか？ もしあれば反映してまいります！" at bounding box center [319, 686] width 502 height 126
click at [80, 632] on textarea "逆にイマイチだった点はございますでしょうか？ もしあれば反映してまいります！" at bounding box center [319, 686] width 502 height 126
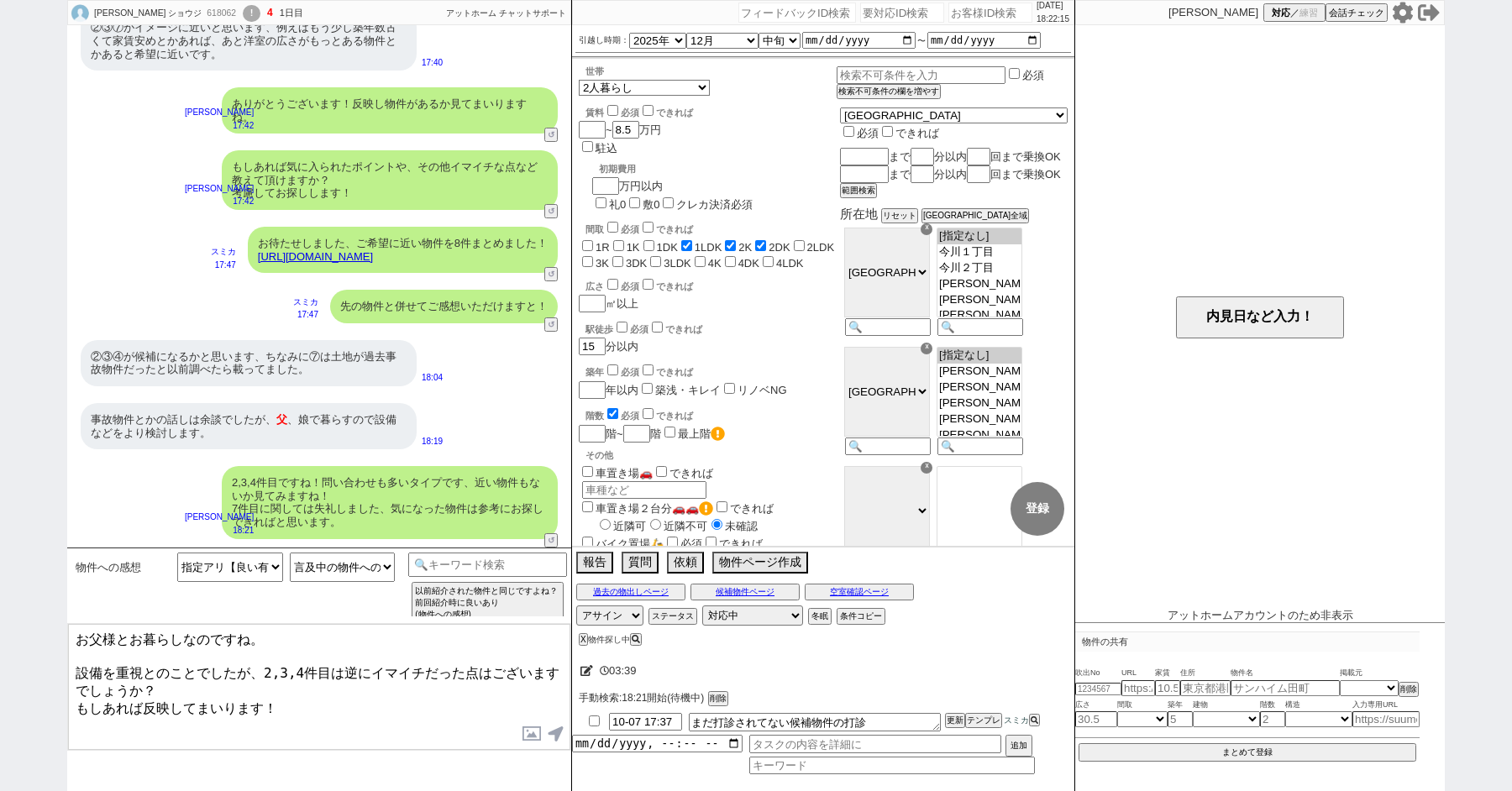
type textarea "お父様とお暮らしなのですね。 設備を重視とのことでしたが、2,3,4件目は逆にイマイチだった点はございますでしょうか？ もしあれば反映してまいります！"
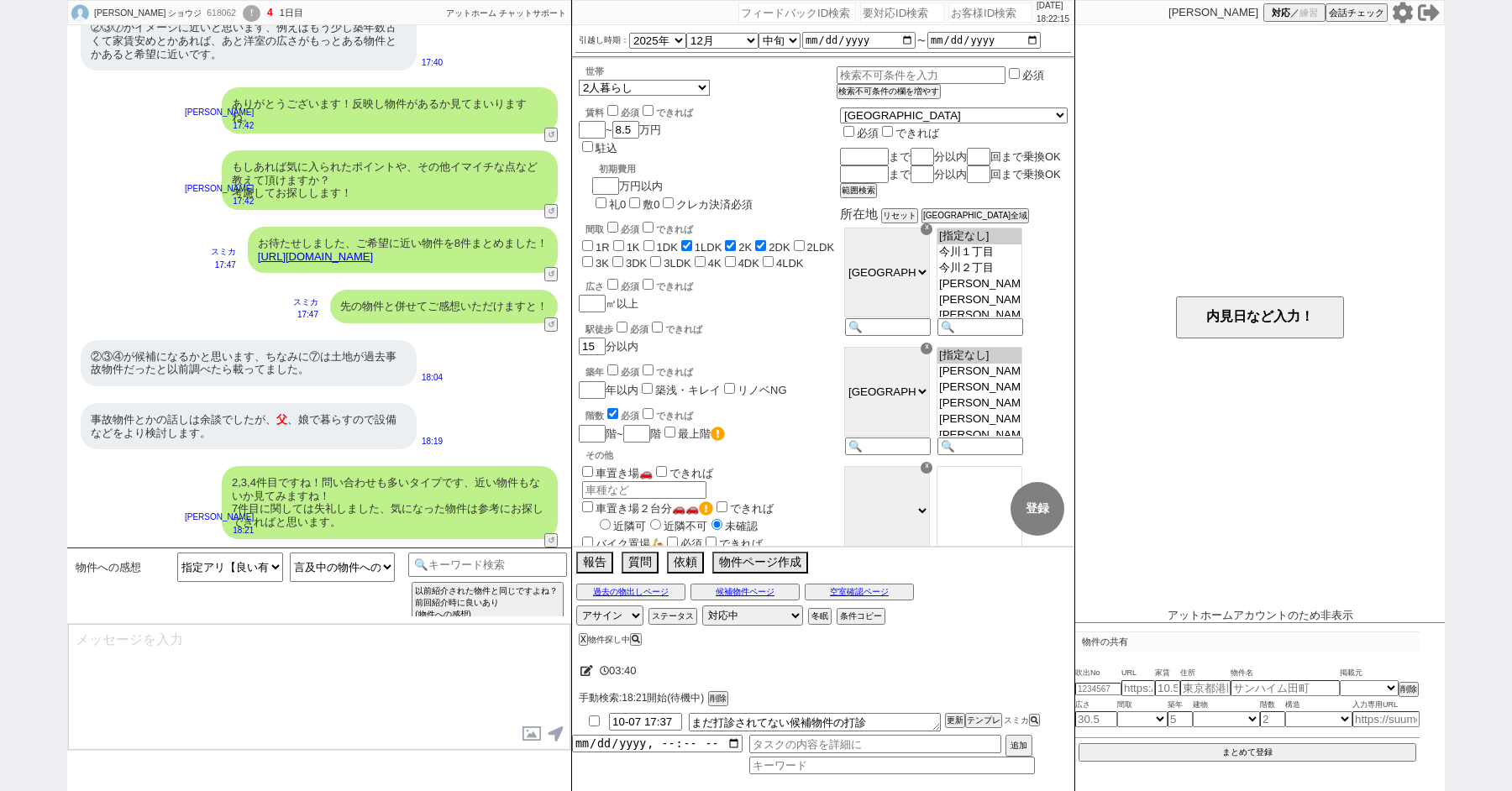
scroll to position [594, 0]
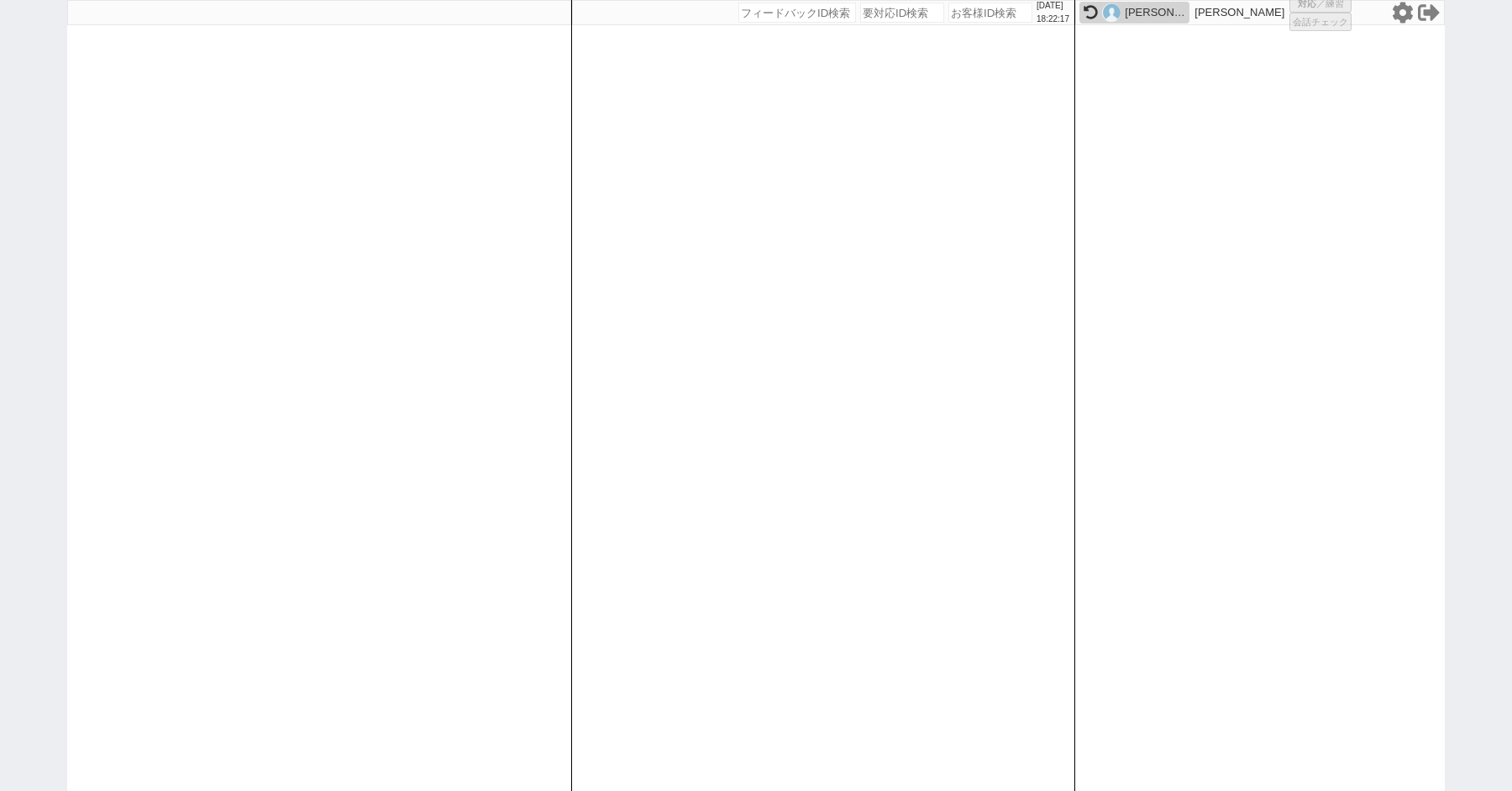
select select "1"
select select "3"
select select "2"
select select "5"
select select
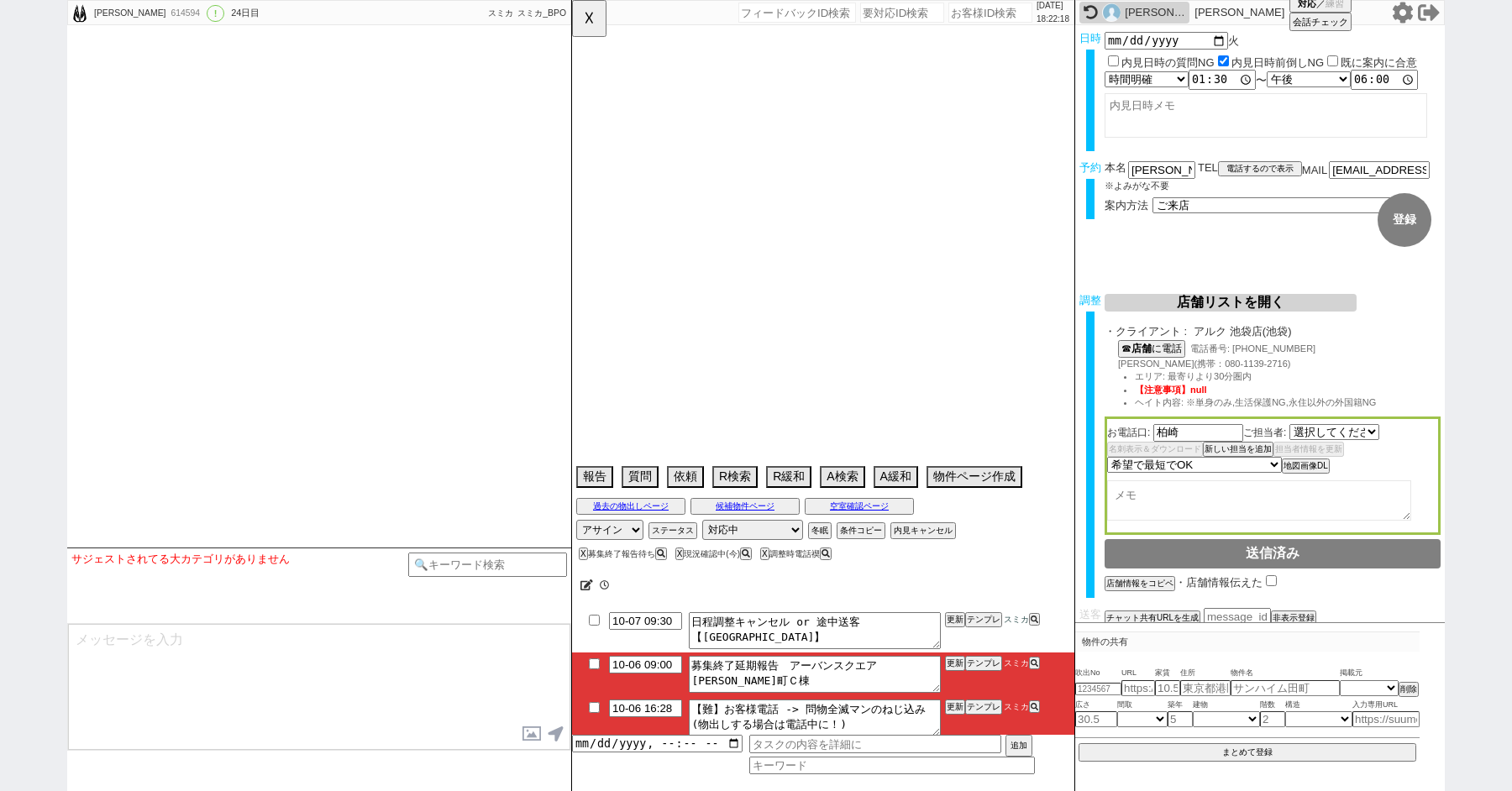
select select "2093"
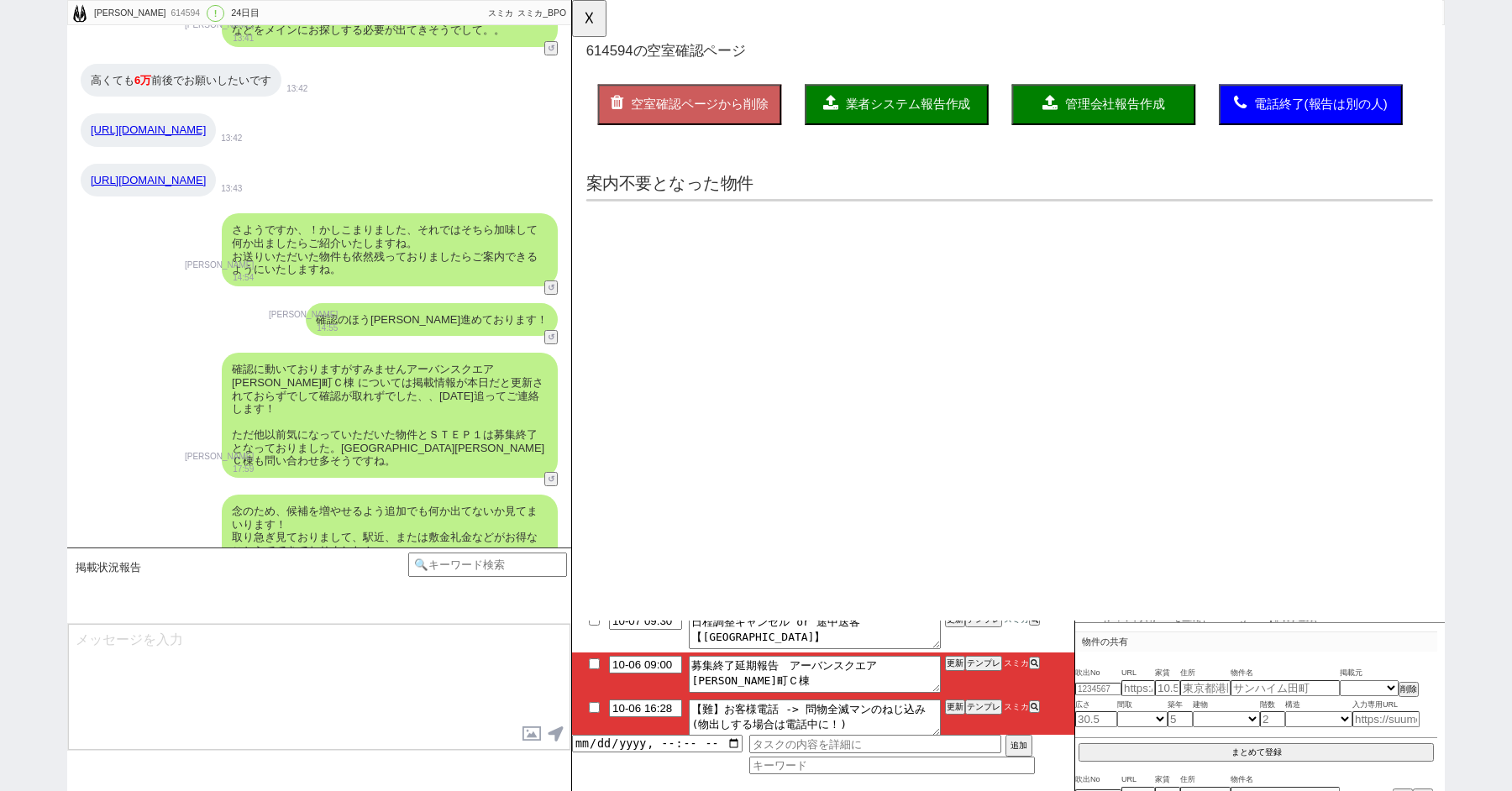
scroll to position [0, 0]
type textarea "他社なし 広島　契約しやすい"
select select "2025"
select select "11"
select select "36"
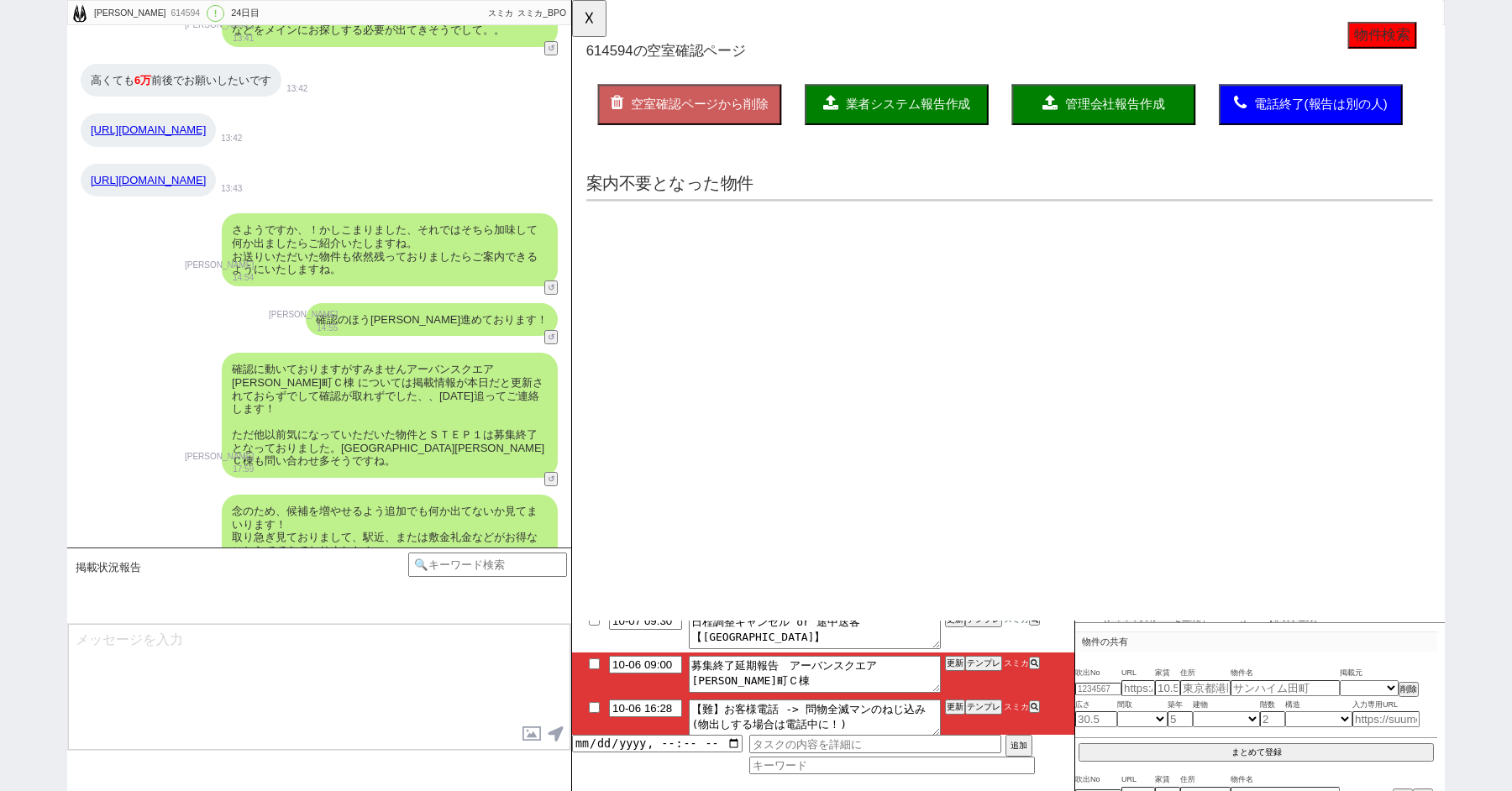
select select "0"
select select "832"
select select "60"
select select "75"
select select "1785"
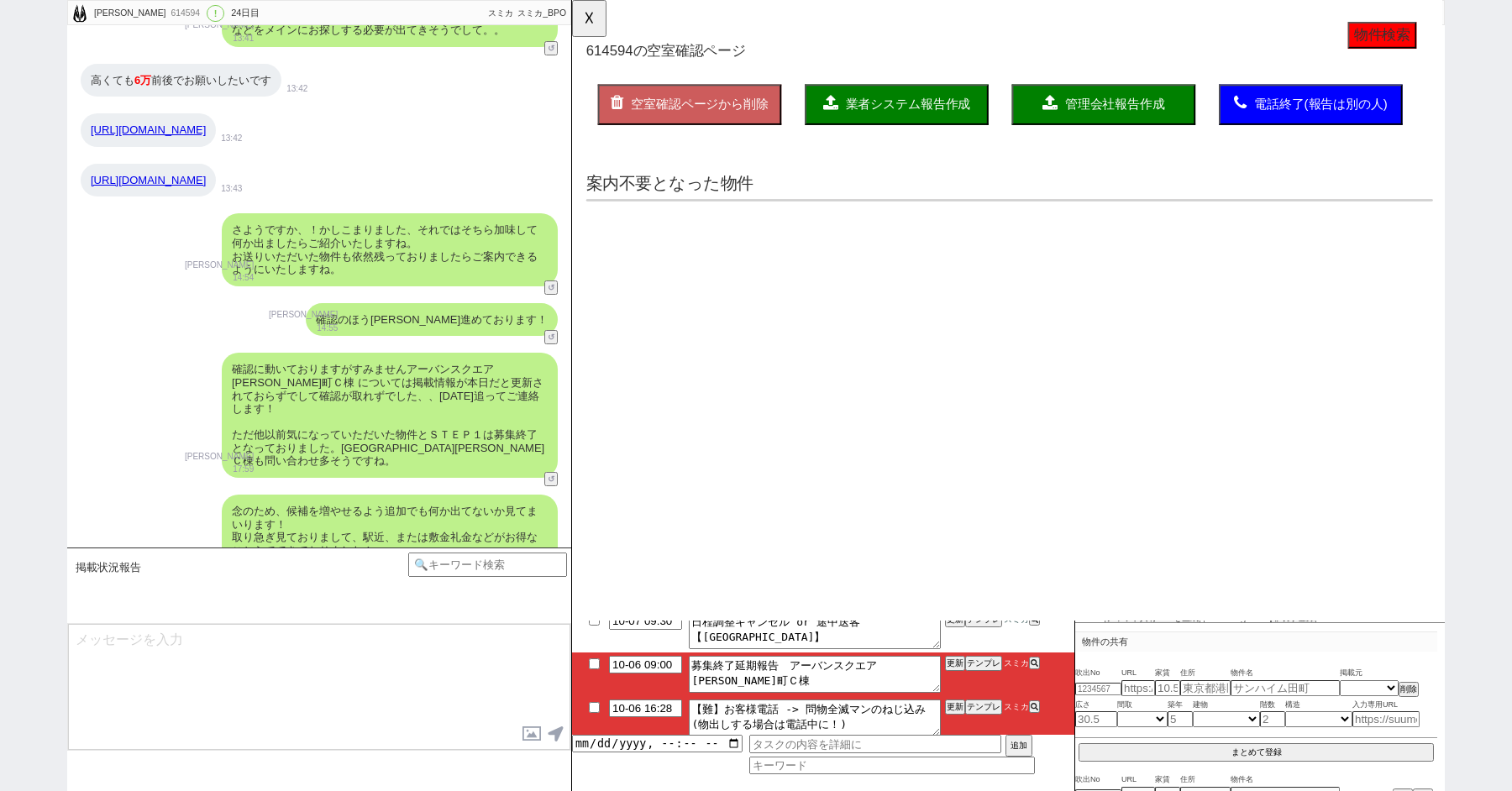
select select "63"
select select "38"
select select "36"
select select "1054"
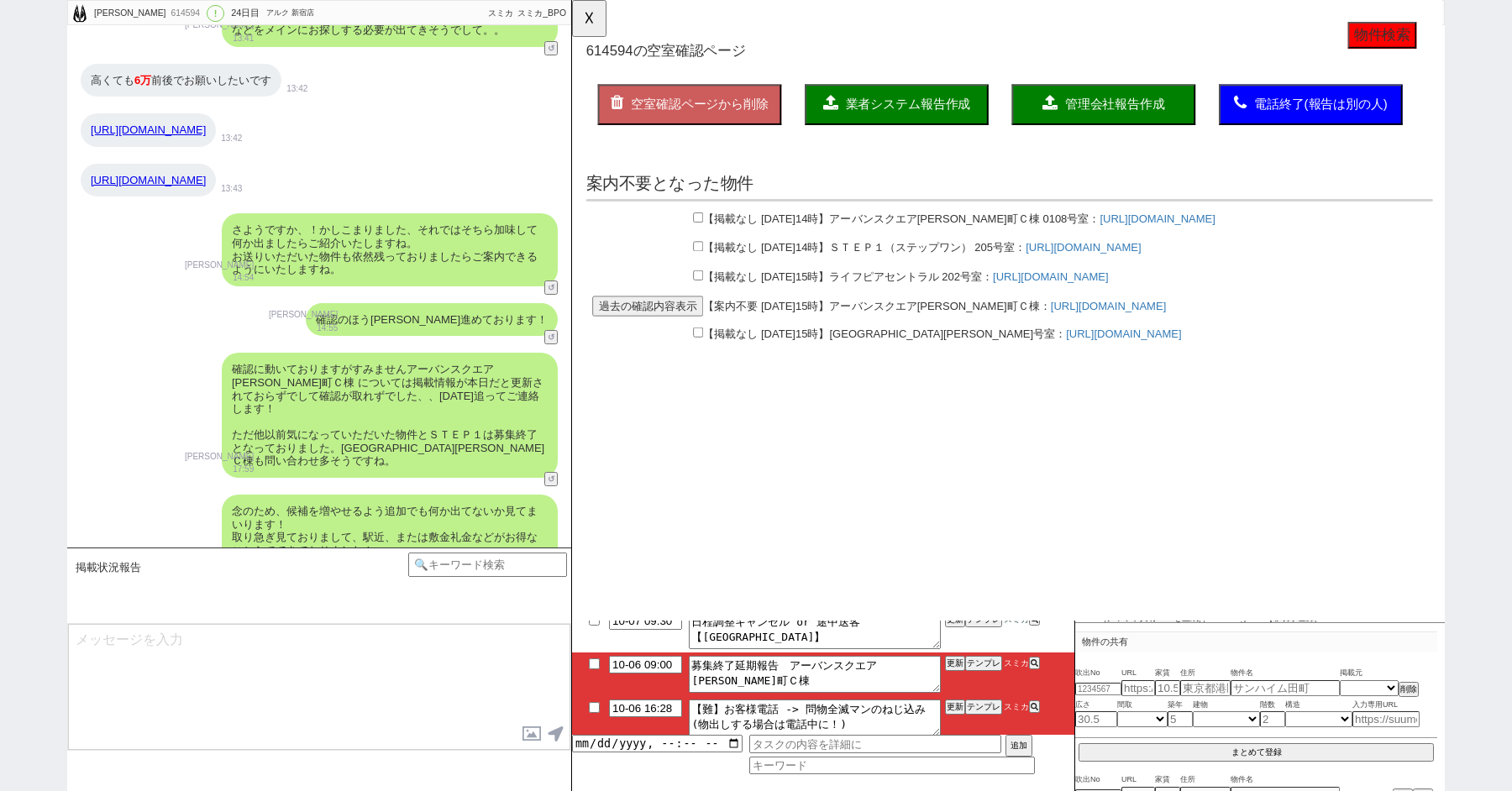
scroll to position [5, 0]
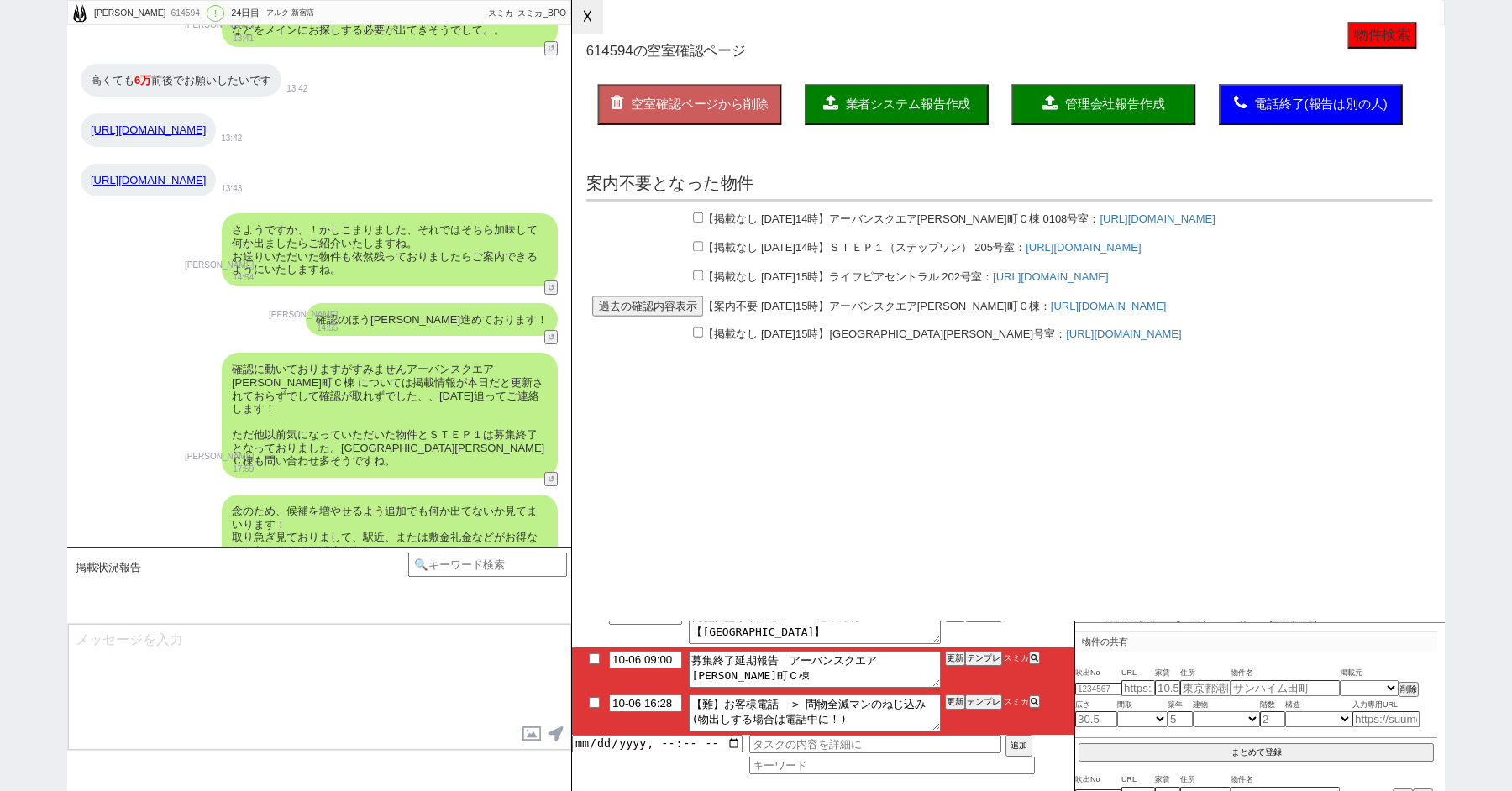
click at [592, 18] on button "☓" at bounding box center [588, 16] width 31 height 34
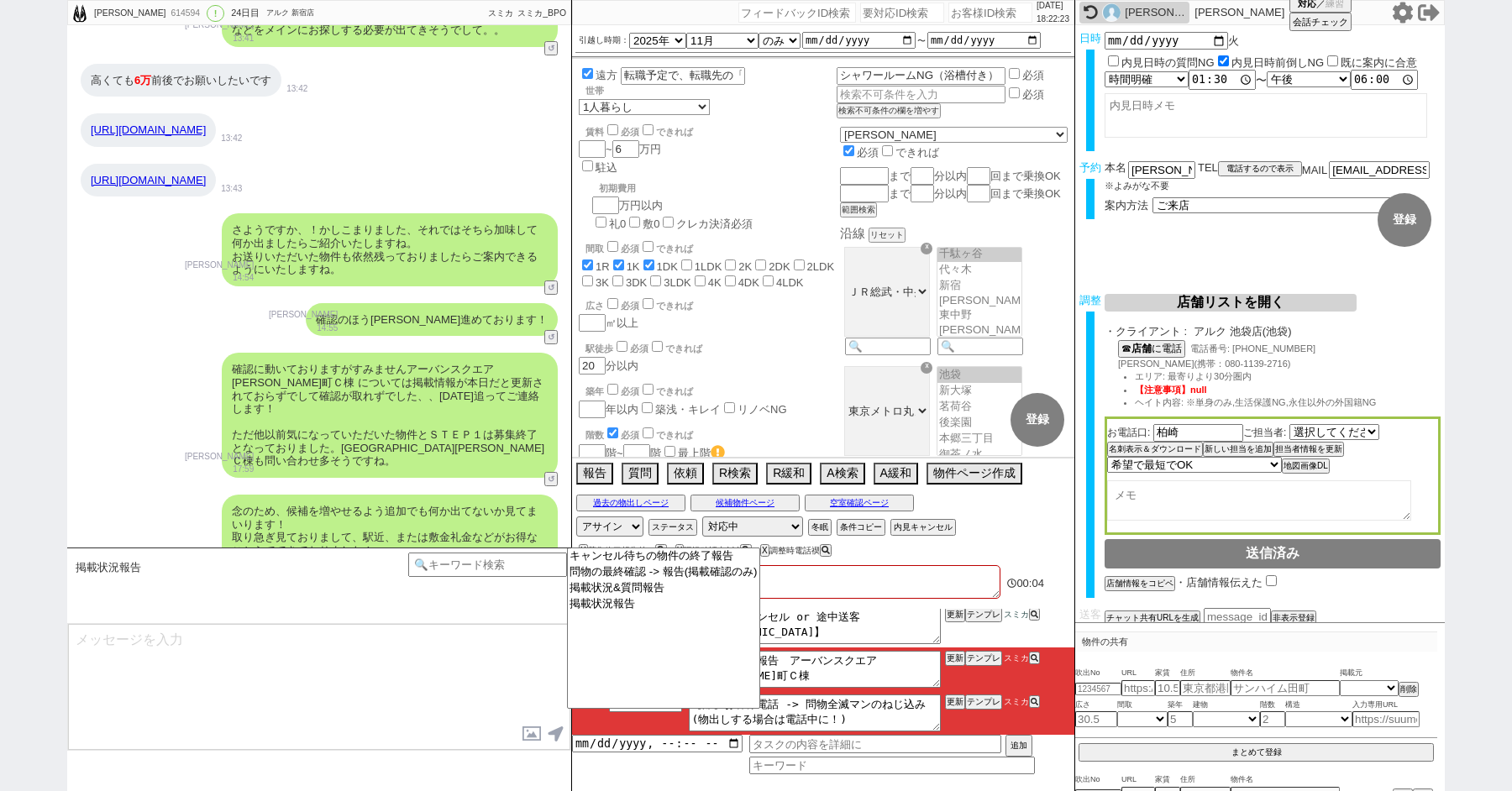
click at [387, 624] on textarea at bounding box center [319, 686] width 502 height 126
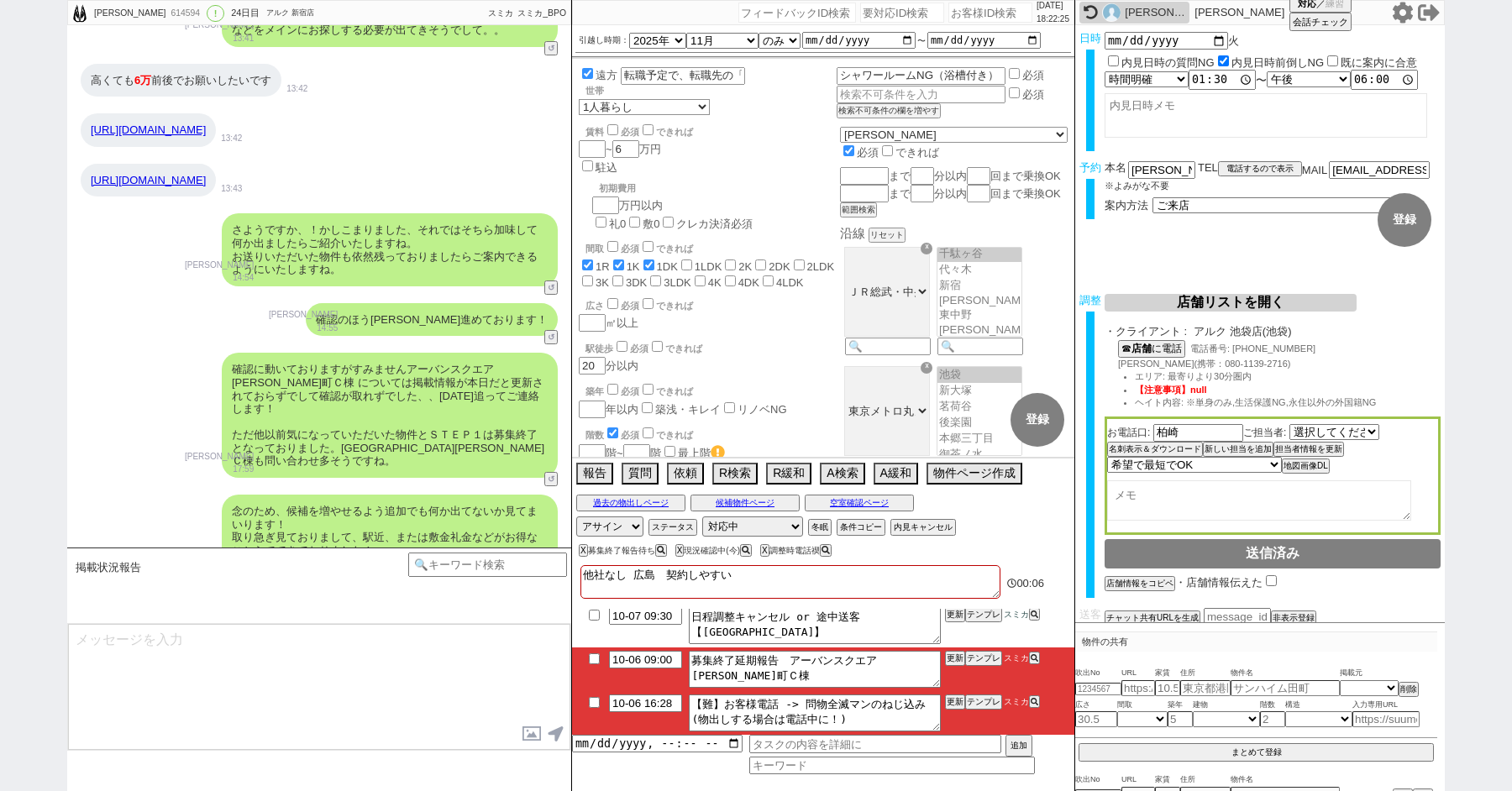
click at [593, 702] on input "checkbox" at bounding box center [594, 702] width 25 height 11
checkbox input "true"
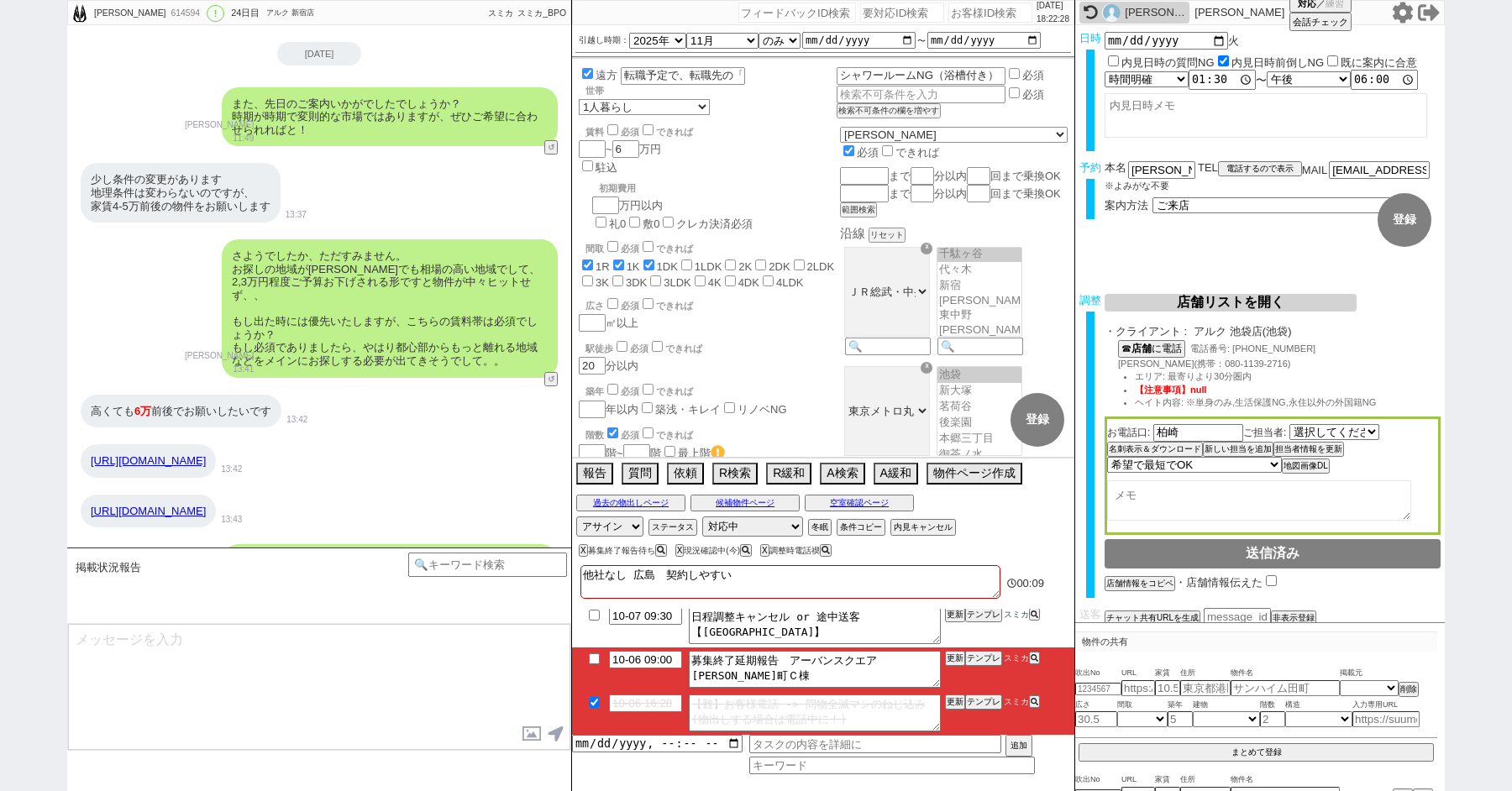
scroll to position [10325, 0]
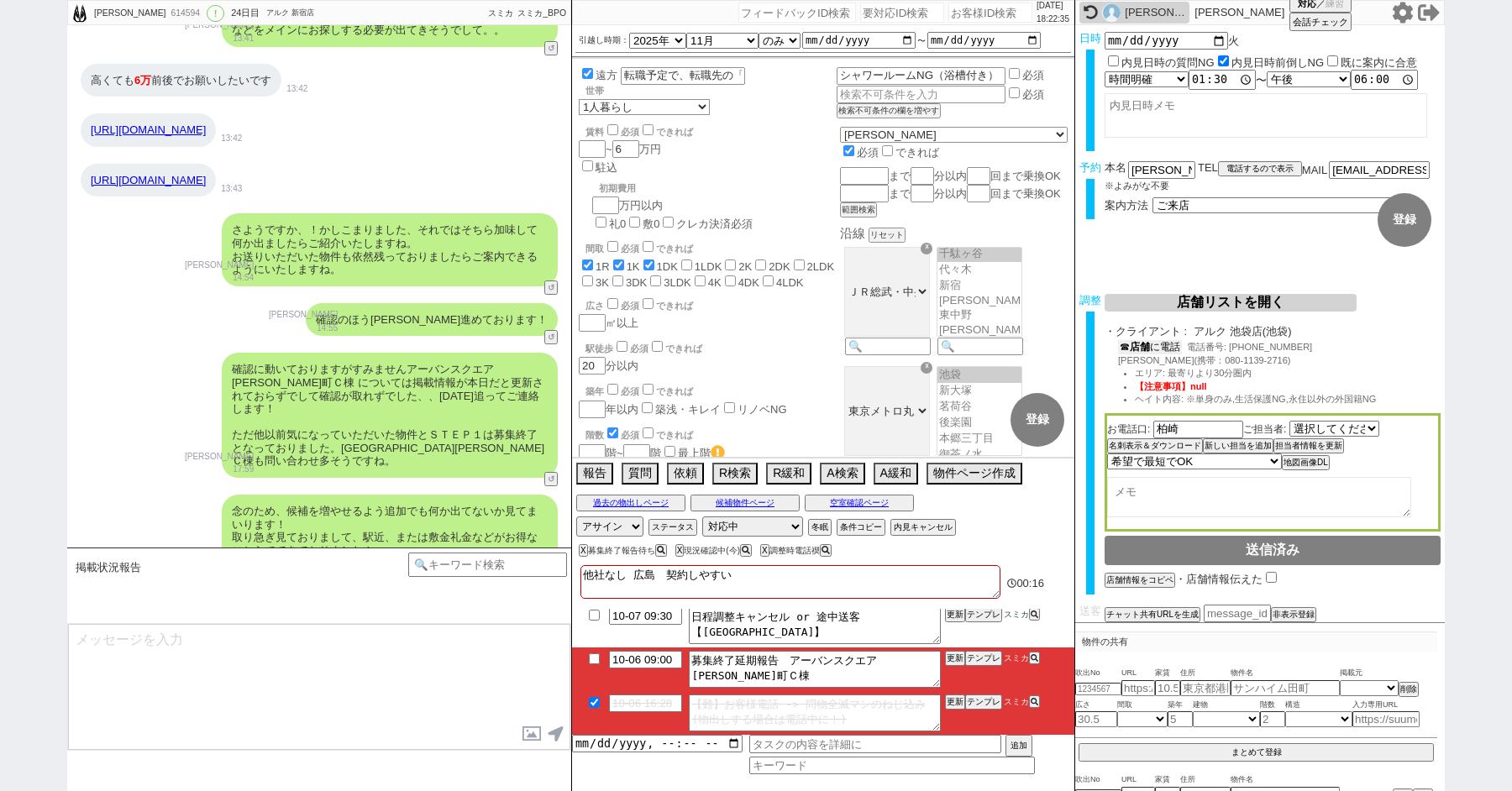
click at [1150, 351] on b "店舗" at bounding box center [1140, 346] width 20 height 12
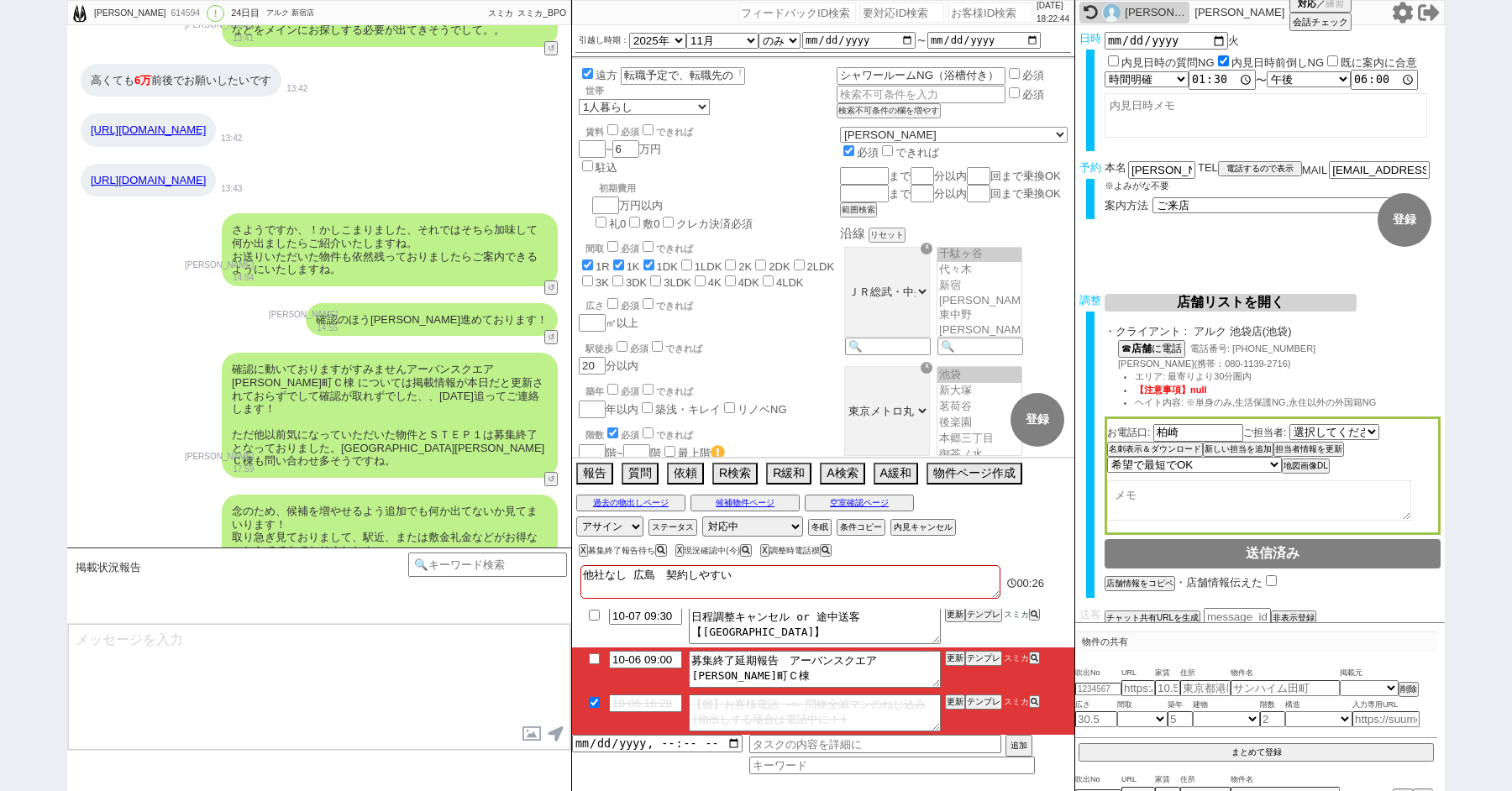
click at [801, 315] on div "遠方 転職予定で、転職先の「内定あり」 世帯 1人暮らし 2人暮らし 家族:小学生以下含む 家族:小学生以下含まず 兄弟・姉妹 ルームシェア その他 子供 家…" at bounding box center [823, 258] width 502 height 398
click at [1241, 166] on button "電話するので表示" at bounding box center [1260, 168] width 84 height 12
click at [0, 0] on select "電話の理由 356 初日調整での禊 357 問物漏れ回収 359 内見日が怪しいので前倒し&他社消し 360 調整まできて無言が長いマンを起こす 361 調整…" at bounding box center [0, 0] width 0 height 0
click select "電話の理由 356 初日調整での禊 357 問物漏れ回収 359 内見日が怪しいので前倒し&他社消し 360 調整まできて無言が長いマンを起こす 361 調整…" at bounding box center [1260, 168] width 84 height 15
select select "344"
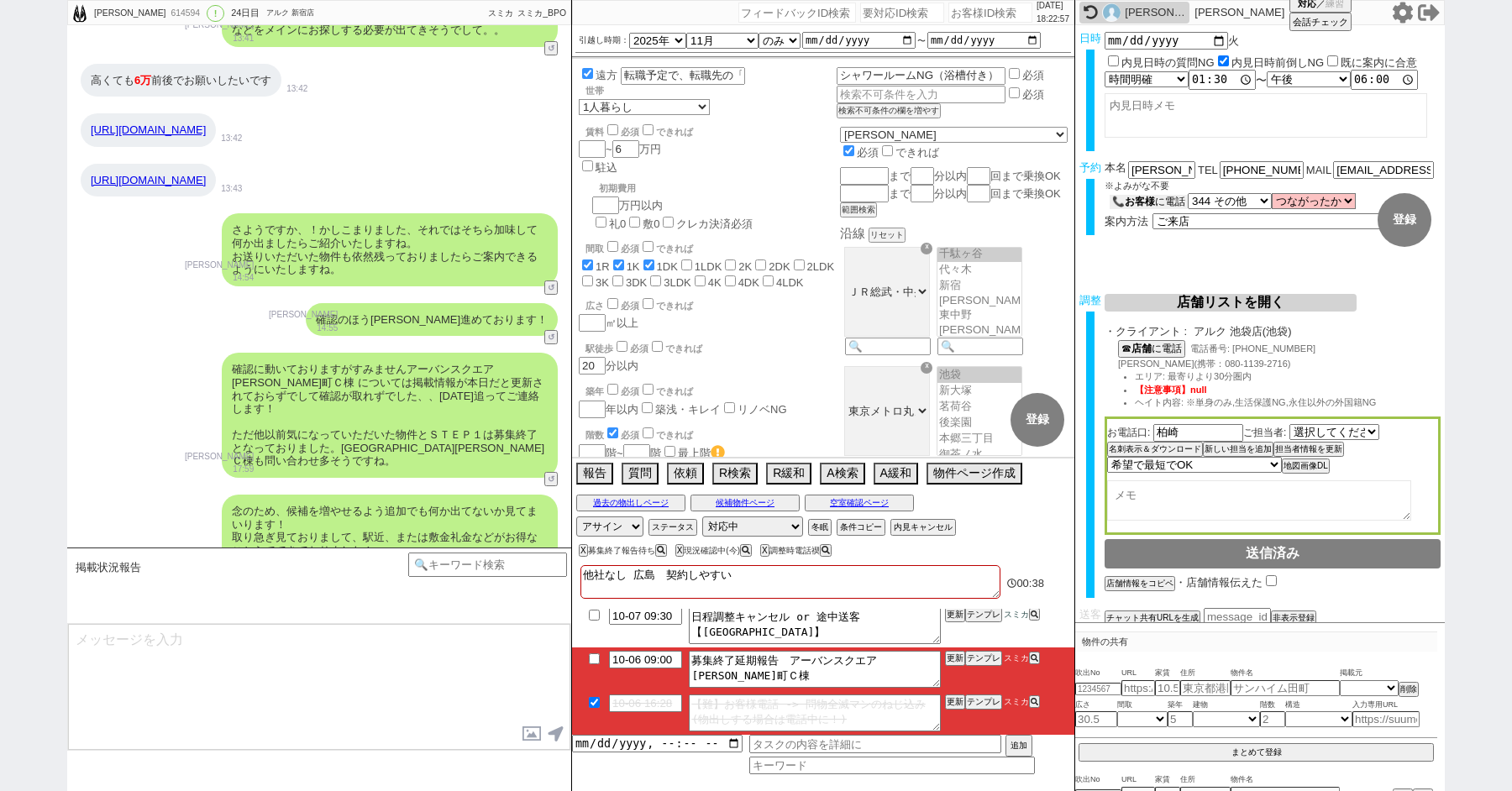
click at [1147, 196] on b "お客様" at bounding box center [1139, 201] width 30 height 12
click at [1294, 200] on select "つながったか つながった つながらなかった" at bounding box center [1317, 201] width 84 height 15
select select "false"
click at [1276, 195] on select "つながったか つながった つながらなかった" at bounding box center [1317, 201] width 84 height 15
click at [769, 584] on textarea "他社なし 広島　契約しやすい" at bounding box center [791, 581] width 420 height 34
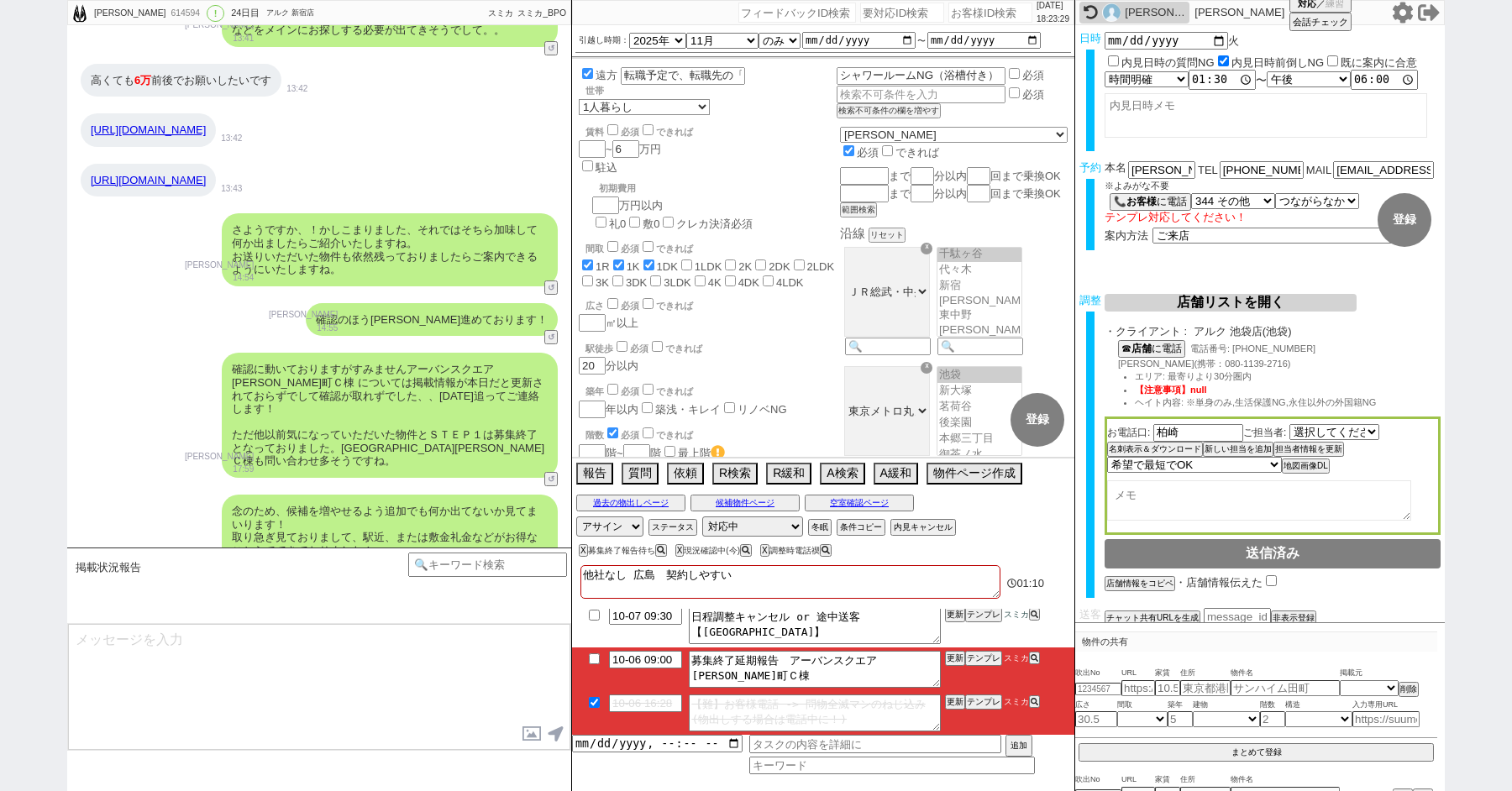
type textarea "他社なし 広島　契約しやすい"
checkbox input "true"
checkbox input "false"
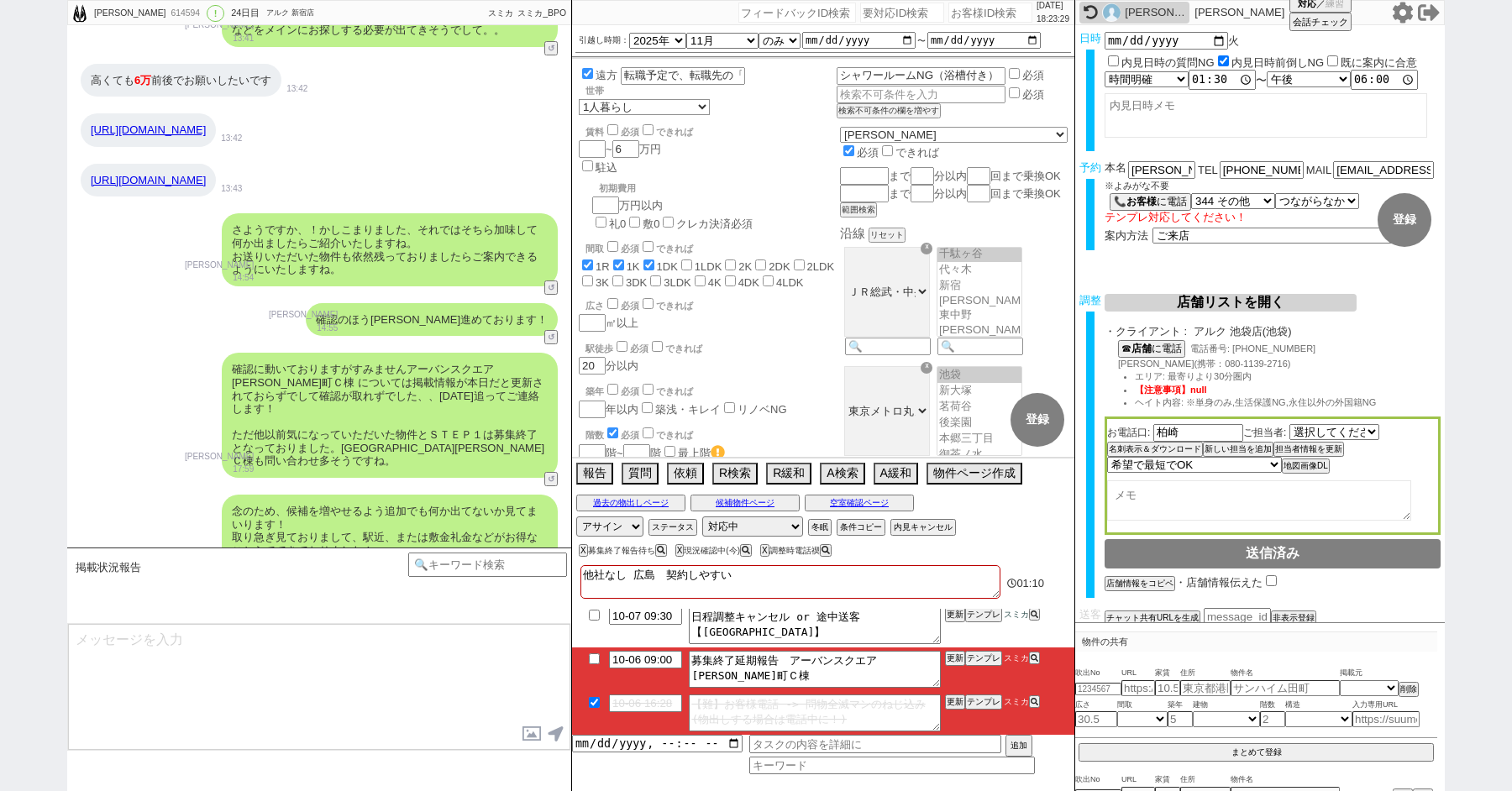
checkbox input "false"
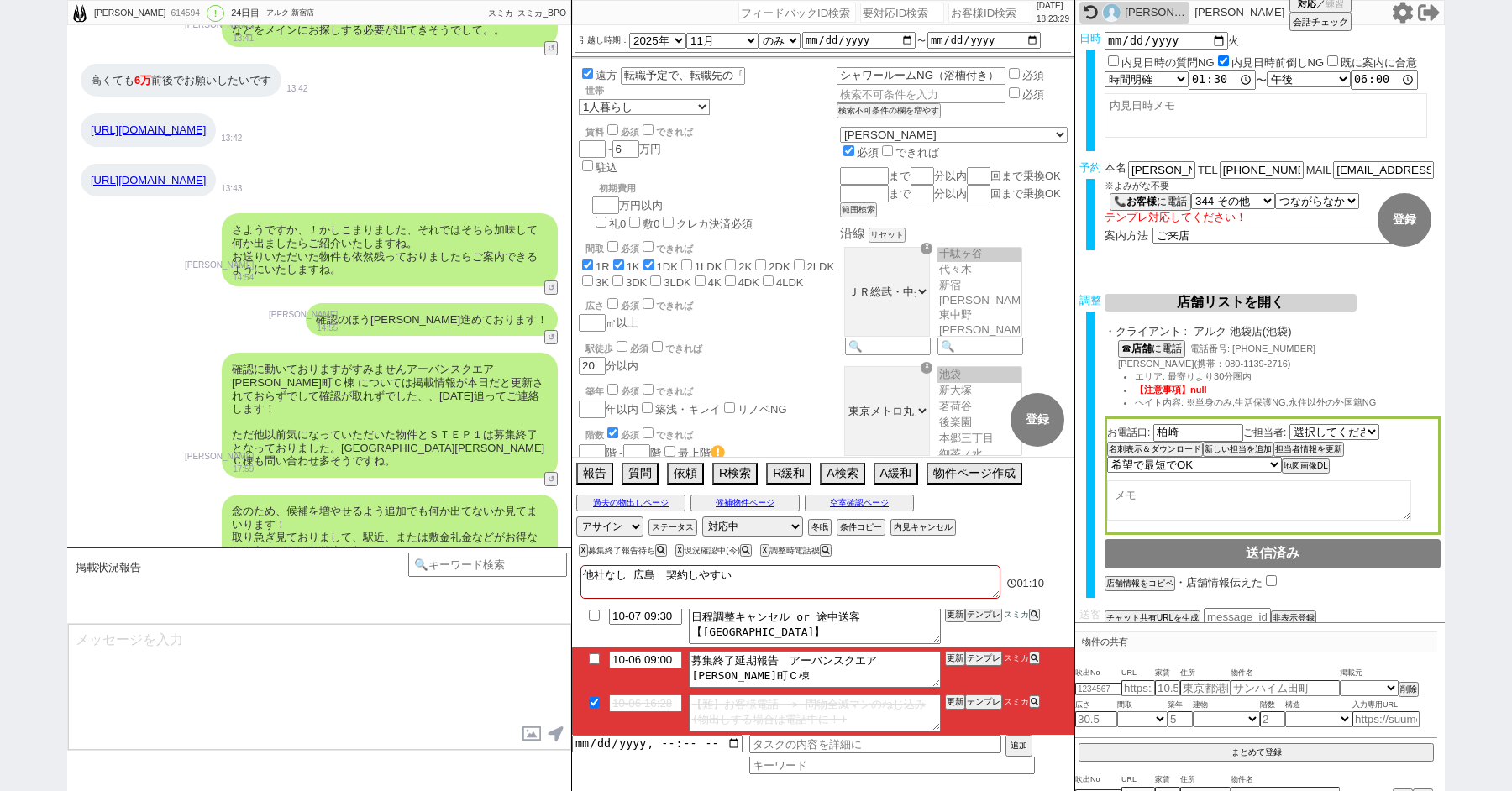
checkbox input "false"
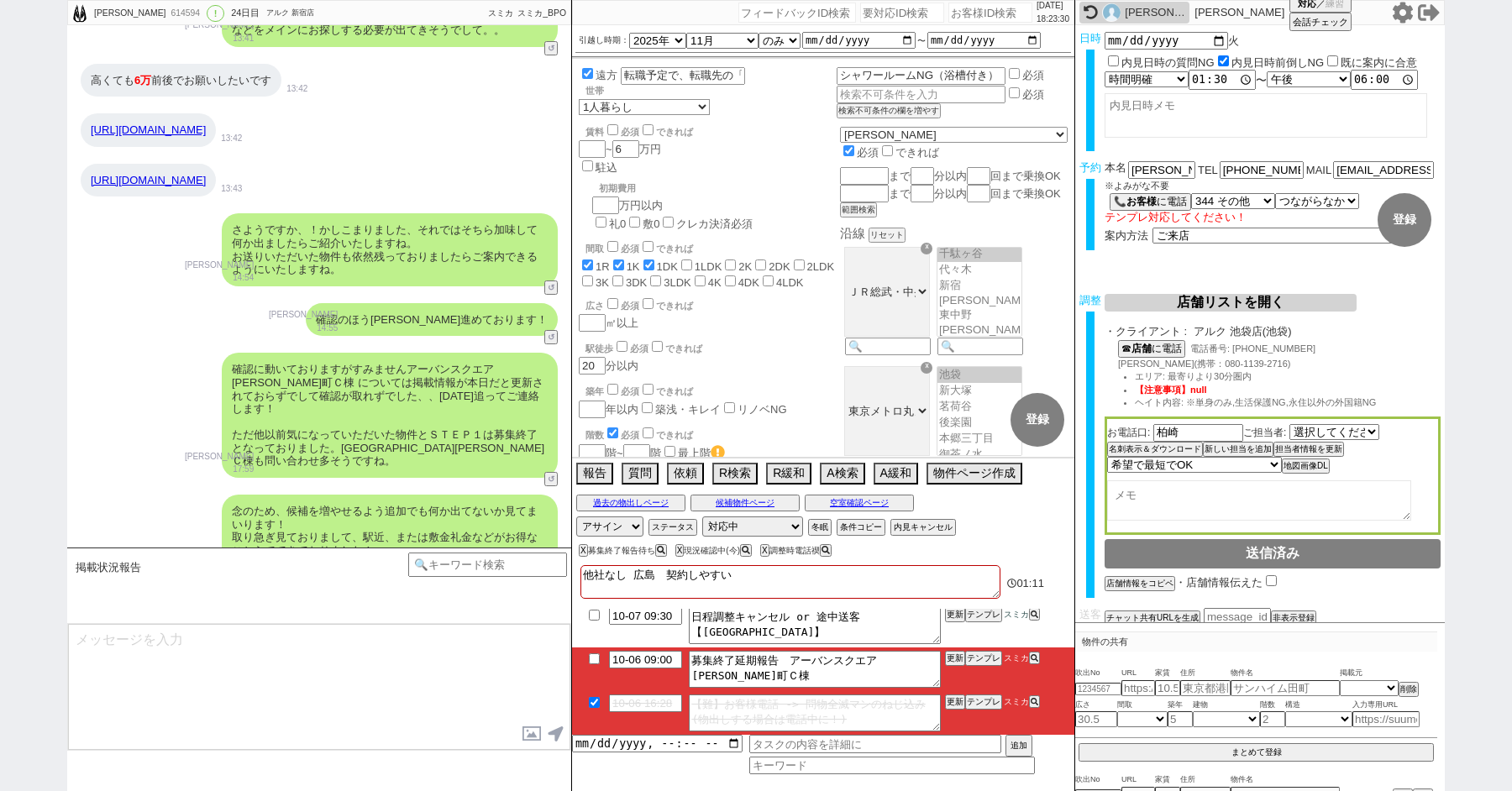
type textarea "他社なし 広島　契約しやすい"
checkbox input "true"
checkbox input "false"
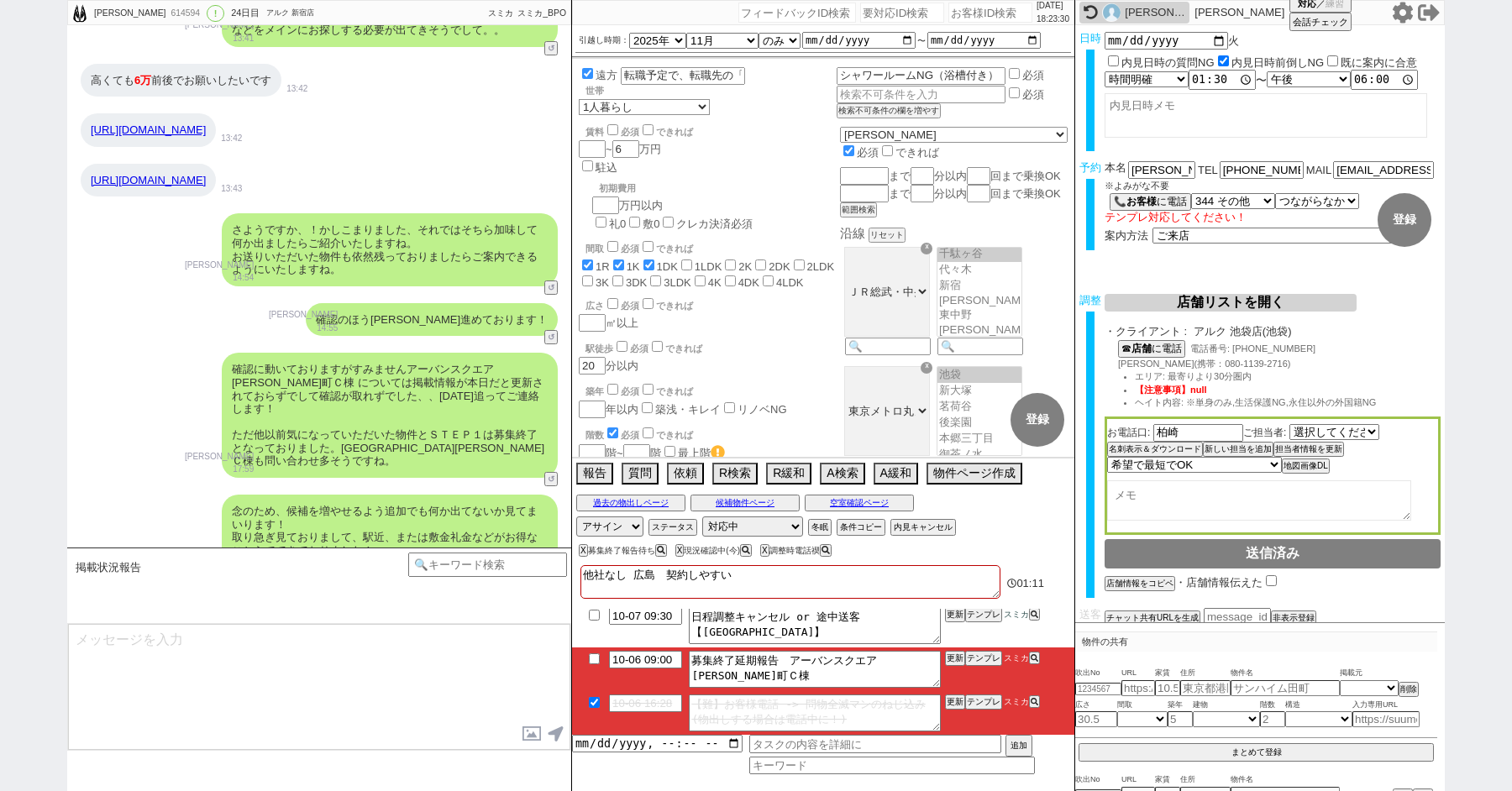
checkbox input "false"
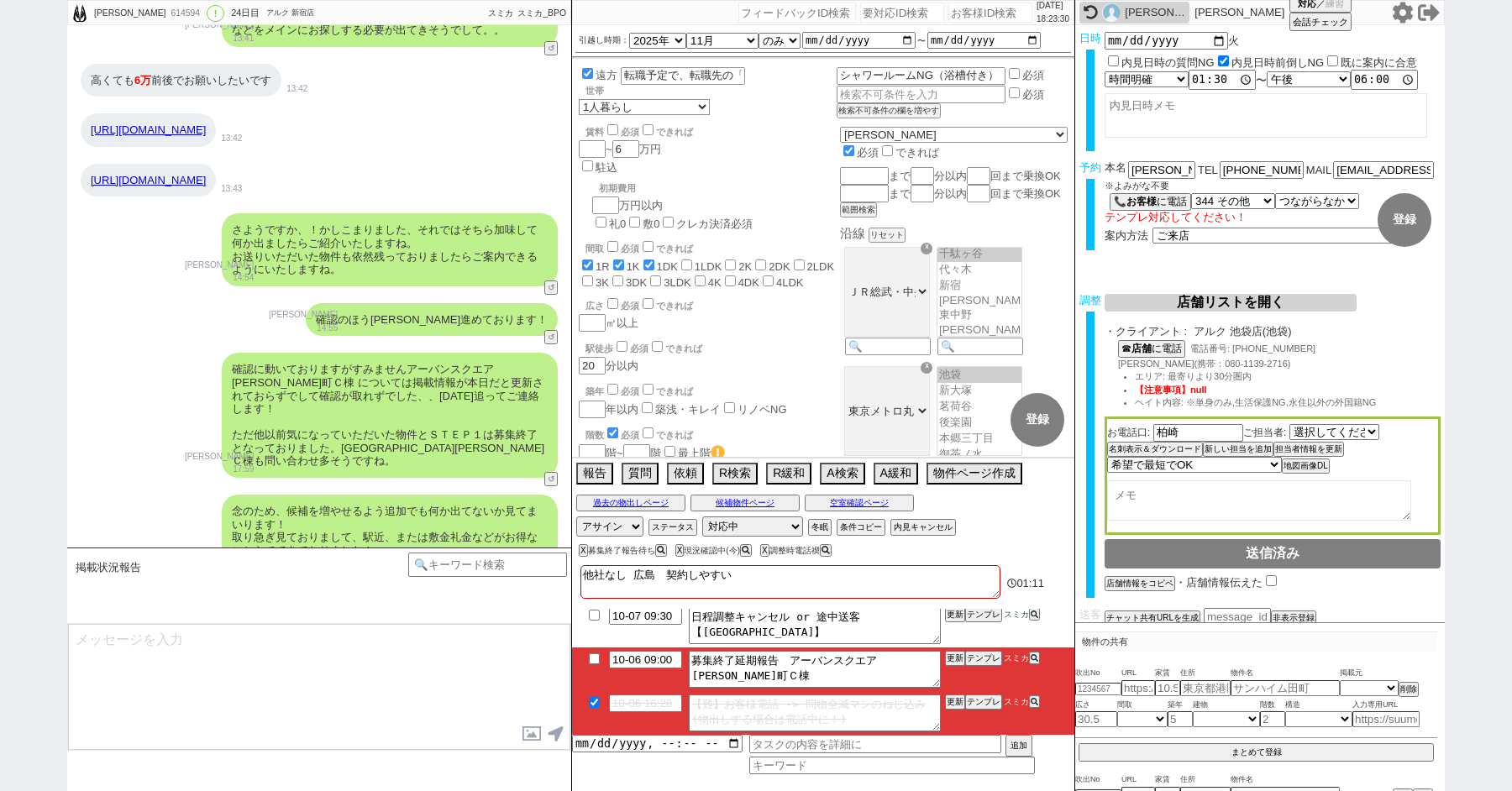
checkbox input "false"
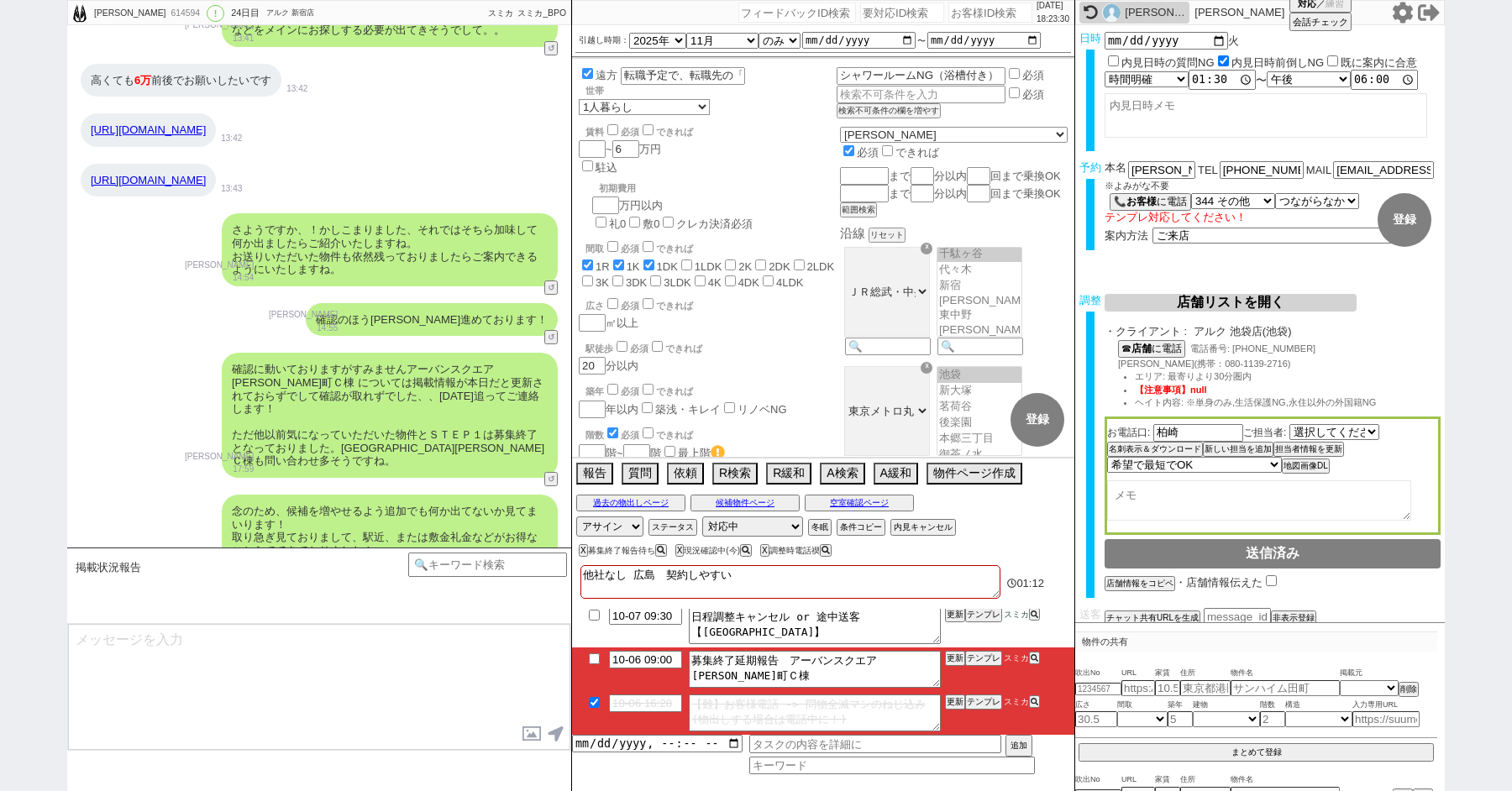
type textarea "他社なし 広島　契約しやすい 6"
checkbox input "true"
checkbox input "false"
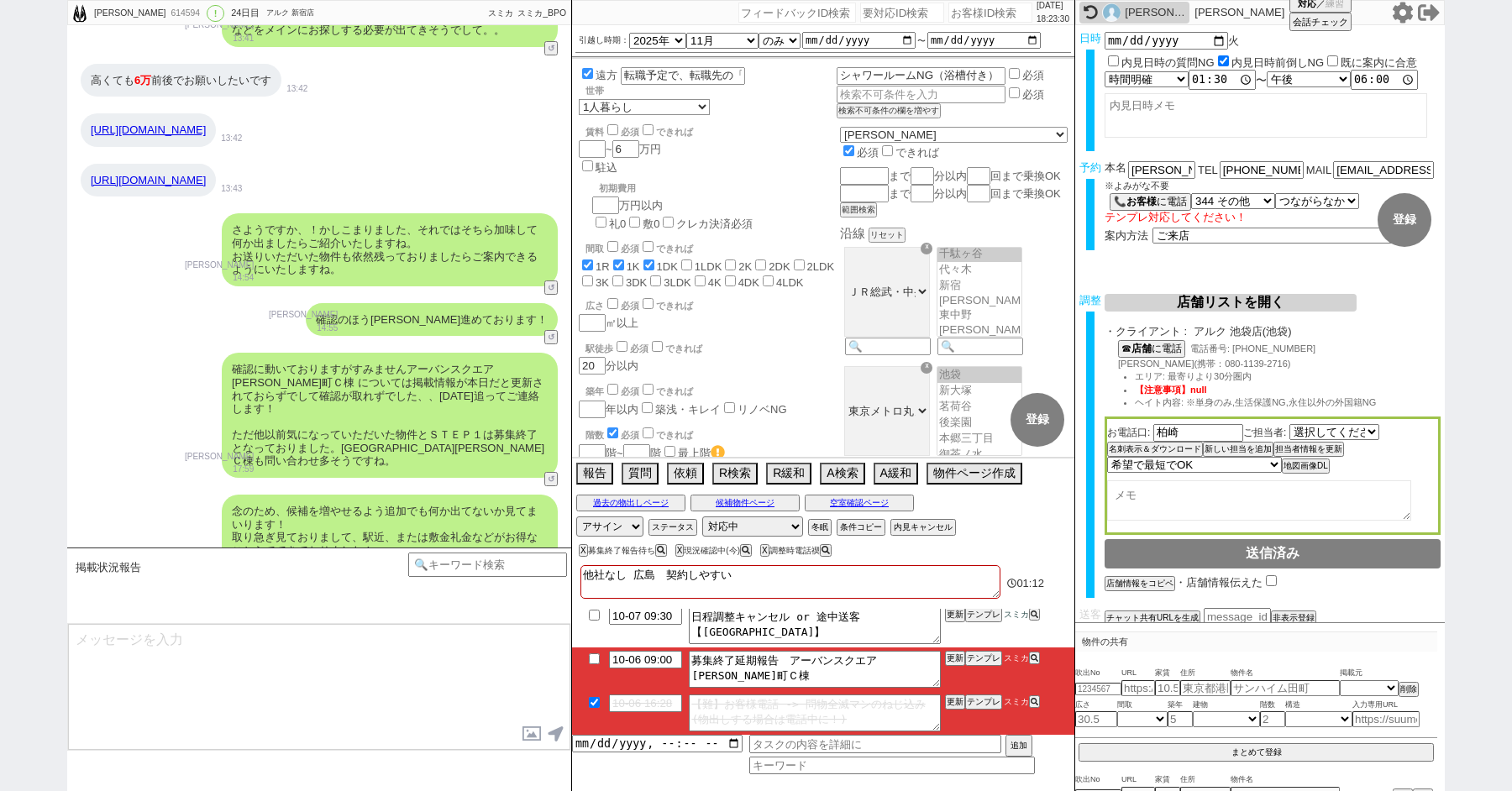
checkbox input "false"
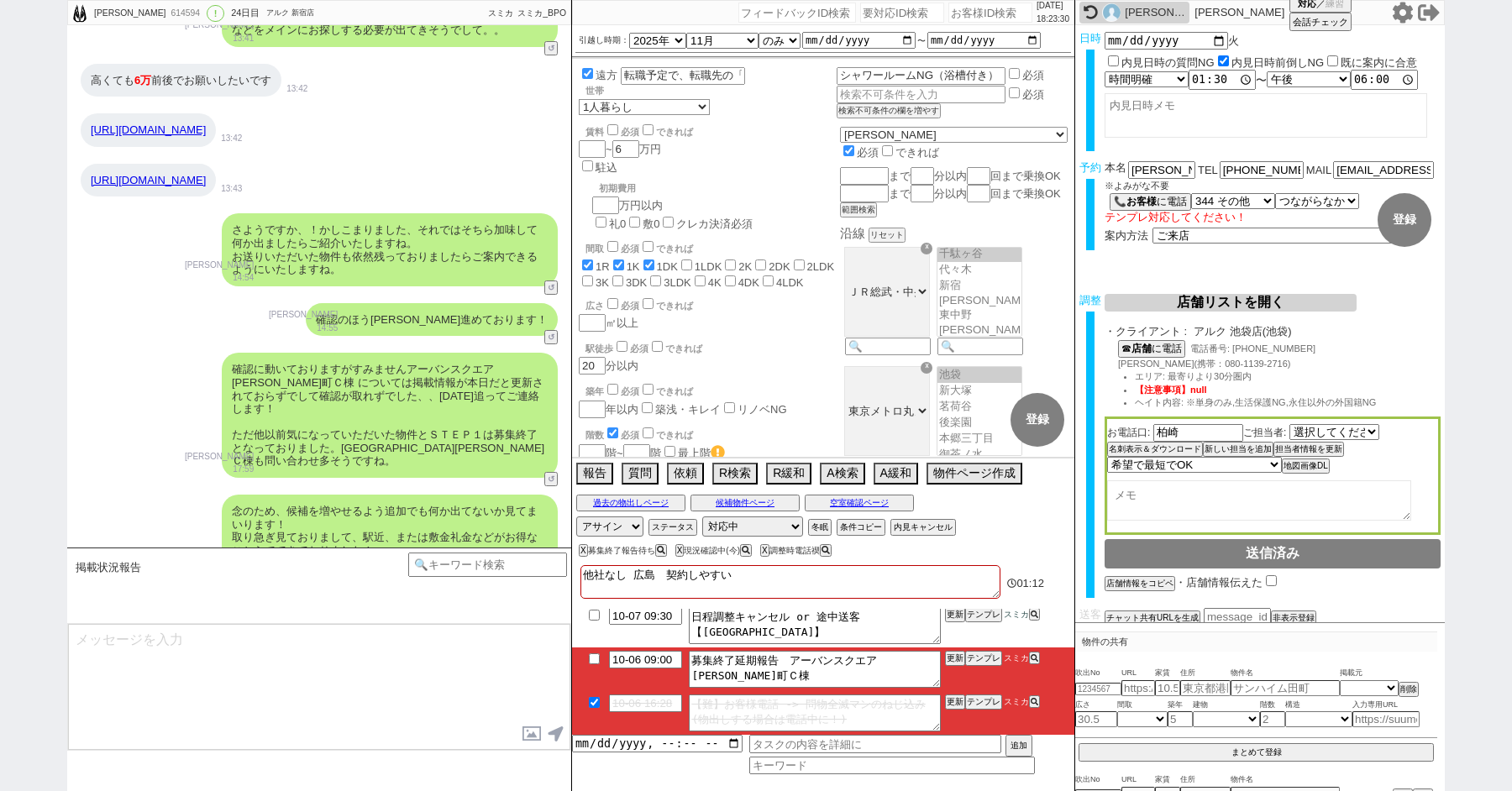
checkbox input "false"
type textarea "他社なし 広島　契約しやすい 6n"
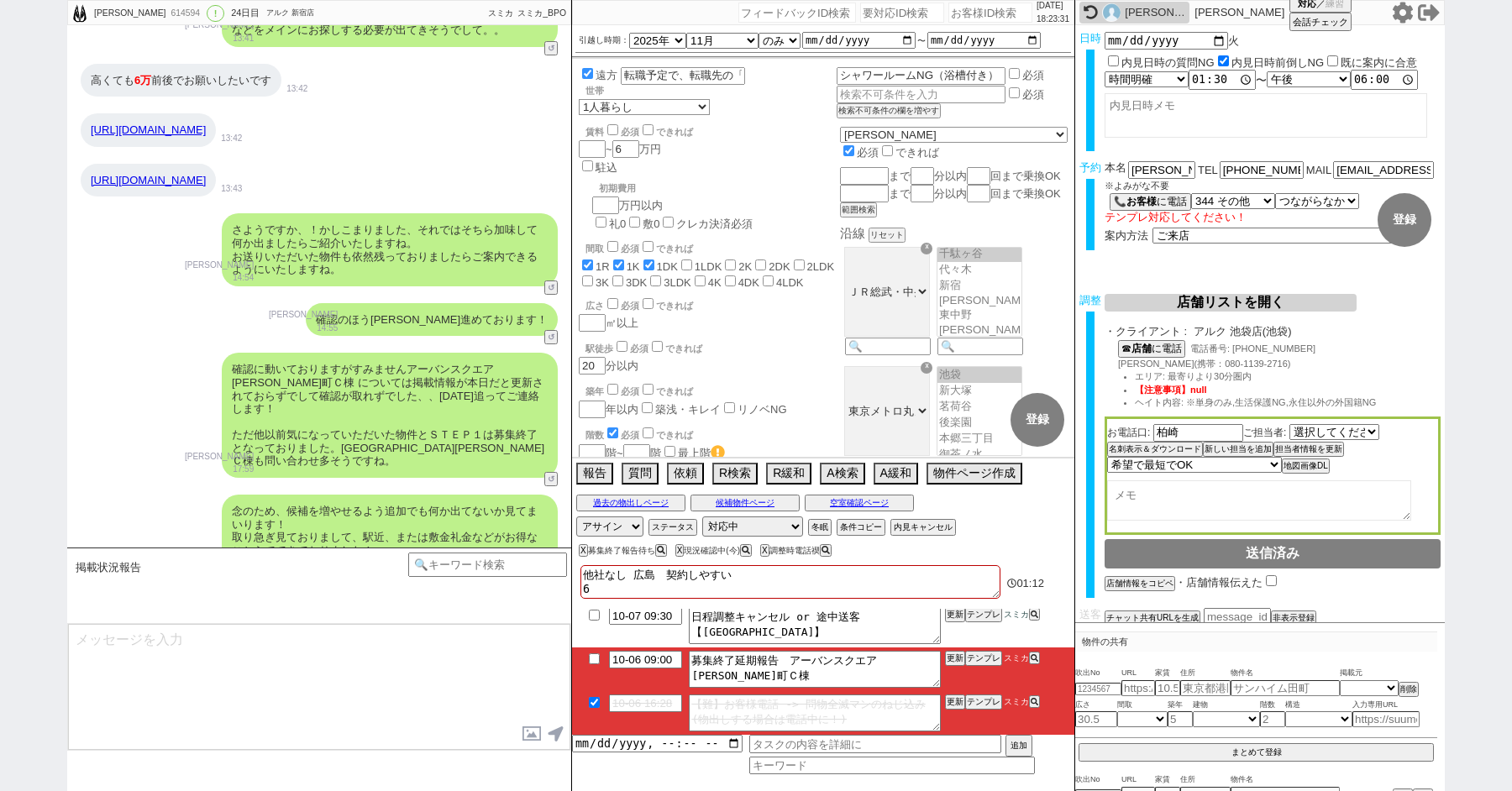
checkbox input "true"
checkbox input "false"
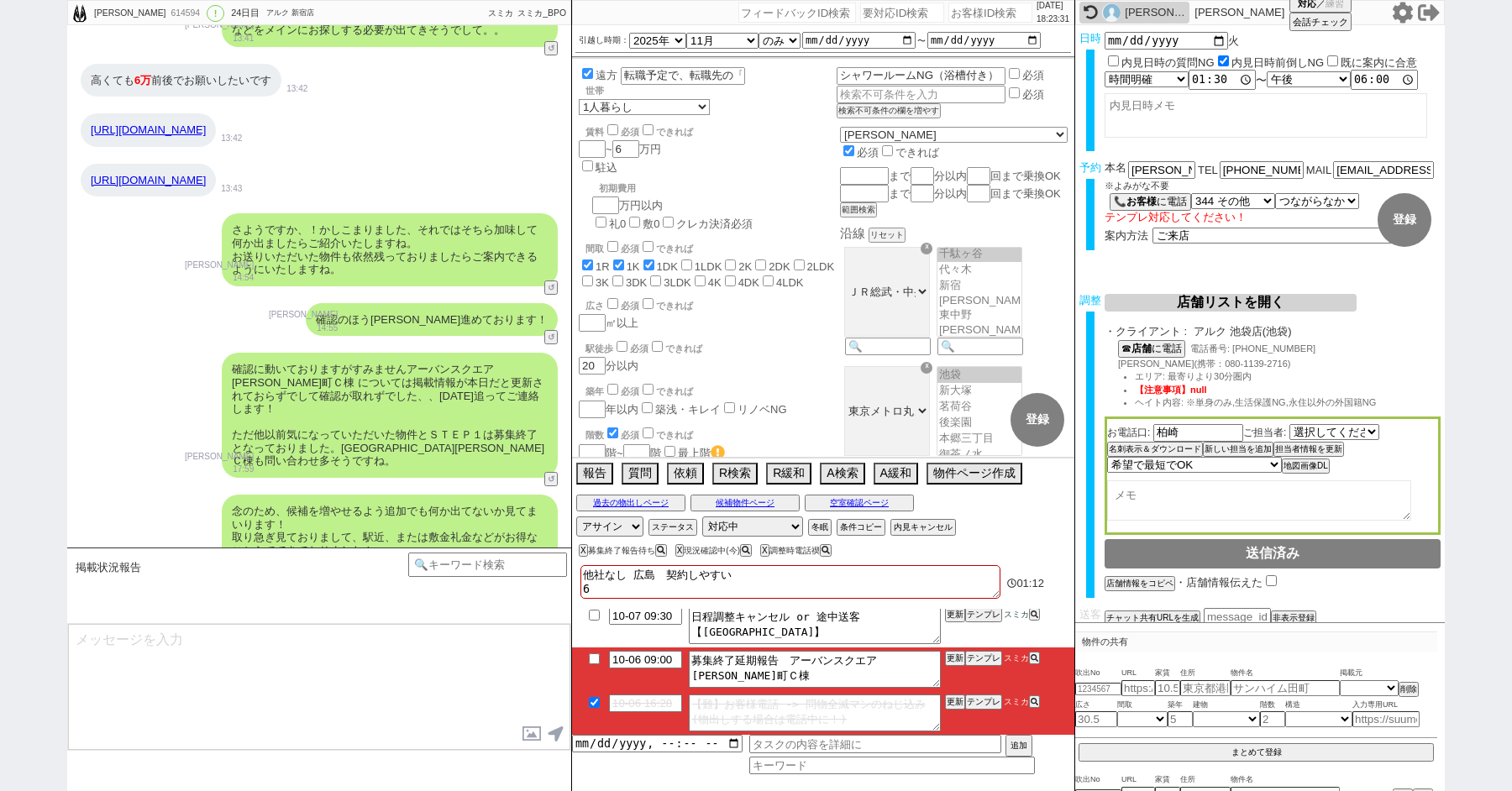
checkbox input "false"
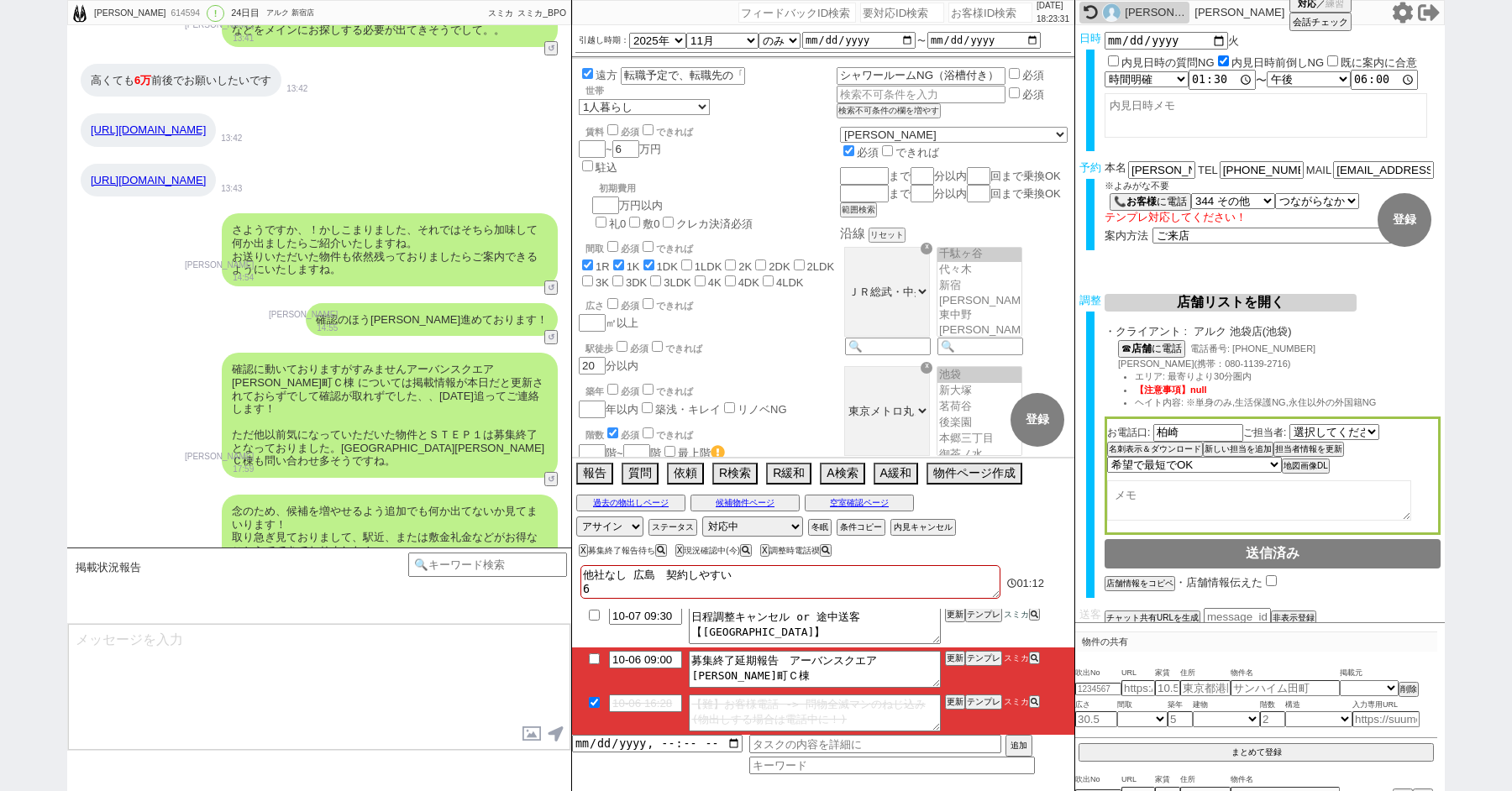
checkbox input "false"
type textarea "他社なし 広島　契約しやすい 6に"
checkbox input "true"
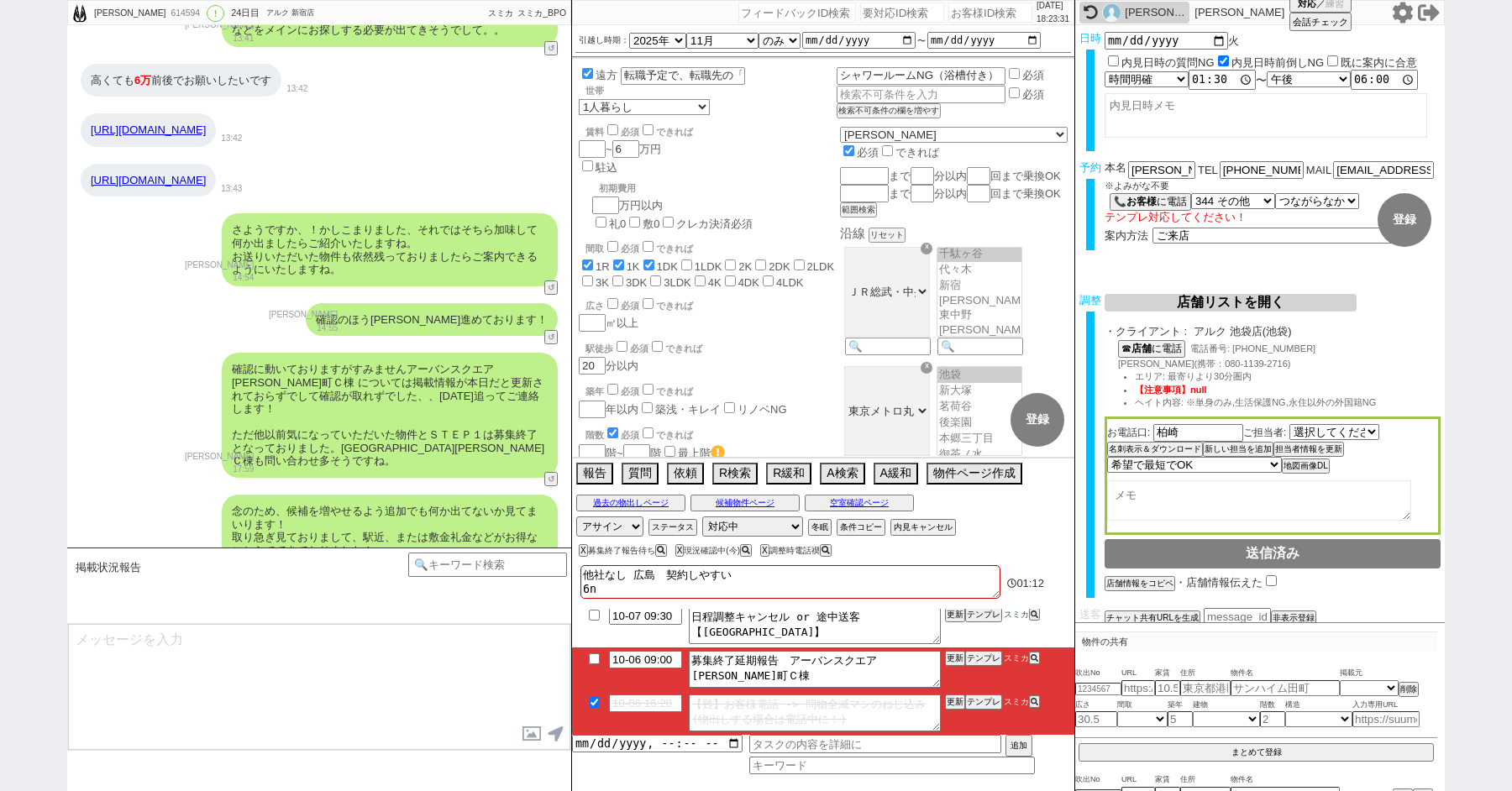
checkbox input "true"
checkbox input "false"
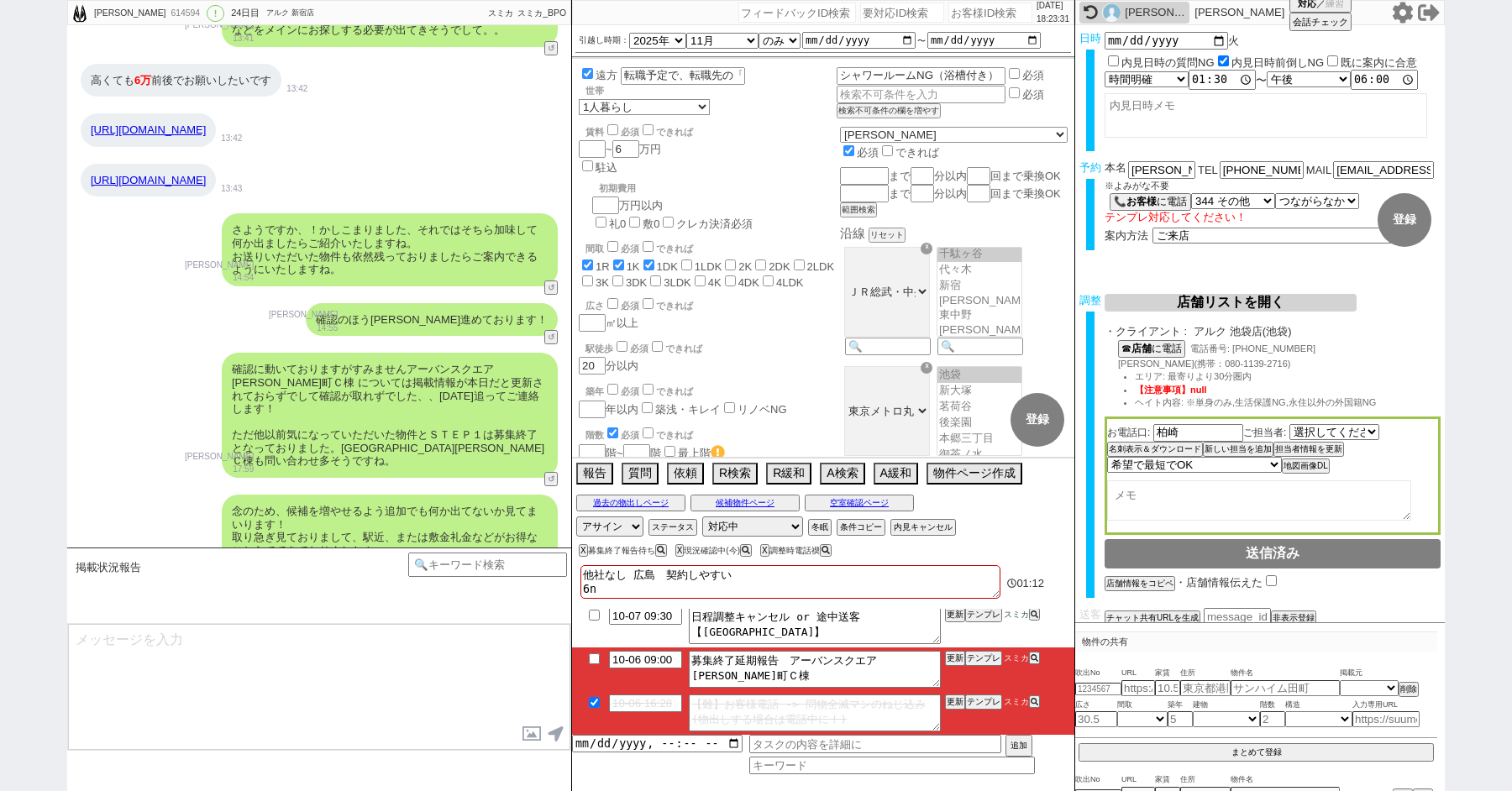
checkbox input "false"
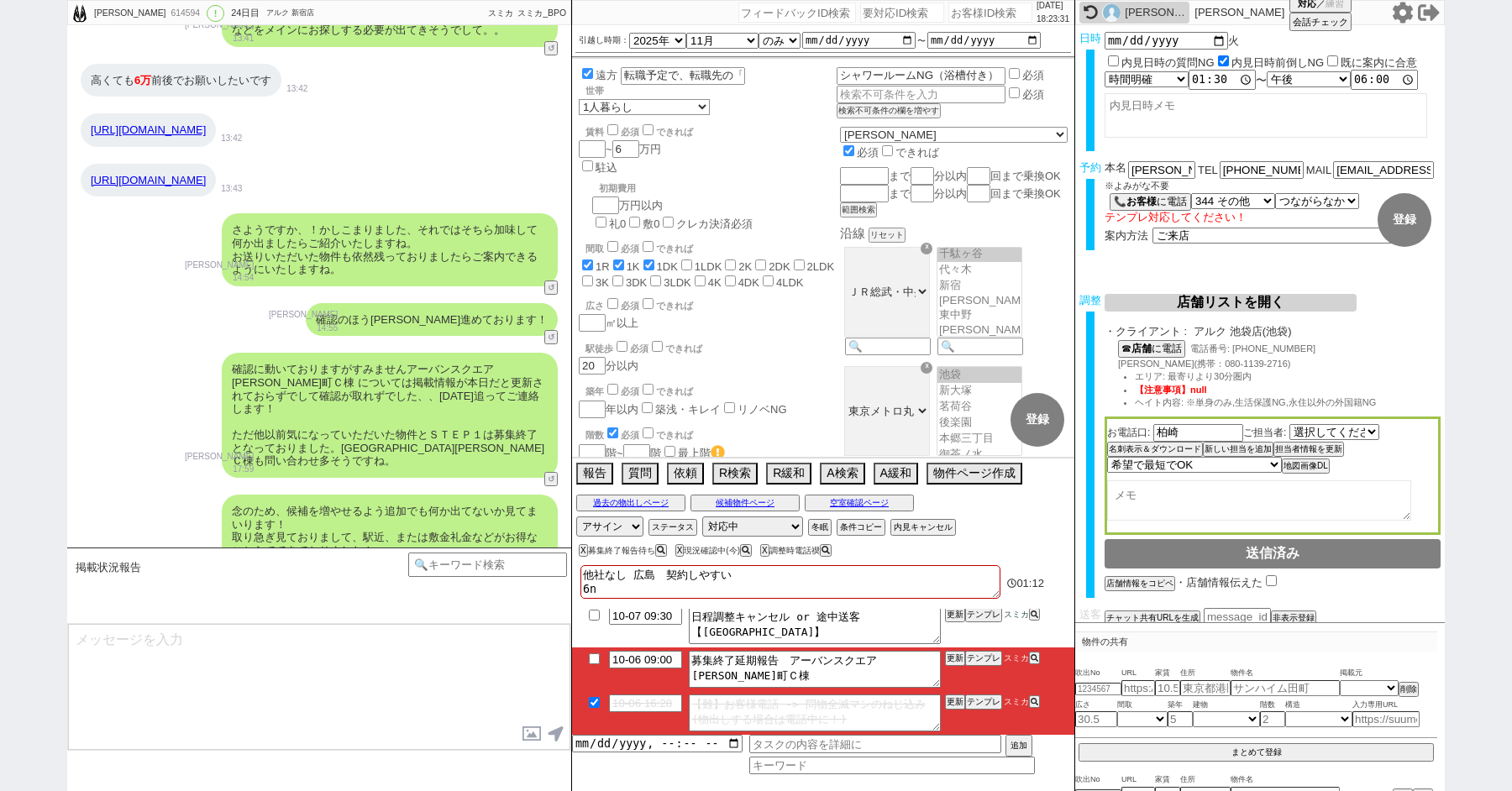
checkbox input "false"
type textarea "他社なし 広島　契約しやすい 6にt"
checkbox input "true"
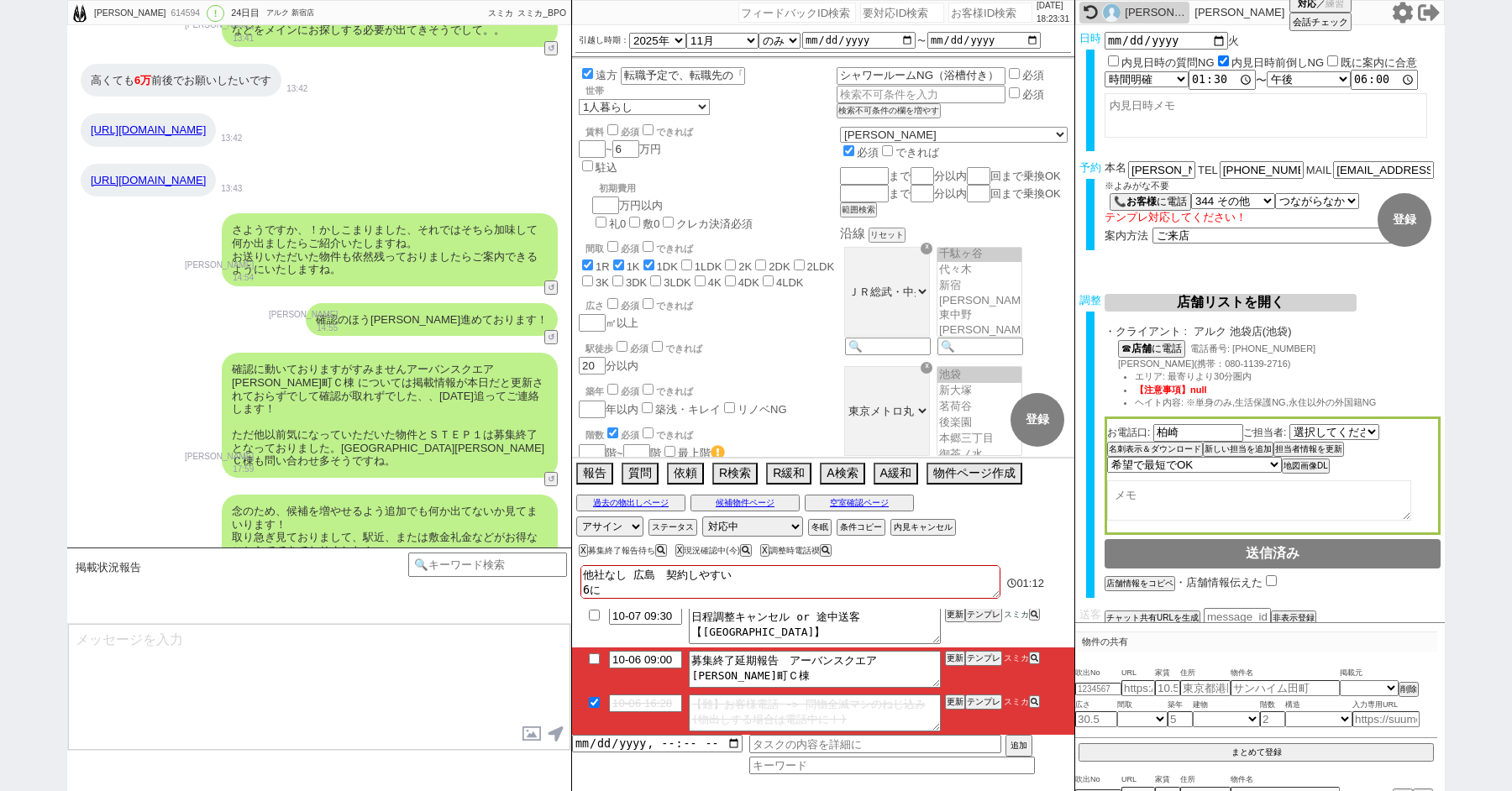
checkbox input "true"
checkbox input "false"
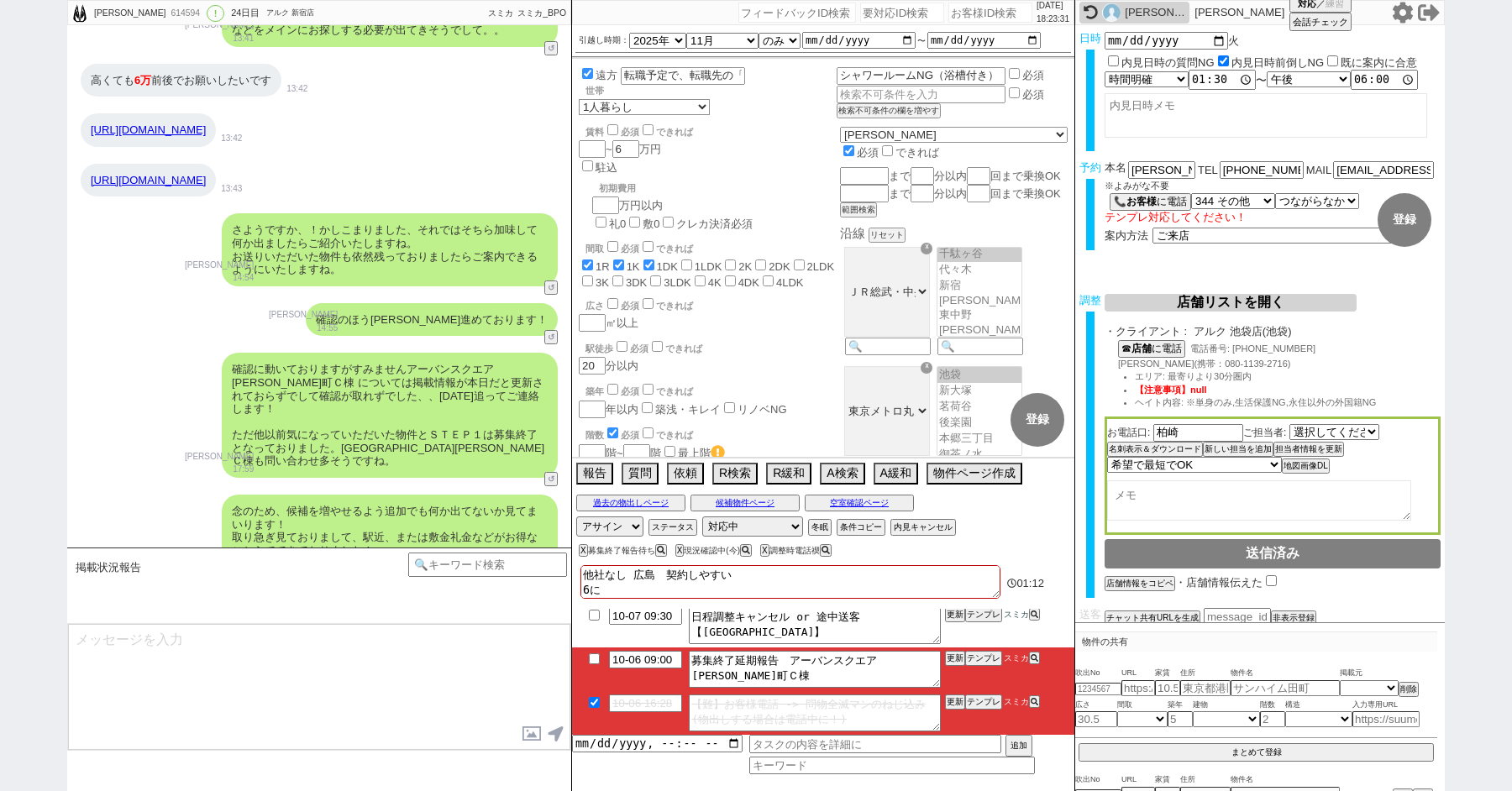
checkbox input "false"
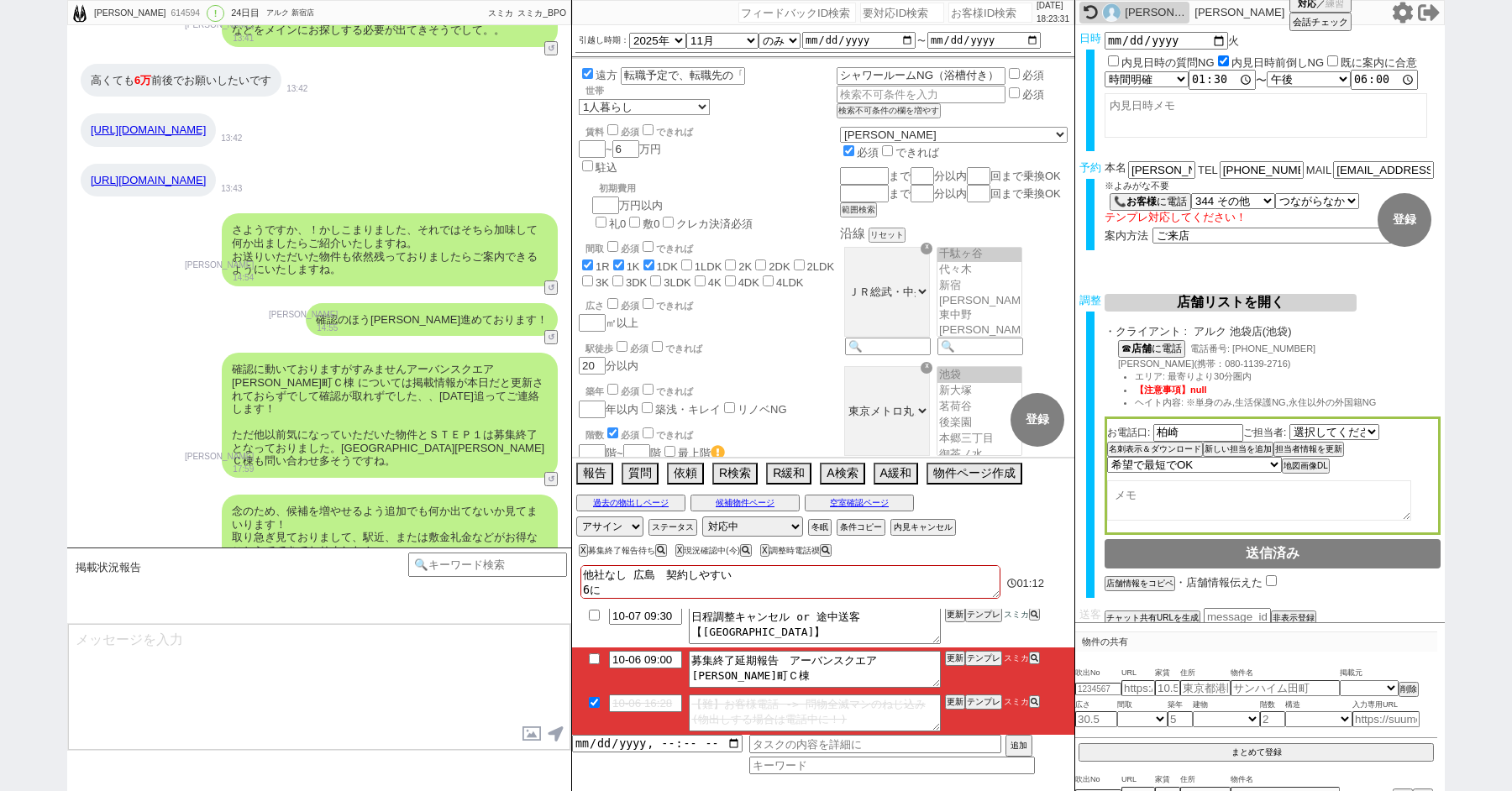
checkbox input "false"
type textarea "他社なし 広島　契約しやすい 6にち"
checkbox input "true"
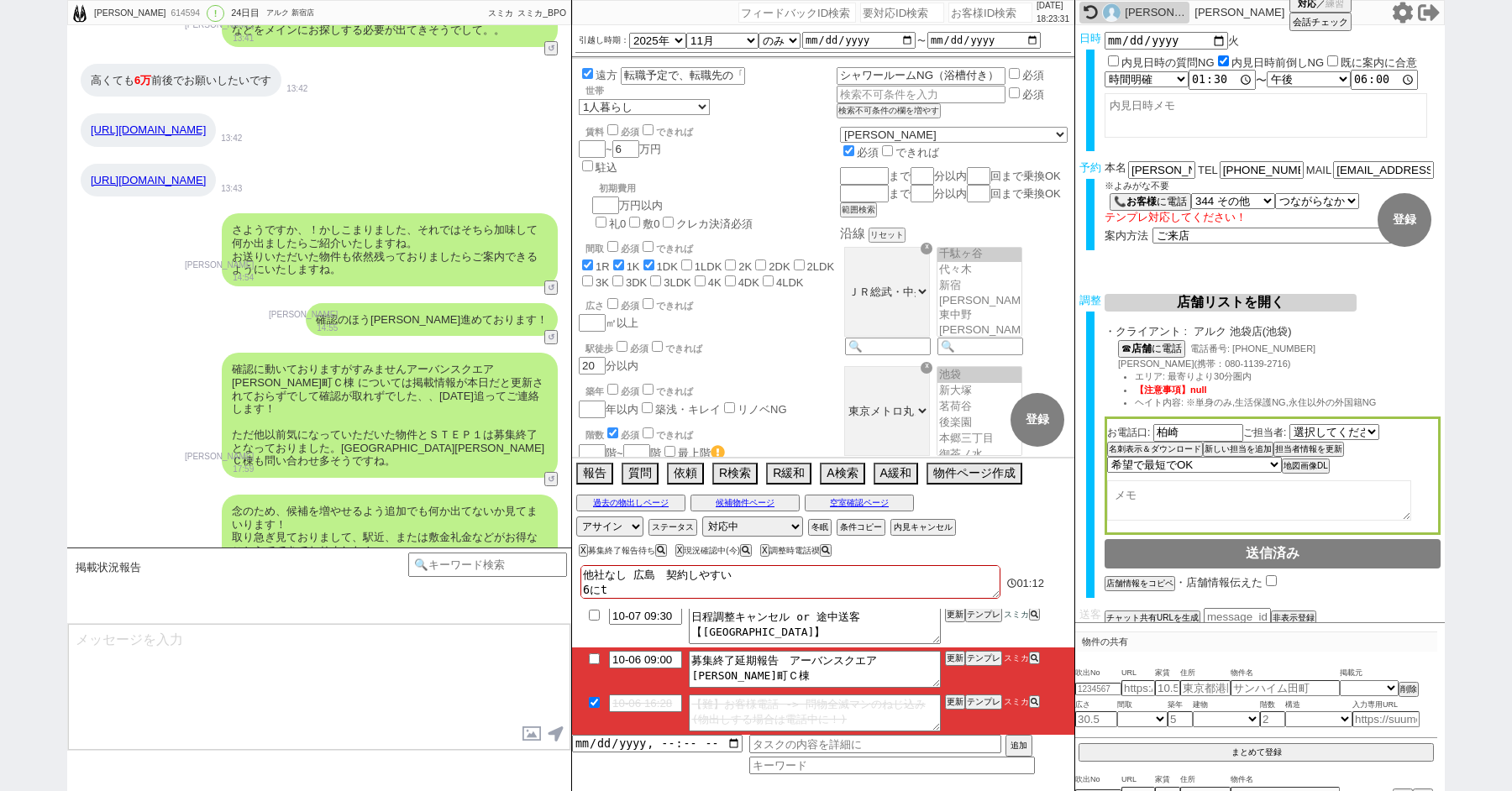
checkbox input "false"
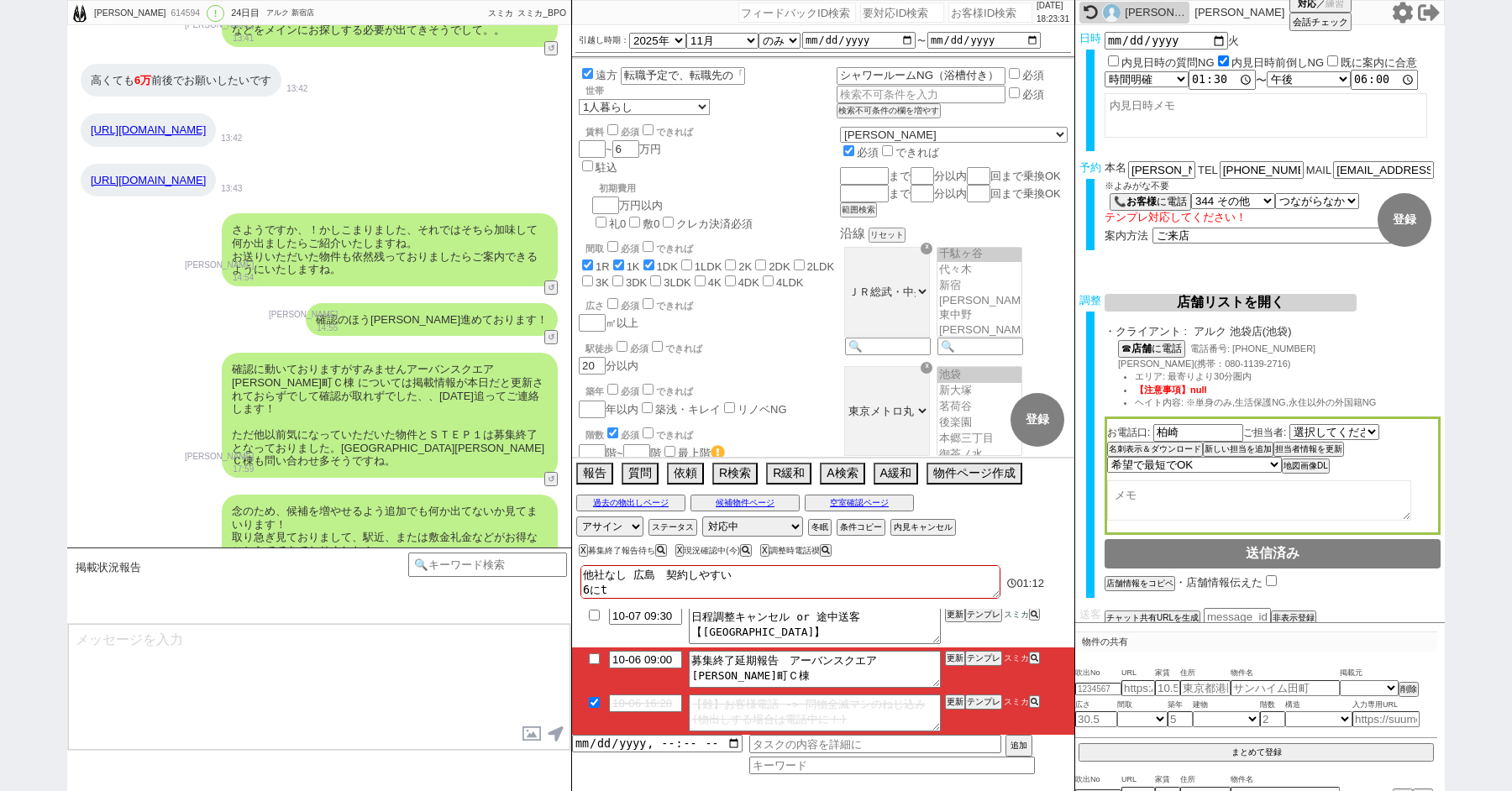
checkbox input "false"
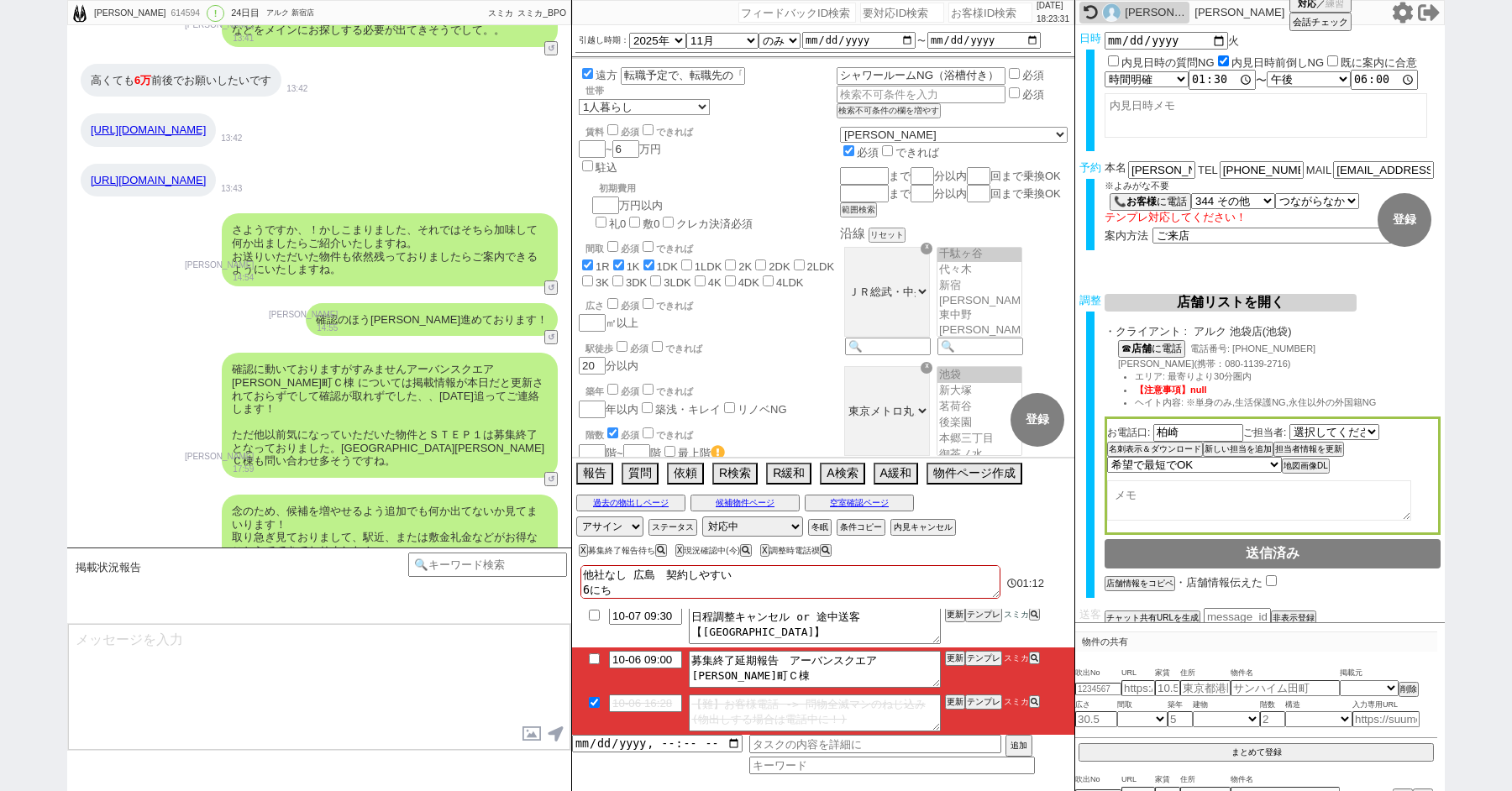
type textarea "他社なし 広島　契約しやすい 6日"
checkbox input "true"
checkbox input "false"
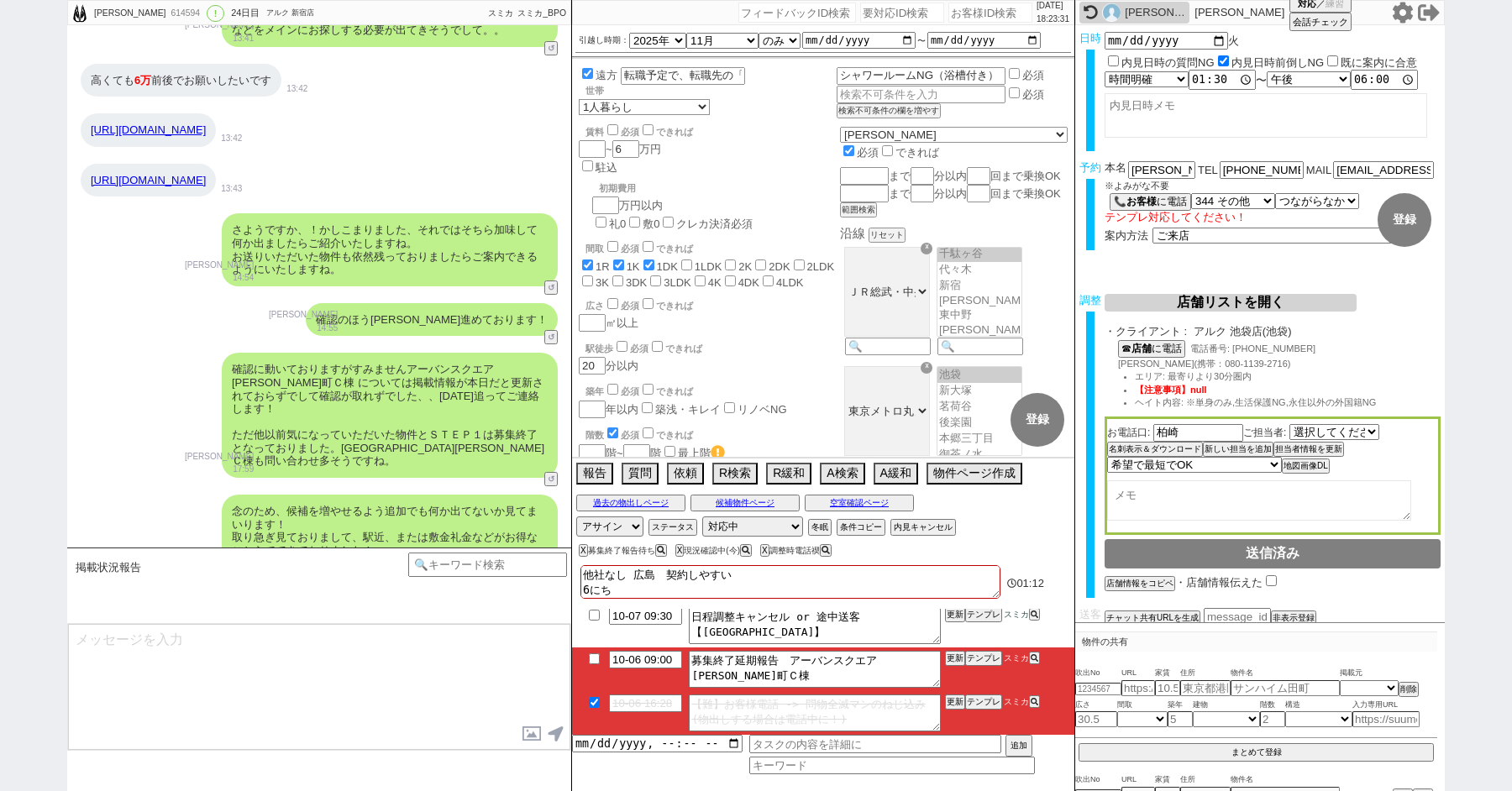
checkbox input "false"
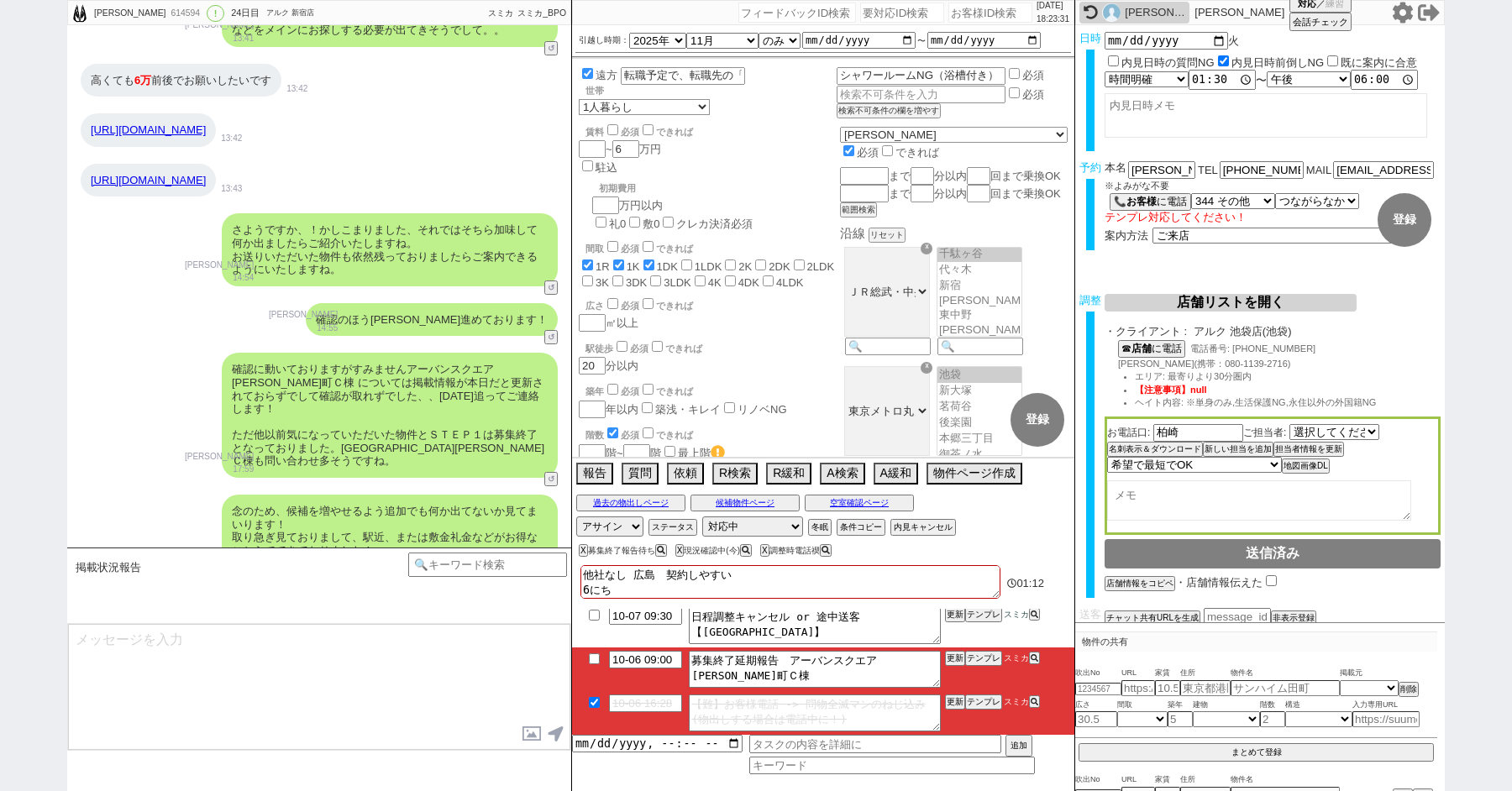
checkbox input "false"
checkbox input "true"
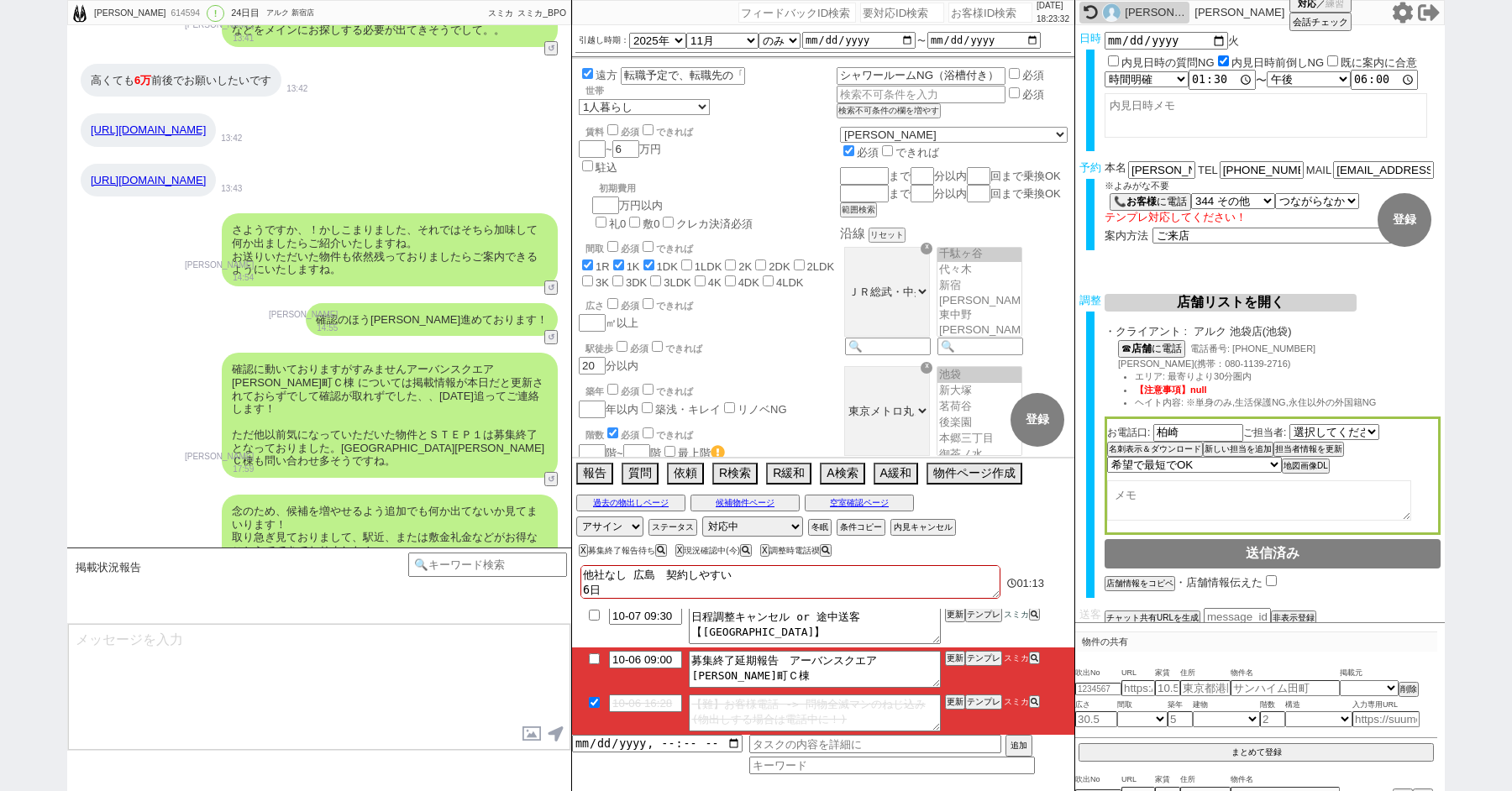
checkbox input "true"
checkbox input "false"
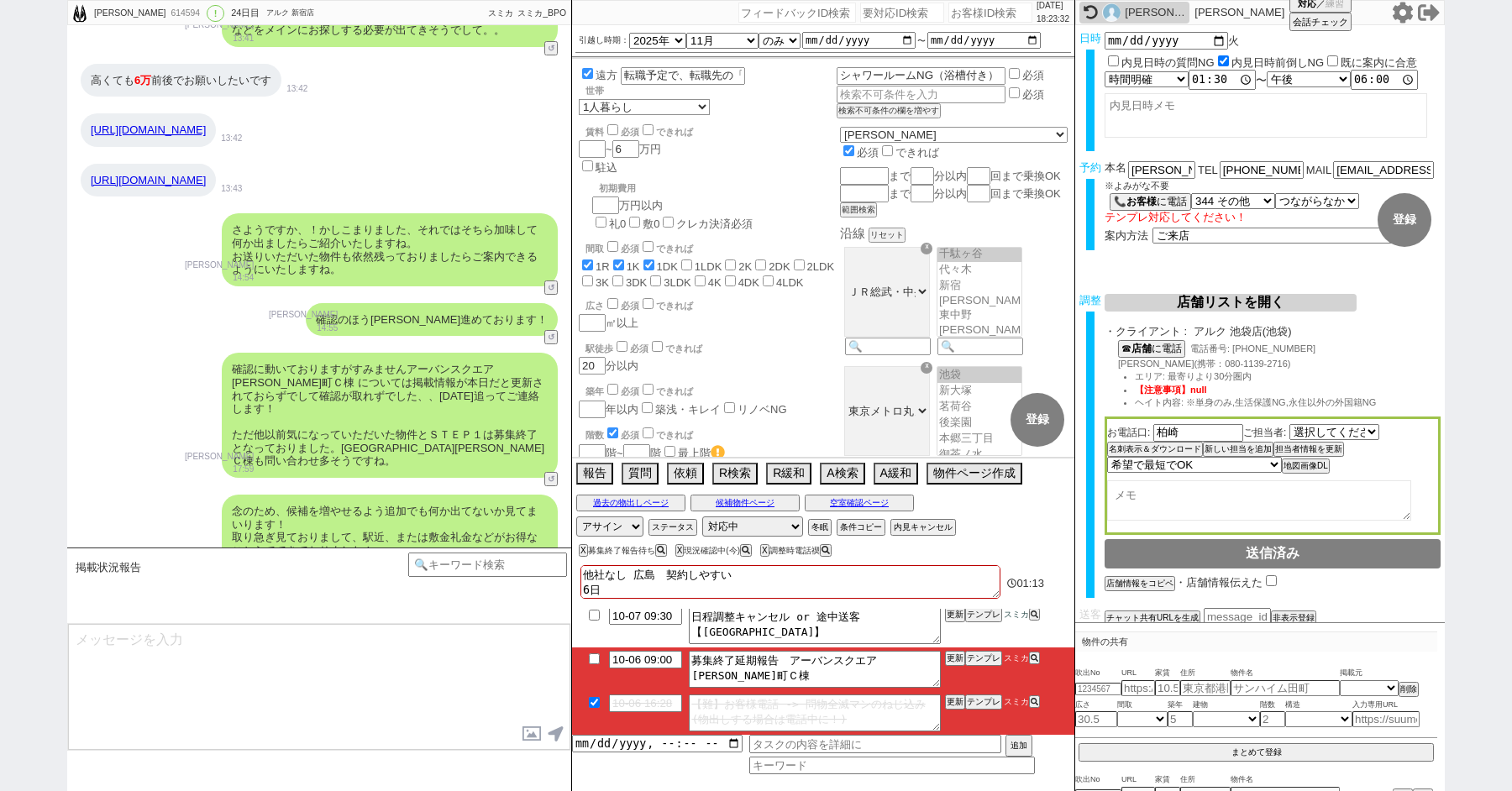
checkbox input "false"
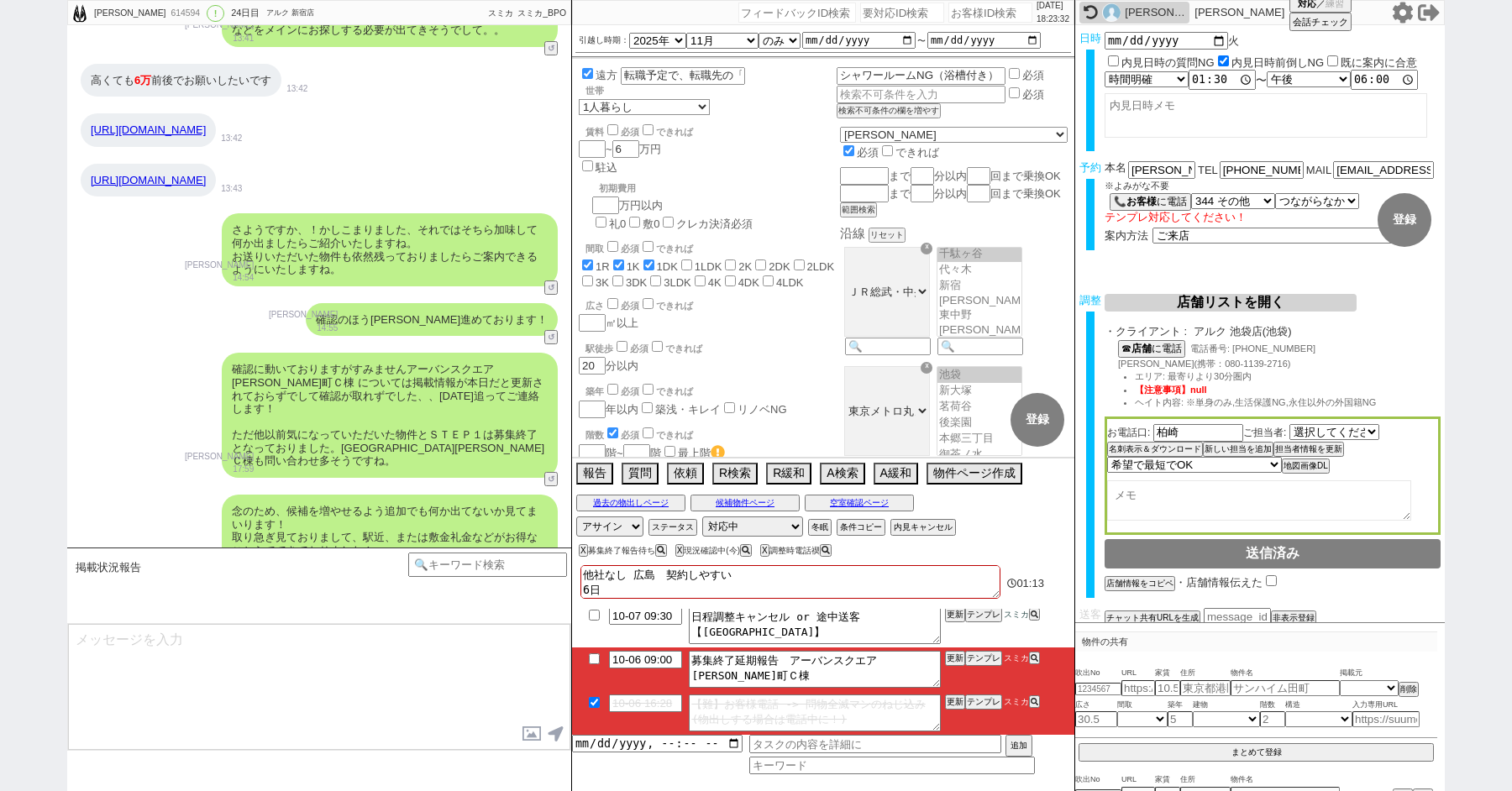
checkbox input "false"
type textarea "他社なし 広島　契約しやすい 6日"
checkbox input "true"
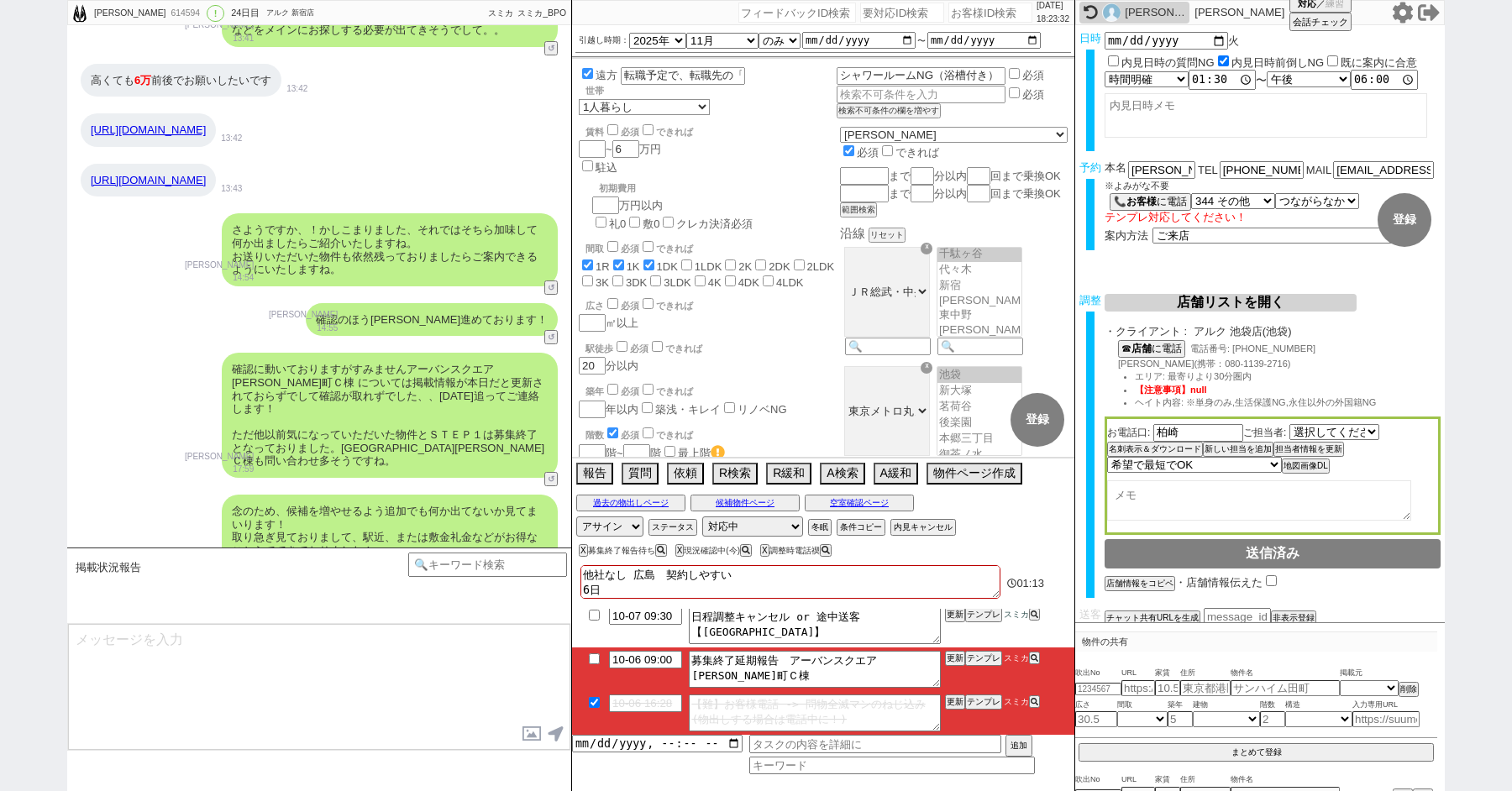
checkbox input "true"
checkbox input "false"
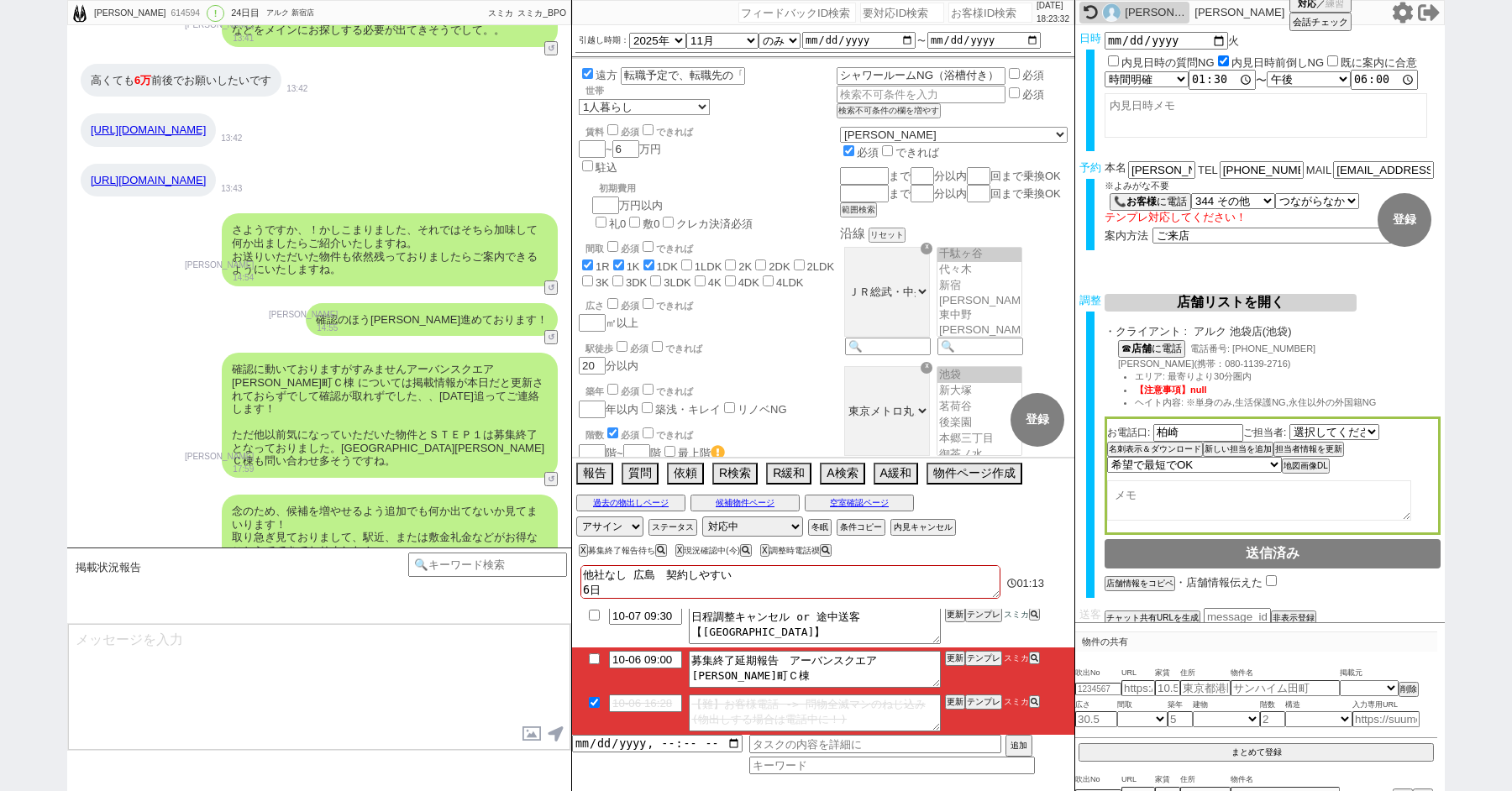
checkbox input "false"
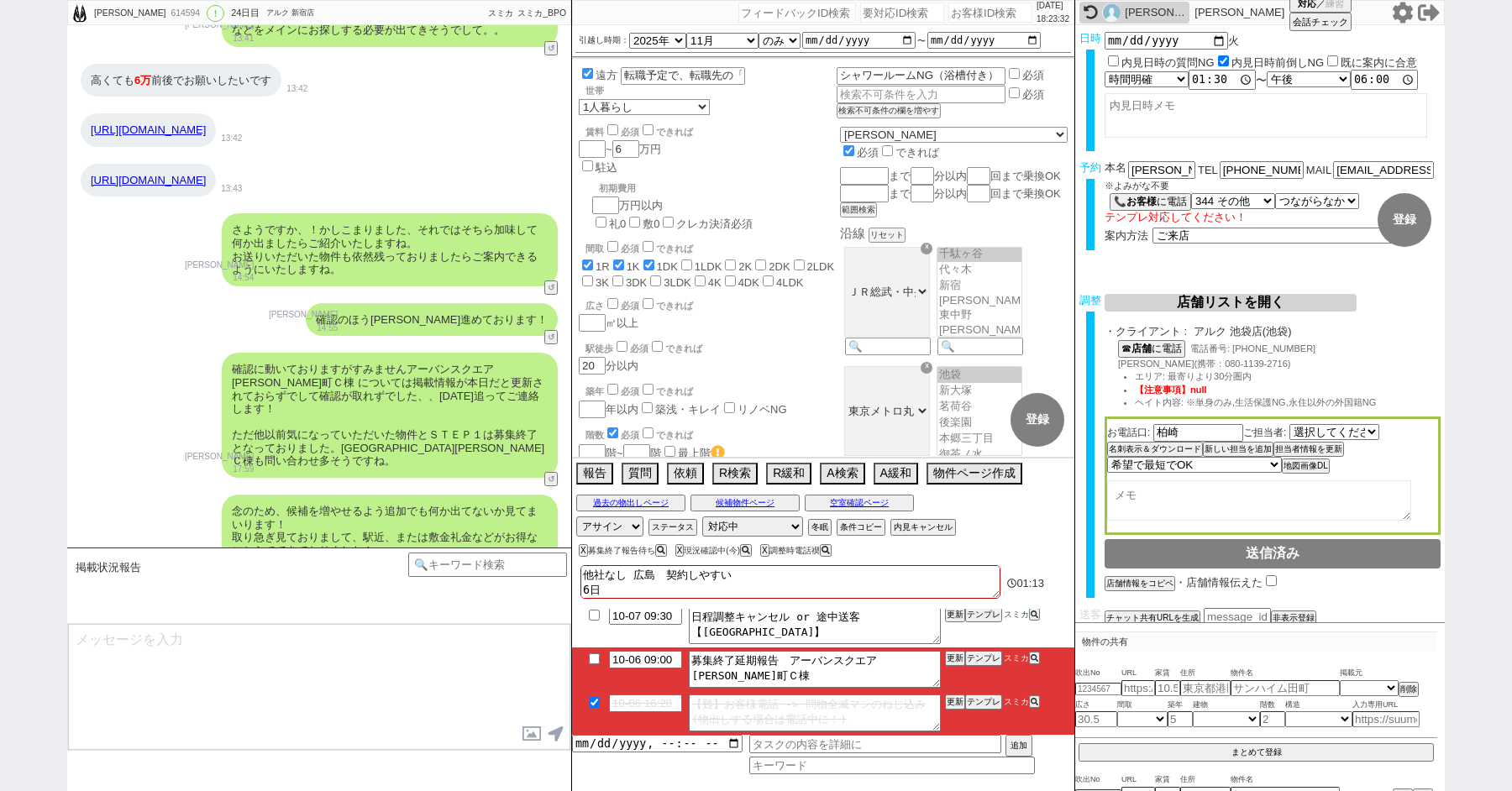
checkbox input "false"
type textarea "他社なし 広島　契約しやすい 6日 1"
checkbox input "true"
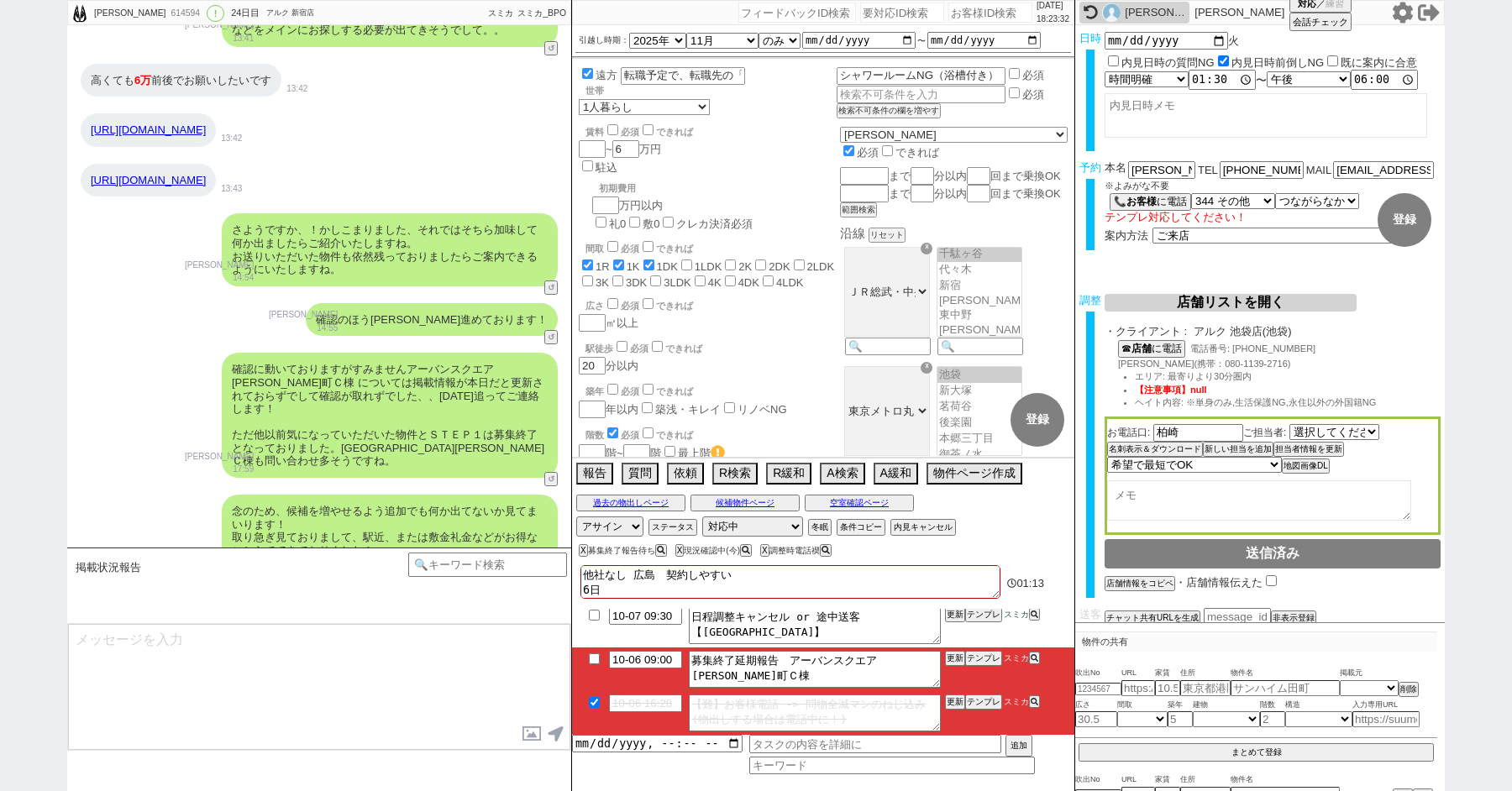
checkbox input "false"
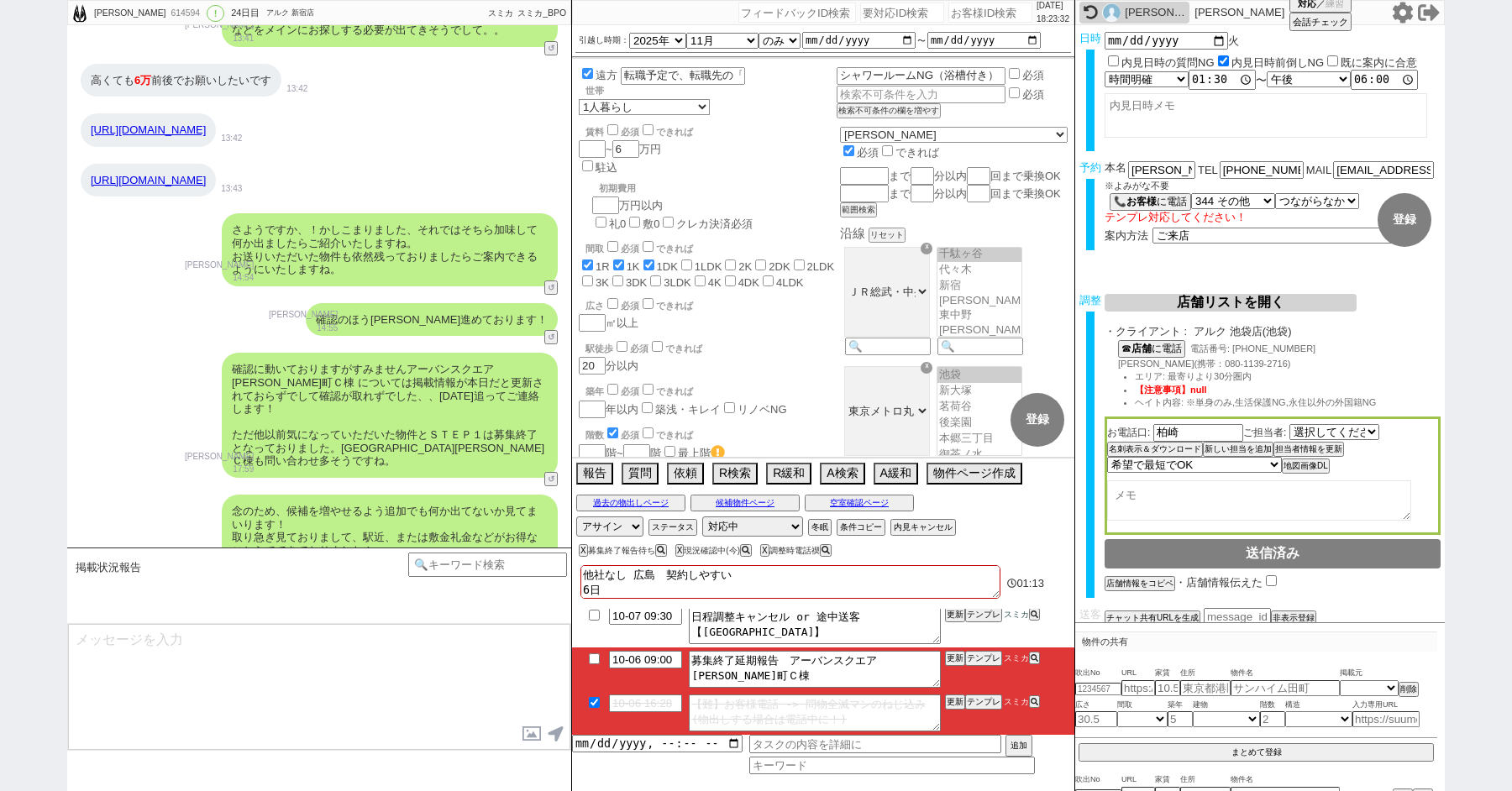
checkbox input "false"
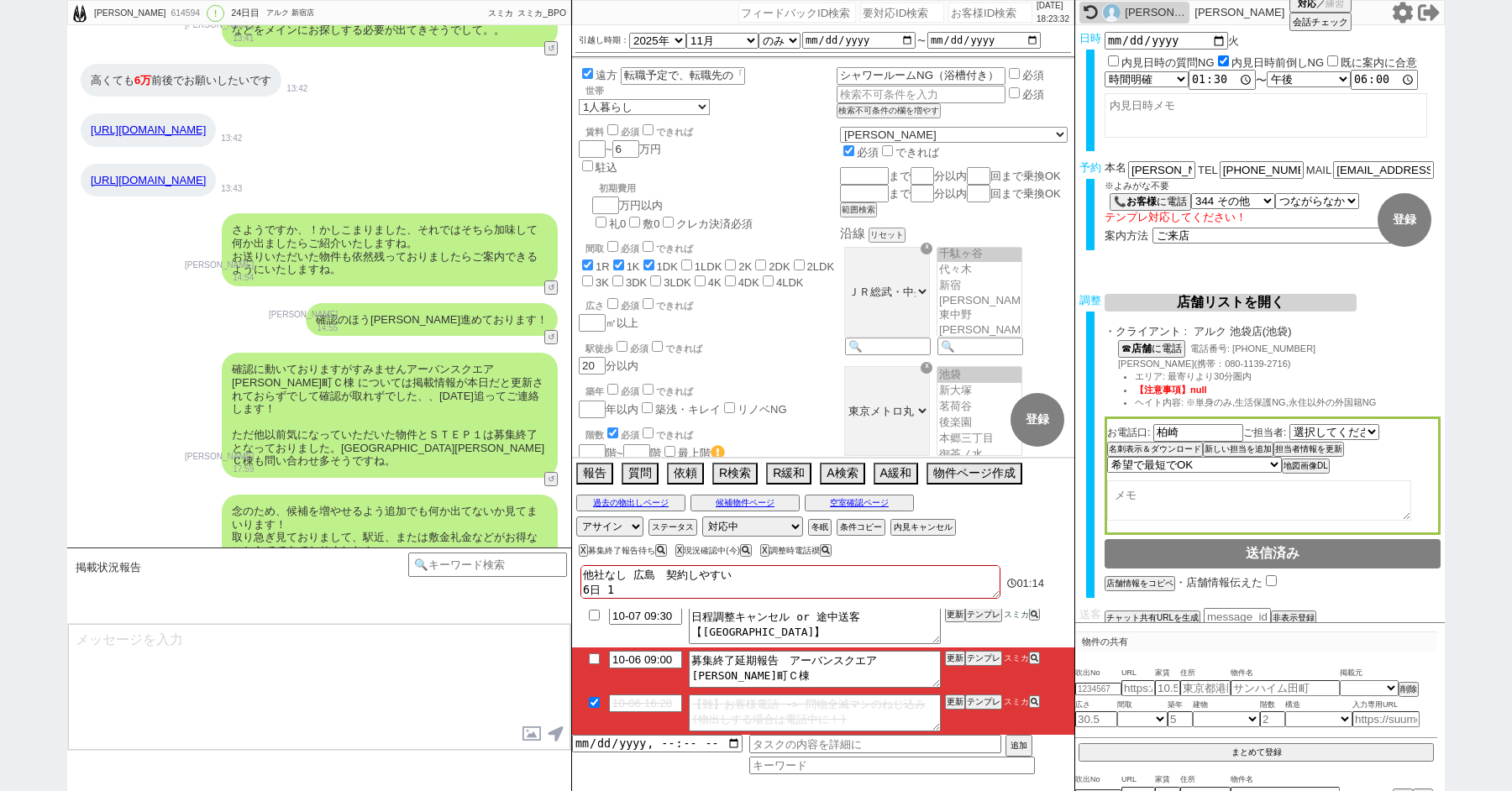
type textarea "他社なし 広島　契約しやすい 6日 18"
checkbox input "true"
click at [854, 503] on button "空室確認ページ" at bounding box center [860, 503] width 109 height 14
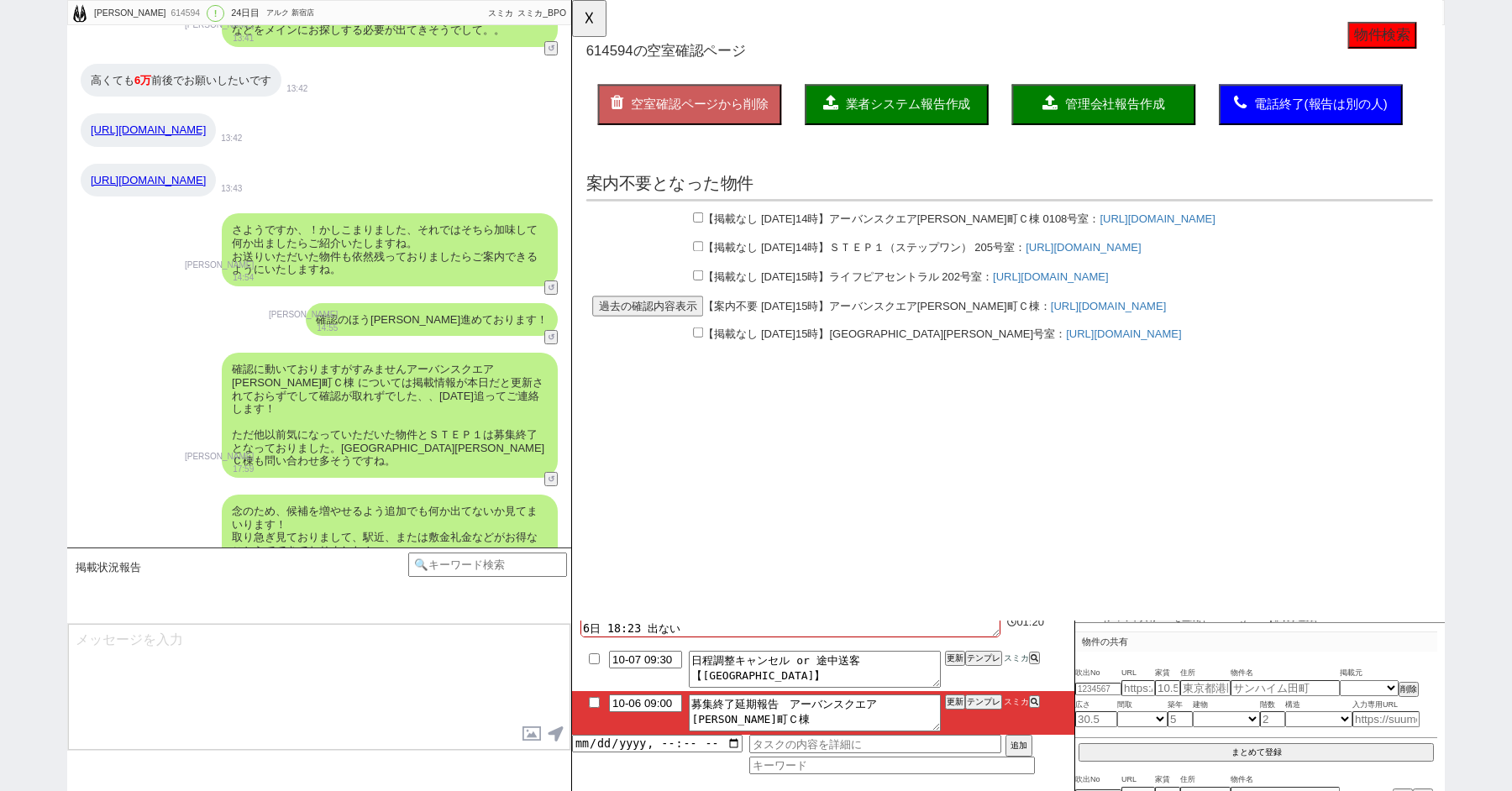
drag, startPoint x: 597, startPoint y: 703, endPoint x: 202, endPoint y: 439, distance: 475.1
click at [597, 703] on input "checkbox" at bounding box center [594, 702] width 25 height 11
click at [705, 232] on input "checkbox" at bounding box center [708, 234] width 11 height 11
click at [941, 105] on span "業者システム報告作成" at bounding box center [933, 112] width 135 height 15
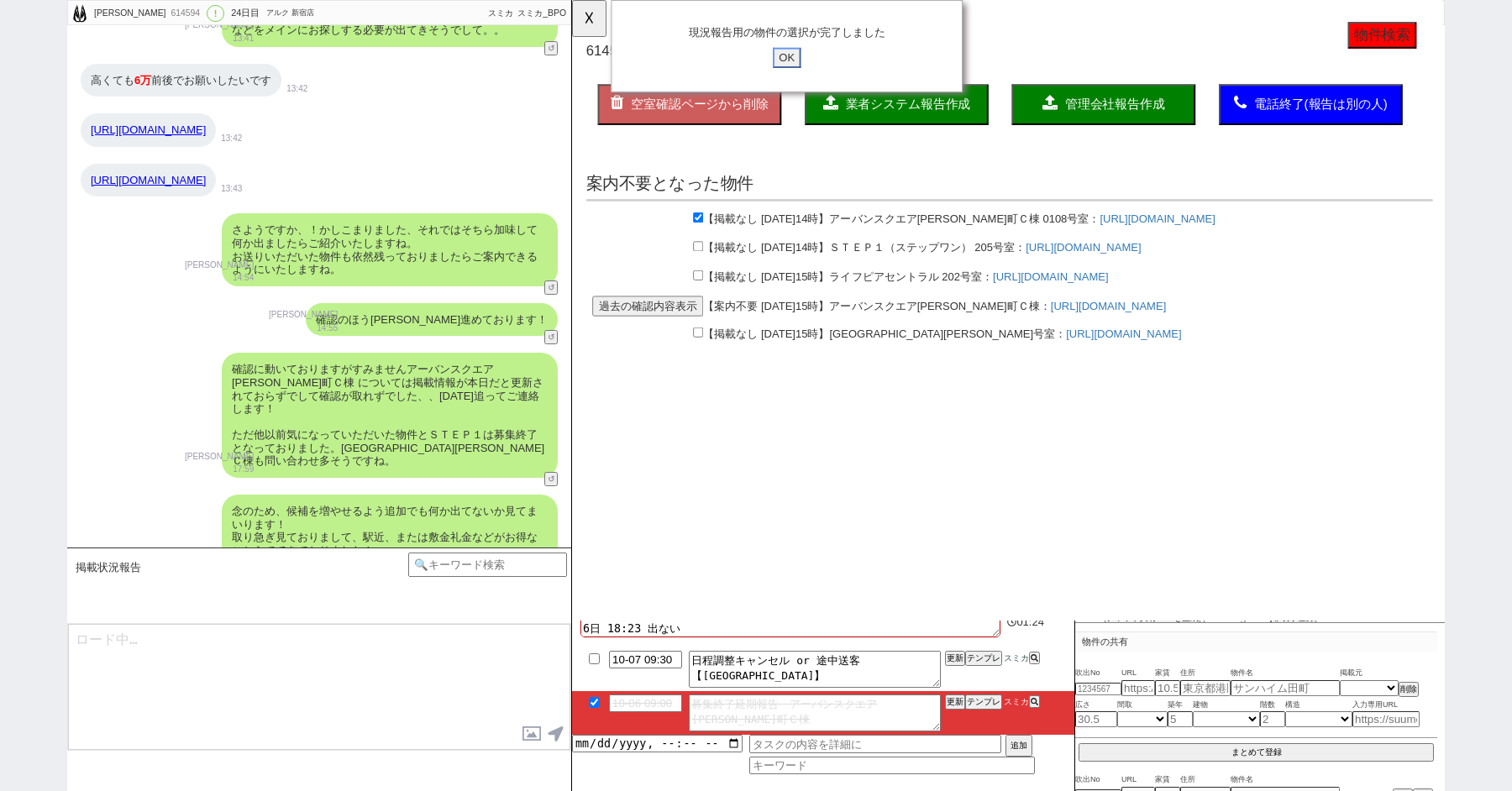
click input "OK" at bounding box center [802, 62] width 30 height 22
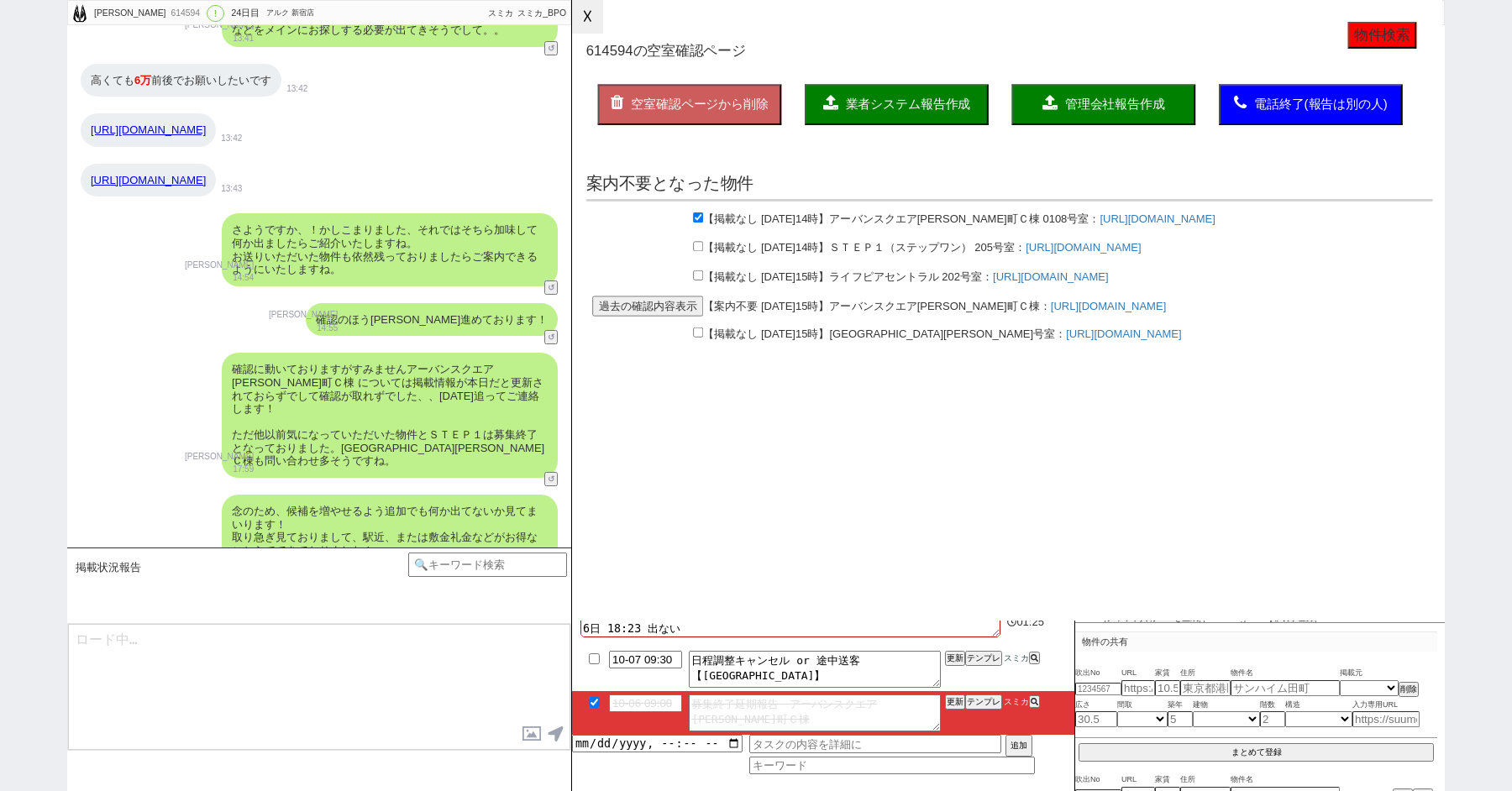
click at [590, 15] on button "☓" at bounding box center [588, 16] width 31 height 34
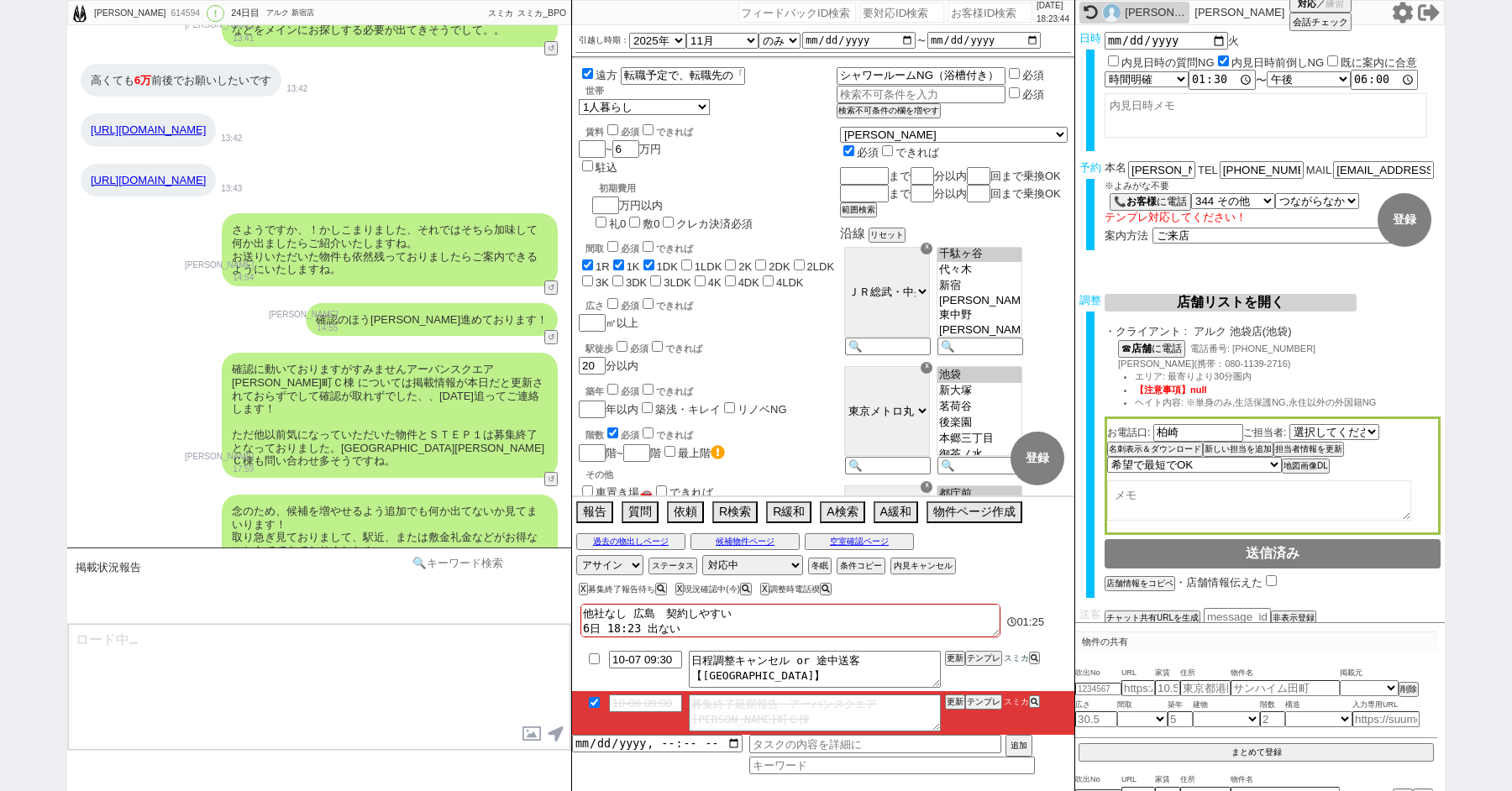
click at [466, 565] on input at bounding box center [488, 563] width 159 height 21
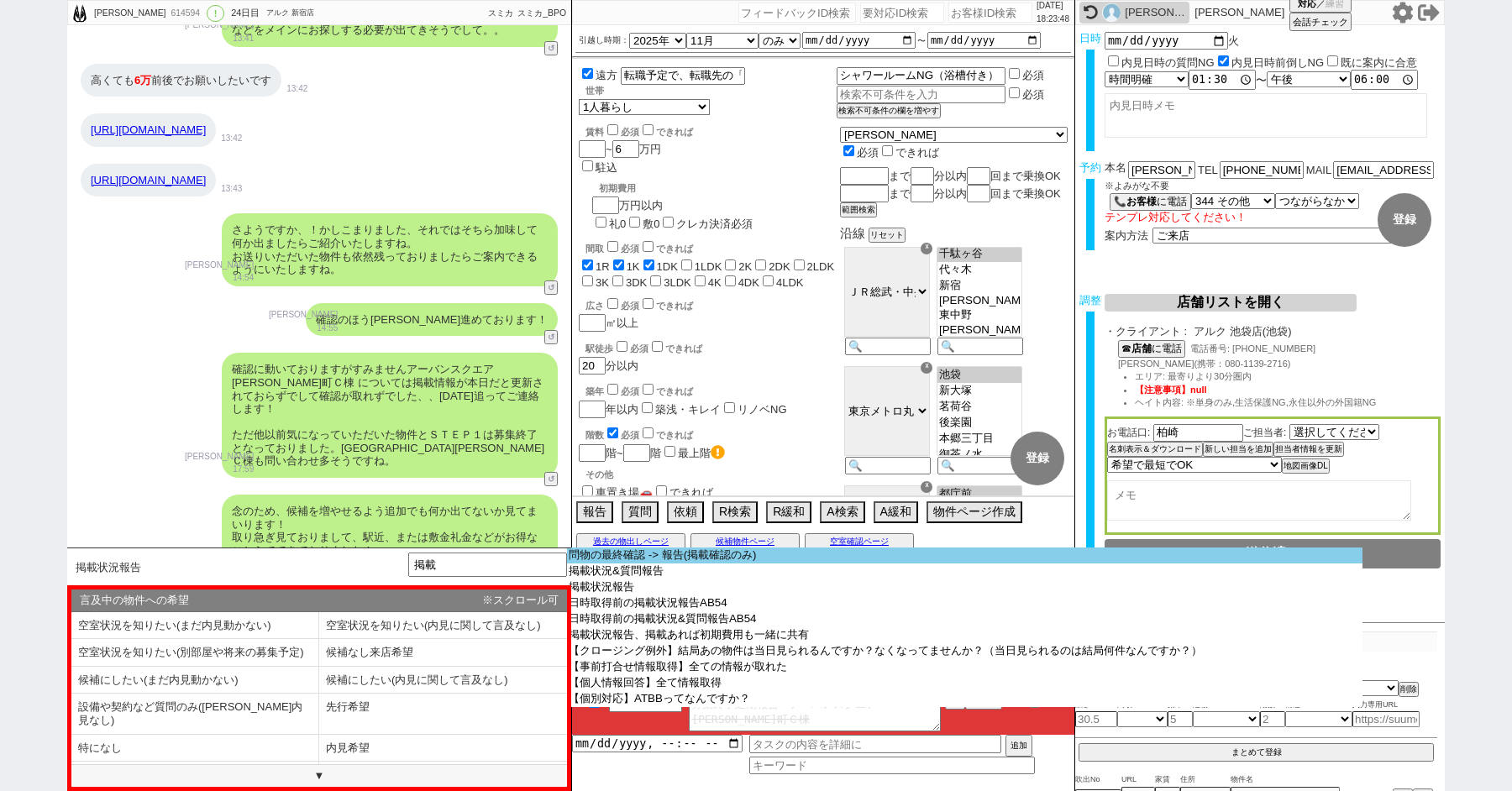
click at [693, 555] on option "問物の最終確認 -> 報告(掲載確認のみ)" at bounding box center [964, 556] width 795 height 16
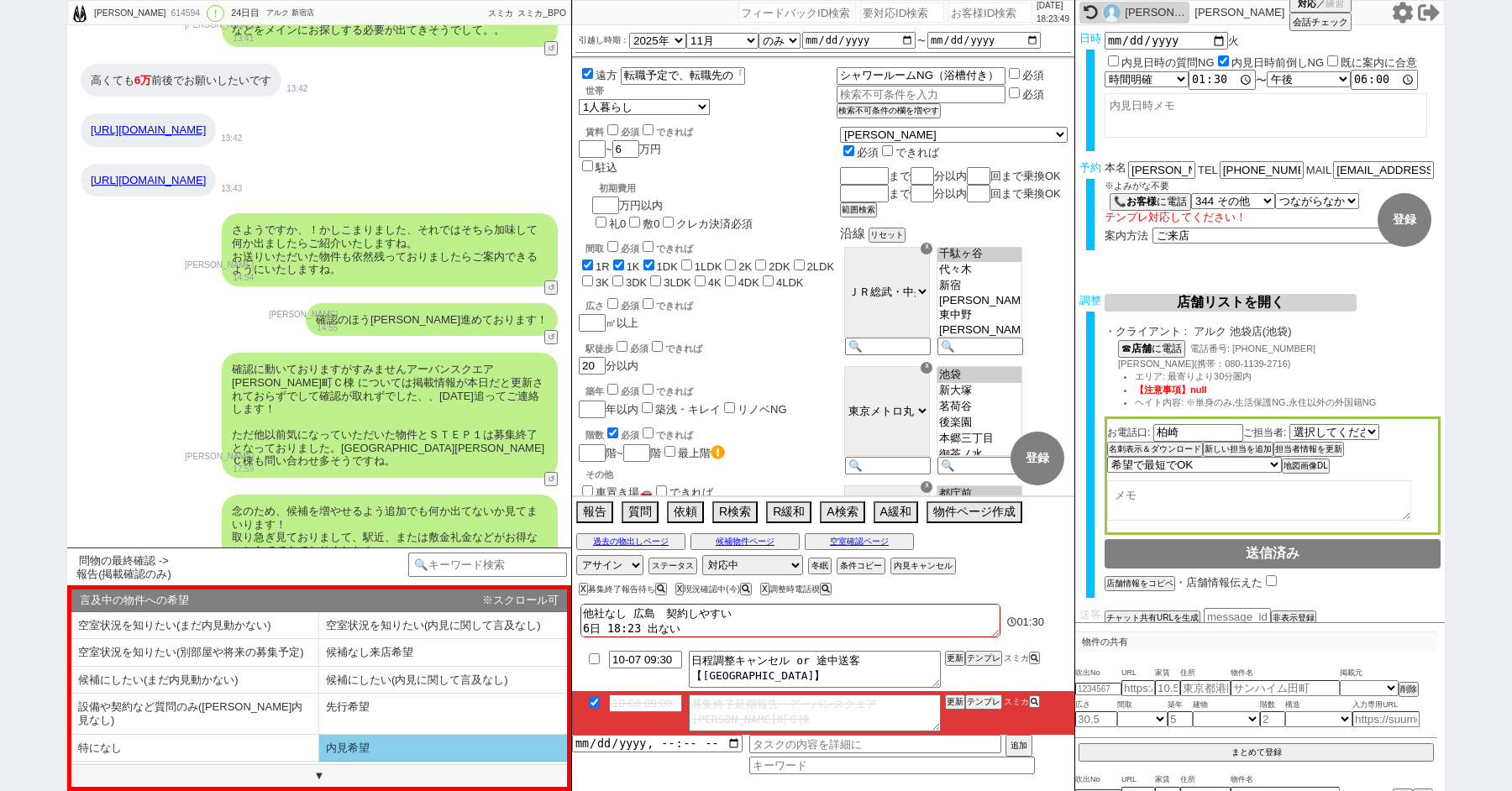
click at [356, 735] on li "内見希望" at bounding box center [443, 748] width 247 height 27
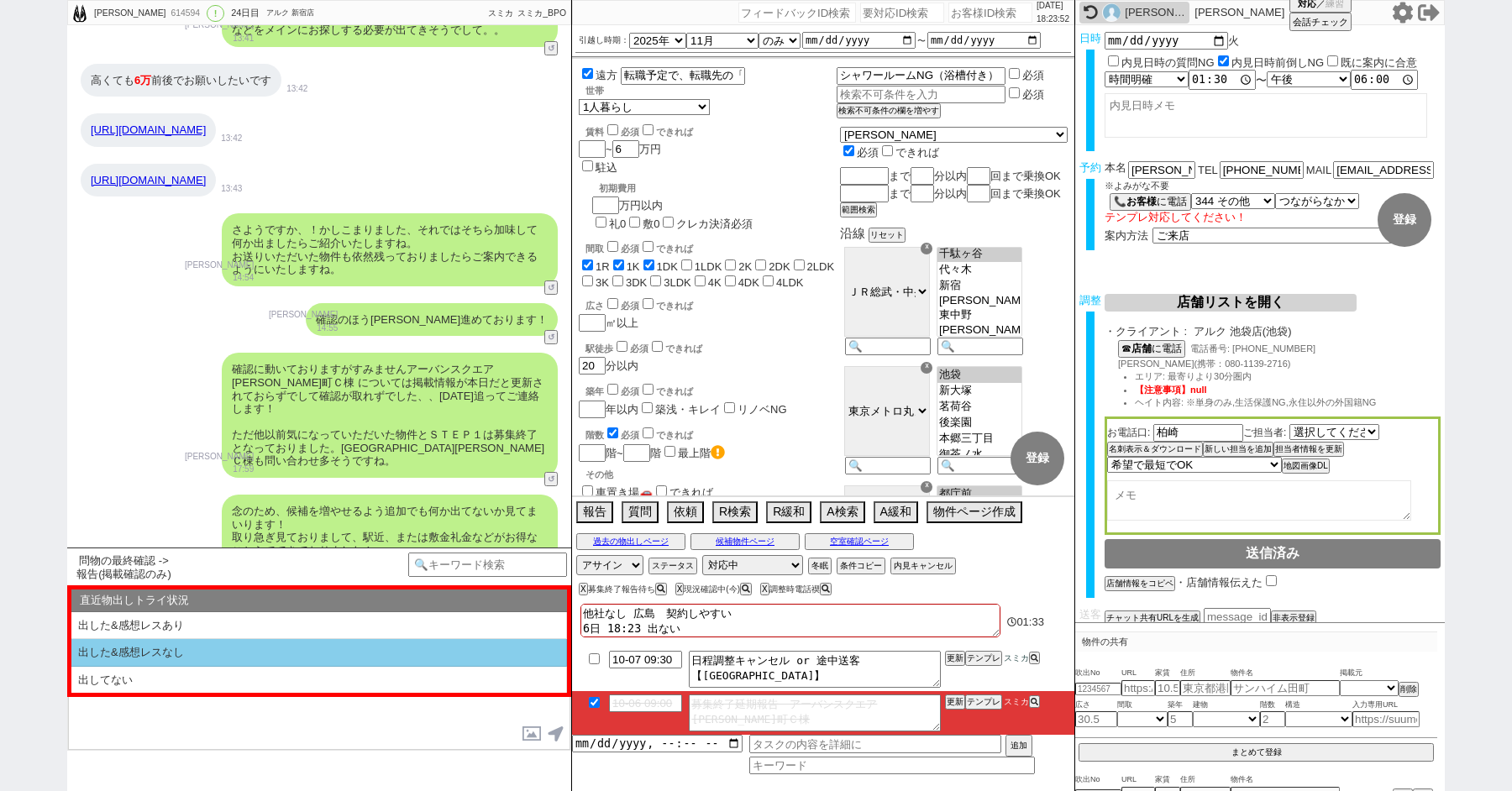
click at [155, 651] on li "出した&感想レスなし" at bounding box center [318, 653] width 496 height 27
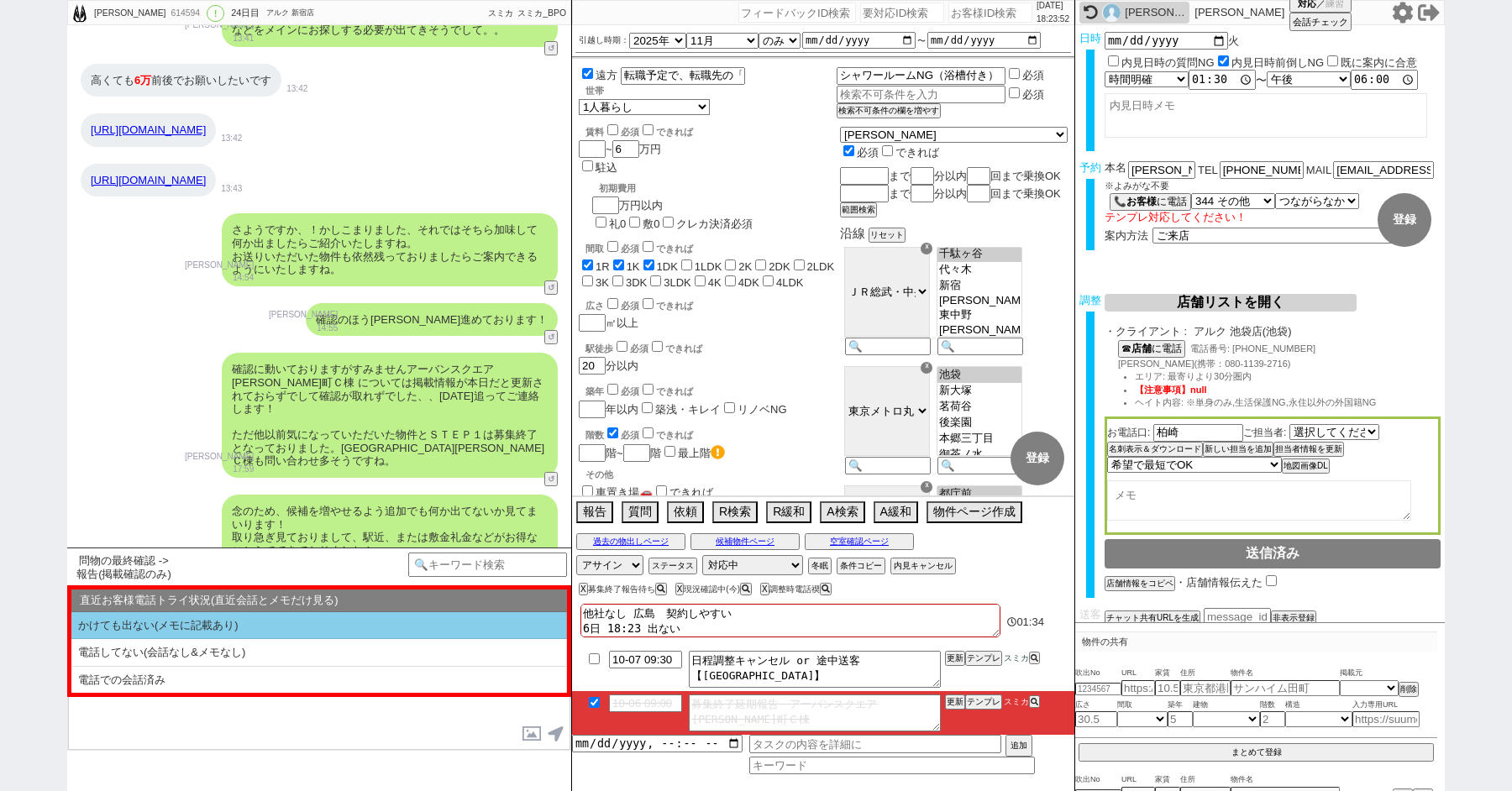
click at [153, 626] on li "かけても出ない(メモに記載あり)" at bounding box center [318, 626] width 496 height 27
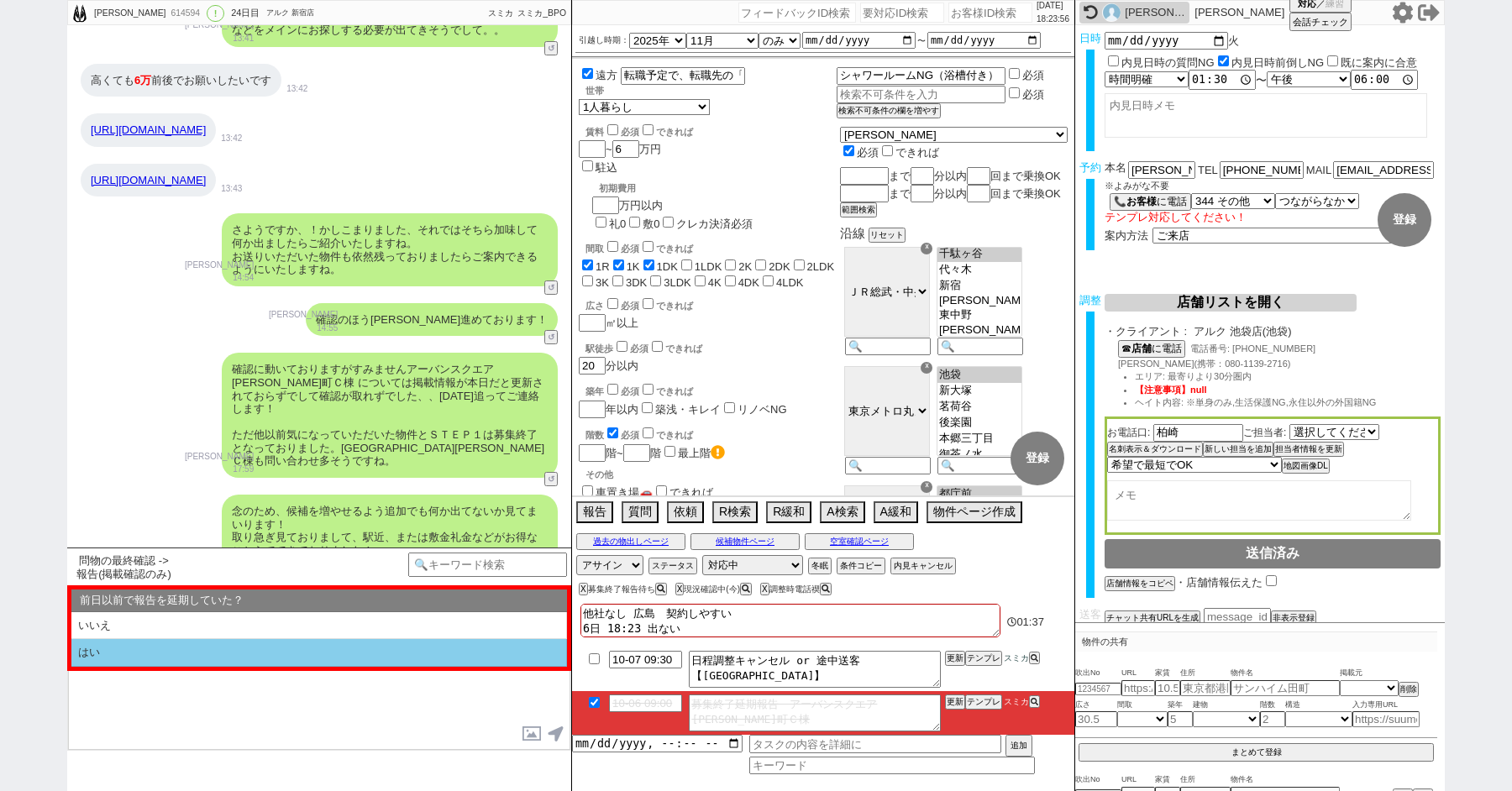
click at [142, 647] on li "はい" at bounding box center [318, 653] width 496 height 27
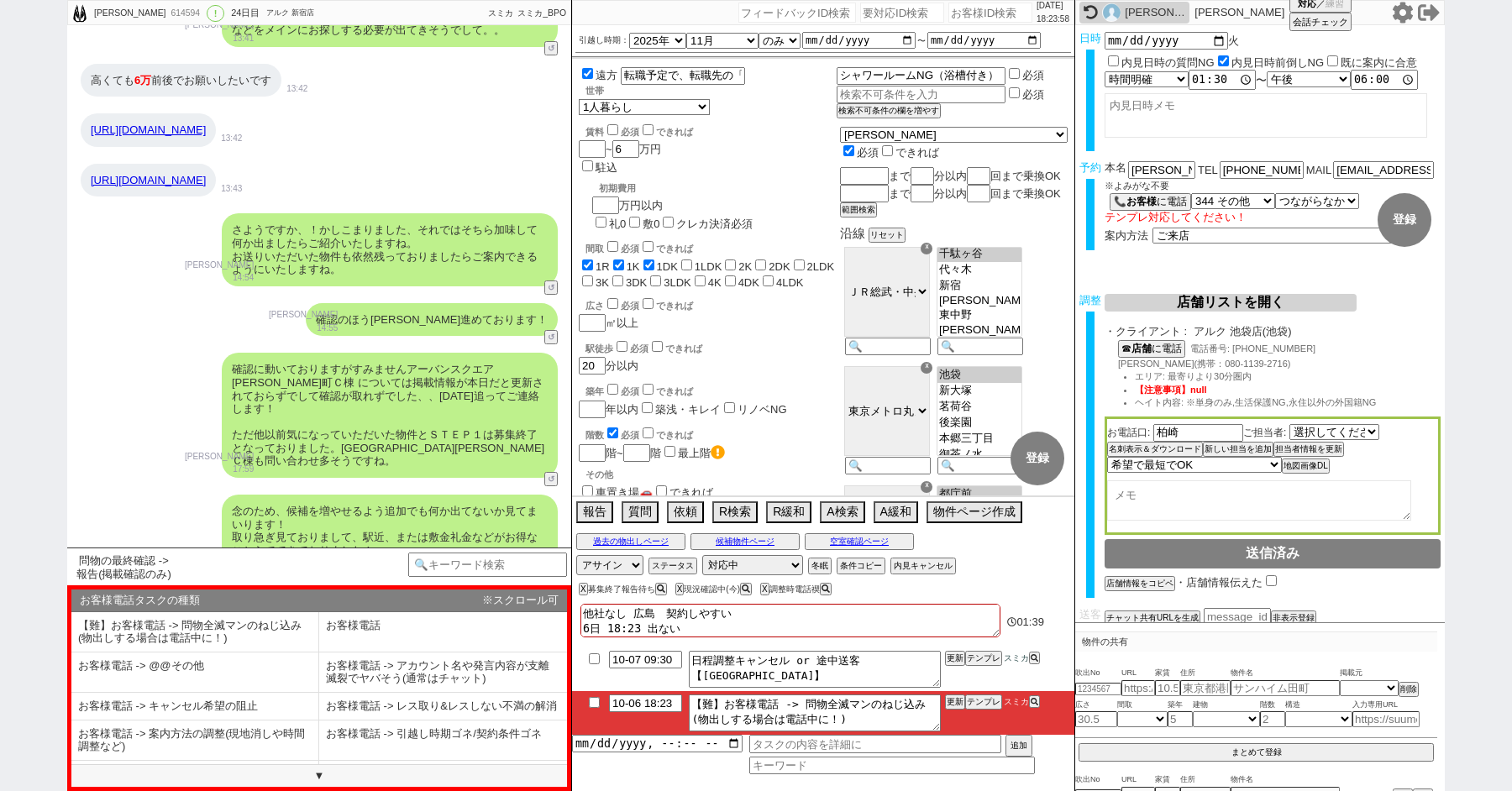
click at [142, 647] on li "【難】お客様電話 -> 問物全滅マンのねじ込み(物出しする場合は電話中に！)" at bounding box center [195, 632] width 247 height 40
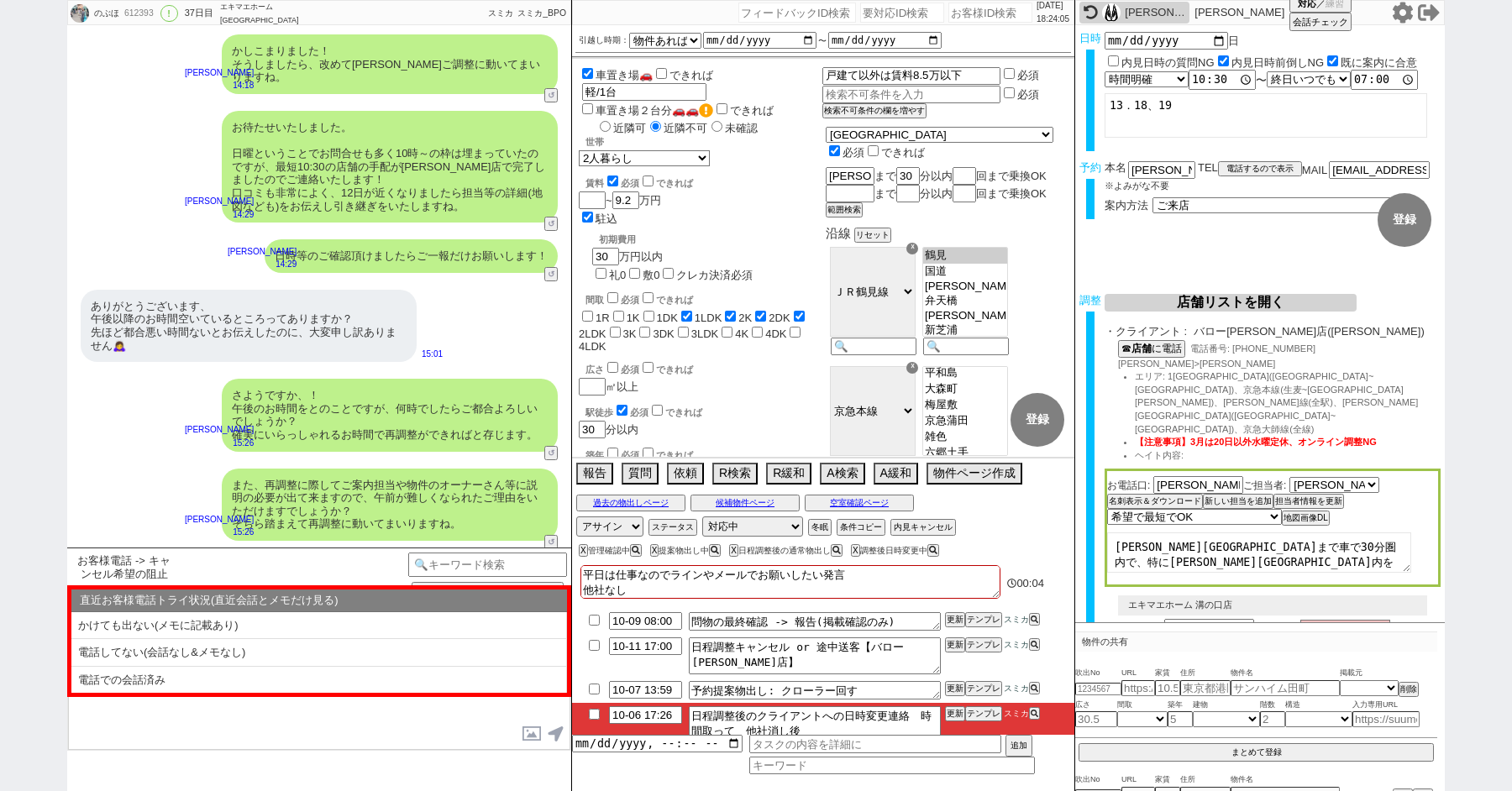
scroll to position [36, 0]
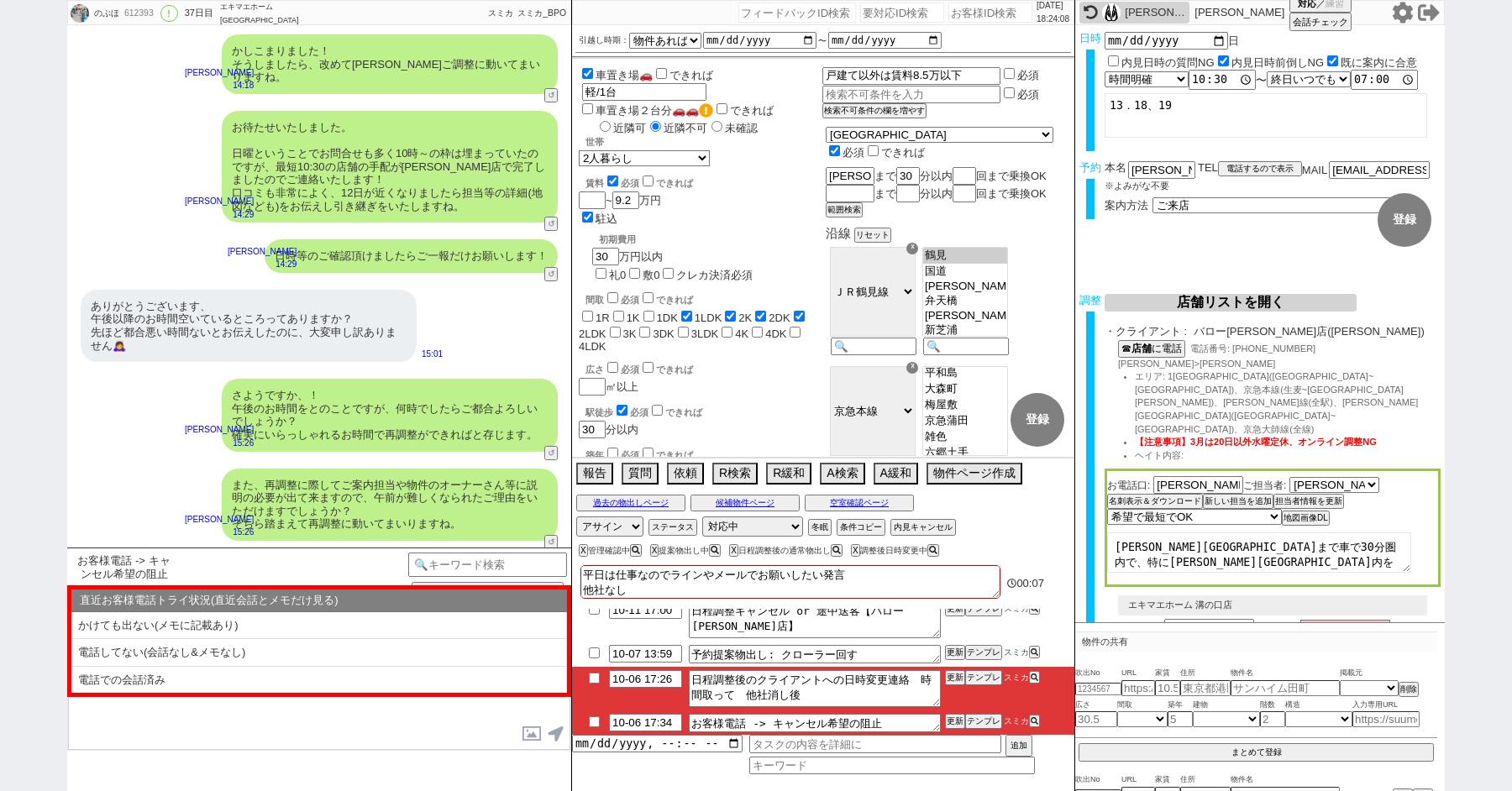
click at [1108, 13] on img at bounding box center [1111, 13] width 18 height 18
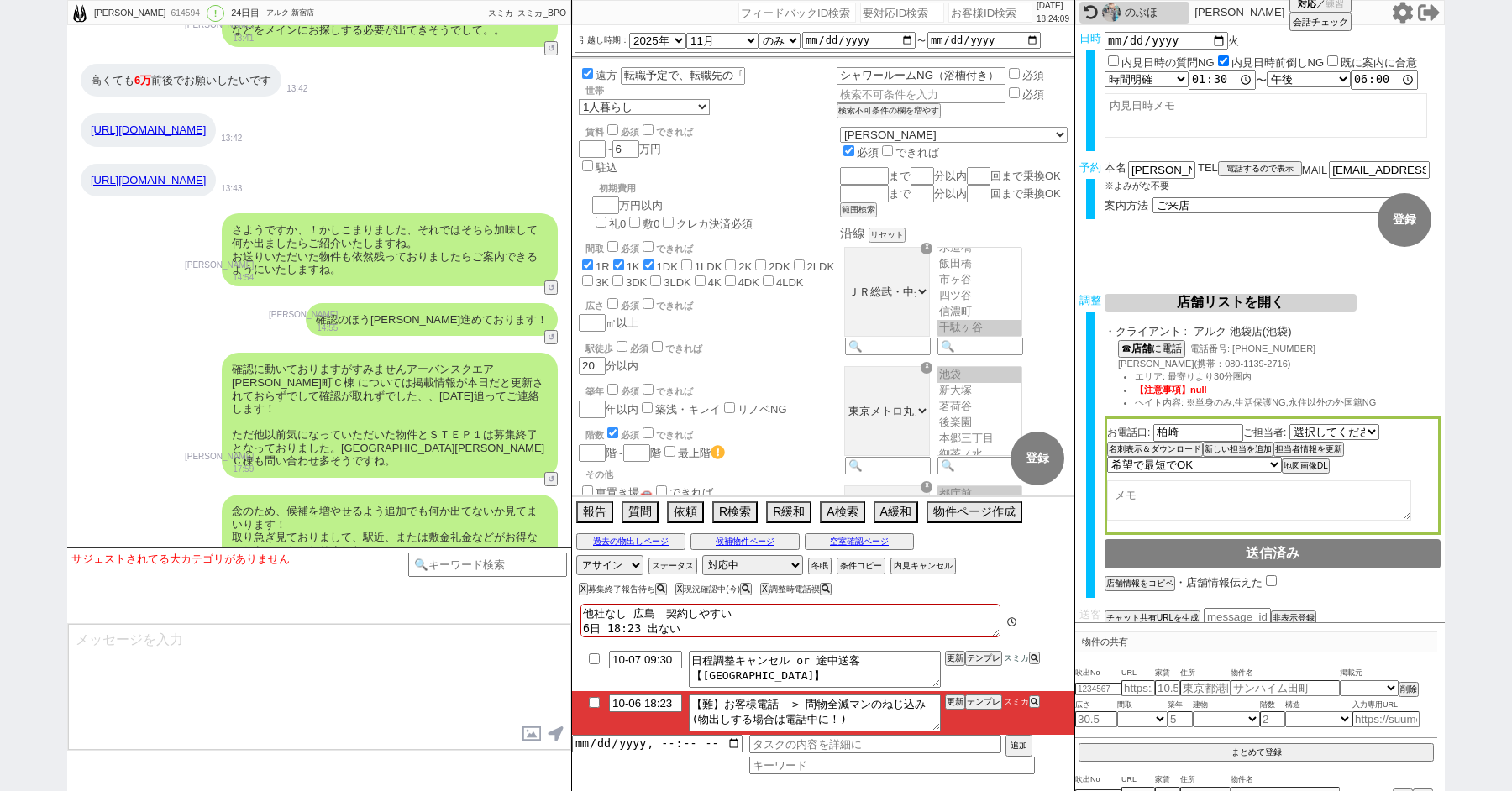
scroll to position [420, 0]
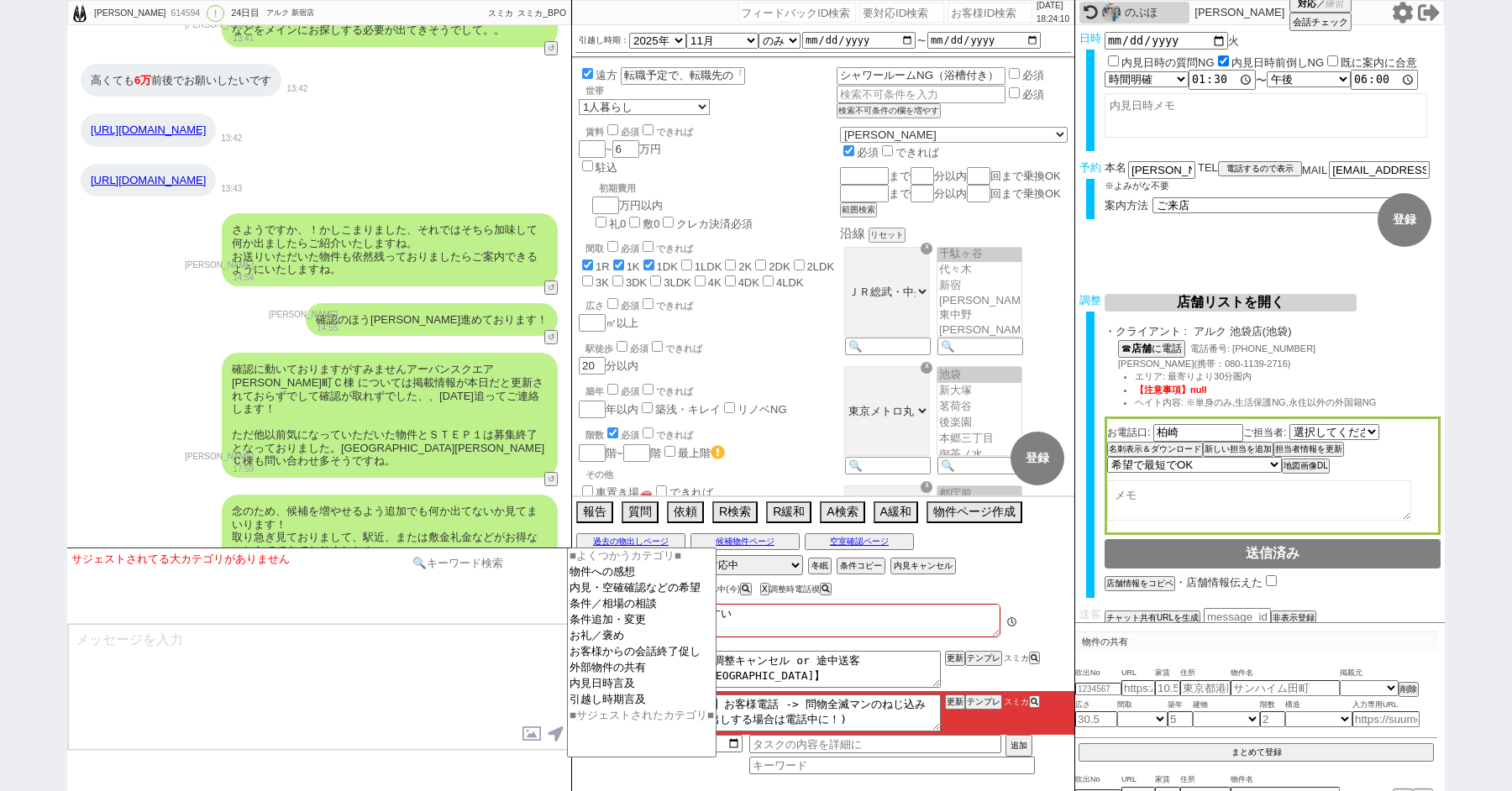
click at [460, 566] on input at bounding box center [488, 563] width 159 height 21
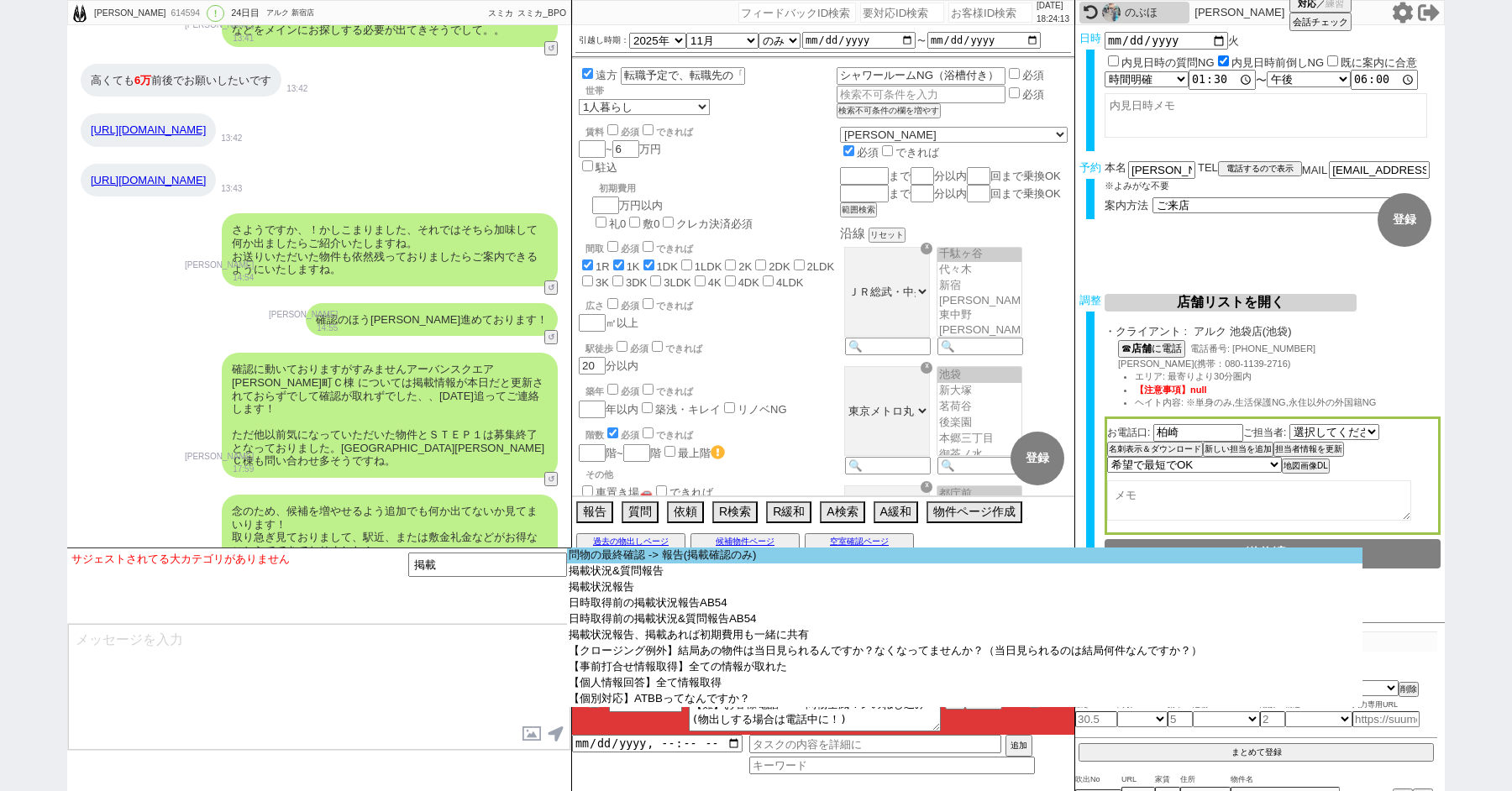
click at [656, 557] on option "問物の最終確認 -> 報告(掲載確認のみ)" at bounding box center [964, 556] width 795 height 16
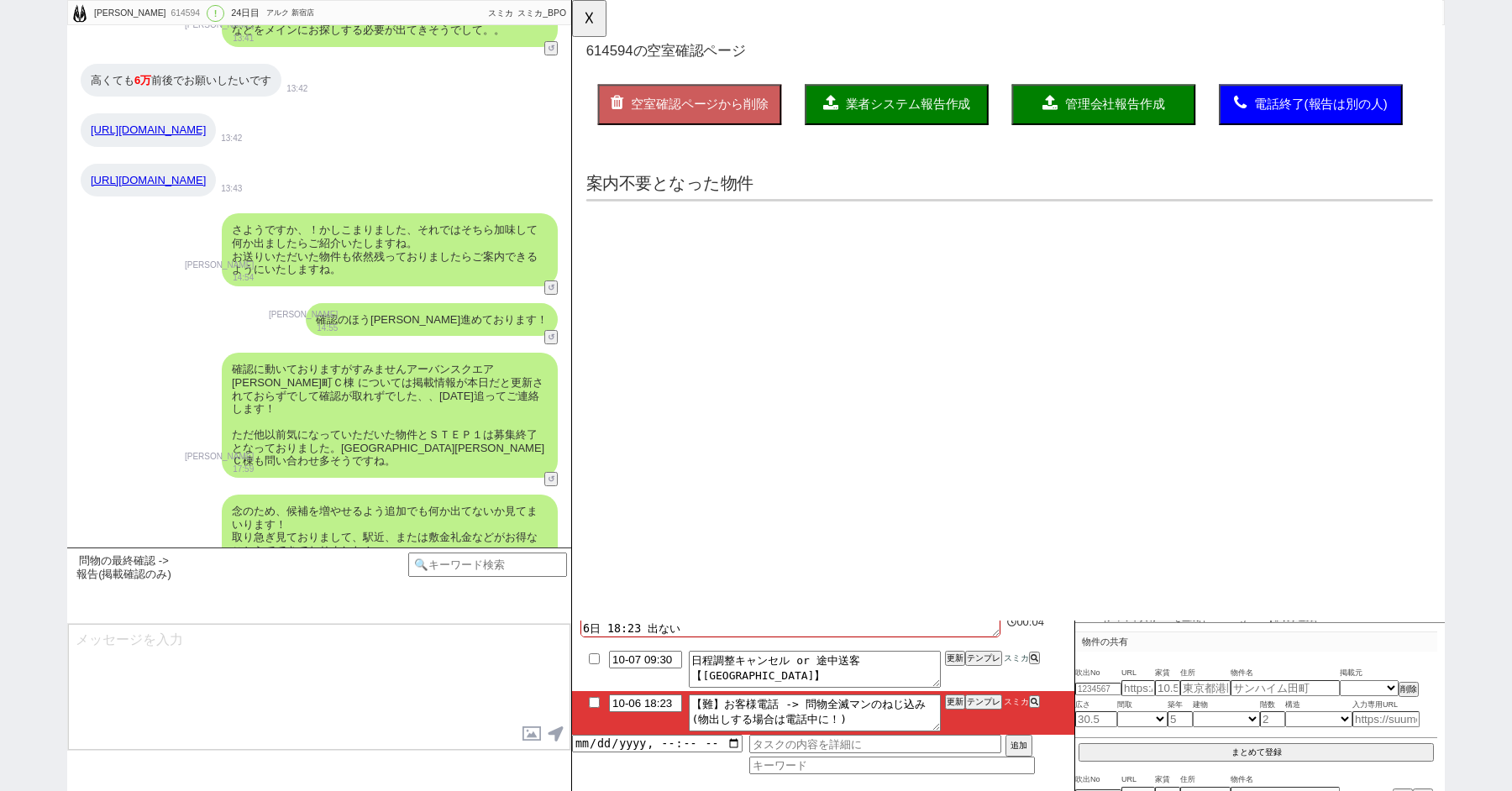
scroll to position [0, 0]
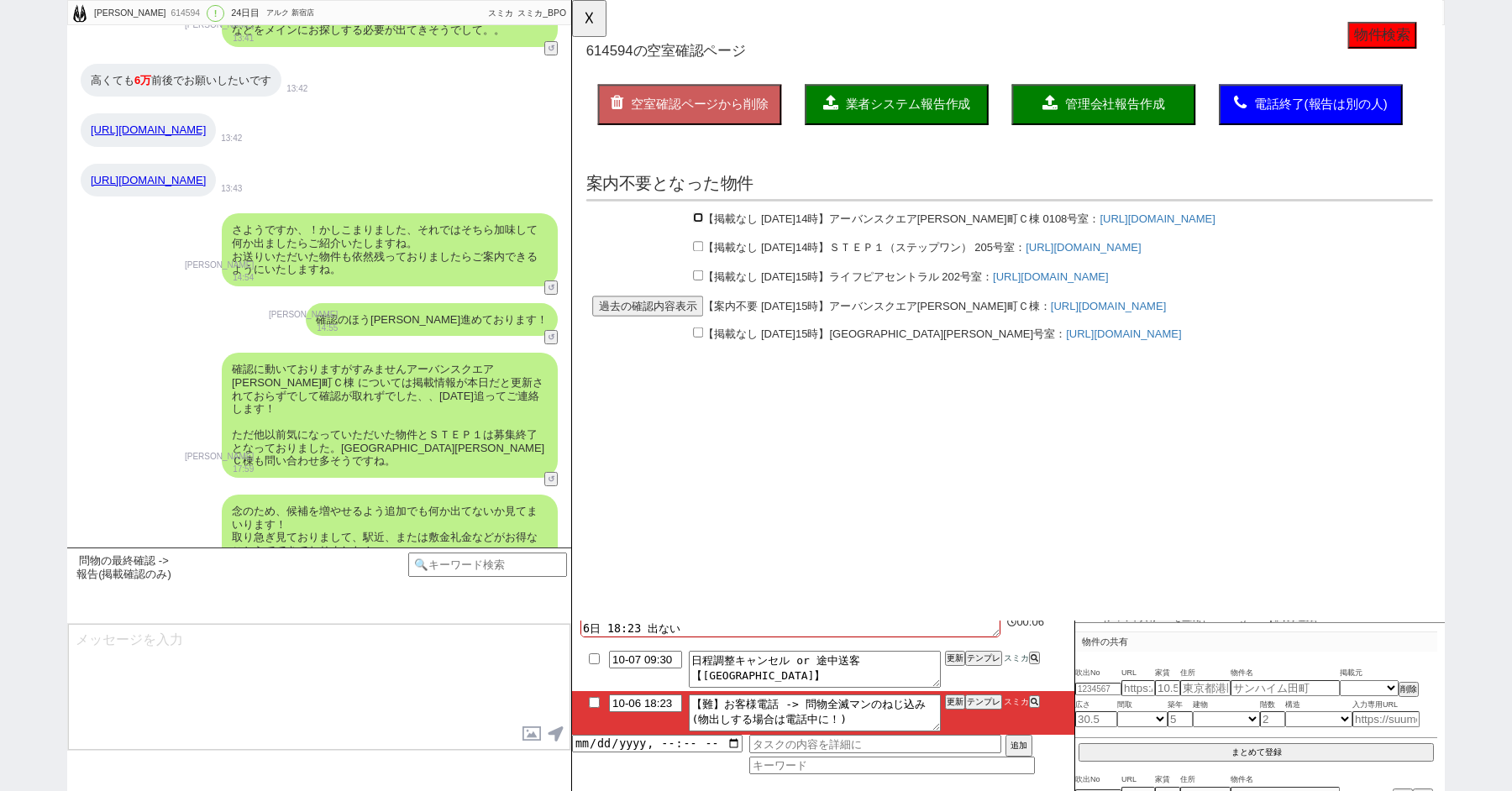
click at [704, 231] on input "checkbox" at bounding box center [708, 234] width 11 height 11
click at [593, 697] on input "checkbox" at bounding box center [594, 702] width 25 height 11
click at [588, 11] on button "☓" at bounding box center [588, 16] width 31 height 34
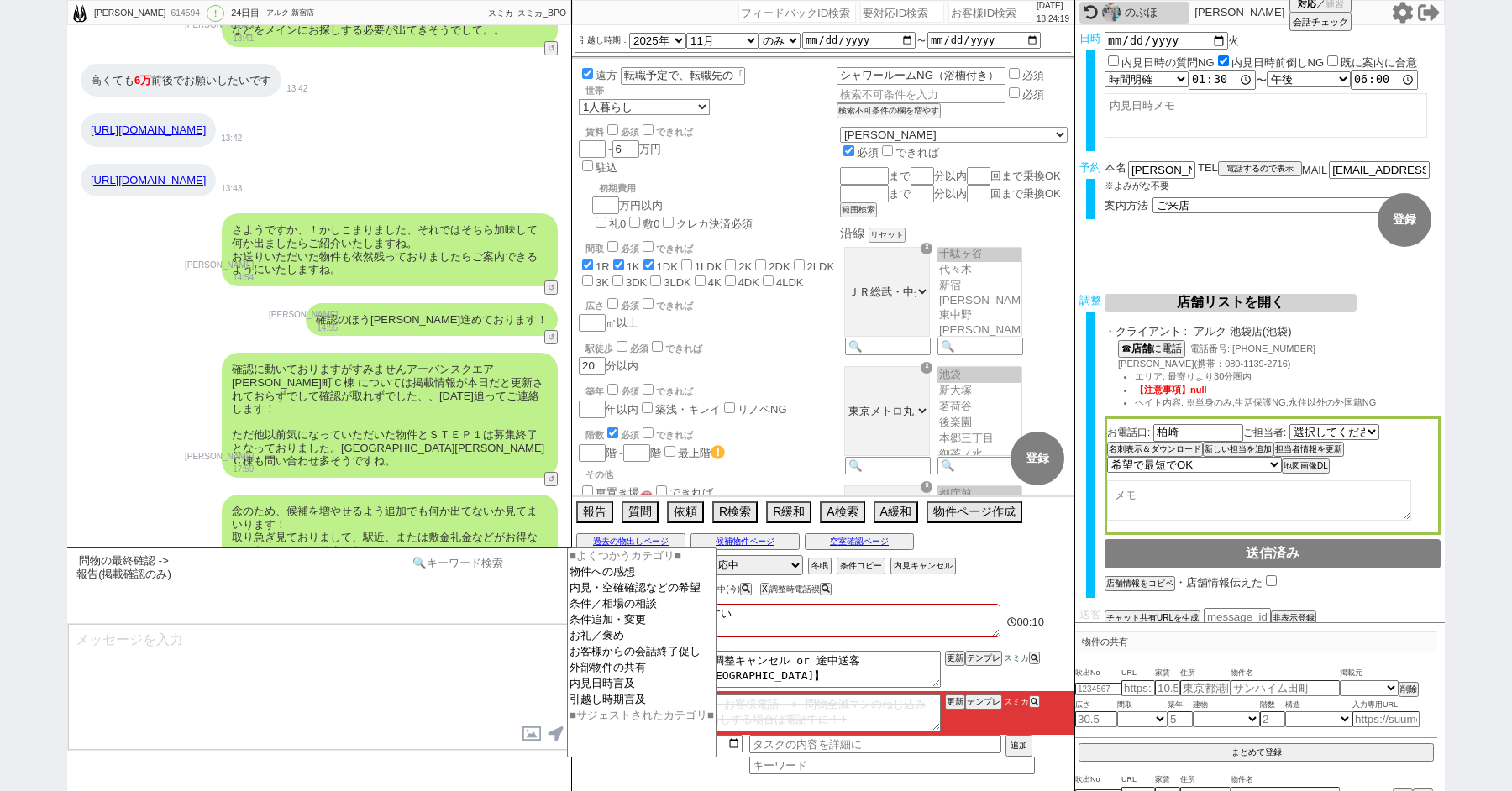
click at [458, 563] on input at bounding box center [488, 563] width 159 height 21
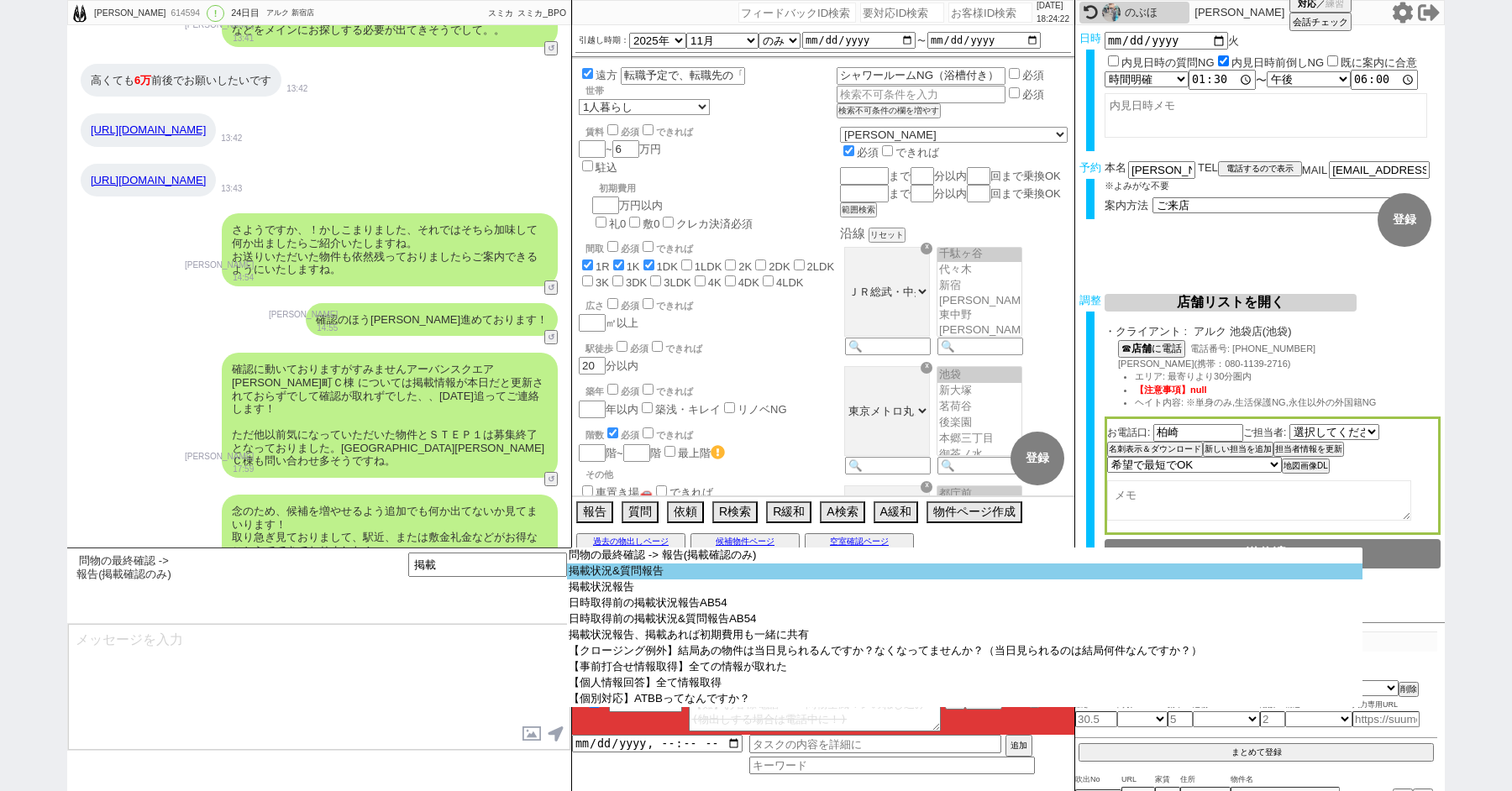
click at [640, 574] on option "掲載状況&質問報告" at bounding box center [964, 572] width 795 height 16
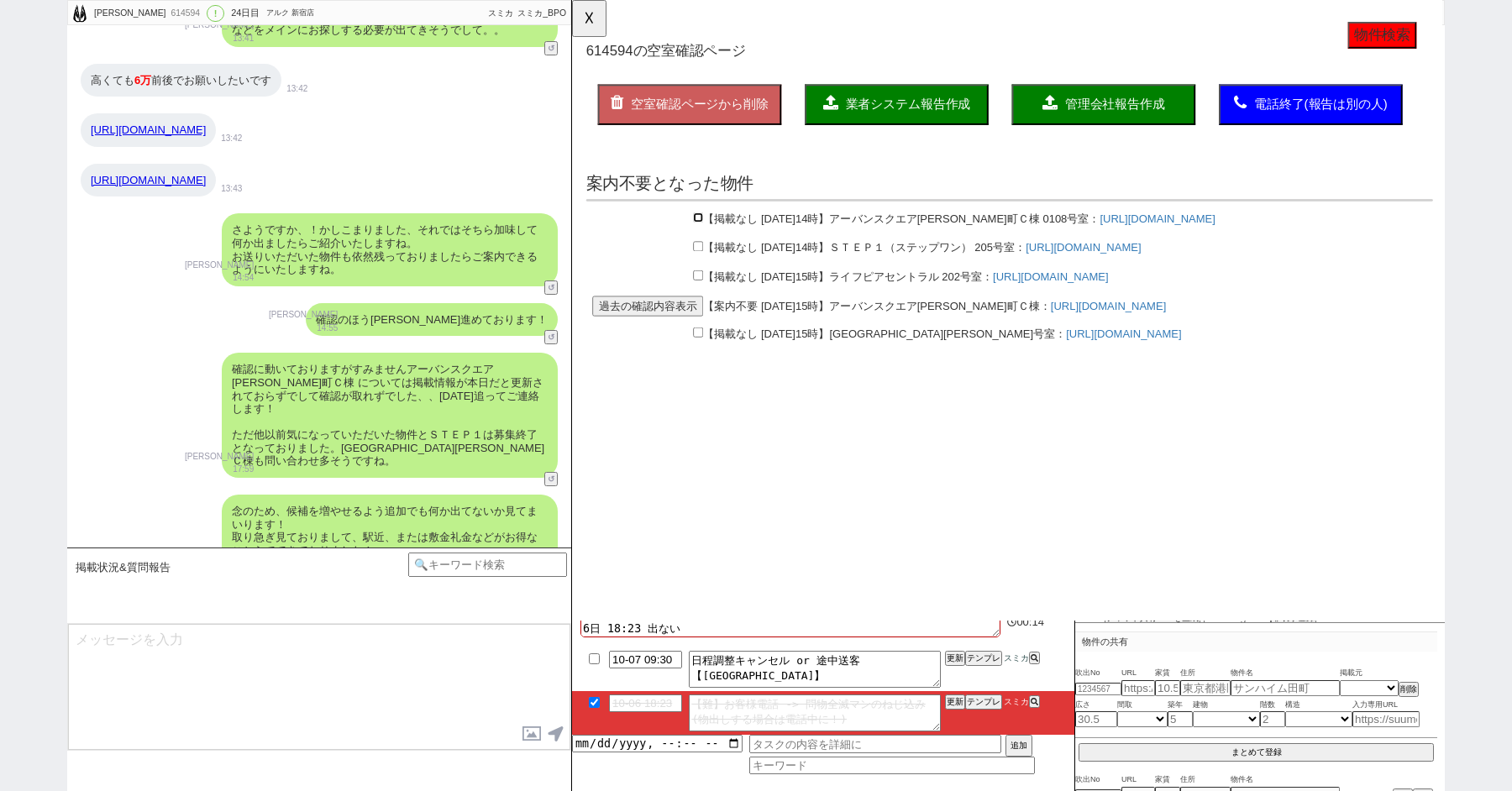
click at [707, 235] on input "checkbox" at bounding box center [708, 234] width 11 height 11
click at [919, 115] on span "業者システム報告作成" at bounding box center [933, 112] width 135 height 15
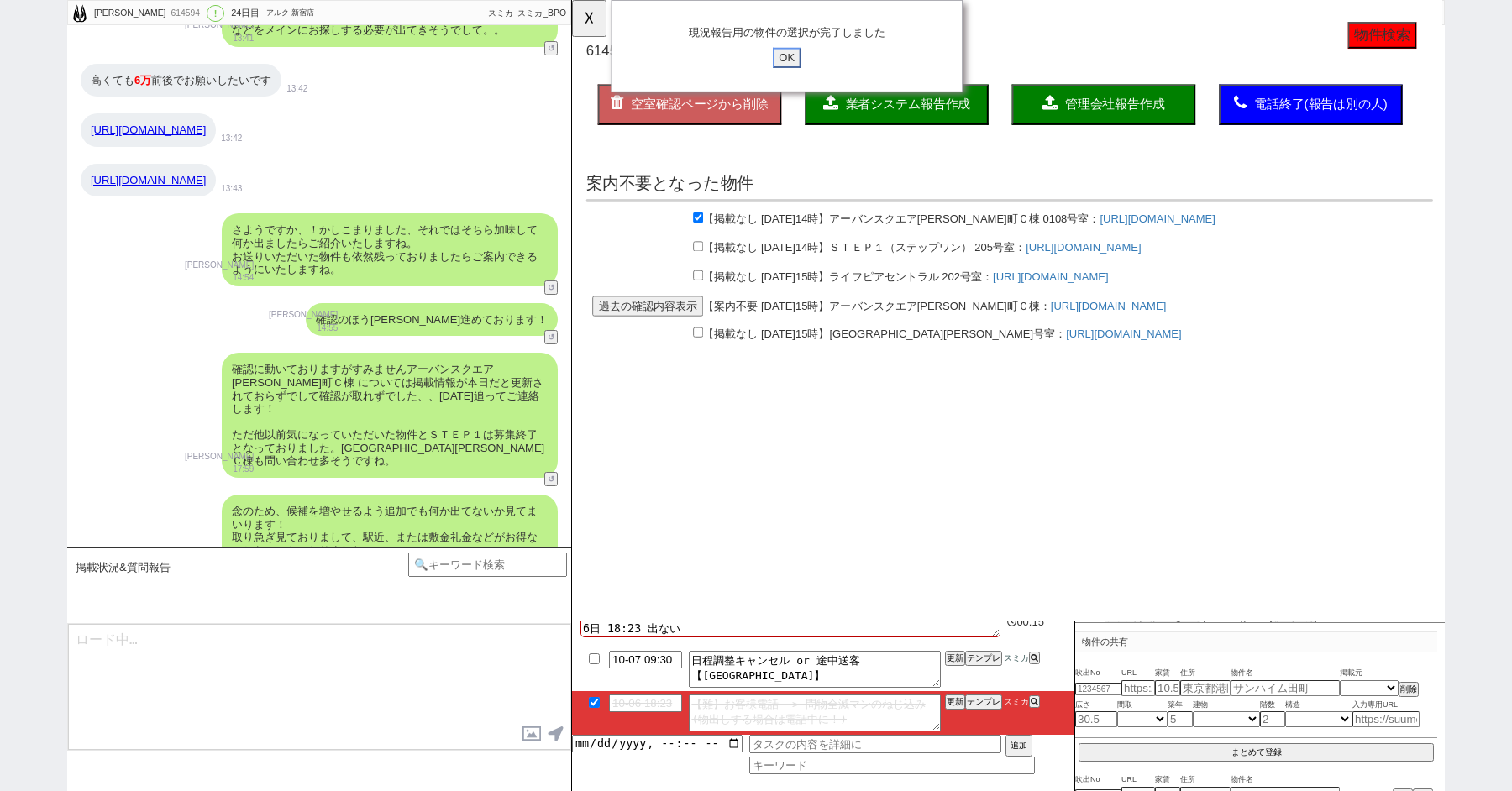
click input "OK" at bounding box center [802, 62] width 30 height 22
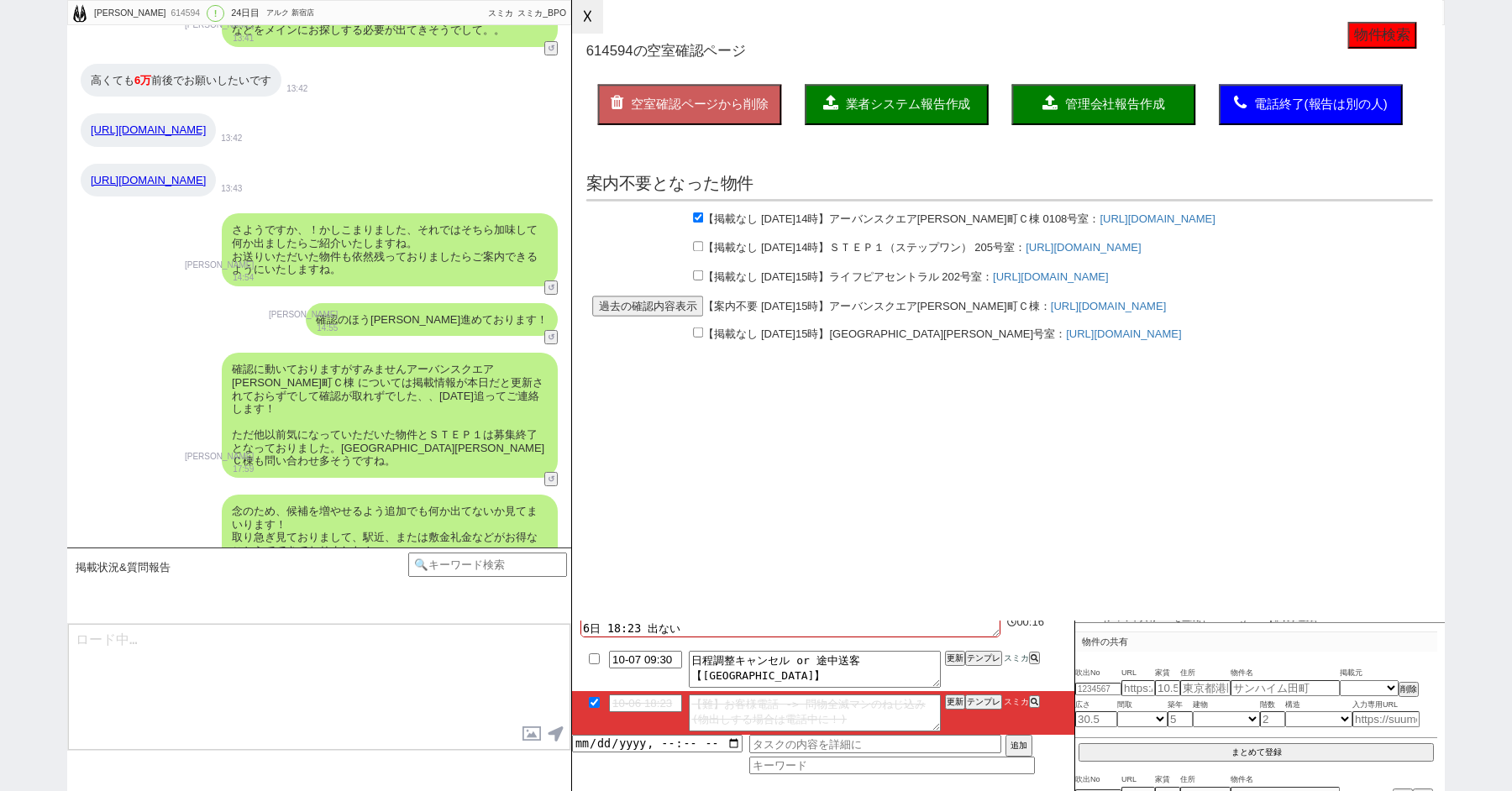
click at [575, 27] on button "☓" at bounding box center [588, 16] width 31 height 34
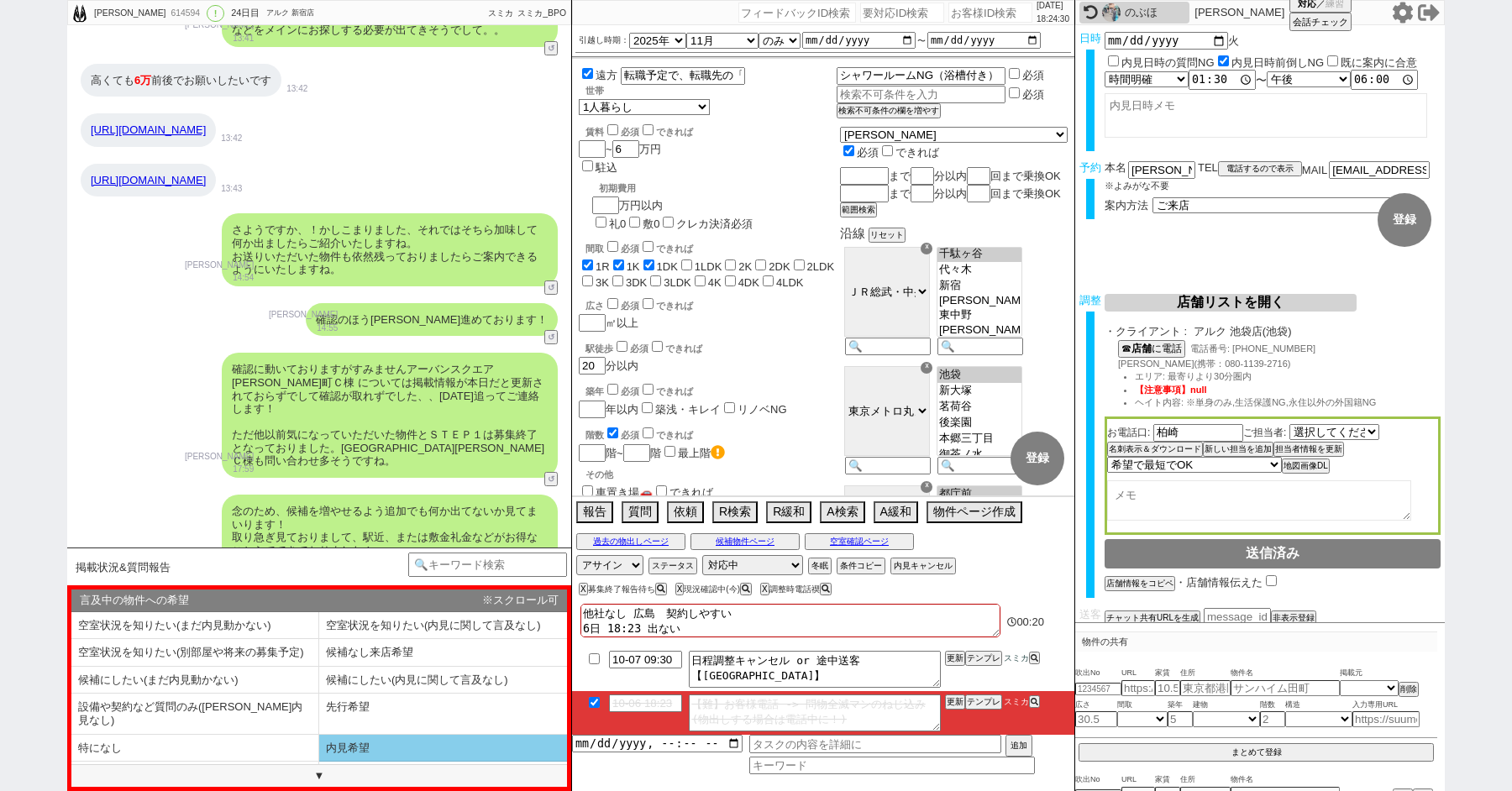
click at [382, 737] on li "内見希望" at bounding box center [443, 748] width 247 height 27
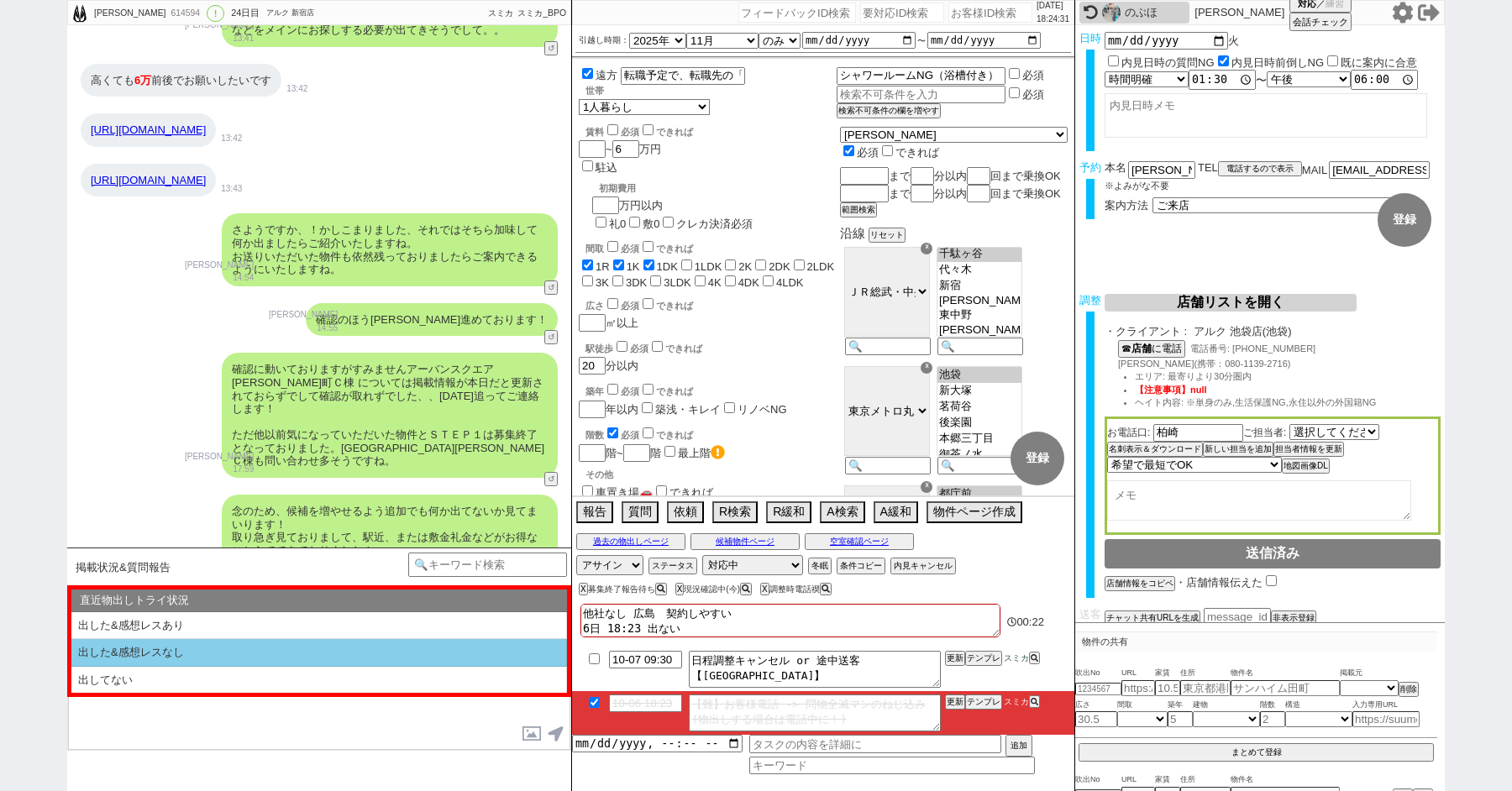
click at [167, 652] on li "出した&感想レスなし" at bounding box center [318, 653] width 496 height 27
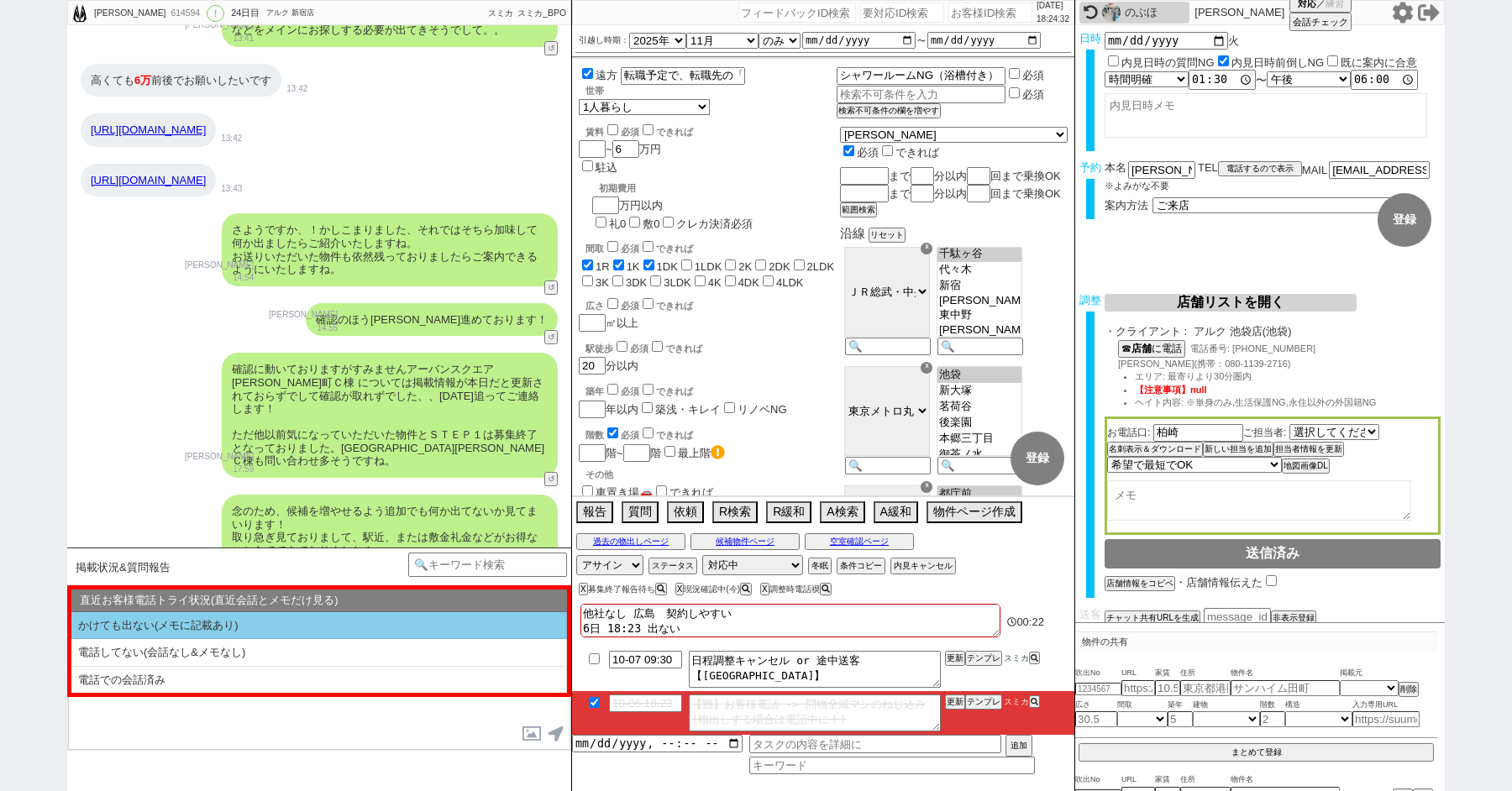
click at [147, 629] on li "かけても出ない(メモに記載あり)" at bounding box center [318, 626] width 496 height 27
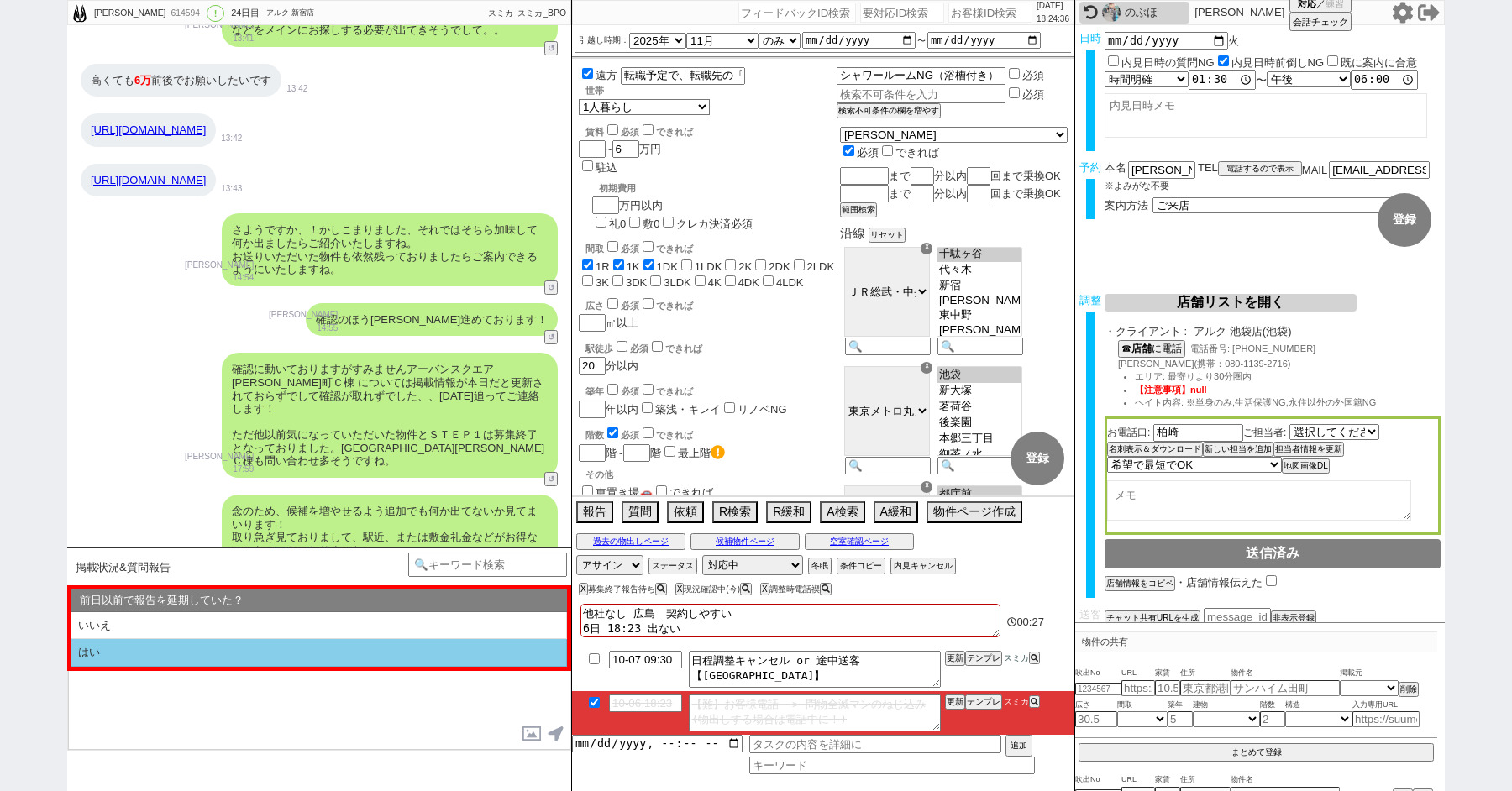
click at [145, 657] on li "はい" at bounding box center [318, 653] width 496 height 27
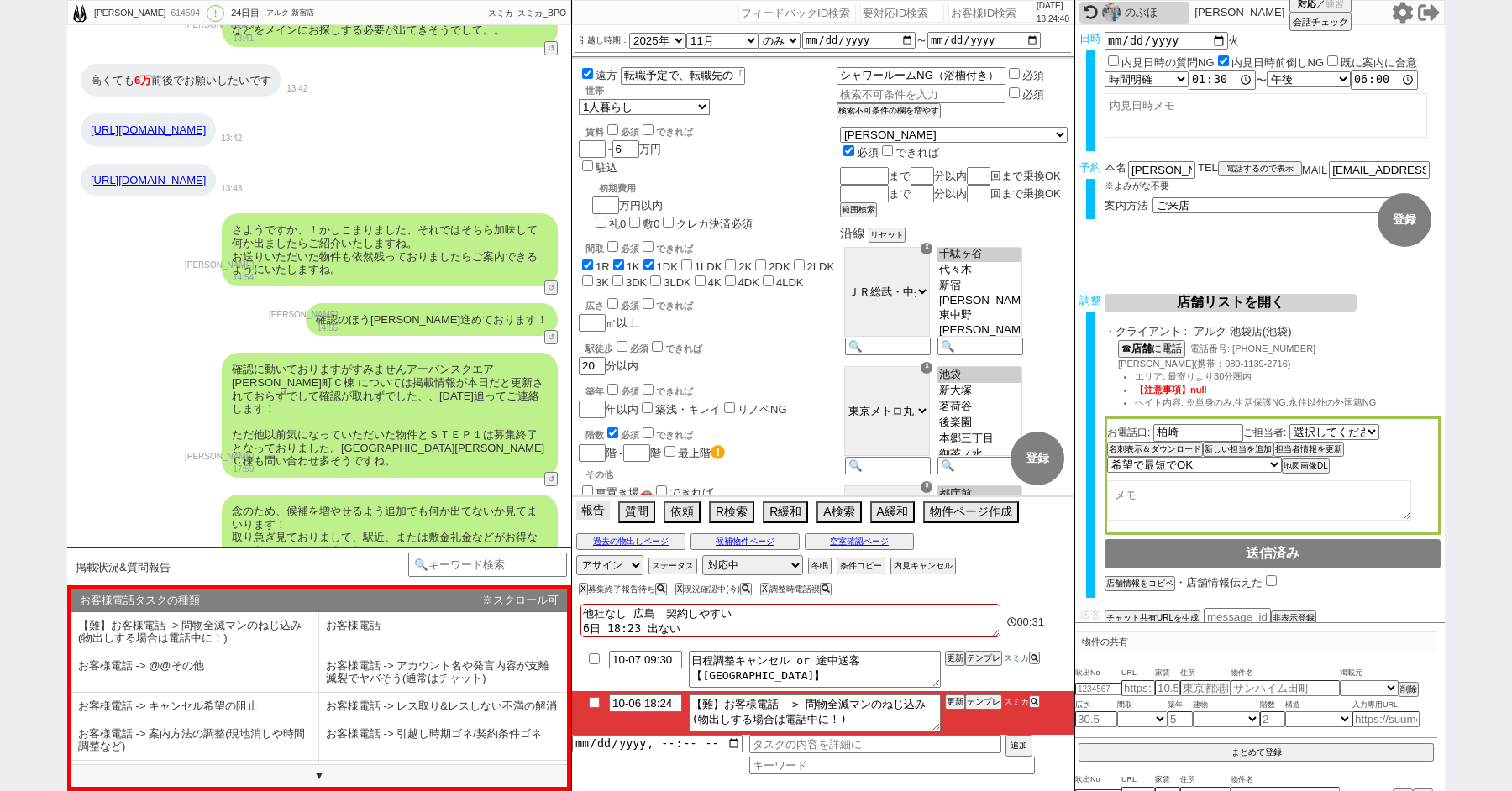
click at [583, 507] on button "報告" at bounding box center [592, 510] width 34 height 18
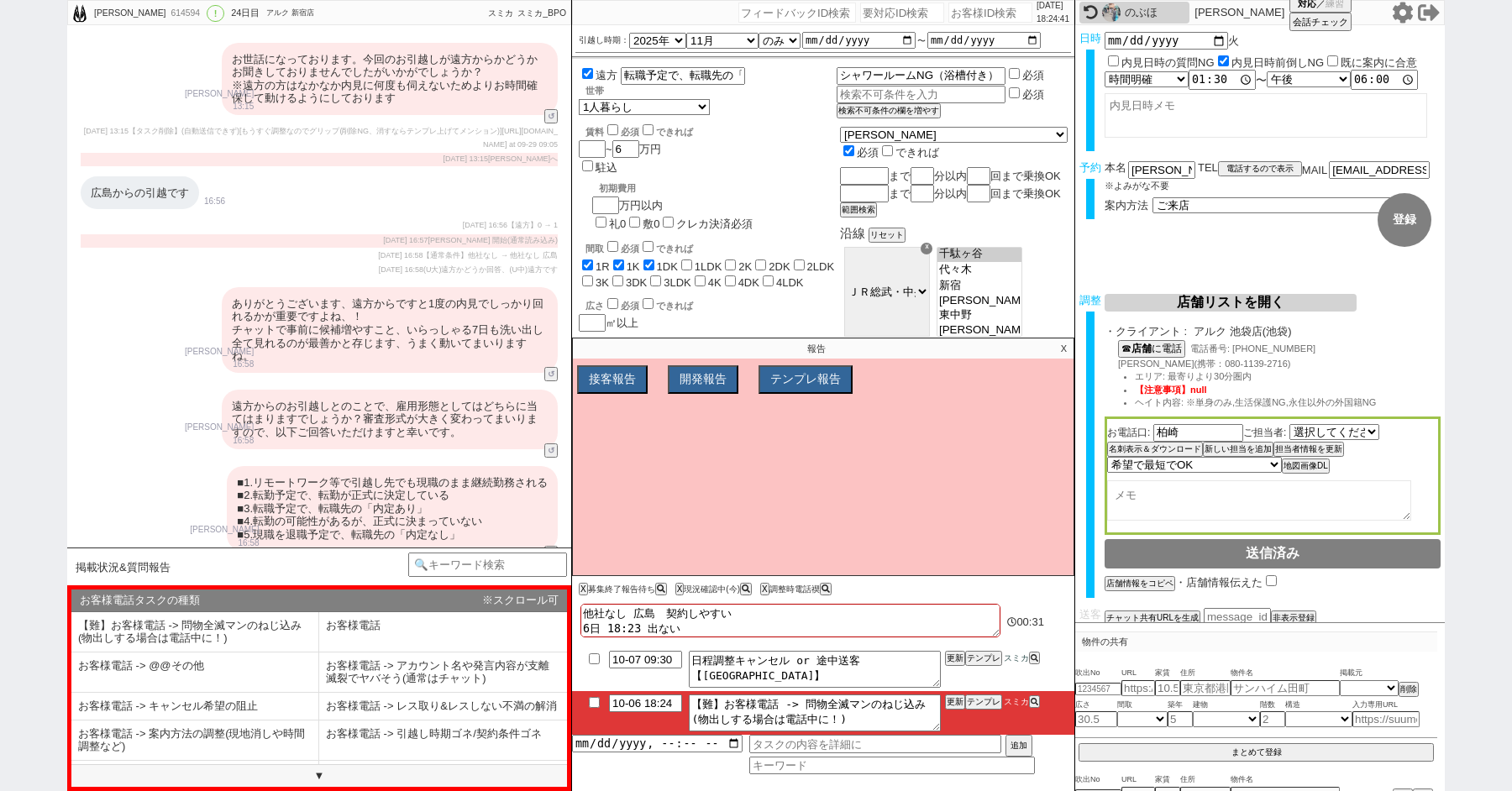
scroll to position [14626, 0]
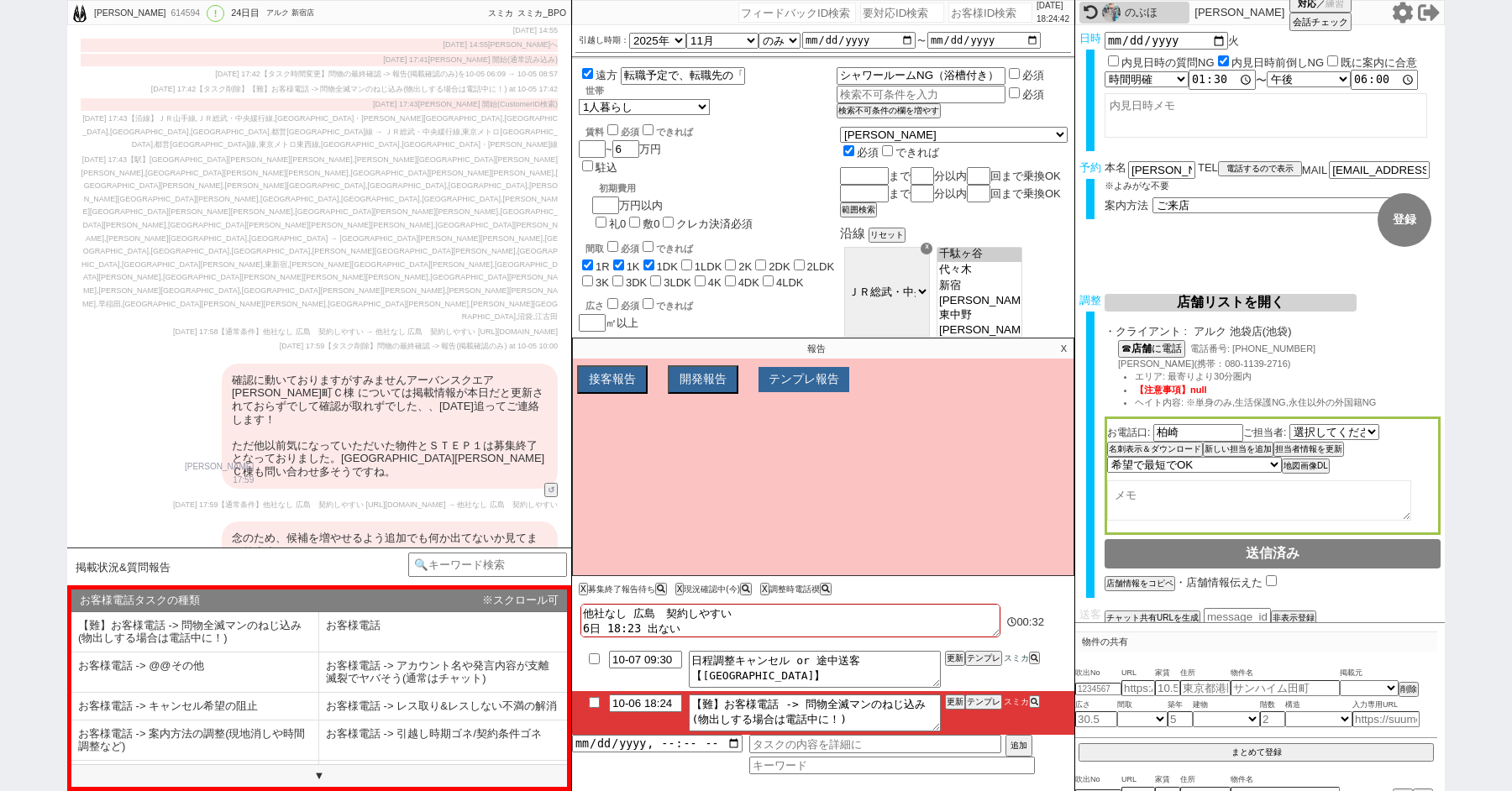
click at [803, 383] on button "テンプレ報告" at bounding box center [804, 380] width 91 height 25
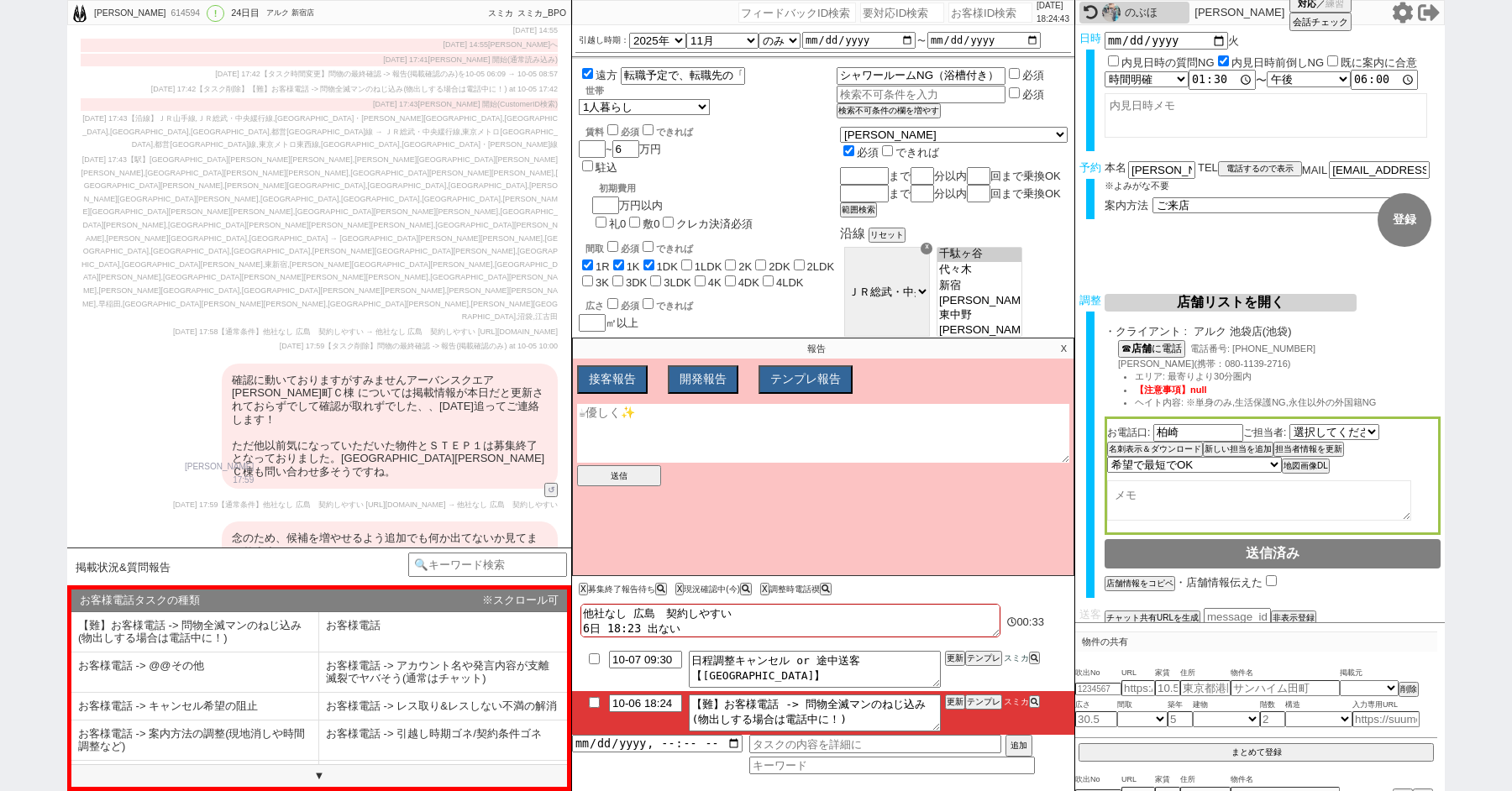
click at [686, 446] on textarea at bounding box center [822, 433] width 492 height 59
click at [629, 483] on button "送信" at bounding box center [619, 476] width 84 height 21
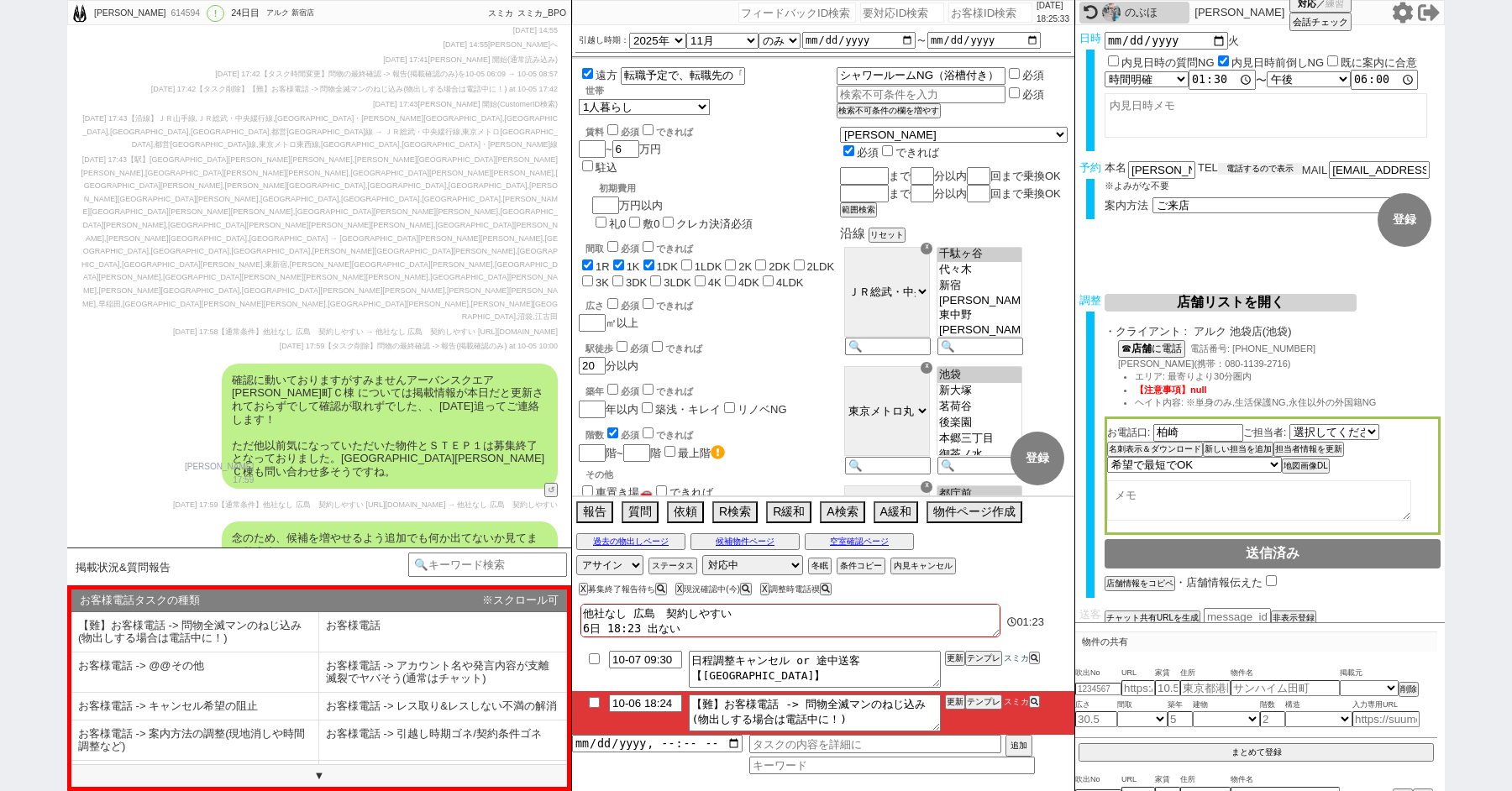
click at [1260, 163] on button "電話するので表示" at bounding box center [1260, 168] width 84 height 12
click at [1260, 163] on select "電話の理由 356 初日調整での禊 357 問物漏れ回収 359 内見日が怪しいので前倒し&他社消し 360 調整まできて無言が長いマンを起こす 361 調整…" at bounding box center [1260, 168] width 84 height 15
click select "電話の理由 356 初日調整での禊 357 問物漏れ回収 359 内見日が怪しいので前倒し&他社消し 360 調整まできて無言が長いマンを起こす 361 調整…" at bounding box center [1260, 168] width 84 height 15
click at [728, 295] on div "広さ 必須 できれば ㎡以上" at bounding box center [707, 314] width 257 height 36
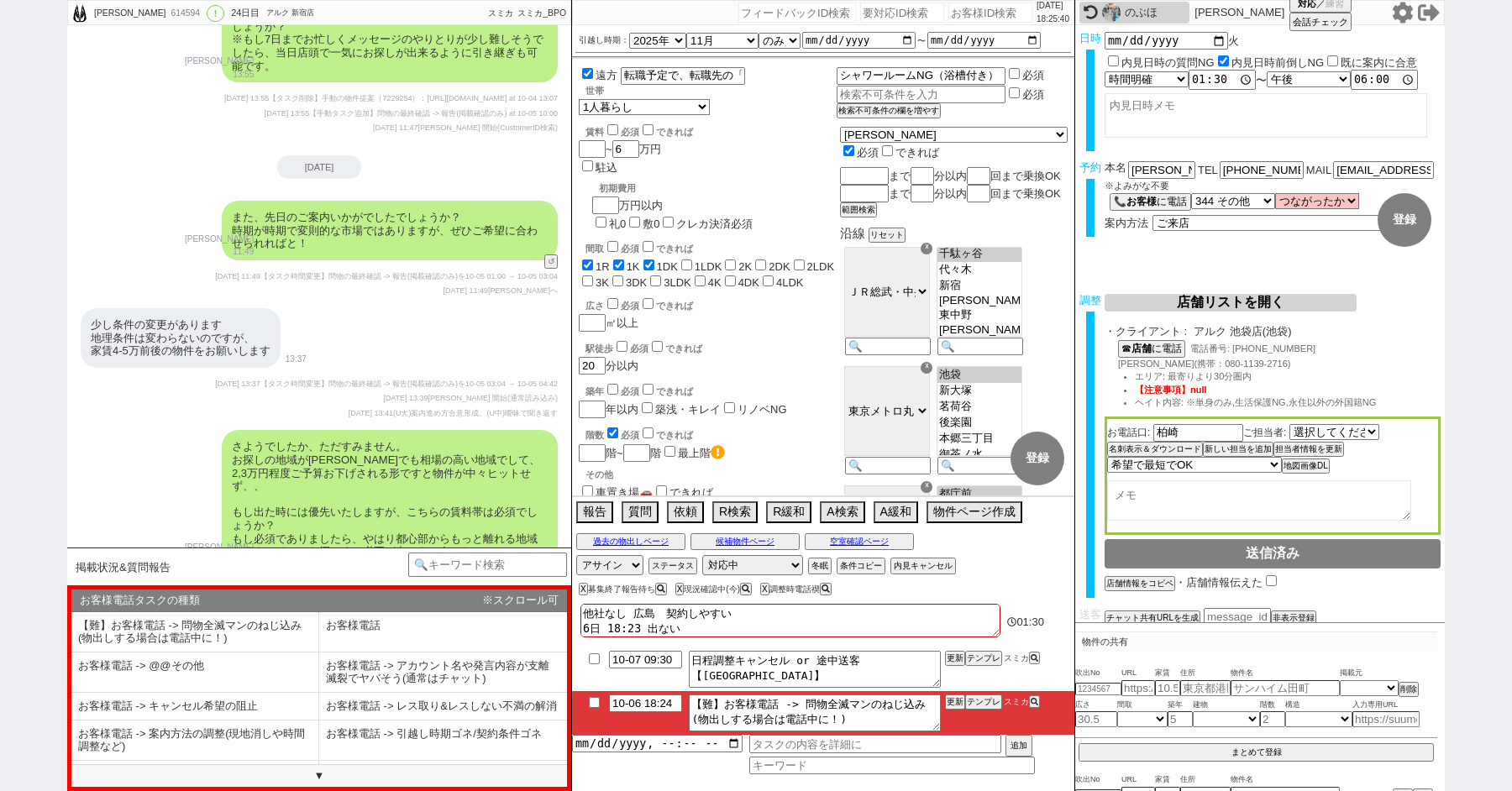
scroll to position [13450, 0]
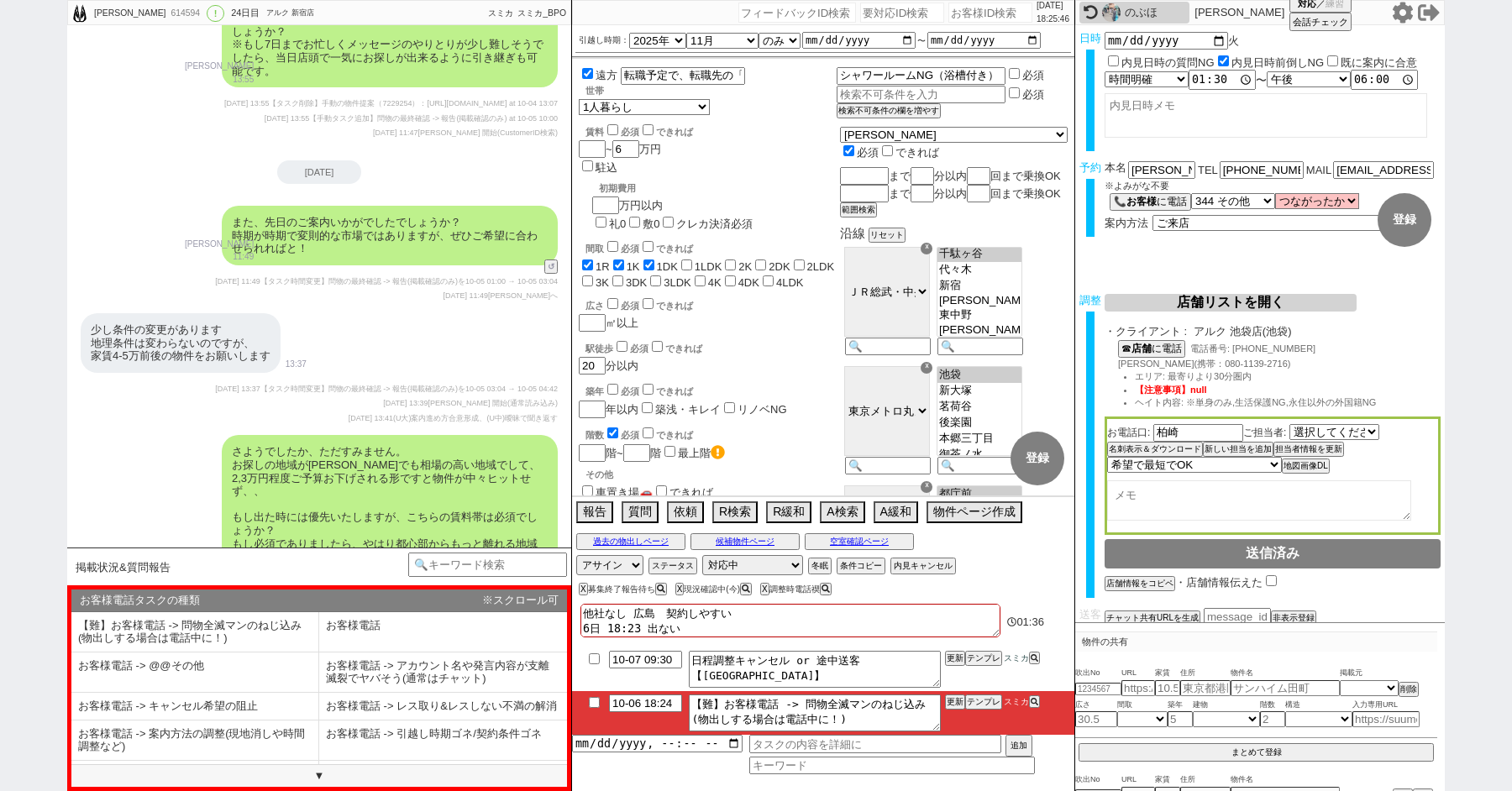
click at [378, 414] on span "2025-10-05 13:41" at bounding box center [370, 417] width 45 height 8
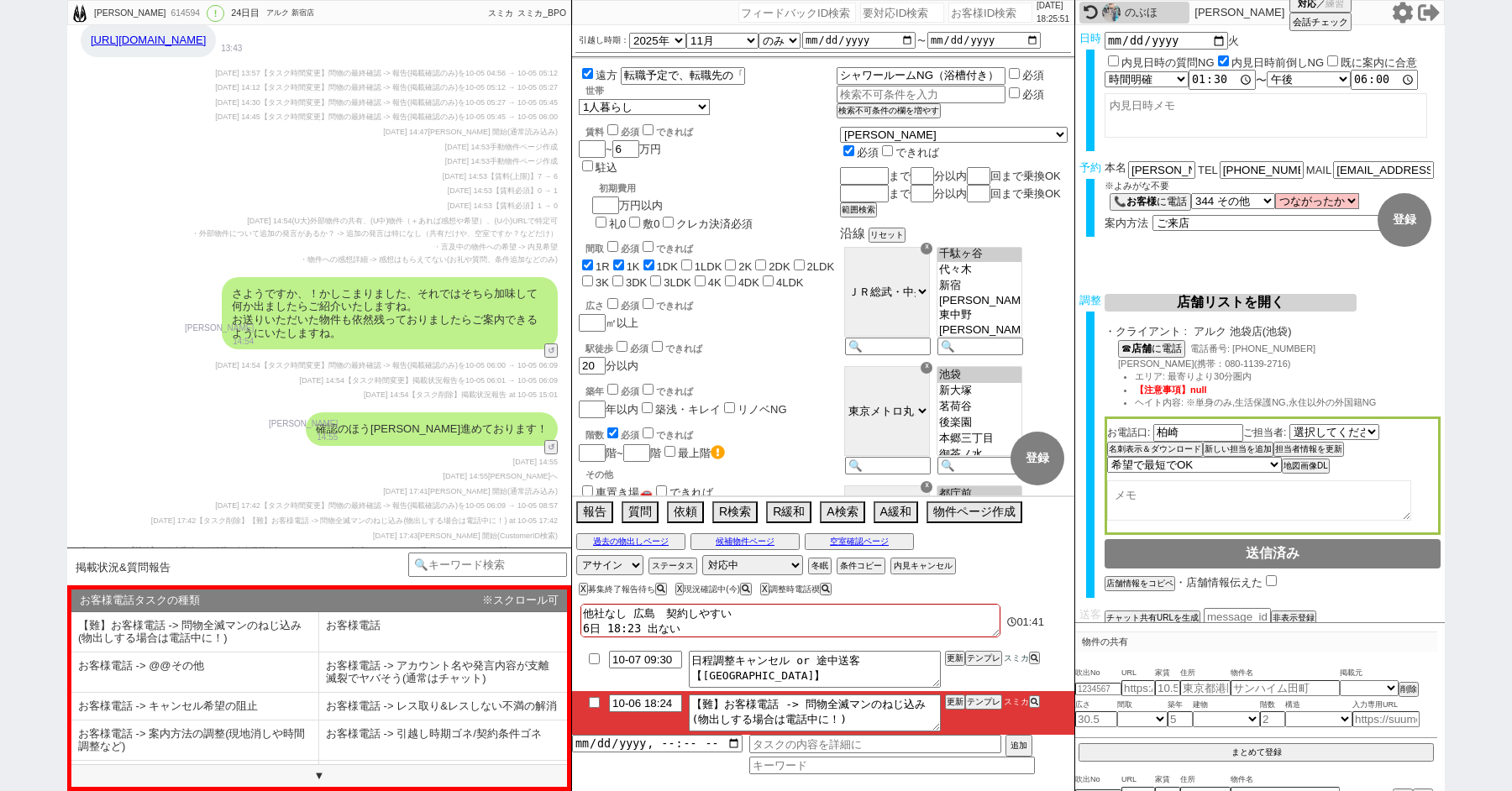
scroll to position [14626, 0]
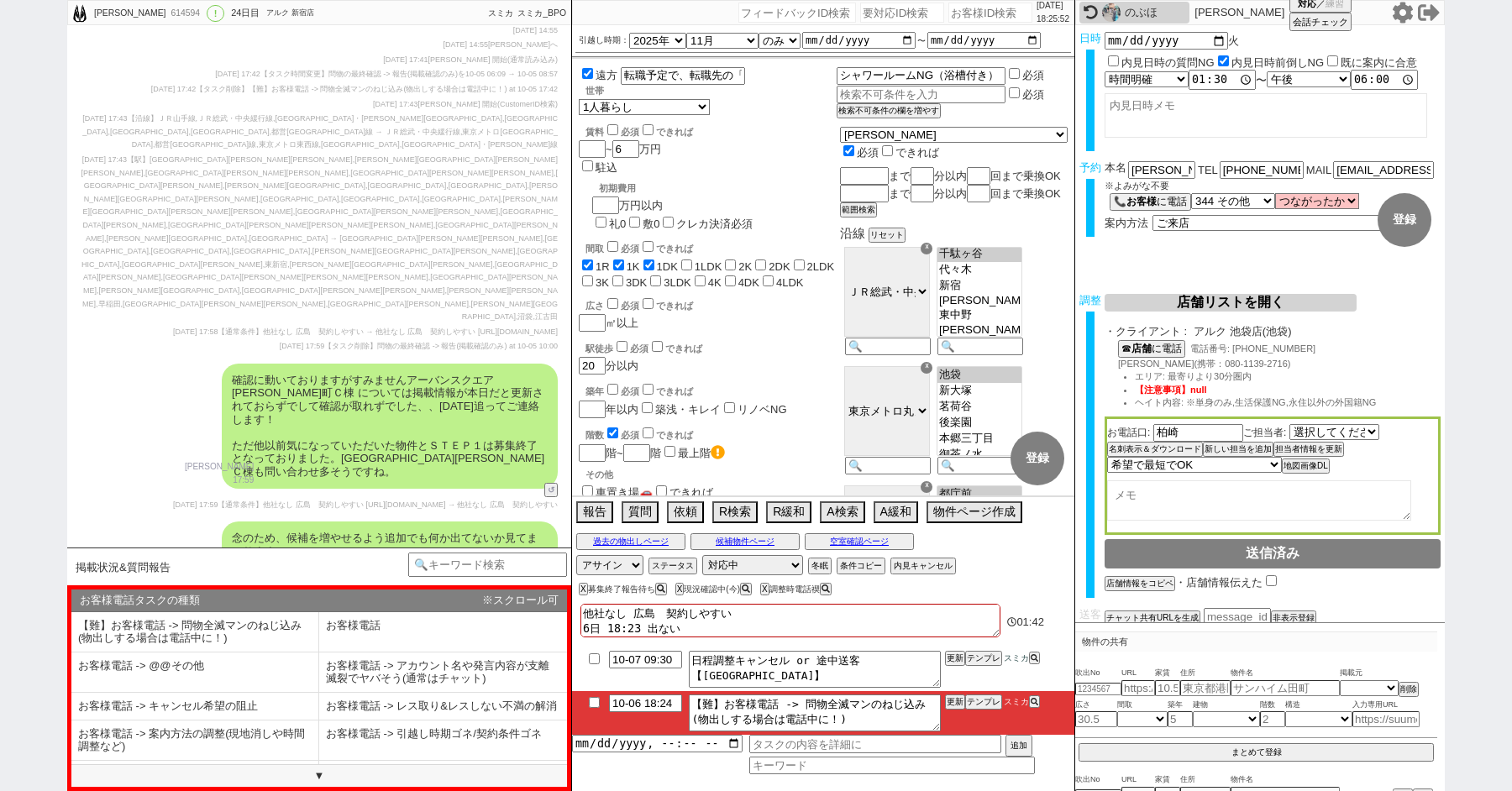
click at [155, 757] on div "2025-10-06 16:28 小澤結 開始(CustomerID検索)" at bounding box center [319, 764] width 477 height 14
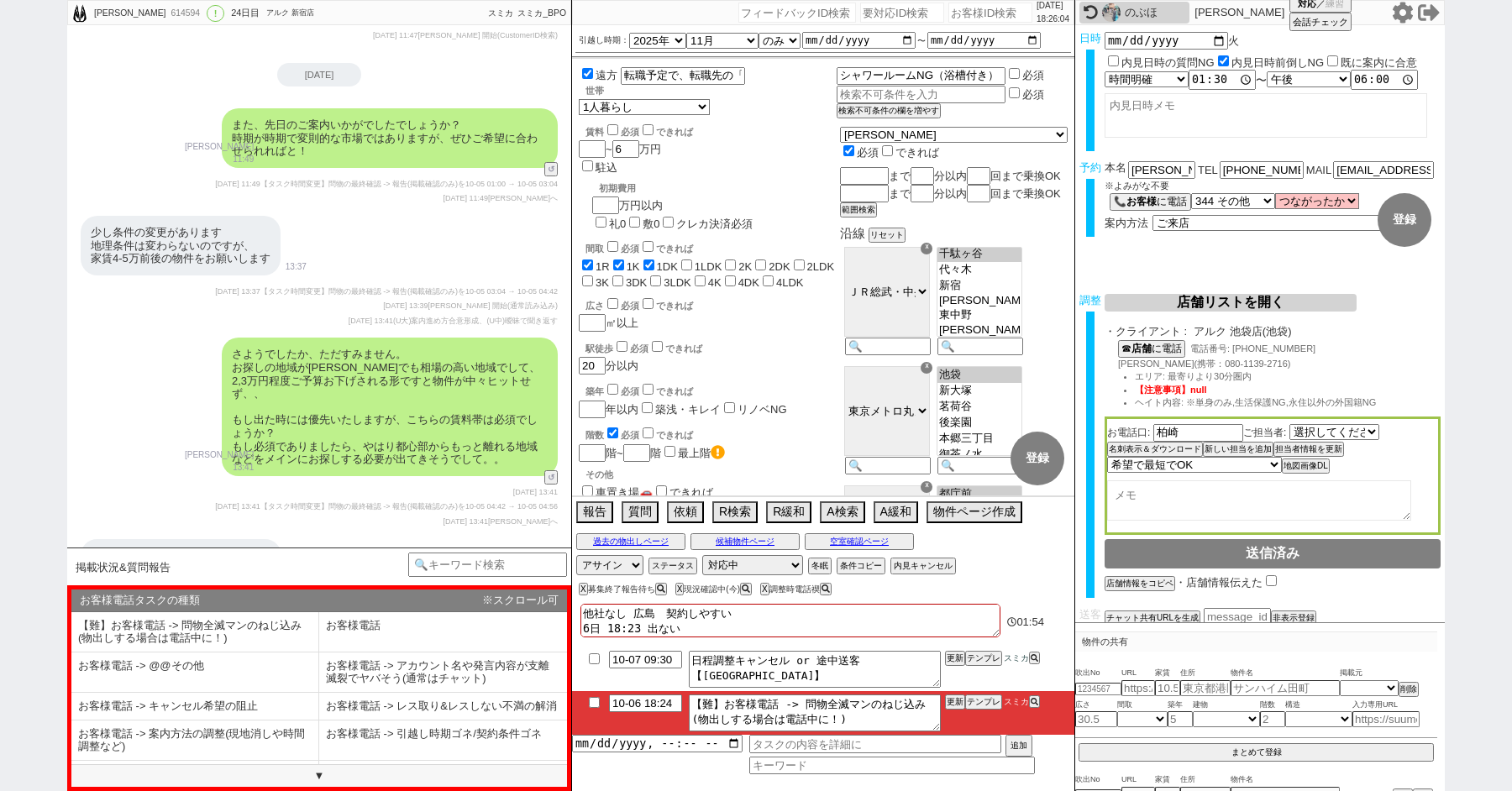
scroll to position [13535, 0]
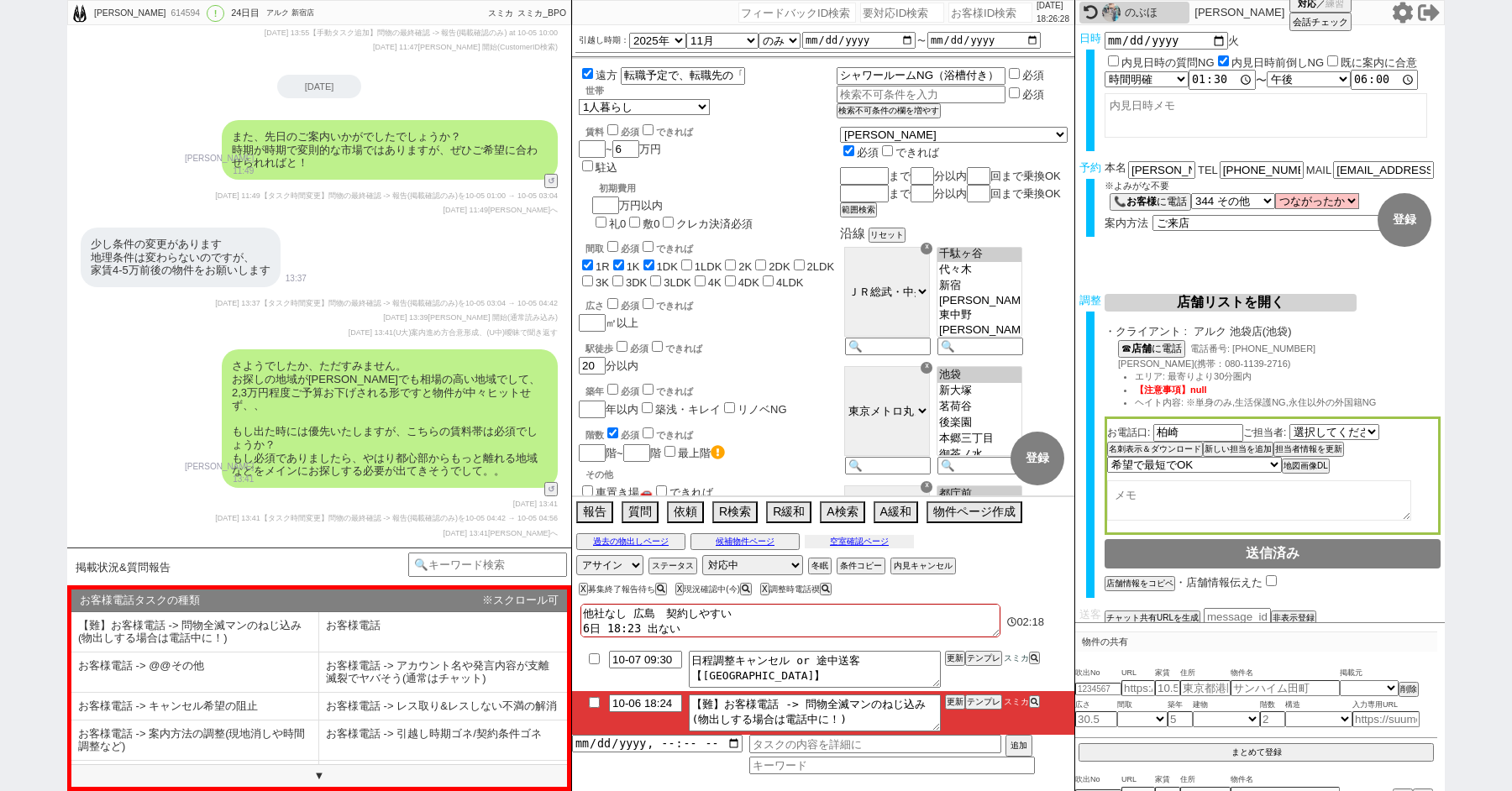
click at [852, 541] on button "空室確認ページ" at bounding box center [860, 541] width 109 height 14
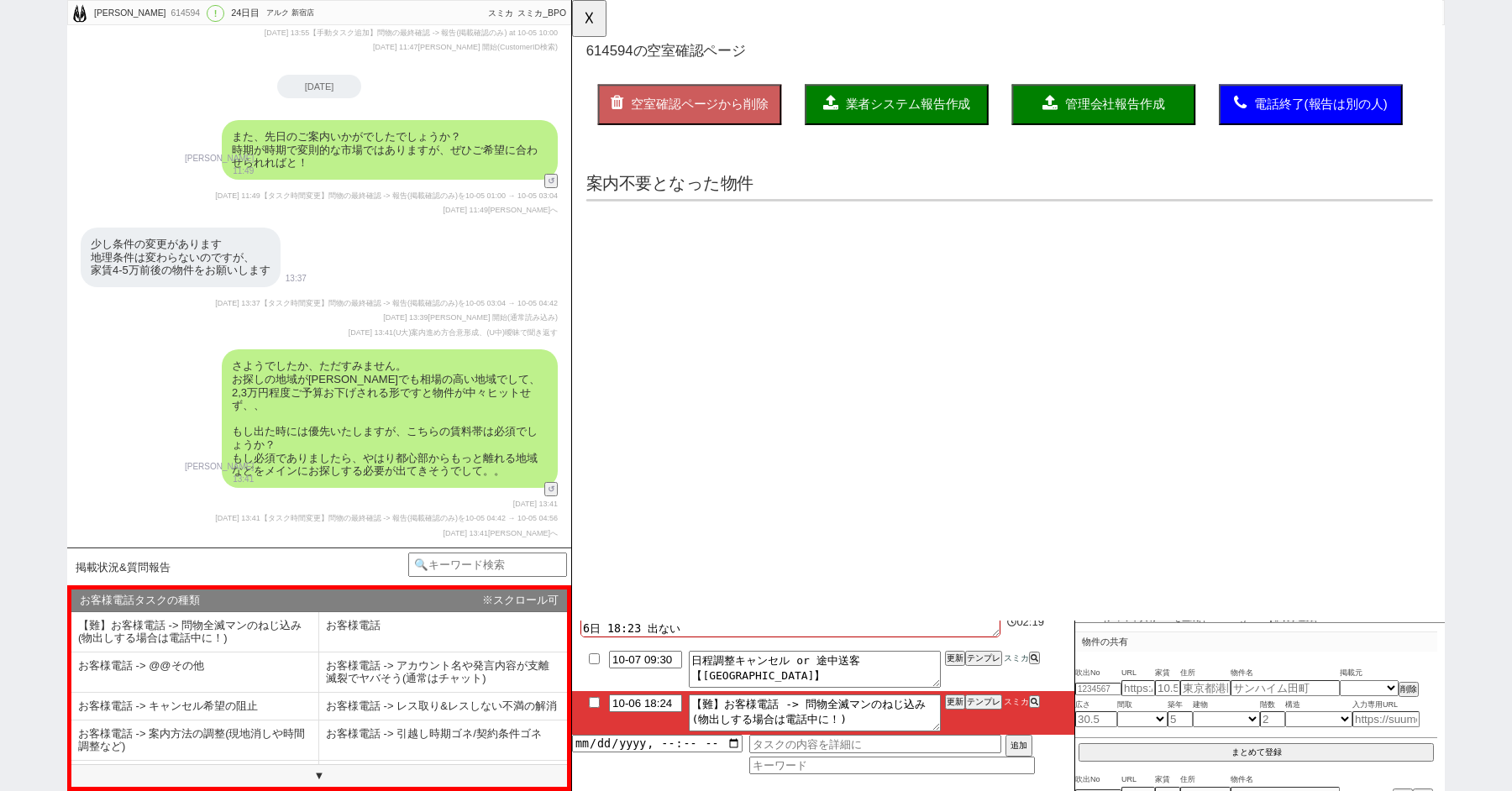
scroll to position [0, 0]
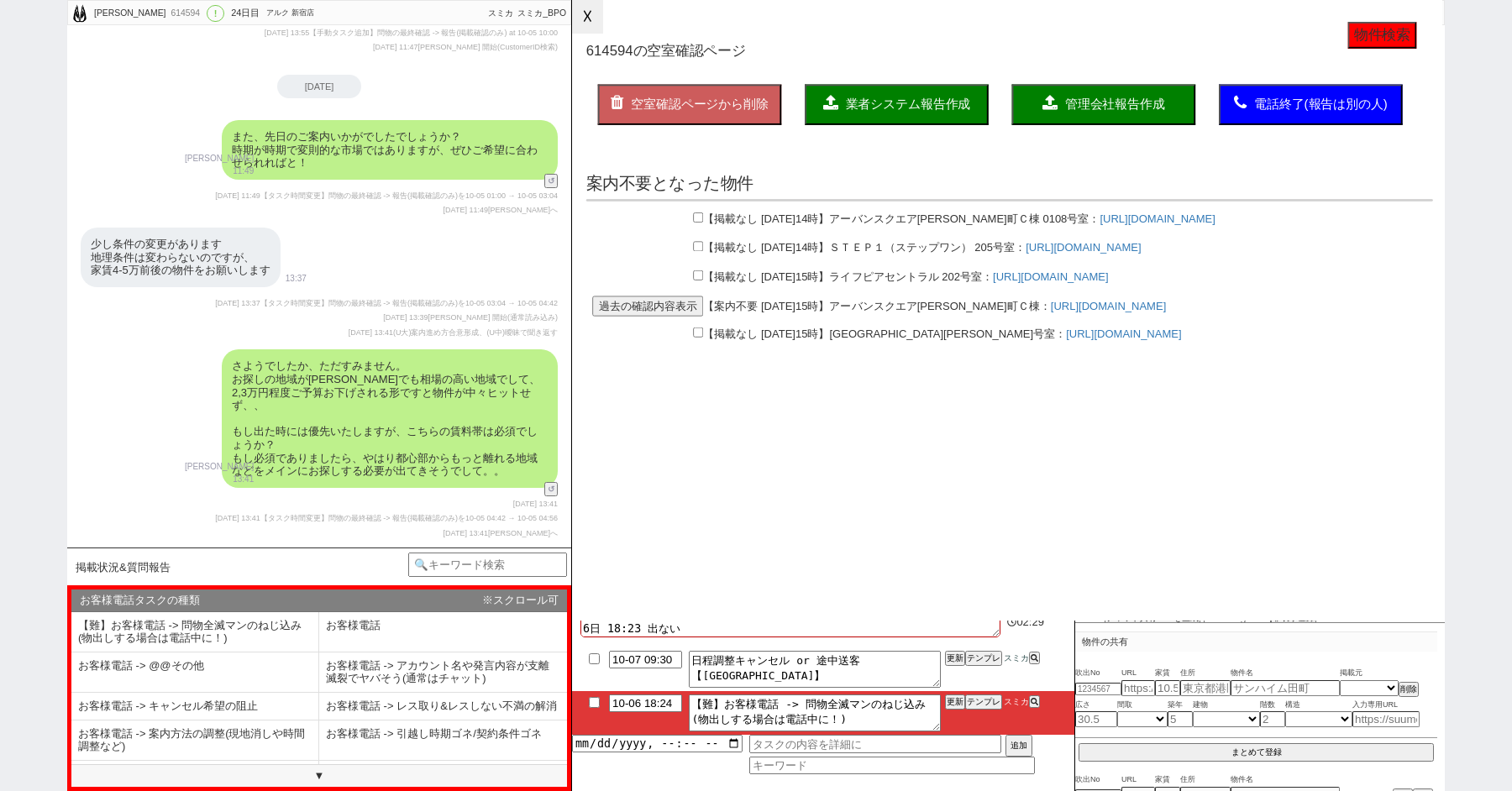
click at [590, 26] on button "☓" at bounding box center [588, 16] width 31 height 34
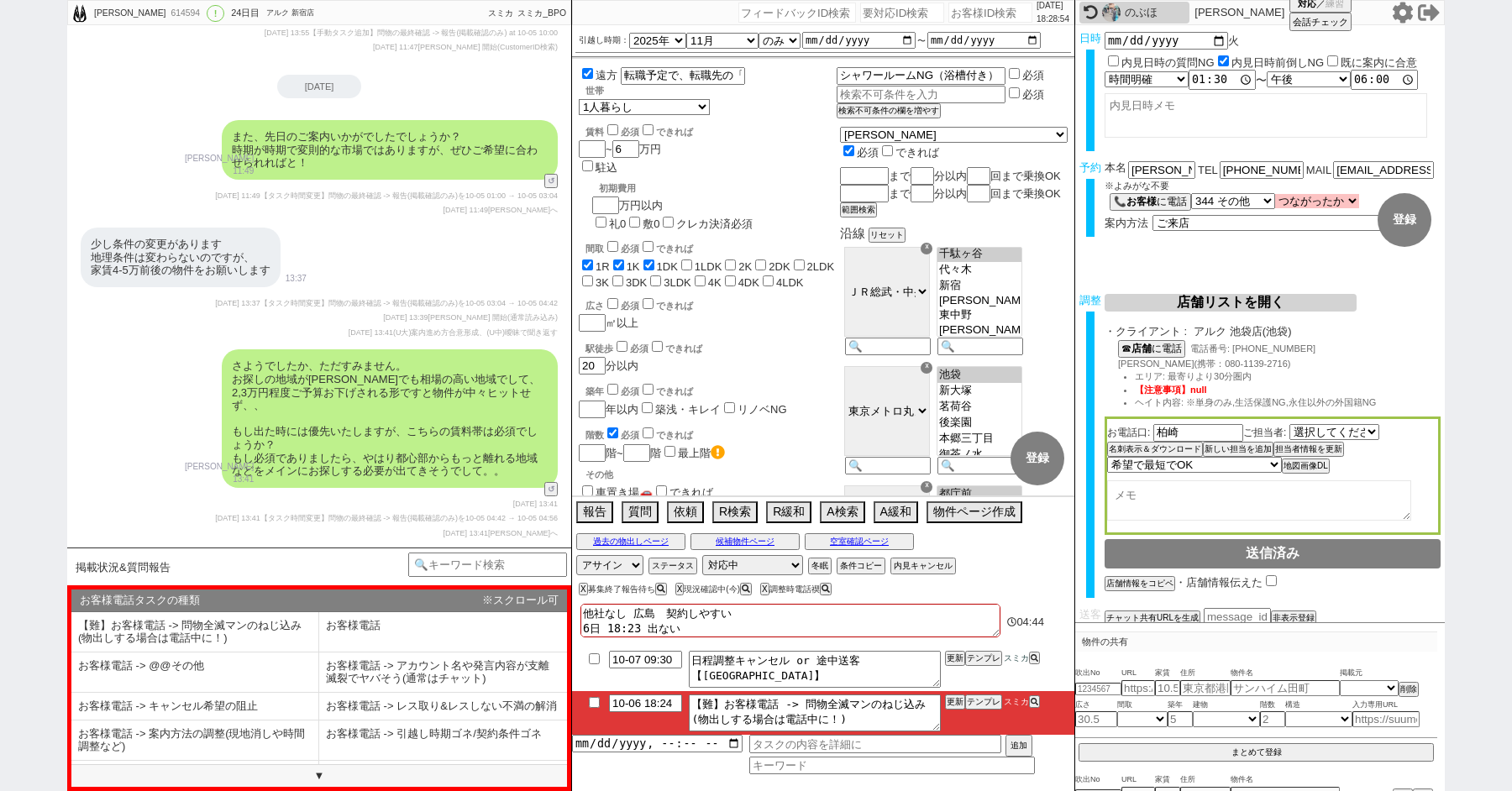
click at [1345, 203] on select "つながったか つながった つながらなかった" at bounding box center [1317, 201] width 84 height 15
click at [1276, 195] on select "つながったか つながった つながらなかった" at bounding box center [1317, 201] width 84 height 15
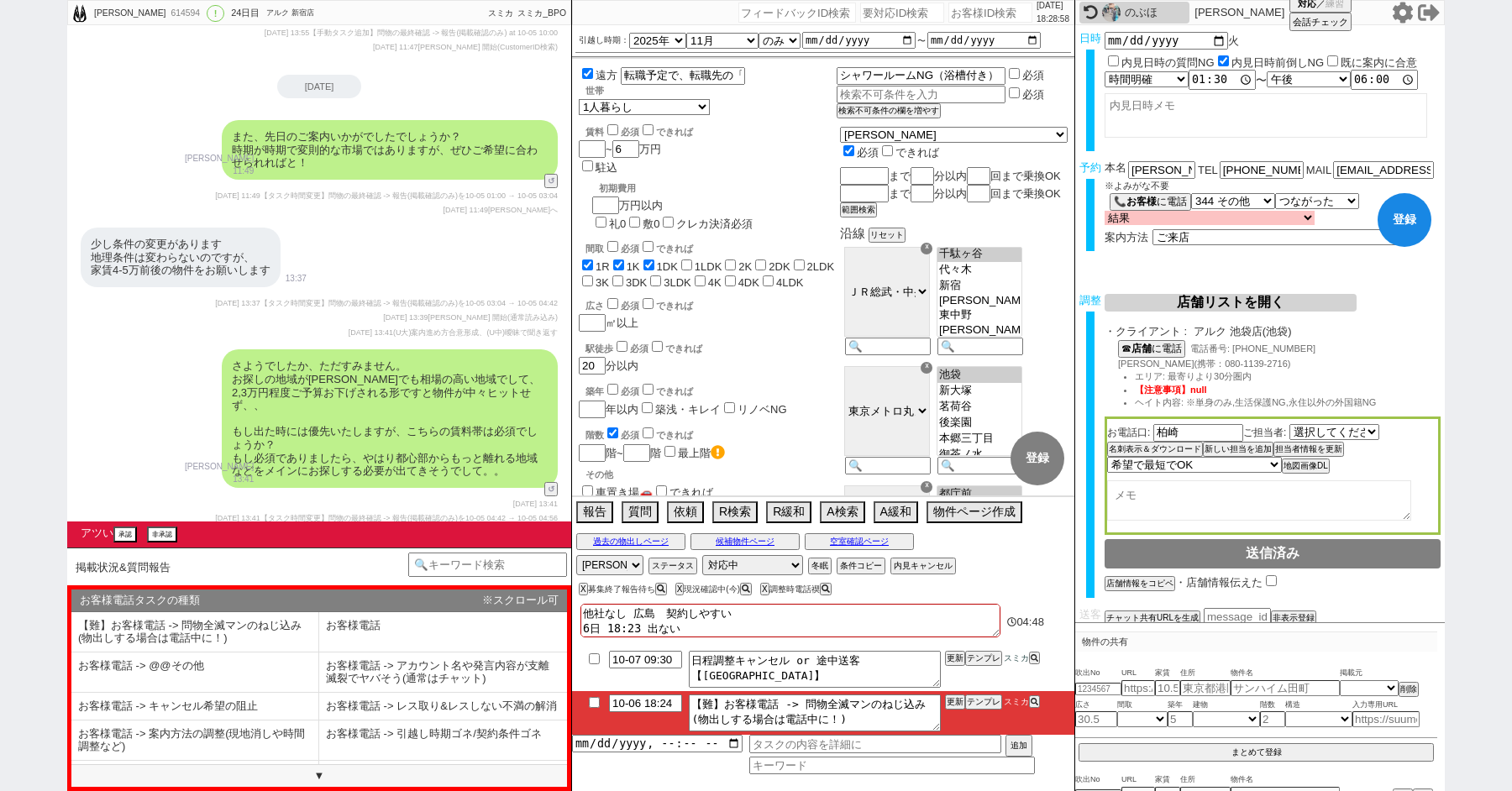
click at [1140, 217] on select "結果 クロージング成功(日程調整OK) クロージング成功(日程調整はまだ) クロージング失敗(引き続き追っていく) クロージング失敗(対応終了) クロージング…" at bounding box center [1209, 218] width 210 height 15
click at [1104, 211] on select "結果 クロージング成功(日程調整OK) クロージング成功(日程調整はまだ) クロージング失敗(引き続き追っていく) クロージング失敗(対応終了) クロージング…" at bounding box center [1209, 218] width 210 height 15
click at [723, 338] on div "駅徒歩 必須 できれば" at bounding box center [711, 346] width 251 height 16
click at [167, 529] on button "非承認" at bounding box center [161, 535] width 27 height 13
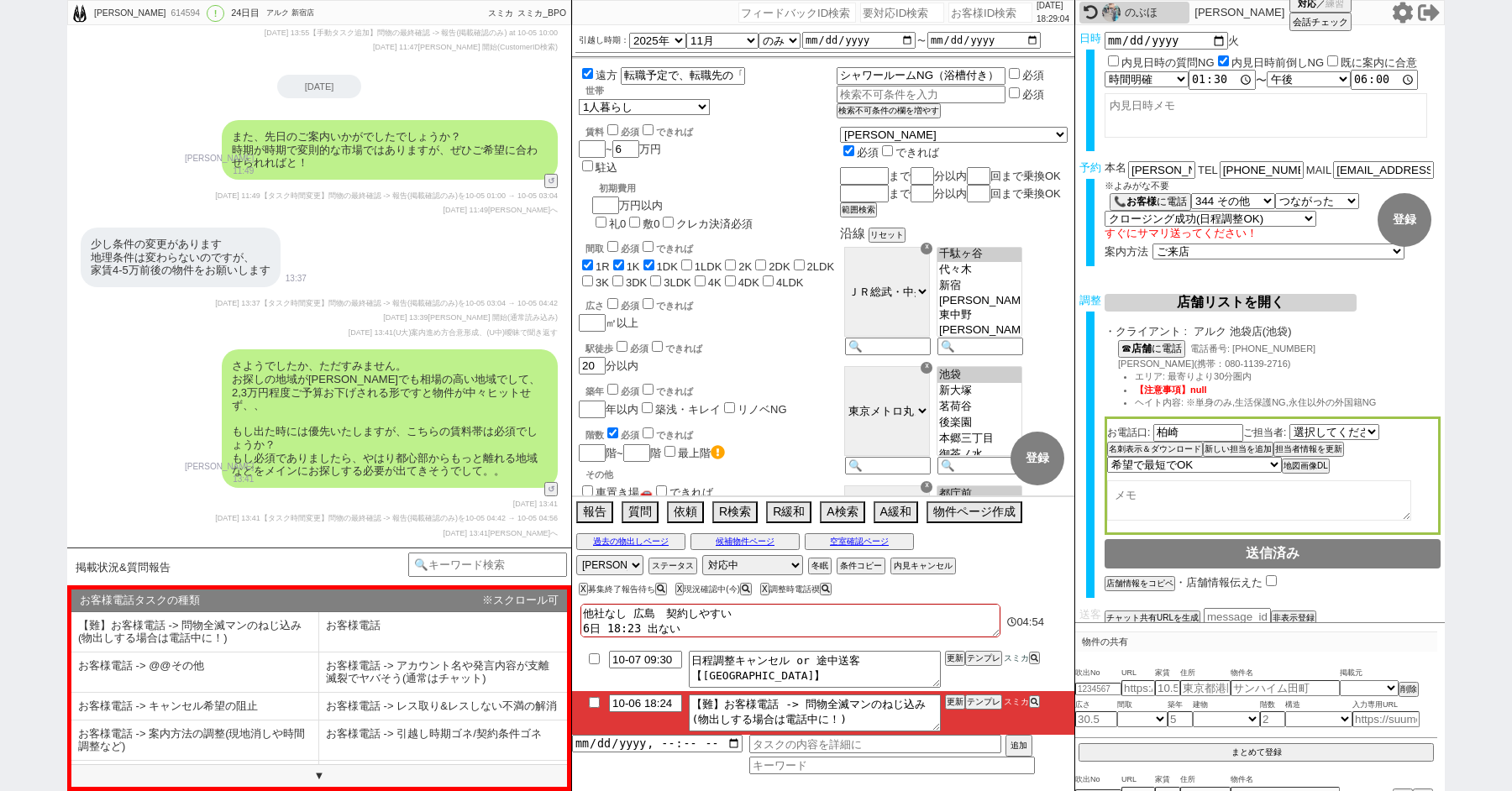
scroll to position [14626, 0]
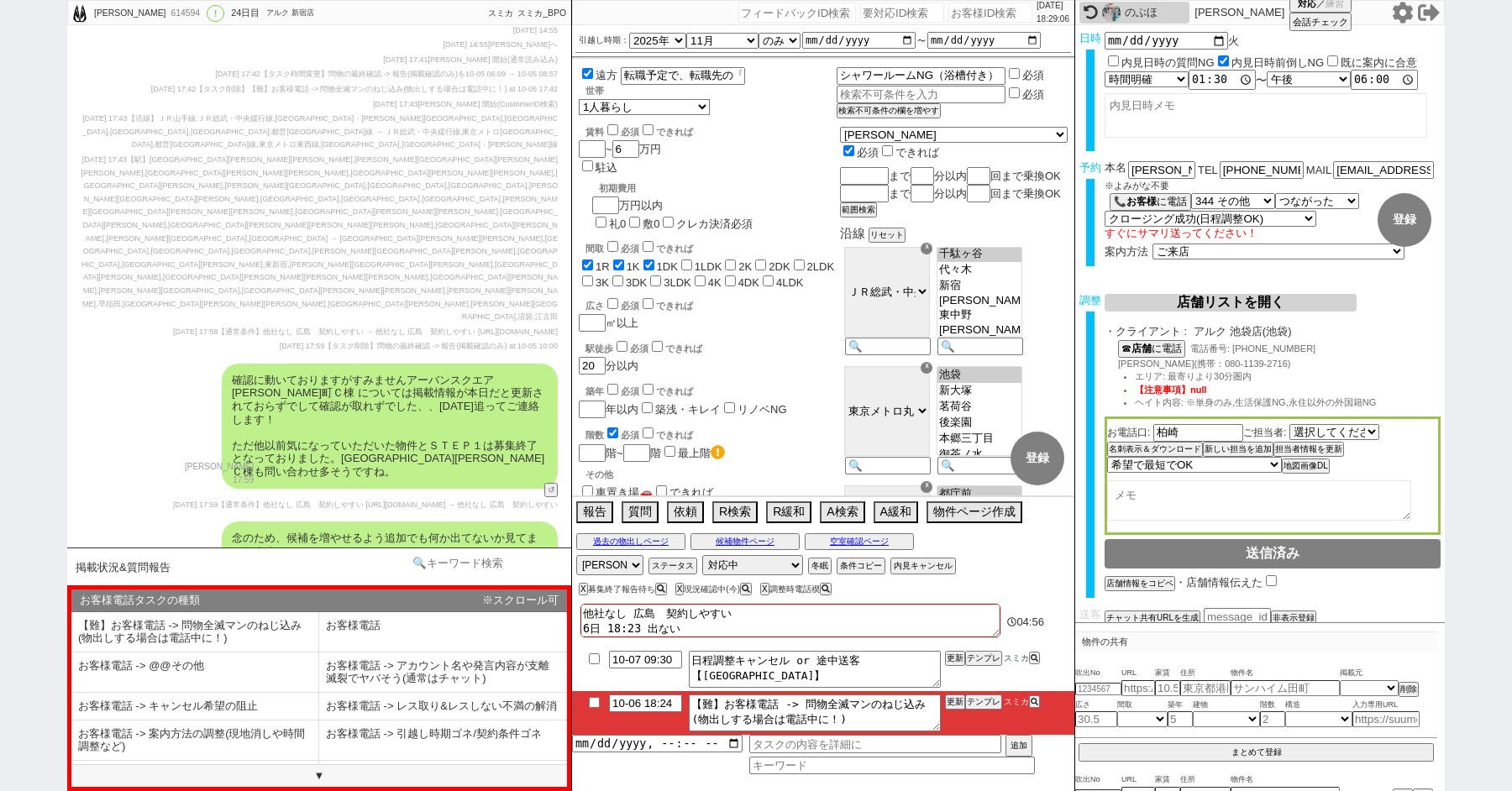
click at [469, 568] on input at bounding box center [488, 563] width 159 height 21
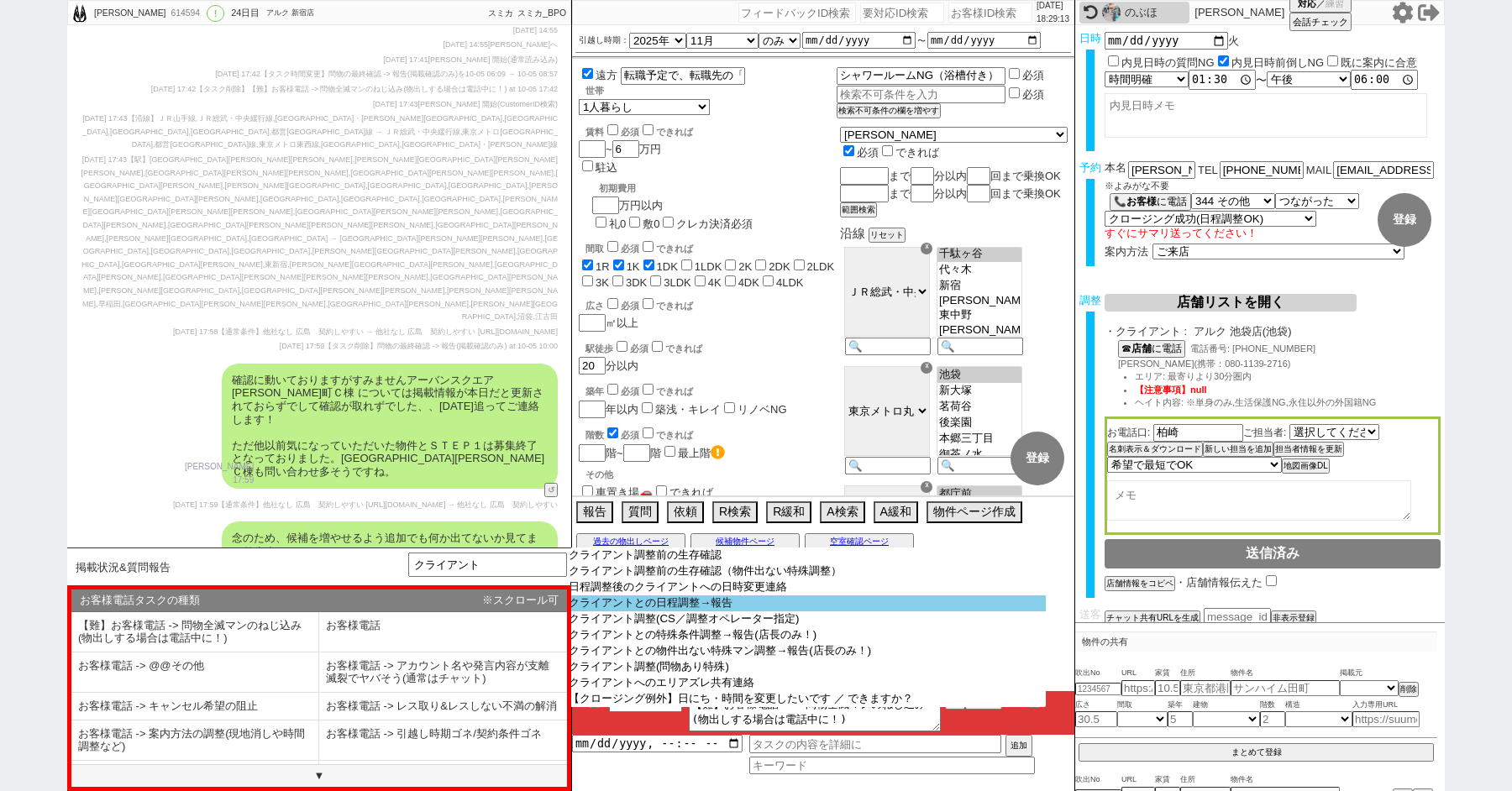
click at [704, 608] on option "クライアントとの日程調整→報告" at bounding box center [806, 604] width 479 height 16
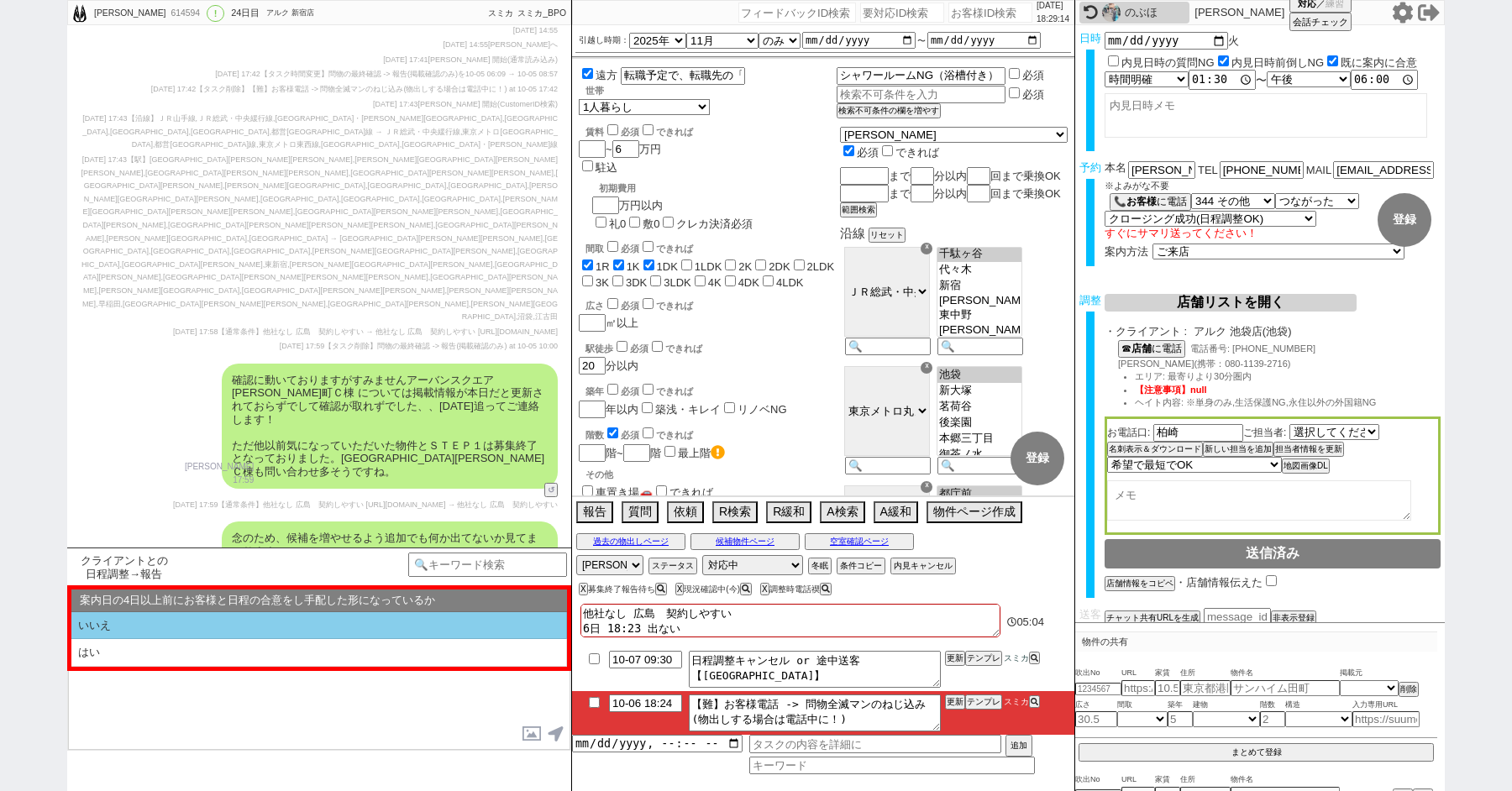
click at [116, 633] on li "いいえ" at bounding box center [318, 626] width 496 height 27
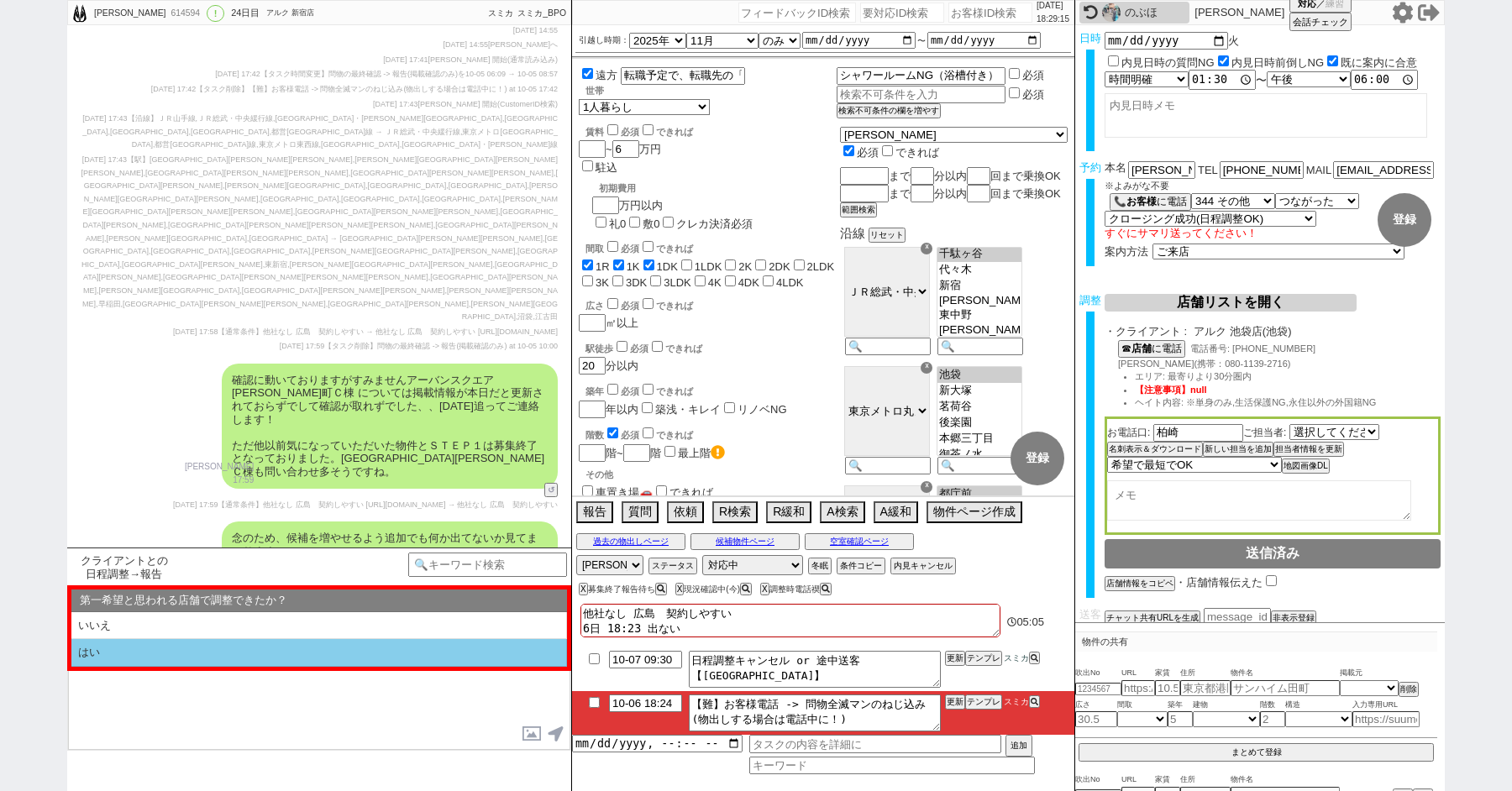
click at [118, 666] on li "はい" at bounding box center [318, 653] width 496 height 27
click at [118, 666] on li "近い" at bounding box center [318, 653] width 496 height 27
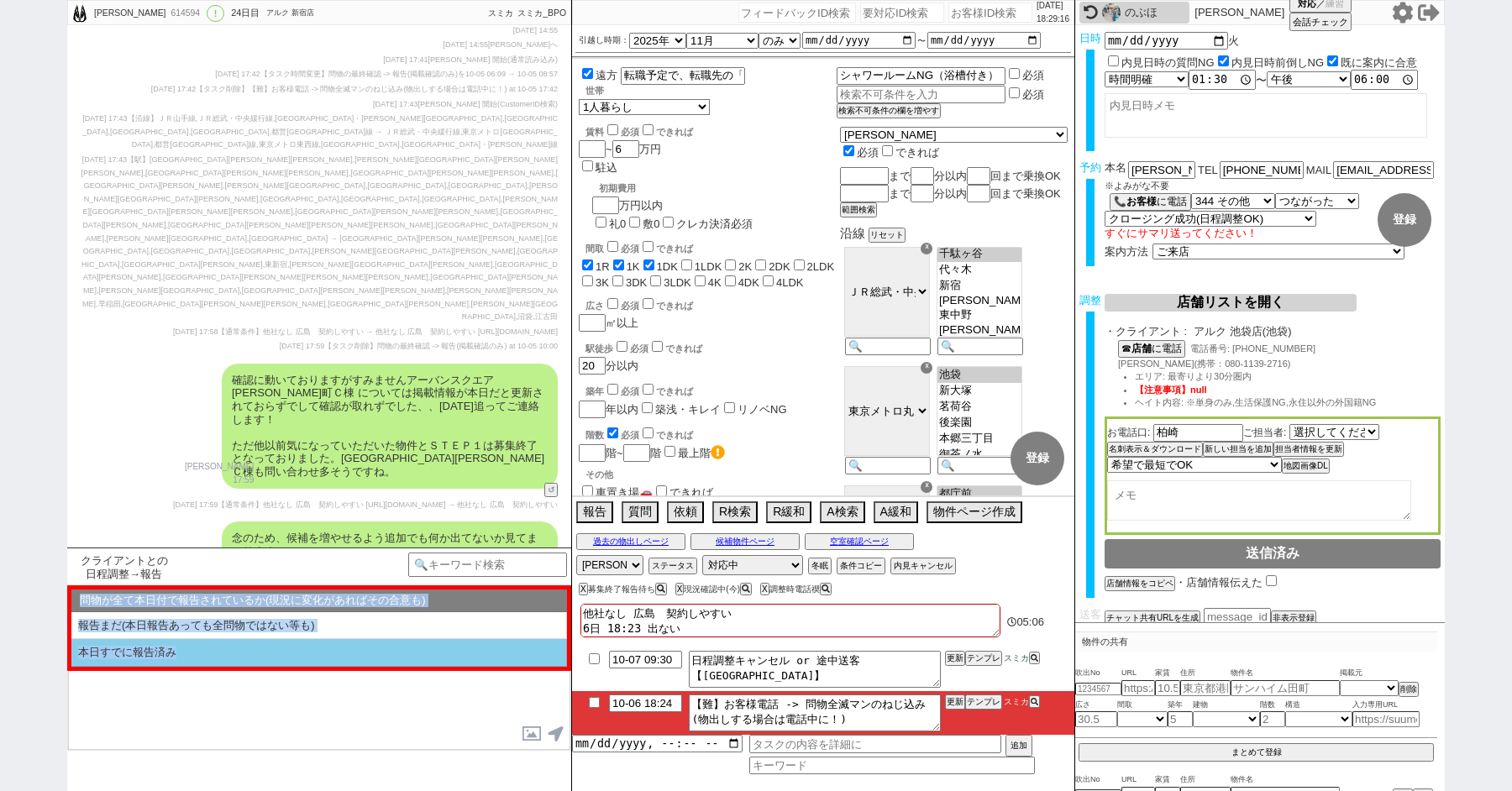
click at [116, 657] on li "本日すでに報告済み" at bounding box center [318, 653] width 496 height 27
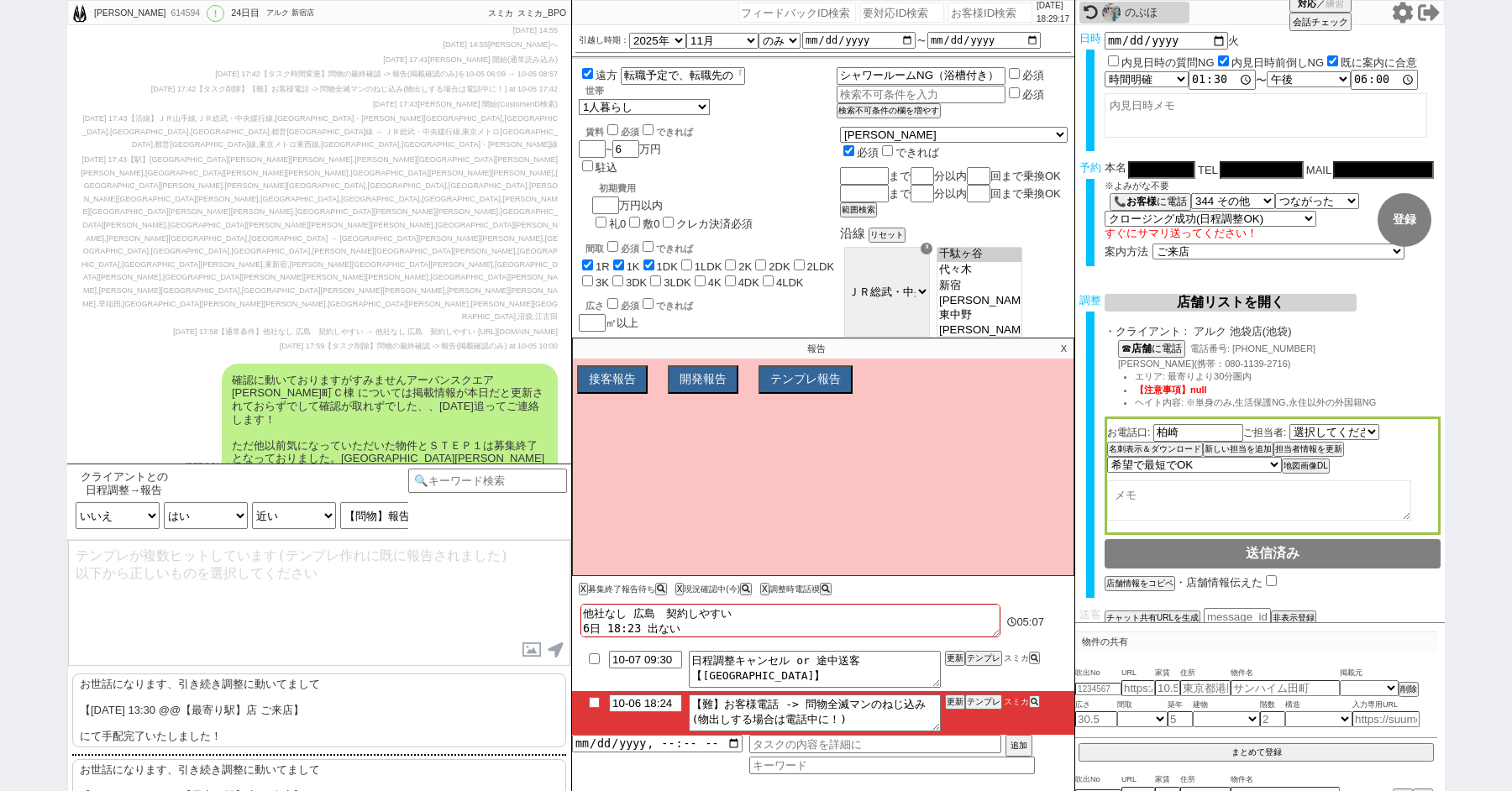
click at [134, 712] on p "お世話になります、引き続き調整に動いてまして 【10月7日(火) 13:30 @@【最寄り駅】店 ご来店】 にて手配完了いたしました！" at bounding box center [318, 710] width 494 height 74
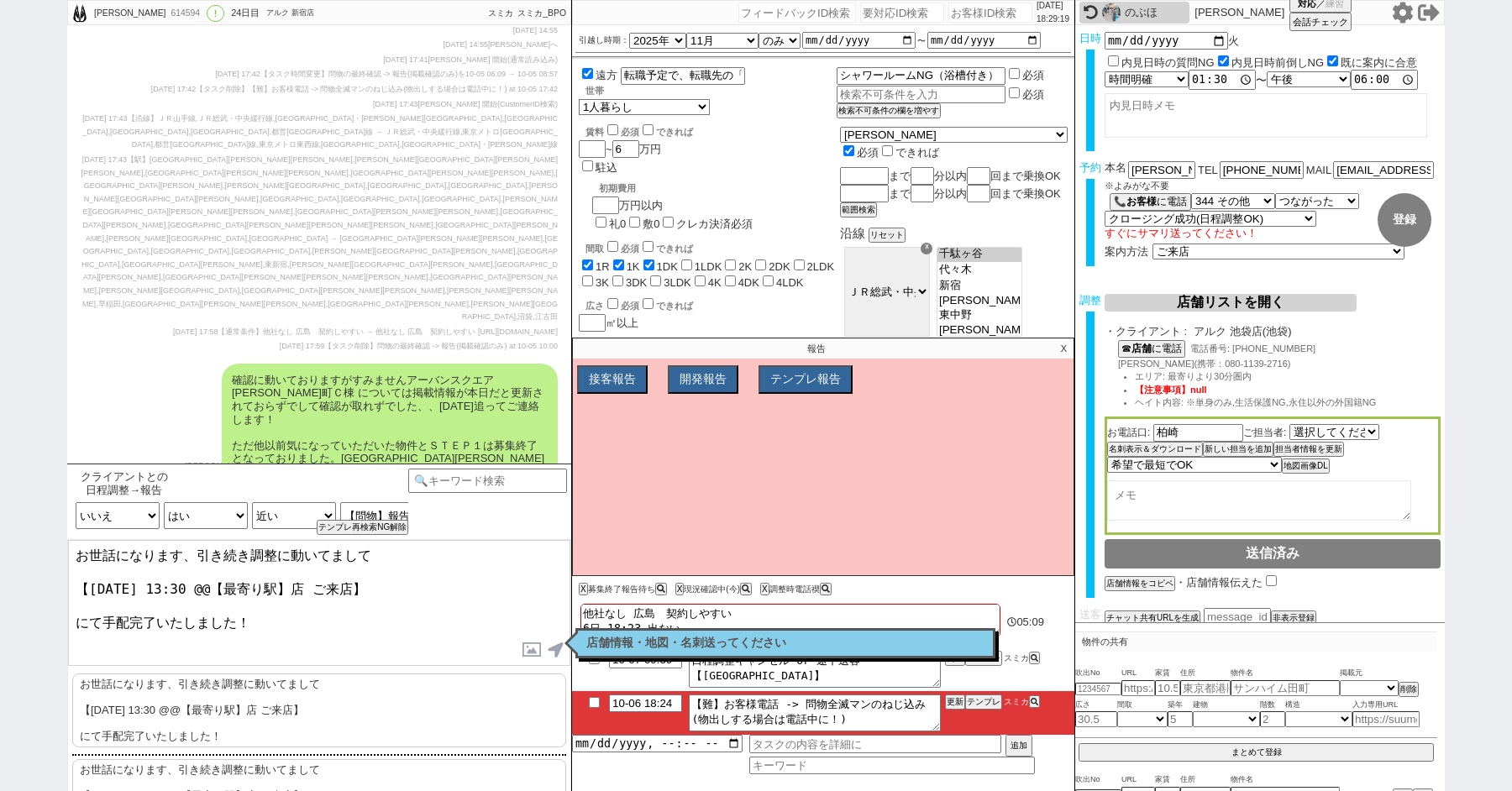
click at [75, 552] on textarea "お世話になります、引き続き調整に動いてまして 【10月7日(火) 13:30 @@【最寄り駅】店 ご来店】 にて手配完了いたしました！" at bounding box center [319, 603] width 502 height 126
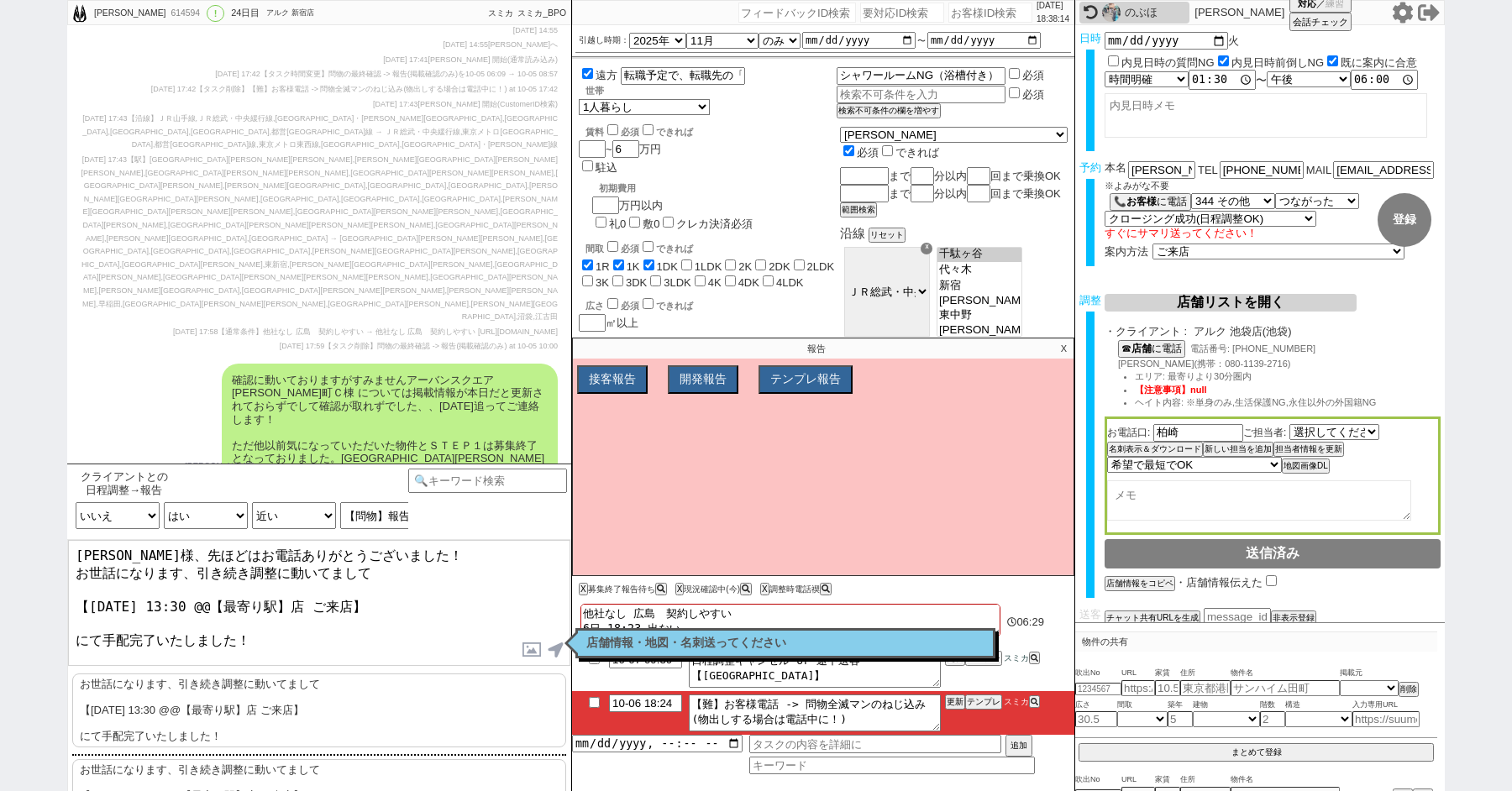
scroll to position [14710, 0]
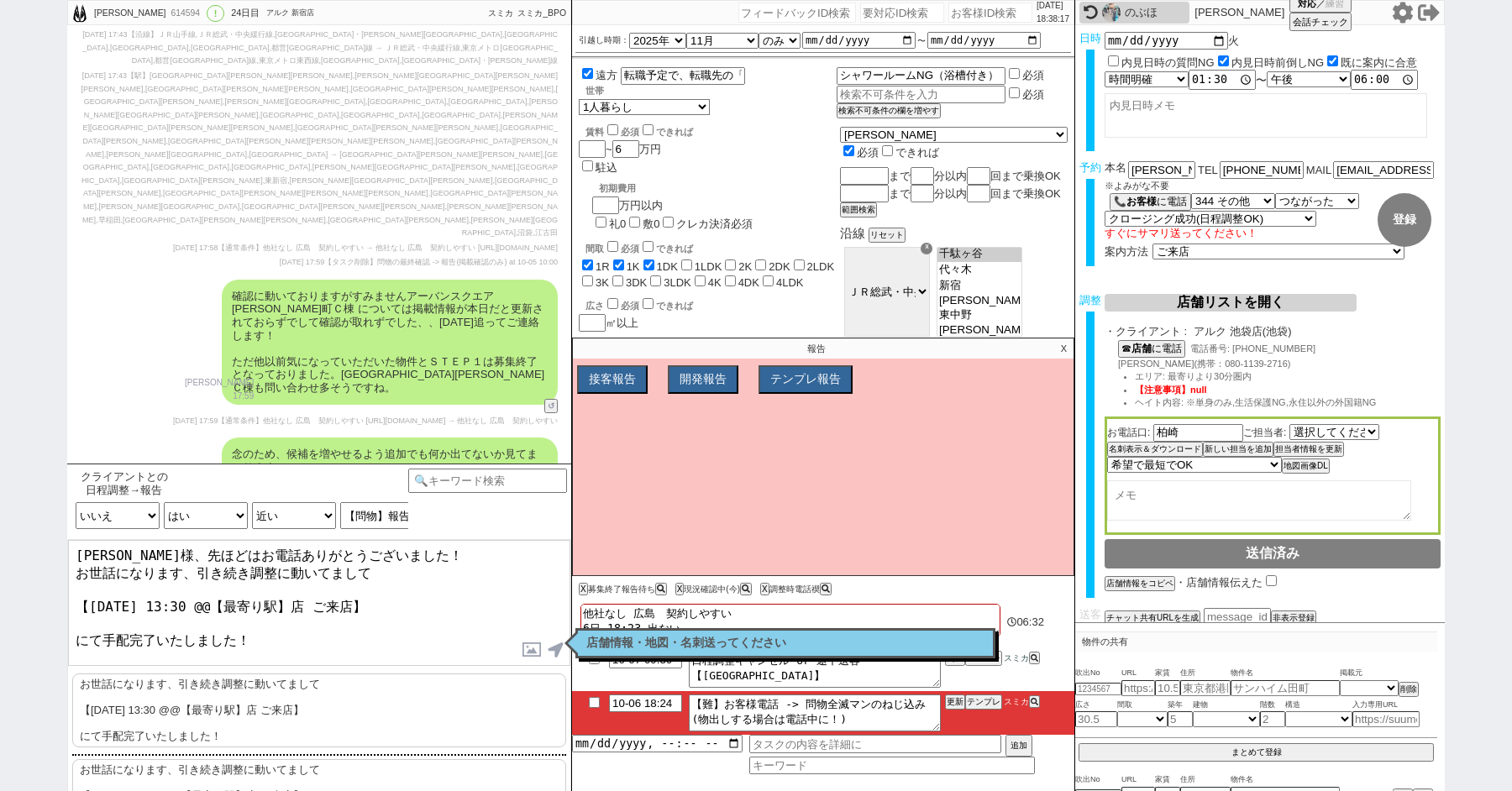
drag, startPoint x: 404, startPoint y: 570, endPoint x: 76, endPoint y: 570, distance: 328.0
click at [76, 570] on textarea "佐藤様、先ほどはお電話ありがとうございました！ お世話になります、引き続き調整に動いてまして 【10月7日(火) 13:30 @@【最寄り駅】店 ご来店】 に…" at bounding box center [319, 603] width 502 height 126
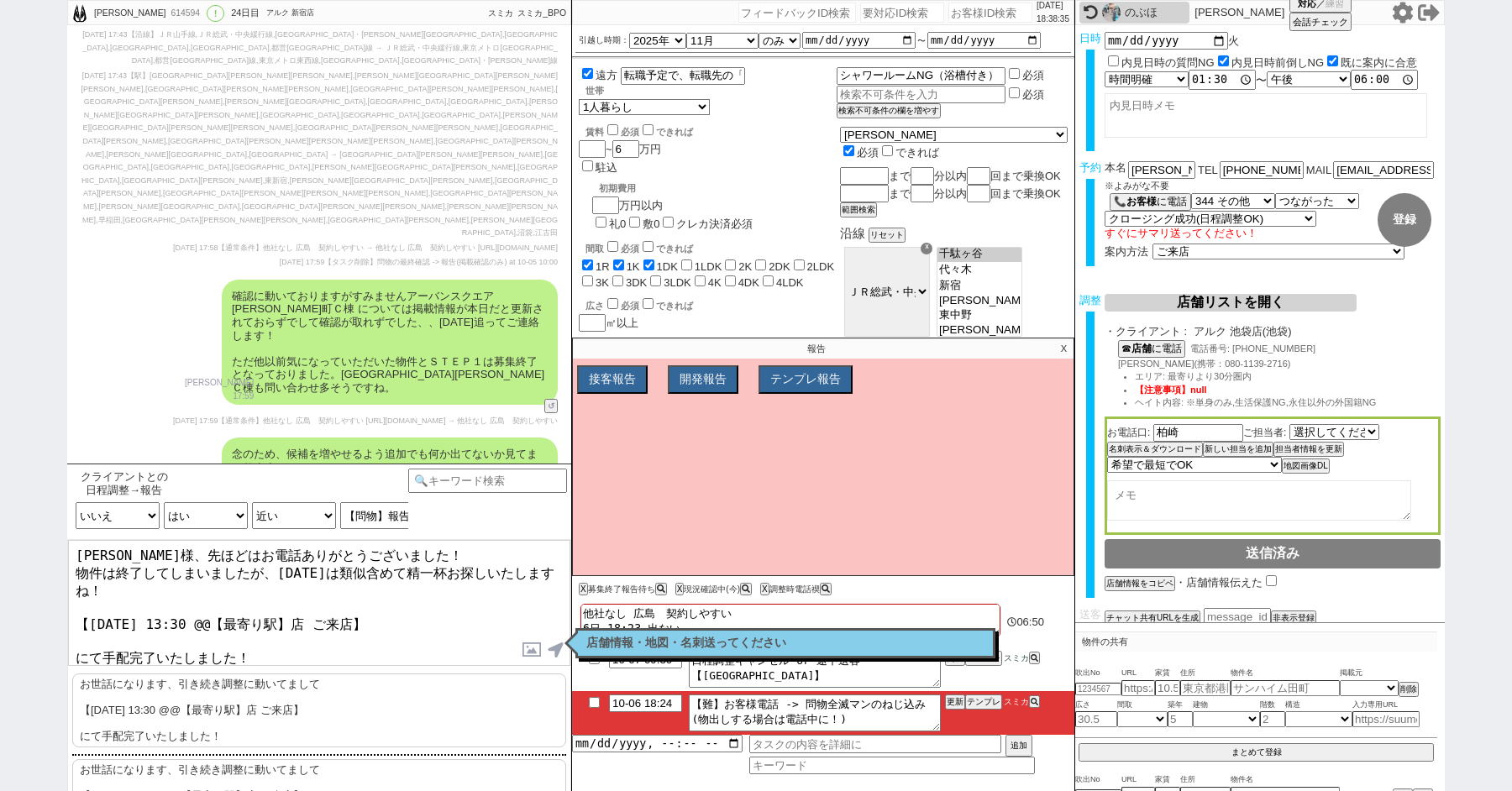
click at [73, 596] on textarea "佐藤様、先ほどはお電話ありがとうございました！ 物件は終了してしまいましたが、明日は類似含めて精一杯お探しいたしますね！ 【10月7日(火) 13:30 @@…" at bounding box center [319, 603] width 502 height 126
drag, startPoint x: 342, startPoint y: 594, endPoint x: 249, endPoint y: 596, distance: 93.0
click at [249, 596] on textarea "佐藤様、先ほどはお電話ありがとうございました！ 物件は終了してしまいましたが、明日は類似含めて精一杯お探しいたしますね！ 改めて【10月7日(火) 13:30…" at bounding box center [319, 603] width 502 height 126
click at [381, 632] on textarea "佐藤様、先ほどはお電話ありがとうございました！ 物件は終了してしまいましたが、明日は類似含めて精一杯お探しいたしますね！ 改めて【10月7日(火) 13:30…" at bounding box center [319, 603] width 502 height 126
drag, startPoint x: 157, startPoint y: 624, endPoint x: 576, endPoint y: 686, distance: 423.6
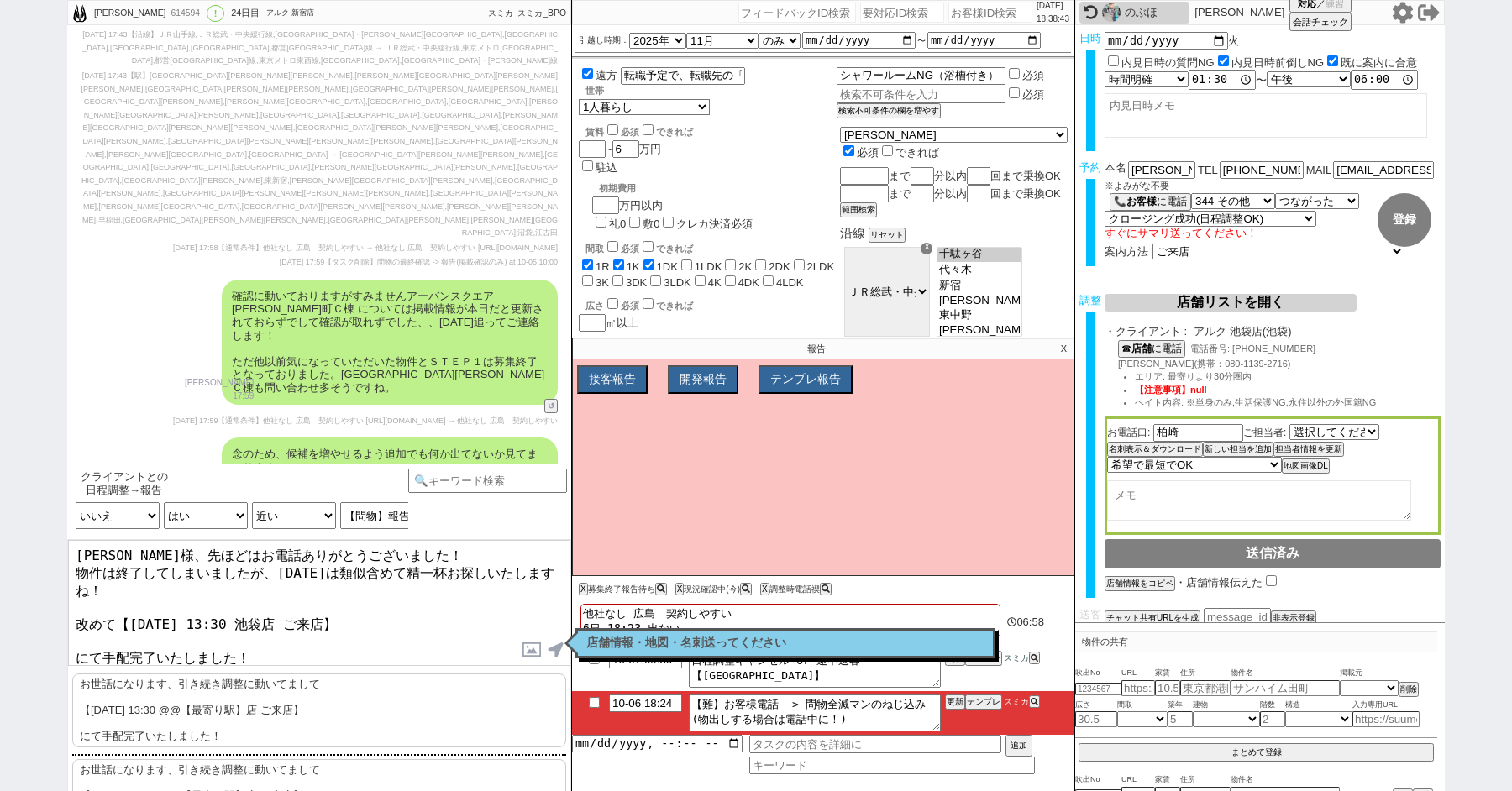
click at [576, 686] on div "佐藤 圭倫 614594 ! 0 24日目 アルク 新宿店 冬眠中 自社客 スミカ スミカ_BPO チャット全表示 2025-09-13 新しくフォローされま…" at bounding box center [756, 396] width 1377 height 791
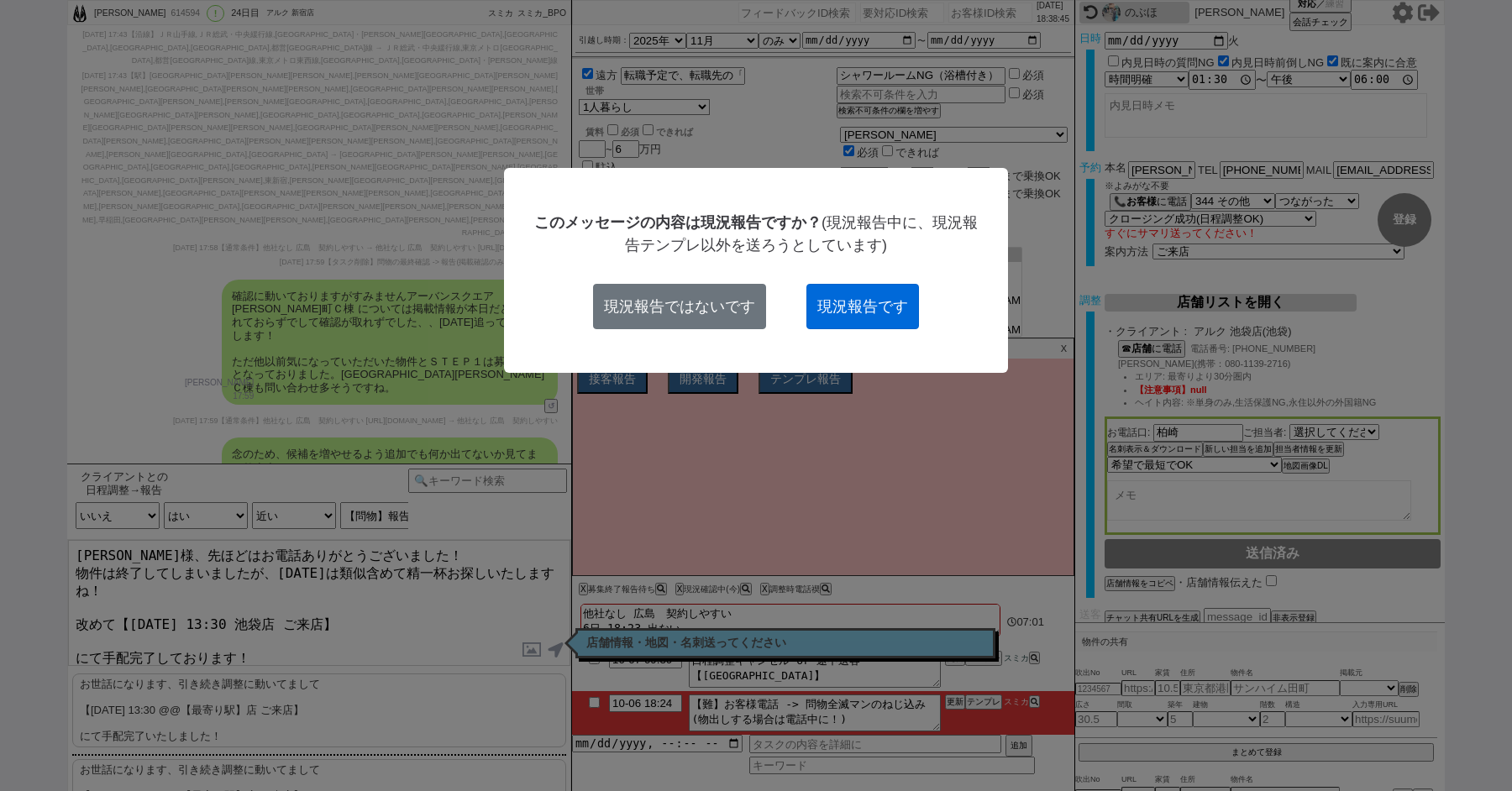
click at [893, 291] on button "現況報告です" at bounding box center [862, 306] width 113 height 45
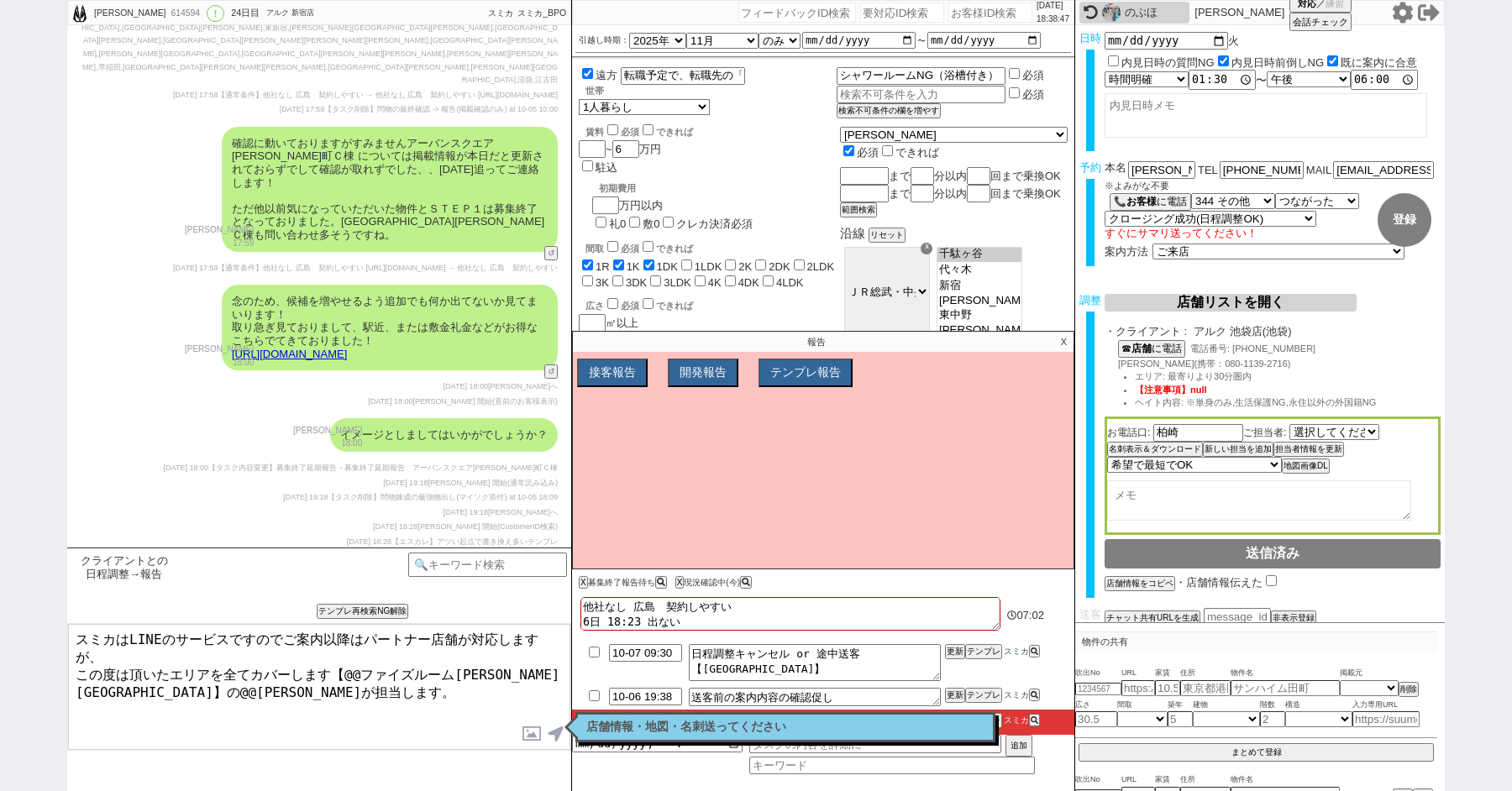
scroll to position [15033, 0]
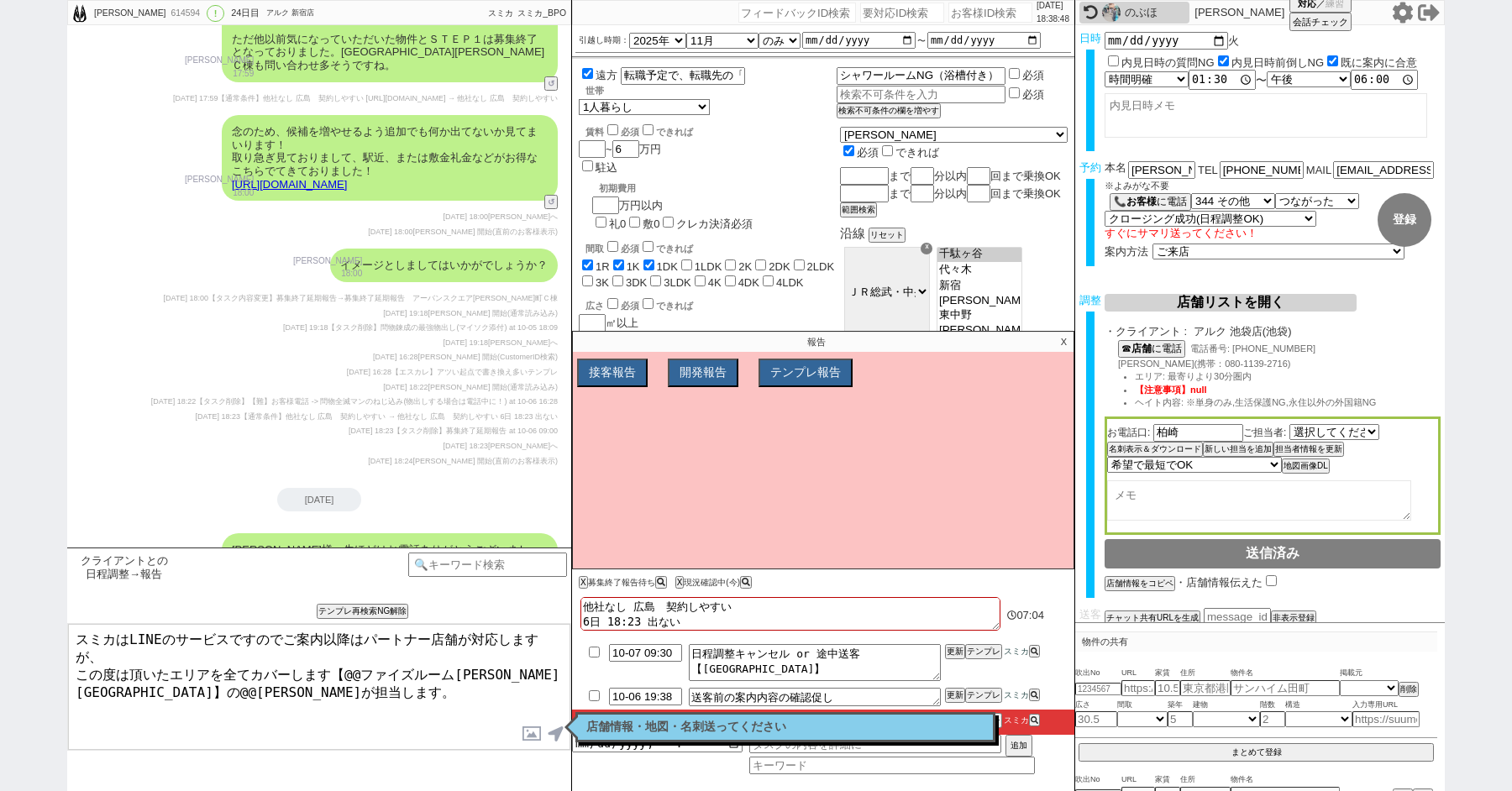
click at [1063, 343] on p "X" at bounding box center [1063, 342] width 19 height 20
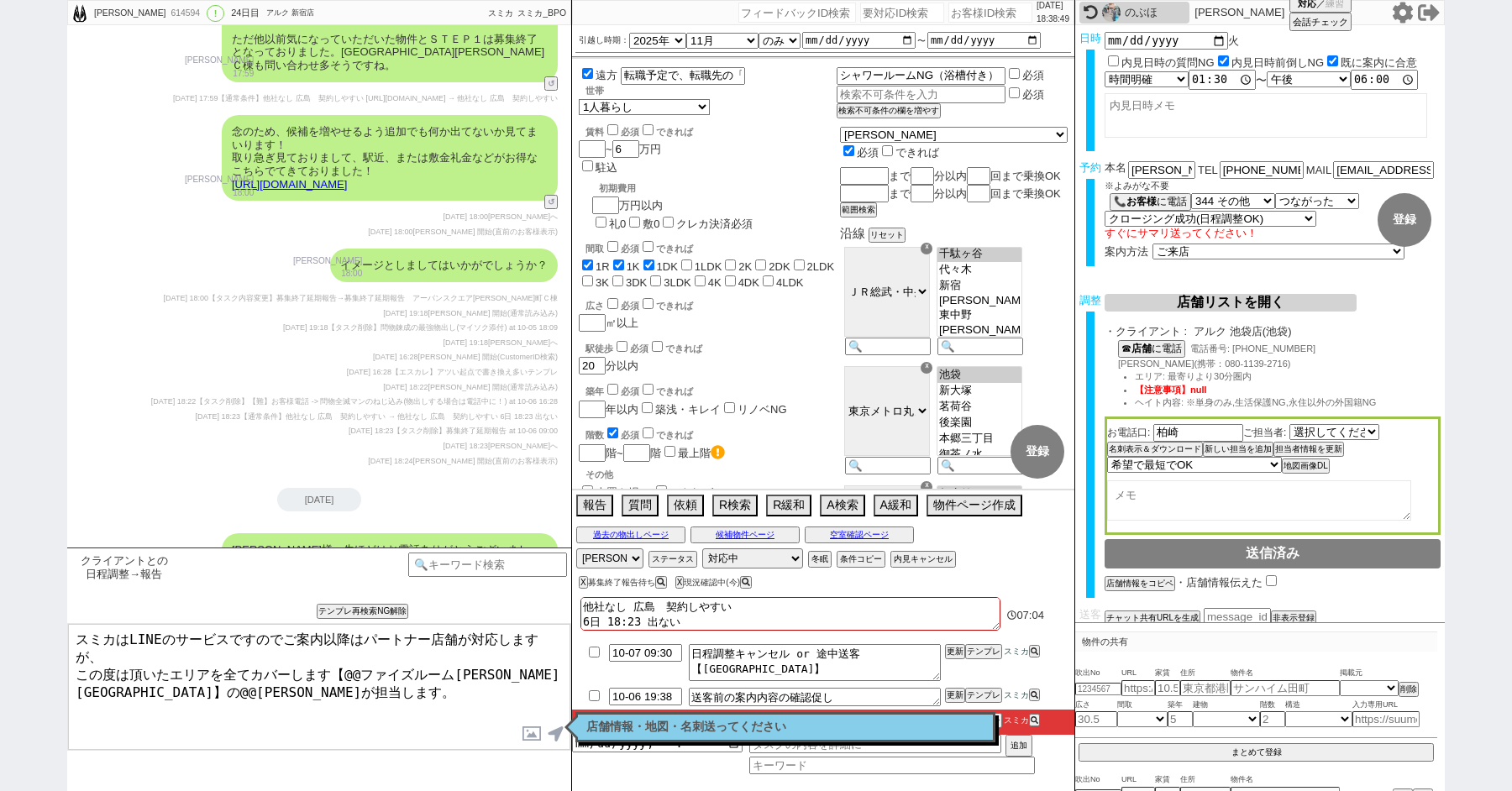
scroll to position [34, 0]
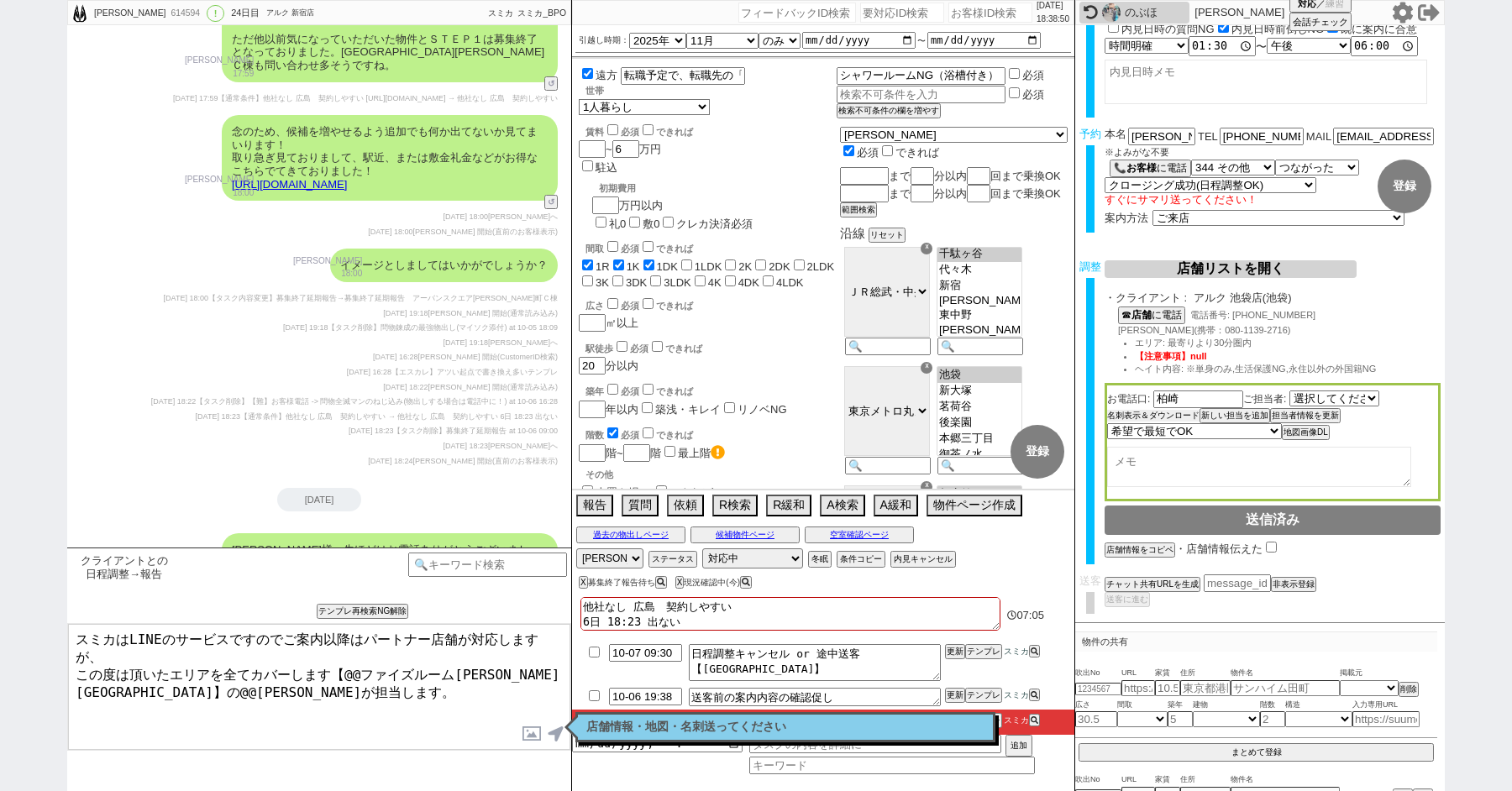
click at [1128, 418] on button "名刺表示＆ダウンロード" at bounding box center [1154, 416] width 93 height 12
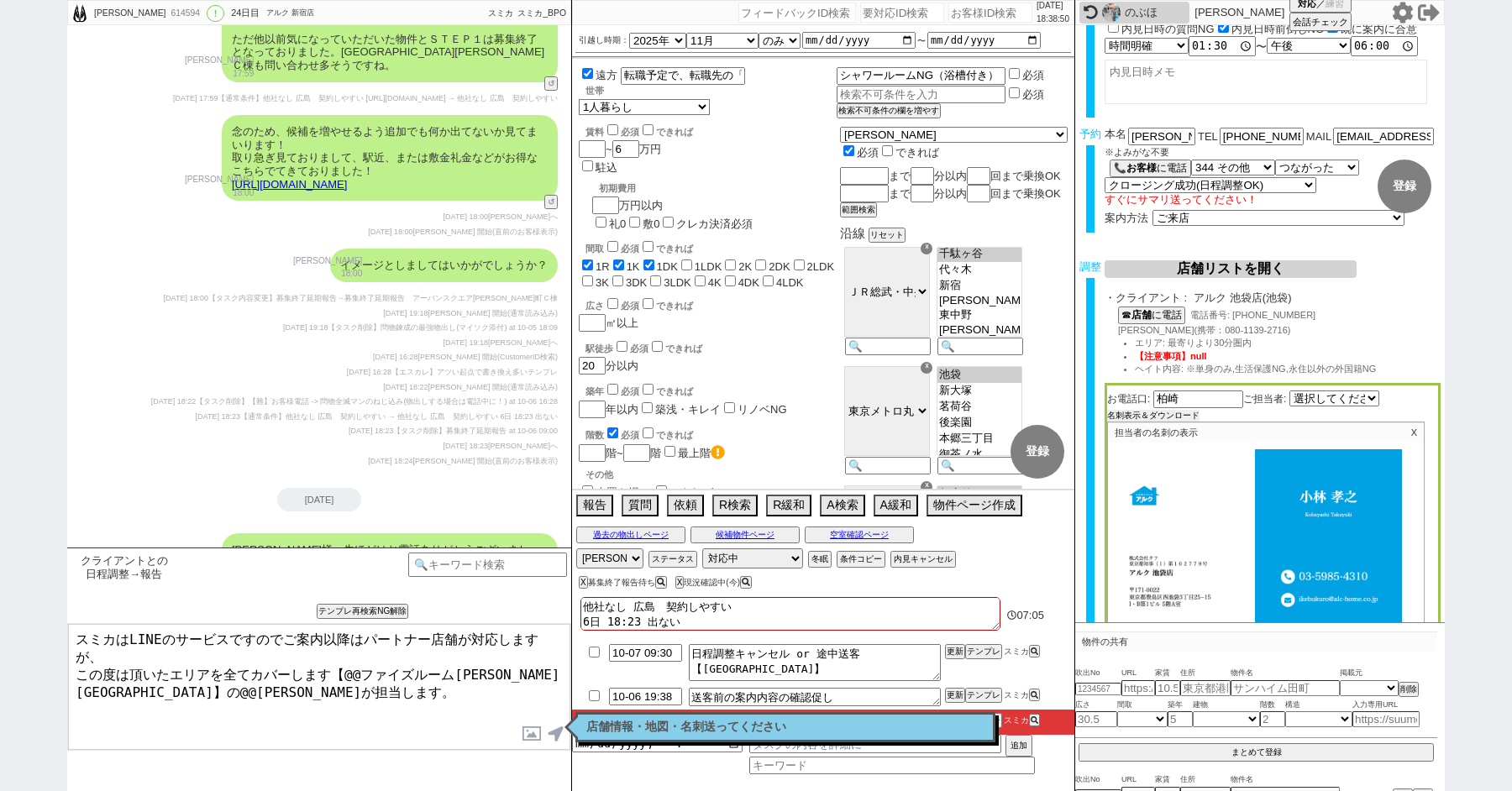
scroll to position [271, 0]
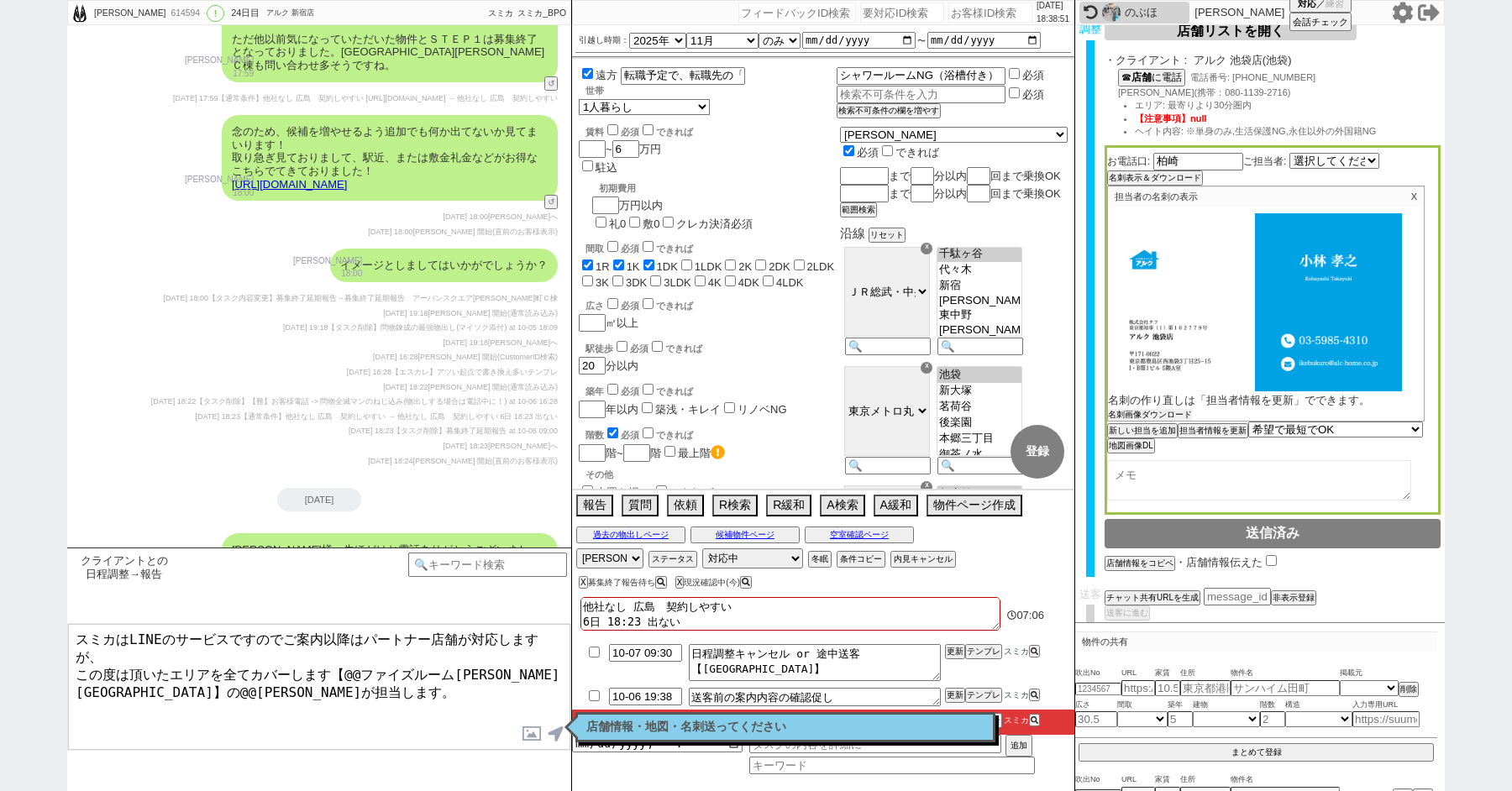
click at [1139, 414] on button "名刺画像ダウンロード" at bounding box center [1150, 415] width 84 height 12
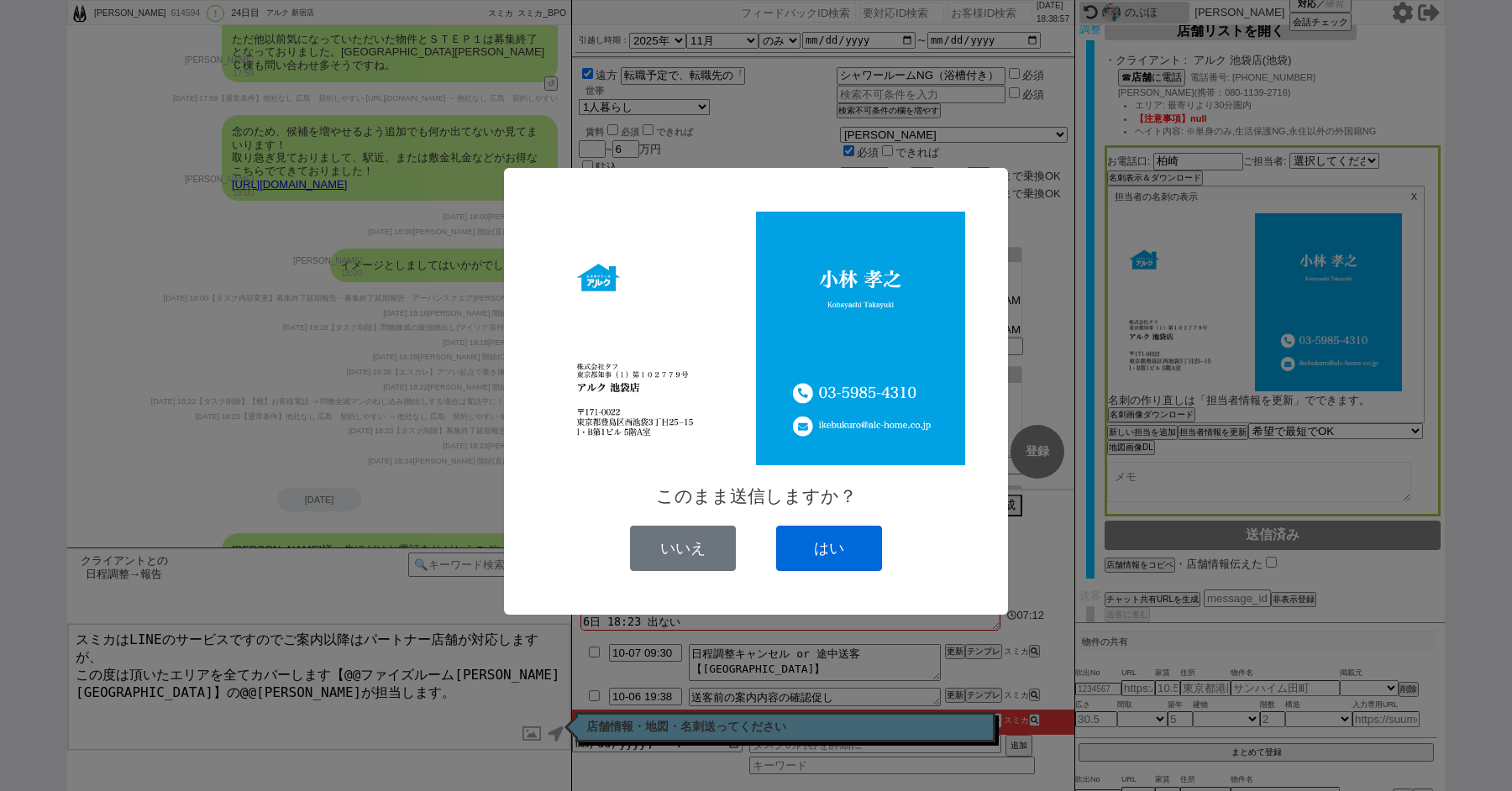
click at [845, 533] on button "はい" at bounding box center [829, 548] width 106 height 45
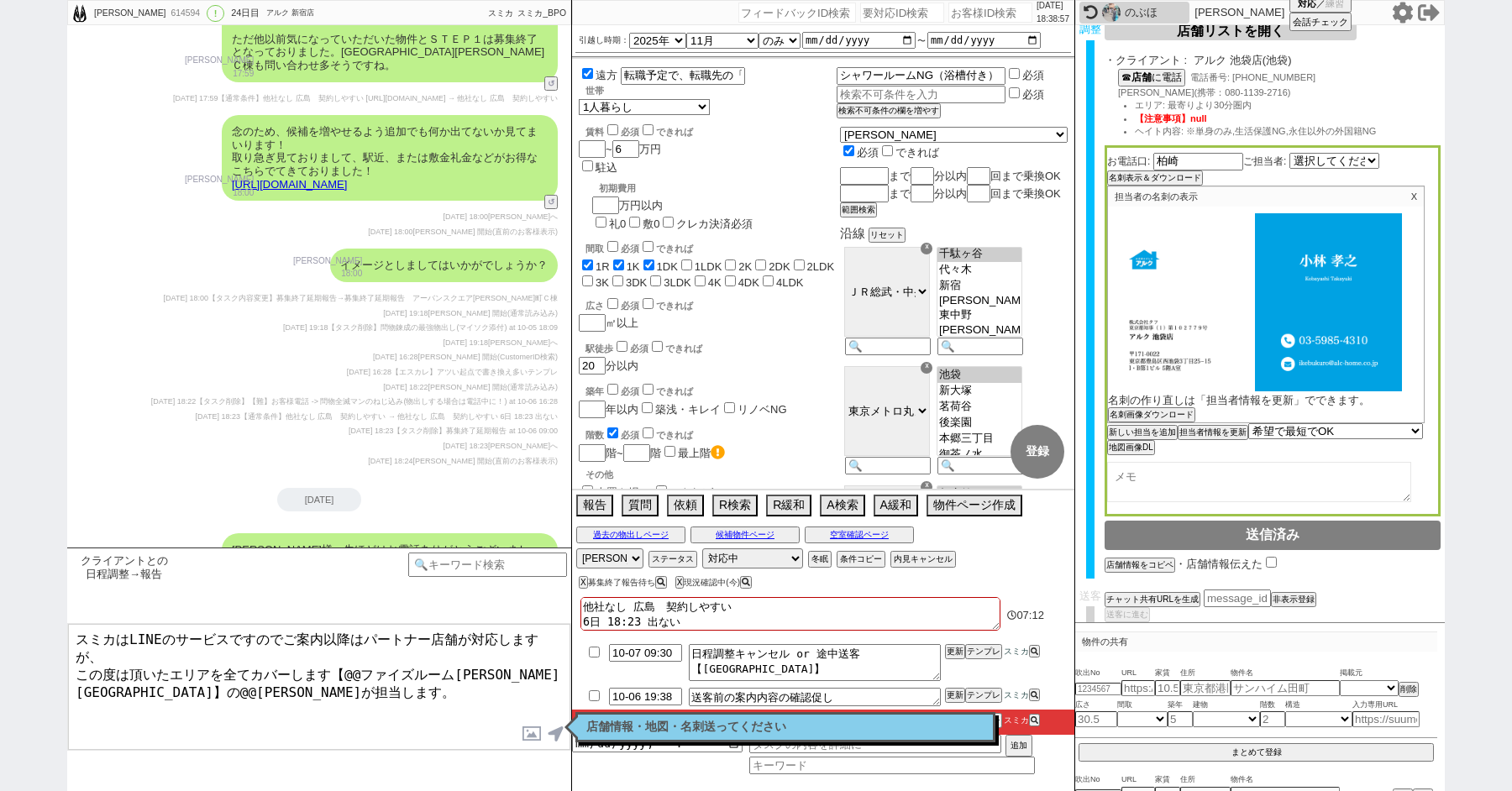
scroll to position [15213, 0]
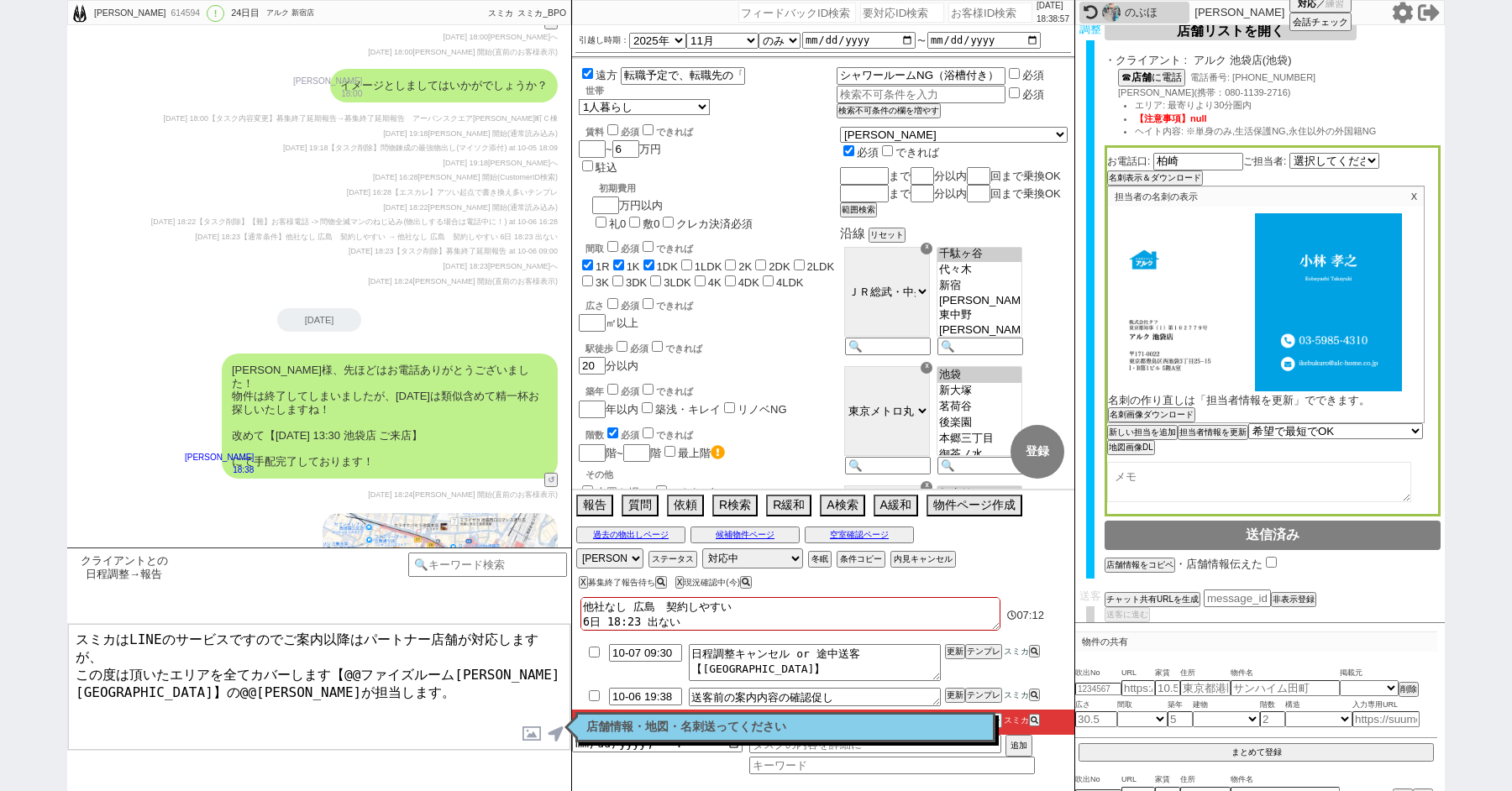
click at [264, 678] on textarea "スミカはLINEのサービスですのでご案内以降はパートナー店舗が対応しますが、 この度は頂いたエリアを全てカバーします【@@ファイズルーム渋谷本店】の@@大竹が…" at bounding box center [319, 686] width 502 height 126
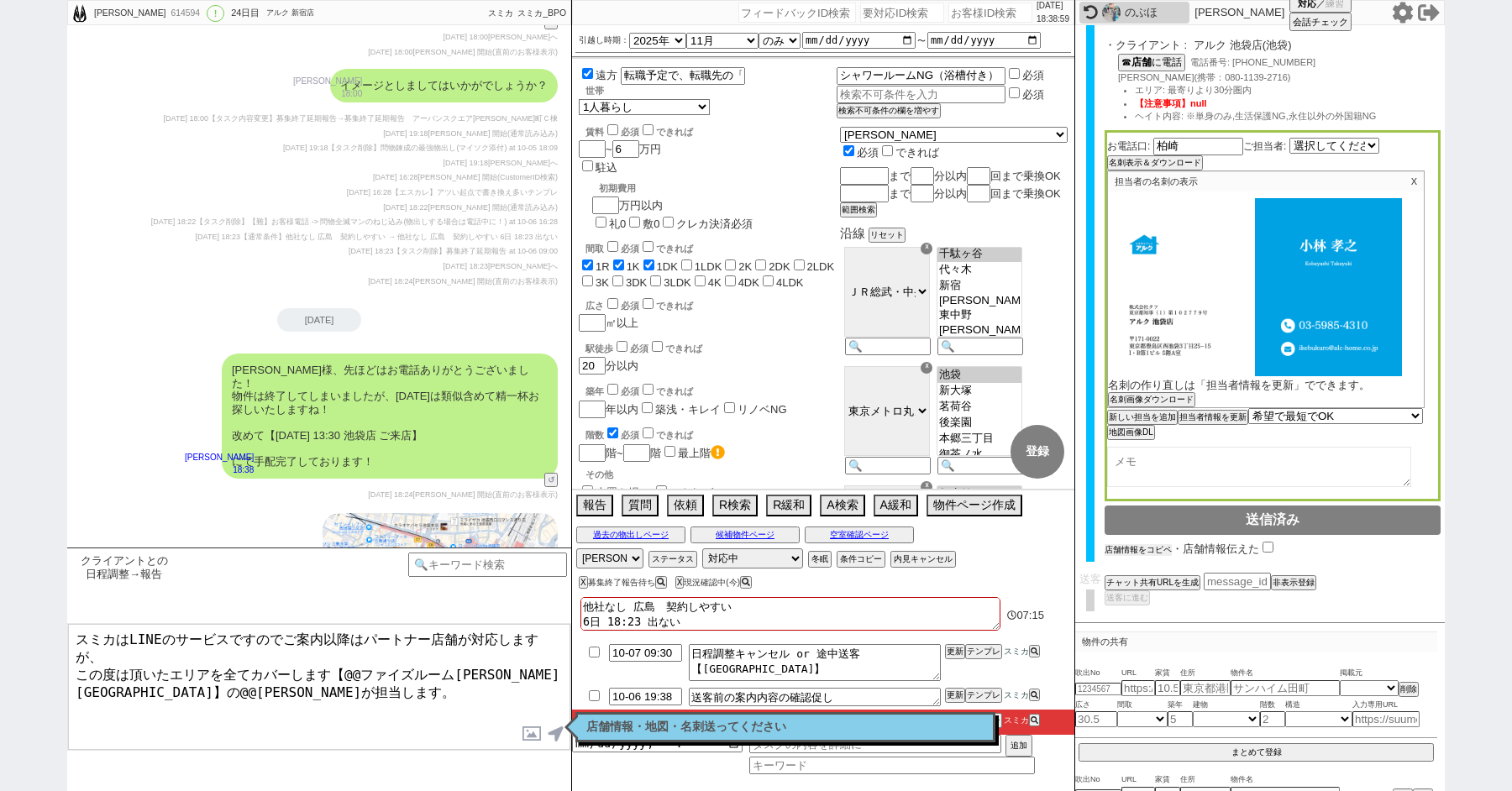
click at [1127, 547] on button "店舗情報をコピペ" at bounding box center [1138, 549] width 67 height 12
click at [1269, 547] on input "checkbox" at bounding box center [1272, 548] width 11 height 11
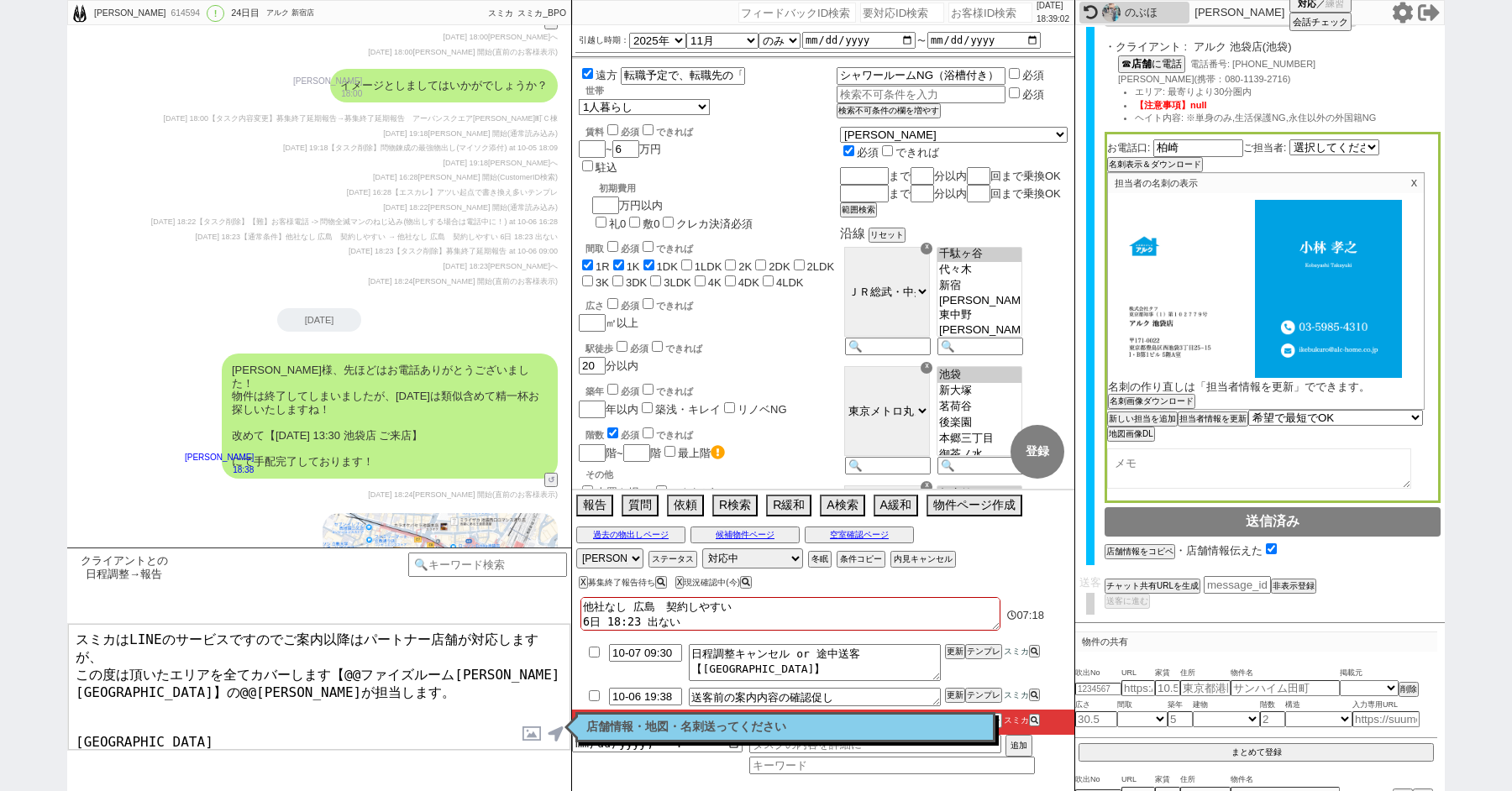
drag, startPoint x: 164, startPoint y: 709, endPoint x: 43, endPoint y: 706, distance: 121.0
click at [43, 709] on div "佐藤 圭倫 614594 ! 0 24日目 アルク 新宿店 冬眠中 自社客 スミカ スミカ_BPO チャット全表示 2025-09-13 新しくフォローされま…" at bounding box center [756, 396] width 1512 height 791
drag, startPoint x: 507, startPoint y: 650, endPoint x: 346, endPoint y: 652, distance: 161.0
click at [346, 652] on textarea "スミカはLINEのサービスですのでご案内以降はパートナー店舗が対応しますが、 この度は頂いたエリアを全てカバーします【@@ファイズルーム渋谷本店】の@@大竹が…" at bounding box center [319, 686] width 502 height 126
paste textarea "ルク 池袋店"
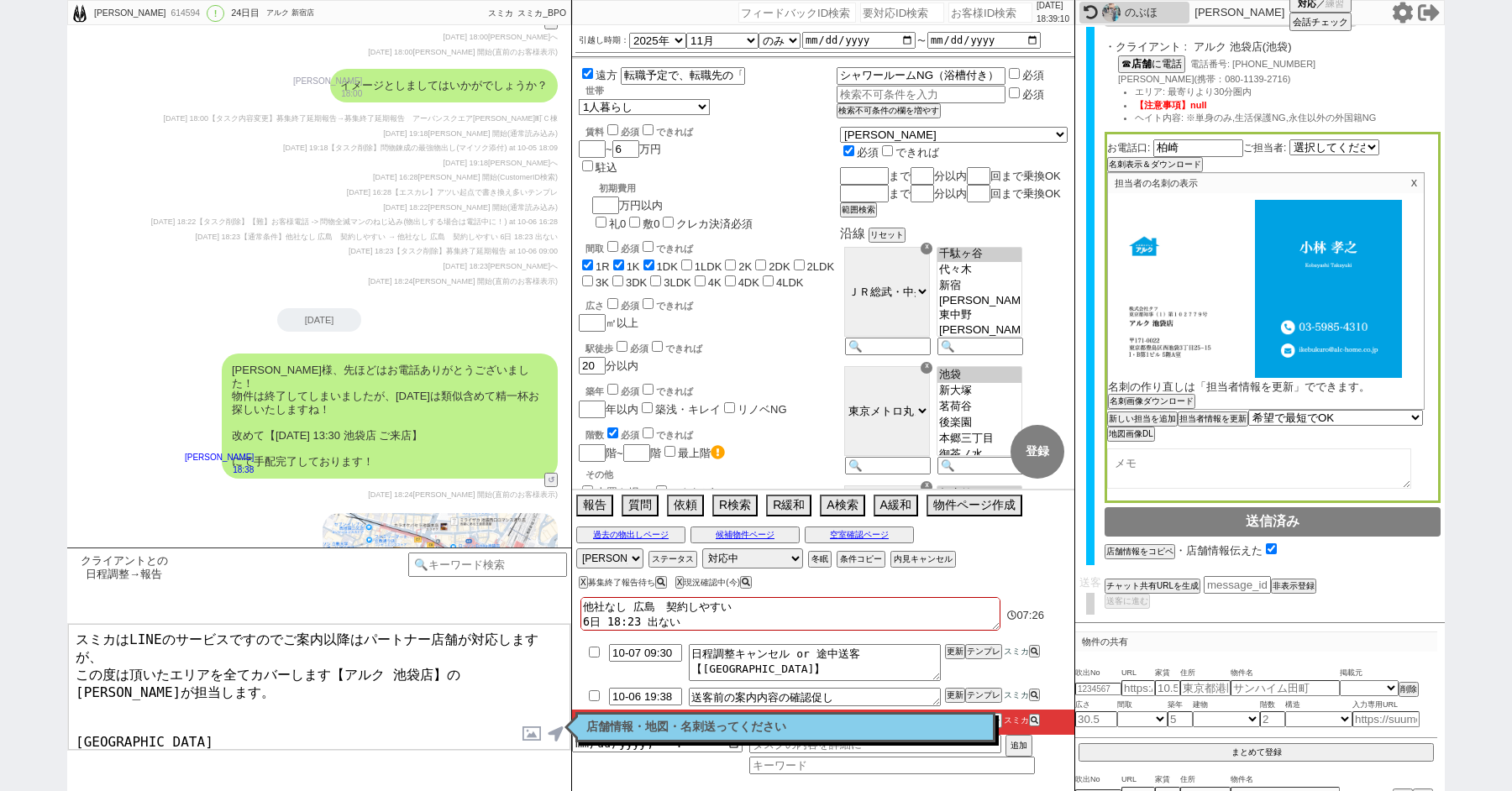
click at [257, 668] on textarea "スミカはLINEのサービスですのでご案内以降はパートナー店舗が対応しますが、 この度は頂いたエリアを全てカバーします【アルク 池袋店】の小林が担当します。 ア…" at bounding box center [319, 686] width 502 height 126
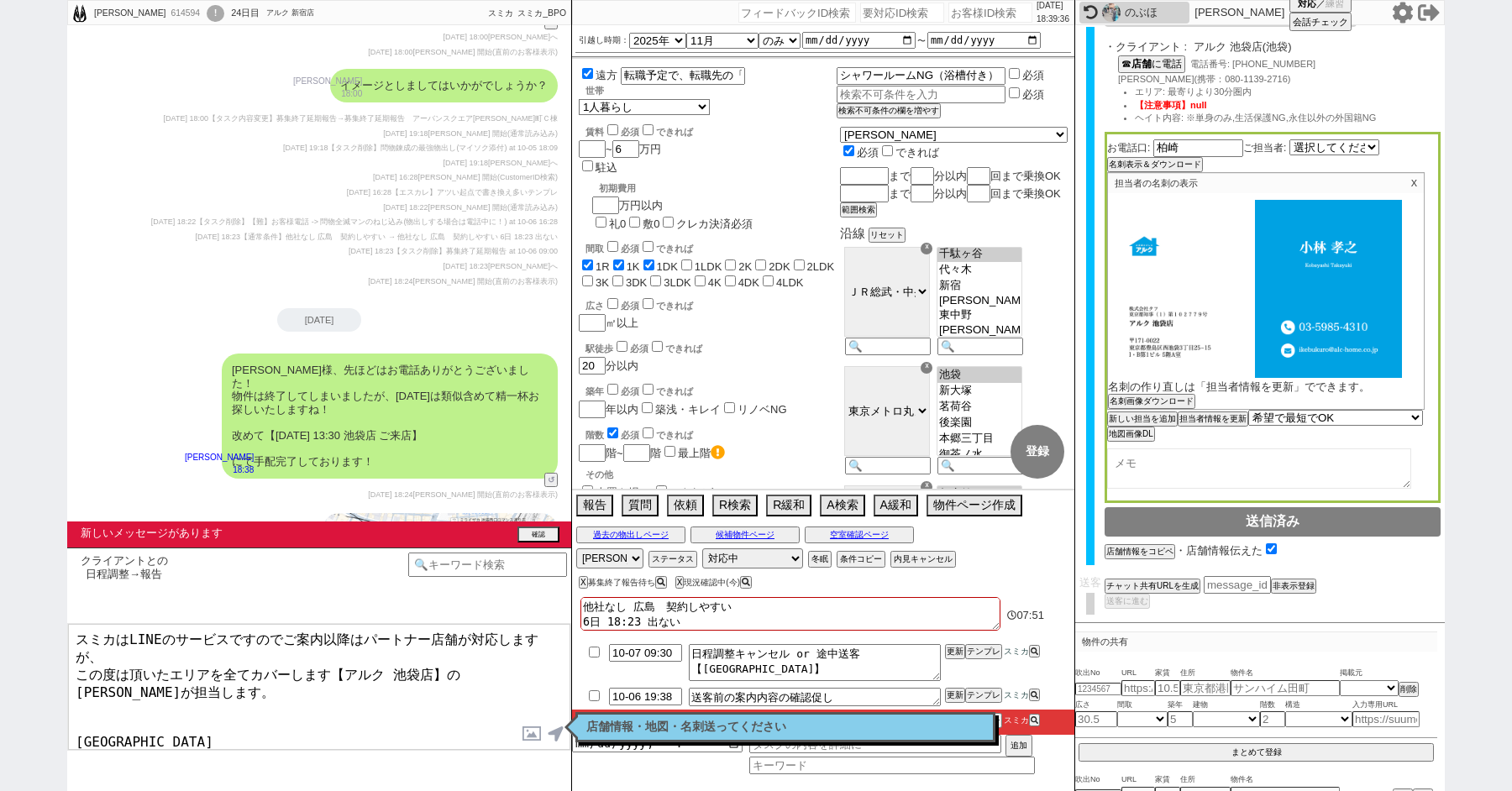
scroll to position [15318, 0]
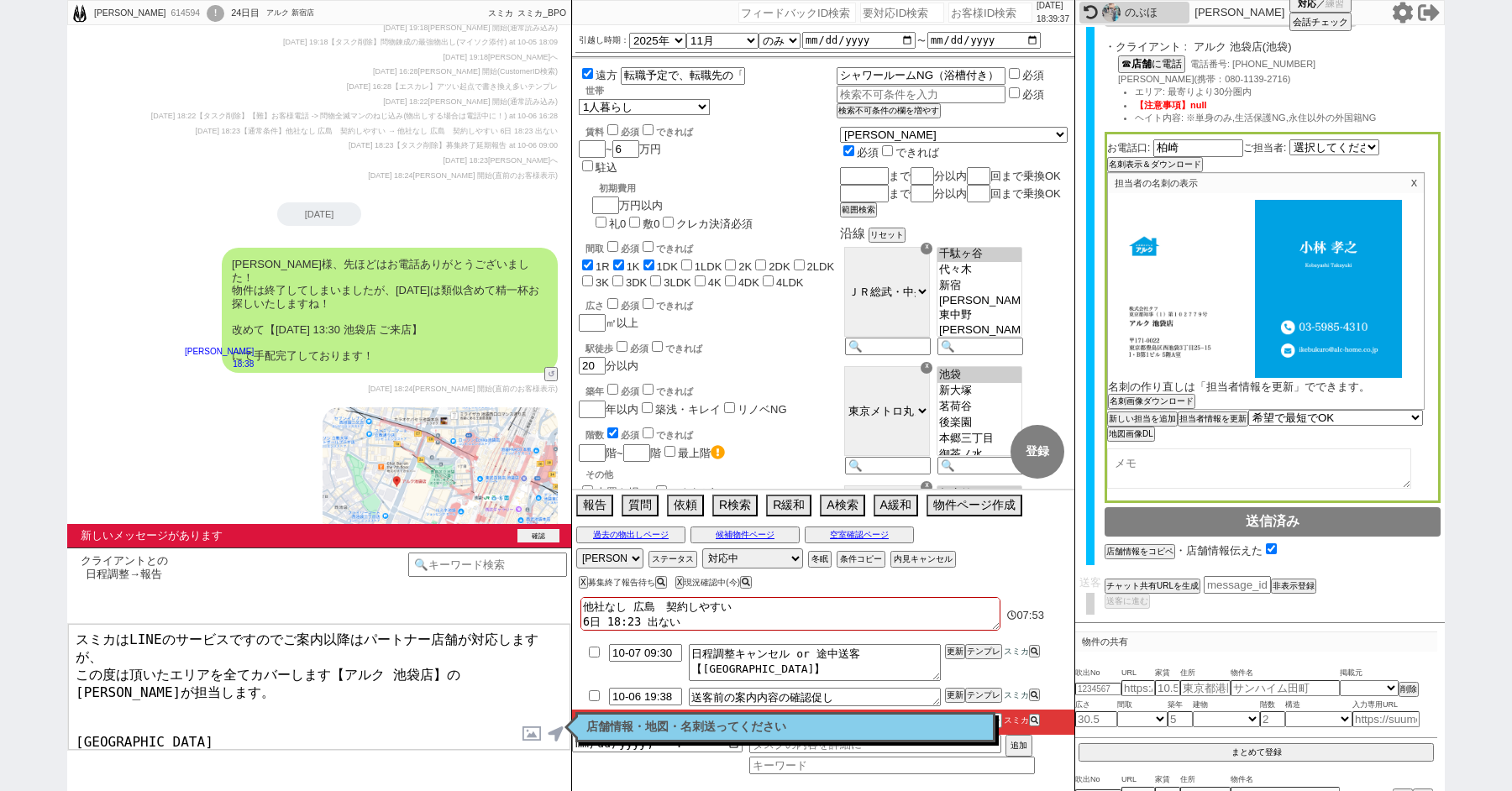
click at [529, 534] on button "確認" at bounding box center [539, 536] width 42 height 14
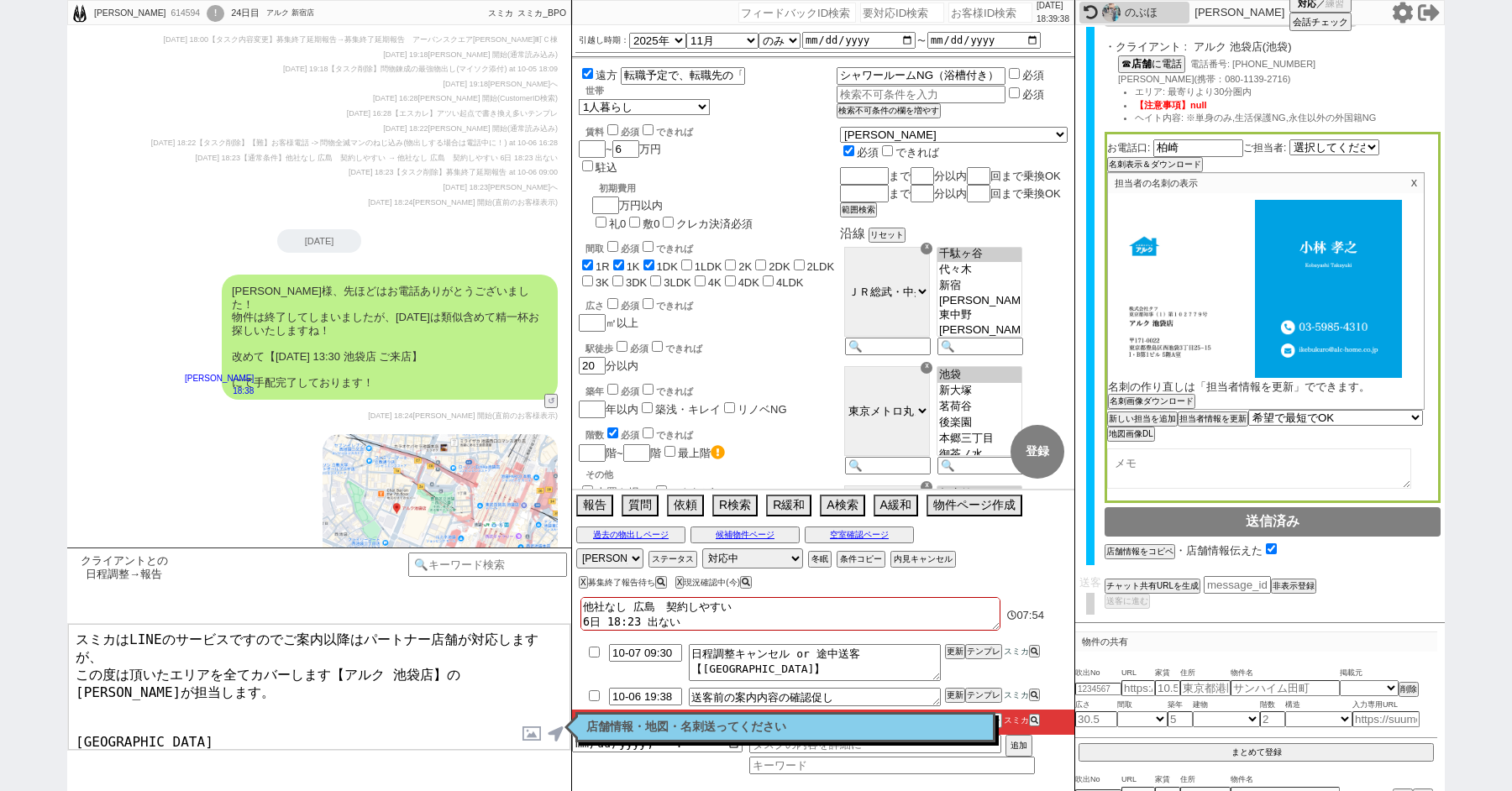
click at [143, 681] on textarea "スミカはLINEのサービスですのでご案内以降はパートナー店舗が対応しますが、 この度は頂いたエリアを全てカバーします【アルク 池袋店】の小林が担当します。 ア…" at bounding box center [319, 686] width 502 height 126
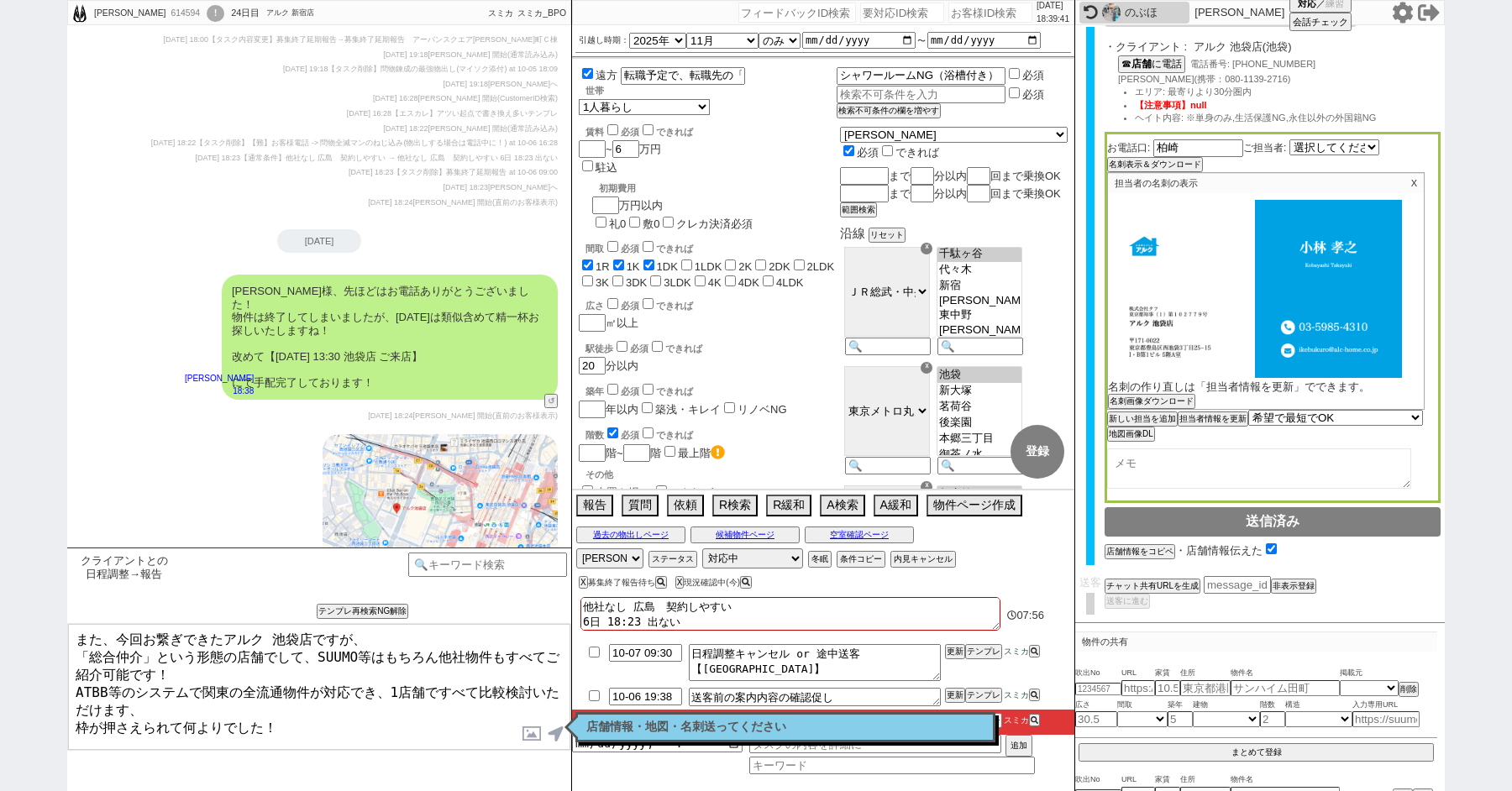
scroll to position [15450, 0]
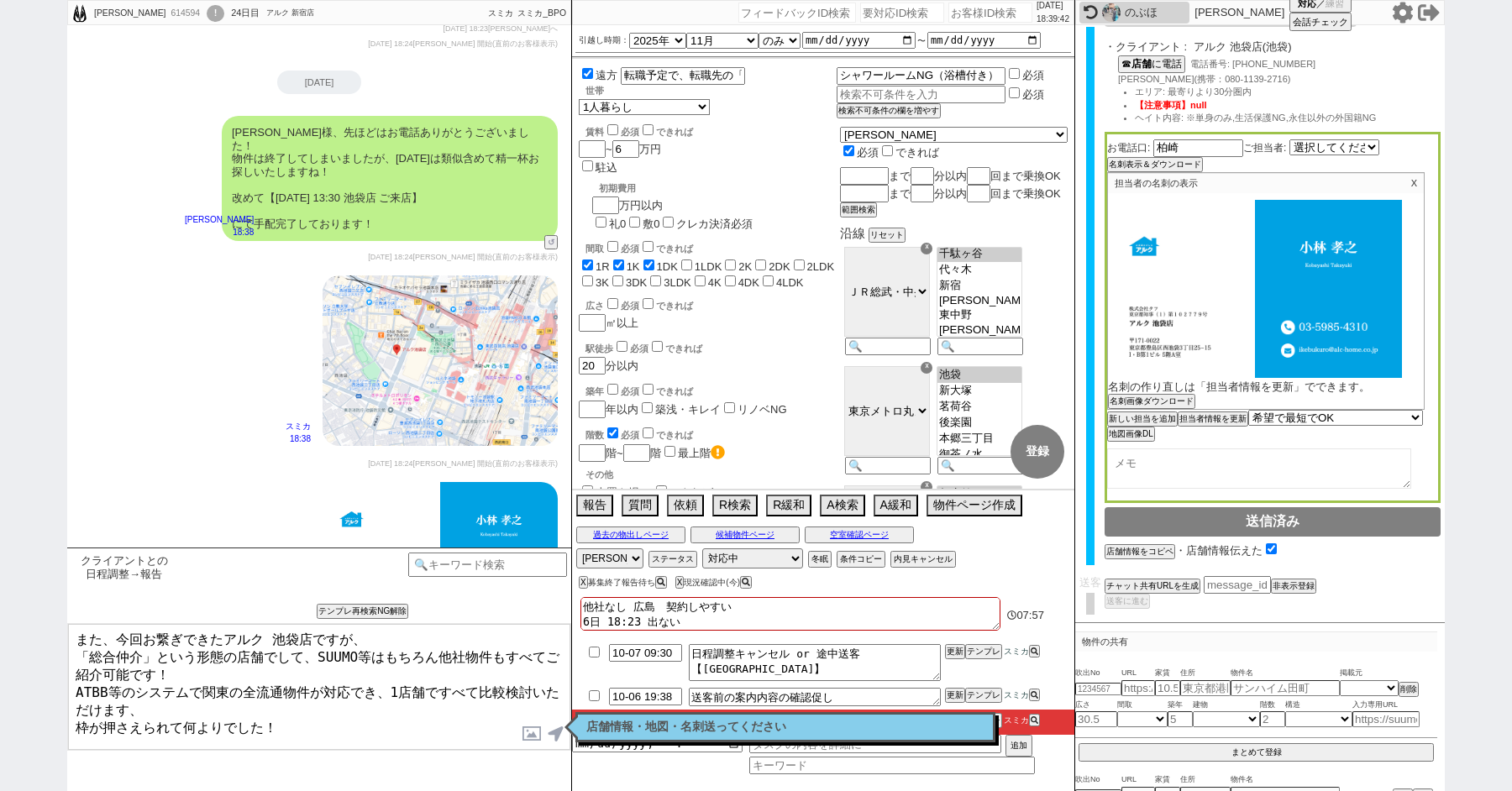
click at [73, 634] on textarea "また、今回お繋ぎできたアルク 池袋店ですが、 「総合仲介」という形態の店舗でして、SUUMO等はもちろん他社物件もすべてご紹介可能です！ ATBB等のシステム…" at bounding box center [319, 686] width 502 height 126
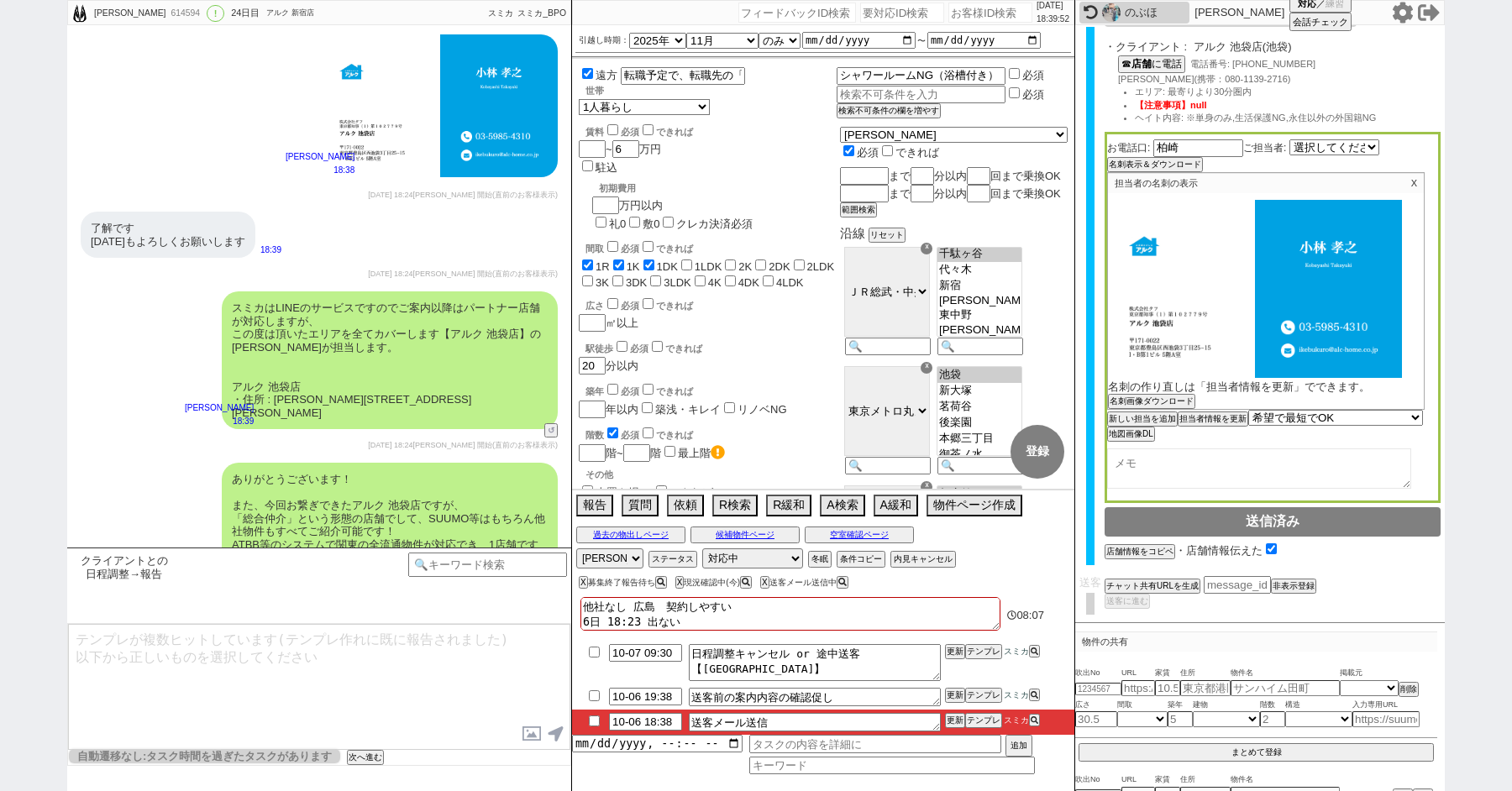
scroll to position [286, 0]
click at [1151, 575] on div "チャット共有URLを生成 チャット共有の範囲変更 非表示登録" at bounding box center [1272, 583] width 336 height 17
click at [1147, 580] on button "チャット共有URLを生成" at bounding box center [1151, 584] width 93 height 12
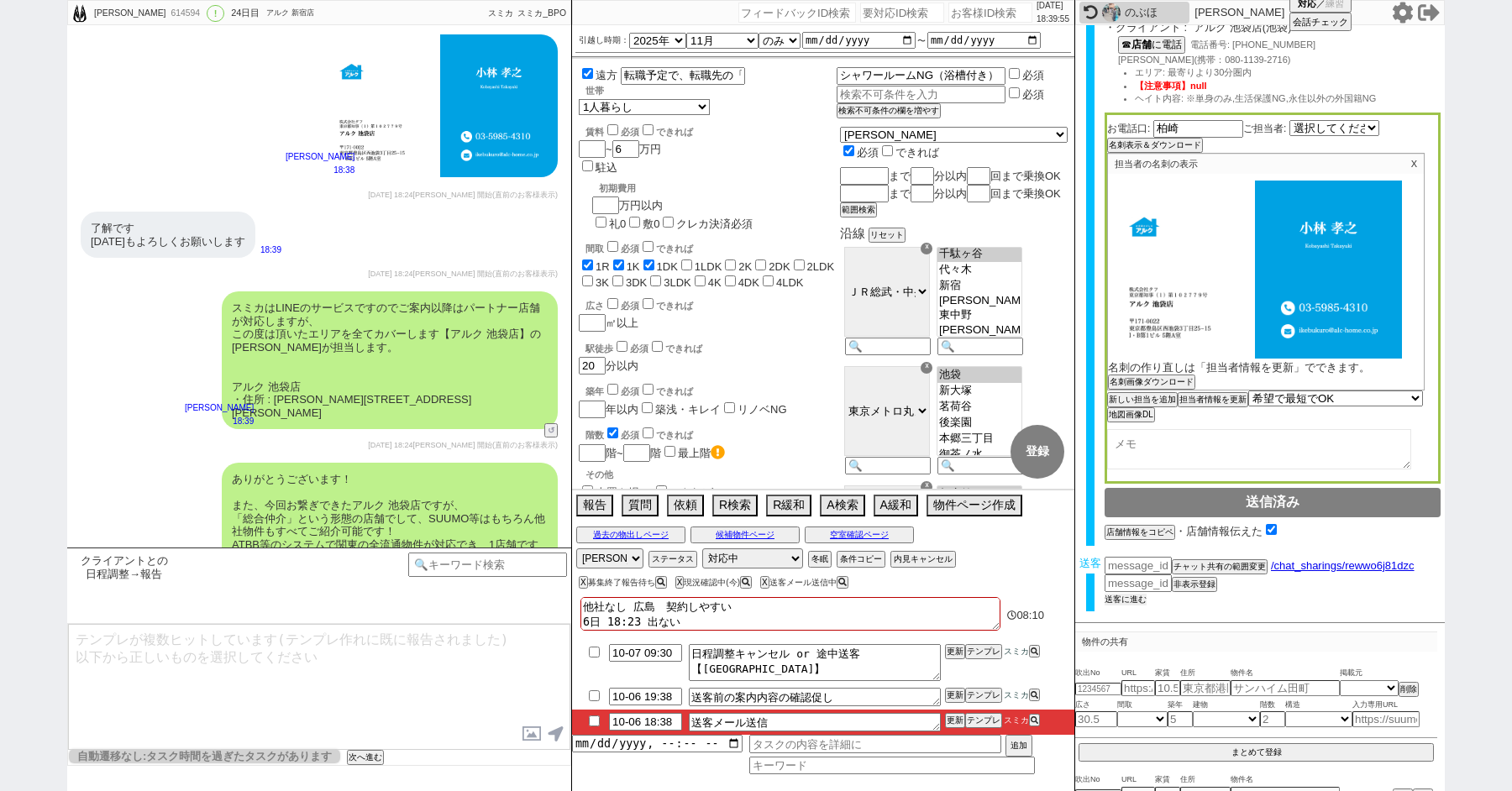
click at [1126, 595] on button "送客に進む" at bounding box center [1125, 599] width 42 height 12
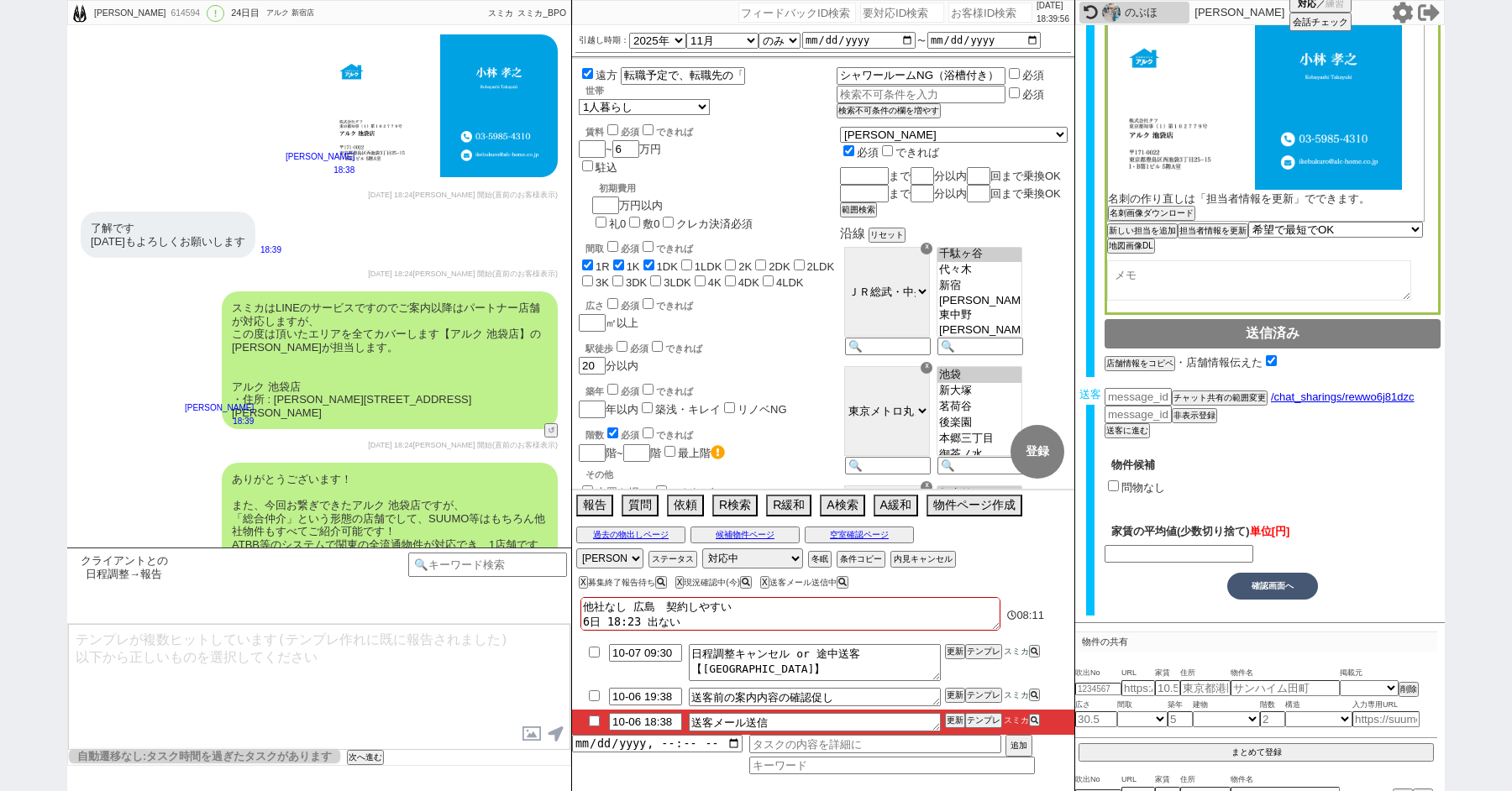
click at [1111, 486] on input "問物なし" at bounding box center [1114, 486] width 11 height 11
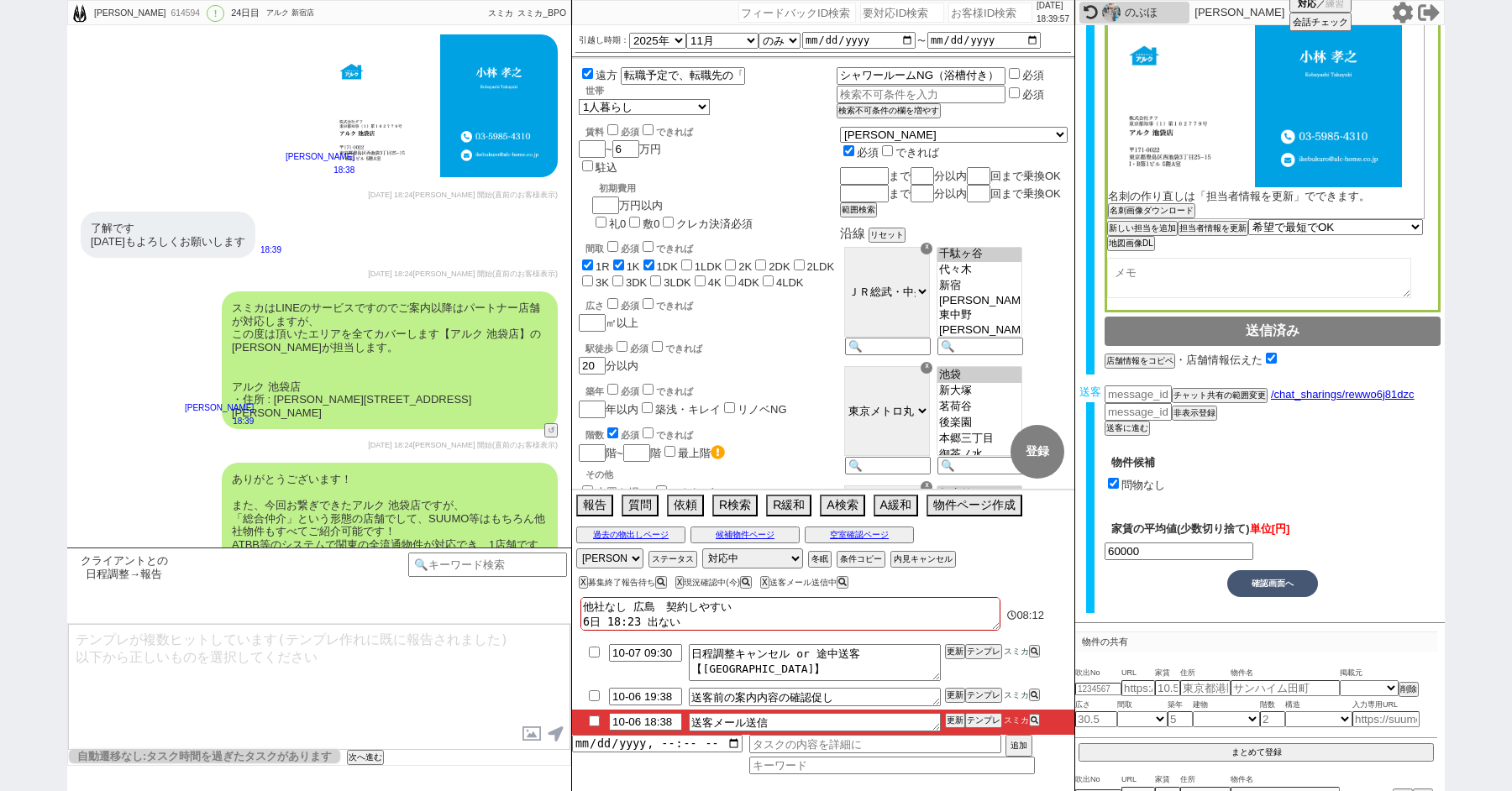
click at [1266, 582] on button "確認画面へ" at bounding box center [1273, 584] width 91 height 27
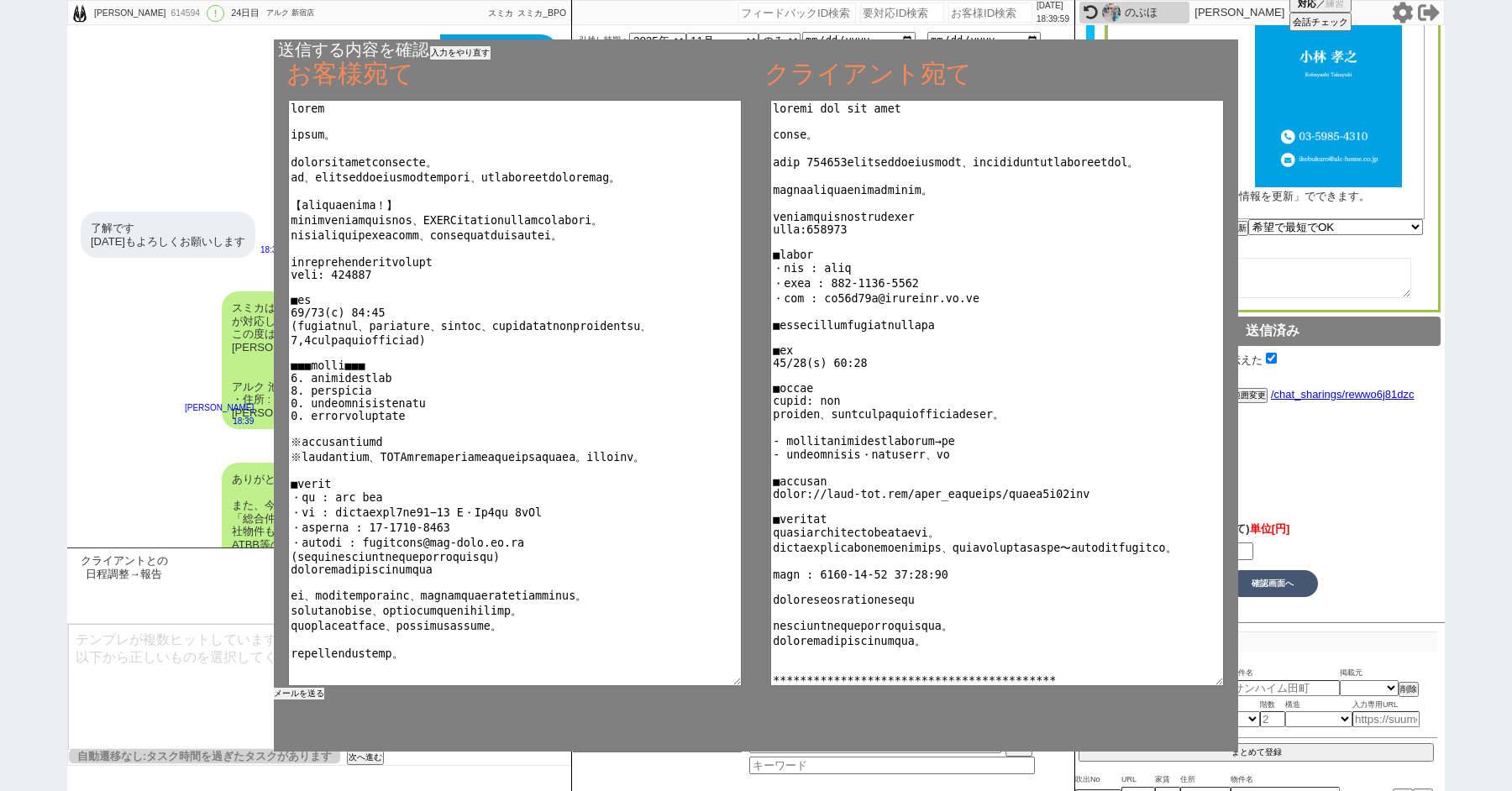
click at [297, 696] on button "メールを送る" at bounding box center [298, 693] width 50 height 12
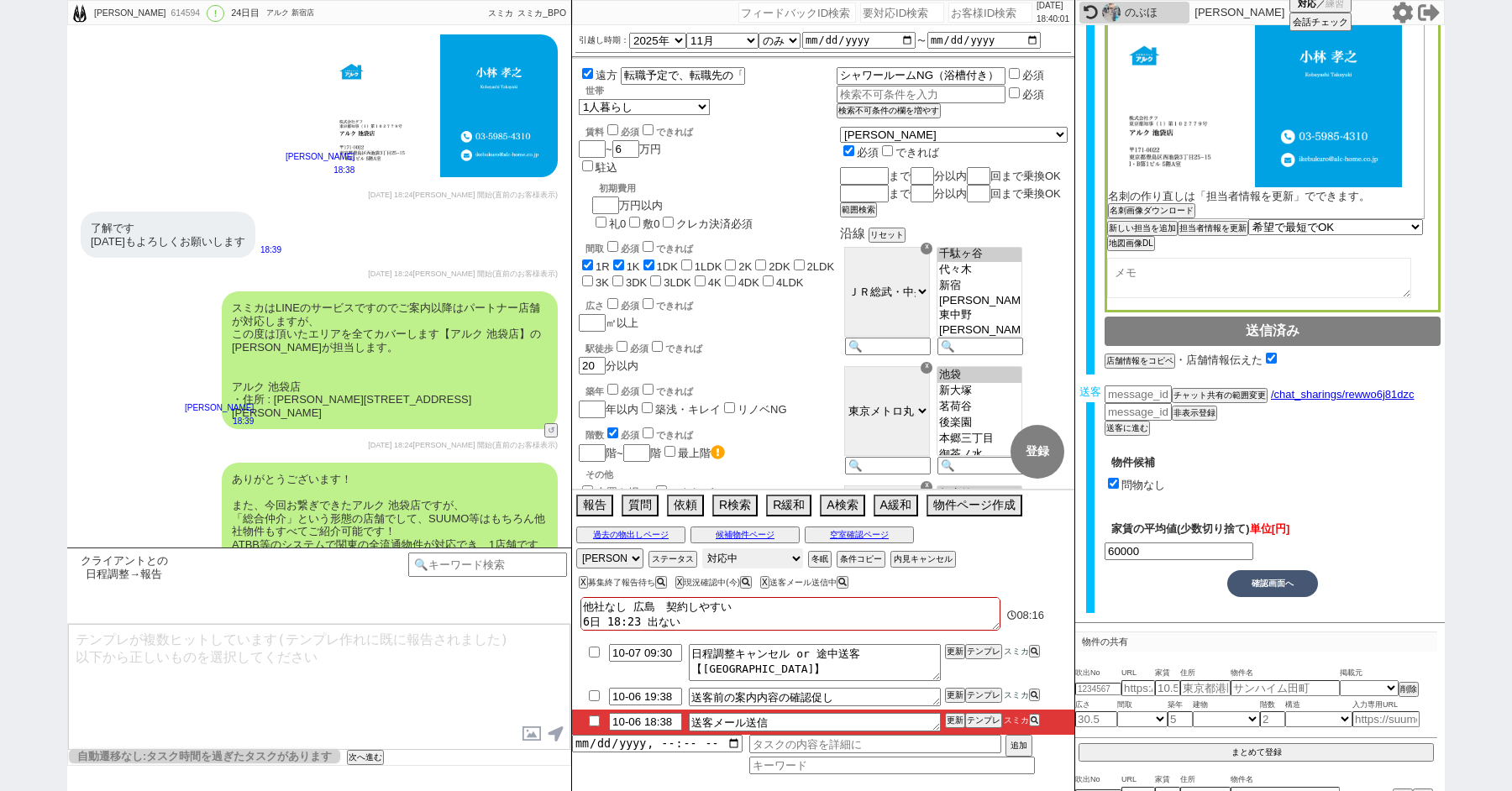
click at [734, 556] on select "対応中 引き継ぎ完了 ブロック 長期間返信なし 紹介不可 別の所で決まった 客の都合で引越しが無くなった 接客開始後に冬眠" at bounding box center [752, 558] width 101 height 20
click at [702, 548] on select "対応中 引き継ぎ完了 ブロック 長期間返信なし 紹介不可 別の所で決まった 客の都合で引越しが無くなった 接客開始後に冬眠" at bounding box center [752, 558] width 101 height 20
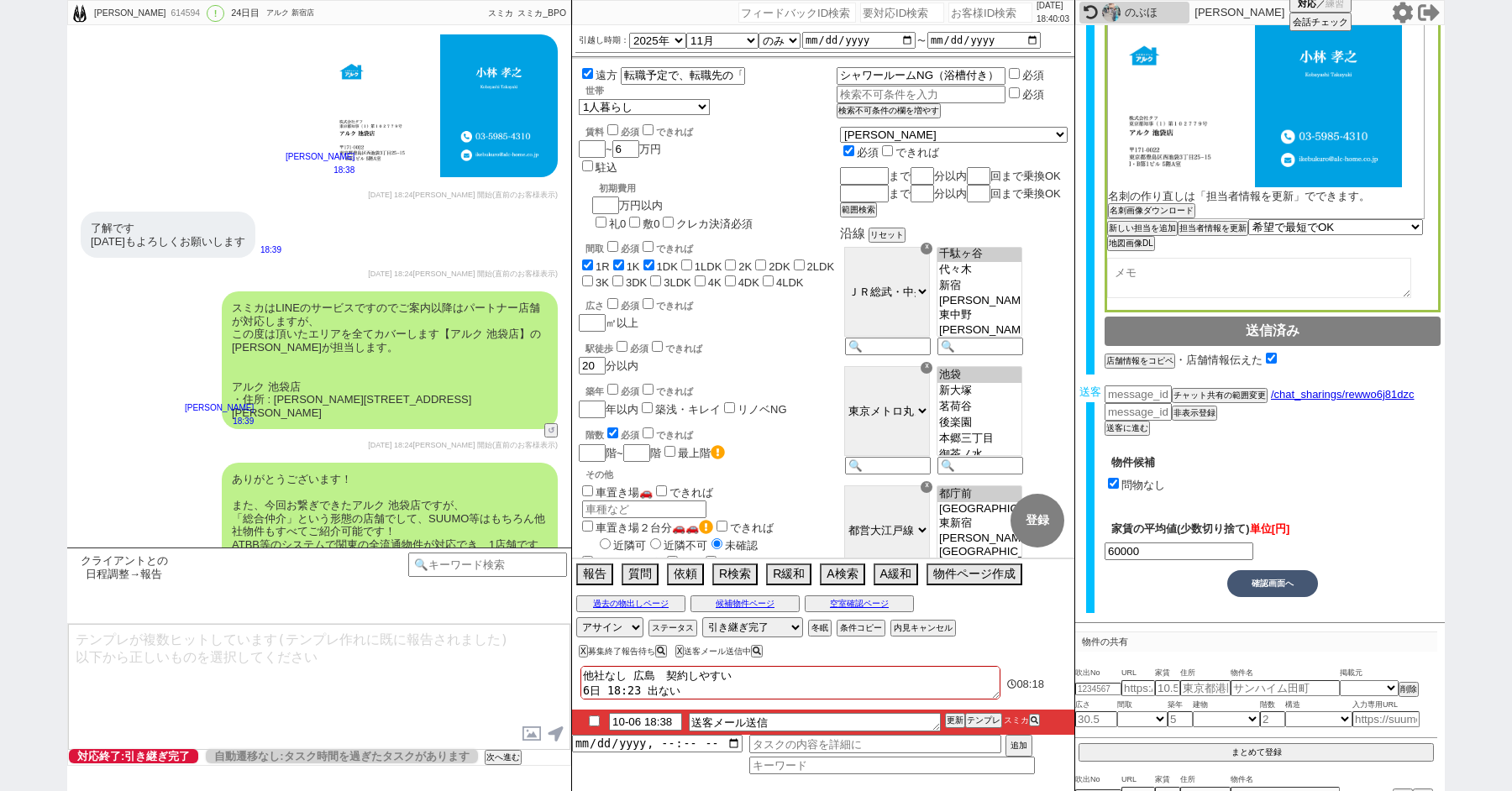
click at [596, 719] on input "checkbox" at bounding box center [594, 721] width 25 height 11
click at [580, 653] on button "X" at bounding box center [581, 651] width 5 height 9
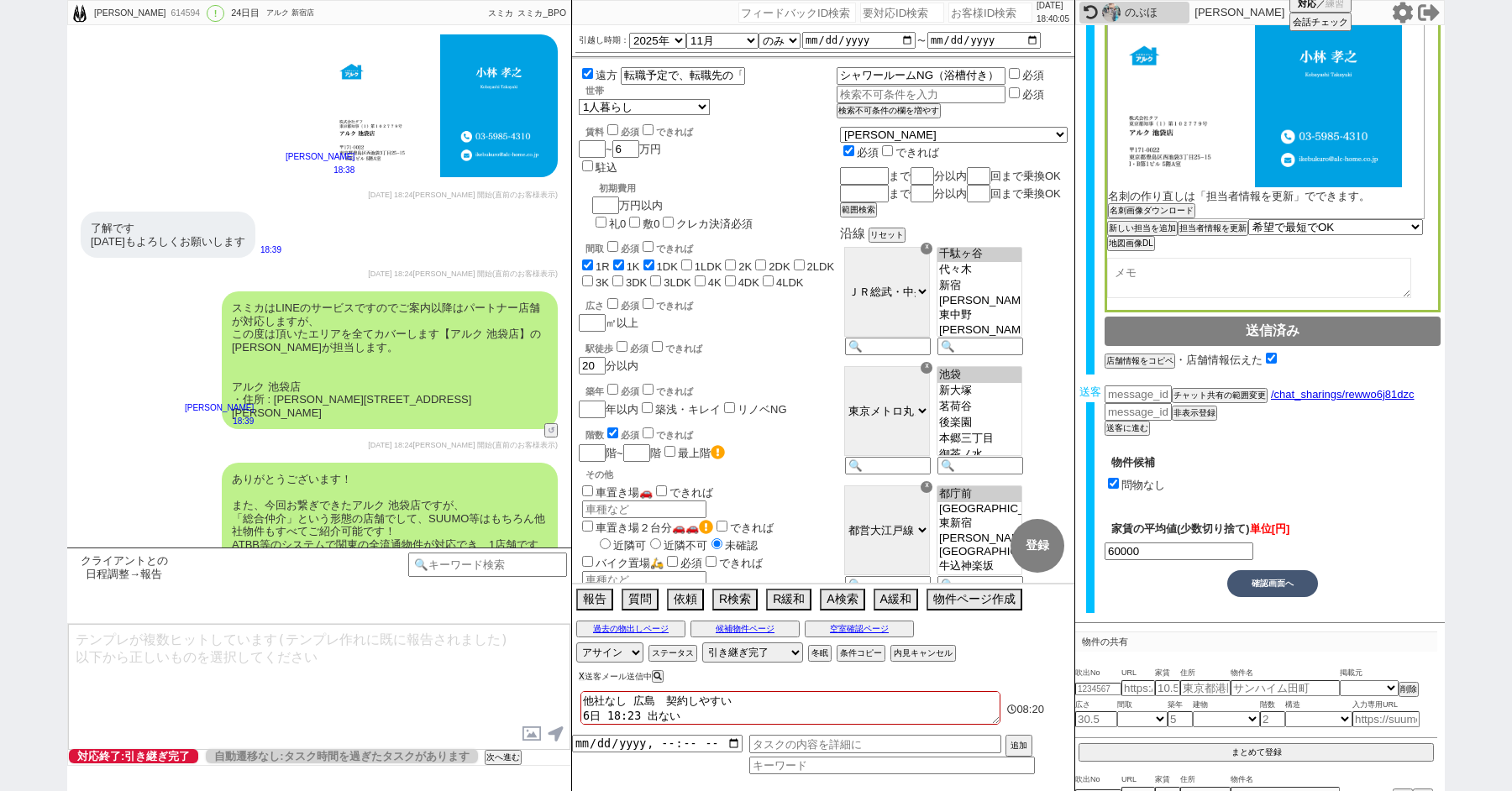
click at [582, 670] on div "X 送客メール送信中" at bounding box center [785, 676] width 427 height 23
click at [582, 673] on button "X" at bounding box center [581, 676] width 5 height 9
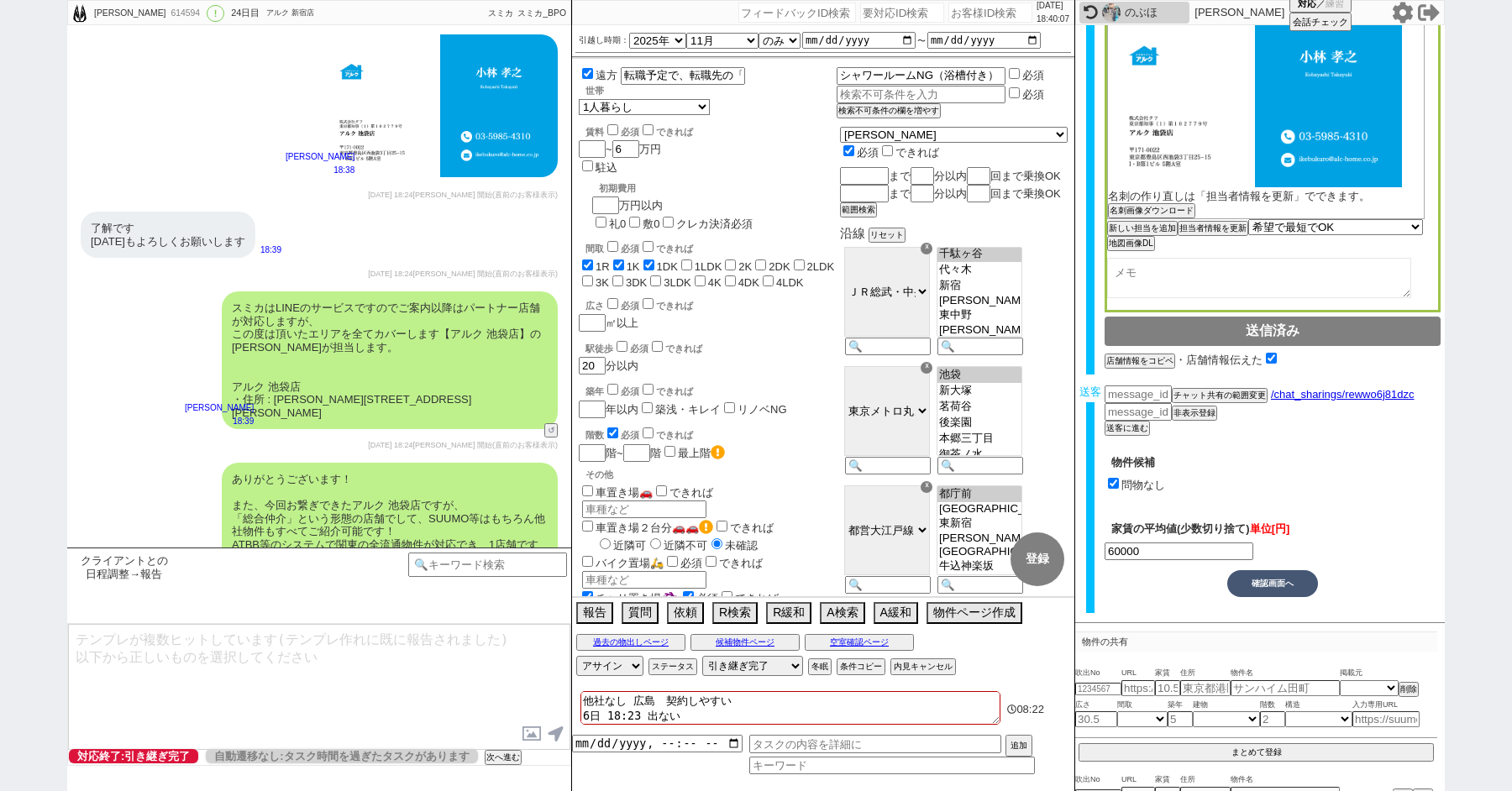
click at [99, 612] on div "最後に手配内容の方メールの方にお送りしておきますね。 それでは、明日はよろしくお願いいたします！ ※お時間迫っており引き継ぎは致しますが、ご案内に関しましても…" at bounding box center [319, 656] width 504 height 89
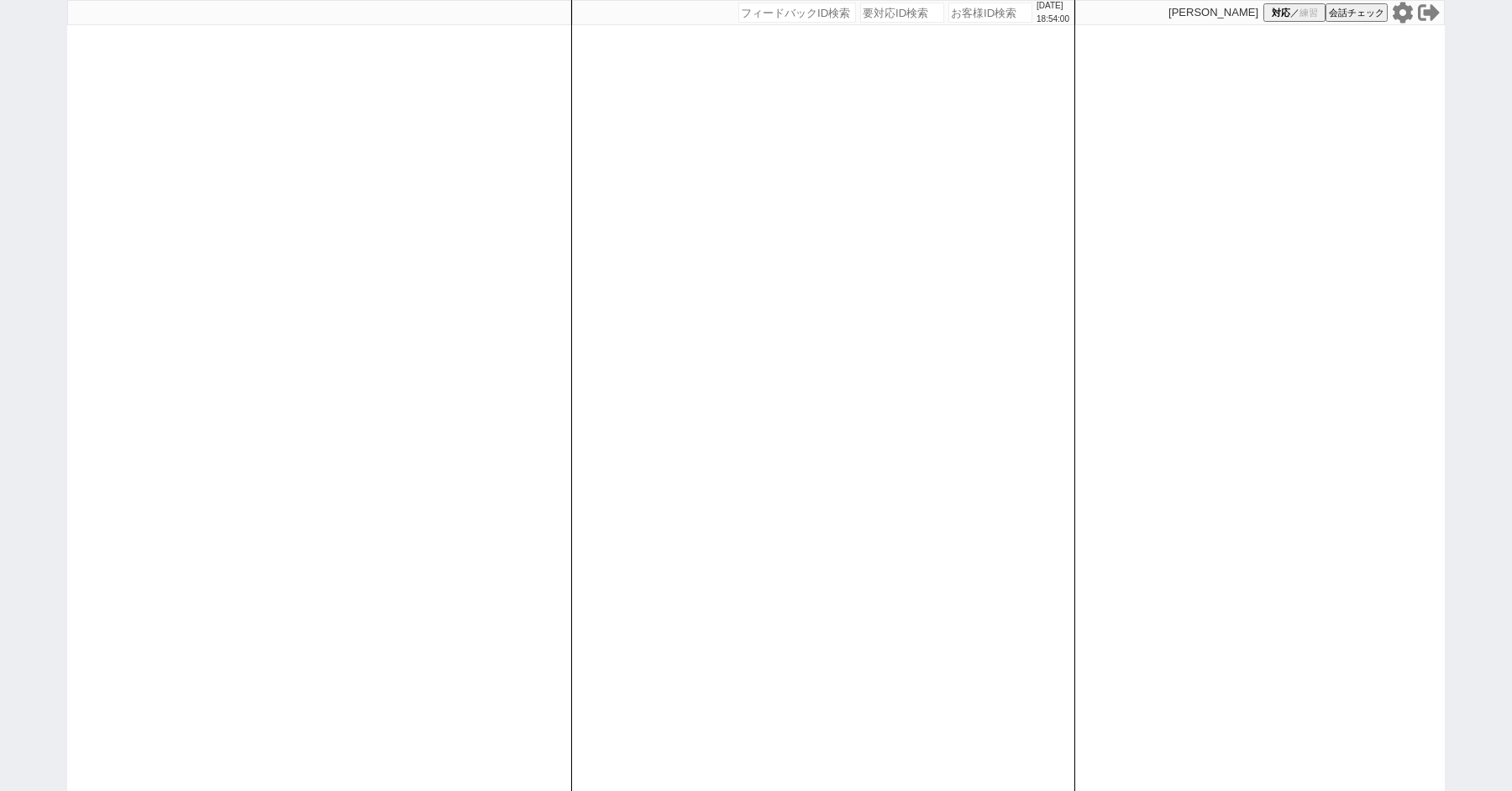
click at [40, 173] on div "[DATE] 18:54:00 候補物件を追加してしてください 紹介した物件一覧 他社物件を追加する 空室確認ページに追加・削除 紹介した物件一覧 他社物件を…" at bounding box center [756, 396] width 1512 height 791
paste input "617369"
type input "617369"
select select "100"
select select "6"
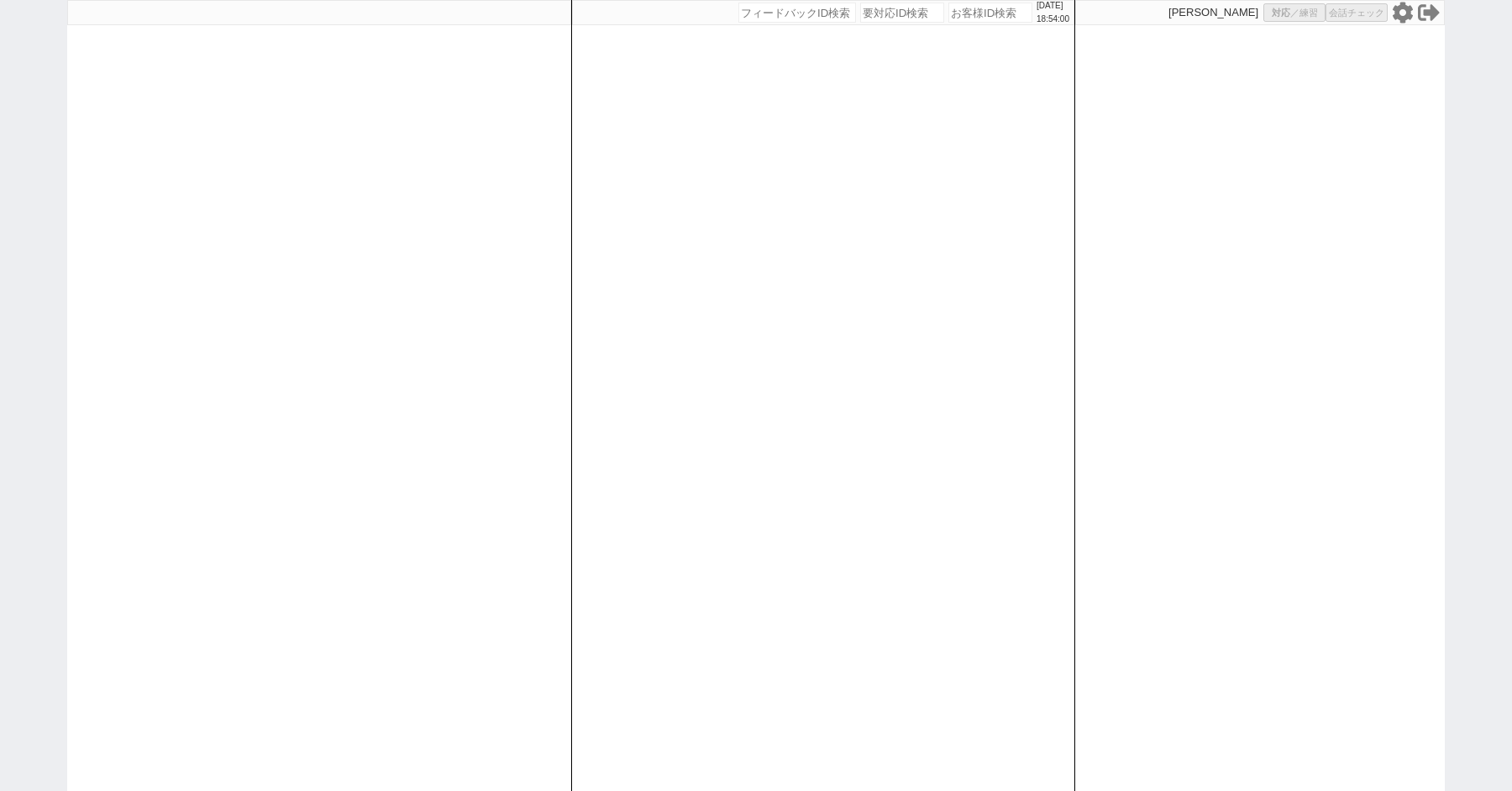
select select "6"
select select "2"
select select "5"
select select
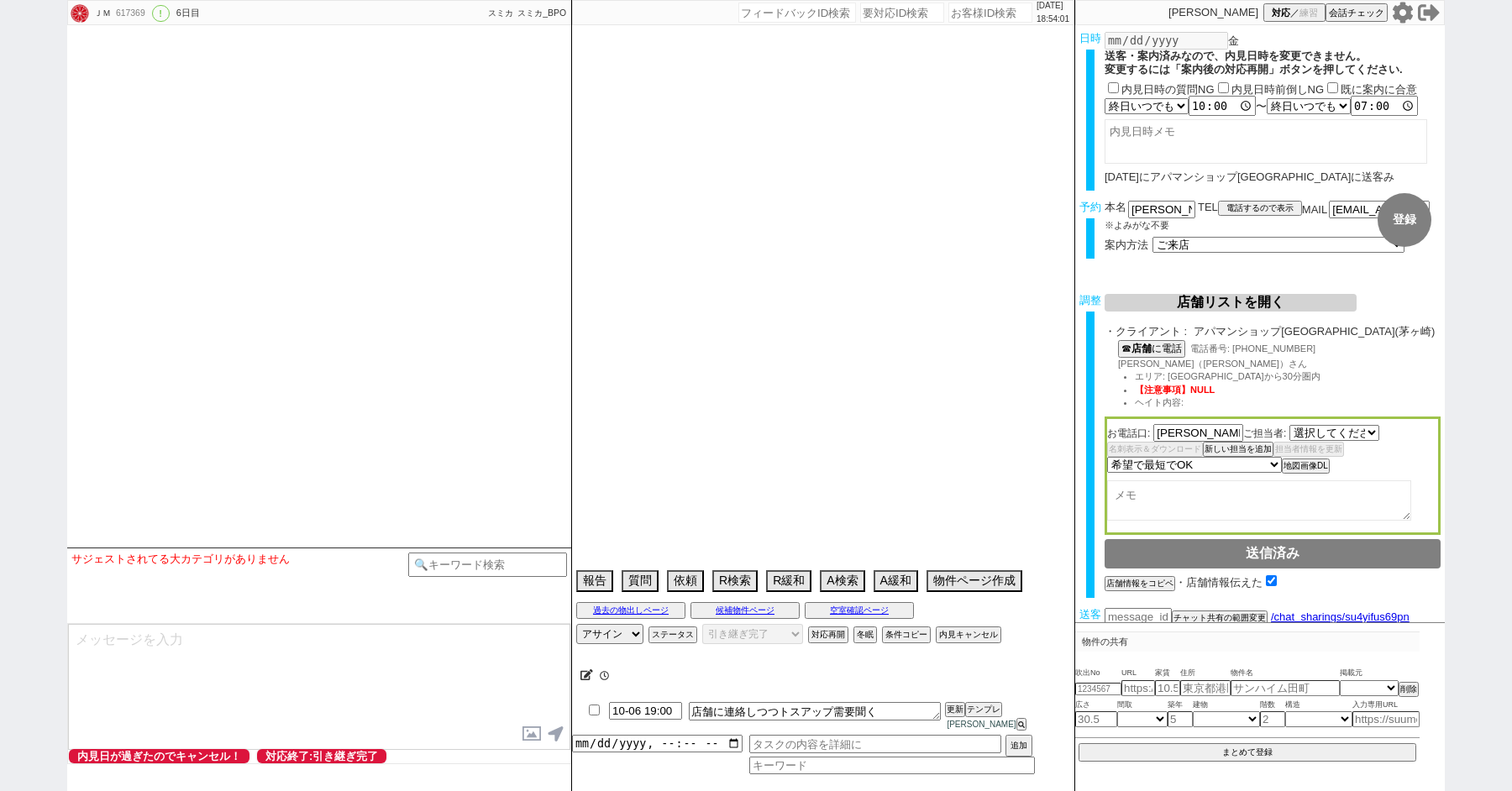
select select "2843"
select select "13"
select select "0"
select select "14"
select select "13"
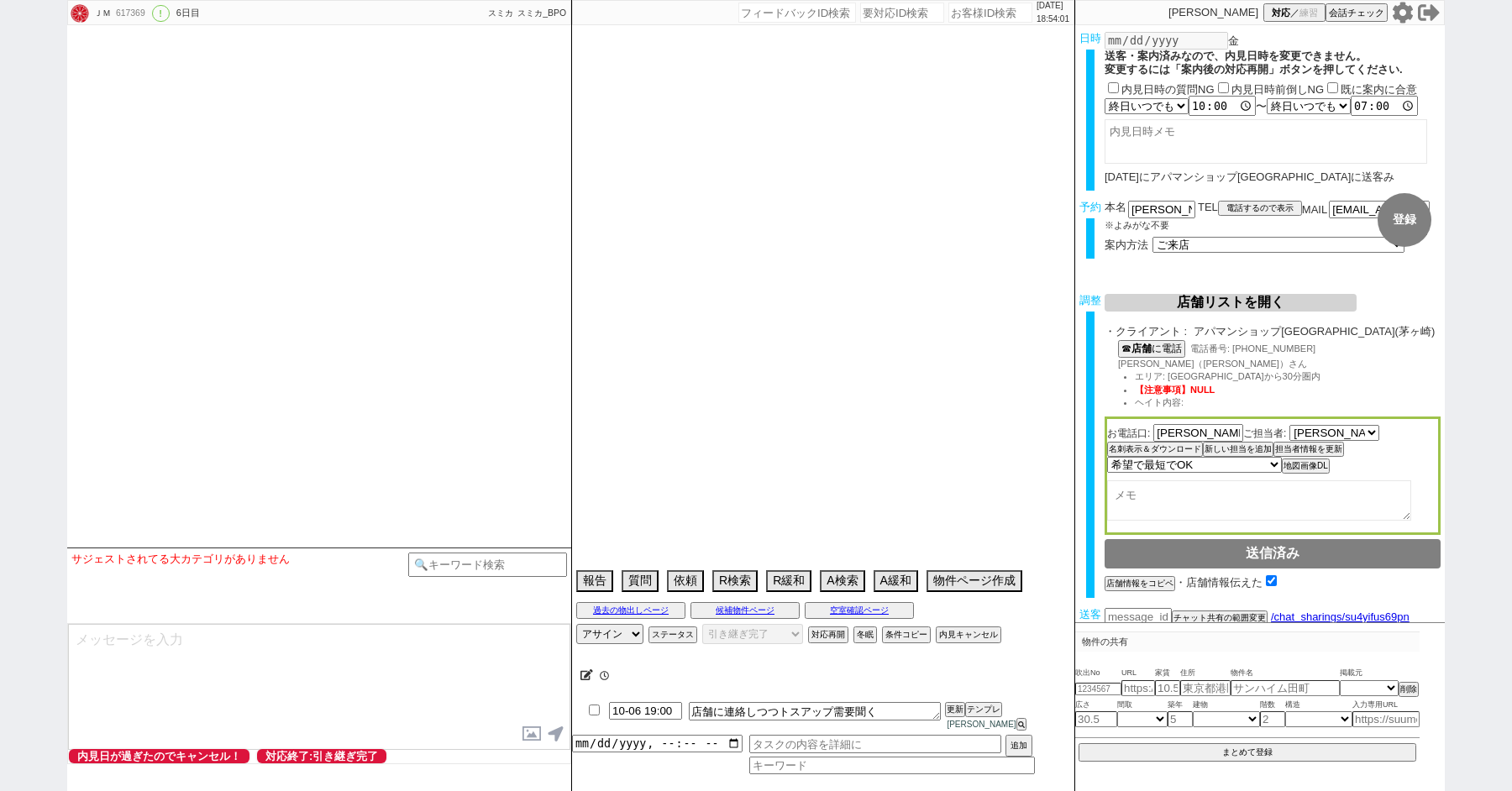
select select "455"
select select "83"
select select "2110"
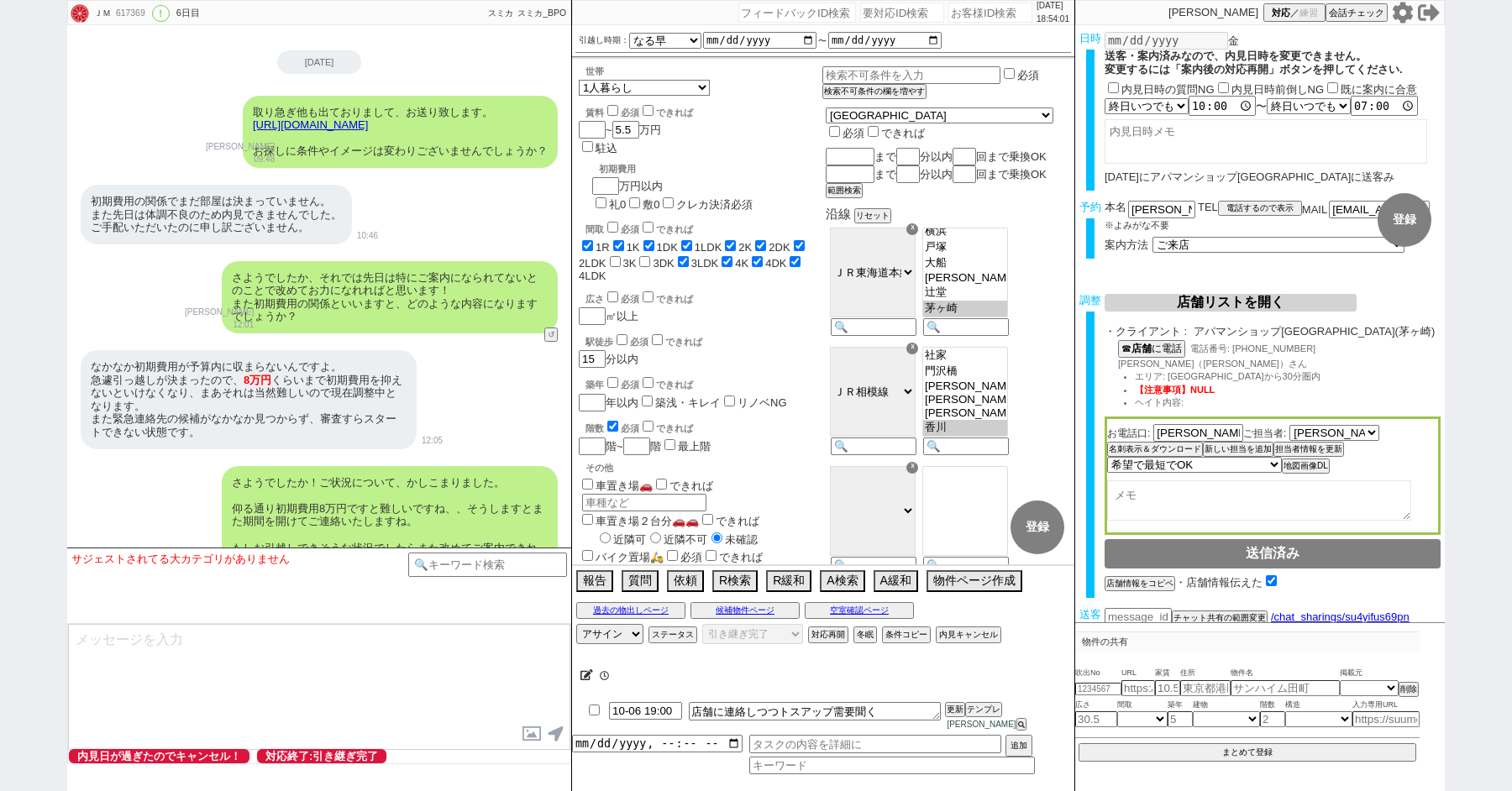
scroll to position [203, 0]
click at [973, 636] on div "対応パス アサイン ステータス 対応中 引き継ぎ完了 ブロック 長期間返信なし 紹介不可 別の所で決まった 客の都合で引越しが無くなった 接客開始後に冬眠 対…" at bounding box center [823, 634] width 502 height 25
click at [971, 637] on button "内見キャンセル" at bounding box center [967, 635] width 62 height 14
radio input "true"
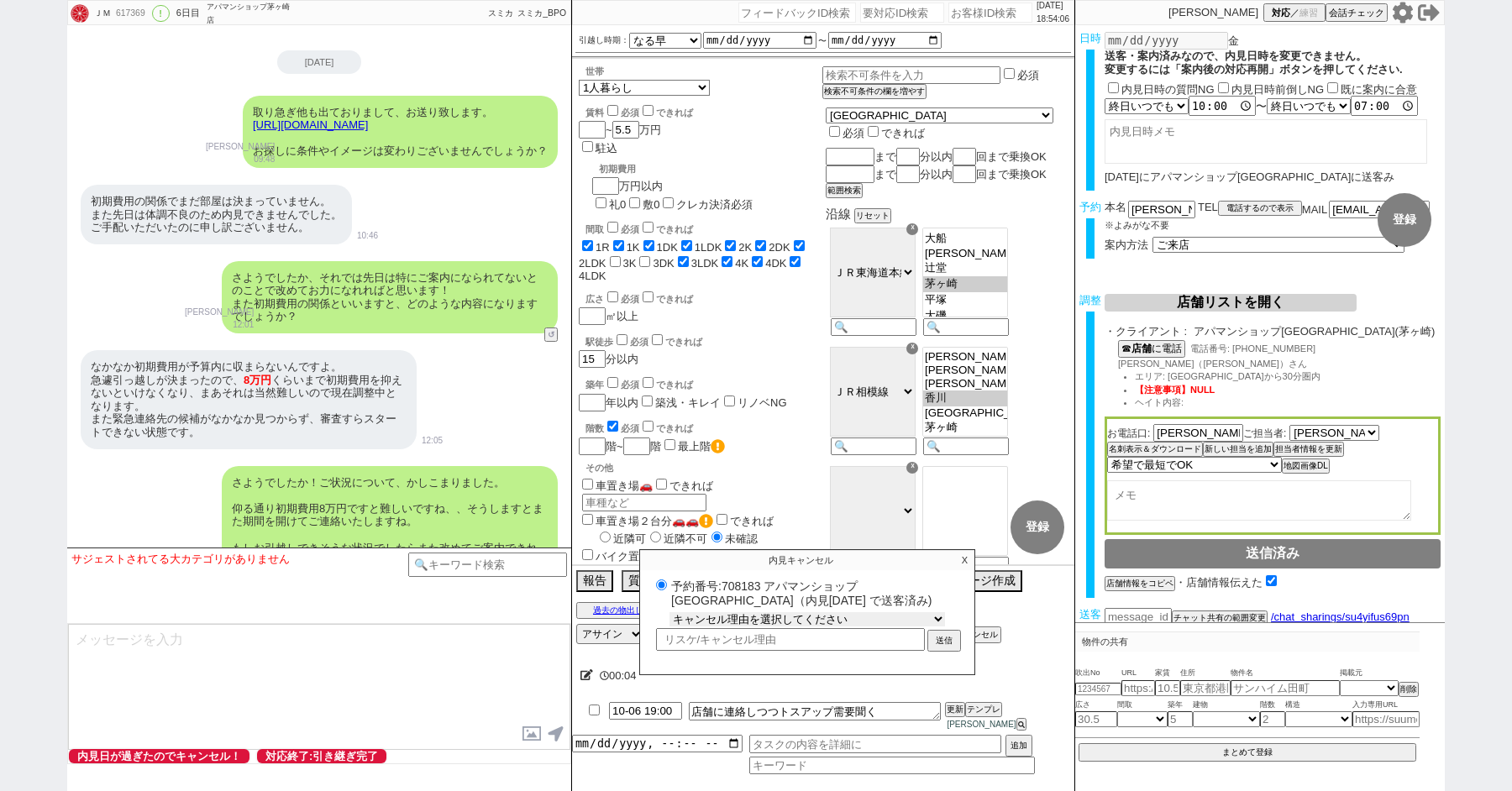
click at [706, 626] on select "キャンセル理由を選択してください 希望物件が出なかった 希望物件が見れなかった 返信がこなくなった 他決(日程調整前) 引越し自体消滅(日程調整前) 都合が変…" at bounding box center [807, 619] width 276 height 15
select select "120"
click at [670, 621] on select "キャンセル理由を選択してください 希望物件が出なかった 希望物件が見れなかった 返信がこなくなった 他決(日程調整前) 引越し自体消滅(日程調整前) 都合が変…" at bounding box center [807, 619] width 276 height 15
radio input "true"
click at [703, 646] on input "text" at bounding box center [790, 639] width 268 height 19
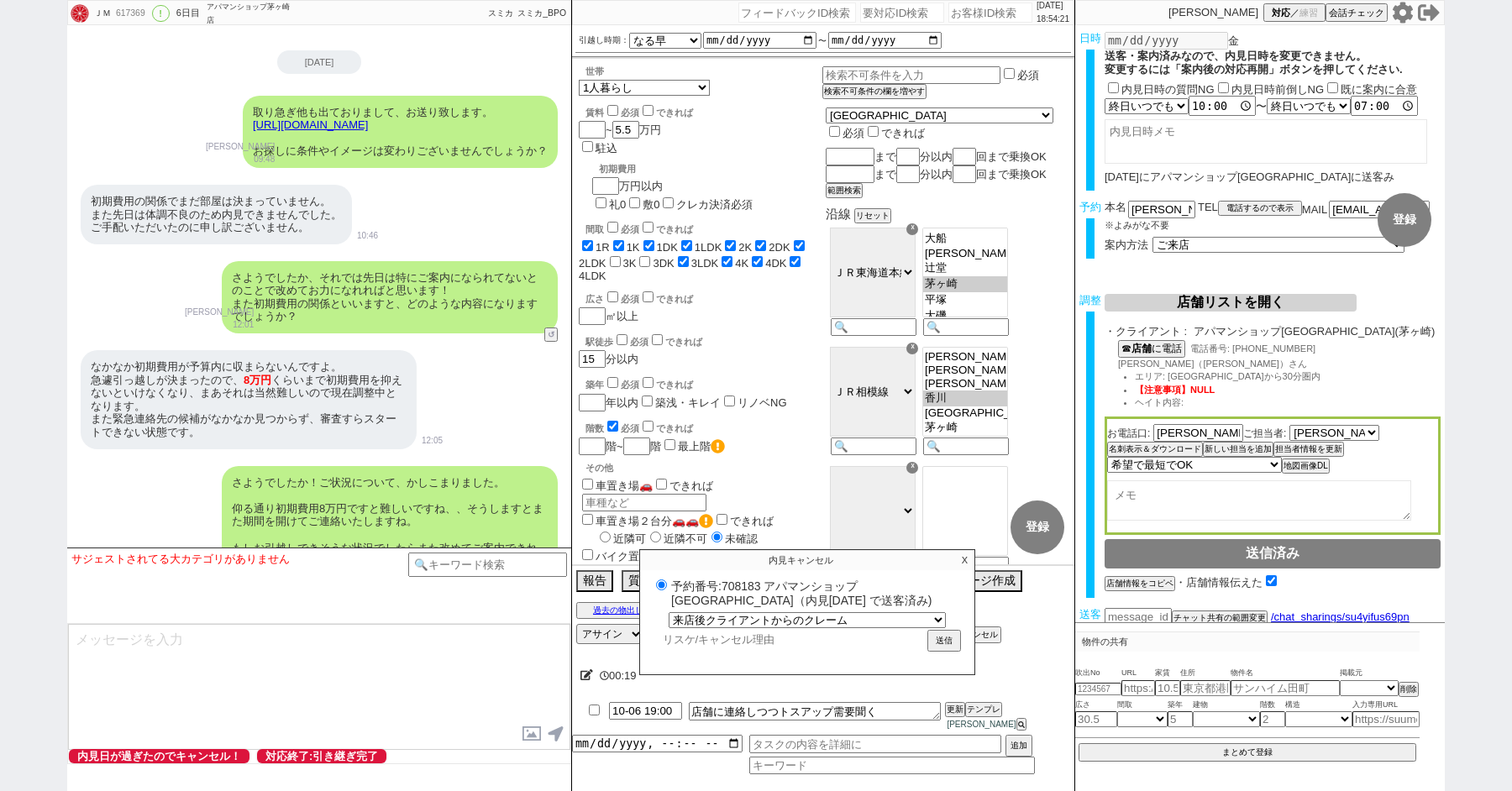
type input "k"
radio input "true"
type input "き"
radio input "true"
type input "きt"
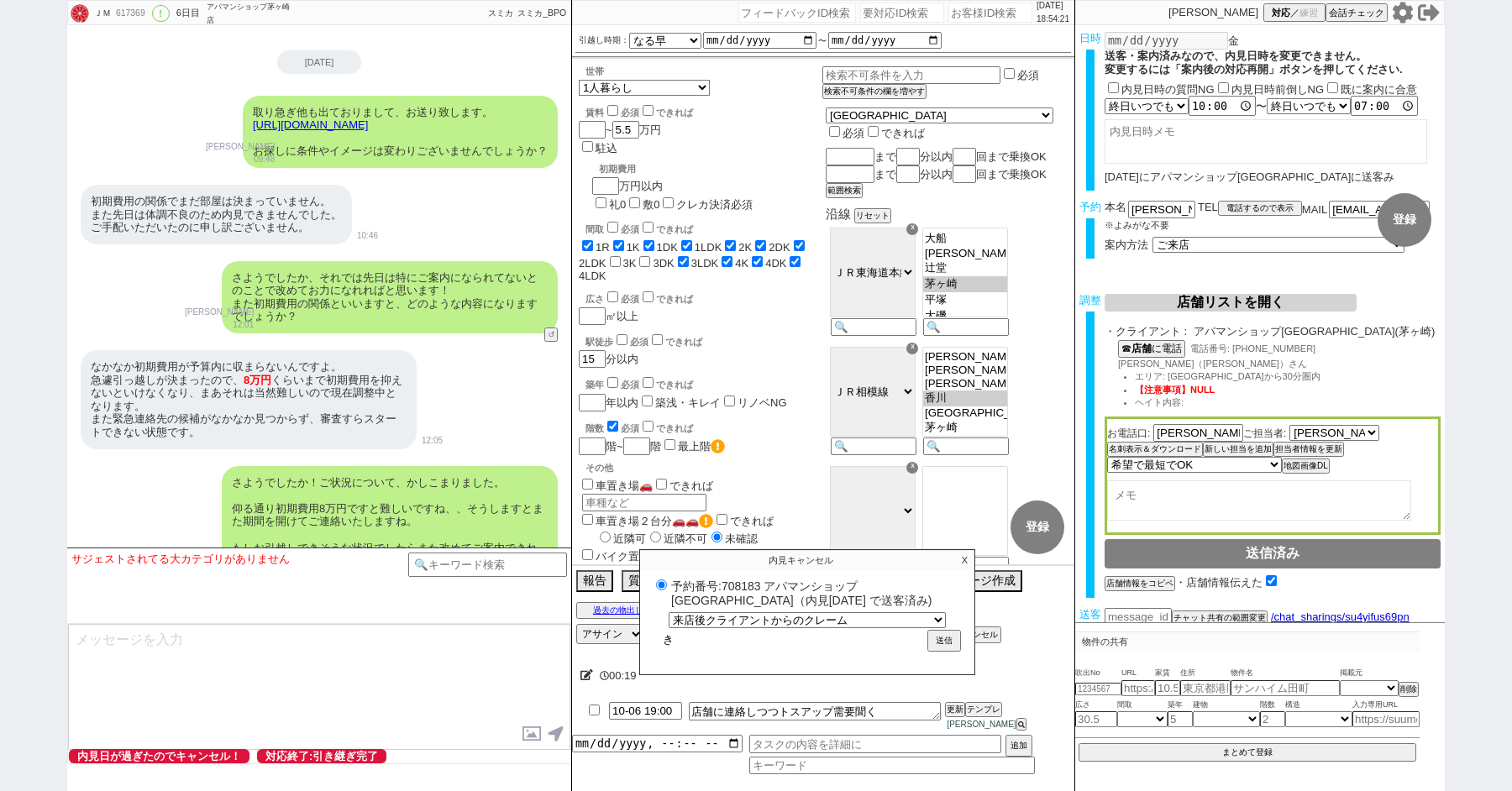
radio input "true"
type input "きて"
radio input "true"
type input "き"
radio input "true"
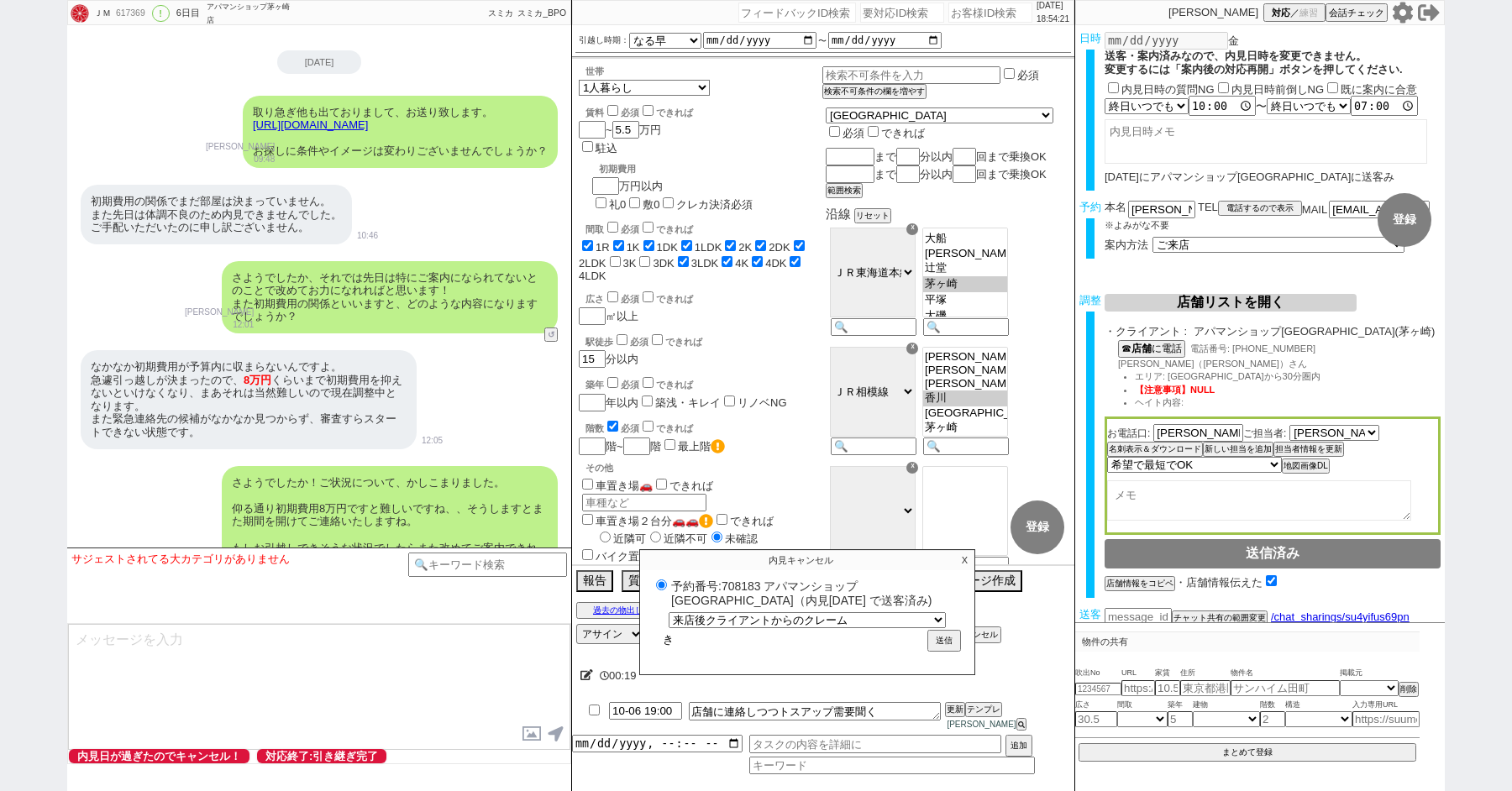
radio input "true"
type input "g"
radio input "true"
type input "ご"
radio input "true"
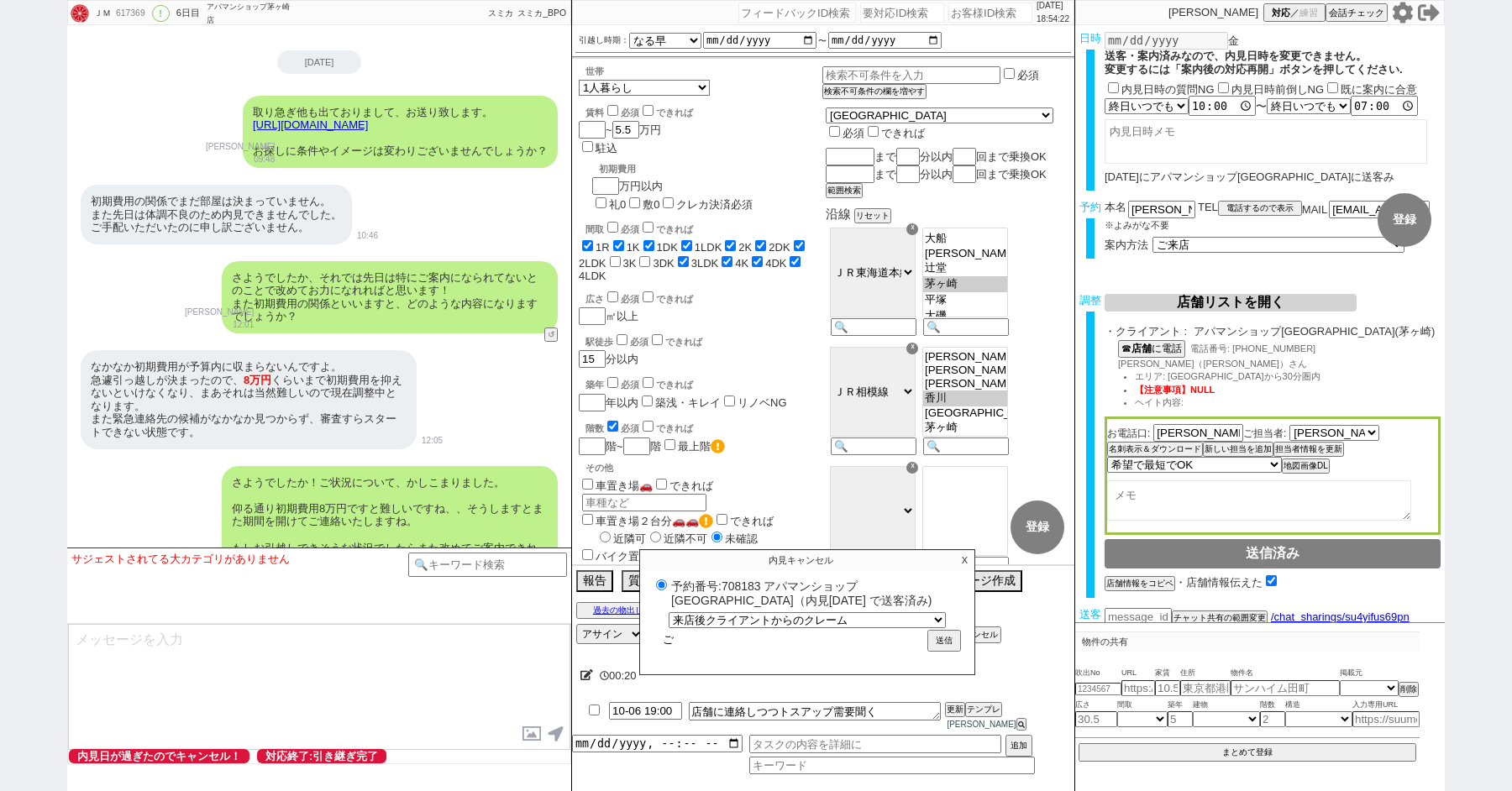
type input "ごj"
radio input "true"
type input "ごjt"
radio input "true"
type input "ごjつ"
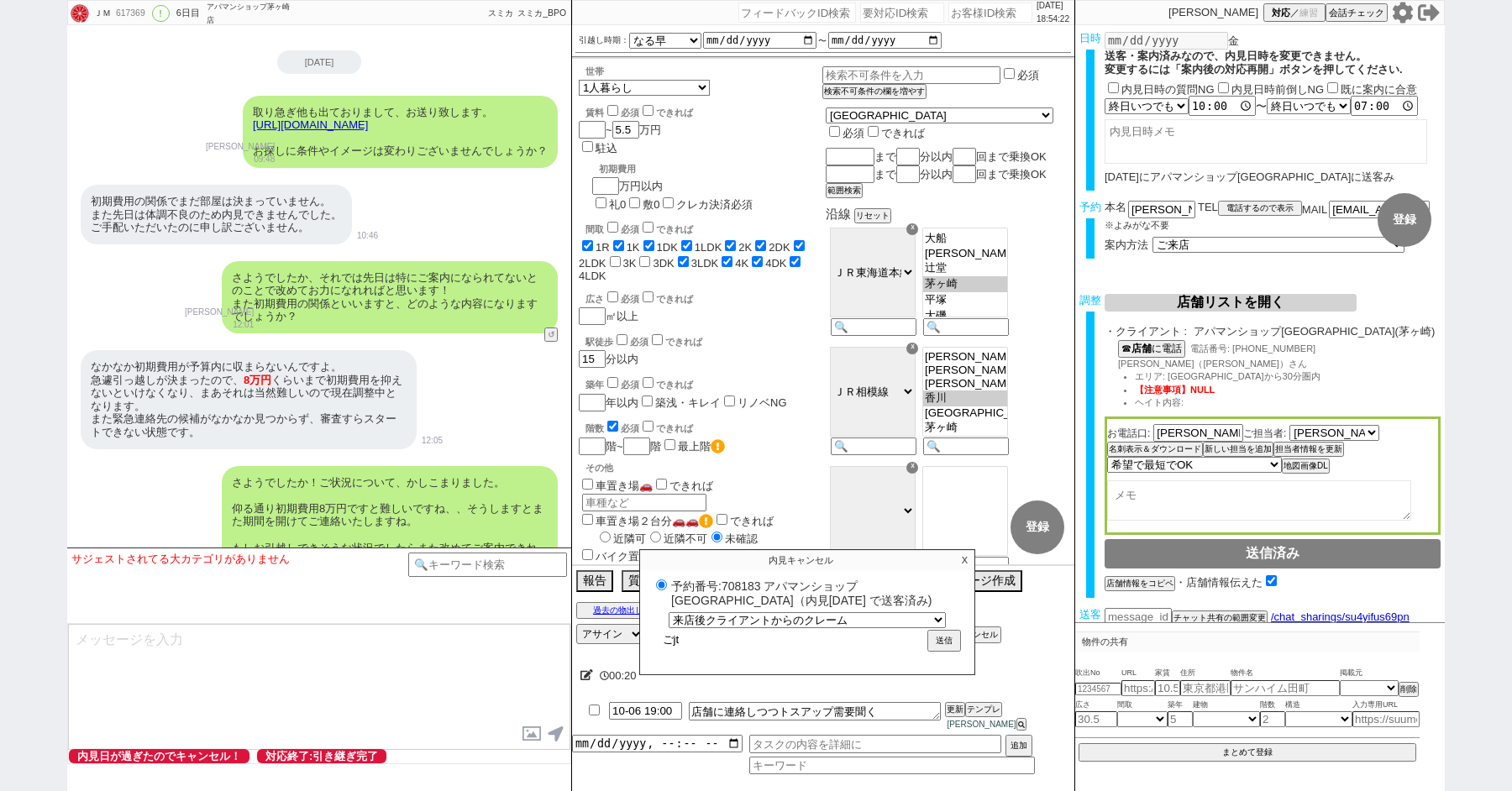
radio input "true"
type input "ごj"
radio input "true"
type input "ご"
radio input "true"
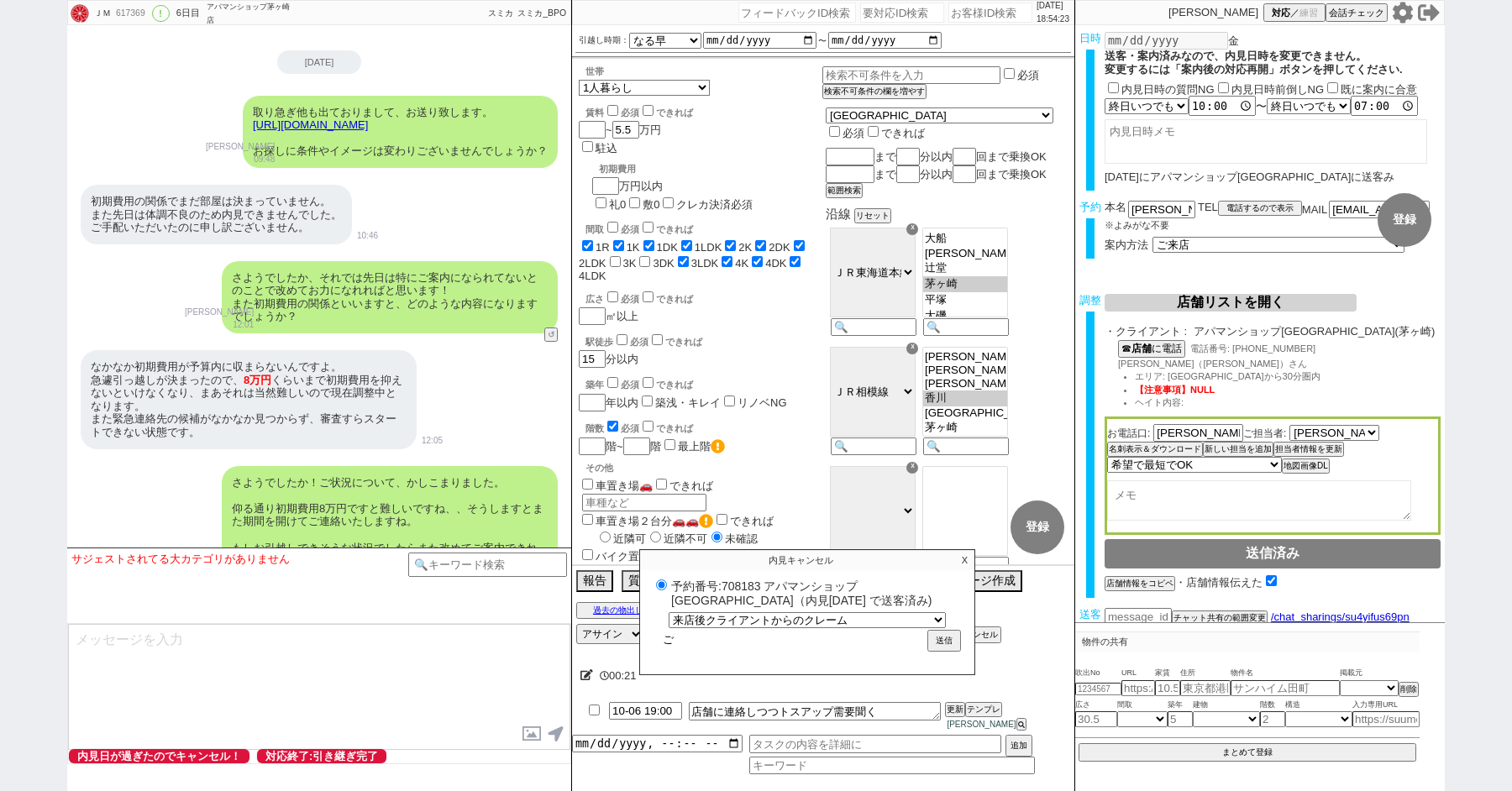
radio input "true"
type input "g"
radio input "true"
type input "ご"
radio input "true"
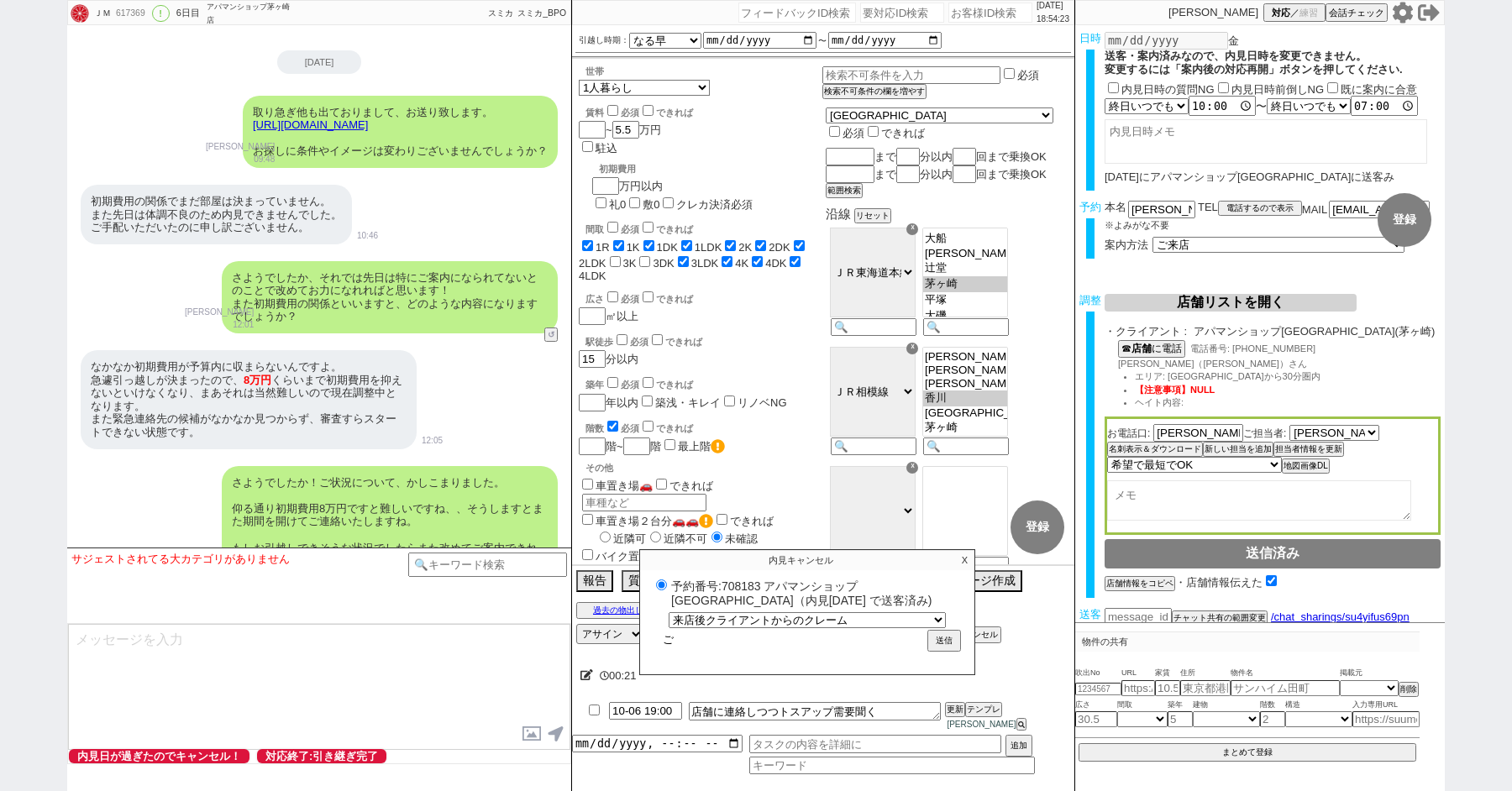
type input "ごj"
radio input "true"
type input "ごじ"
radio input "true"
type input "ごじt"
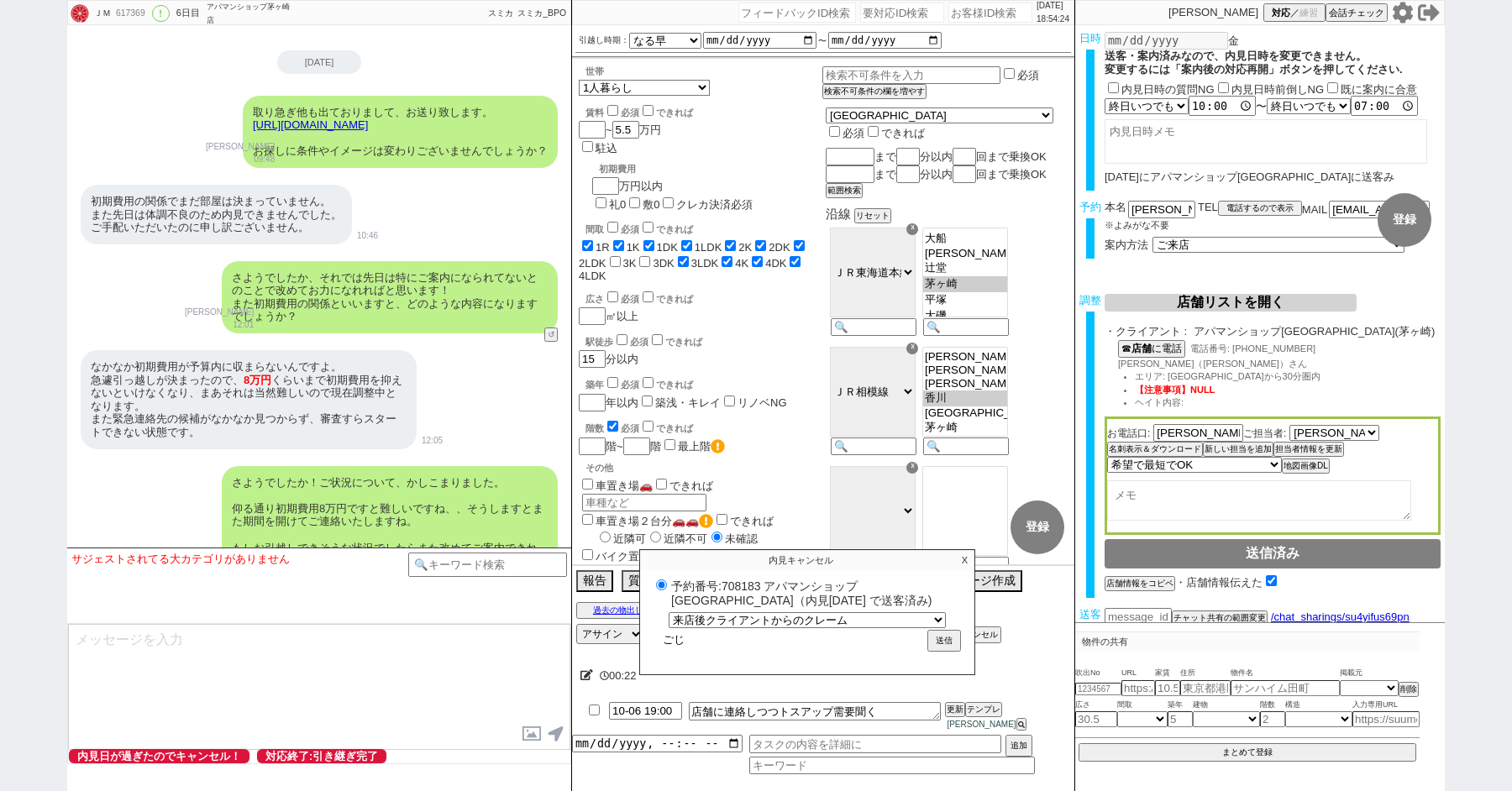
radio input "true"
type input "ごじつ"
radio input "true"
type input "後日"
radio input "true"
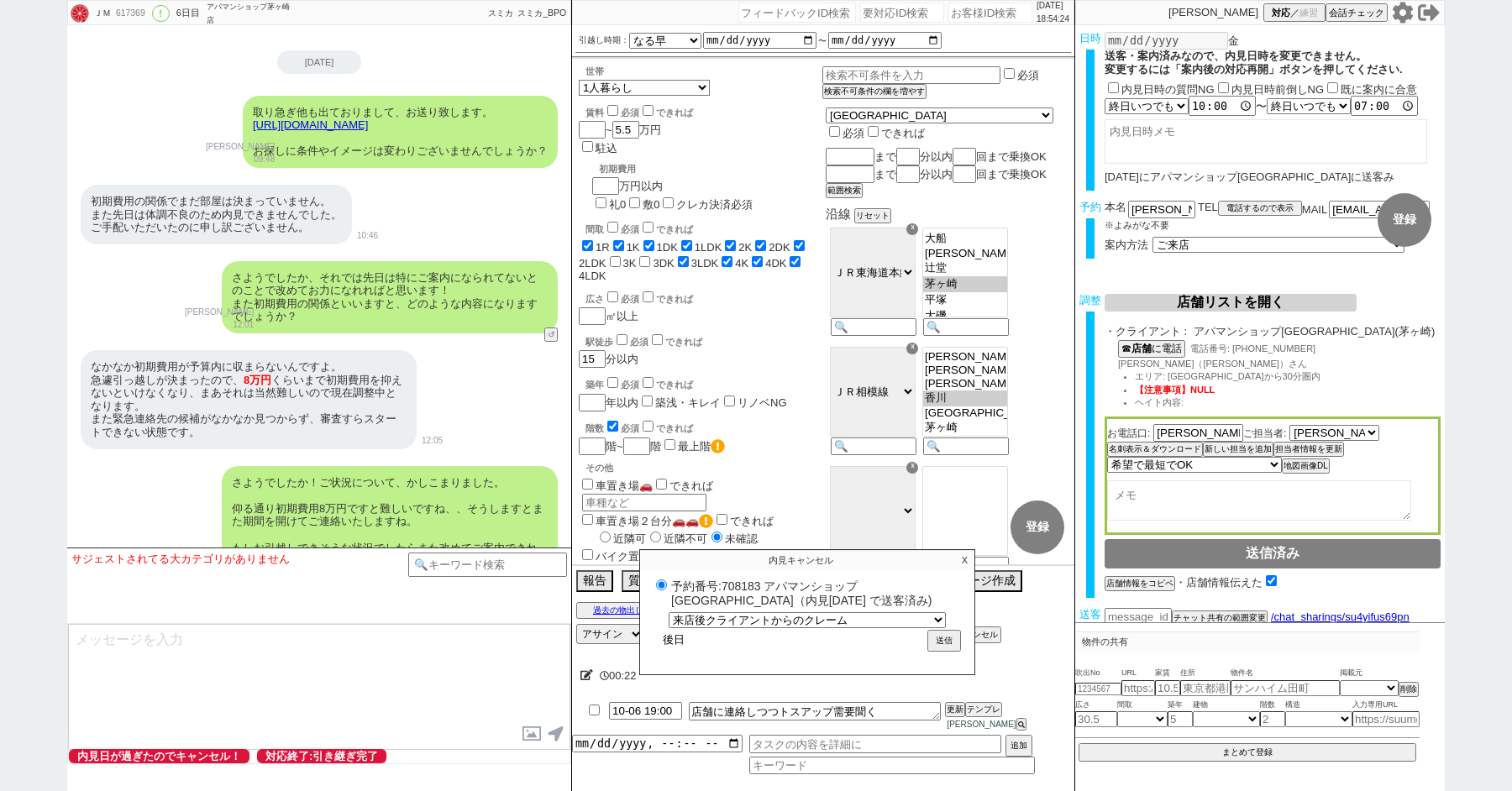
type input "後日d"
radio input "true"
type input "後日"
radio input "true"
type input "後日d"
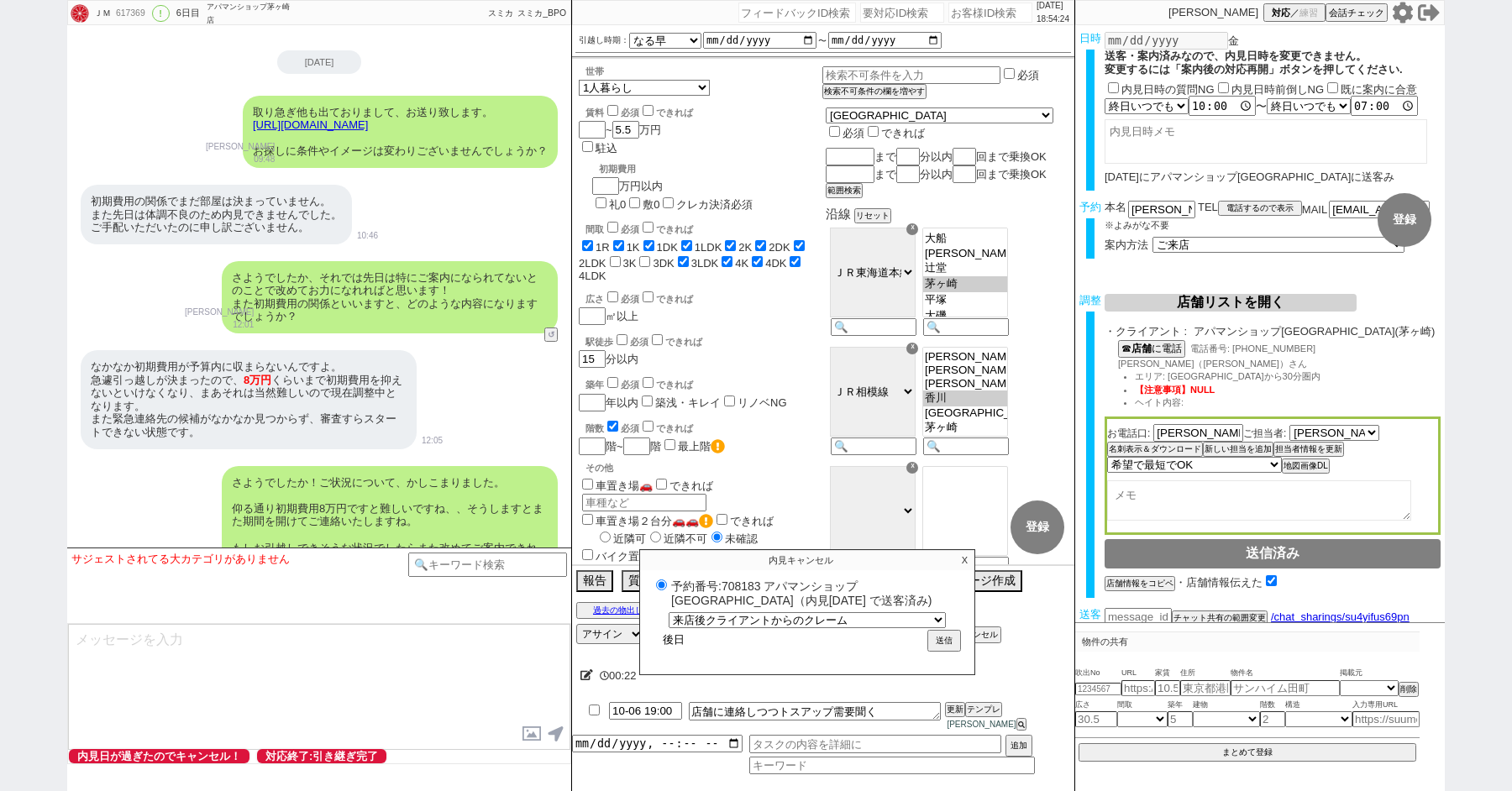
radio input "true"
type input "後日で"
radio input "true"
type input "後日でk"
radio input "true"
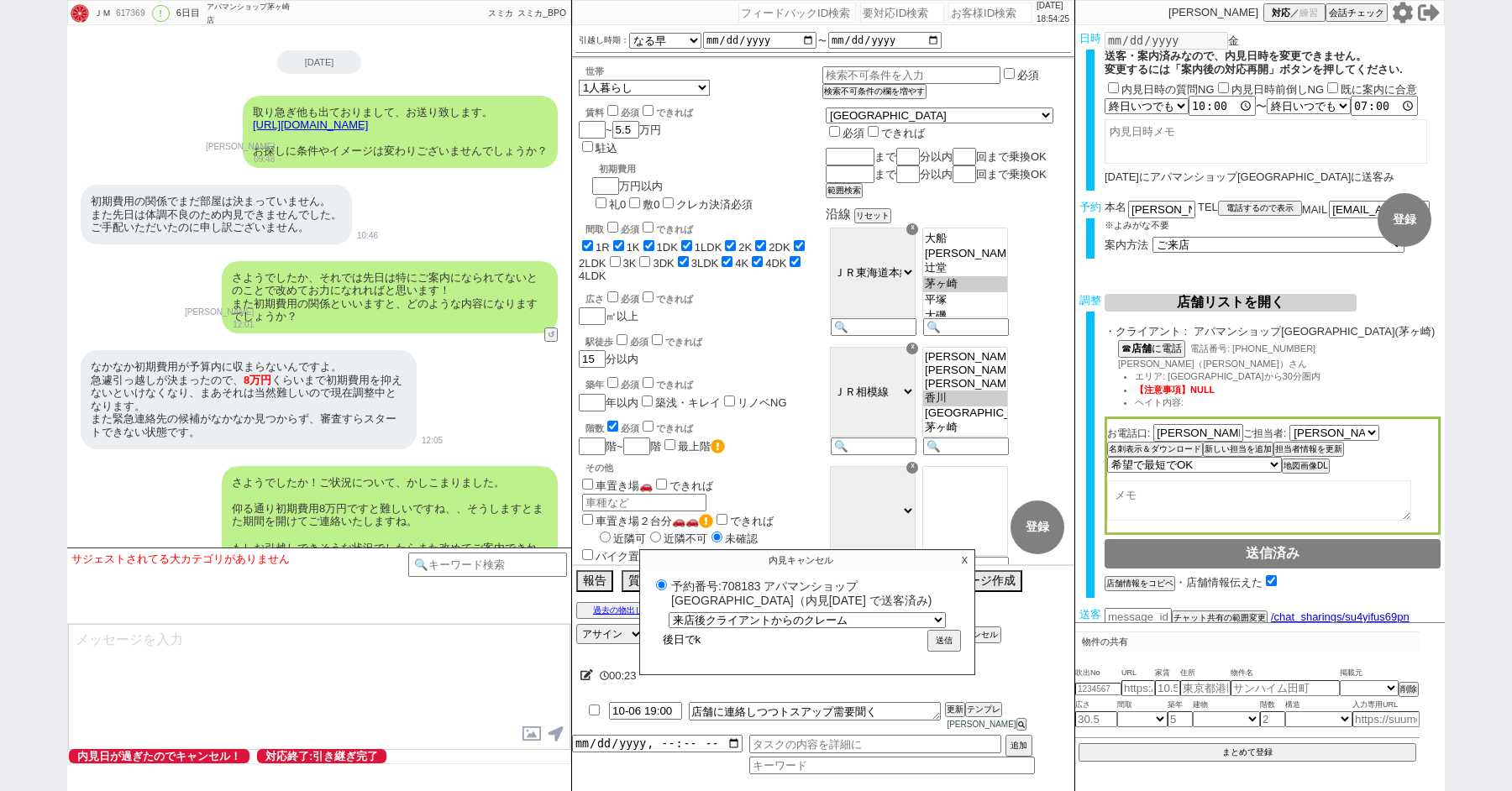
type input "後日でき"
radio input "true"
type input "後日できt"
radio input "true"
type input "後日できて"
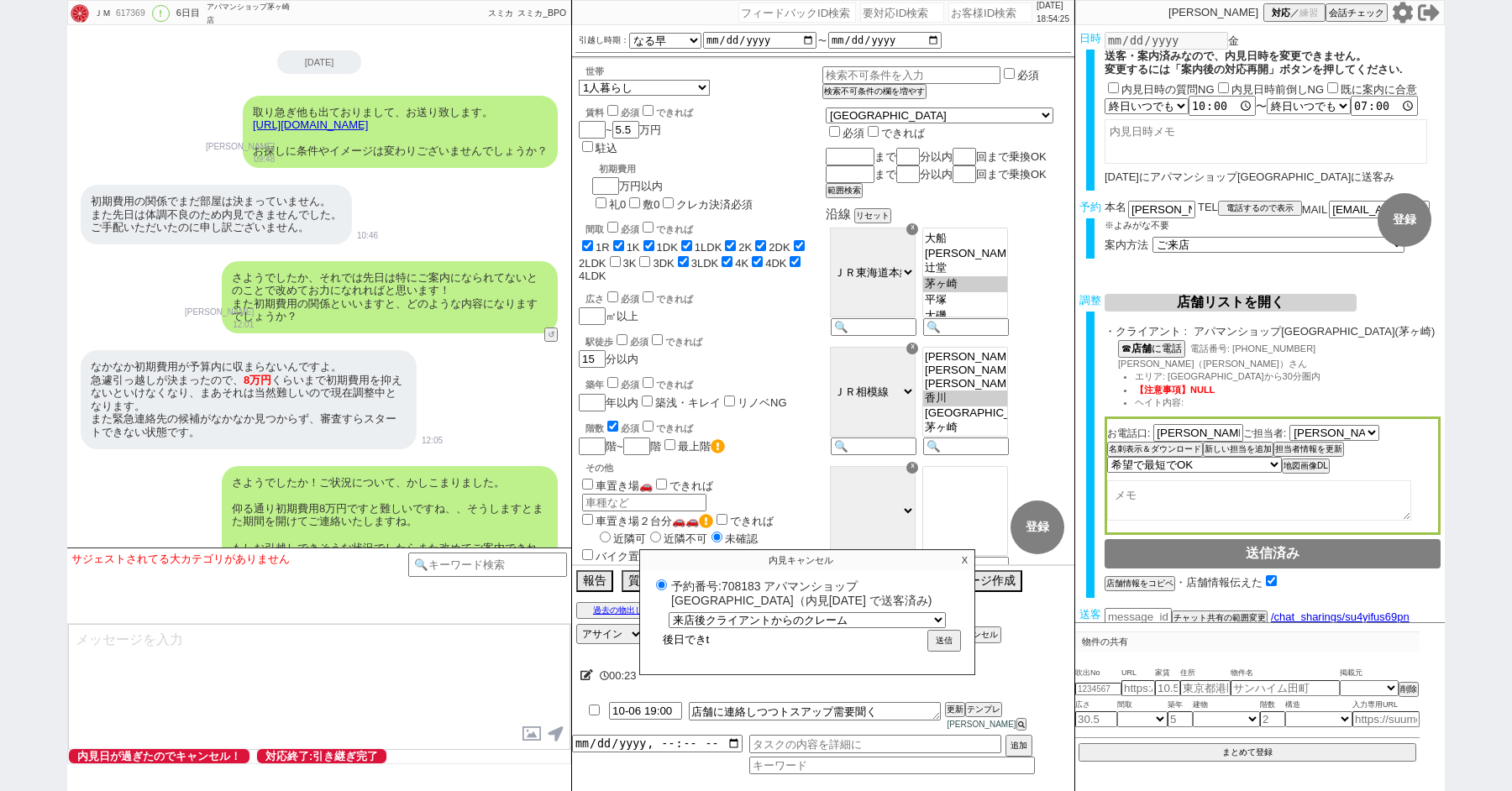
radio input "true"
type input "後日できてn"
radio input "true"
type input "後日できてな"
radio input "true"
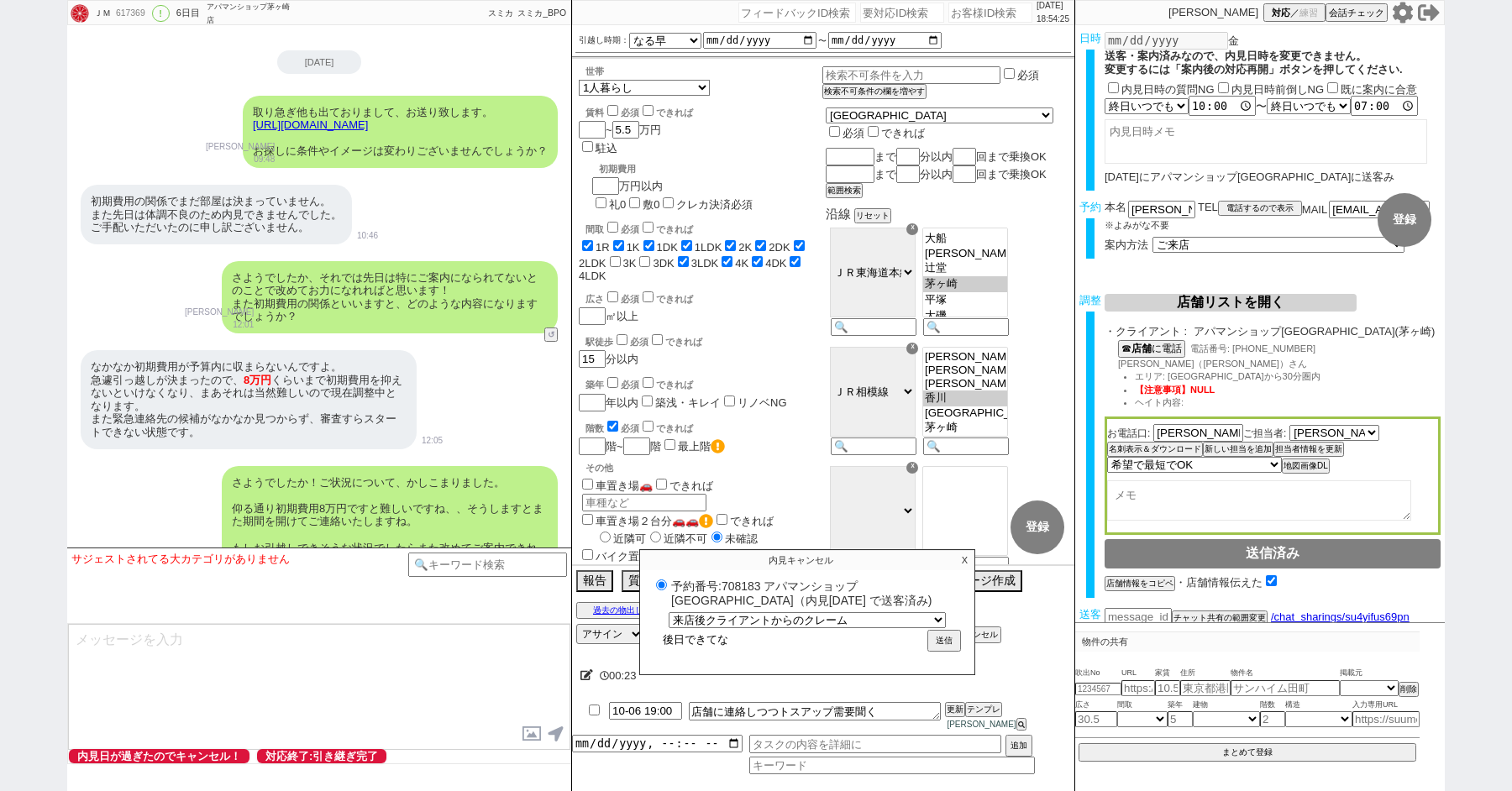
type input "後日できてない"
radio input "true"
type input "後日できてないr"
radio input "true"
type input "後日できてないれ"
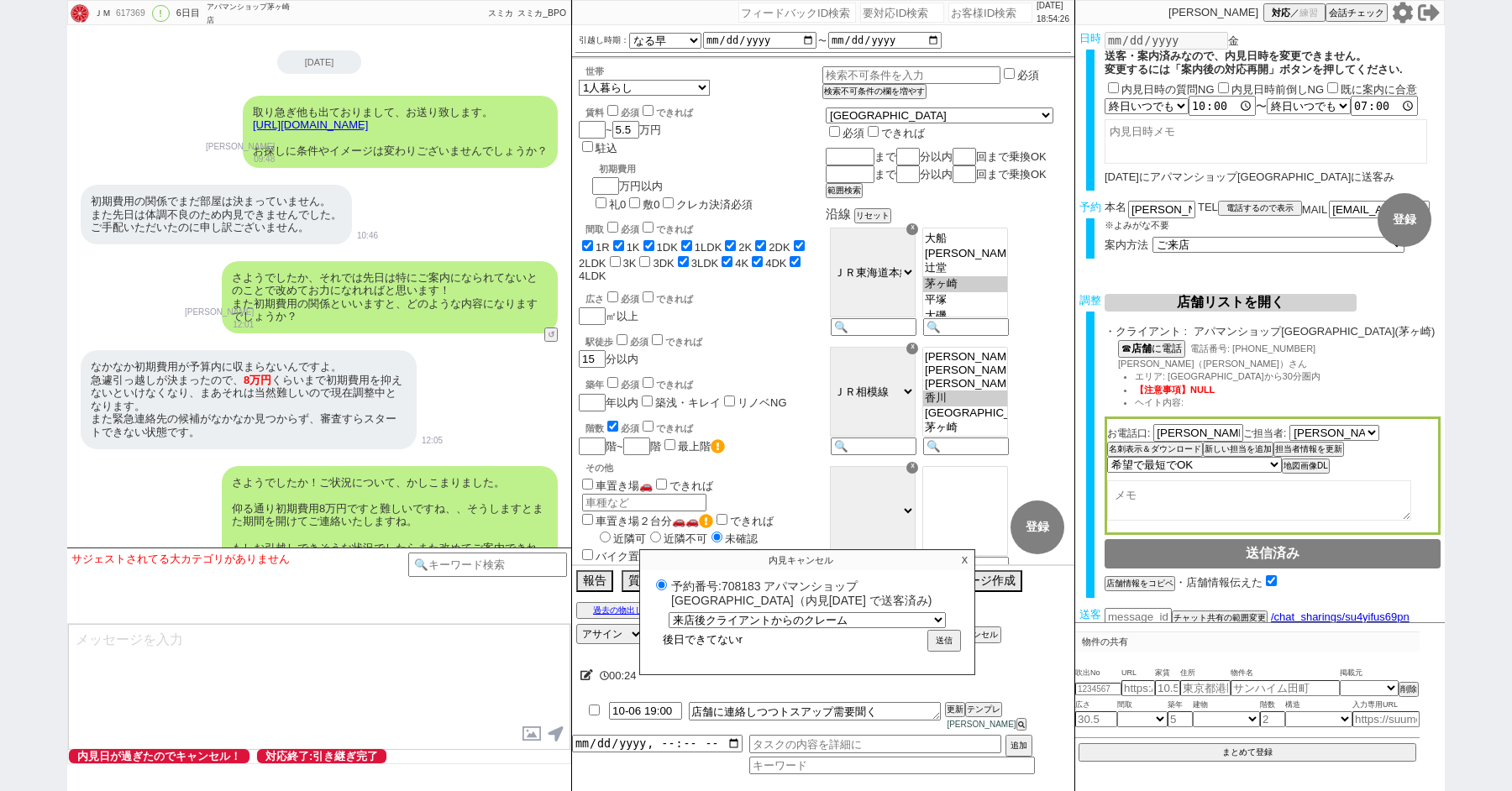
radio input "true"
type input "後日できてないれn"
radio input "true"
type input "後日できてないれん"
radio input "true"
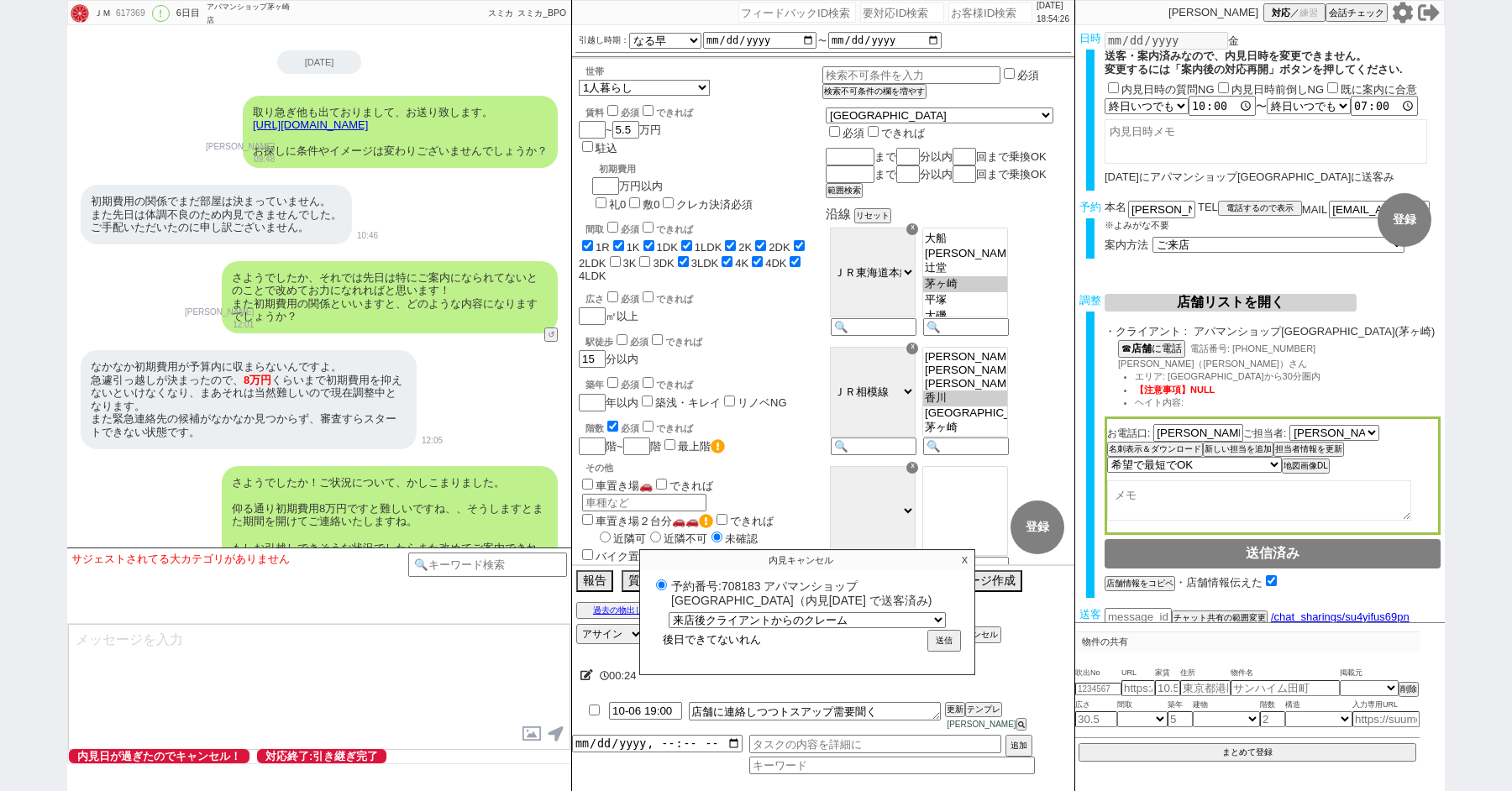
type input "後日できてないれんr"
radio input "true"
type input "後日できてないれんら"
radio input "true"
type input "後日できてないれんらk"
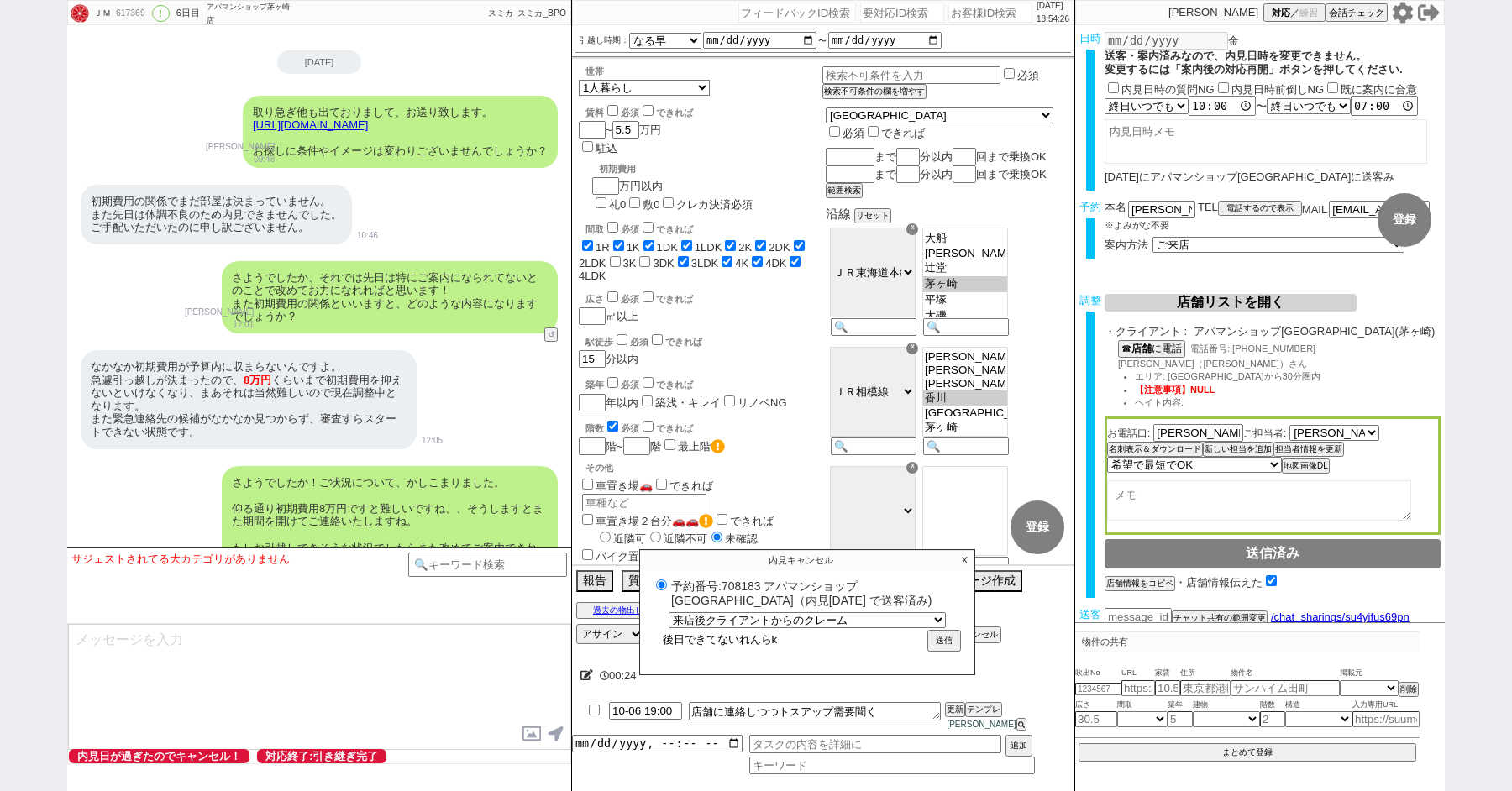
radio input "true"
type input "後日できてないれんらく"
radio input "true"
type input "後日できてない連絡"
radio input "true"
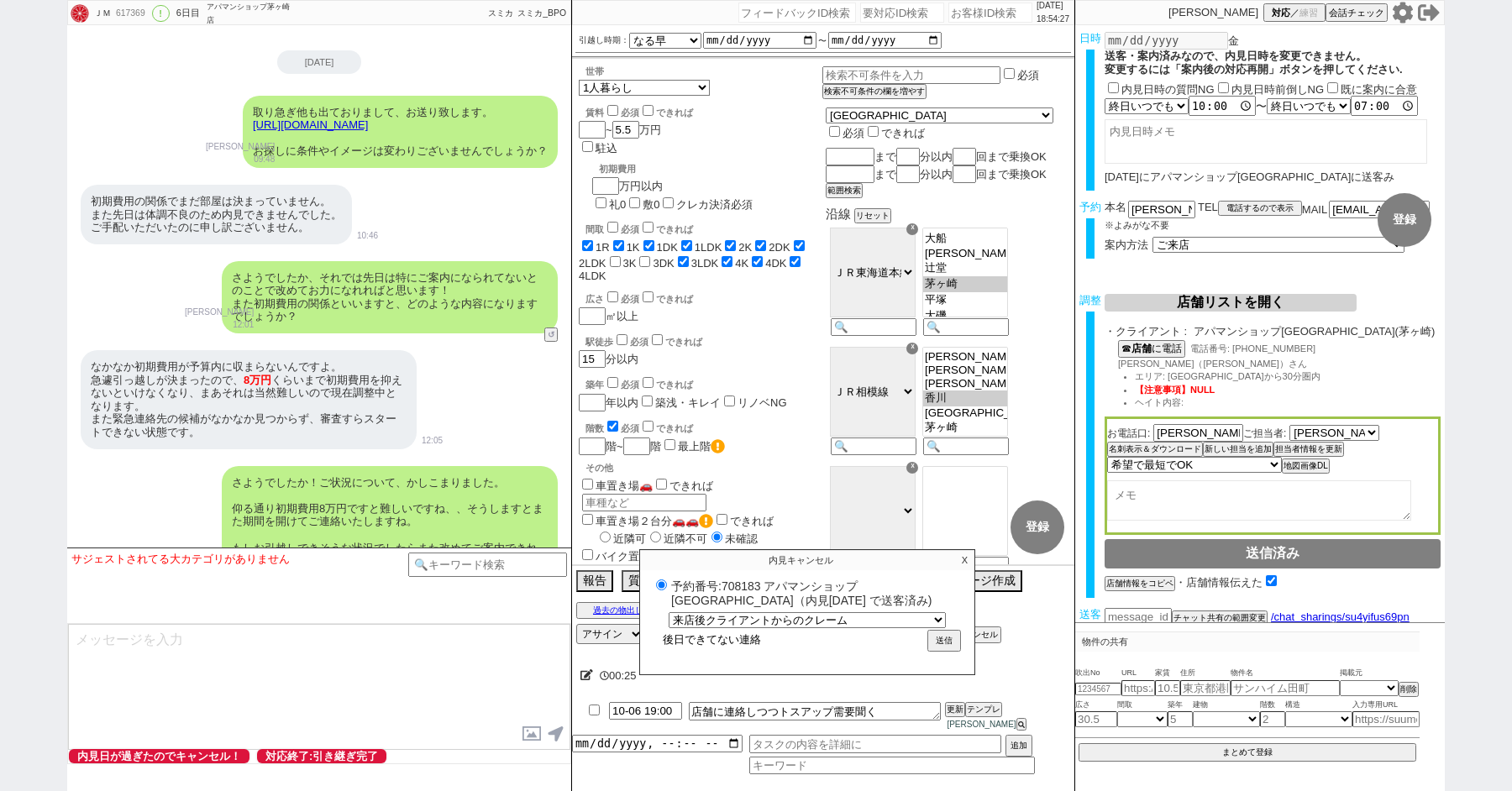
type input "後日できてない連絡"
radio input "true"
type input "後日できてない連絡　t"
radio input "true"
type input "後日できてない連絡　と"
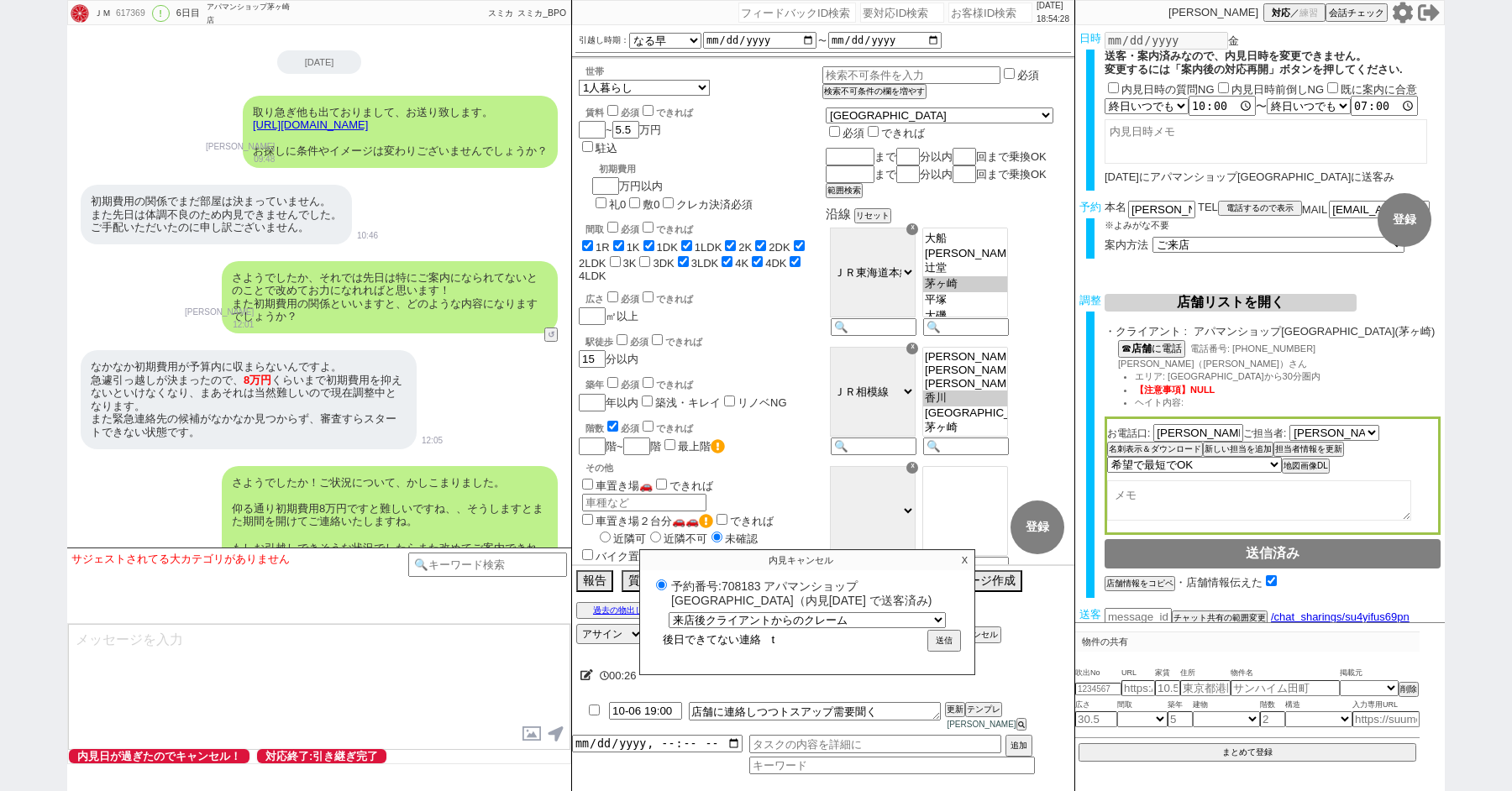
radio input "true"
type input "後日できてない連絡　とs"
radio input "true"
type input "後日できてない連絡　とす"
radio input "true"
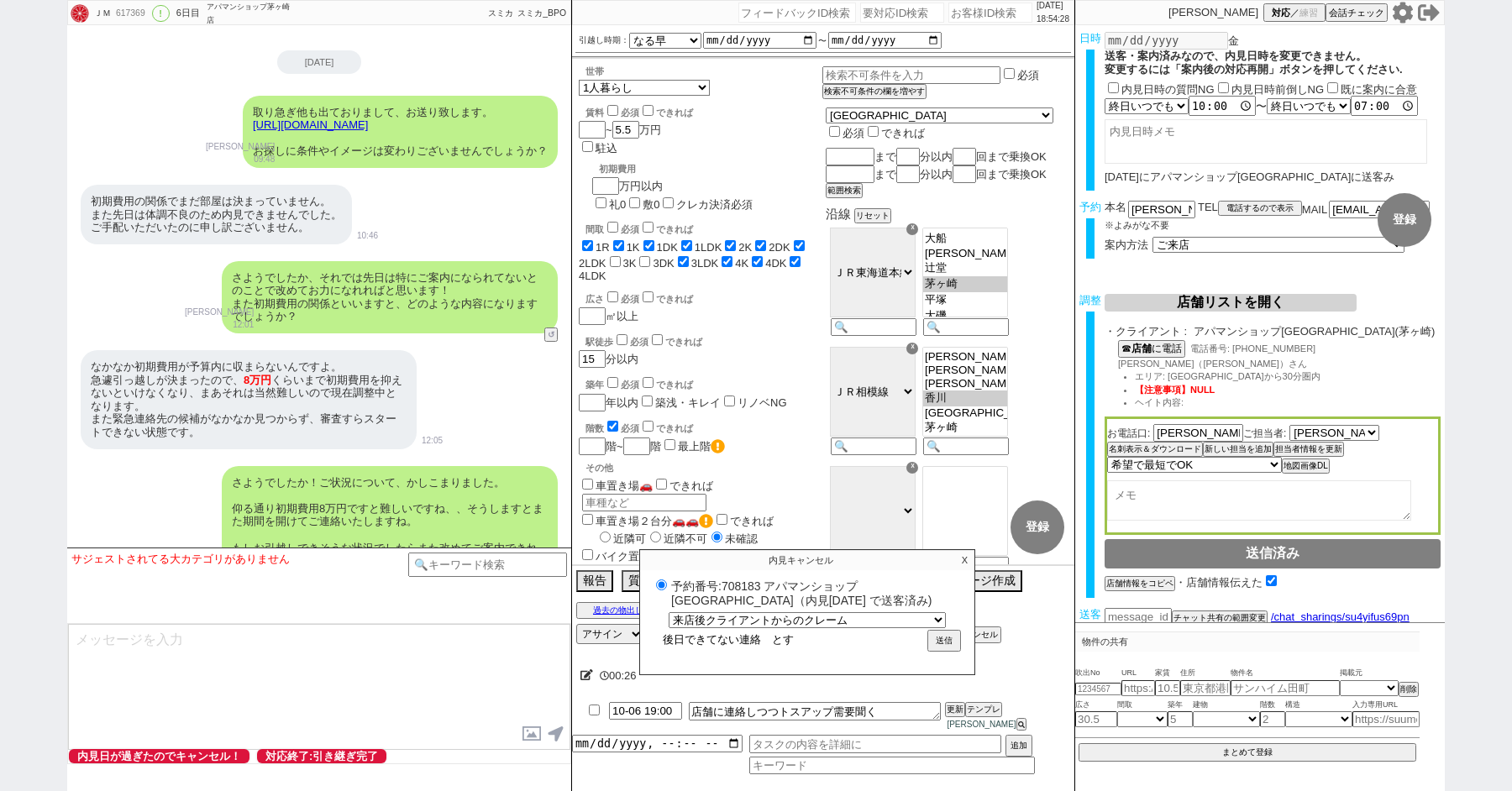
type input "後日できてない連絡　とすあ"
radio input "true"
type input "後日できてない連絡　とすあp"
radio input "true"
type input "後日できてない連絡　とすあっp"
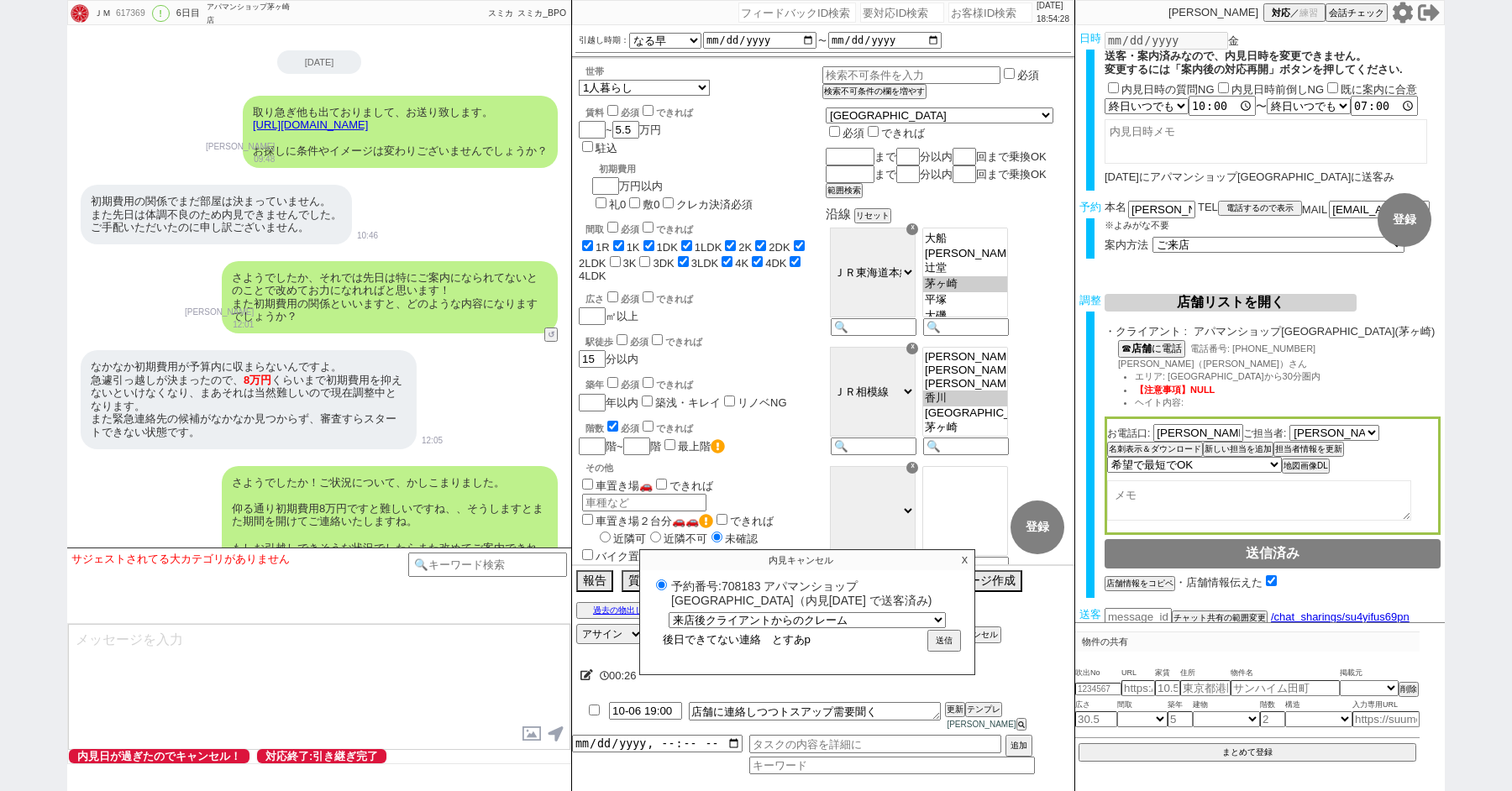
radio input "true"
type input "後日できてない連絡　とすあっぷ"
radio input "true"
type input "後日できてない連絡　トスアップ"
radio input "true"
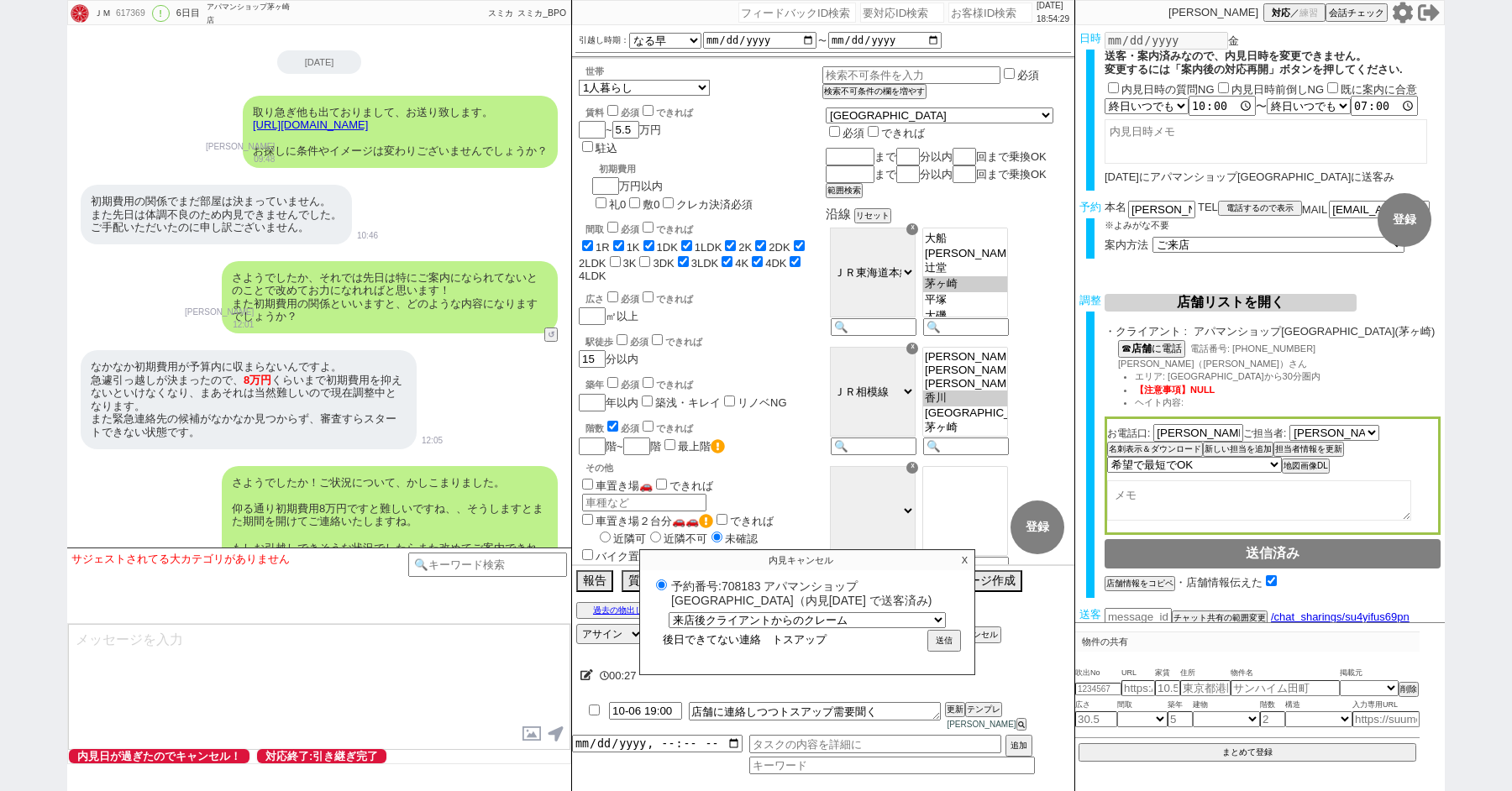
type input "後日できてない連絡　トスアップn"
radio input "true"
type input "後日できてない連絡　トスアップの"
radio input "true"
type input "後日できてない連絡　トスアップのk"
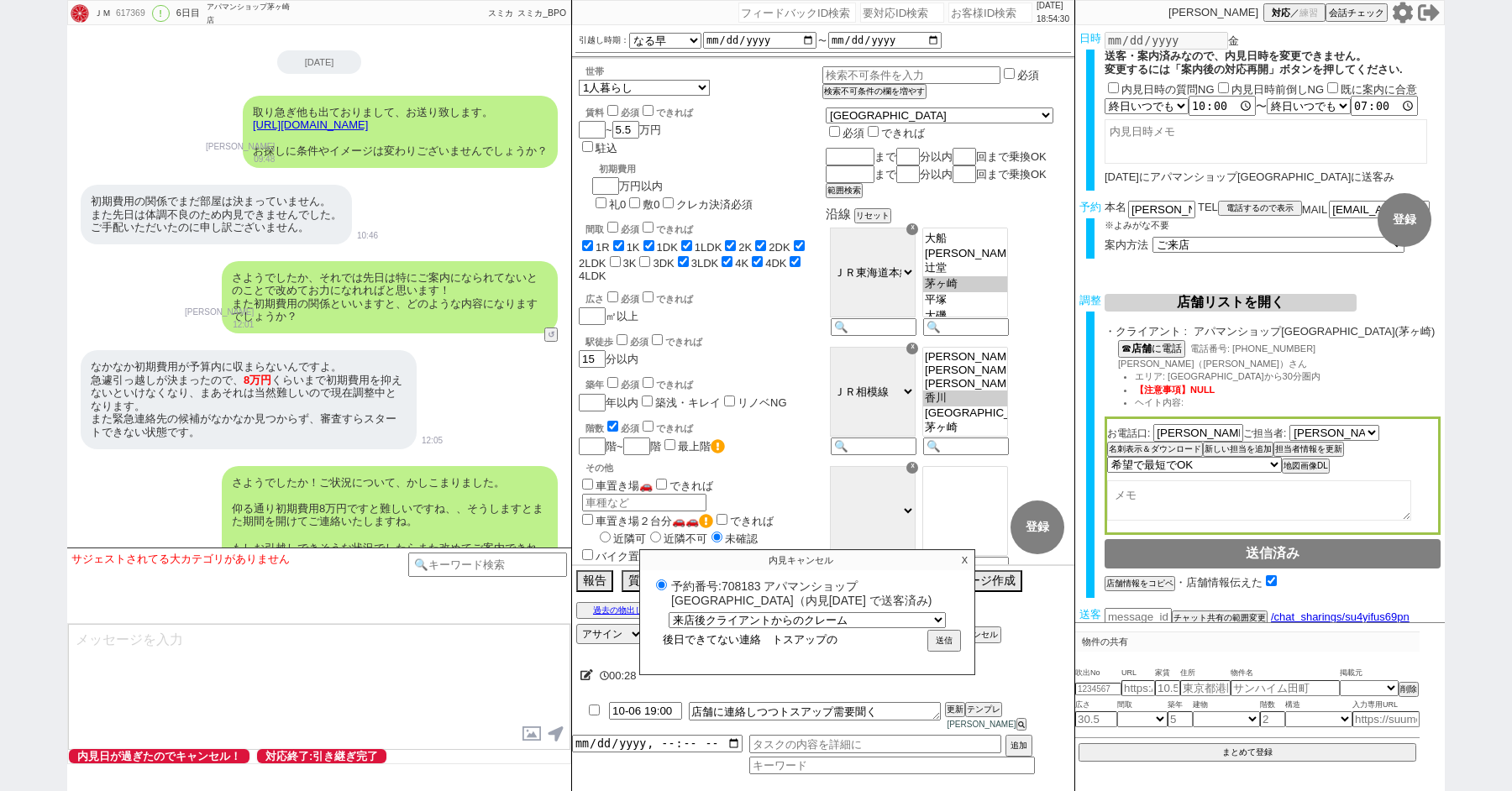
radio input "true"
type input "後日できてない連絡　トスアップのこ"
radio input "true"
type input "後日できてない連絡　トスアップのこう"
radio input "true"
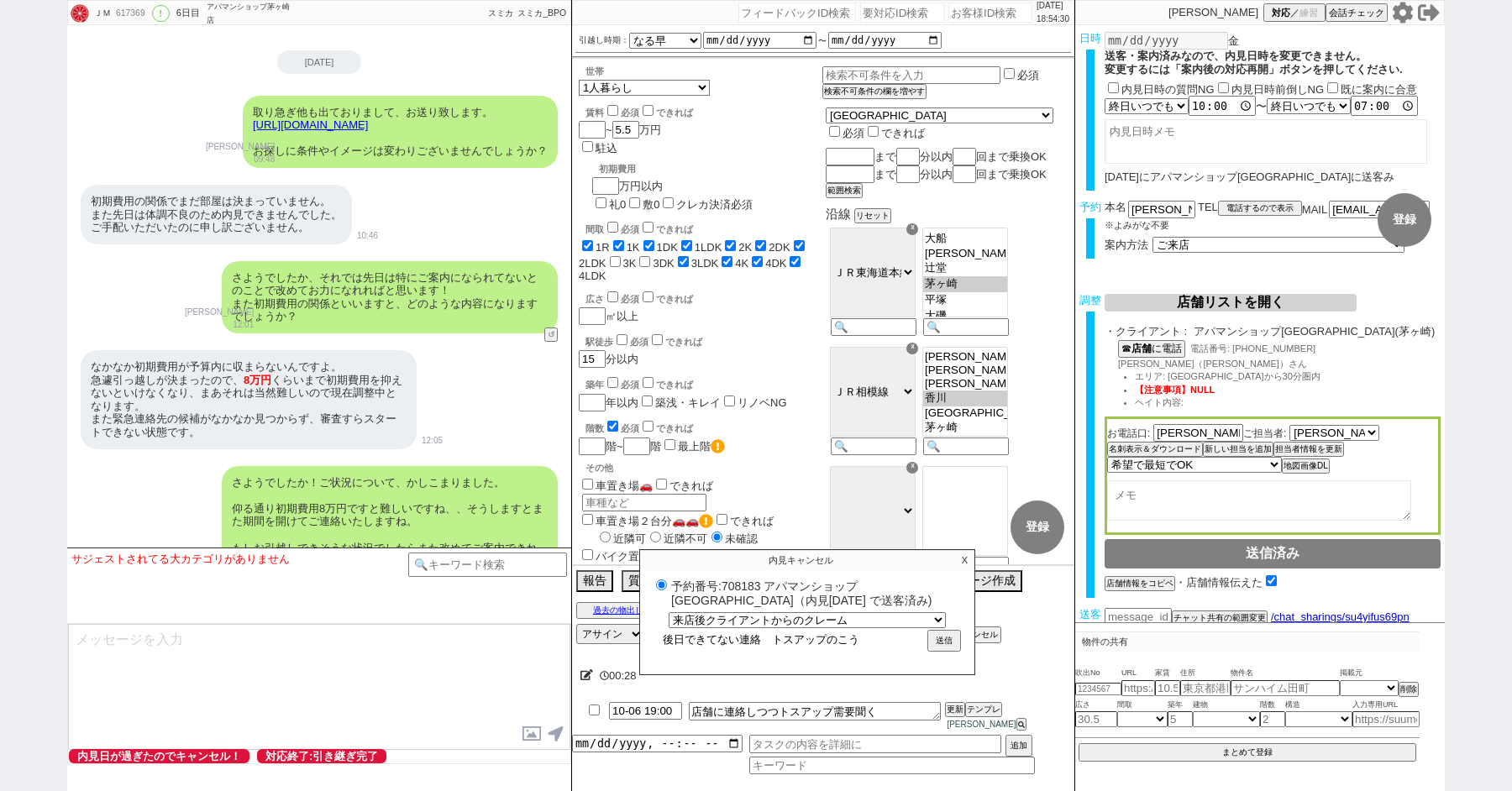
type input "後日できてない連絡　トスアップのこうy"
radio input "true"
type input "後日できてない連絡　トスアップのこうys"
radio input "true"
type input "後日できてない連絡　トスアップのこうyそ"
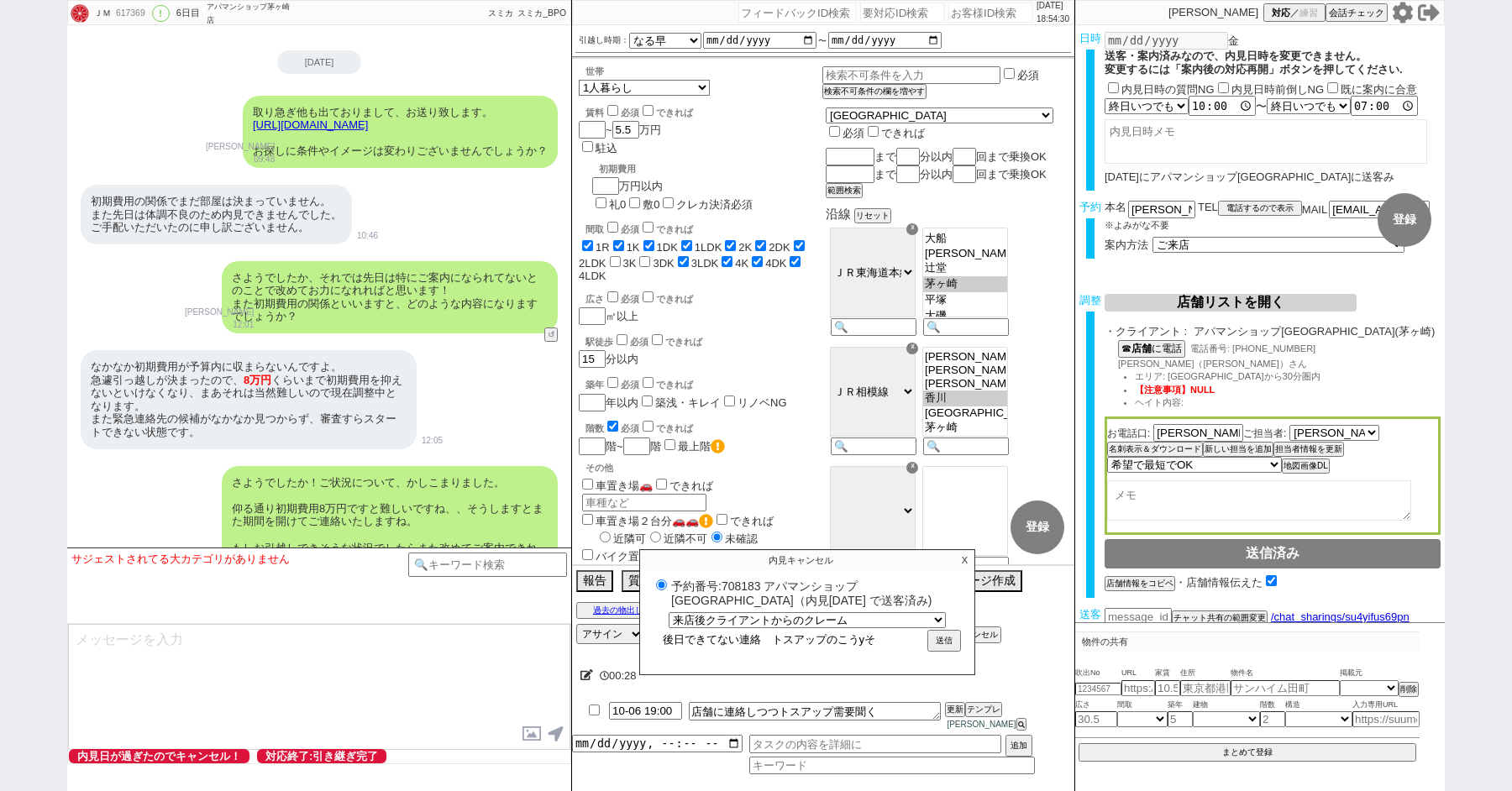
radio input "true"
type input "後日できてない連絡　トスアップのこうyそい"
radio input "true"
type input "後日できてない連絡　トスアップのこうyそいう"
radio input "true"
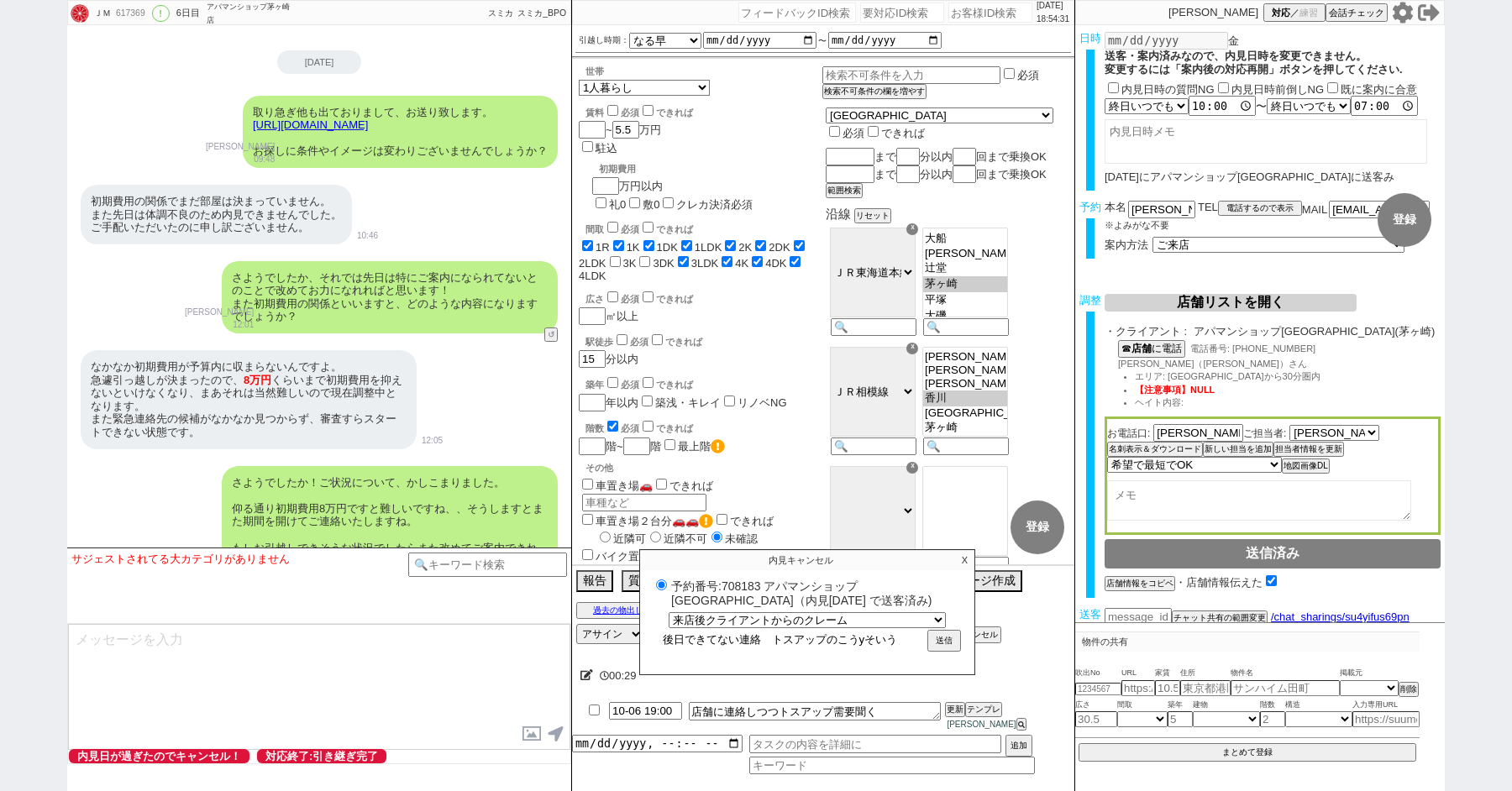
type input "後日できてない連絡　トスアップの高y素いう"
radio input "true"
type input "後日できてない連絡　トスアップの高y素い"
radio input "true"
type input "後日できてない連絡　トスアップの高y素"
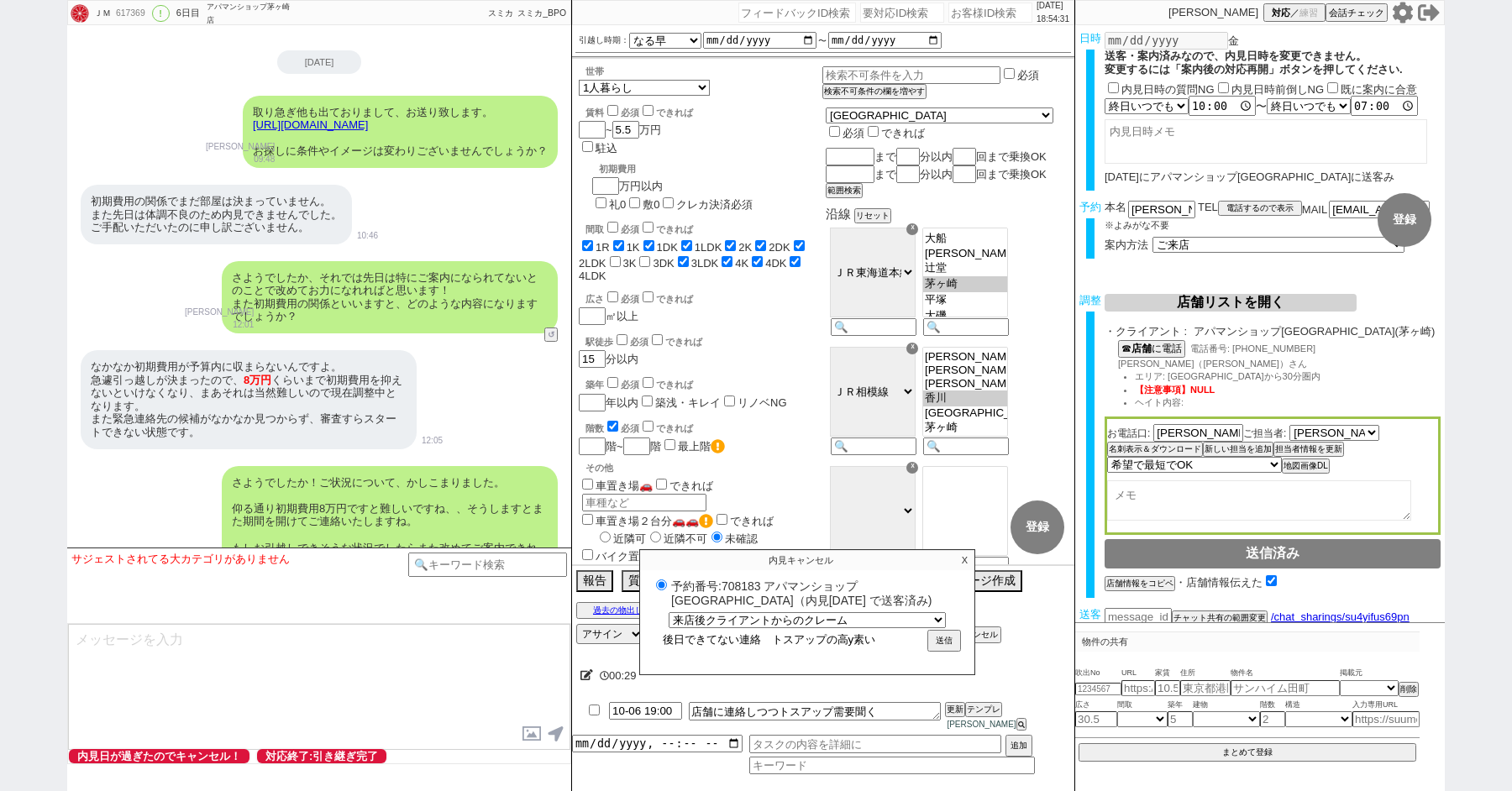
radio input "true"
type input "後日できてない連絡　トスアップの高y"
radio input "true"
type input "後日できてない連絡　トスアップの高"
radio input "true"
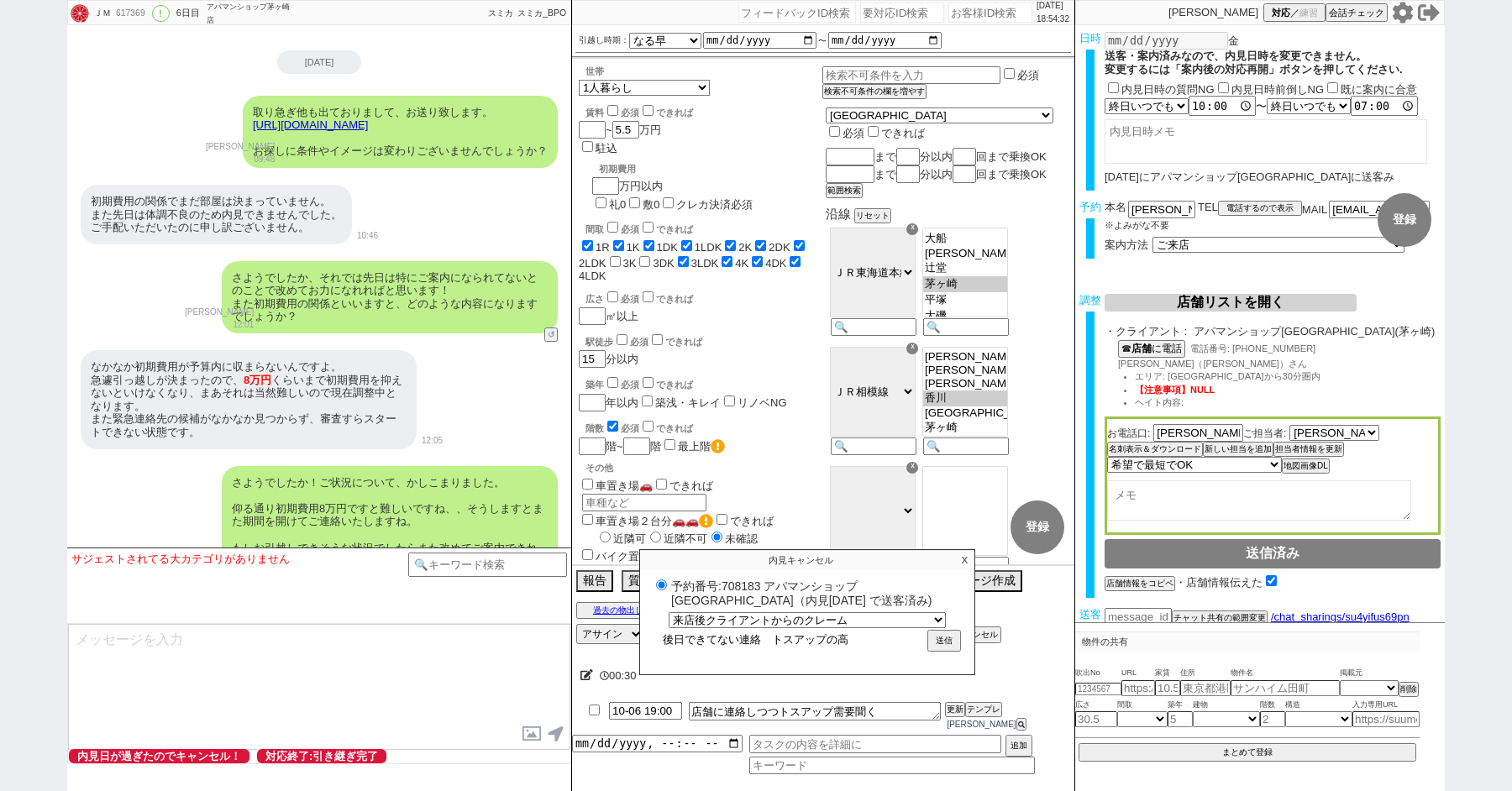
type input "後日できてない連絡　トスアップの"
radio input "true"
type input "後日できてない連絡　トスアップのk"
radio input "true"
type input "後日できてない連絡　トスアップのこ"
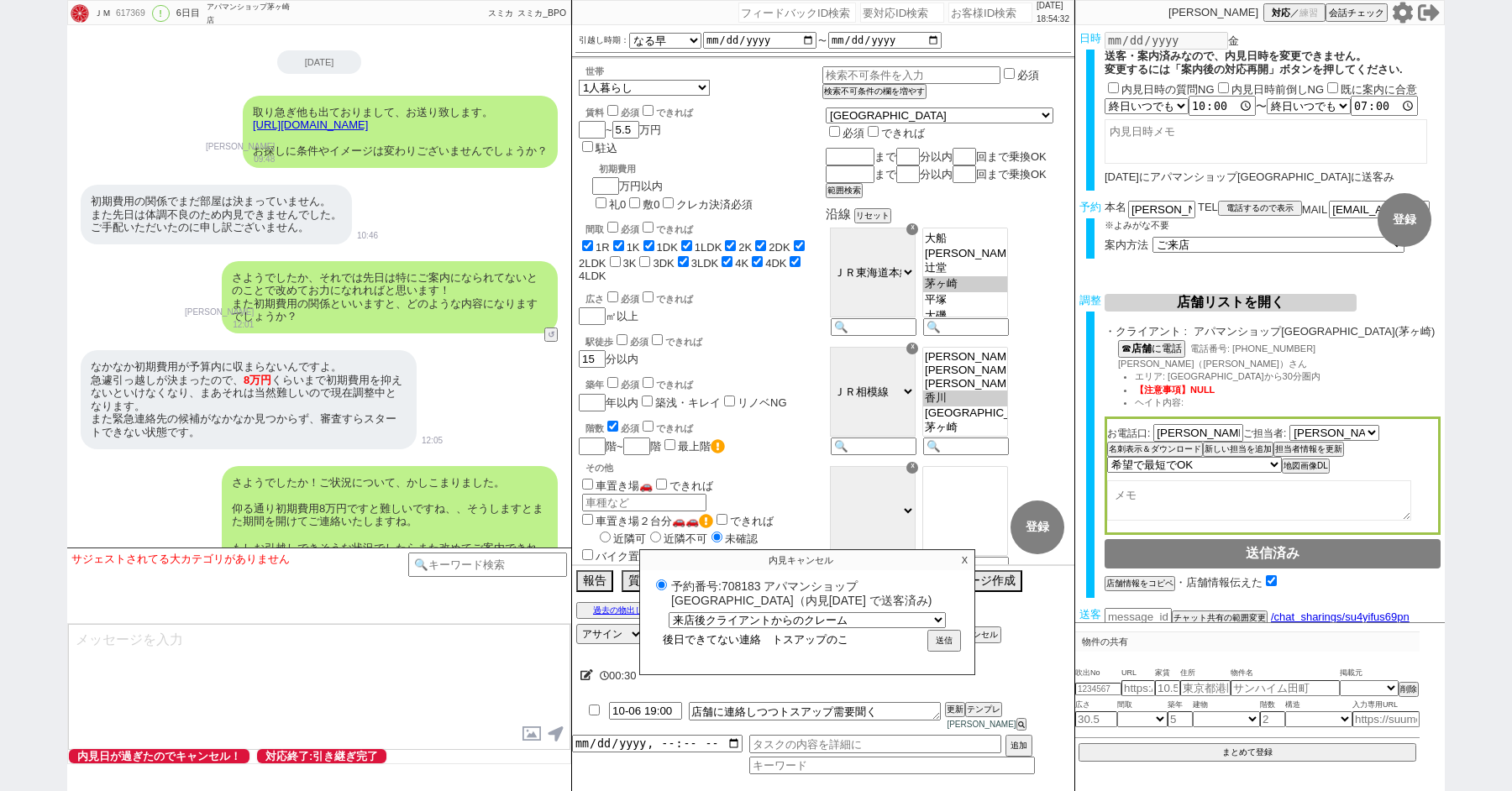
radio input "true"
type input "後日できてない連絡　トスアップのこう"
radio input "true"
type input "後日できてない連絡　トスアップのこうs"
radio input "true"
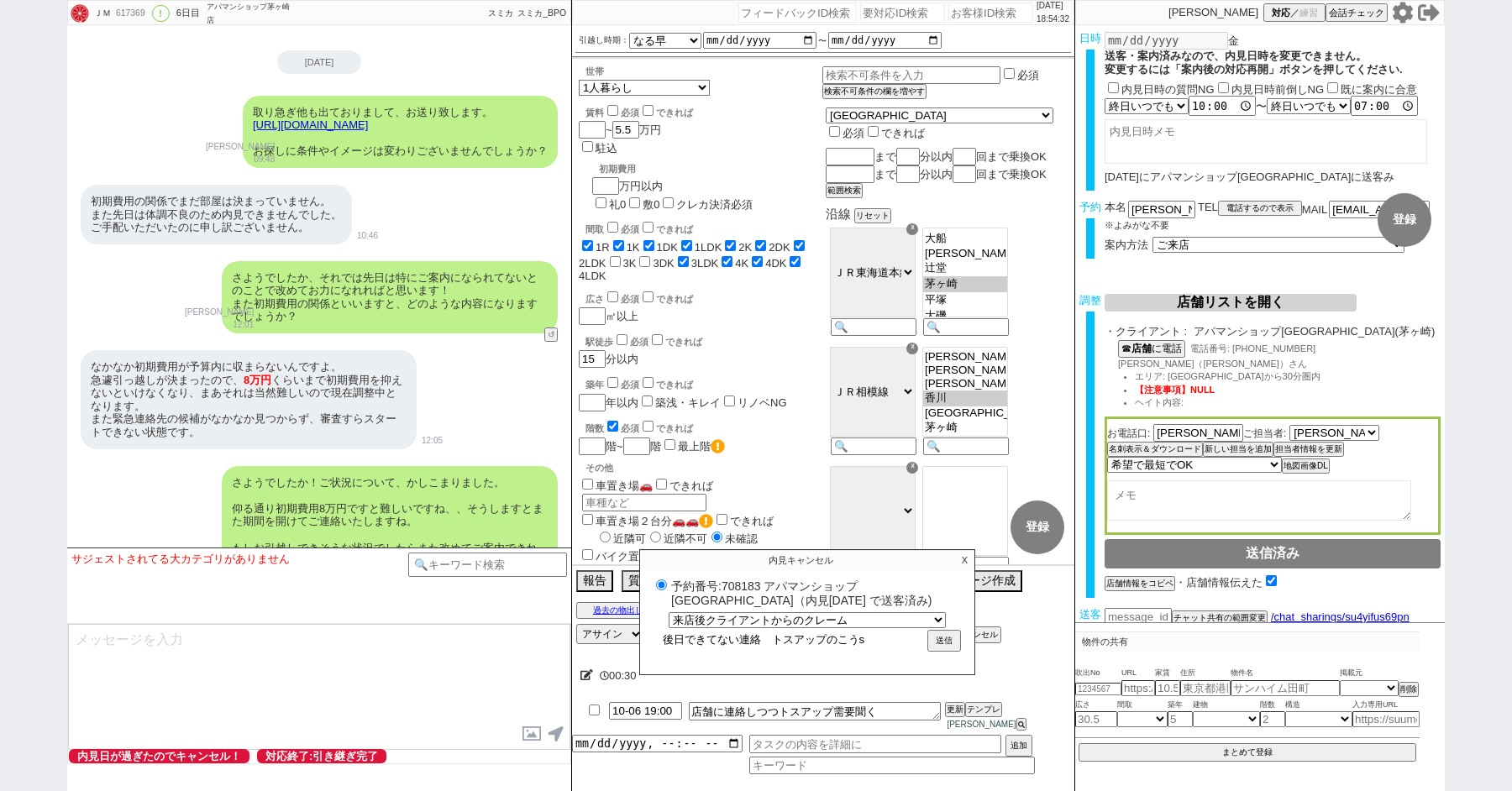
type input "後日できてない連絡　トスアップのこうsy"
radio input "true"
type input "後日できてない連絡　トスアップのこうしょ"
radio input "true"
type input "後日できてない連絡　トスアップのこうしょう"
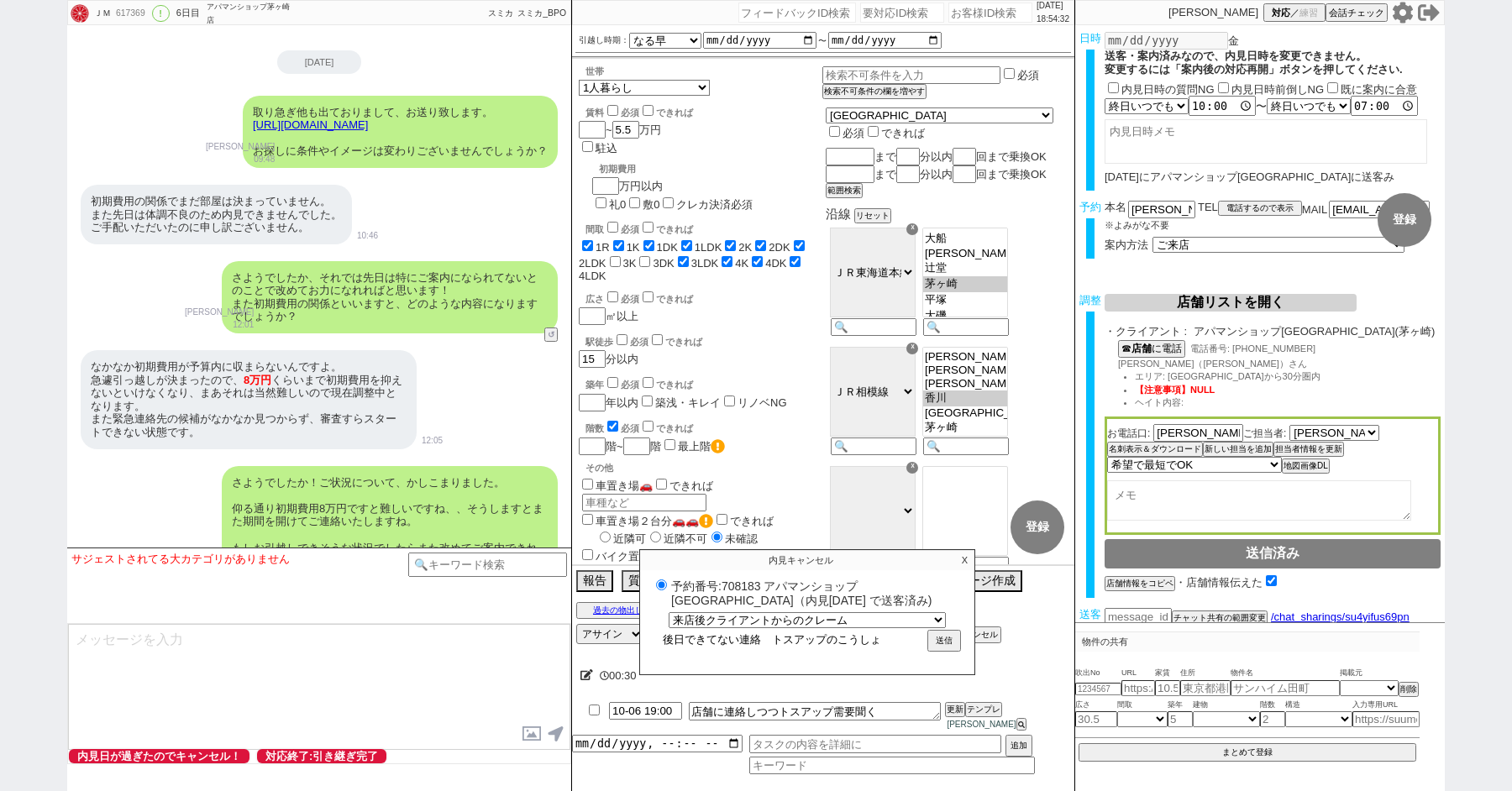
radio input "true"
type input "後日できてない連絡　トスアップの交渉"
radio input "true"
type input "後日できてない連絡　トスアップの交渉n"
radio input "true"
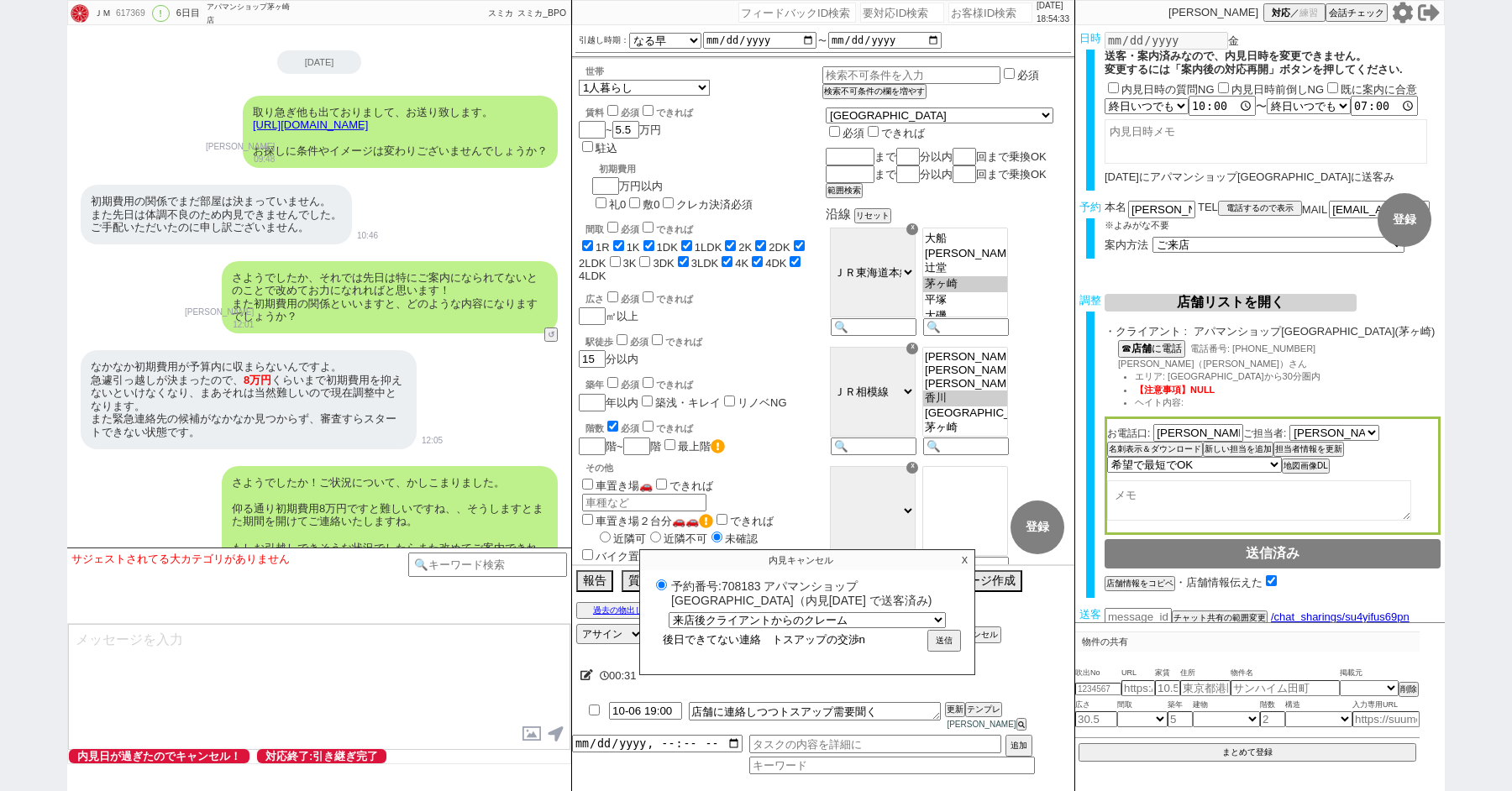
type input "後日できてない連絡　トスアップの交渉の"
radio input "true"
type input "後日できてない連絡　トスアップの交渉のt"
radio input "true"
type input "後日できてない連絡　トスアップの交渉のた"
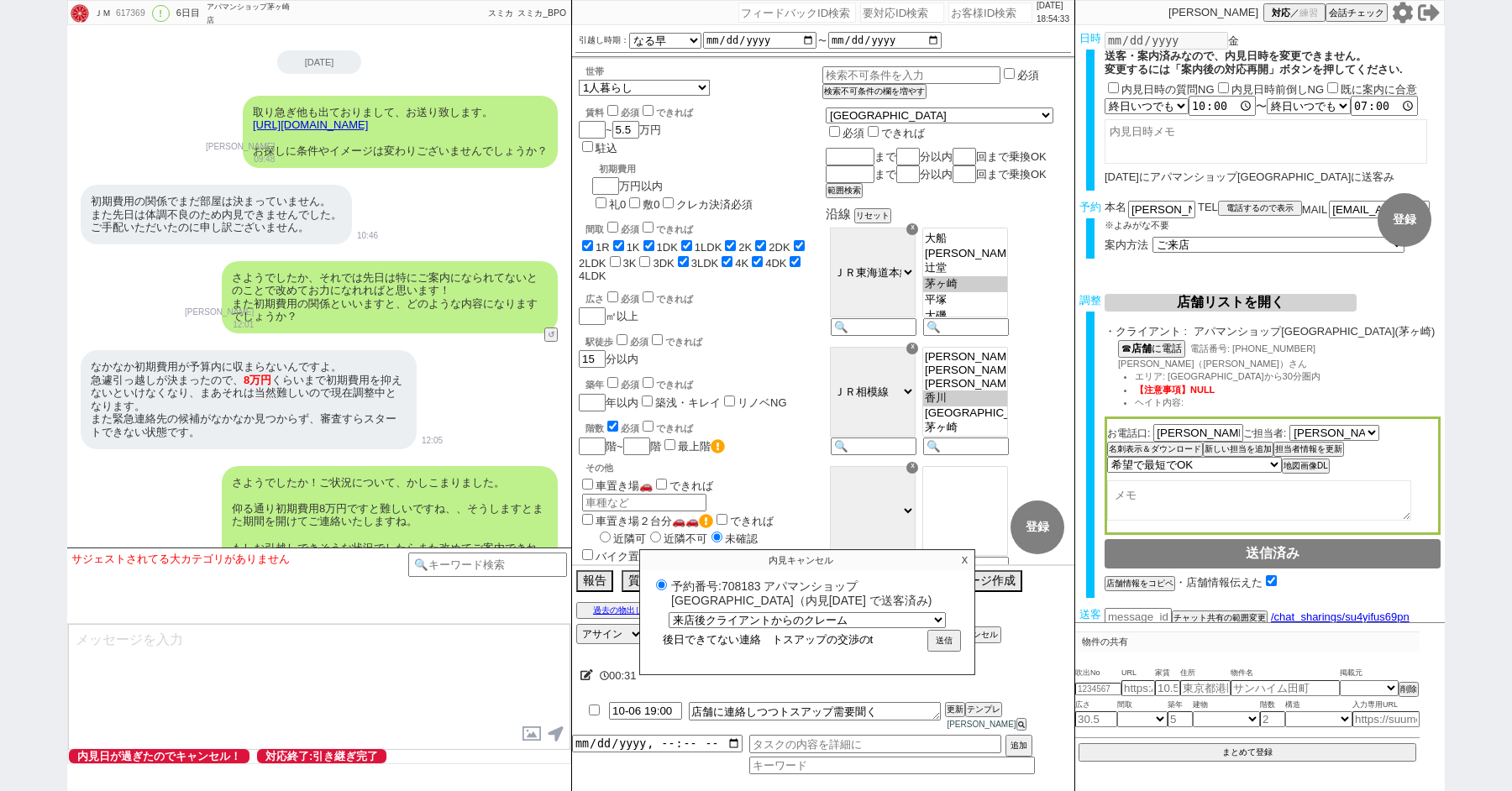
radio input "true"
type input "後日できてない連絡　トスアップの交渉のたm"
radio input "true"
type input "後日できてない連絡　トスアップの交渉のため"
radio input "true"
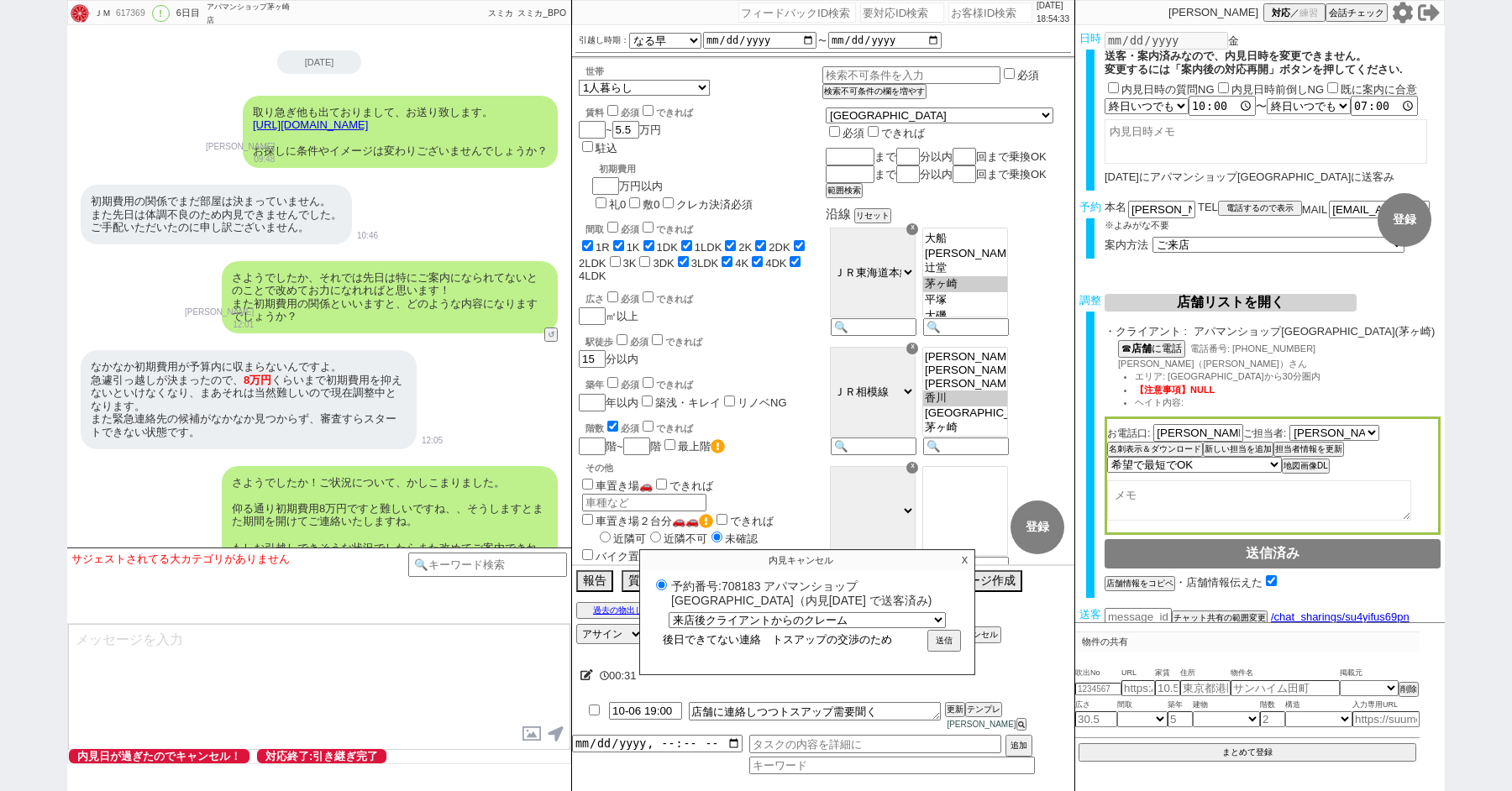
type input "後日できてない連絡　トスアップの交渉のためn"
radio input "true"
type input "後日できてない連絡　トスアップの交渉のために"
radio input "true"
type input "後日できてない連絡　トスアップの交渉のためにk"
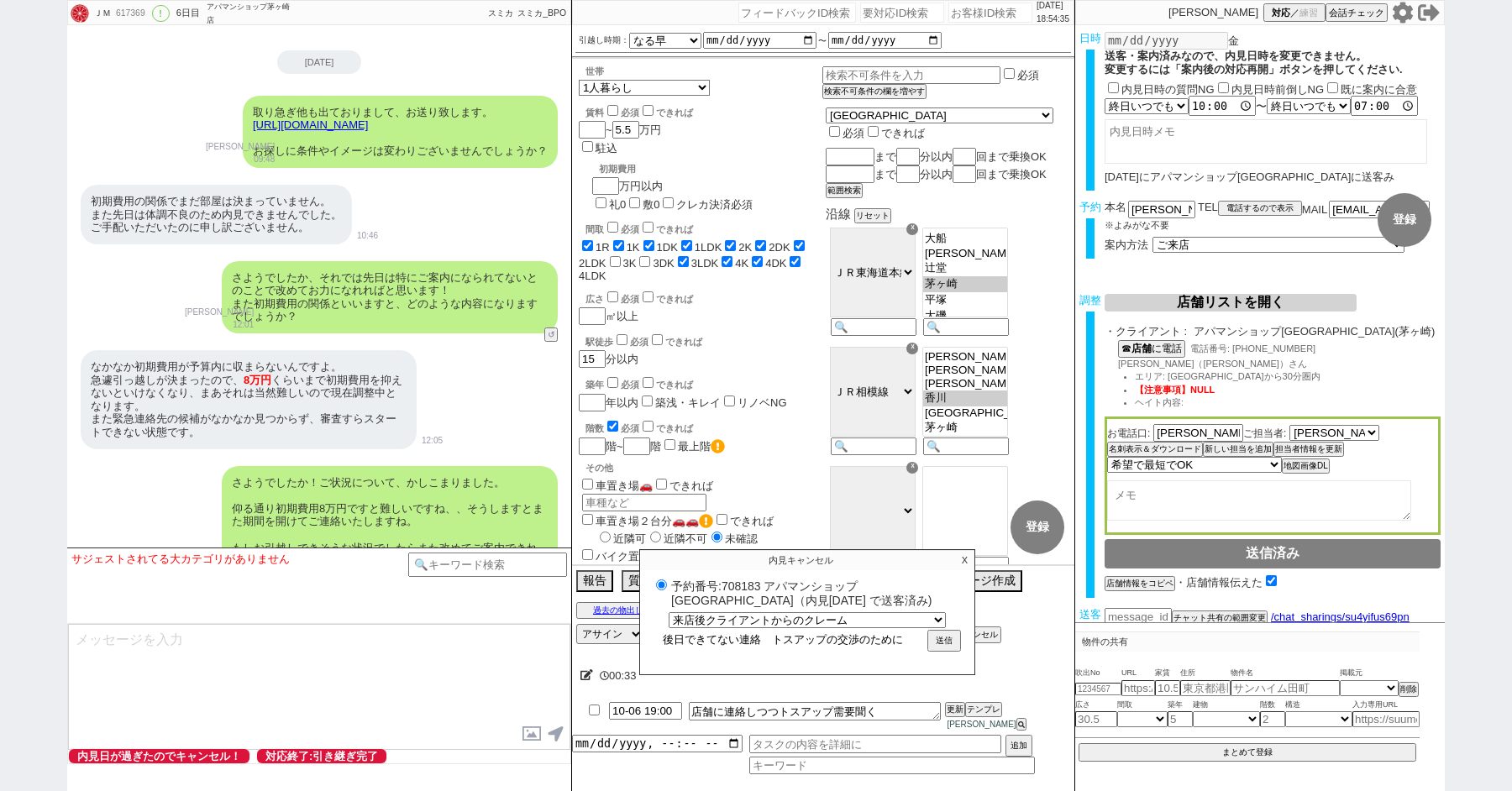
radio input "true"
type input "後日できてない連絡　トスアップの交渉のためにky"
radio input "true"
type input "後日できてない連絡　トスアップの交渉のためにきゃ"
radio input "true"
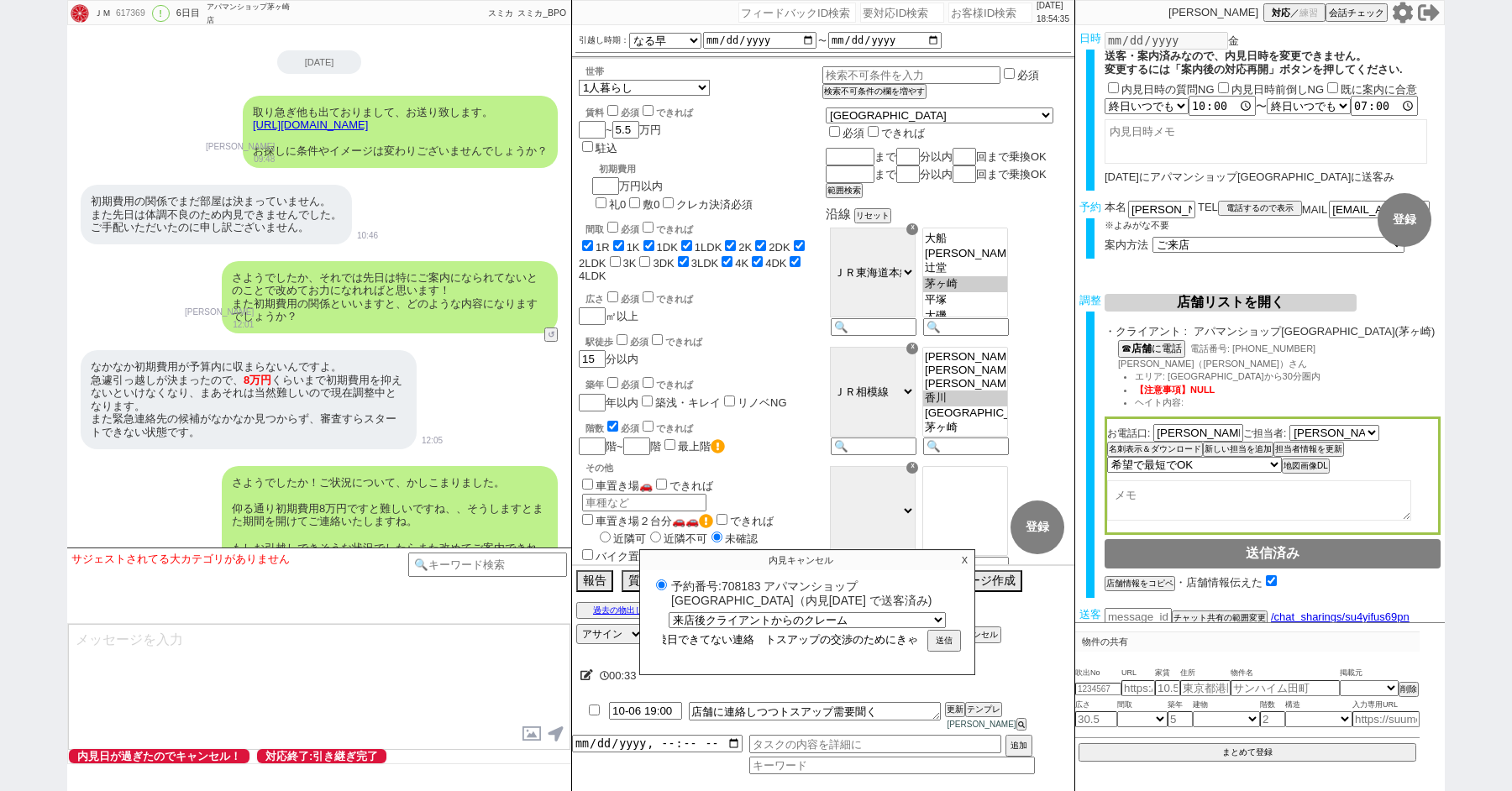
type input "後日できてない連絡　トスアップの交渉のためにきゃn"
radio input "true"
type input "後日できてない連絡　トスアップの交渉のためにきゃん"
radio input "true"
type input "後日できてない連絡　トスアップの交渉のためにきゃんs"
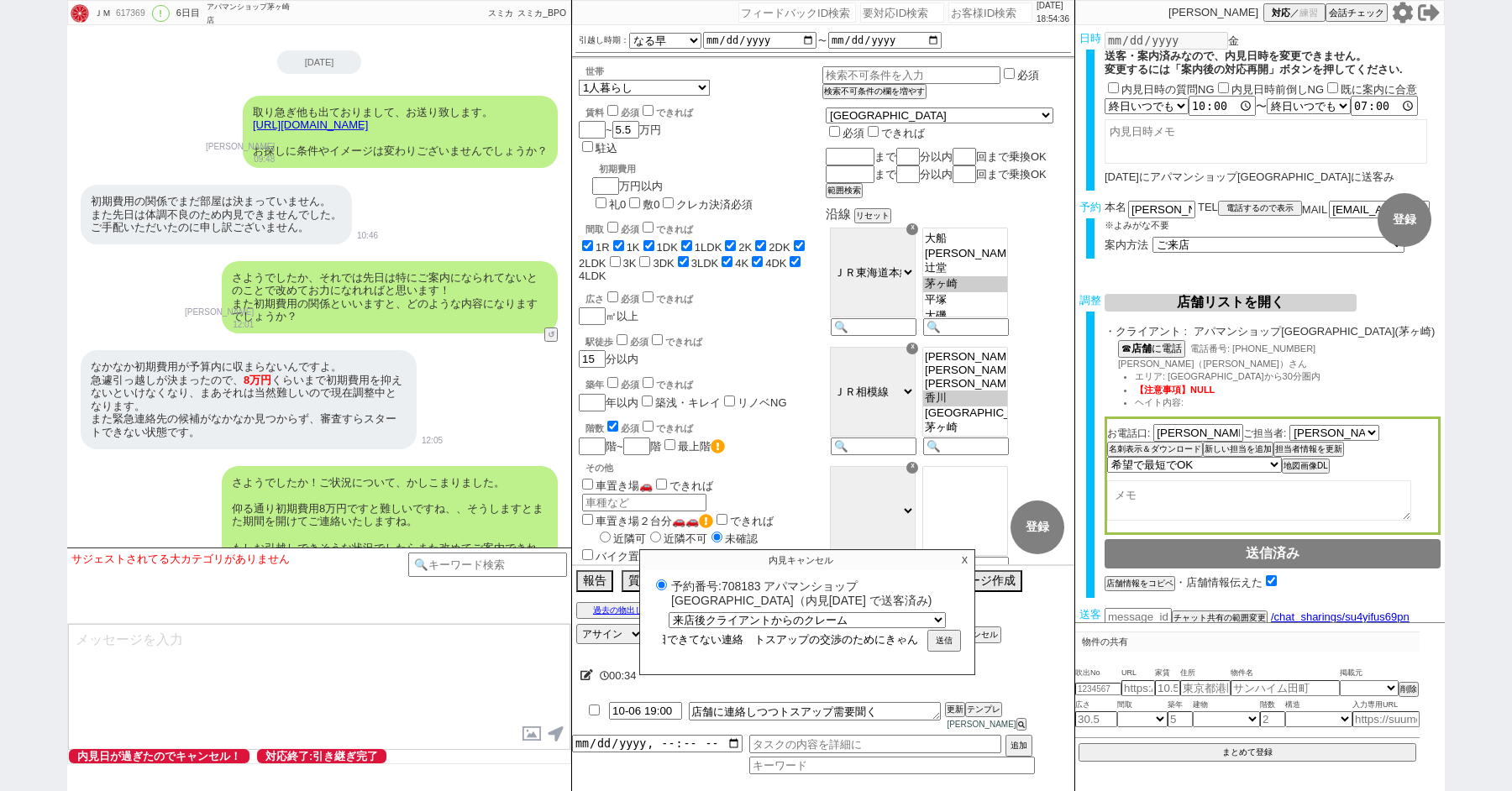
radio input "true"
type input "後日できてない連絡　トスアップの交渉のためにきゃんせ"
radio input "true"
type input "後日できてない連絡　トスアップの交渉のためにきゃんせr"
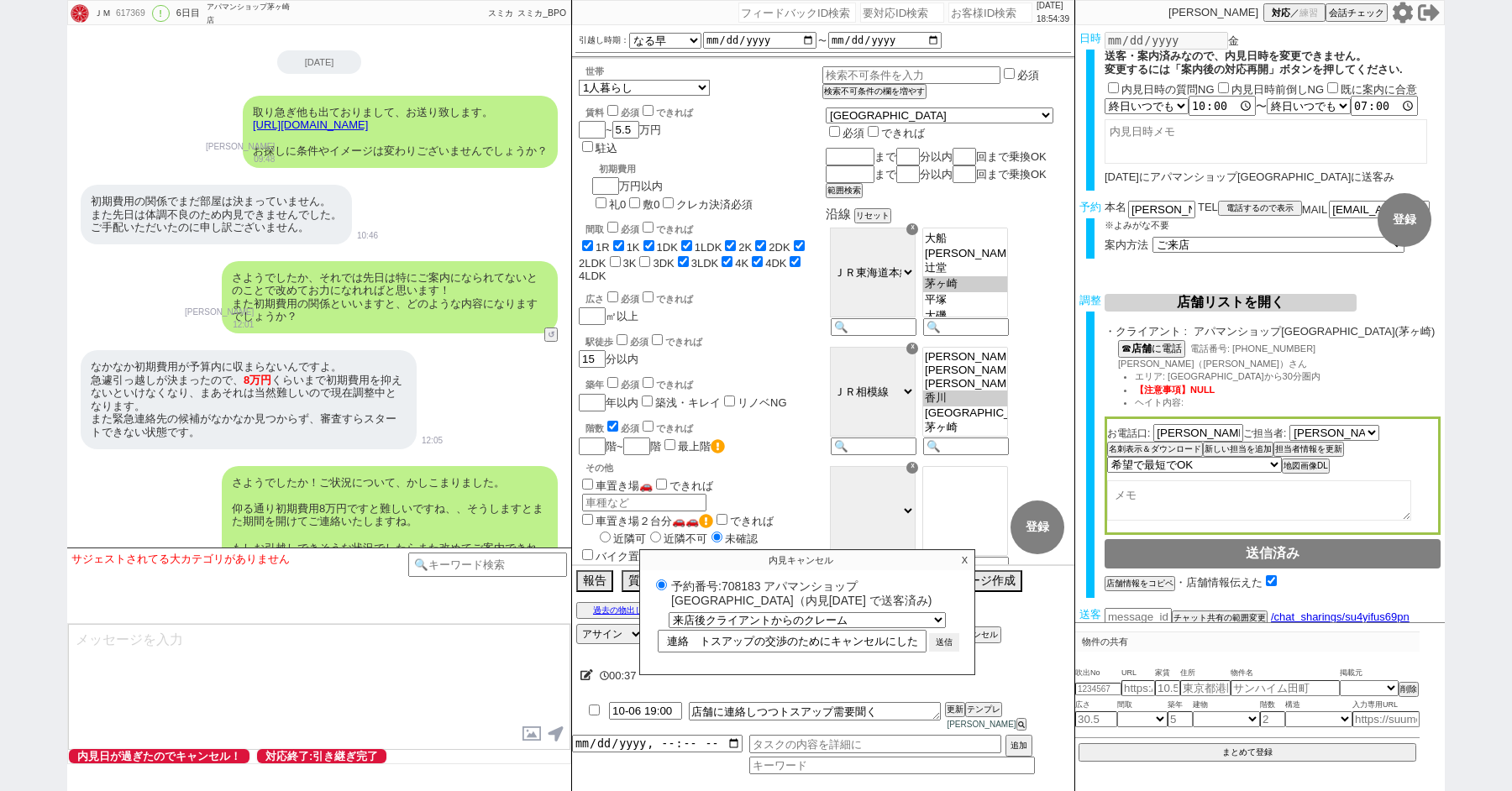
click at [936, 652] on button "送信" at bounding box center [943, 642] width 30 height 18
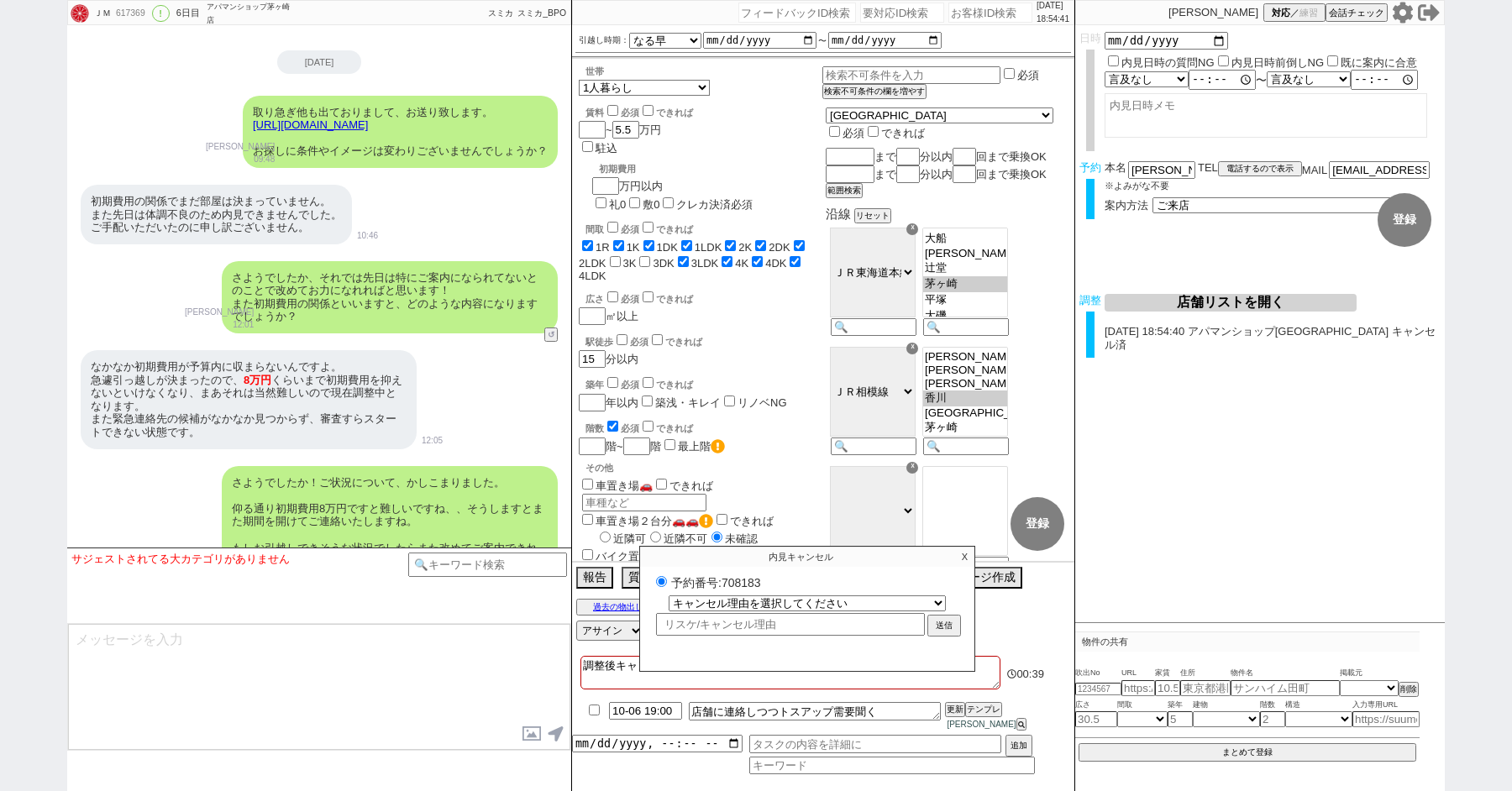
click at [734, 588] on label "予約番号:708183" at bounding box center [808, 582] width 311 height 16
click at [667, 586] on input "予約番号:708183" at bounding box center [661, 581] width 11 height 11
click at [734, 588] on label "予約番号:708183" at bounding box center [808, 582] width 311 height 16
click at [667, 586] on input "予約番号:708183" at bounding box center [661, 581] width 11 height 11
copy label "708183"
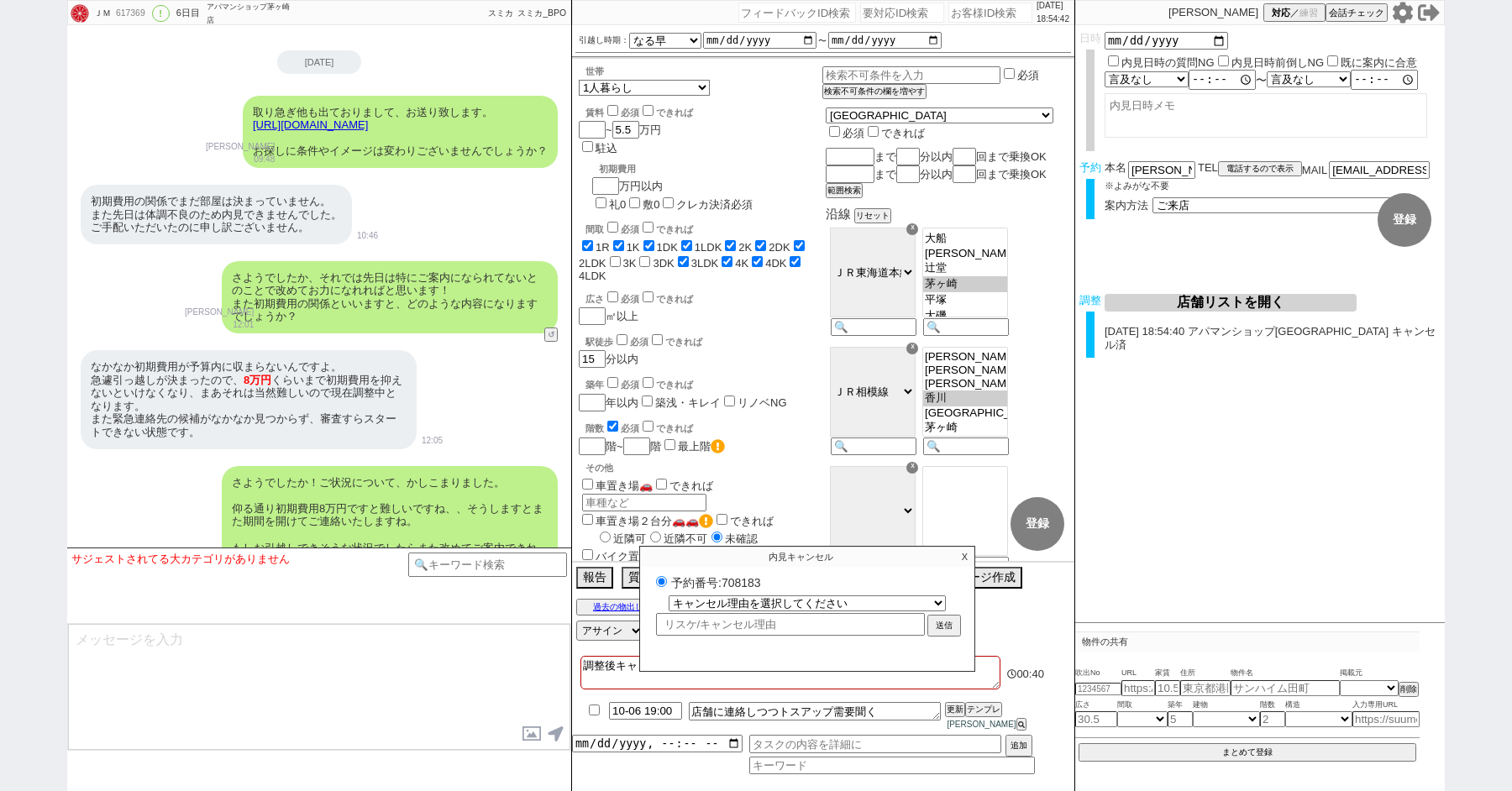
click at [965, 565] on p "X" at bounding box center [964, 556] width 19 height 20
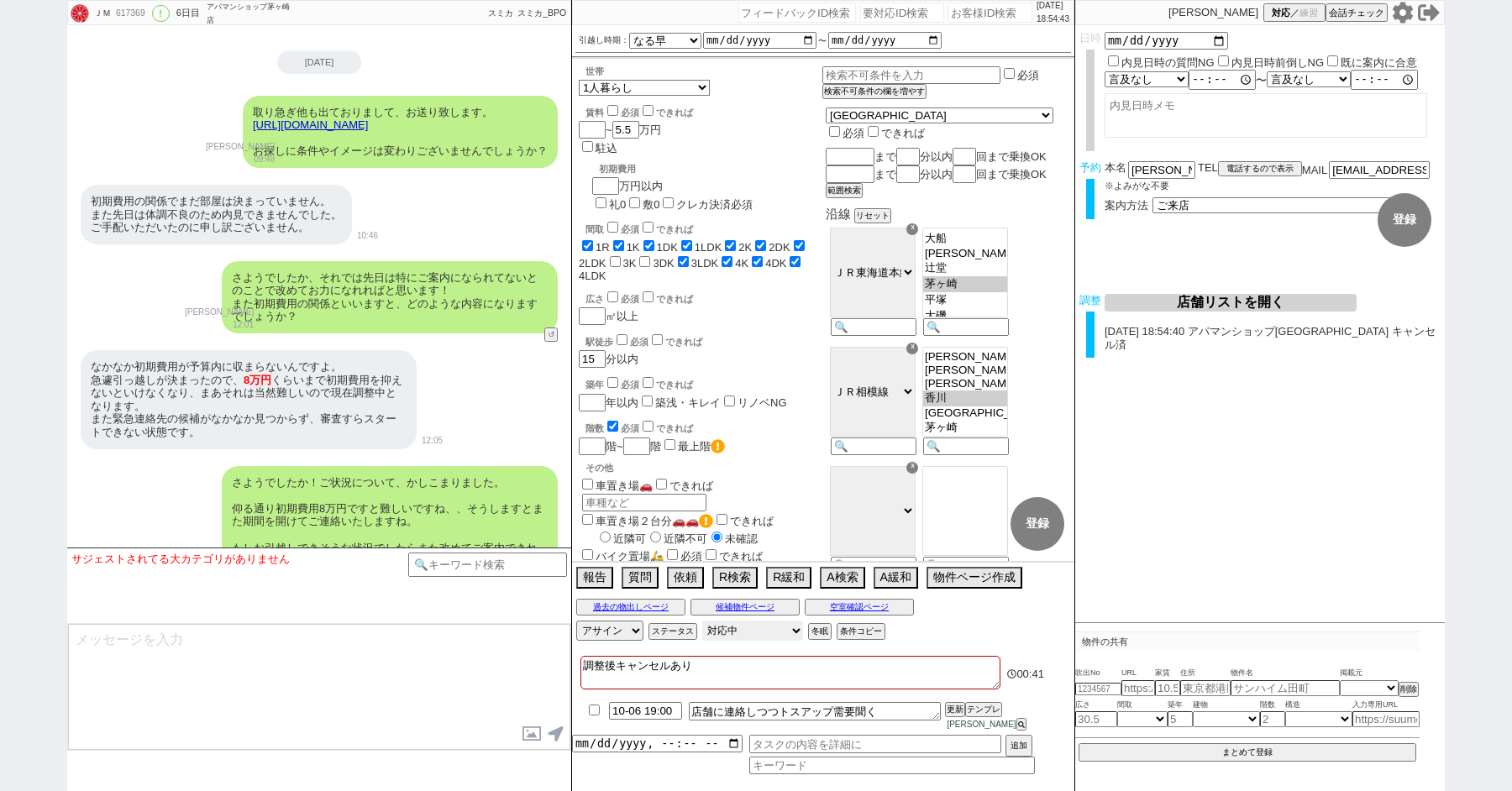
click at [727, 641] on select "対応中 引き継ぎ完了 ブロック 長期間返信なし 紹介不可 別の所で決まった 客の都合で引越しが無くなった 接客開始後に冬眠" at bounding box center [752, 630] width 101 height 20
click at [702, 630] on select "対応中 引き継ぎ完了 ブロック 長期間返信なし 紹介不可 別の所で決まった 客の都合で引越しが無くなった 接客開始後に冬眠" at bounding box center [752, 630] width 101 height 20
click at [755, 641] on select "対応中 引き継ぎ完了 ブロック 長期間返信なし 紹介不可 別の所で決まった 客の都合で引越しが無くなった 接客開始後に冬眠" at bounding box center [752, 630] width 101 height 20
click at [702, 630] on select "対応中 引き継ぎ完了 ブロック 長期間返信なし 紹介不可 別の所で決まった 客の都合で引越しが無くなった 接客開始後に冬眠" at bounding box center [752, 630] width 101 height 20
click at [740, 681] on textarea "調整後キャンセルあり" at bounding box center [791, 672] width 420 height 34
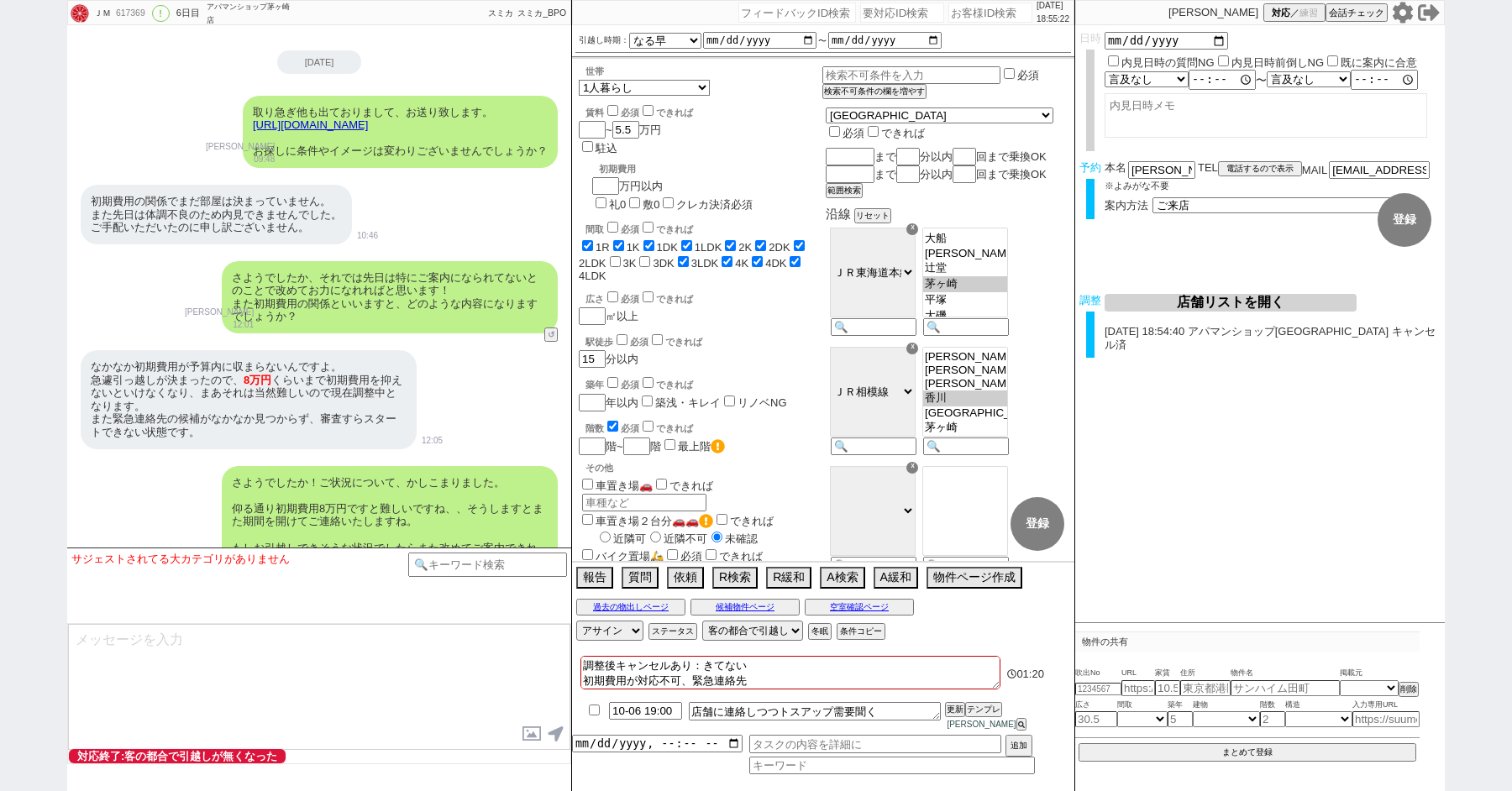
click at [383, 687] on textarea at bounding box center [319, 686] width 502 height 126
click at [450, 641] on textarea "お世話になっております、その後もお探し致しましたが" at bounding box center [319, 686] width 502 height 126
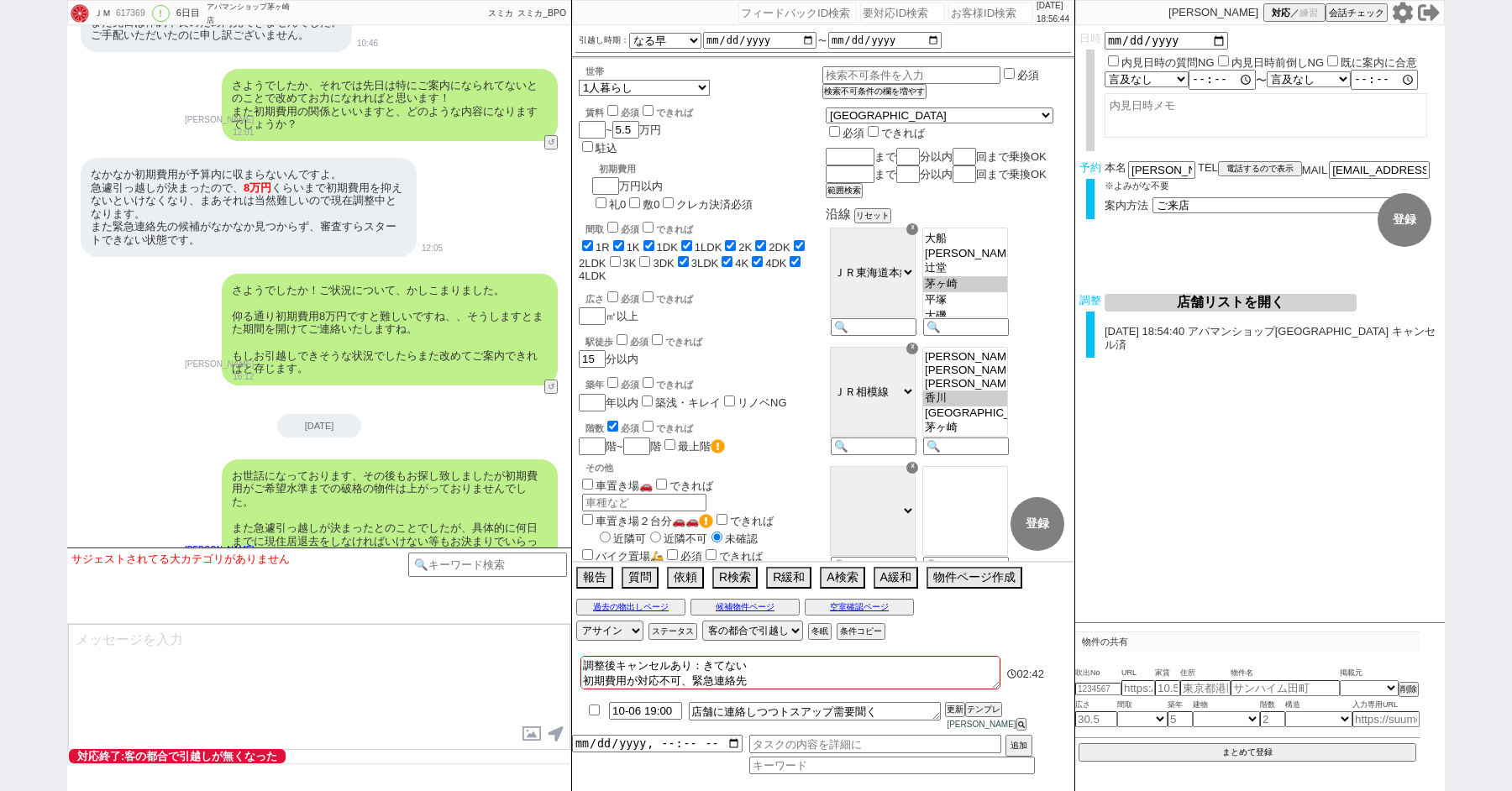
click at [770, 689] on textarea "調整後キャンセルあり：きてない 初期費用が対応不可、緊急連絡先" at bounding box center [791, 672] width 420 height 34
click at [598, 715] on input "checkbox" at bounding box center [594, 710] width 25 height 11
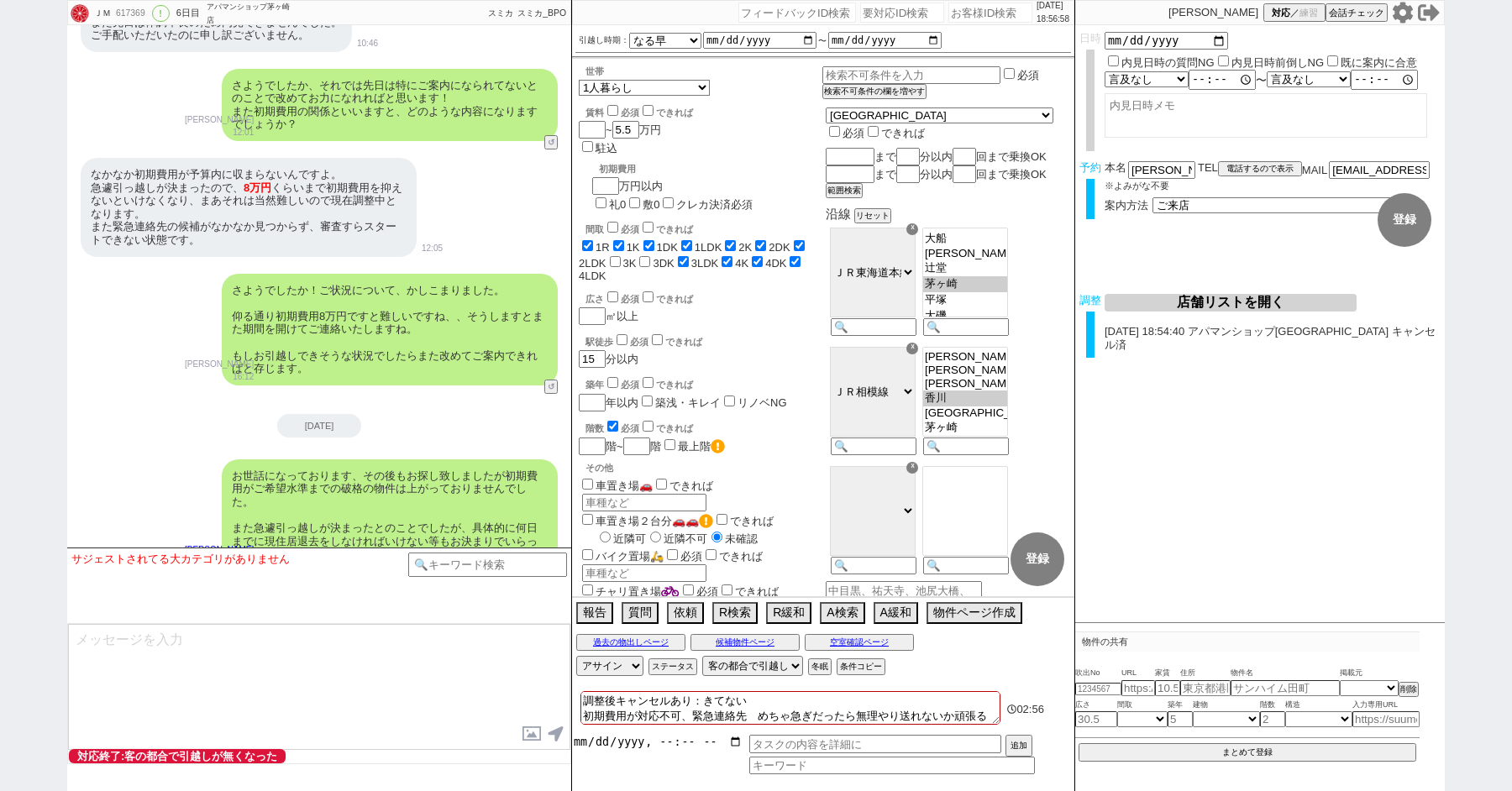
click at [627, 746] on input "datetime-local" at bounding box center [657, 742] width 170 height 15
click at [799, 750] on input "text" at bounding box center [875, 744] width 252 height 18
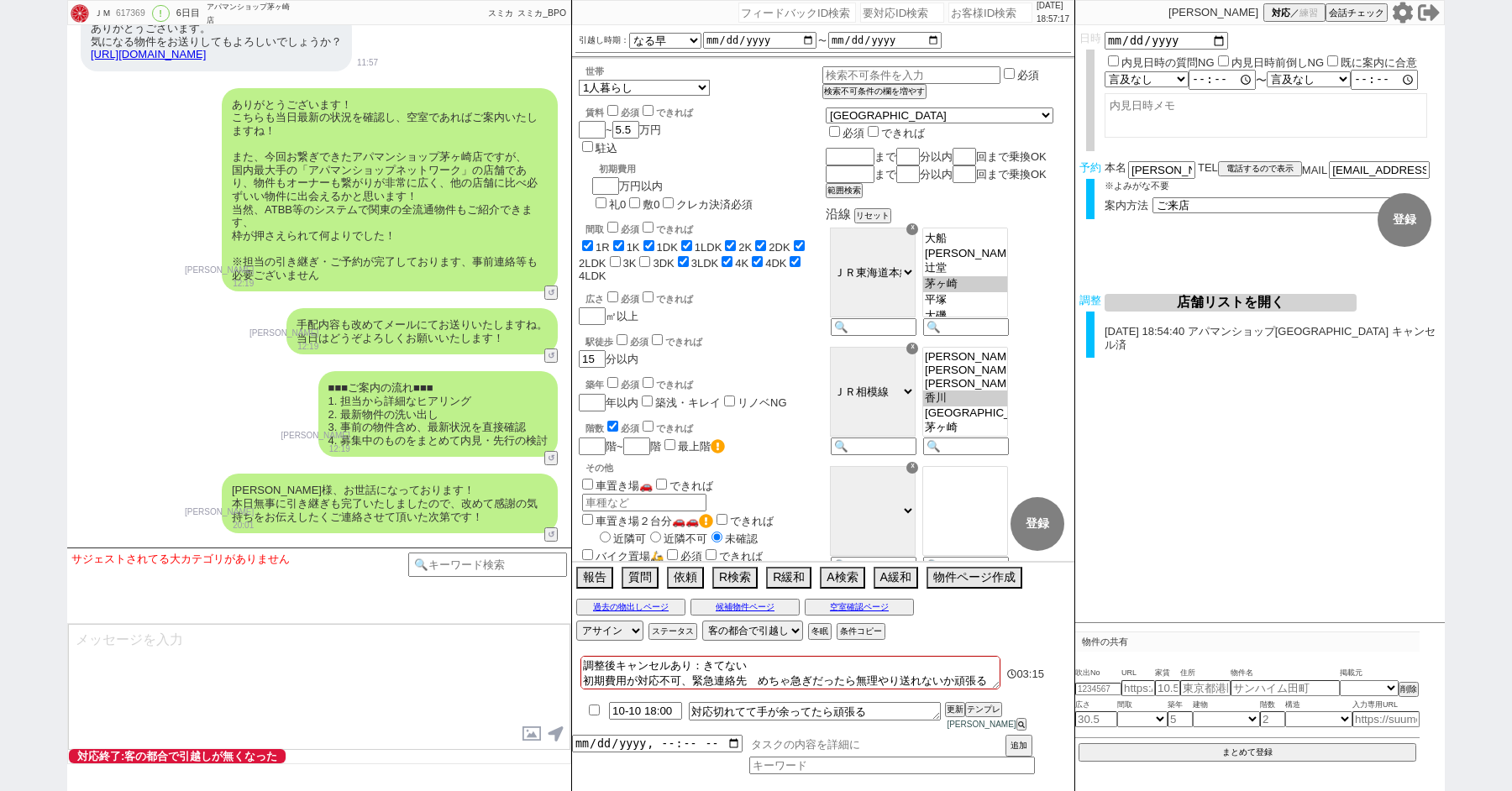
scroll to position [6503, 0]
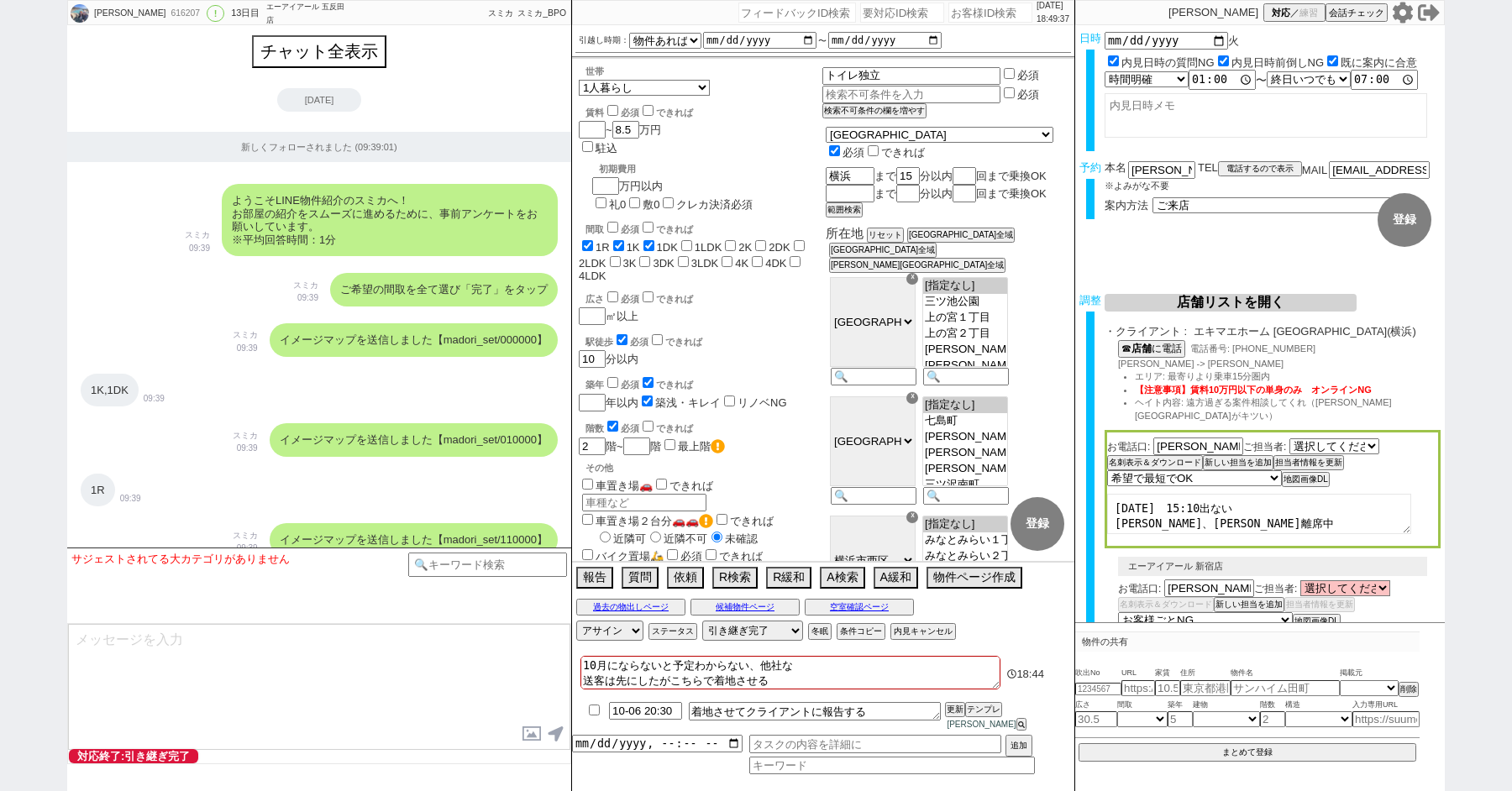
select select "15"
select select "0"
select select "14"
select select "64"
select select "65"
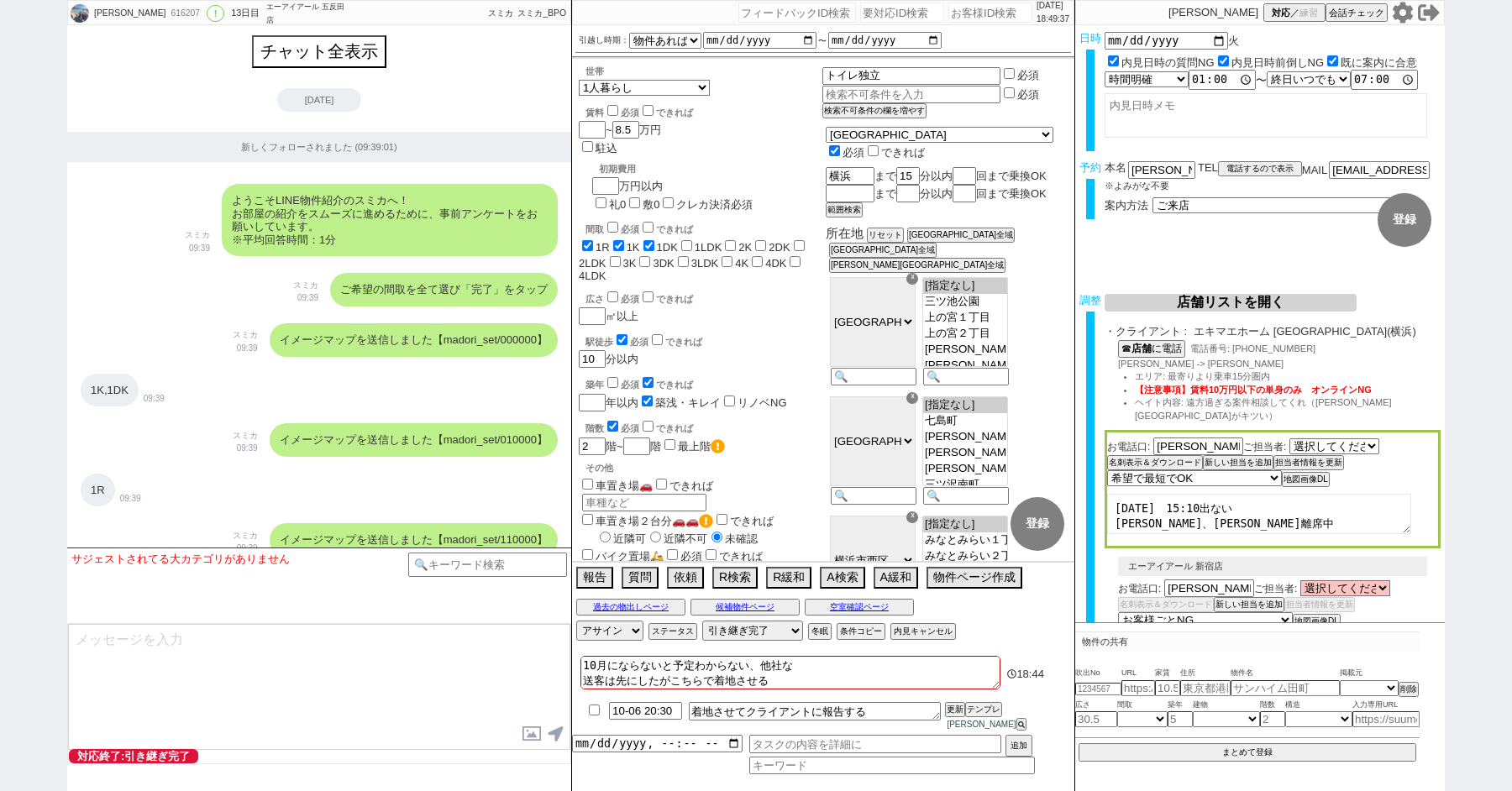
select select "66"
select select "67"
select select "68"
select select "69"
select select "70"
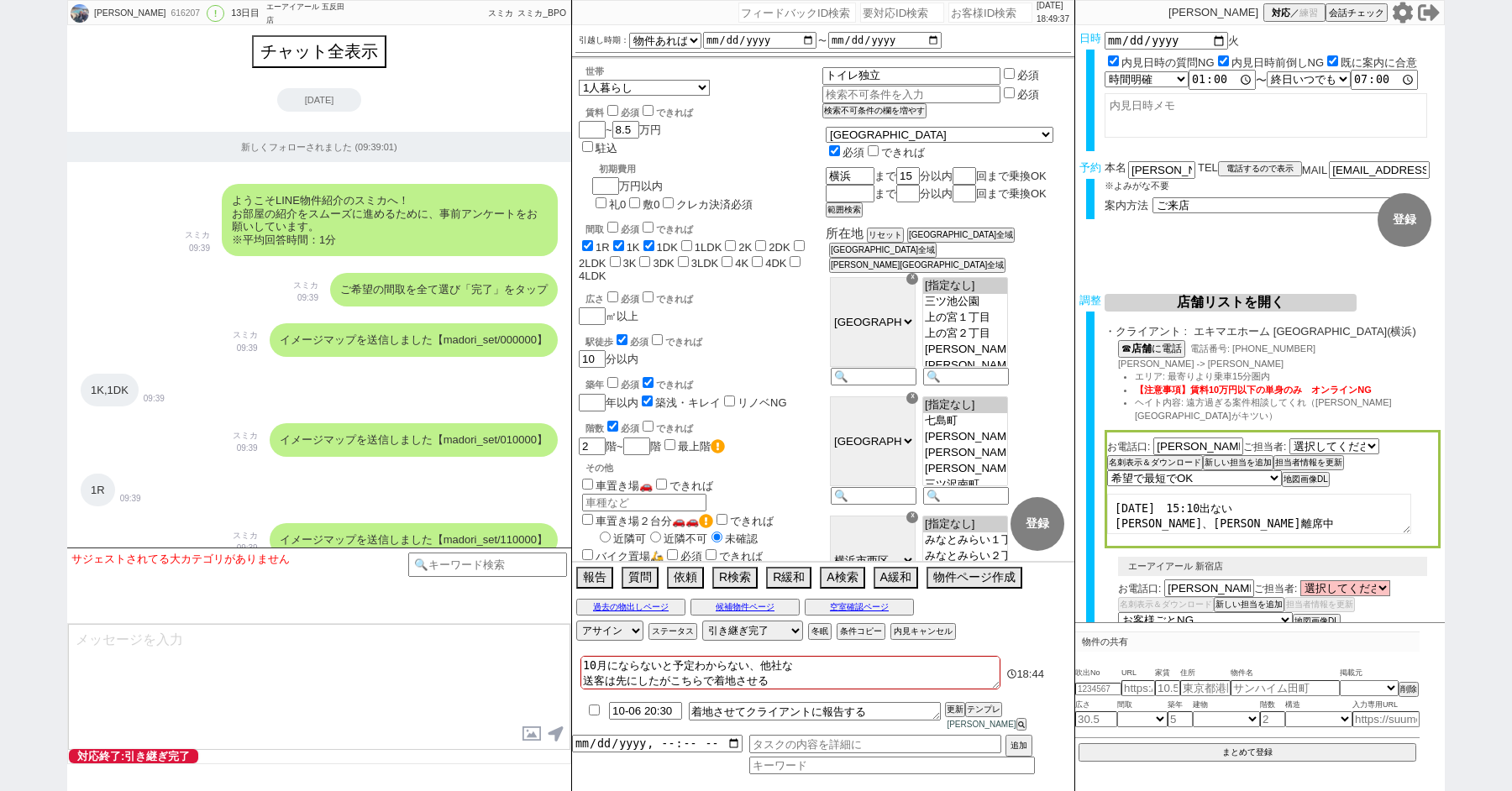
select select "71"
select select "72"
select select "73"
select select "74"
select select "75"
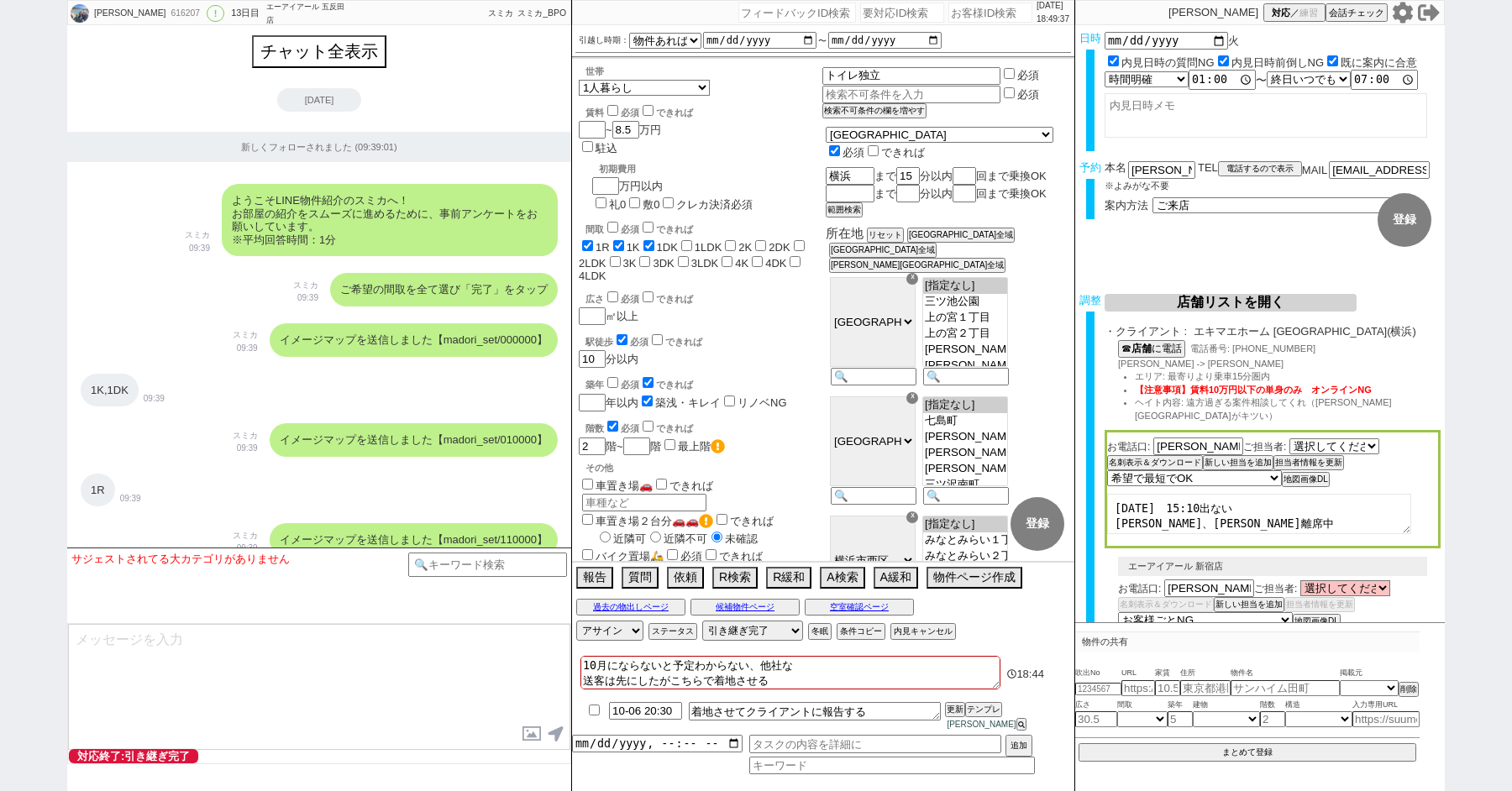
select select "76"
select select "77"
select select "78"
select select "79"
select select "80"
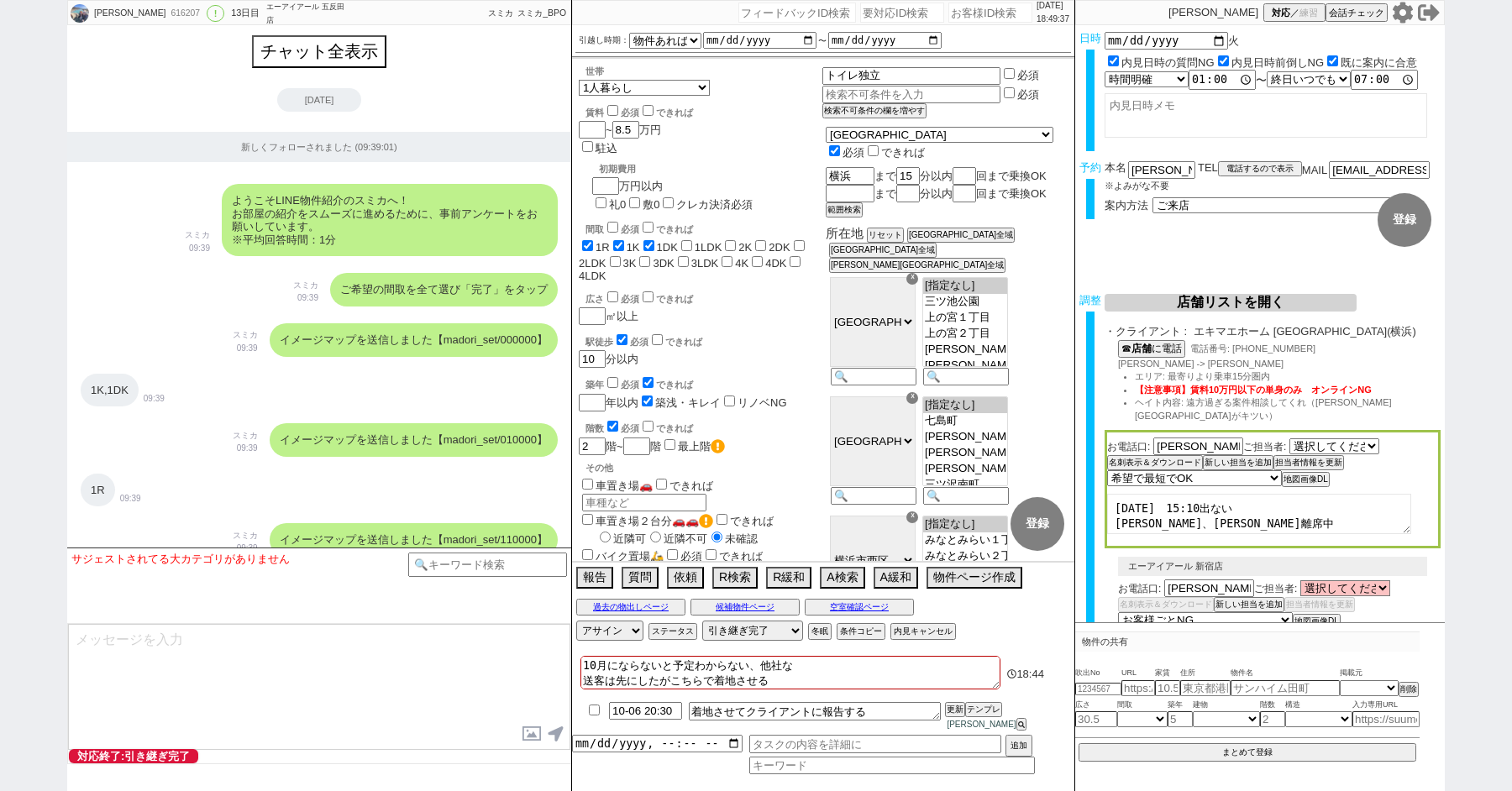
select select "81"
select select "82"
select select "83"
select select "84"
select select "85"
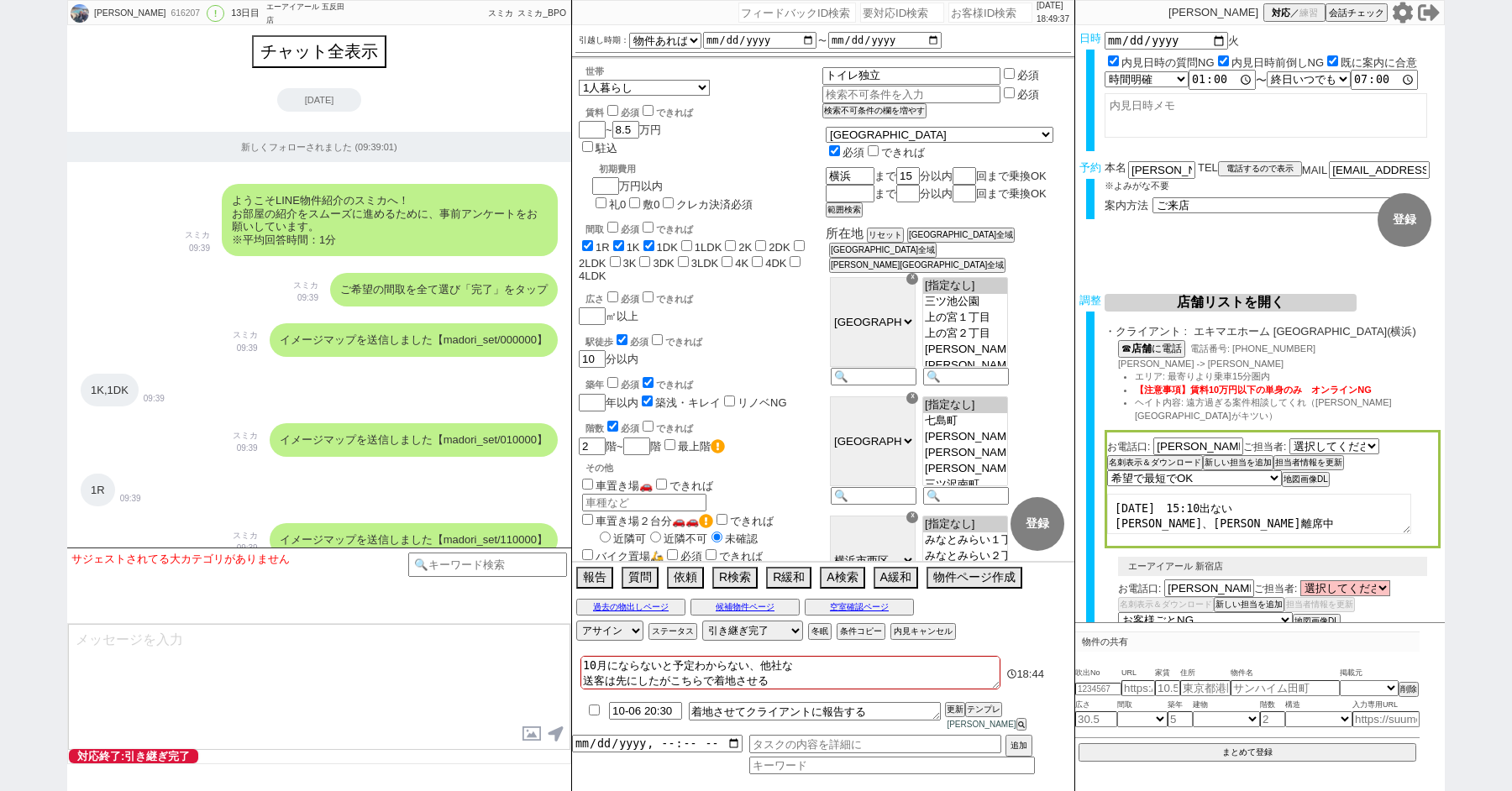
select select "86"
select select "87"
select select "88"
select select "89"
select select "90"
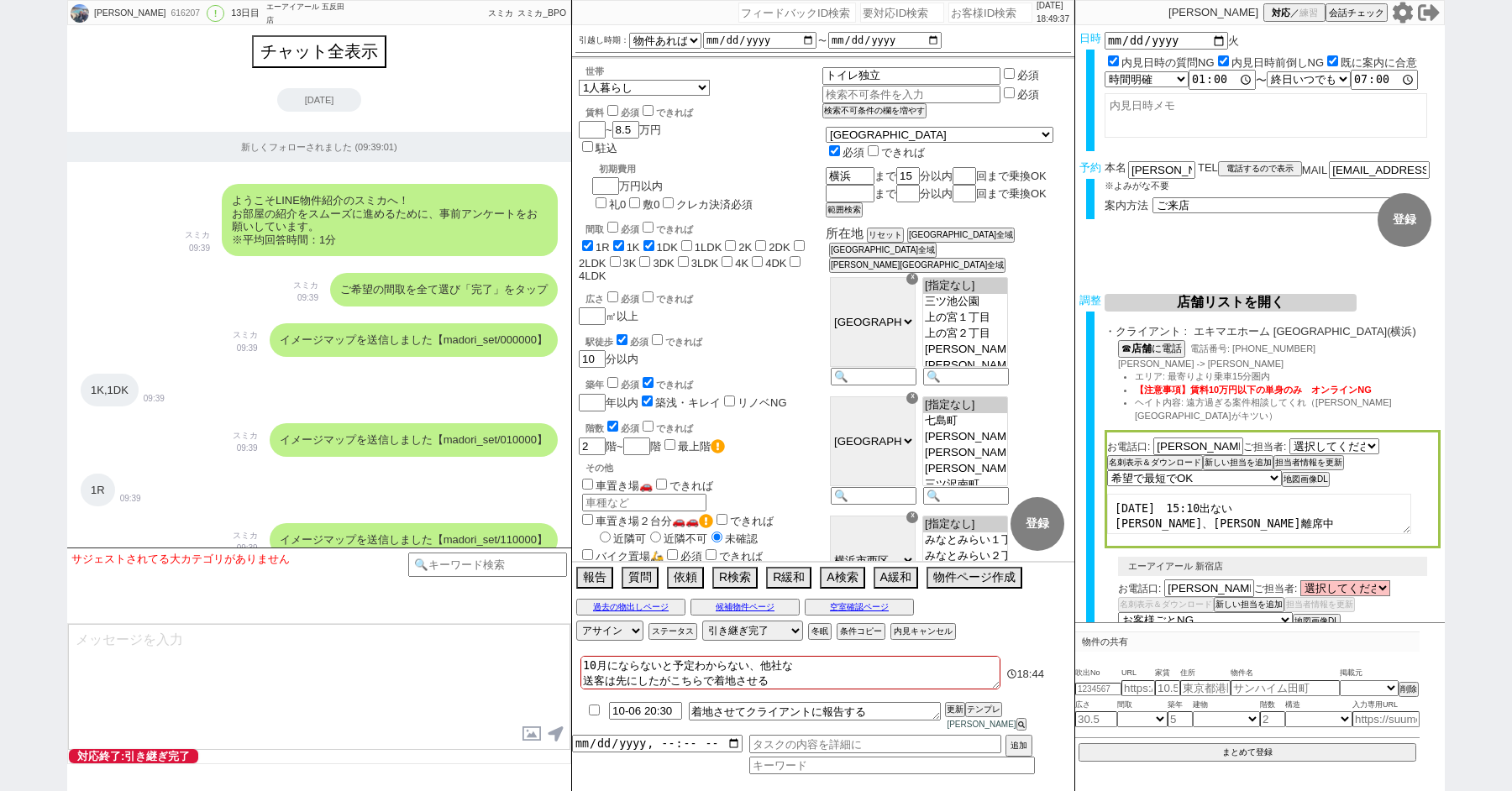
select select "91"
select select "92"
select select "93"
select select "94"
select select "95"
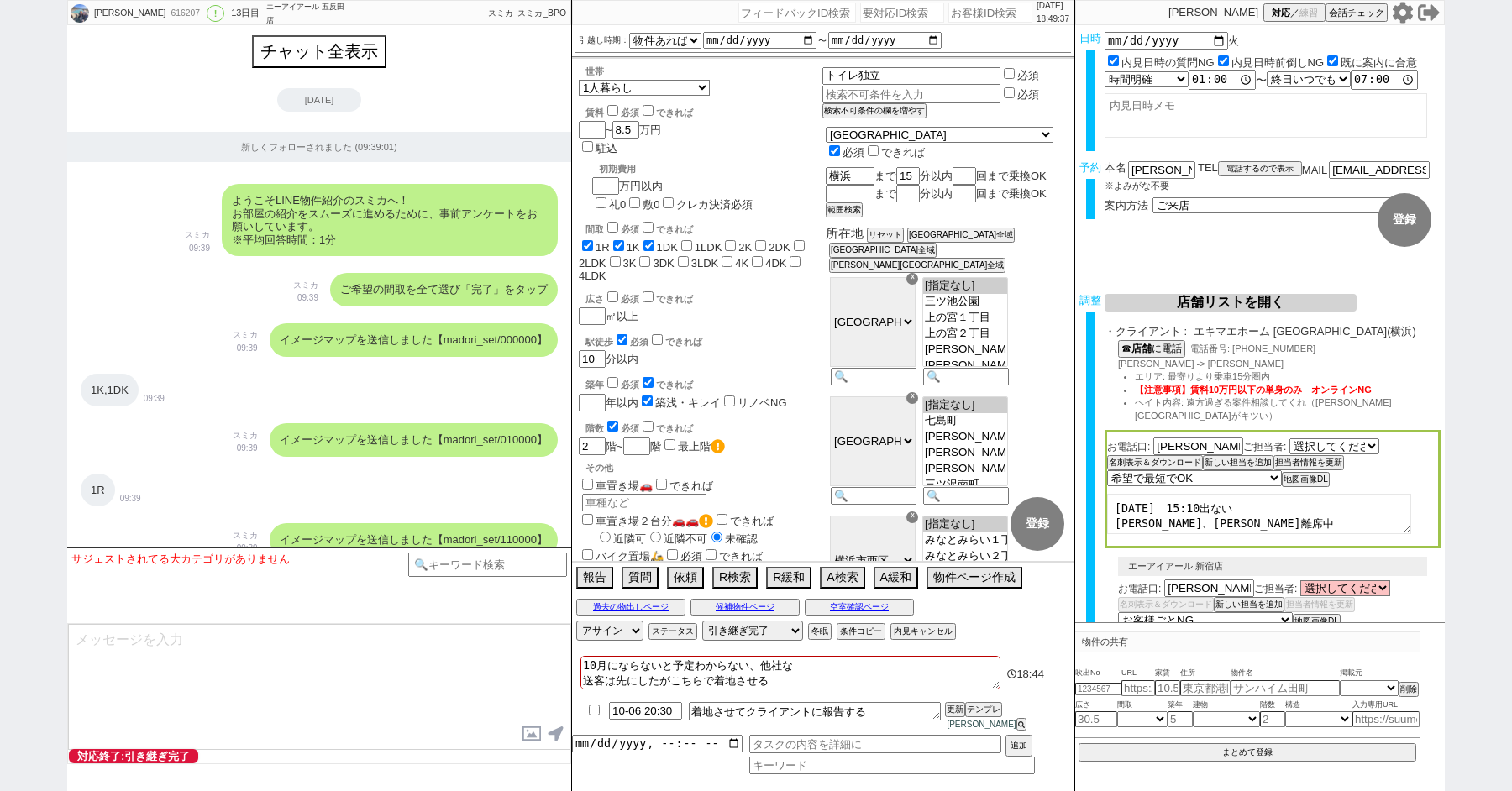
select select "96"
select select "97"
select select "98"
select select "99"
select select "100"
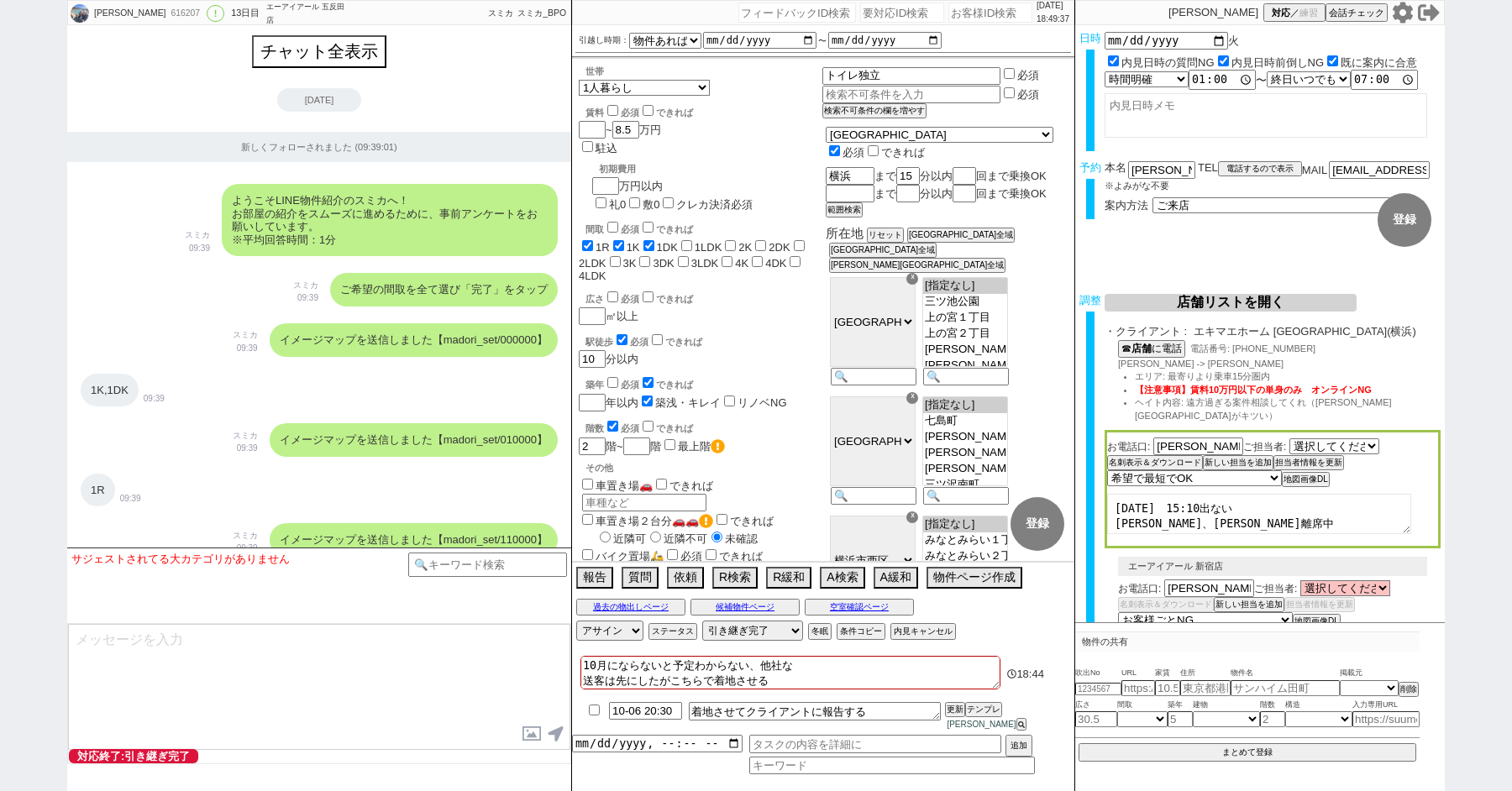
select select "101"
select select "102"
select select "103"
select select "104"
select select "105"
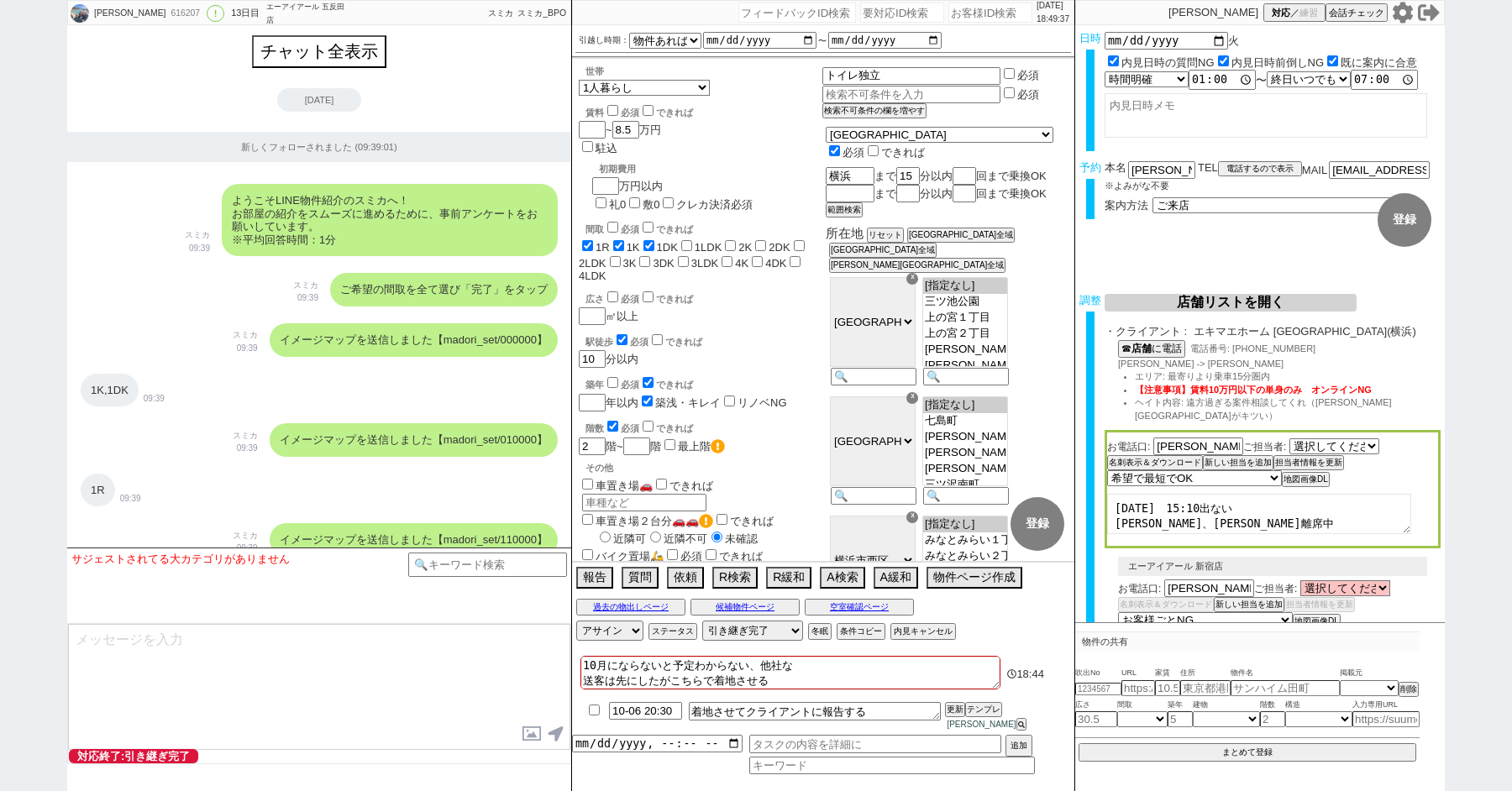
select select "108"
select select "109"
select select "110"
select select "113"
select select "115"
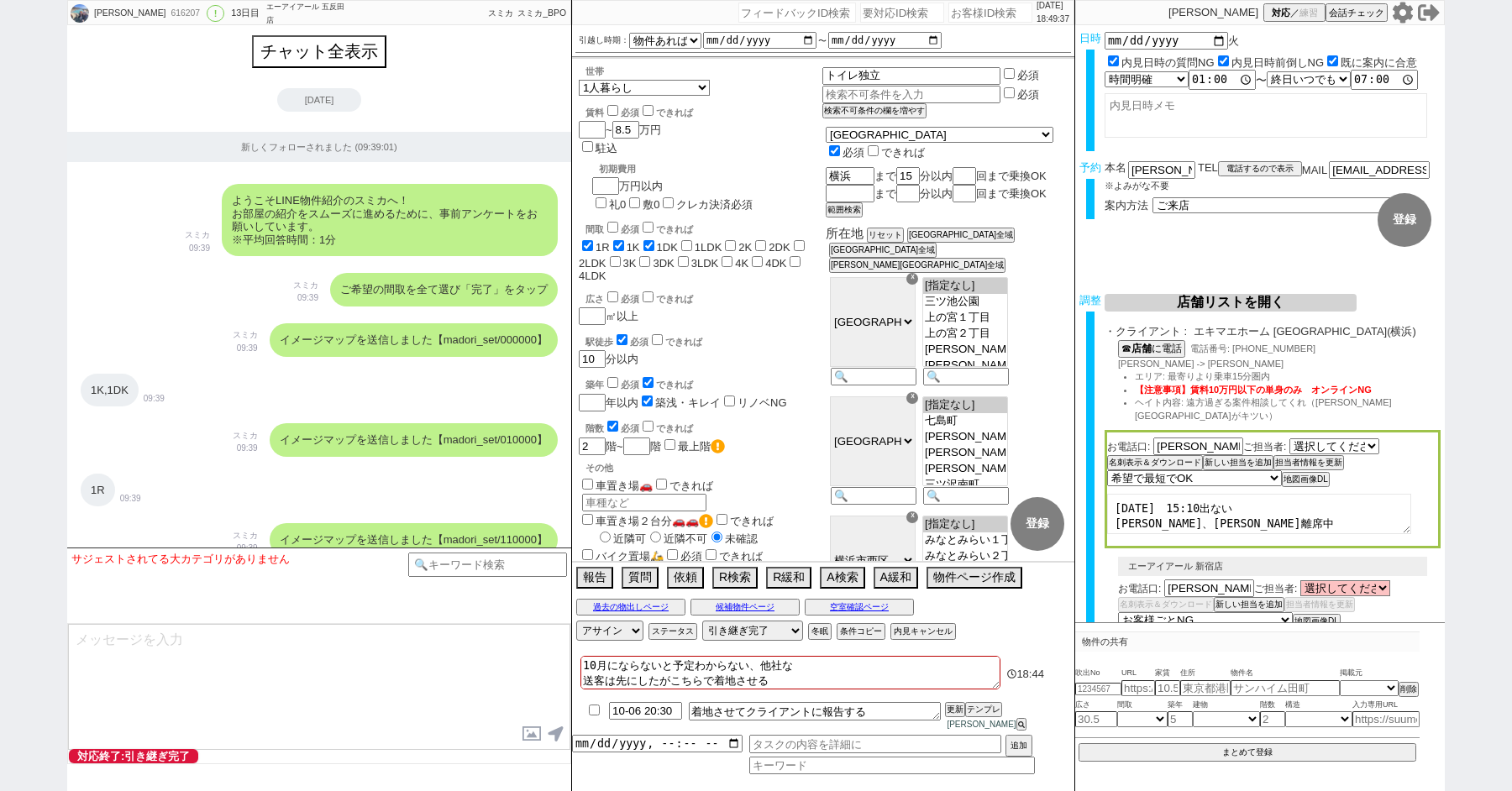
select select "116"
select select "117"
select select "118"
select select "[DATE]"
select select "100"
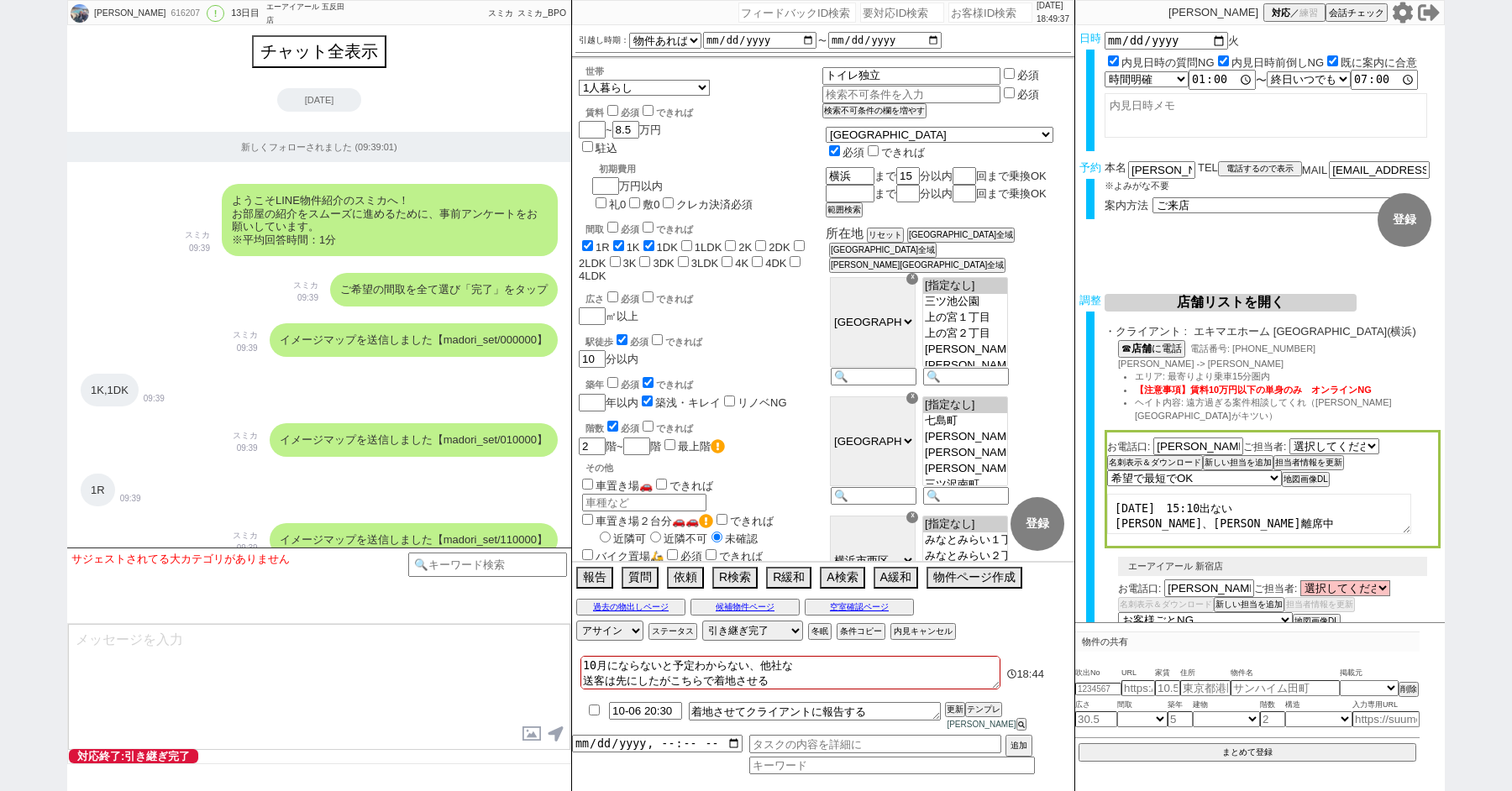
select select "1"
select select "6"
select select "2"
select select "[DATE]"
select select "5"
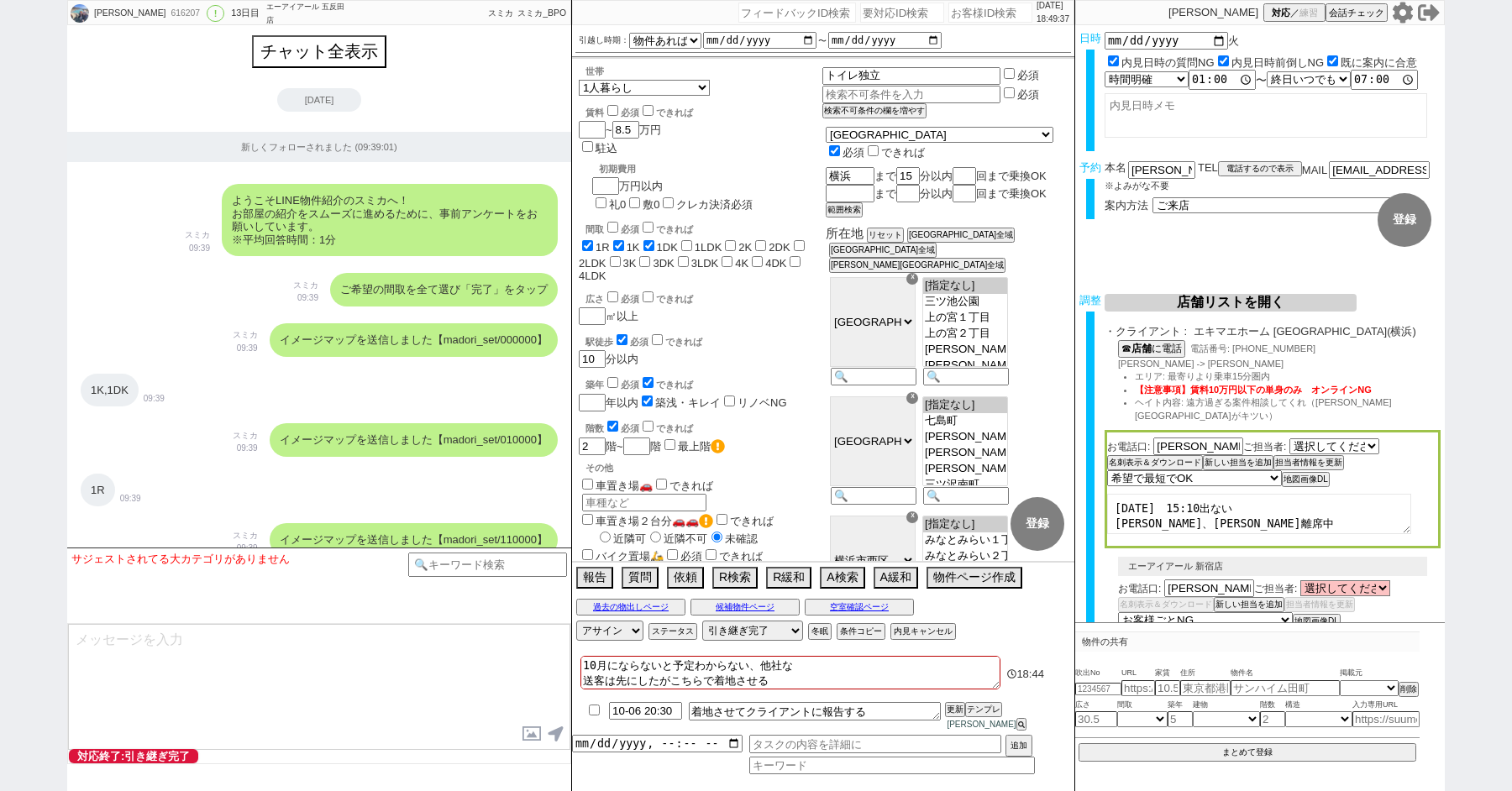
select select "9"
select select
select select "15"
select select "0"
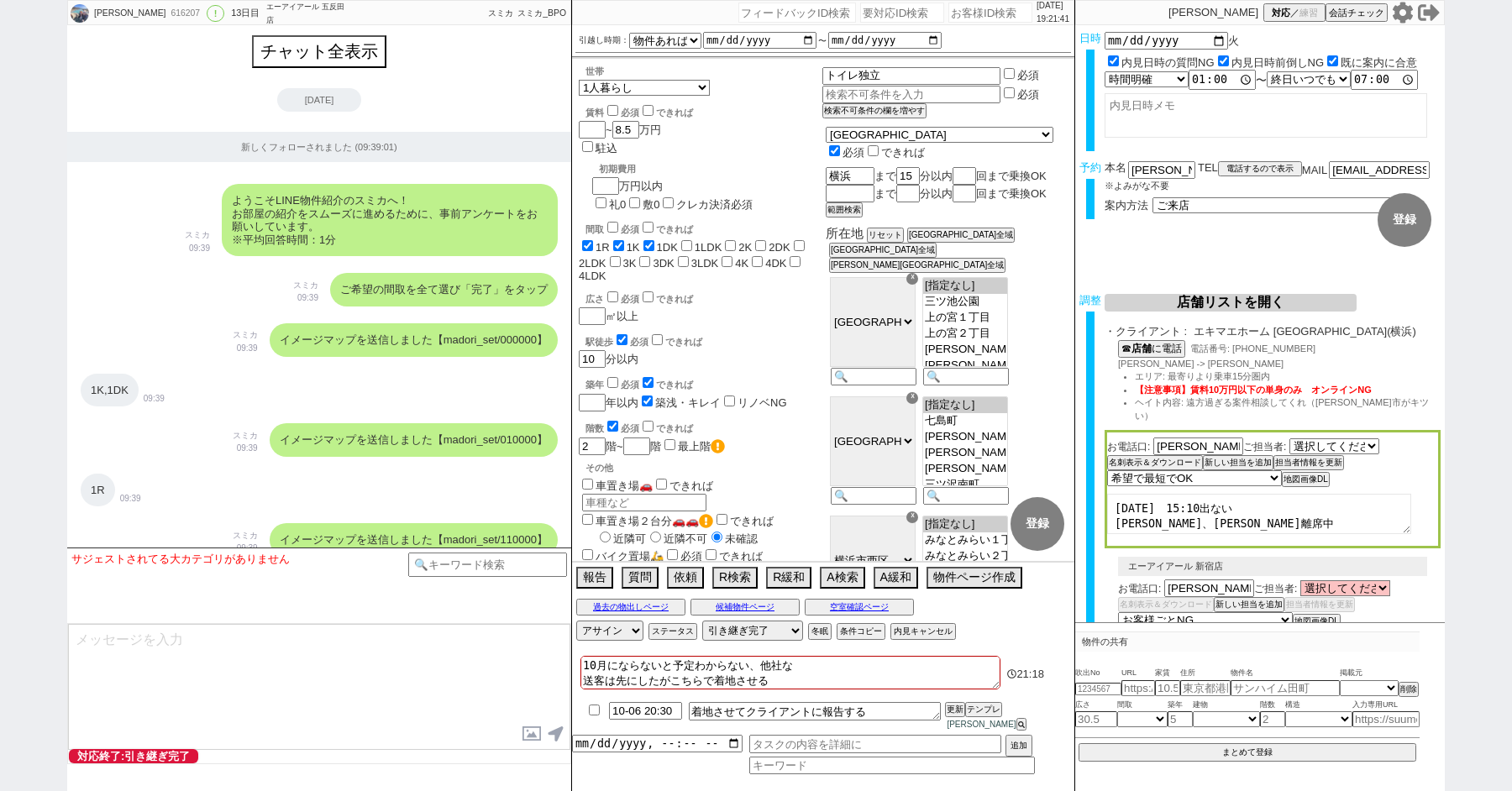
select select "14"
select select "64"
select select "65"
select select "66"
select select "67"
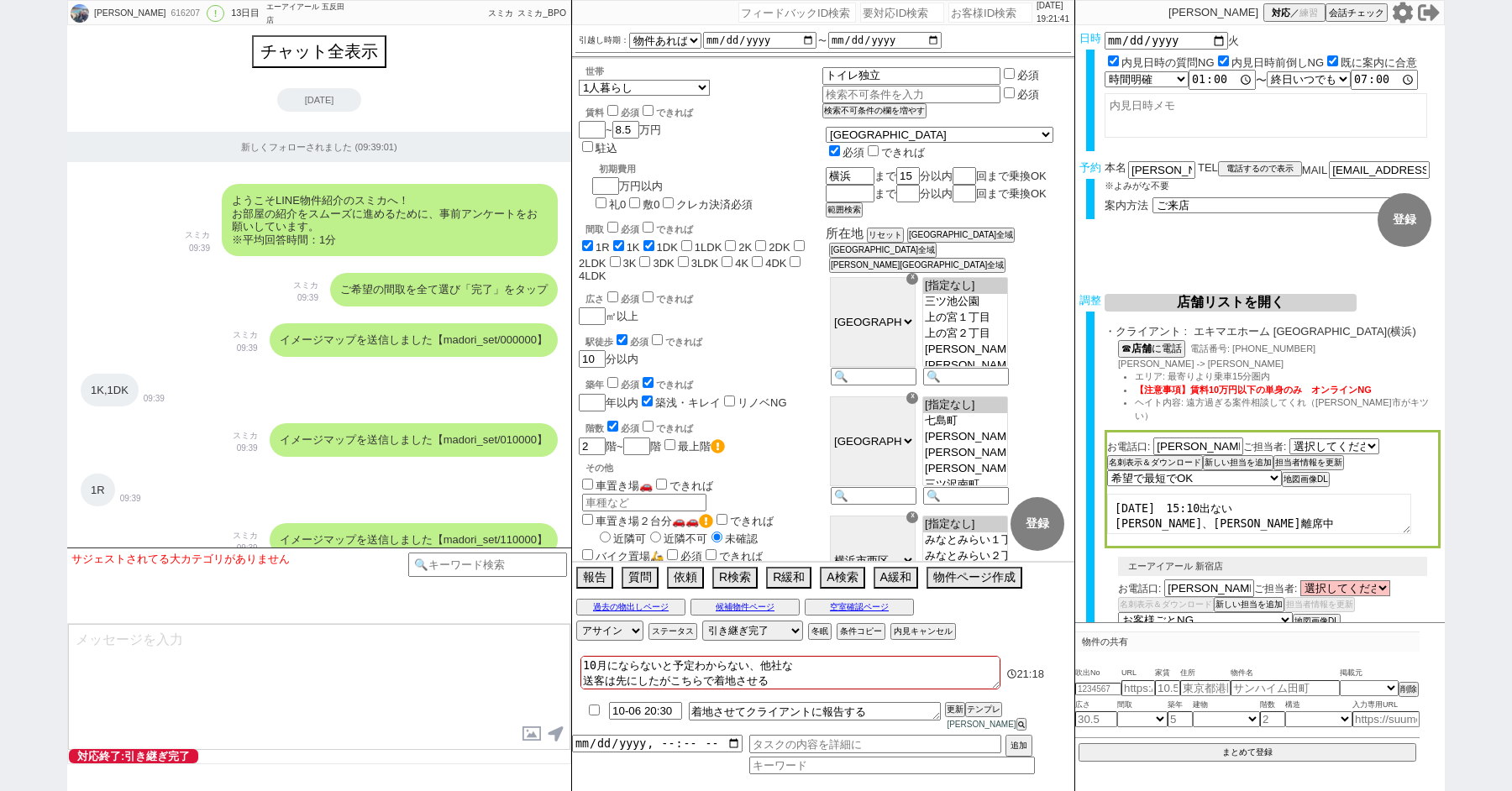
select select "68"
select select "69"
select select "70"
select select "71"
select select "72"
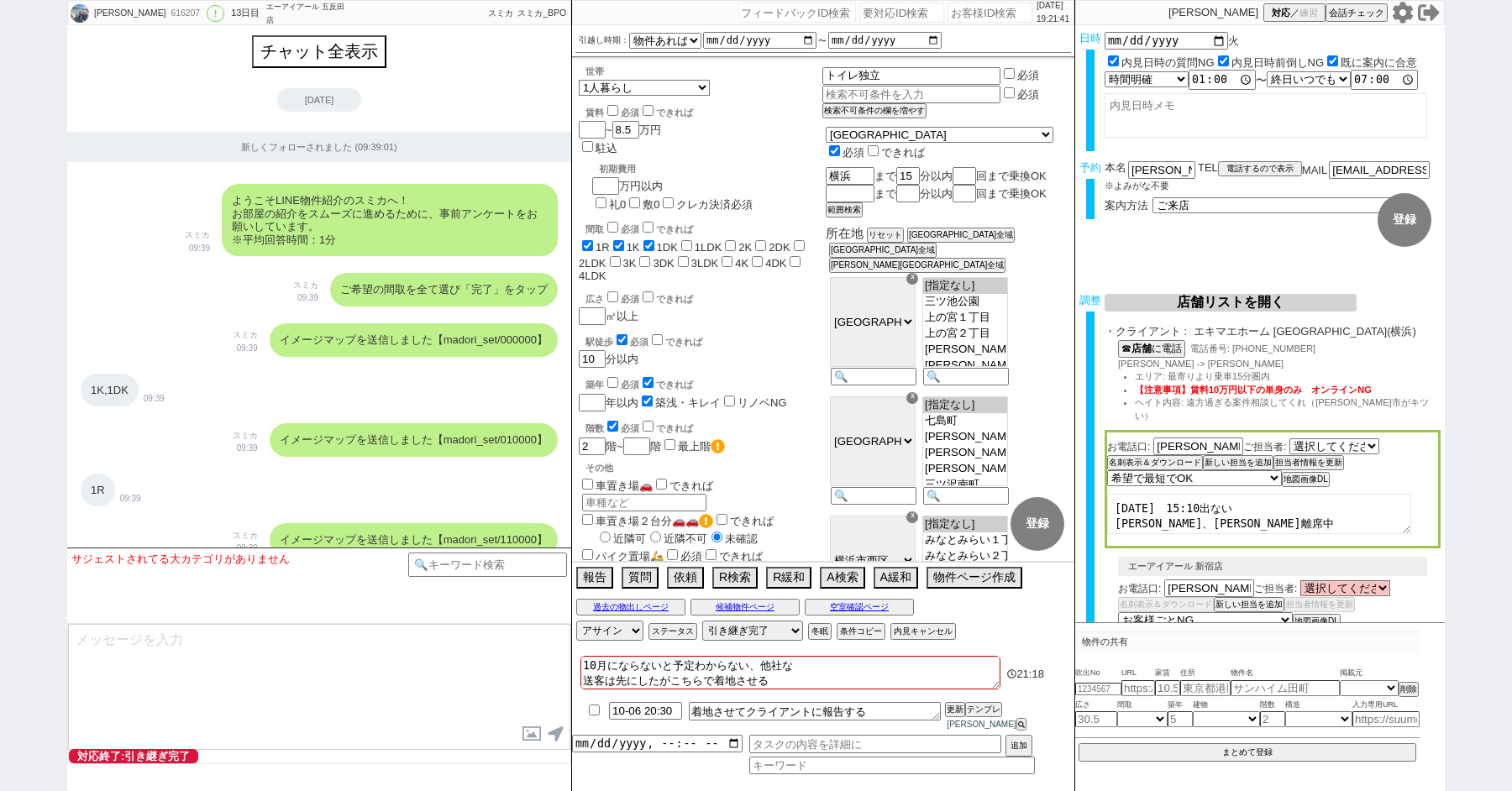
select select "73"
select select "74"
select select "75"
select select "76"
select select "77"
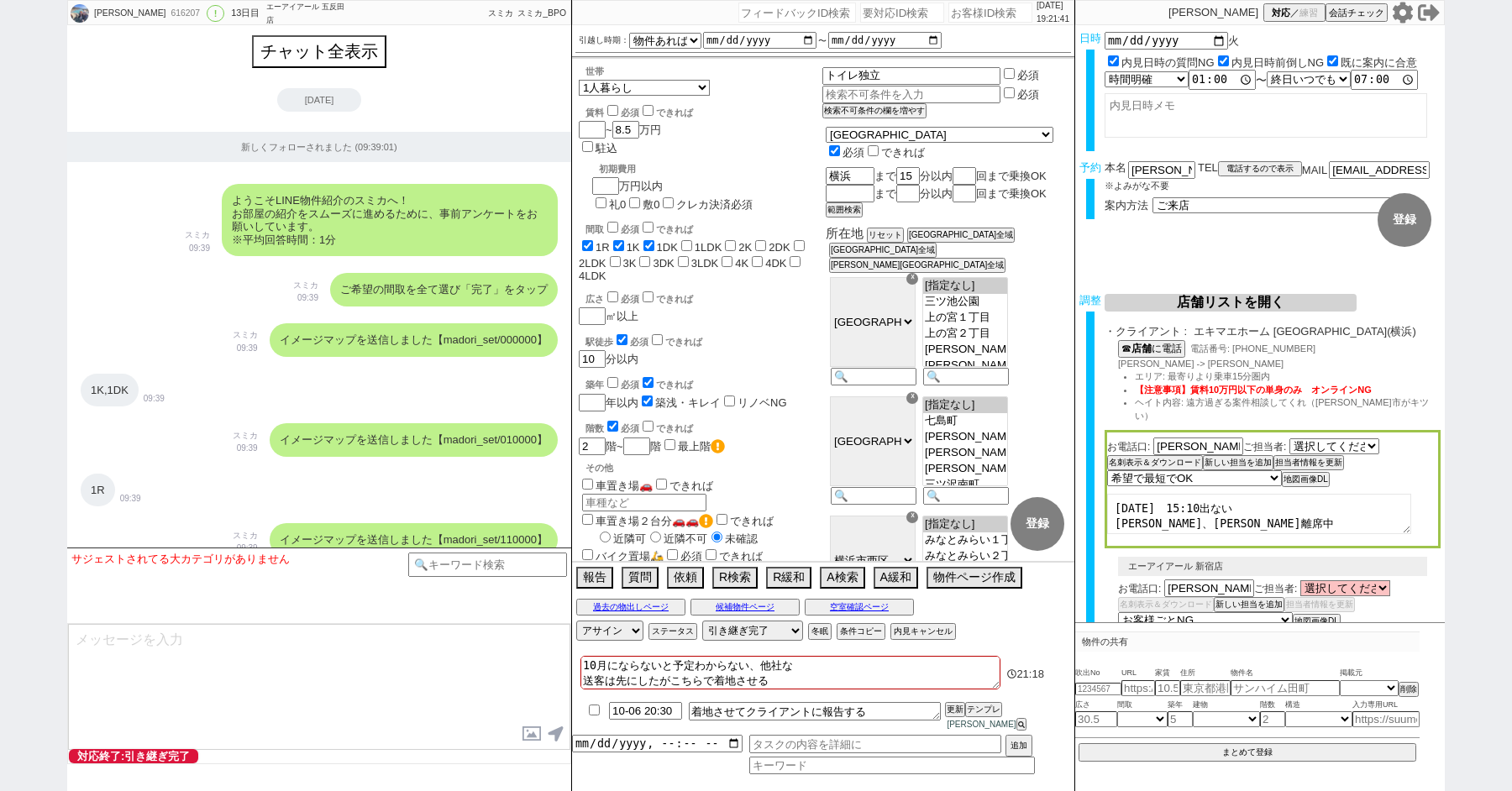
select select "78"
select select "79"
select select "80"
select select "81"
select select "82"
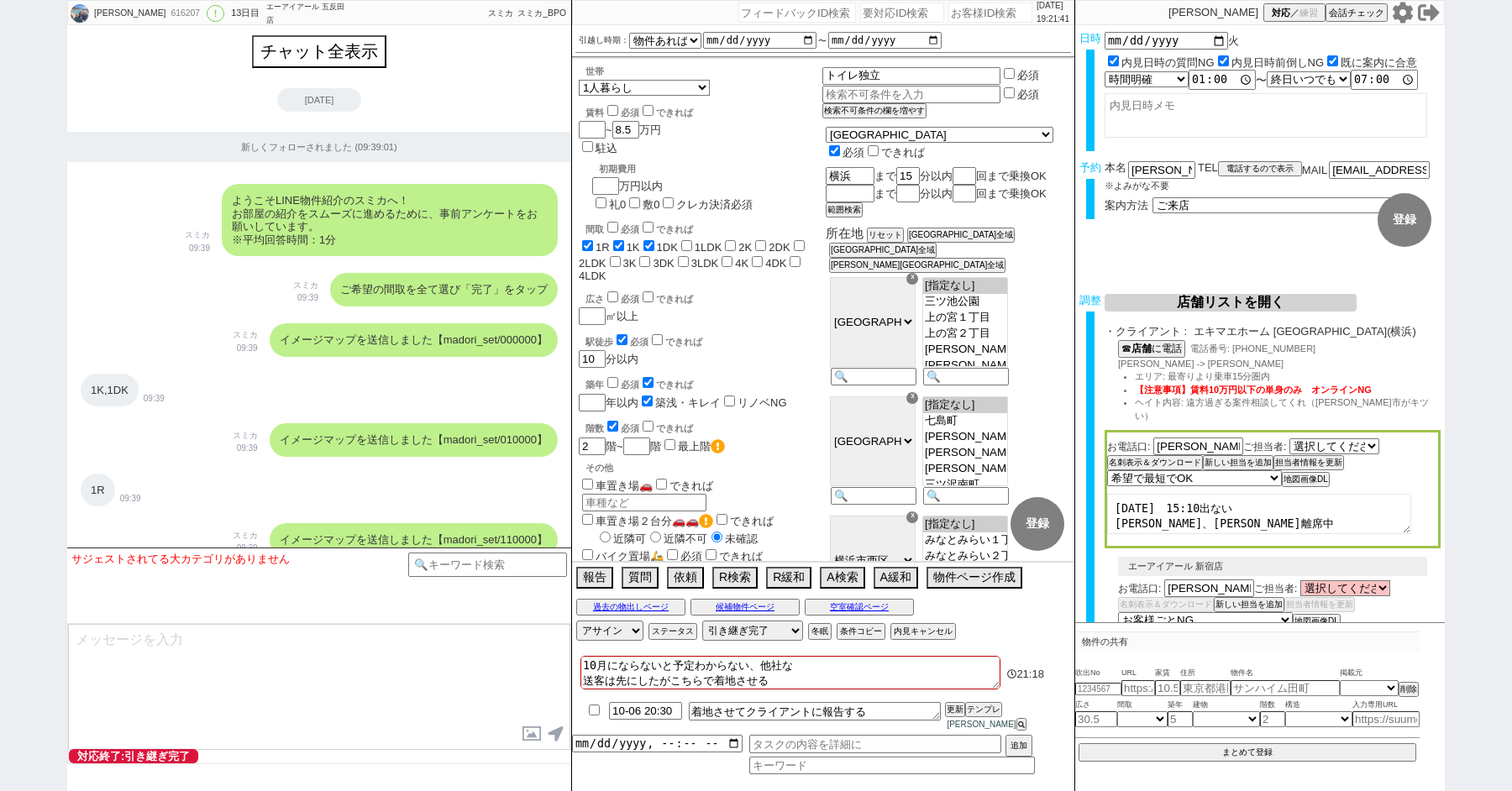
select select "83"
select select "84"
select select "85"
select select "86"
select select "87"
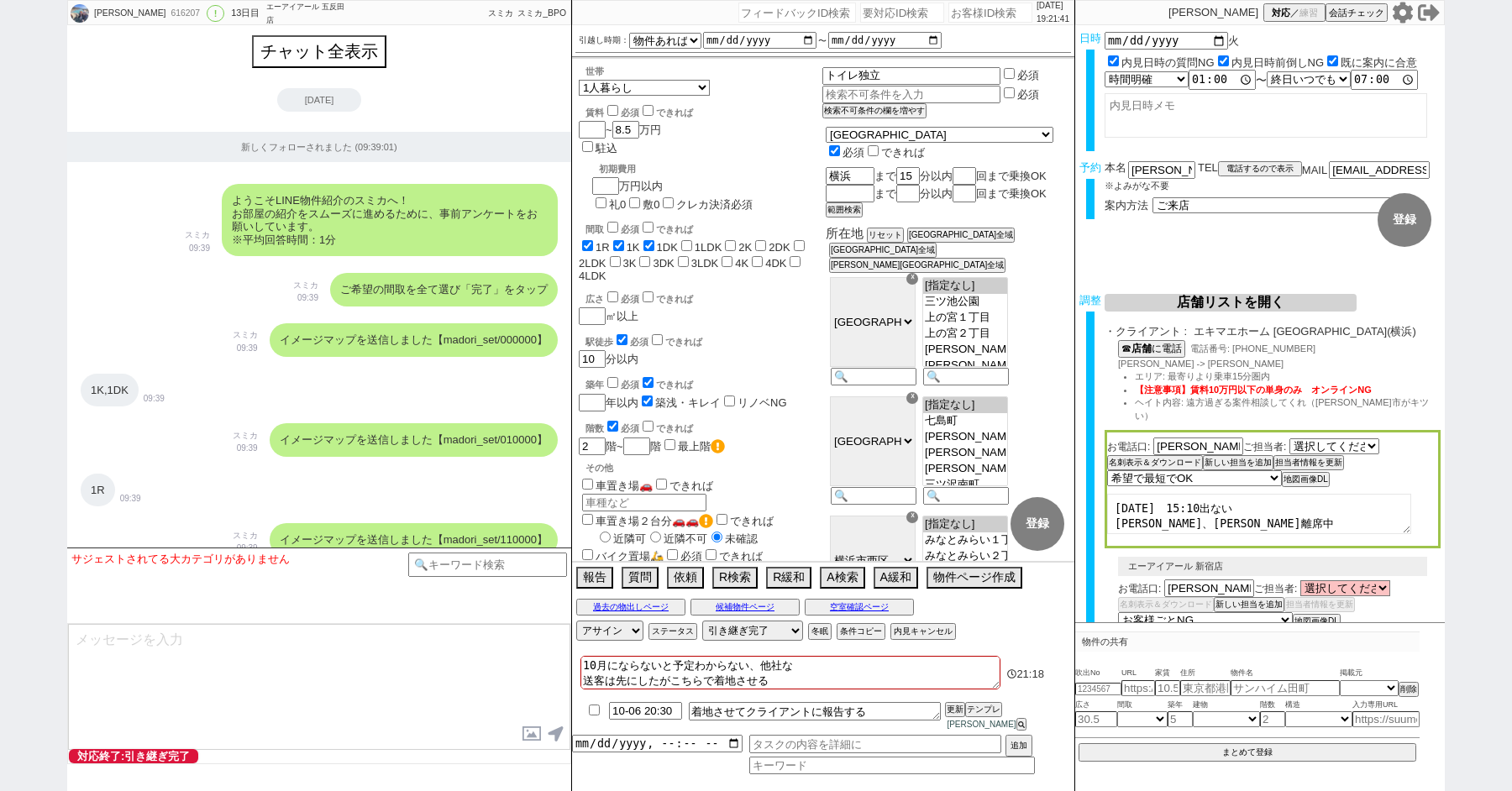
select select "88"
select select "89"
select select "90"
select select "91"
select select "92"
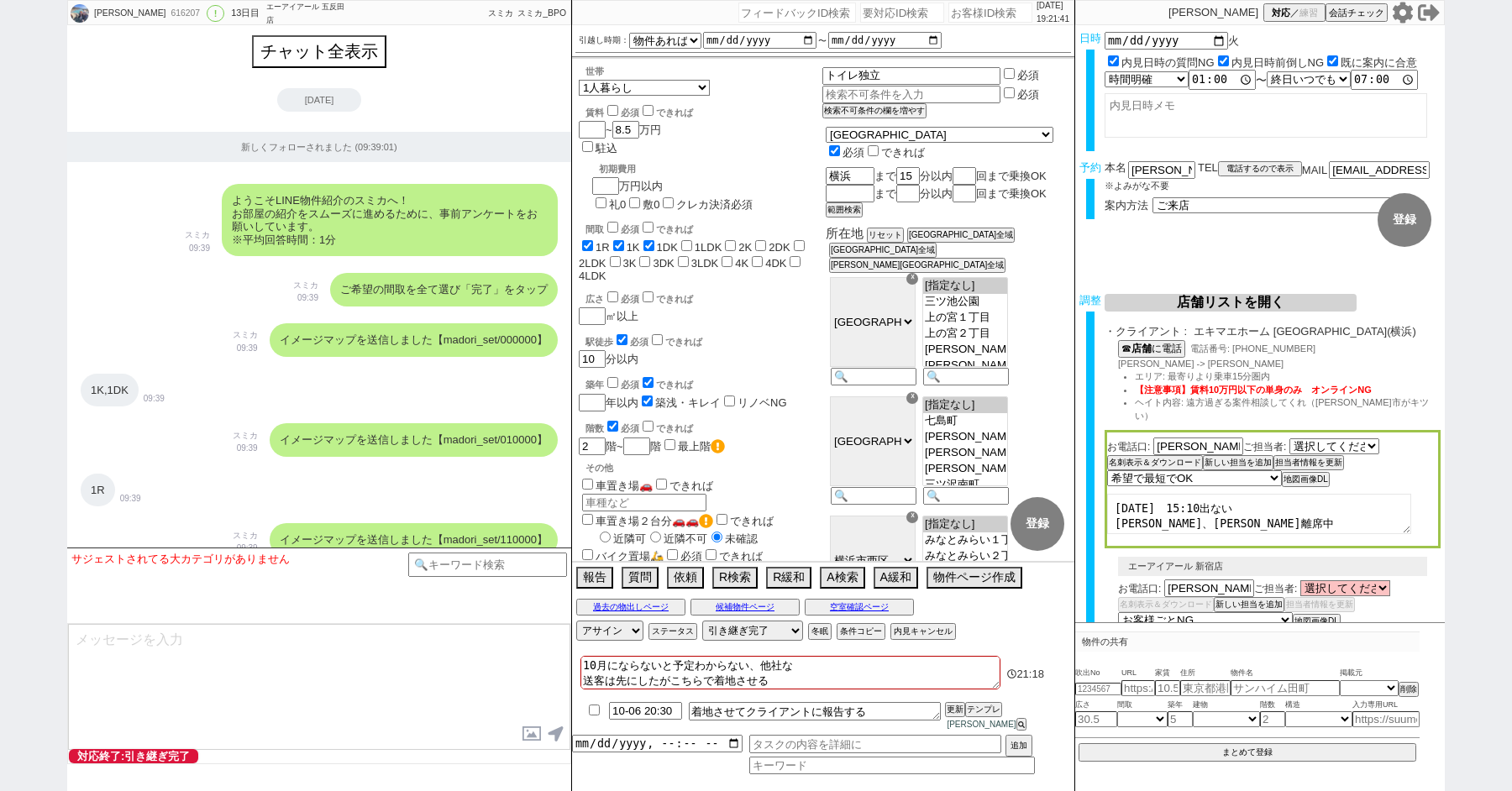
select select "93"
select select "94"
select select "95"
select select "96"
select select "97"
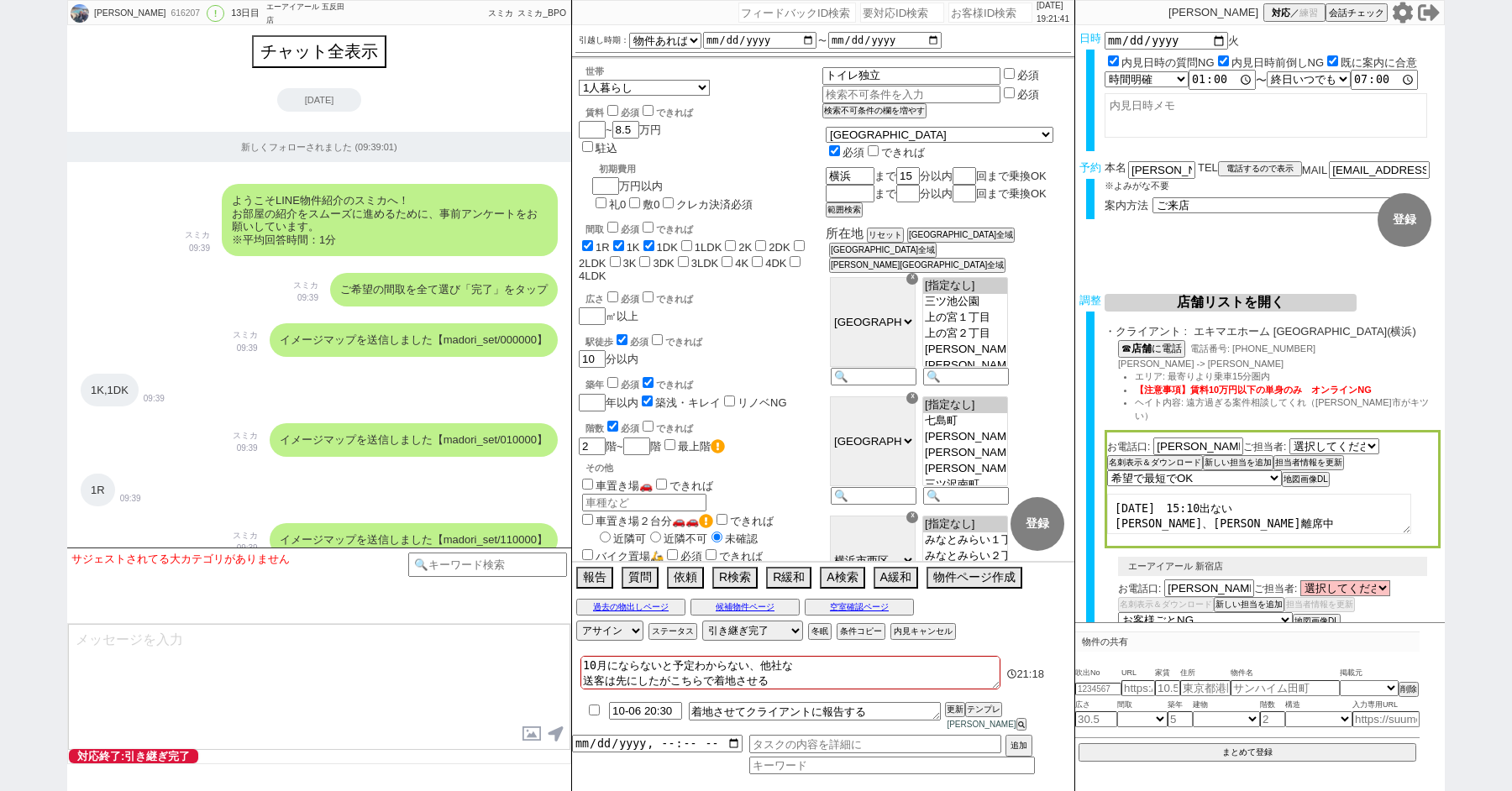
select select "98"
select select "99"
select select "100"
select select "101"
select select "102"
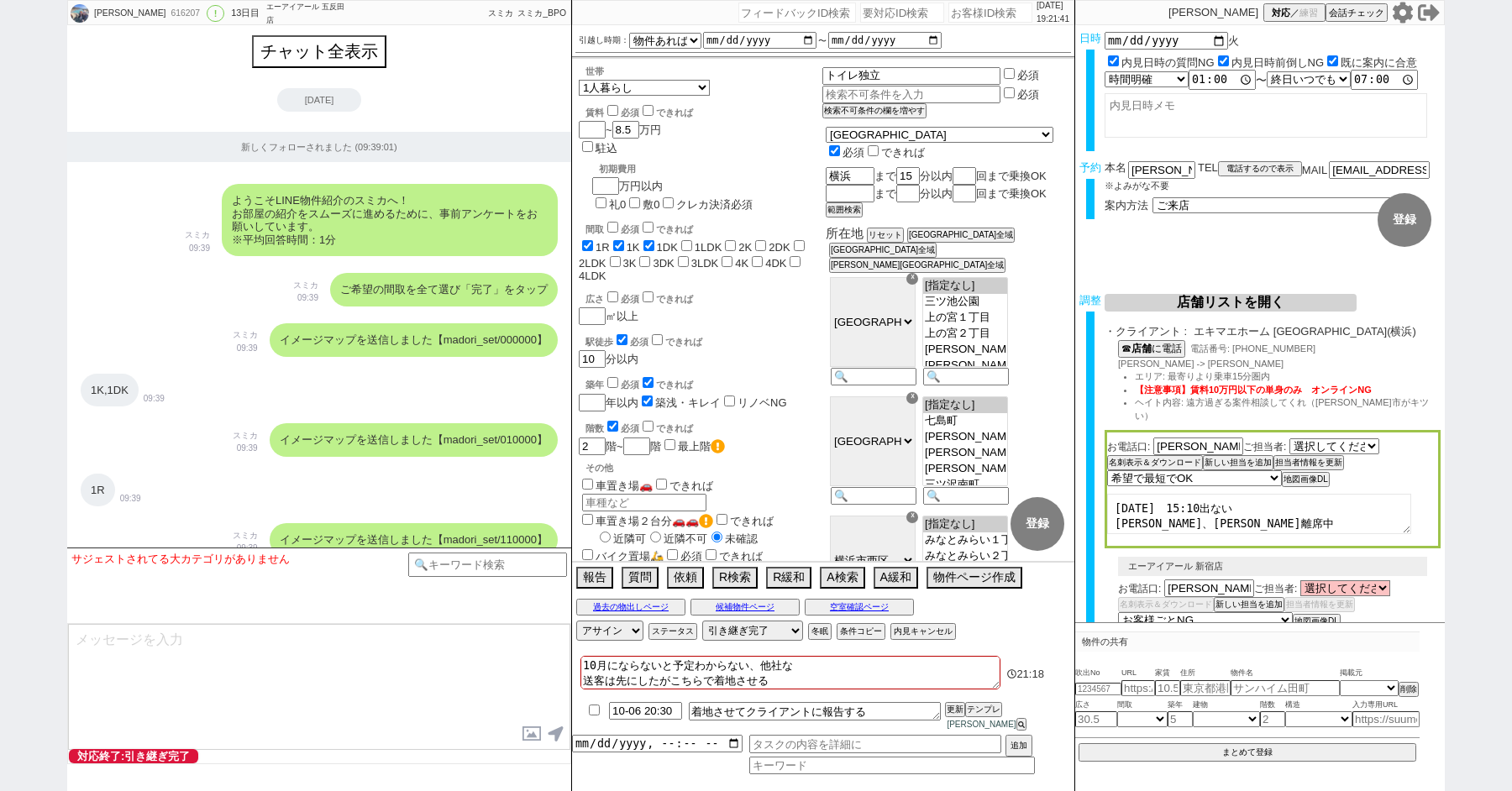
select select "103"
select select "104"
select select "105"
select select "108"
select select "109"
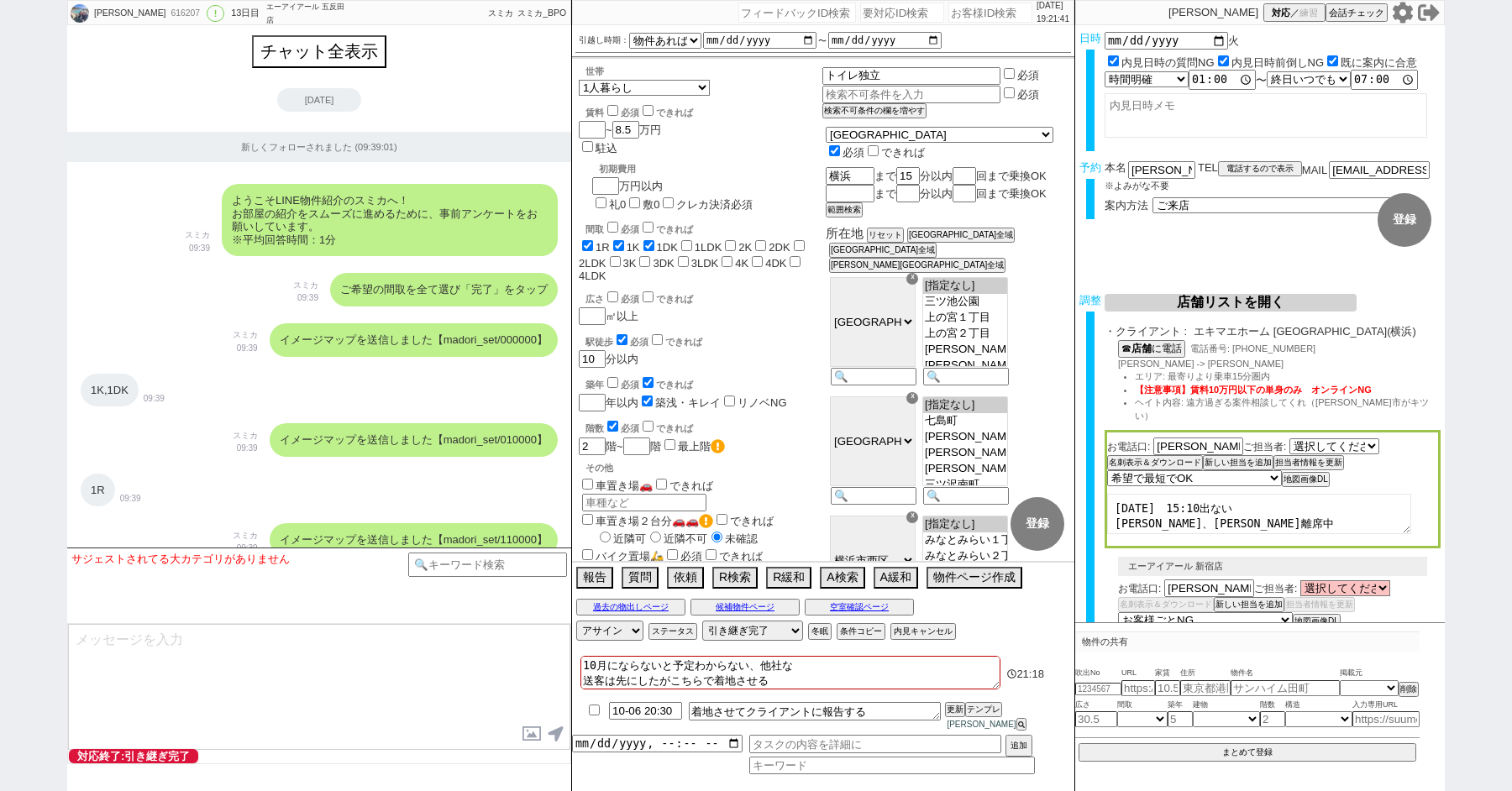
select select "110"
select select "113"
select select "115"
select select "116"
select select "117"
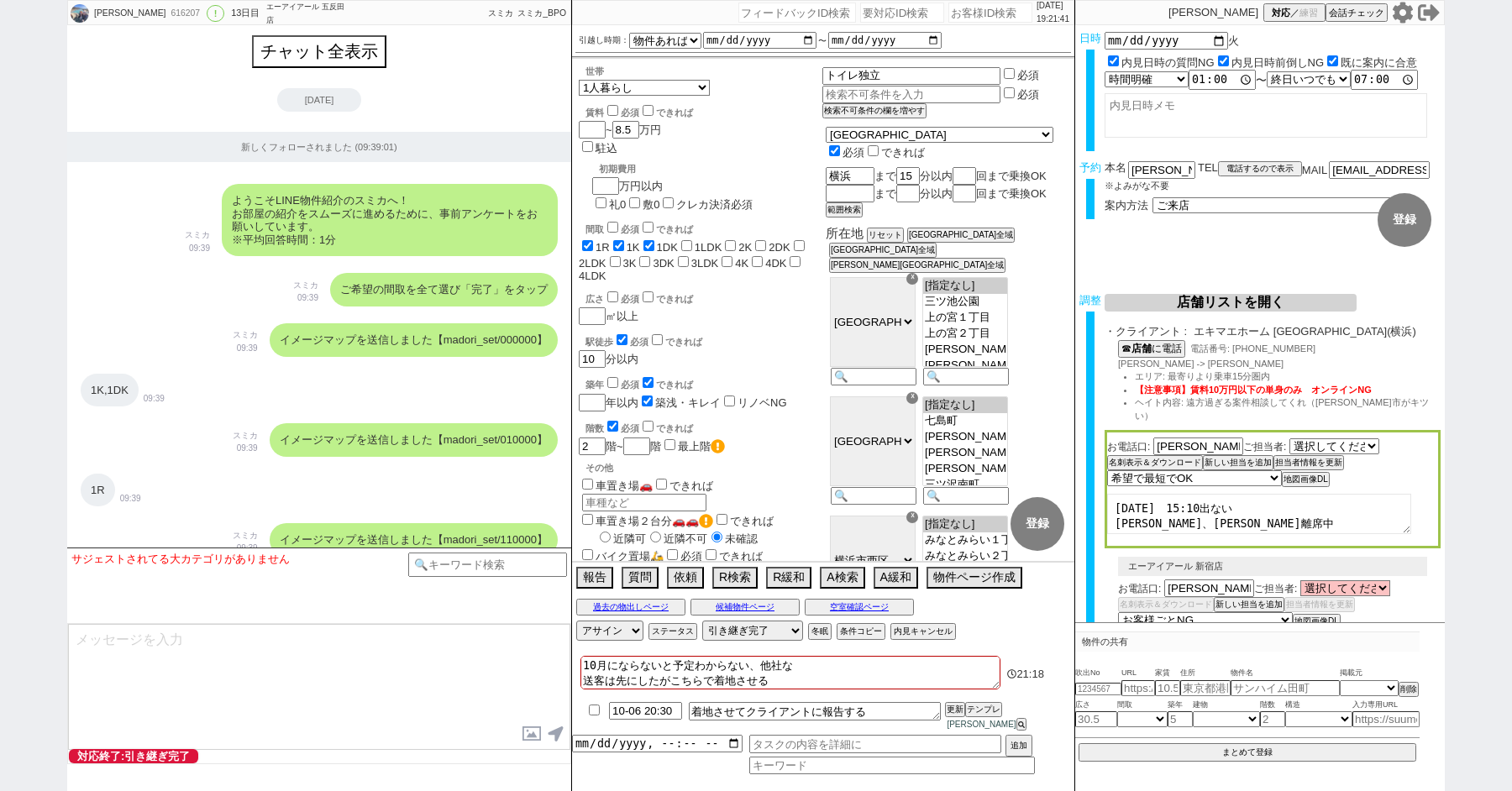
select select "118"
select select "[DATE]"
select select "100"
select select "1"
select select "6"
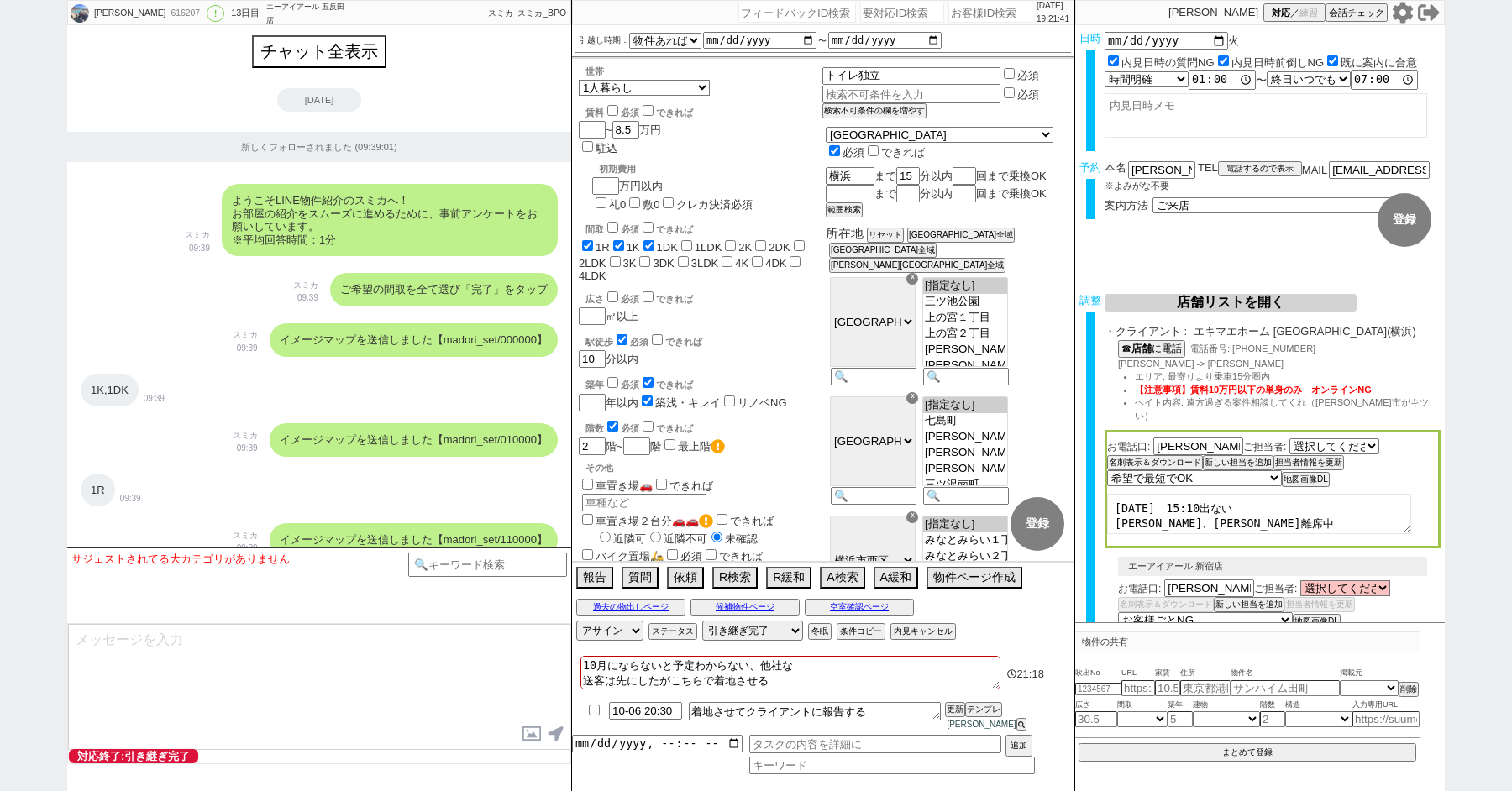
select select "2"
select select "[DATE]"
select select "5"
select select "9"
select select
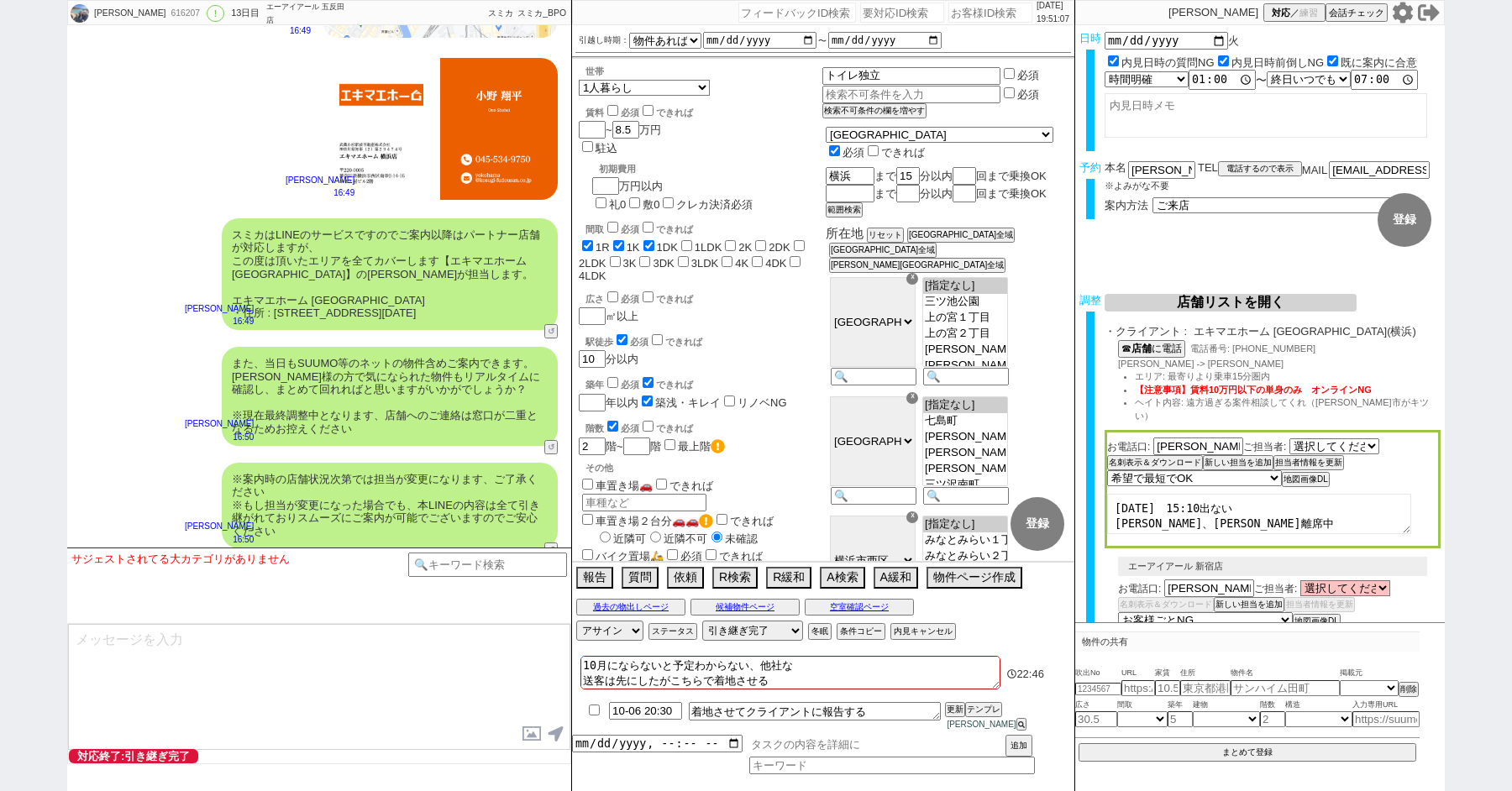
scroll to position [11, 0]
